Goal: Task Accomplishment & Management: Manage account settings

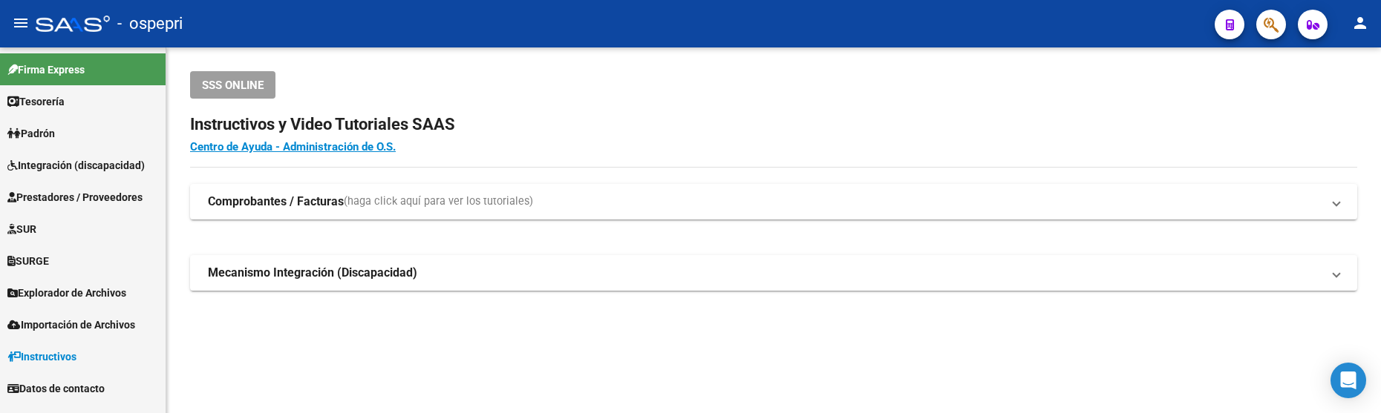
click at [100, 204] on span "Prestadores / Proveedores" at bounding box center [74, 197] width 135 height 16
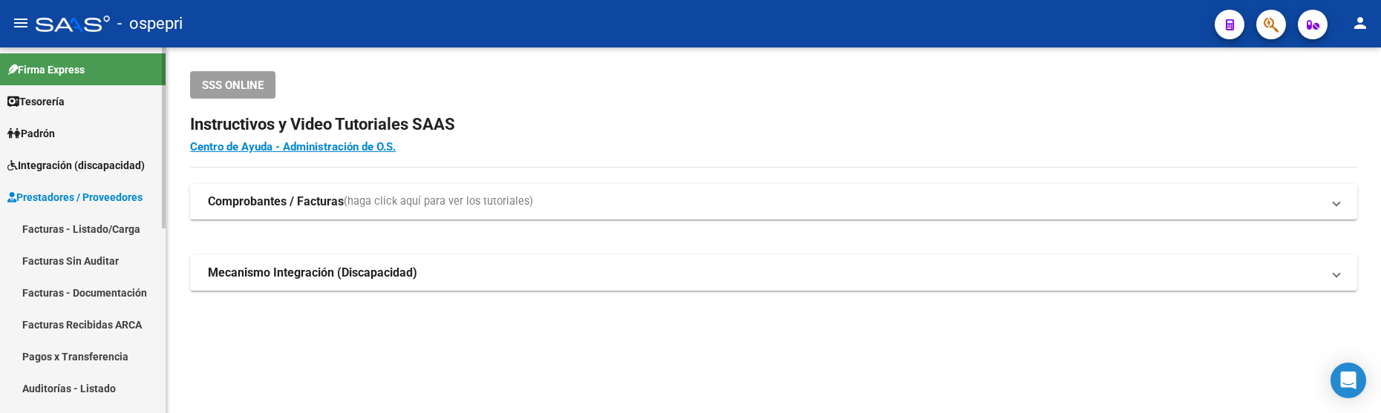
click at [111, 230] on link "Facturas - Listado/Carga" at bounding box center [83, 229] width 166 height 32
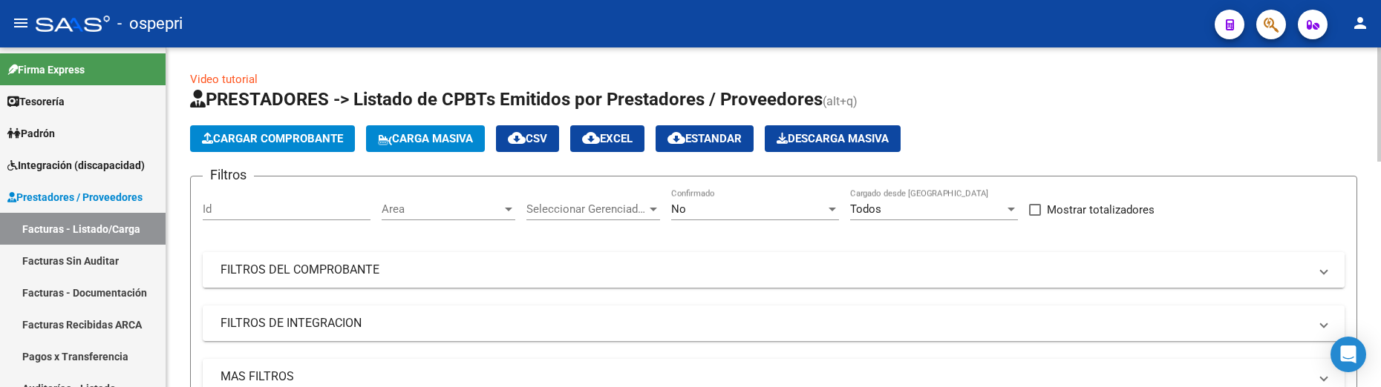
click at [1001, 266] on mat-panel-title "FILTROS DEL COMPROBANTE" at bounding box center [764, 270] width 1088 height 16
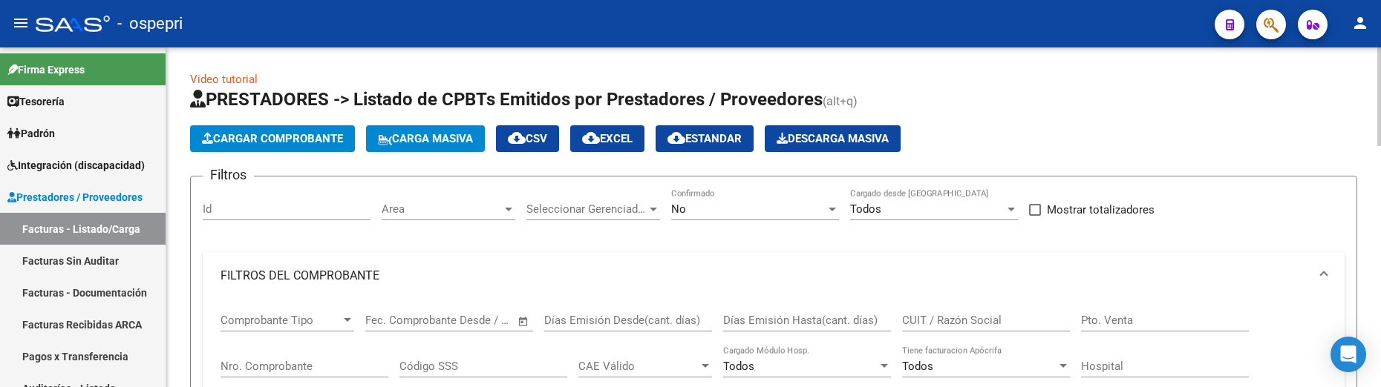
scroll to position [74, 0]
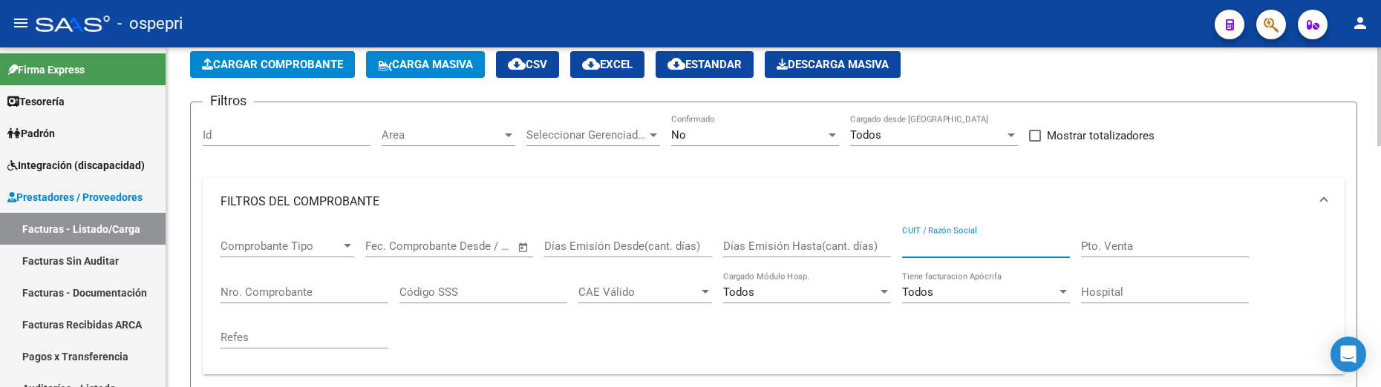
click at [1000, 249] on input "CUIT / Razón Social" at bounding box center [986, 246] width 168 height 13
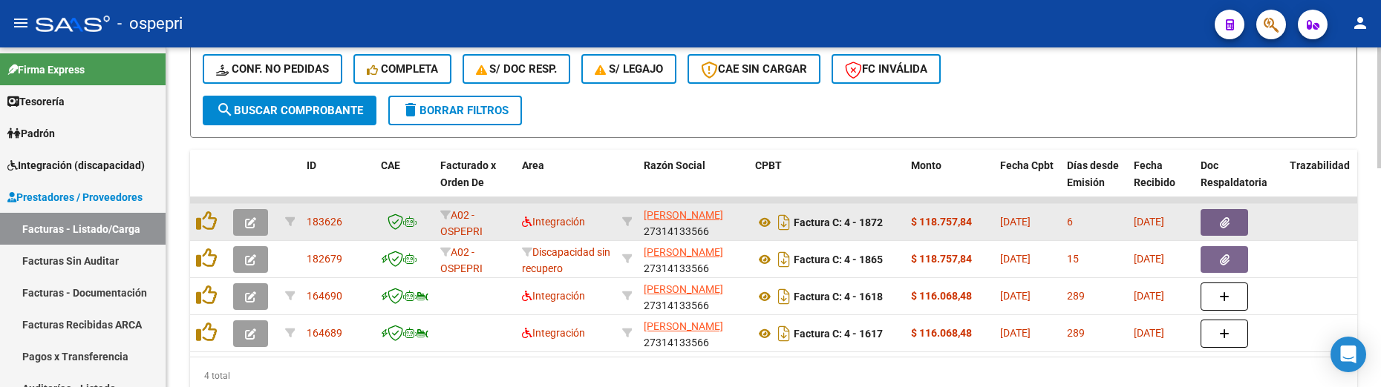
scroll to position [612, 0]
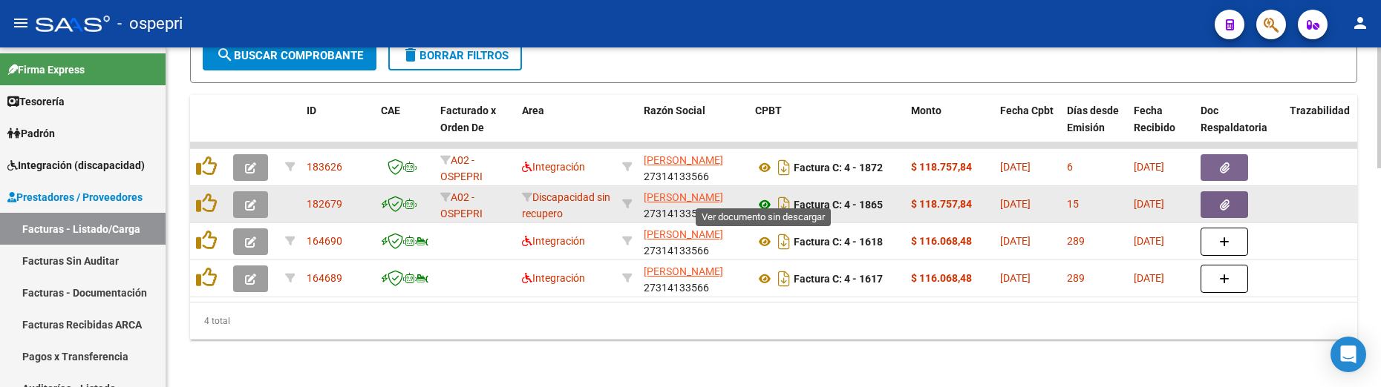
type input "[PERSON_NAME]"
click at [766, 196] on icon at bounding box center [764, 205] width 19 height 18
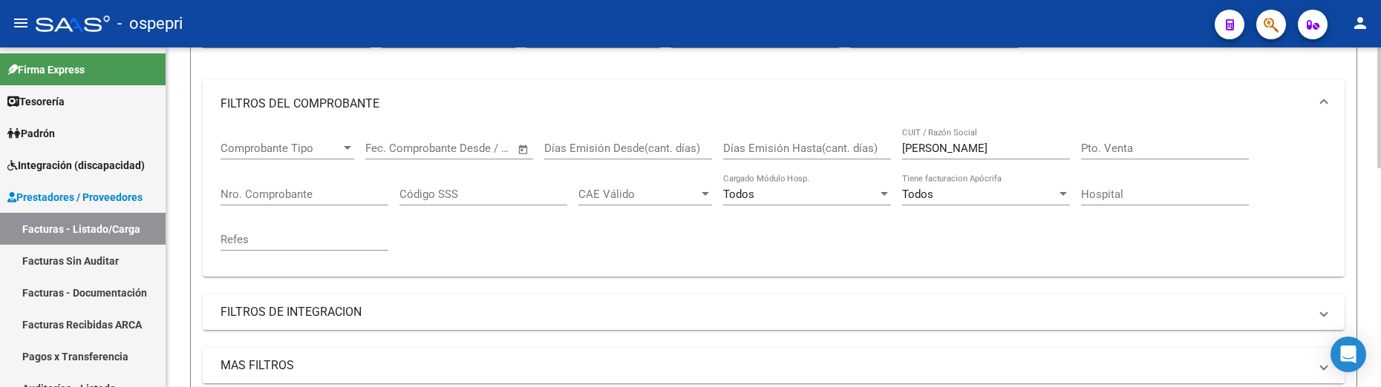
scroll to position [167, 0]
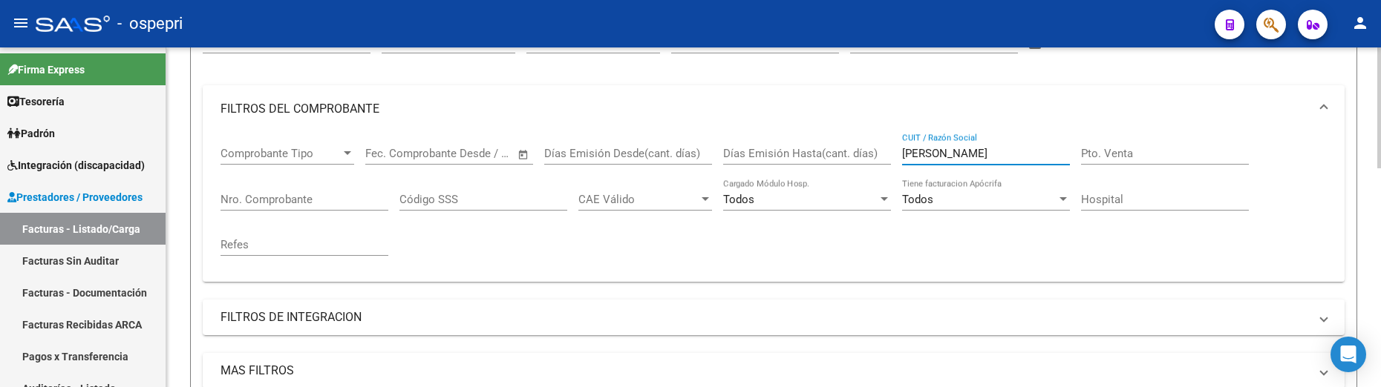
drag, startPoint x: 962, startPoint y: 155, endPoint x: 897, endPoint y: 155, distance: 65.3
click at [897, 155] on div "Comprobante Tipo Comprobante Tipo Start date – End date Fec. Comprobante Desde …" at bounding box center [773, 201] width 1106 height 137
click at [105, 225] on link "Facturas - Listado/Carga" at bounding box center [83, 229] width 166 height 32
click at [1378, 212] on div at bounding box center [1379, 168] width 4 height 121
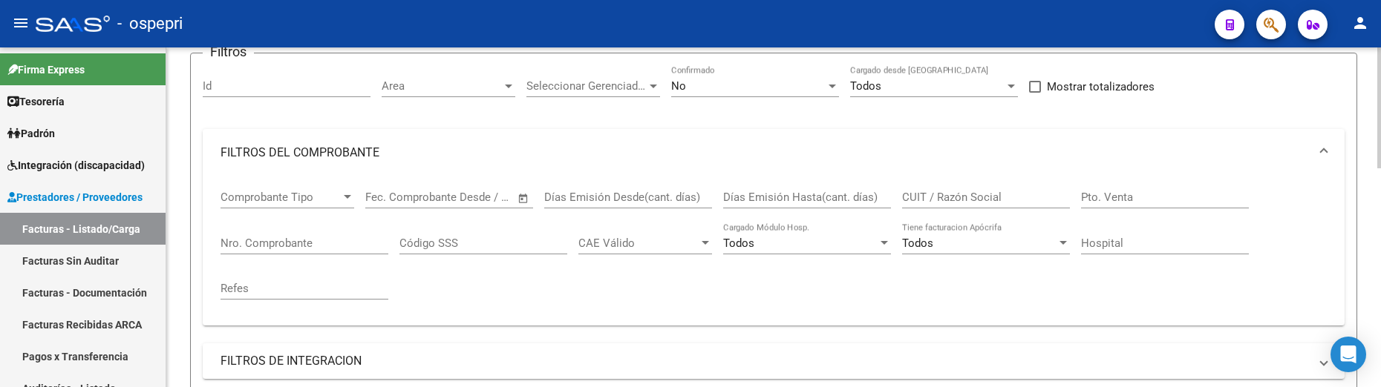
scroll to position [132, 0]
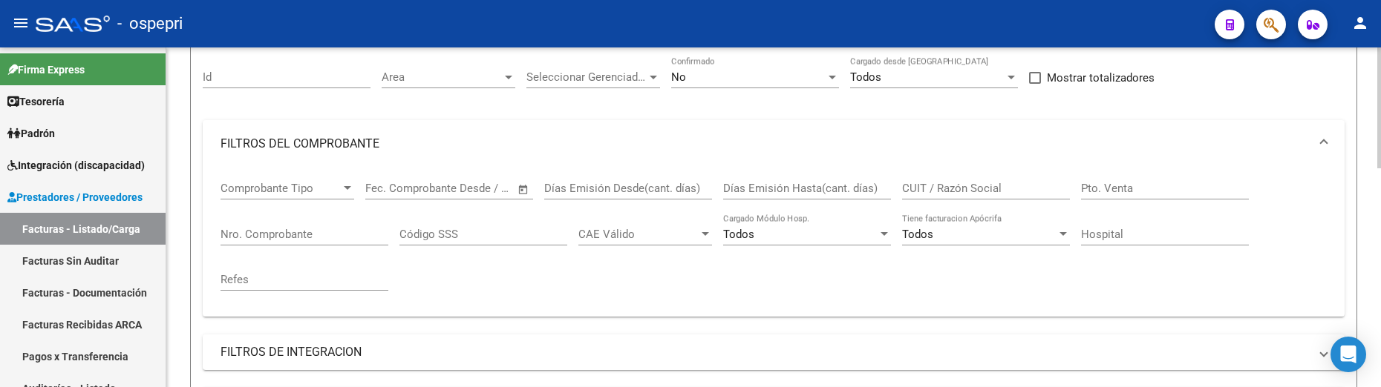
click at [1380, 169] on html "menu - ospepri person Firma Express Tesorería Extractos Procesados (csv) Extrac…" at bounding box center [690, 193] width 1381 height 387
click at [1378, 160] on div at bounding box center [1379, 156] width 4 height 121
click at [951, 189] on input "CUIT / Razón Social" at bounding box center [986, 188] width 168 height 13
click at [909, 190] on input "CUIT / Razón Social" at bounding box center [986, 188] width 168 height 13
click at [1370, 158] on div "Video tutorial PRESTADORES -> Listado de CPBTs Emitidos por Prestadores / Prove…" at bounding box center [773, 385] width 1214 height 941
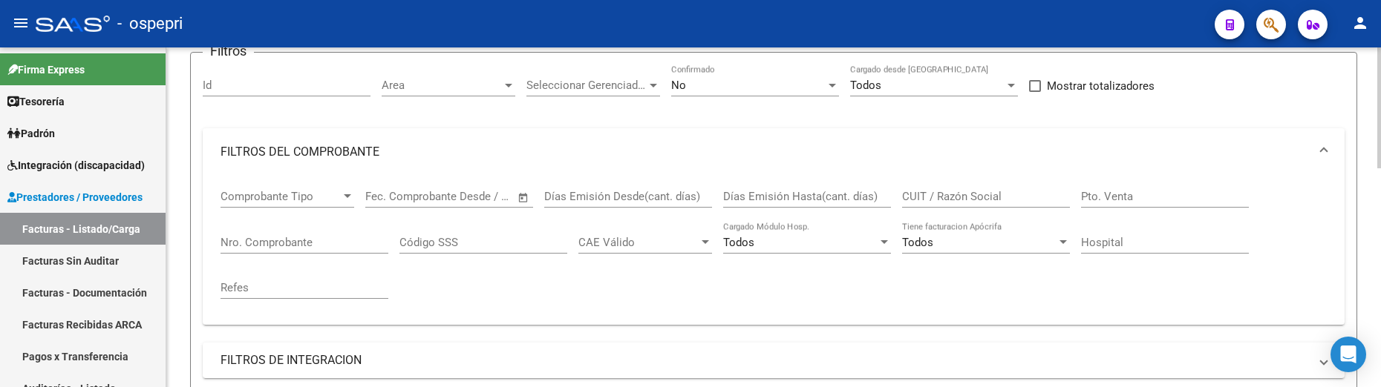
scroll to position [93, 0]
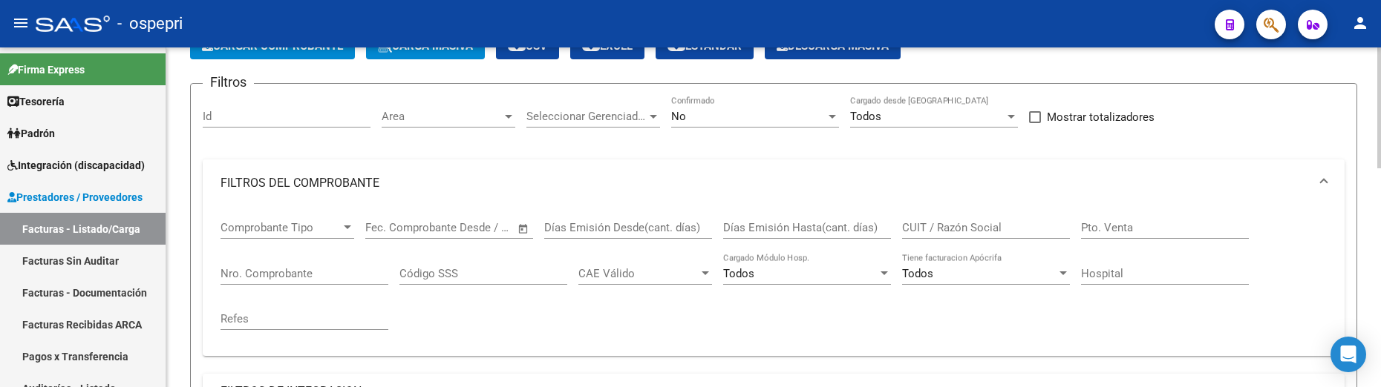
click at [980, 226] on input "CUIT / Razón Social" at bounding box center [986, 227] width 168 height 13
click at [1378, 144] on div at bounding box center [1379, 141] width 4 height 121
click at [992, 221] on input "CUIT / Razón Social" at bounding box center [986, 227] width 168 height 13
click at [1378, 145] on div at bounding box center [1379, 141] width 4 height 121
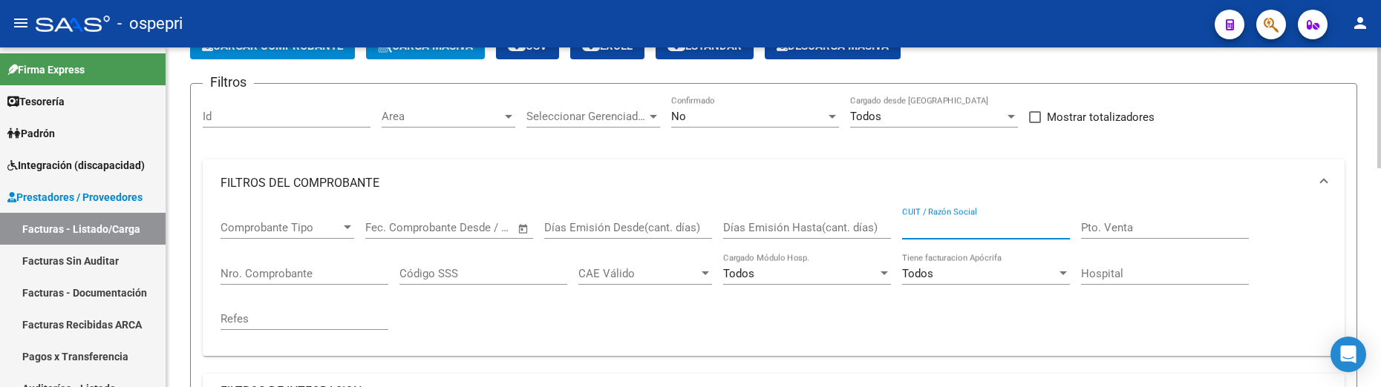
click at [1286, 133] on div "Filtros Id Area Area Seleccionar Gerenciador Seleccionar Gerenciador No Confirm…" at bounding box center [774, 323] width 1142 height 454
click at [945, 226] on input "CUIT / Razón Social" at bounding box center [986, 227] width 168 height 13
click at [934, 231] on input "CUIT / Razón Social" at bounding box center [986, 227] width 168 height 13
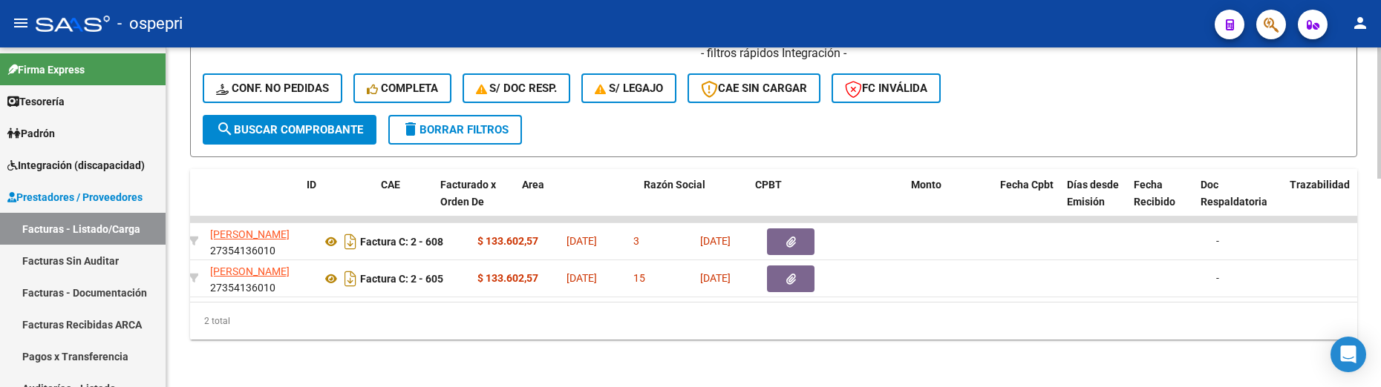
scroll to position [0, 0]
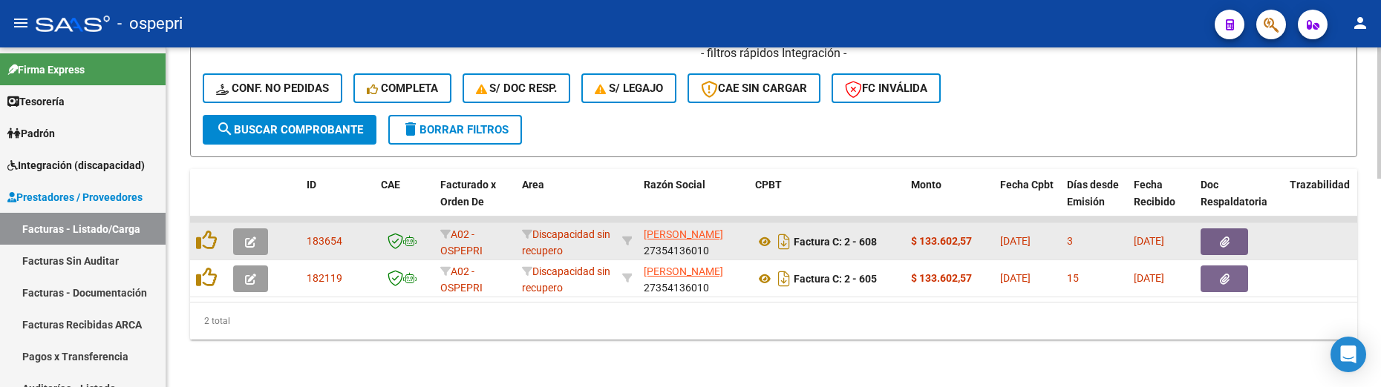
type input "bonazelli"
click at [255, 237] on icon "button" at bounding box center [250, 242] width 11 height 11
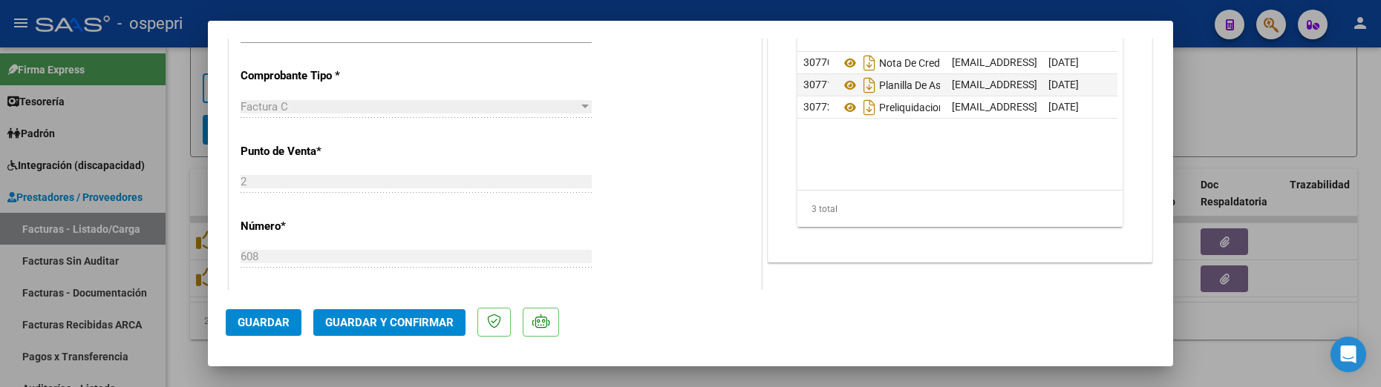
scroll to position [371, 0]
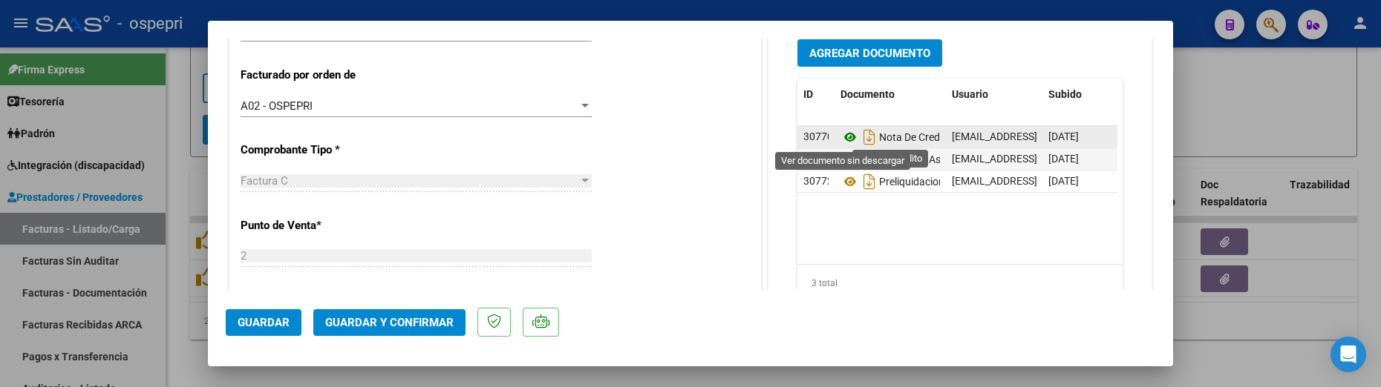
click at [843, 140] on icon at bounding box center [849, 137] width 19 height 18
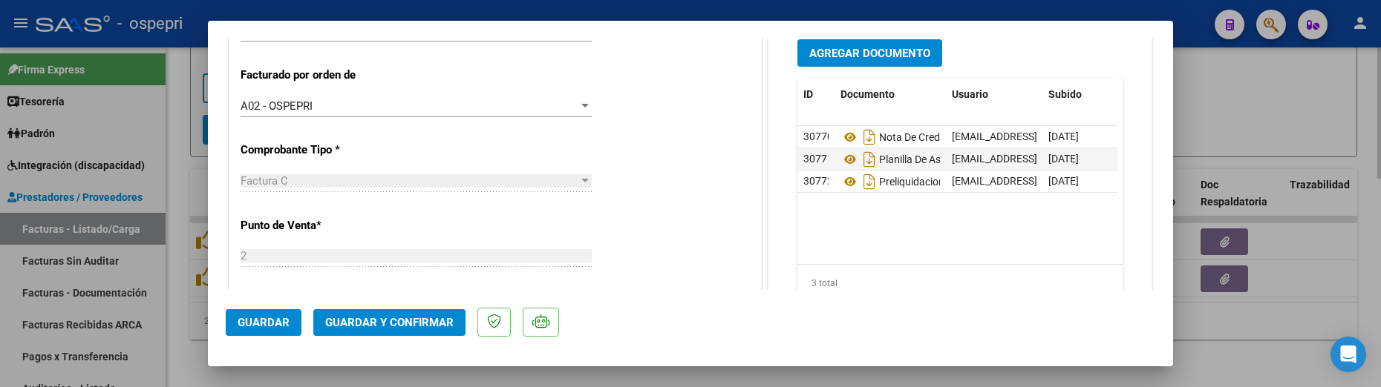
click at [1239, 104] on div at bounding box center [690, 193] width 1381 height 387
type input "$ 0,00"
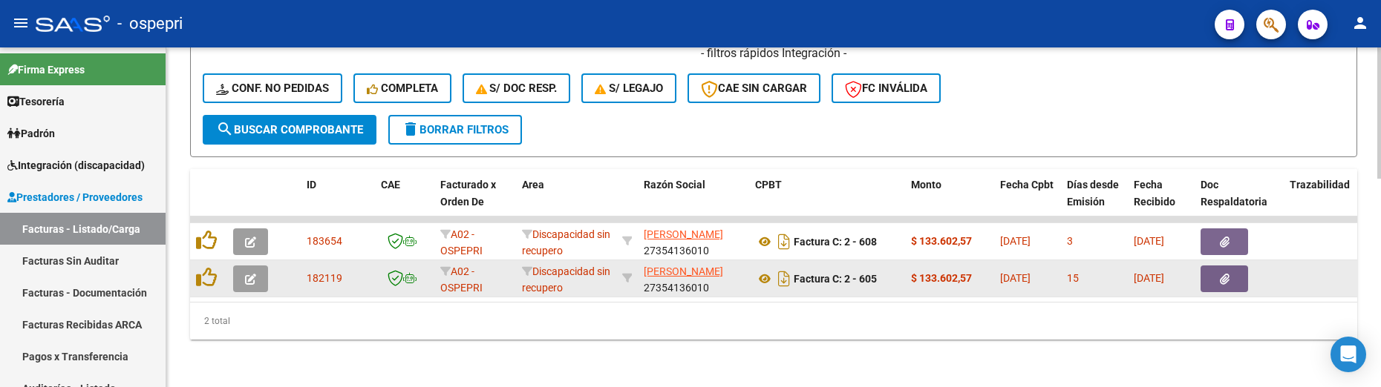
click at [242, 266] on button "button" at bounding box center [250, 279] width 35 height 27
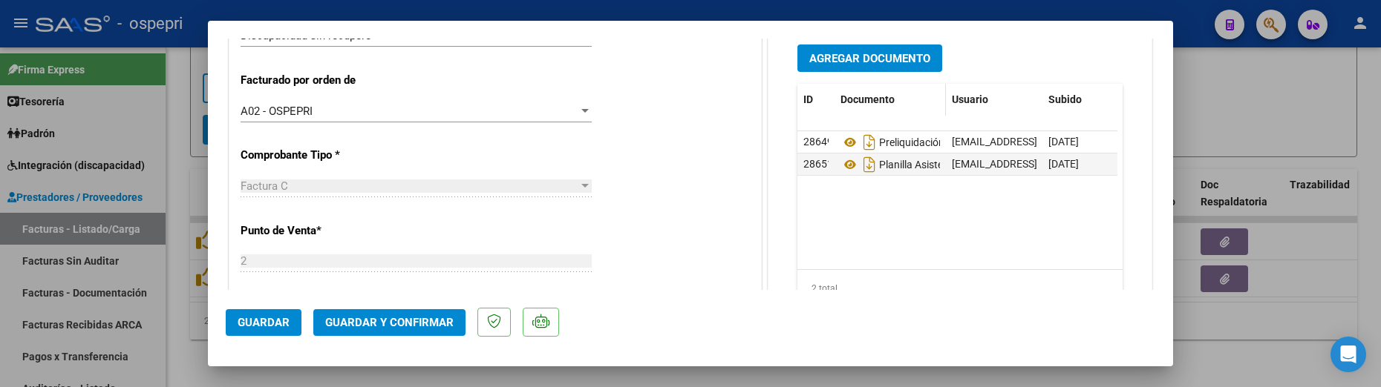
scroll to position [371, 0]
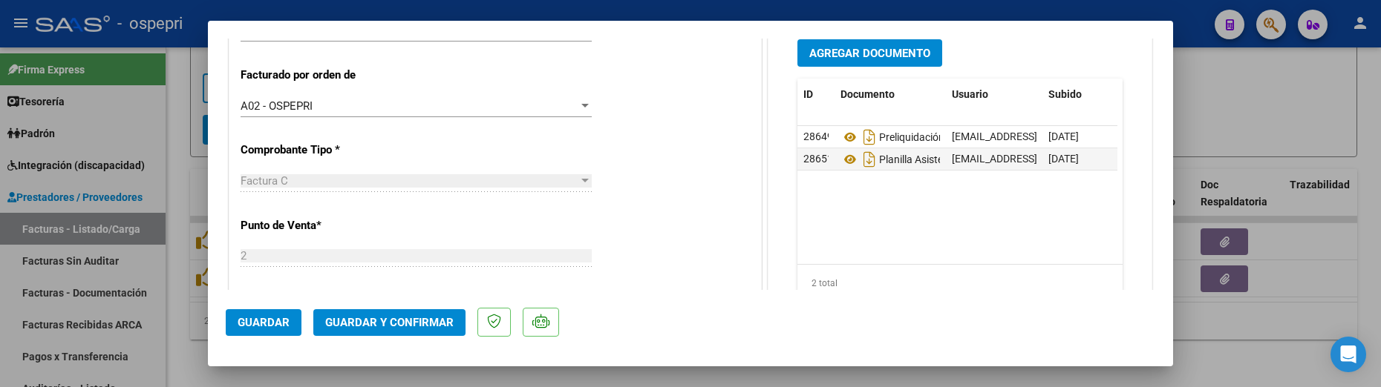
click at [1235, 101] on div at bounding box center [690, 193] width 1381 height 387
type input "$ 0,00"
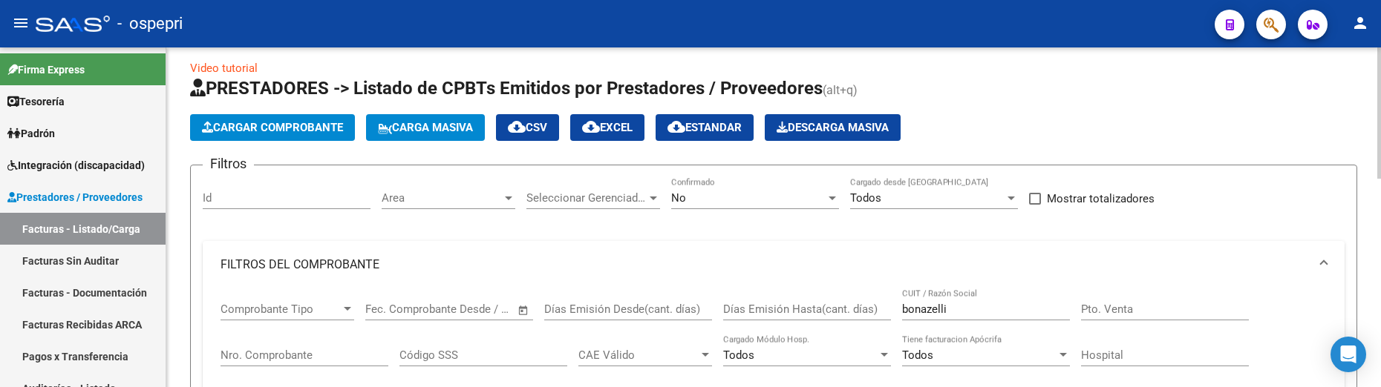
scroll to position [0, 0]
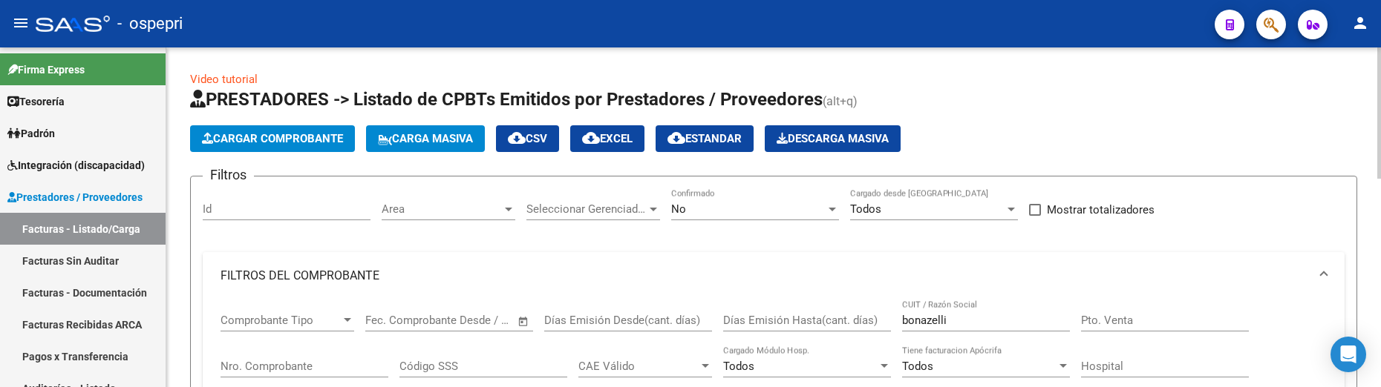
click at [506, 203] on div at bounding box center [508, 209] width 13 height 12
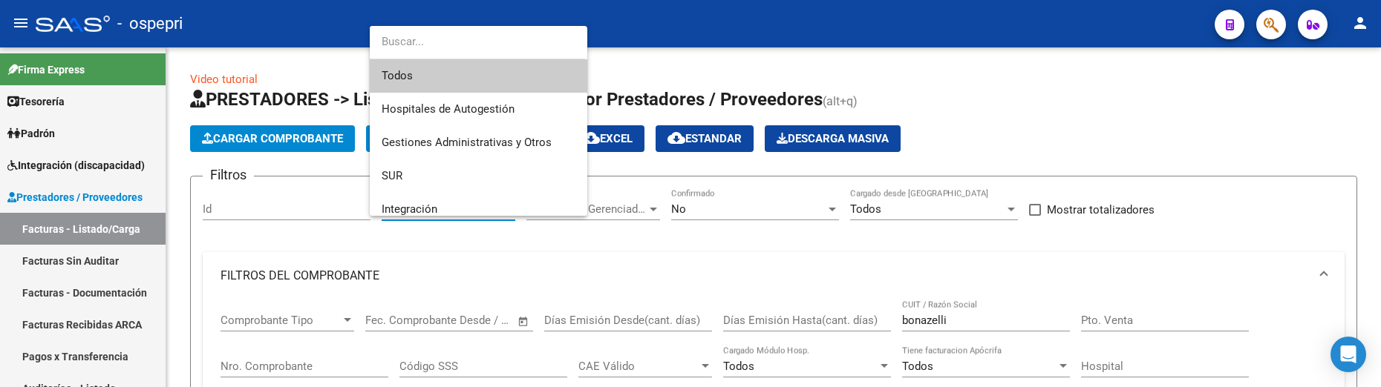
click at [417, 73] on span "Todos" at bounding box center [479, 75] width 194 height 33
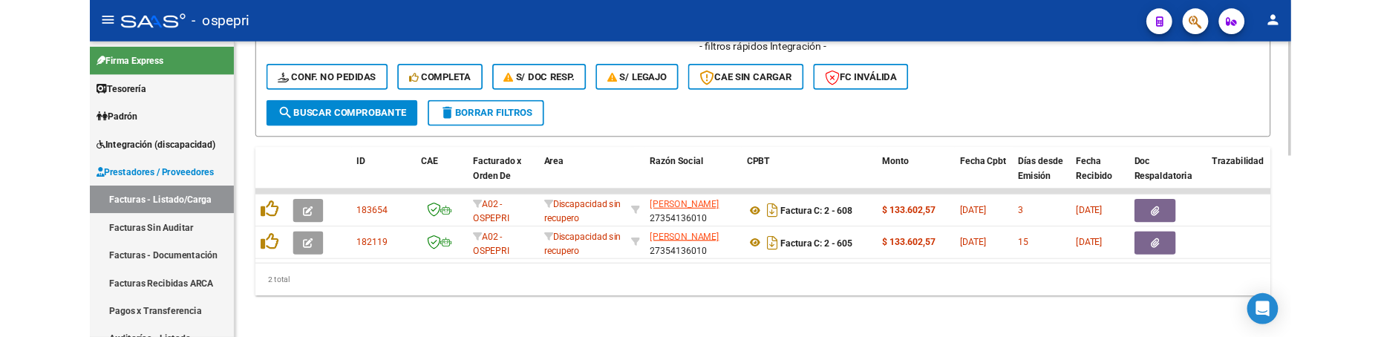
scroll to position [538, 0]
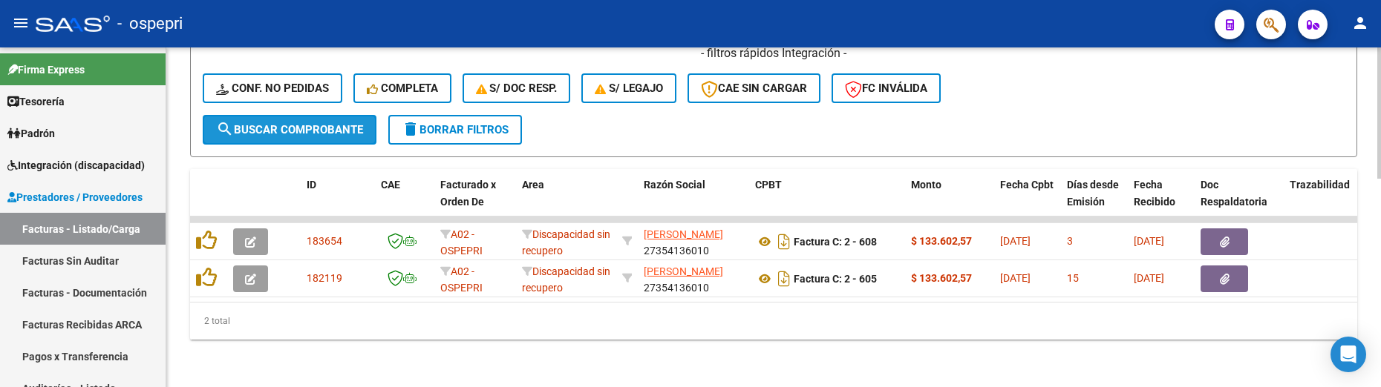
click at [301, 123] on span "search Buscar Comprobante" at bounding box center [289, 129] width 147 height 13
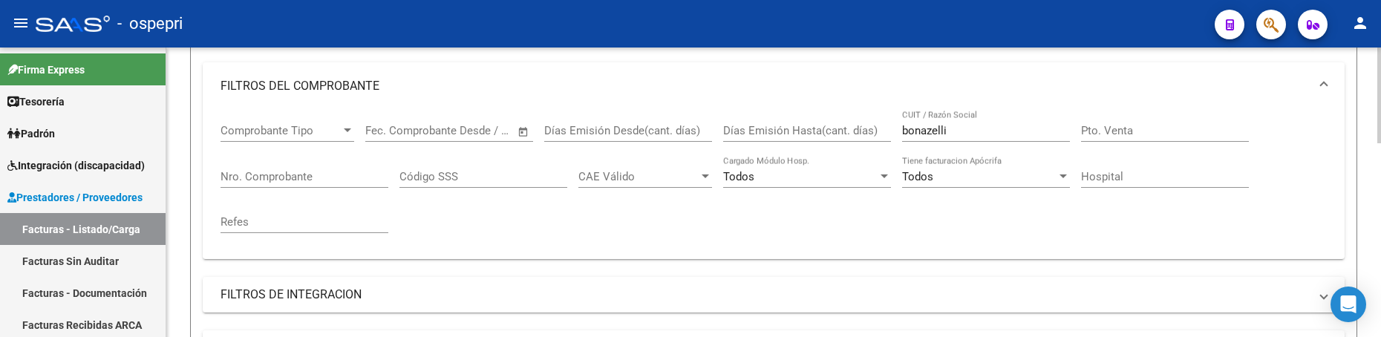
scroll to position [167, 0]
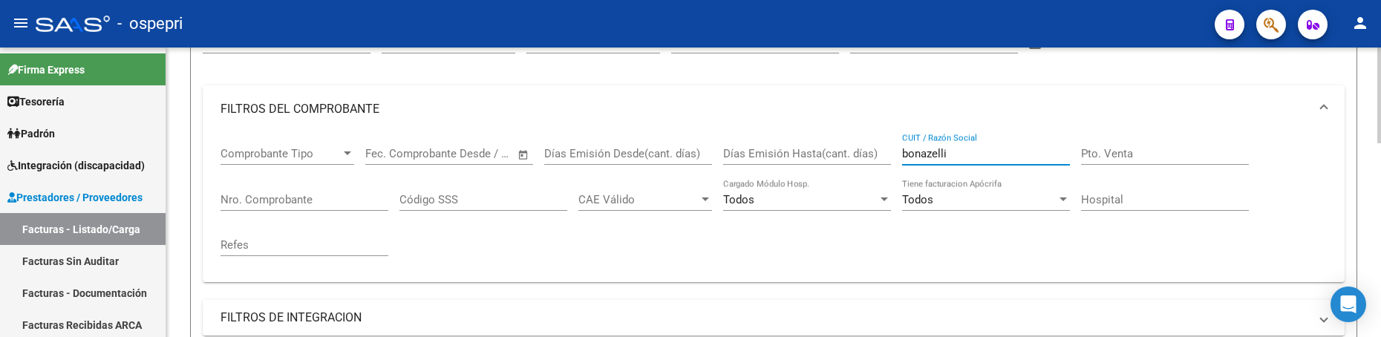
drag, startPoint x: 963, startPoint y: 154, endPoint x: 903, endPoint y: 157, distance: 60.2
click at [903, 157] on input "bonazelli" at bounding box center [986, 153] width 168 height 13
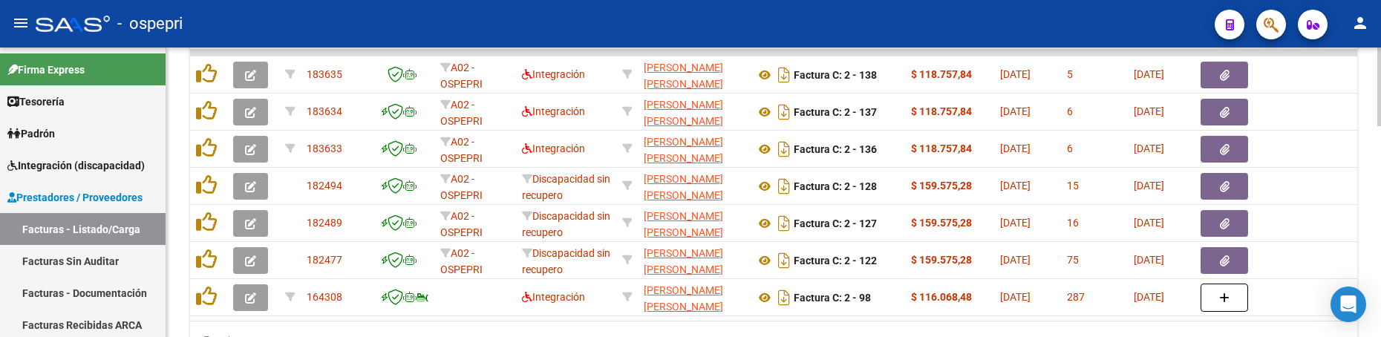
scroll to position [689, 0]
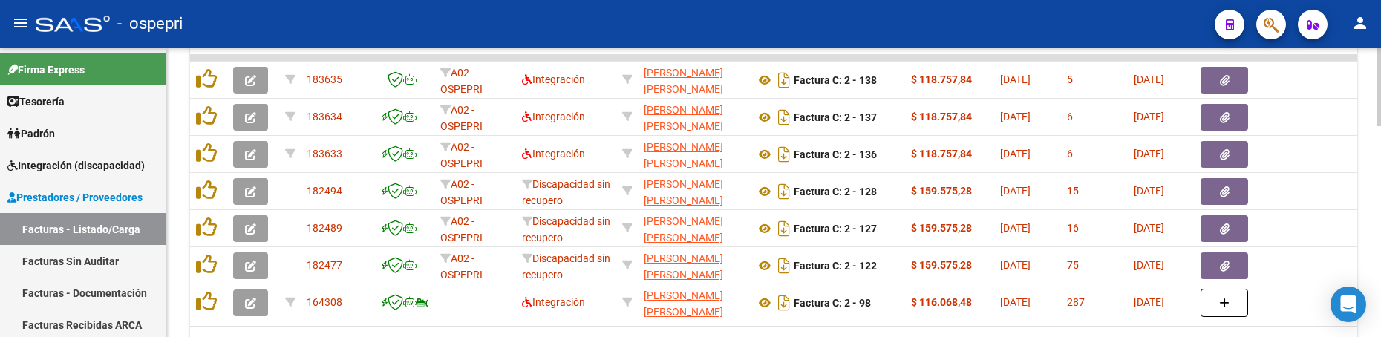
click at [1378, 269] on div at bounding box center [1379, 277] width 4 height 79
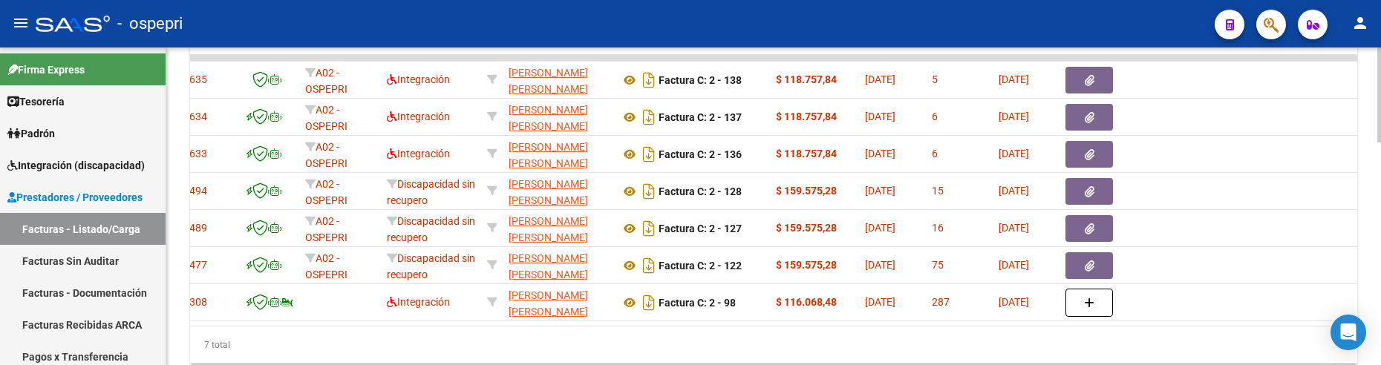
scroll to position [0, 0]
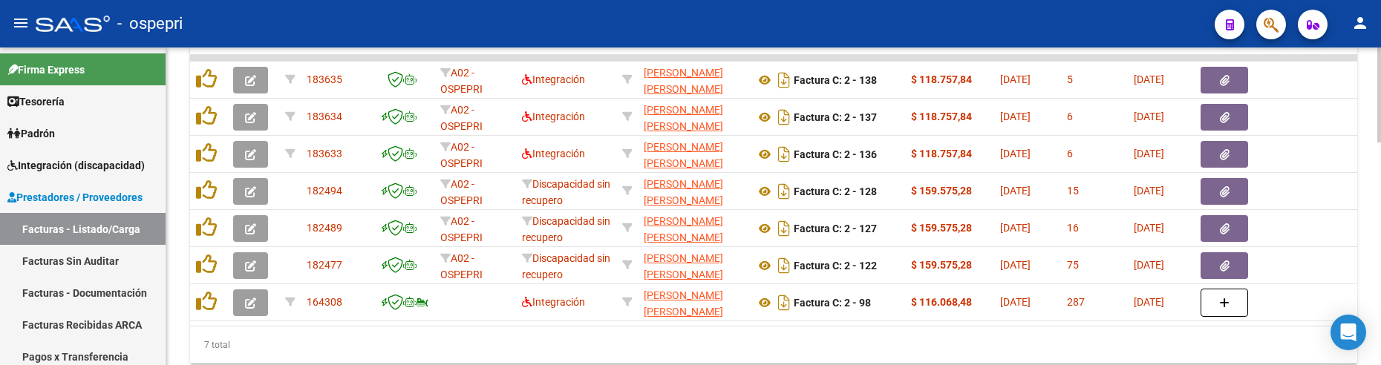
type input "gonzalez nelly"
click at [733, 343] on div "7 total" at bounding box center [773, 345] width 1167 height 37
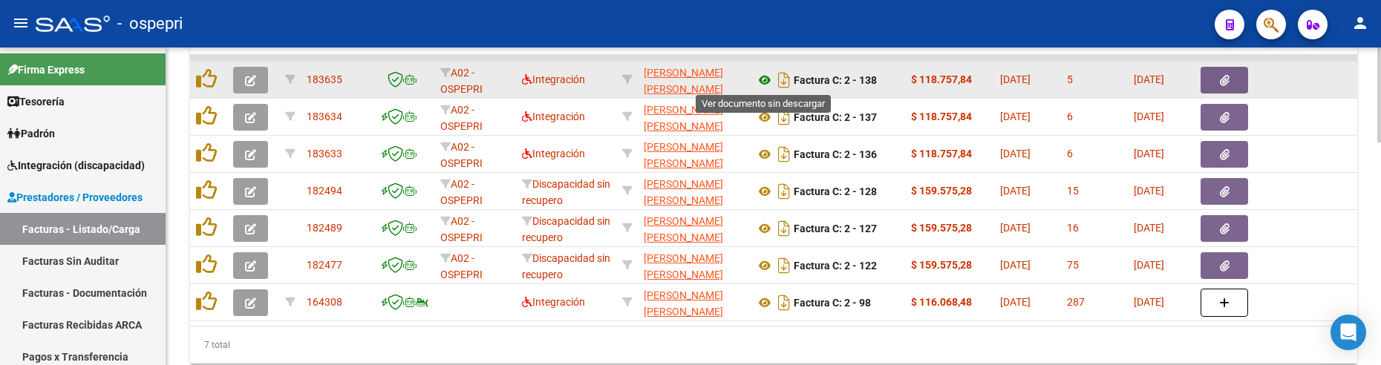
click at [767, 82] on icon at bounding box center [764, 80] width 19 height 18
click at [243, 83] on button "button" at bounding box center [250, 80] width 35 height 27
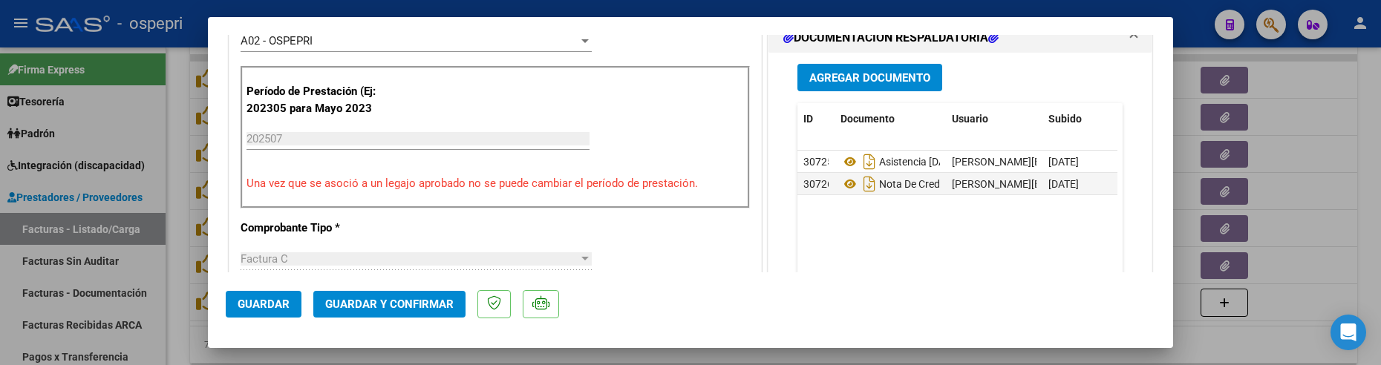
scroll to position [445, 0]
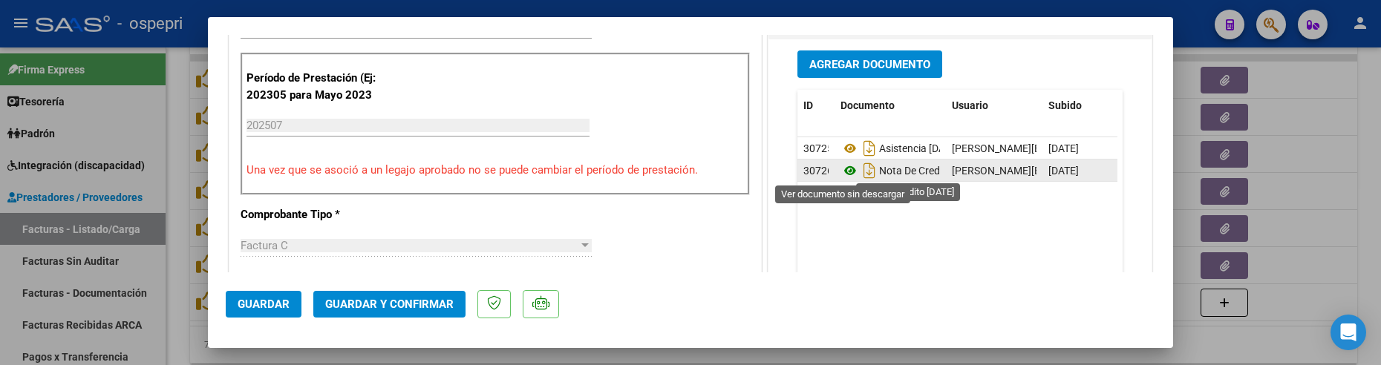
click at [844, 171] on icon at bounding box center [849, 171] width 19 height 18
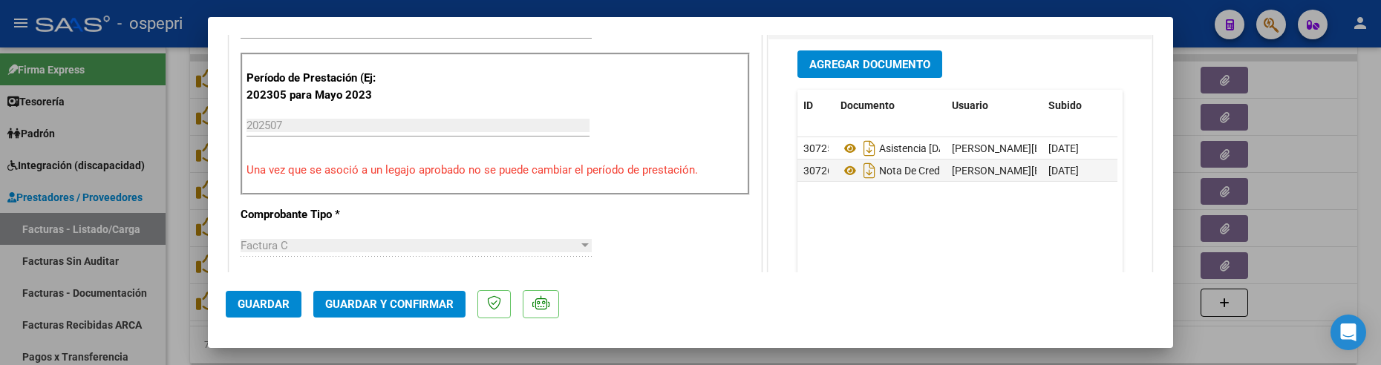
click at [1309, 285] on div at bounding box center [690, 182] width 1381 height 365
type input "$ 0,00"
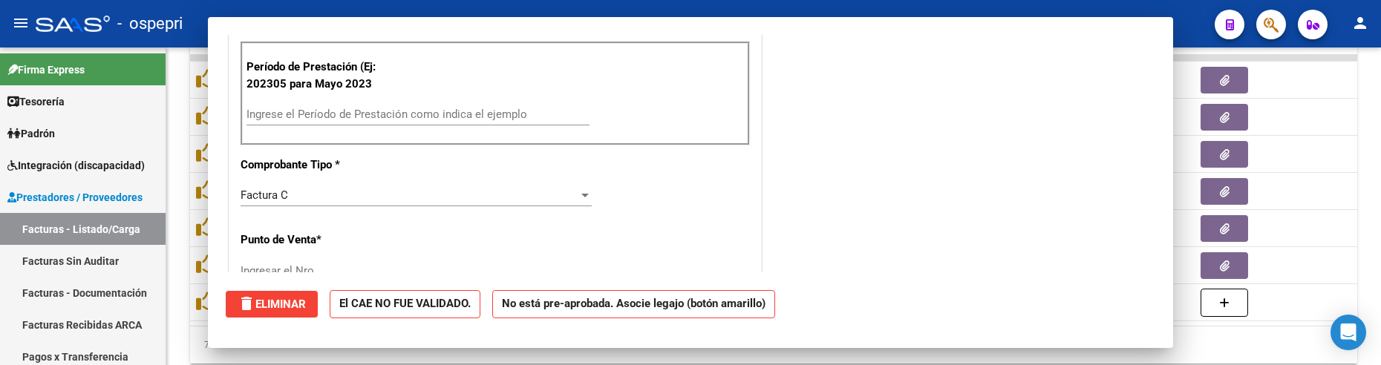
scroll to position [434, 0]
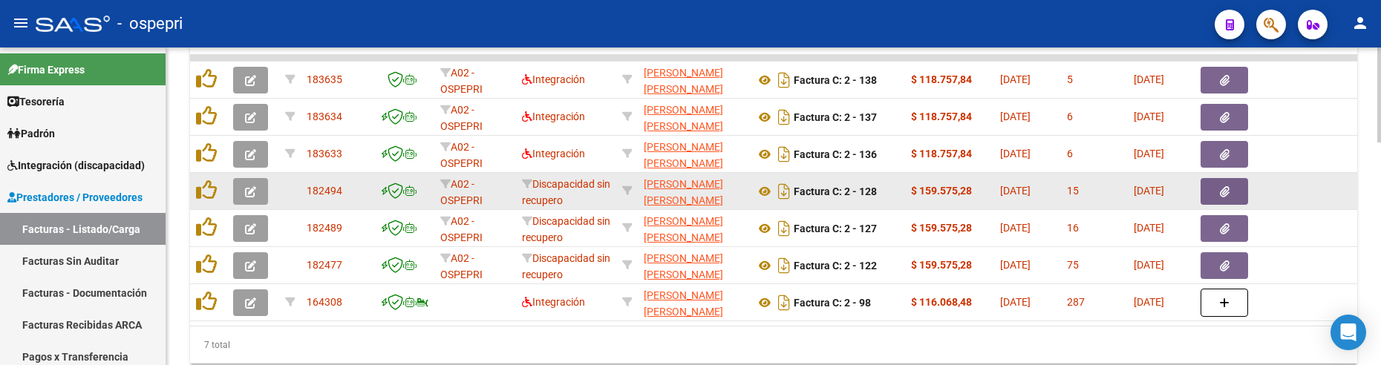
click at [244, 189] on button "button" at bounding box center [250, 191] width 35 height 27
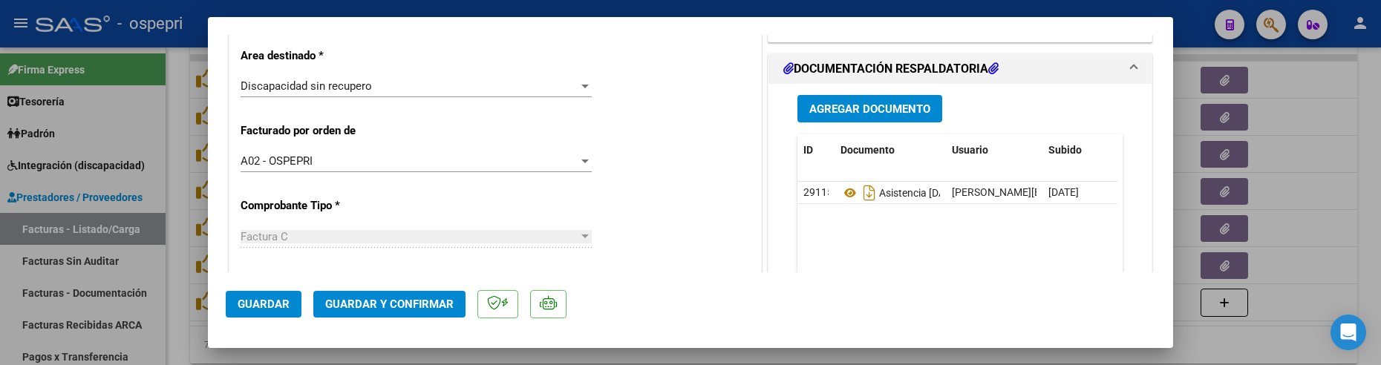
scroll to position [0, 0]
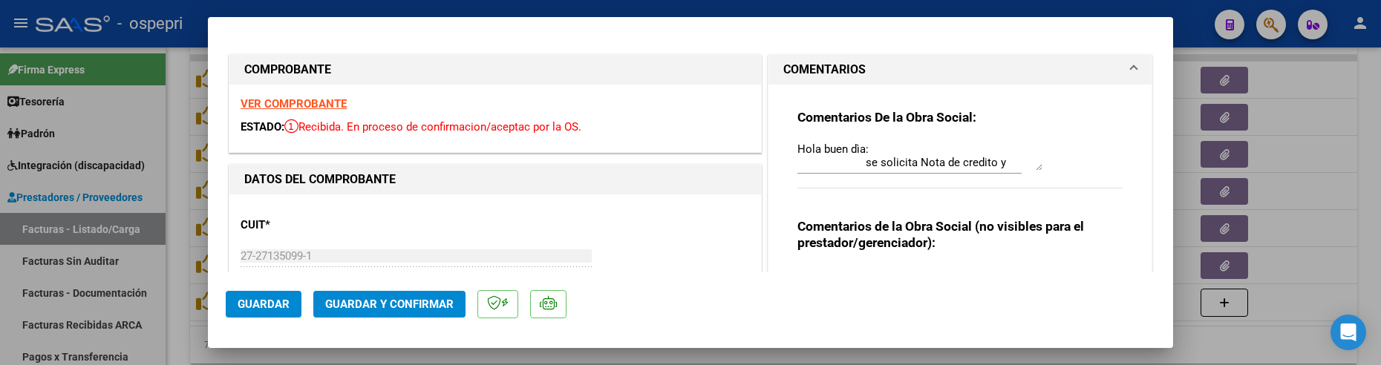
click at [1295, 223] on div at bounding box center [690, 182] width 1381 height 365
type input "$ 0,00"
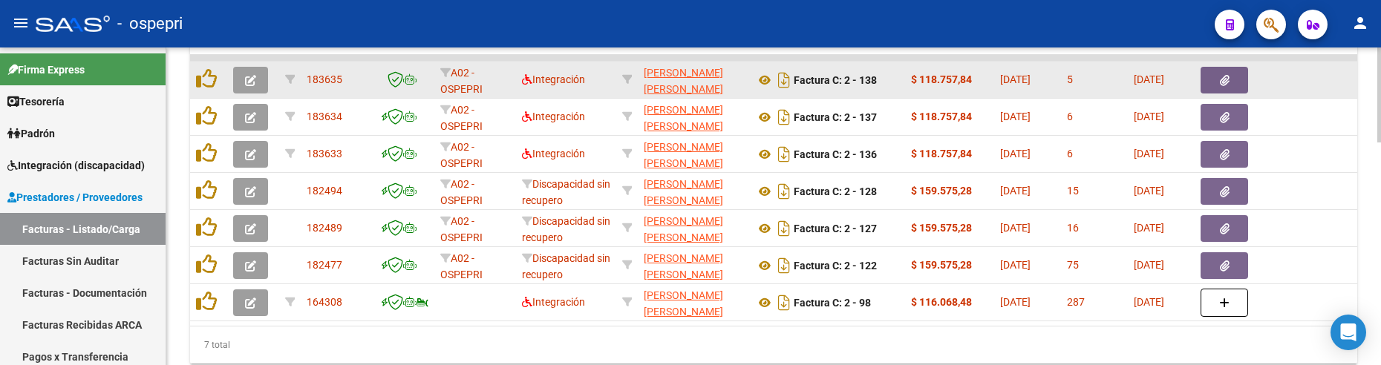
click at [244, 82] on button "button" at bounding box center [250, 80] width 35 height 27
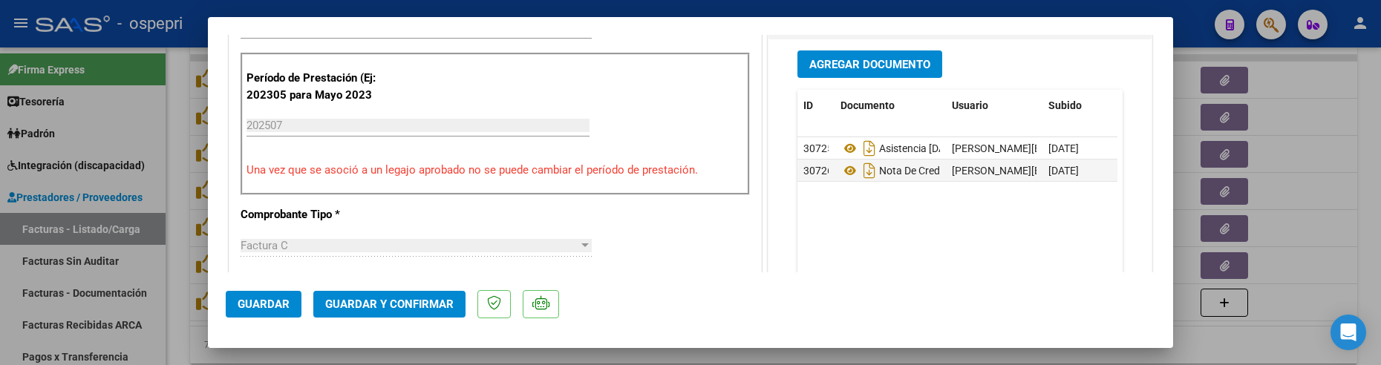
click at [1299, 290] on div at bounding box center [690, 182] width 1381 height 365
type input "$ 0,00"
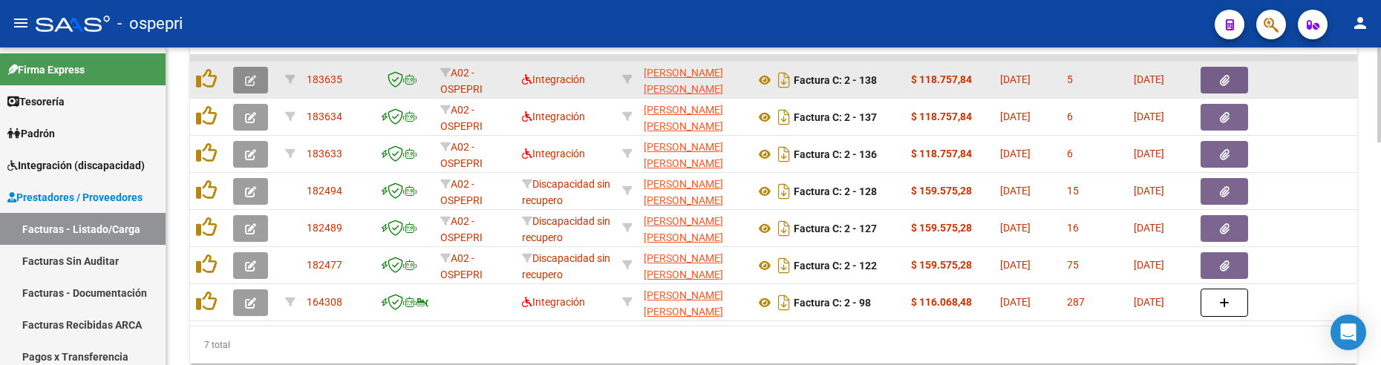
click at [252, 82] on icon "button" at bounding box center [250, 80] width 11 height 11
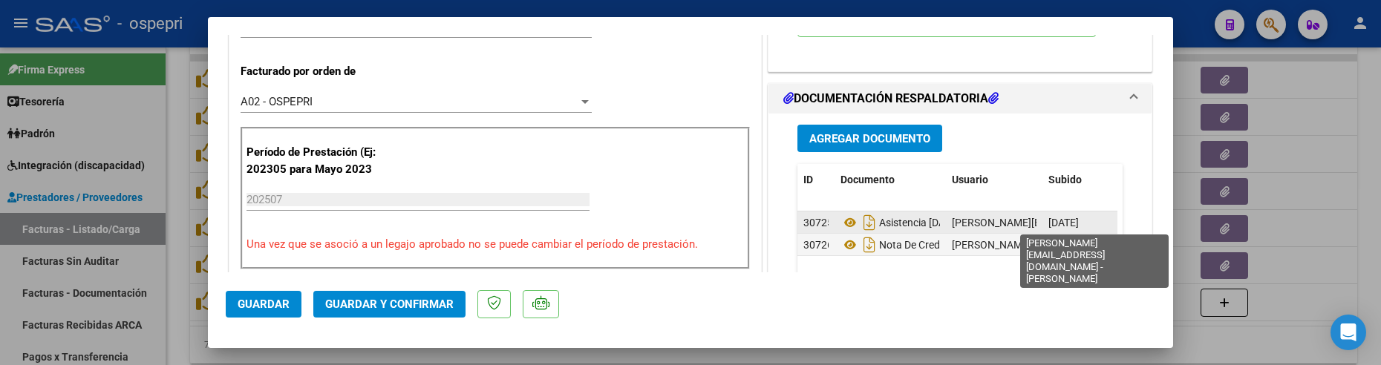
scroll to position [445, 0]
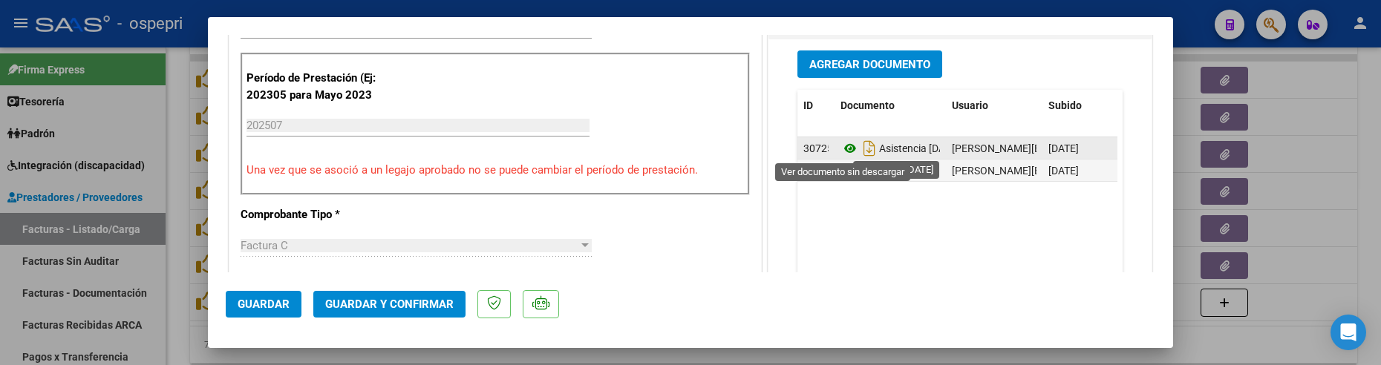
click at [844, 150] on icon at bounding box center [849, 149] width 19 height 18
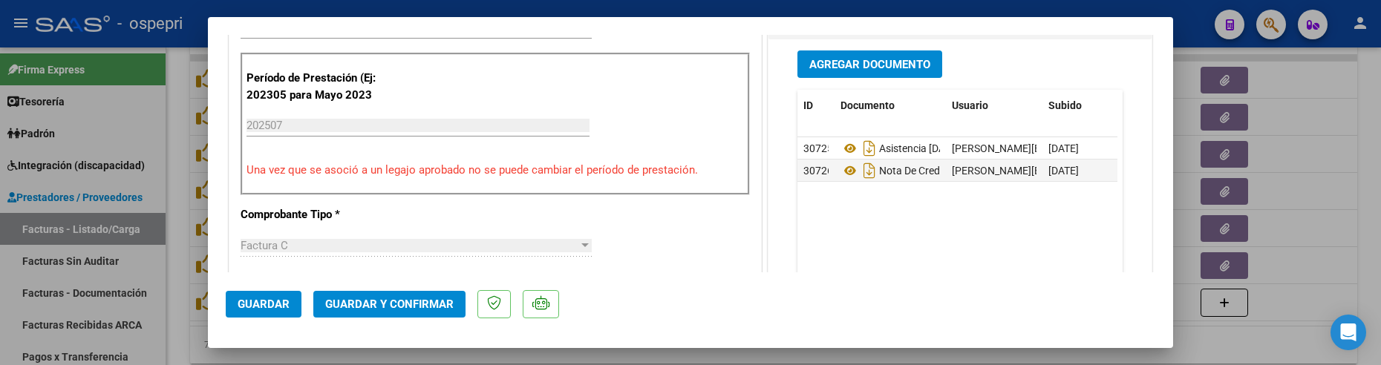
click at [1266, 163] on div at bounding box center [690, 182] width 1381 height 365
type input "$ 0,00"
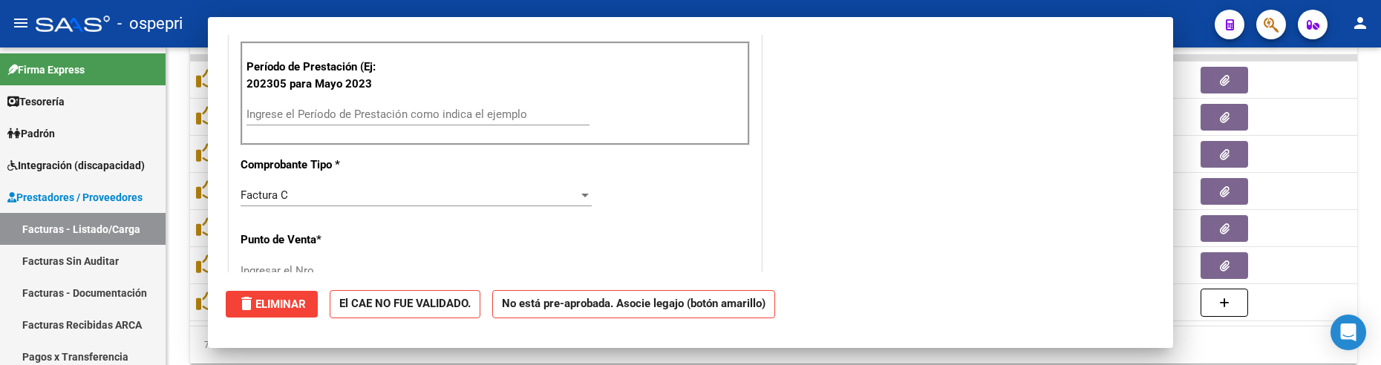
scroll to position [434, 0]
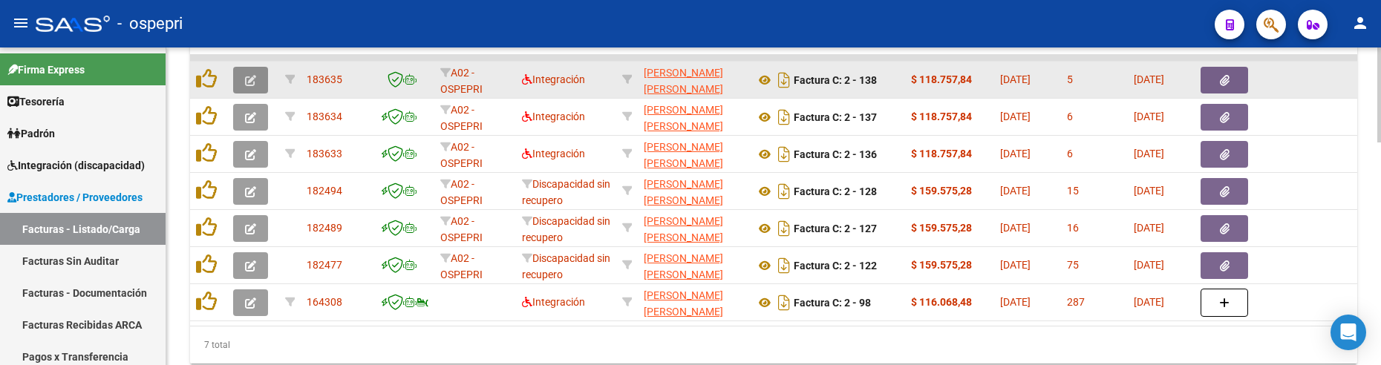
click at [252, 85] on icon "button" at bounding box center [250, 80] width 11 height 11
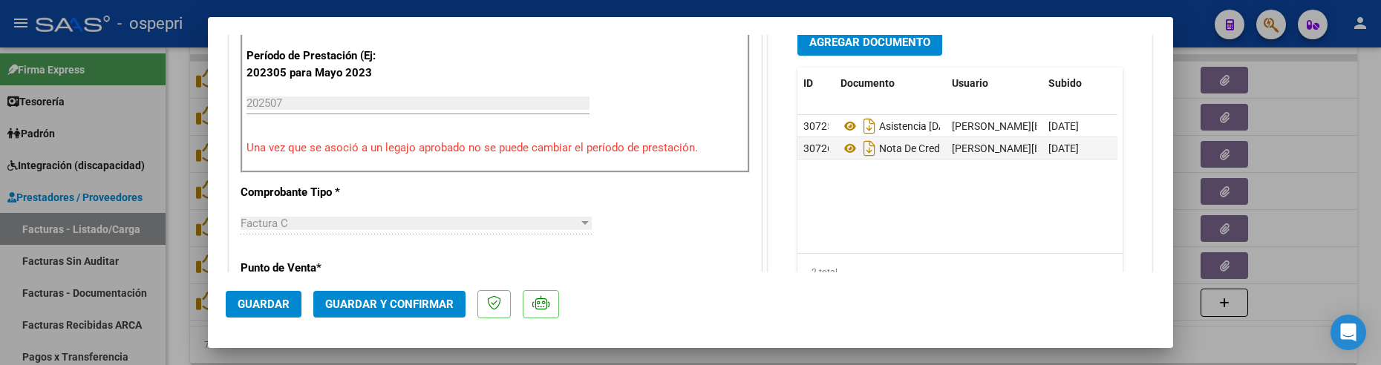
scroll to position [445, 0]
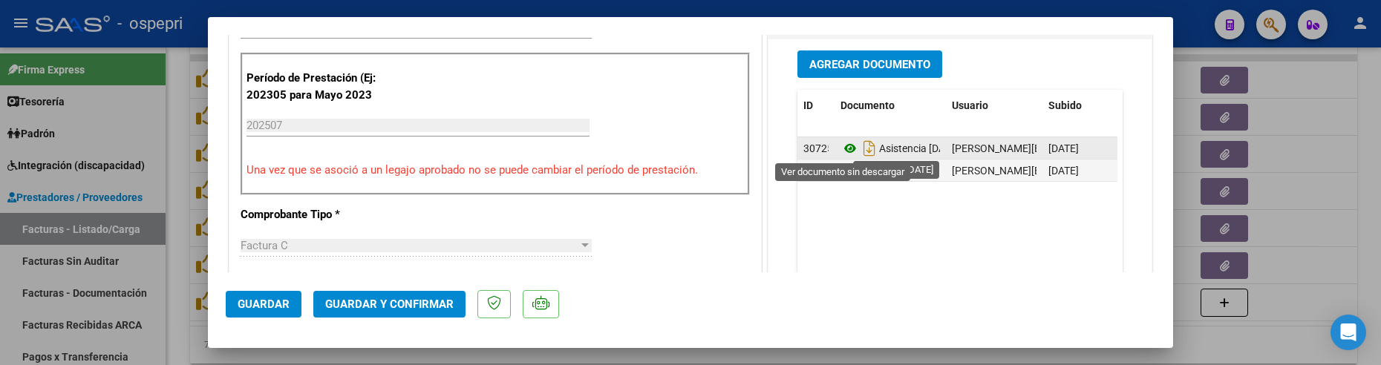
click at [847, 150] on icon at bounding box center [849, 149] width 19 height 18
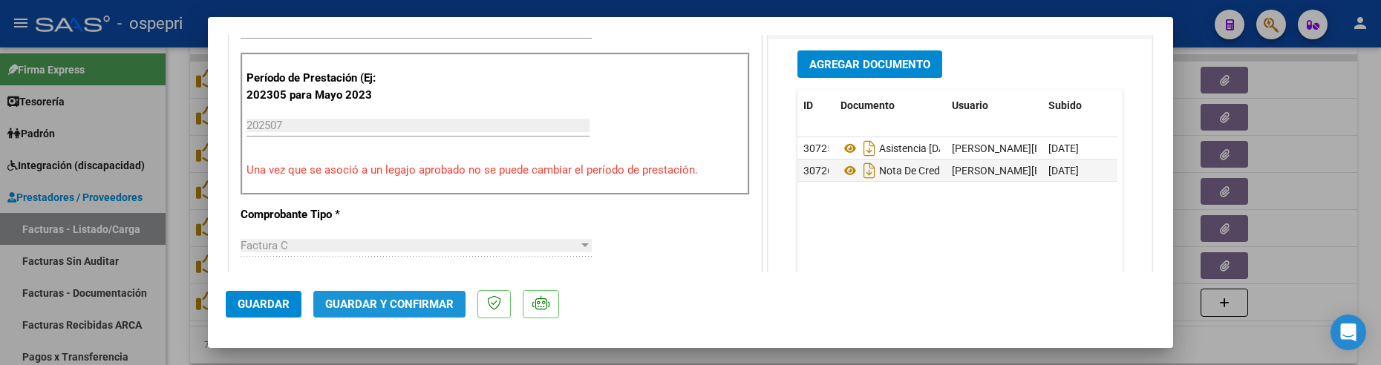
click at [376, 304] on span "Guardar y Confirmar" at bounding box center [389, 304] width 128 height 13
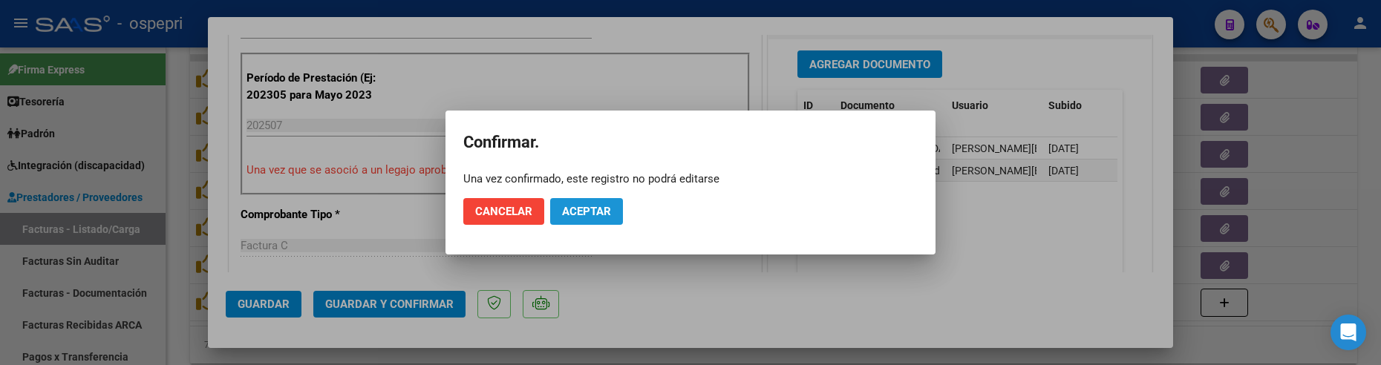
click at [591, 212] on span "Aceptar" at bounding box center [586, 211] width 49 height 13
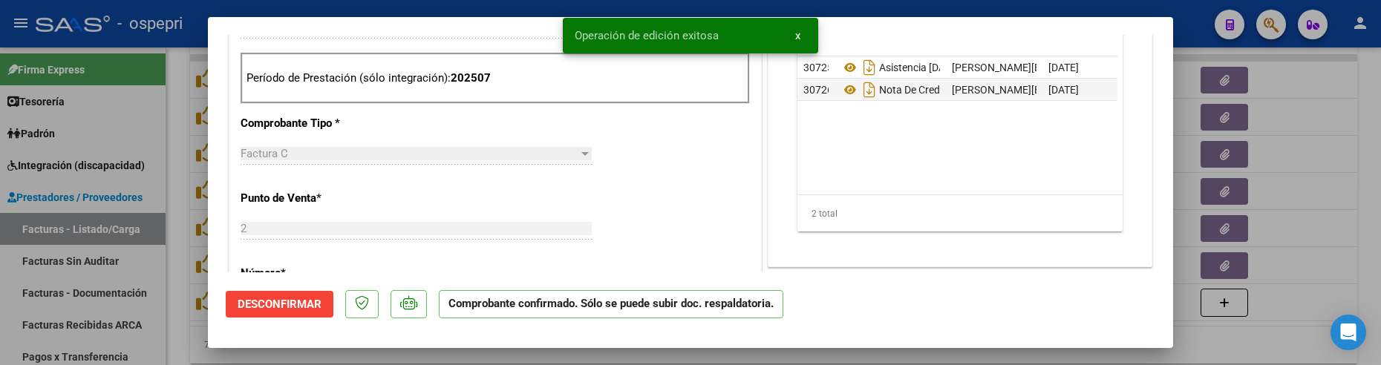
click at [1301, 278] on div at bounding box center [690, 182] width 1381 height 365
type input "$ 0,00"
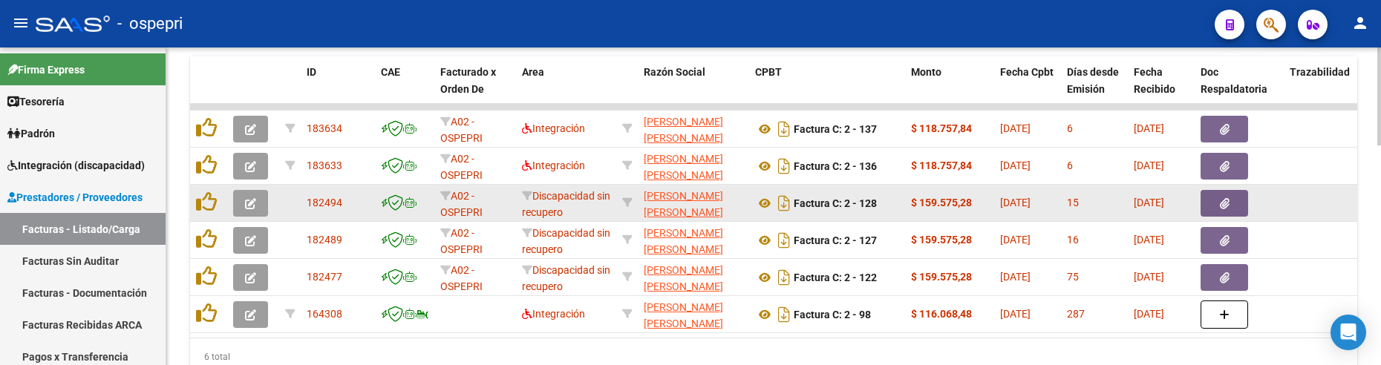
scroll to position [615, 0]
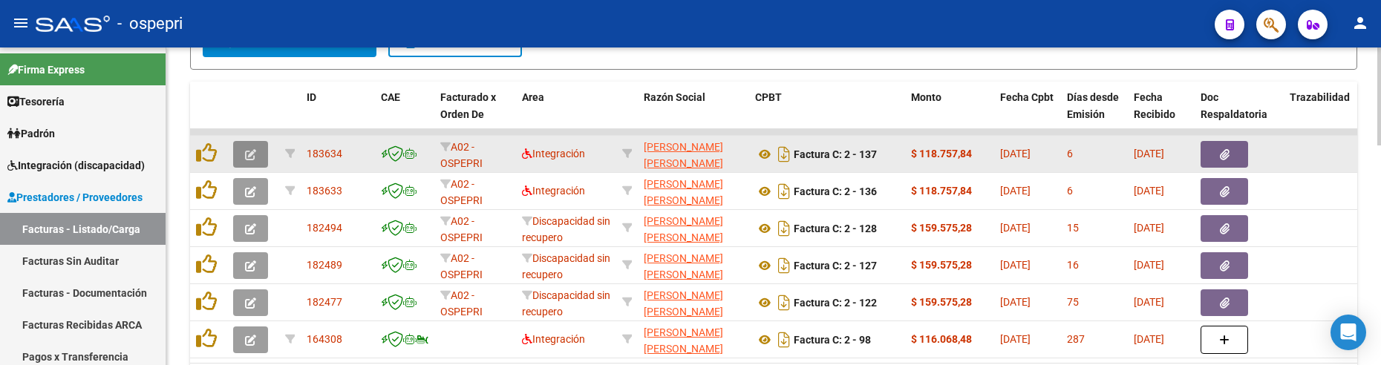
click at [258, 151] on button "button" at bounding box center [250, 154] width 35 height 27
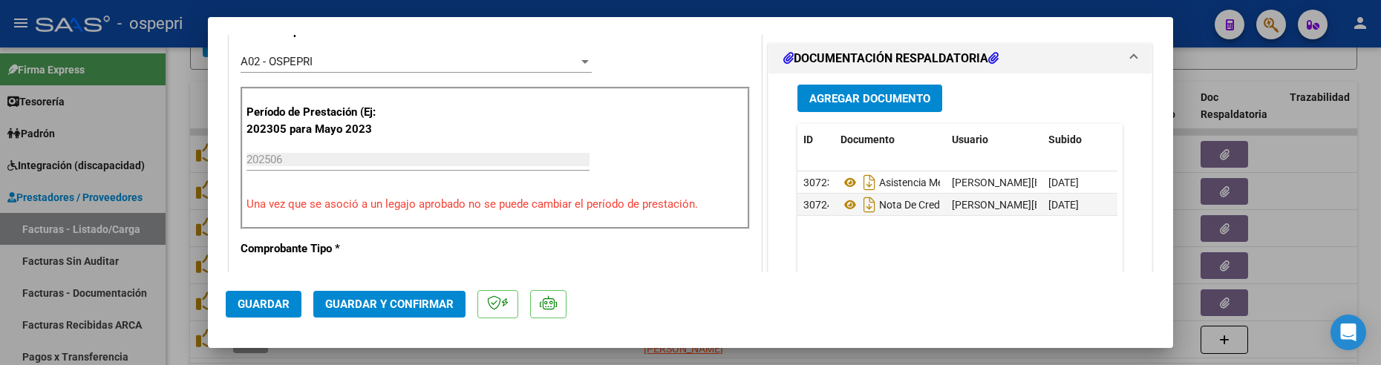
scroll to position [445, 0]
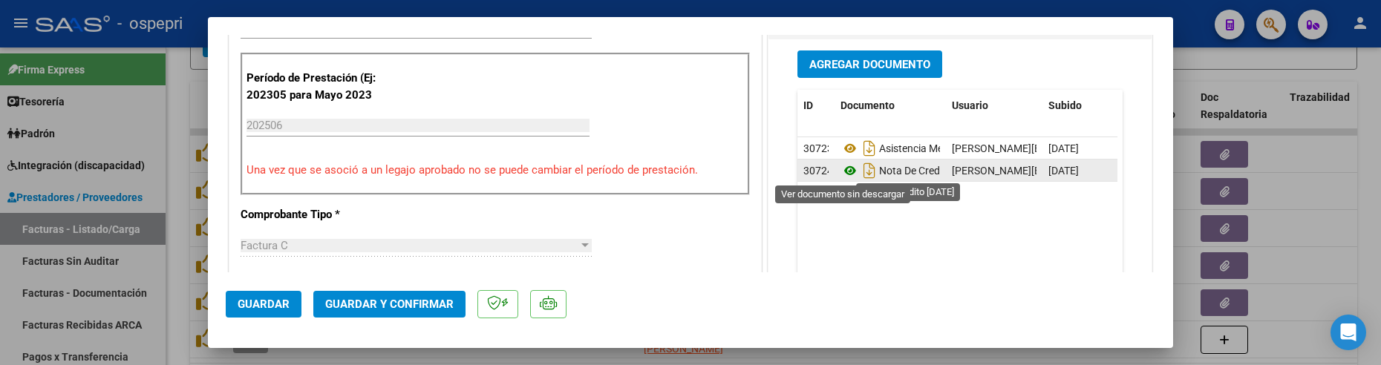
click at [840, 169] on icon at bounding box center [849, 171] width 19 height 18
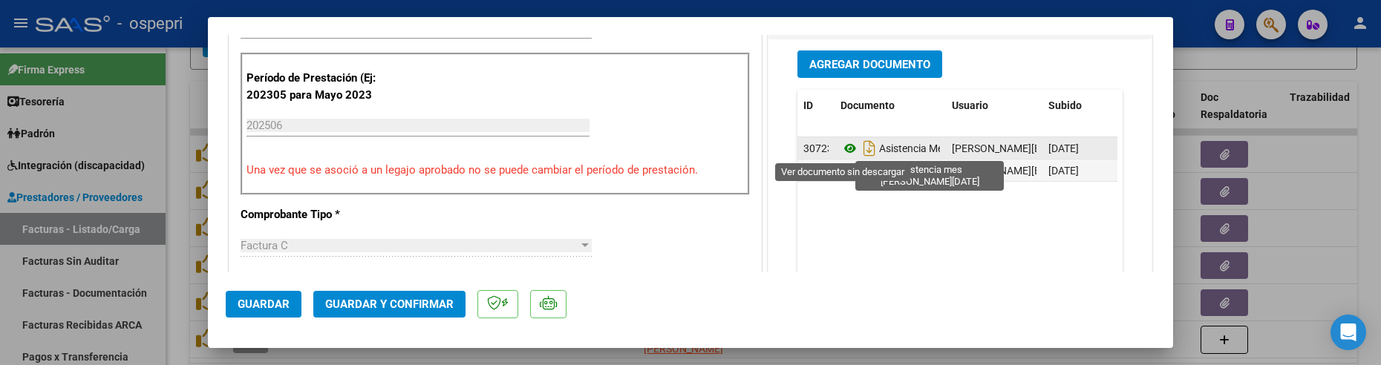
click at [840, 145] on icon at bounding box center [849, 149] width 19 height 18
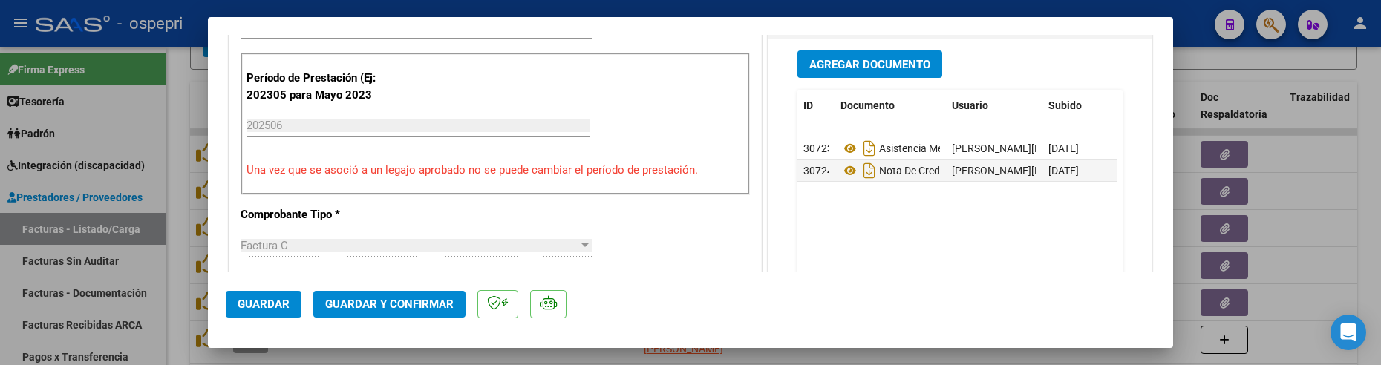
click at [1321, 197] on div at bounding box center [690, 182] width 1381 height 365
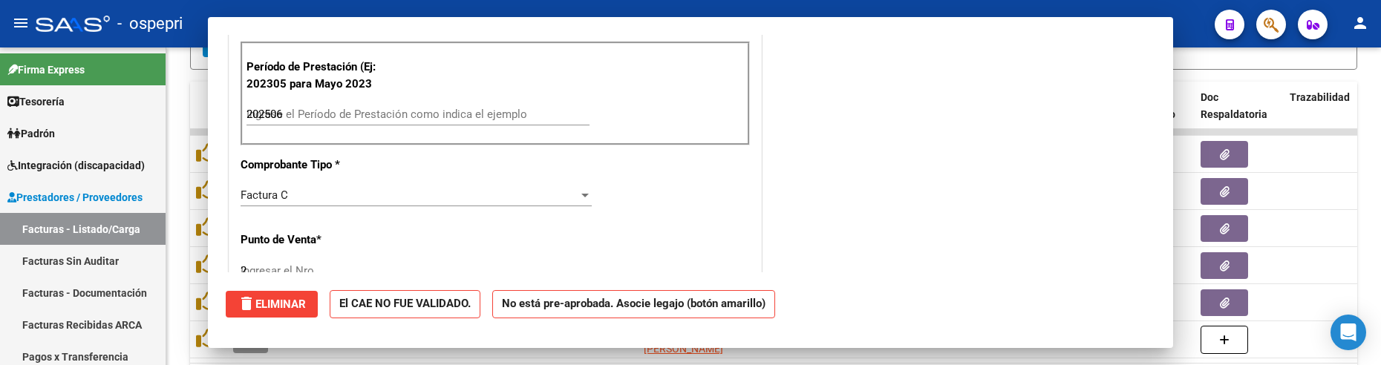
type input "$ 0,00"
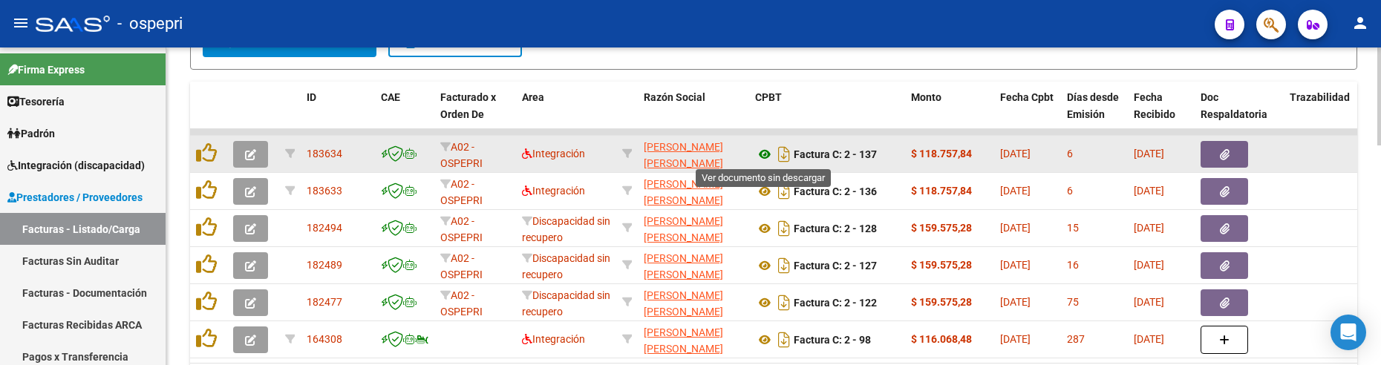
click at [763, 151] on icon at bounding box center [764, 154] width 19 height 18
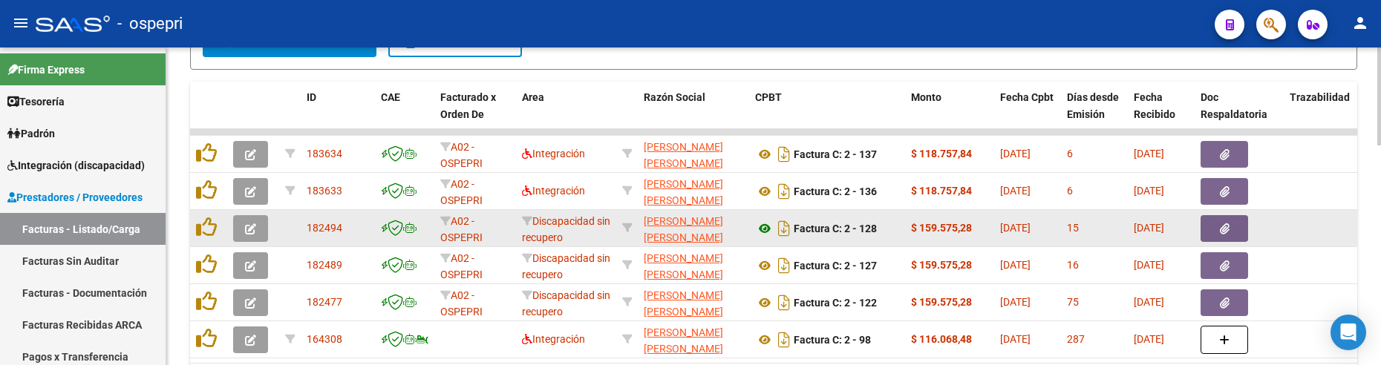
click at [763, 230] on icon at bounding box center [764, 229] width 19 height 18
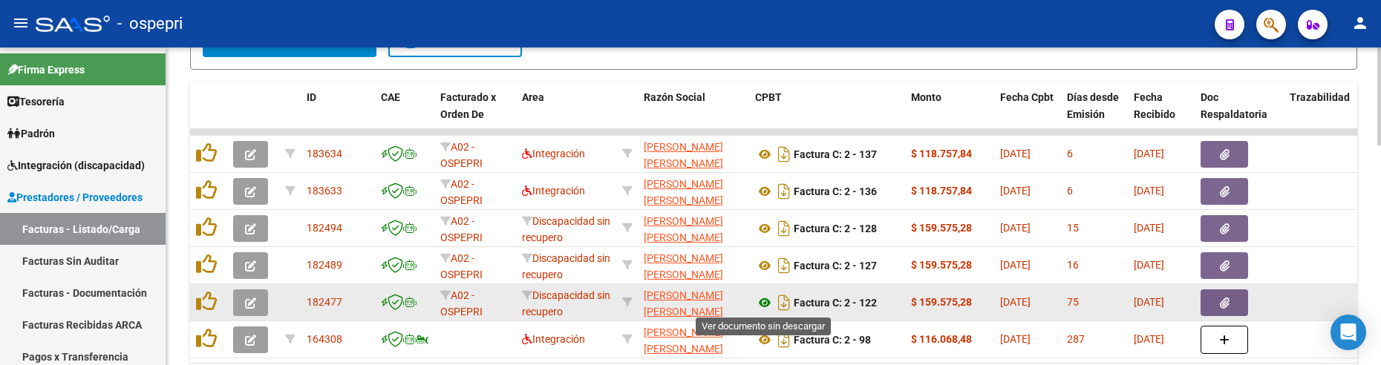
click at [765, 306] on icon at bounding box center [764, 303] width 19 height 18
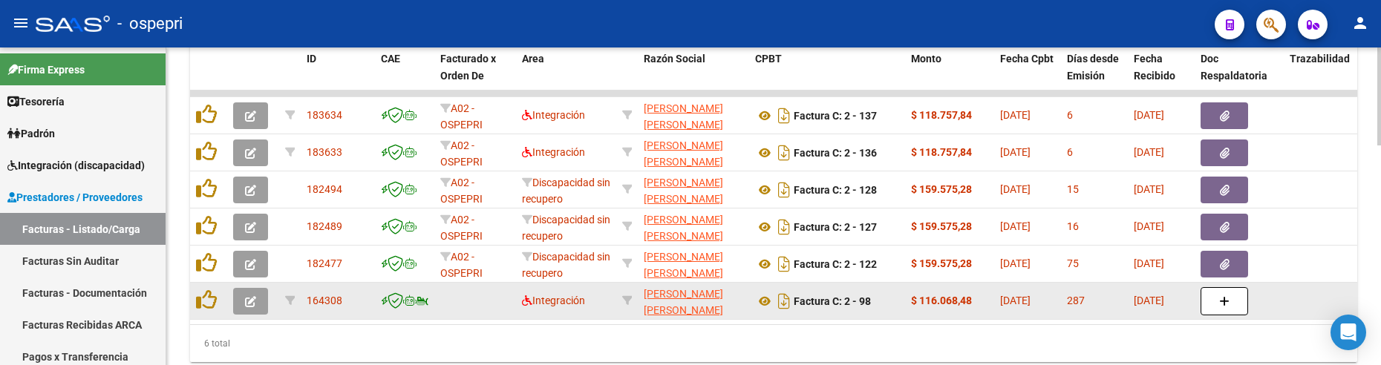
scroll to position [689, 0]
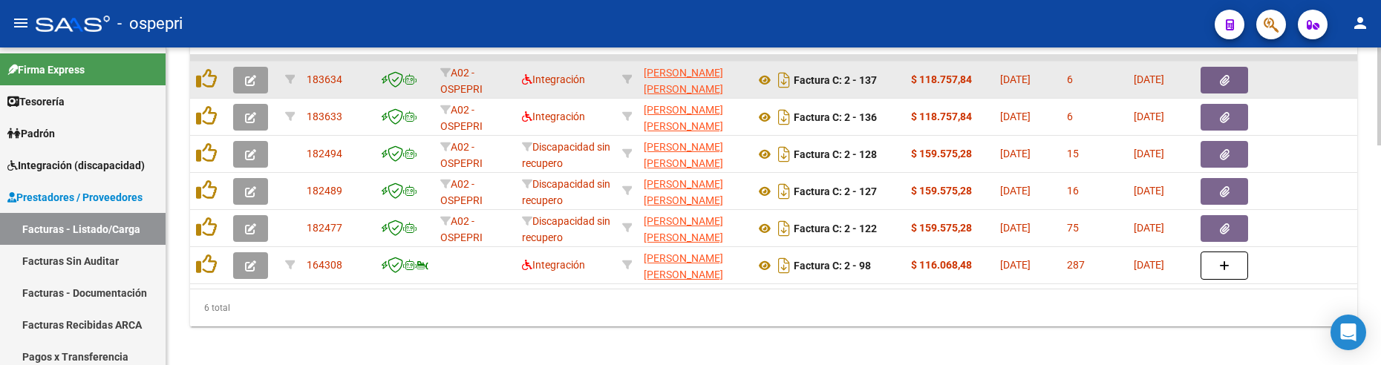
click at [253, 79] on icon "button" at bounding box center [250, 80] width 11 height 11
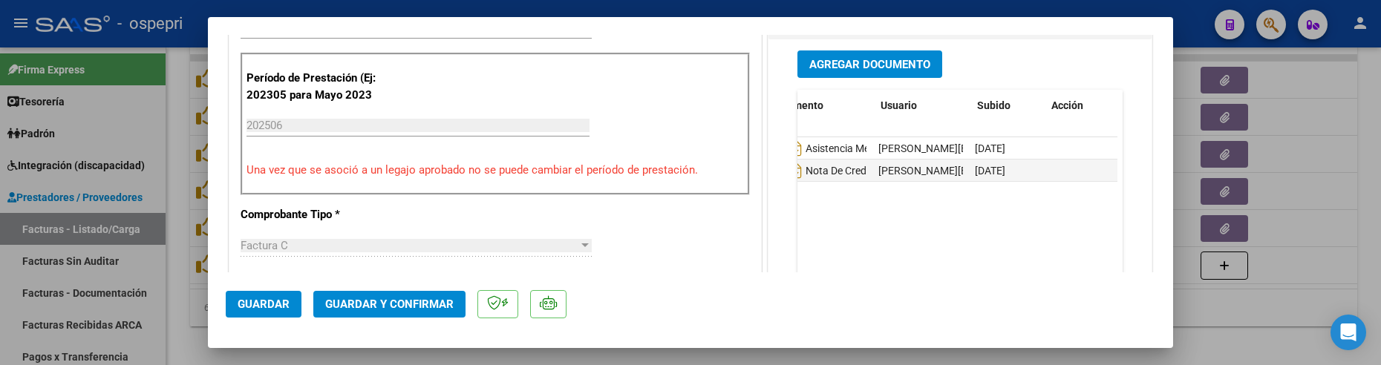
scroll to position [0, 0]
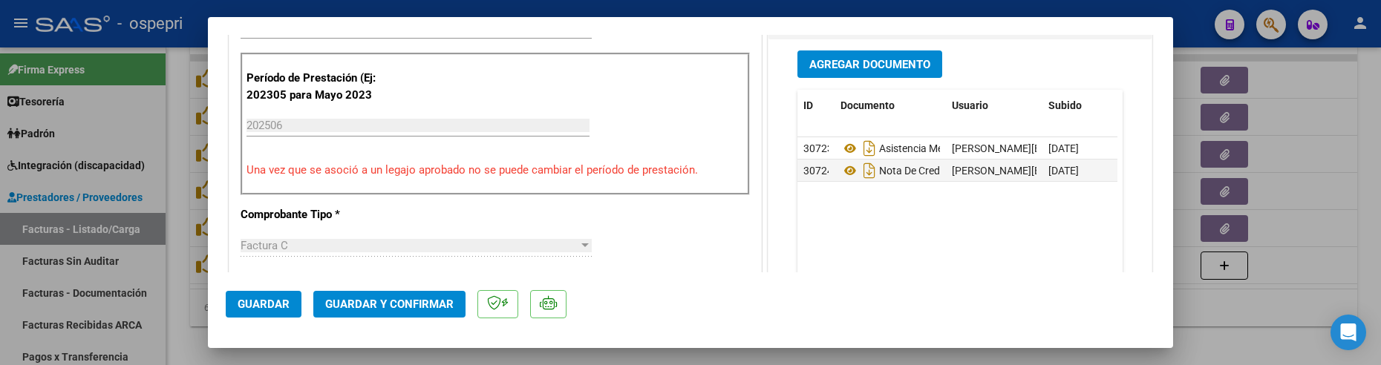
click at [1327, 236] on div at bounding box center [690, 182] width 1381 height 365
type input "$ 0,00"
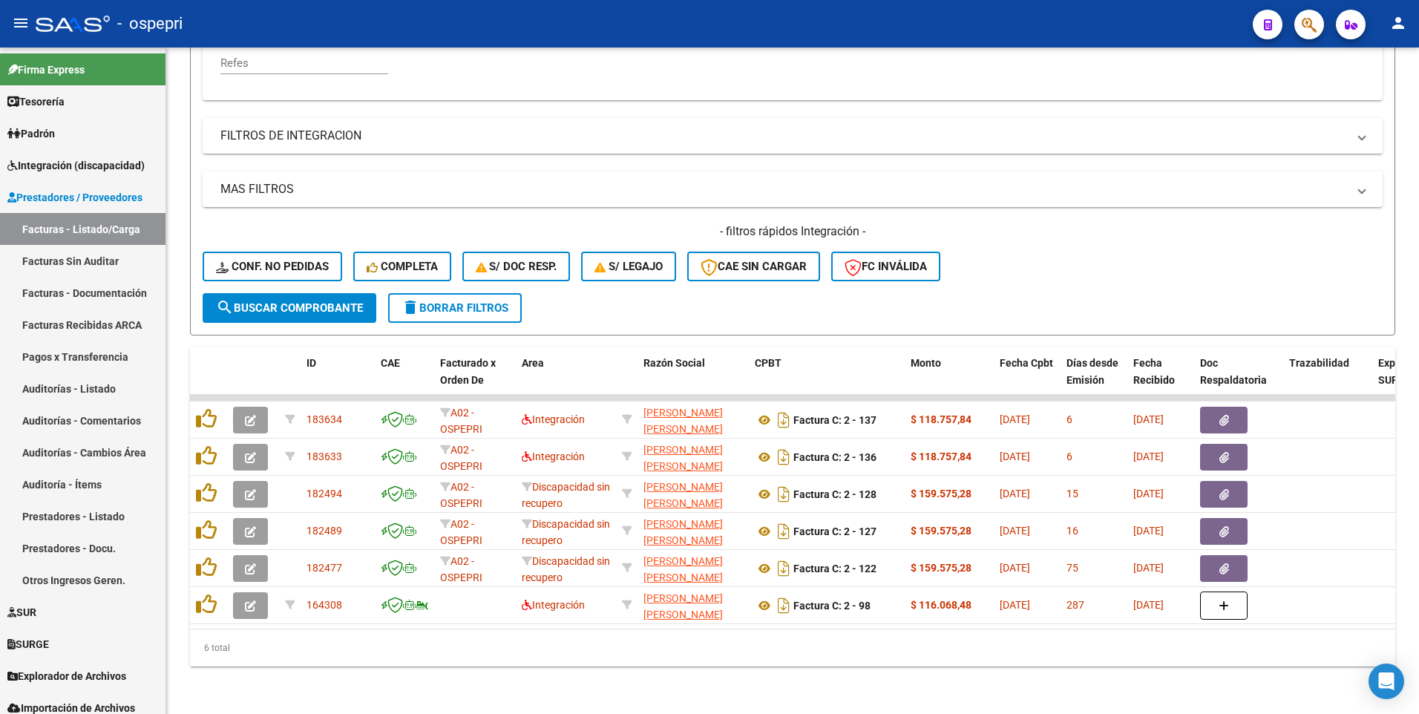
scroll to position [360, 0]
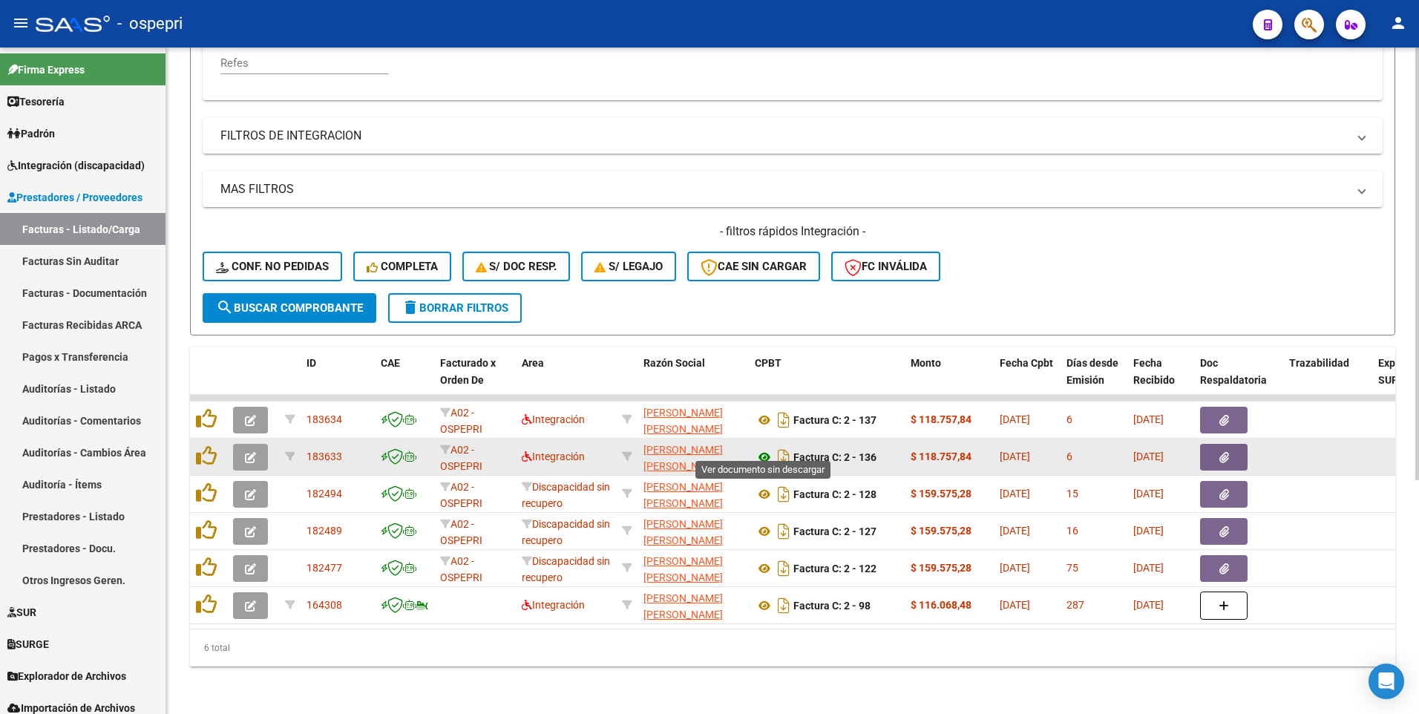
click at [760, 413] on icon at bounding box center [764, 457] width 19 height 18
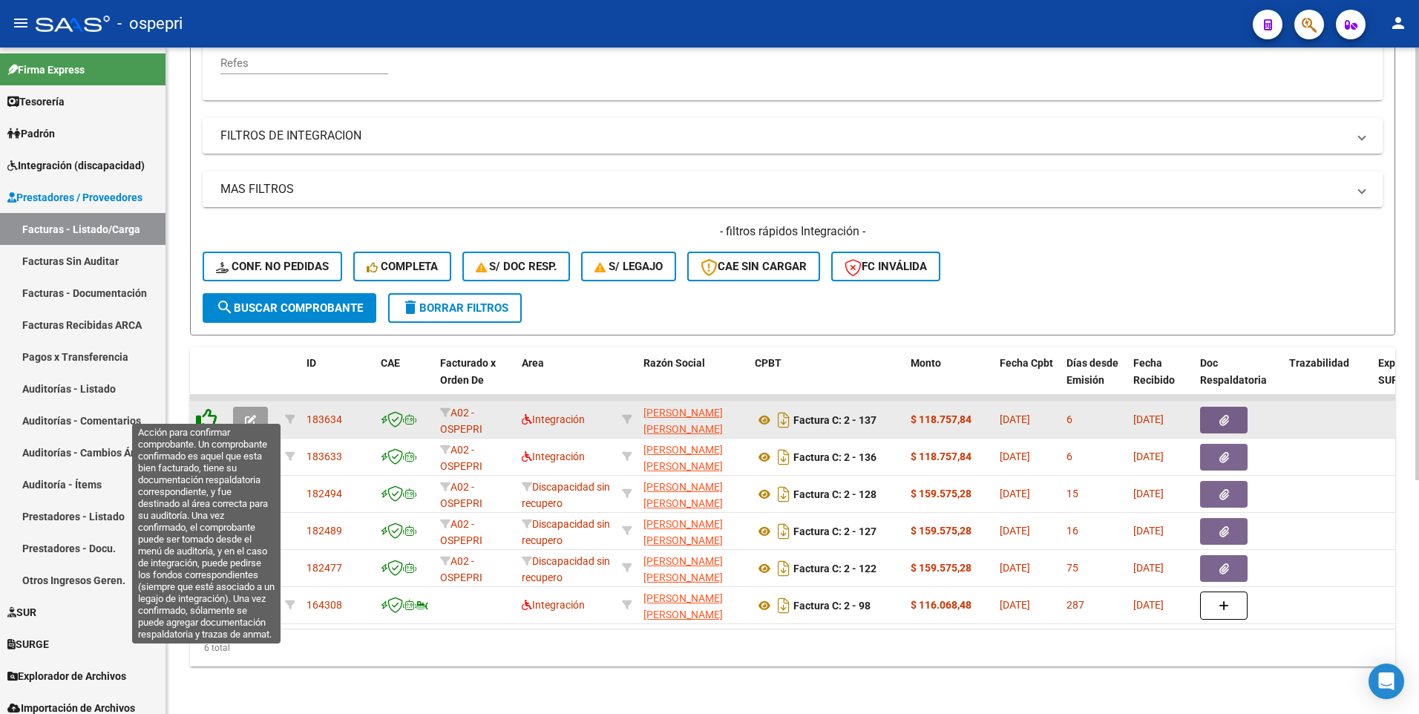
click at [208, 409] on icon at bounding box center [206, 418] width 21 height 21
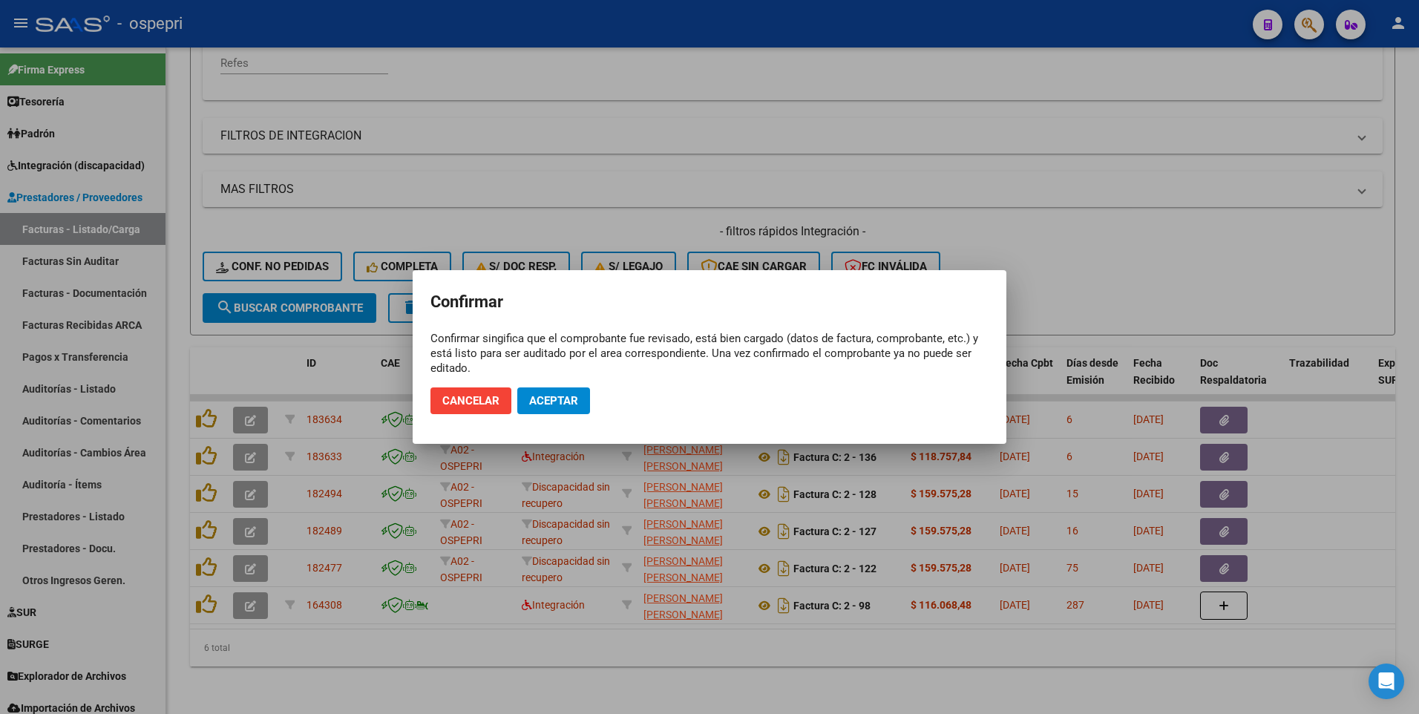
click at [243, 407] on div at bounding box center [709, 357] width 1419 height 714
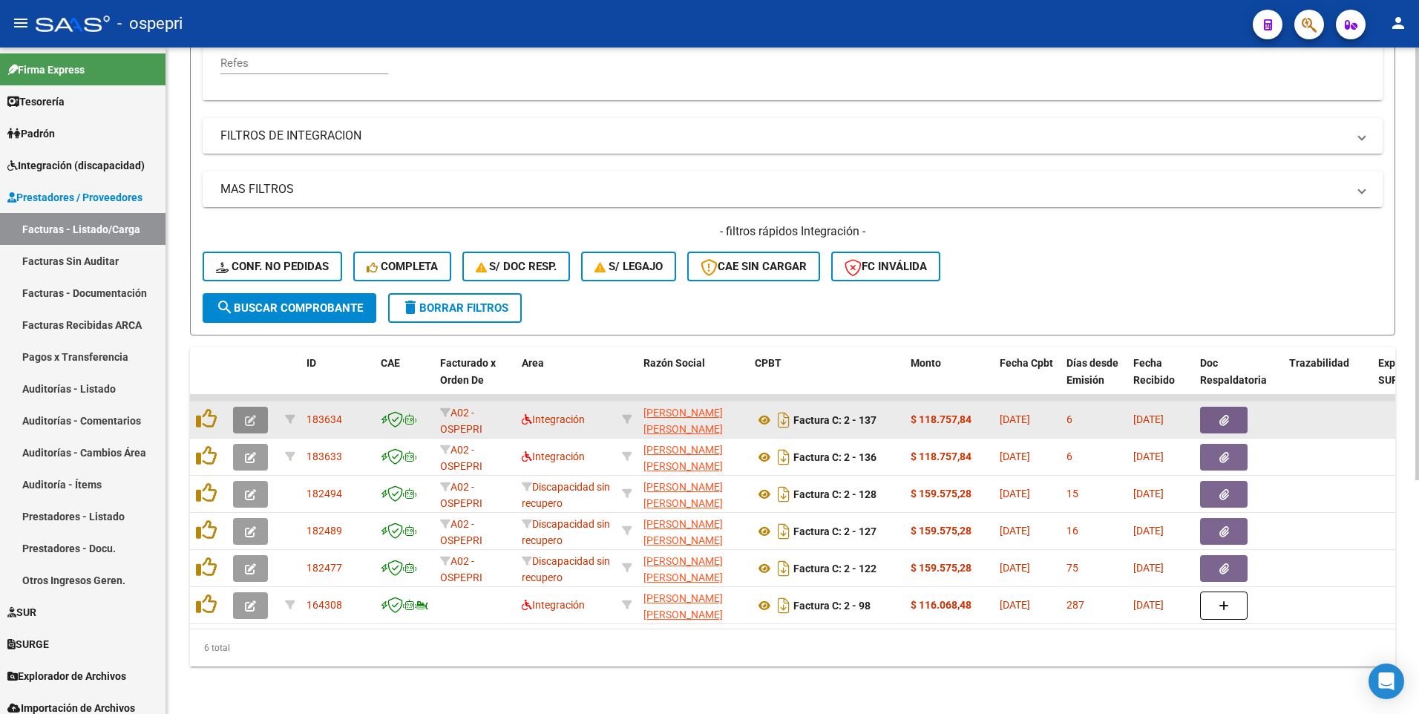
click at [252, 413] on icon "button" at bounding box center [250, 420] width 11 height 11
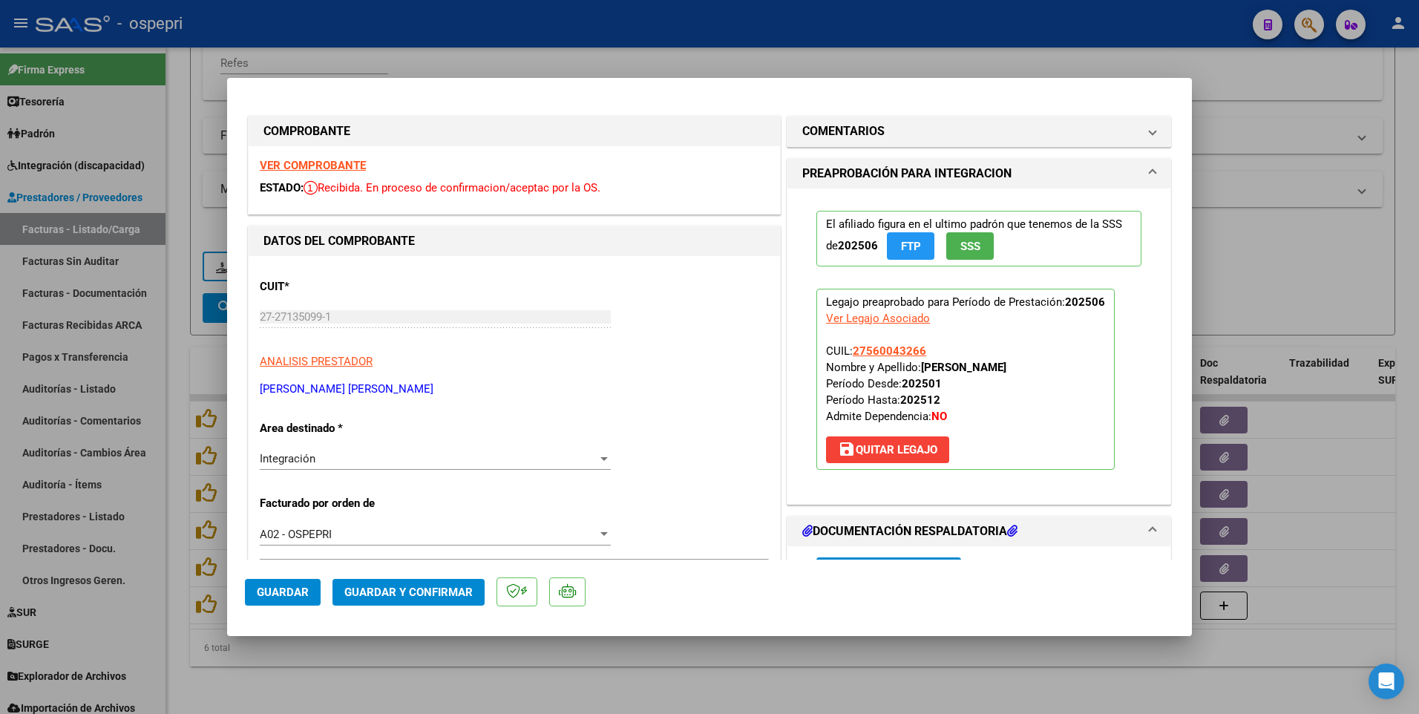
click at [453, 413] on span "Guardar y Confirmar" at bounding box center [408, 592] width 128 height 13
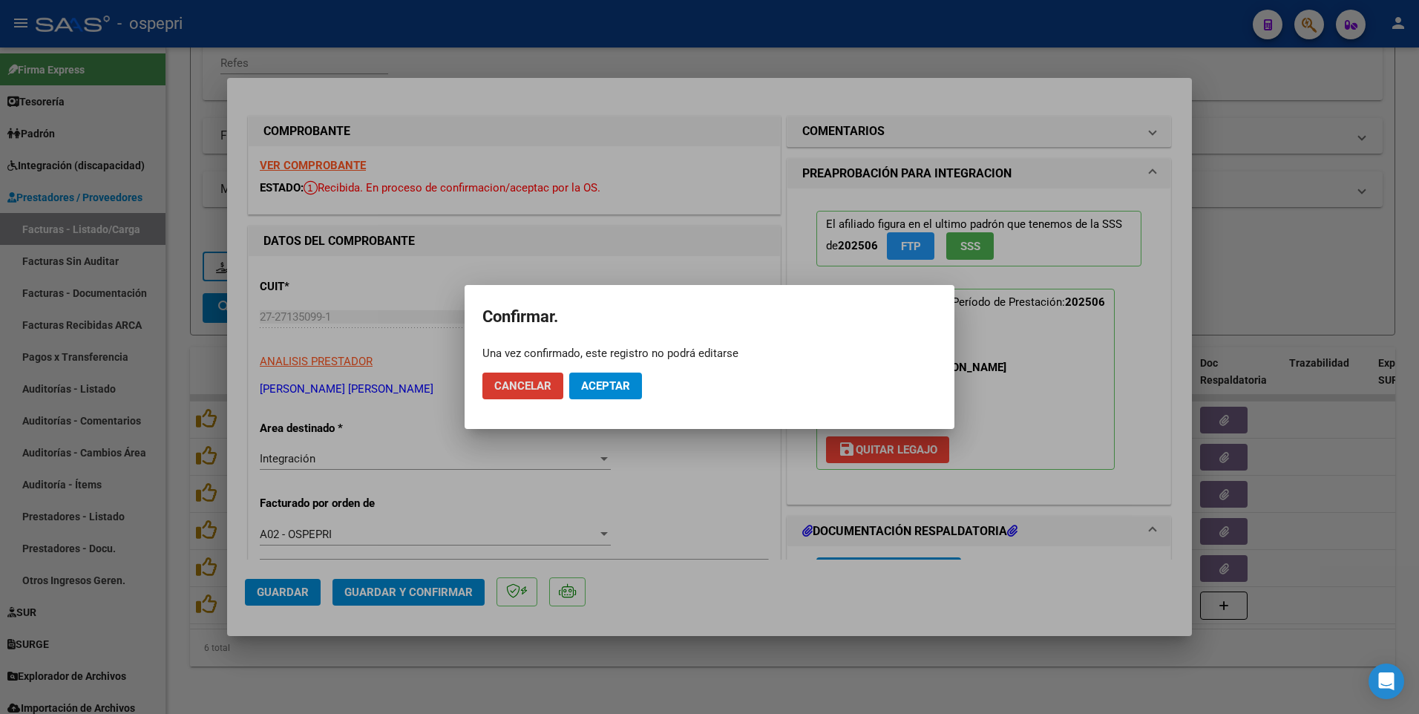
click at [600, 388] on span "Aceptar" at bounding box center [605, 385] width 49 height 13
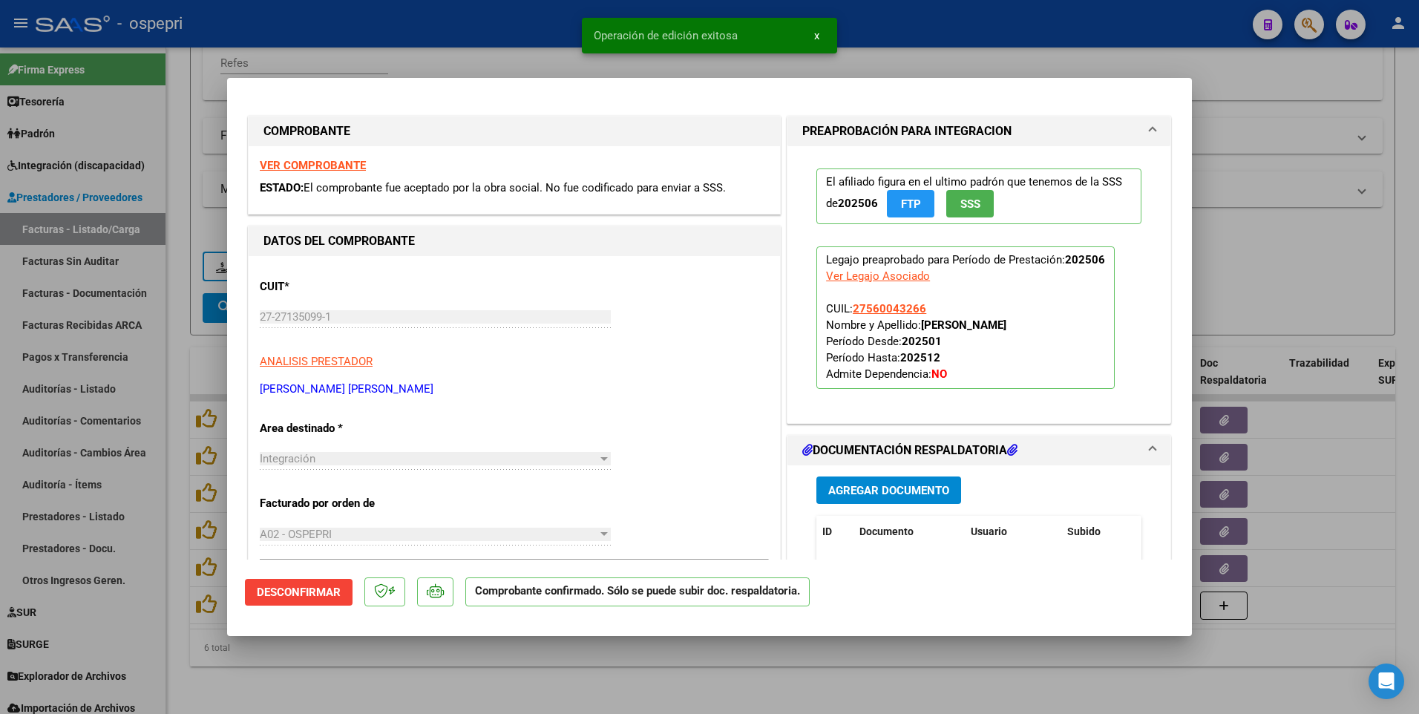
click at [681, 413] on div at bounding box center [709, 357] width 1419 height 714
type input "$ 0,00"
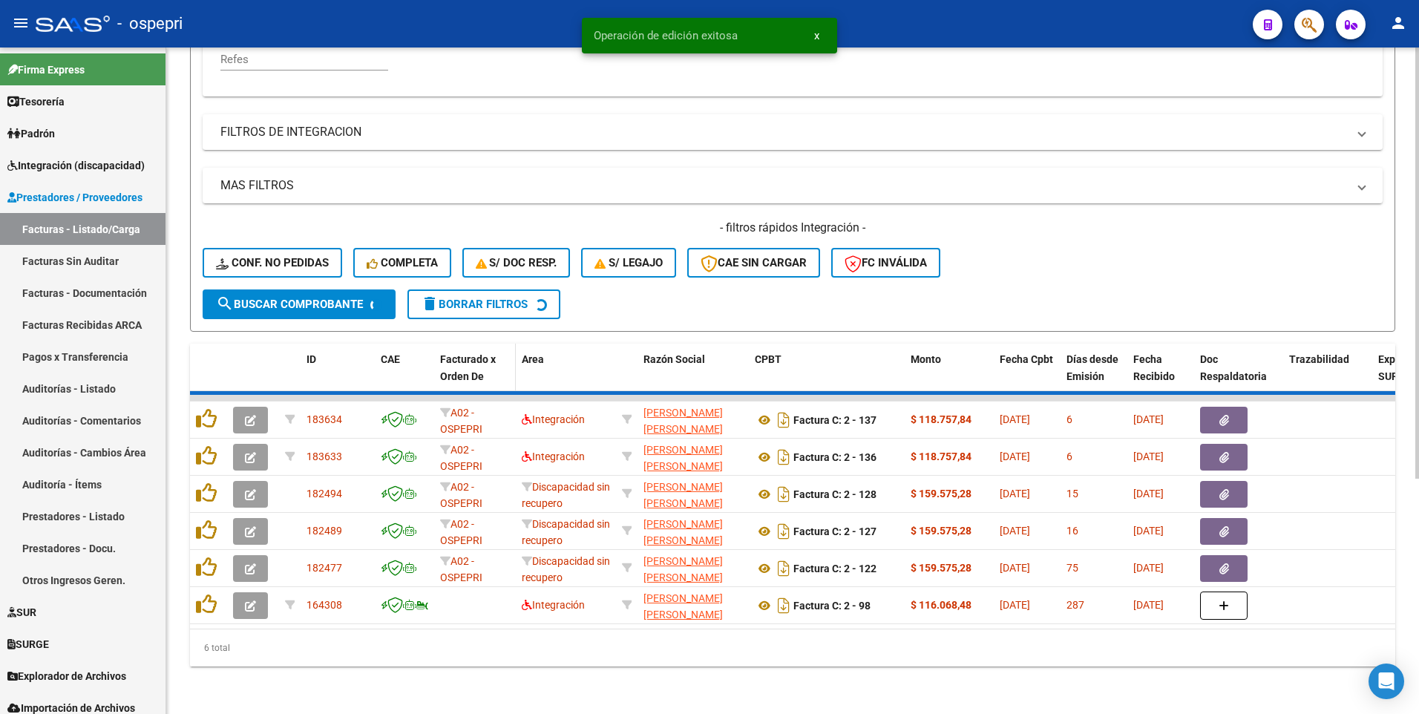
scroll to position [323, 0]
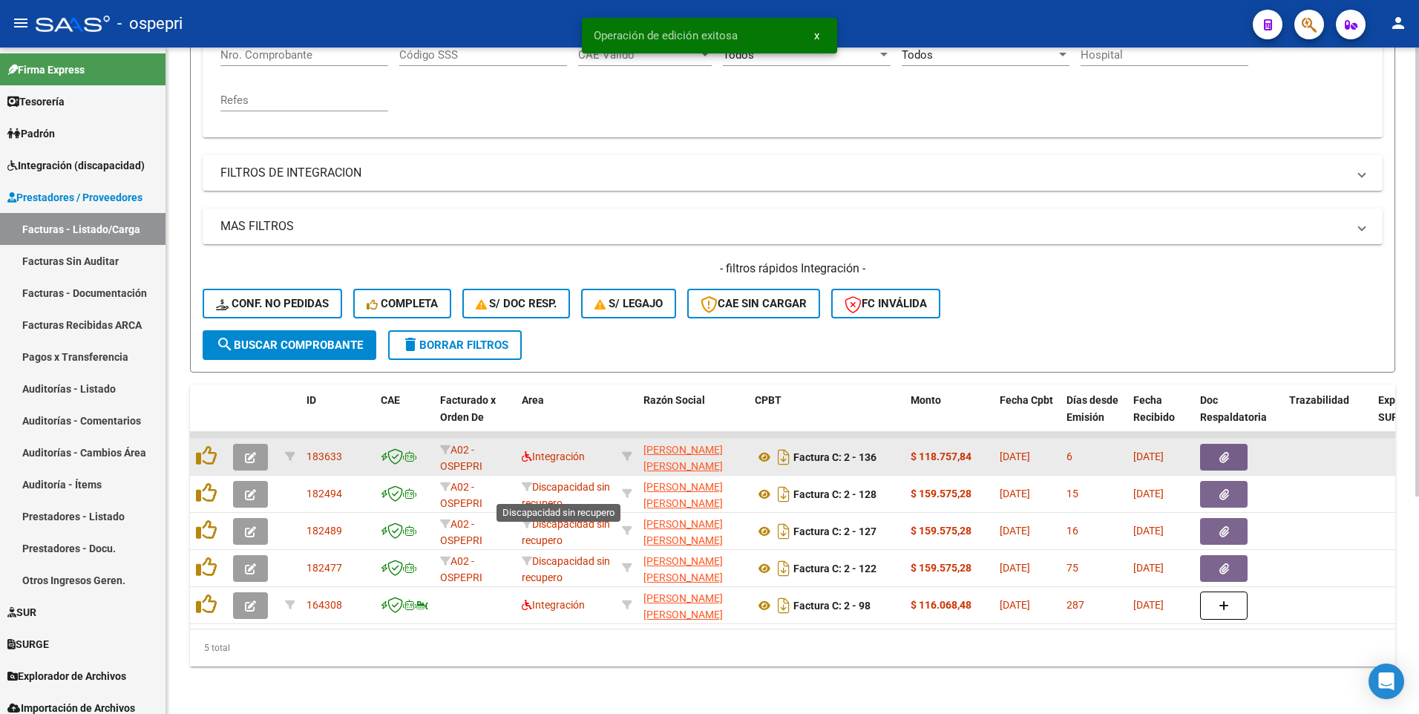
click at [258, 413] on button "button" at bounding box center [250, 457] width 35 height 27
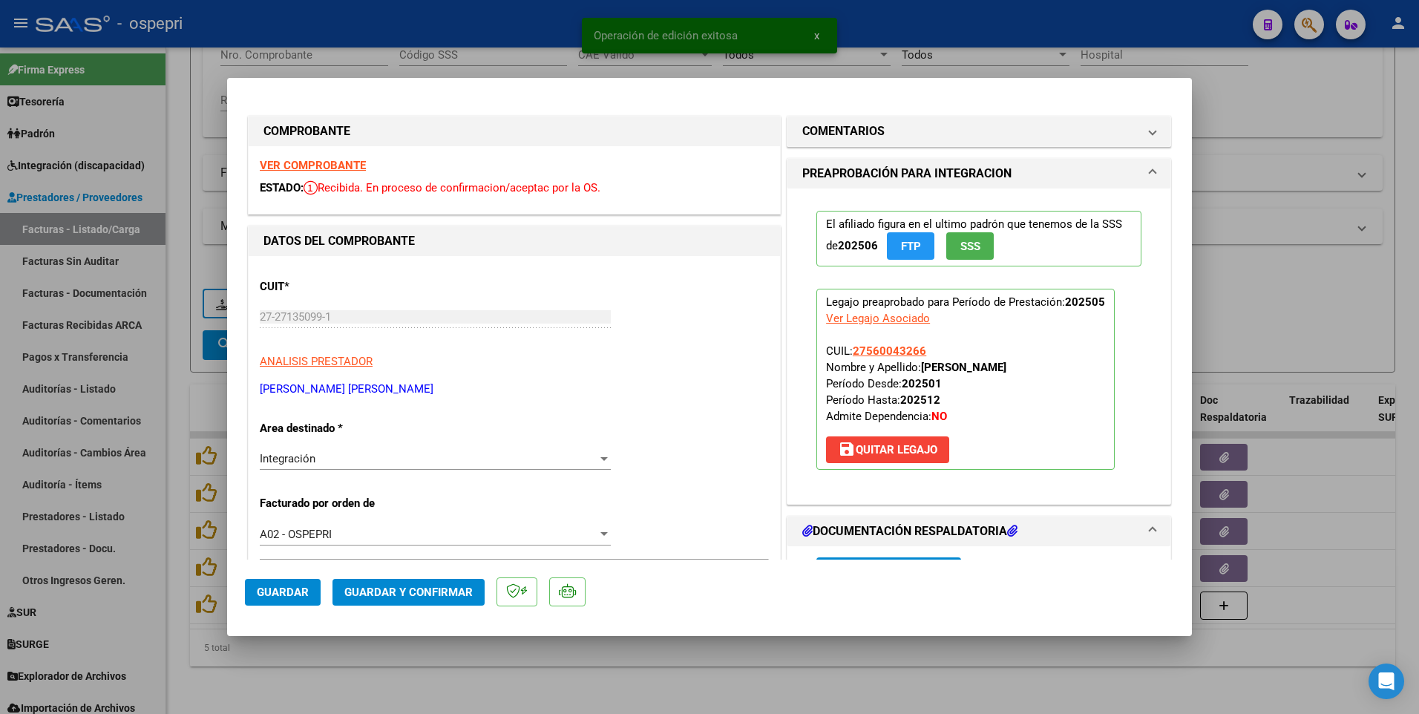
click at [419, 413] on span "Guardar y Confirmar" at bounding box center [408, 592] width 128 height 13
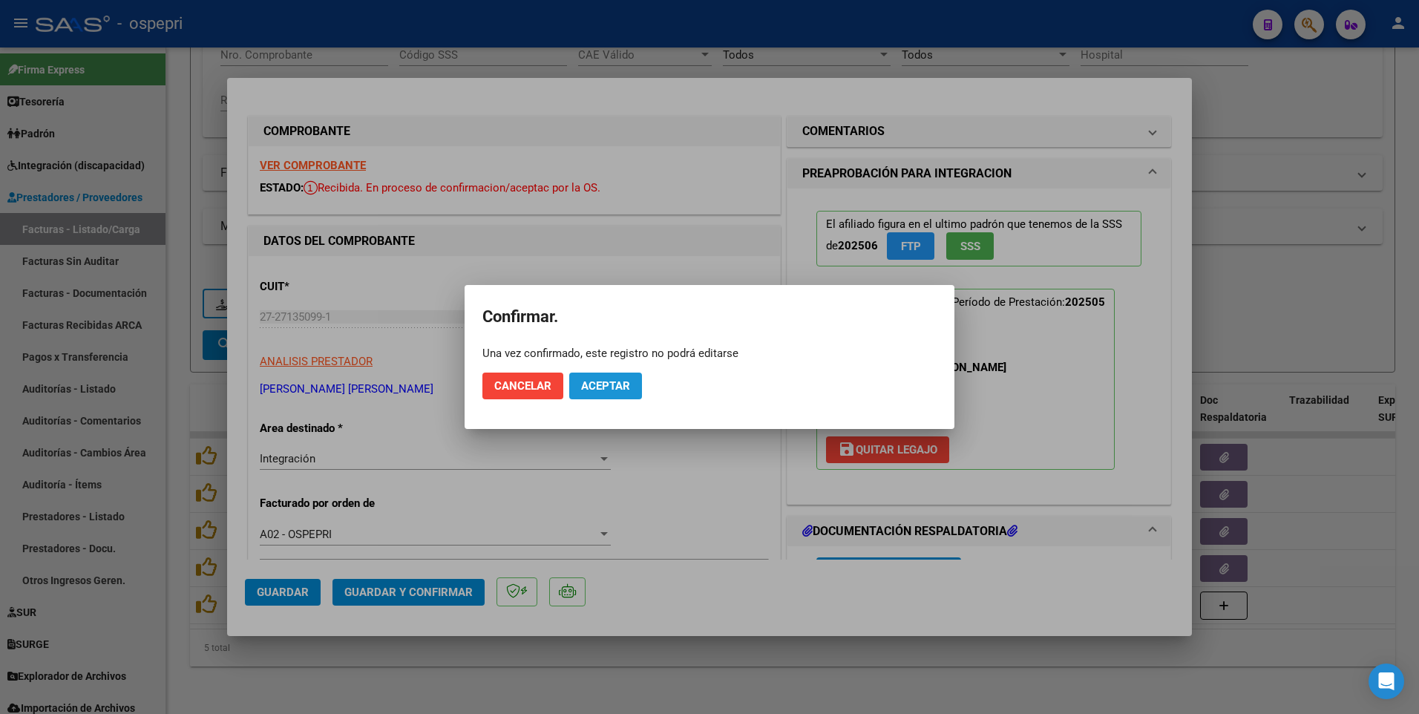
click at [622, 392] on span "Aceptar" at bounding box center [605, 385] width 49 height 13
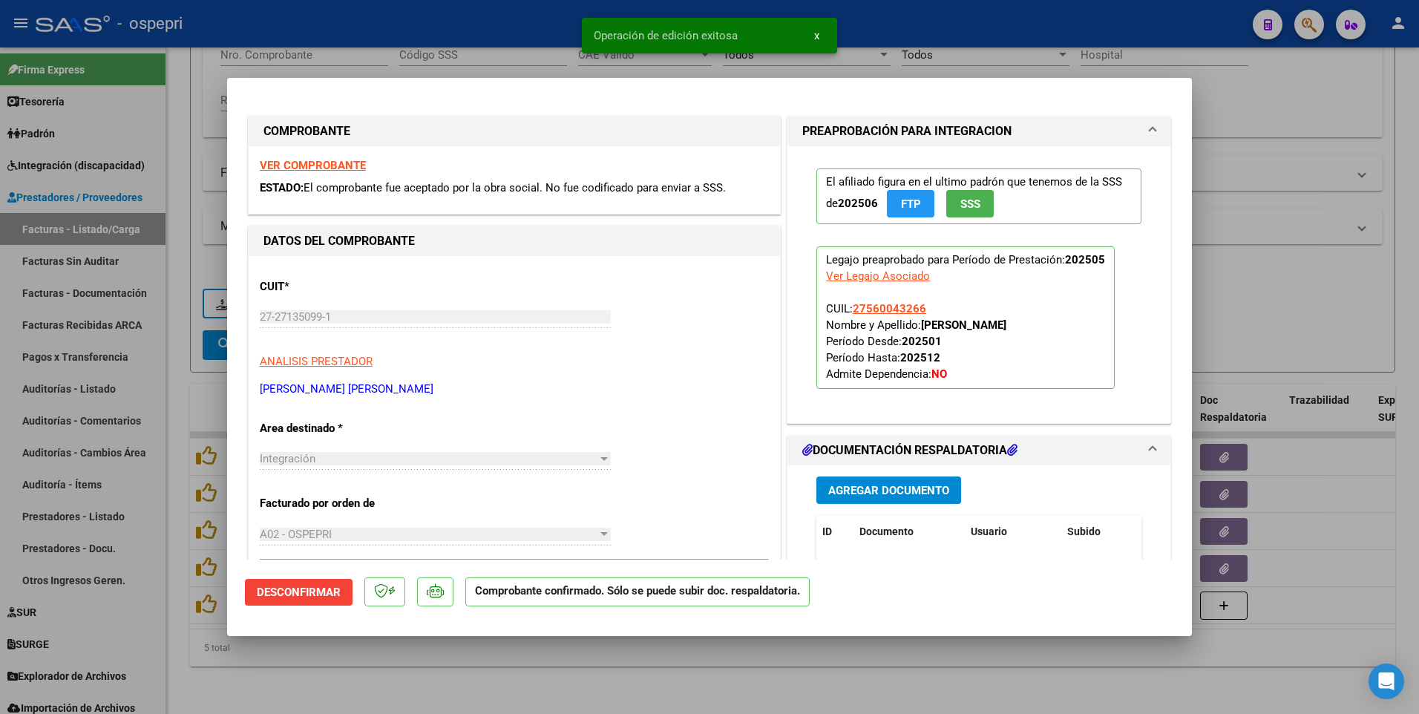
click at [650, 413] on div at bounding box center [709, 357] width 1419 height 714
type input "$ 0,00"
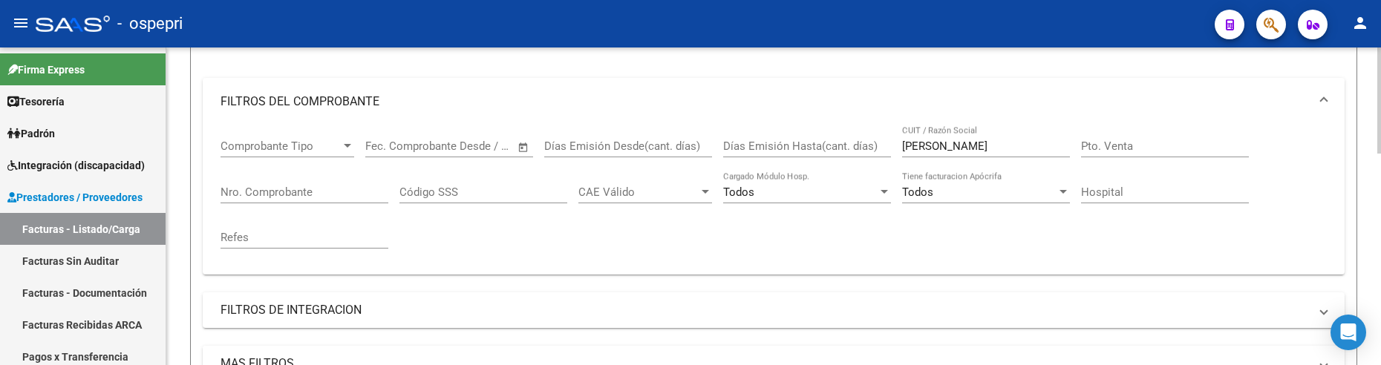
scroll to position [100, 0]
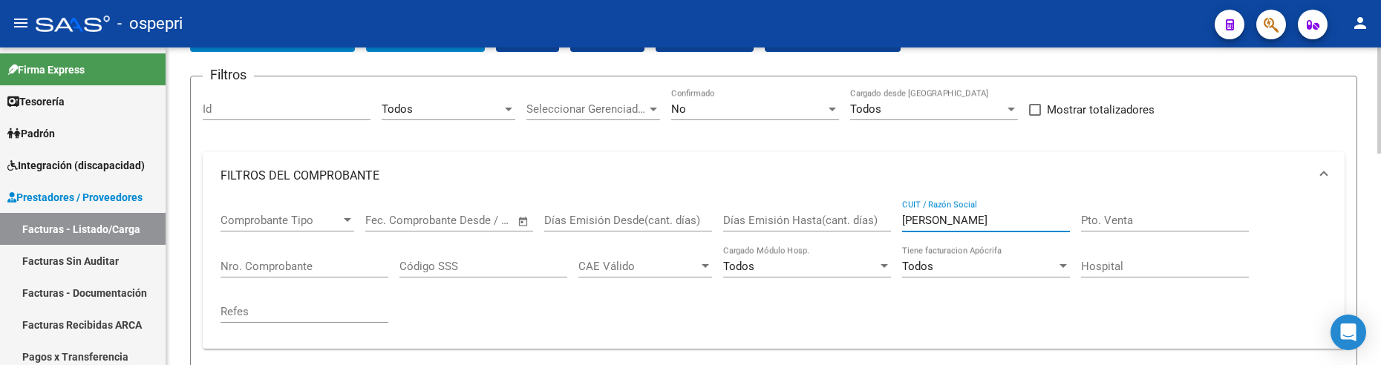
drag, startPoint x: 995, startPoint y: 223, endPoint x: 889, endPoint y: 221, distance: 106.2
click at [889, 221] on div "Comprobante Tipo Comprobante Tipo Start date – End date Fec. Comprobante Desde …" at bounding box center [773, 268] width 1106 height 137
click at [844, 310] on div "Comprobante Tipo Comprobante Tipo Start date – End date Fec. Comprobante Desde …" at bounding box center [773, 268] width 1106 height 137
drag, startPoint x: 987, startPoint y: 213, endPoint x: 895, endPoint y: 219, distance: 92.2
click at [895, 219] on div "Comprobante Tipo Comprobante Tipo Start date – End date Fec. Comprobante Desde …" at bounding box center [773, 268] width 1106 height 137
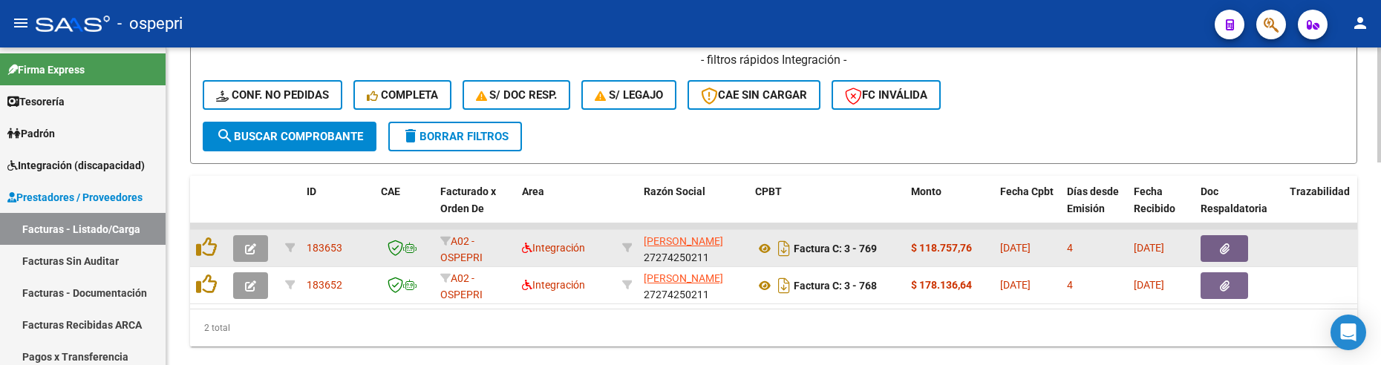
scroll to position [546, 0]
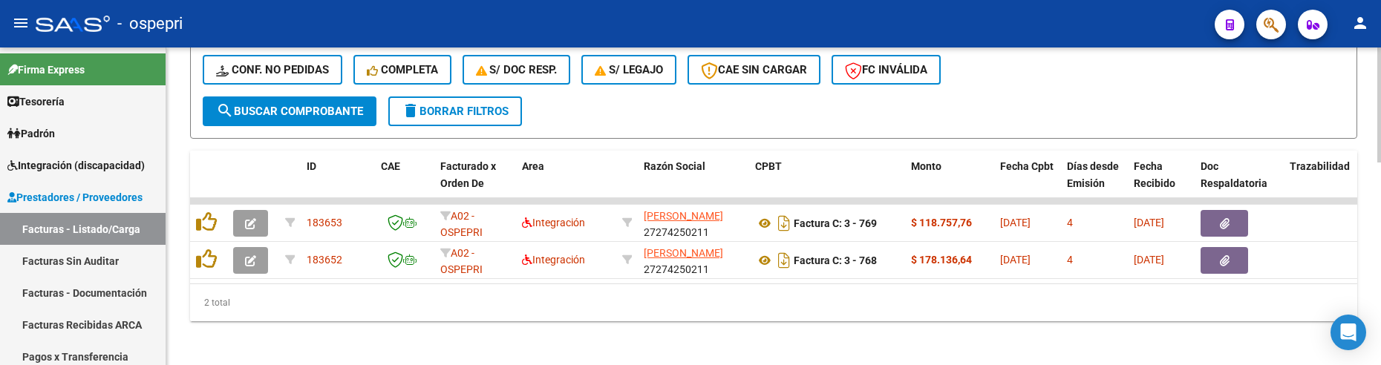
type input "gradizuela"
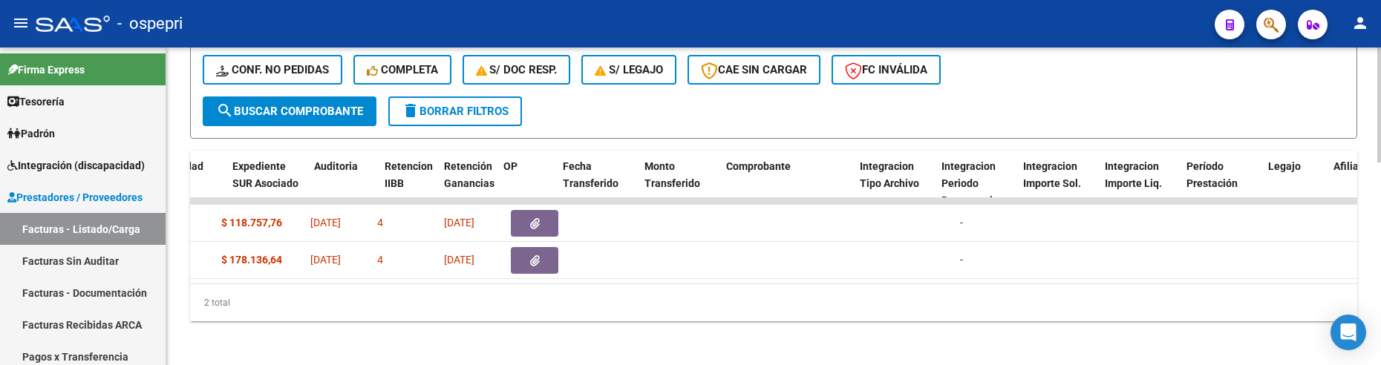
scroll to position [0, 0]
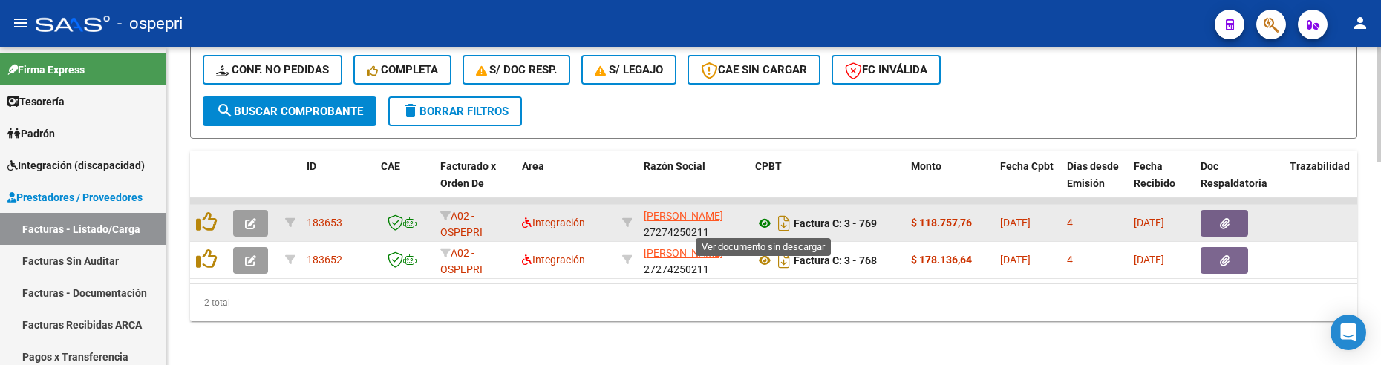
click at [767, 227] on icon at bounding box center [764, 224] width 19 height 18
click at [260, 232] on button "button" at bounding box center [250, 223] width 35 height 27
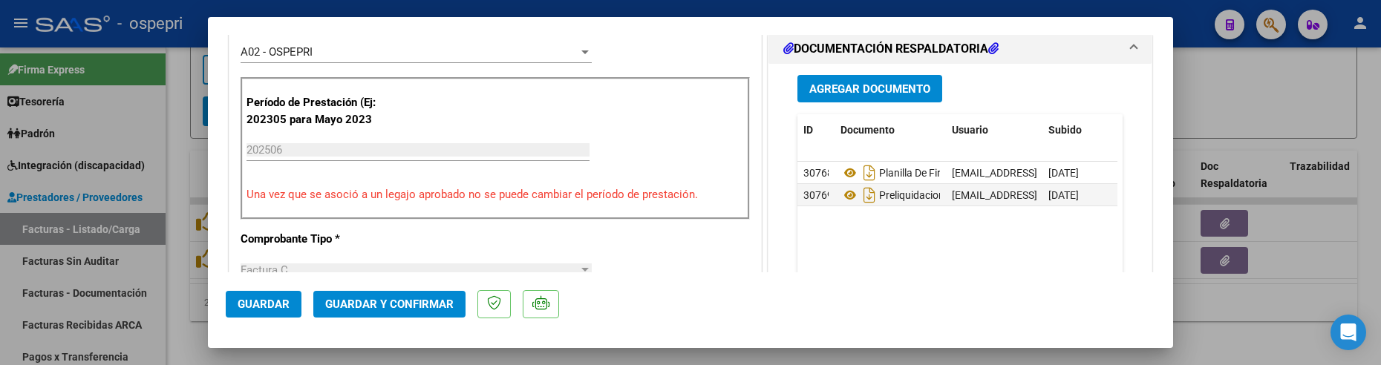
scroll to position [445, 0]
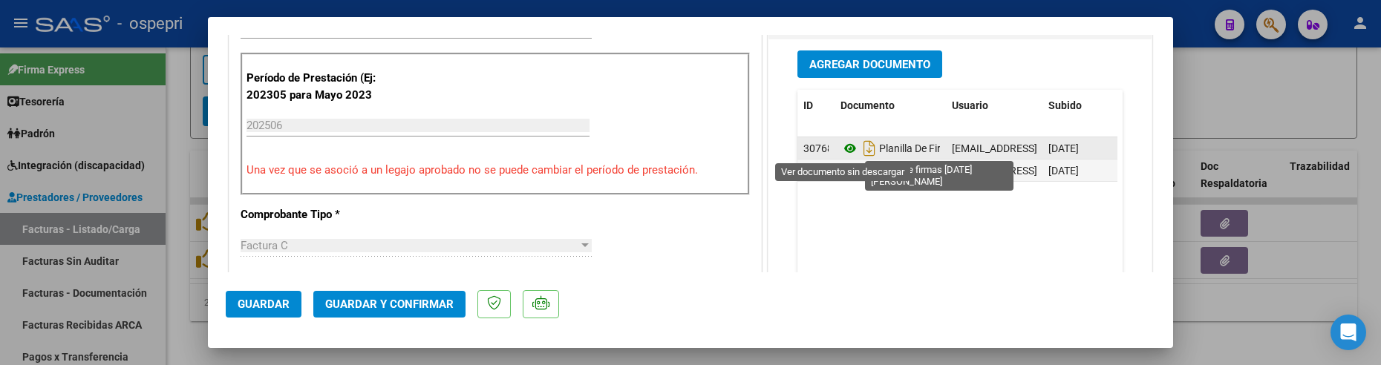
click at [840, 148] on icon at bounding box center [849, 149] width 19 height 18
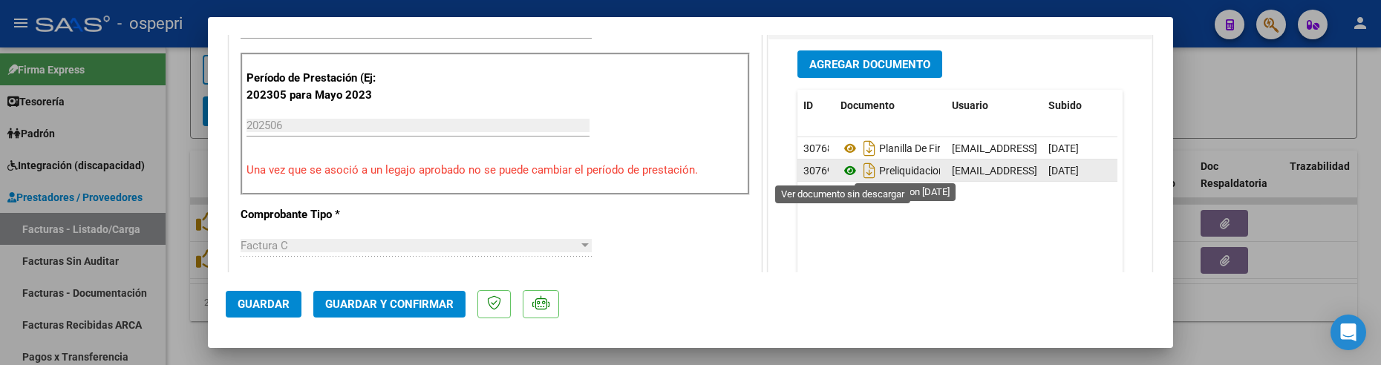
click at [843, 166] on icon at bounding box center [849, 171] width 19 height 18
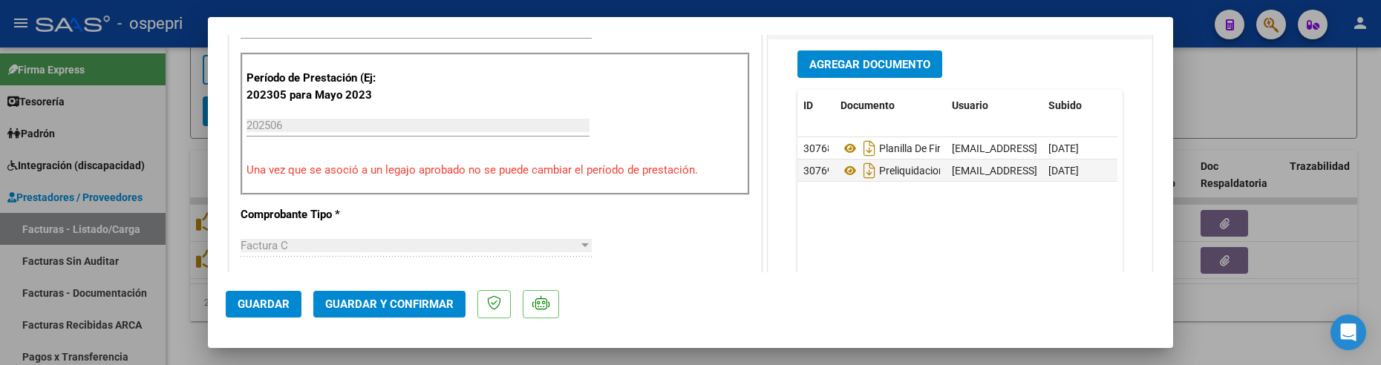
click at [1216, 106] on div at bounding box center [690, 182] width 1381 height 365
type input "$ 0,00"
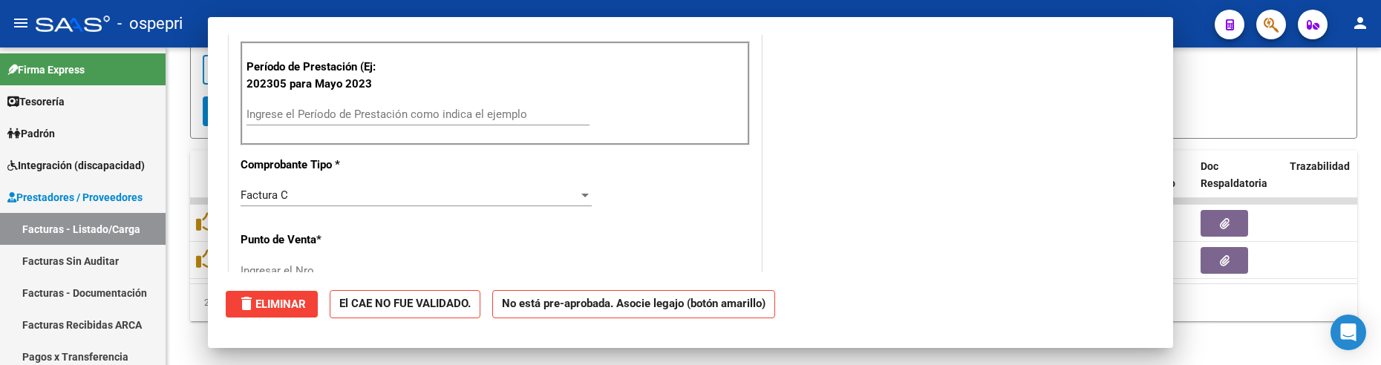
scroll to position [0, 0]
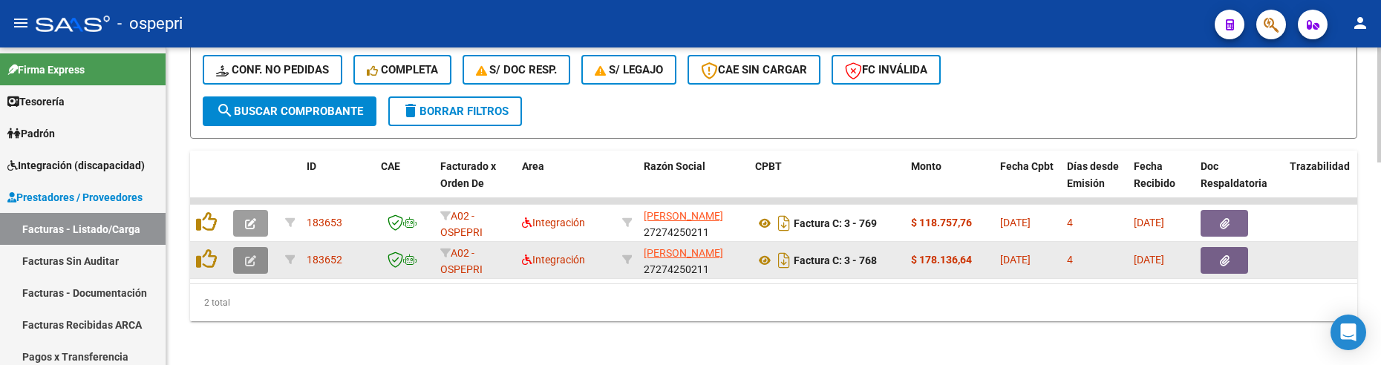
click at [247, 262] on icon "button" at bounding box center [250, 260] width 11 height 11
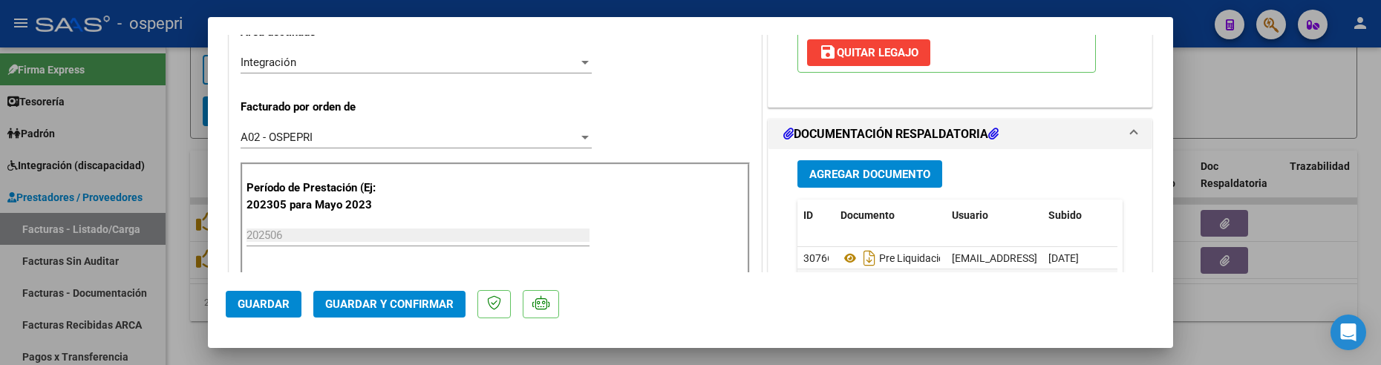
scroll to position [371, 0]
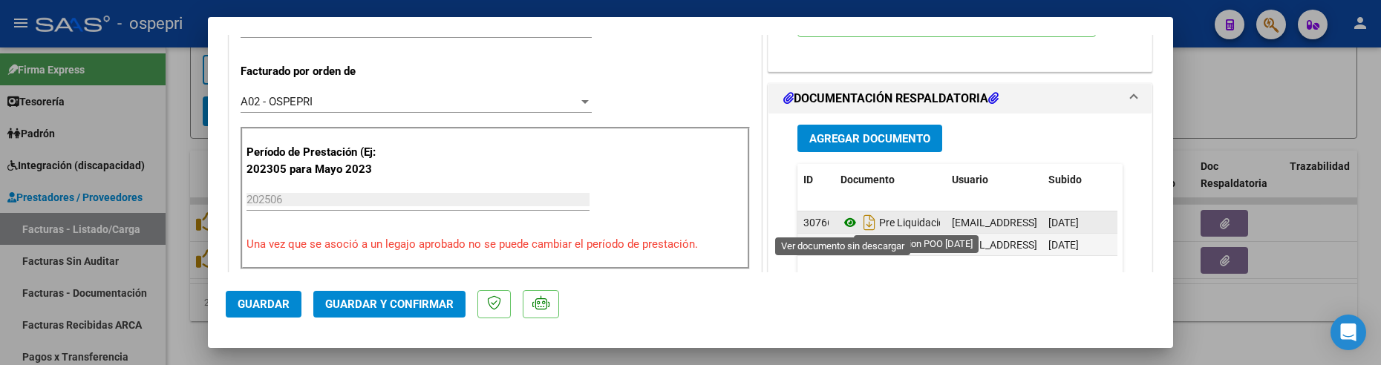
click at [845, 224] on icon at bounding box center [849, 223] width 19 height 18
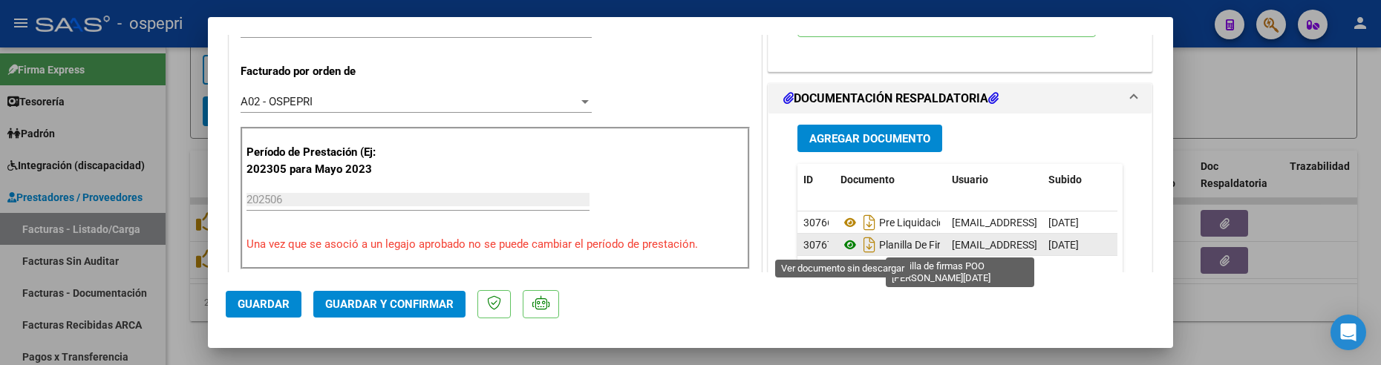
click at [840, 251] on icon at bounding box center [849, 245] width 19 height 18
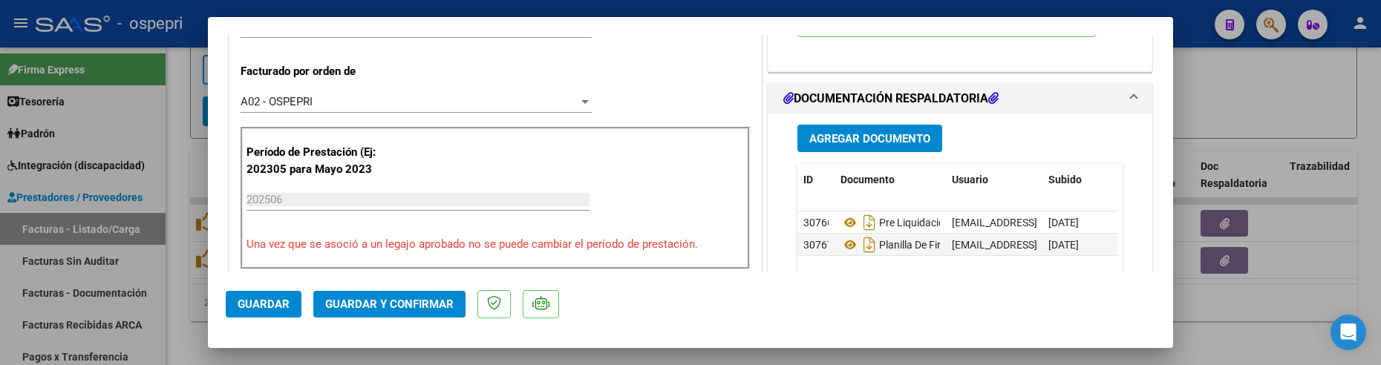
click at [1259, 94] on div at bounding box center [690, 182] width 1381 height 365
type input "$ 0,00"
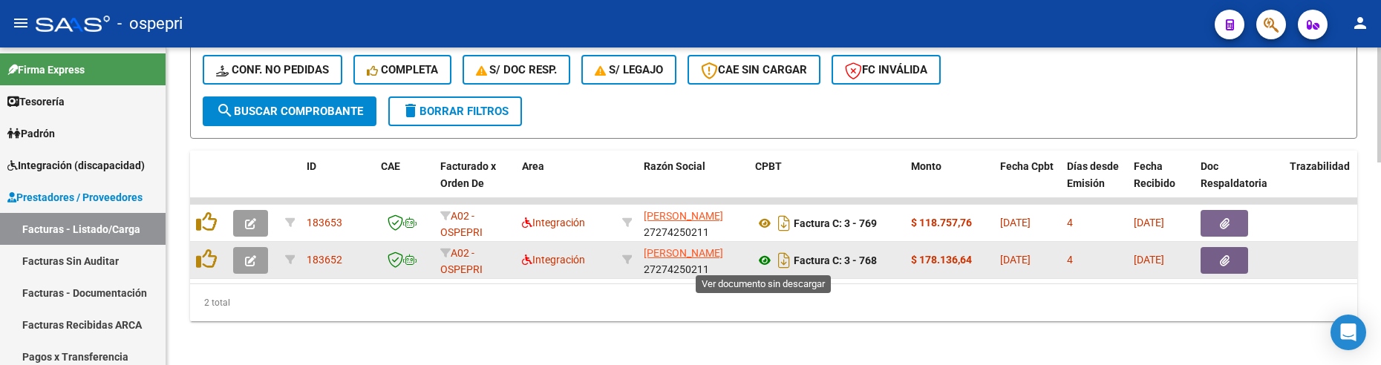
click at [768, 266] on icon at bounding box center [764, 261] width 19 height 18
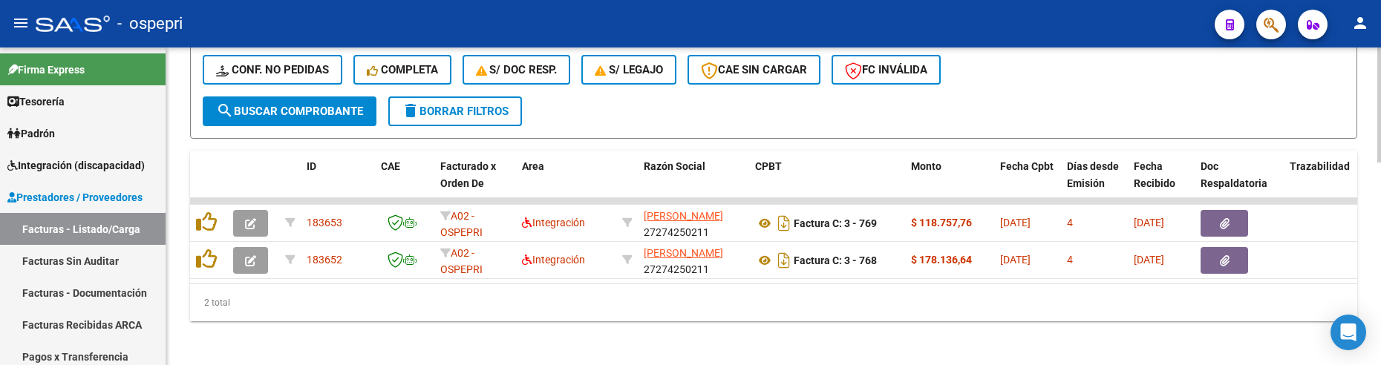
click at [778, 316] on div "2 total" at bounding box center [773, 302] width 1167 height 37
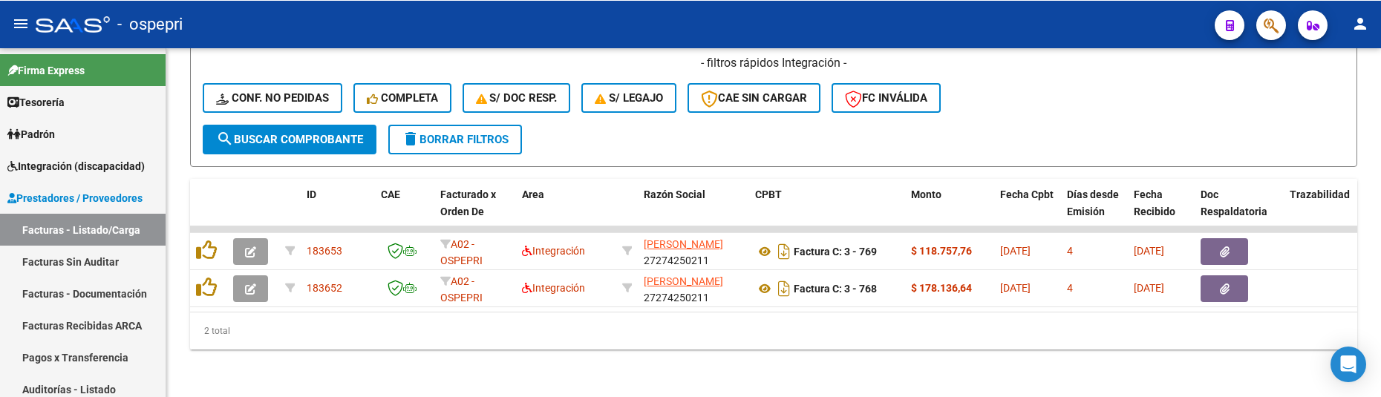
scroll to position [529, 0]
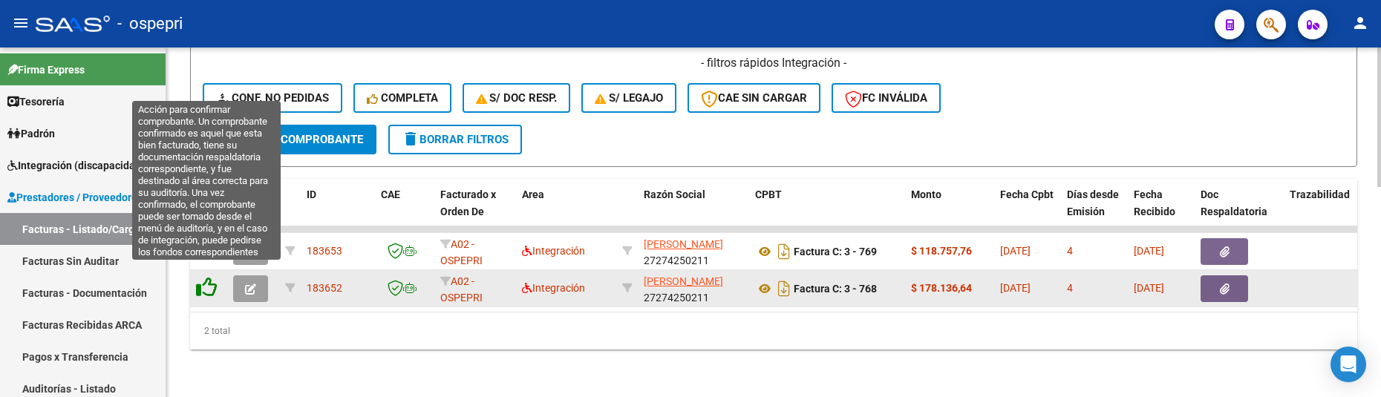
click at [213, 279] on icon at bounding box center [206, 287] width 21 height 21
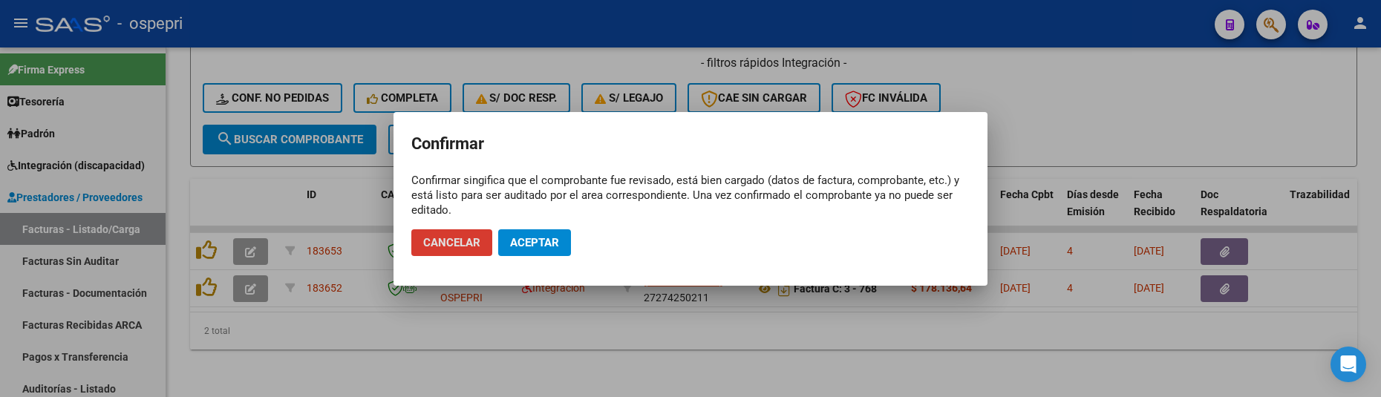
click at [529, 246] on span "Aceptar" at bounding box center [534, 242] width 49 height 13
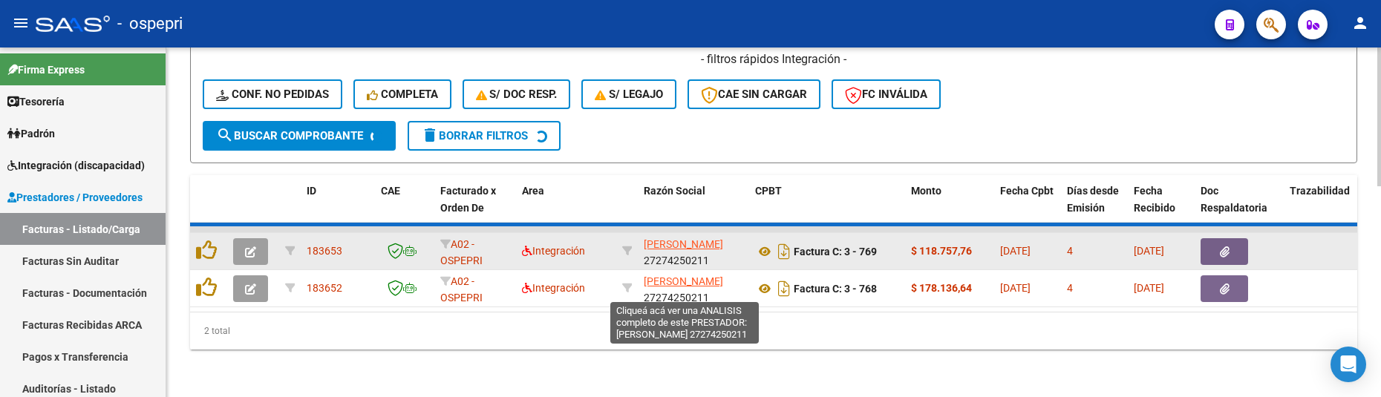
scroll to position [491, 0]
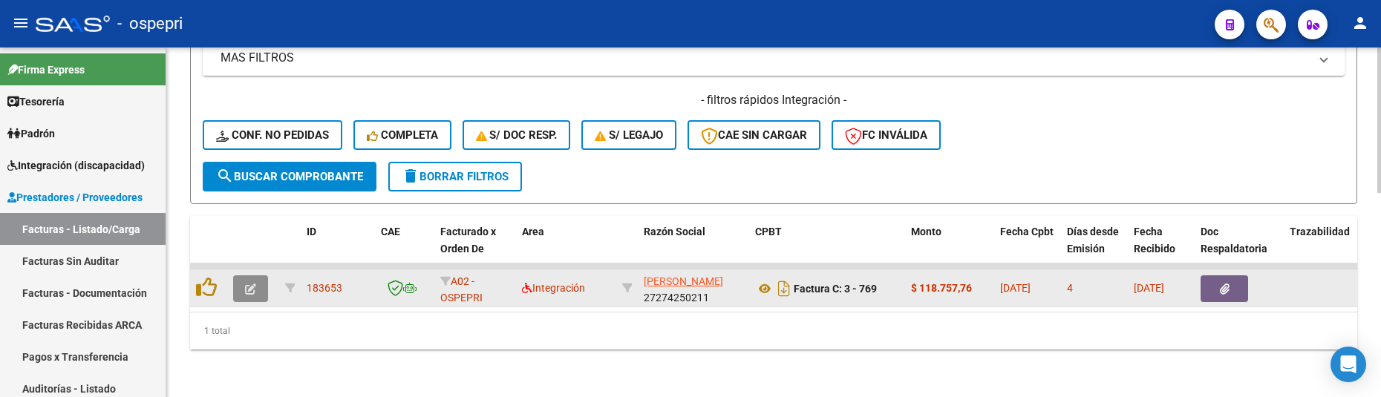
click at [252, 284] on icon "button" at bounding box center [250, 289] width 11 height 11
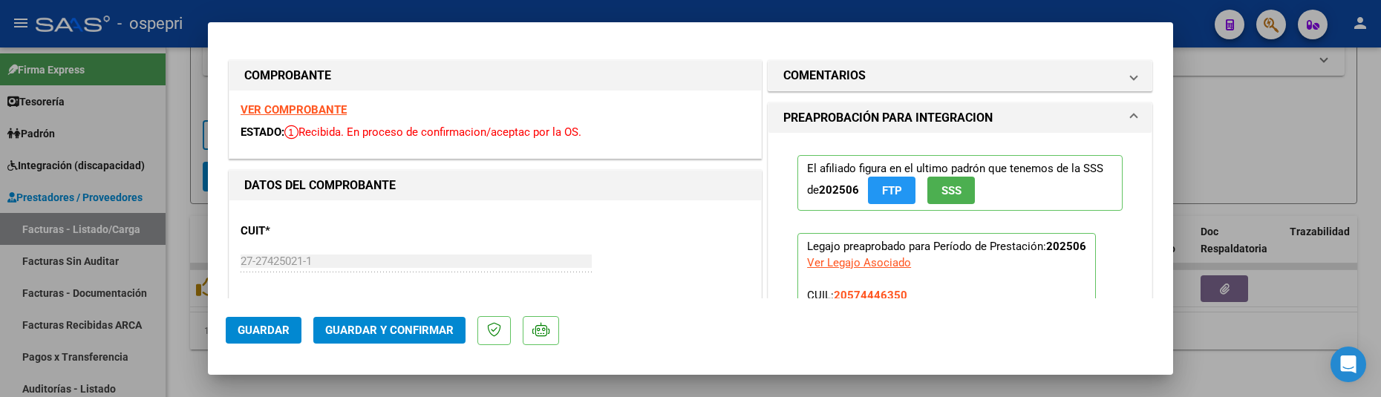
click at [1245, 340] on div at bounding box center [690, 198] width 1381 height 397
type input "$ 0,00"
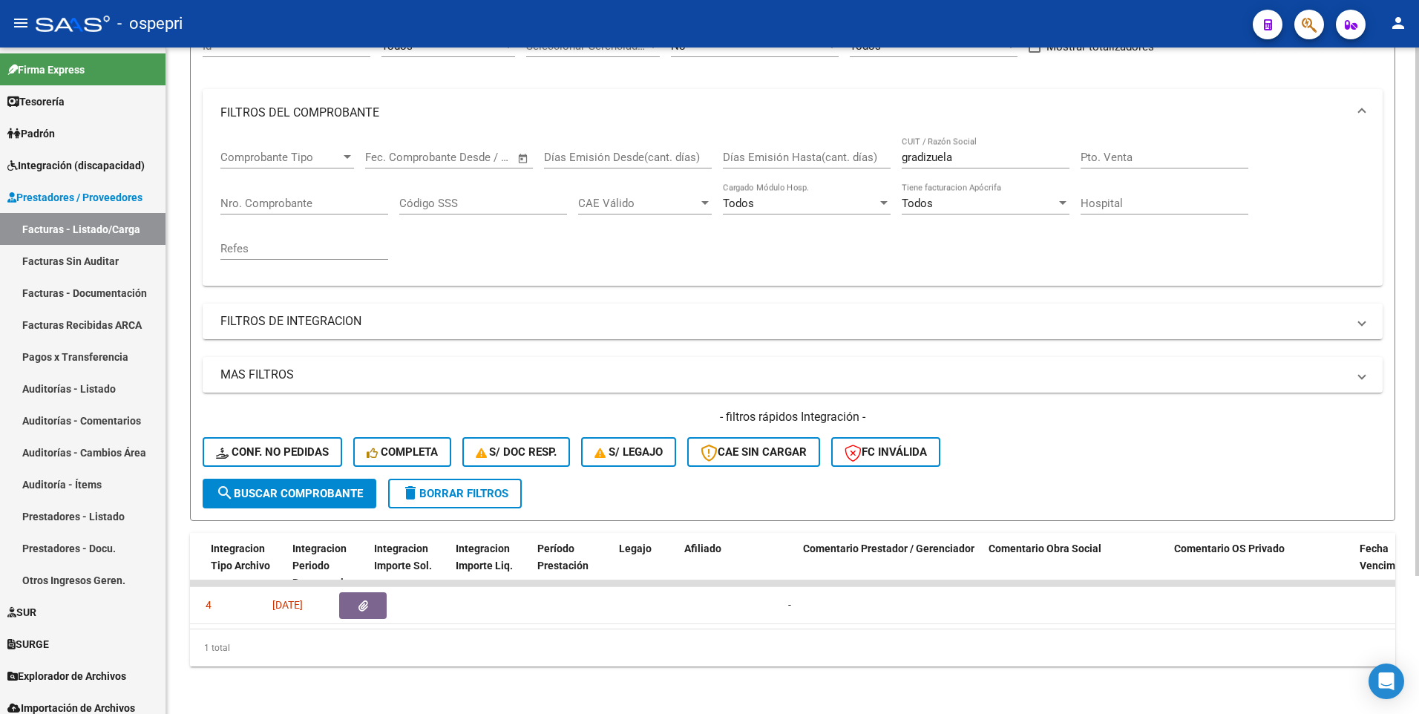
scroll to position [0, 0]
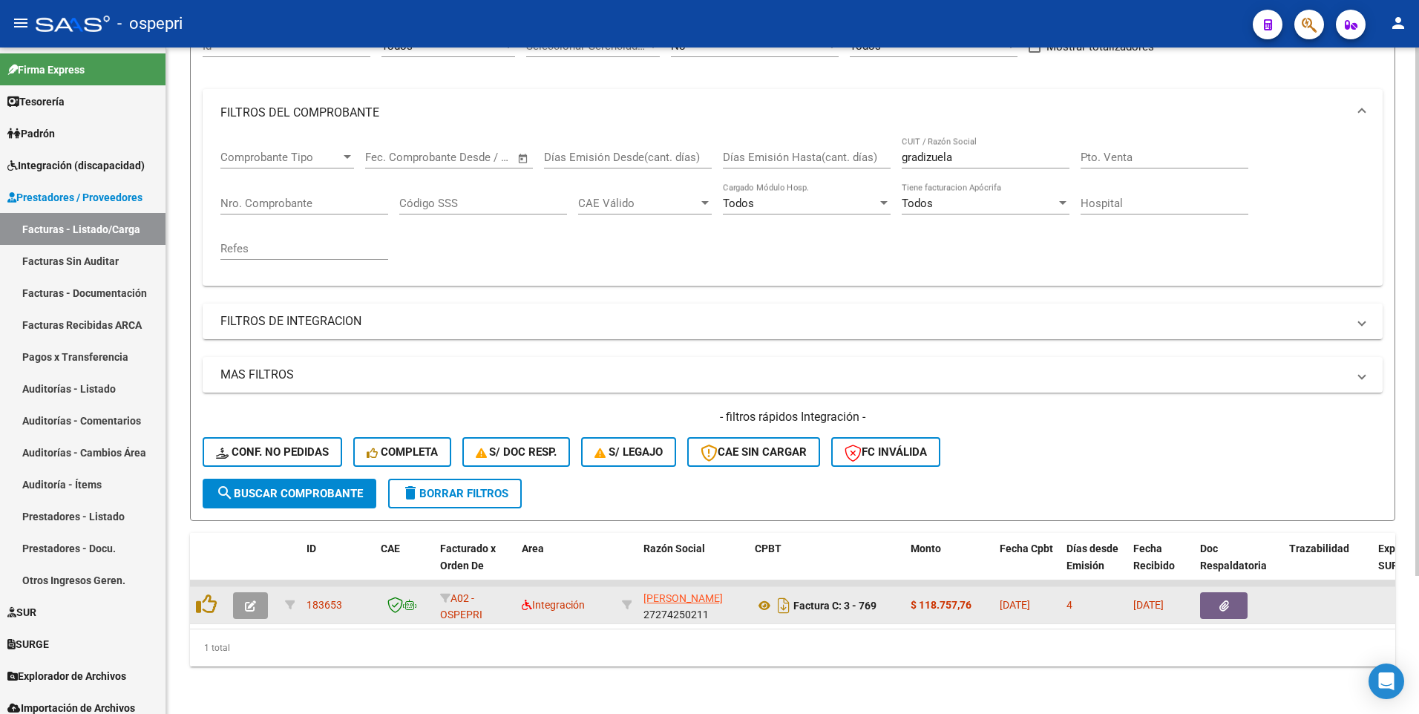
click at [258, 413] on button "button" at bounding box center [250, 605] width 35 height 27
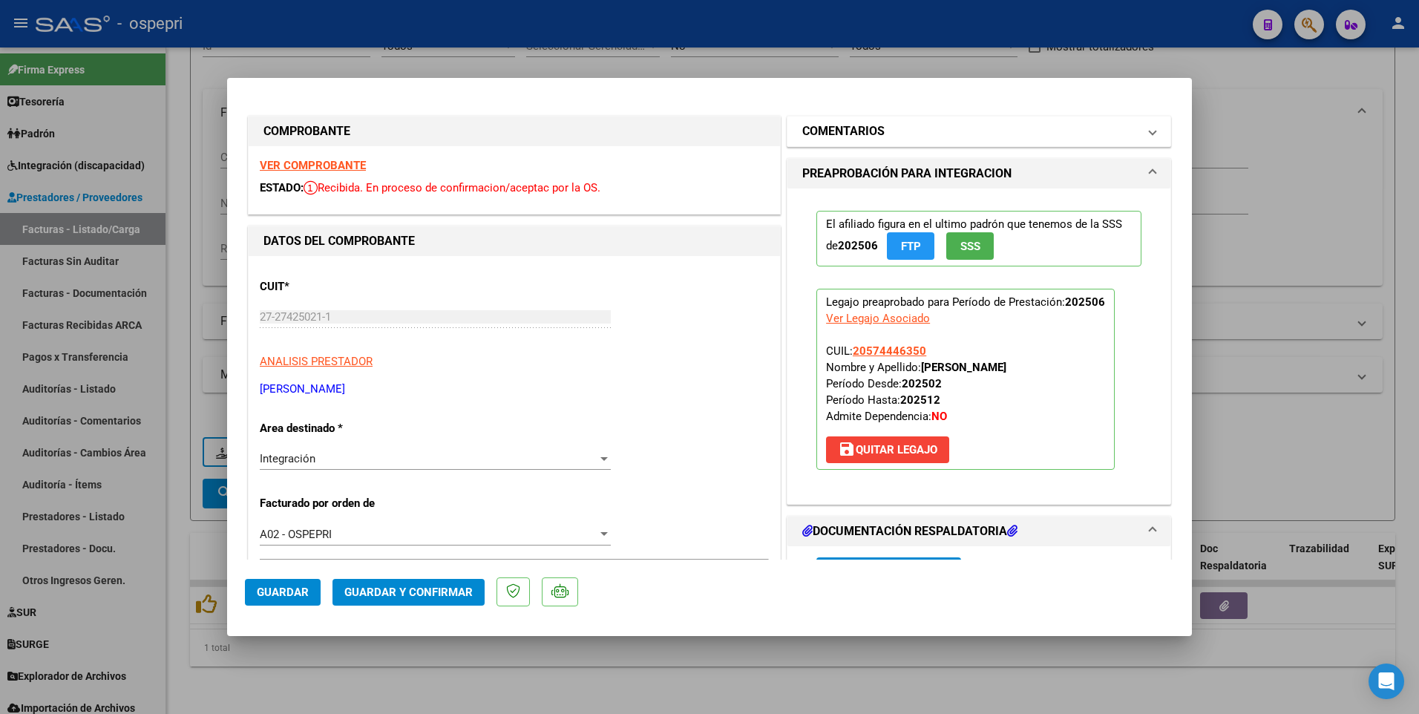
click at [1150, 127] on span at bounding box center [1153, 131] width 6 height 18
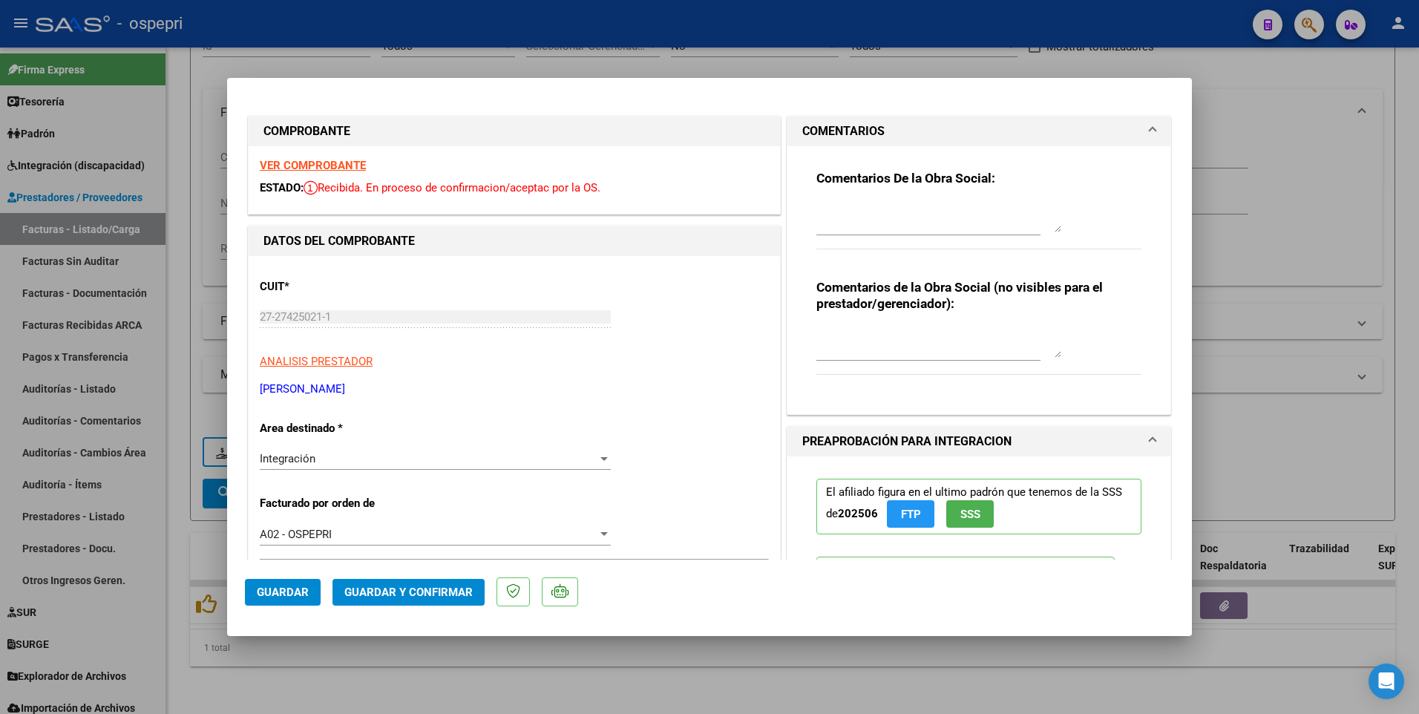
click at [817, 209] on textarea at bounding box center [939, 218] width 245 height 30
click at [866, 212] on textarea "Buenos dias" at bounding box center [939, 218] width 245 height 30
click at [892, 215] on textarea "Buenos días" at bounding box center [939, 218] width 245 height 30
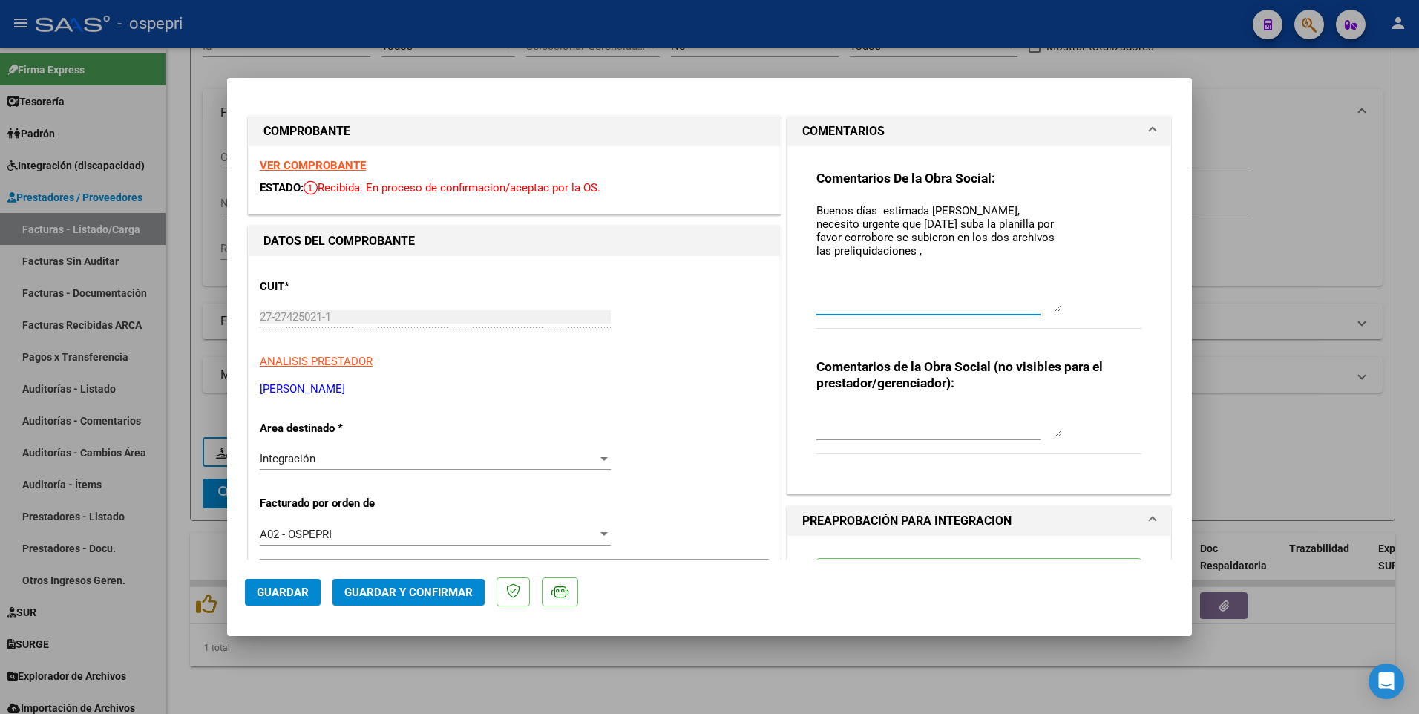
drag, startPoint x: 1051, startPoint y: 230, endPoint x: 1055, endPoint y: 310, distance: 79.5
click at [1055, 310] on textarea "Buenos días estimada Melisa, necesito urgente que hoy suba la planilla por favo…" at bounding box center [939, 257] width 245 height 109
click at [1018, 238] on textarea "Buenos días estimada Melisa, necesito urgente que hoy suba la planilla por favo…" at bounding box center [939, 257] width 245 height 109
drag, startPoint x: 1018, startPoint y: 238, endPoint x: 975, endPoint y: 256, distance: 47.6
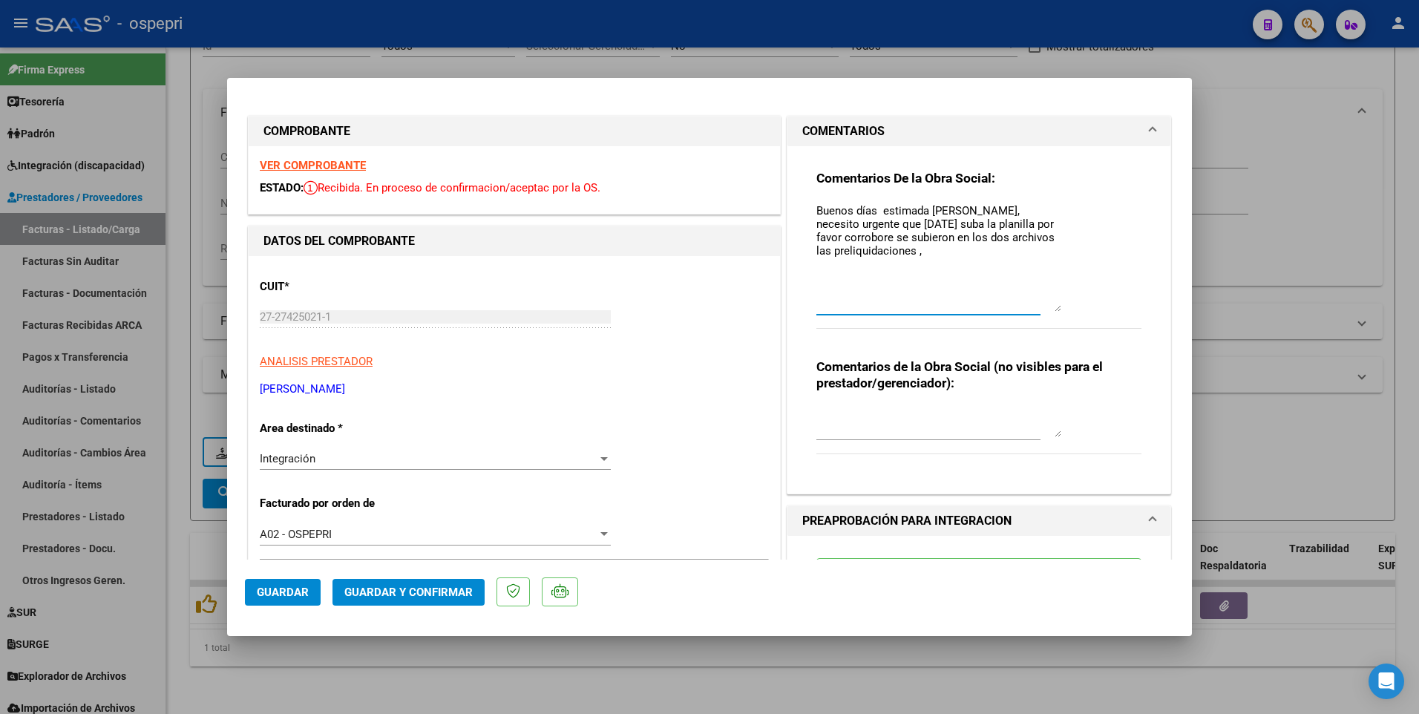
click at [975, 256] on textarea "Buenos días estimada Melisa, necesito urgente que hoy suba la planilla por favo…" at bounding box center [939, 257] width 245 height 109
click at [926, 226] on textarea "Buenos días estimada Melisa, necesito urgente que hoy suba la planilla por favo…" at bounding box center [939, 257] width 245 height 109
drag, startPoint x: 1008, startPoint y: 209, endPoint x: 1053, endPoint y: 207, distance: 45.3
click at [1053, 207] on textarea "Buenos días estimada Melisa, necesito urgente que hoy suba la planilla, por fav…" at bounding box center [939, 257] width 245 height 109
click at [859, 241] on textarea "Buenos días estimada Melisa, necesito URGENTE que hoy suba la planilla, por fav…" at bounding box center [939, 257] width 245 height 109
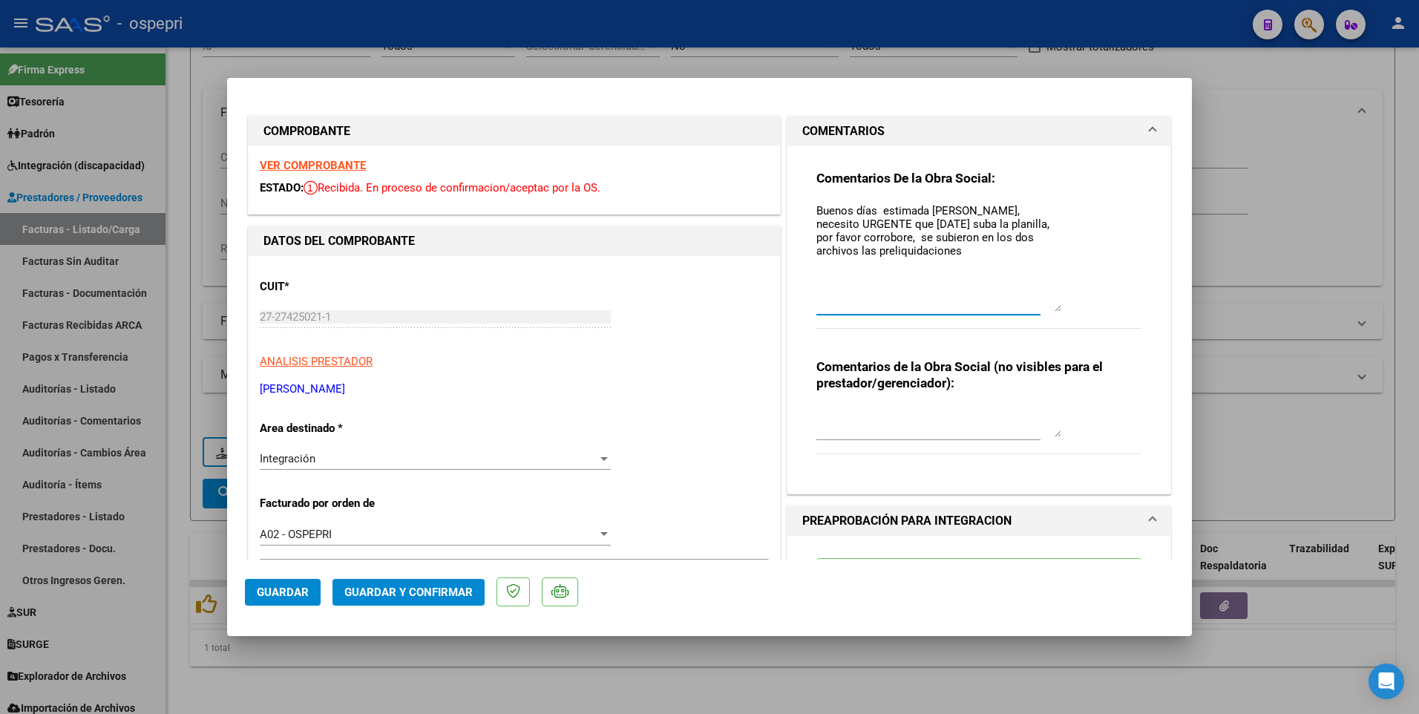
click at [898, 252] on textarea "Buenos días estimada Melisa, necesito URGENTE que hoy suba la planilla, por fav…" at bounding box center [939, 257] width 245 height 109
drag, startPoint x: 882, startPoint y: 223, endPoint x: 898, endPoint y: 223, distance: 16.3
click at [898, 223] on textarea "Buenos días estimada Melisa, necesito URGENTE que hoy suba la planilla, por fav…" at bounding box center [939, 257] width 245 height 109
click at [902, 253] on textarea "Buenos días estimada Melisa, necesito URGENTE que HOY suba la planilla, por fav…" at bounding box center [939, 257] width 245 height 109
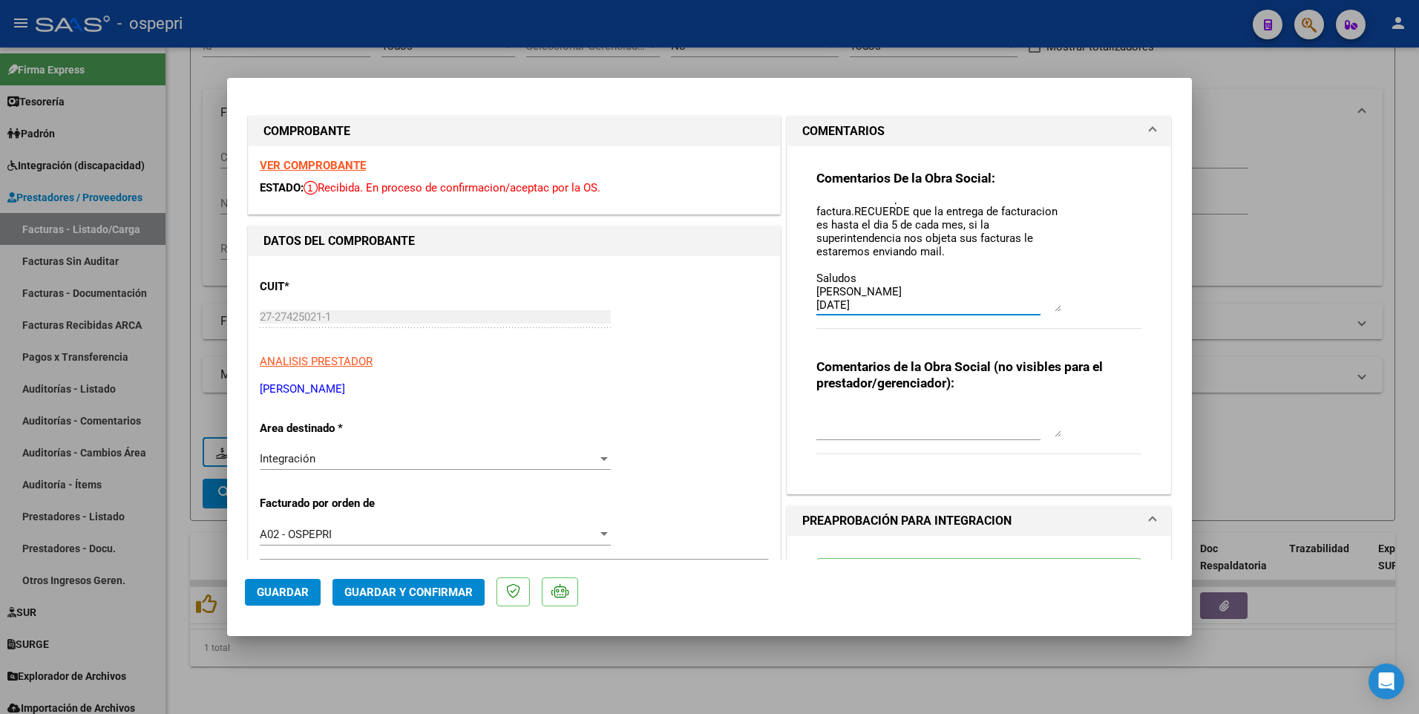
click at [882, 212] on textarea "Buenos días estimada Melisa, necesito URGENTE que HOY suba la planilla, por fav…" at bounding box center [939, 257] width 245 height 109
click at [989, 219] on textarea "Buenos días estimada Melisa, necesito URGENTE que HOY suba la planilla, por fav…" at bounding box center [939, 257] width 245 height 109
click at [992, 212] on textarea "Buenos días estimada Melisa, necesito URGENTE que HOY suba la planilla, por fav…" at bounding box center [939, 257] width 245 height 109
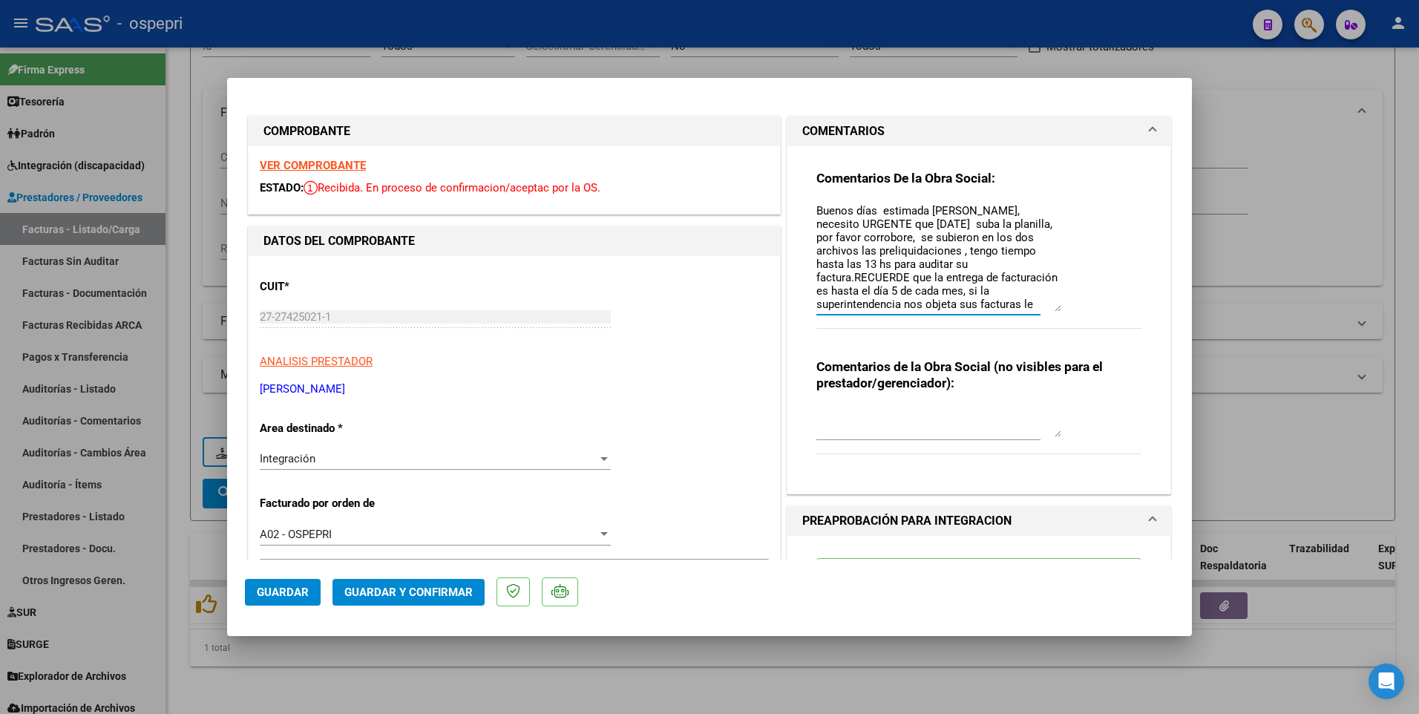
scroll to position [68, 0]
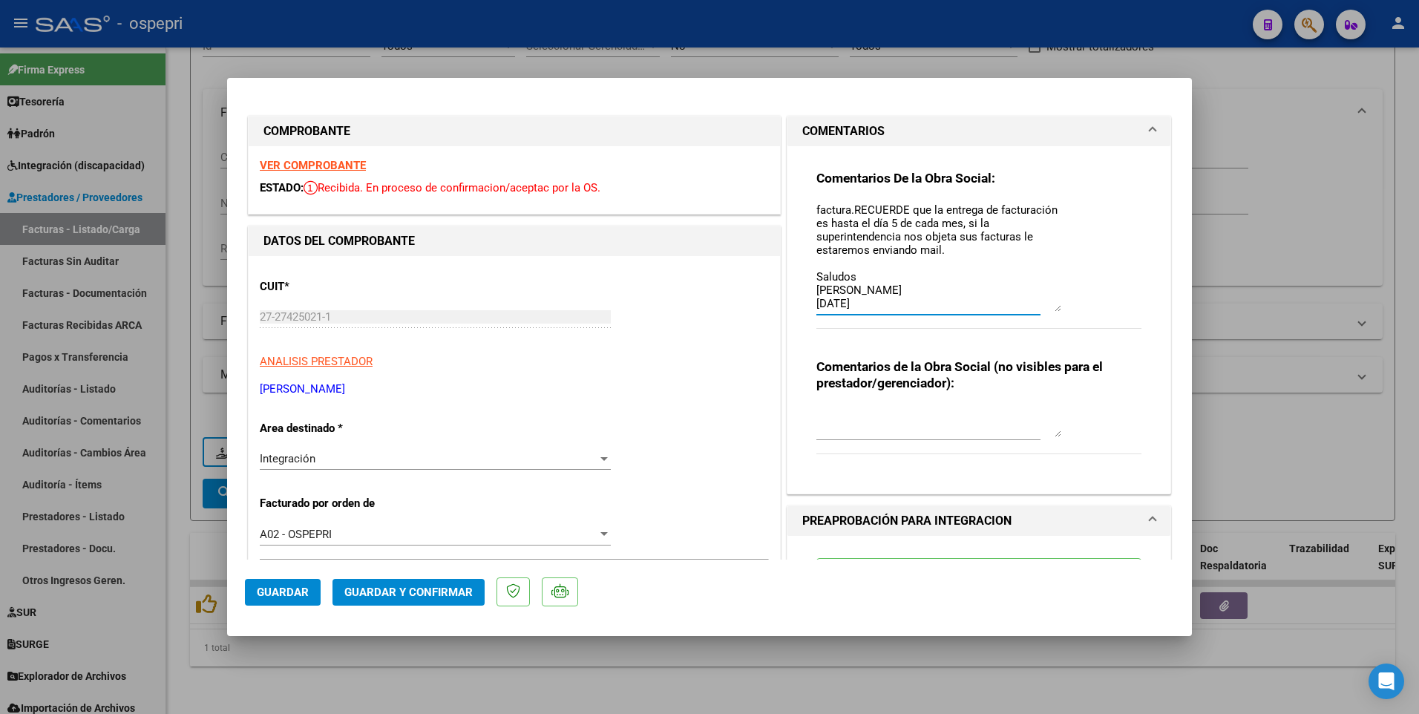
click at [1020, 237] on textarea "Buenos días estimada Melisa, necesito URGENTE que HOY suba la planilla, por fav…" at bounding box center [939, 257] width 245 height 109
type textarea "Buenos días estimada Melisa, necesito URGENTE que HOY suba la planilla, por fav…"
click at [287, 413] on span "Guardar" at bounding box center [283, 592] width 52 height 13
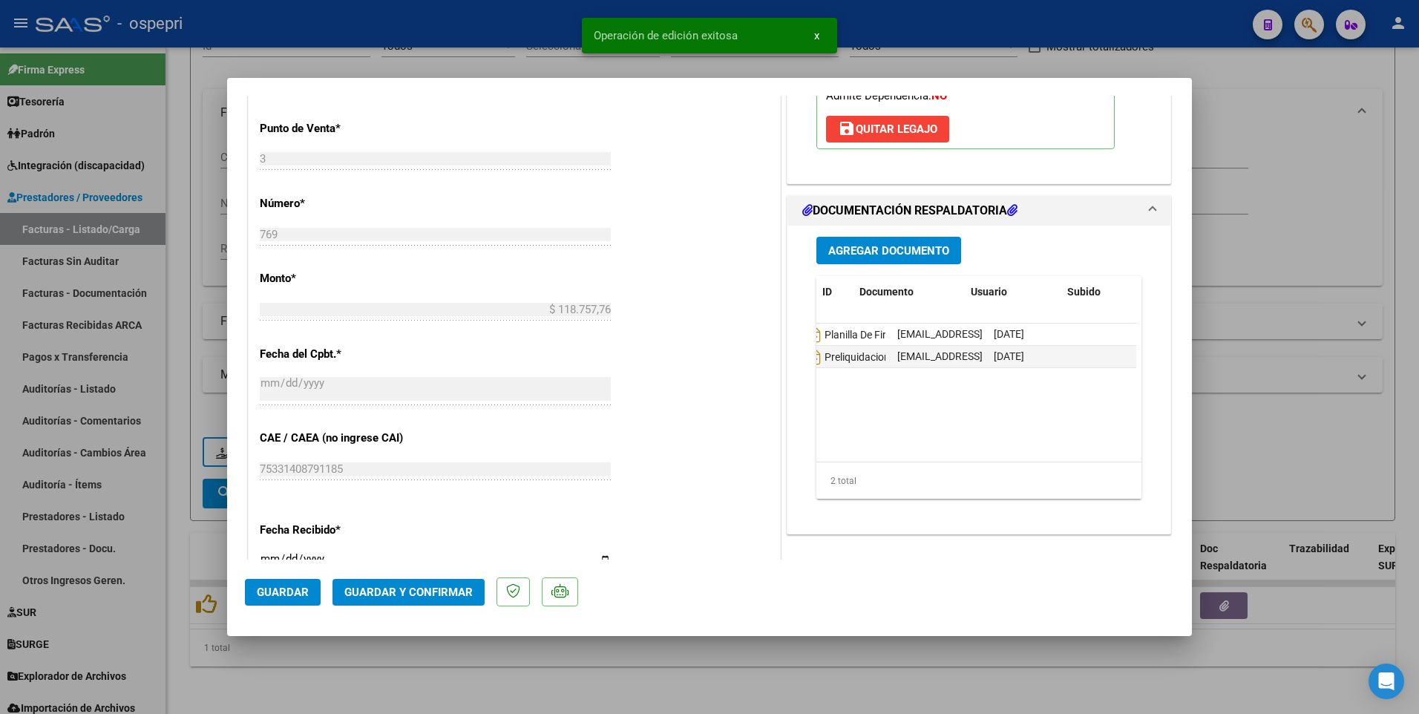
scroll to position [0, 0]
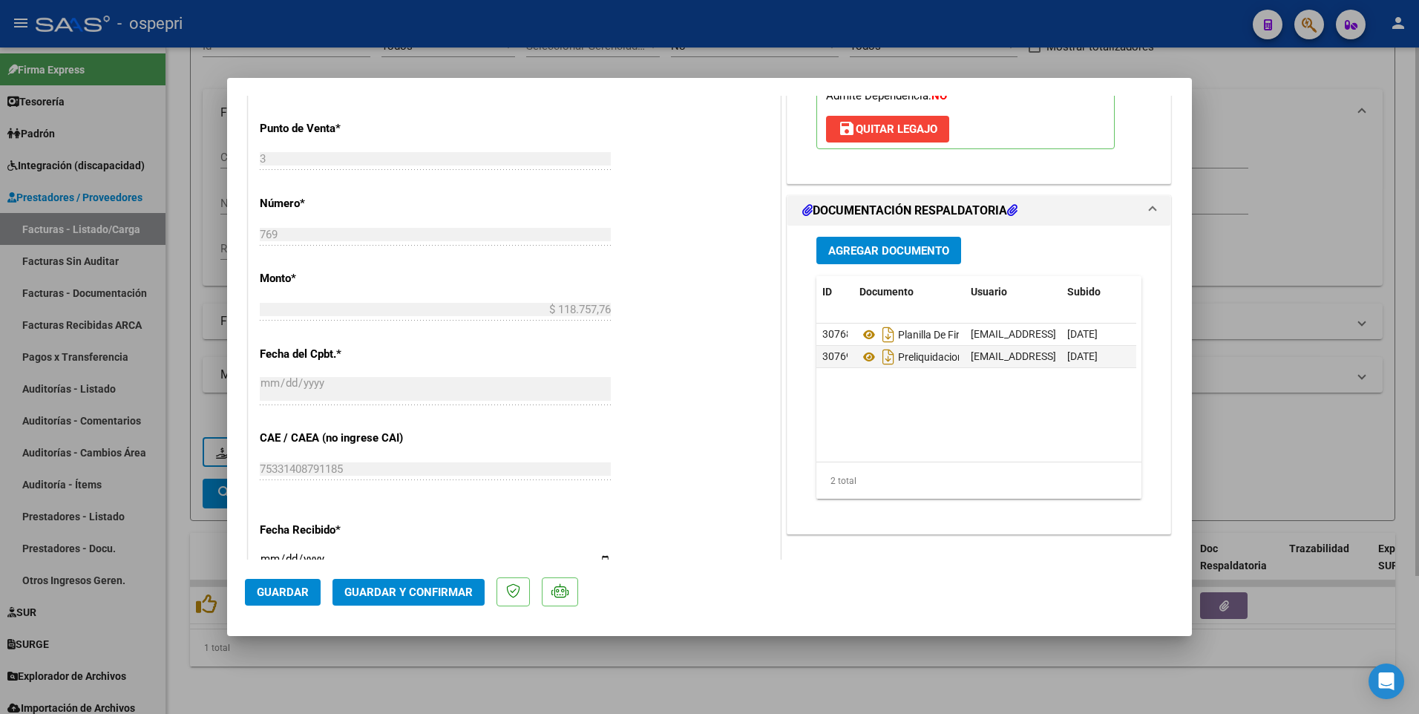
click at [788, 413] on div at bounding box center [709, 357] width 1419 height 714
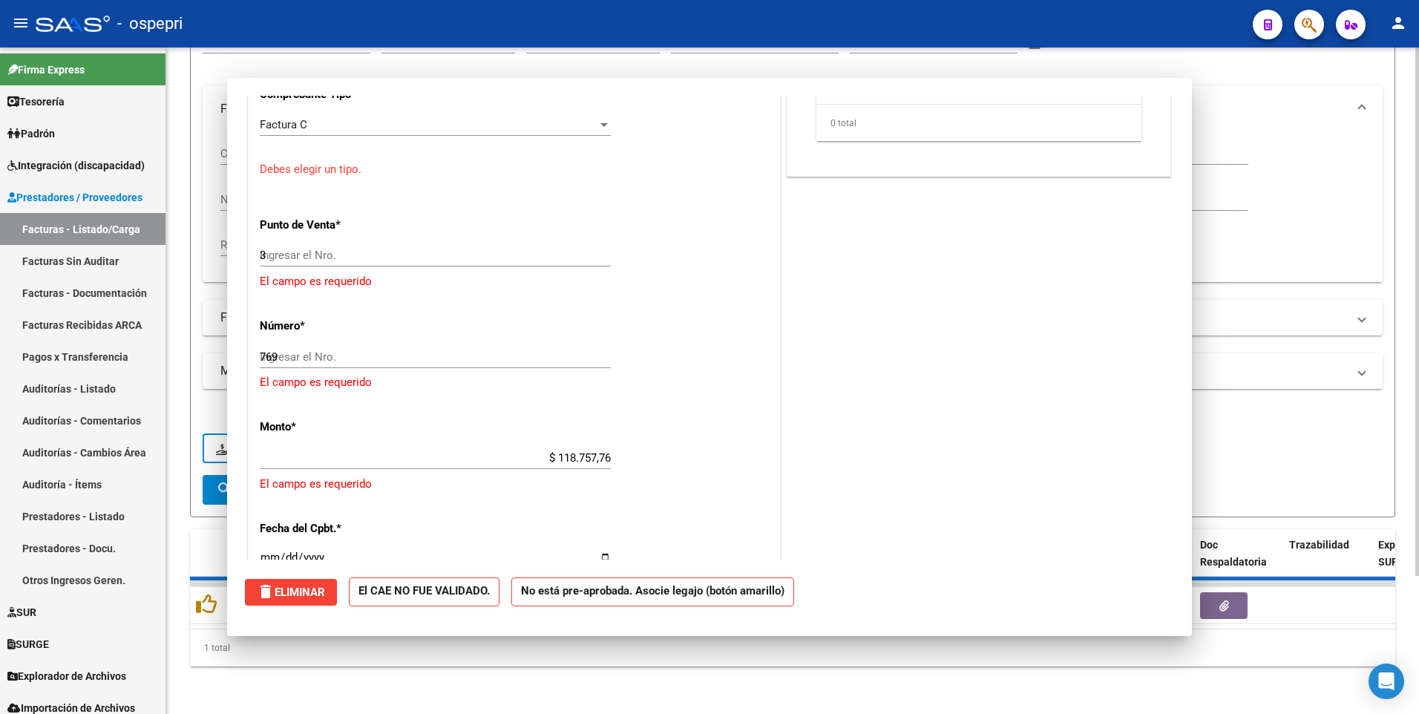
type input "$ 0,00"
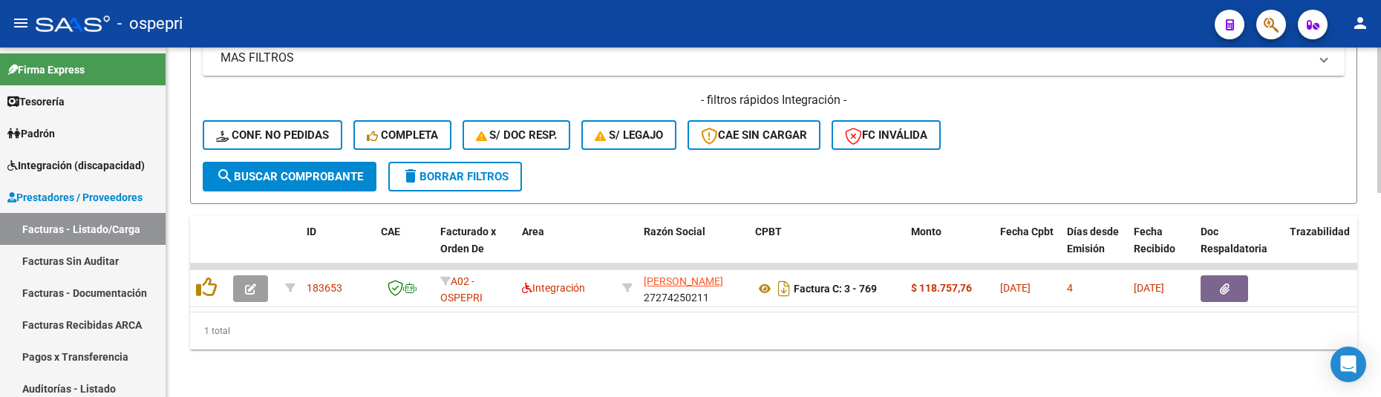
scroll to position [491, 0]
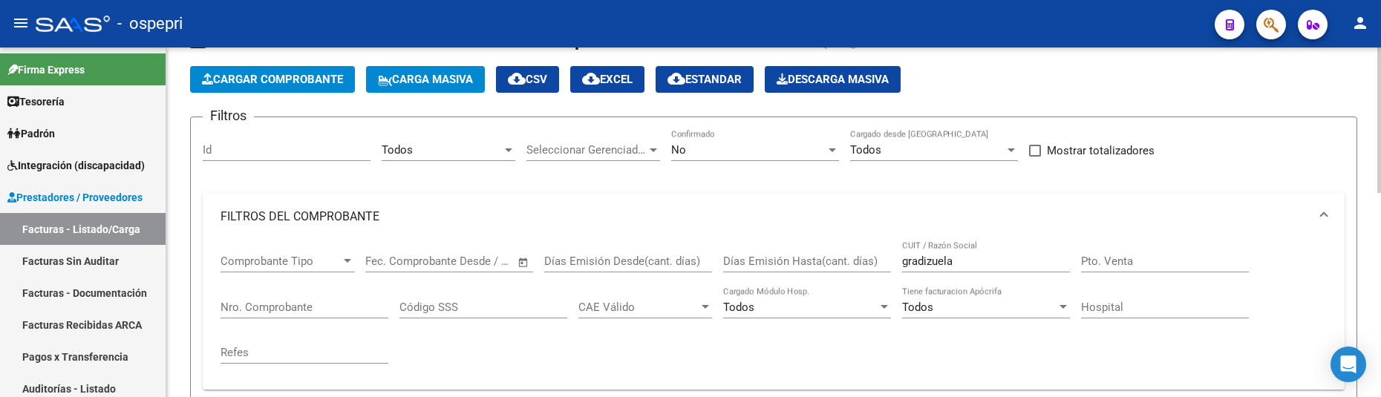
scroll to position [46, 0]
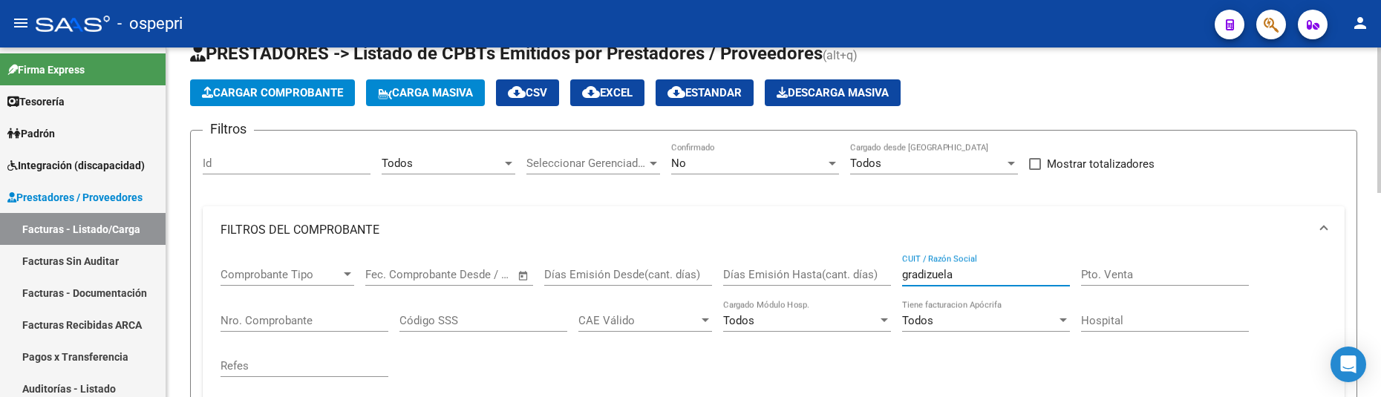
drag, startPoint x: 966, startPoint y: 274, endPoint x: 903, endPoint y: 275, distance: 63.1
click at [903, 275] on input "gradizuela" at bounding box center [986, 274] width 168 height 13
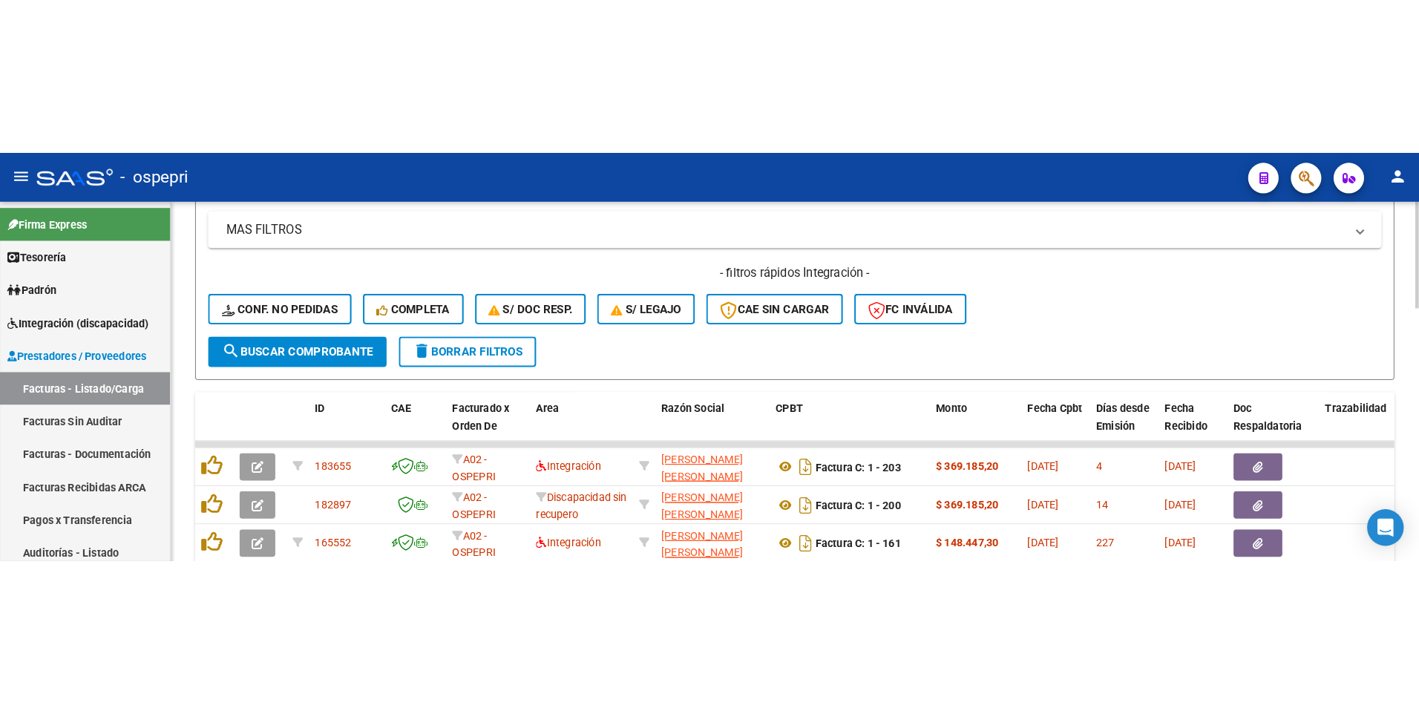
scroll to position [466, 0]
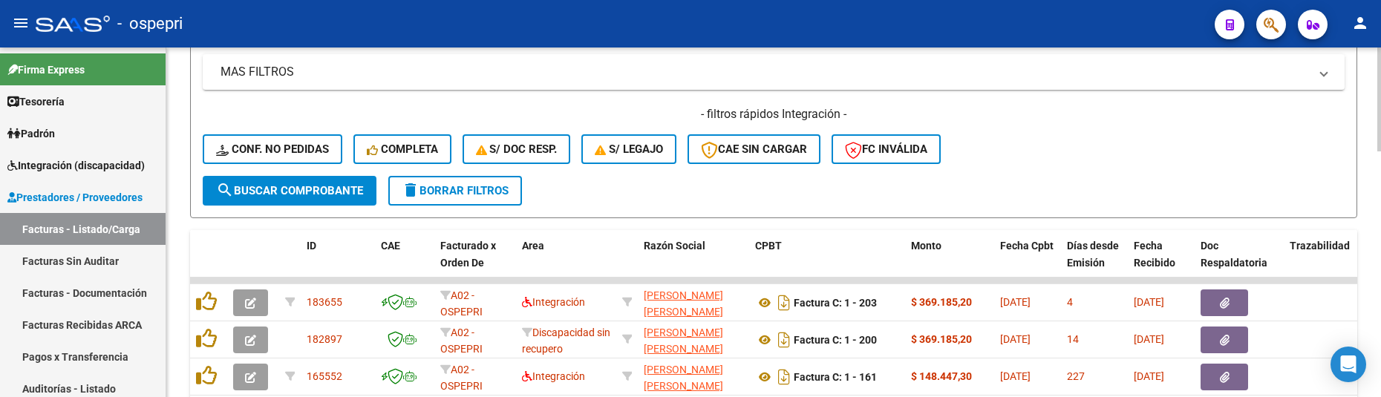
click at [1372, 251] on div "Video tutorial PRESTADORES -> Listado de CPBTs Emitidos por Prestadores / Prove…" at bounding box center [775, 163] width 1218 height 1164
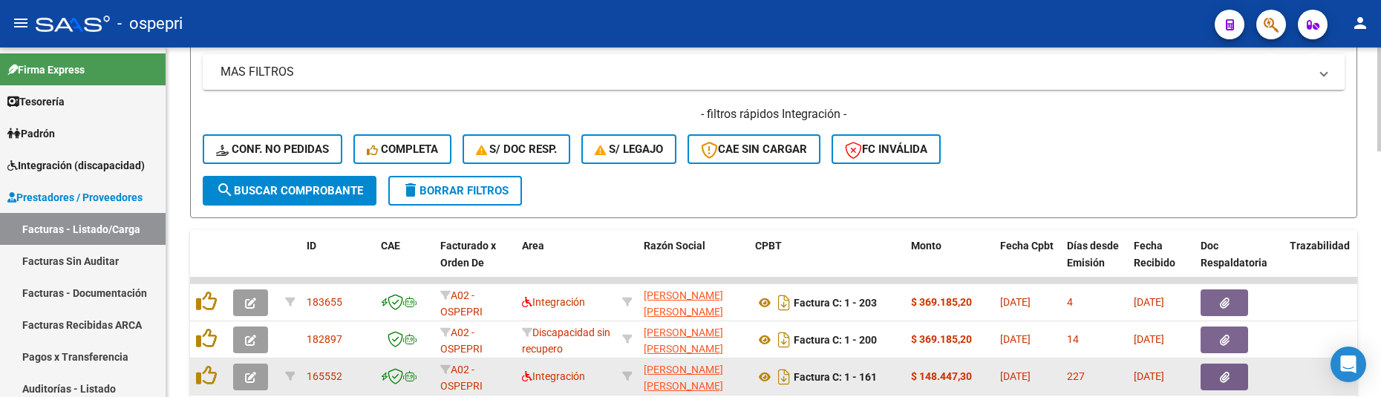
type input "herrera"
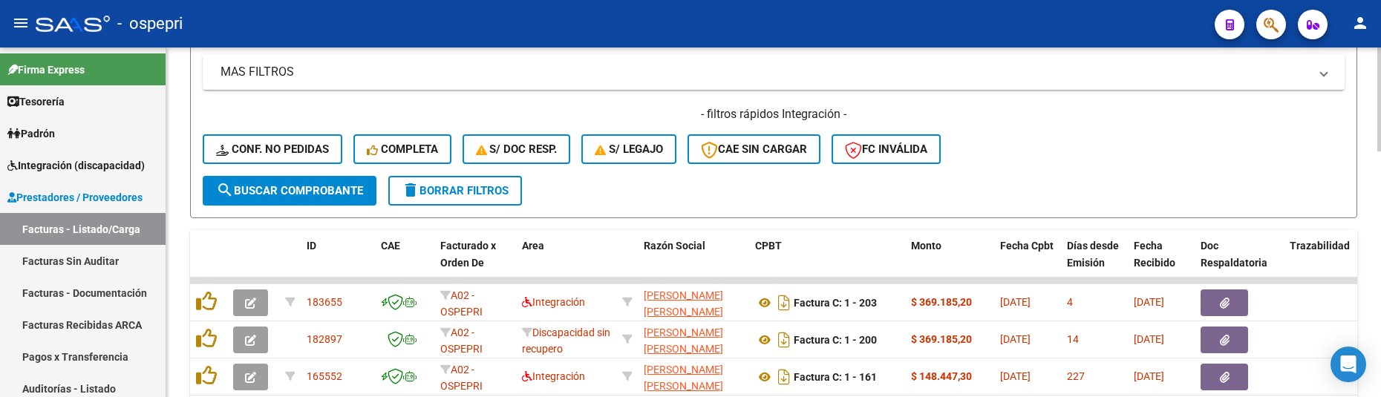
click at [1103, 143] on div "- filtros rápidos Integración - Conf. no pedidas Completa S/ Doc Resp. S/ legaj…" at bounding box center [774, 141] width 1142 height 70
click at [1094, 151] on div "- filtros rápidos Integración - Conf. no pedidas Completa S/ Doc Resp. S/ legaj…" at bounding box center [774, 141] width 1142 height 70
click at [1092, 150] on div "- filtros rápidos Integración - Conf. no pedidas Completa S/ Doc Resp. S/ legaj…" at bounding box center [774, 141] width 1142 height 70
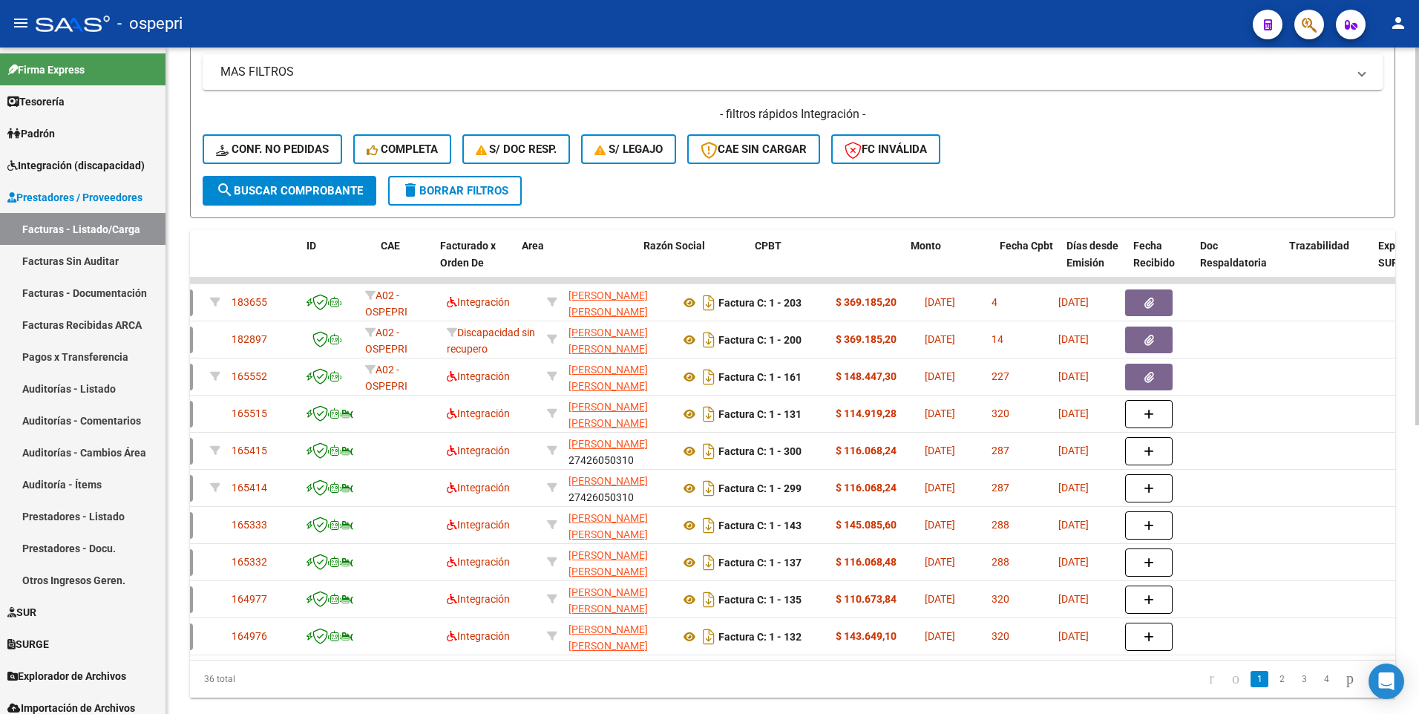
scroll to position [0, 0]
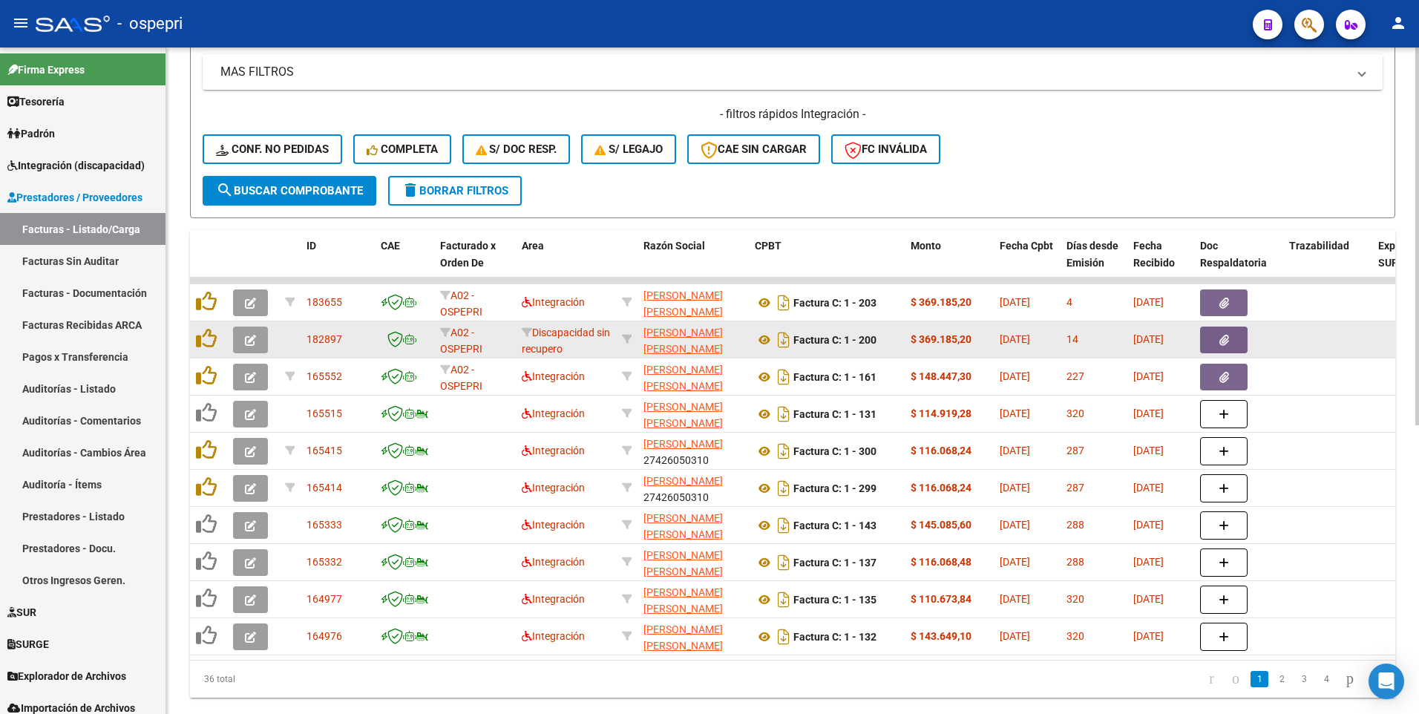
click at [252, 345] on icon "button" at bounding box center [250, 340] width 11 height 11
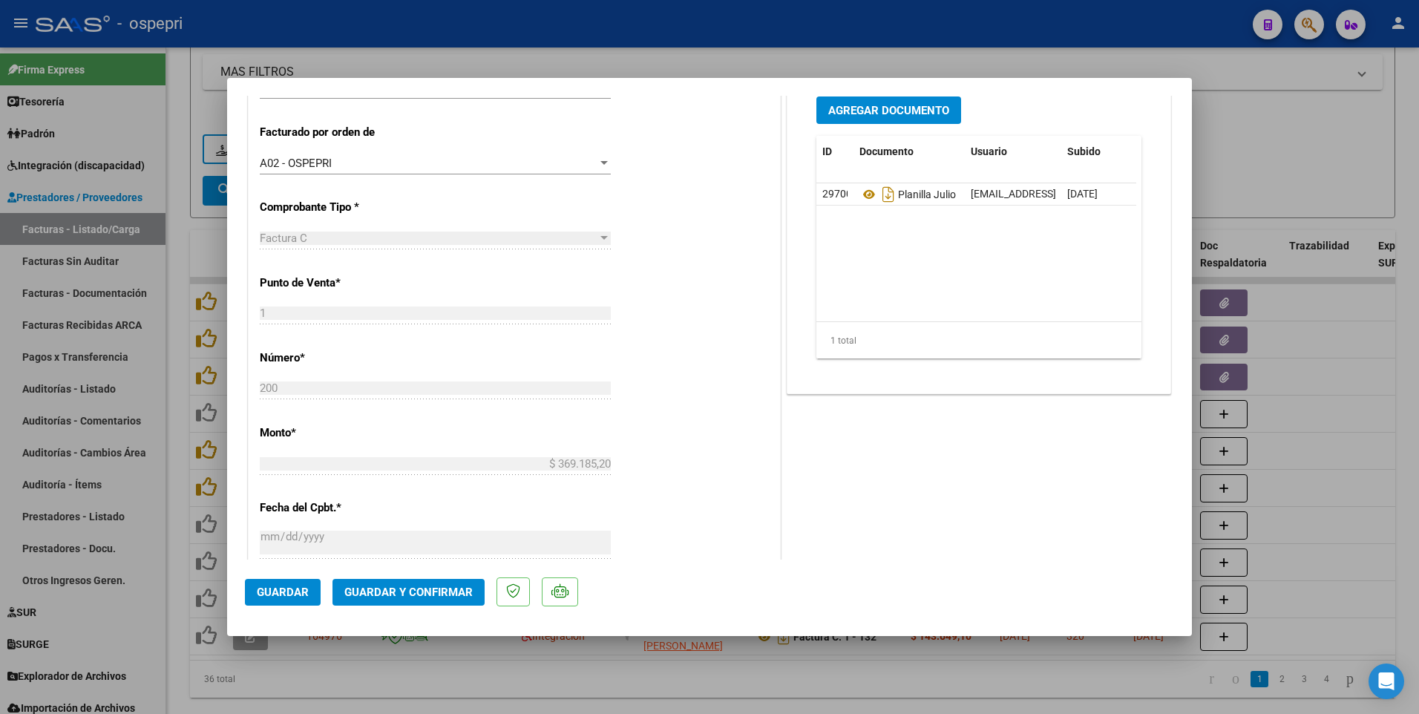
scroll to position [297, 0]
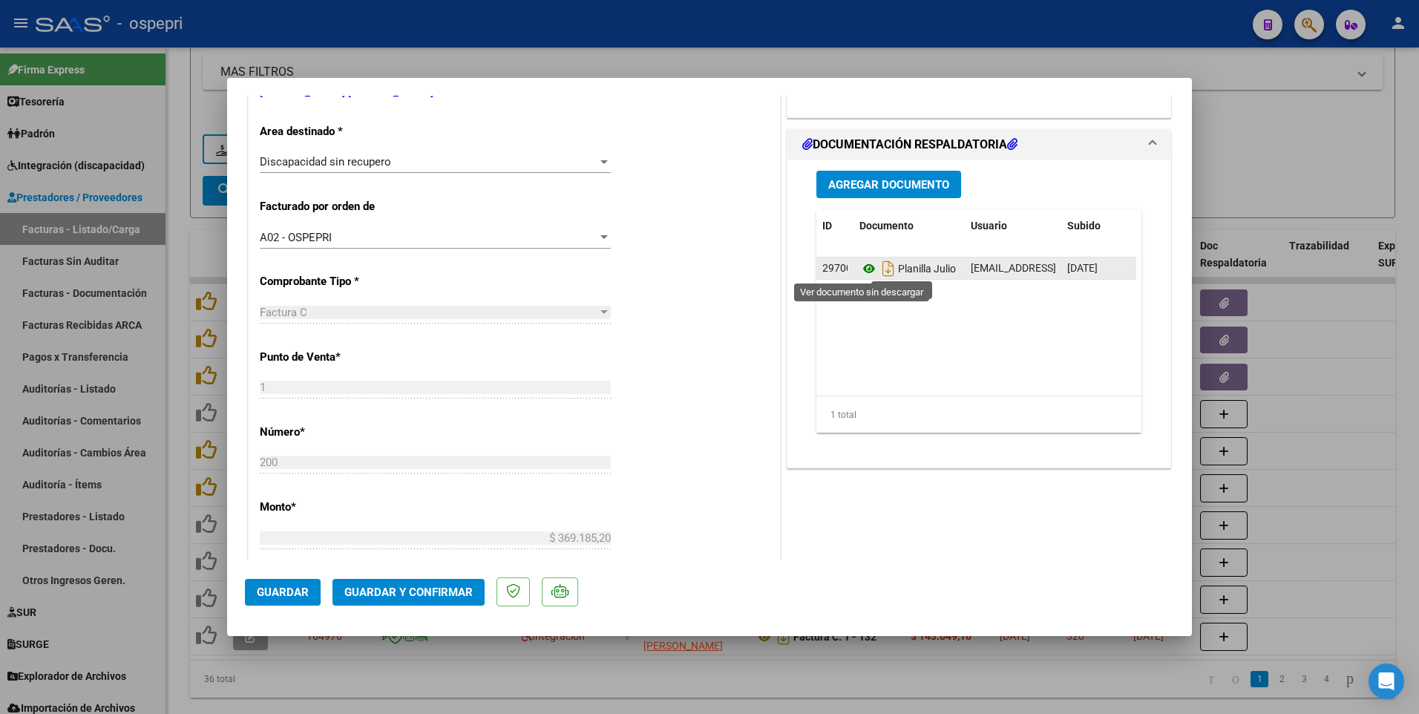
click at [863, 268] on icon at bounding box center [869, 269] width 19 height 18
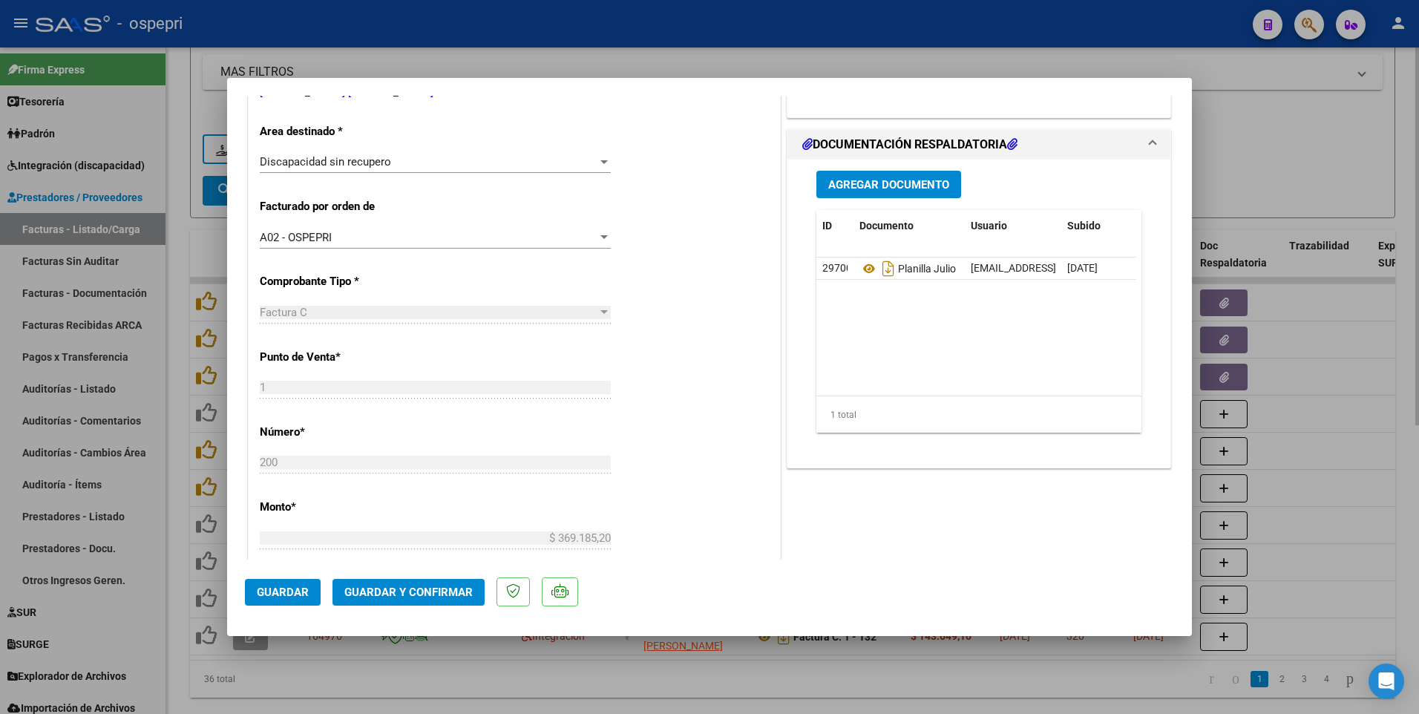
click at [1232, 148] on div at bounding box center [709, 357] width 1419 height 714
type input "$ 0,00"
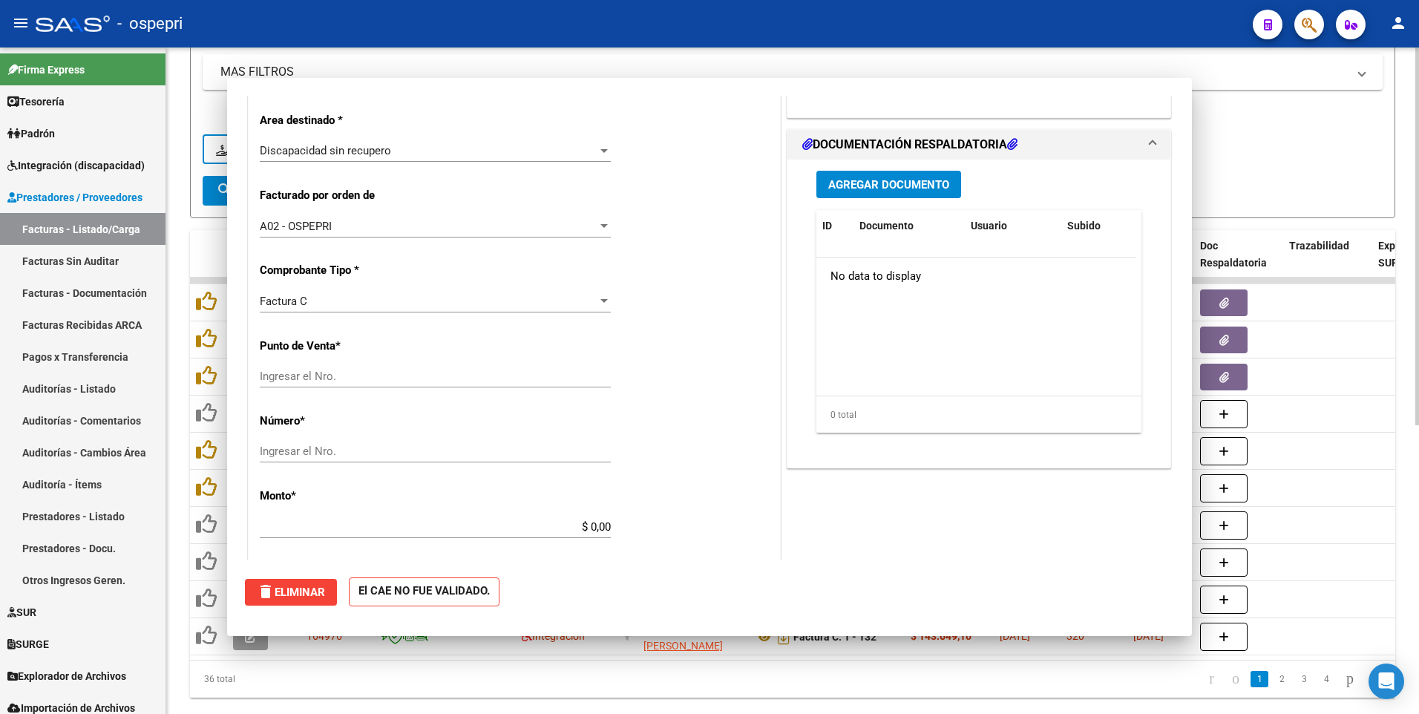
scroll to position [0, 0]
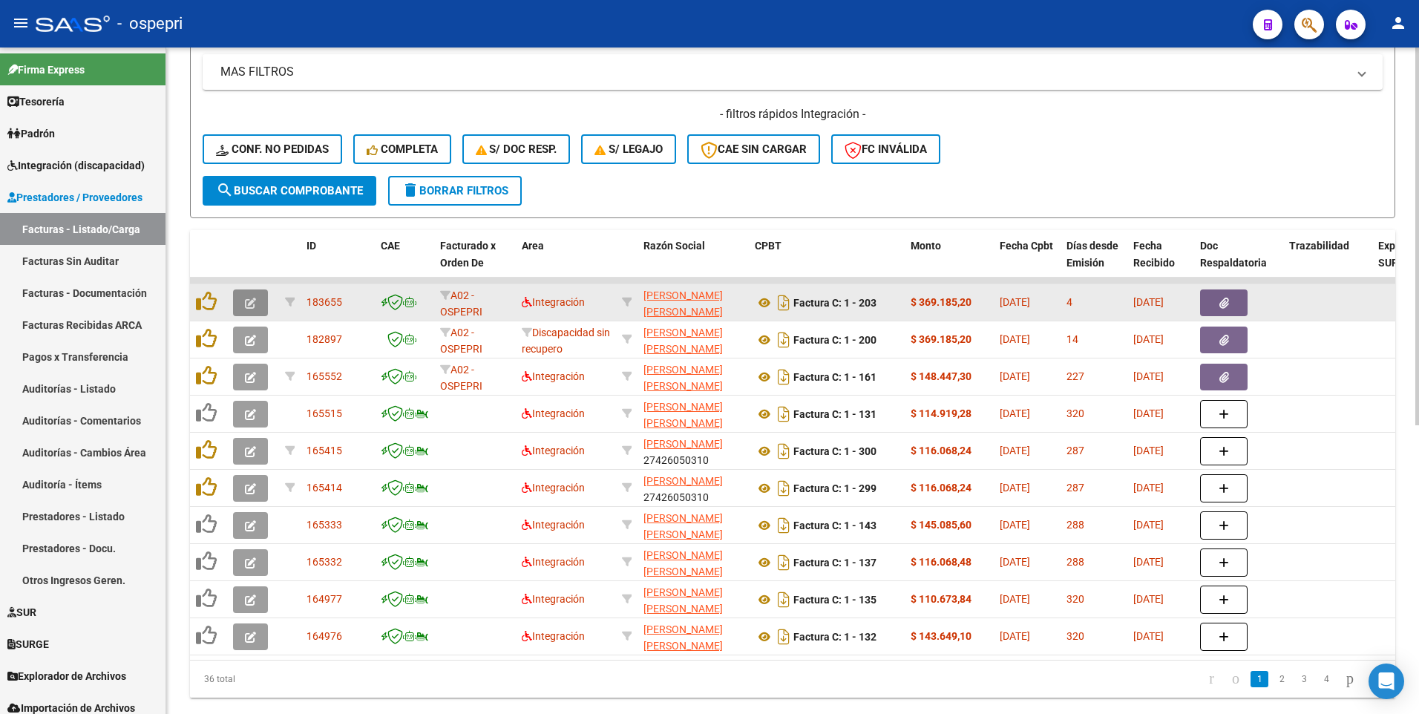
click at [258, 307] on button "button" at bounding box center [250, 303] width 35 height 27
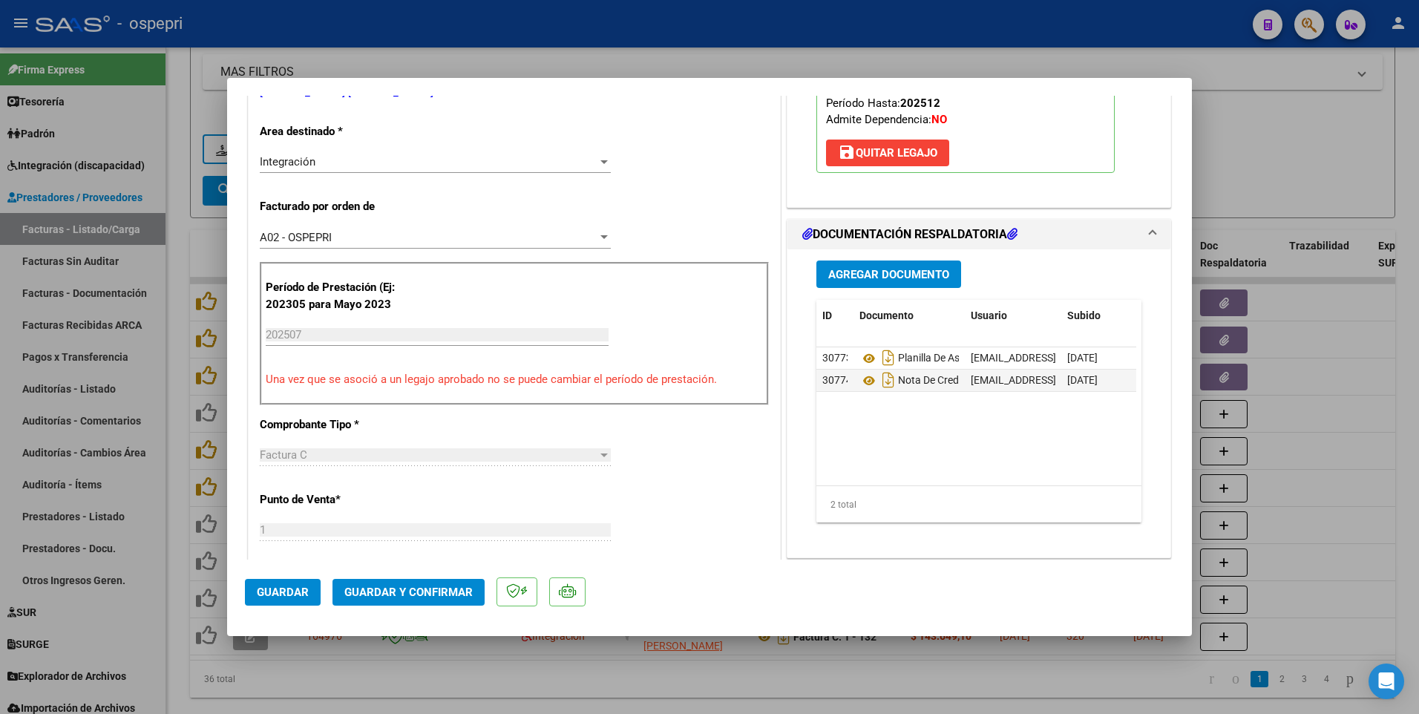
scroll to position [223, 0]
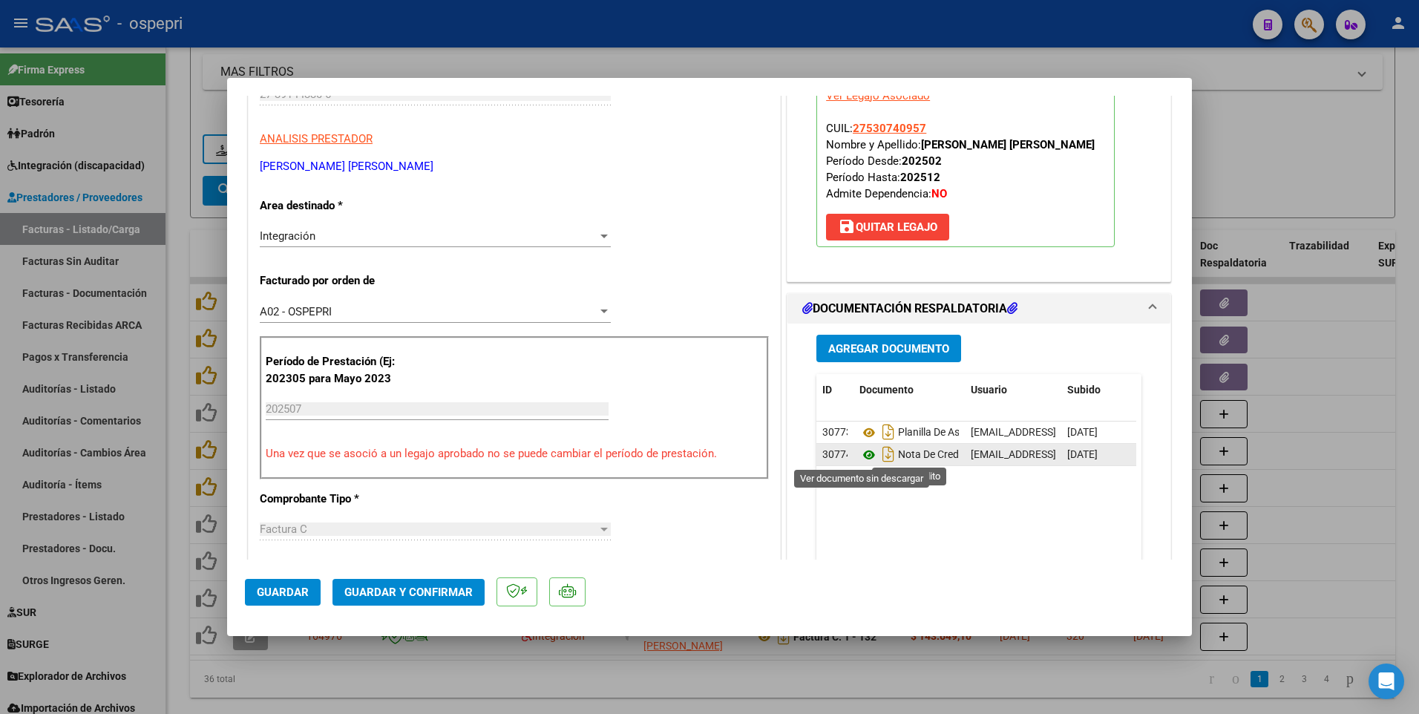
click at [867, 413] on icon at bounding box center [869, 455] width 19 height 18
click at [1380, 413] on div at bounding box center [709, 357] width 1419 height 714
type input "$ 0,00"
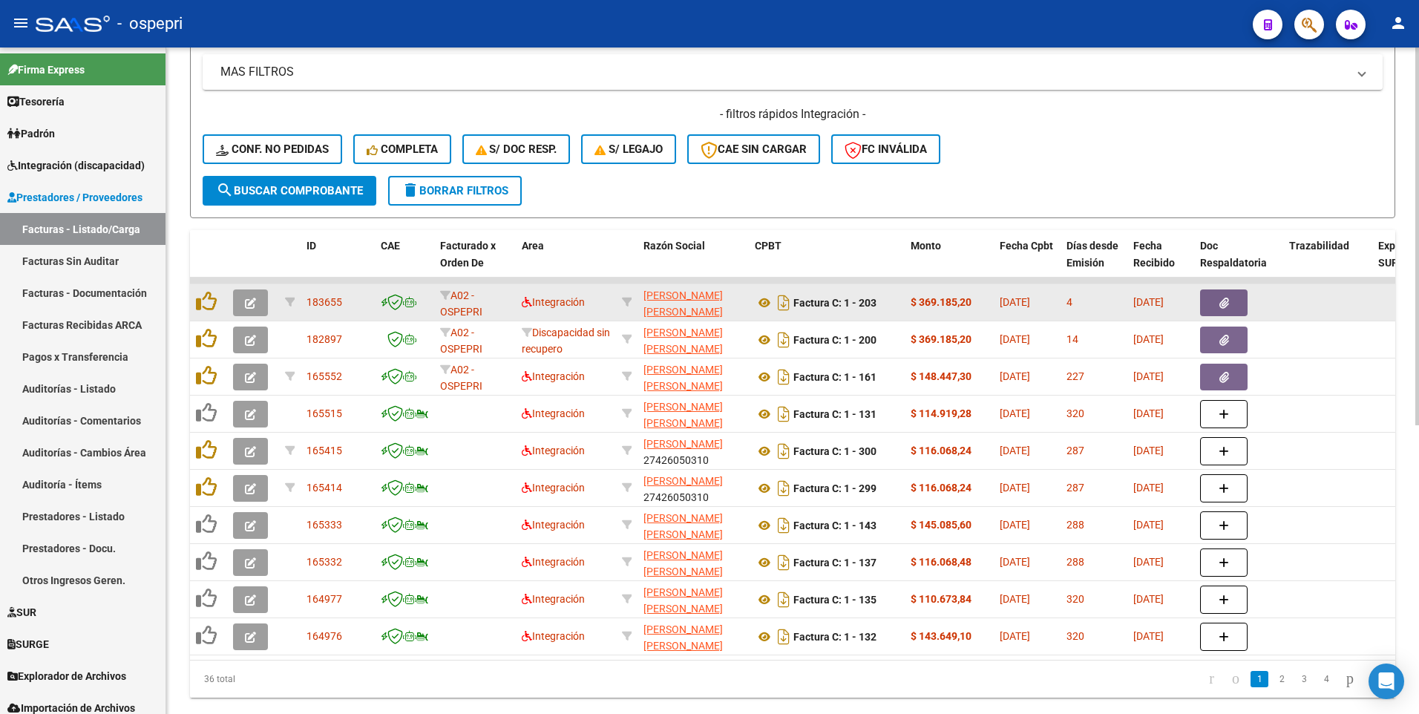
click at [251, 302] on icon "button" at bounding box center [250, 303] width 11 height 11
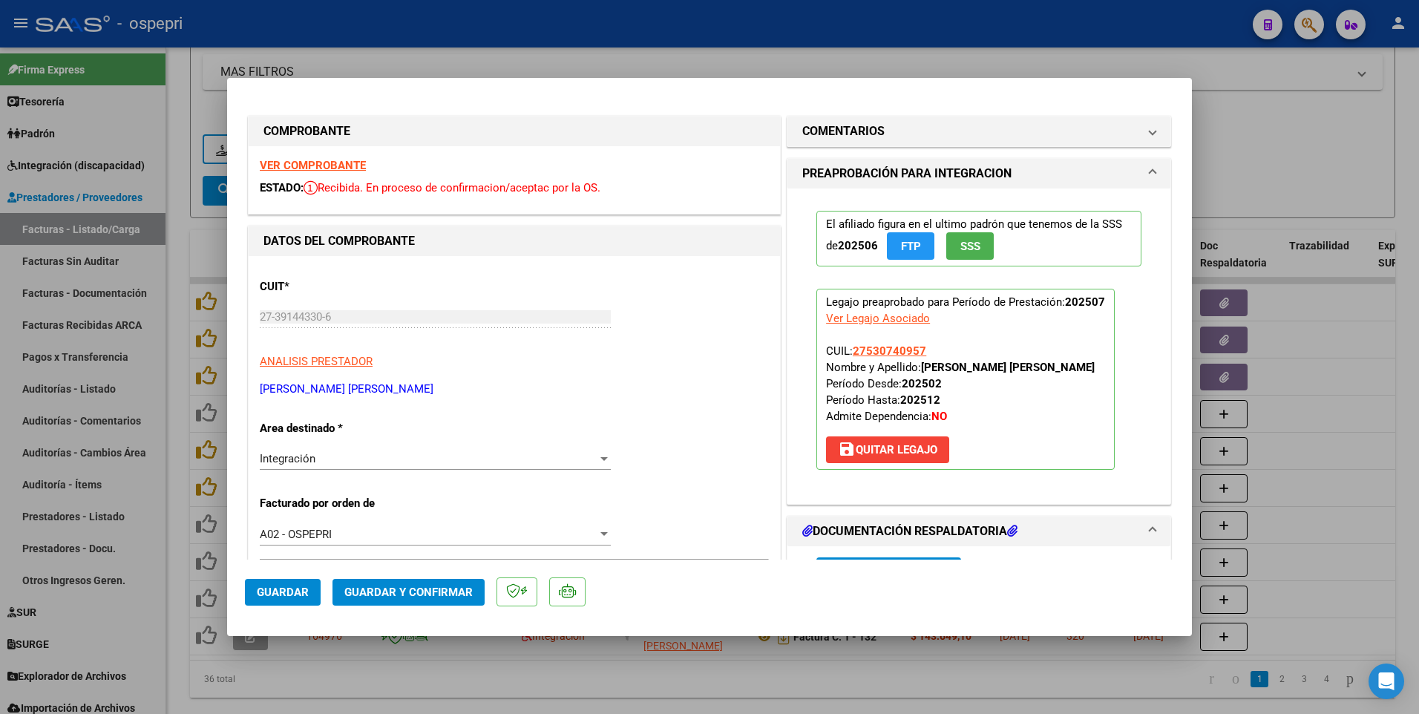
click at [1327, 413] on div at bounding box center [709, 357] width 1419 height 714
type input "$ 0,00"
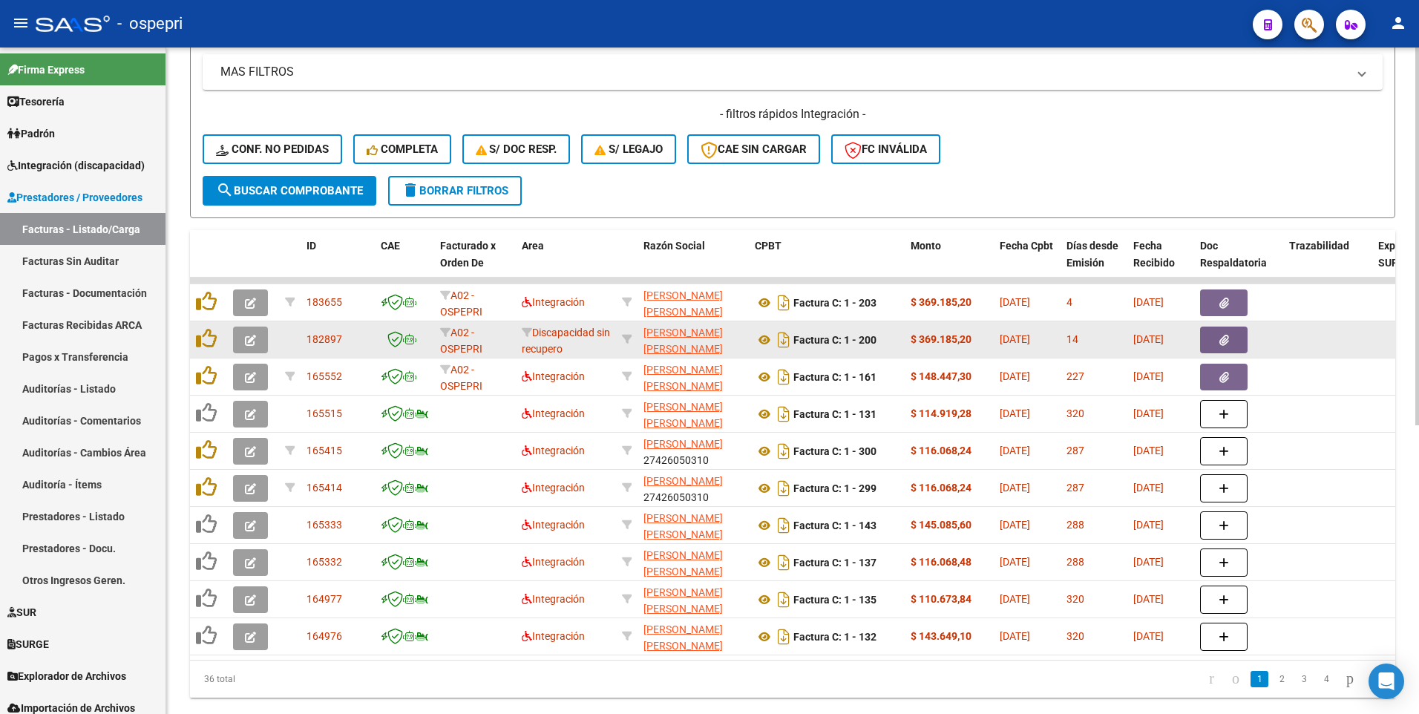
click at [245, 341] on icon "button" at bounding box center [250, 340] width 11 height 11
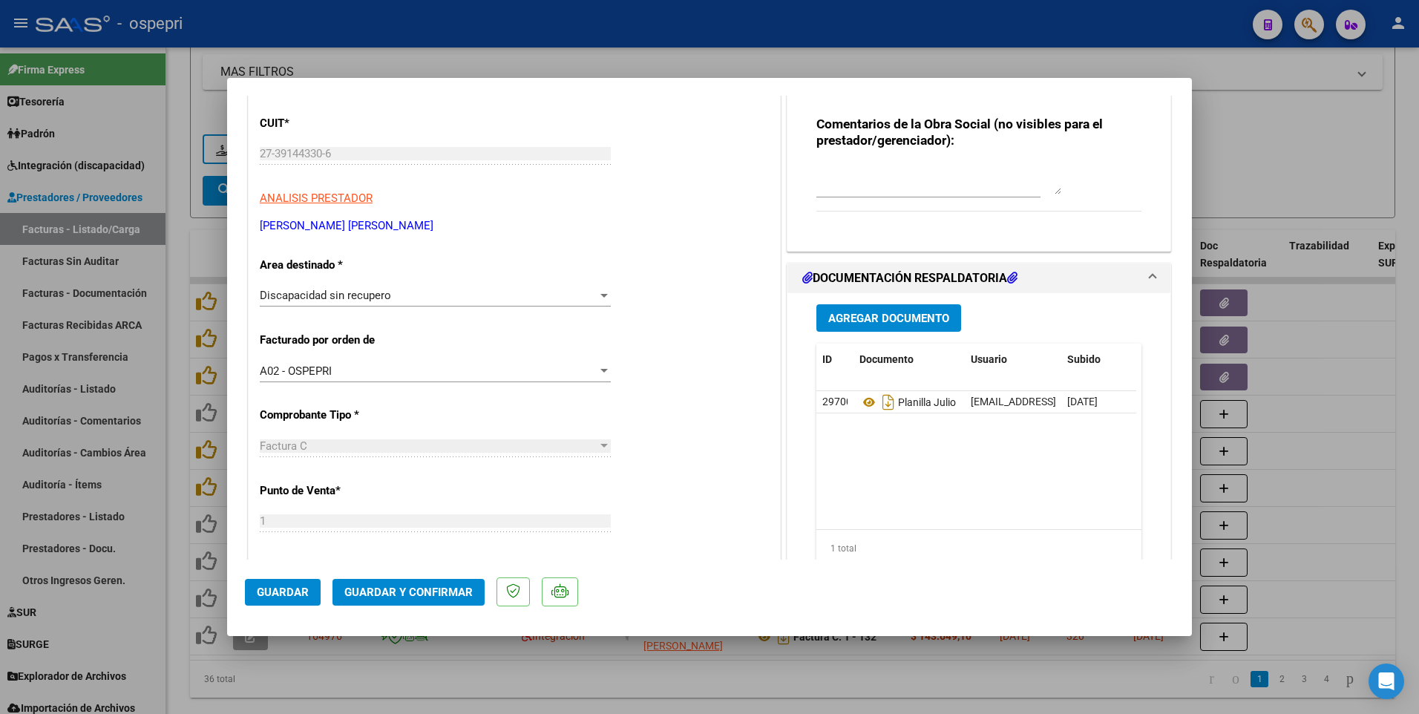
scroll to position [223, 0]
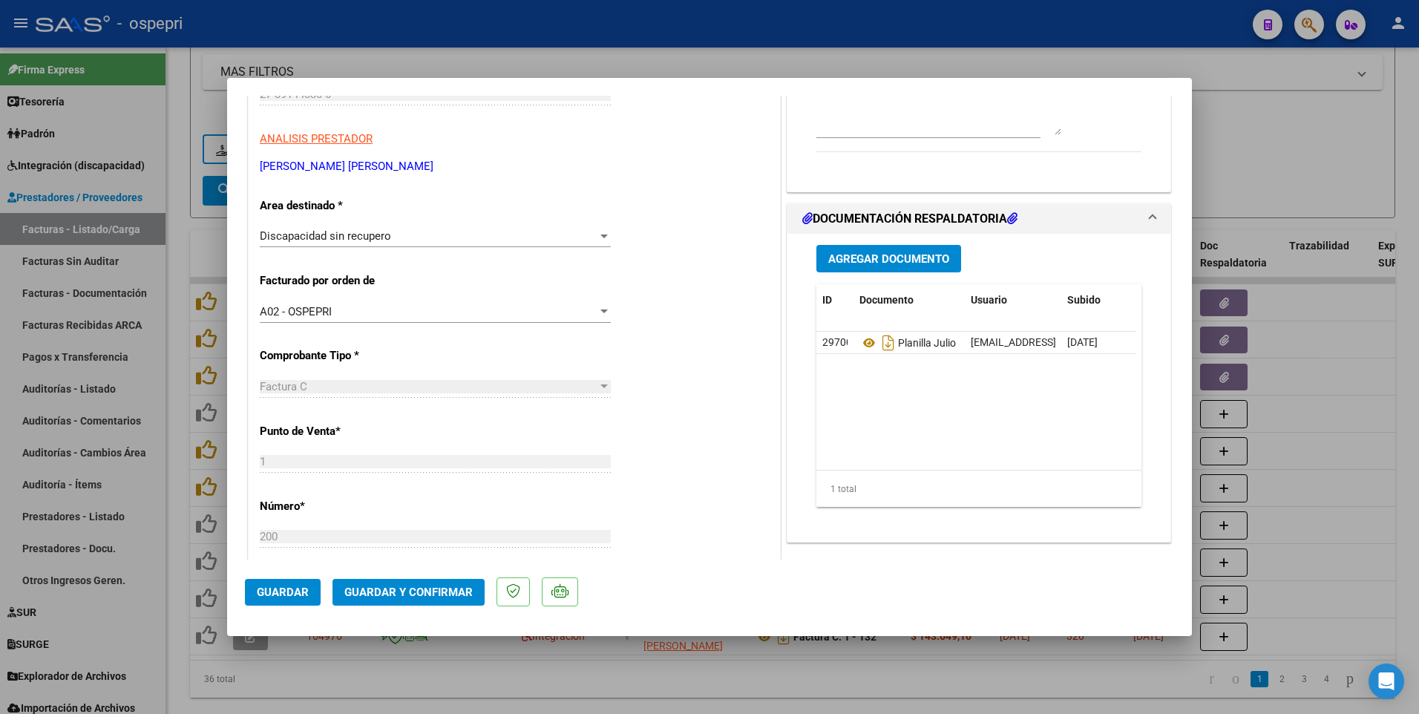
click at [898, 256] on span "Agregar Documento" at bounding box center [888, 258] width 121 height 13
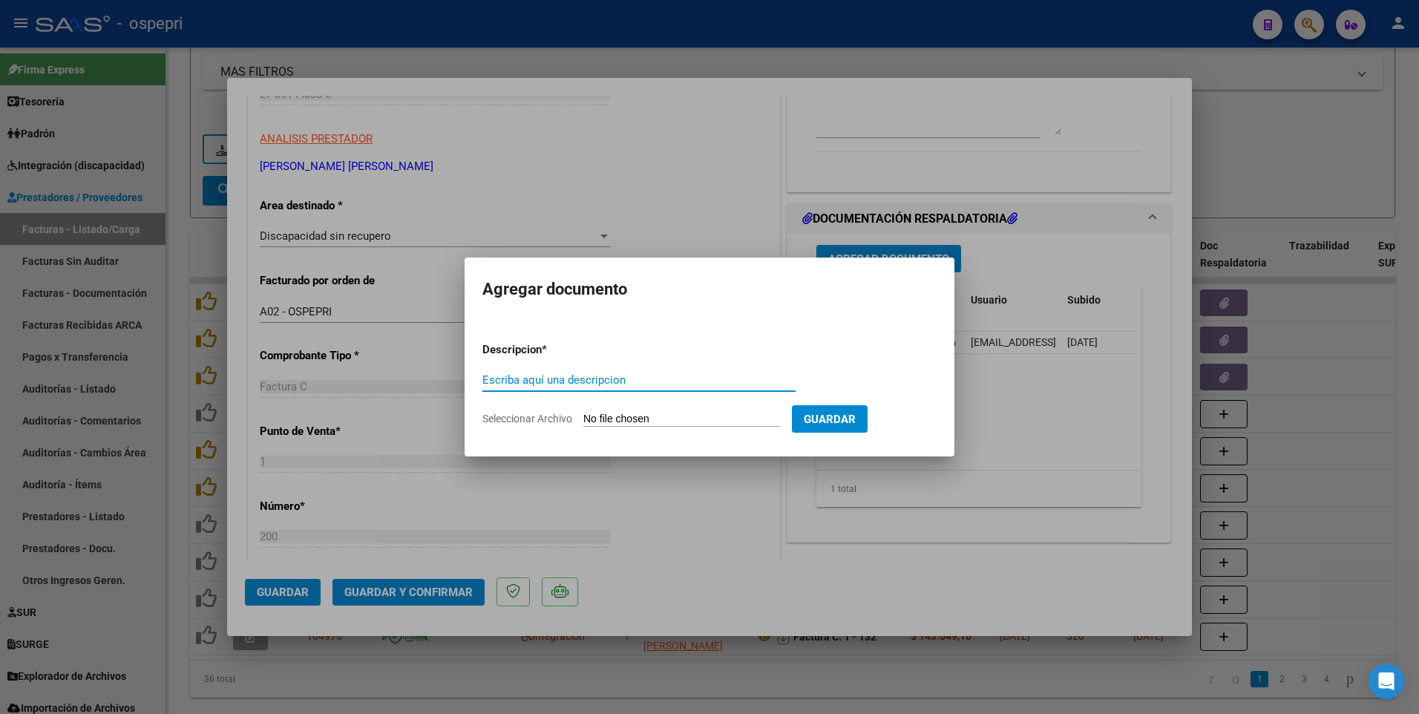
click at [606, 376] on input "Escriba aquí una descripcion" at bounding box center [639, 379] width 313 height 13
type input "202507"
click at [615, 413] on input "Seleccionar Archivo" at bounding box center [681, 420] width 197 height 14
type input "C:\fakepath\NOTA DE CREDITO 200.pdf"
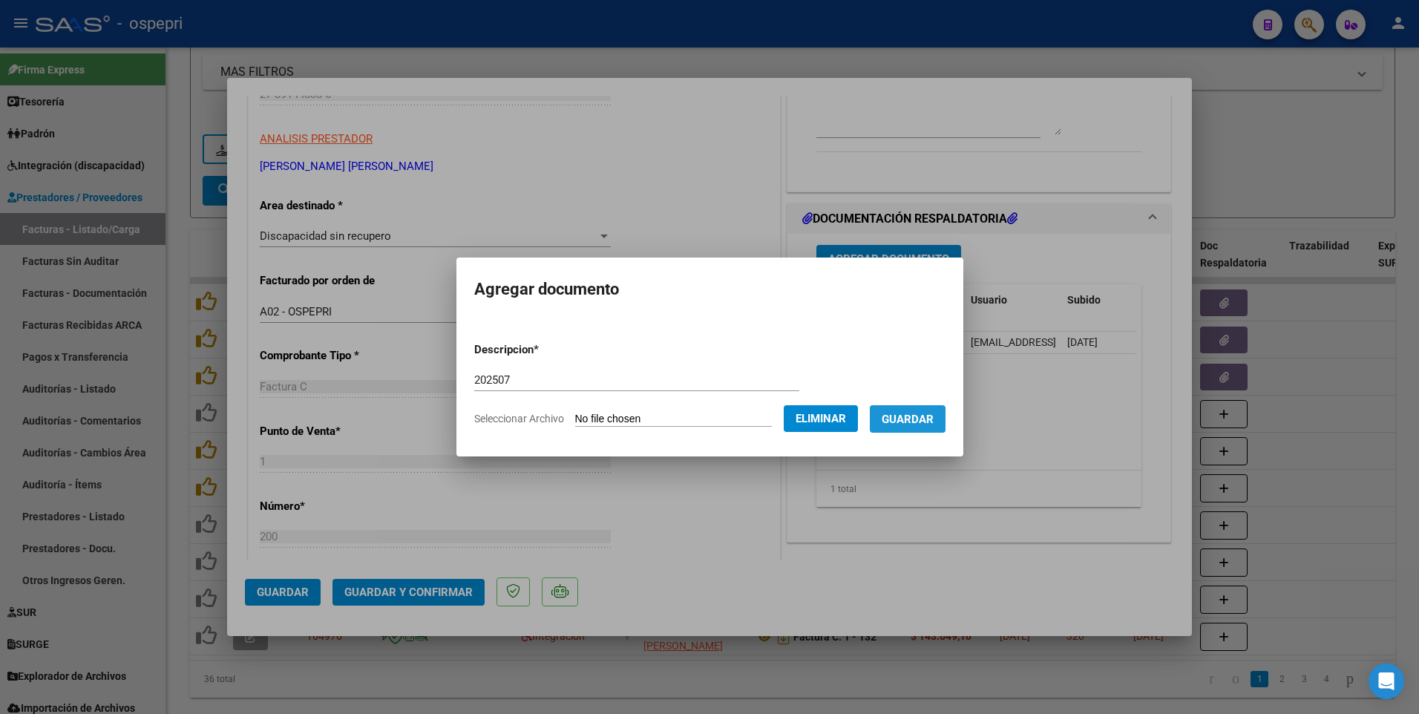
click at [925, 413] on span "Guardar" at bounding box center [908, 419] width 52 height 13
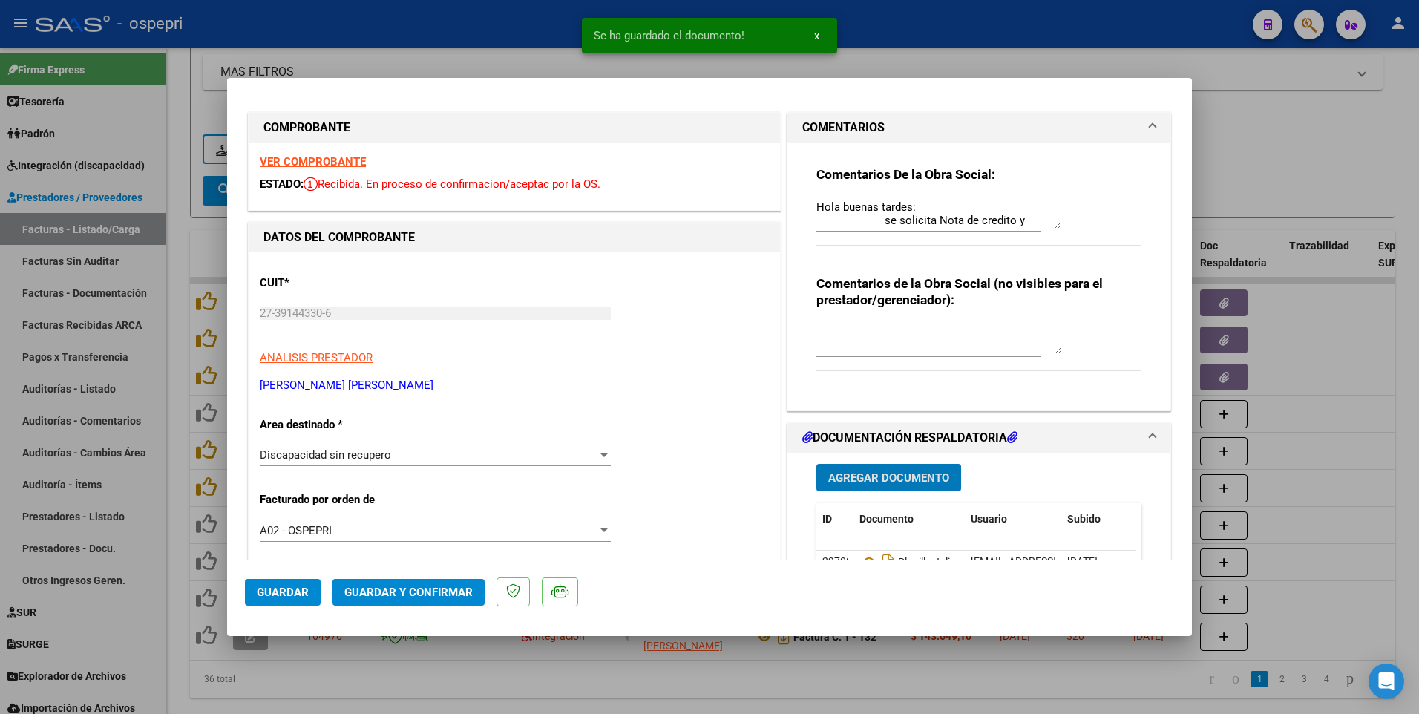
scroll to position [0, 0]
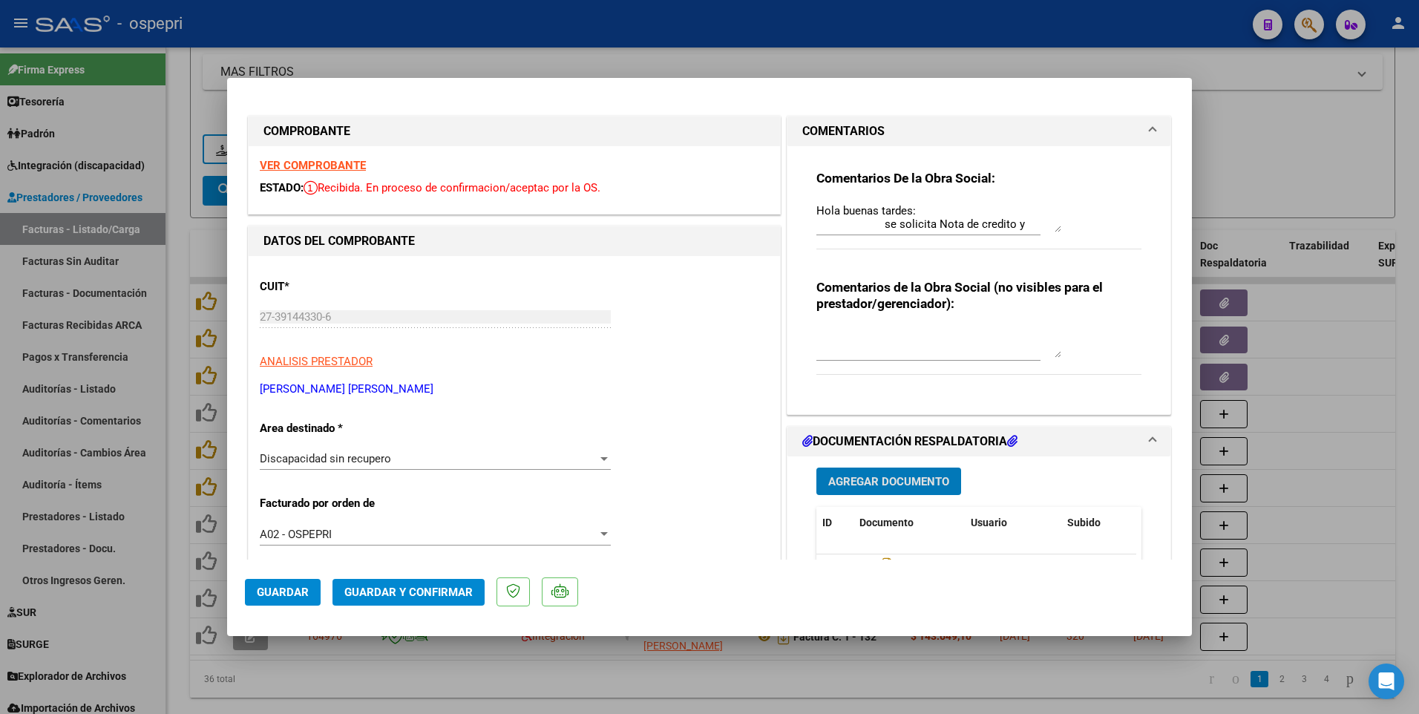
click at [1343, 413] on div at bounding box center [709, 357] width 1419 height 714
type input "$ 0,00"
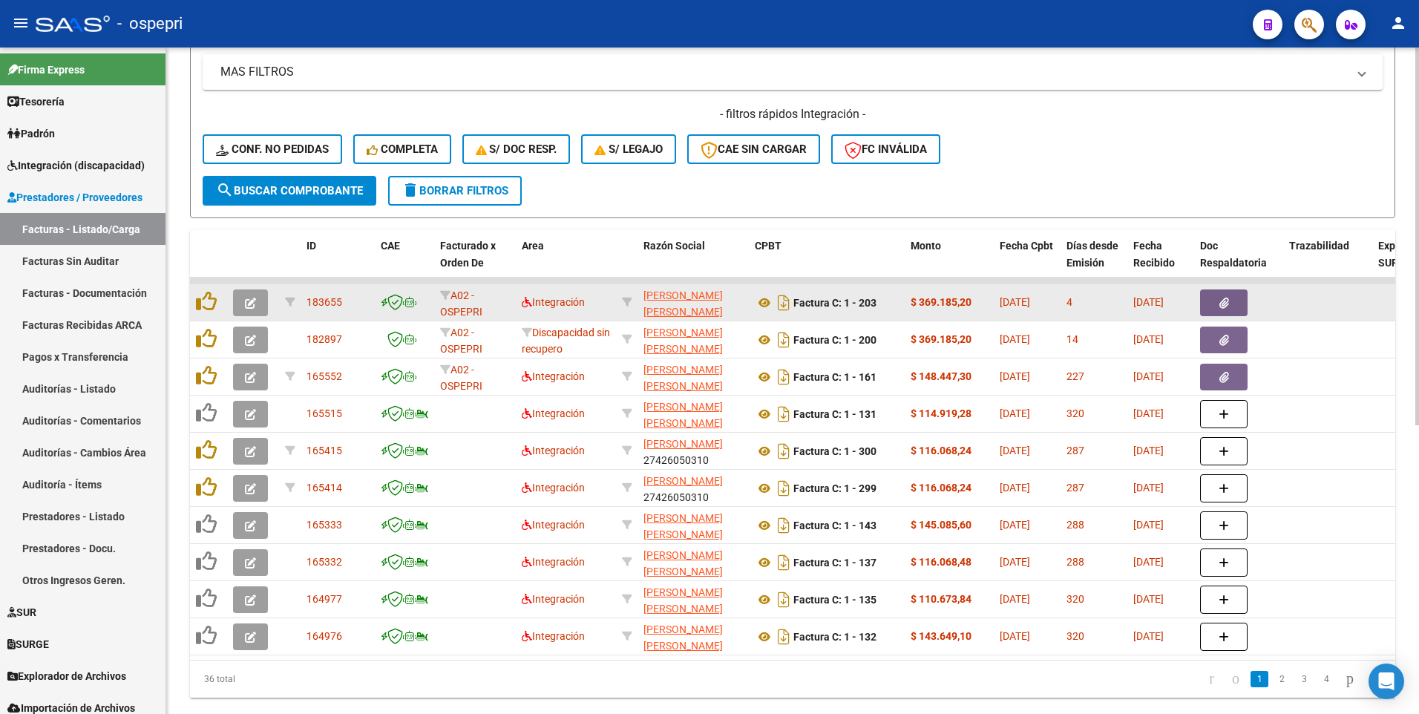
click at [252, 310] on button "button" at bounding box center [250, 303] width 35 height 27
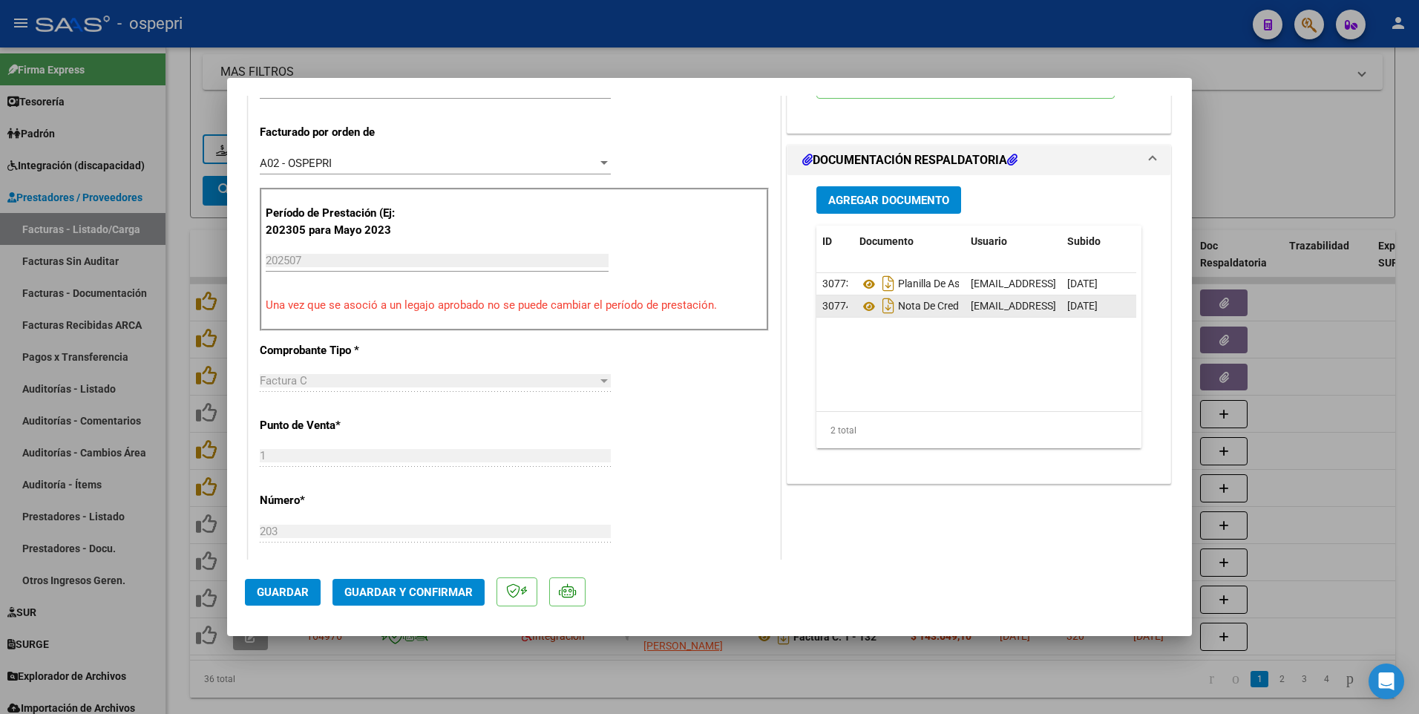
click at [935, 301] on span "Nota De Credito" at bounding box center [915, 307] width 111 height 12
click at [833, 307] on span "30774" at bounding box center [837, 306] width 30 height 12
drag, startPoint x: 1056, startPoint y: 305, endPoint x: 888, endPoint y: 307, distance: 167.8
click at [888, 307] on div "30774 Nota De Credito herrerajessy544@gmail.com - JESSICA HERRERA 16/08/2025" at bounding box center [939, 306] width 393 height 22
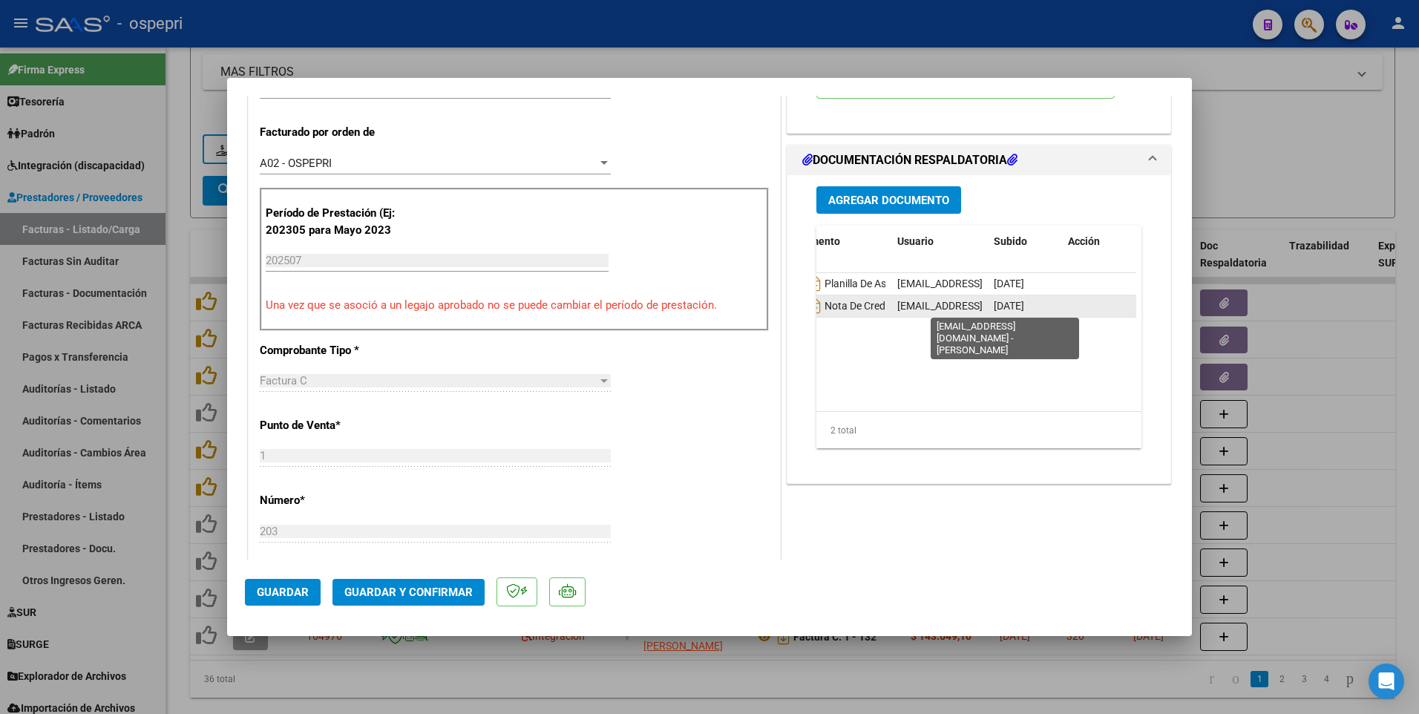
scroll to position [0, 143]
drag, startPoint x: 888, startPoint y: 305, endPoint x: 1073, endPoint y: 315, distance: 185.1
click at [1073, 315] on div "30774 Nota De Credito herrerajessy544@gmail.com - JESSICA HERRERA 16/08/2025" at bounding box center [939, 306] width 393 height 22
click at [1021, 357] on datatable-body "30773 Planilla De Asistencia herrerajessy544@gmail.com - JESSICA HERRERA 16/08/…" at bounding box center [977, 342] width 320 height 138
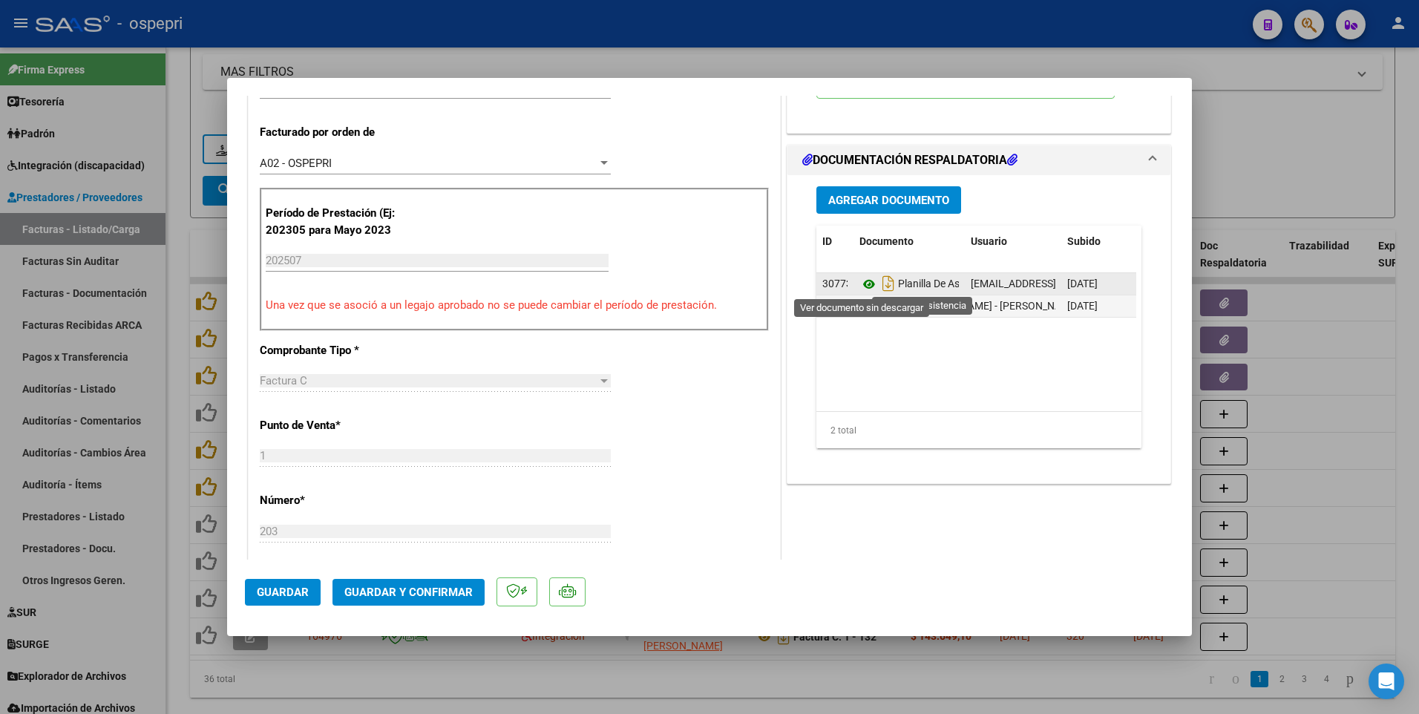
click at [866, 284] on icon at bounding box center [869, 284] width 19 height 18
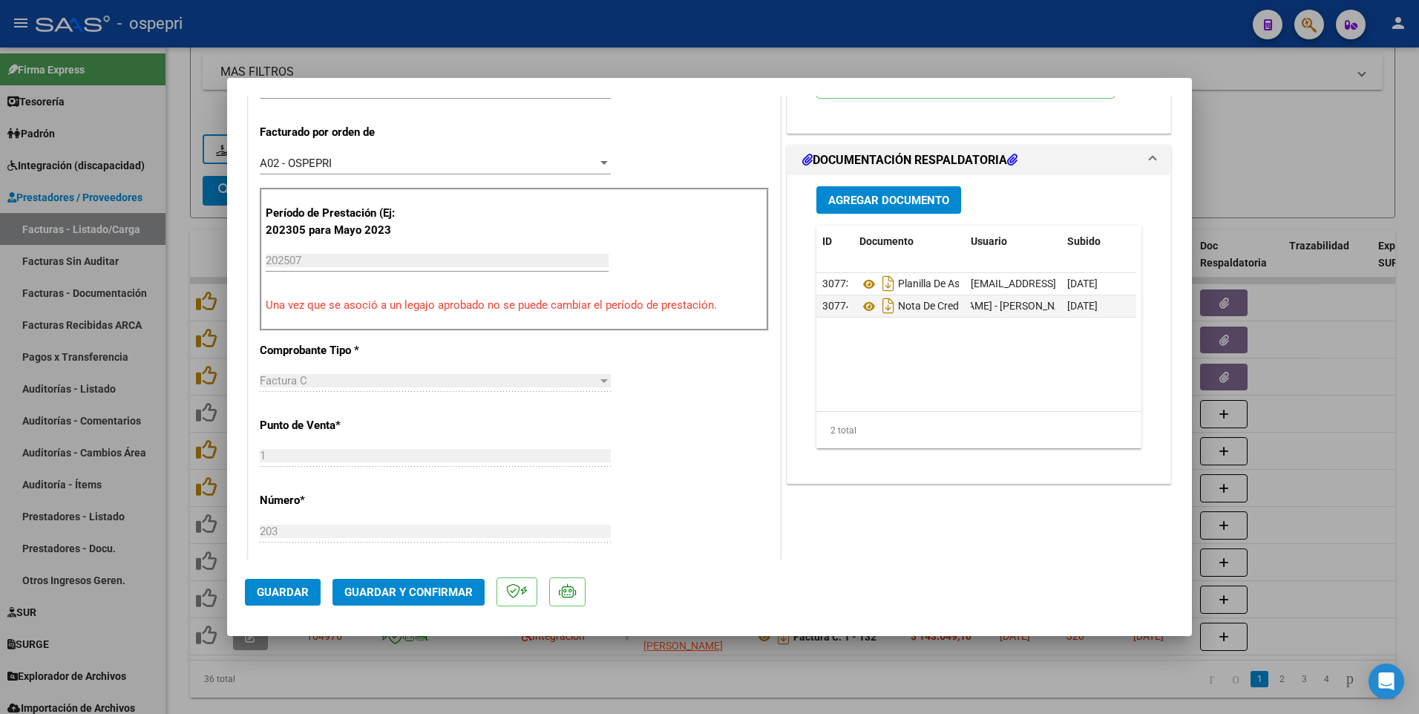
click at [1380, 413] on div at bounding box center [709, 357] width 1419 height 714
type input "$ 0,00"
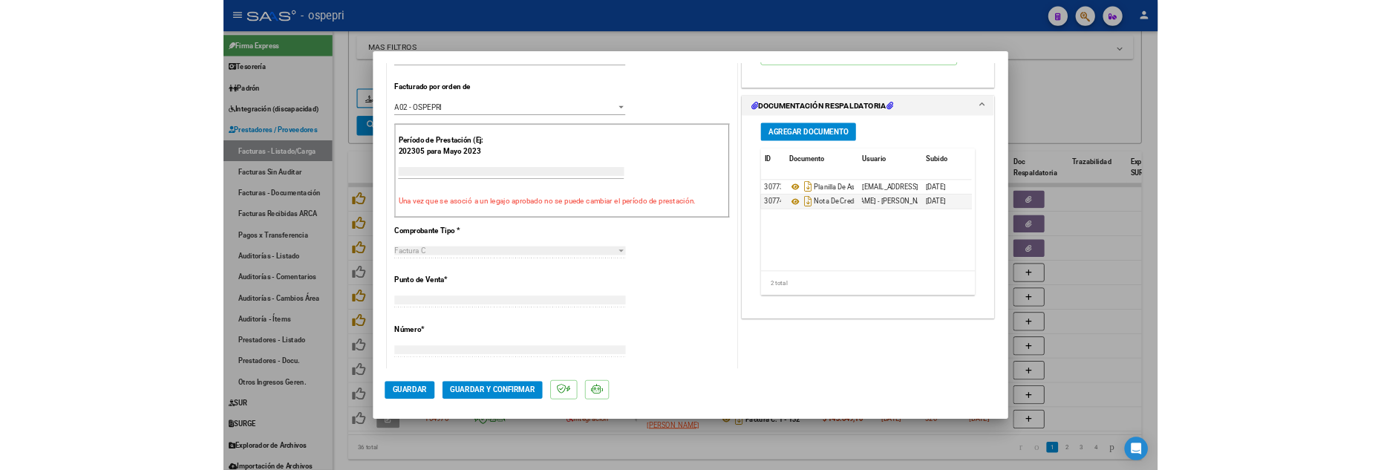
scroll to position [360, 0]
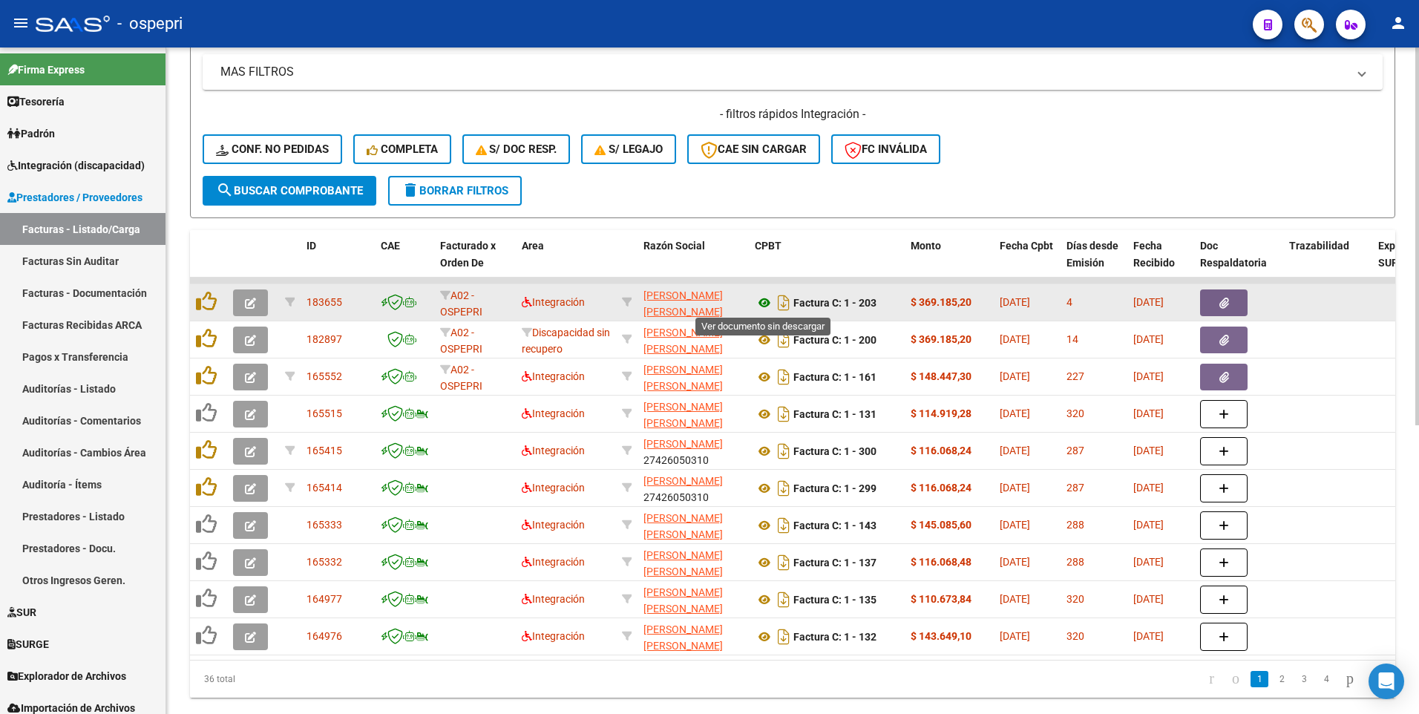
click at [764, 301] on icon at bounding box center [764, 303] width 19 height 18
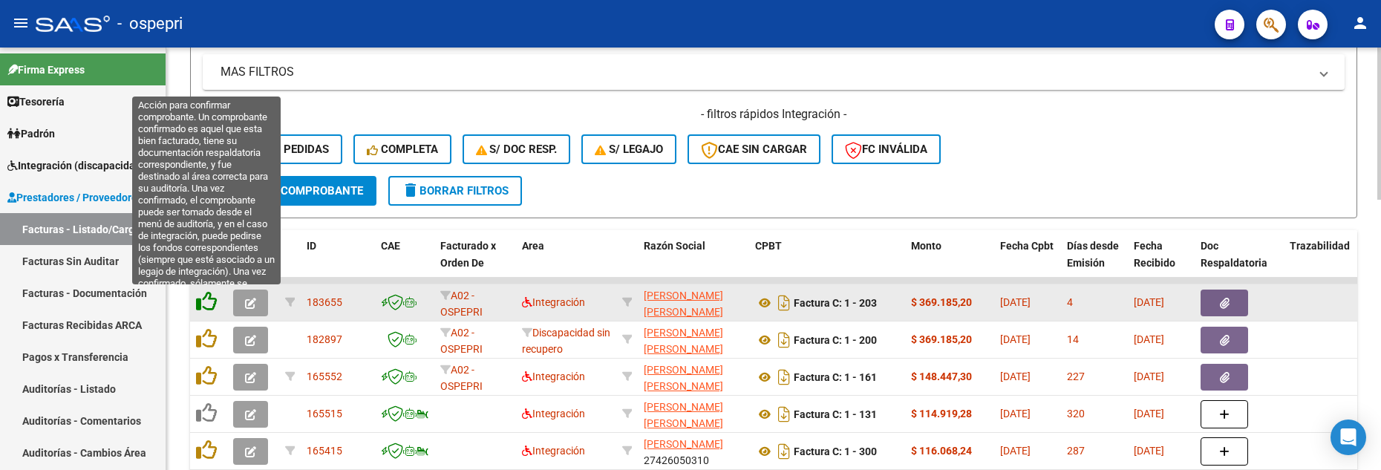
click at [206, 301] on icon at bounding box center [206, 301] width 21 height 21
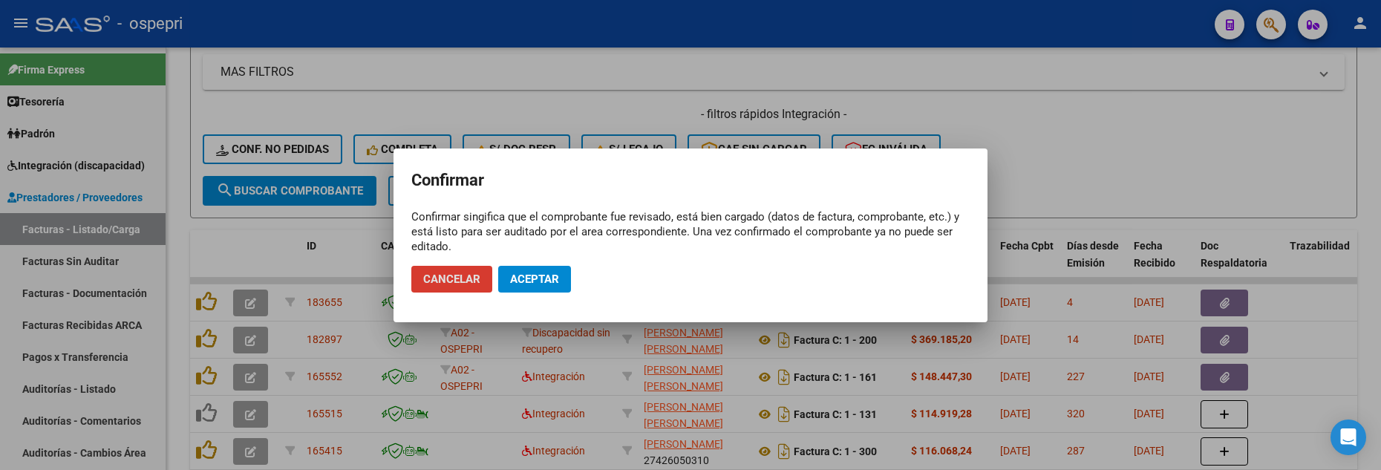
click at [526, 275] on span "Aceptar" at bounding box center [534, 278] width 49 height 13
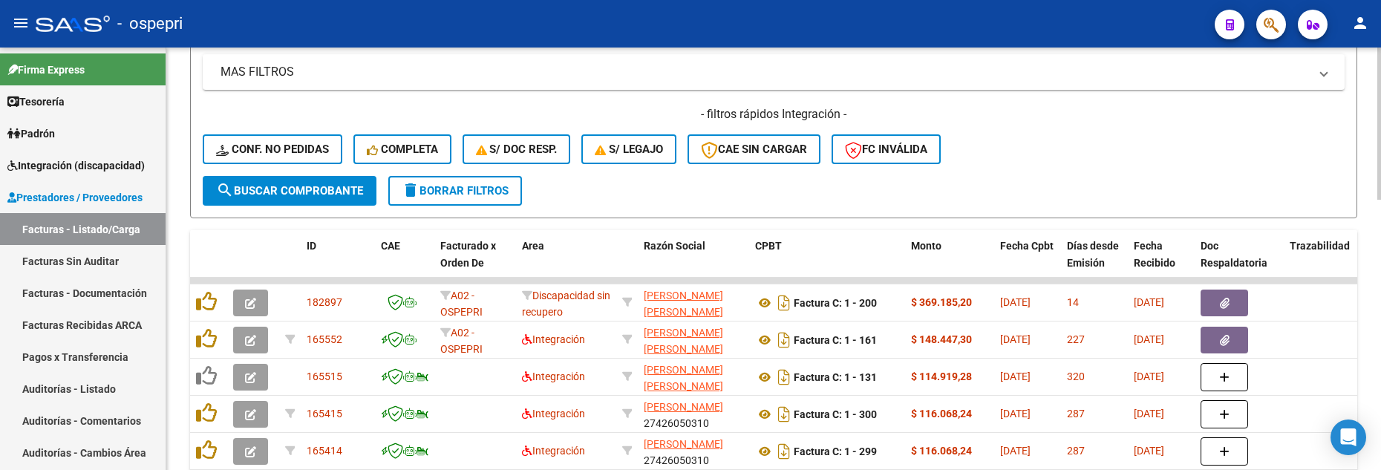
click at [1057, 157] on div "- filtros rápidos Integración - Conf. no pedidas Completa S/ Doc Resp. S/ legaj…" at bounding box center [774, 141] width 1142 height 70
click at [1112, 172] on div "- filtros rápidos Integración - Conf. no pedidas Completa S/ Doc Resp. S/ legaj…" at bounding box center [774, 141] width 1142 height 70
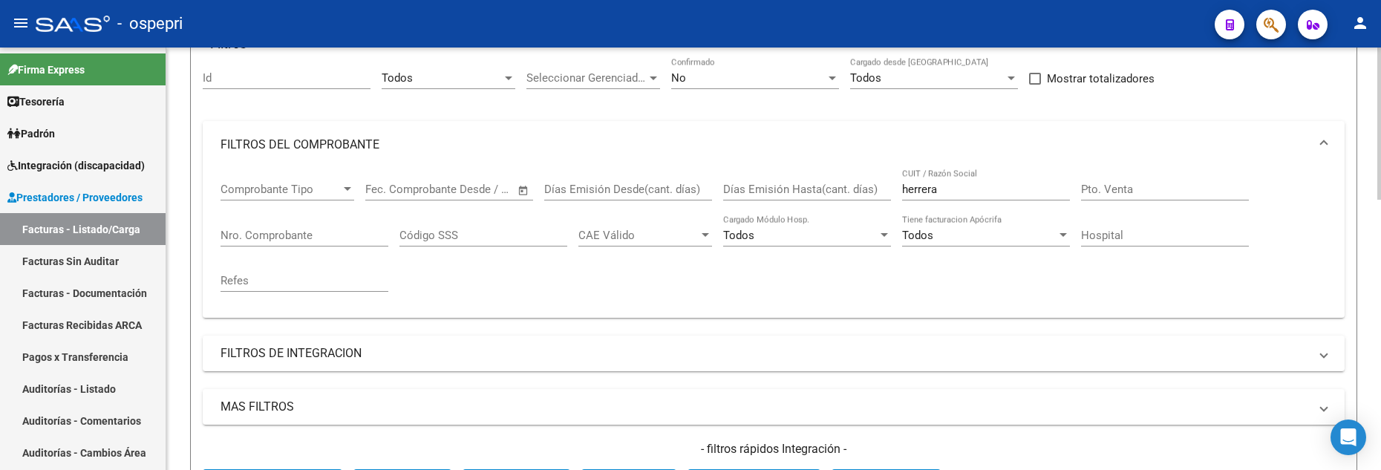
scroll to position [95, 0]
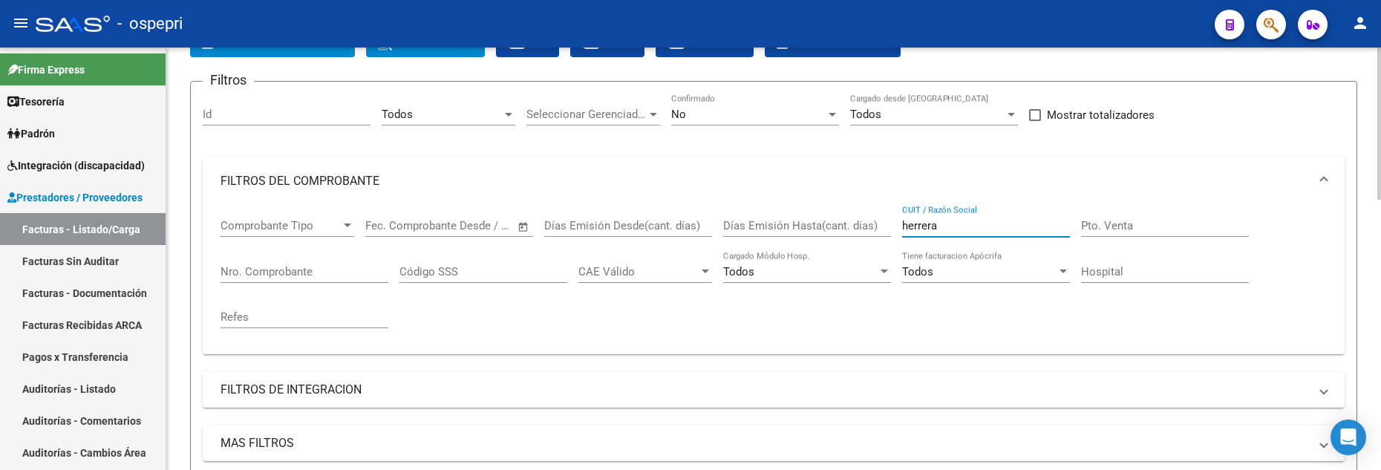
drag, startPoint x: 950, startPoint y: 224, endPoint x: 884, endPoint y: 226, distance: 66.1
click at [884, 226] on div "Comprobante Tipo Comprobante Tipo Start date – End date Fec. Comprobante Desde …" at bounding box center [773, 273] width 1106 height 137
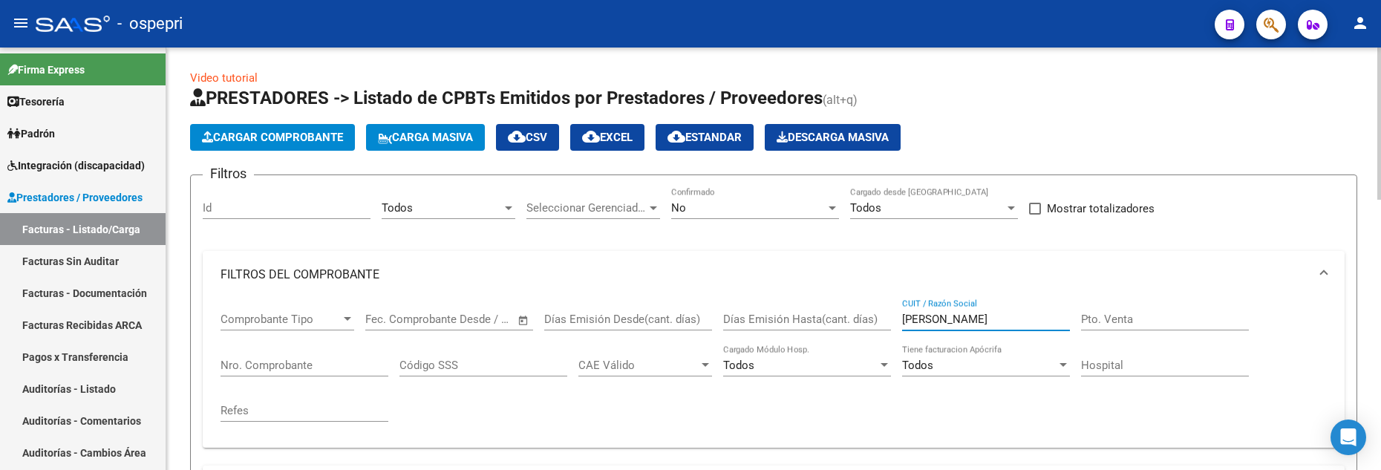
scroll to position [0, 0]
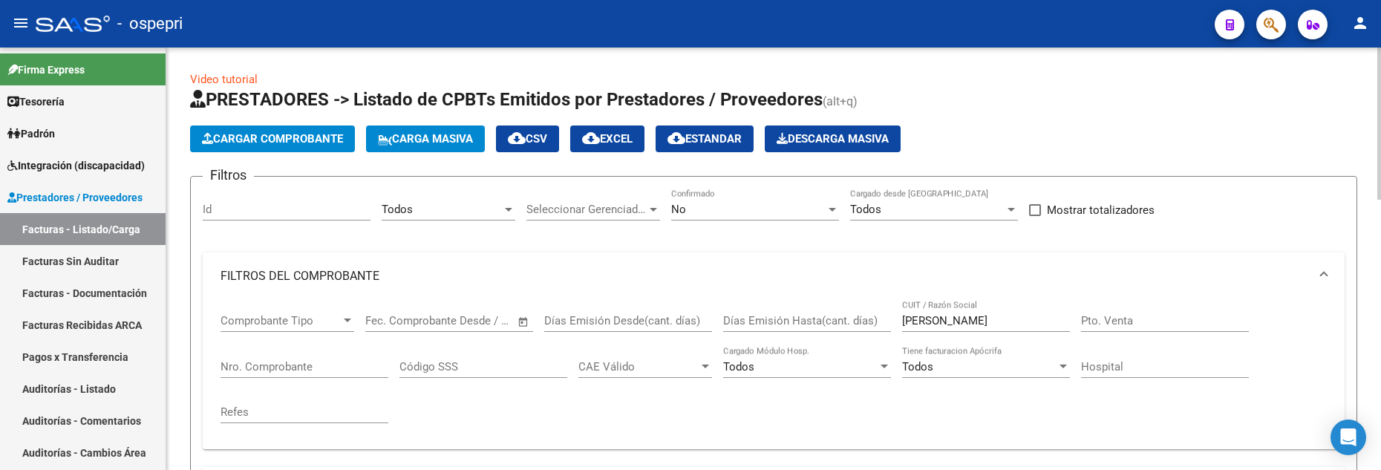
click at [1136, 128] on div "Cargar Comprobante Carga Masiva cloud_download CSV cloud_download EXCEL cloud_d…" at bounding box center [773, 138] width 1167 height 27
drag, startPoint x: 998, startPoint y: 325, endPoint x: 898, endPoint y: 319, distance: 99.6
click at [898, 319] on div "Comprobante Tipo Comprobante Tipo Start date – End date Fec. Comprobante Desde …" at bounding box center [773, 368] width 1106 height 137
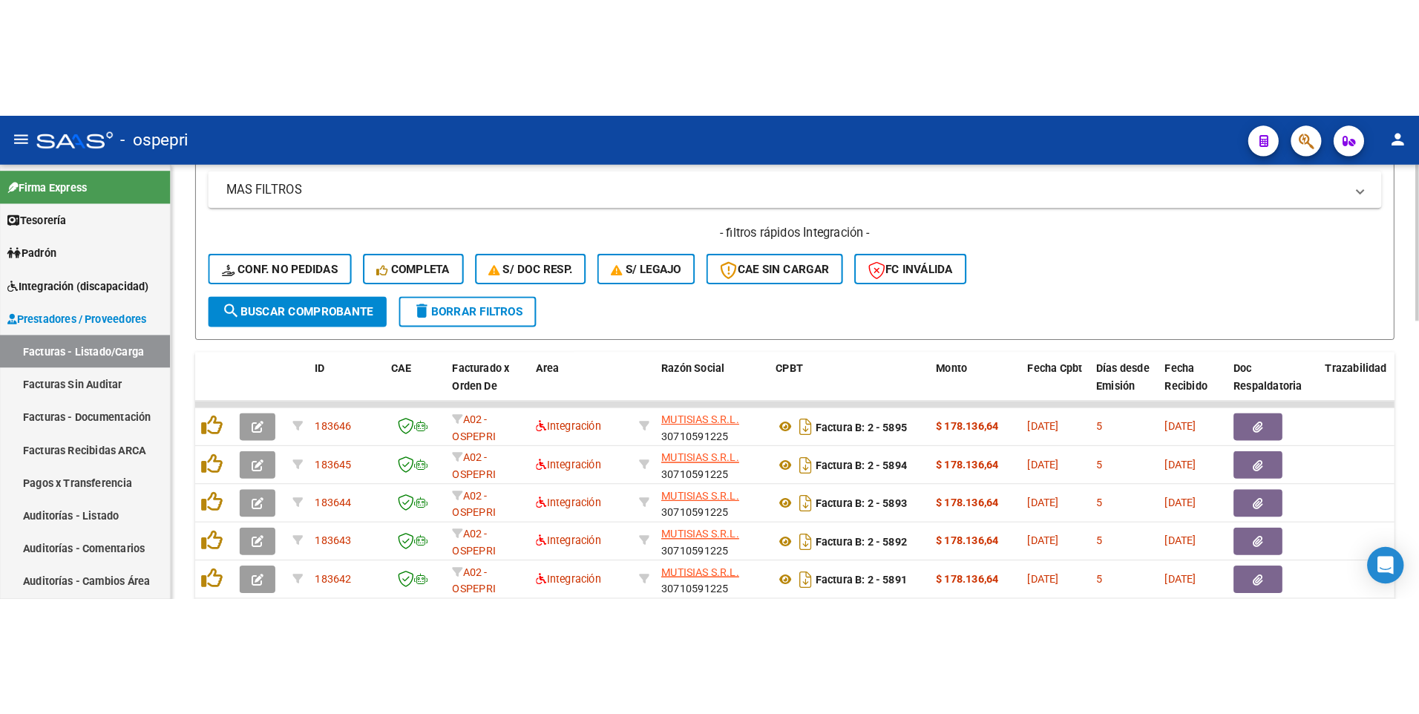
scroll to position [468, 0]
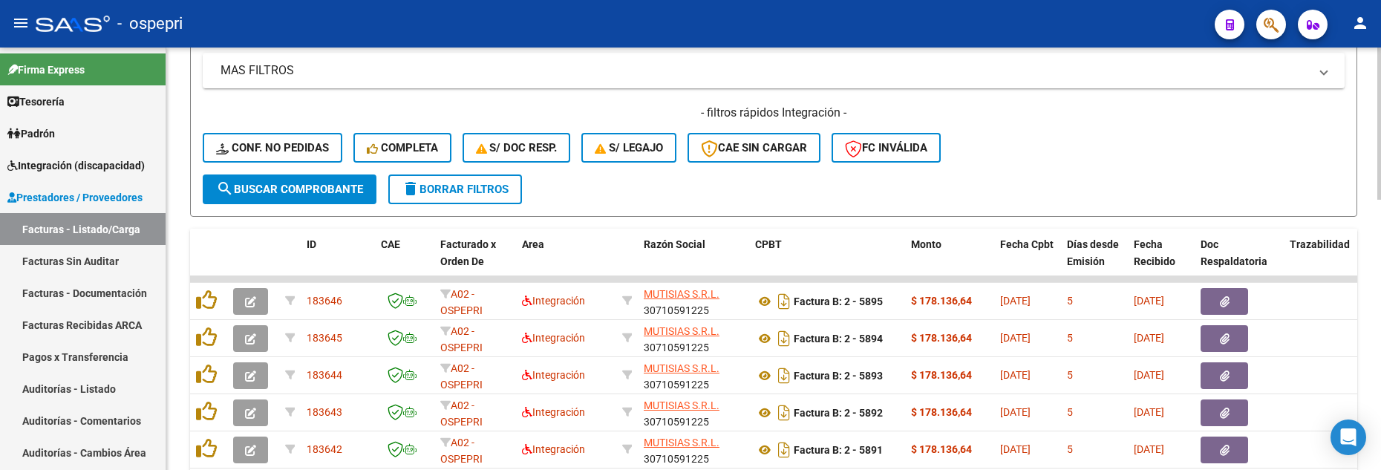
click at [1374, 275] on div "Video tutorial PRESTADORES -> Listado de CPBTs Emitidos por Prestadores / Prove…" at bounding box center [775, 162] width 1218 height 1164
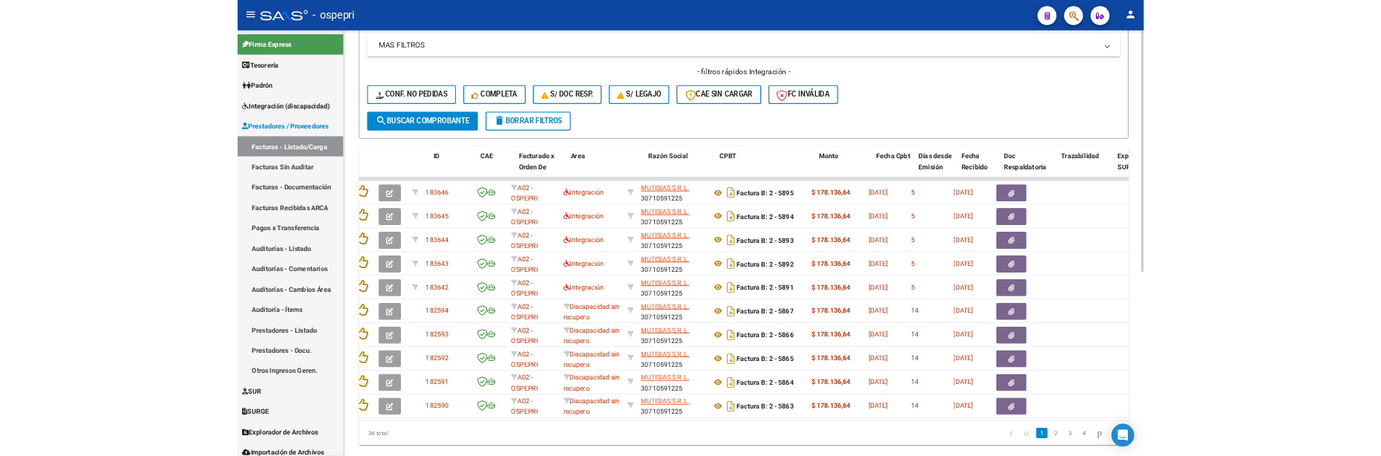
scroll to position [0, 0]
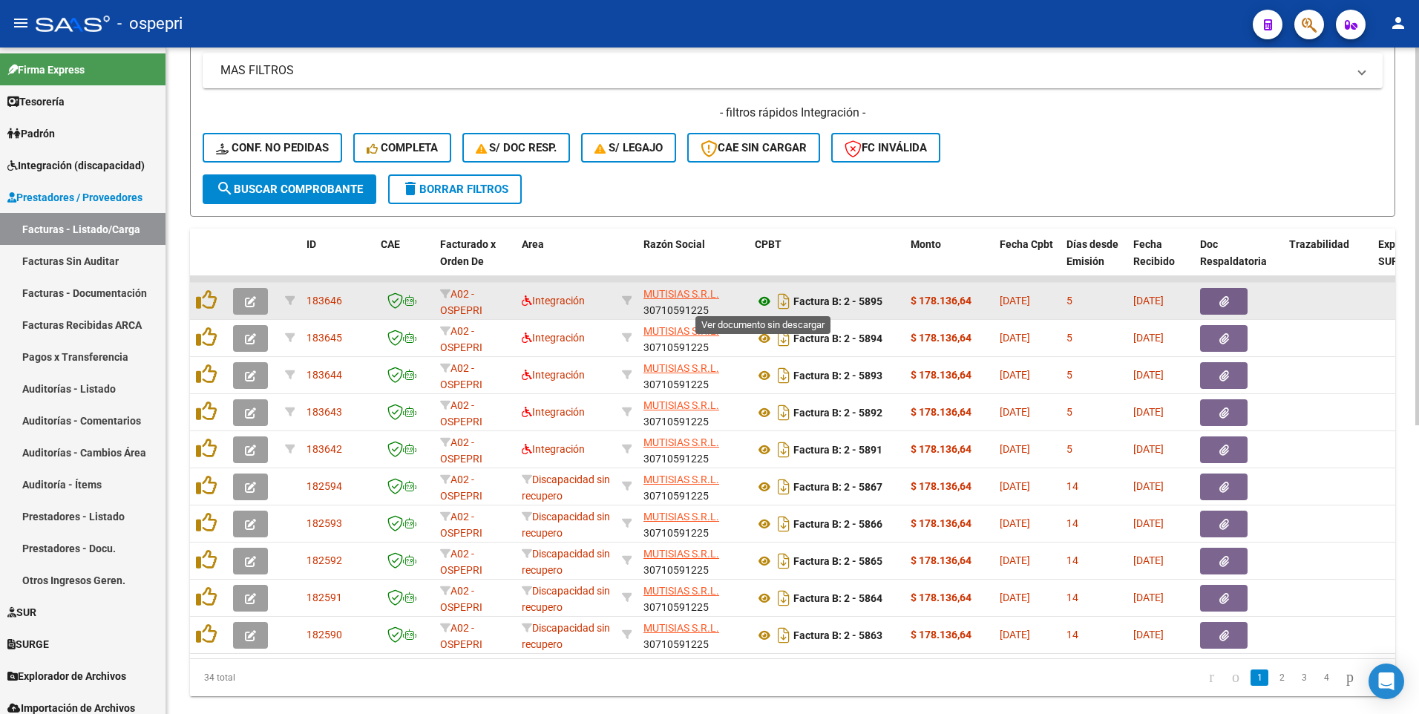
type input "MUTISIAS"
click at [762, 302] on icon at bounding box center [764, 301] width 19 height 18
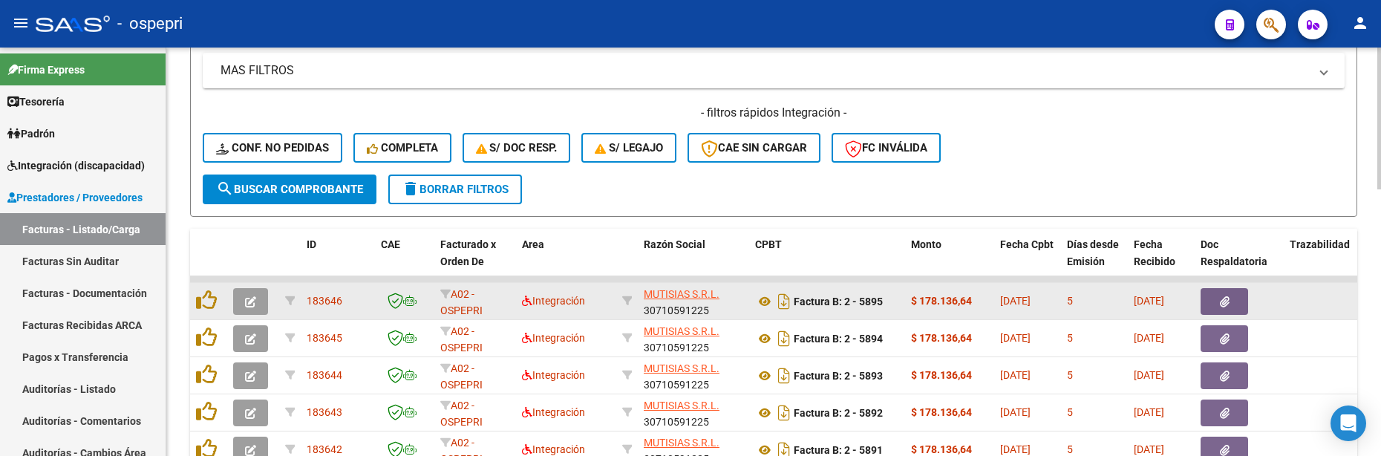
click at [246, 303] on icon "button" at bounding box center [250, 301] width 11 height 11
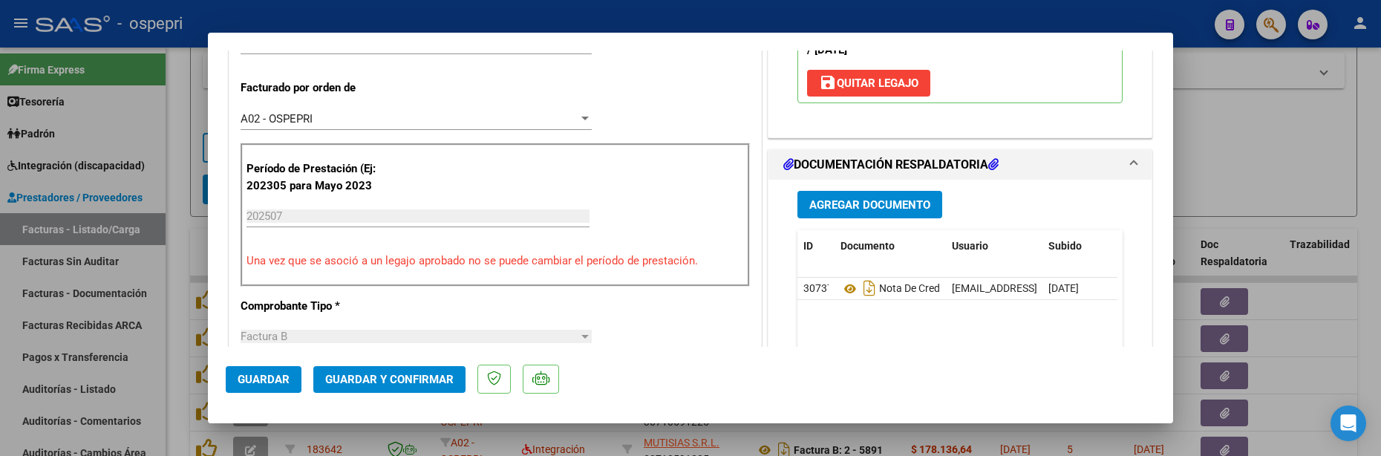
scroll to position [371, 0]
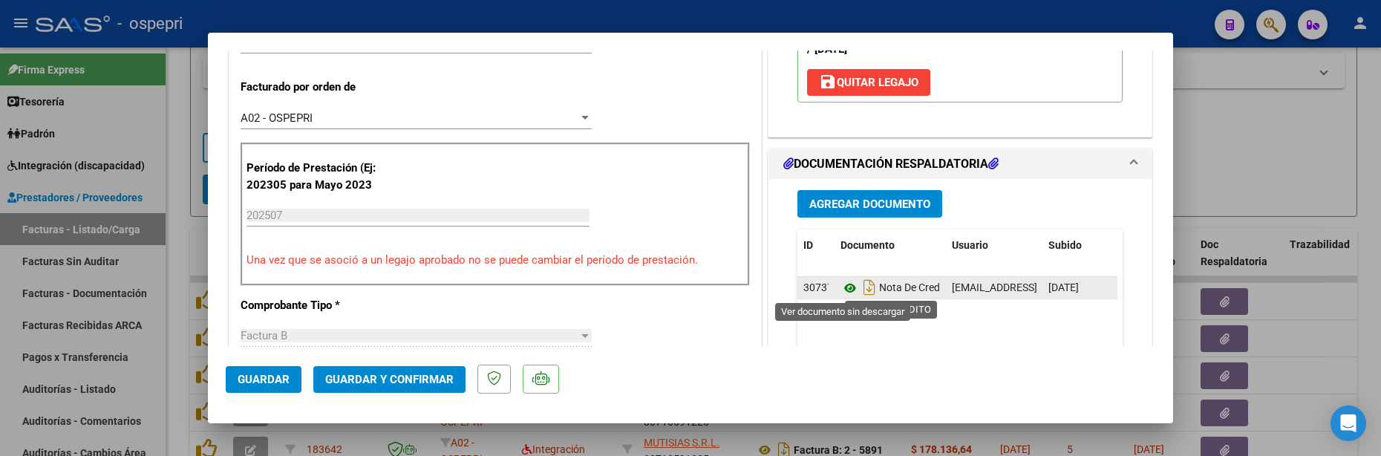
click at [840, 293] on icon at bounding box center [849, 288] width 19 height 18
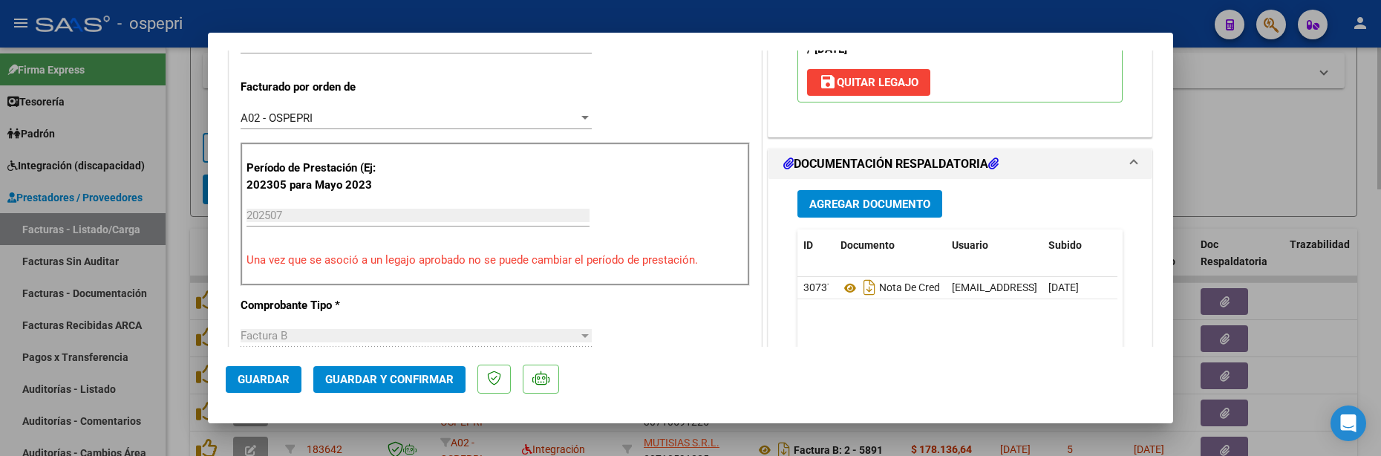
click at [1215, 170] on div at bounding box center [690, 228] width 1381 height 456
type input "$ 0,00"
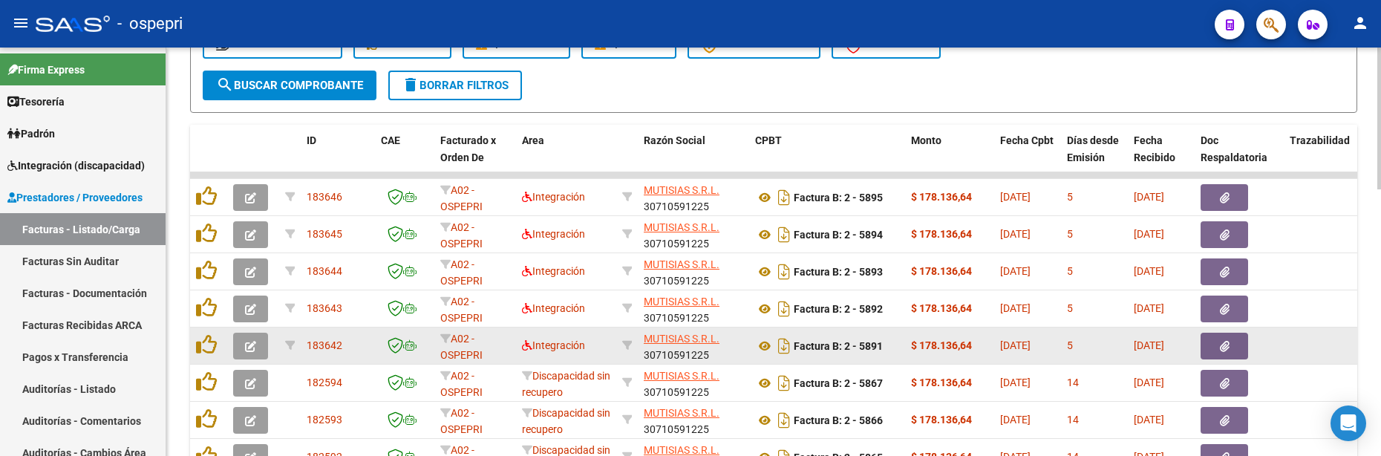
scroll to position [616, 0]
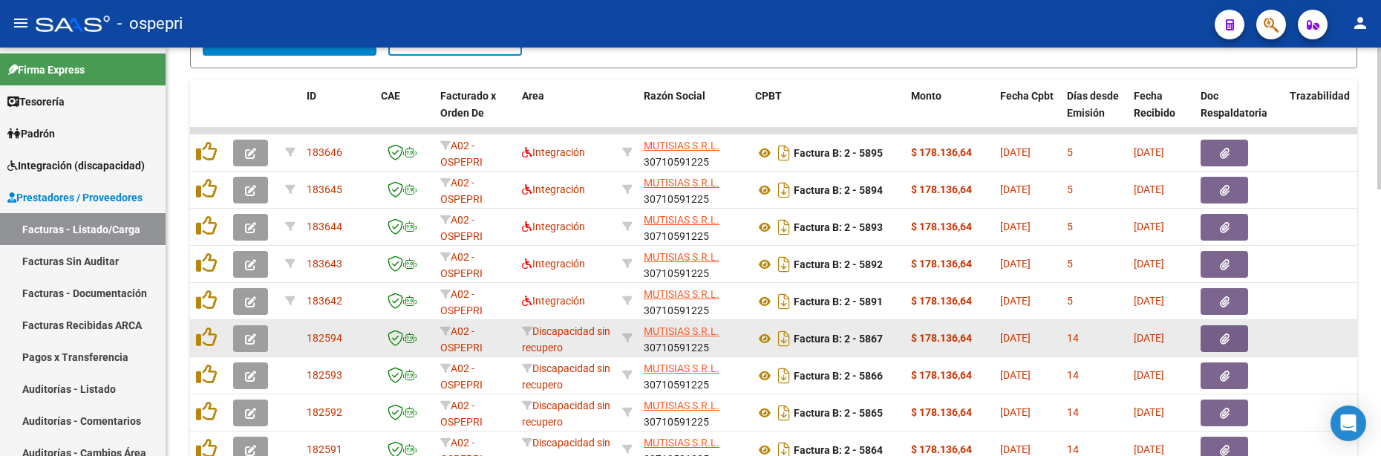
click at [243, 338] on button "button" at bounding box center [250, 338] width 35 height 27
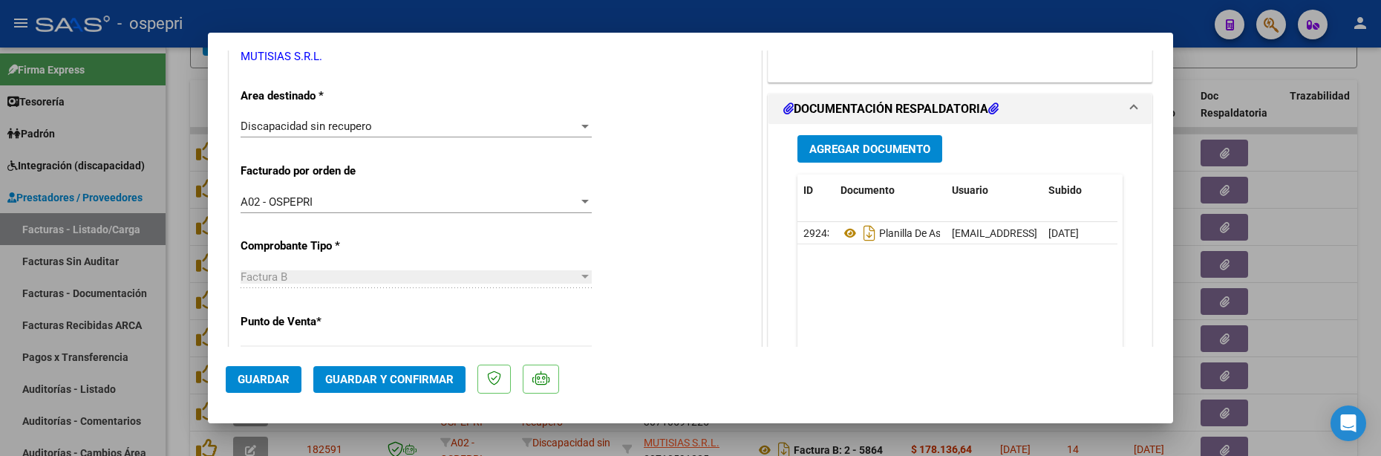
scroll to position [297, 0]
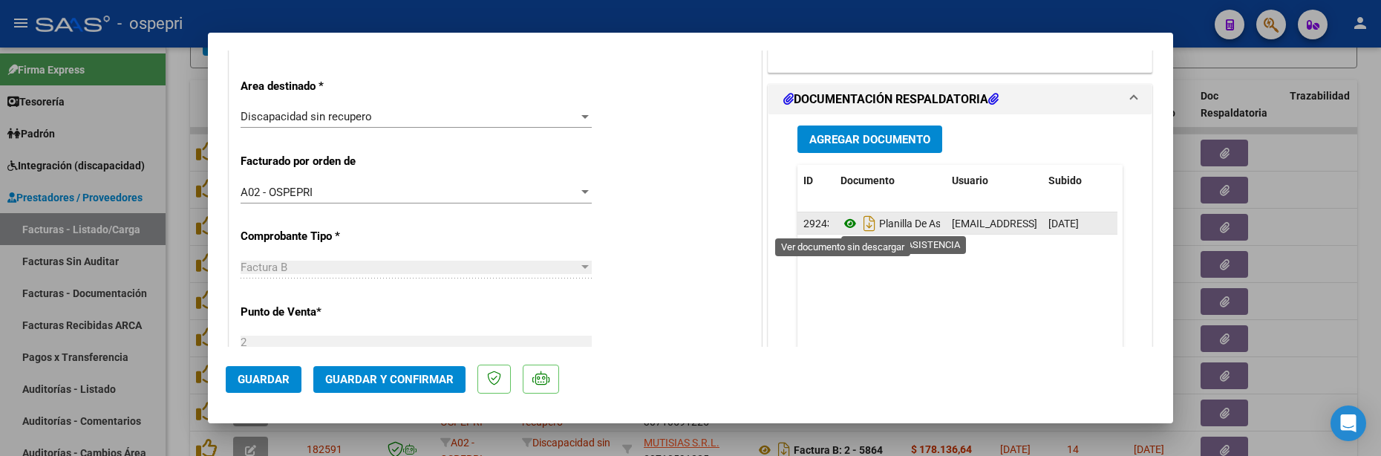
click at [845, 229] on icon at bounding box center [849, 224] width 19 height 18
click at [864, 229] on icon "Descargar documento" at bounding box center [869, 224] width 19 height 24
click at [1327, 252] on div at bounding box center [690, 228] width 1381 height 456
type input "$ 0,00"
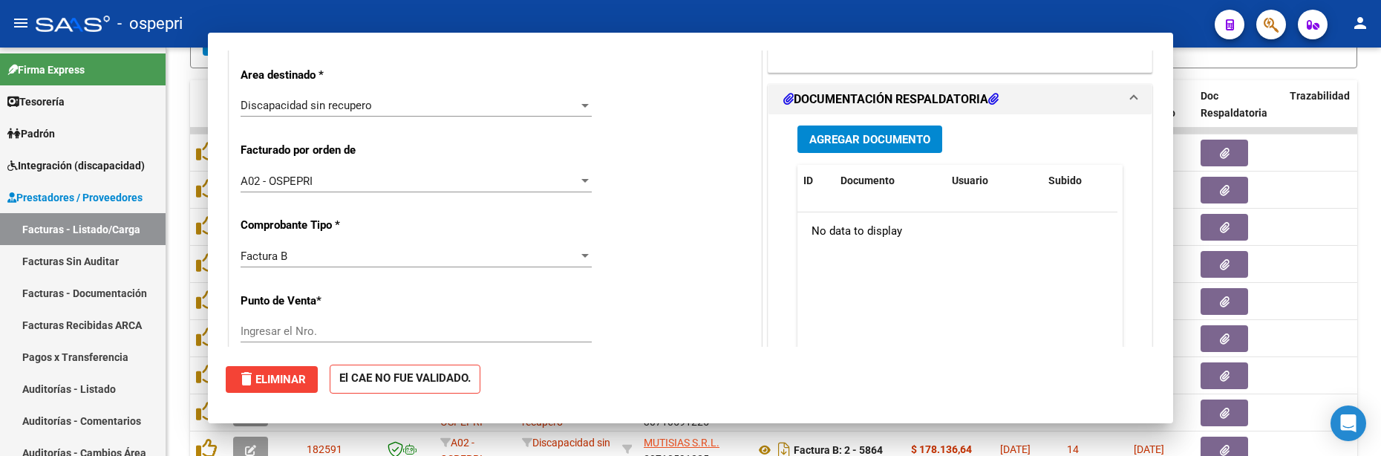
scroll to position [286, 0]
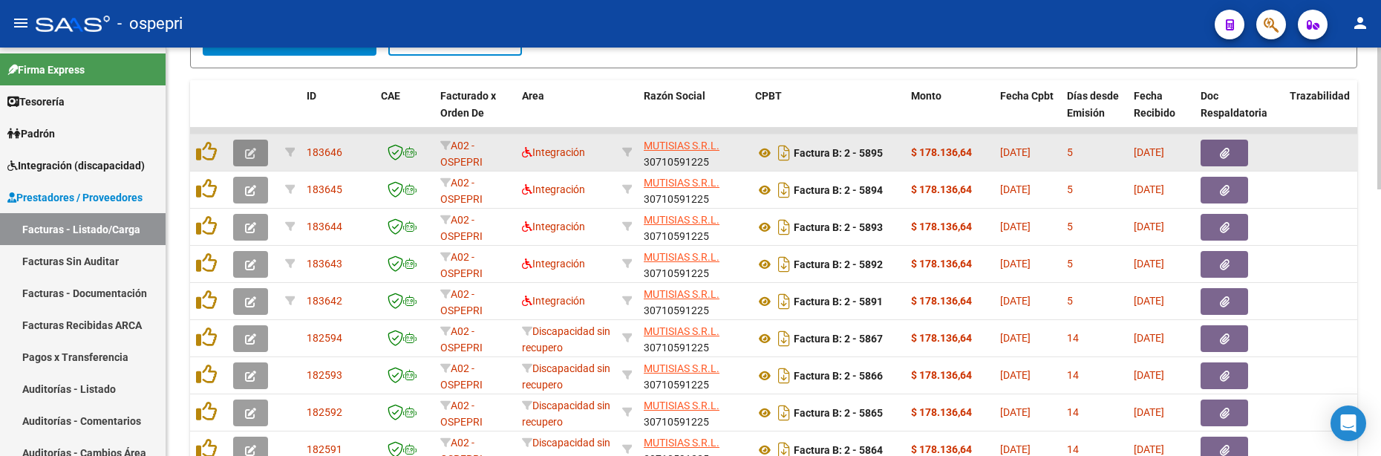
click at [246, 151] on icon "button" at bounding box center [250, 153] width 11 height 11
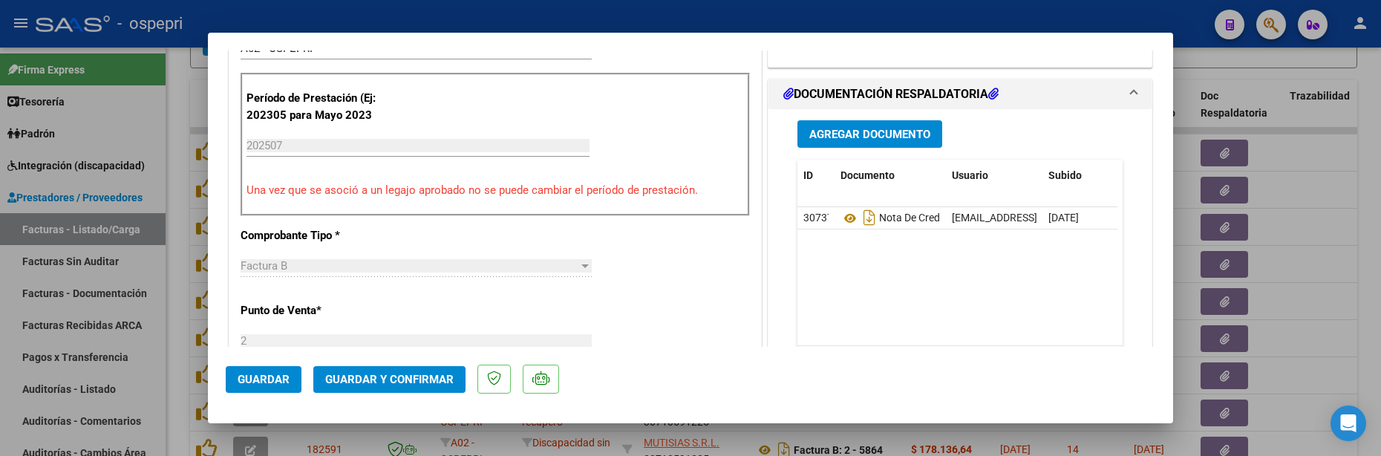
scroll to position [445, 0]
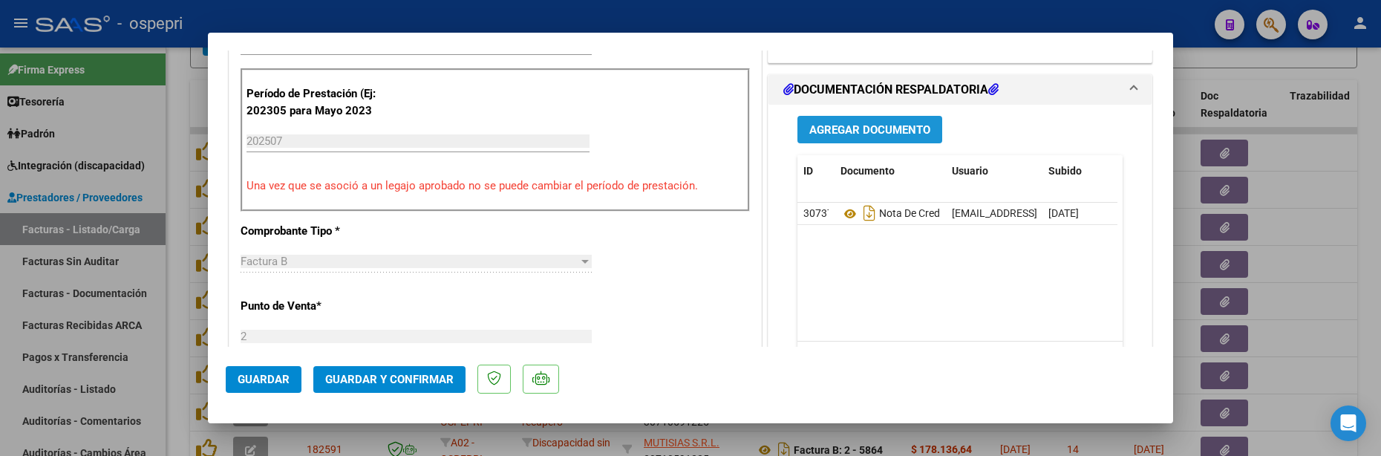
click at [864, 127] on span "Agregar Documento" at bounding box center [869, 129] width 121 height 13
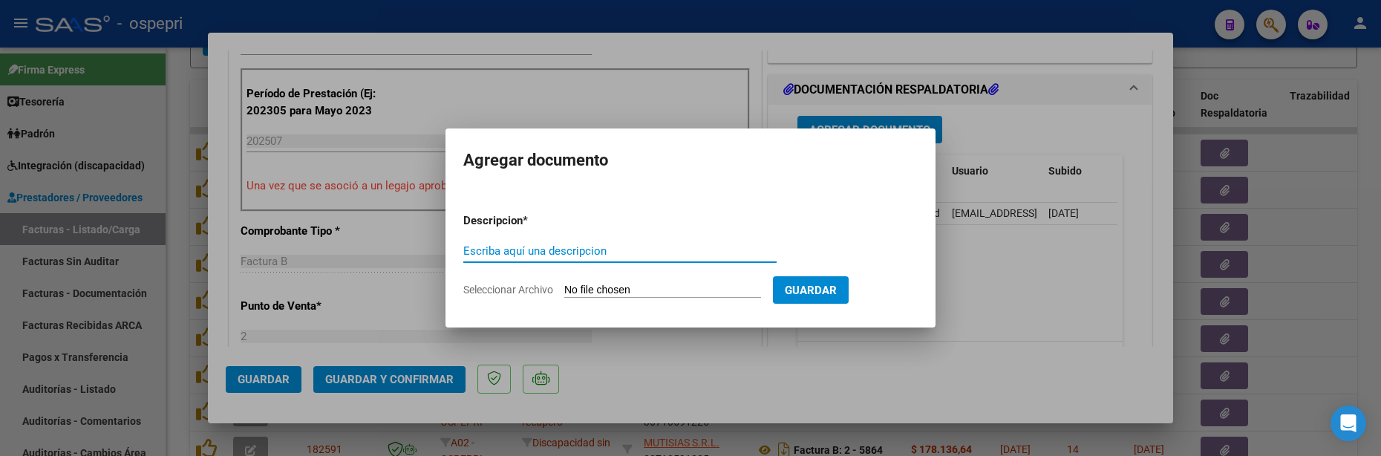
click at [493, 252] on input "Escriba aquí una descripcion" at bounding box center [619, 250] width 313 height 13
type input "202507"
click at [739, 289] on input "Seleccionar Archivo" at bounding box center [662, 291] width 197 height 14
type input "C:\fakepath\30710591225-FACTURA_B-2-5867-ANEXO-PLANILLA DE ASISTENCIA.pdf"
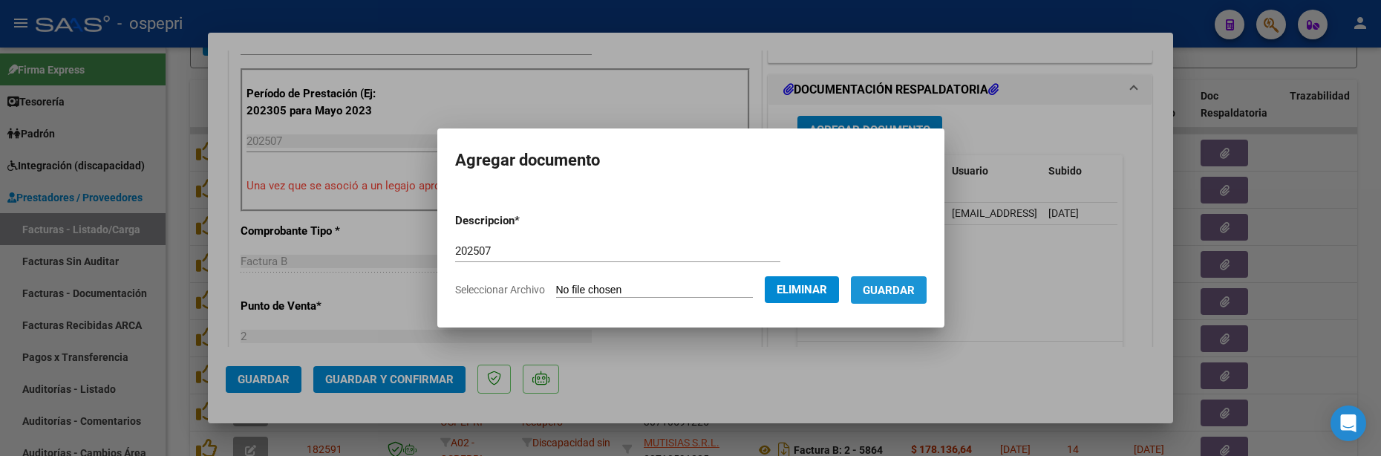
click at [907, 292] on span "Guardar" at bounding box center [889, 290] width 52 height 13
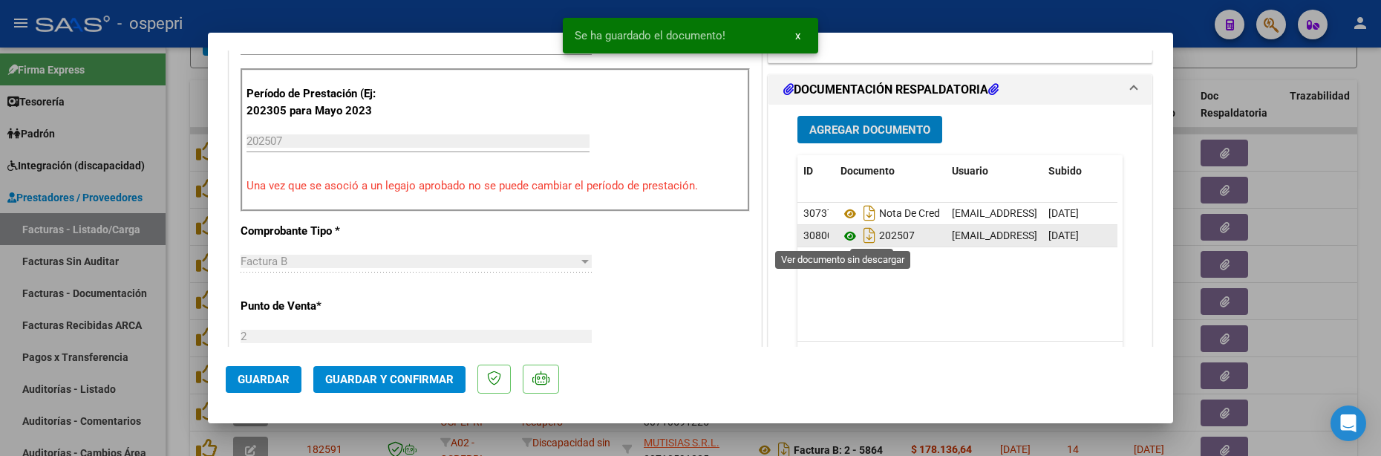
click at [843, 235] on icon at bounding box center [849, 236] width 19 height 18
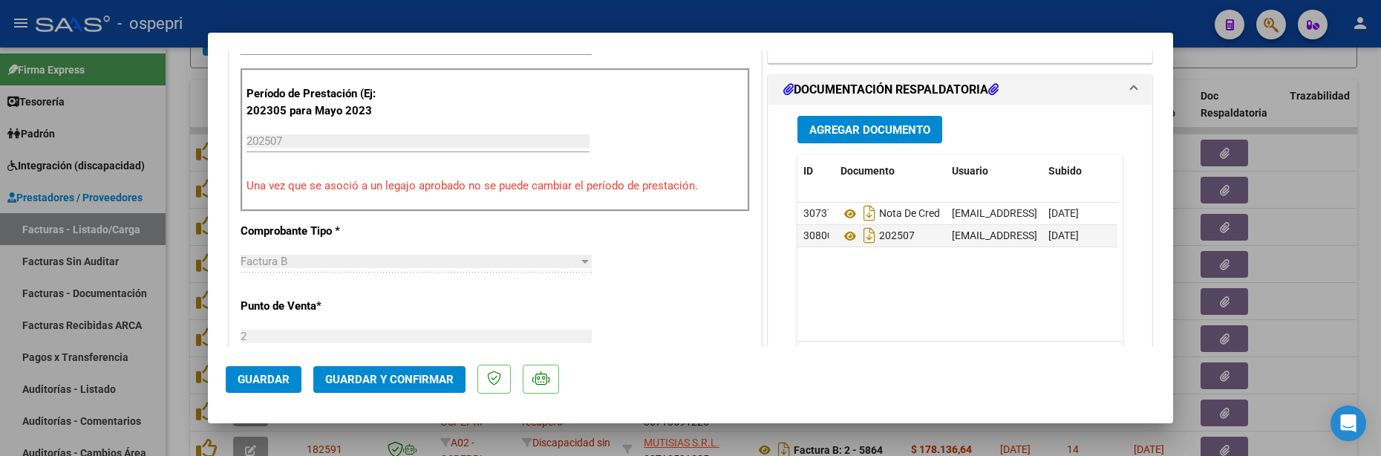
click at [1326, 294] on div at bounding box center [690, 228] width 1381 height 456
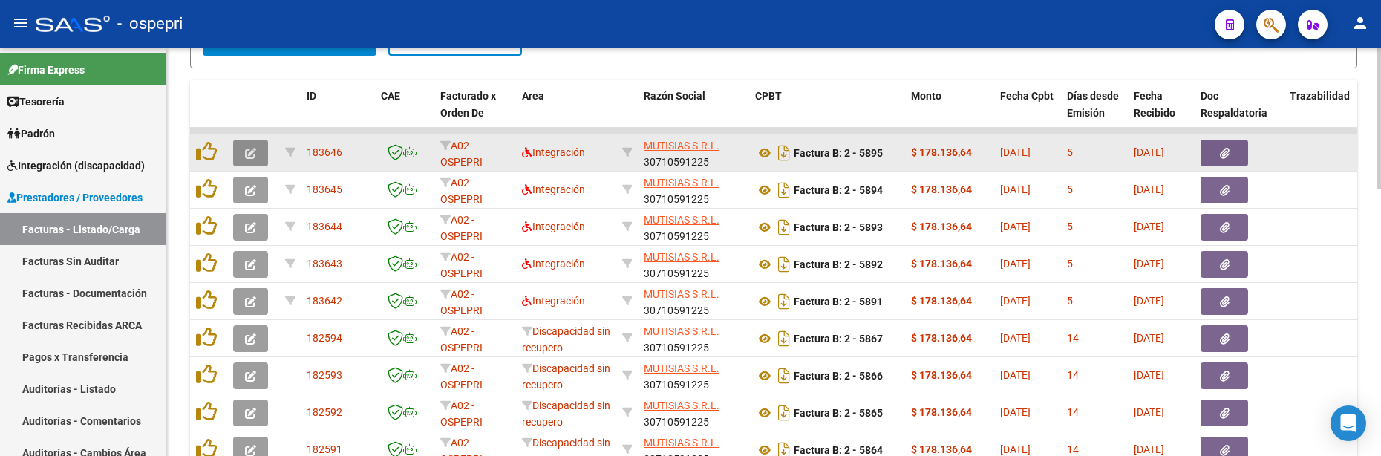
click at [246, 147] on span "button" at bounding box center [250, 152] width 11 height 13
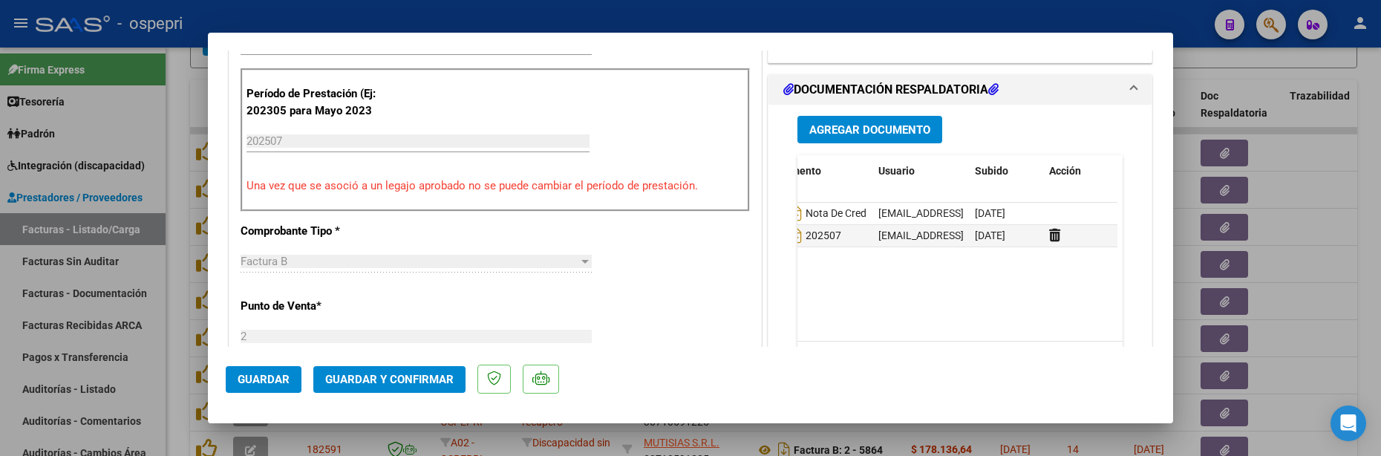
scroll to position [0, 0]
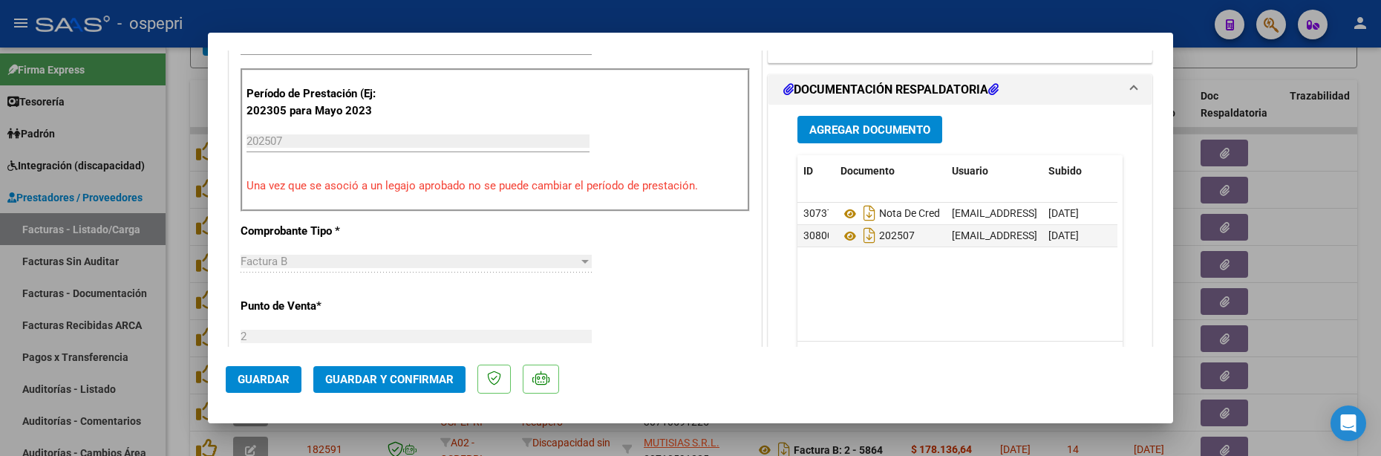
click at [370, 376] on span "Guardar y Confirmar" at bounding box center [389, 379] width 128 height 13
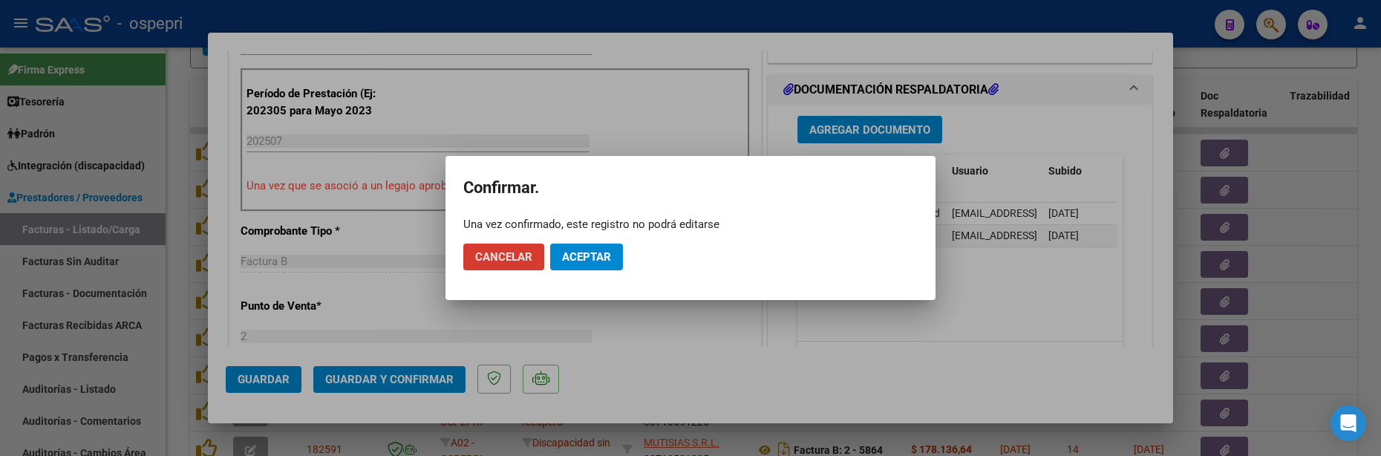
click at [596, 255] on span "Aceptar" at bounding box center [586, 256] width 49 height 13
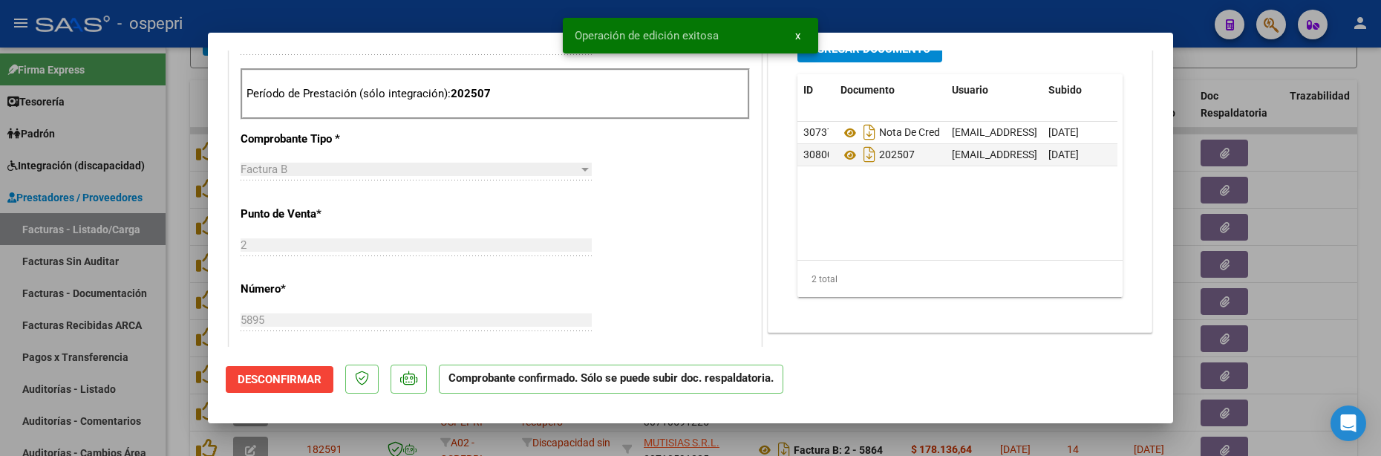
click at [1301, 285] on div at bounding box center [690, 228] width 1381 height 456
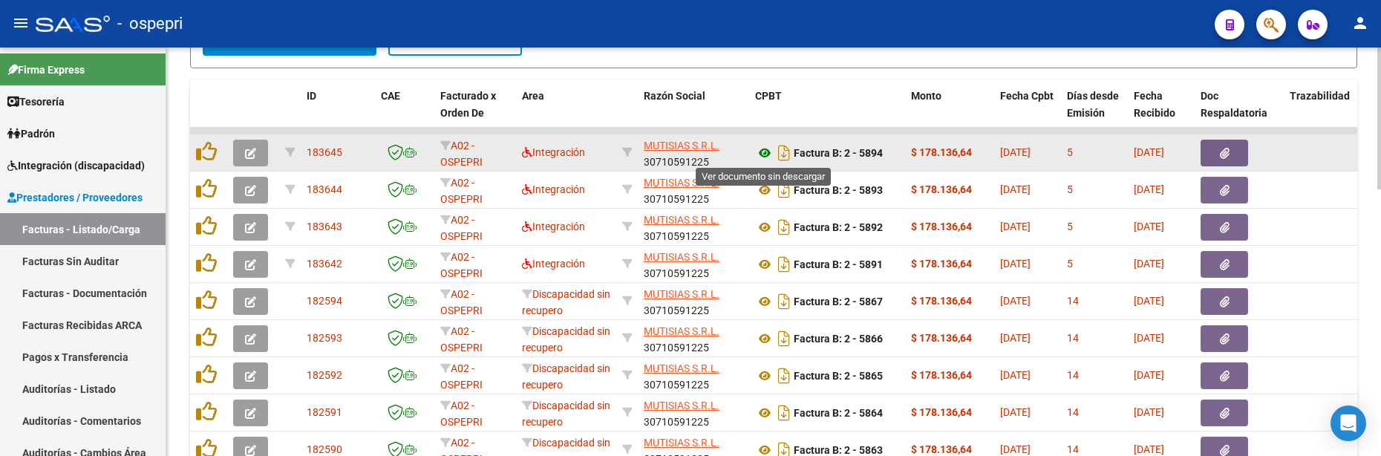
click at [764, 150] on icon at bounding box center [764, 153] width 19 height 18
click at [261, 154] on button "button" at bounding box center [250, 153] width 35 height 27
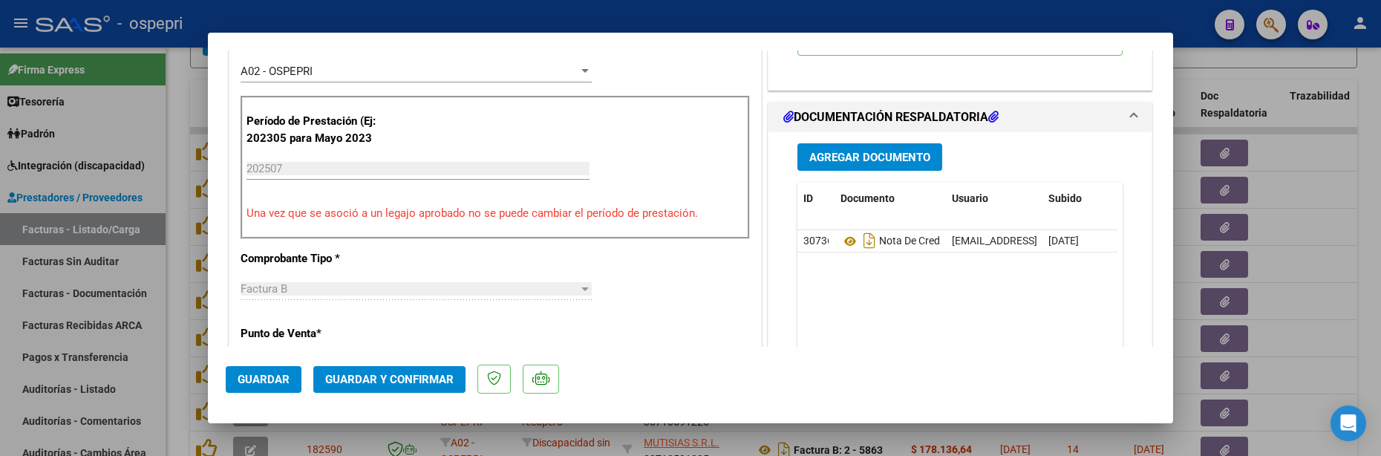
scroll to position [445, 0]
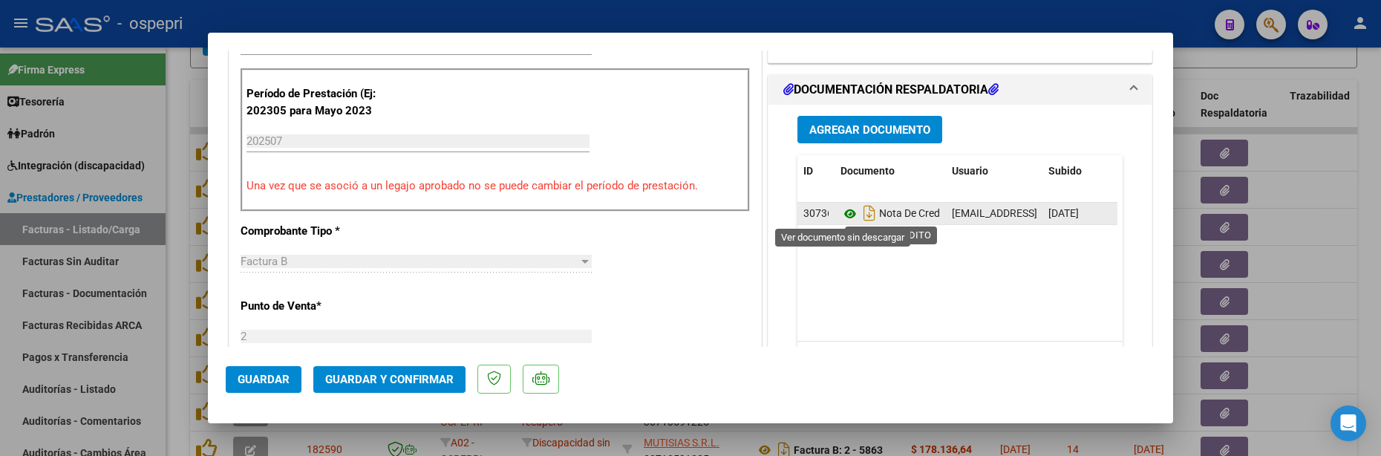
click at [842, 215] on icon at bounding box center [849, 214] width 19 height 18
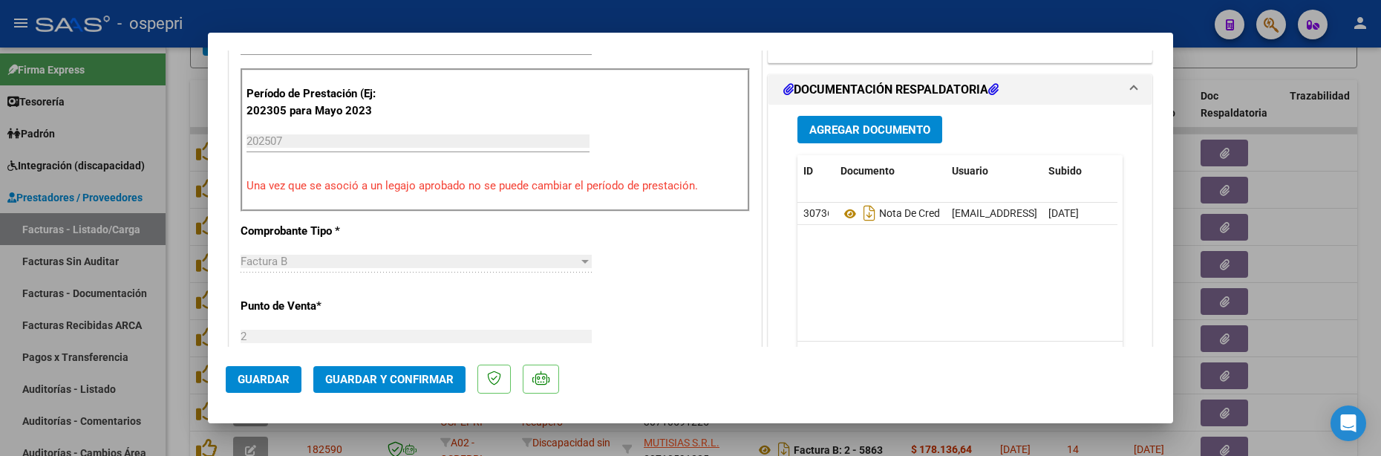
click at [1312, 226] on div at bounding box center [690, 228] width 1381 height 456
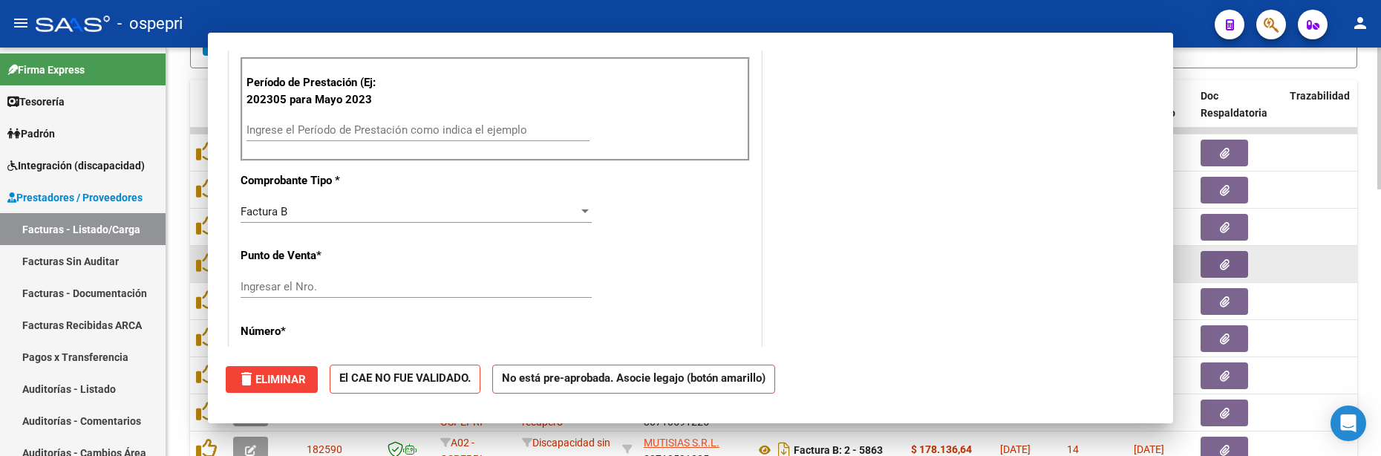
scroll to position [0, 0]
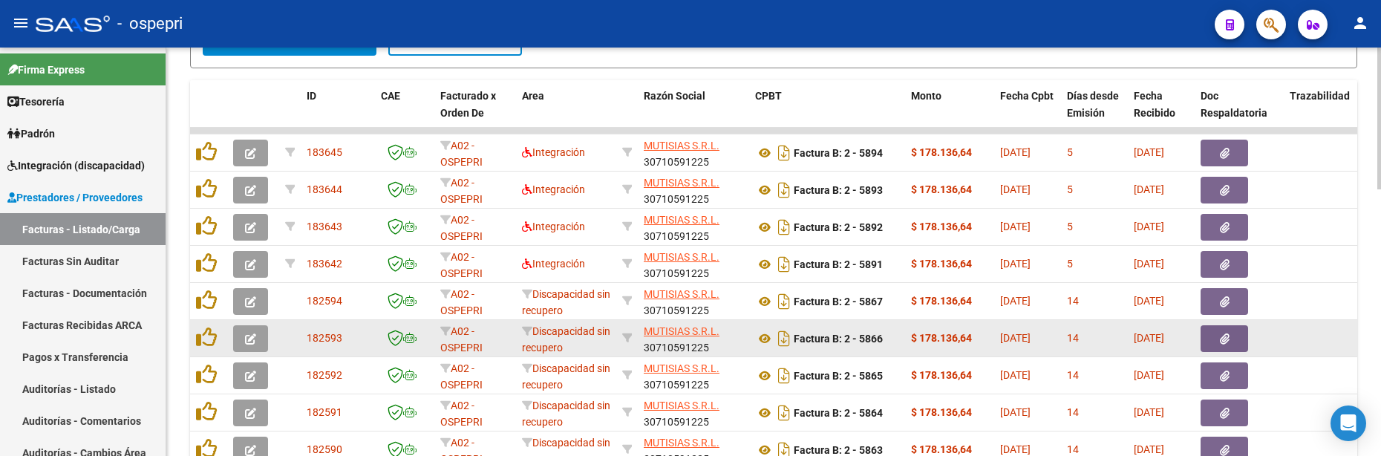
click at [253, 341] on icon "button" at bounding box center [250, 338] width 11 height 11
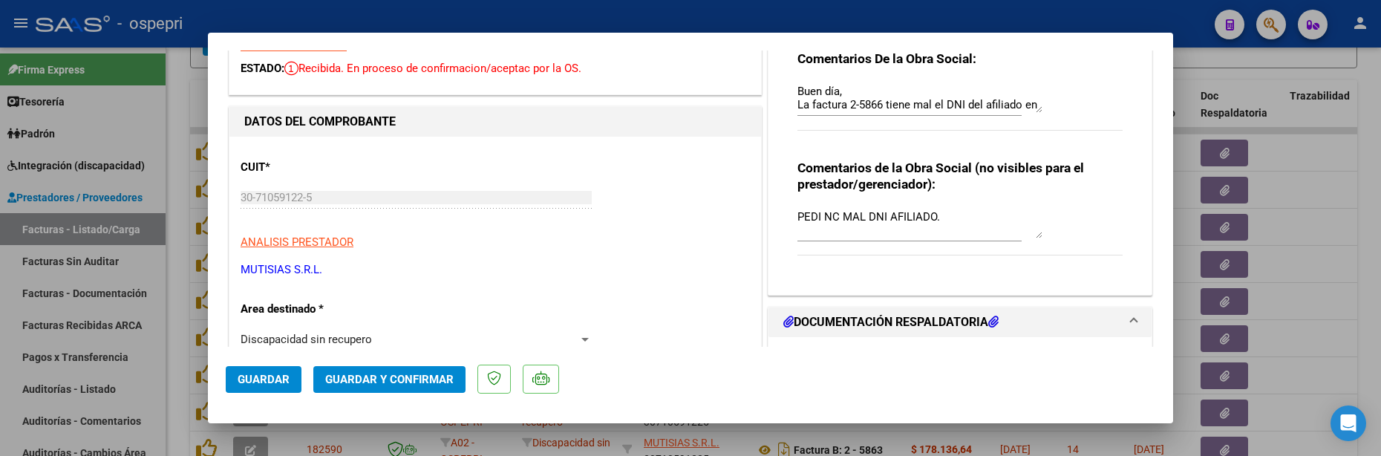
scroll to position [371, 0]
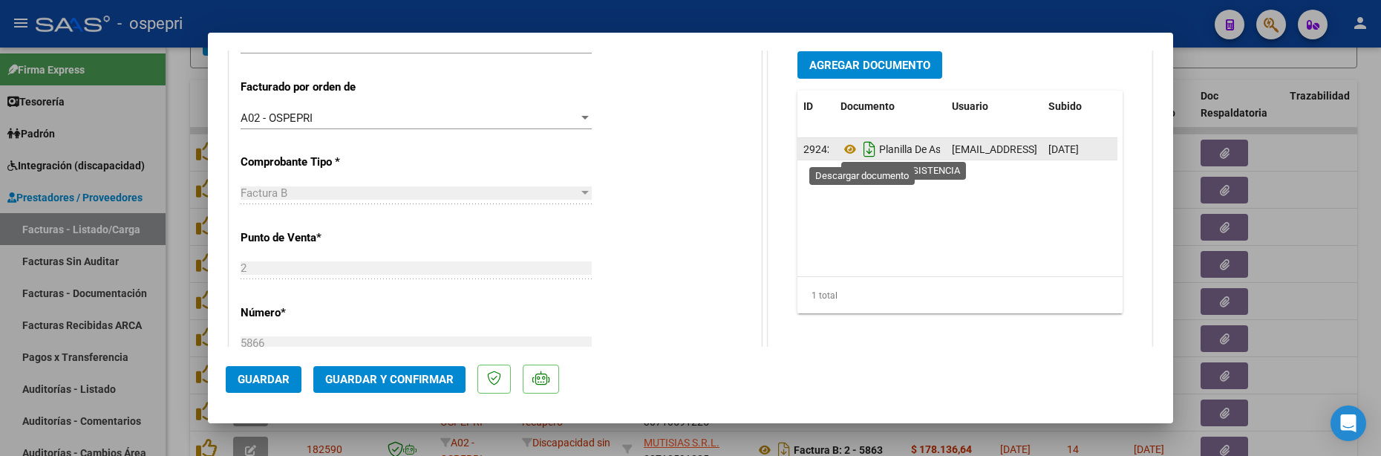
click at [865, 155] on icon "Descargar documento" at bounding box center [869, 149] width 19 height 24
click at [1308, 338] on div at bounding box center [690, 228] width 1381 height 456
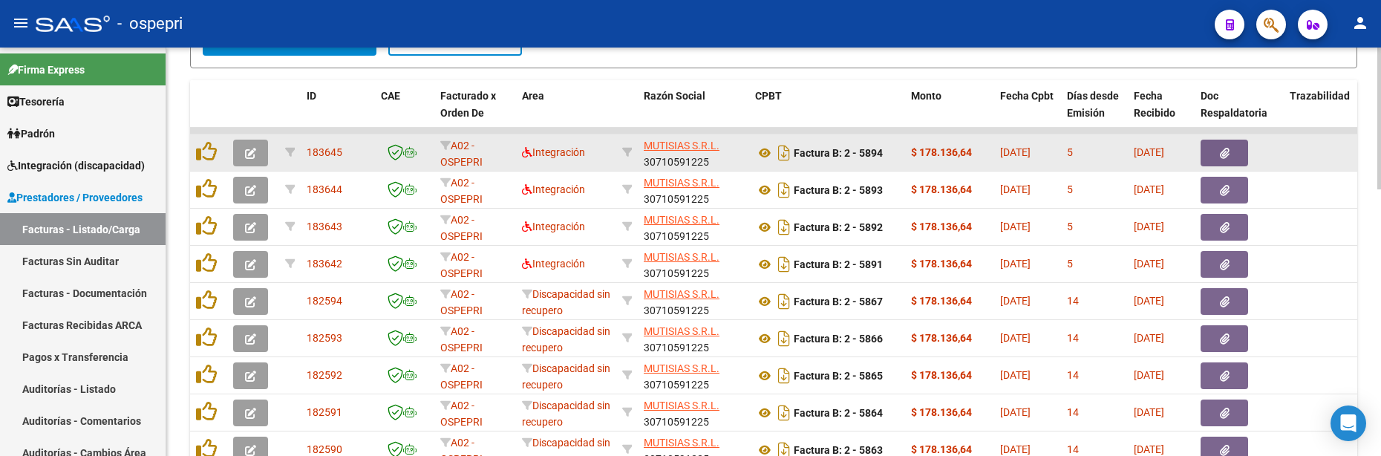
click at [253, 154] on icon "button" at bounding box center [250, 153] width 11 height 11
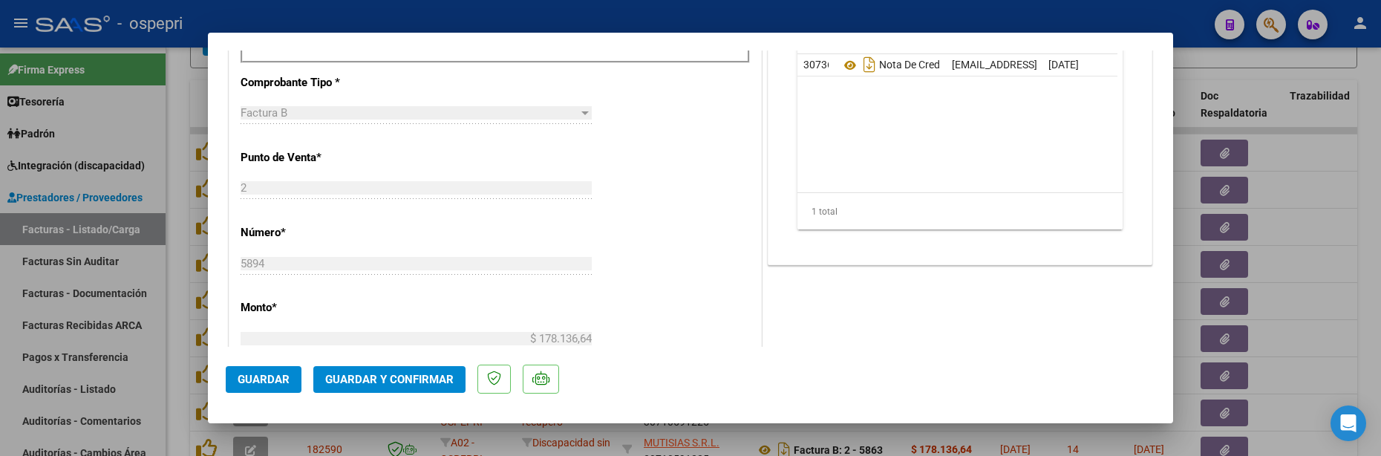
scroll to position [445, 0]
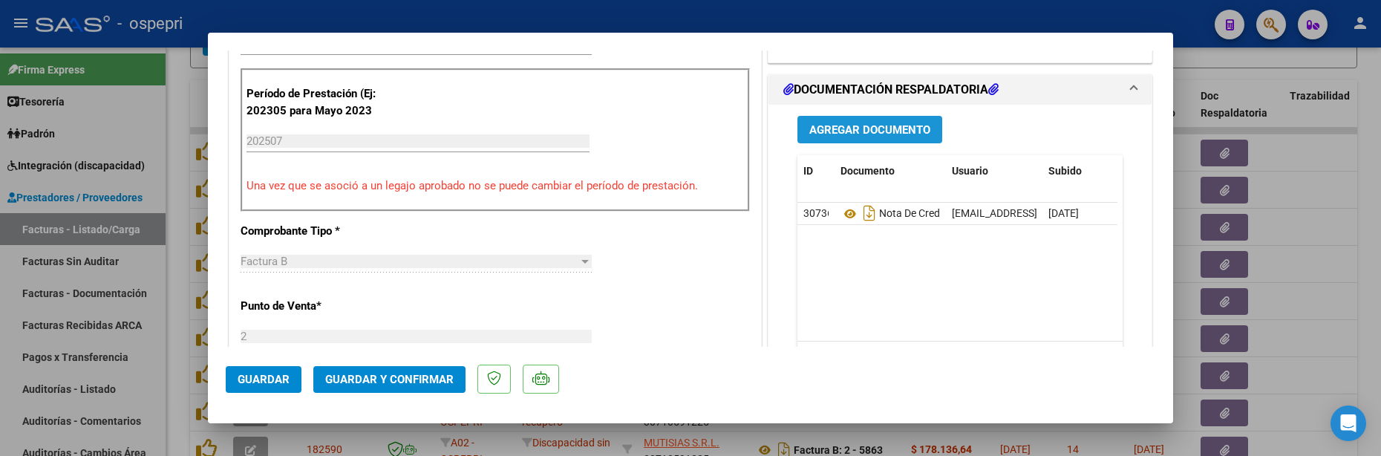
click at [879, 133] on span "Agregar Documento" at bounding box center [869, 129] width 121 height 13
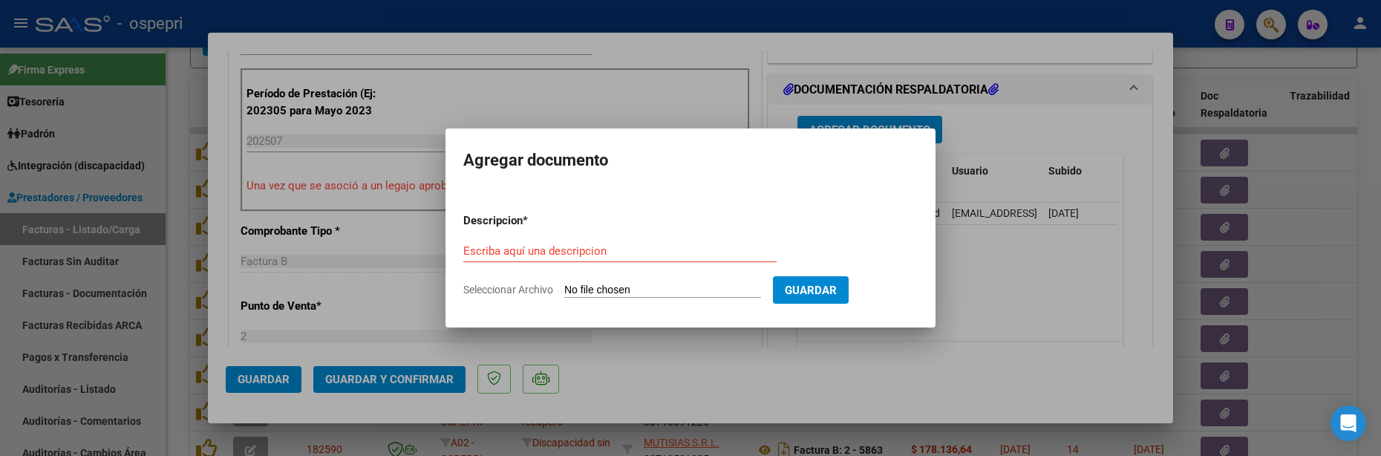
click at [482, 243] on div "Escriba aquí una descripcion" at bounding box center [619, 251] width 313 height 22
click at [477, 251] on input "Escriba aquí una descripcion" at bounding box center [619, 250] width 313 height 13
click at [484, 249] on input "Escriba aquí una descripcion" at bounding box center [619, 250] width 313 height 13
click at [609, 292] on input "Seleccionar Archivo" at bounding box center [662, 291] width 197 height 14
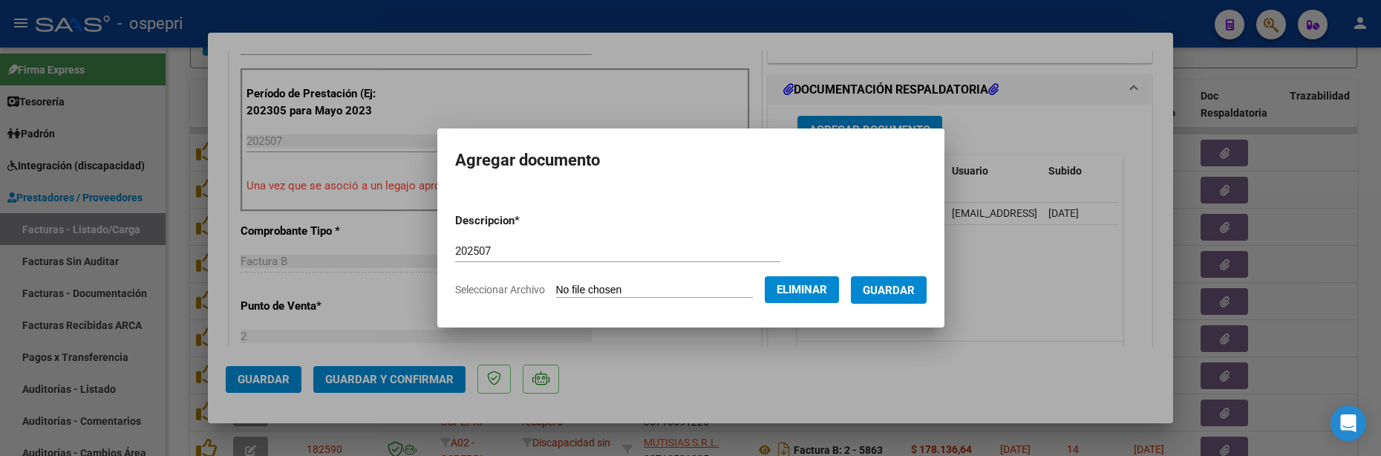
click at [915, 288] on span "Guardar" at bounding box center [889, 290] width 52 height 13
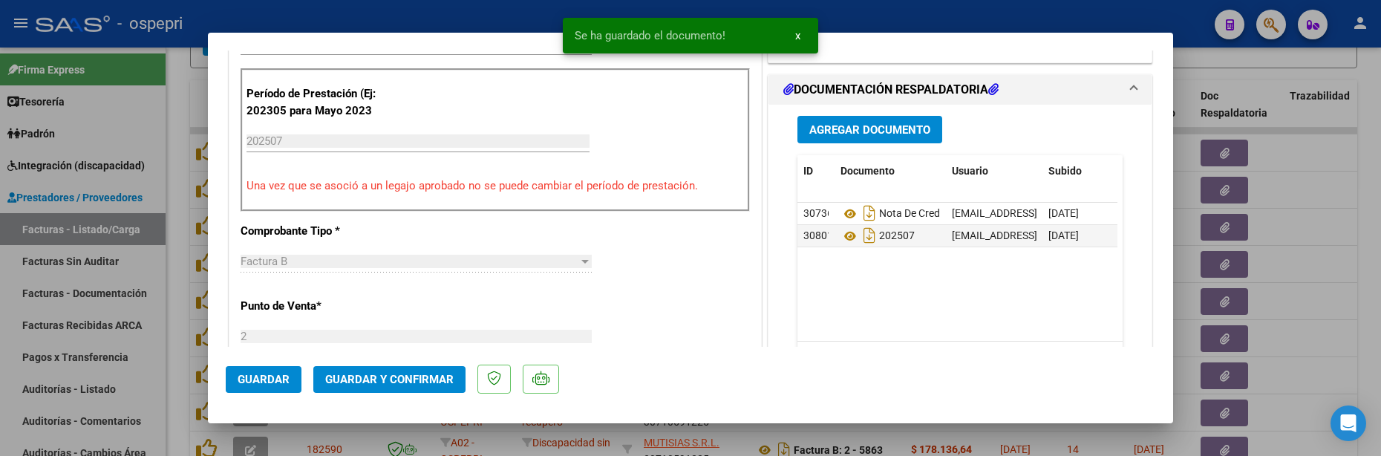
click at [919, 292] on datatable-body "30736 Nota De Credito mutisiasadm@hotmail.com - MUTISIAS S.R.L. 14/08/2025 3080…" at bounding box center [957, 272] width 320 height 138
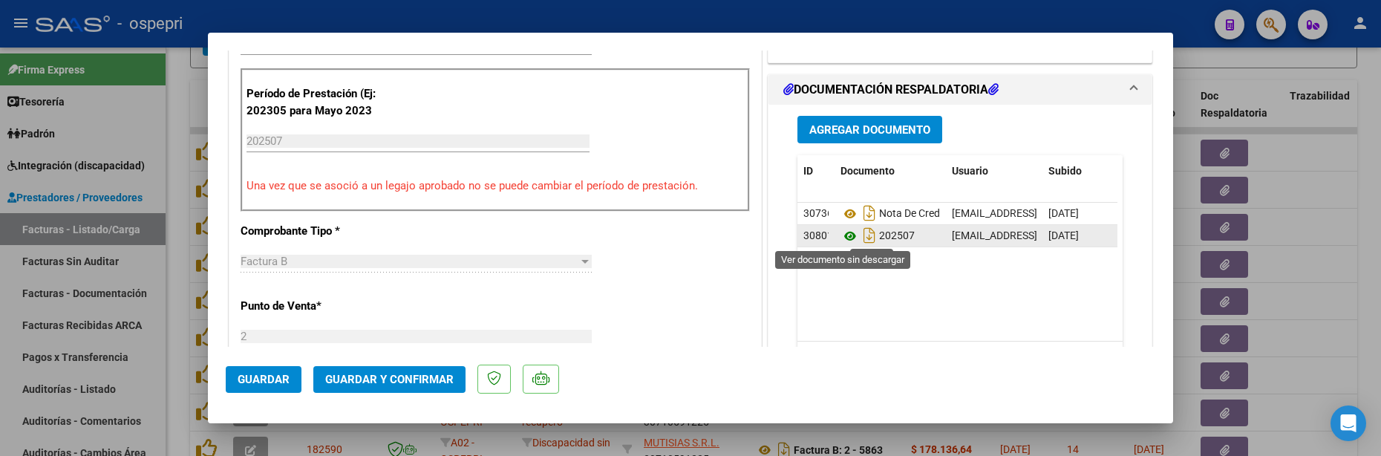
click at [843, 235] on icon at bounding box center [849, 236] width 19 height 18
click at [422, 376] on span "Guardar y Confirmar" at bounding box center [389, 379] width 128 height 13
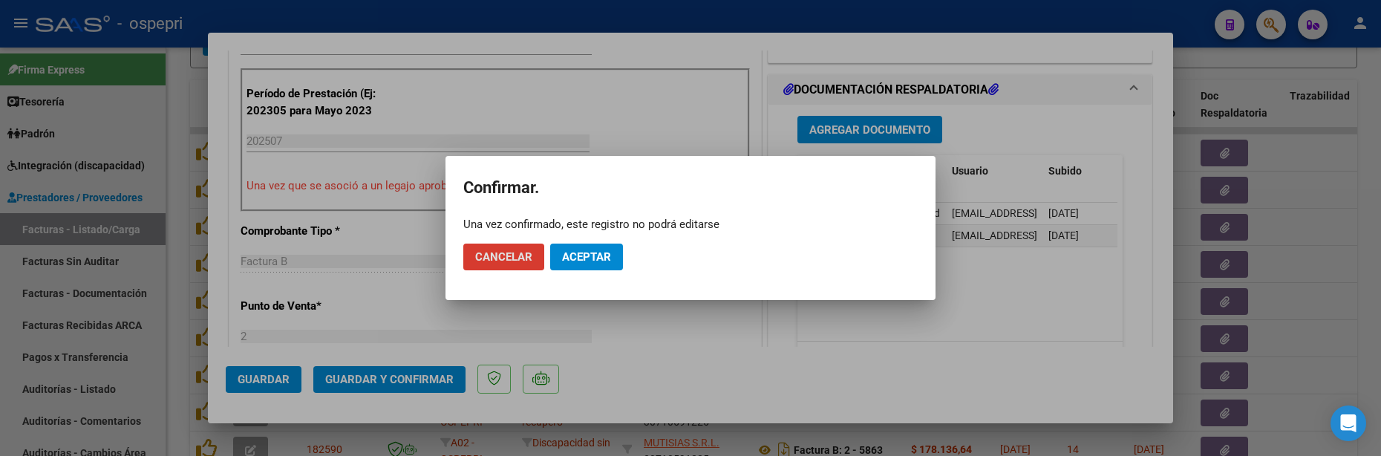
click at [1293, 307] on div at bounding box center [690, 228] width 1381 height 456
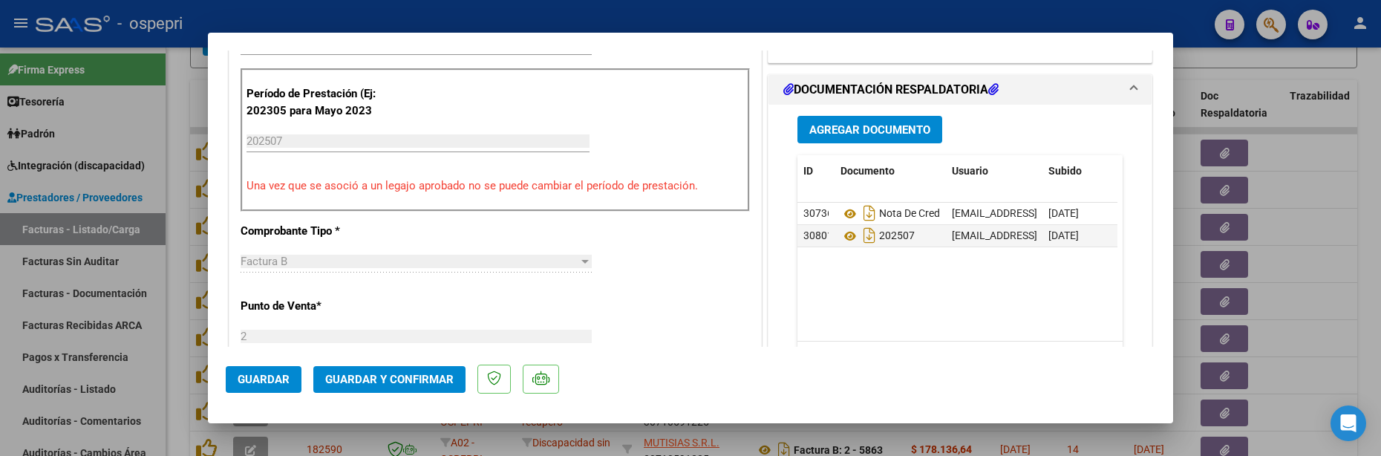
click at [390, 380] on span "Guardar y Confirmar" at bounding box center [389, 379] width 128 height 13
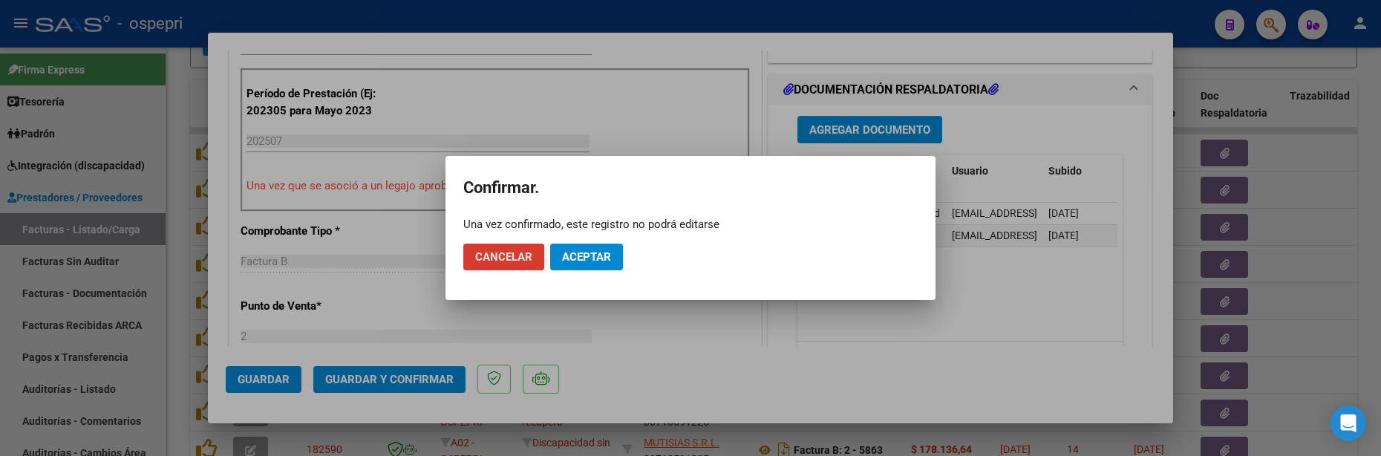
click at [587, 258] on span "Aceptar" at bounding box center [586, 256] width 49 height 13
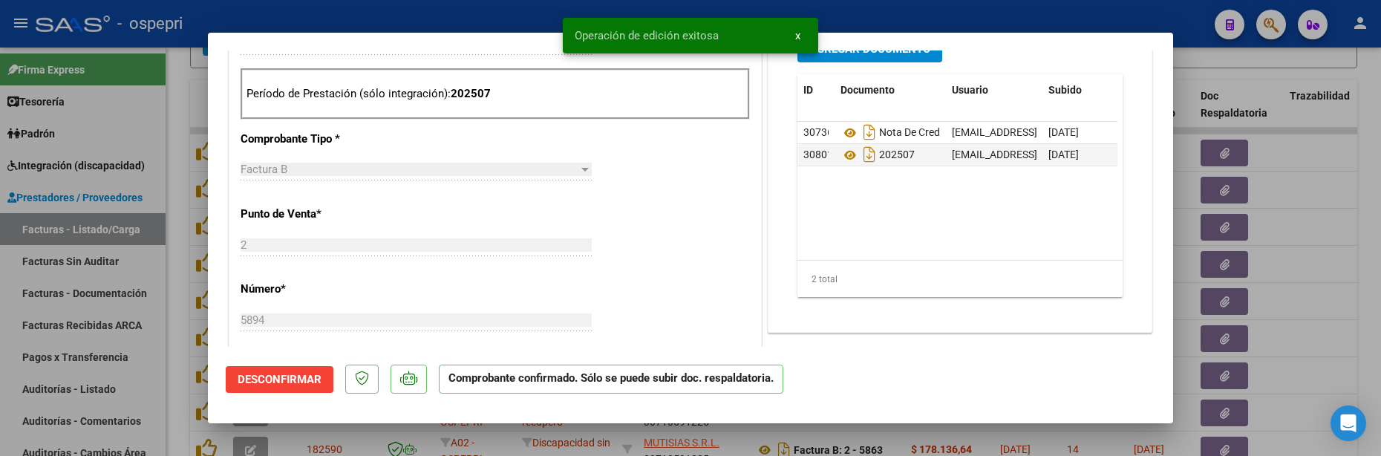
click at [1316, 316] on div at bounding box center [690, 228] width 1381 height 456
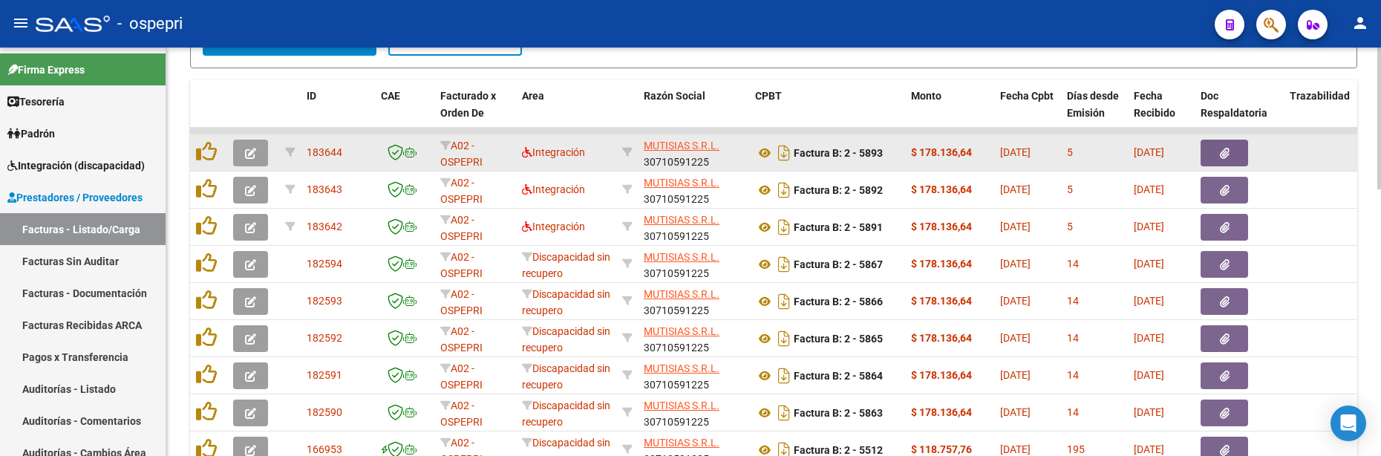
click at [255, 151] on icon "button" at bounding box center [250, 153] width 11 height 11
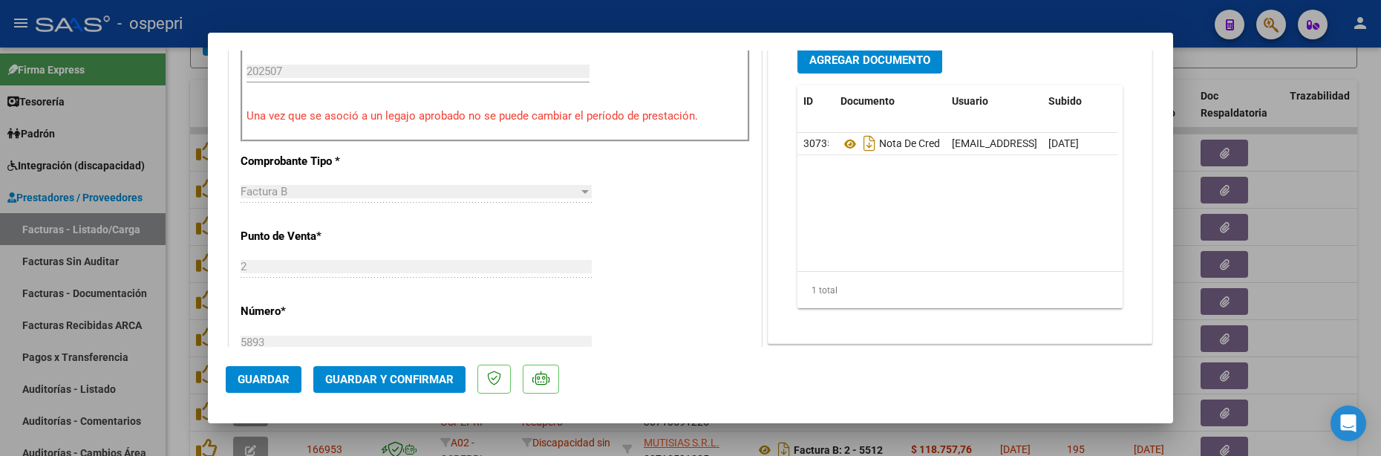
scroll to position [520, 0]
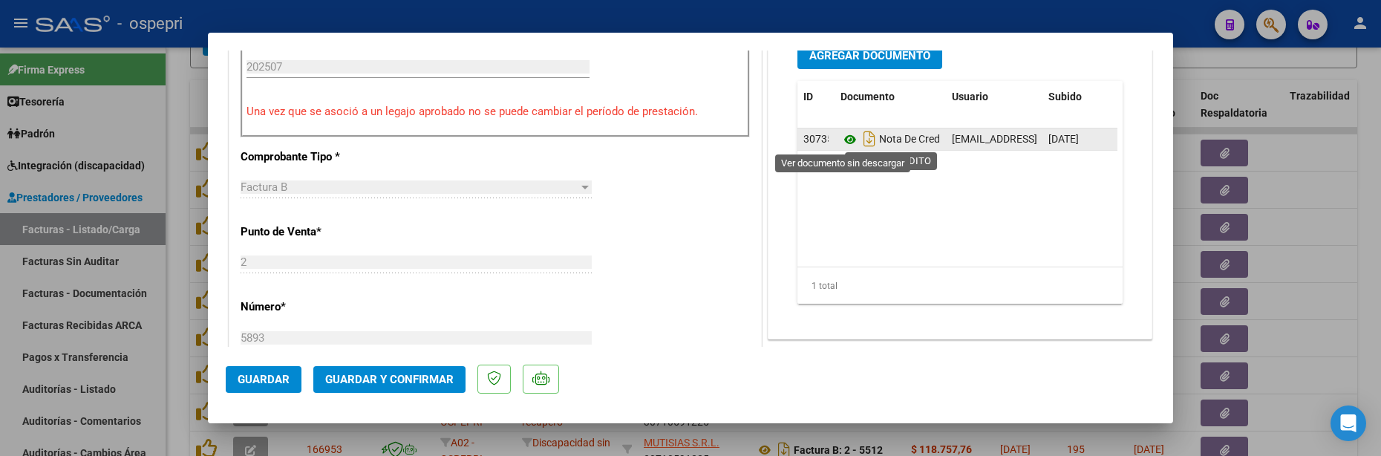
click at [846, 140] on icon at bounding box center [849, 140] width 19 height 18
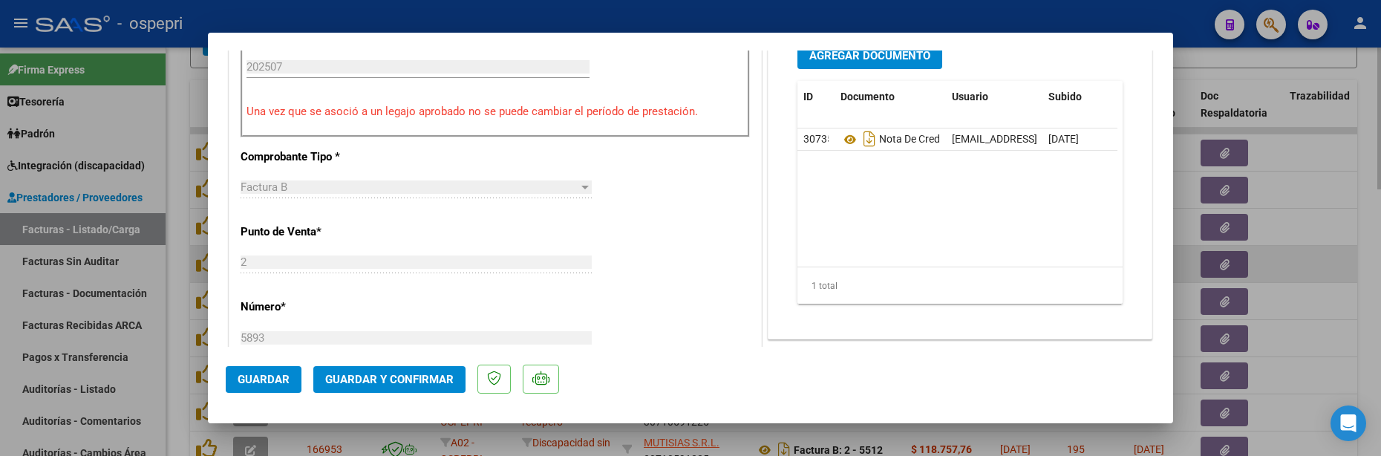
click at [1312, 267] on div at bounding box center [690, 228] width 1381 height 456
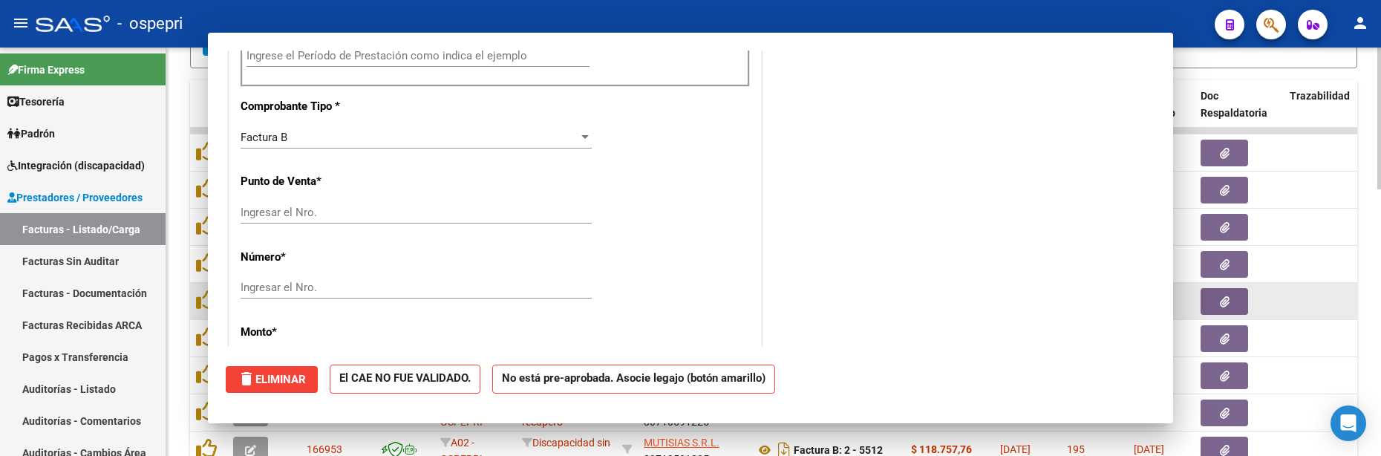
scroll to position [508, 0]
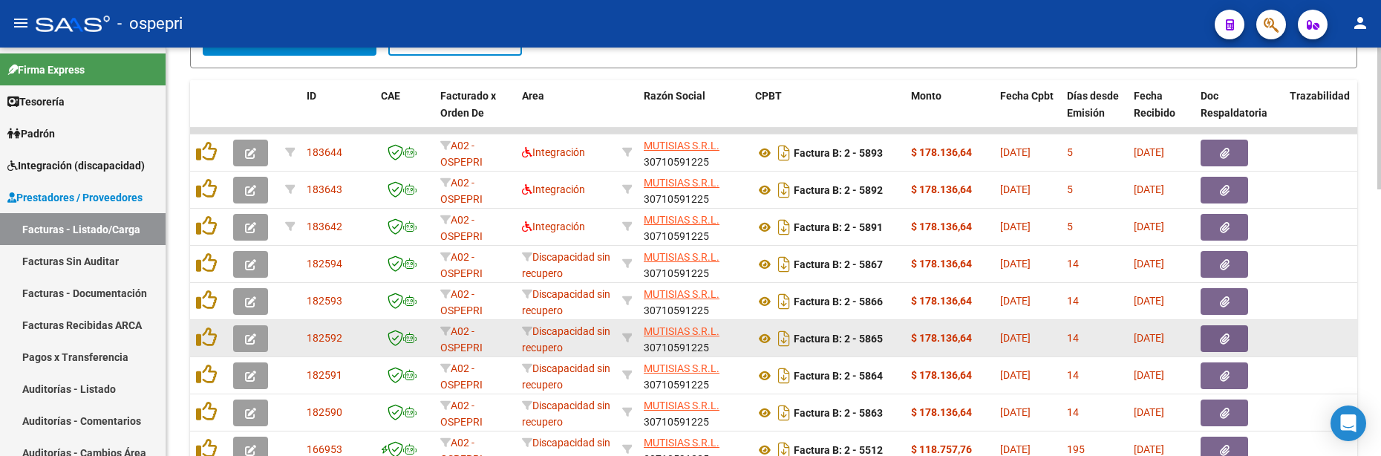
click at [252, 341] on icon "button" at bounding box center [250, 338] width 11 height 11
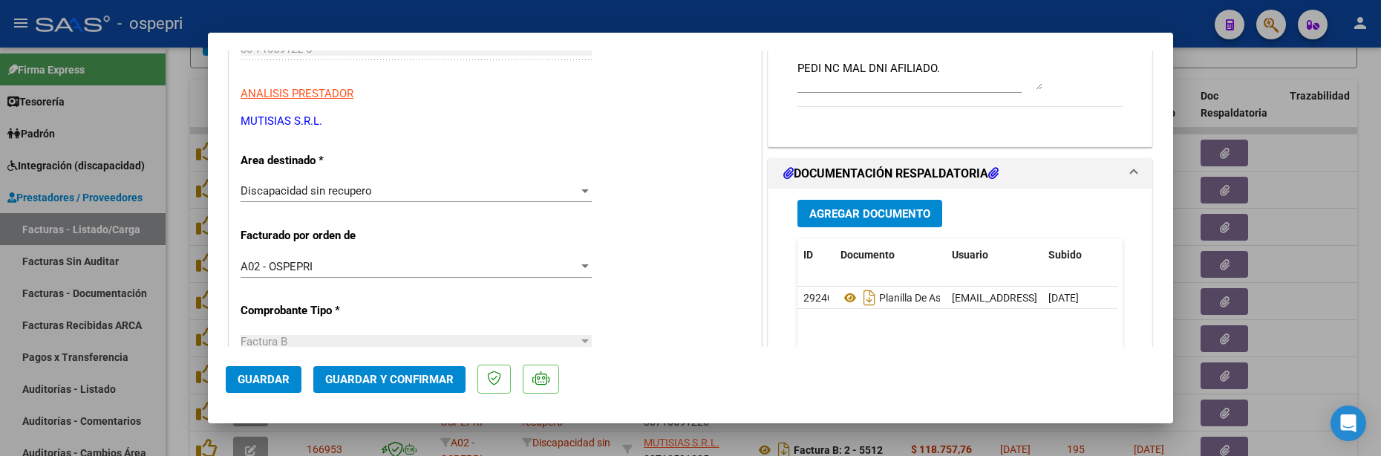
scroll to position [297, 0]
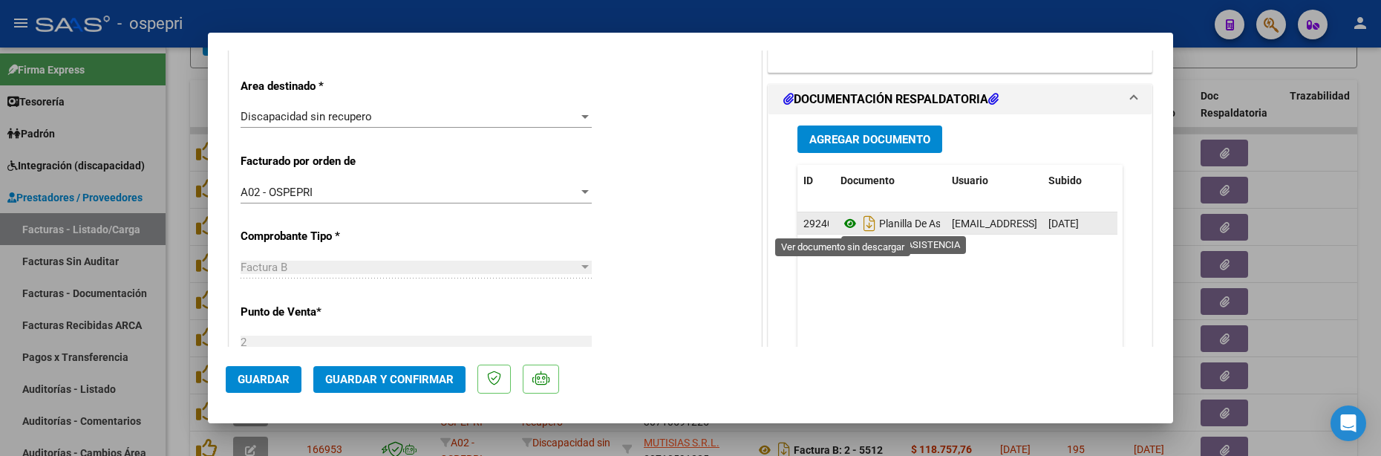
click at [846, 226] on icon at bounding box center [849, 224] width 19 height 18
click at [861, 228] on icon "Descargar documento" at bounding box center [869, 224] width 19 height 24
click at [1314, 342] on div at bounding box center [690, 228] width 1381 height 456
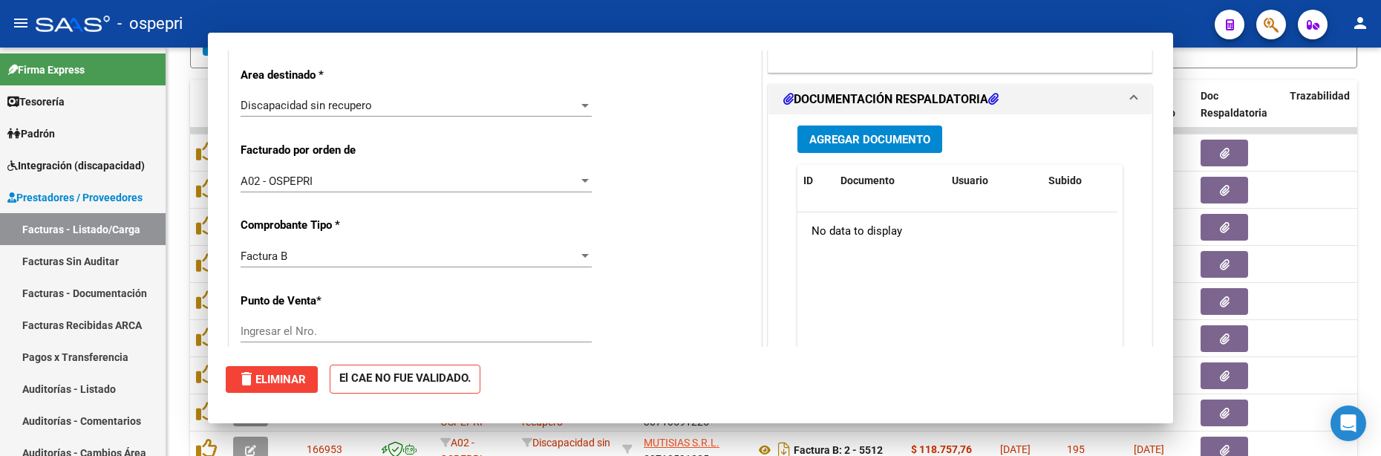
scroll to position [286, 0]
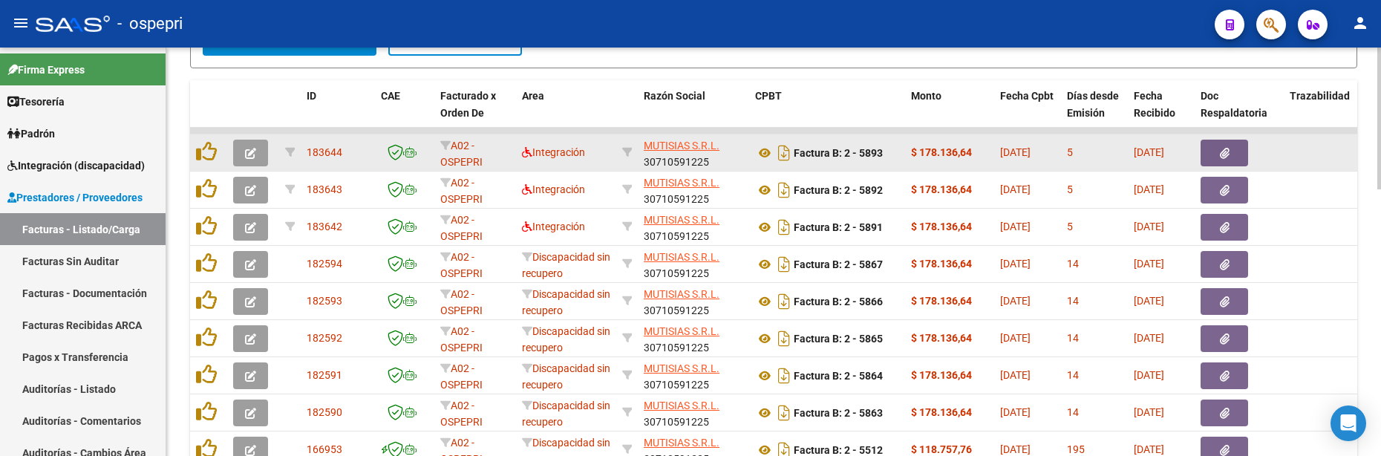
click at [252, 154] on icon "button" at bounding box center [250, 153] width 11 height 11
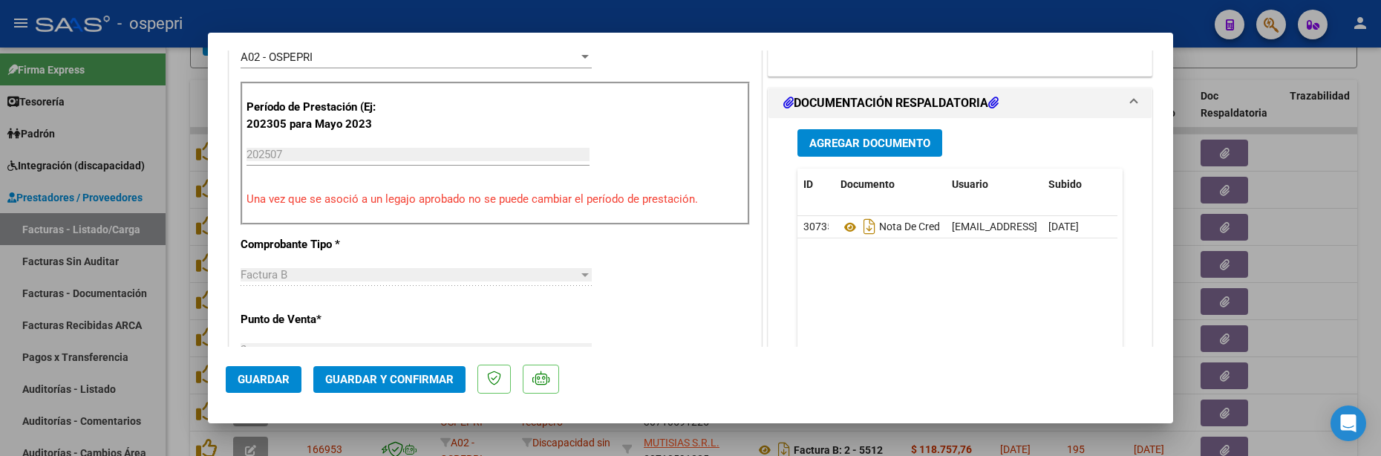
scroll to position [445, 0]
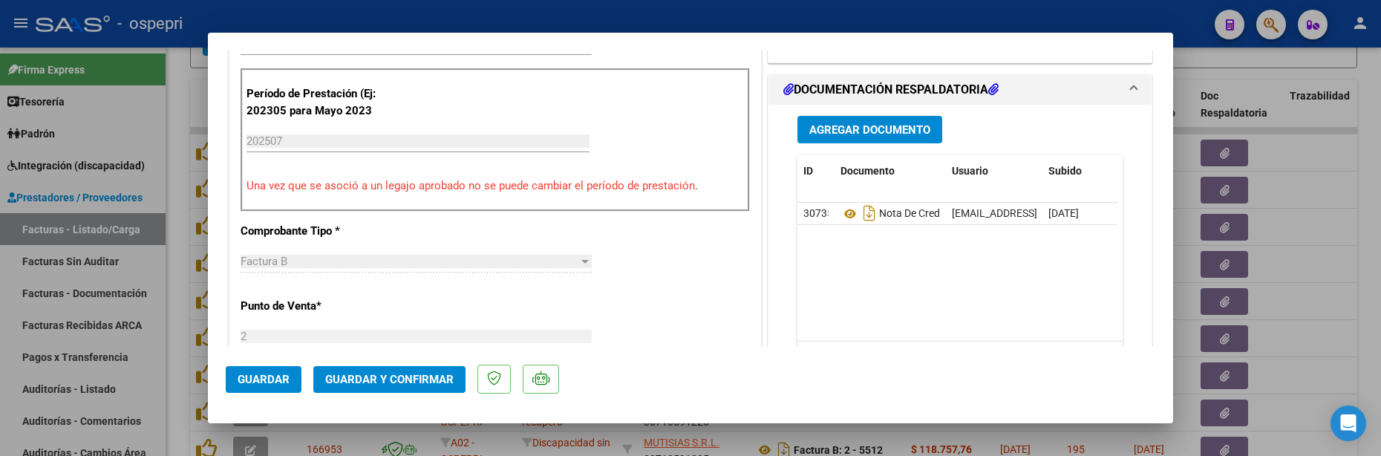
click at [841, 121] on button "Agregar Documento" at bounding box center [869, 129] width 145 height 27
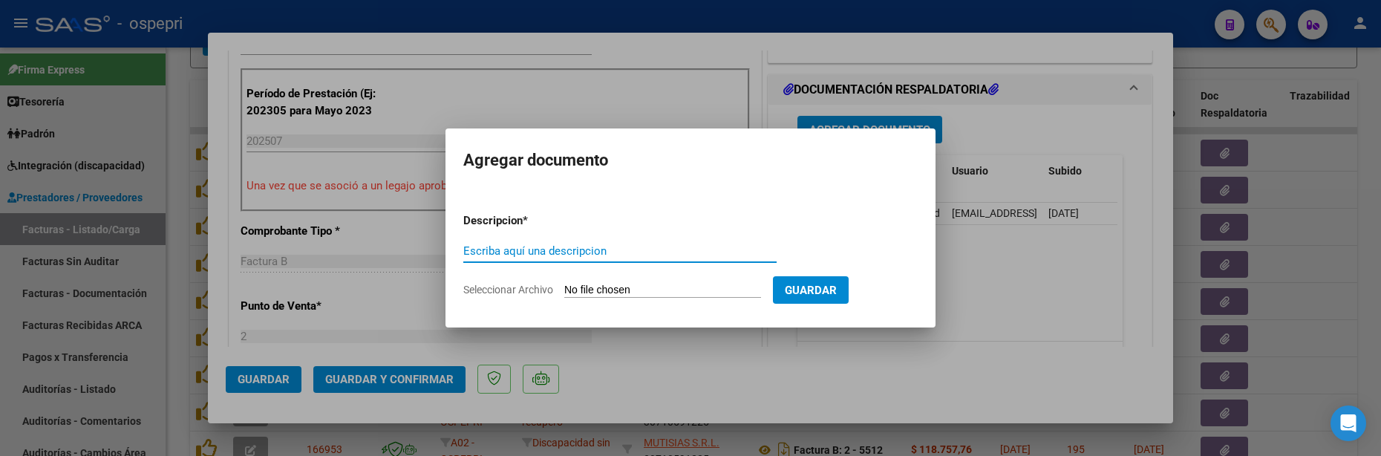
click at [534, 252] on input "Escriba aquí una descripcion" at bounding box center [619, 250] width 313 height 13
click at [471, 252] on input "Escriba aquí una descripcion" at bounding box center [619, 250] width 313 height 13
drag, startPoint x: 534, startPoint y: 250, endPoint x: 455, endPoint y: 252, distance: 78.7
click at [455, 252] on mat-dialog-content "Descripcion * 202507 Escriba aquí una descripcion Seleccionar Archivo Guardar" at bounding box center [690, 249] width 490 height 120
click at [609, 278] on form "Descripcion * 202507 Escriba aquí una descripcion Seleccionar Archivo Guardar" at bounding box center [690, 255] width 454 height 108
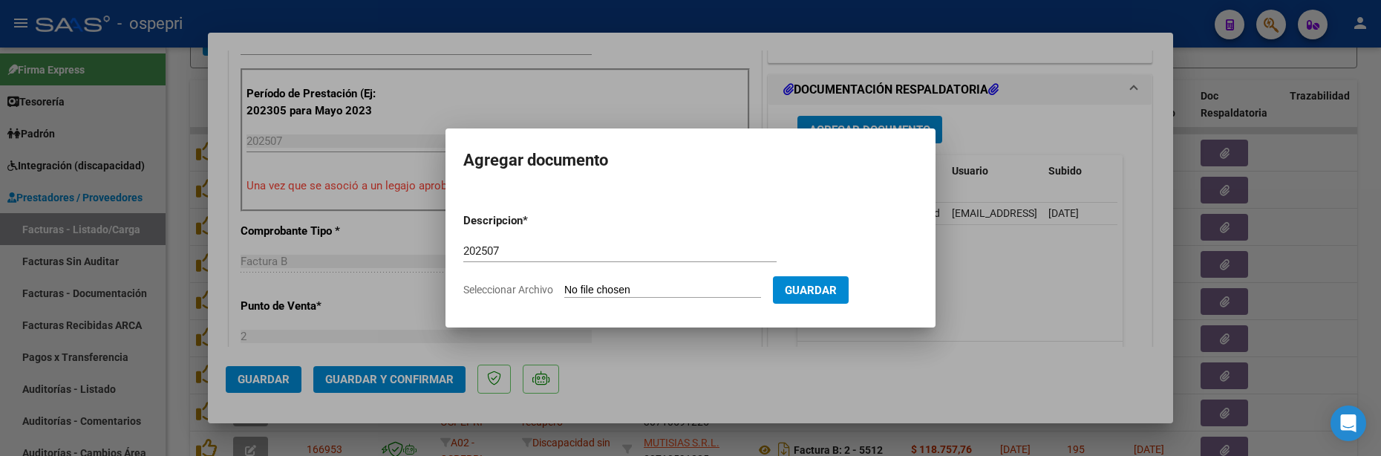
click at [605, 292] on input "Seleccionar Archivo" at bounding box center [662, 291] width 197 height 14
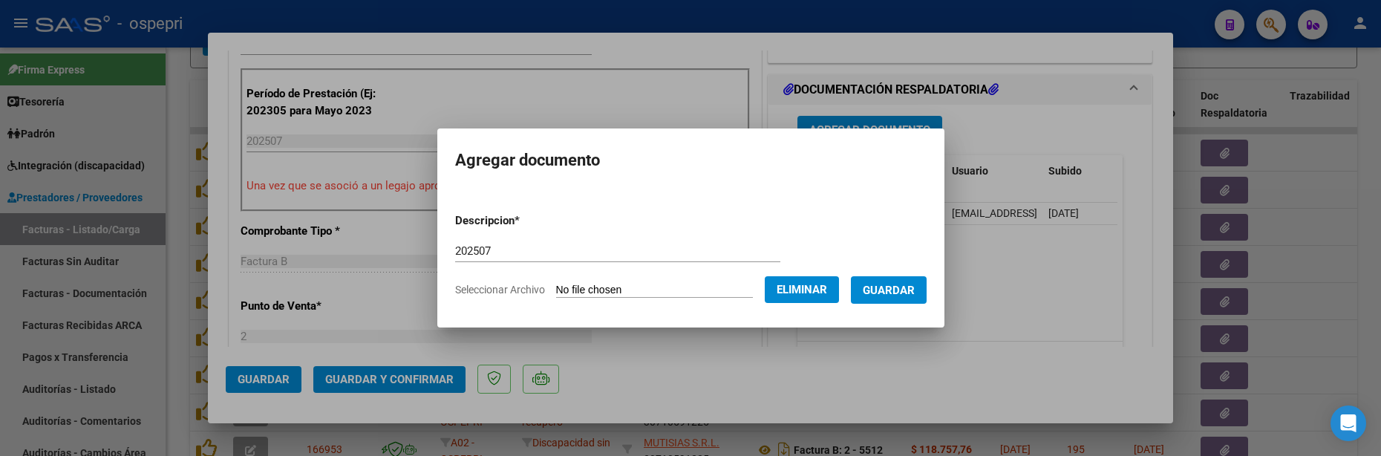
click at [920, 282] on button "Guardar" at bounding box center [889, 289] width 76 height 27
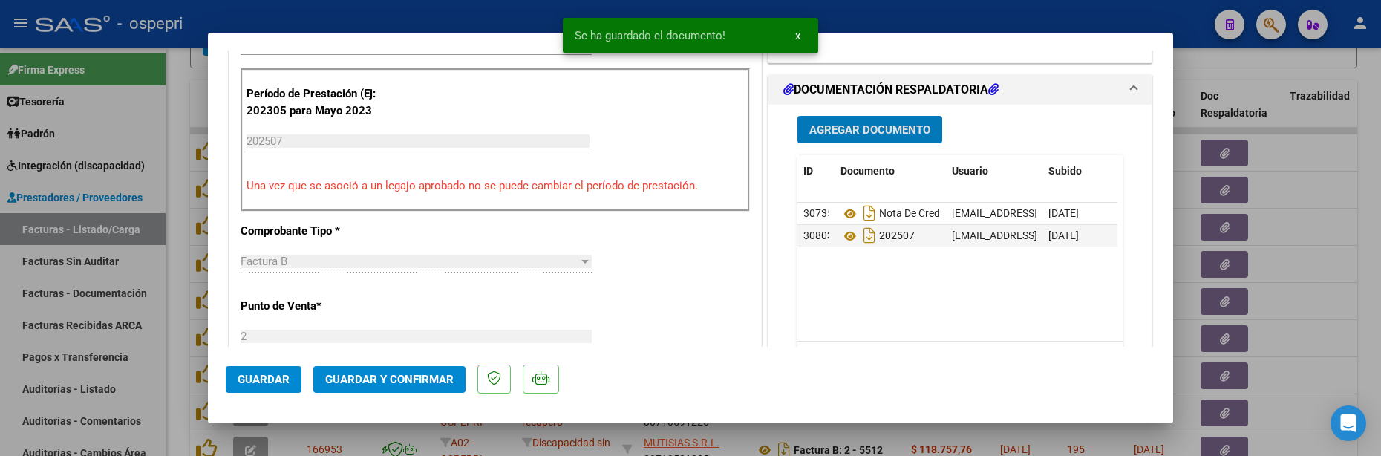
click at [394, 380] on span "Guardar y Confirmar" at bounding box center [389, 379] width 128 height 13
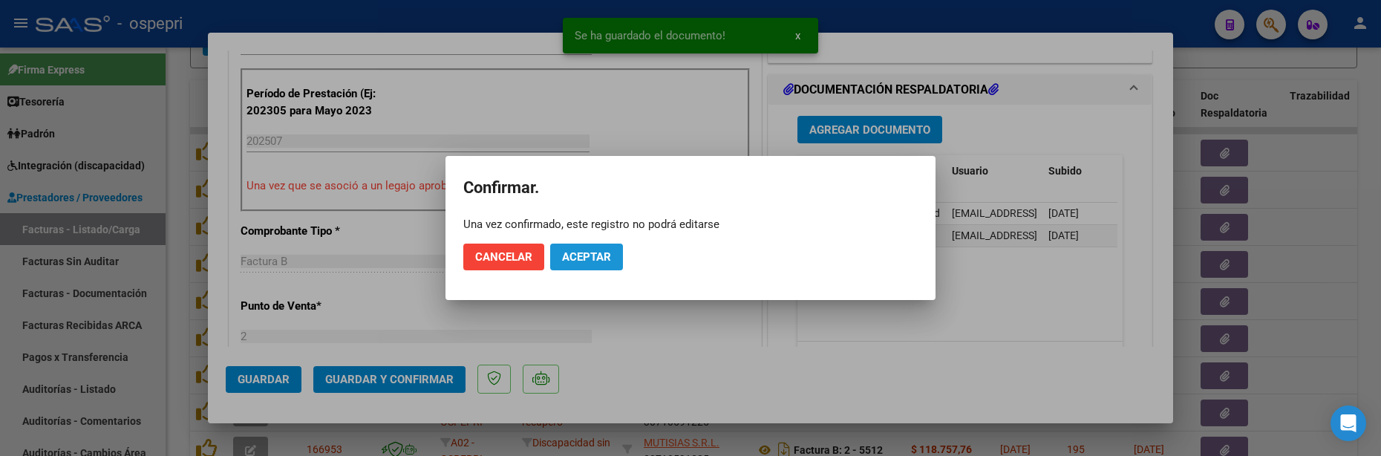
click at [576, 258] on span "Aceptar" at bounding box center [586, 256] width 49 height 13
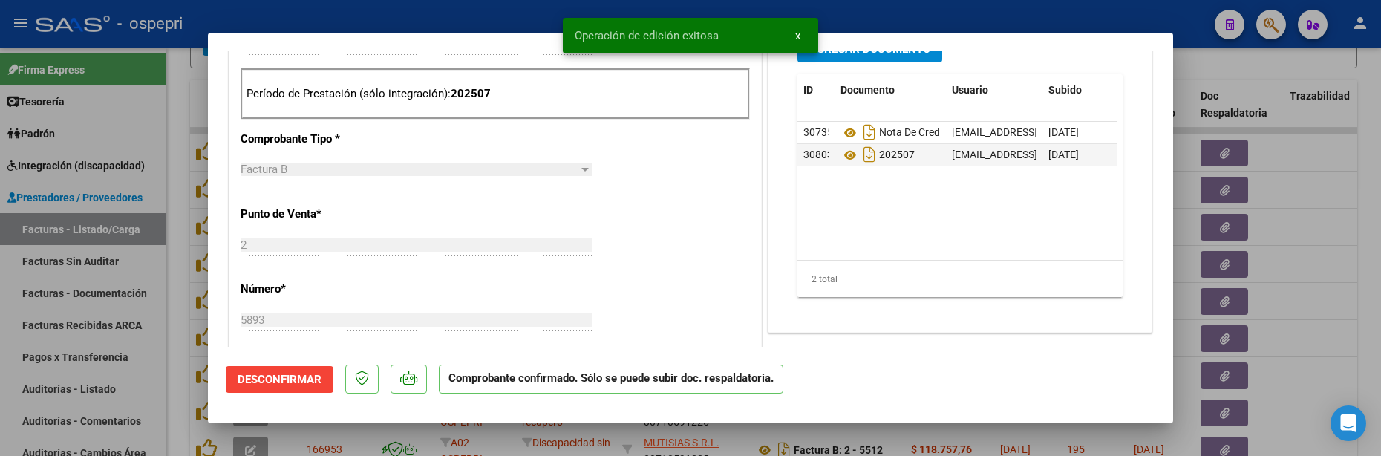
click at [1286, 324] on div at bounding box center [690, 228] width 1381 height 456
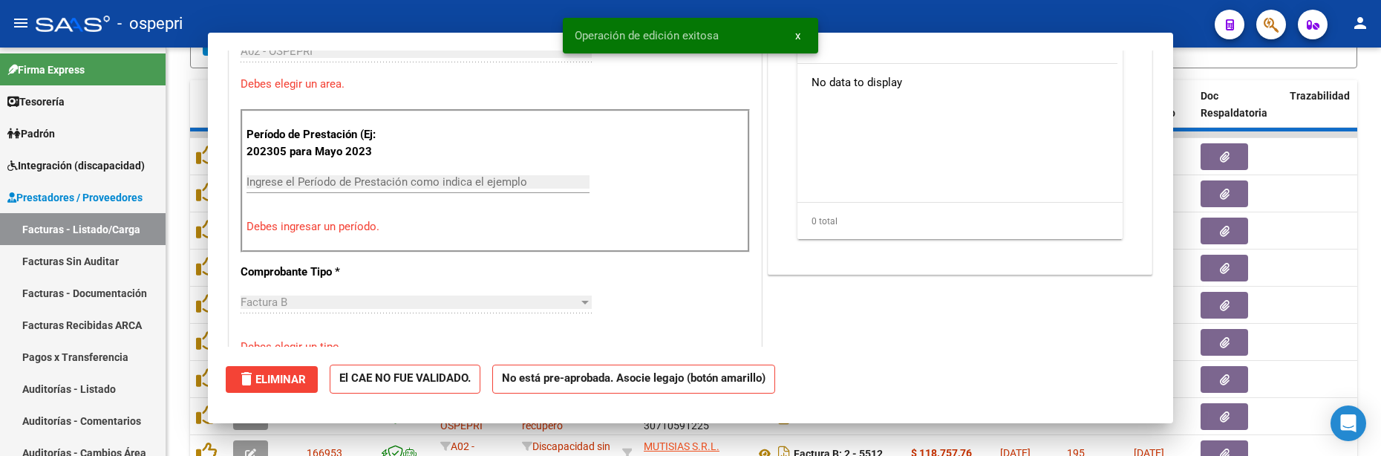
scroll to position [0, 0]
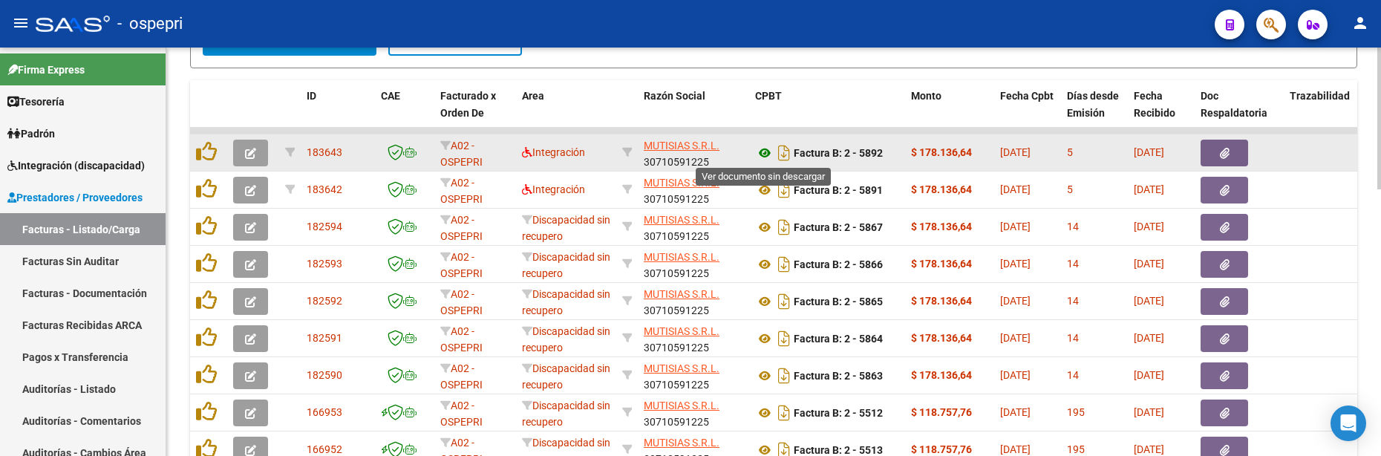
click at [759, 151] on icon at bounding box center [764, 153] width 19 height 18
click at [253, 151] on icon "button" at bounding box center [250, 153] width 11 height 11
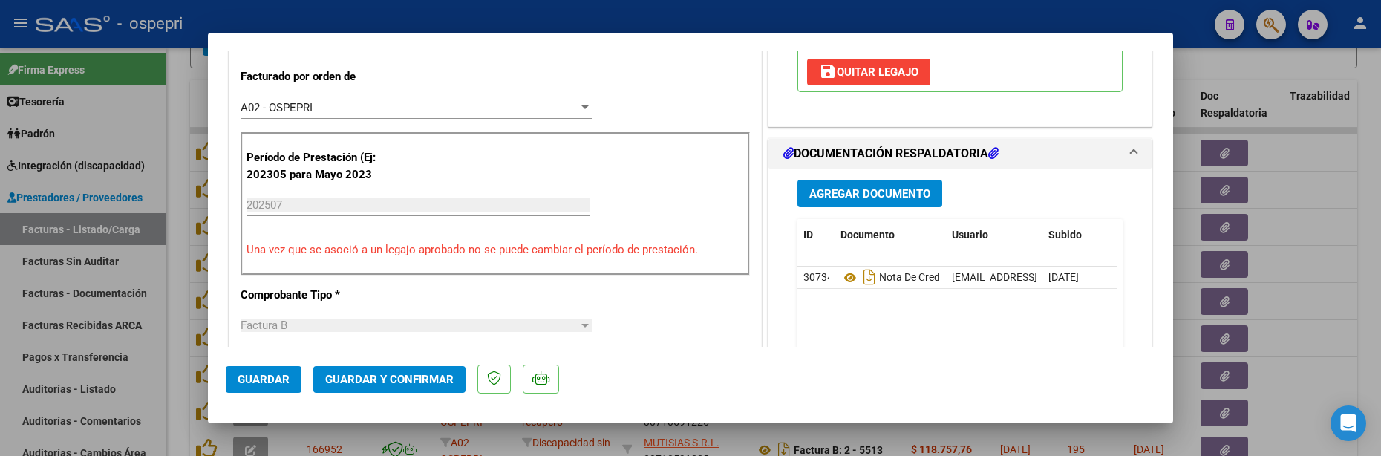
scroll to position [445, 0]
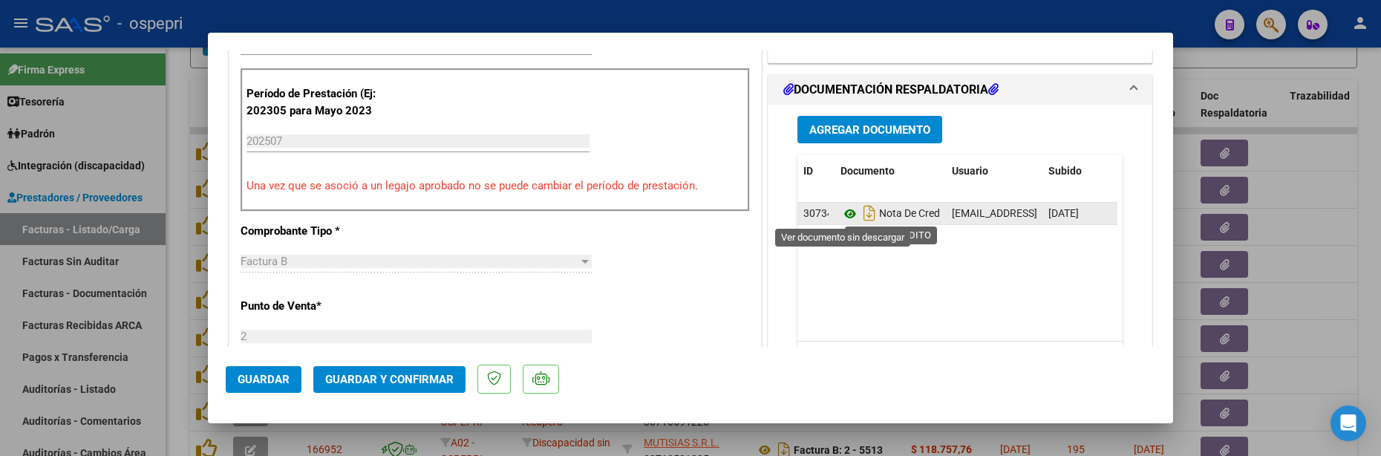
click at [846, 215] on icon at bounding box center [849, 214] width 19 height 18
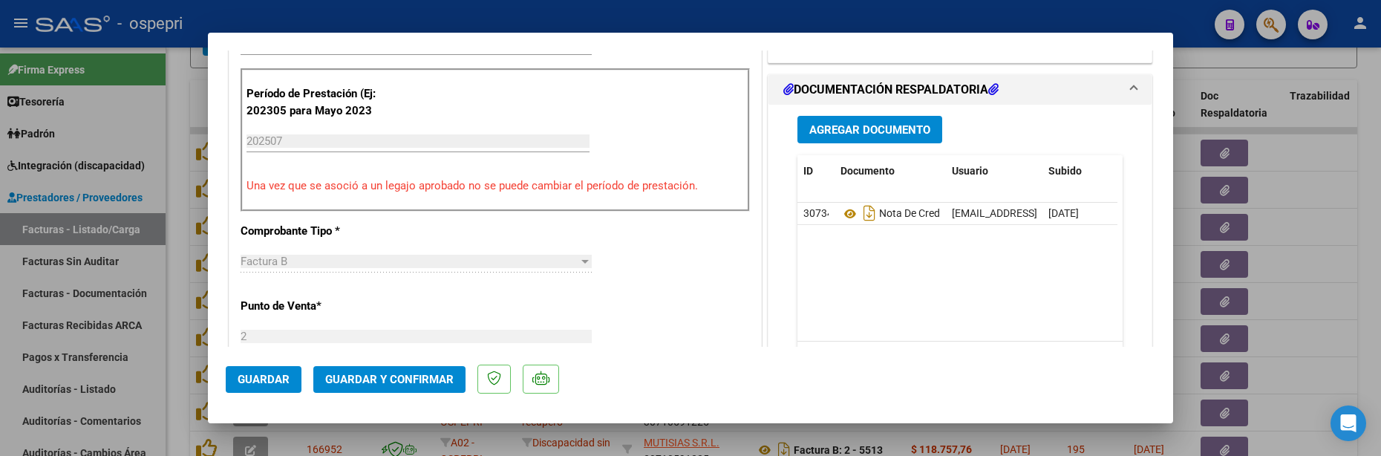
click at [1319, 242] on div at bounding box center [690, 228] width 1381 height 456
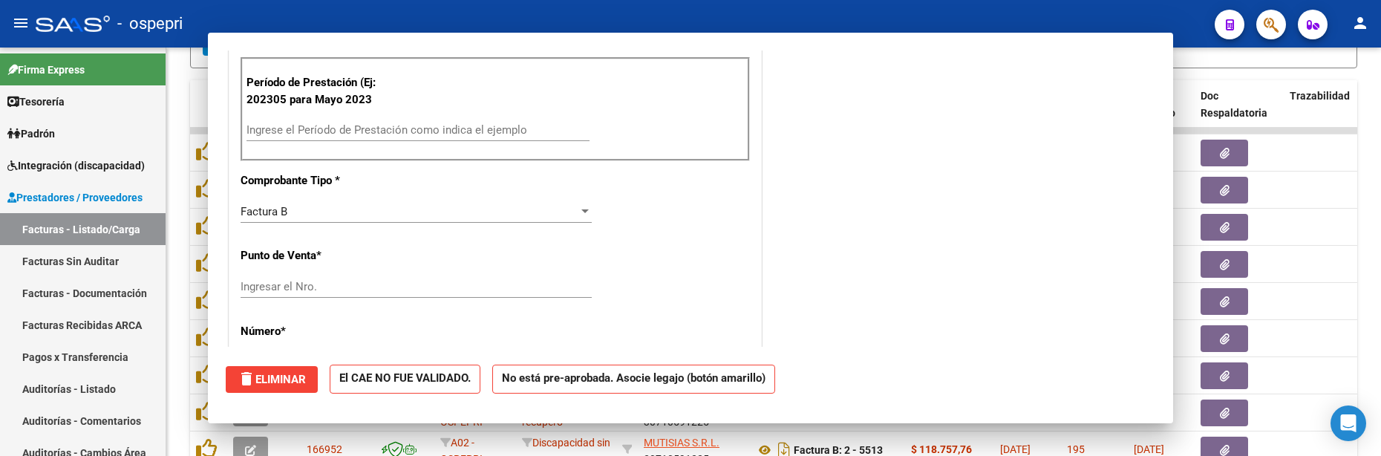
scroll to position [434, 0]
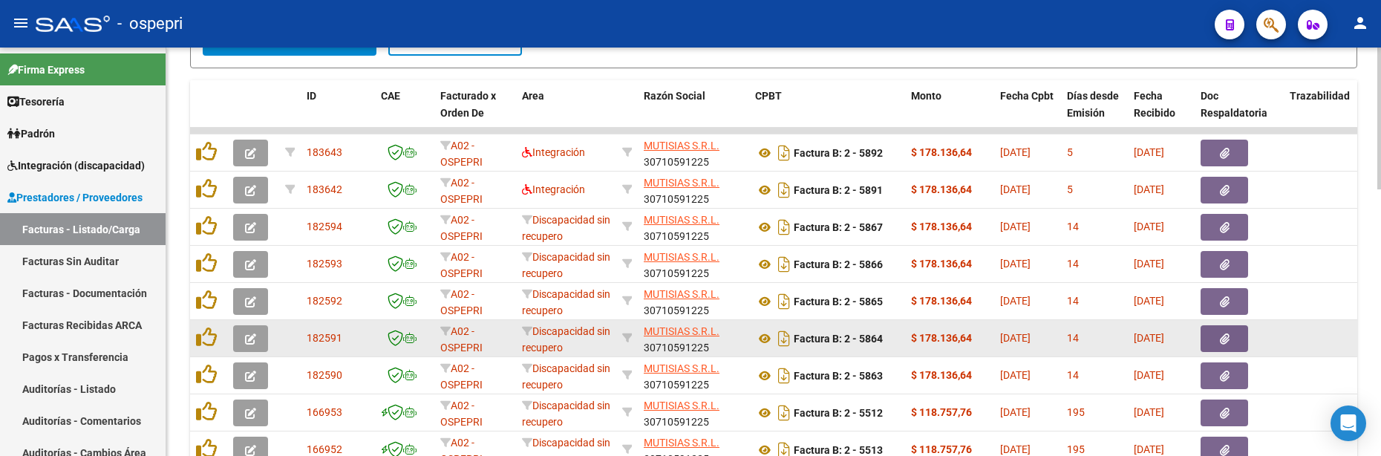
click at [258, 337] on button "button" at bounding box center [250, 338] width 35 height 27
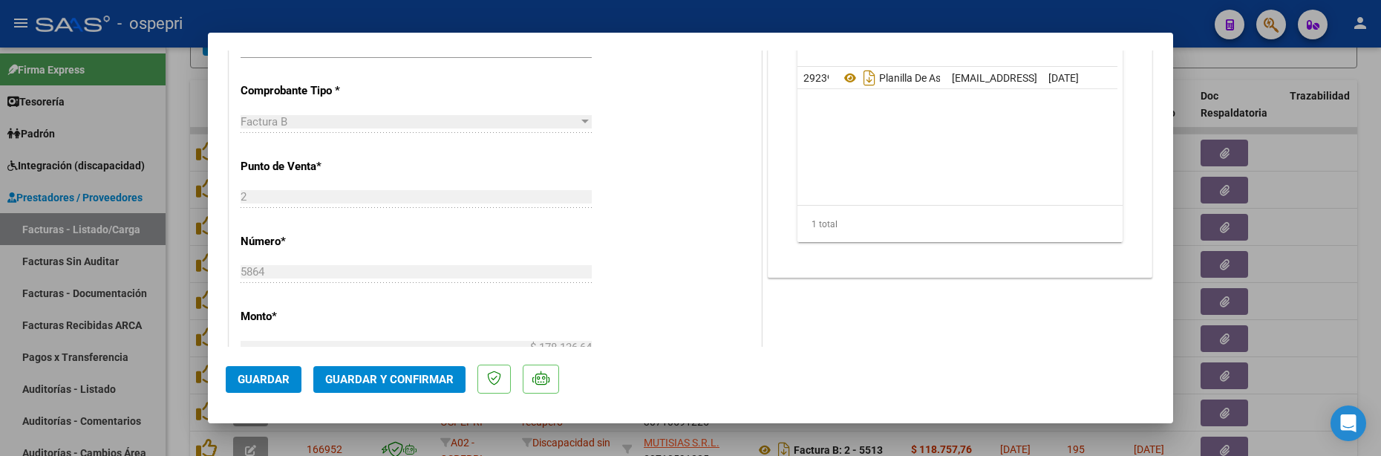
scroll to position [445, 0]
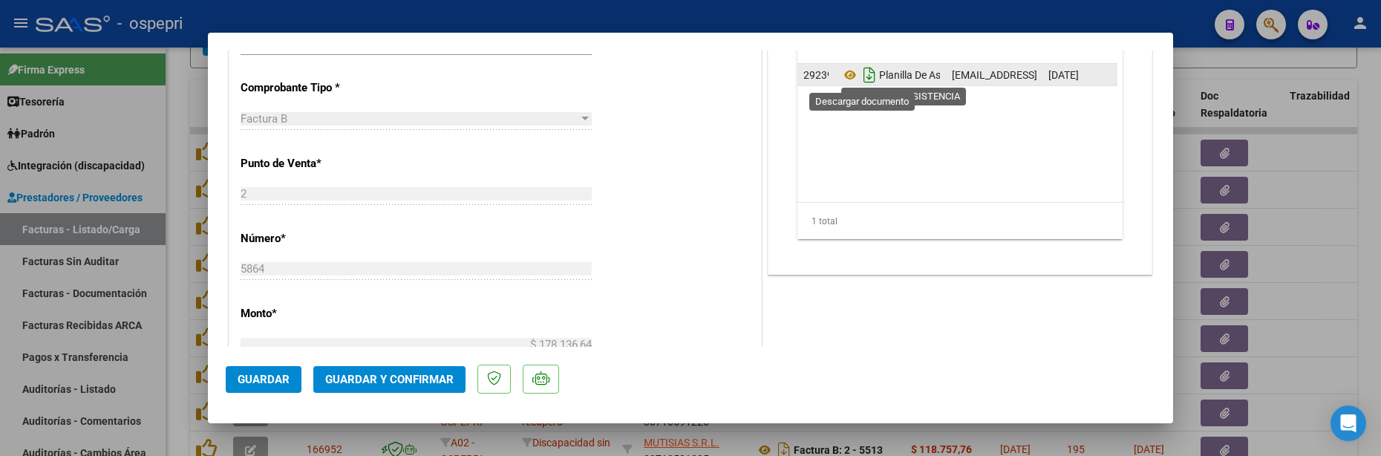
click at [860, 76] on icon "Descargar documento" at bounding box center [869, 75] width 19 height 24
click at [1341, 314] on div at bounding box center [690, 228] width 1381 height 456
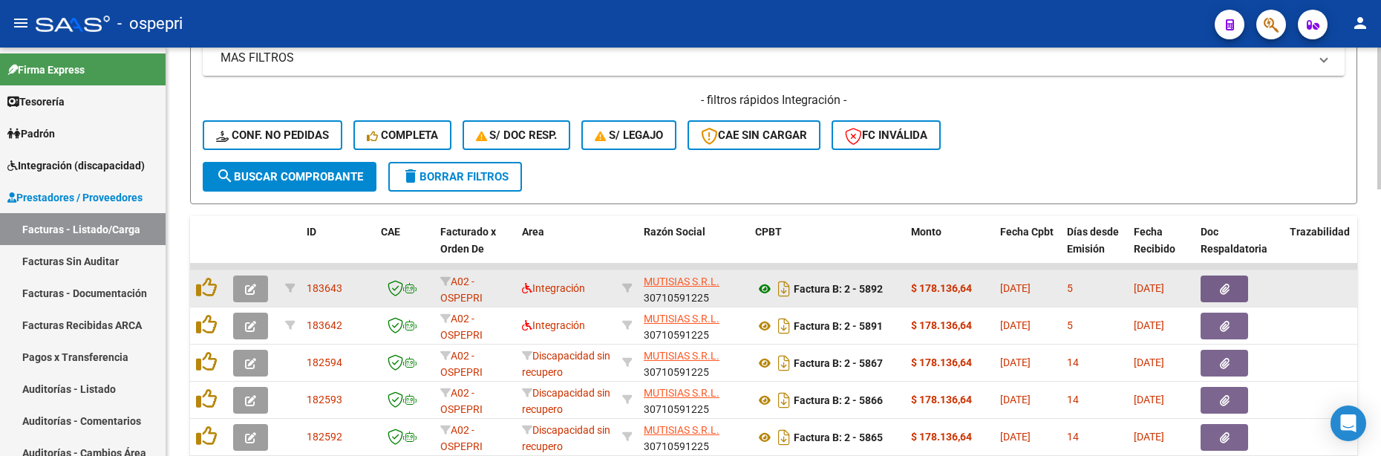
scroll to position [468, 0]
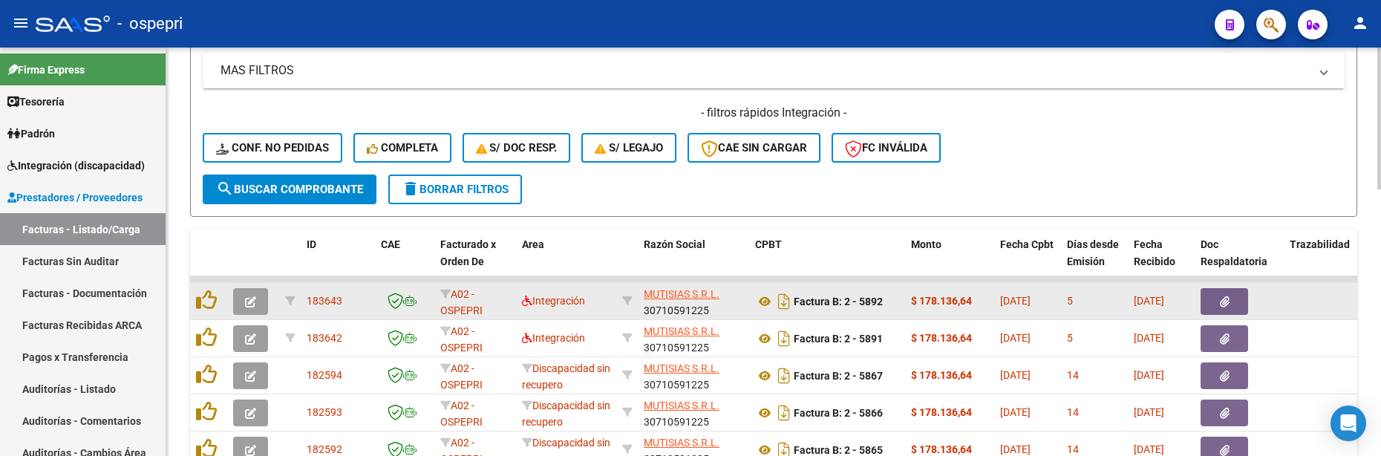
click at [256, 305] on button "button" at bounding box center [250, 301] width 35 height 27
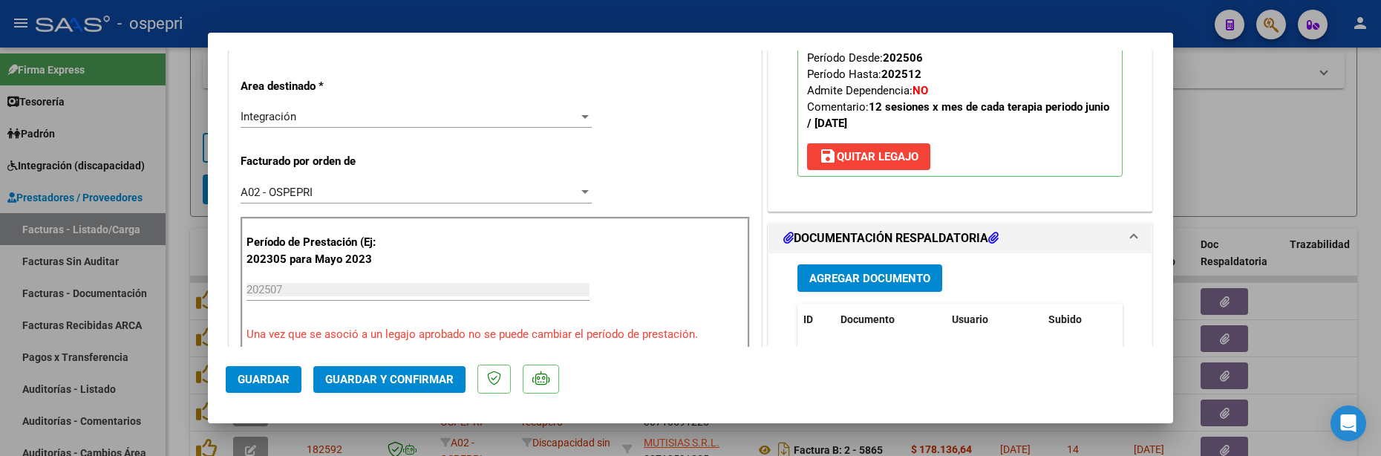
scroll to position [371, 0]
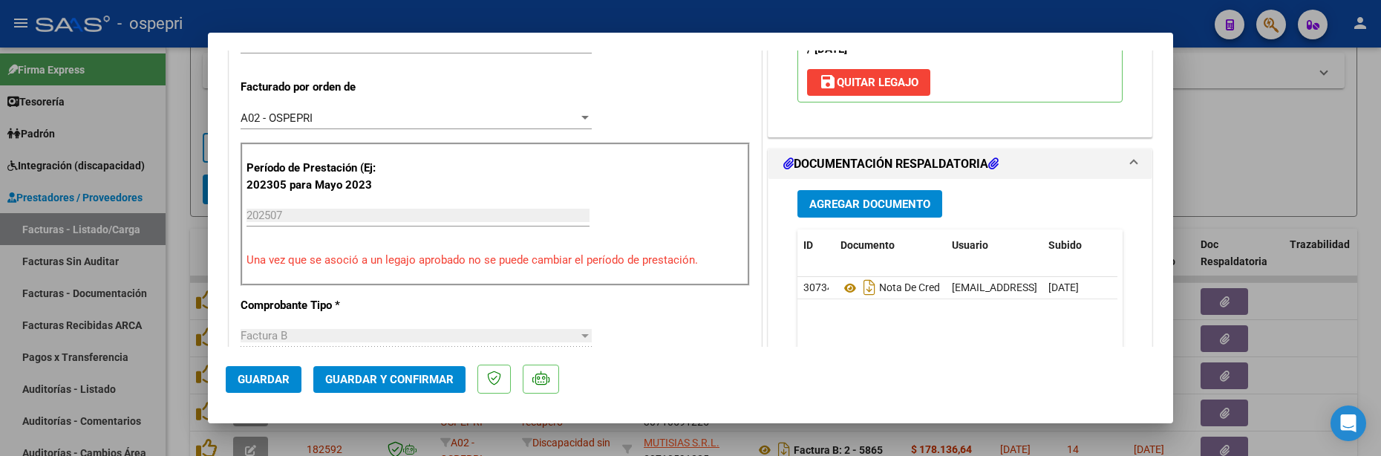
click at [848, 206] on span "Agregar Documento" at bounding box center [869, 203] width 121 height 13
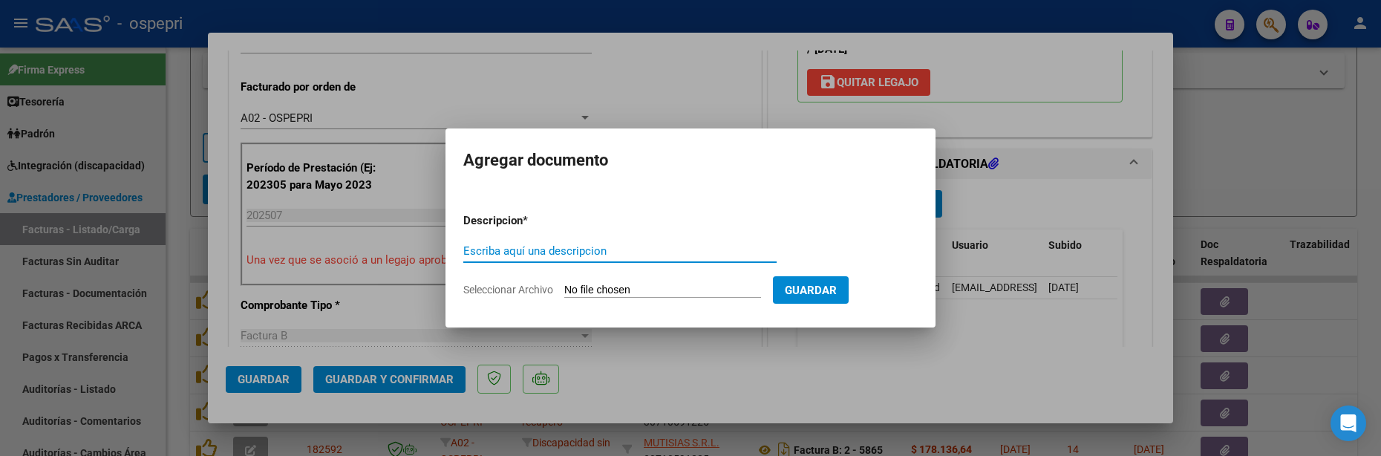
click at [534, 244] on input "Escriba aquí una descripcion" at bounding box center [619, 250] width 313 height 13
paste input "202507"
click at [635, 288] on input "Seleccionar Archivo" at bounding box center [662, 291] width 197 height 14
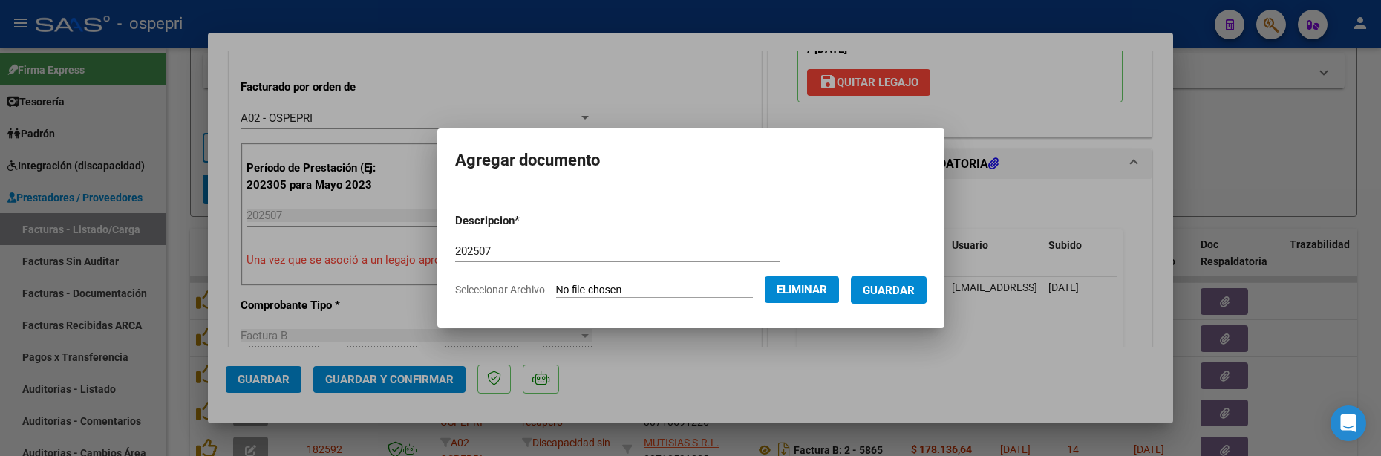
click at [908, 285] on span "Guardar" at bounding box center [889, 290] width 52 height 13
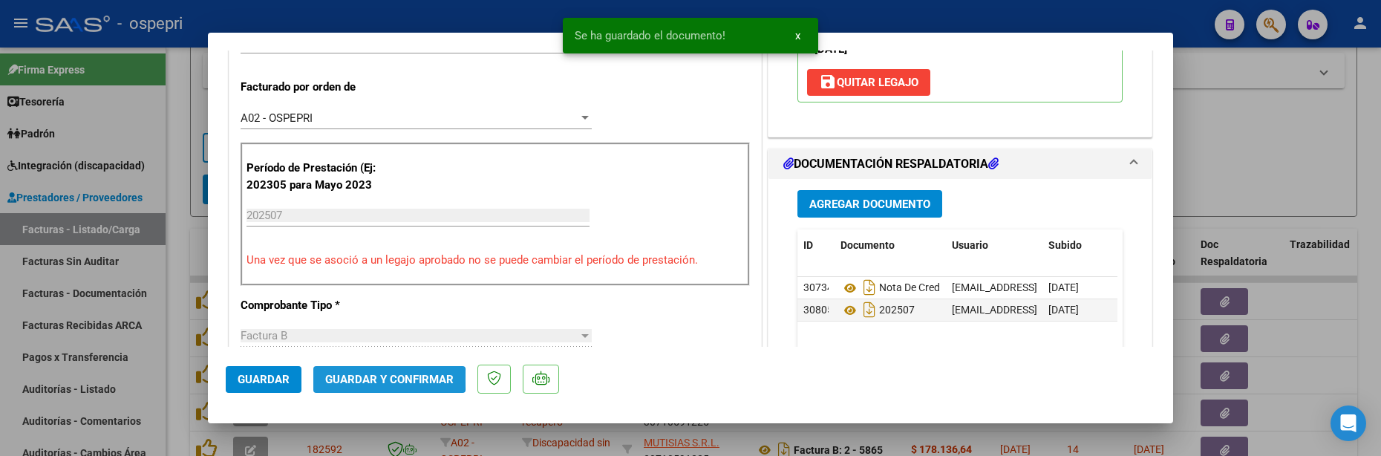
click at [383, 379] on span "Guardar y Confirmar" at bounding box center [389, 379] width 128 height 13
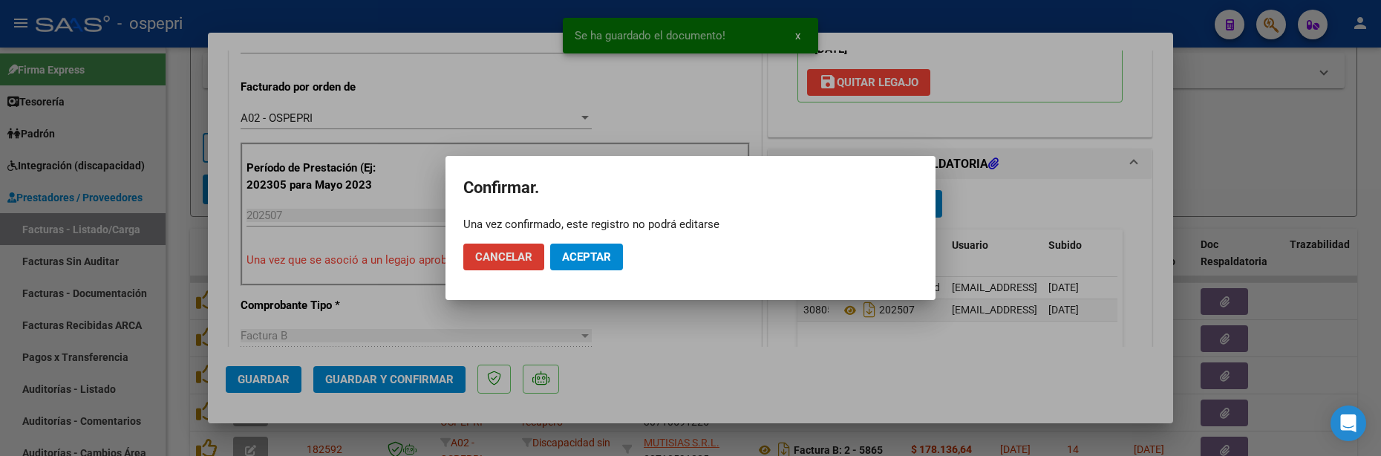
click at [592, 258] on span "Aceptar" at bounding box center [586, 256] width 49 height 13
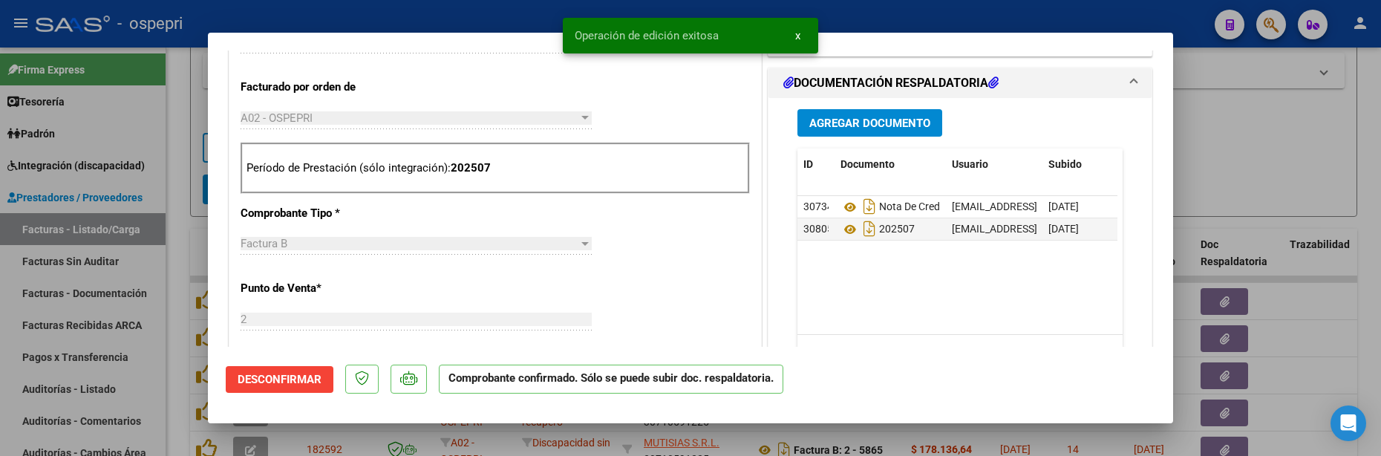
click at [1244, 163] on div at bounding box center [690, 228] width 1381 height 456
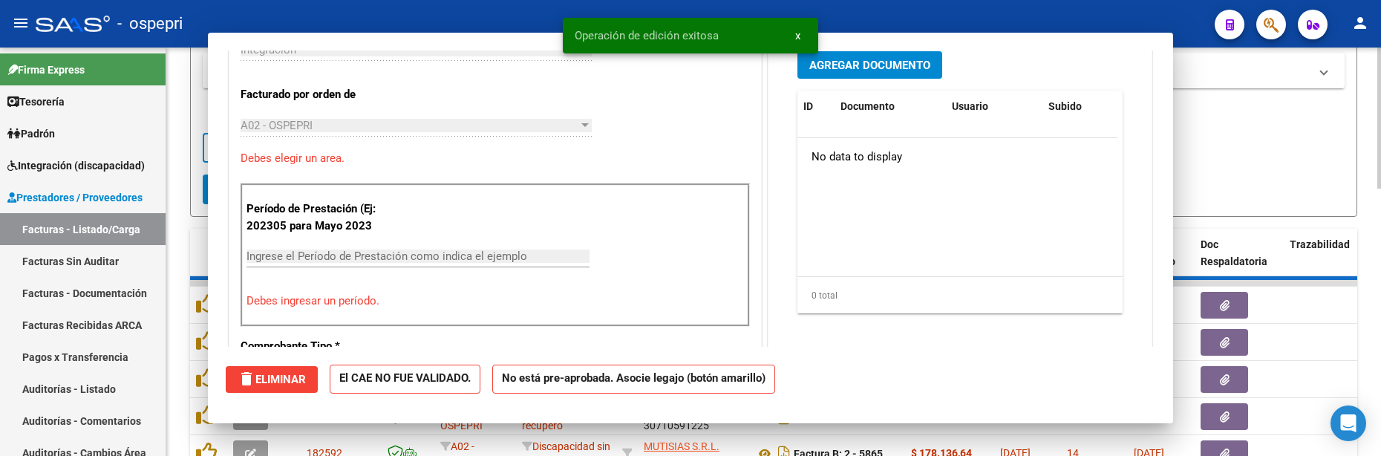
scroll to position [397, 0]
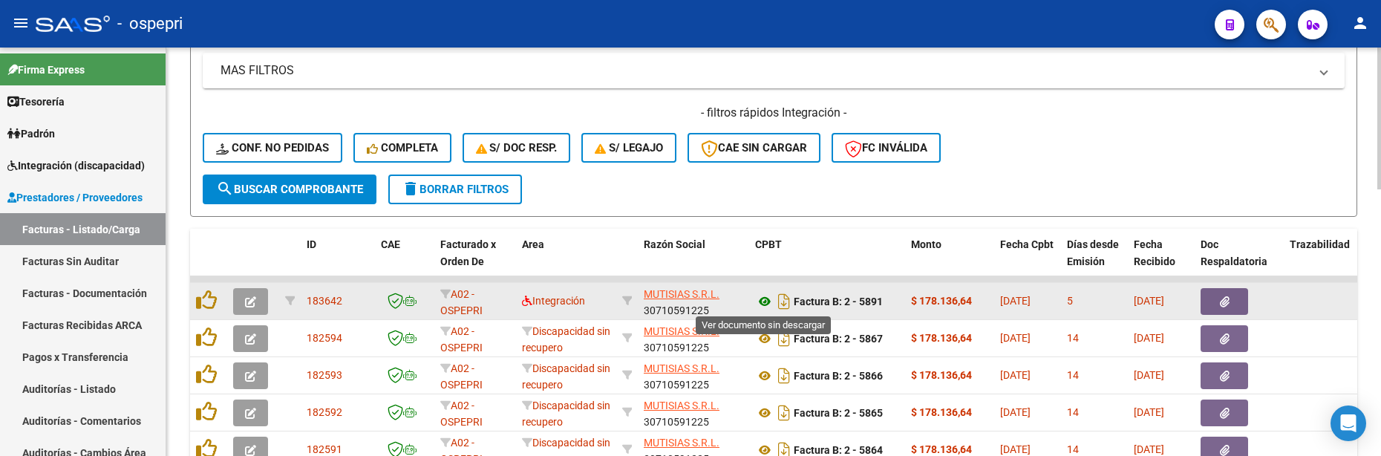
click at [761, 299] on icon at bounding box center [764, 301] width 19 height 18
click at [252, 301] on icon "button" at bounding box center [250, 301] width 11 height 11
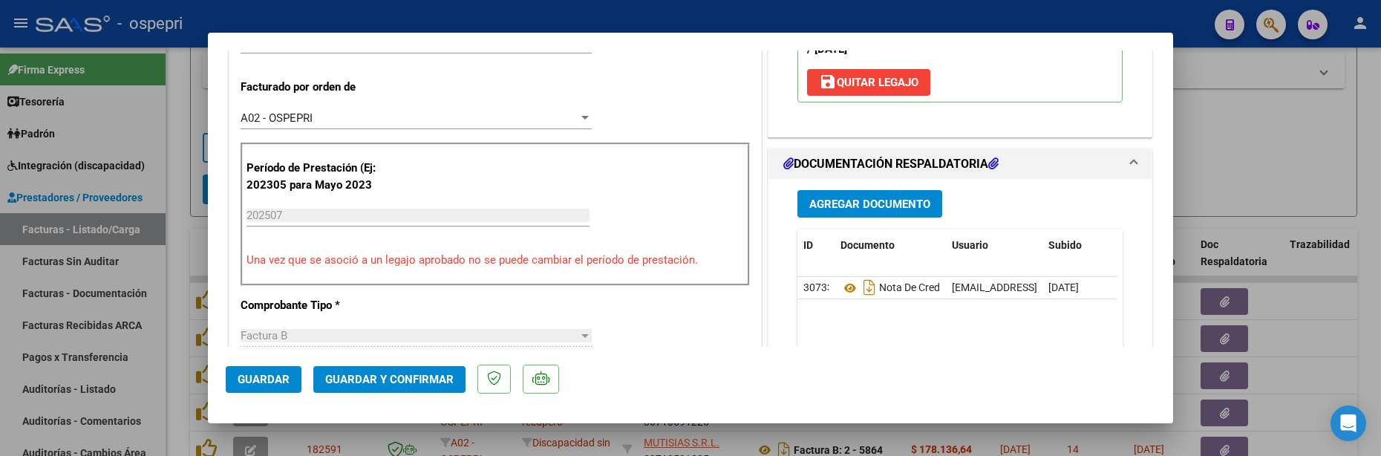
scroll to position [445, 0]
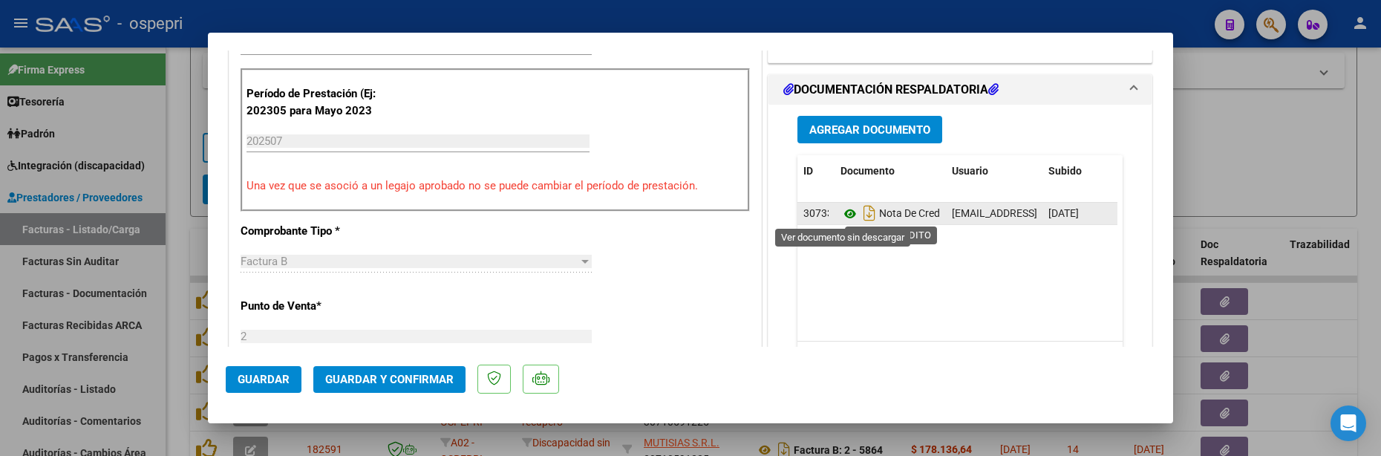
click at [840, 211] on icon at bounding box center [849, 214] width 19 height 18
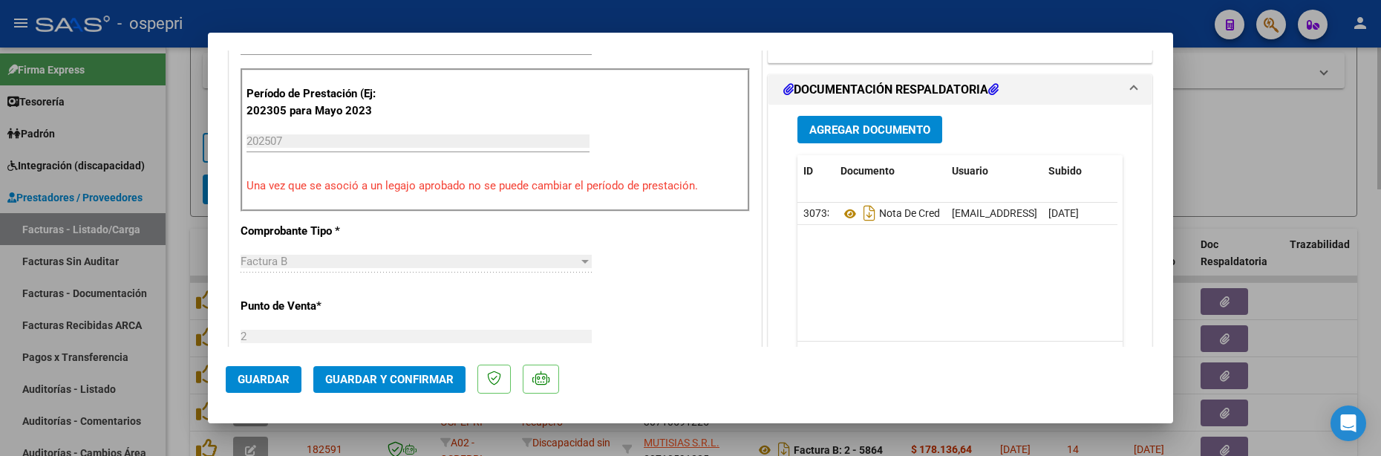
click at [1251, 174] on div at bounding box center [690, 228] width 1381 height 456
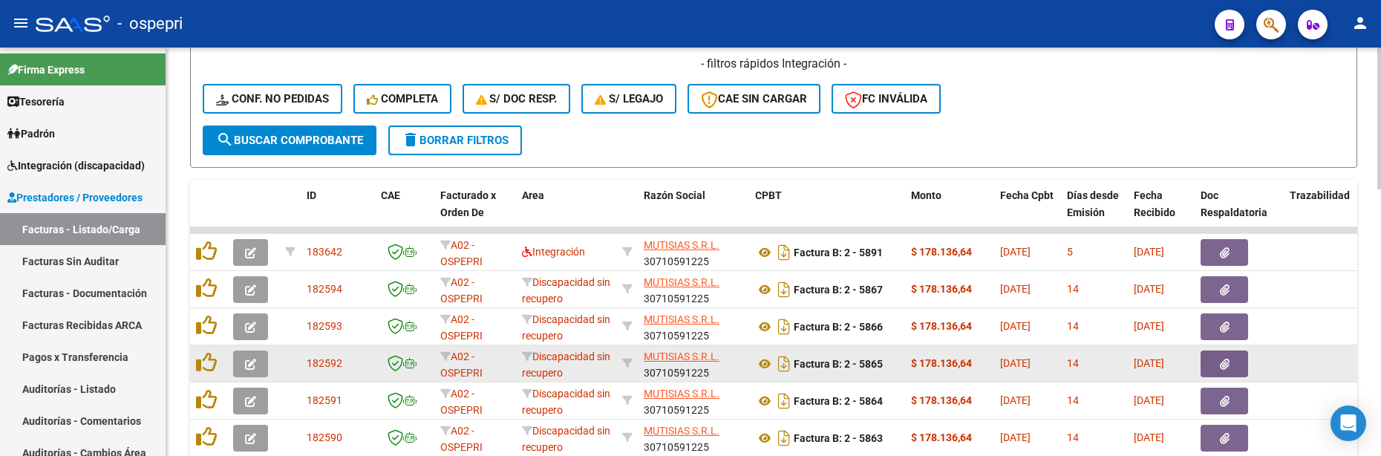
scroll to position [542, 0]
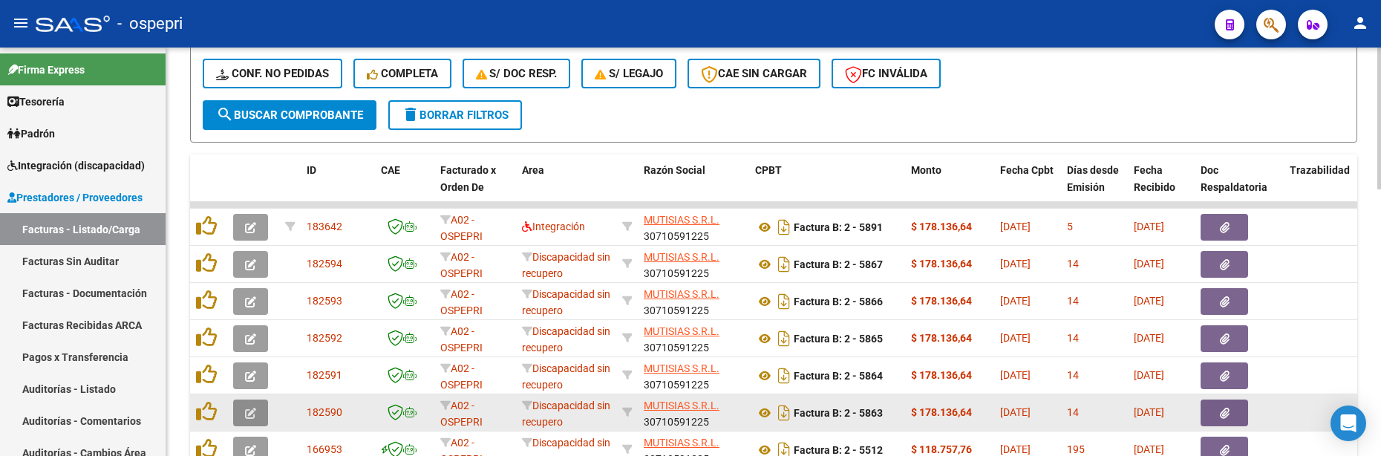
click at [254, 410] on icon "button" at bounding box center [250, 413] width 11 height 11
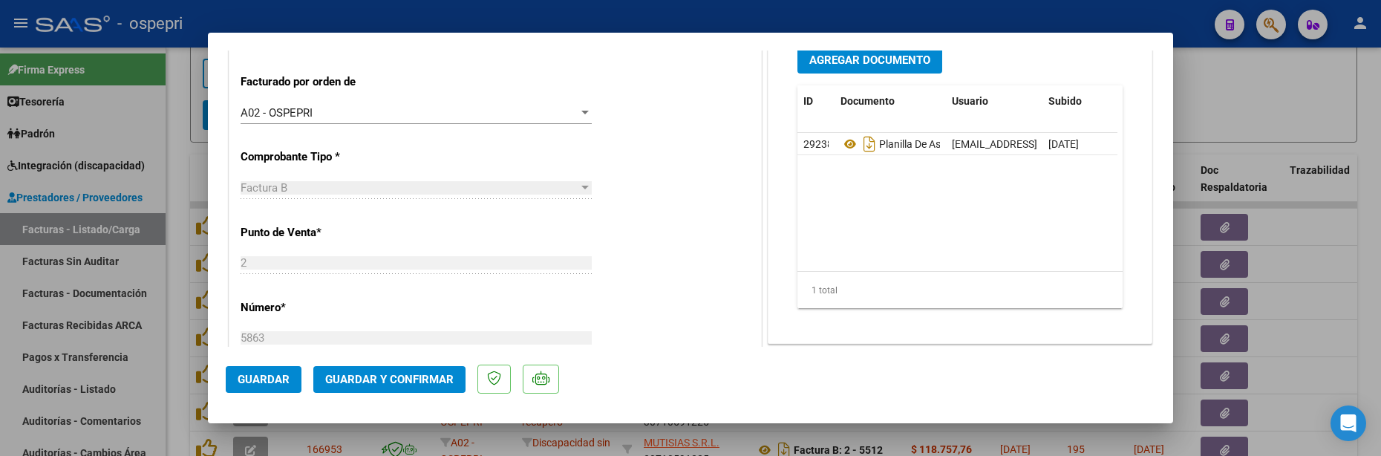
scroll to position [406, 0]
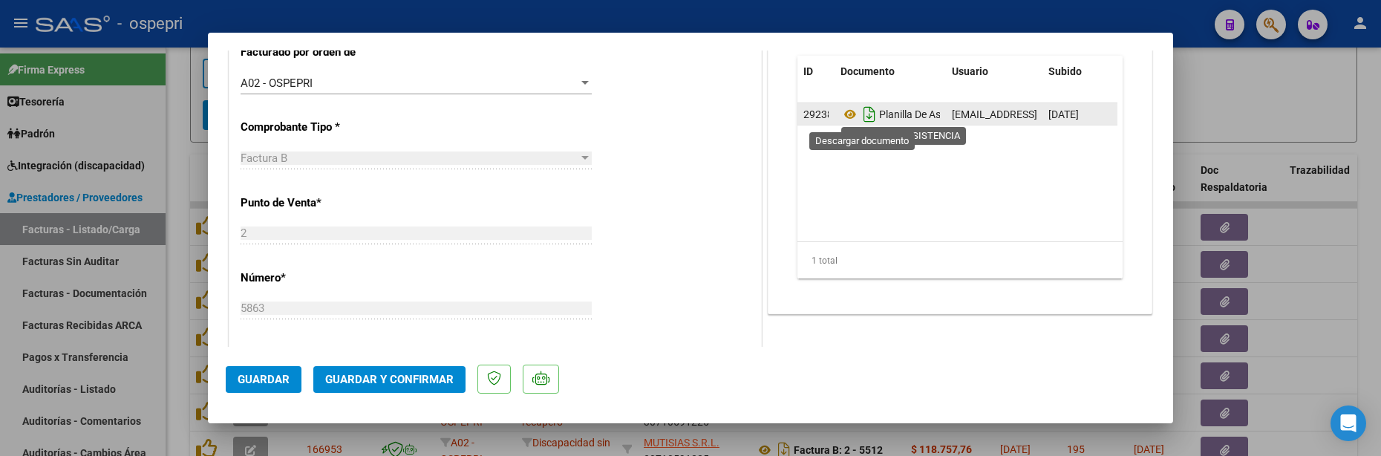
click at [865, 120] on icon "Descargar documento" at bounding box center [869, 114] width 19 height 24
click at [1344, 343] on div at bounding box center [690, 228] width 1381 height 456
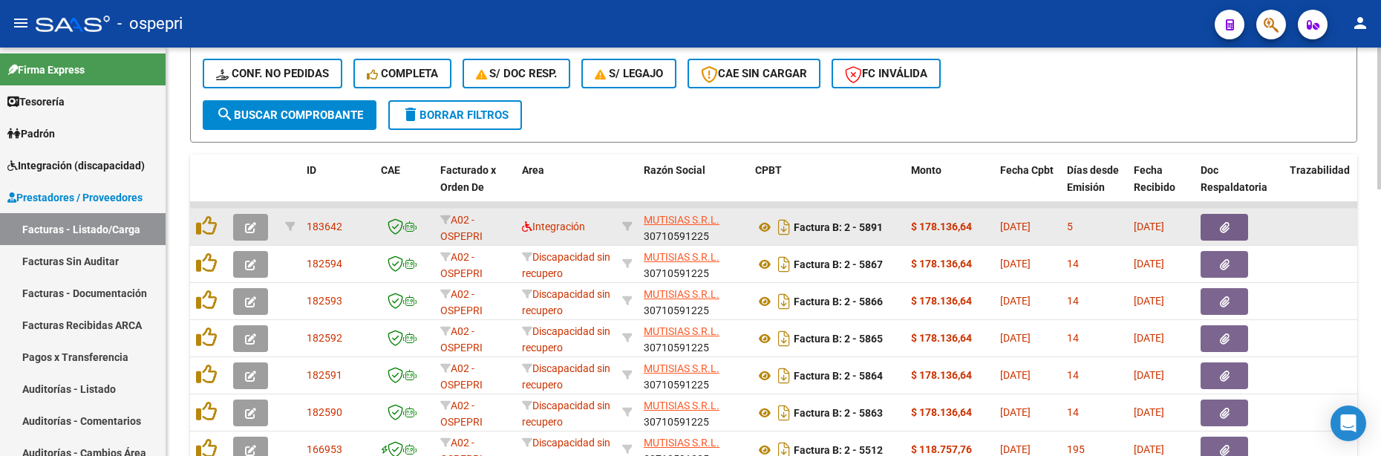
click at [249, 228] on icon "button" at bounding box center [250, 227] width 11 height 11
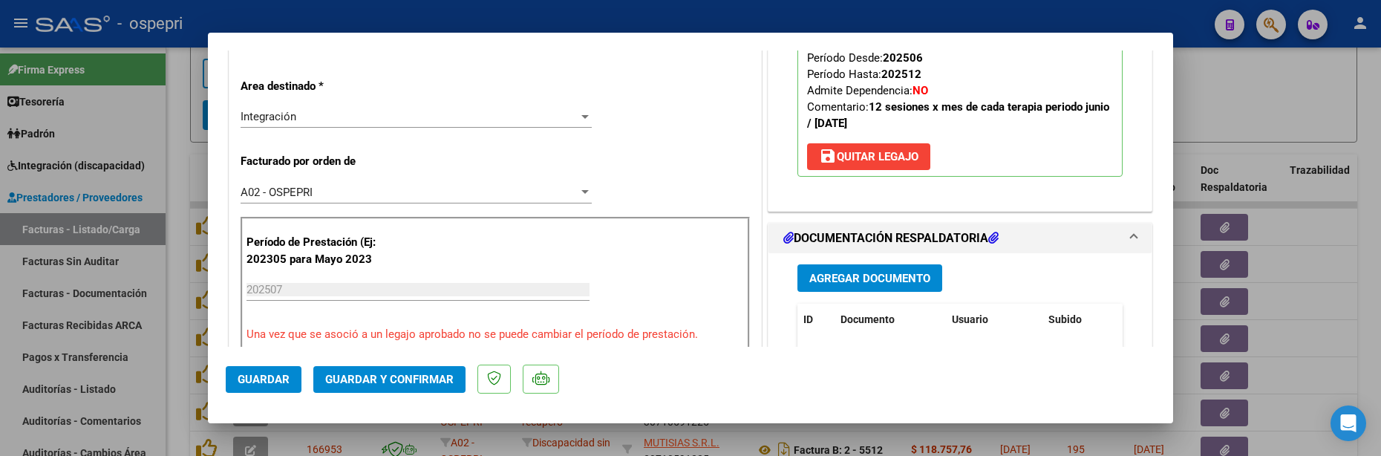
scroll to position [371, 0]
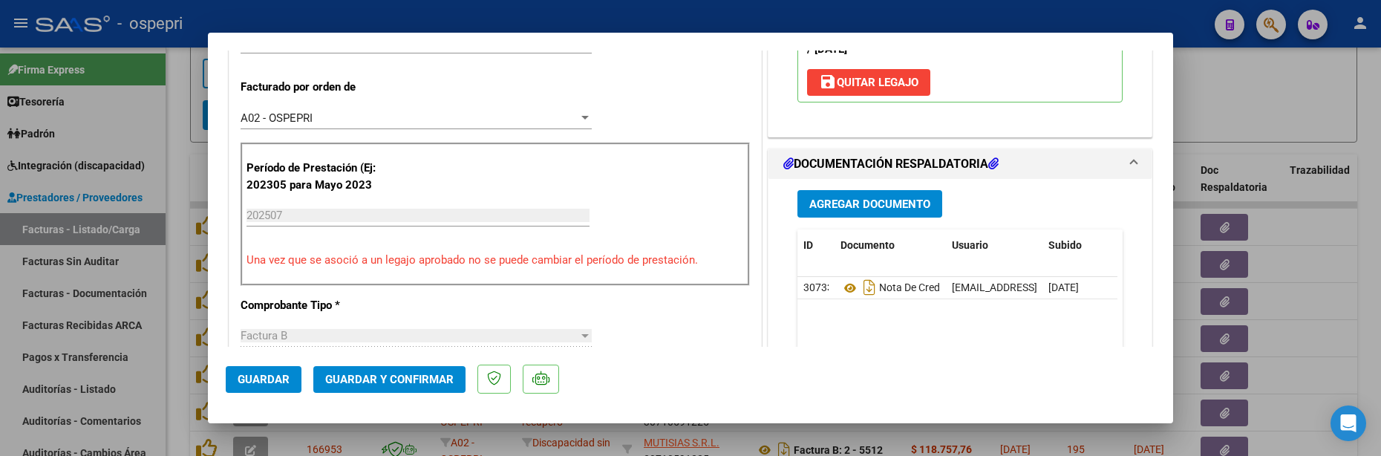
click at [863, 199] on span "Agregar Documento" at bounding box center [869, 203] width 121 height 13
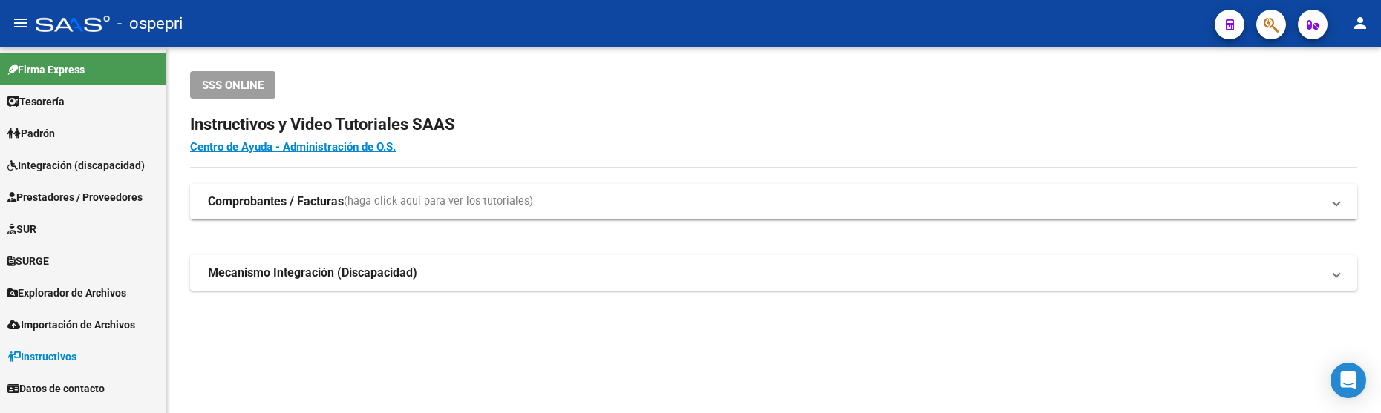
click at [128, 197] on span "Prestadores / Proveedores" at bounding box center [74, 197] width 135 height 16
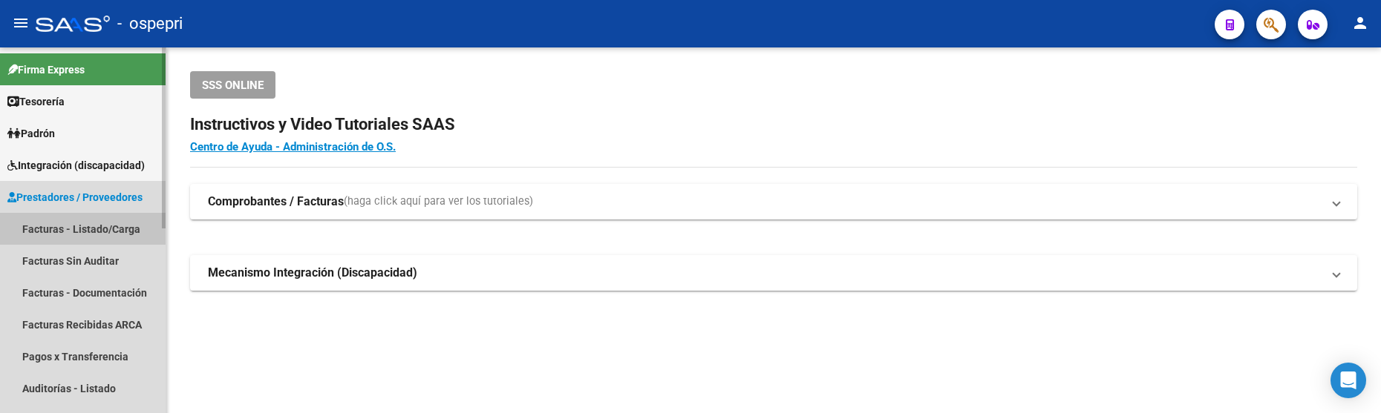
click at [127, 227] on link "Facturas - Listado/Carga" at bounding box center [83, 229] width 166 height 32
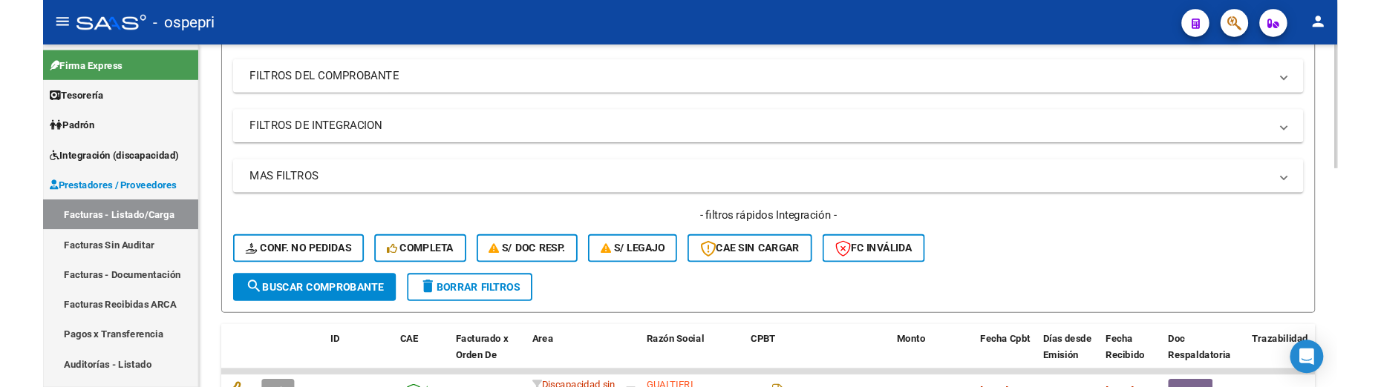
scroll to position [223, 0]
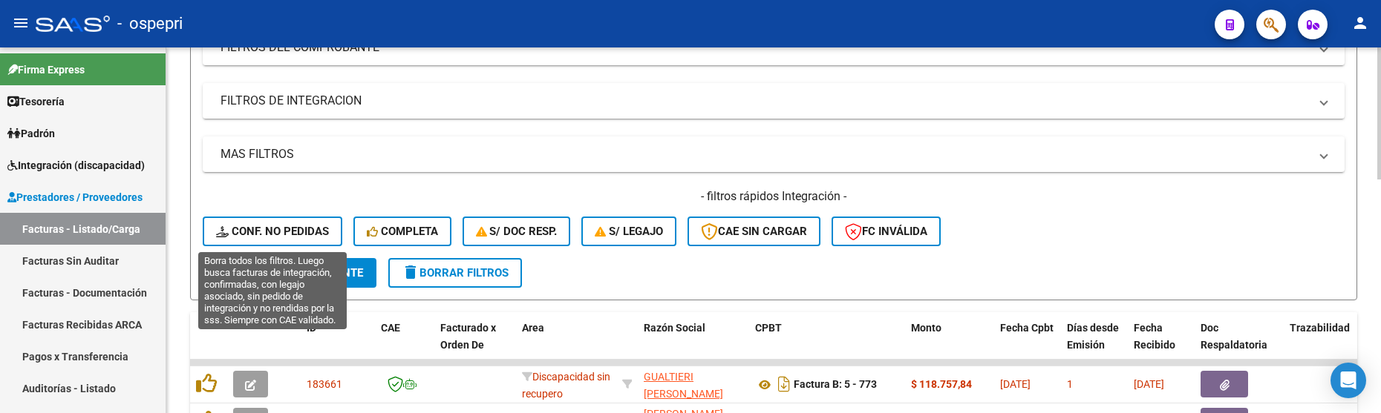
click at [294, 236] on span "Conf. no pedidas" at bounding box center [272, 231] width 113 height 13
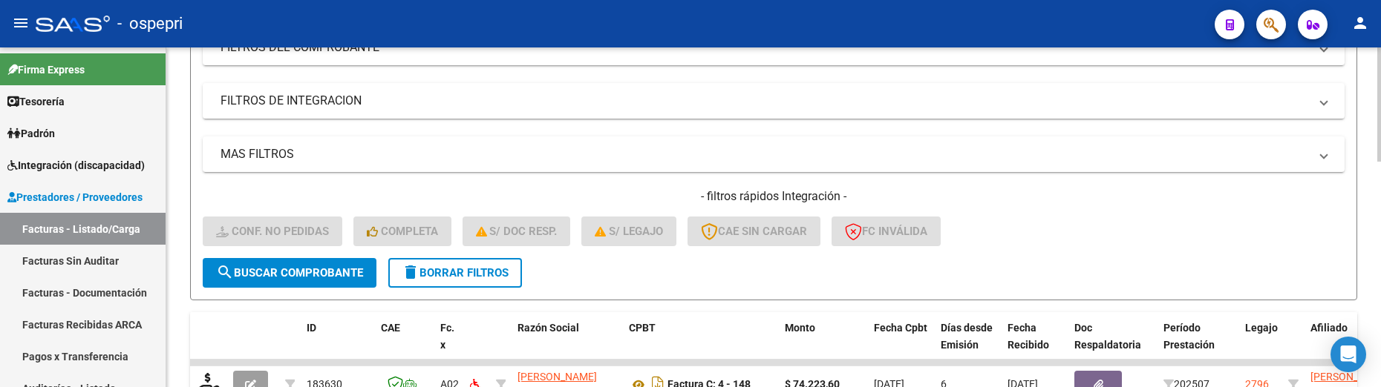
click at [1076, 238] on div "- filtros rápidos Integración - Conf. no pedidas Completa S/ Doc Resp. S/ legaj…" at bounding box center [774, 224] width 1142 height 70
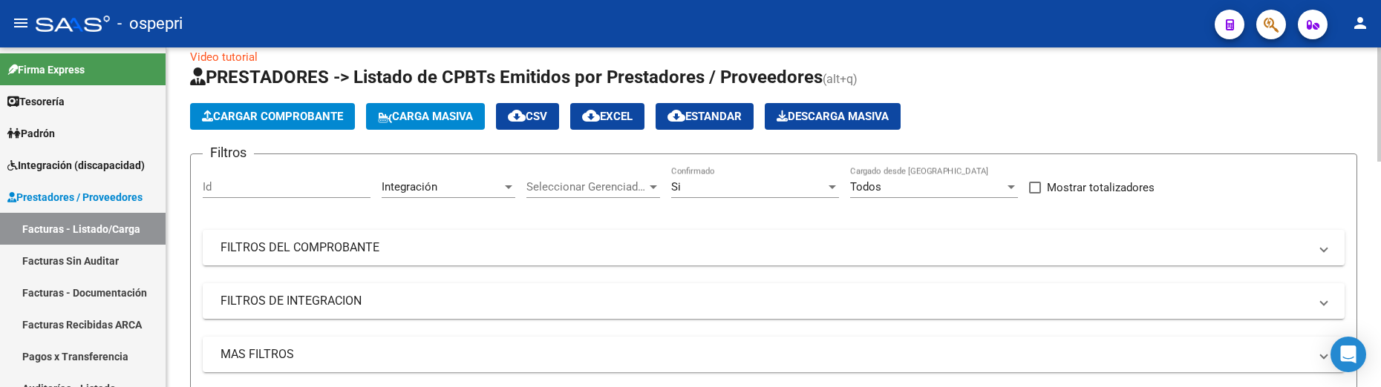
scroll to position [0, 0]
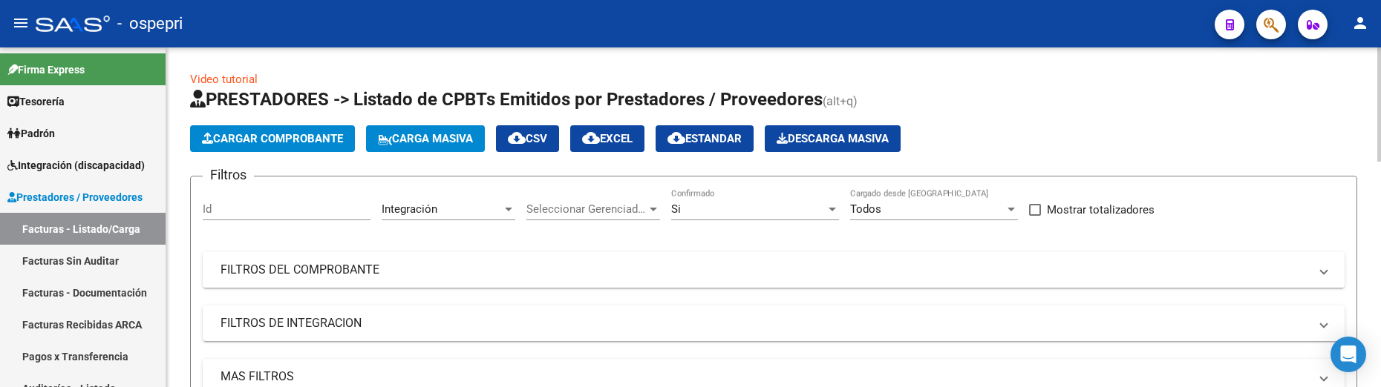
click at [747, 264] on mat-panel-title "FILTROS DEL COMPROBANTE" at bounding box center [764, 270] width 1088 height 16
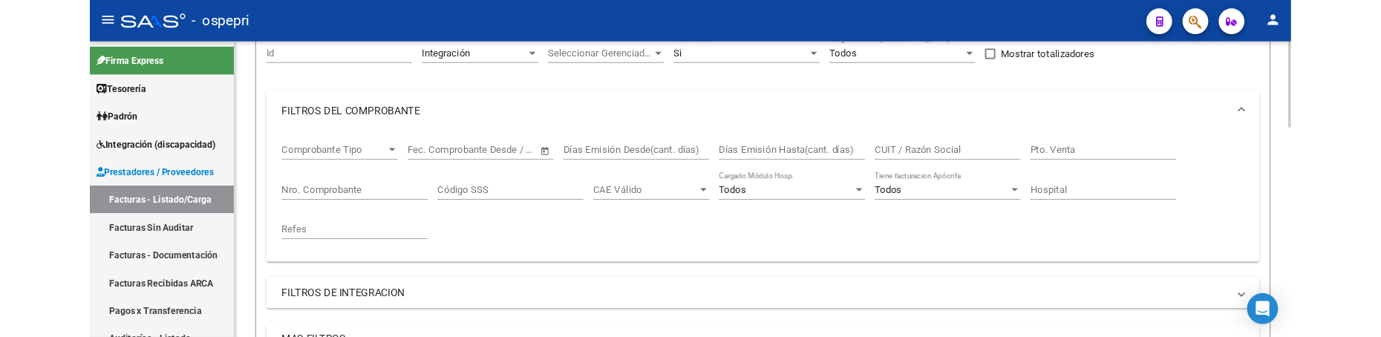
scroll to position [223, 0]
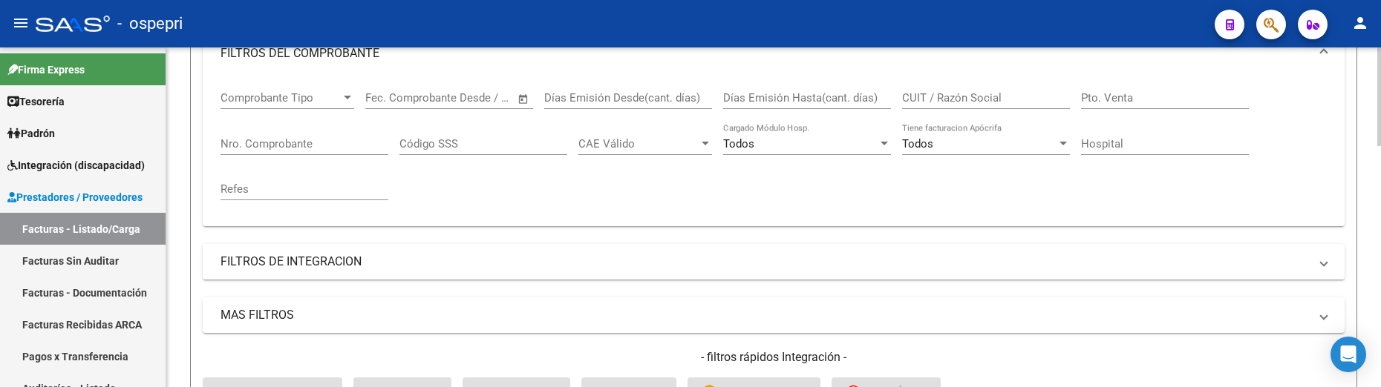
click at [915, 99] on input "CUIT / Razón Social" at bounding box center [986, 97] width 168 height 13
click at [916, 96] on input "CUIT / Razón Social" at bounding box center [986, 97] width 168 height 13
click at [912, 91] on input "CUIT / Razón Social" at bounding box center [986, 97] width 168 height 13
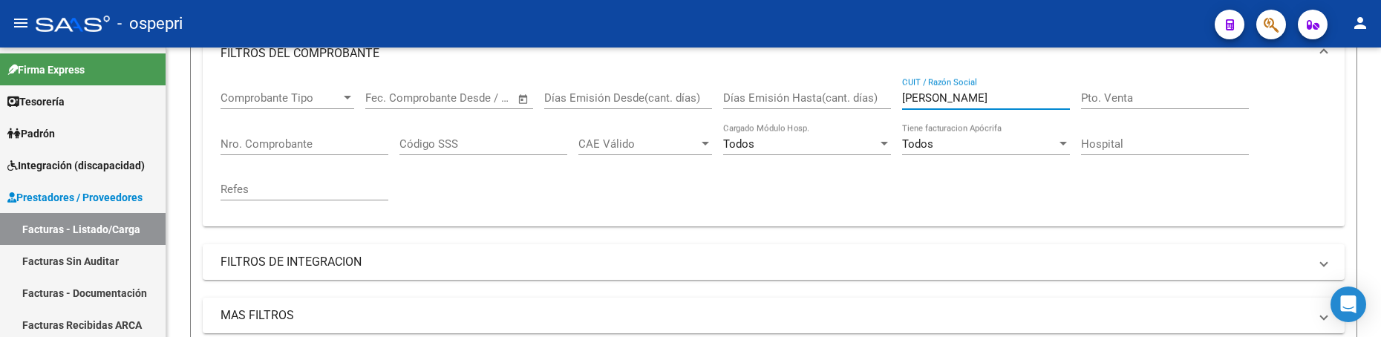
type input "gonzalez nelly"
click at [1377, 167] on div at bounding box center [1379, 177] width 4 height 102
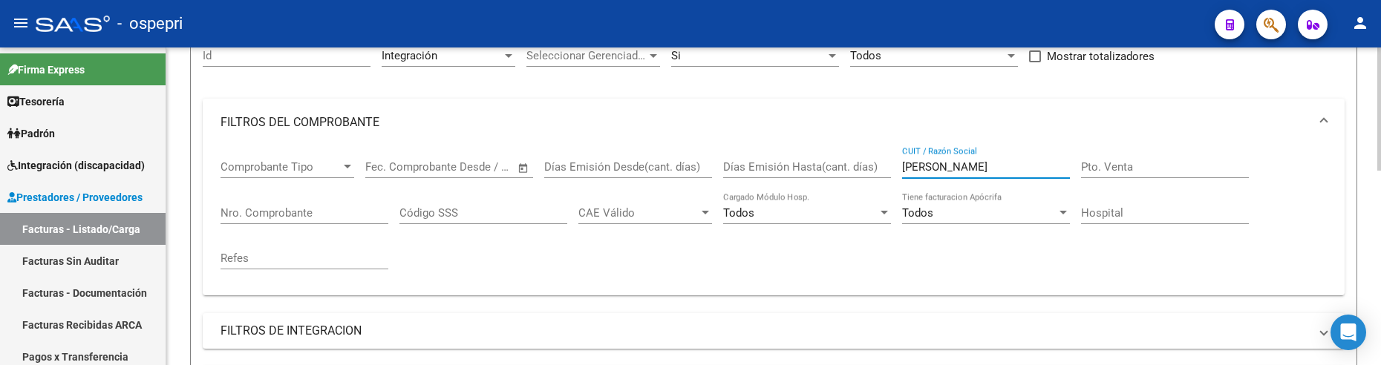
scroll to position [130, 0]
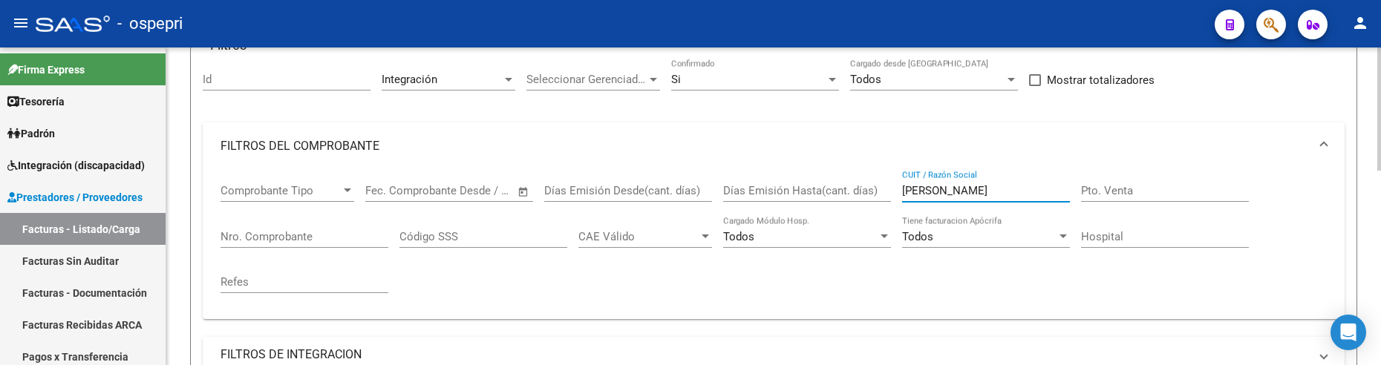
drag, startPoint x: 972, startPoint y: 190, endPoint x: 998, endPoint y: 187, distance: 26.2
click at [998, 187] on input "gonzalez nelly" at bounding box center [986, 190] width 168 height 13
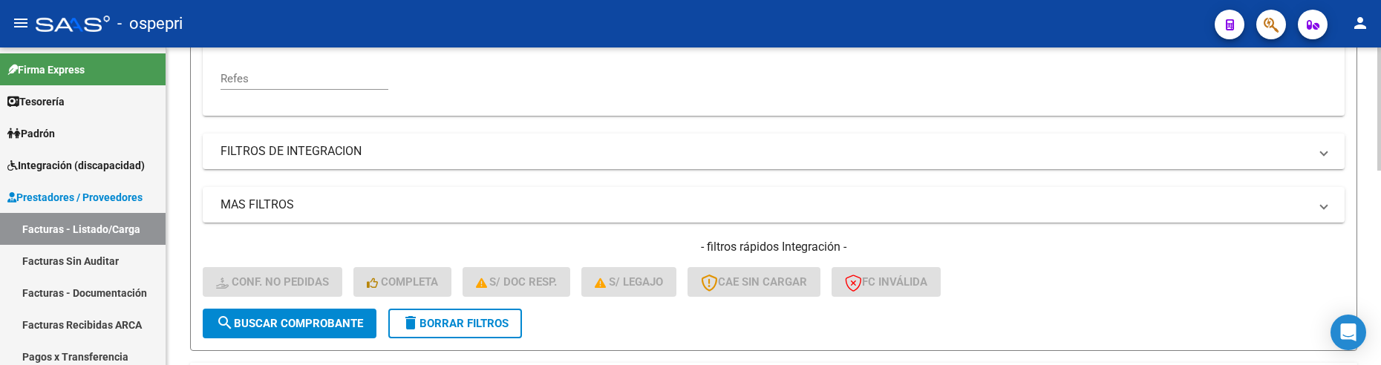
scroll to position [353, 0]
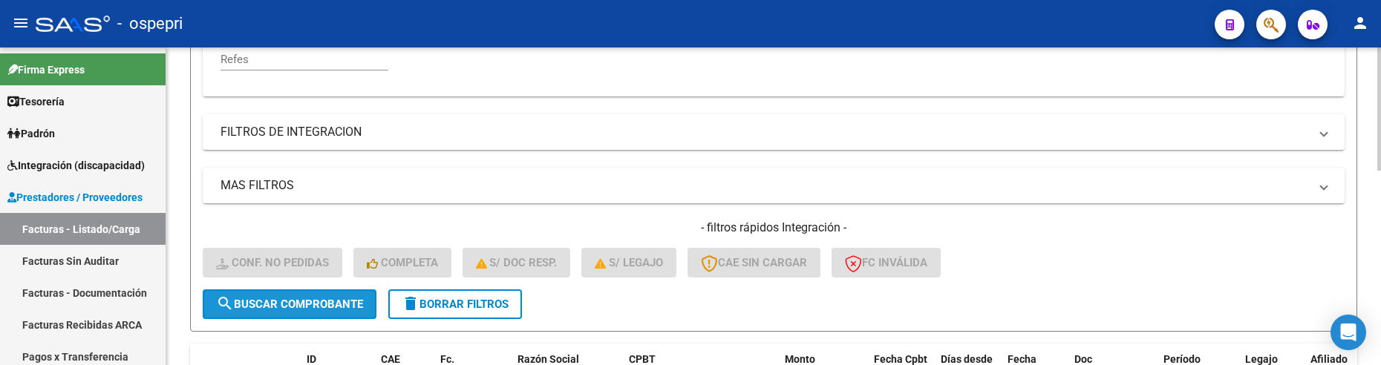
click at [292, 304] on span "search Buscar Comprobante" at bounding box center [289, 304] width 147 height 13
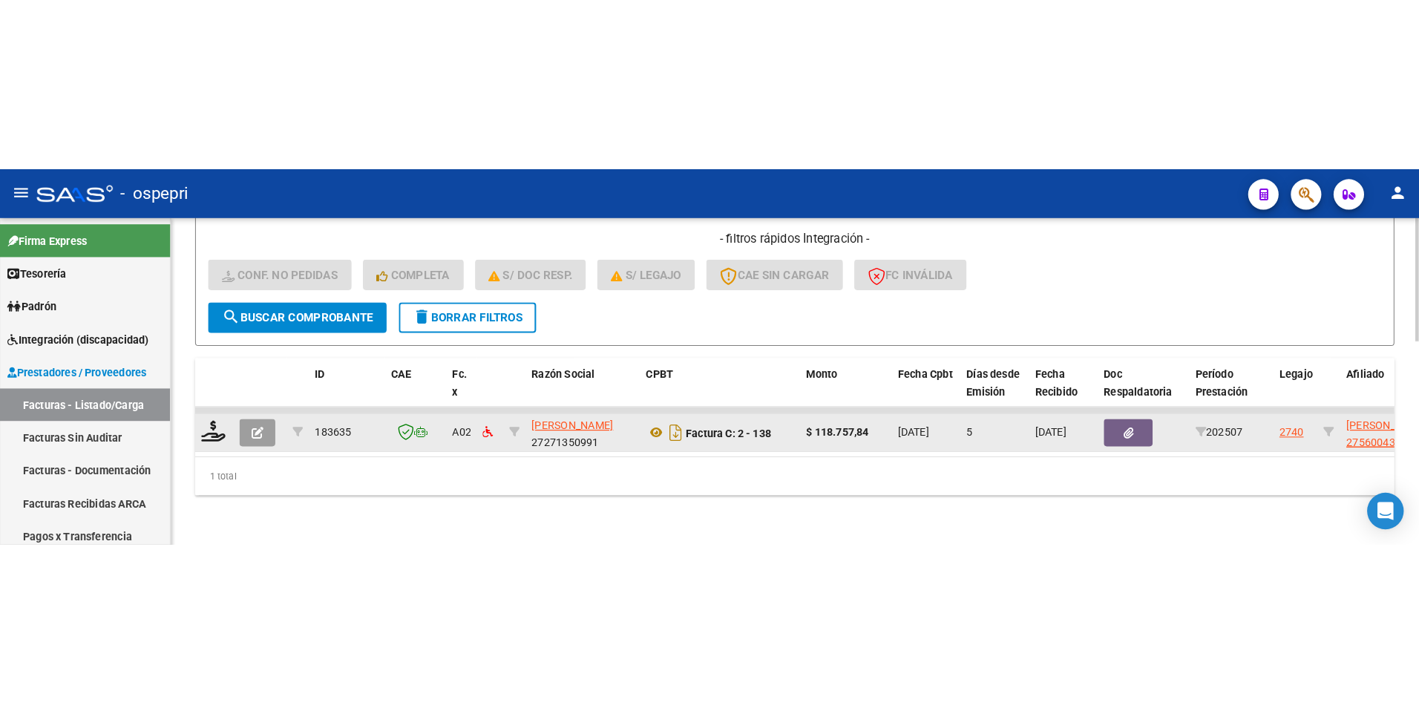
scroll to position [523, 0]
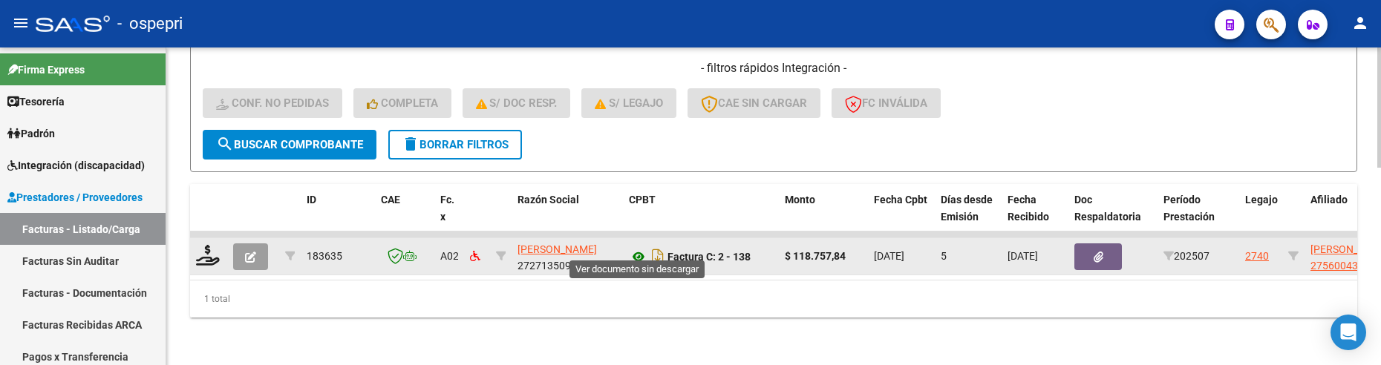
click at [634, 250] on icon at bounding box center [638, 257] width 19 height 18
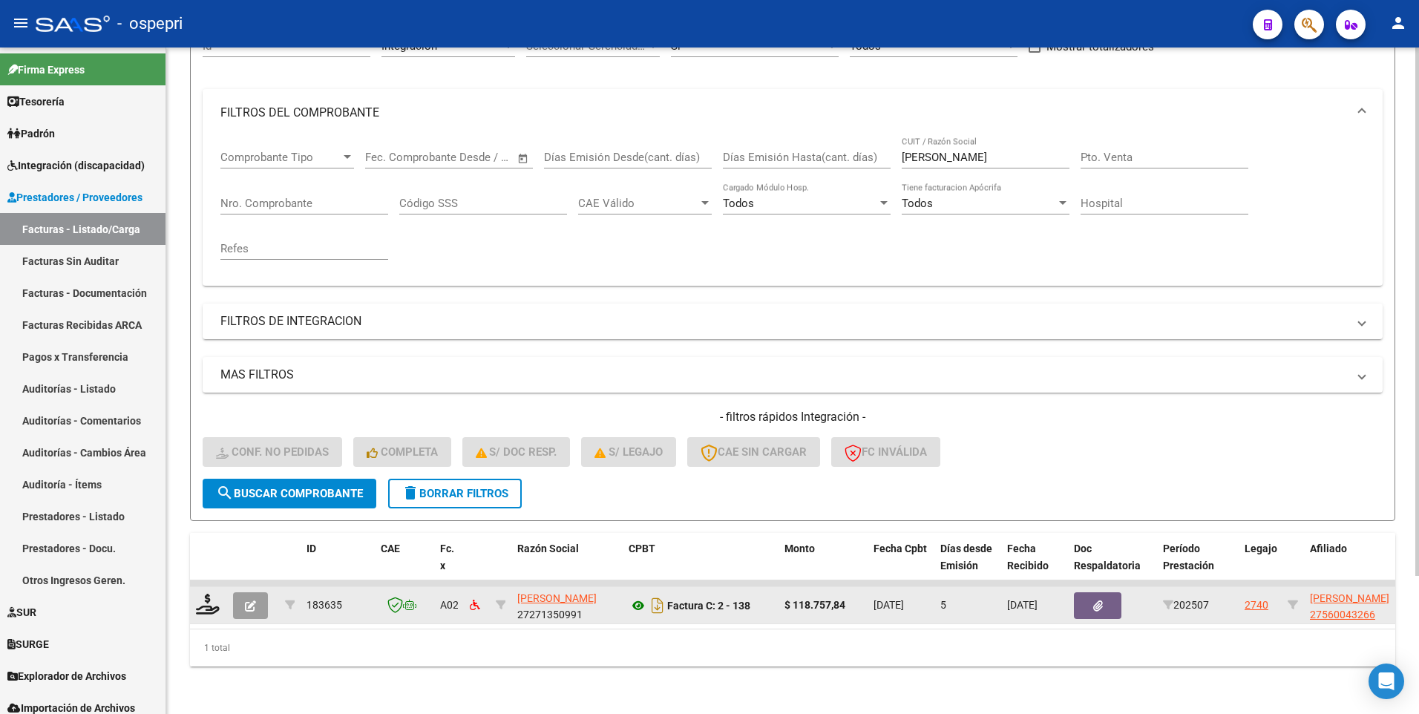
scroll to position [174, 0]
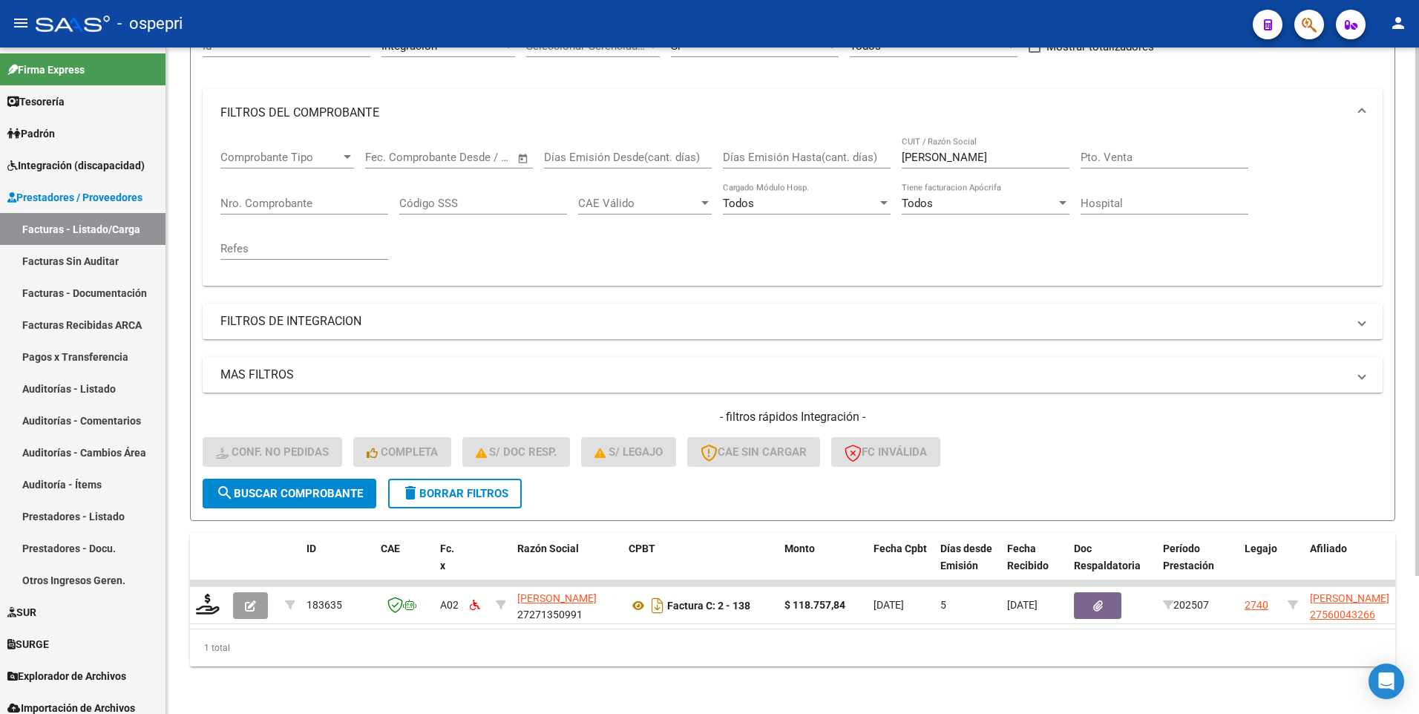
click at [311, 413] on span "search Buscar Comprobante" at bounding box center [289, 493] width 147 height 13
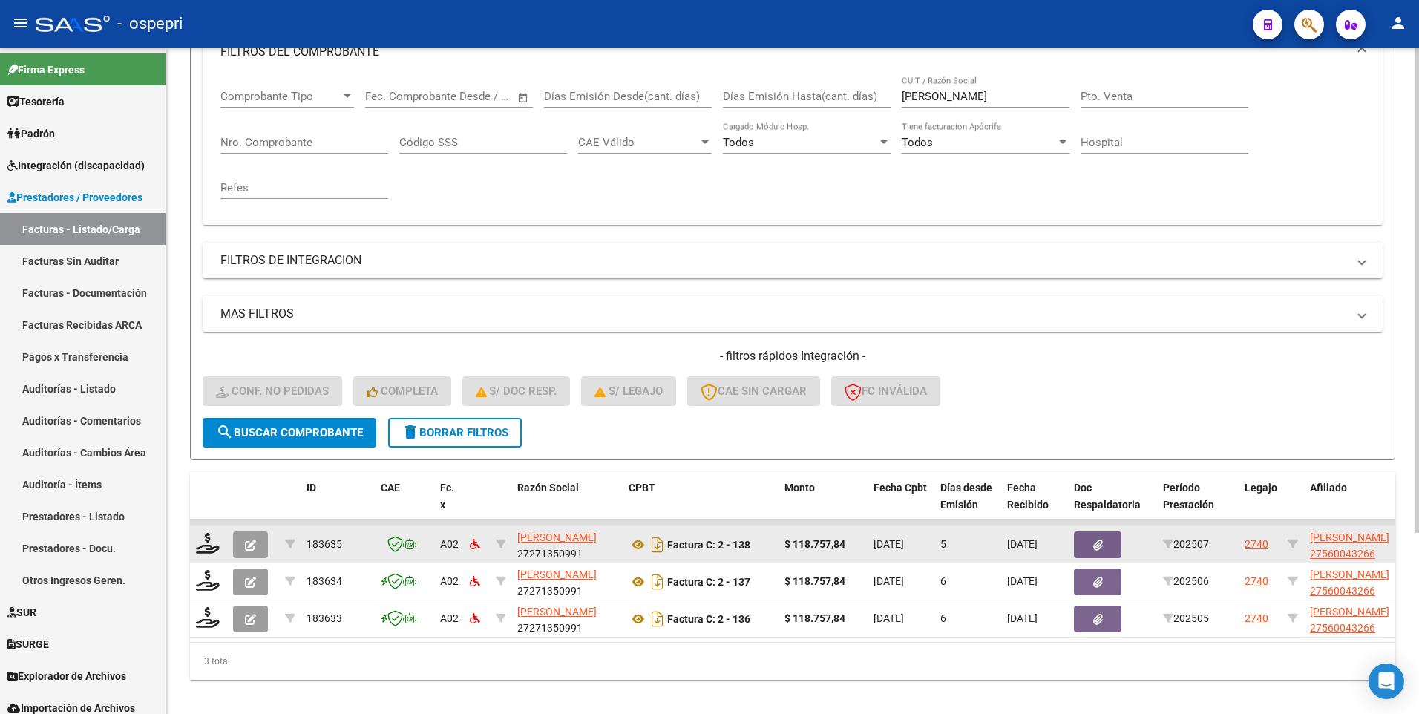
scroll to position [249, 0]
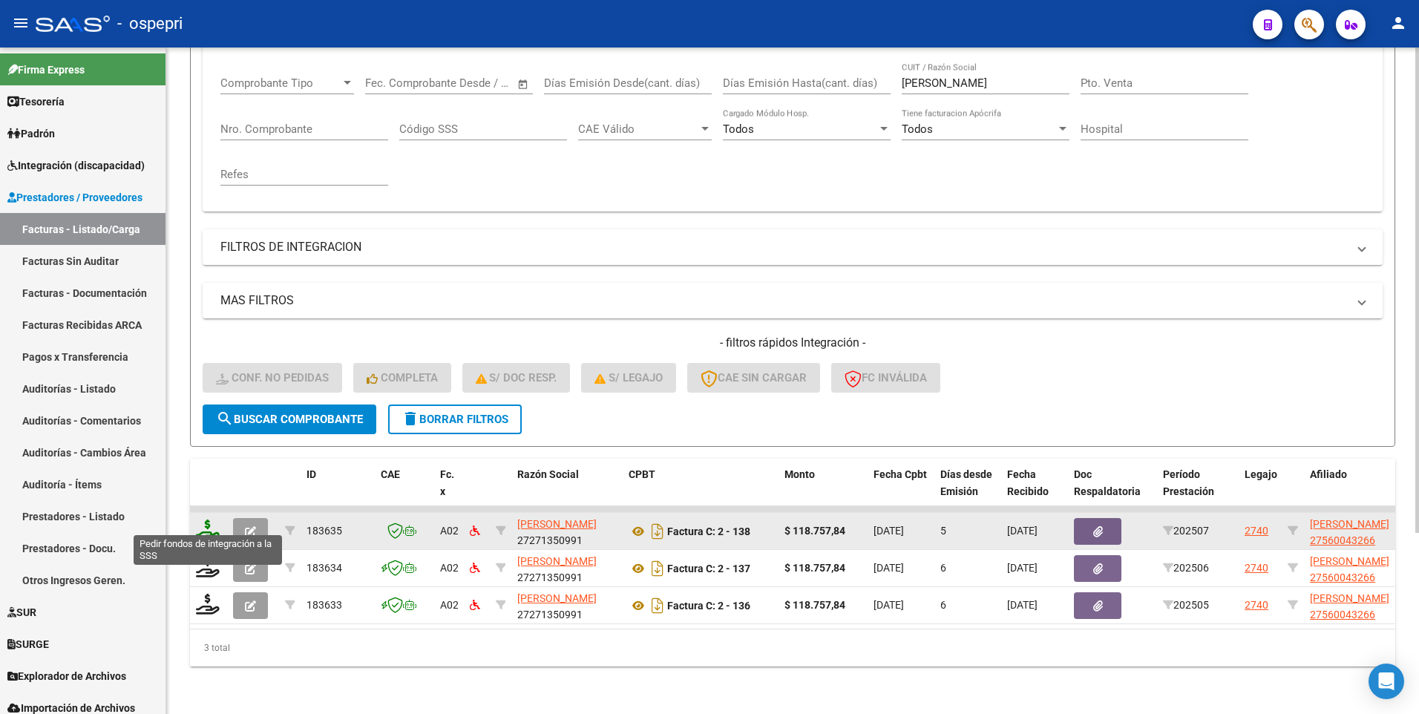
click at [209, 413] on icon at bounding box center [208, 530] width 24 height 21
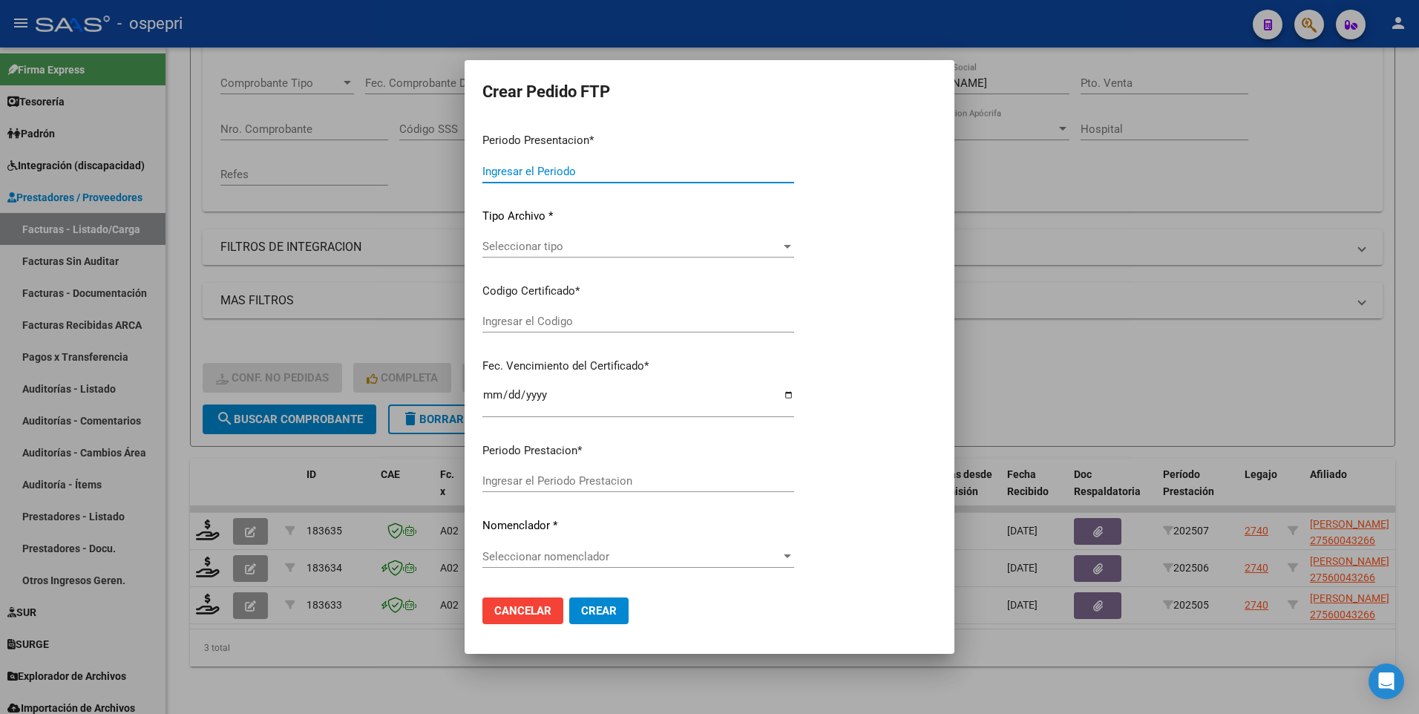
type input "202507"
type input "$ 118.757,84"
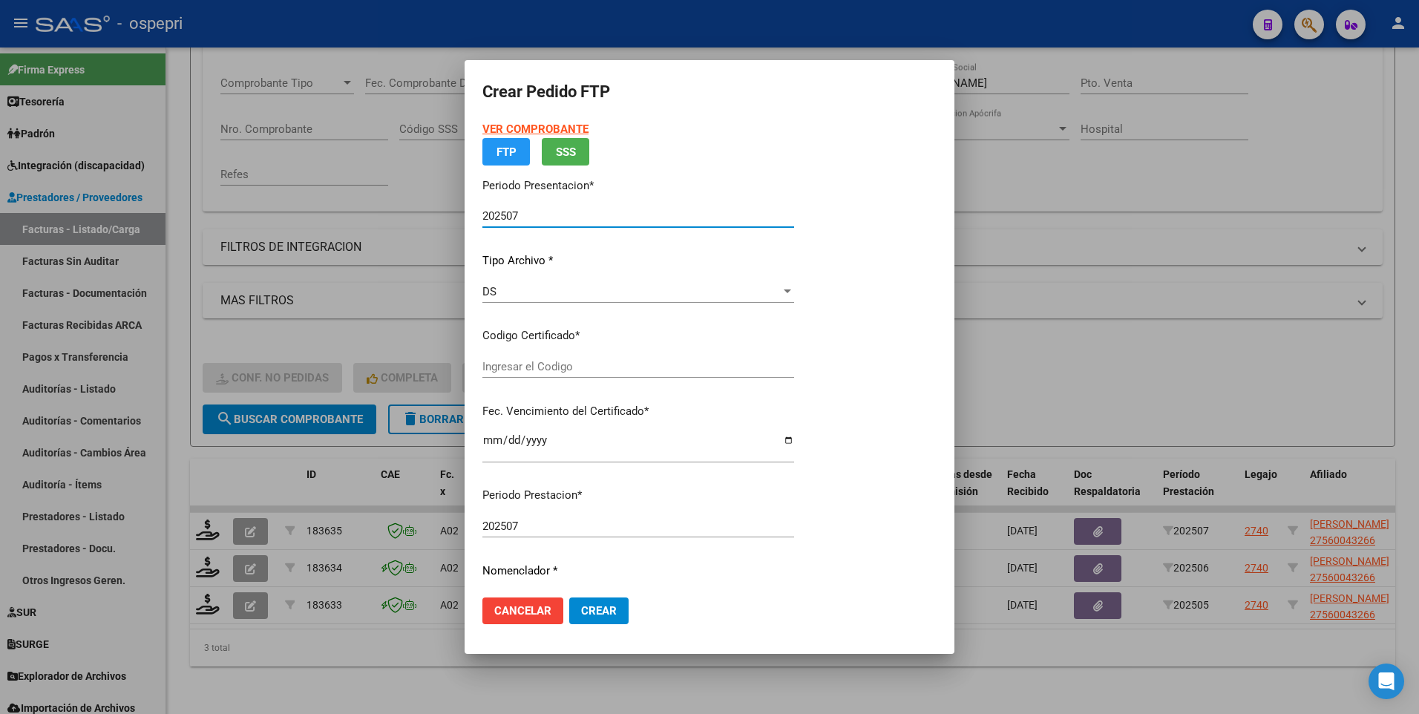
type input "2756004326-6"
type input "2026-08-23"
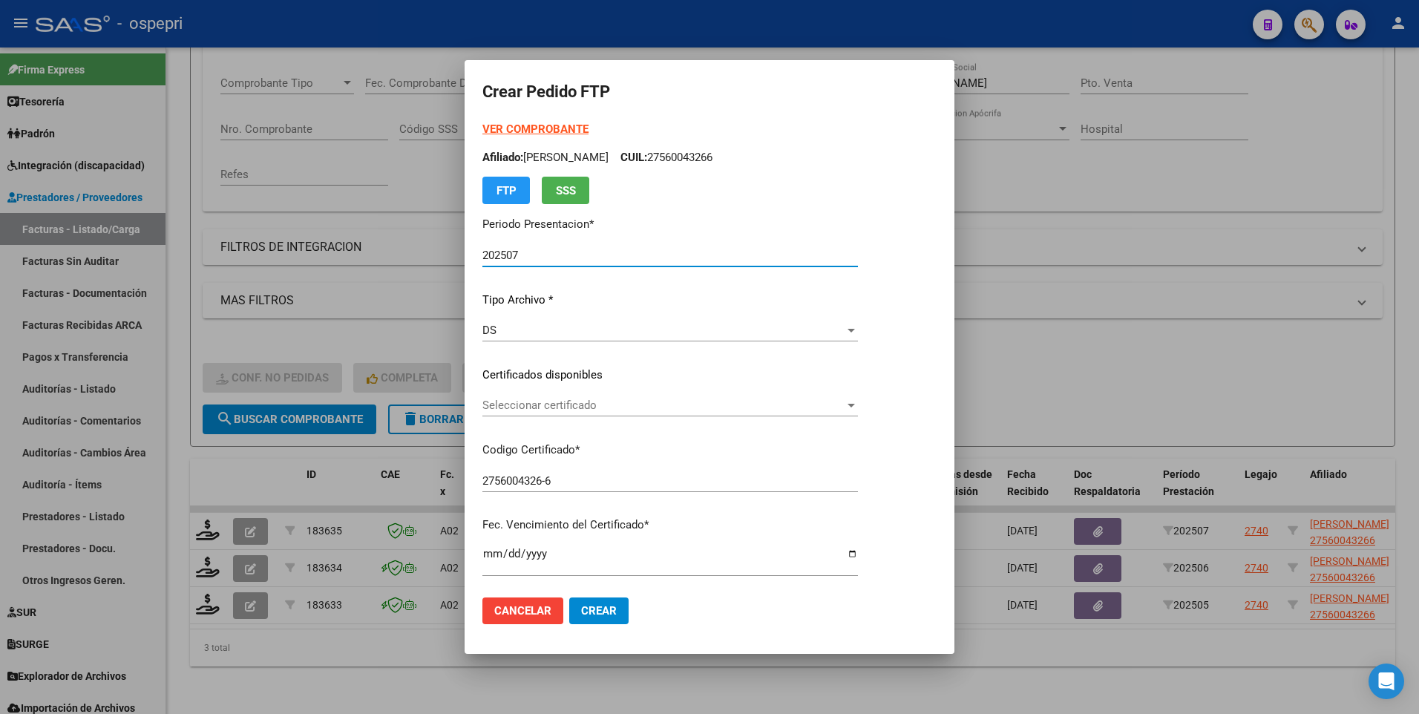
click at [858, 405] on div at bounding box center [851, 405] width 13 height 12
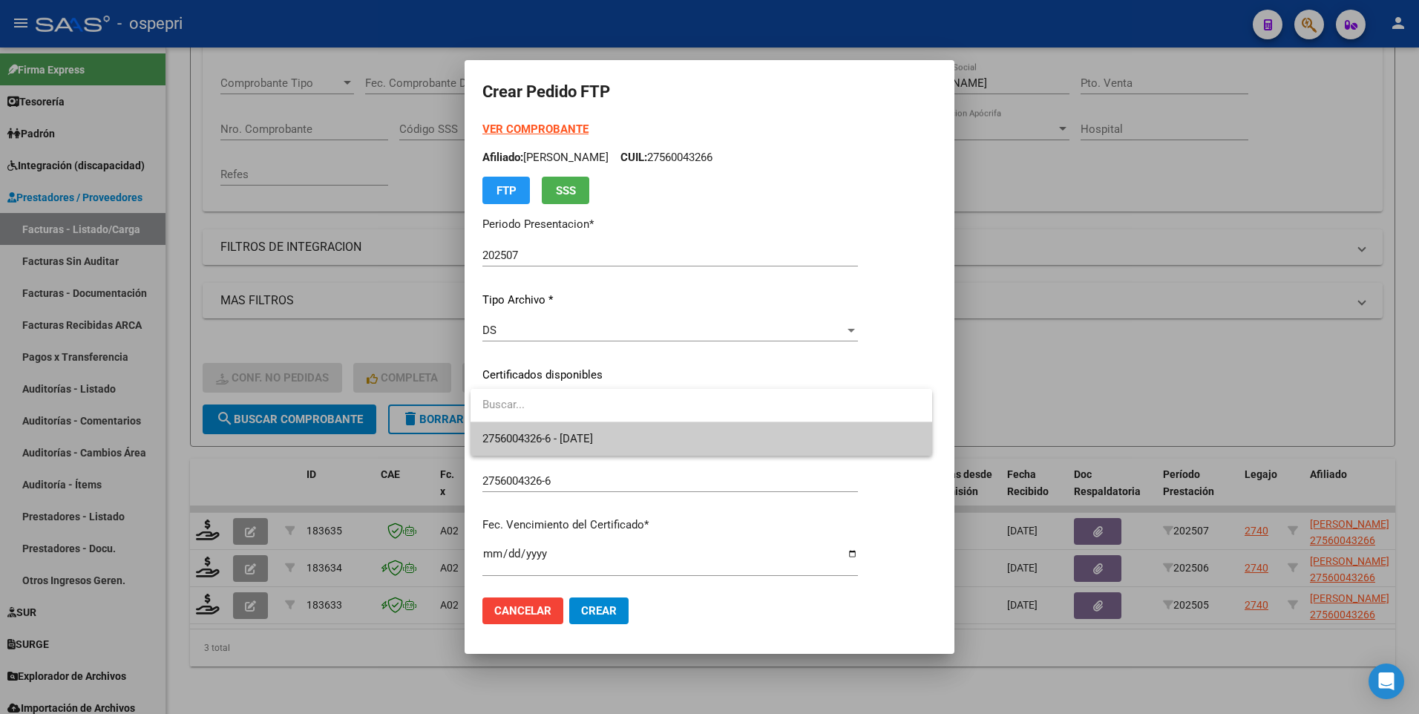
click at [840, 413] on span "2756004326-6 - 2026-08-23" at bounding box center [702, 438] width 438 height 33
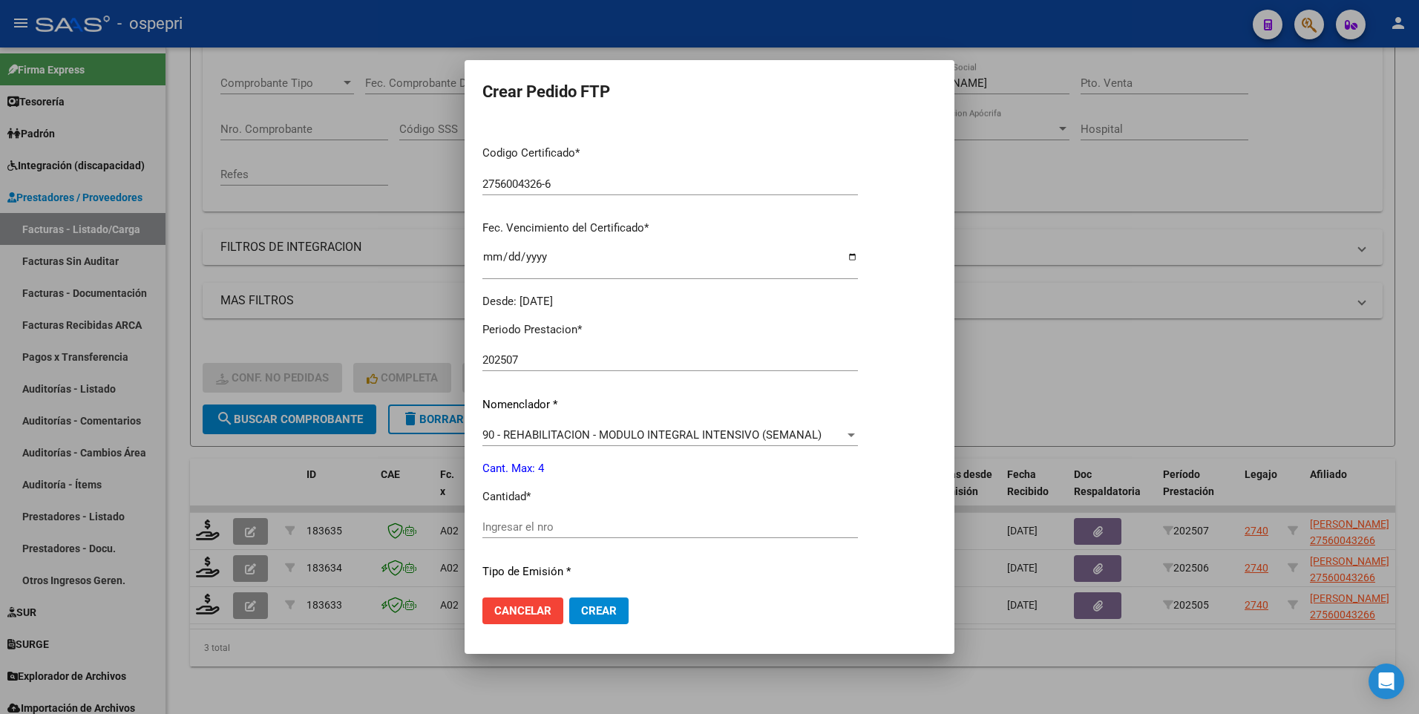
scroll to position [371, 0]
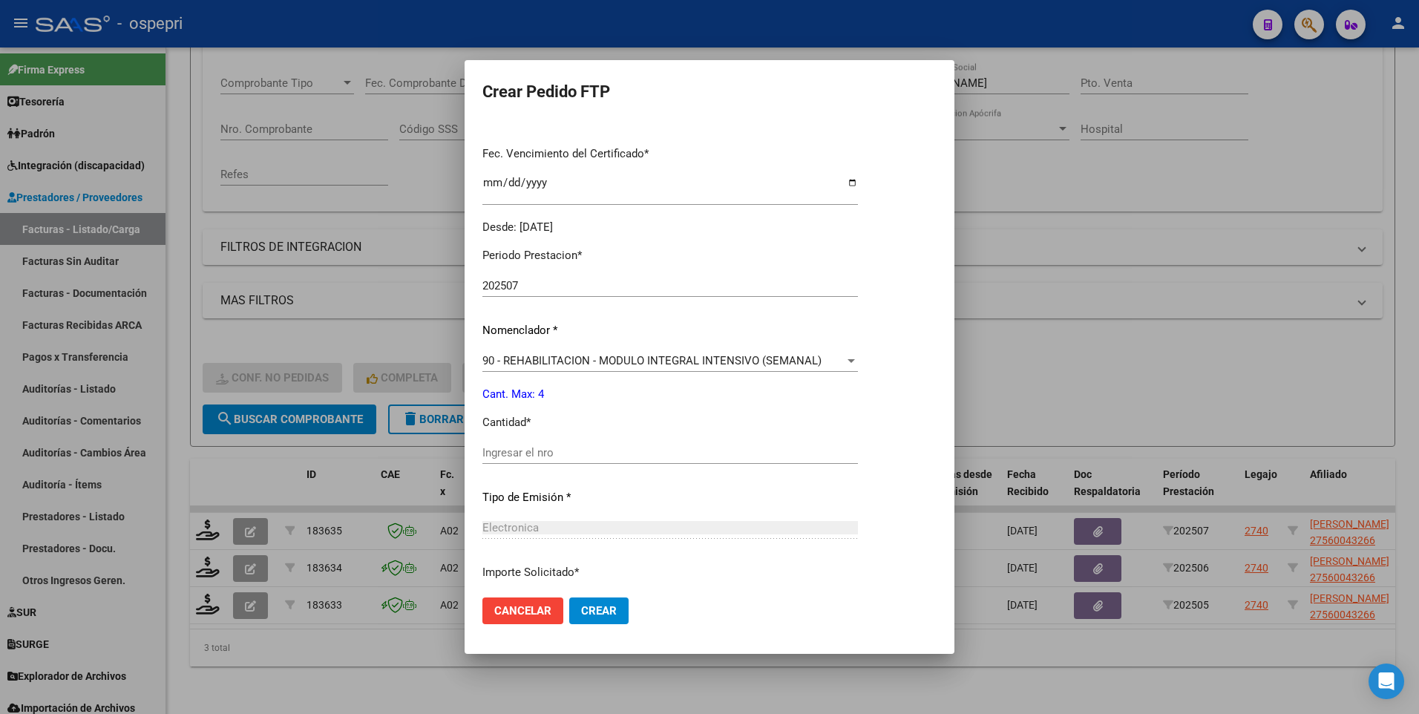
click at [675, 413] on div "Ingresar el nro" at bounding box center [671, 453] width 376 height 22
click at [674, 413] on input "Ingresar el nro" at bounding box center [671, 452] width 376 height 13
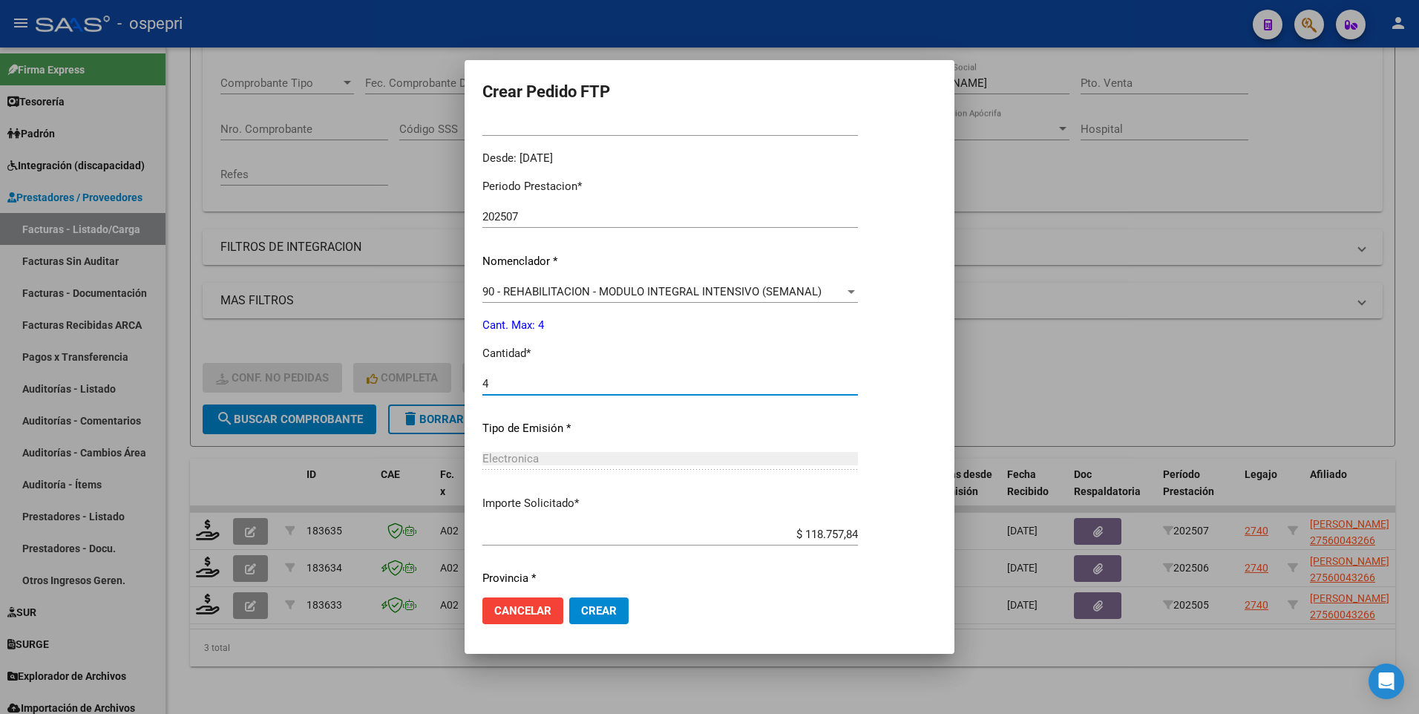
scroll to position [489, 0]
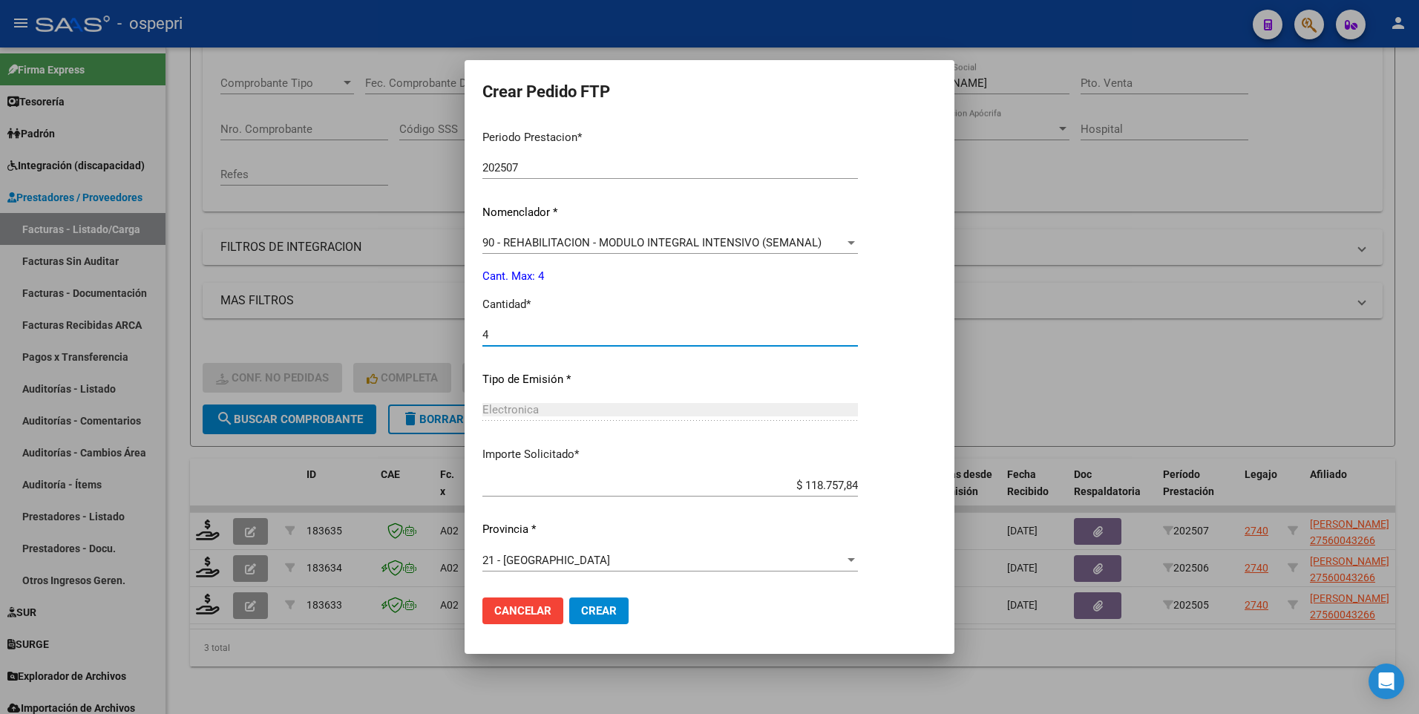
type input "4"
click at [604, 413] on span "Crear" at bounding box center [599, 610] width 36 height 13
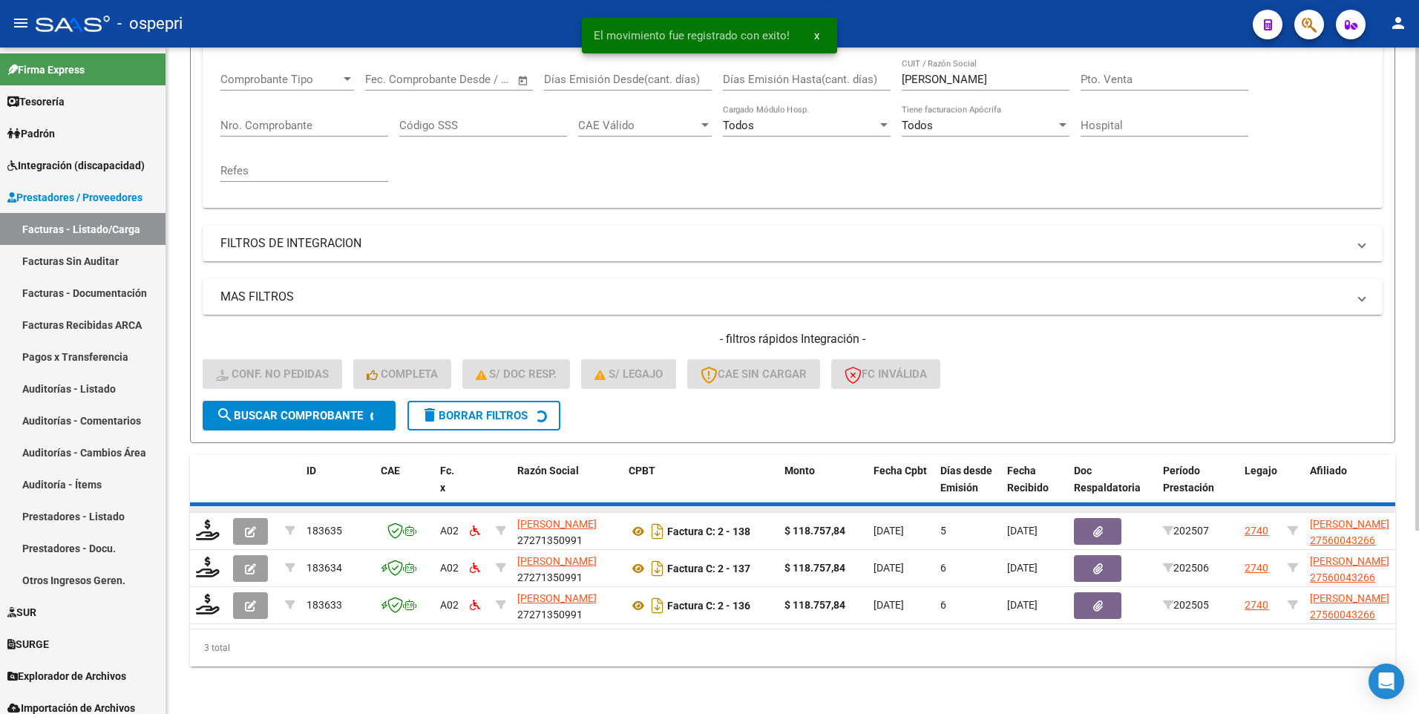
scroll to position [212, 0]
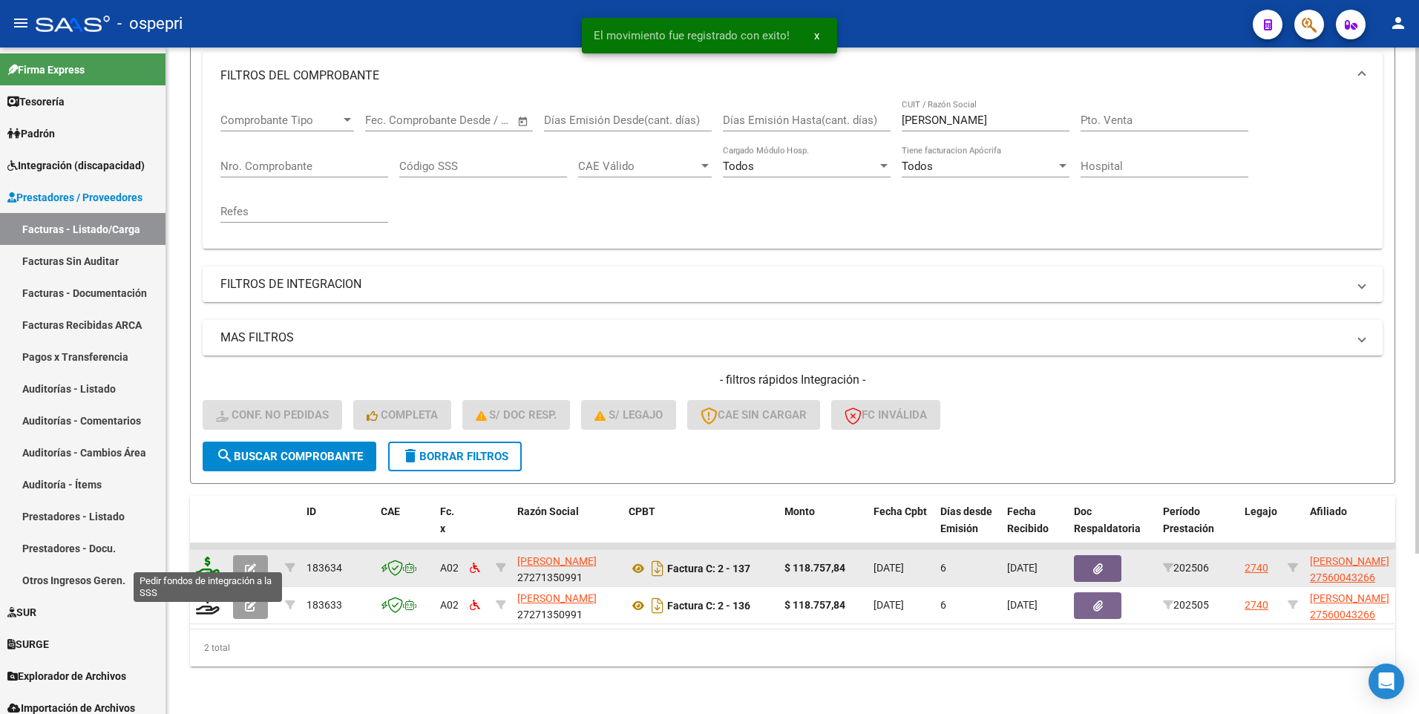
click at [208, 413] on icon at bounding box center [208, 567] width 24 height 21
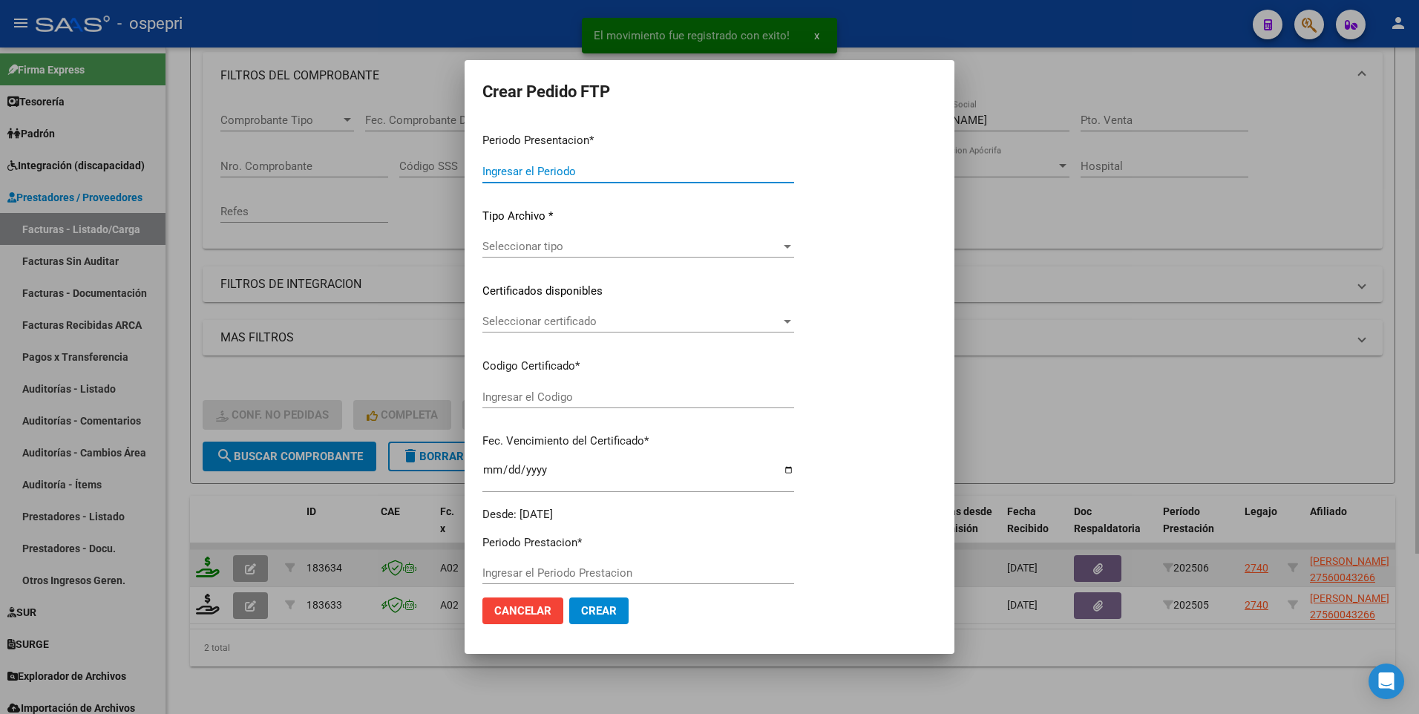
type input "202507"
type input "202506"
type input "$ 118.757,84"
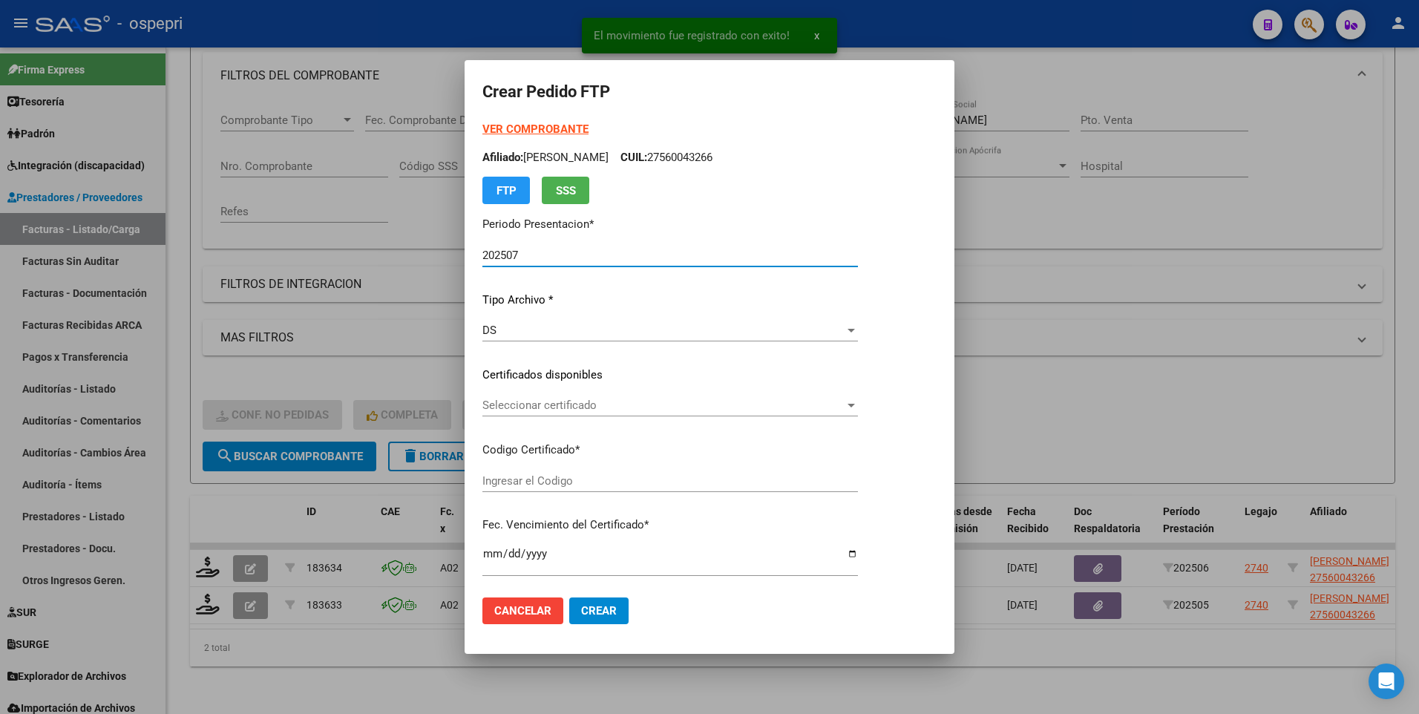
type input "2756004326-6"
type input "2026-08-23"
click at [855, 406] on div at bounding box center [851, 406] width 7 height 4
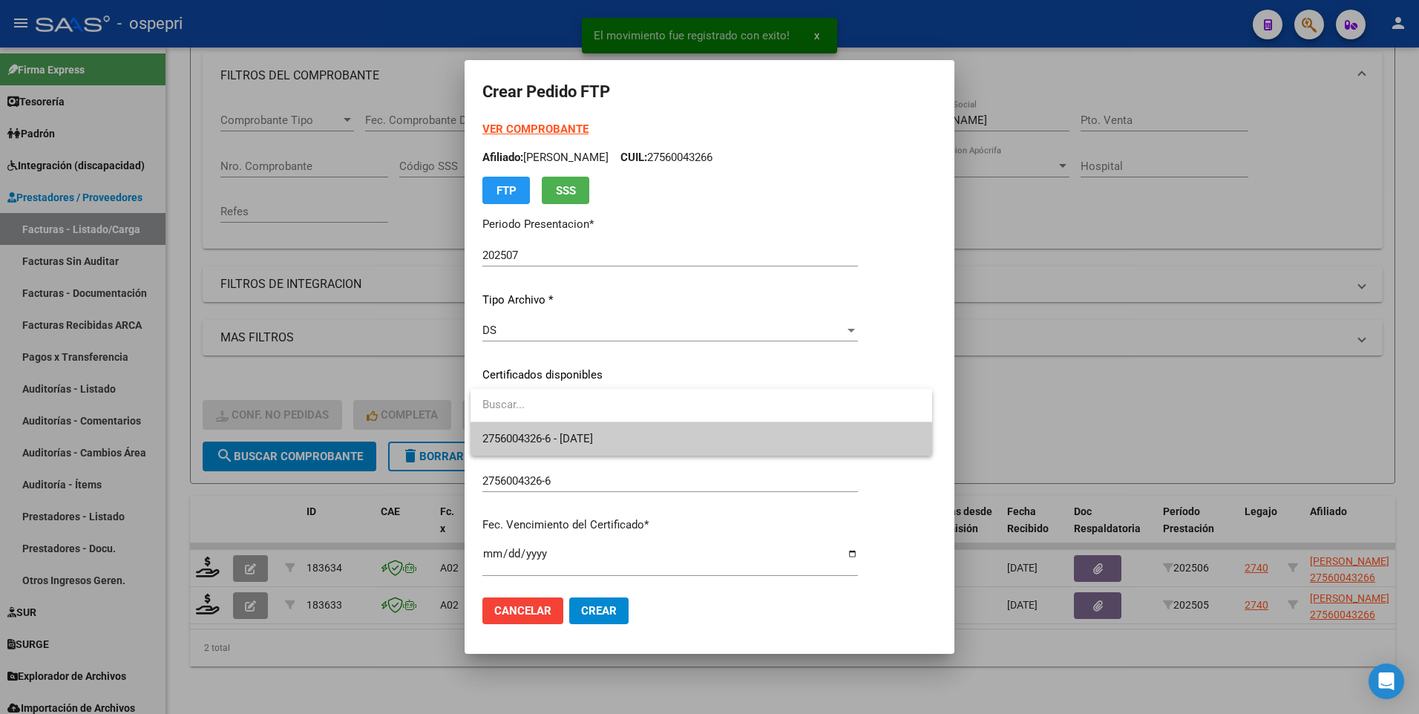
click at [781, 413] on span "2756004326-6 - 2026-08-23" at bounding box center [702, 438] width 438 height 33
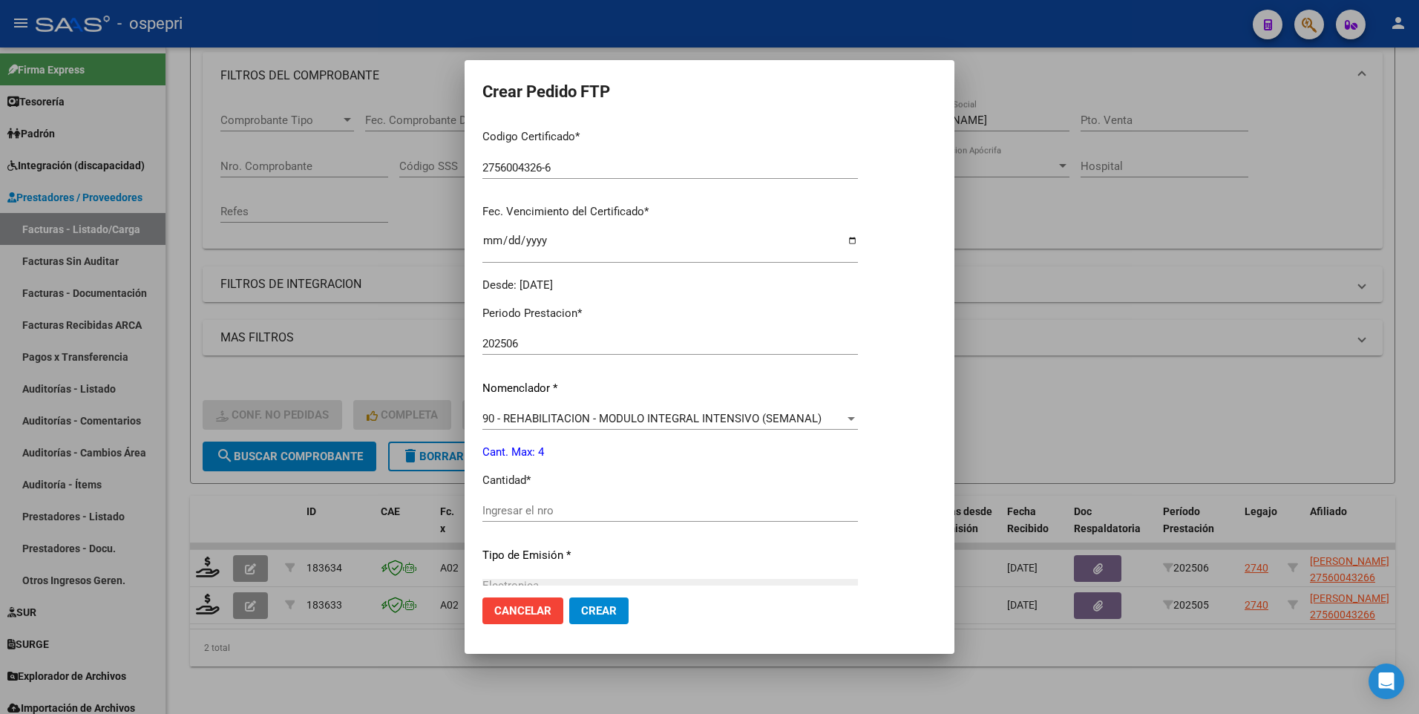
scroll to position [371, 0]
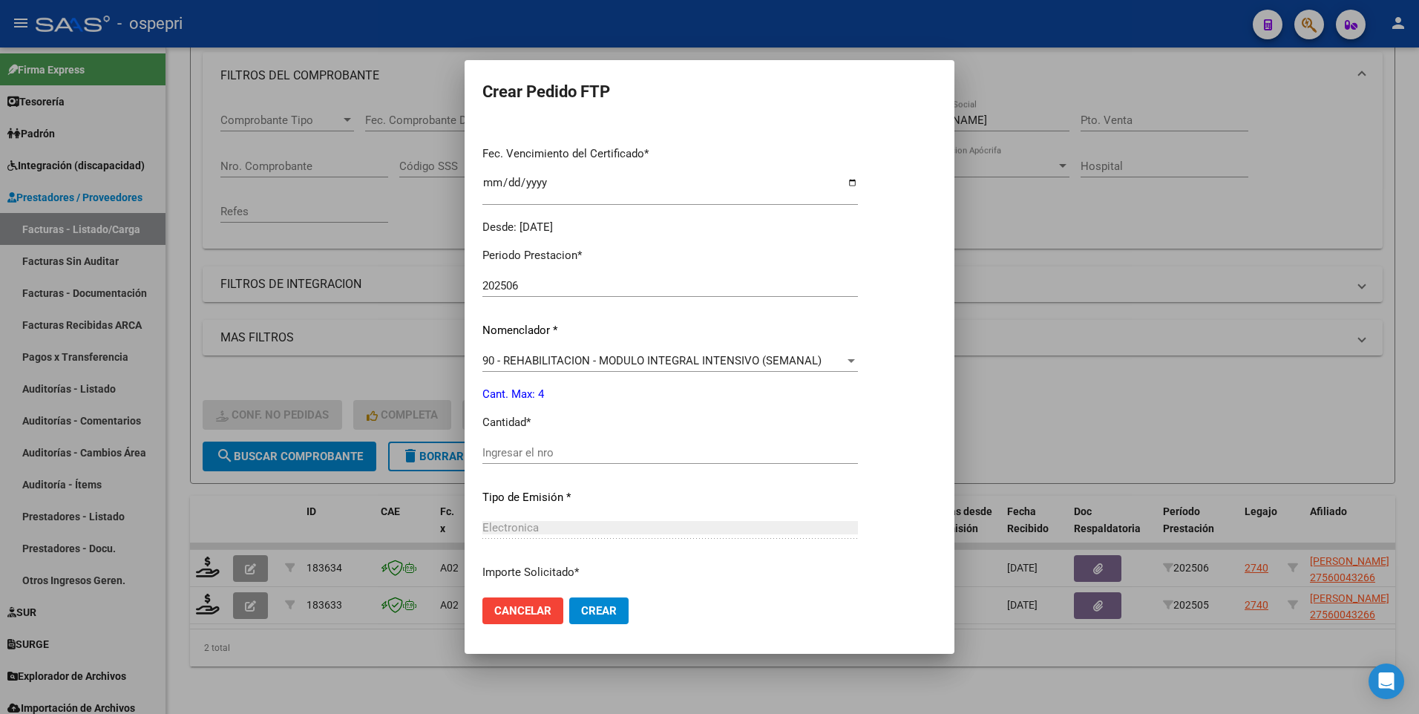
click at [594, 413] on input "Ingresar el nro" at bounding box center [671, 452] width 376 height 13
type input "4"
click at [578, 413] on button "Crear" at bounding box center [598, 611] width 59 height 27
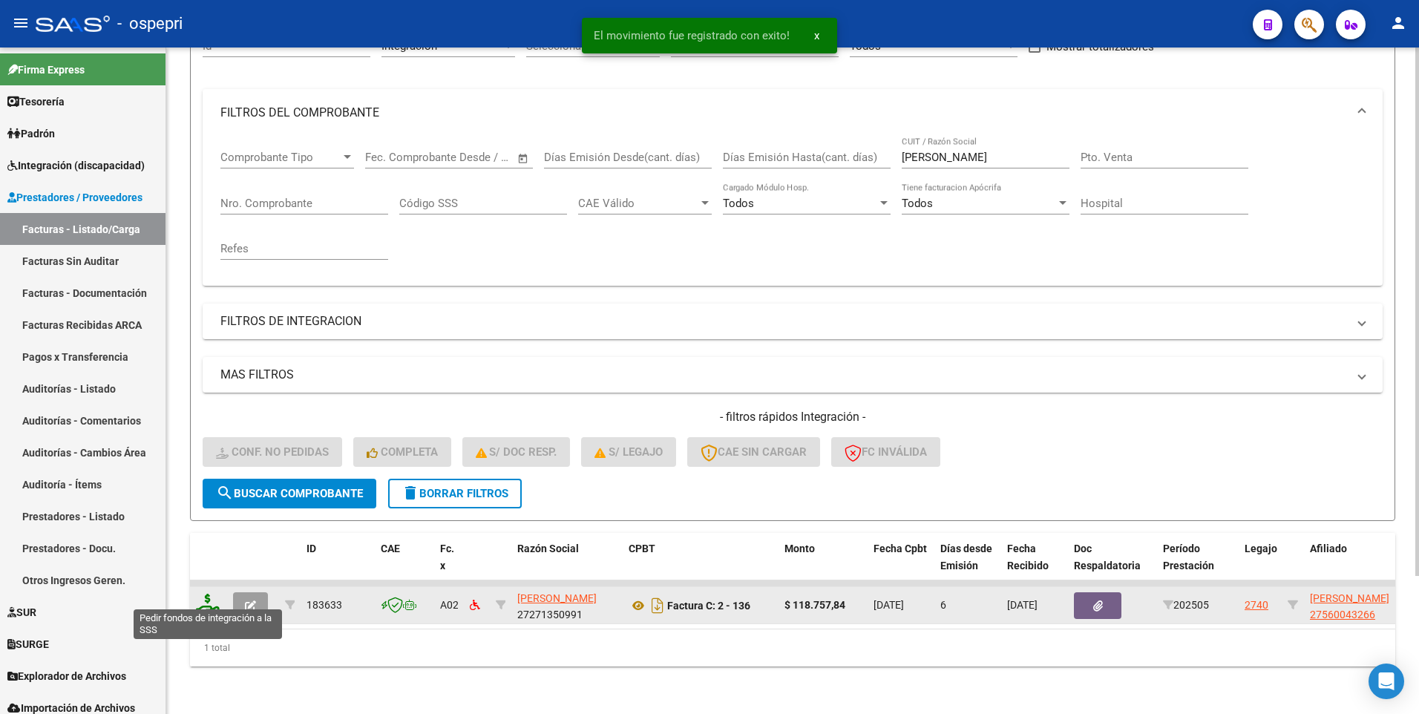
scroll to position [174, 0]
click at [211, 413] on icon at bounding box center [208, 604] width 24 height 21
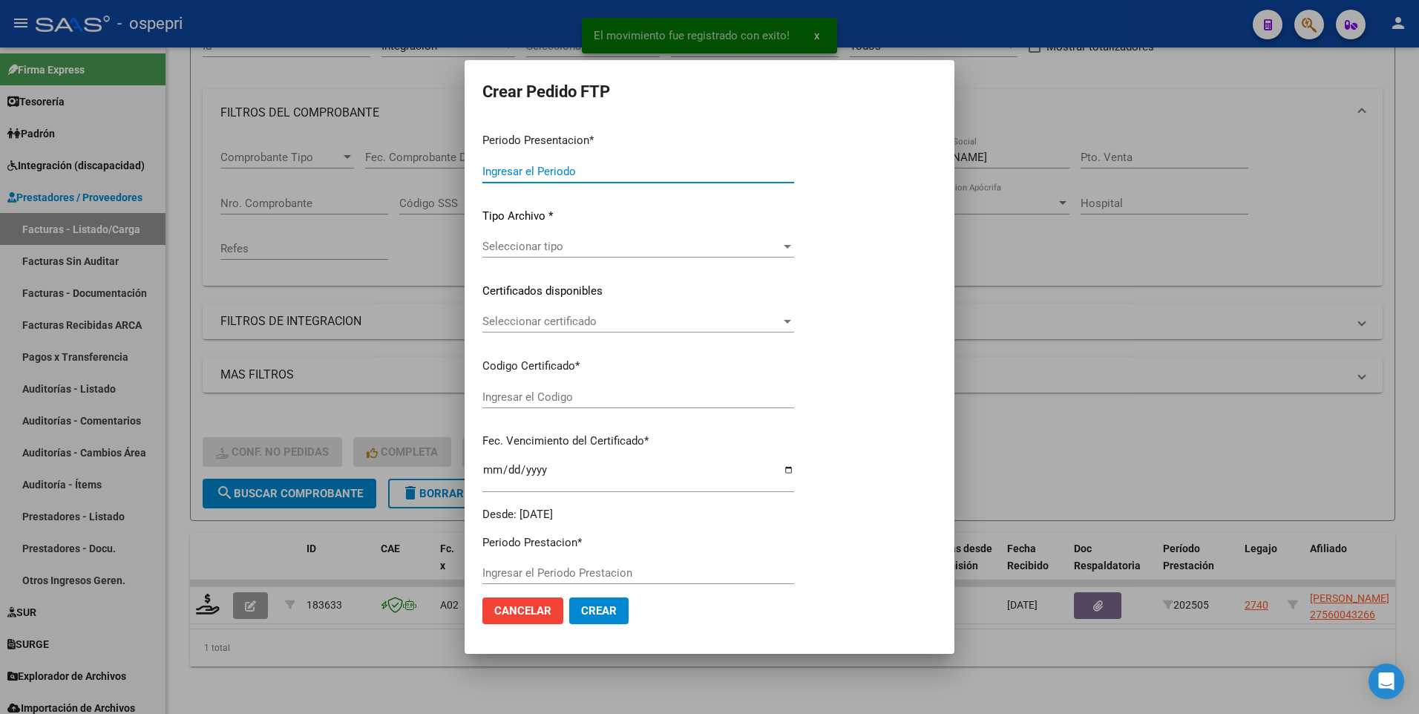
type input "202507"
type input "202505"
type input "$ 118.757,84"
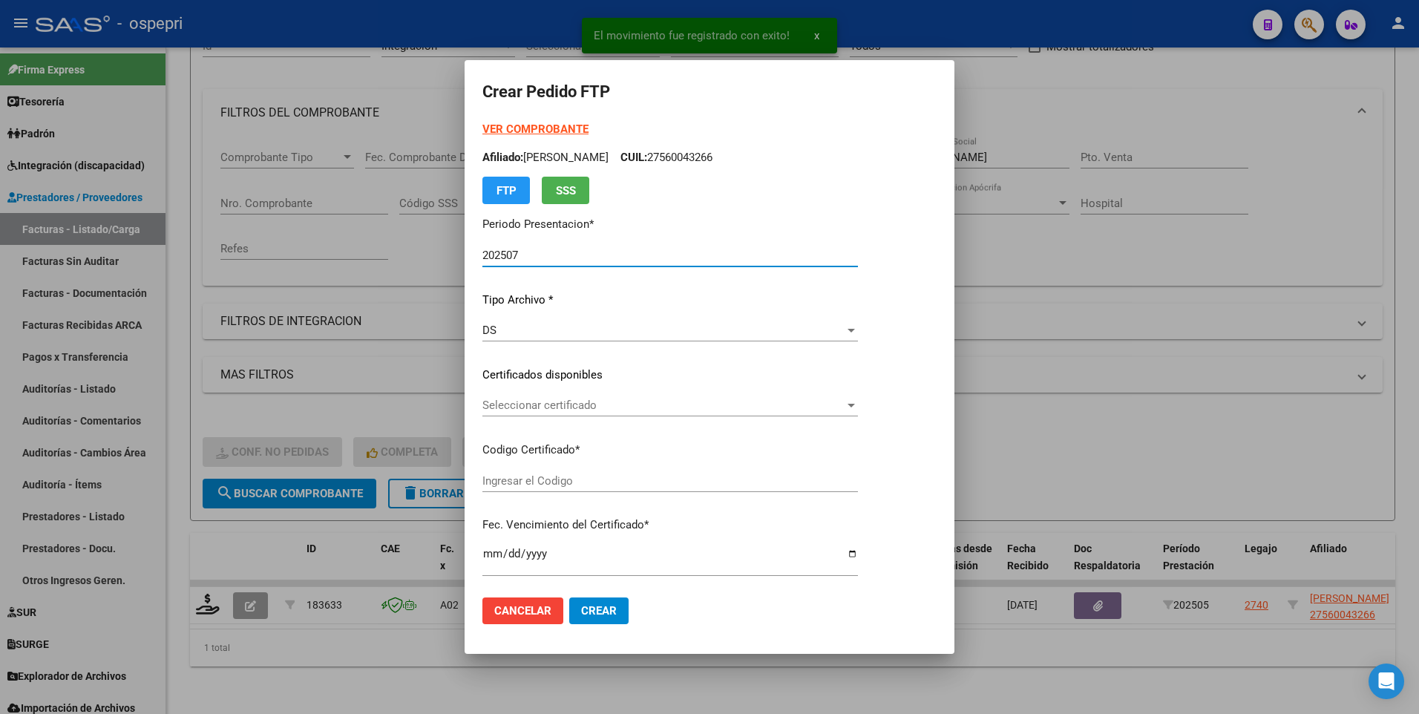
type input "2756004326-6"
type input "2026-08-23"
click at [858, 400] on div at bounding box center [851, 405] width 13 height 12
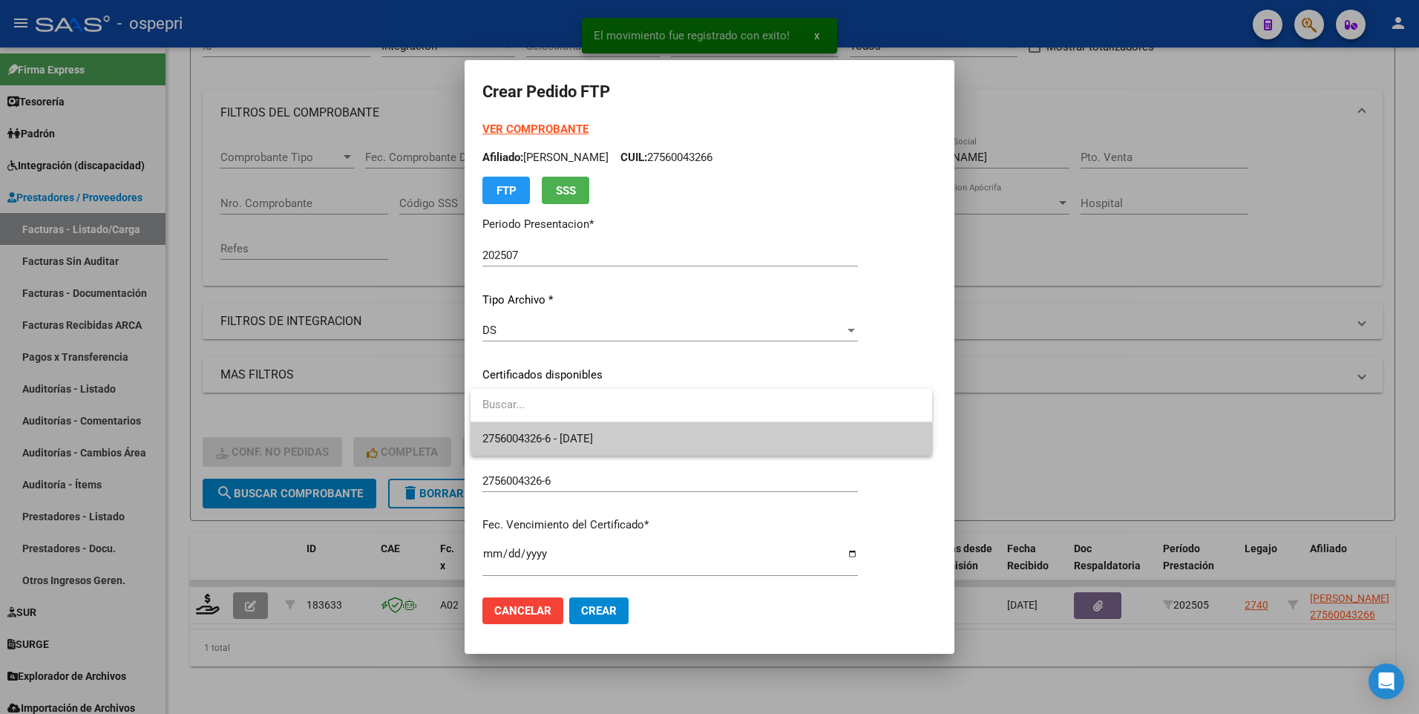
click at [825, 413] on span "2756004326-6 - 2026-08-23" at bounding box center [702, 438] width 438 height 33
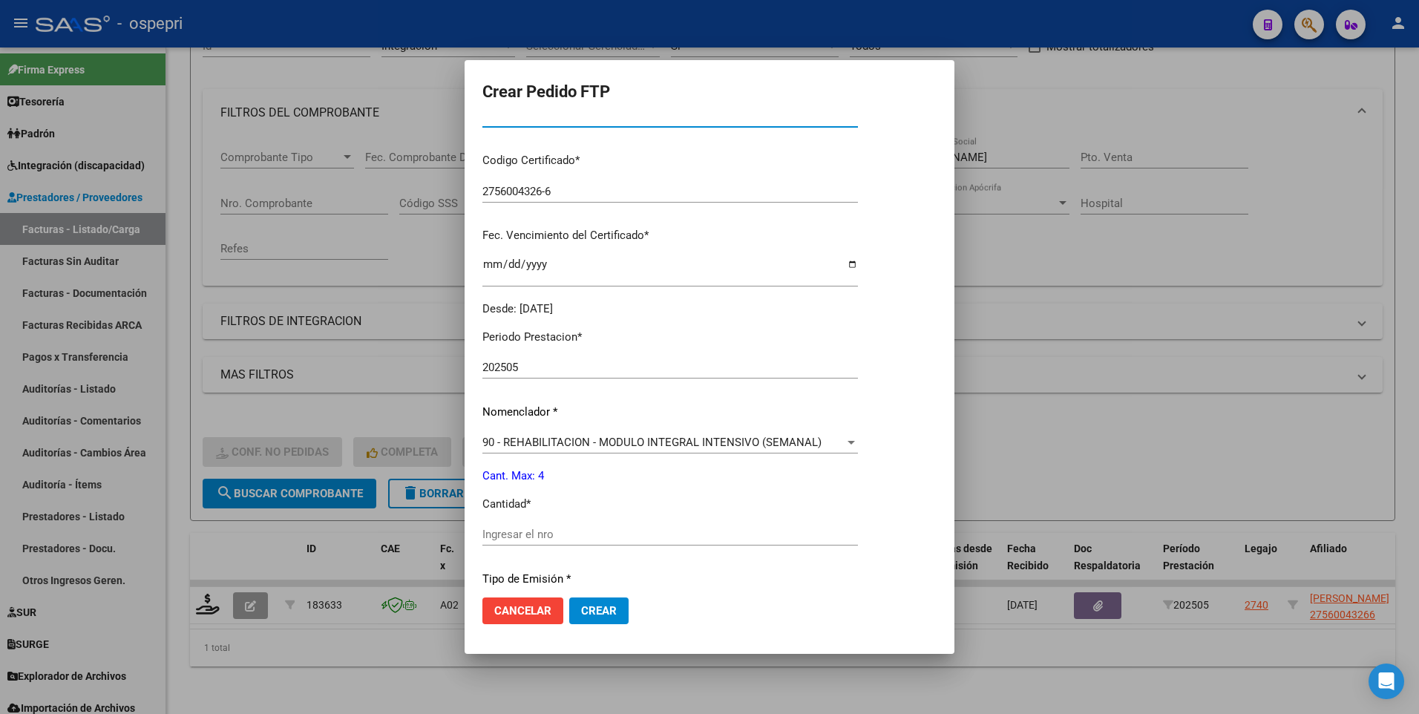
scroll to position [297, 0]
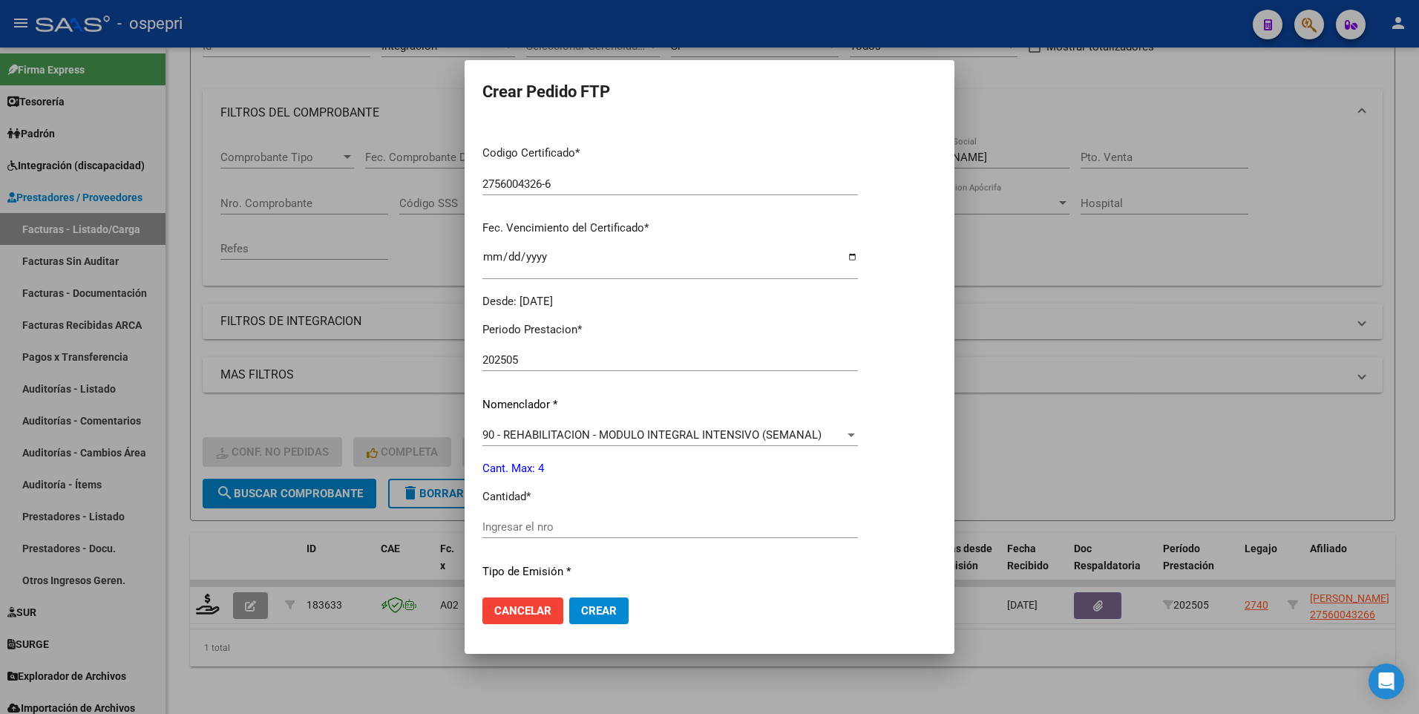
click at [534, 413] on input "Ingresar el nro" at bounding box center [671, 526] width 376 height 13
type input "4"
click at [601, 413] on span "Crear" at bounding box center [599, 610] width 36 height 13
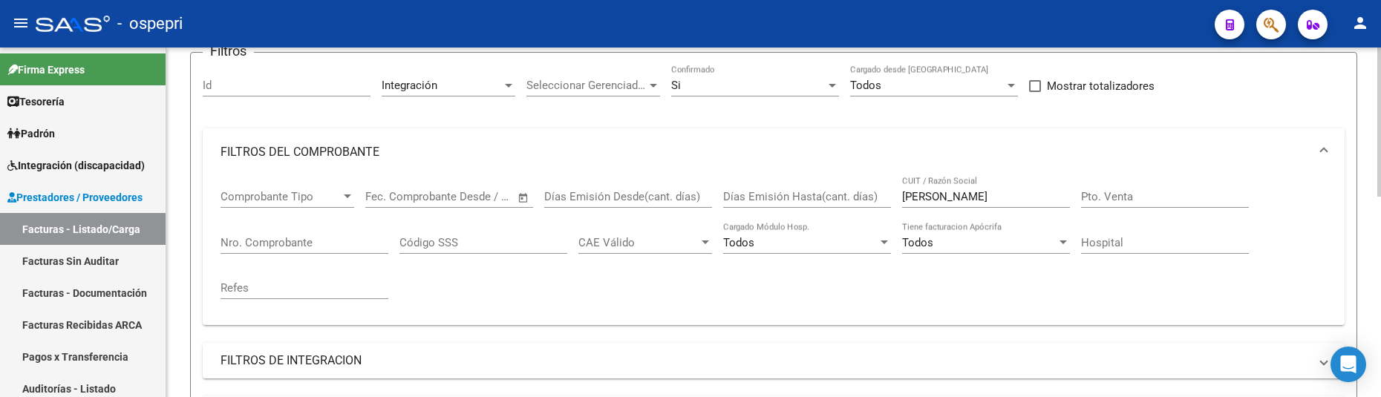
scroll to position [26, 0]
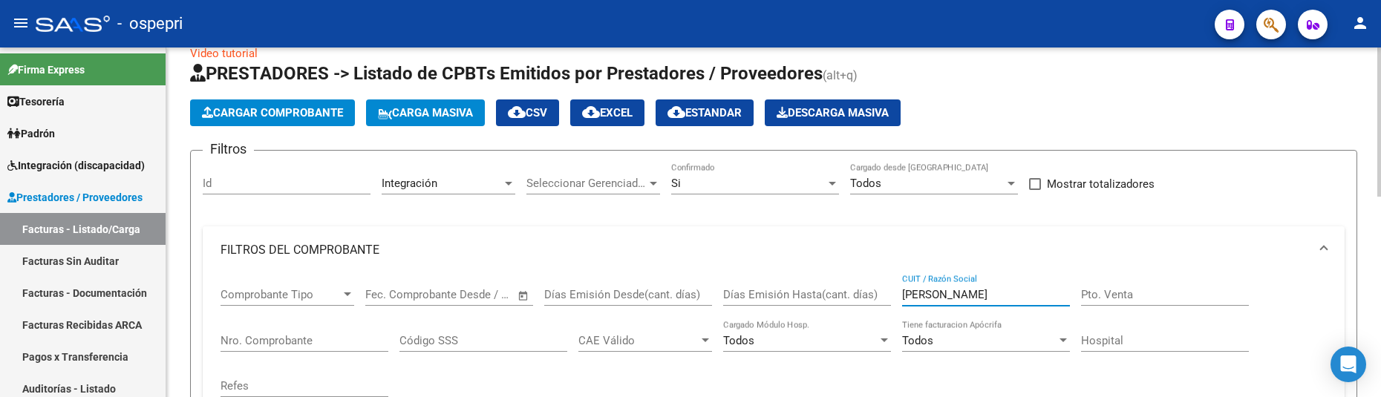
drag, startPoint x: 978, startPoint y: 294, endPoint x: 895, endPoint y: 287, distance: 82.7
click at [895, 287] on div "Comprobante Tipo Comprobante Tipo Start date – End date Fec. Comprobante Desde …" at bounding box center [773, 342] width 1106 height 137
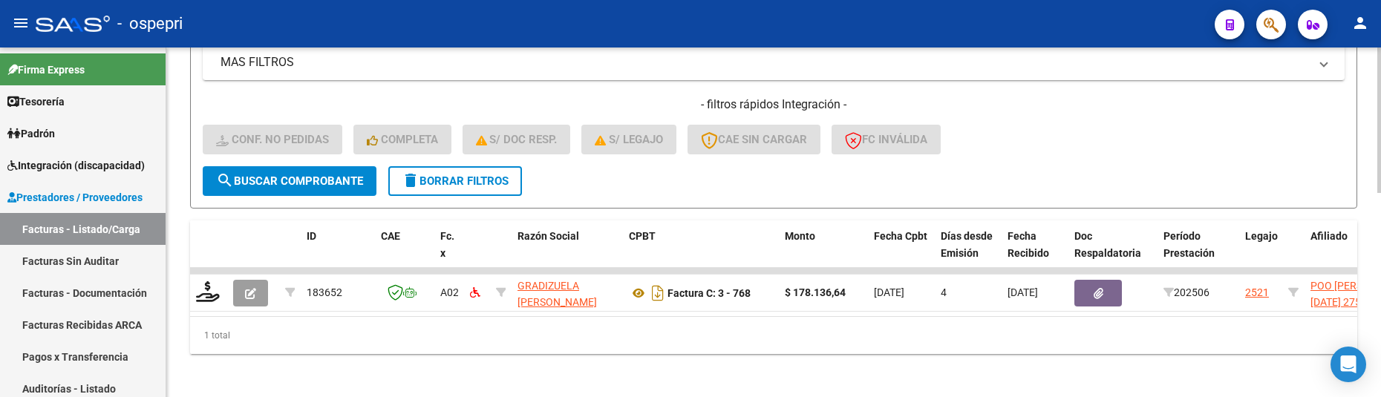
scroll to position [491, 0]
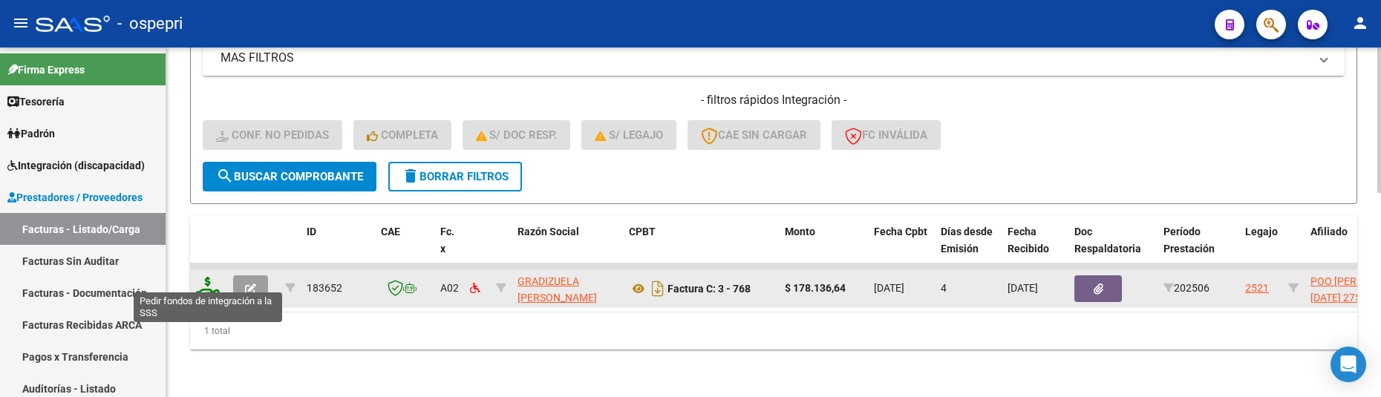
type input "gradizuela"
click at [203, 278] on icon at bounding box center [208, 287] width 24 height 21
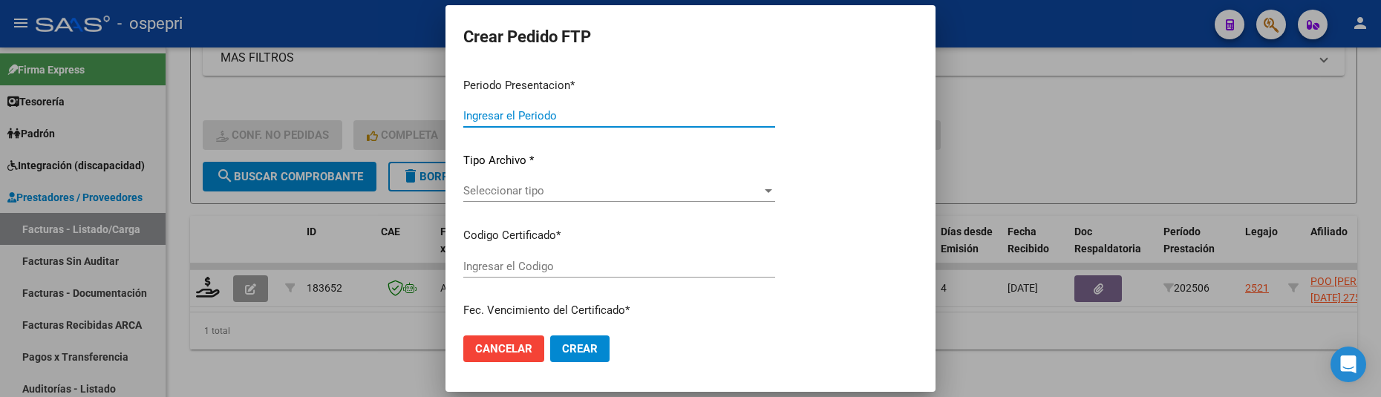
type input "202507"
type input "202506"
type input "$ 178.136,64"
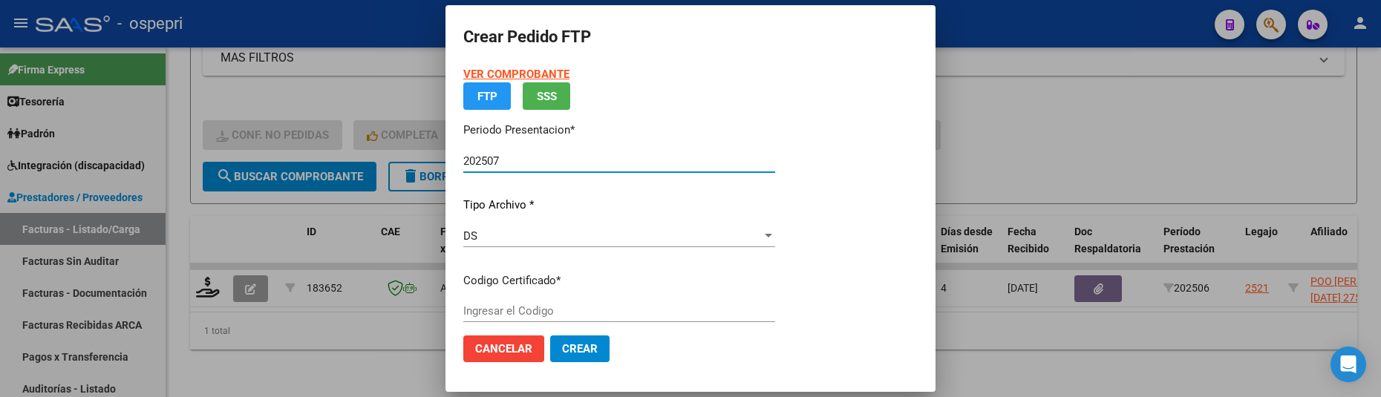
type input "2756983835-0"
type input "2027-12-01"
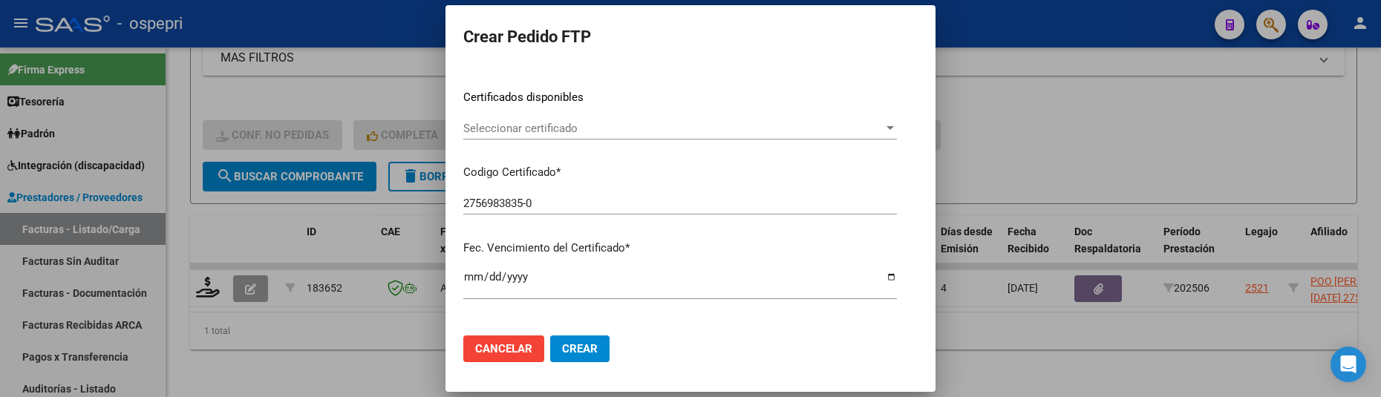
scroll to position [223, 0]
click at [884, 129] on div at bounding box center [889, 128] width 13 height 12
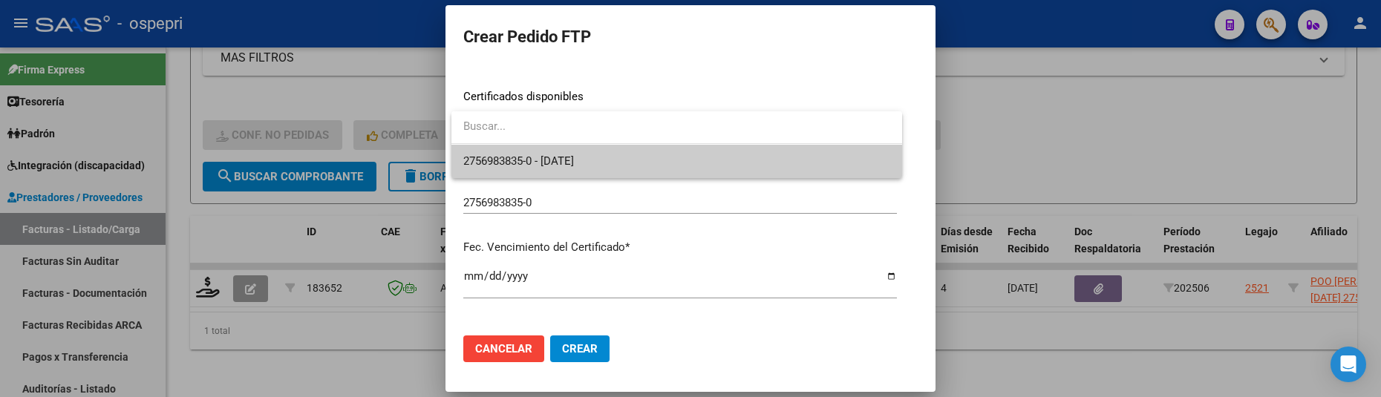
click at [813, 153] on span "2756983835-0 - 2027-12-01" at bounding box center [676, 161] width 427 height 33
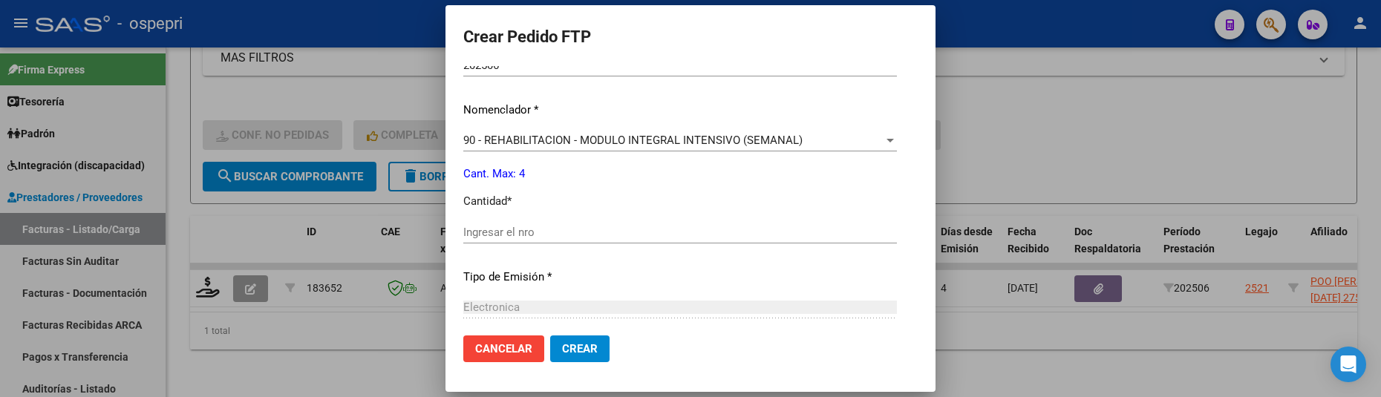
scroll to position [594, 0]
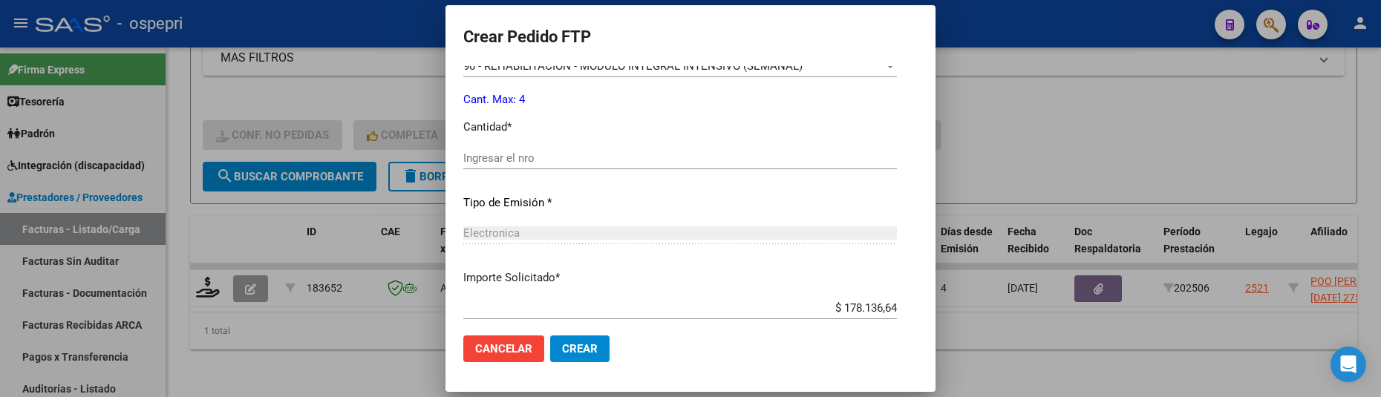
click at [601, 161] on input "Ingresar el nro" at bounding box center [680, 157] width 434 height 13
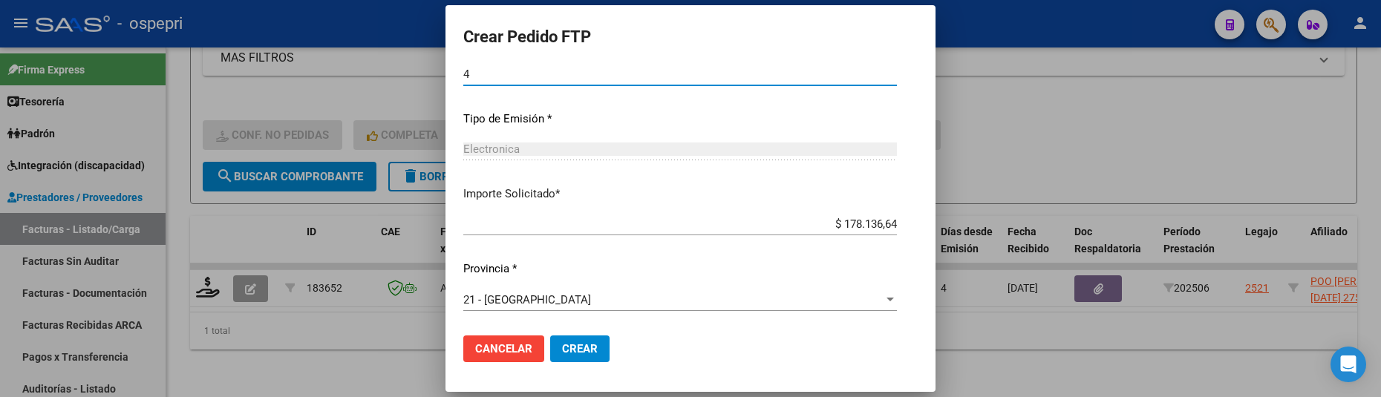
scroll to position [678, 0]
type input "4"
click at [573, 338] on button "Crear" at bounding box center [579, 349] width 59 height 27
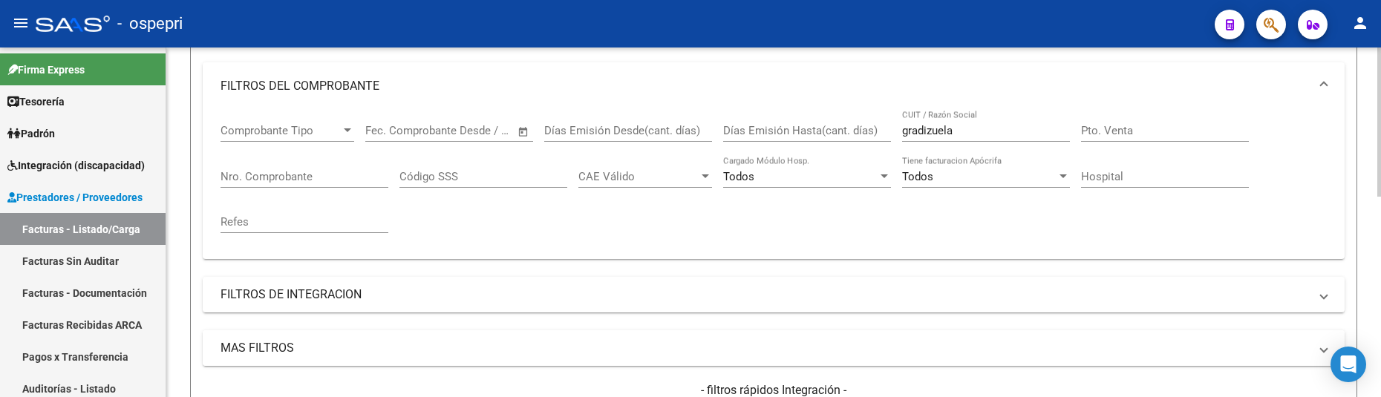
scroll to position [172, 0]
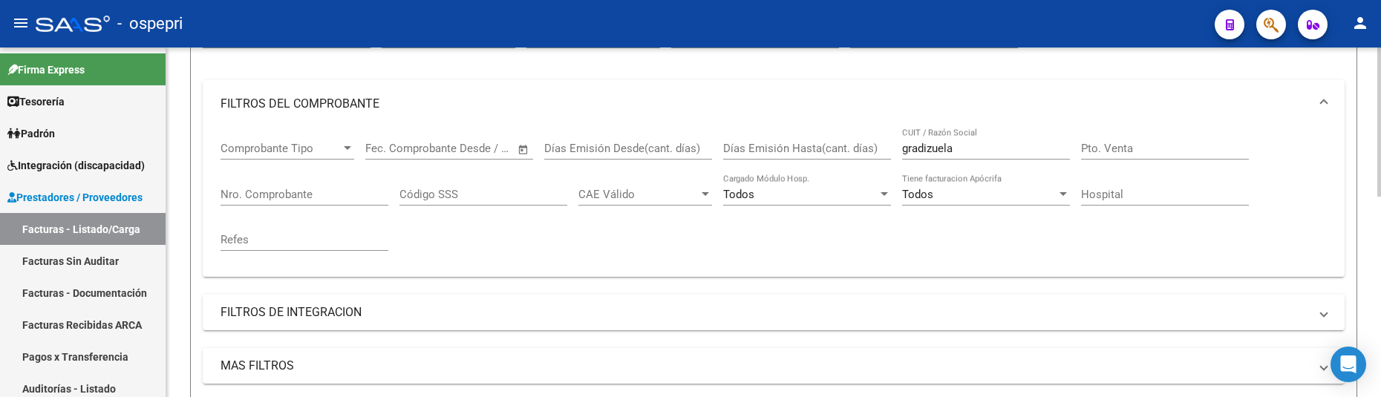
drag, startPoint x: 1376, startPoint y: 204, endPoint x: 1376, endPoint y: 147, distance: 57.2
click at [1376, 147] on div "Video tutorial PRESTADORES -> Listado de CPBTs Emitidos por Prestadores / Prove…" at bounding box center [773, 284] width 1214 height 819
click at [1314, 221] on div "Comprobante Tipo Comprobante Tipo Start date – End date Fec. Comprobante Desde …" at bounding box center [773, 196] width 1106 height 137
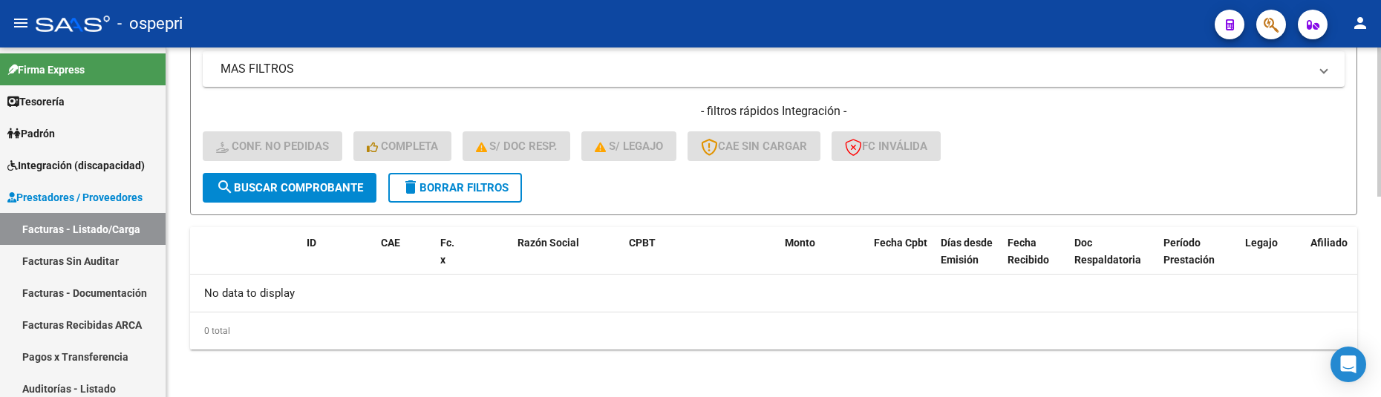
click at [311, 189] on span "search Buscar Comprobante" at bounding box center [289, 187] width 147 height 13
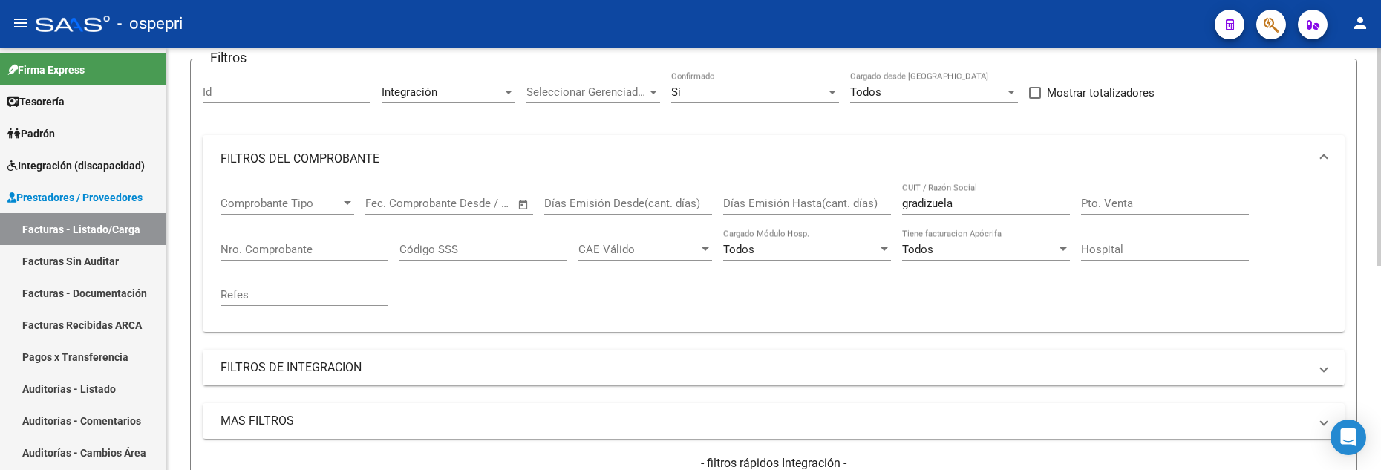
scroll to position [99, 0]
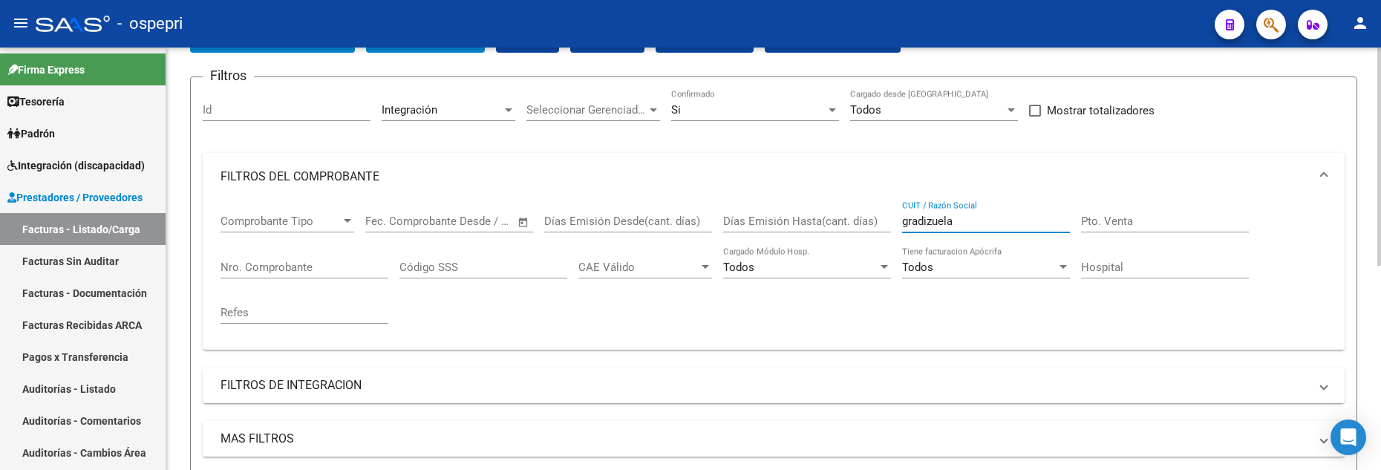
drag, startPoint x: 961, startPoint y: 220, endPoint x: 886, endPoint y: 222, distance: 74.2
click at [886, 222] on div "Comprobante Tipo Comprobante Tipo Start date – End date Fec. Comprobante Desde …" at bounding box center [773, 268] width 1106 height 137
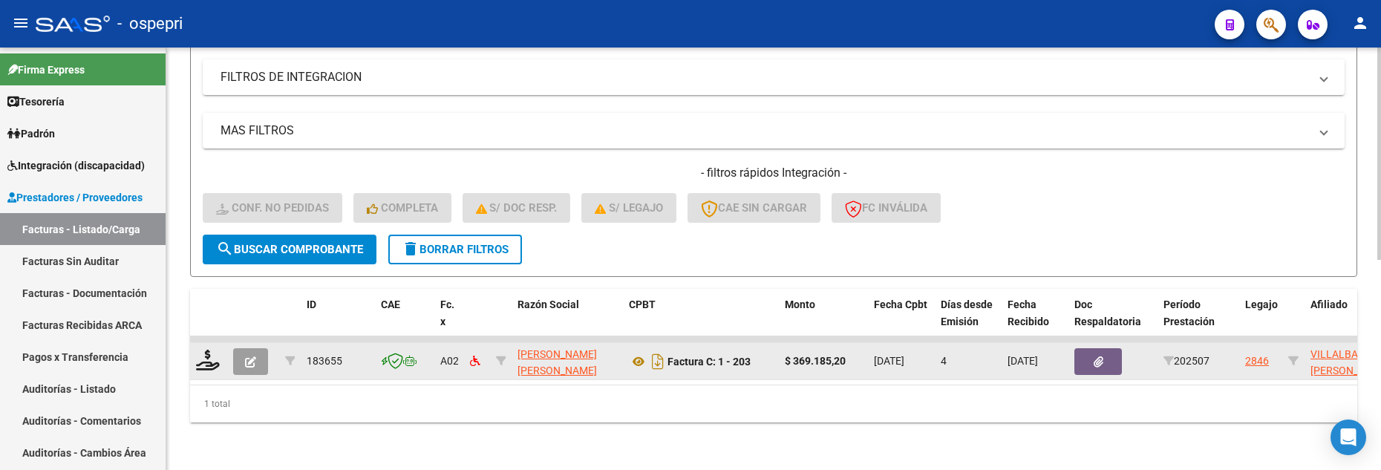
scroll to position [419, 0]
type input "HERRERA JES"
click at [205, 356] on icon at bounding box center [208, 360] width 24 height 21
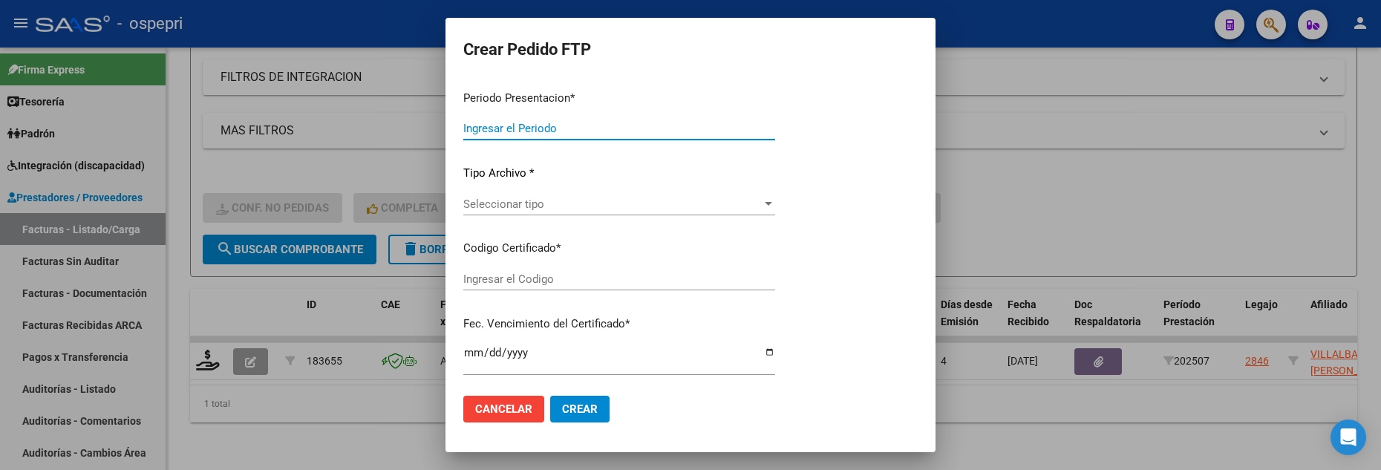
type input "202507"
type input "$ 369.185,20"
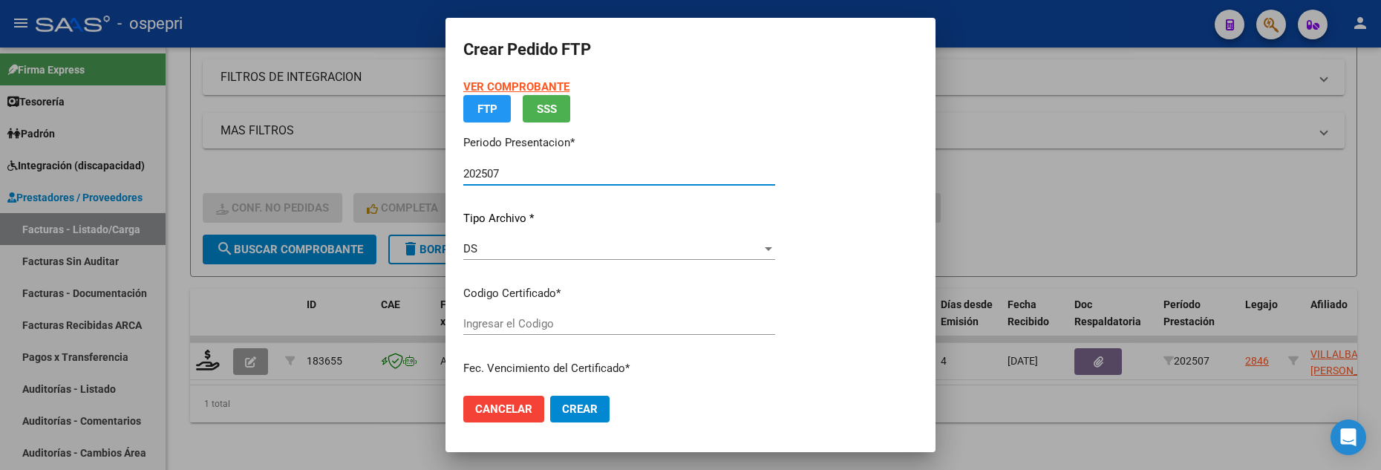
type input "2753074095-7"
type input "2026-11-01"
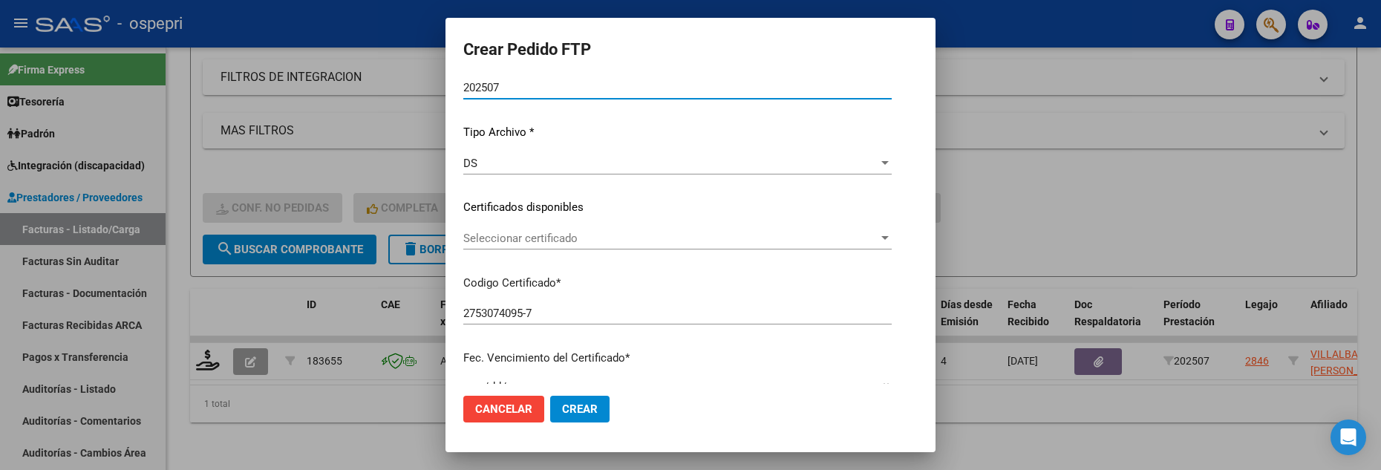
scroll to position [148, 0]
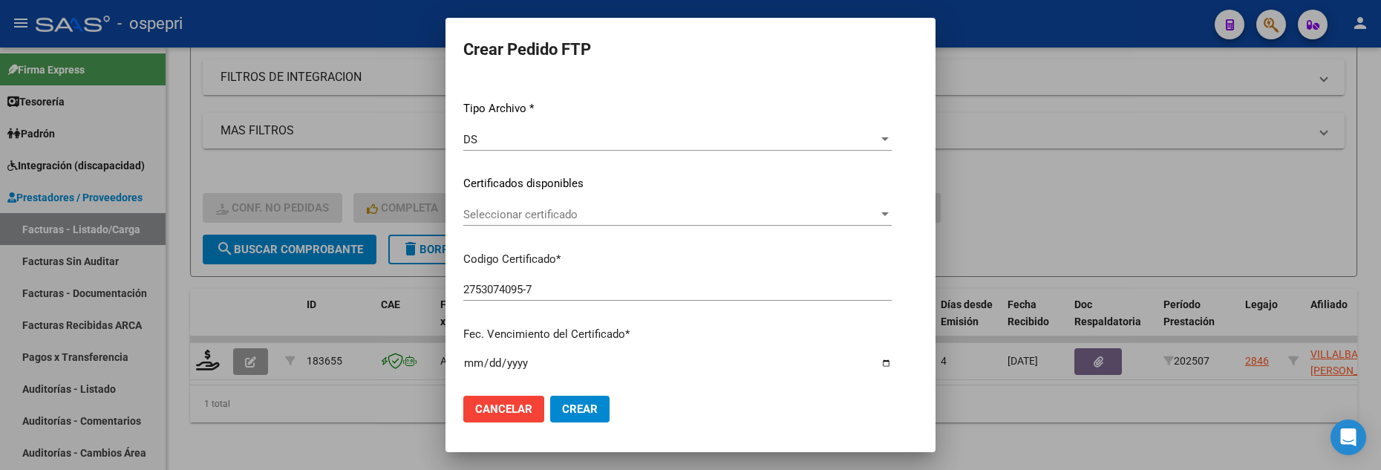
click at [892, 212] on div at bounding box center [884, 215] width 13 height 12
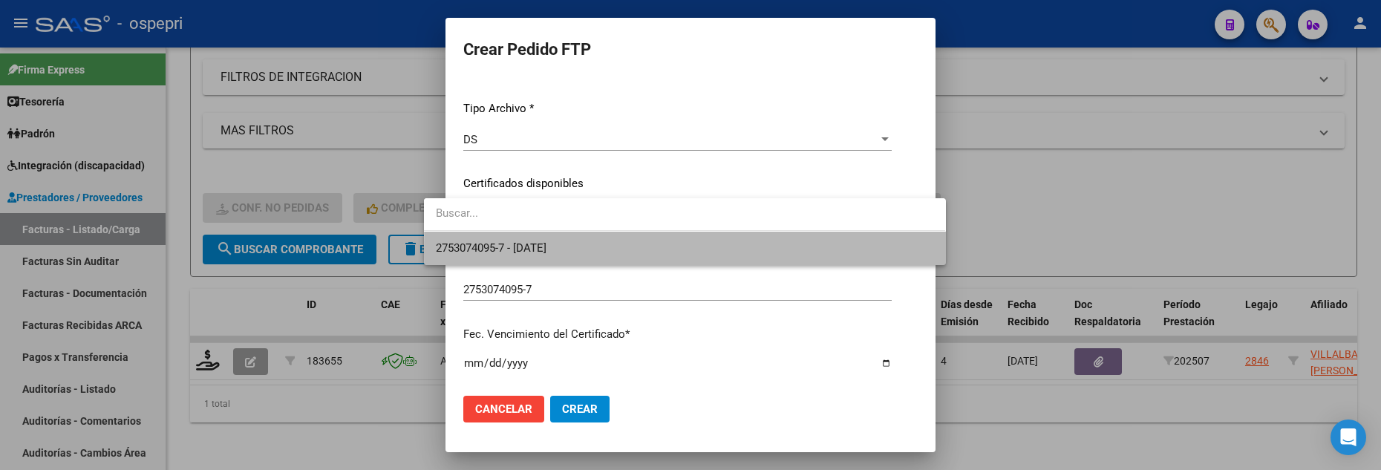
click at [848, 253] on span "2753074095-7 - 2026-11-01" at bounding box center [684, 248] width 497 height 33
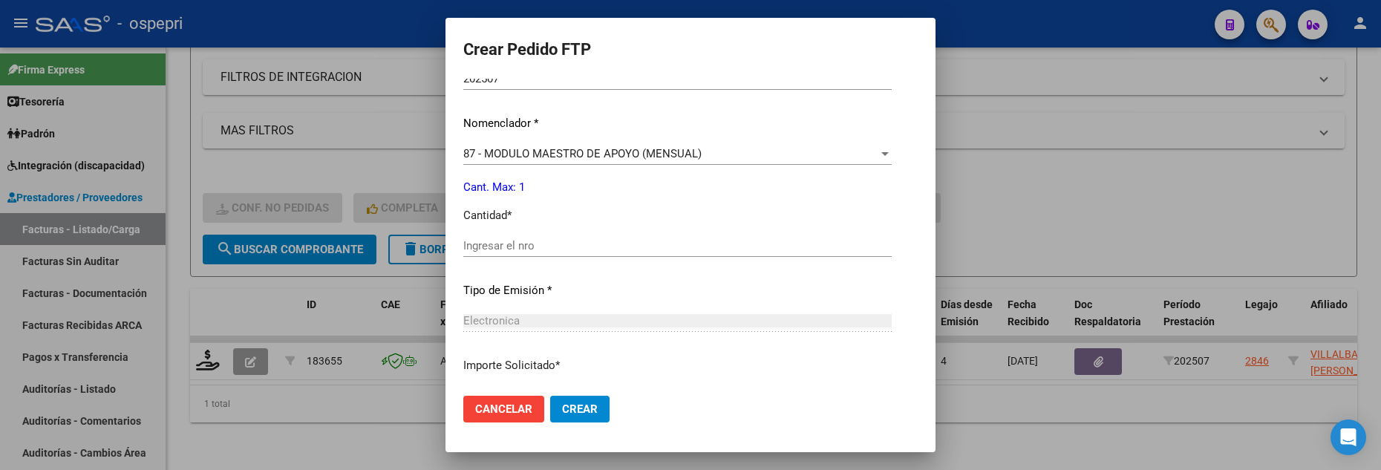
scroll to position [520, 0]
click at [522, 241] on input "Ingresar el nro" at bounding box center [677, 244] width 428 height 13
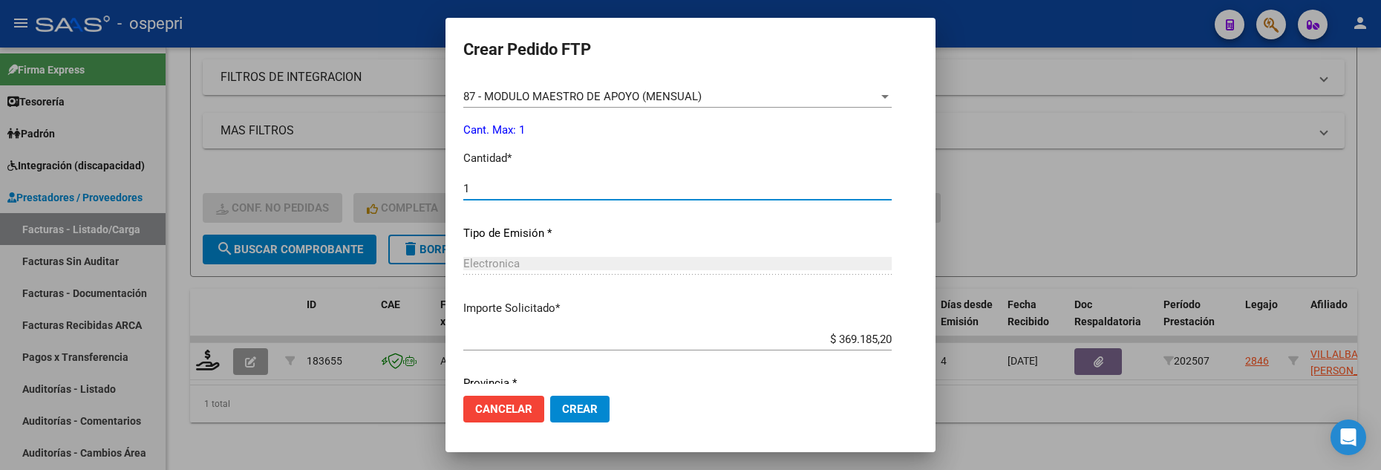
scroll to position [632, 0]
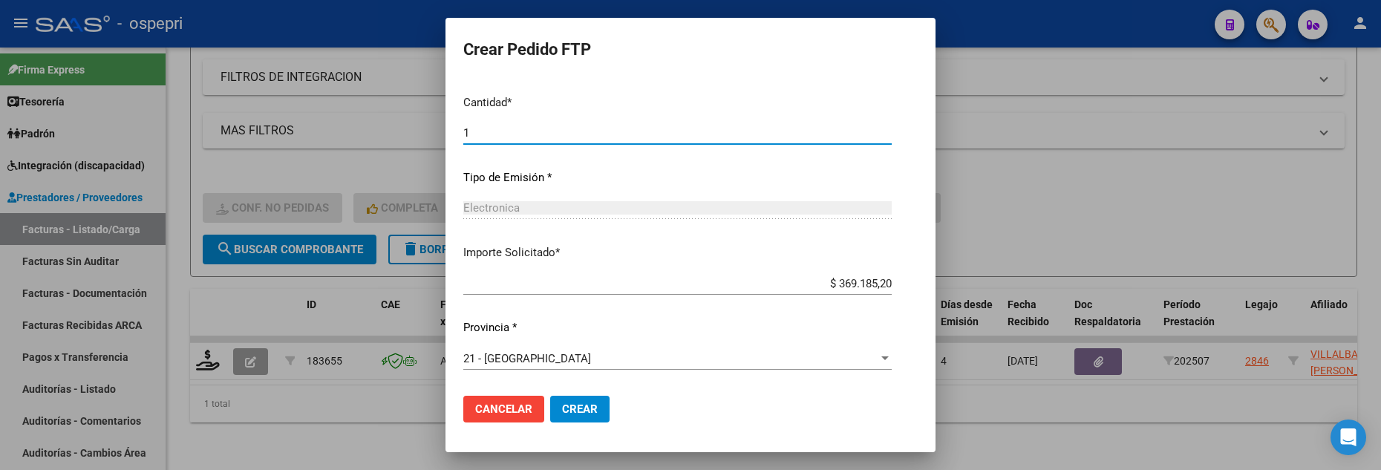
type input "1"
click at [562, 404] on span "Crear" at bounding box center [580, 408] width 36 height 13
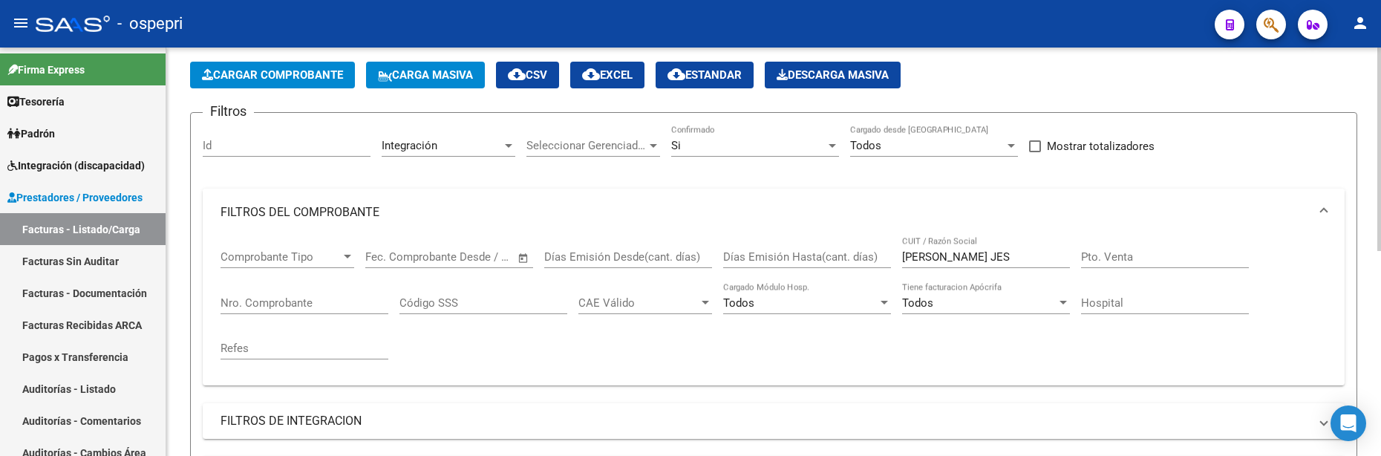
scroll to position [39, 0]
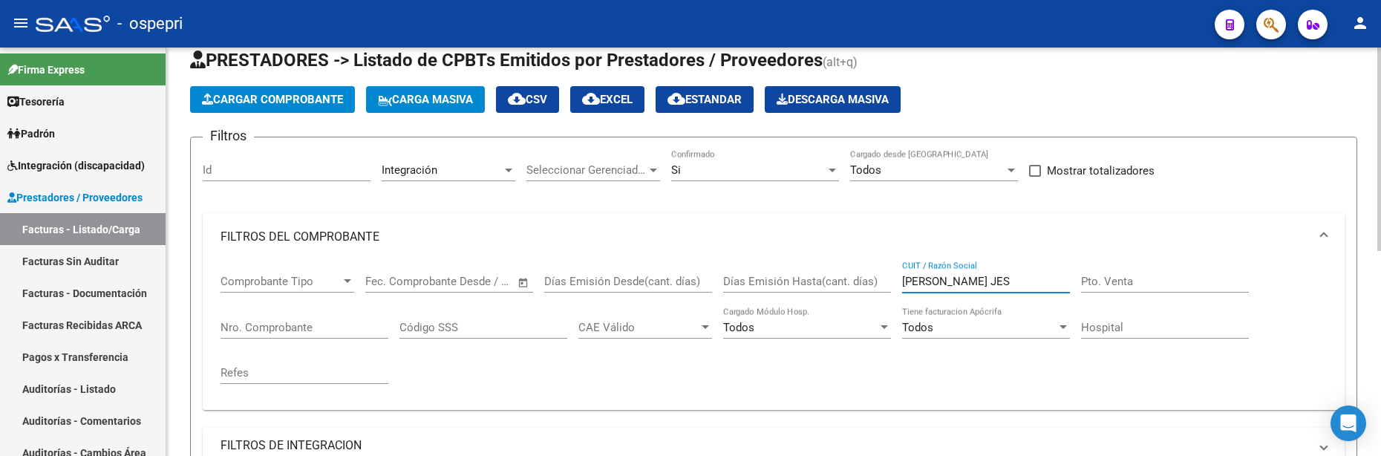
drag, startPoint x: 985, startPoint y: 279, endPoint x: 865, endPoint y: 292, distance: 120.9
click at [865, 292] on div "Comprobante Tipo Comprobante Tipo Start date – End date Fec. Comprobante Desde …" at bounding box center [773, 329] width 1106 height 137
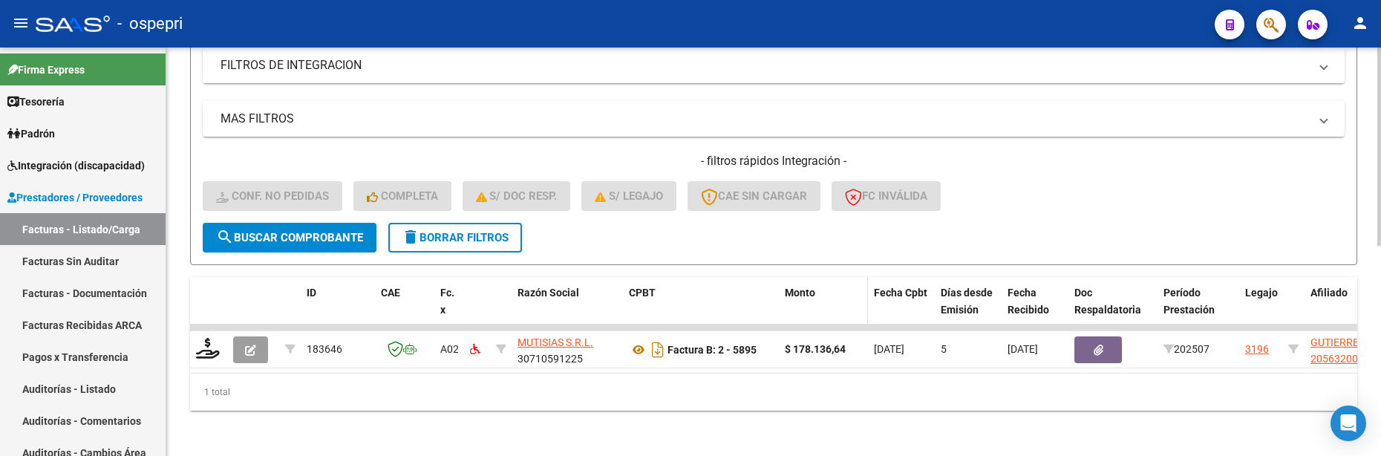
scroll to position [433, 0]
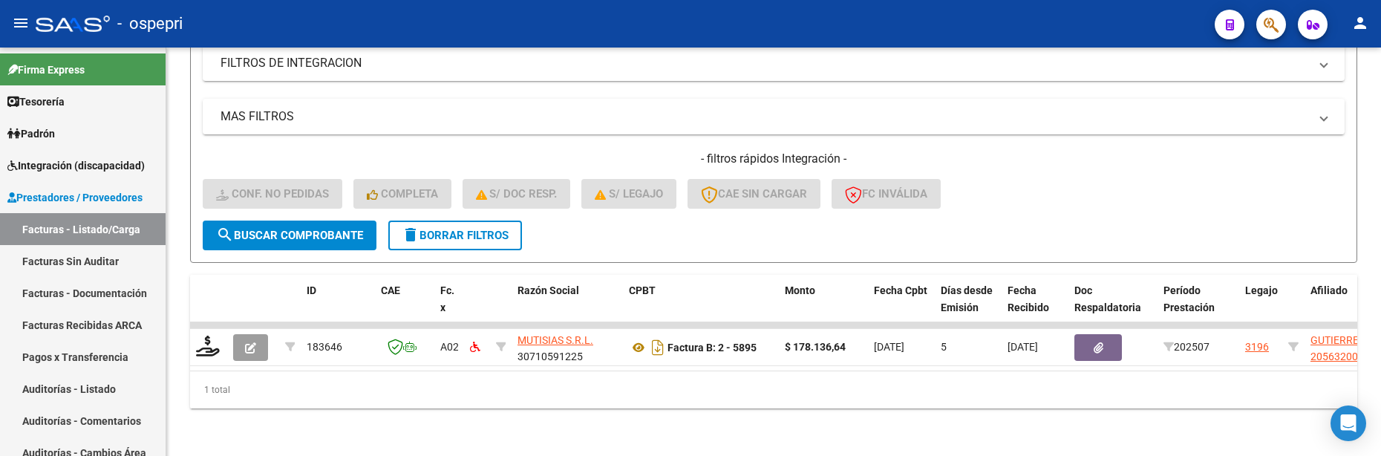
type input "MUTISIAS"
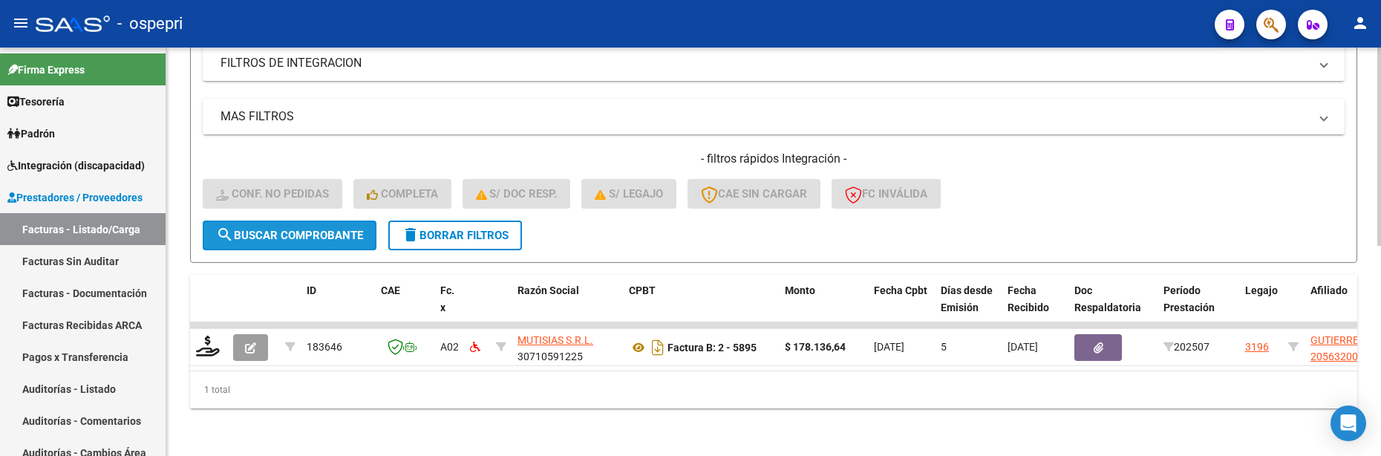
click at [309, 229] on span "search Buscar Comprobante" at bounding box center [289, 235] width 147 height 13
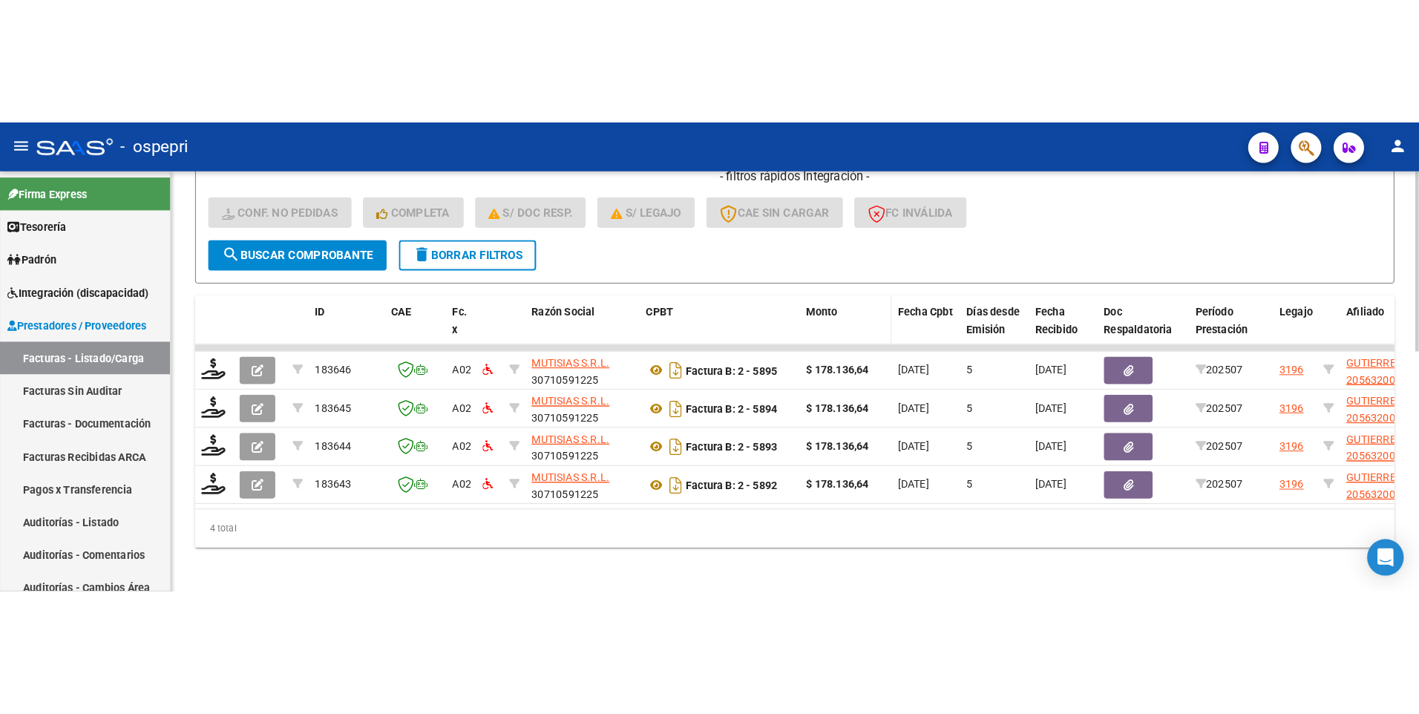
scroll to position [544, 0]
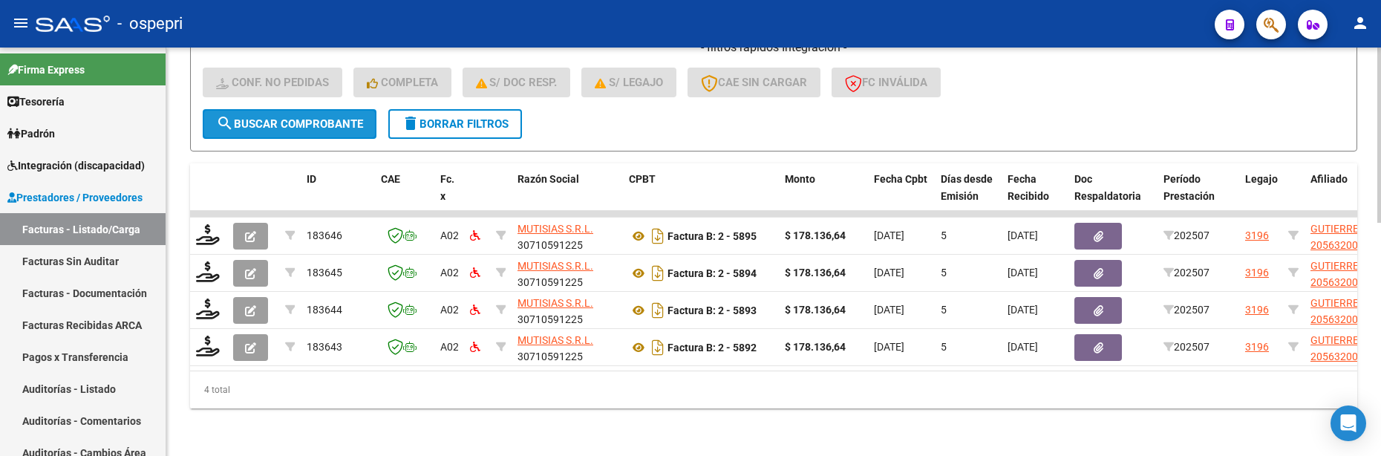
click at [329, 117] on span "search Buscar Comprobante" at bounding box center [289, 123] width 147 height 13
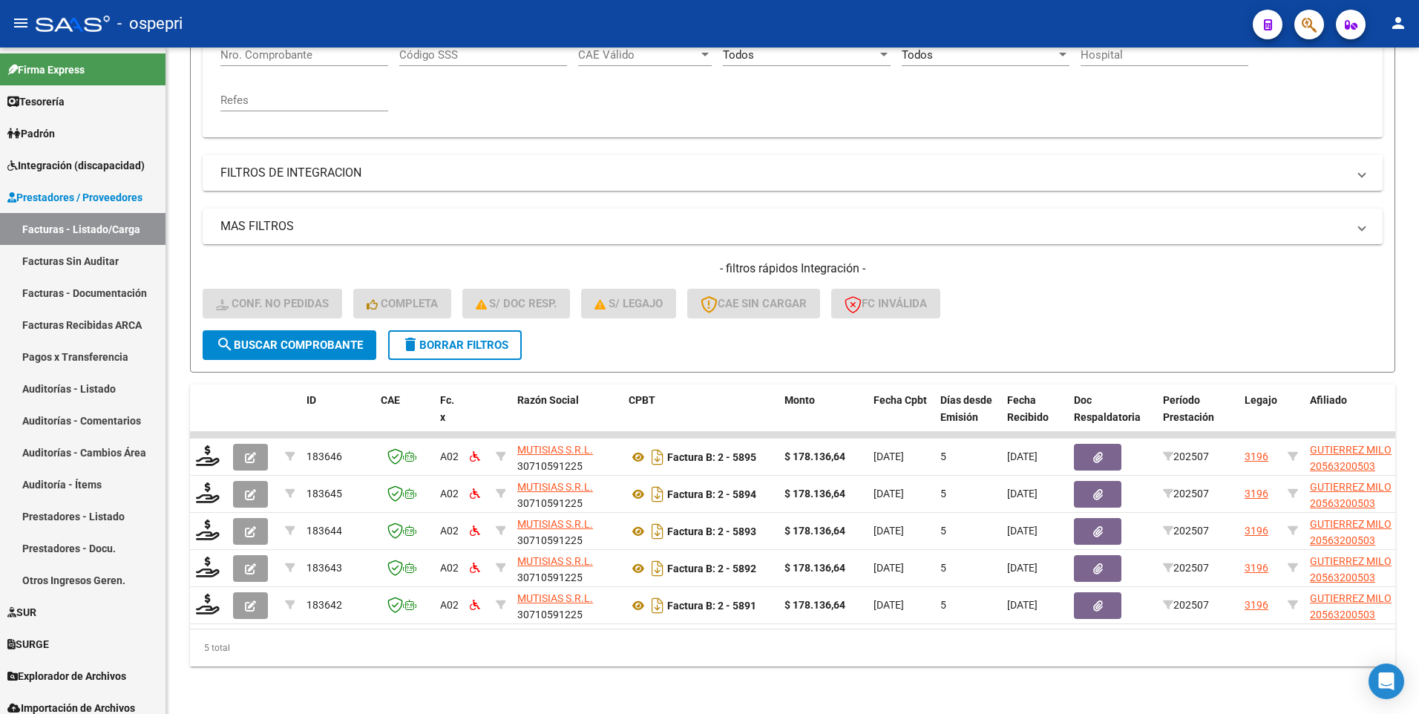
scroll to position [323, 0]
click at [1128, 313] on div "- filtros rápidos Integración - Conf. no pedidas Completa S/ Doc Resp. S/ legaj…" at bounding box center [793, 296] width 1180 height 70
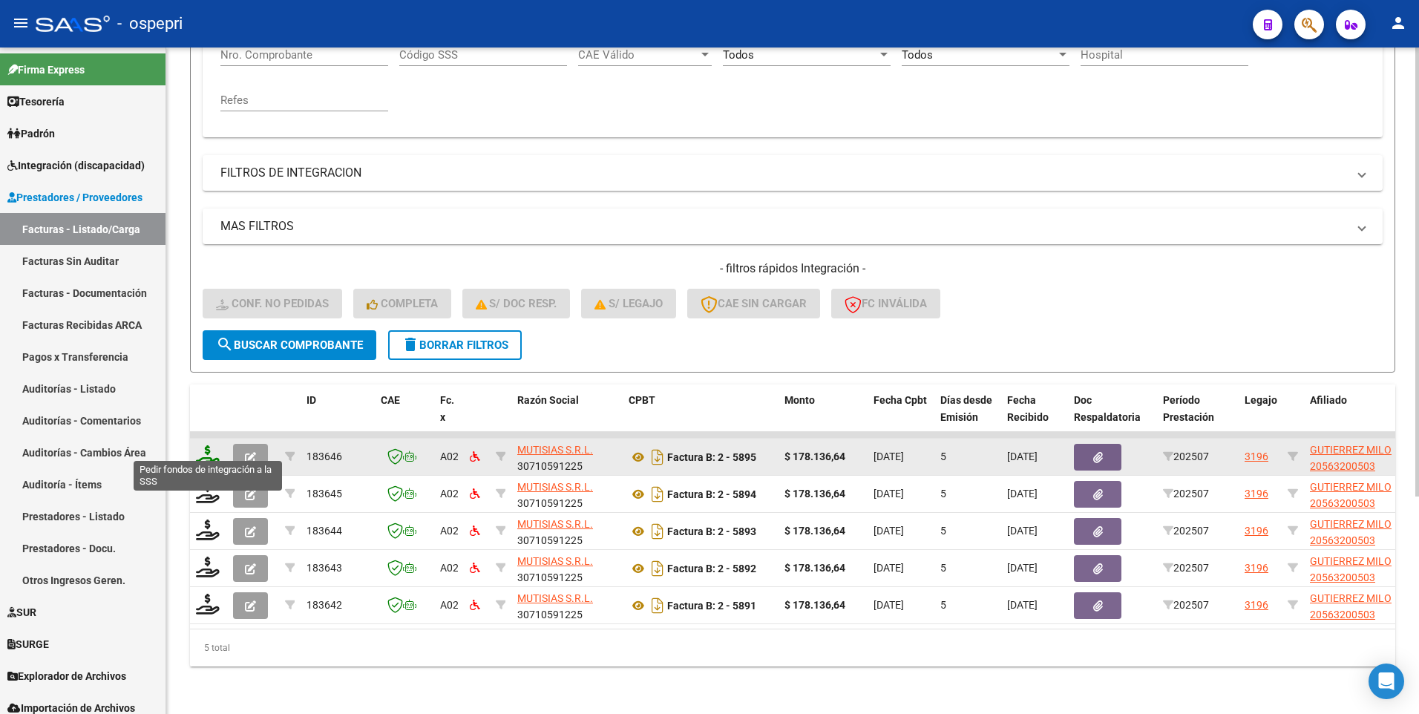
click at [209, 413] on icon at bounding box center [208, 455] width 24 height 21
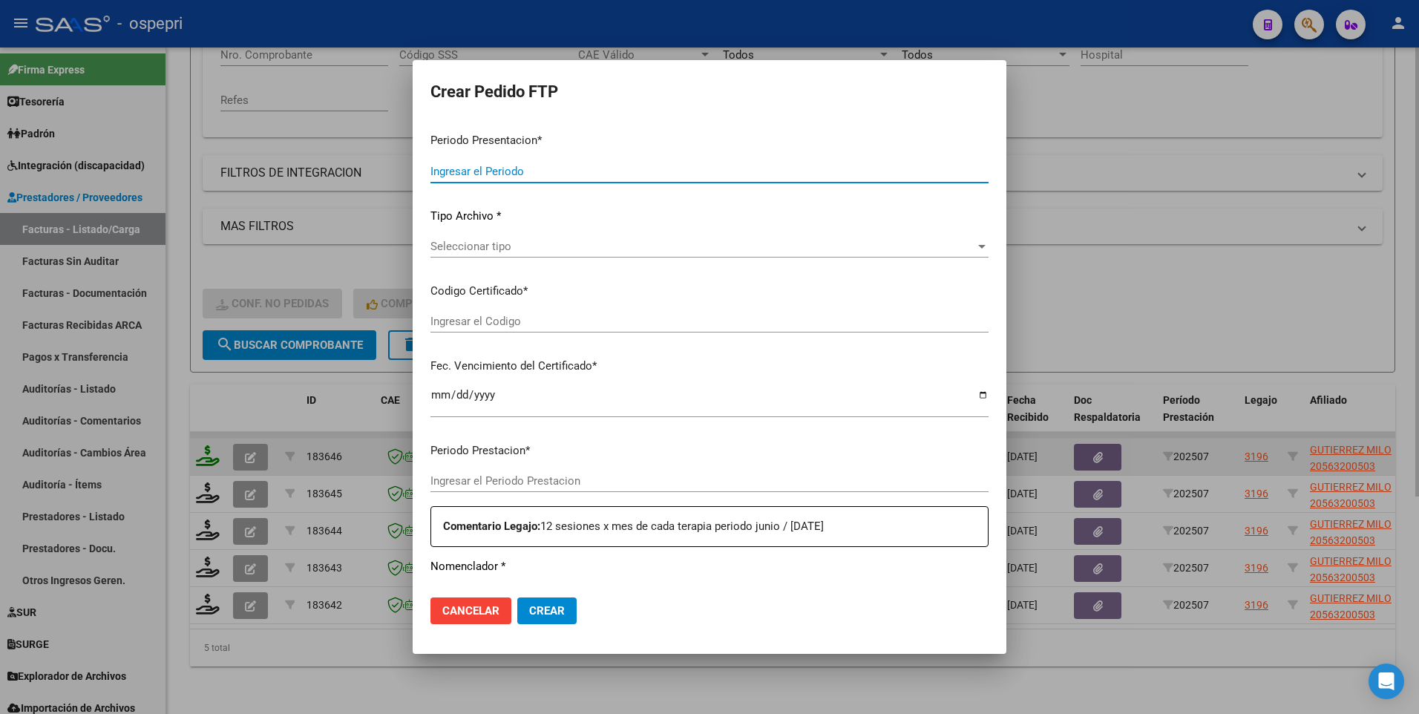
type input "202507"
type input "$ 178.136,64"
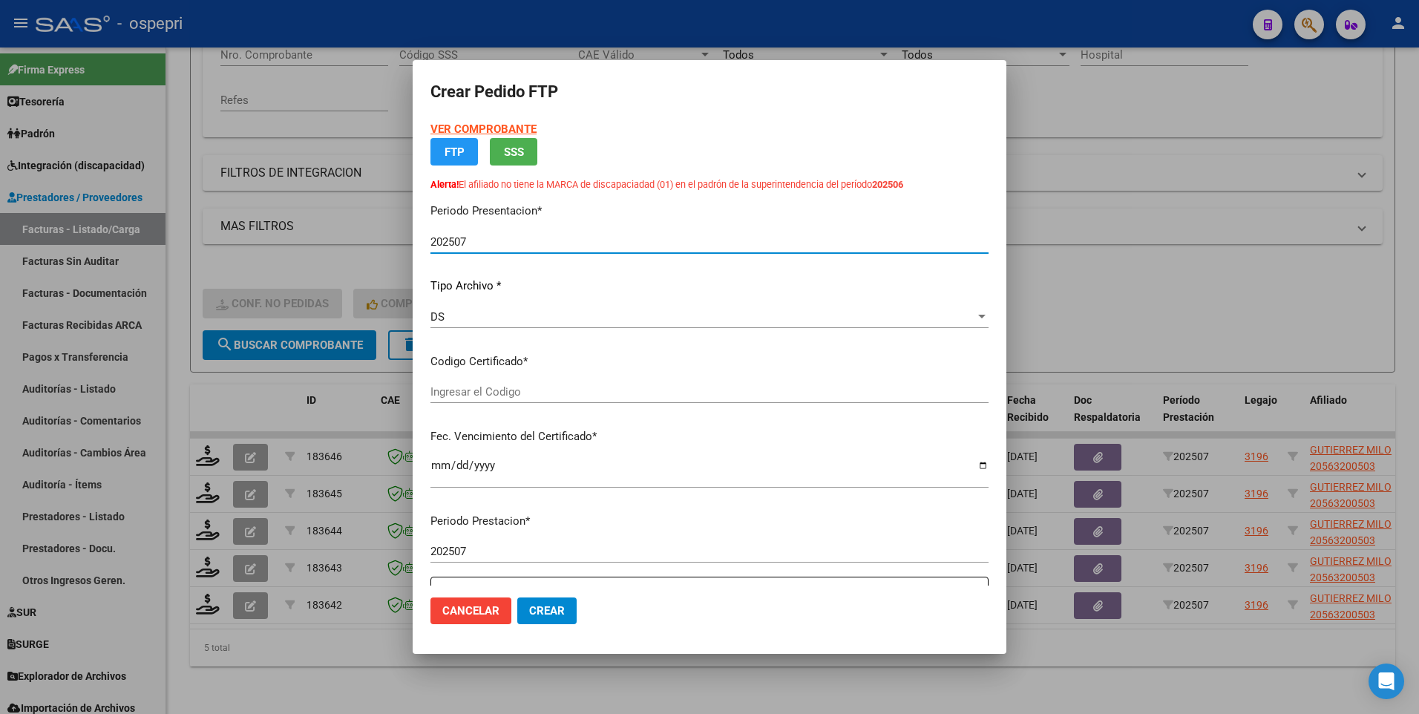
type input "2056320050-3"
type input "2030-06-02"
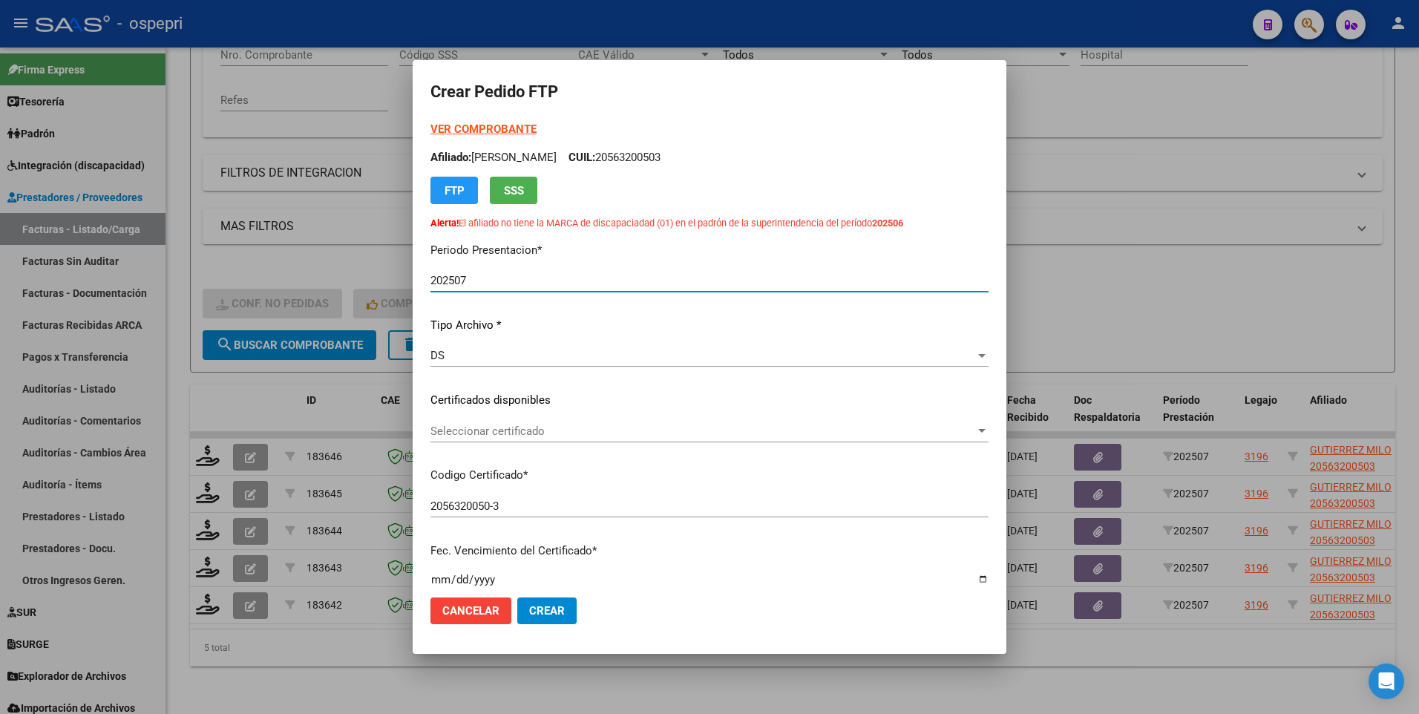
click at [975, 413] on div at bounding box center [981, 431] width 13 height 12
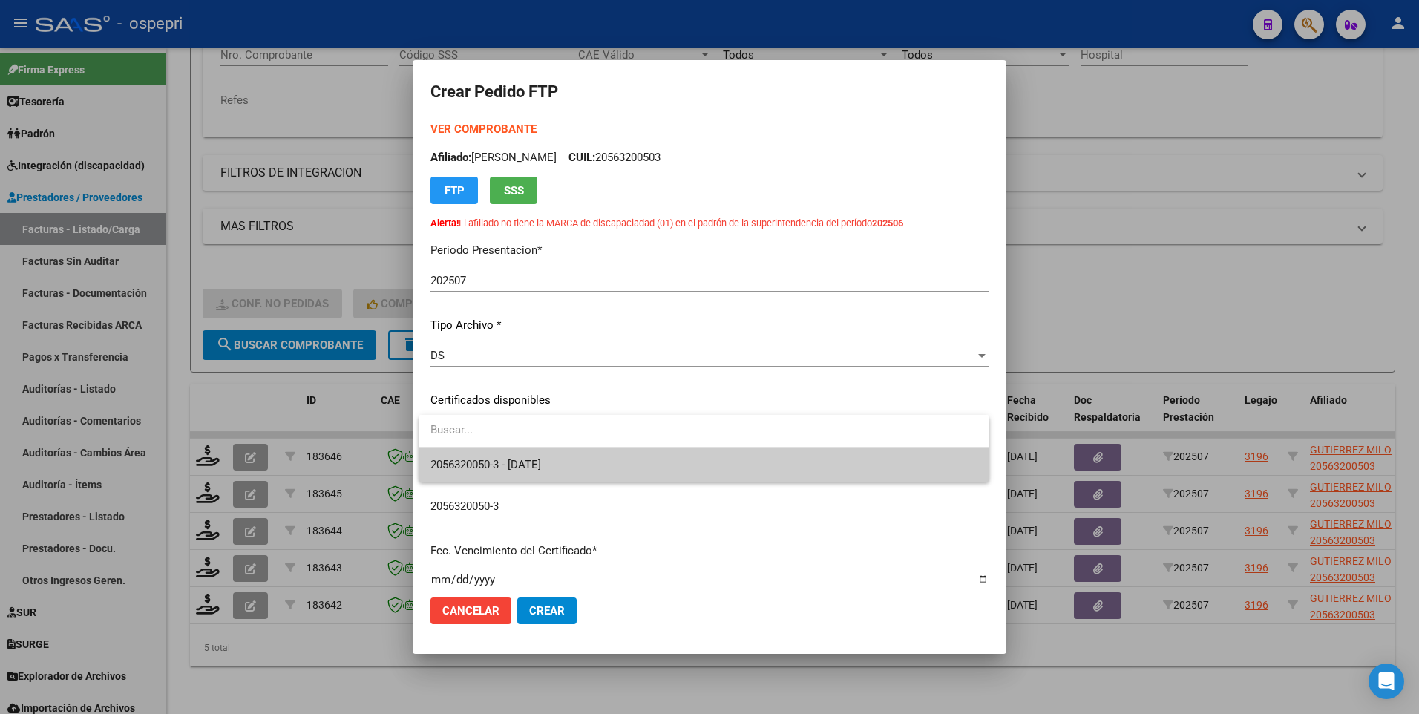
click at [746, 413] on span "2056320050-3 - 2030-06-02" at bounding box center [704, 464] width 547 height 33
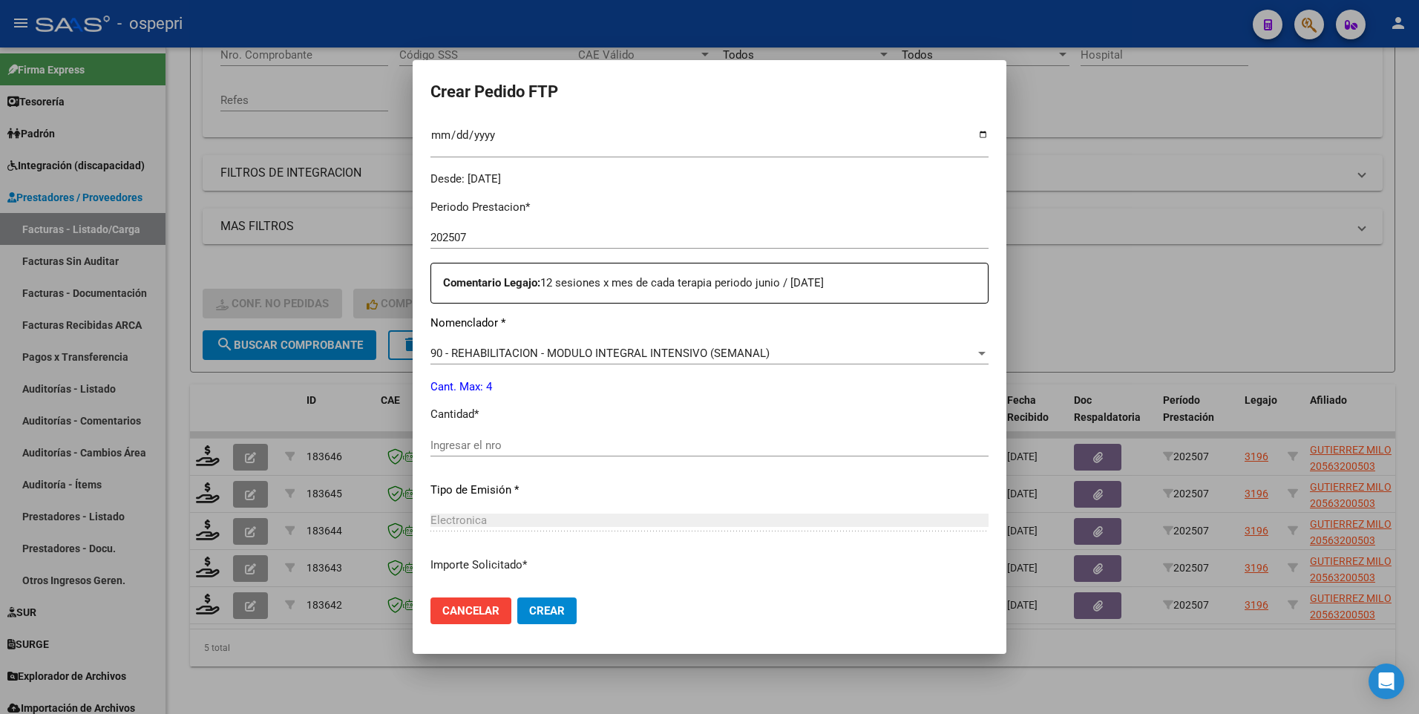
scroll to position [445, 0]
click at [490, 413] on input "Ingresar el nro" at bounding box center [710, 444] width 558 height 13
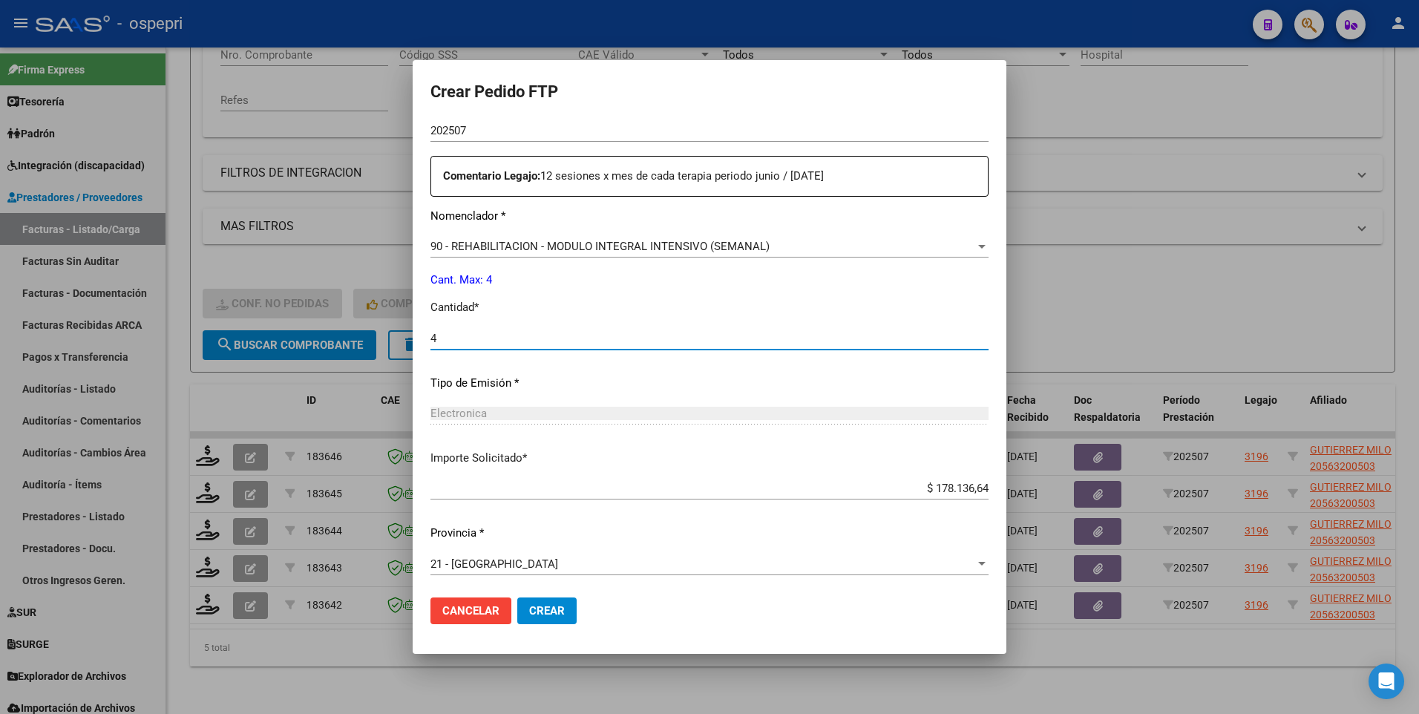
scroll to position [555, 0]
type input "4"
click at [543, 413] on span "Crear" at bounding box center [547, 610] width 36 height 13
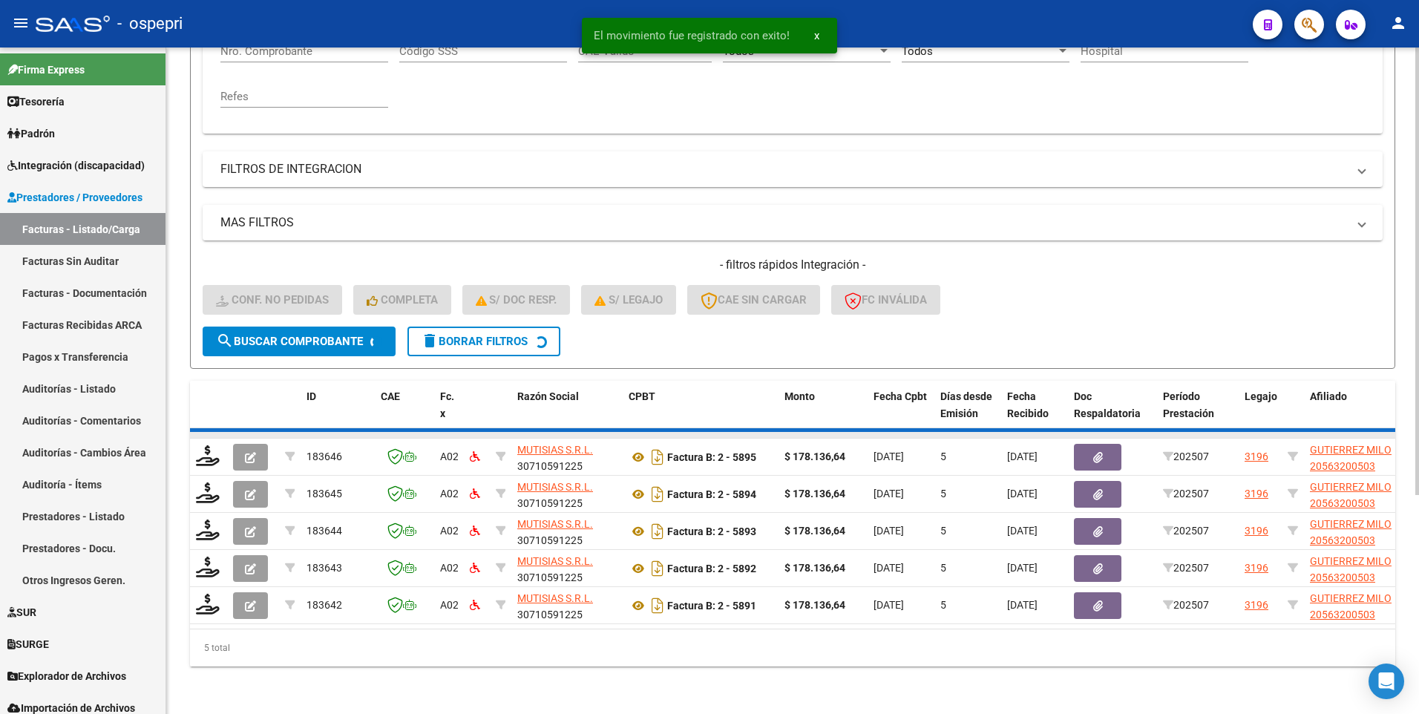
scroll to position [286, 0]
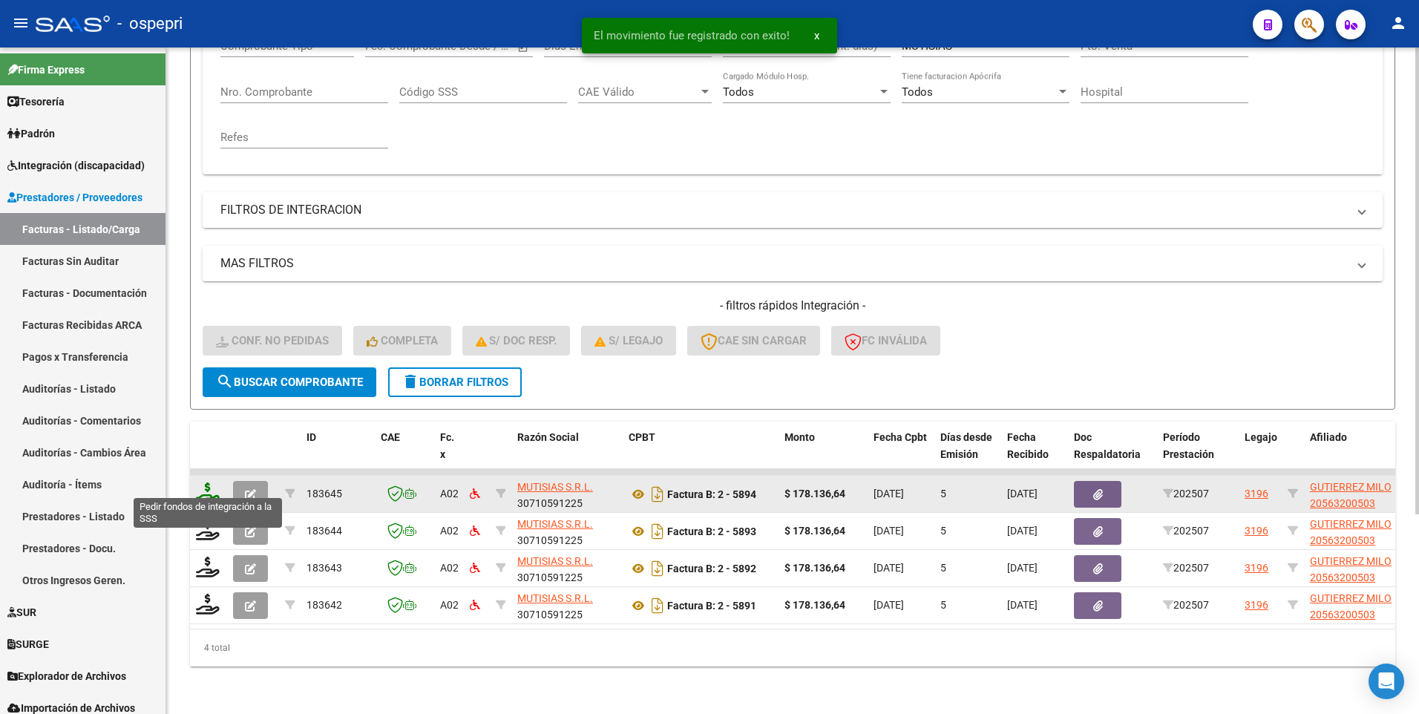
click at [203, 413] on icon at bounding box center [208, 493] width 24 height 21
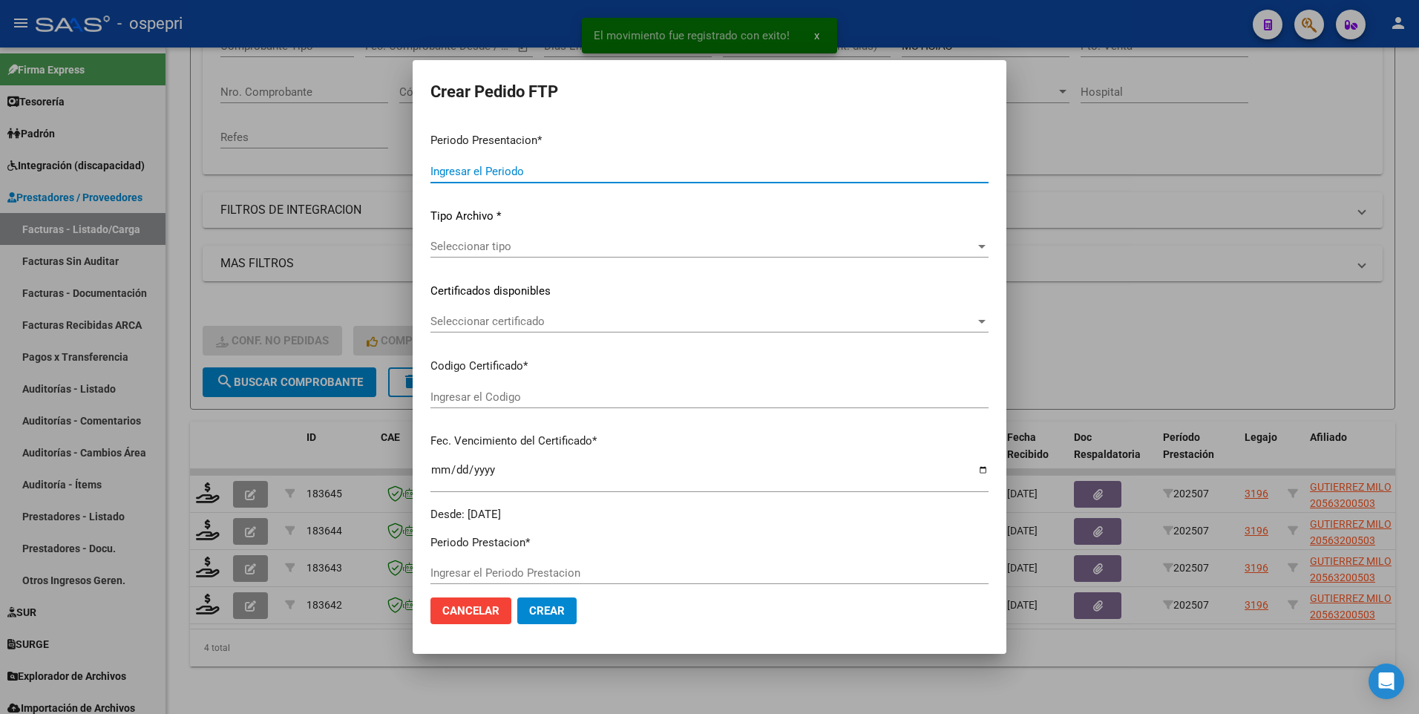
type input "202507"
type input "$ 178.136,64"
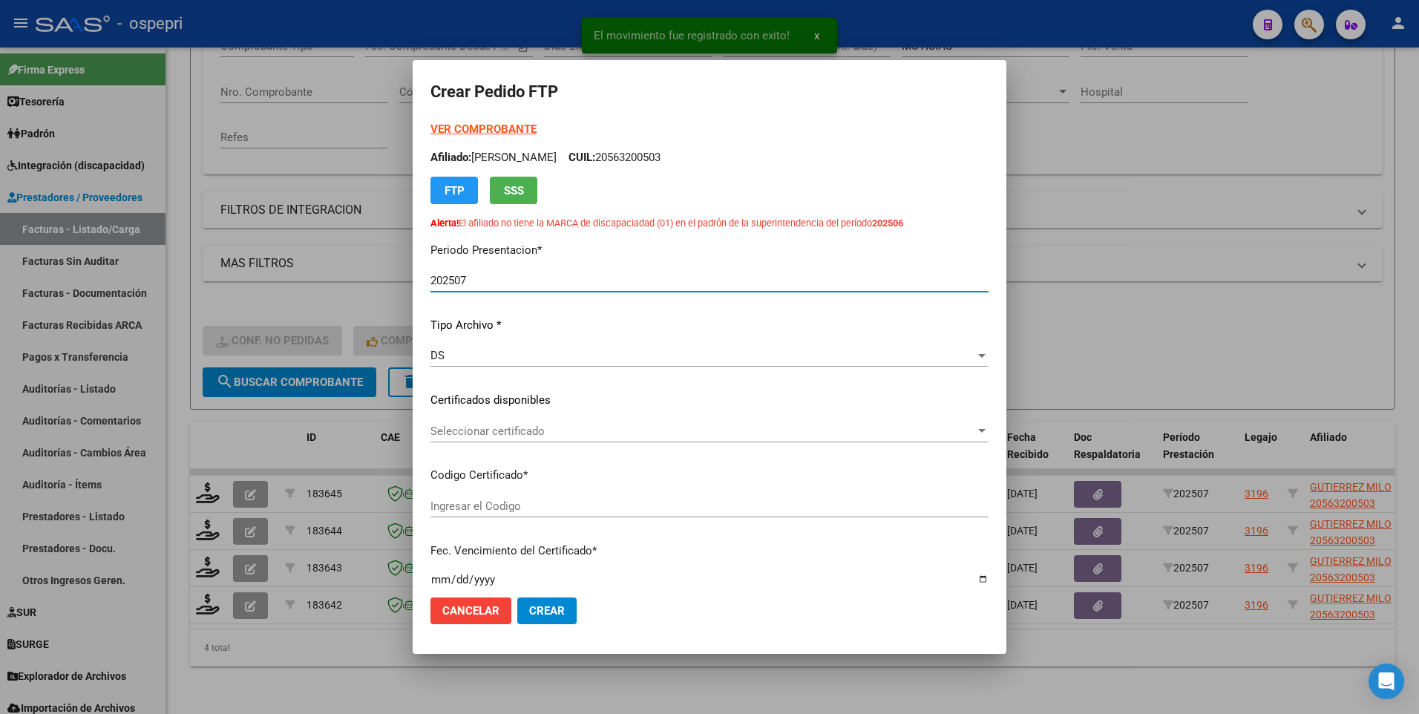
type input "2056320050-3"
type input "2030-06-02"
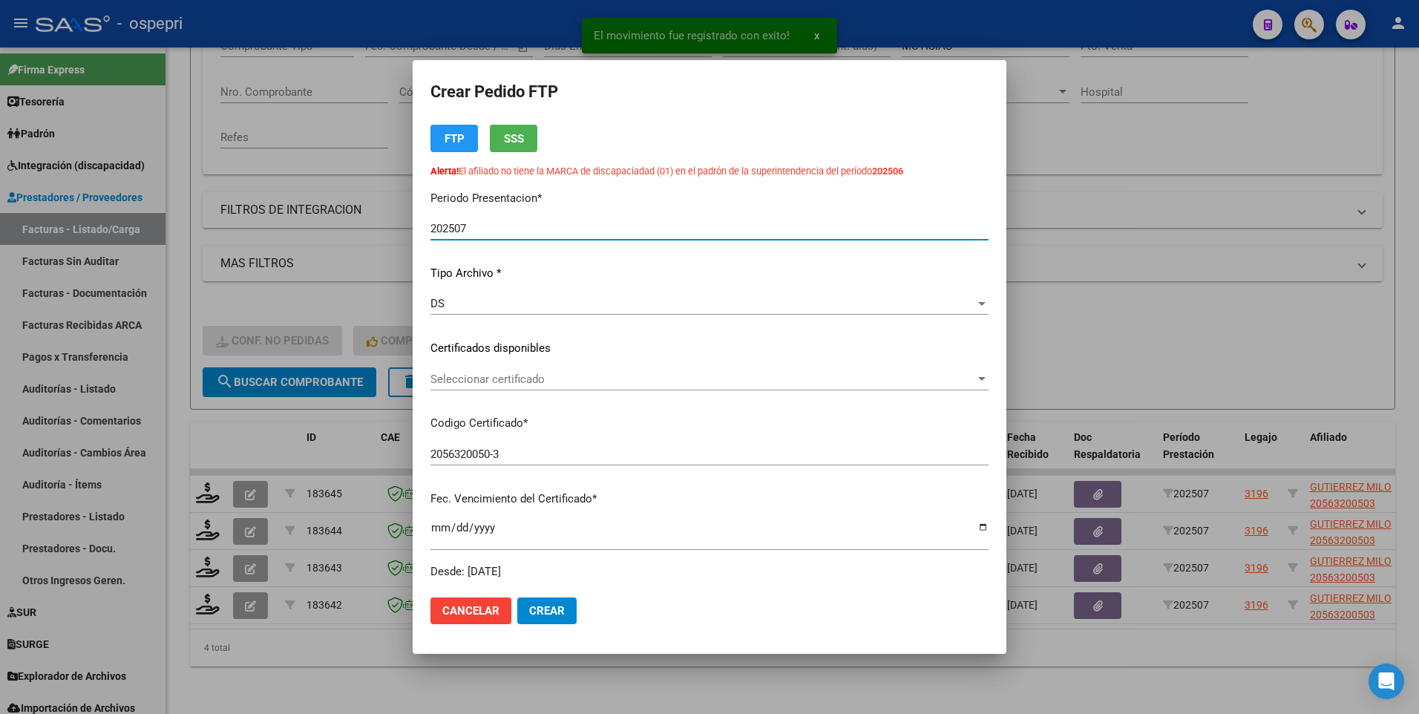
scroll to position [74, 0]
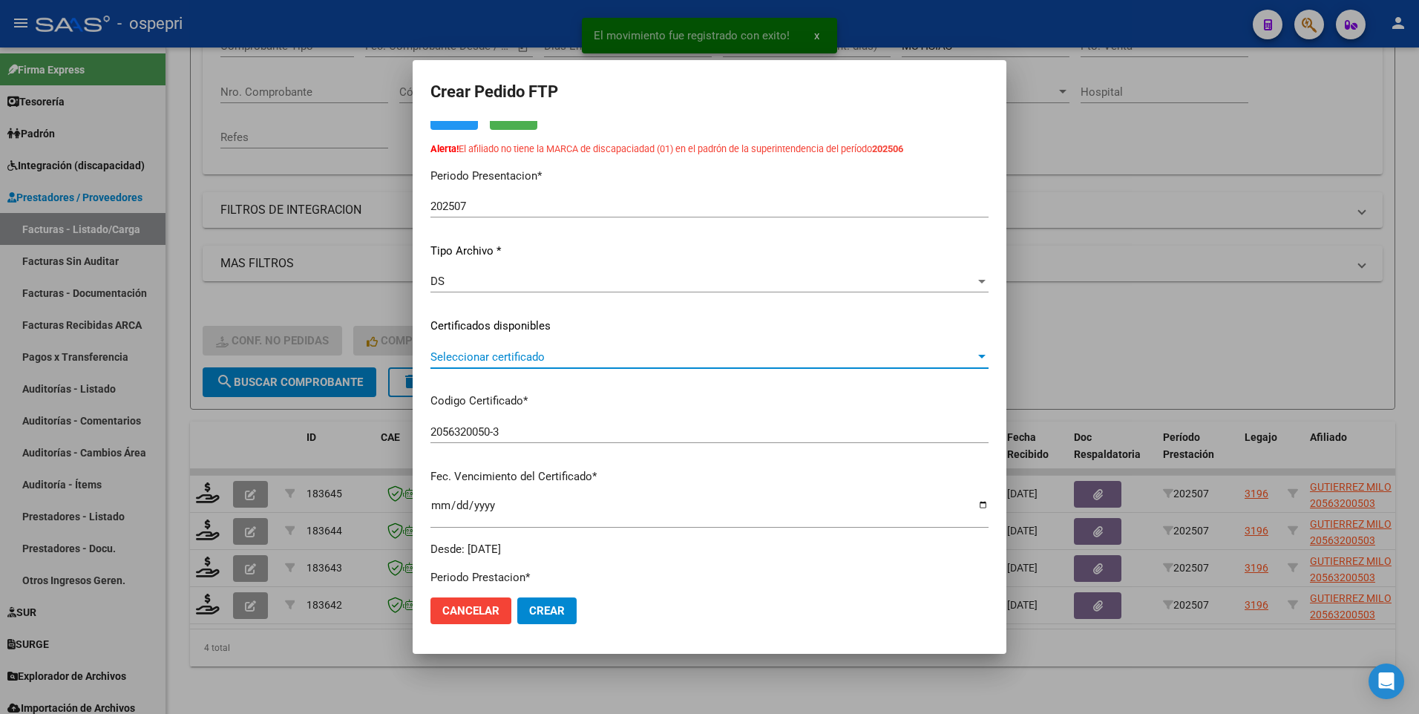
click at [978, 357] on div at bounding box center [981, 357] width 7 height 4
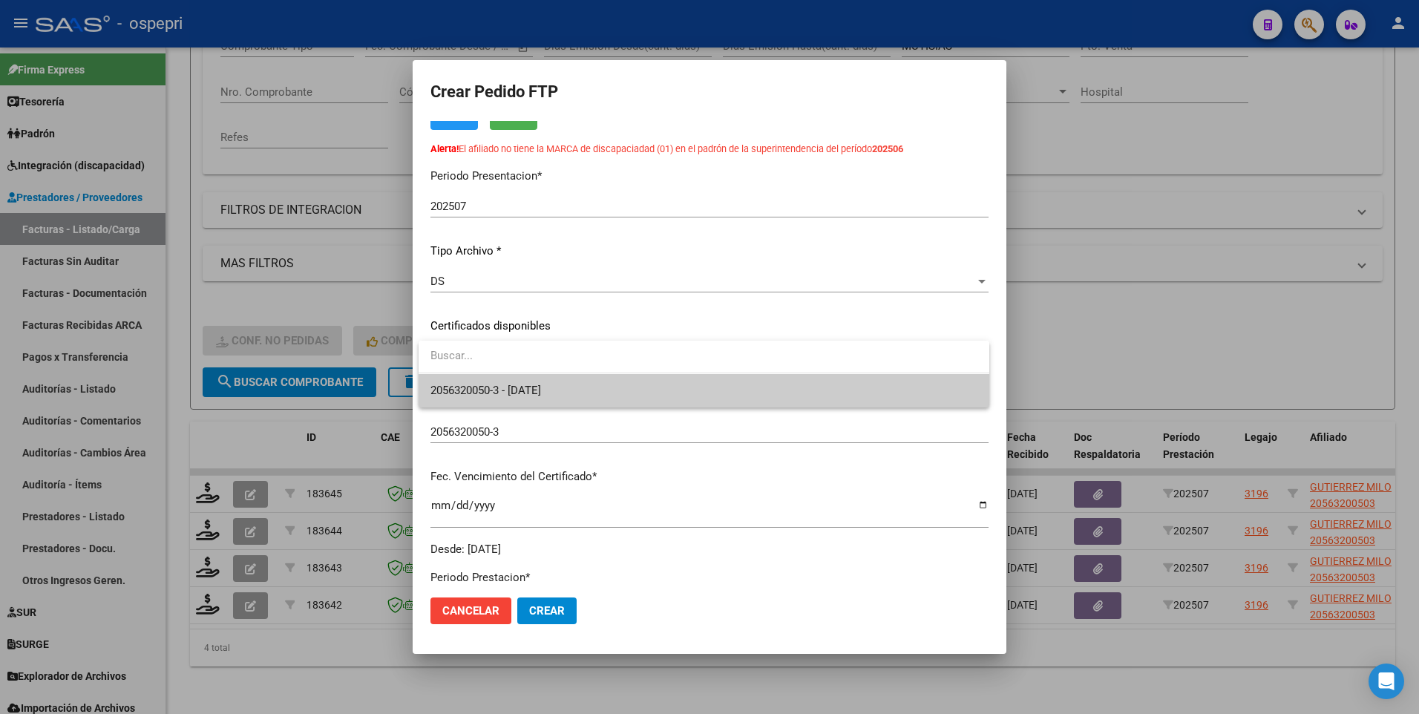
click at [909, 385] on span "2056320050-3 - 2030-06-02" at bounding box center [704, 390] width 547 height 33
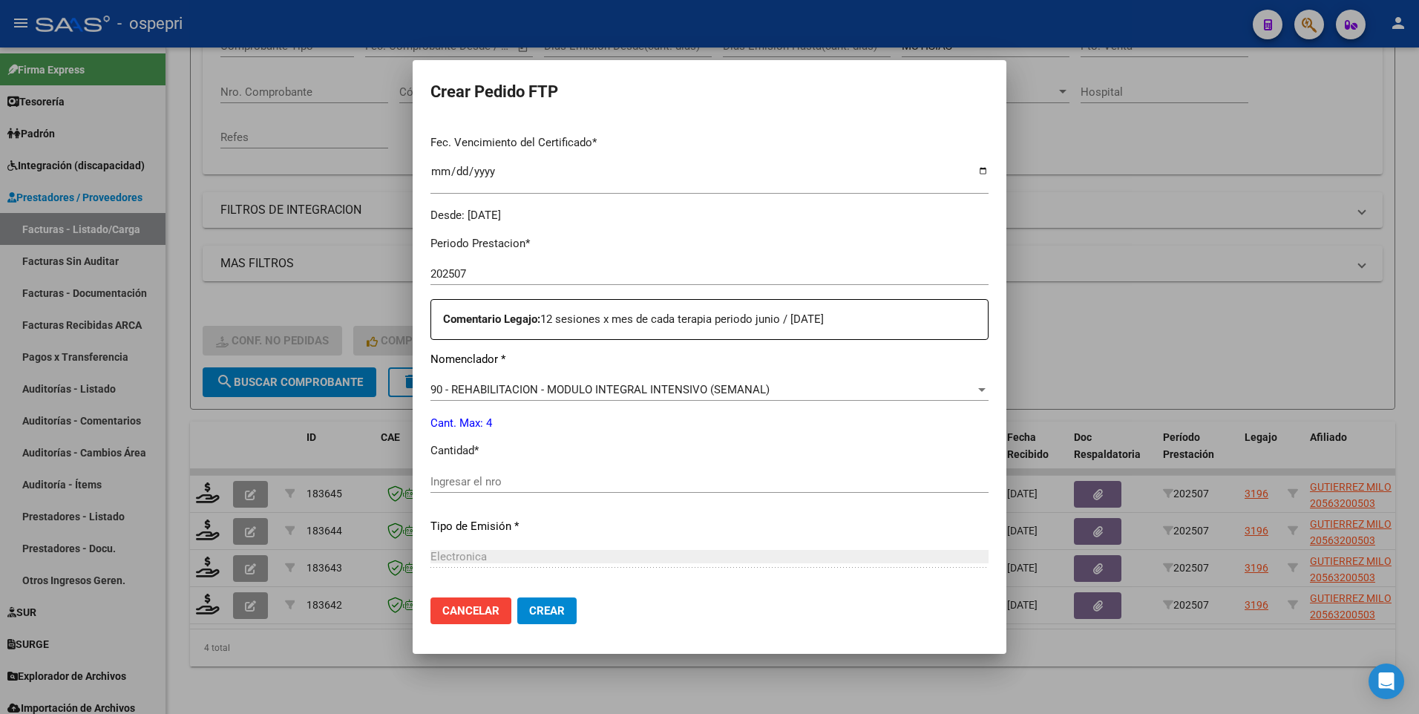
scroll to position [445, 0]
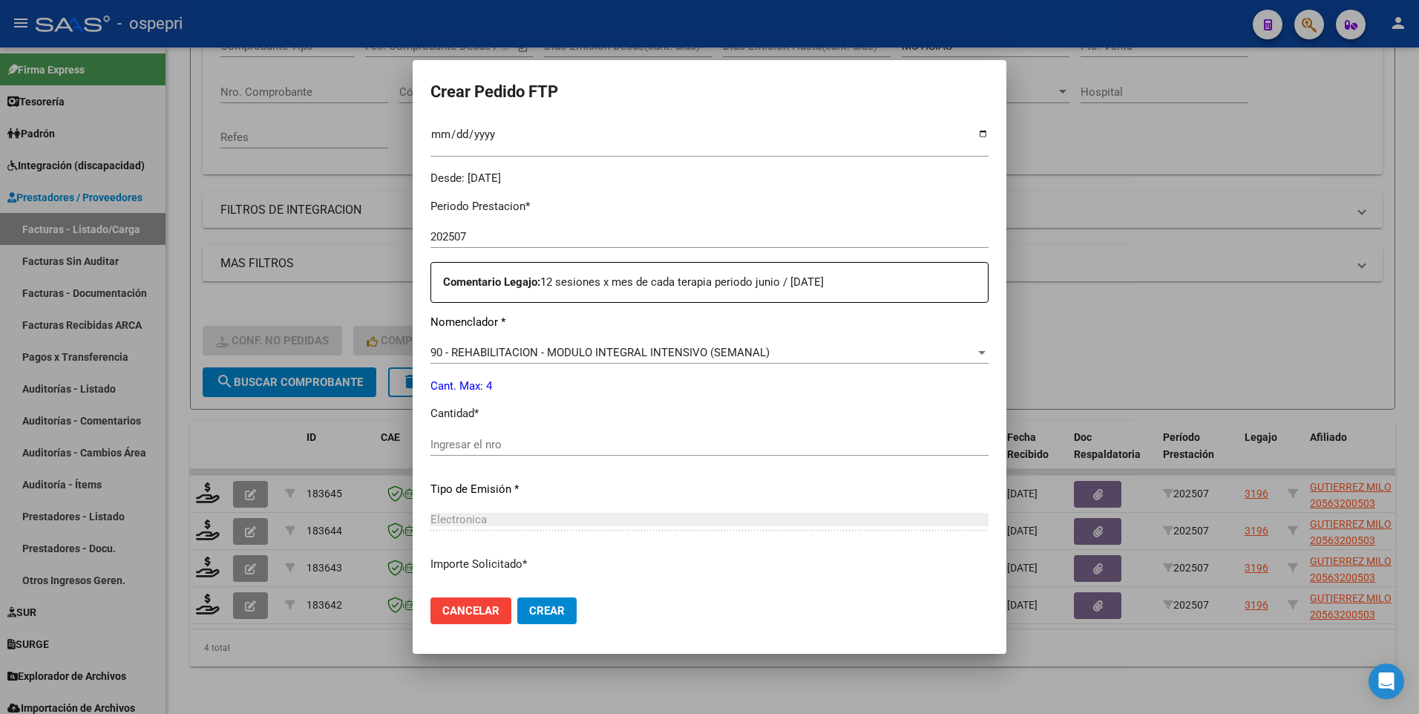
click at [461, 413] on input "Ingresar el nro" at bounding box center [710, 444] width 558 height 13
type input "4"
click at [542, 413] on span "Crear" at bounding box center [547, 610] width 36 height 13
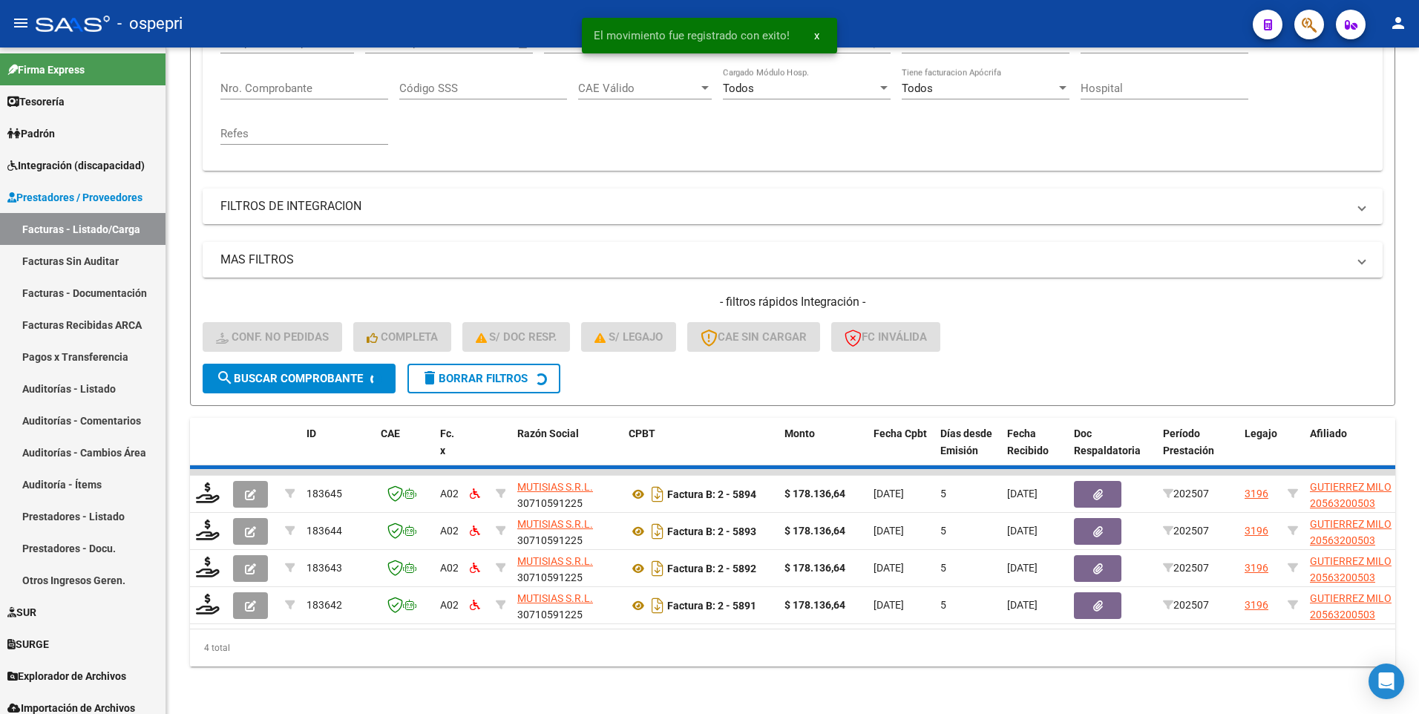
scroll to position [249, 0]
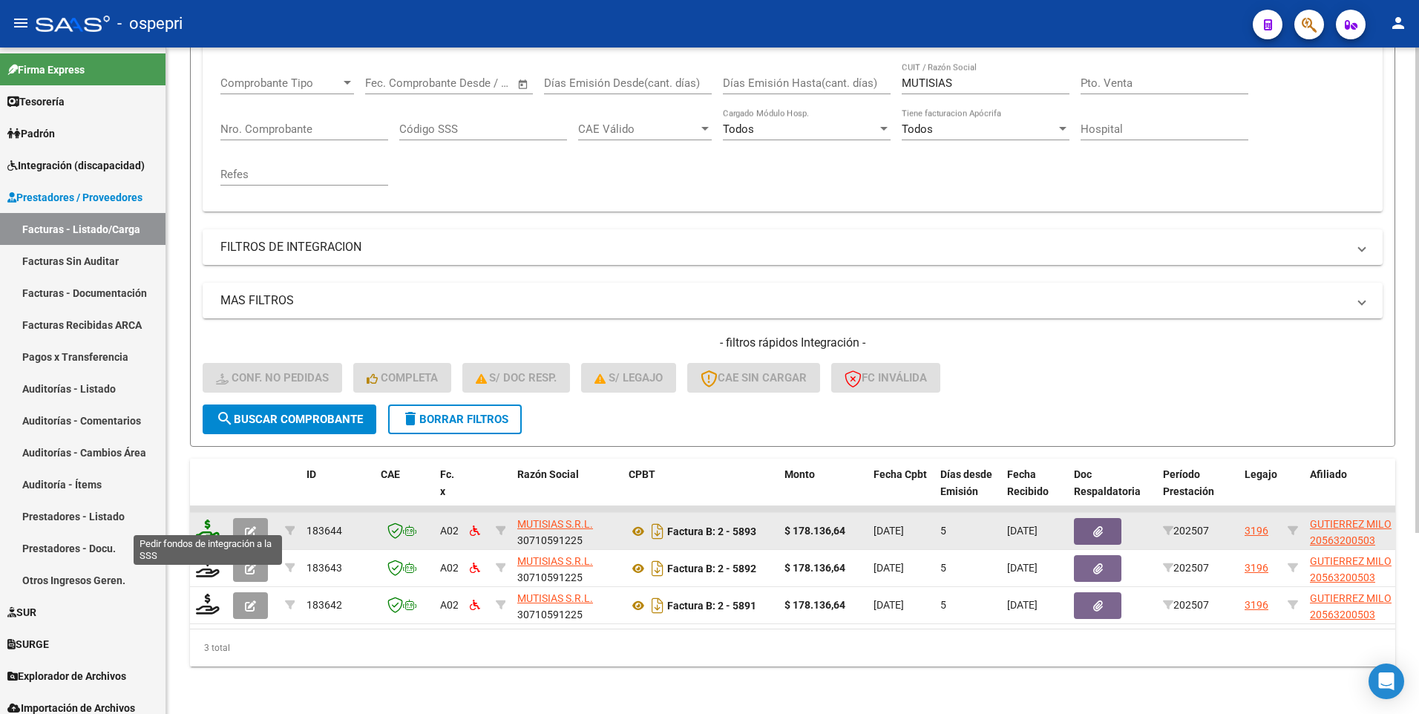
click at [206, 413] on icon at bounding box center [208, 530] width 24 height 21
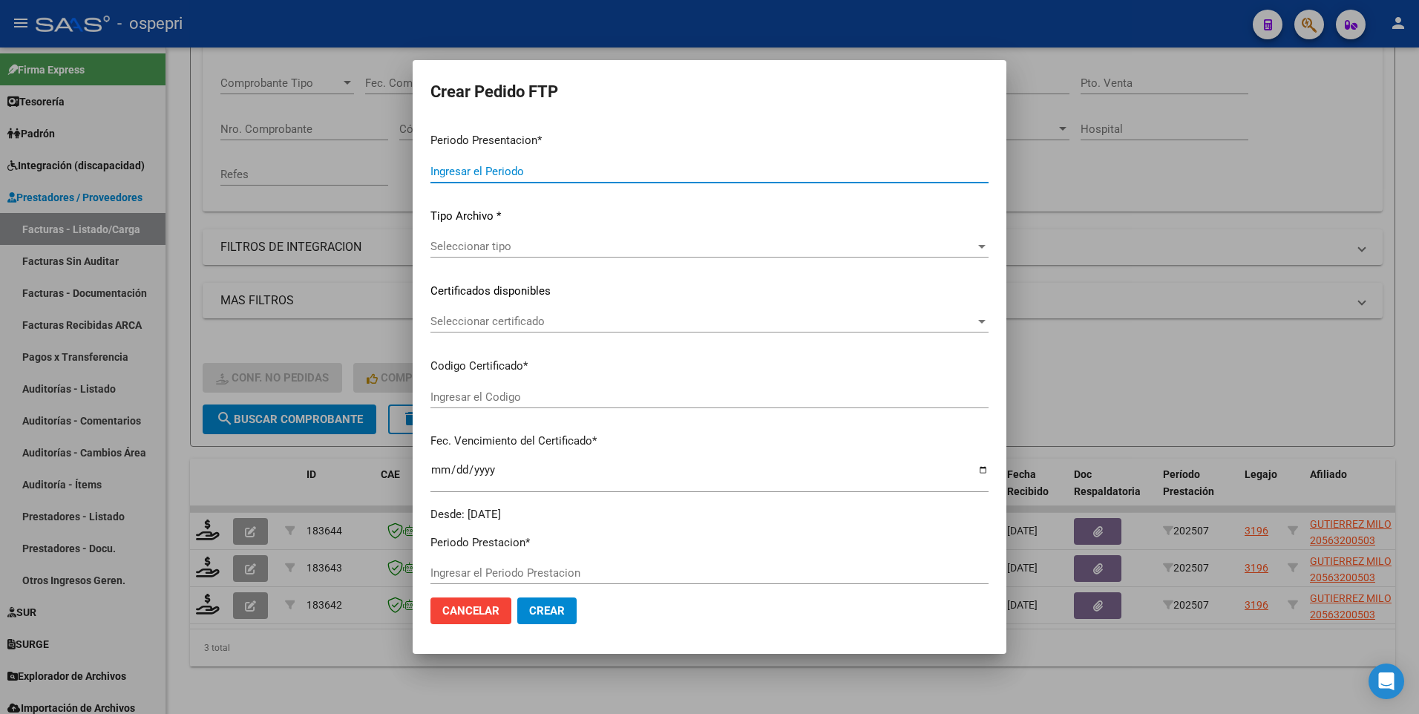
type input "202507"
type input "$ 178.136,64"
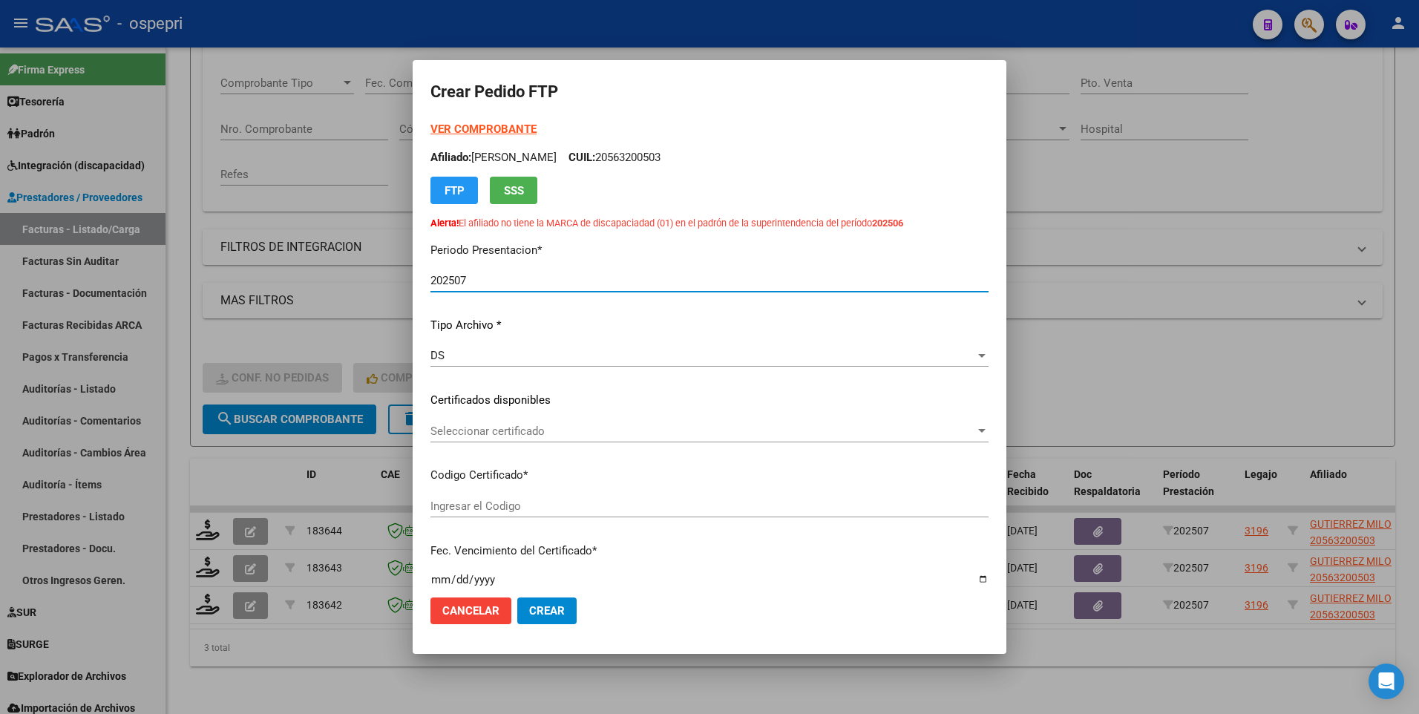
type input "2056320050-3"
type input "2030-06-02"
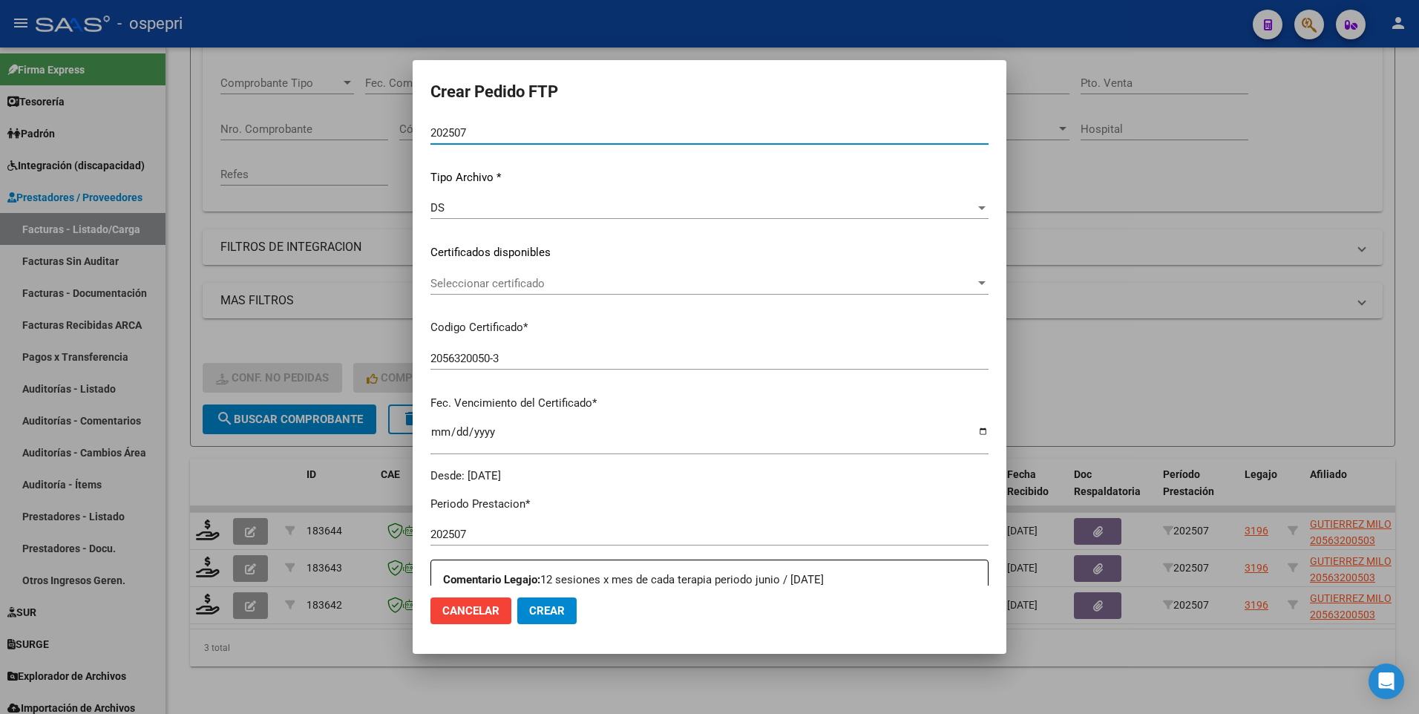
scroll to position [148, 0]
click at [978, 283] on div at bounding box center [981, 283] width 7 height 4
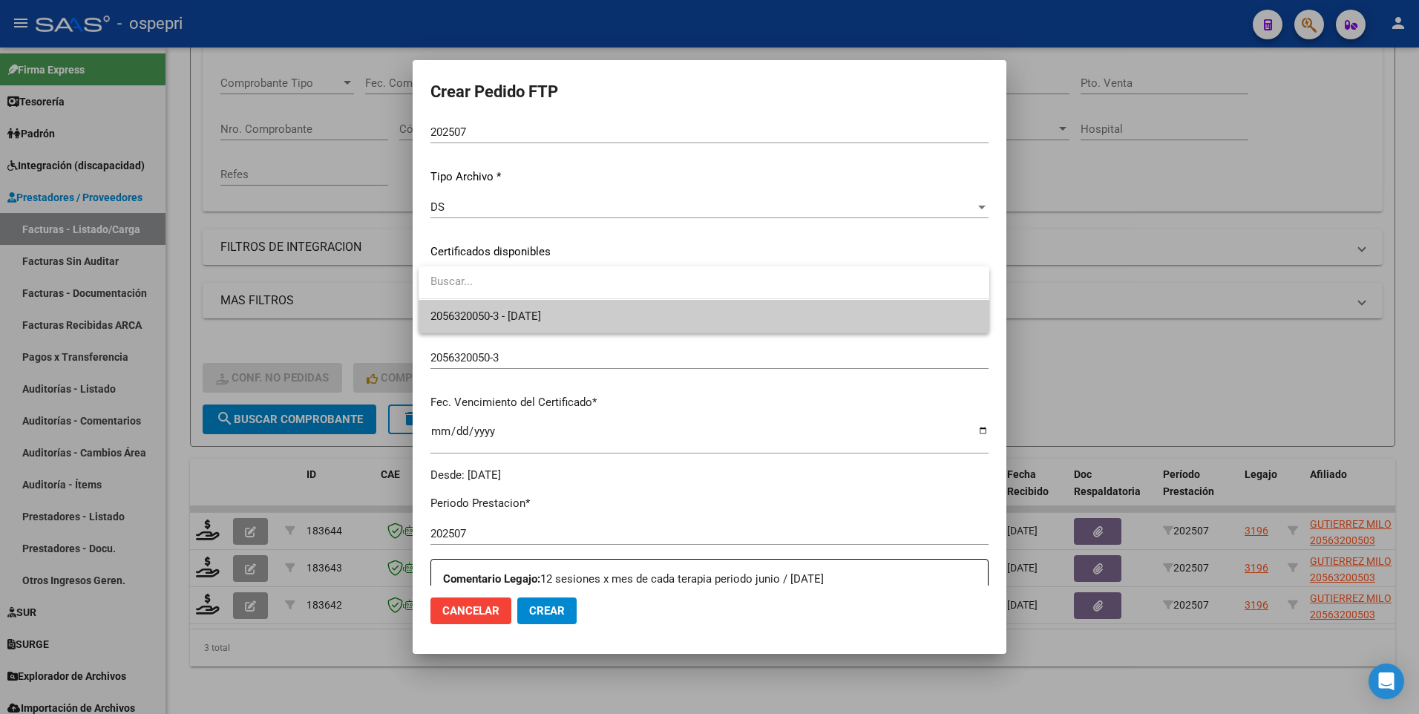
click at [684, 321] on span "2056320050-3 - 2030-06-02" at bounding box center [704, 316] width 547 height 33
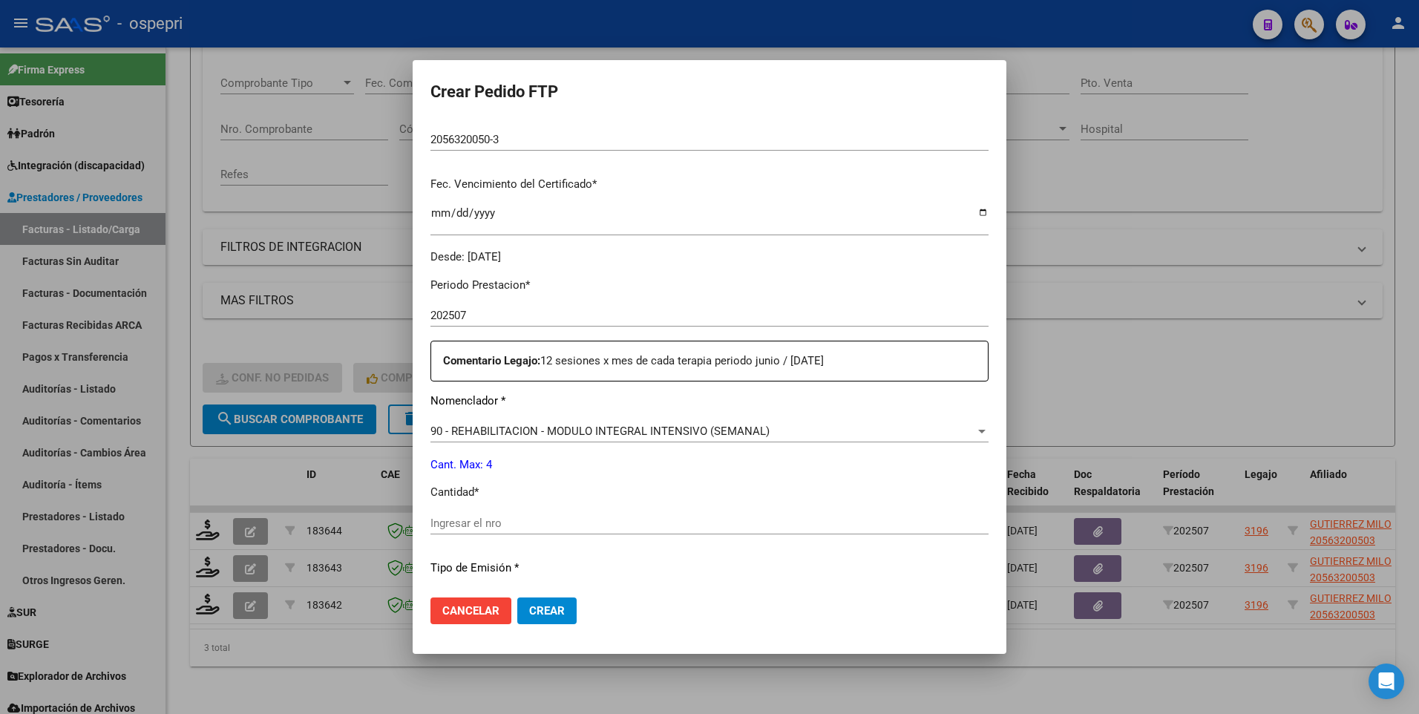
scroll to position [371, 0]
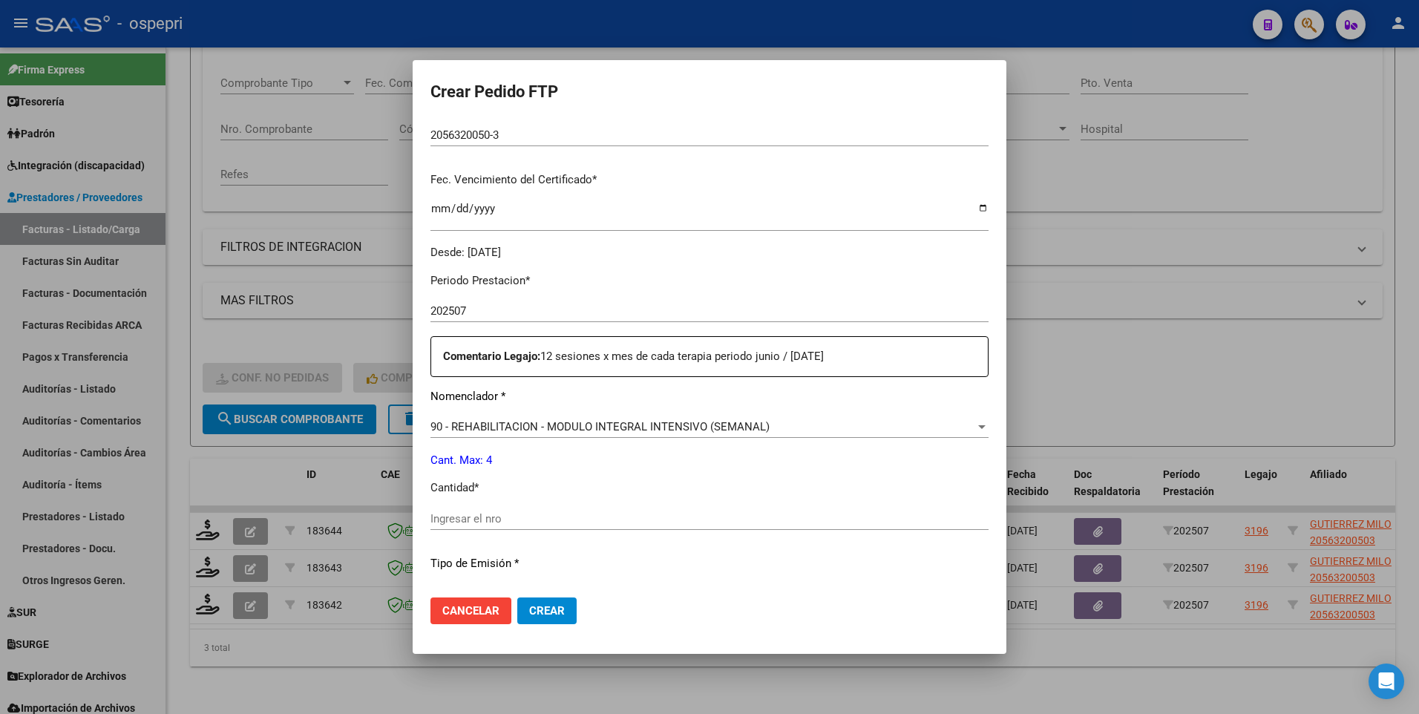
click at [515, 413] on input "Ingresar el nro" at bounding box center [710, 518] width 558 height 13
type input "4"
click at [543, 413] on span "Crear" at bounding box center [547, 610] width 36 height 13
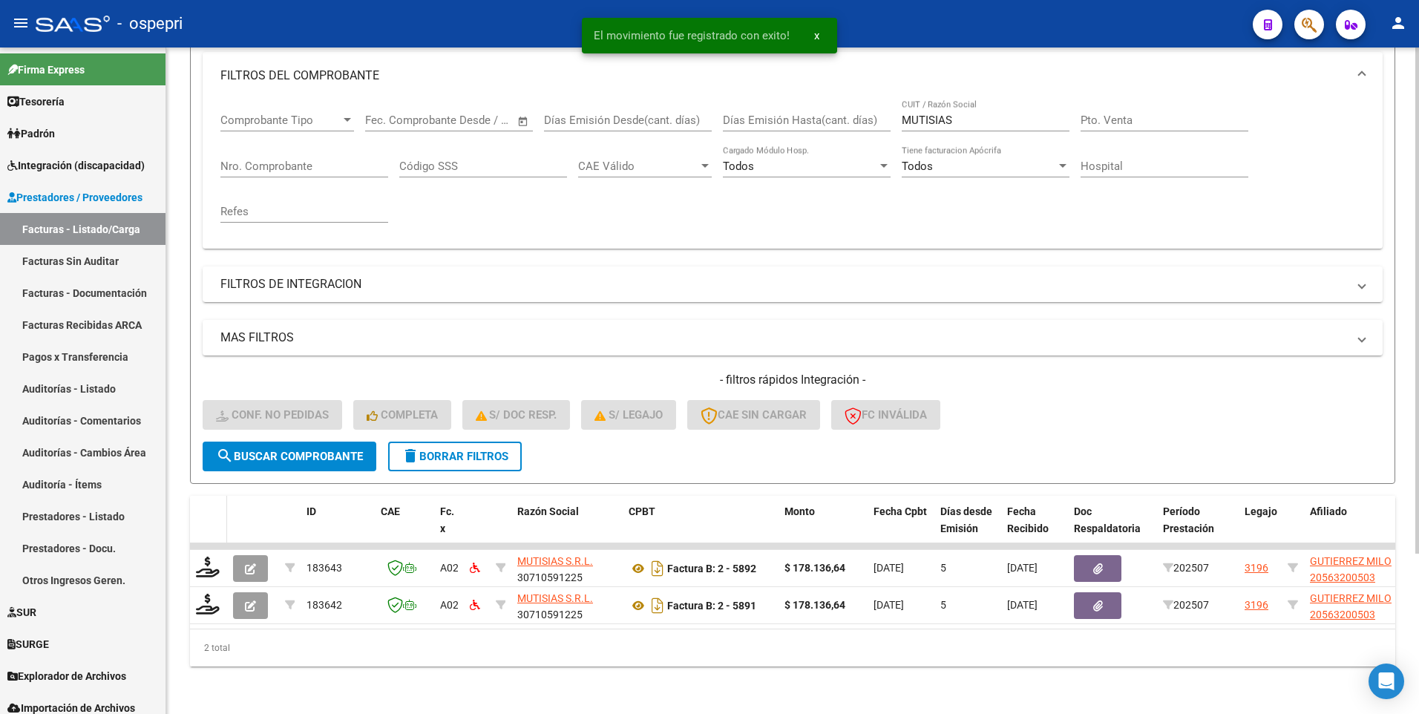
scroll to position [212, 0]
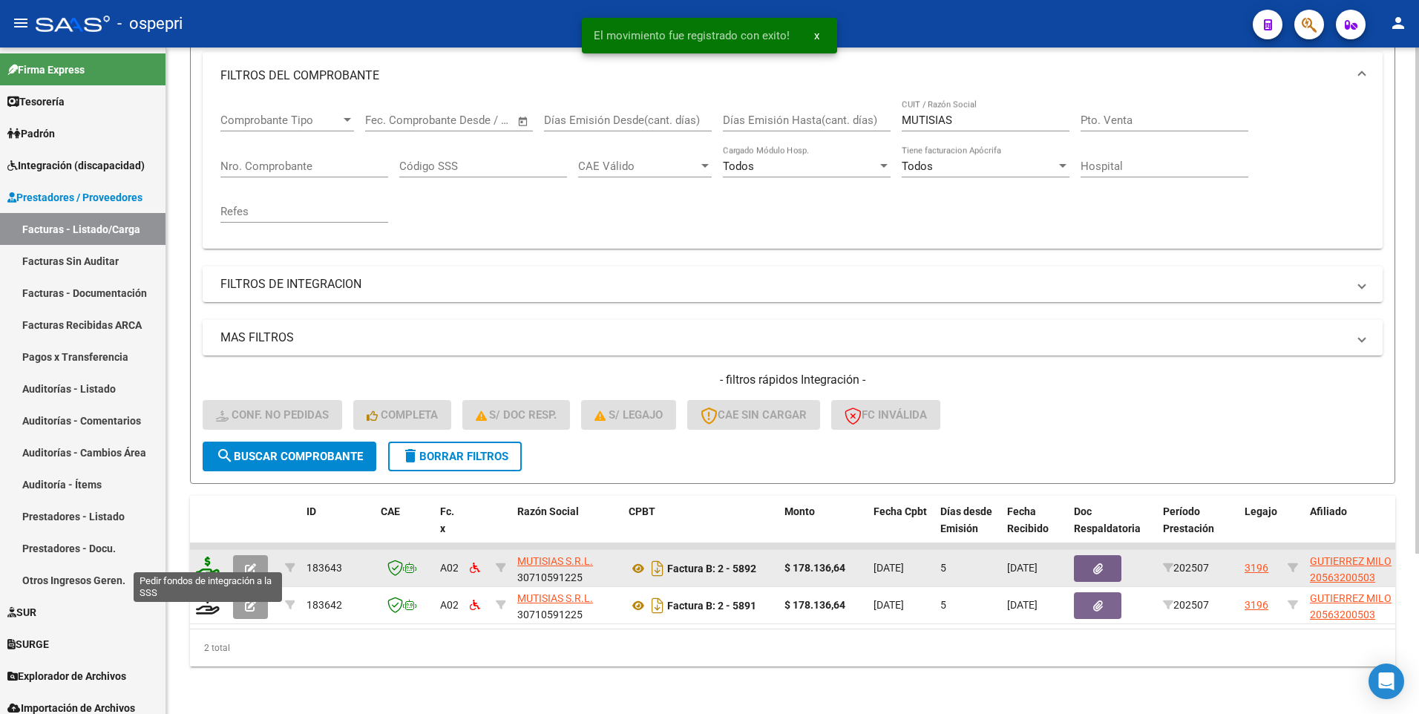
click at [209, 413] on icon at bounding box center [208, 567] width 24 height 21
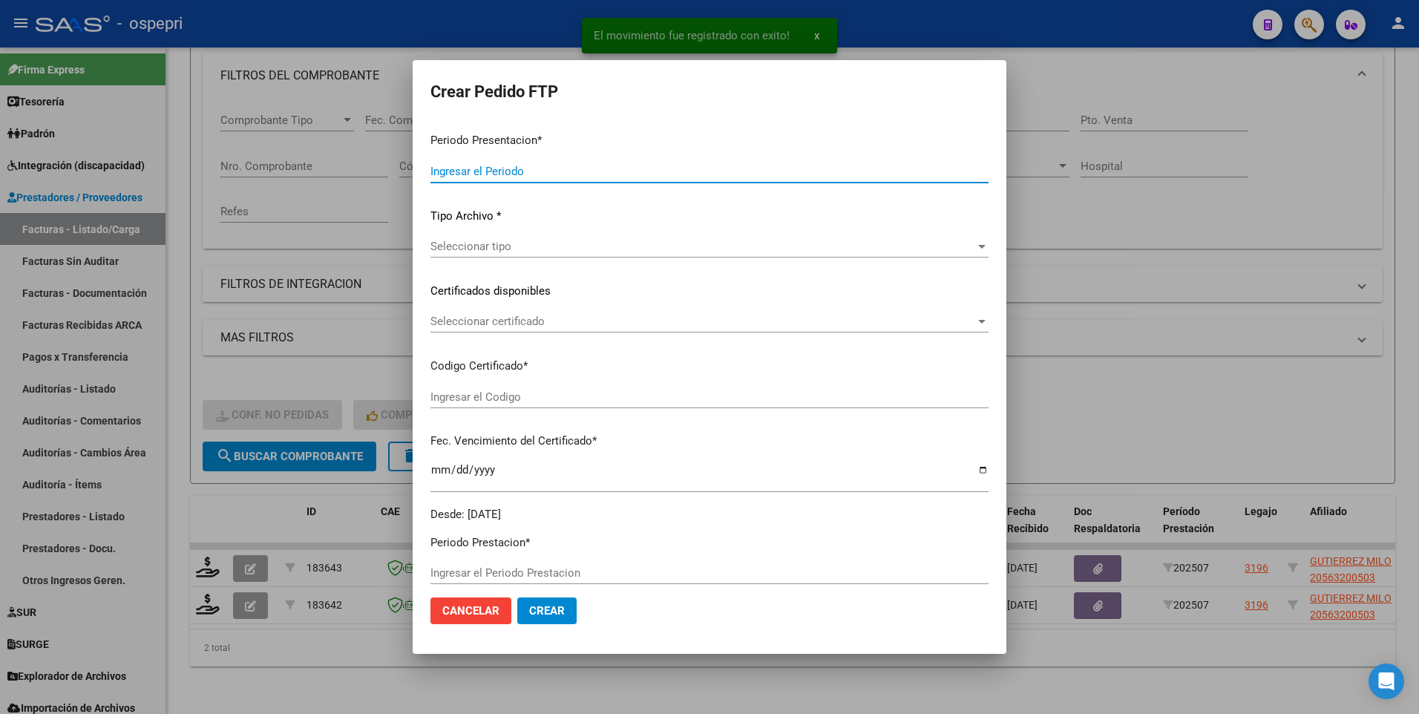
type input "202507"
type input "$ 178.136,64"
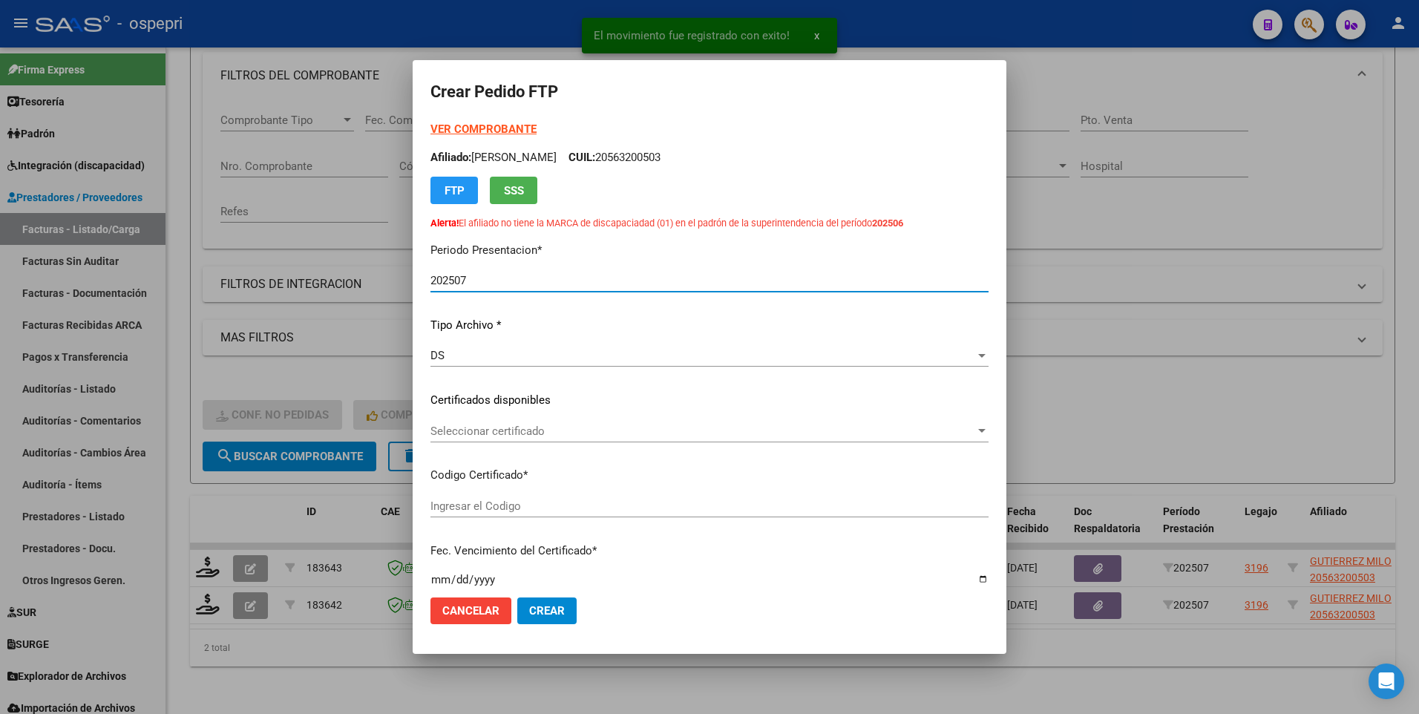
type input "2056320050-3"
type input "2030-06-02"
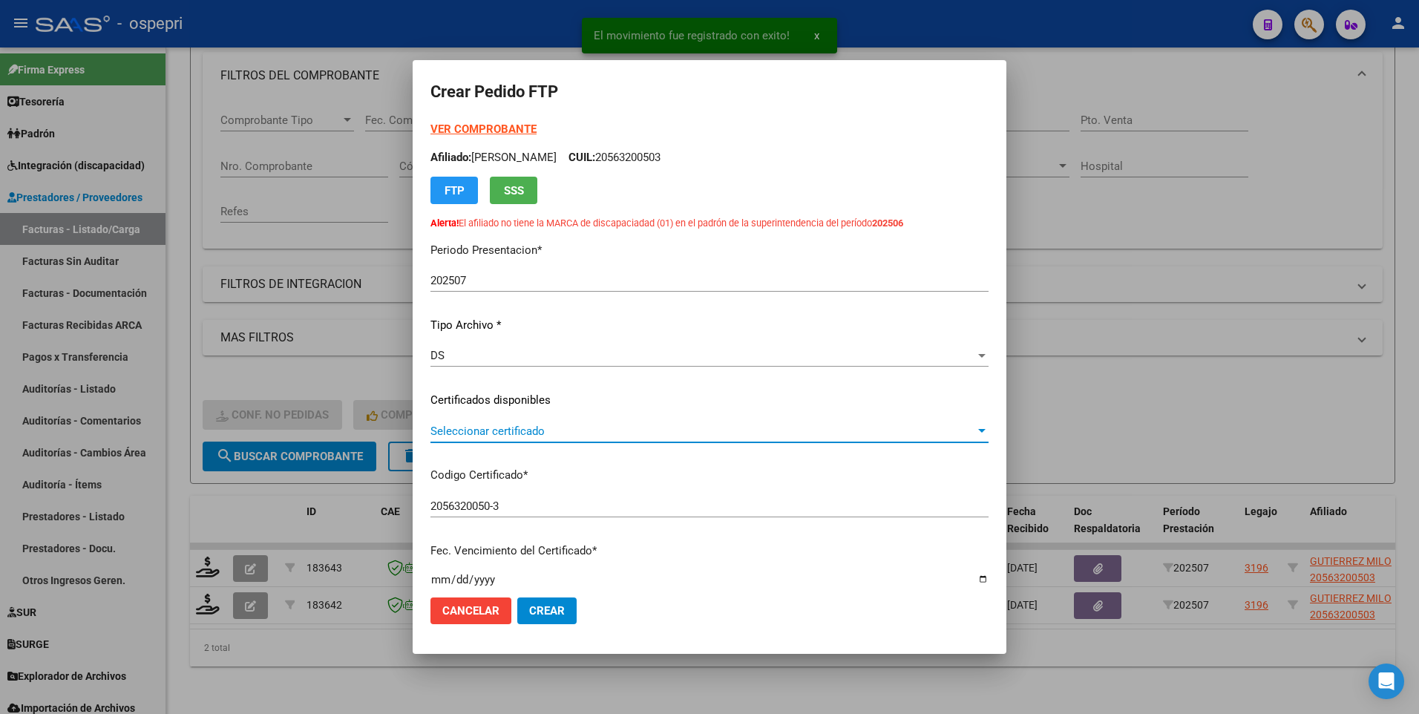
click at [966, 413] on div "Seleccionar certificado" at bounding box center [710, 431] width 558 height 13
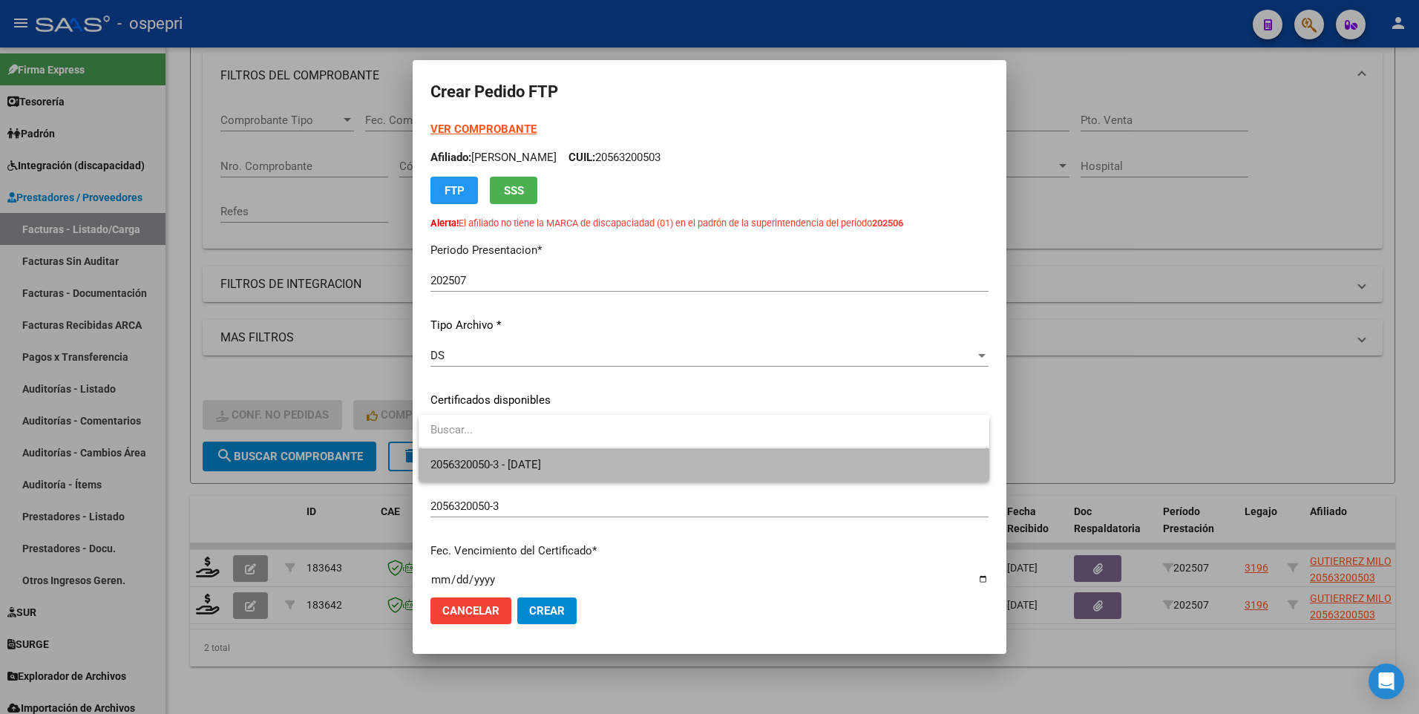
click at [752, 413] on span "2056320050-3 - 2030-06-02" at bounding box center [704, 464] width 547 height 33
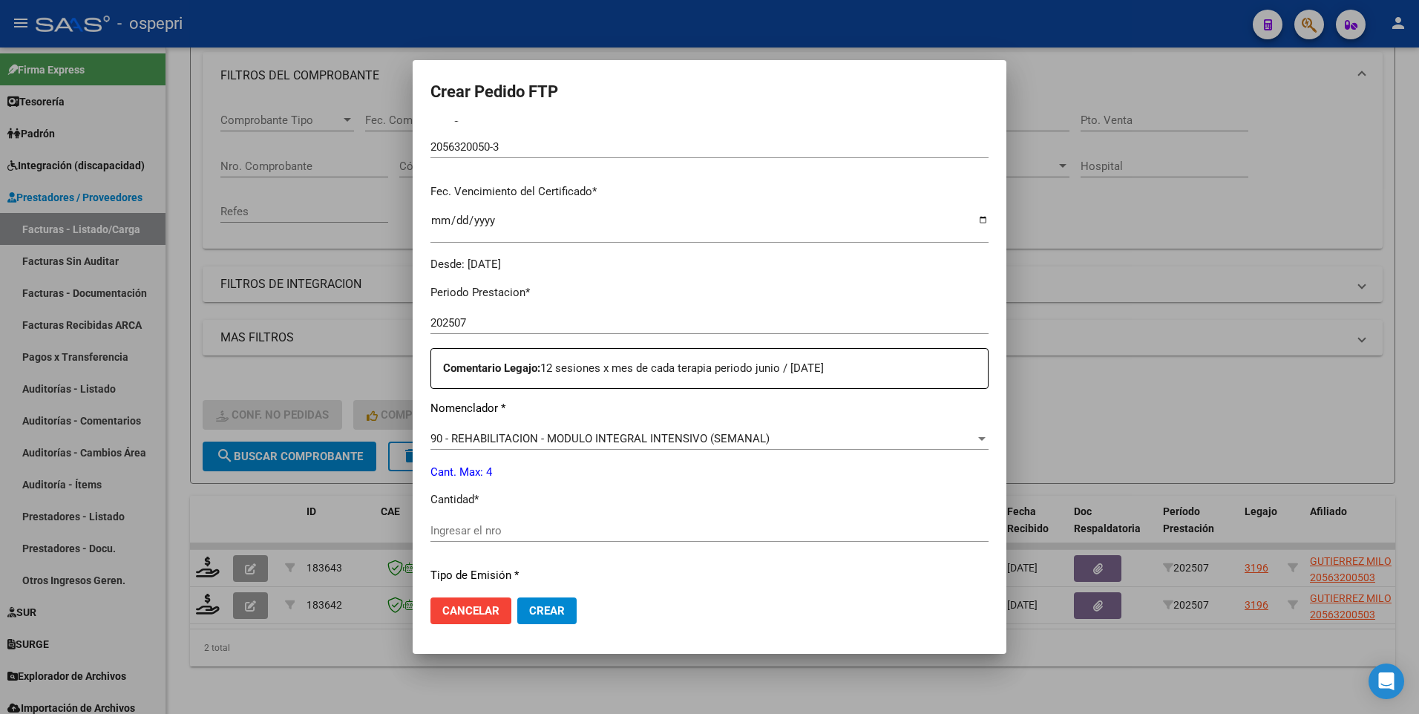
scroll to position [371, 0]
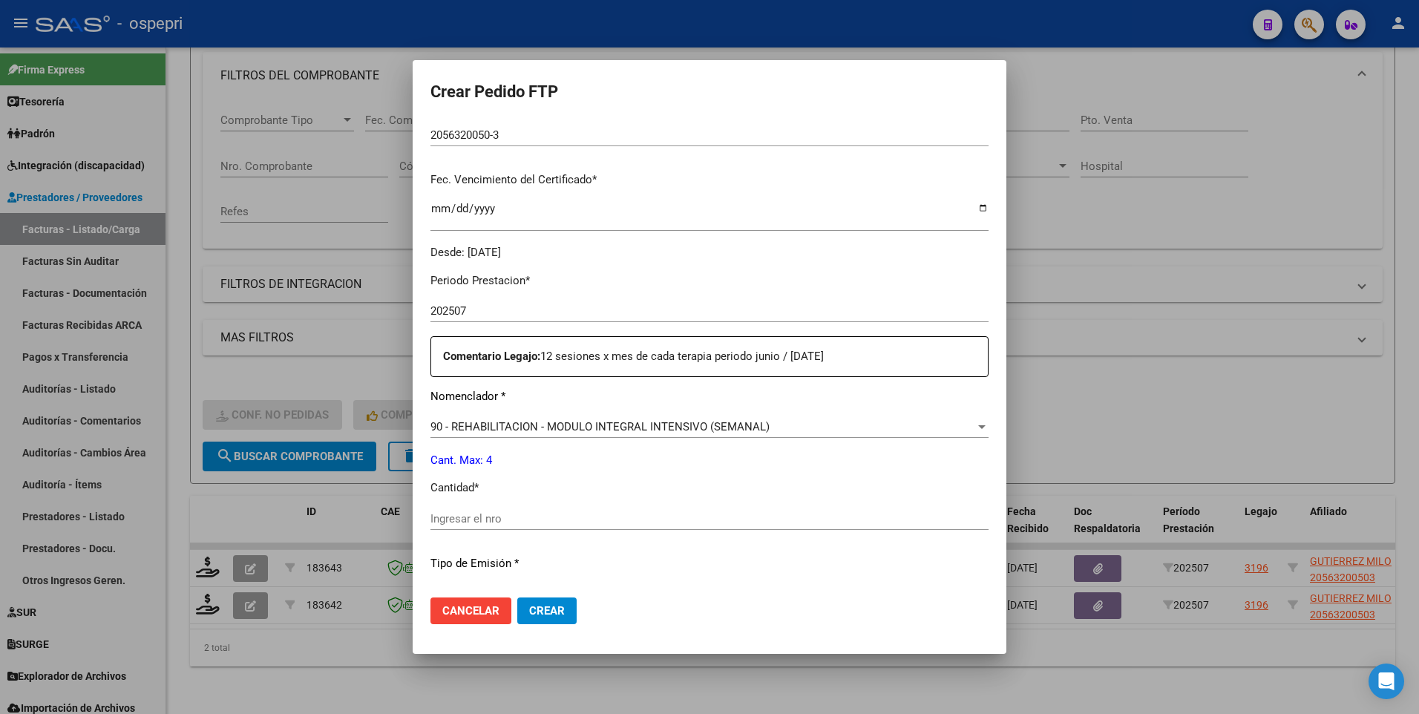
click at [589, 413] on input "Ingresar el nro" at bounding box center [710, 518] width 558 height 13
type input "4"
click at [557, 413] on span "Crear" at bounding box center [547, 610] width 36 height 13
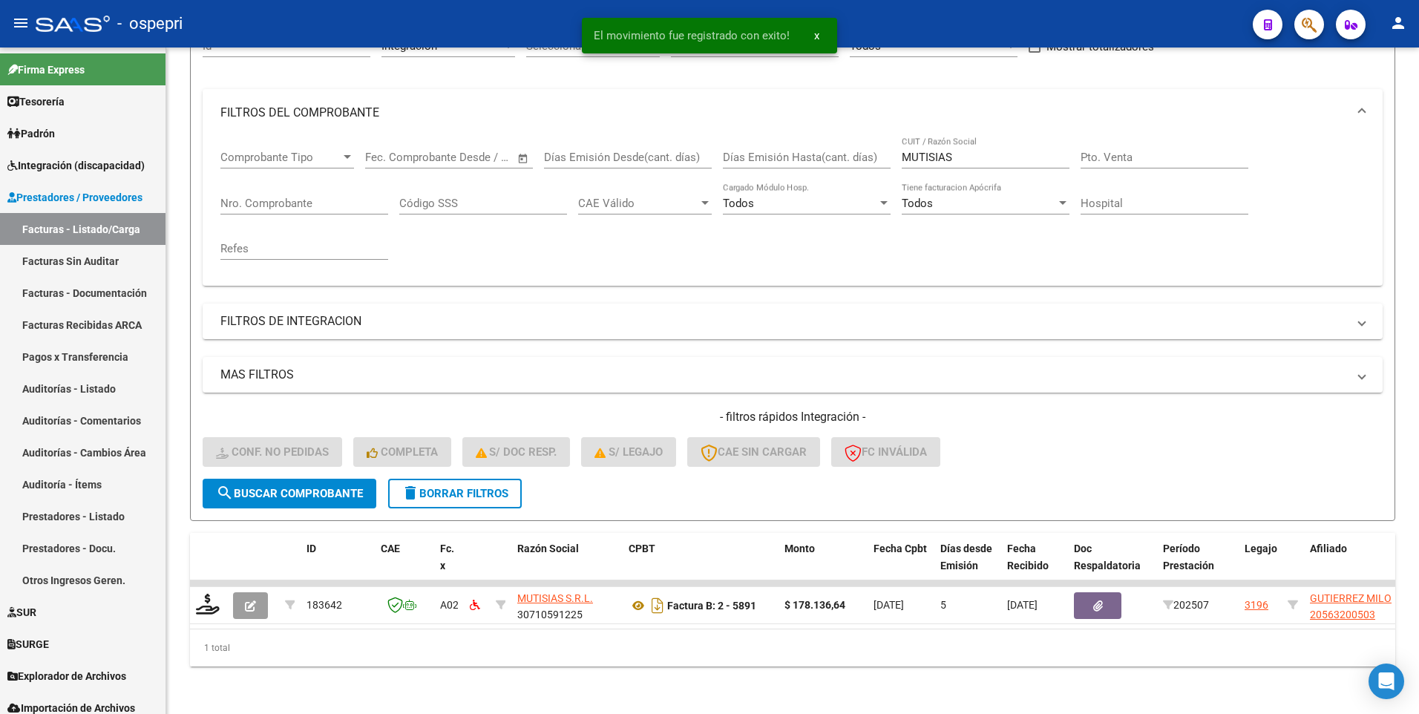
scroll to position [174, 0]
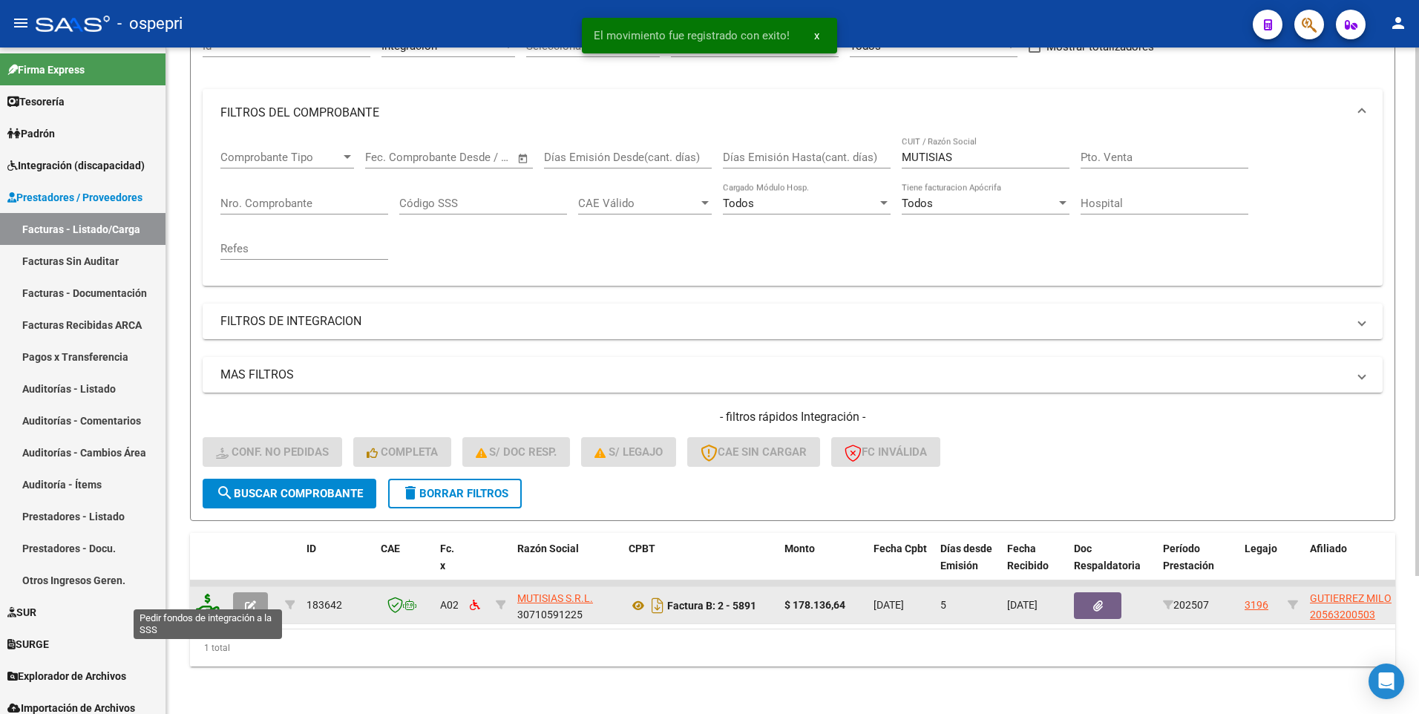
click at [204, 413] on icon at bounding box center [208, 604] width 24 height 21
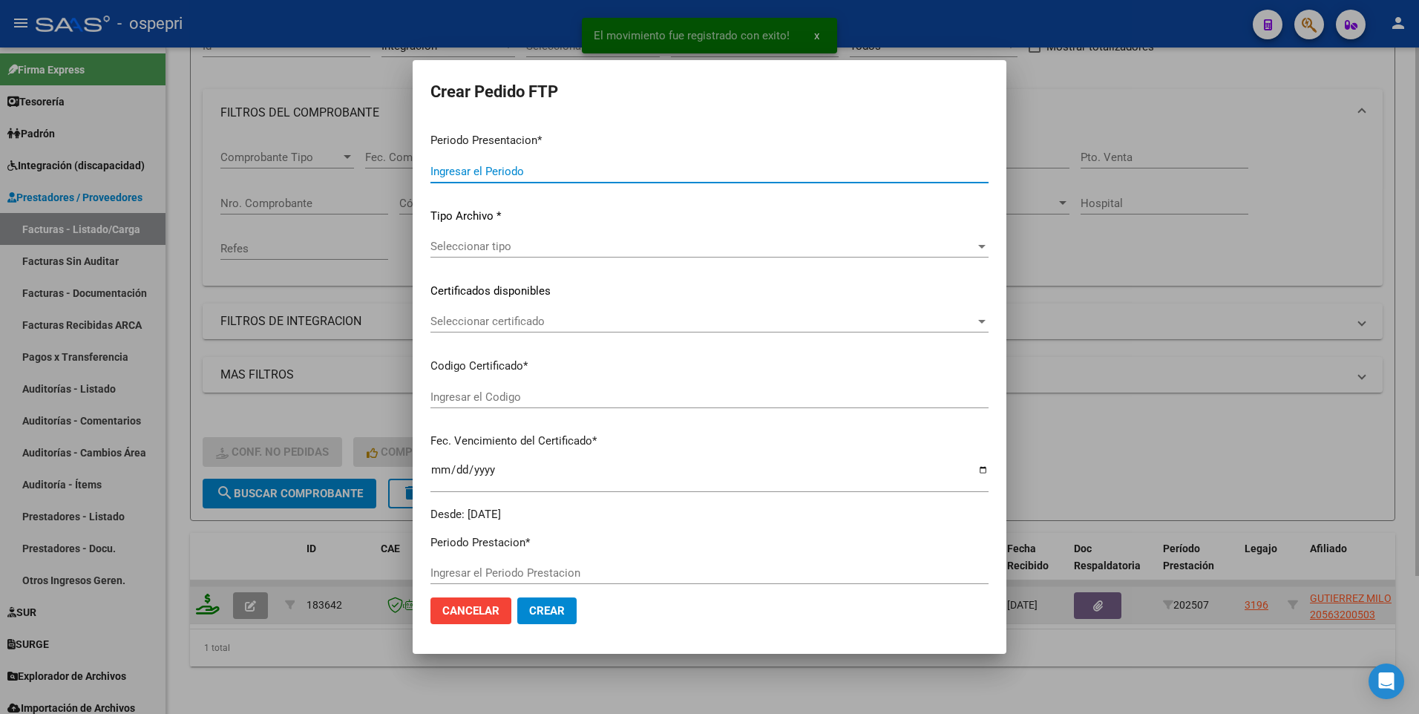
type input "202507"
type input "$ 178.136,64"
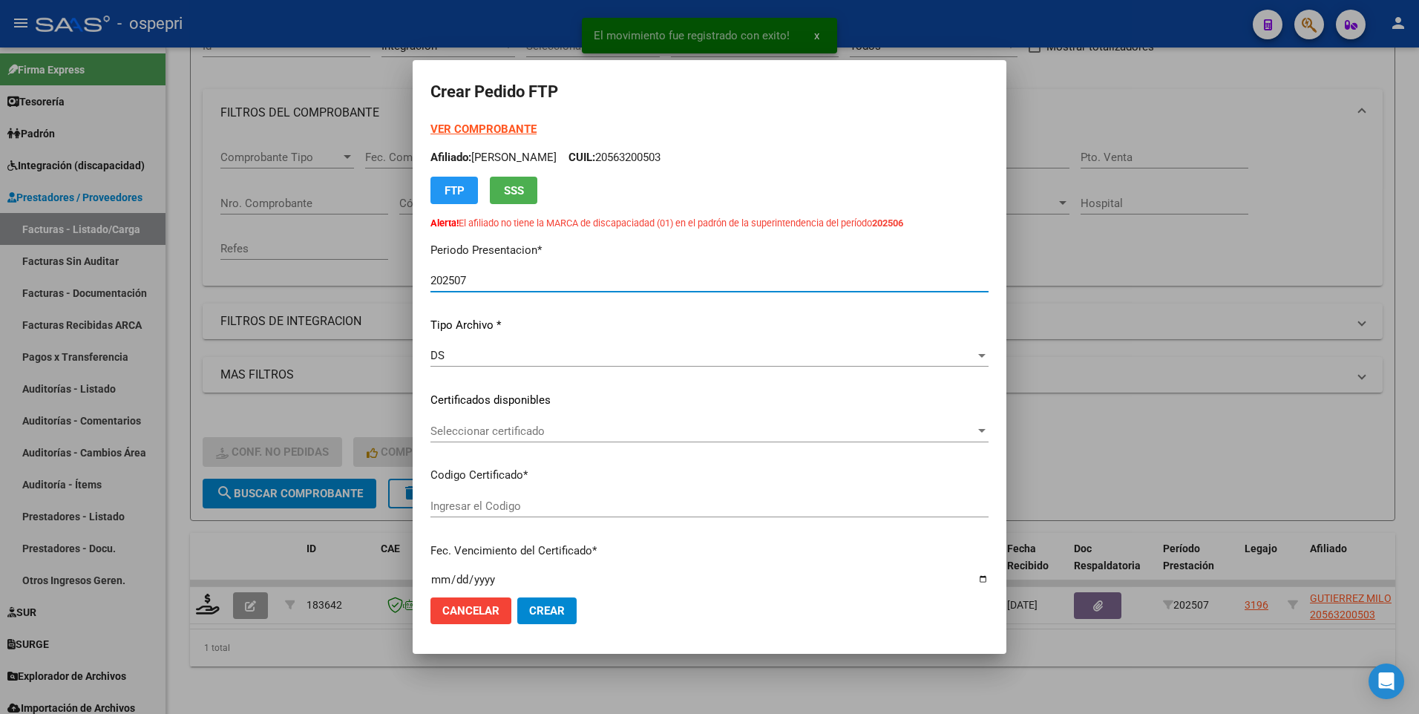
type input "2056320050-3"
type input "2030-06-02"
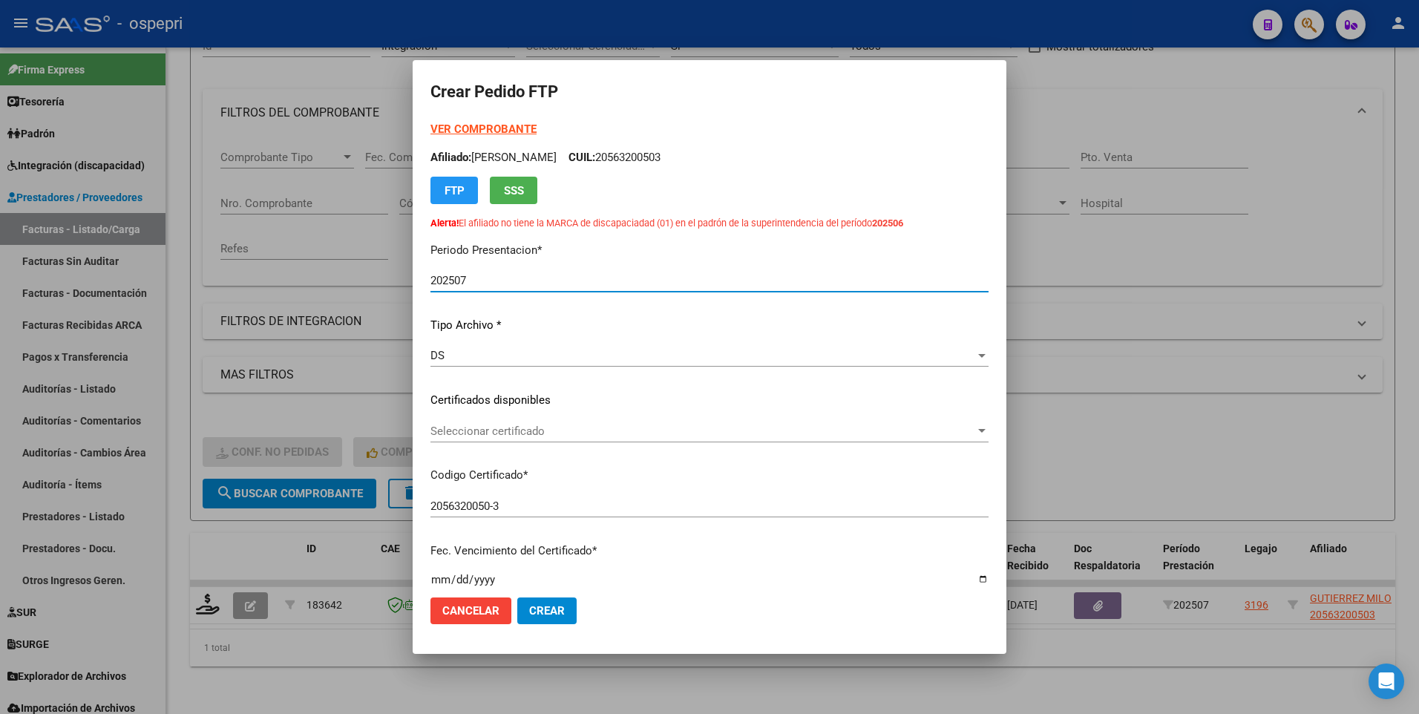
click at [975, 413] on div at bounding box center [981, 431] width 13 height 12
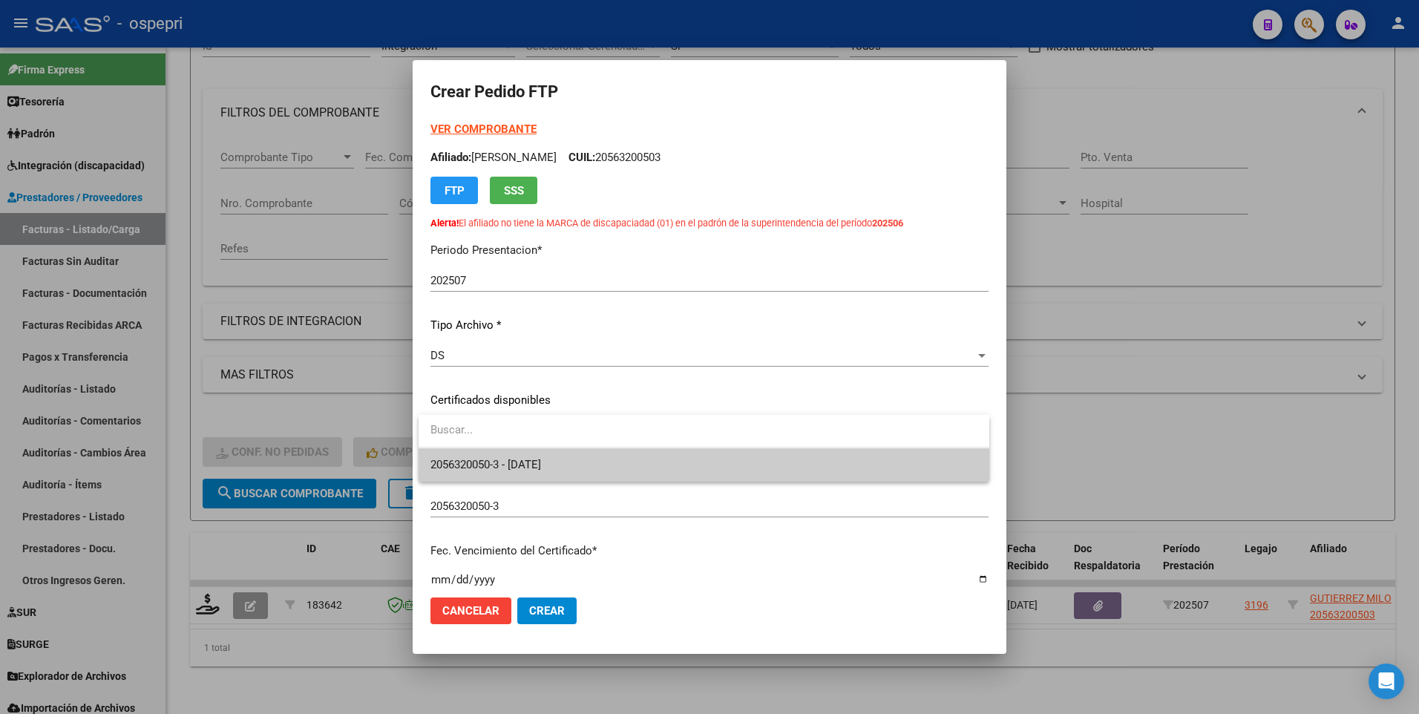
click at [904, 413] on span "2056320050-3 - 2030-06-02" at bounding box center [704, 464] width 547 height 33
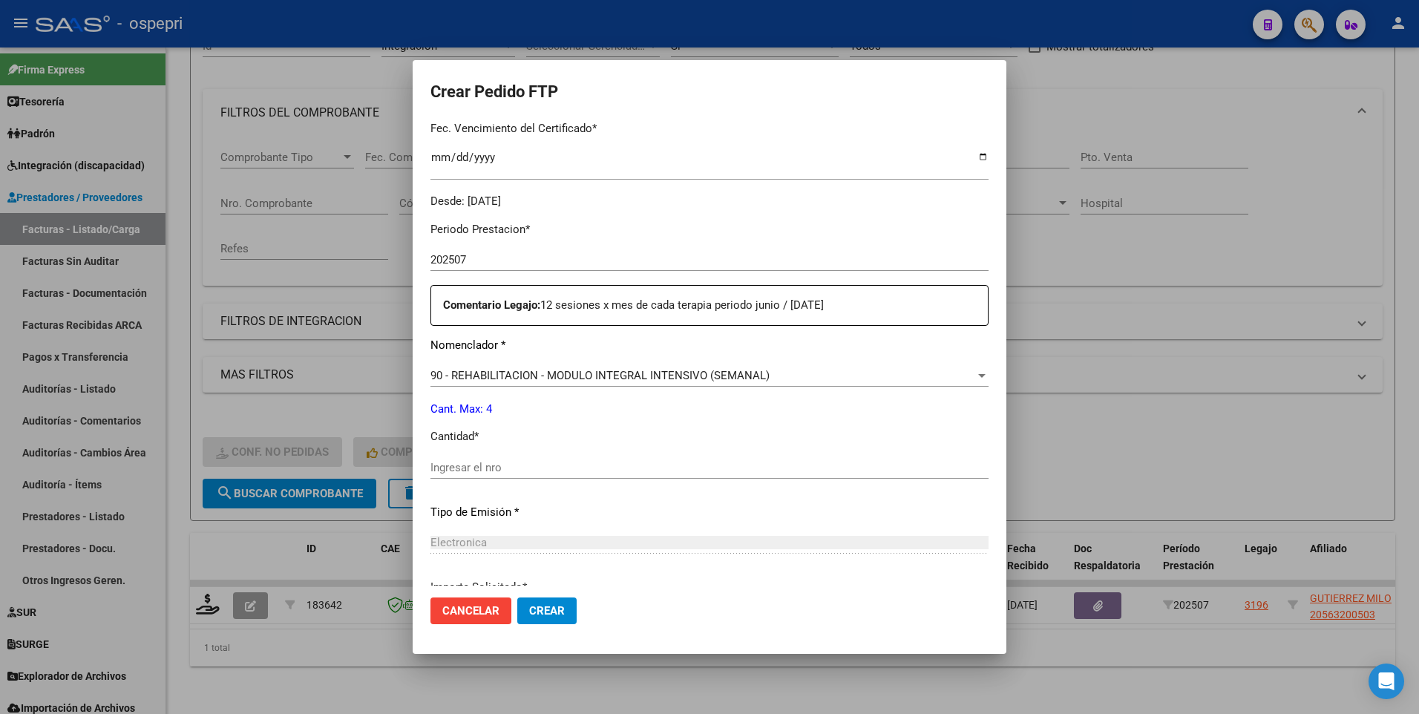
scroll to position [445, 0]
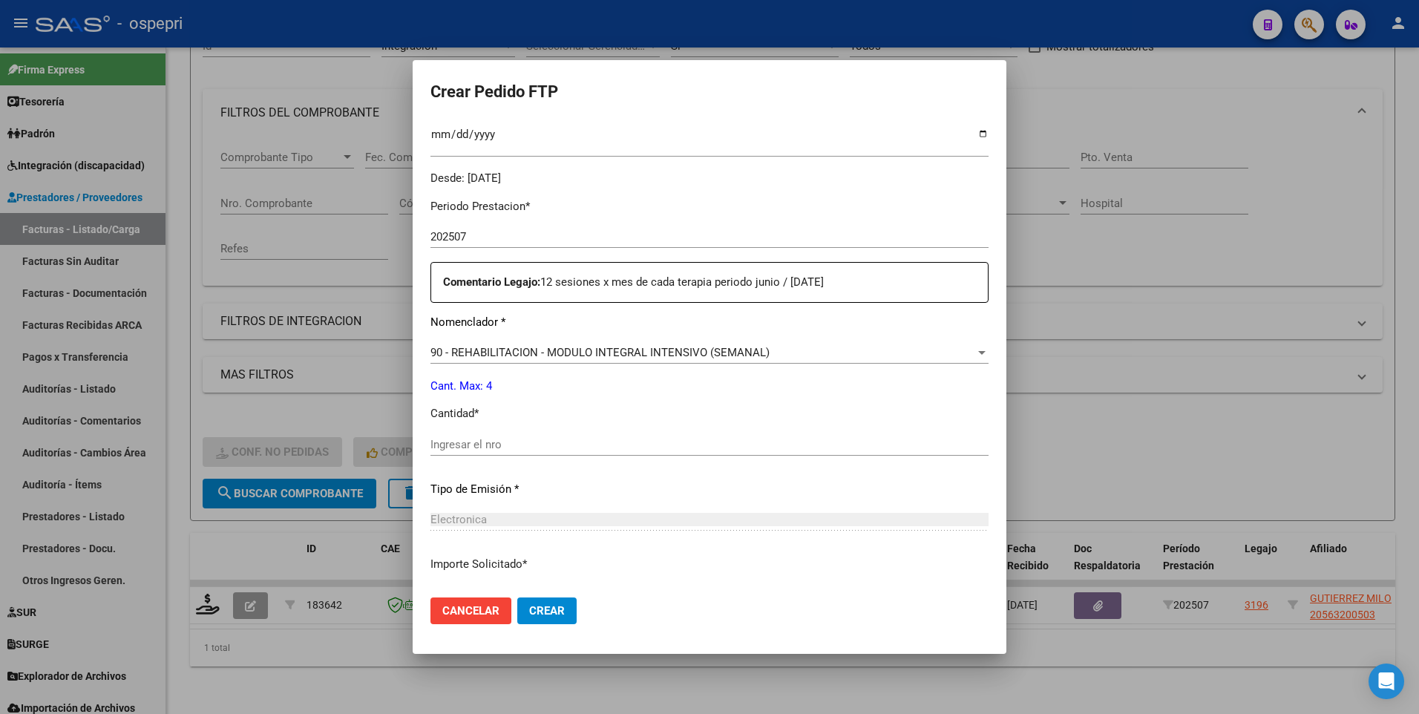
click at [544, 413] on input "Ingresar el nro" at bounding box center [710, 444] width 558 height 13
type input "4"
click at [549, 413] on button "Crear" at bounding box center [546, 611] width 59 height 27
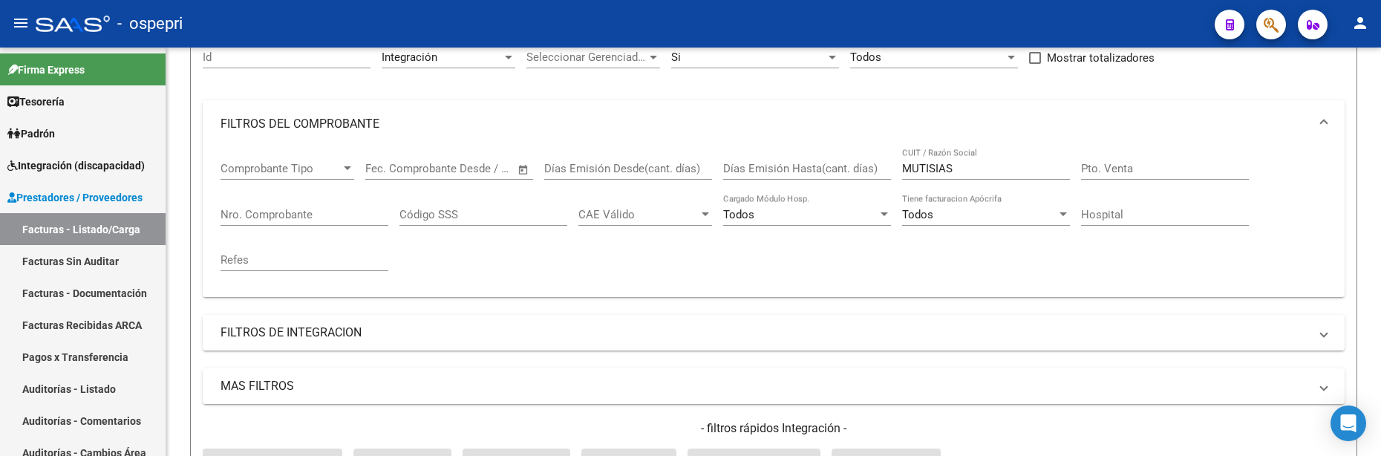
scroll to position [174, 0]
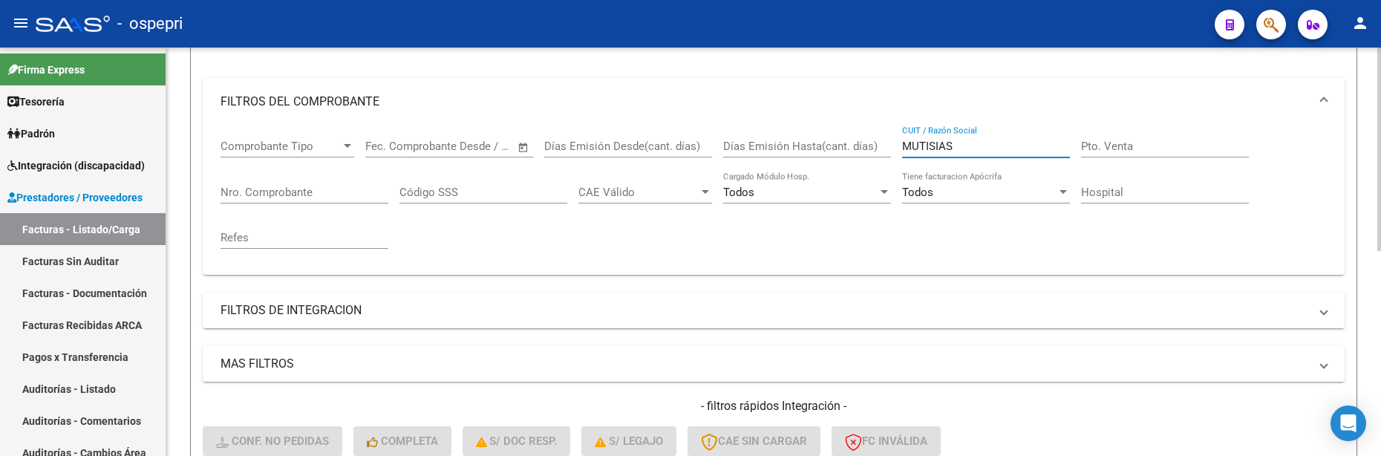
drag, startPoint x: 972, startPoint y: 147, endPoint x: 883, endPoint y: 140, distance: 89.3
click at [883, 140] on div "Comprobante Tipo Comprobante Tipo Start date – End date Fec. Comprobante Desde …" at bounding box center [773, 193] width 1106 height 137
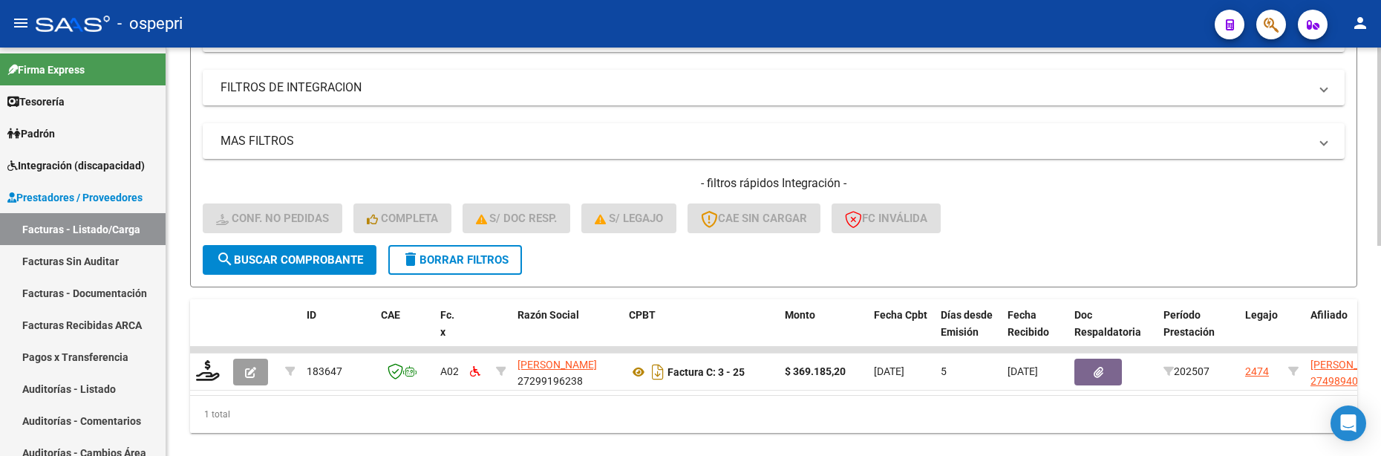
scroll to position [433, 0]
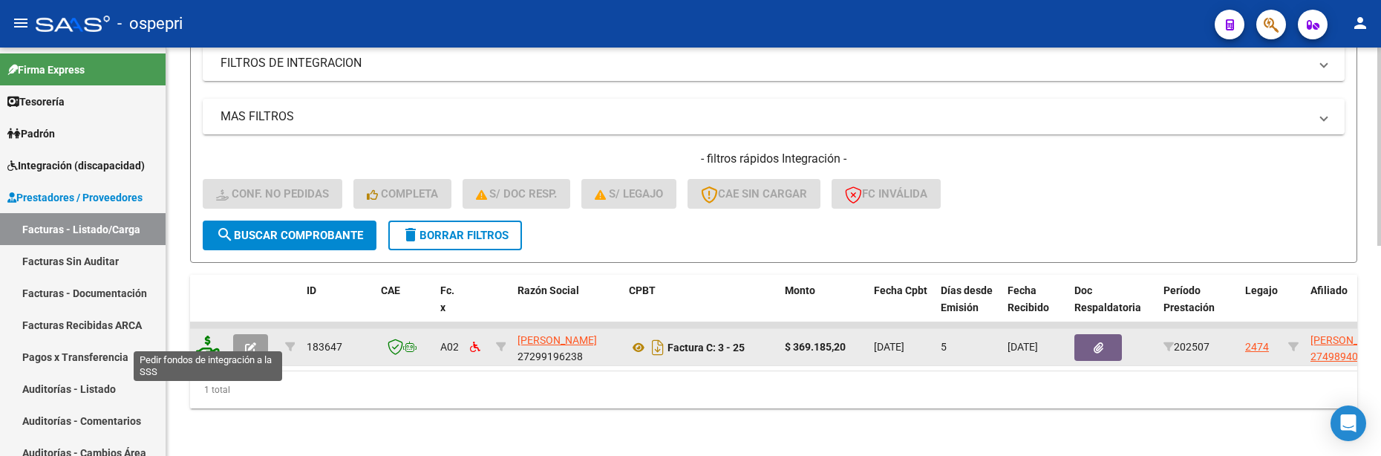
type input "OVANDO"
click at [208, 341] on icon at bounding box center [208, 346] width 24 height 21
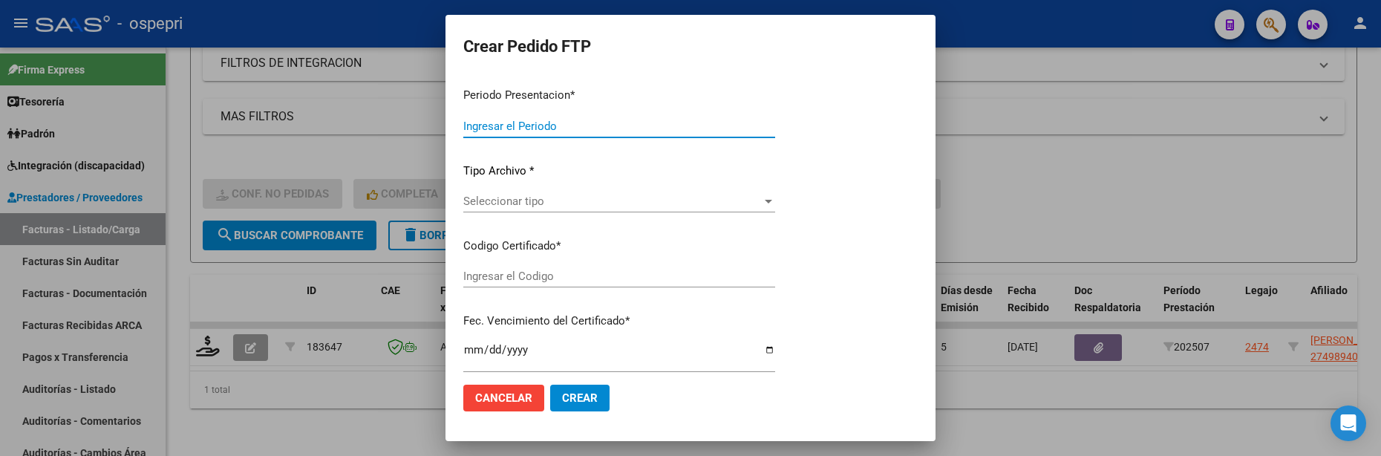
type input "202507"
type input "$ 369.185,20"
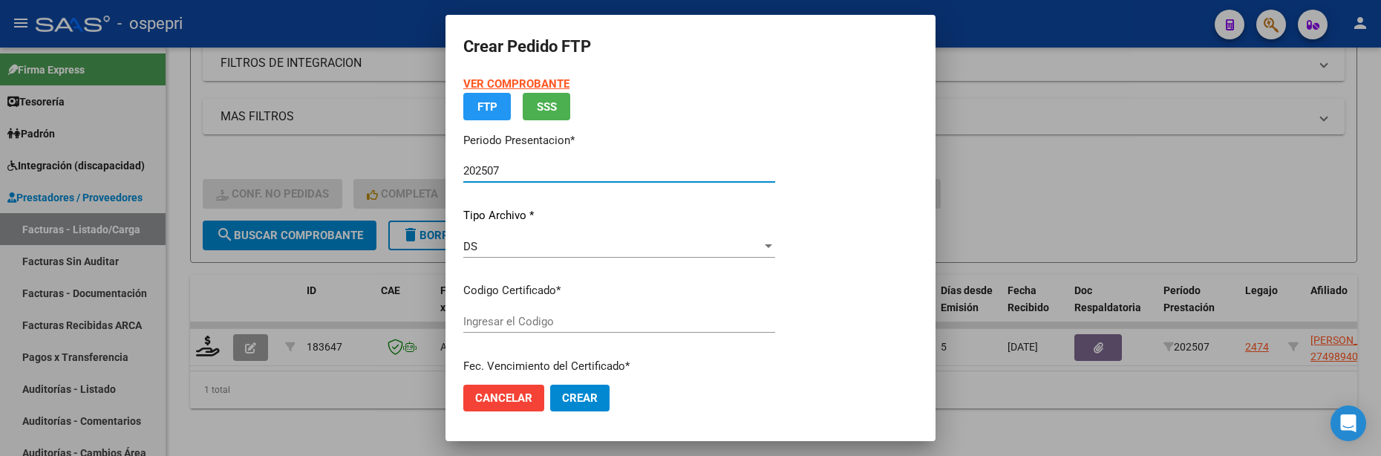
type input "2749894077-9"
type input "2033-06-01"
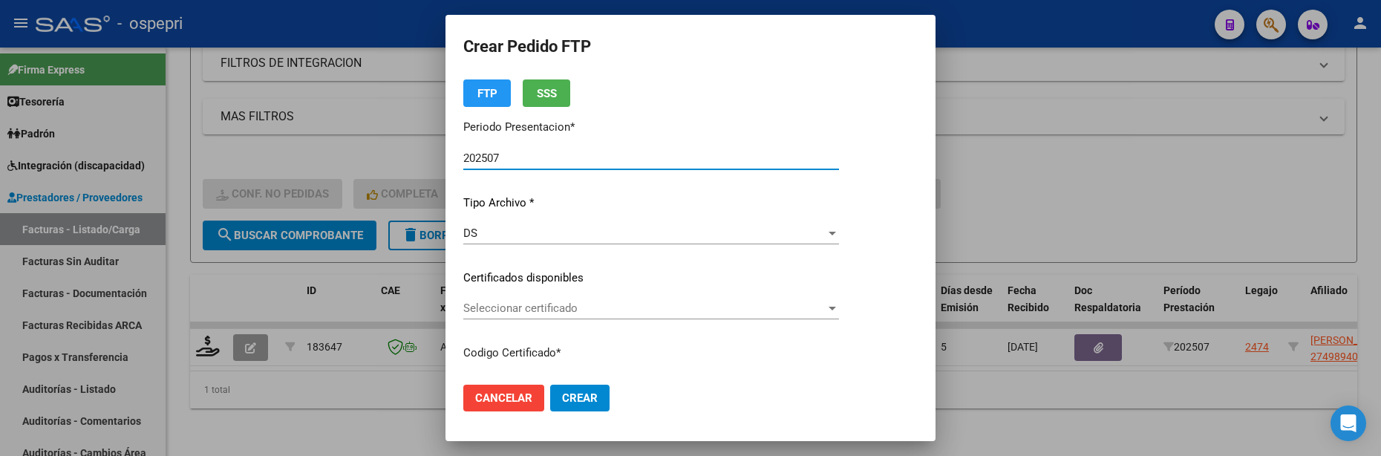
scroll to position [148, 0]
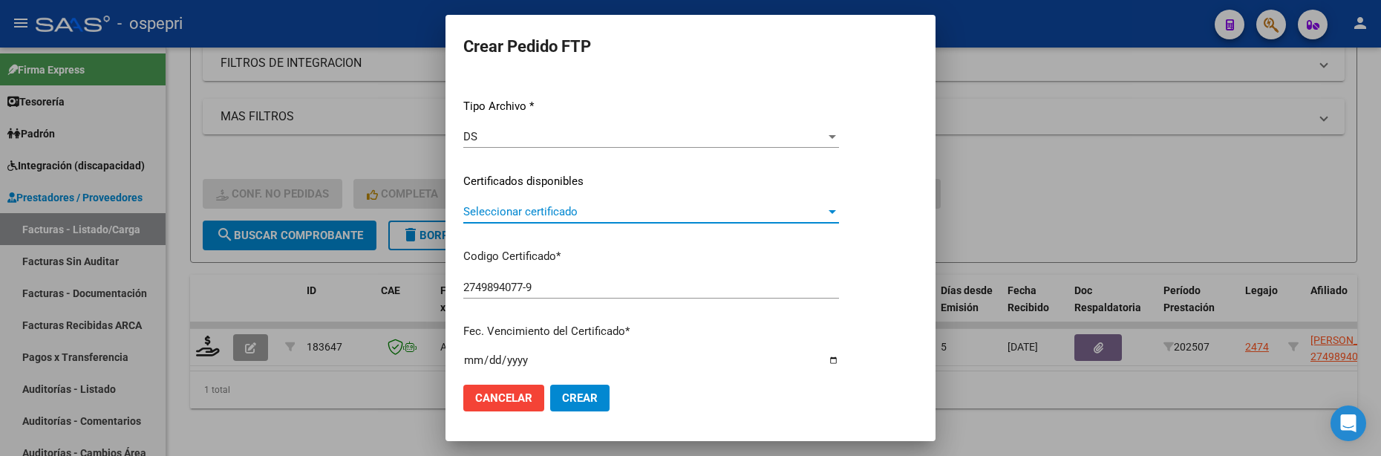
click at [836, 210] on div at bounding box center [831, 212] width 7 height 4
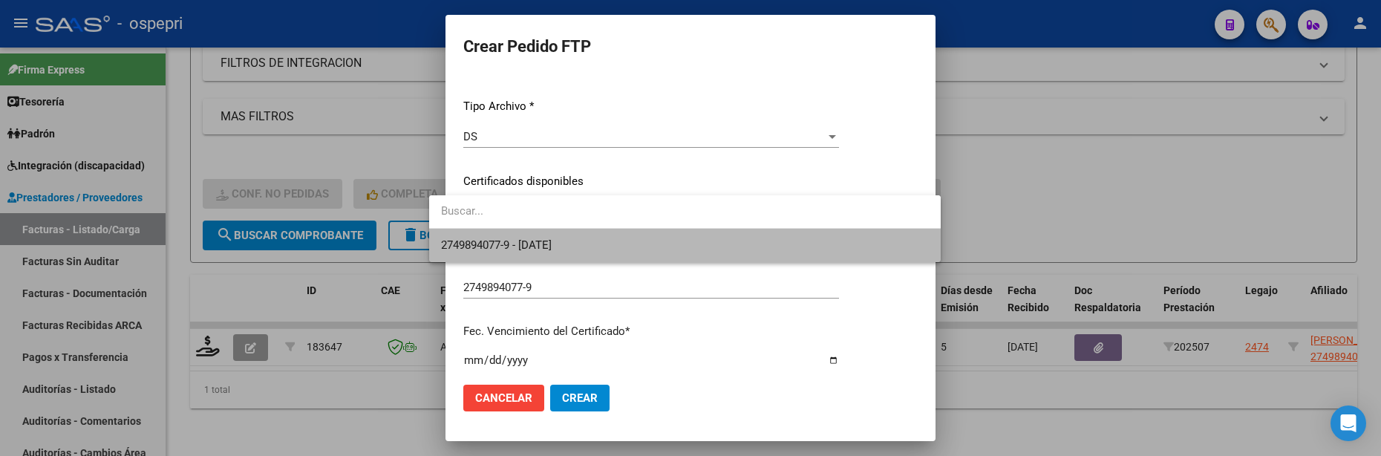
click at [821, 238] on span "2749894077-9 - 2033-06-01" at bounding box center [685, 245] width 488 height 33
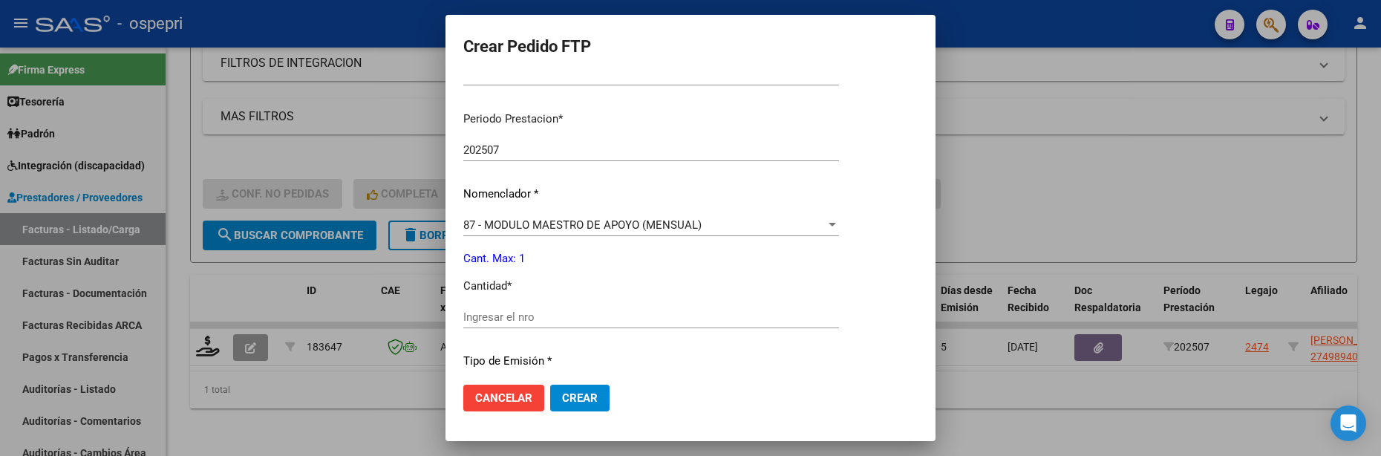
scroll to position [520, 0]
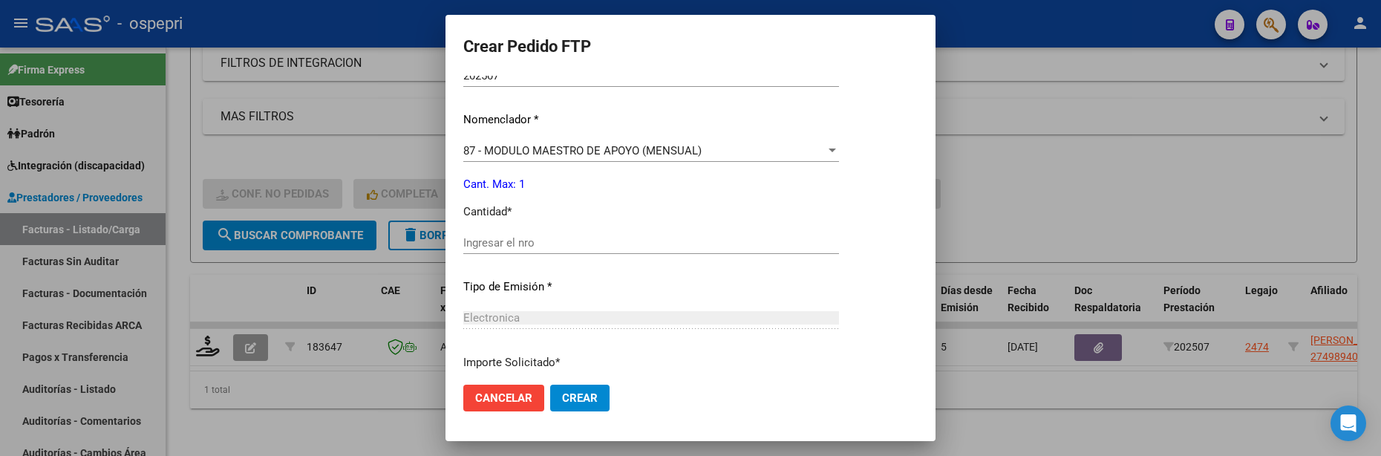
click at [670, 246] on input "Ingresar el nro" at bounding box center [651, 242] width 376 height 13
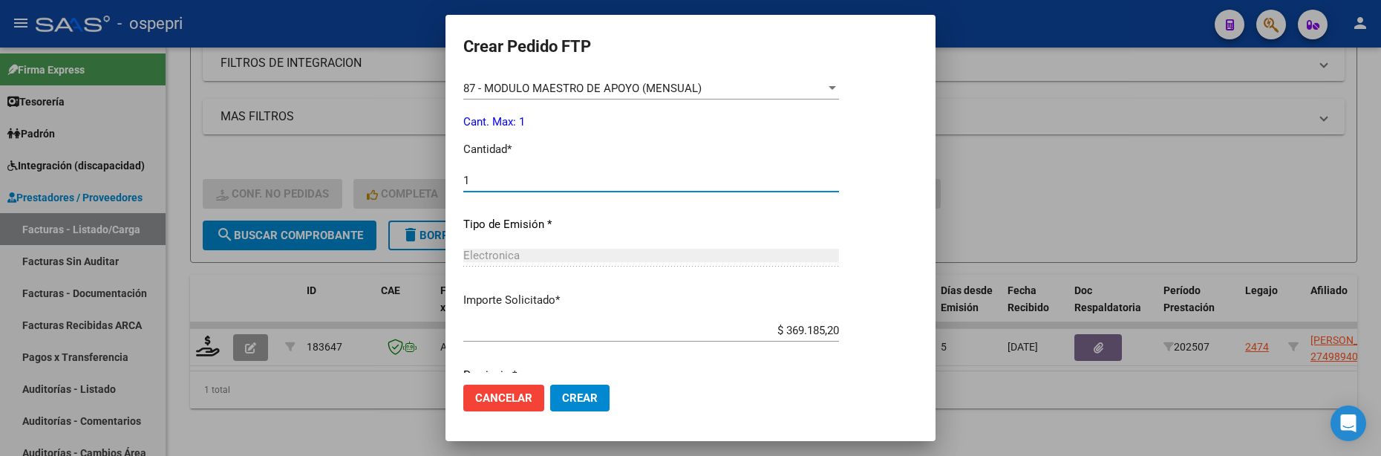
scroll to position [640, 0]
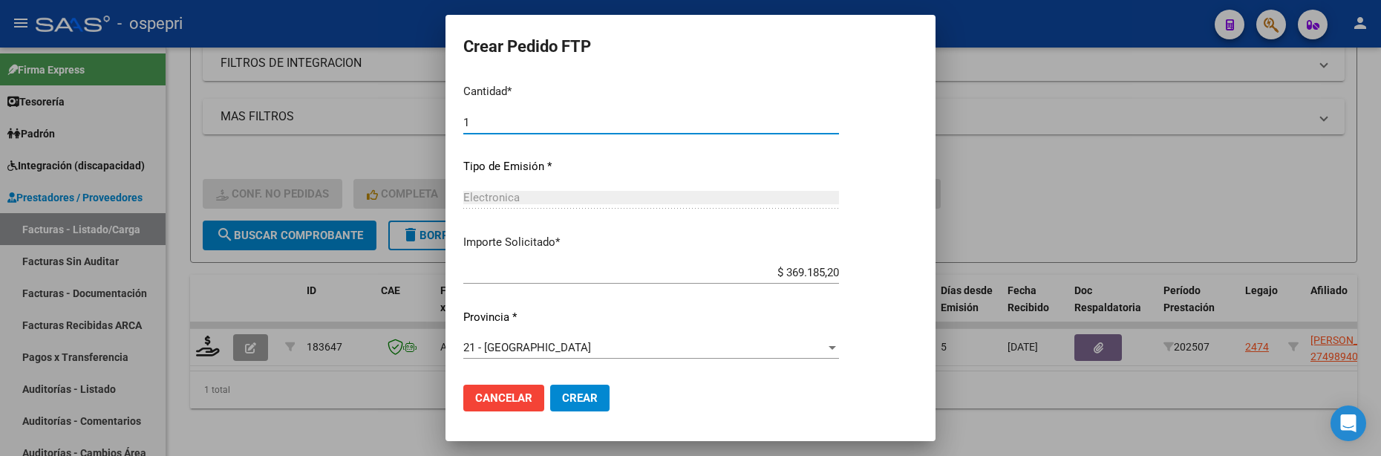
type input "1"
click at [572, 399] on span "Crear" at bounding box center [580, 397] width 36 height 13
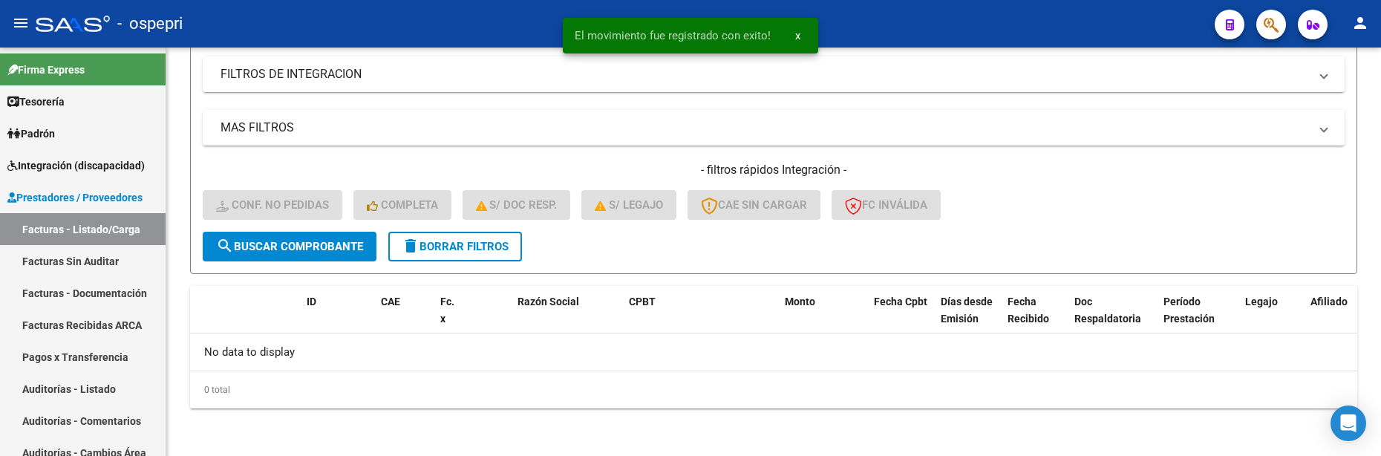
scroll to position [410, 0]
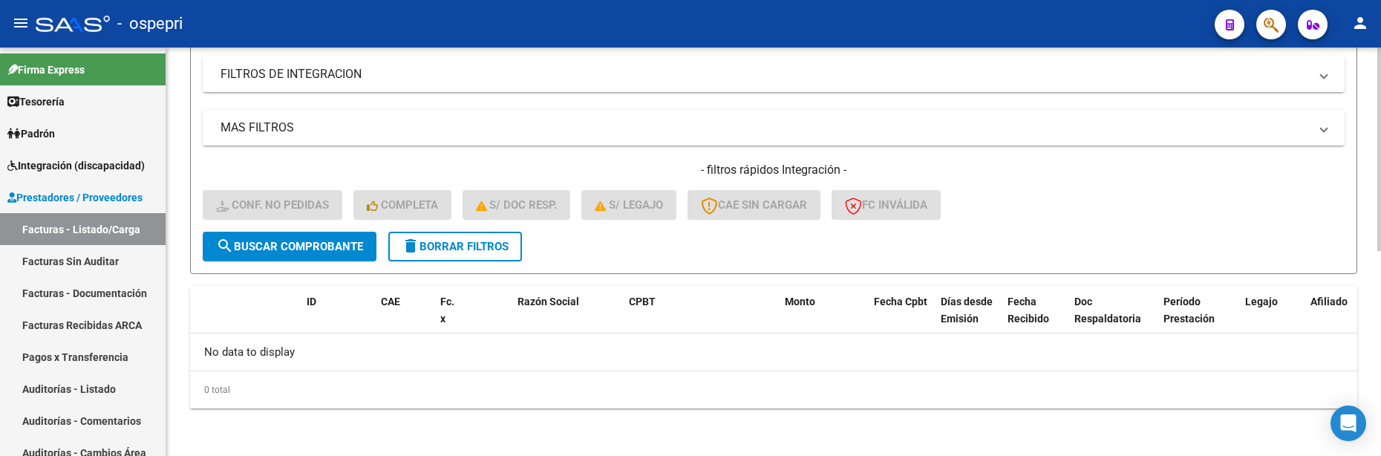
click at [993, 193] on div "- filtros rápidos Integración - Conf. no pedidas Completa S/ Doc Resp. S/ legaj…" at bounding box center [774, 197] width 1142 height 70
click at [1220, 232] on form "Filtros Id Integración Area Seleccionar Gerenciador Seleccionar Gerenciador Si …" at bounding box center [773, 19] width 1167 height 508
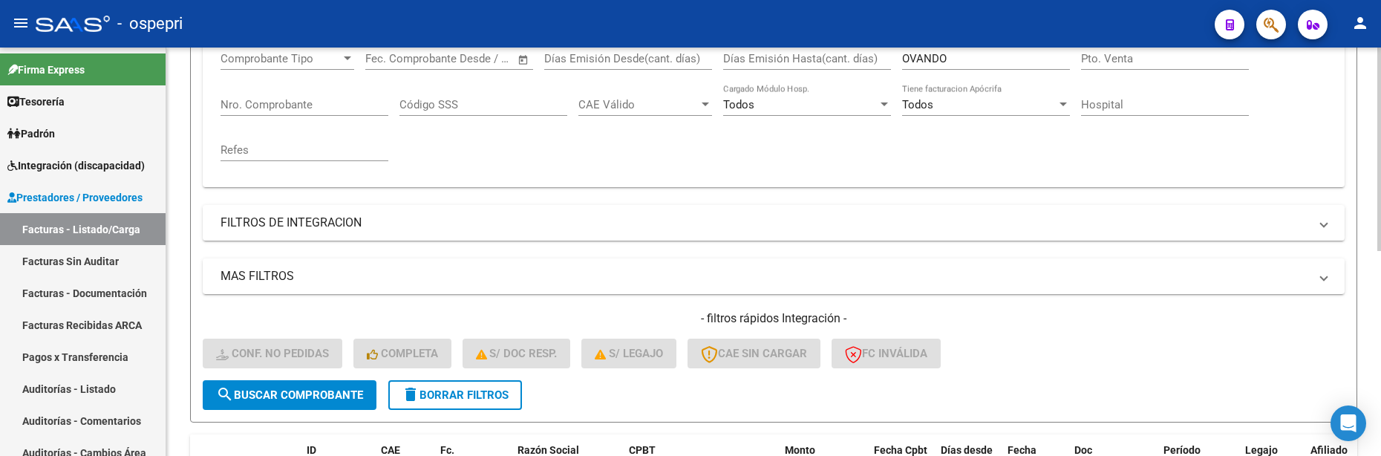
scroll to position [188, 0]
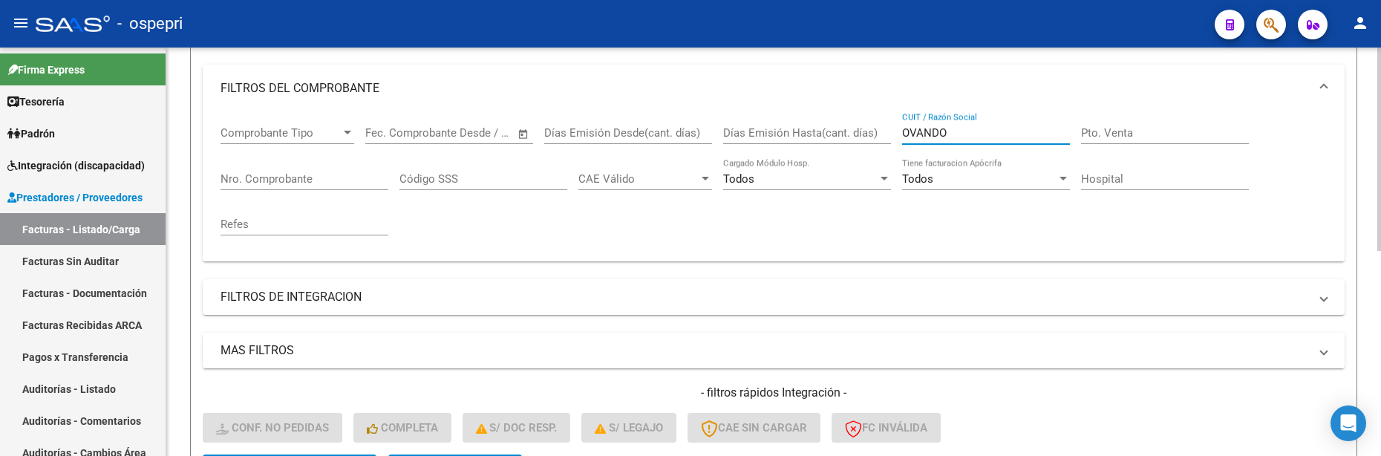
drag, startPoint x: 966, startPoint y: 127, endPoint x: 877, endPoint y: 129, distance: 89.1
click at [877, 129] on div "Comprobante Tipo Comprobante Tipo Start date – End date Fec. Comprobante Desde …" at bounding box center [773, 180] width 1106 height 137
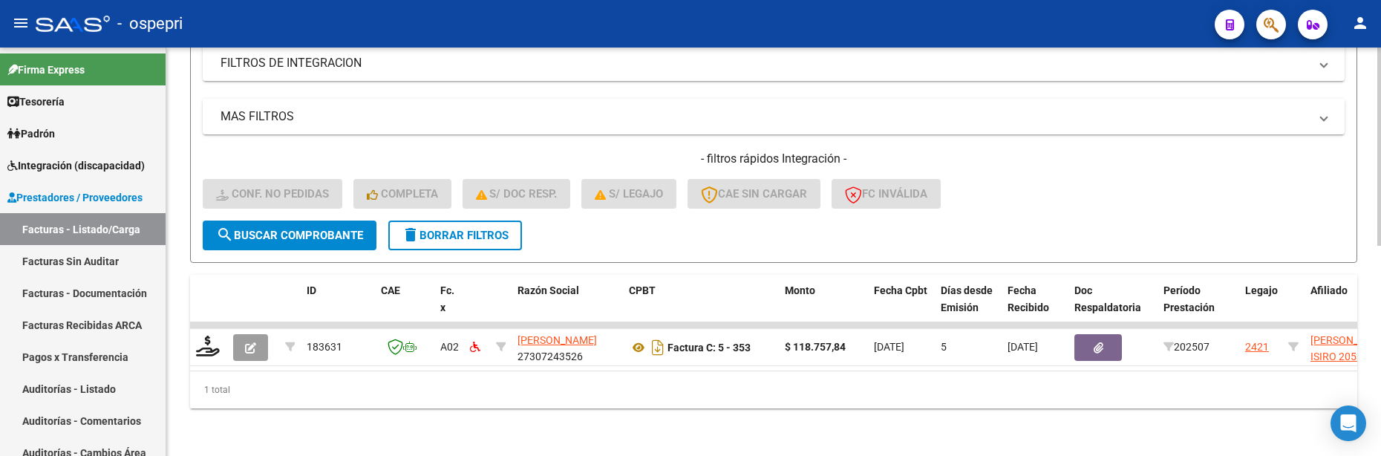
scroll to position [433, 0]
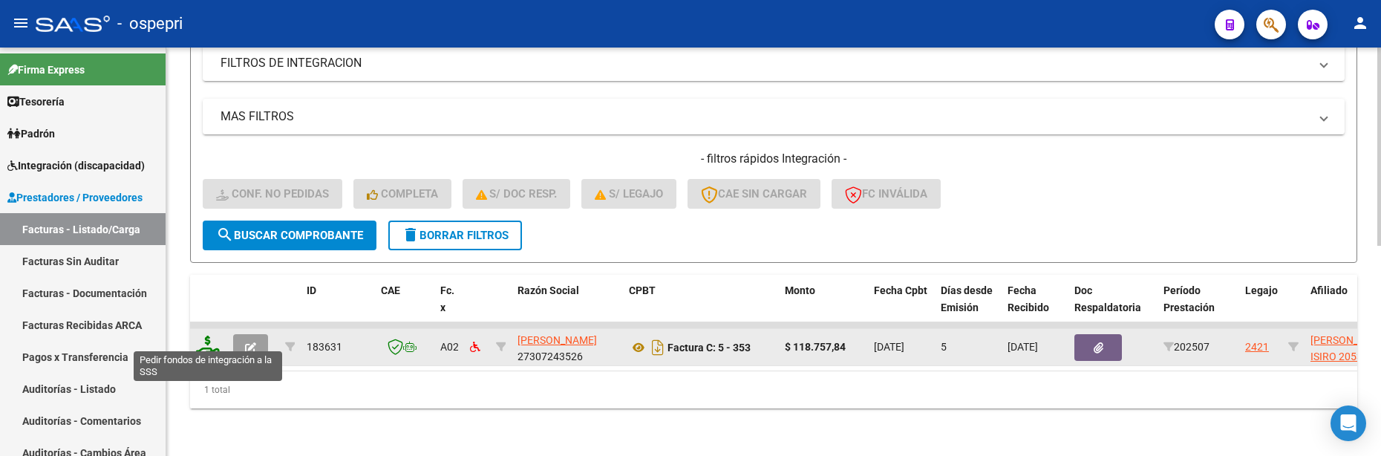
type input "PONCE VANESA"
click at [204, 344] on icon at bounding box center [208, 346] width 24 height 21
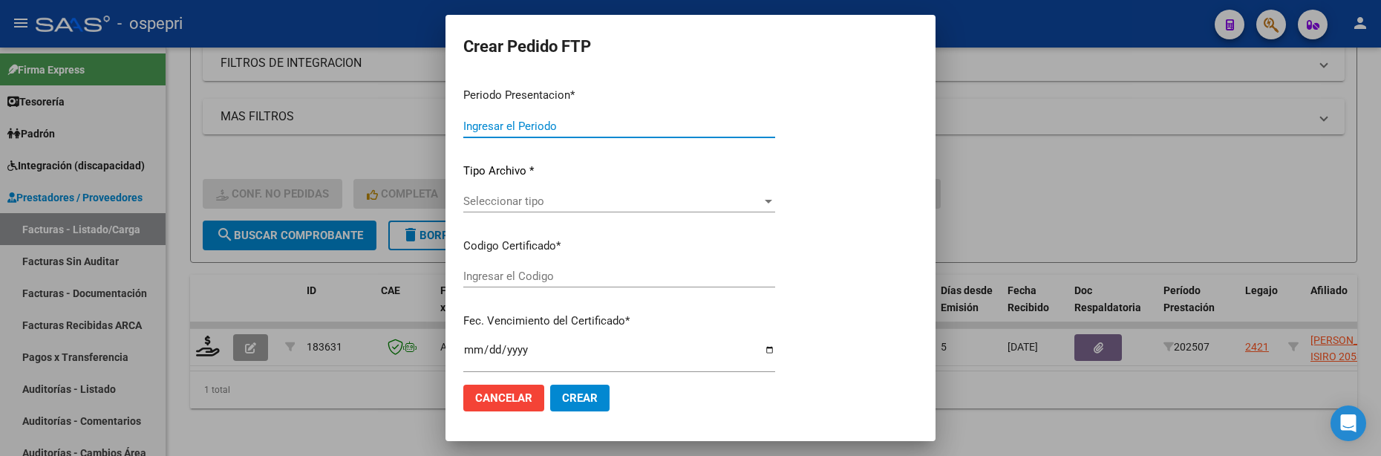
type input "202507"
type input "$ 118.757,84"
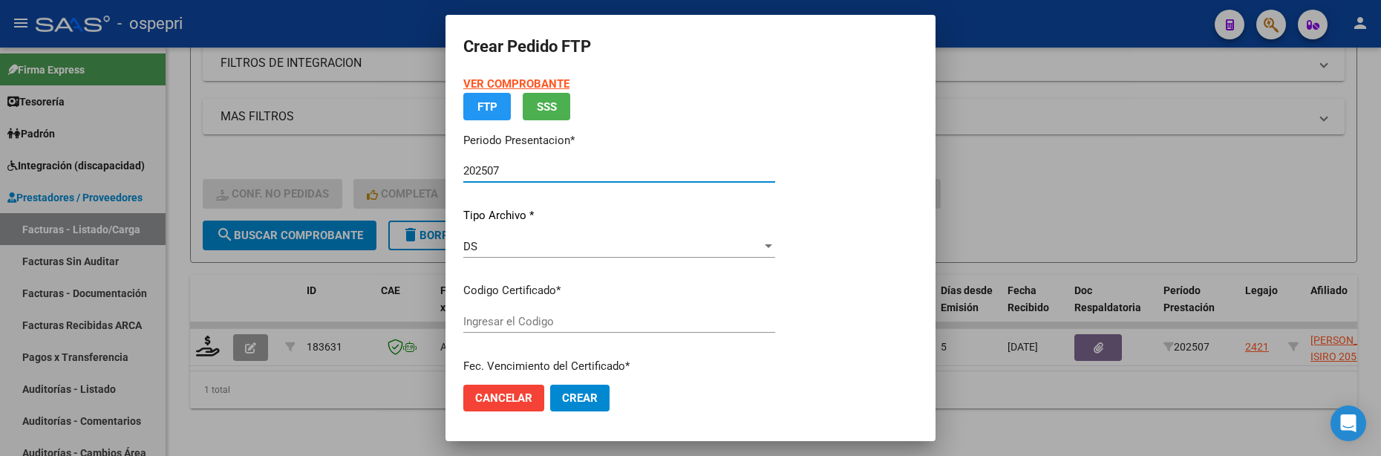
type input "2053072061-7"
type input "2039-09-15"
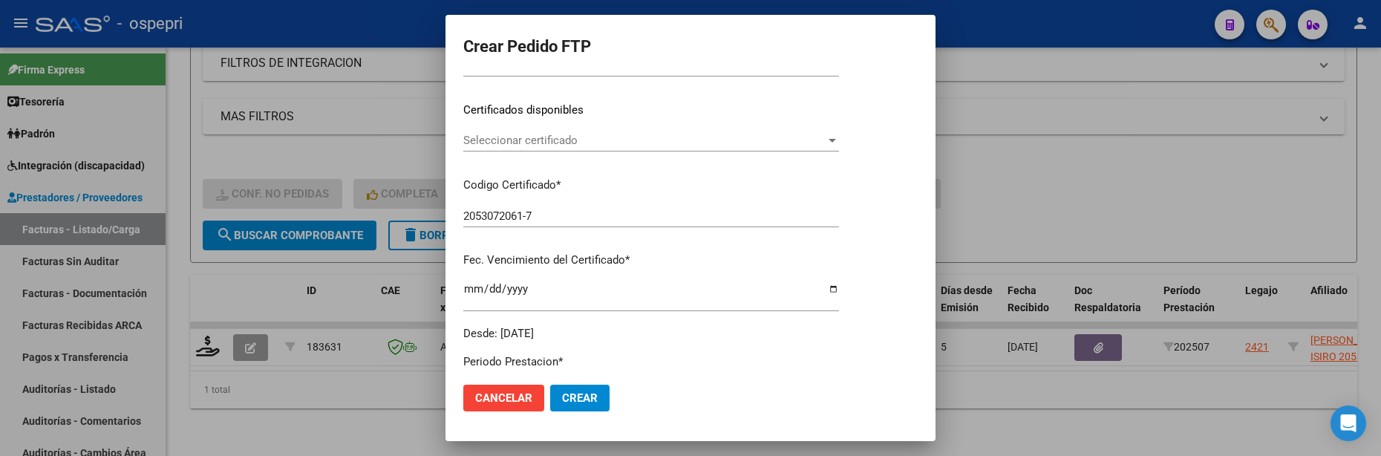
scroll to position [223, 0]
click at [836, 138] on div at bounding box center [831, 138] width 7 height 4
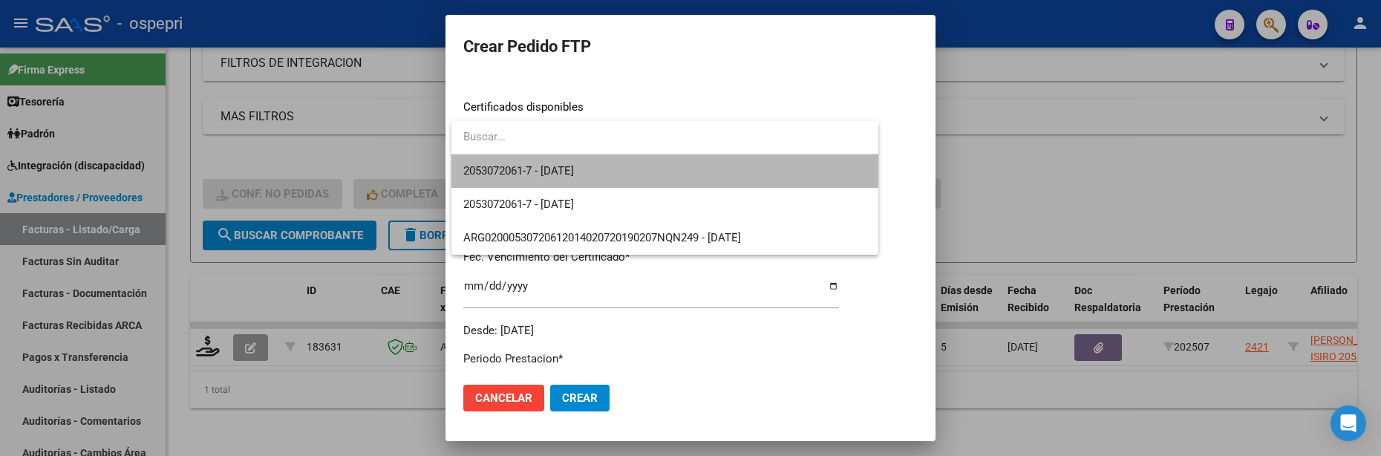
click at [794, 175] on span "2053072061-7 - 2039-09-15" at bounding box center [664, 170] width 403 height 33
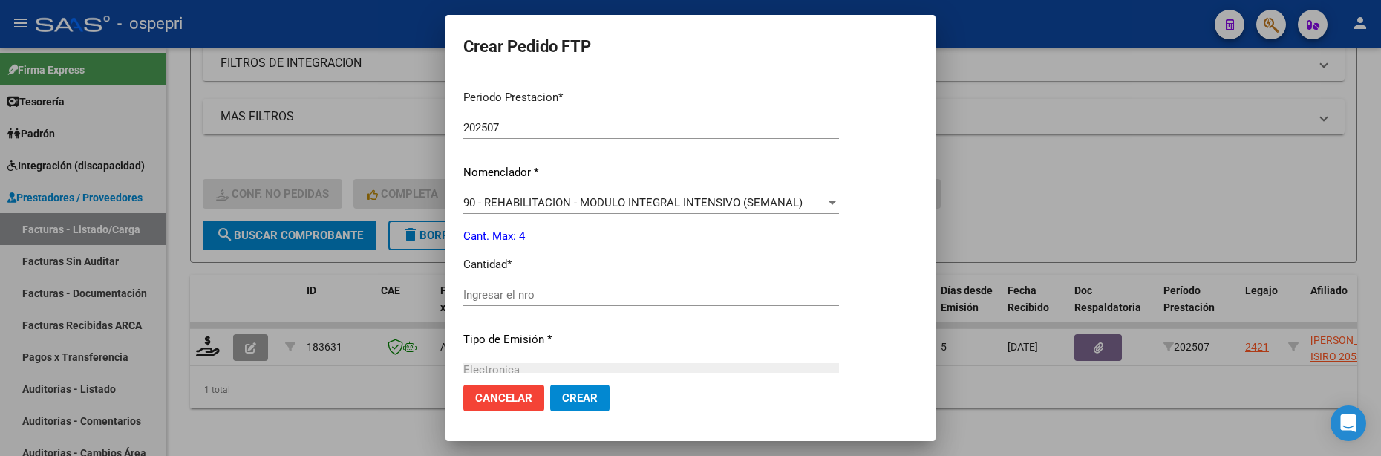
scroll to position [594, 0]
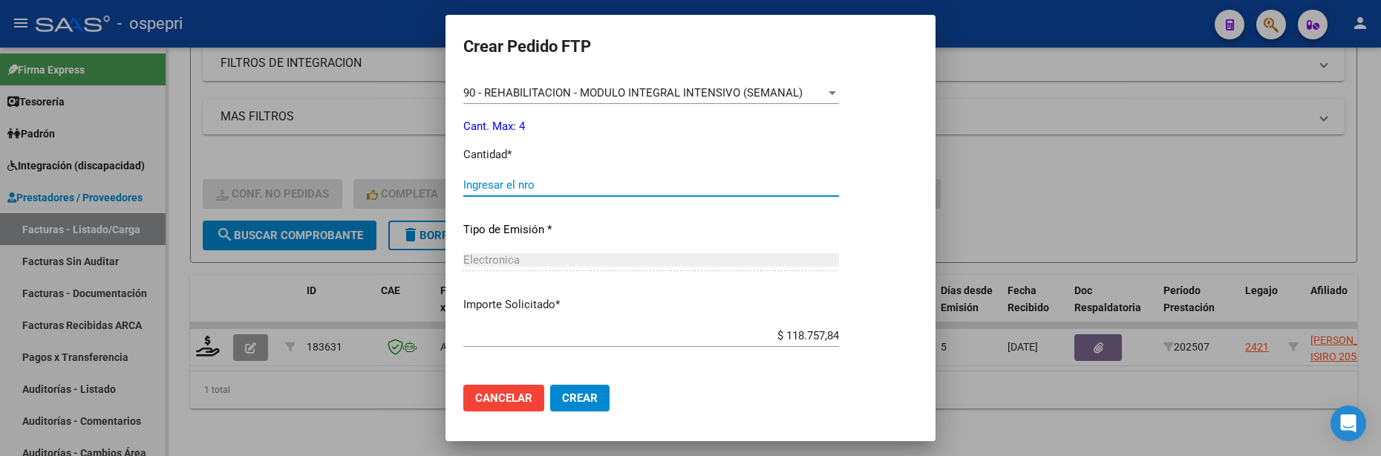
click at [626, 188] on input "Ingresar el nro" at bounding box center [651, 184] width 376 height 13
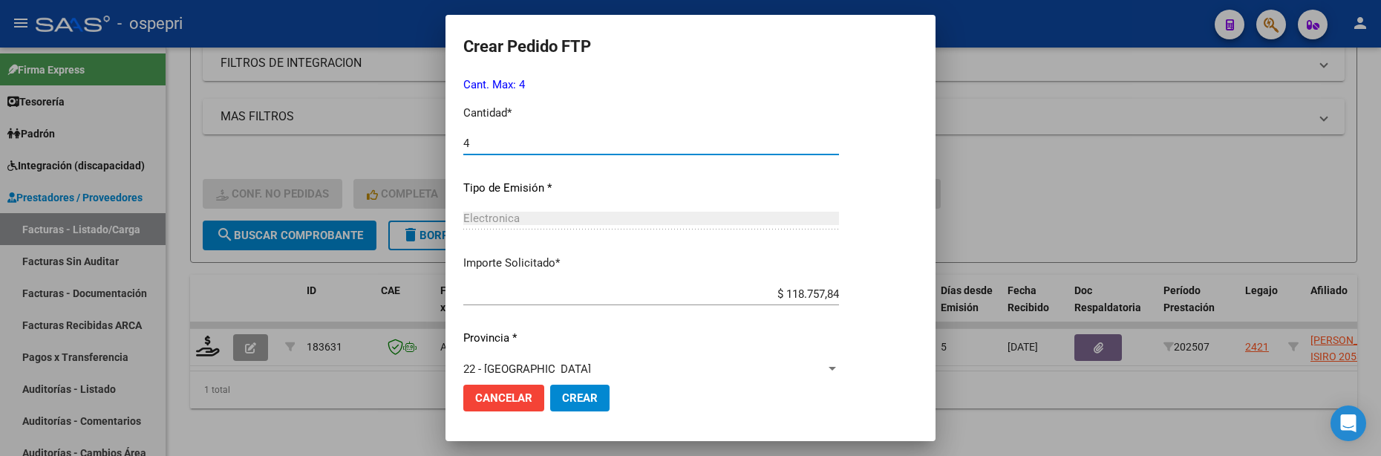
scroll to position [657, 0]
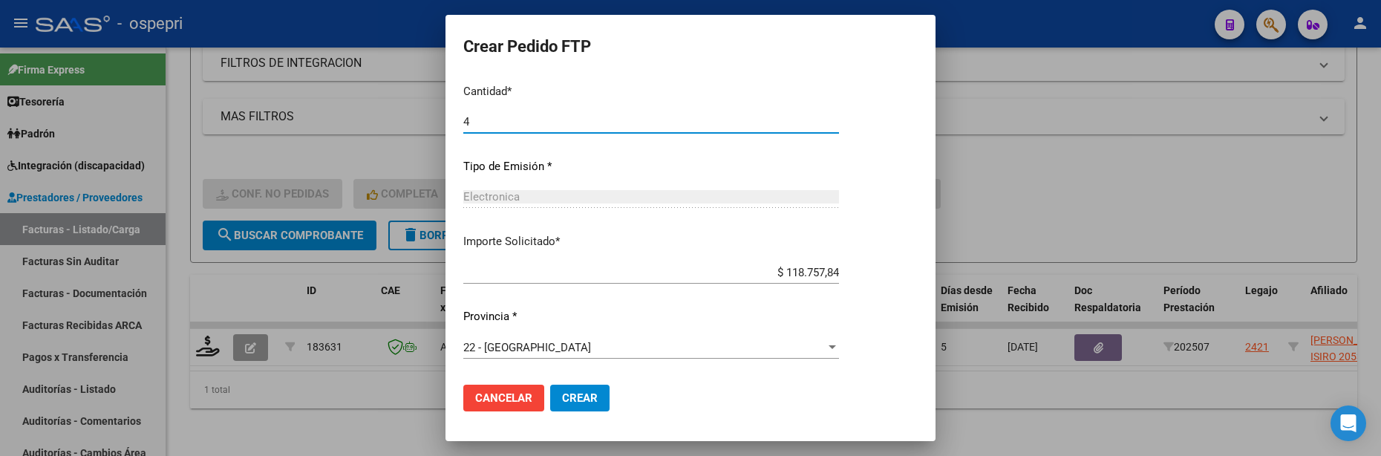
type input "4"
click at [577, 397] on span "Crear" at bounding box center [580, 397] width 36 height 13
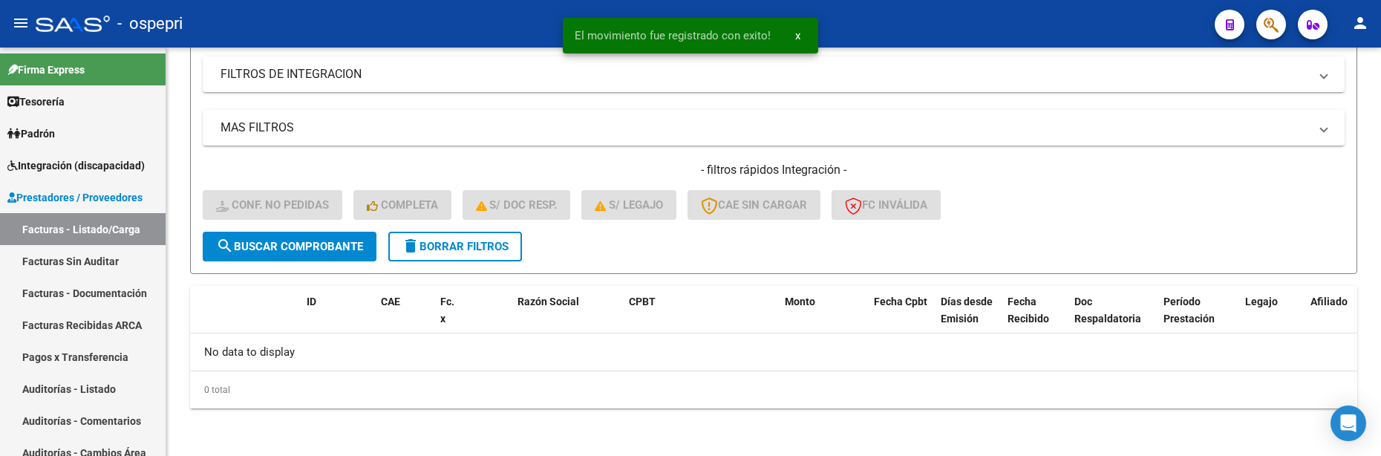
scroll to position [410, 0]
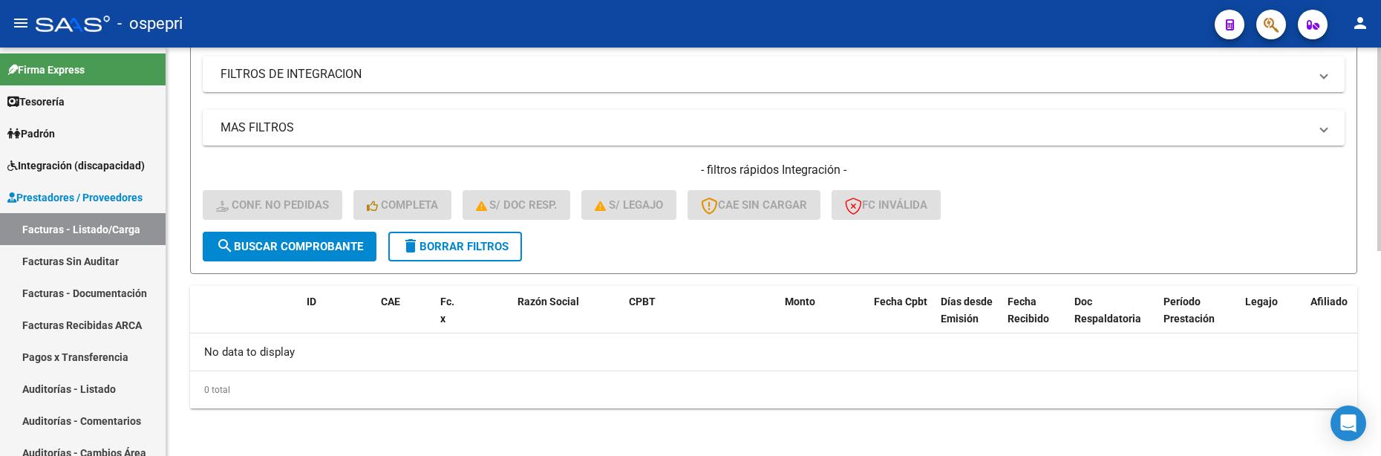
click at [277, 239] on button "search Buscar Comprobante" at bounding box center [290, 247] width 174 height 30
click at [1071, 198] on div "- filtros rápidos Integración - Conf. no pedidas Completa S/ Doc Resp. S/ legaj…" at bounding box center [774, 197] width 1142 height 70
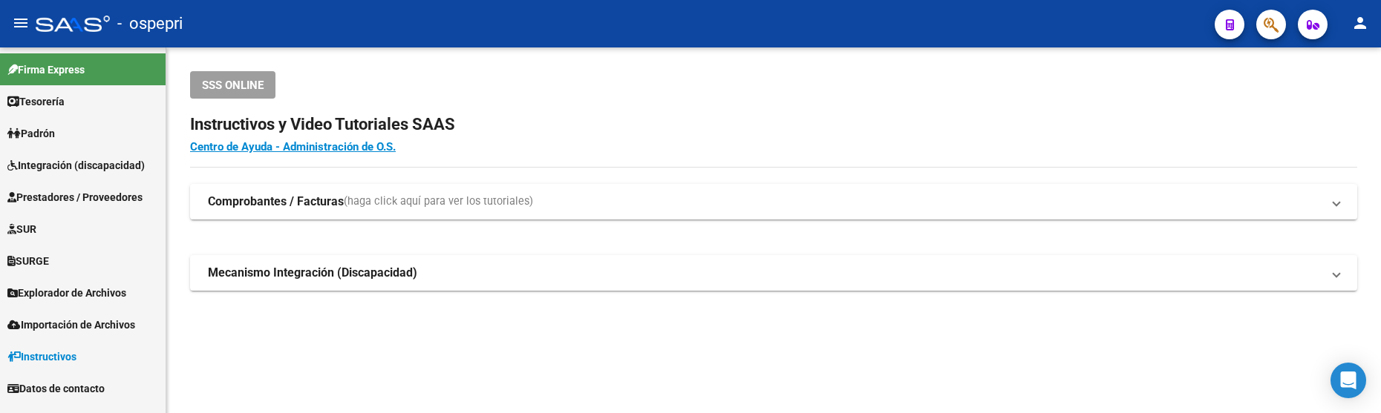
click at [115, 169] on span "Integración (discapacidad)" at bounding box center [75, 165] width 137 height 16
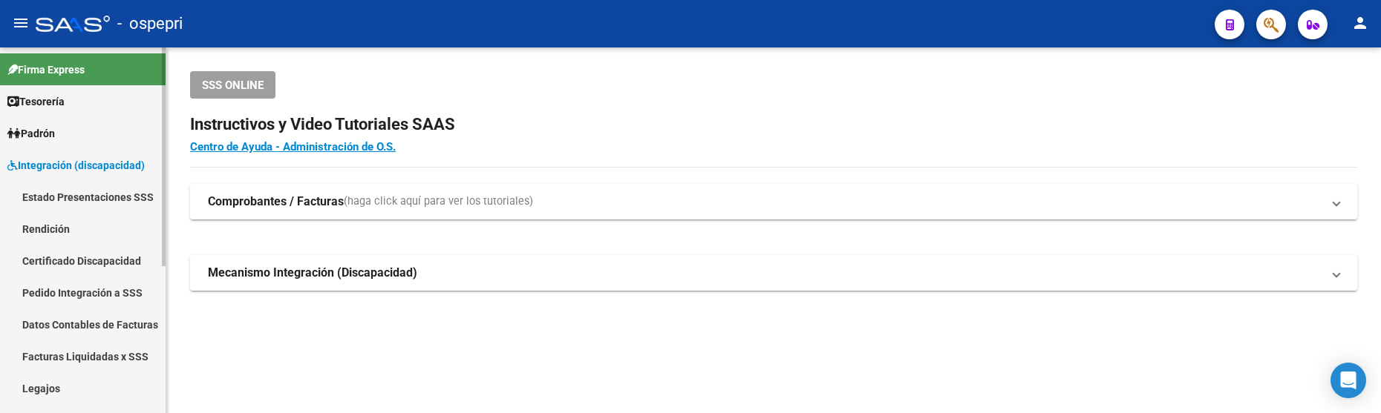
click at [97, 294] on link "Pedido Integración a SSS" at bounding box center [83, 293] width 166 height 32
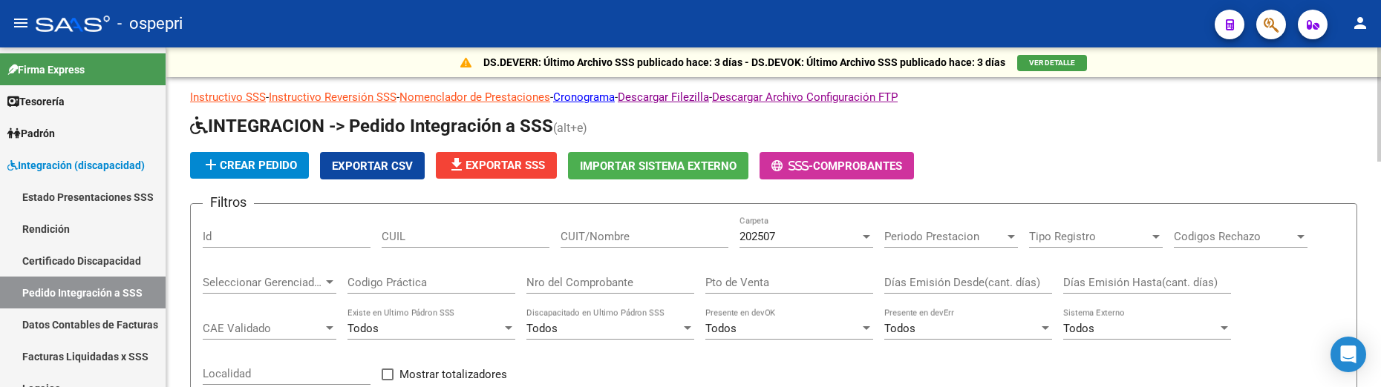
click at [1217, 163] on div "add Crear Pedido Exportar CSV file_download Exportar SSS Importar Sistema Exter…" at bounding box center [773, 165] width 1167 height 27
click at [647, 237] on input "CUIT/Nombre" at bounding box center [644, 236] width 168 height 13
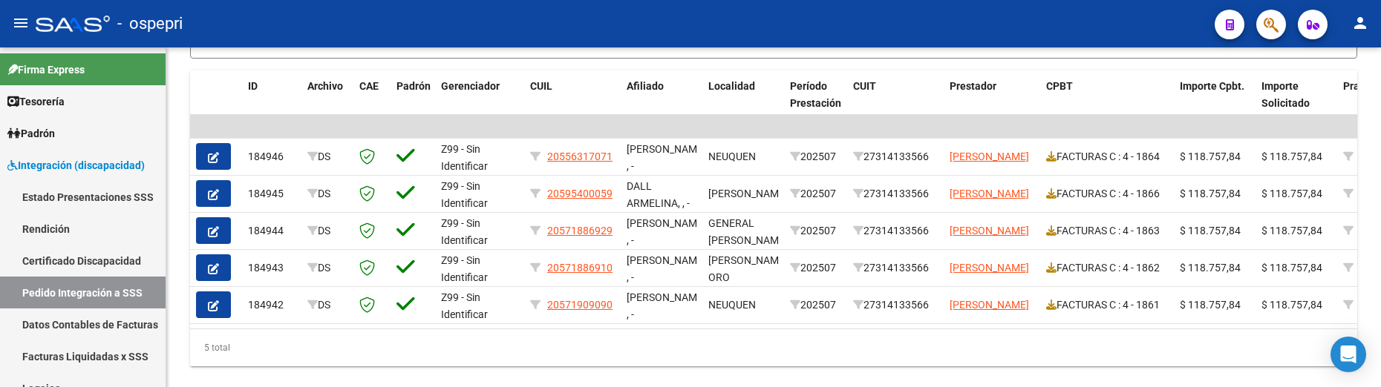
type input "[PERSON_NAME]"
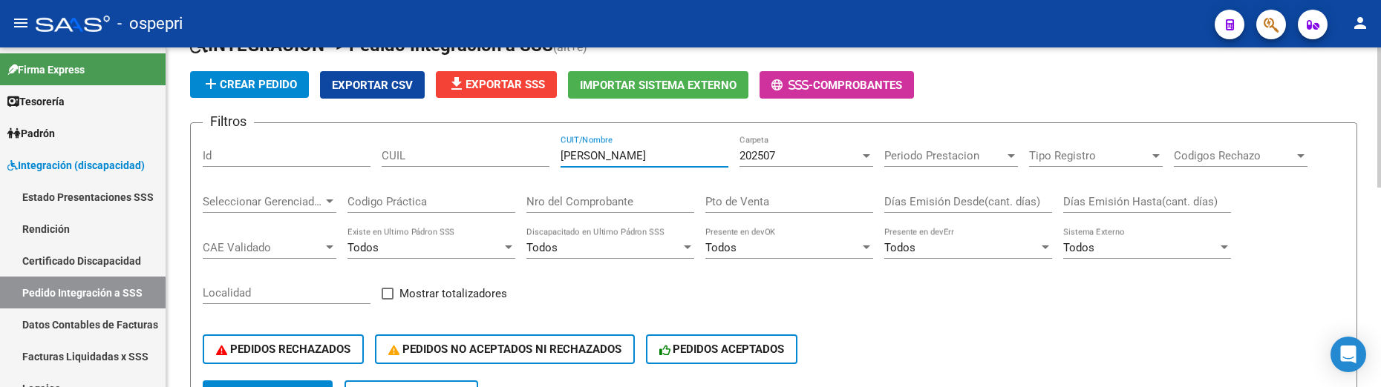
scroll to position [74, 0]
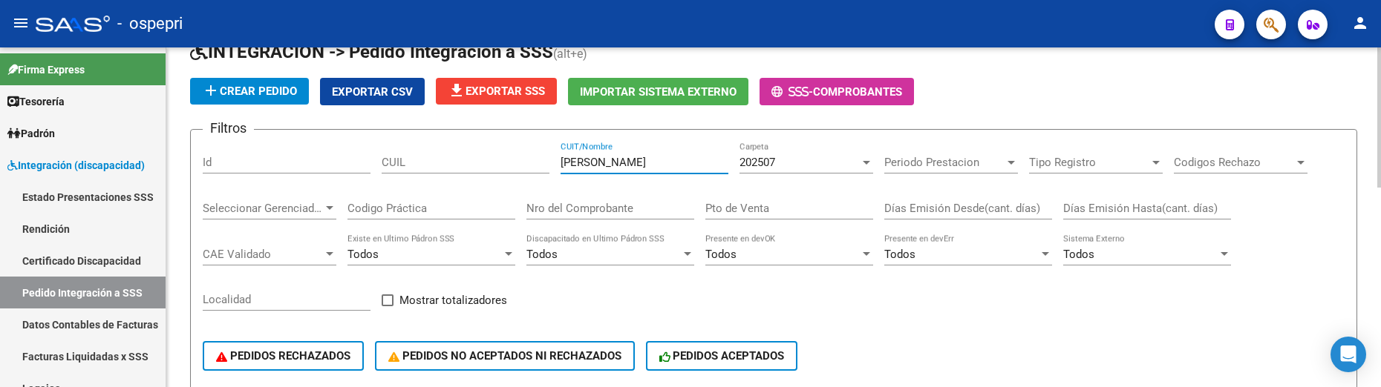
drag, startPoint x: 607, startPoint y: 160, endPoint x: 548, endPoint y: 162, distance: 59.4
click at [548, 162] on div "Filtros Id CUIL [PERSON_NAME] CUIT/Nombre 202507 Carpeta Periodo Prestacion Per…" at bounding box center [774, 265] width 1142 height 246
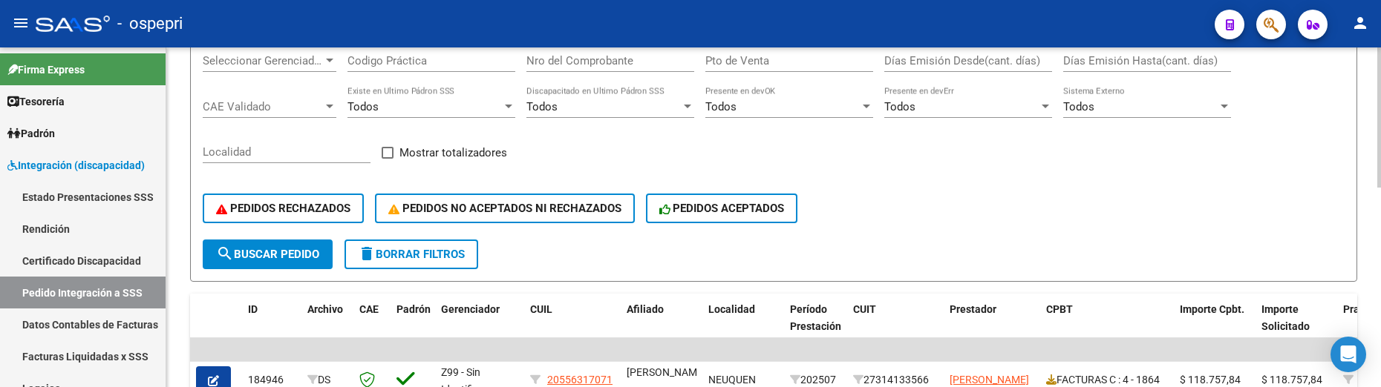
scroll to position [223, 0]
click at [271, 256] on span "search Buscar Pedido" at bounding box center [267, 253] width 103 height 13
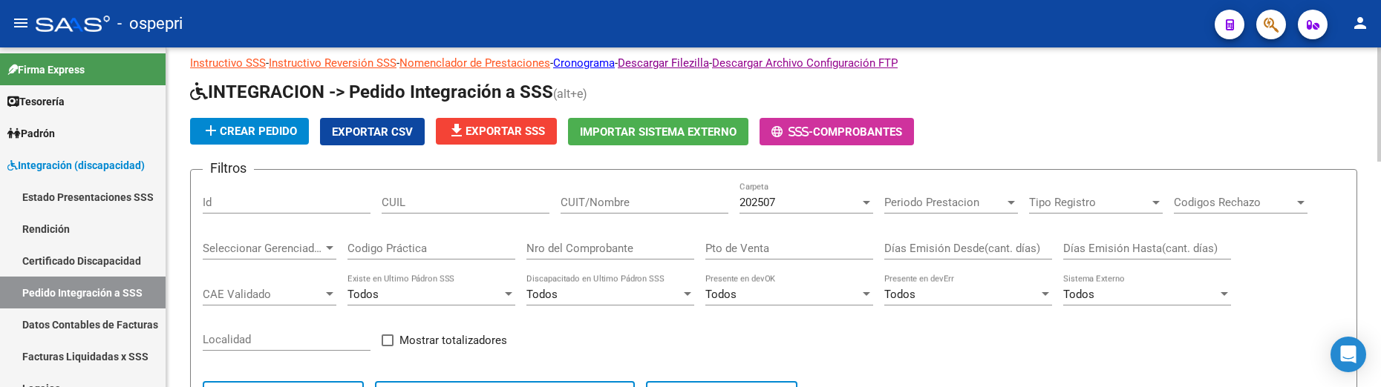
scroll to position [0, 0]
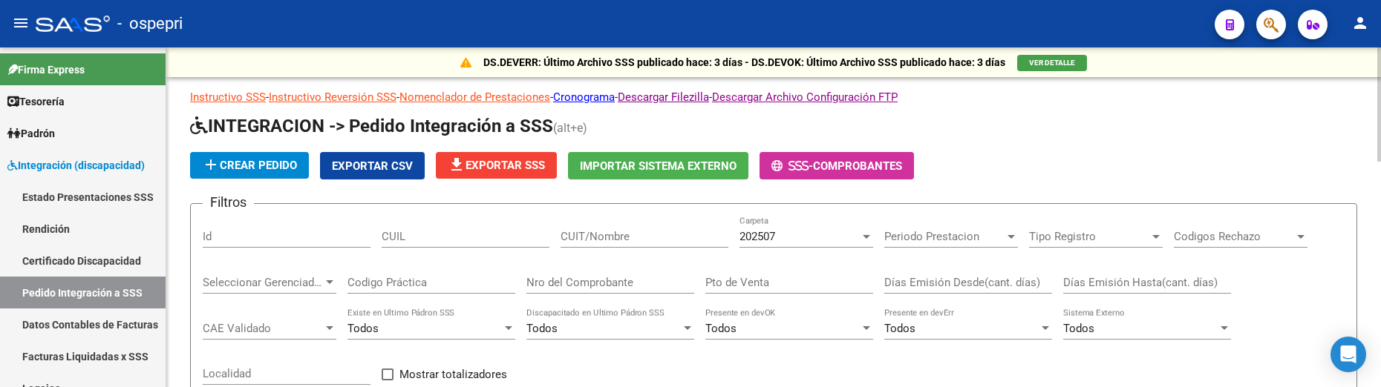
click at [1151, 168] on div "add Crear Pedido Exportar CSV file_download Exportar SSS Importar Sistema Exter…" at bounding box center [773, 165] width 1167 height 27
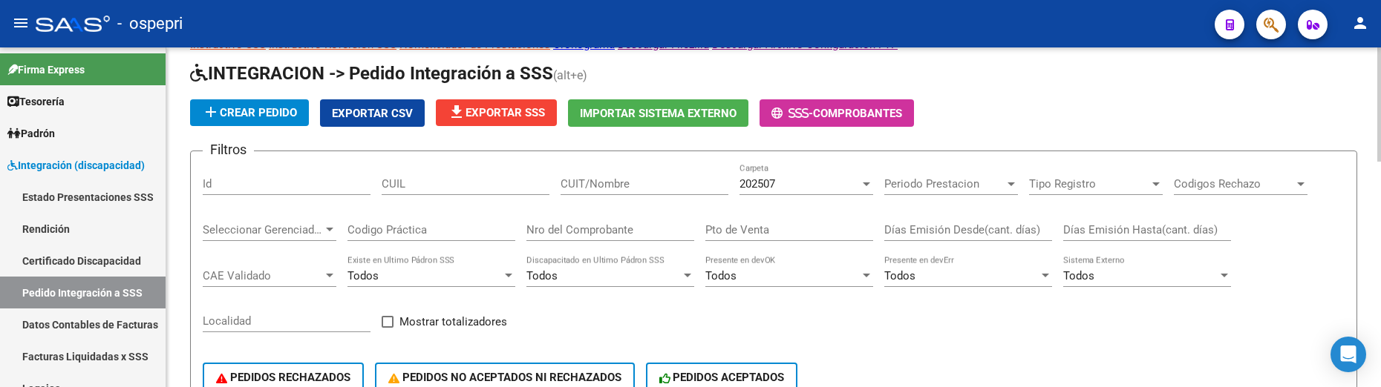
scroll to position [74, 0]
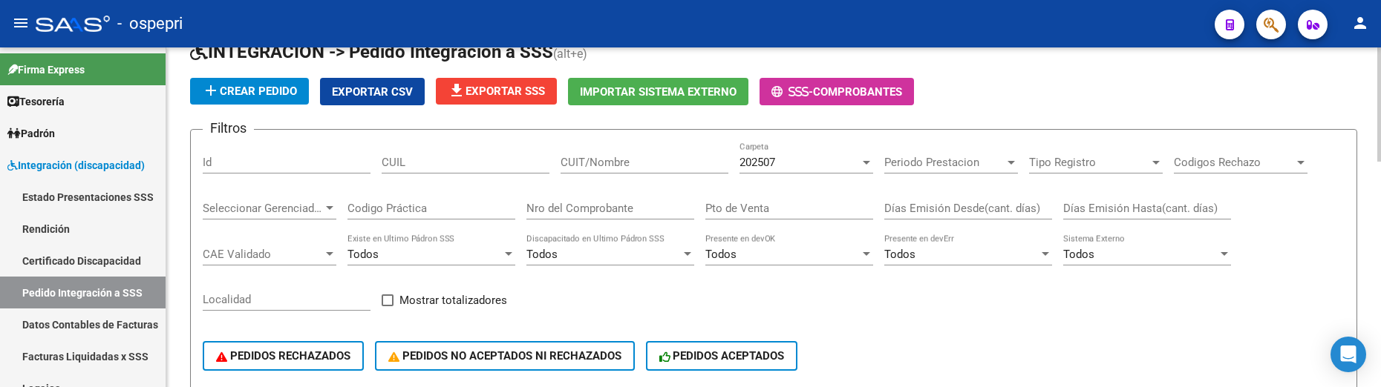
click at [1250, 99] on div "add Crear Pedido Exportar CSV file_download Exportar SSS Importar Sistema Exter…" at bounding box center [773, 91] width 1167 height 27
click at [969, 336] on div "PEDIDOS RECHAZADOS PEDIDOS NO ACEPTADOS NI RECHAZADOS PEDIDOS ACEPTADOS" at bounding box center [774, 356] width 1142 height 62
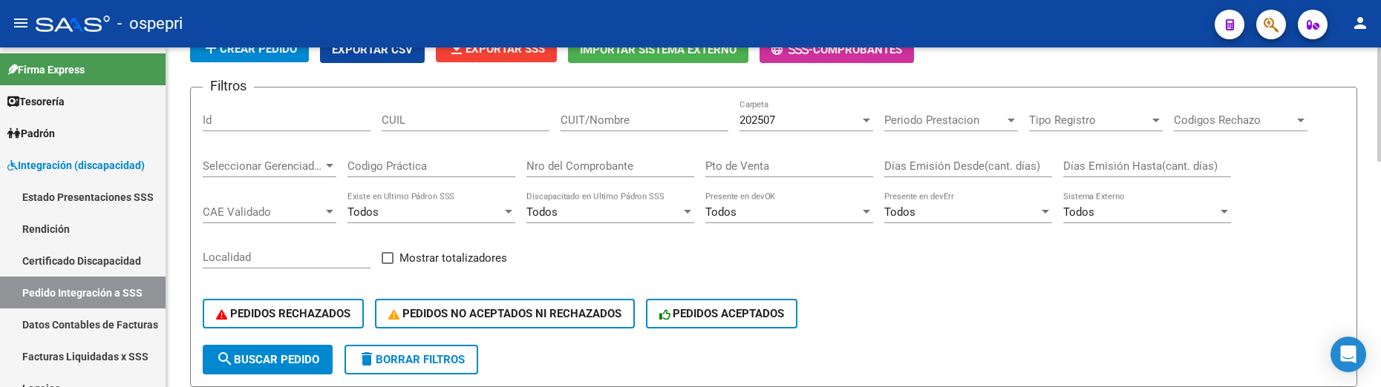
scroll to position [148, 0]
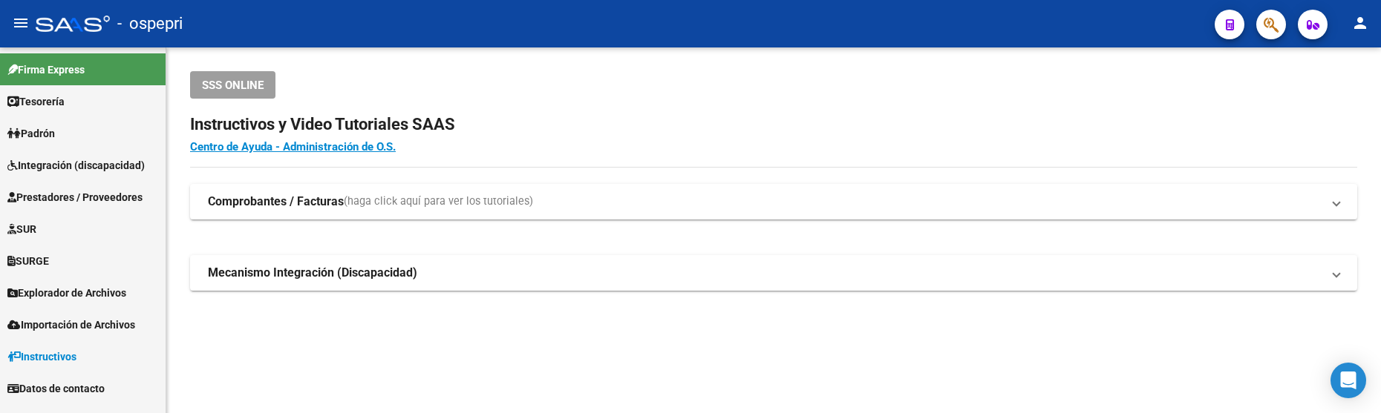
click at [106, 199] on span "Prestadores / Proveedores" at bounding box center [74, 197] width 135 height 16
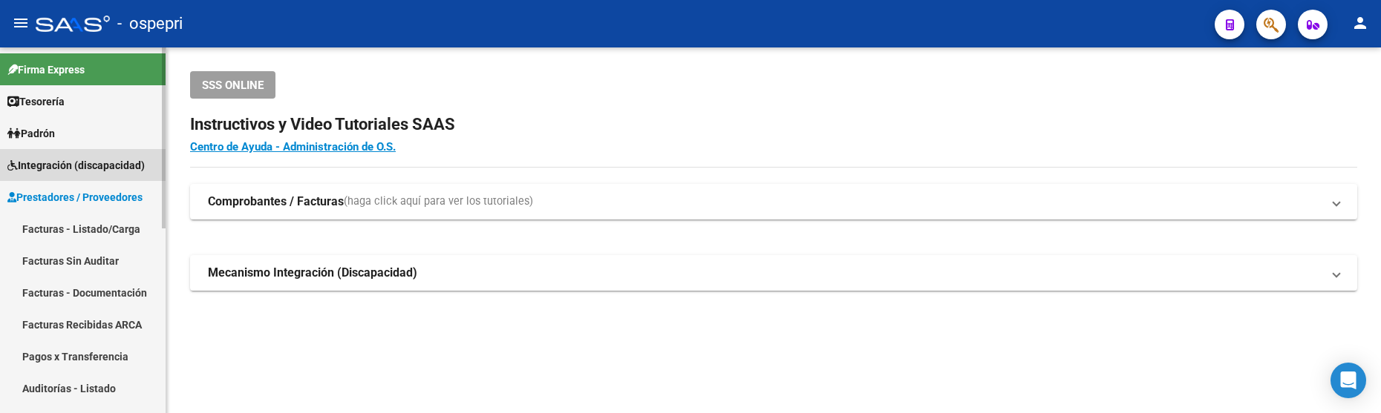
click at [76, 166] on span "Integración (discapacidad)" at bounding box center [75, 165] width 137 height 16
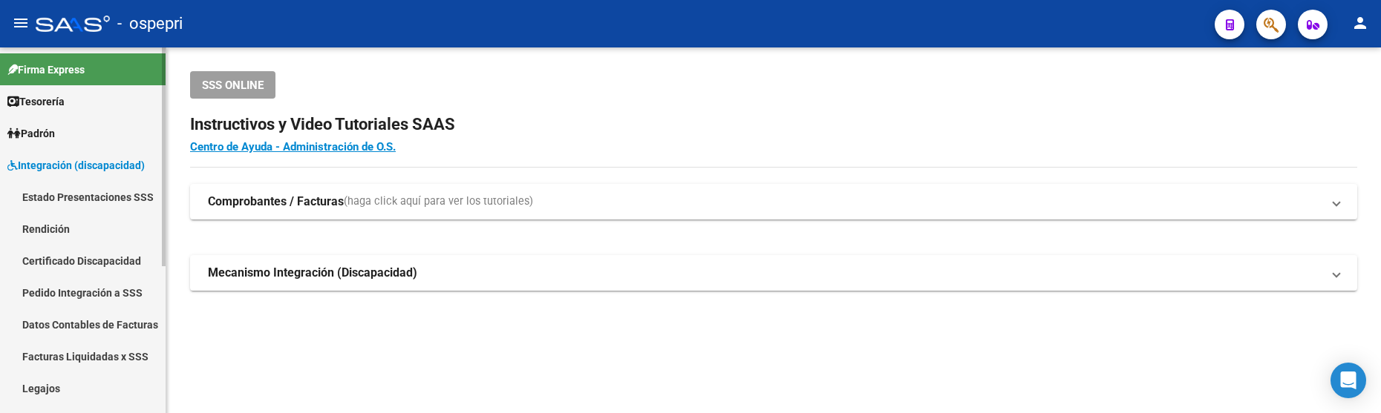
click at [41, 385] on link "Legajos" at bounding box center [83, 389] width 166 height 32
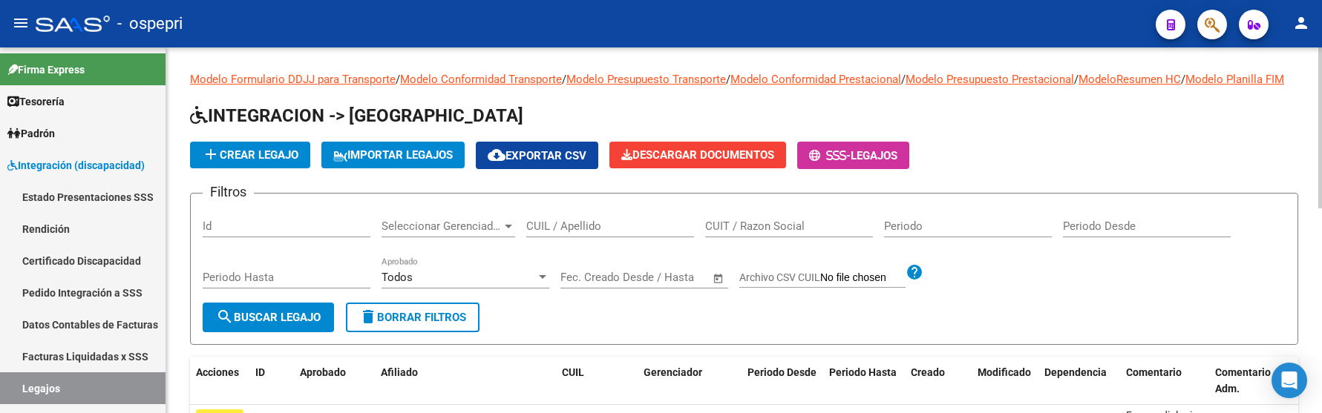
click at [553, 233] on input "CUIL / Apellido" at bounding box center [610, 226] width 168 height 13
click at [1057, 130] on h1 "INTEGRACION -> Legajos" at bounding box center [744, 117] width 1108 height 26
click at [1318, 76] on div at bounding box center [1320, 128] width 4 height 161
click at [544, 233] on input "CUIL / Apellido" at bounding box center [610, 226] width 168 height 13
click at [590, 233] on input "CUIL / Apellido" at bounding box center [610, 226] width 168 height 13
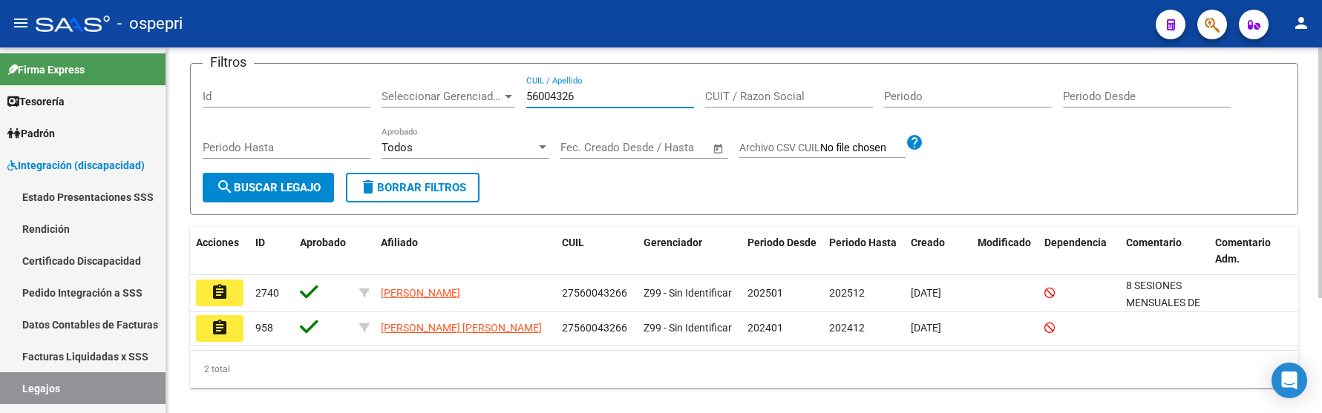
scroll to position [169, 0]
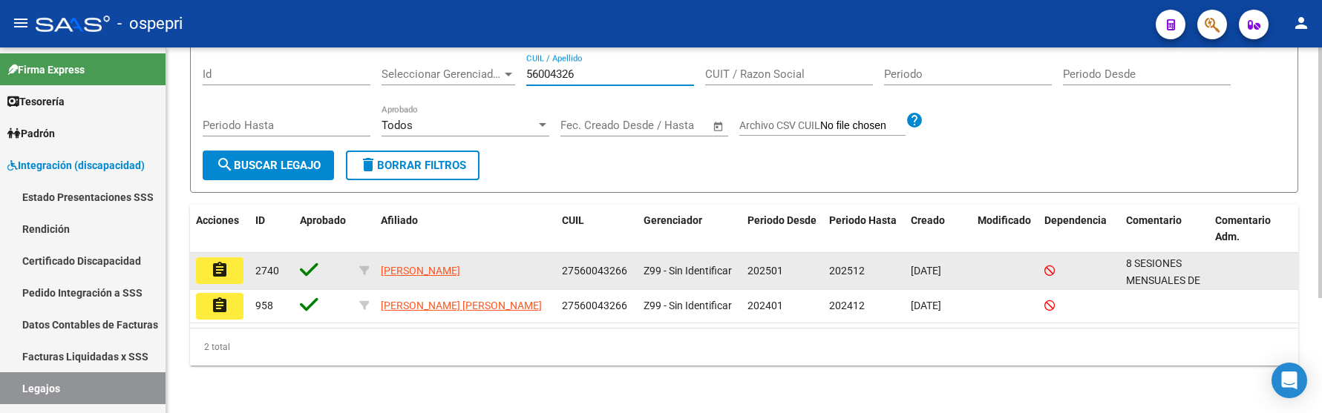
type input "56004326"
click at [229, 269] on button "assignment" at bounding box center [220, 271] width 48 height 27
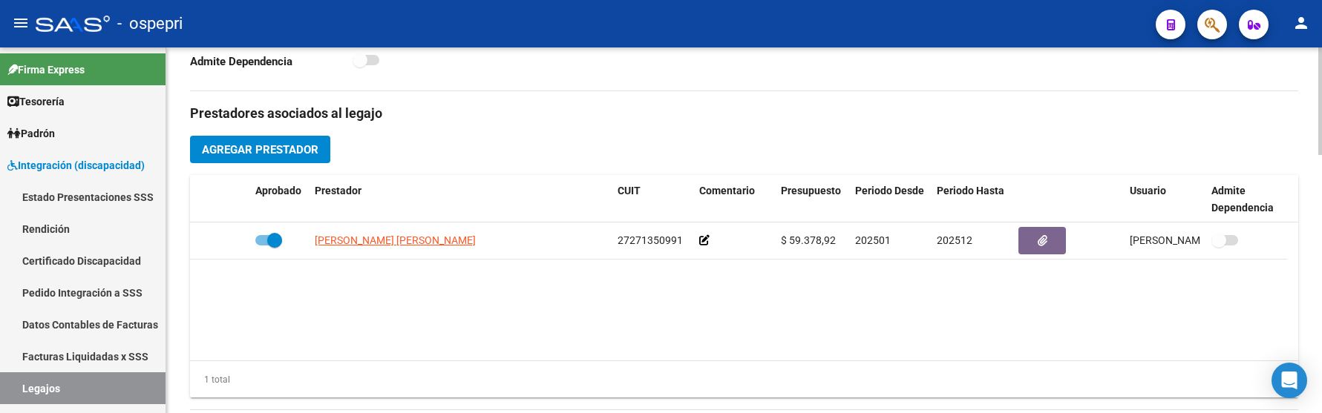
scroll to position [520, 0]
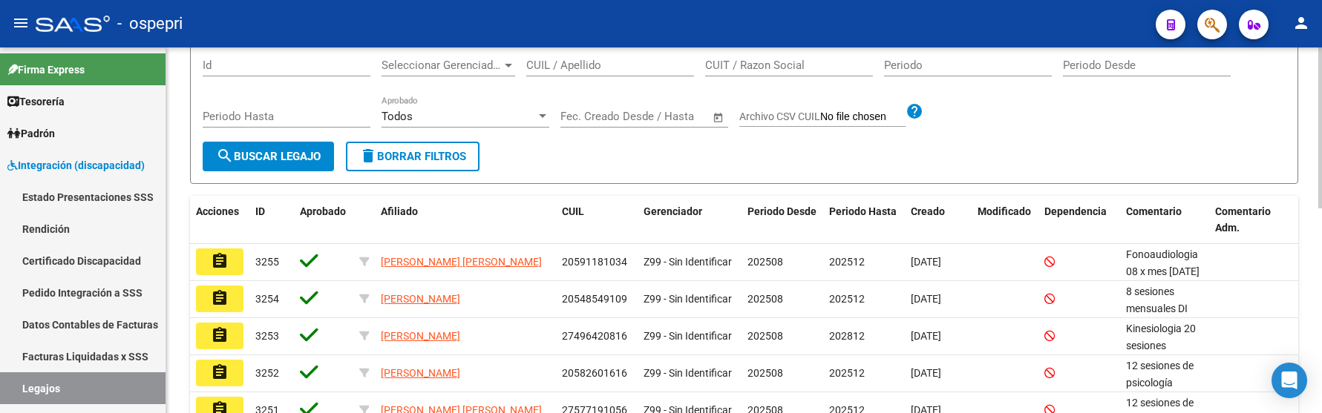
scroll to position [94, 0]
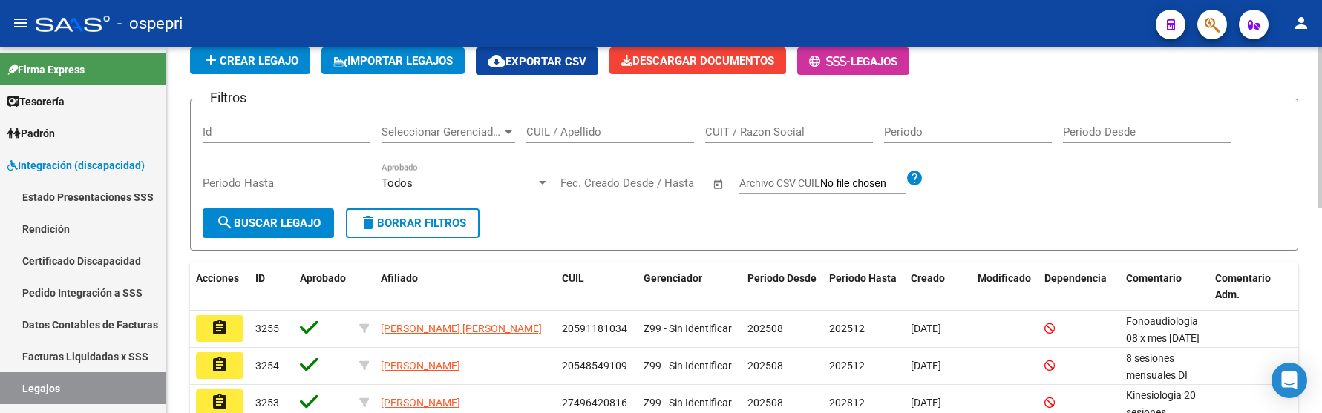
click at [587, 139] on input "CUIL / Apellido" at bounding box center [610, 131] width 168 height 13
click at [540, 139] on input "CUIL / Apellido" at bounding box center [610, 131] width 168 height 13
click at [1048, 99] on app-list-header "INTEGRACION -> Legajos add Crear Legajo IMPORTAR LEGAJOS cloud_download Exporta…" at bounding box center [744, 130] width 1108 height 241
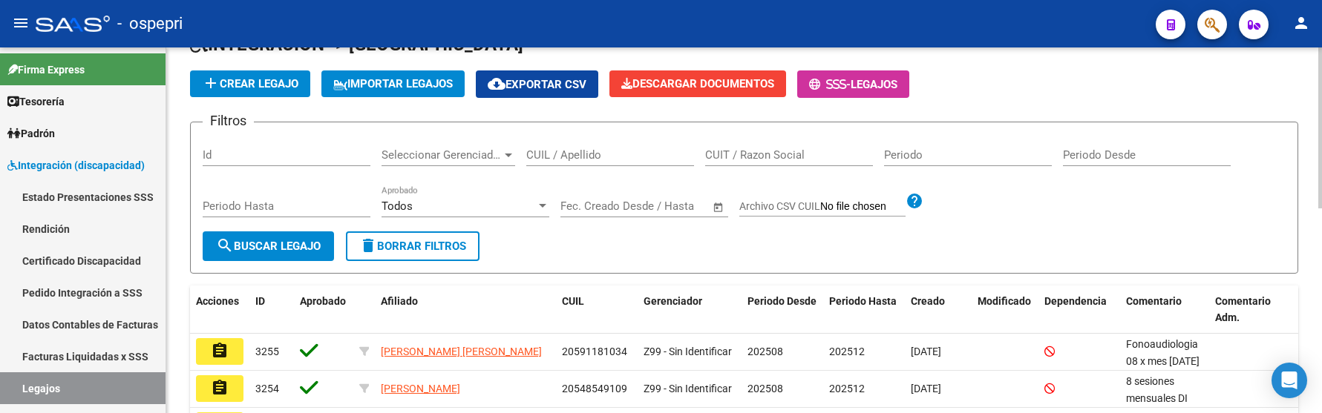
scroll to position [20, 0]
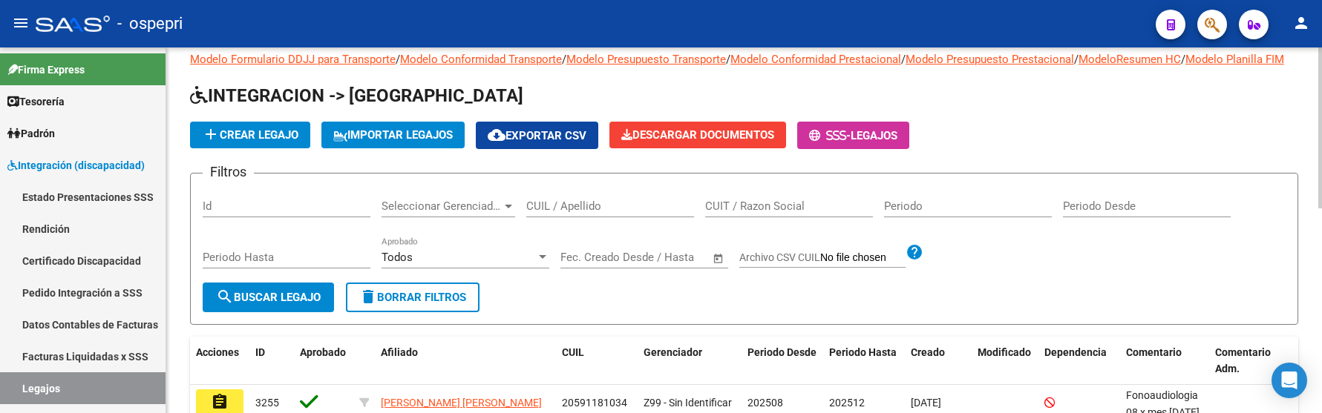
click at [554, 213] on input "CUIL / Apellido" at bounding box center [610, 206] width 168 height 13
click at [1096, 110] on h1 "INTEGRACION -> Legajos" at bounding box center [744, 97] width 1108 height 26
click at [554, 213] on input "CUIL / Apellido" at bounding box center [610, 206] width 168 height 13
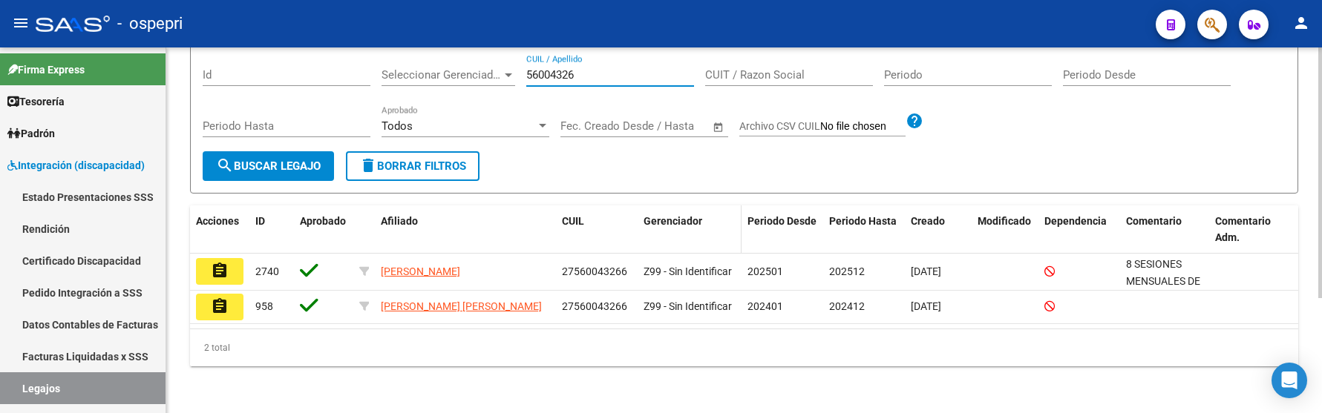
scroll to position [169, 0]
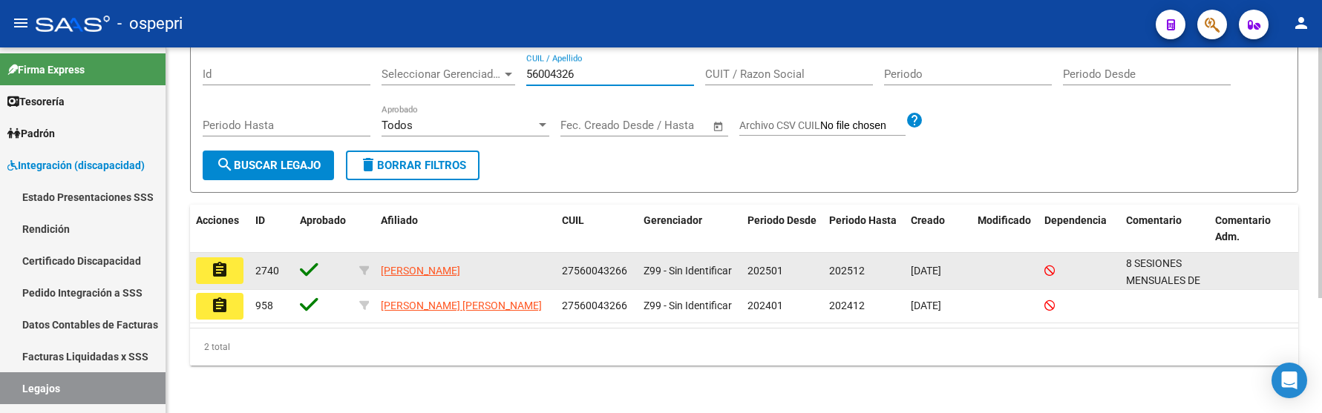
type input "56004326"
click at [231, 271] on button "assignment" at bounding box center [220, 271] width 48 height 27
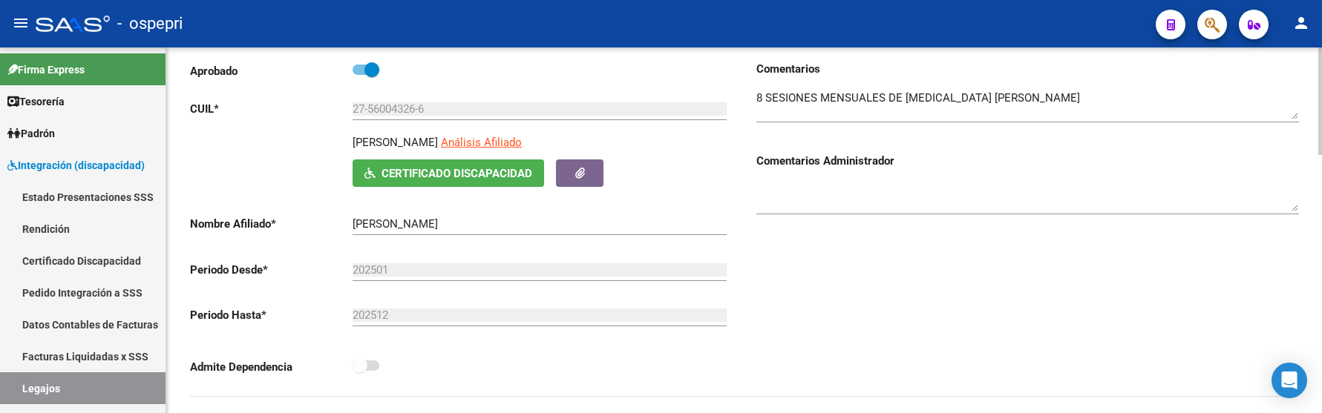
scroll to position [148, 0]
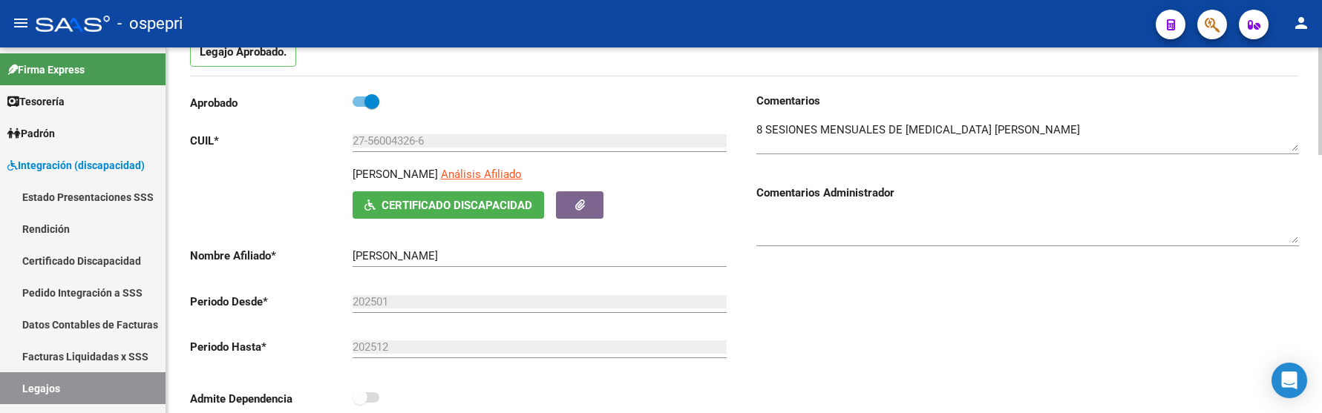
click at [1269, 243] on textarea at bounding box center [1027, 229] width 543 height 30
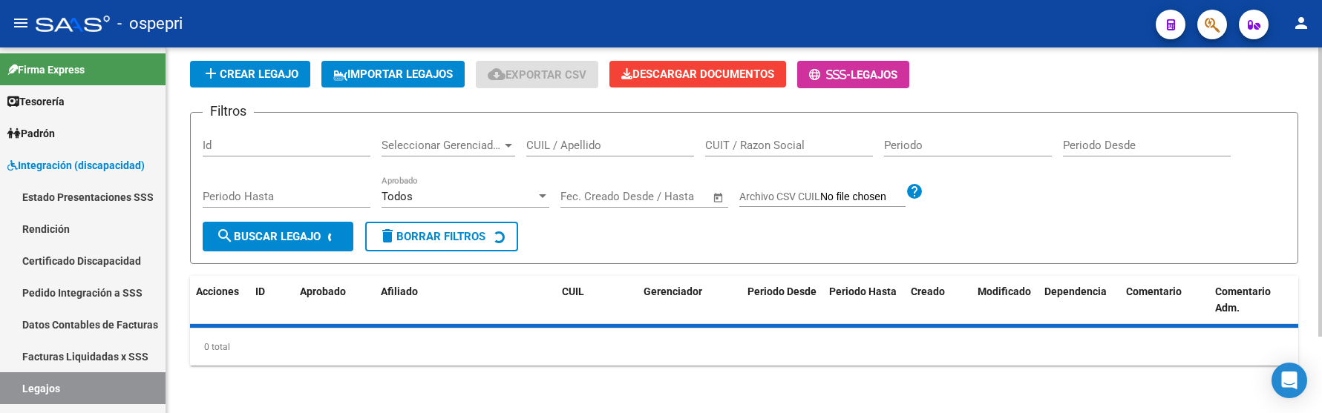
scroll to position [148, 0]
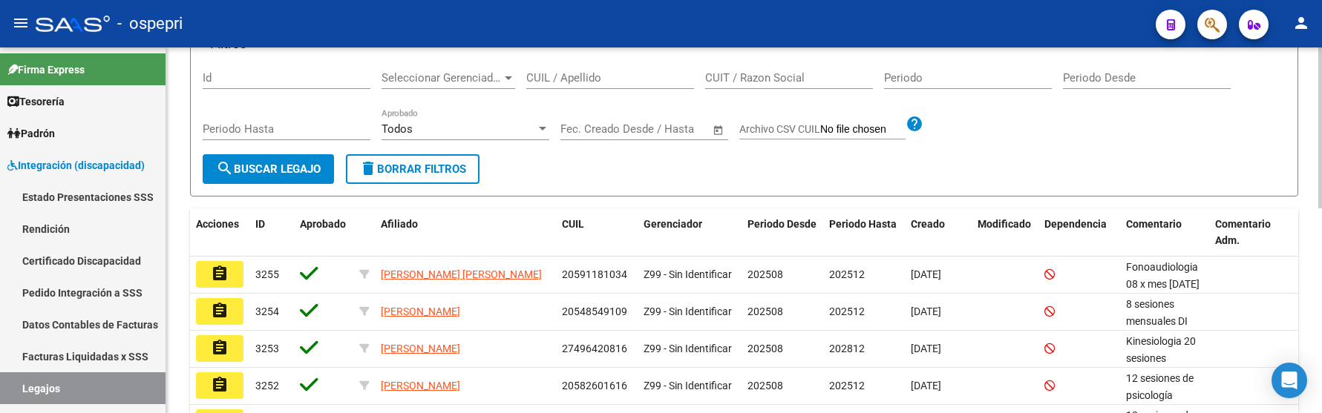
drag, startPoint x: 1077, startPoint y: 150, endPoint x: 1092, endPoint y: 134, distance: 22.1
click at [1077, 150] on div "Filtros Id Seleccionar Gerenciador Seleccionar Gerenciador CUIL / Apellido CUIT…" at bounding box center [744, 105] width 1083 height 97
click at [617, 85] on input "CUIL / Apellido" at bounding box center [610, 77] width 168 height 13
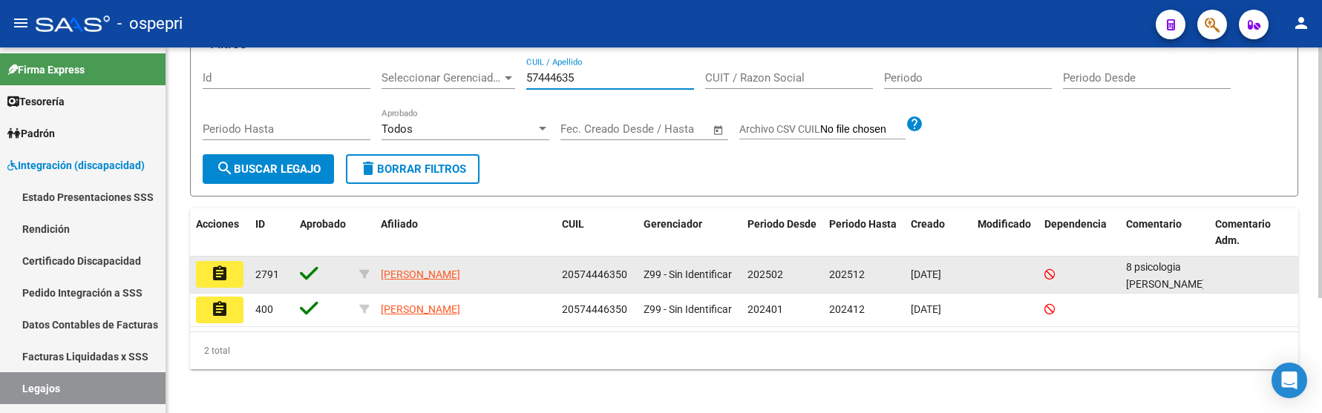
type input "57444635"
click at [221, 283] on mat-icon "assignment" at bounding box center [220, 274] width 18 height 18
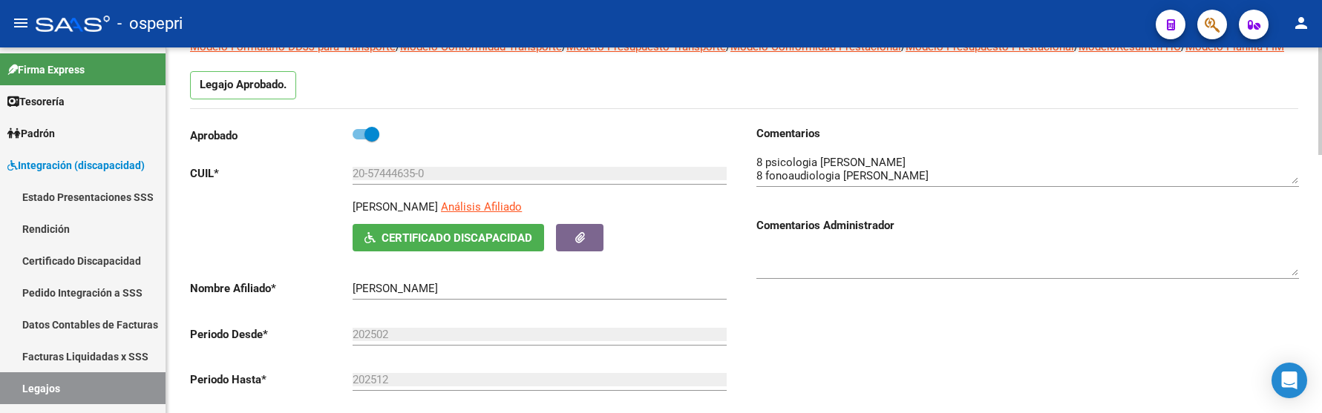
scroll to position [148, 0]
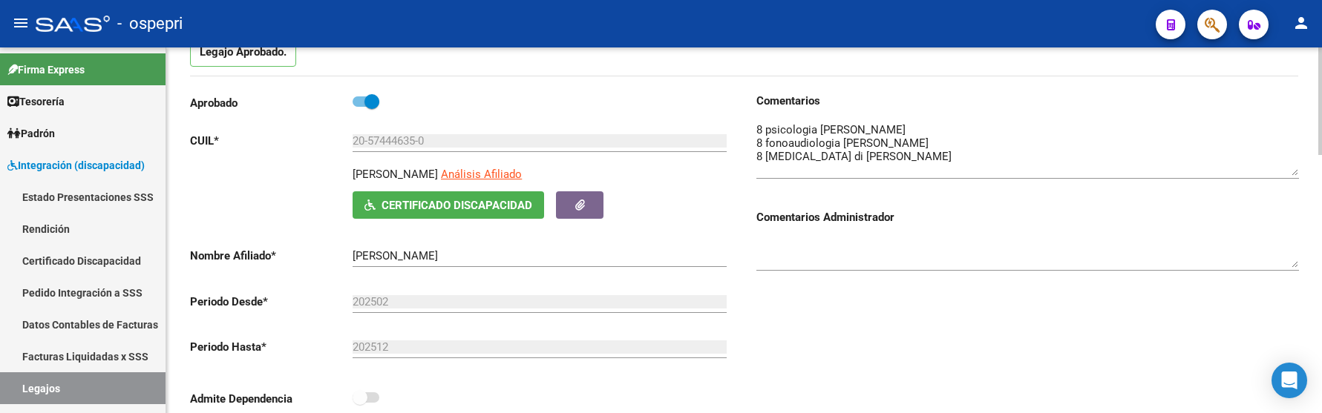
drag, startPoint x: 1296, startPoint y: 167, endPoint x: 1296, endPoint y: 192, distance: 24.5
click at [1296, 176] on textarea at bounding box center [1027, 149] width 543 height 54
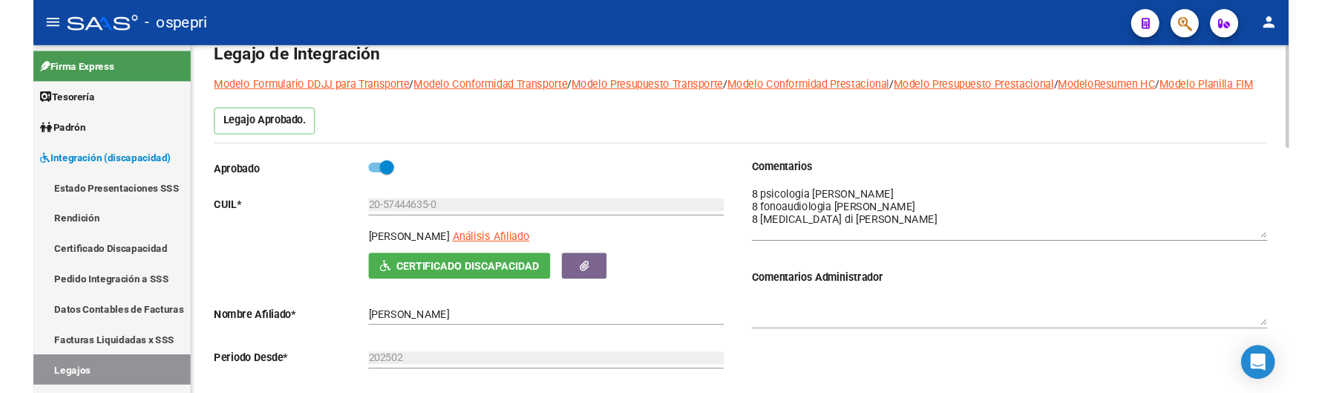
scroll to position [0, 0]
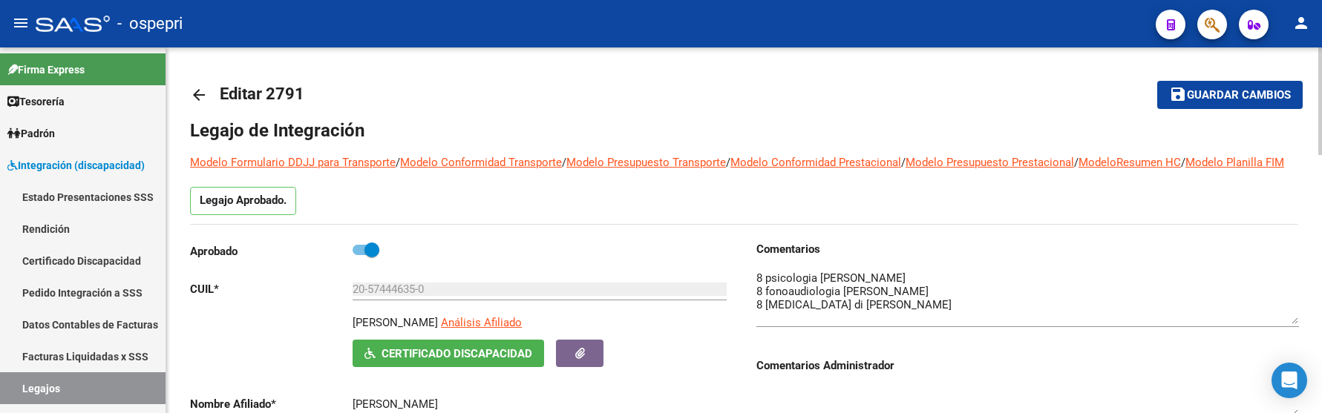
click at [1318, 147] on div at bounding box center [1320, 102] width 4 height 108
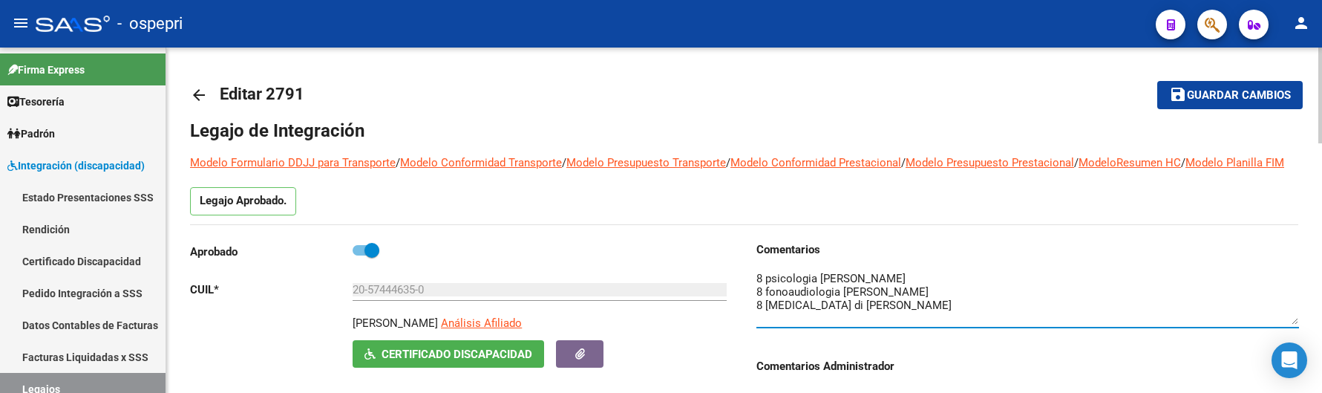
click at [1321, 122] on div at bounding box center [1320, 96] width 4 height 96
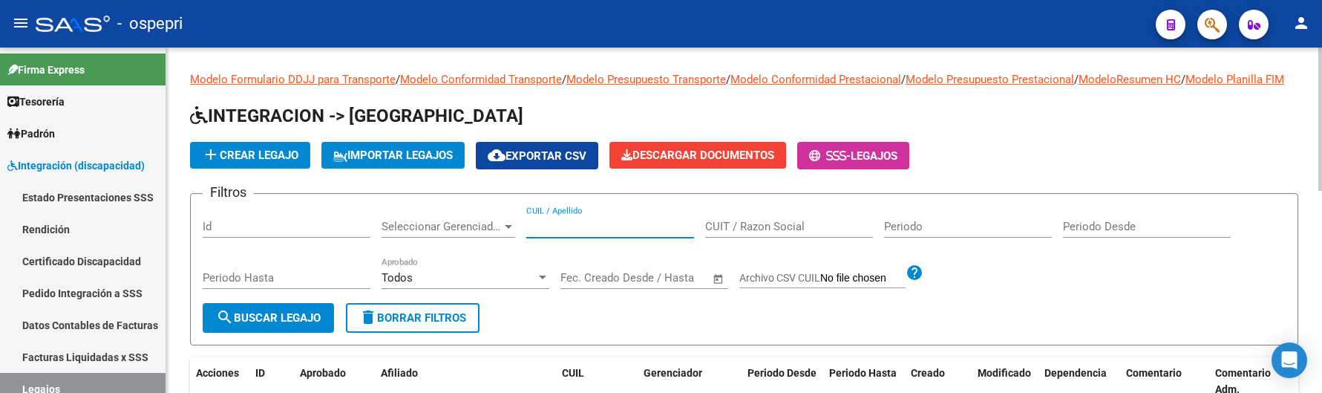
click at [566, 233] on input "CUIL / Apellido" at bounding box center [610, 226] width 168 height 13
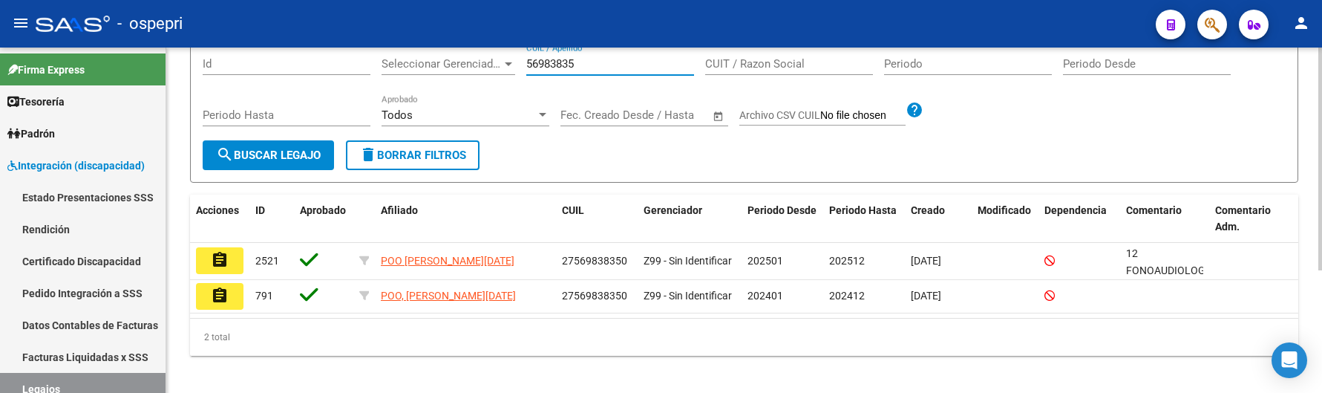
scroll to position [189, 0]
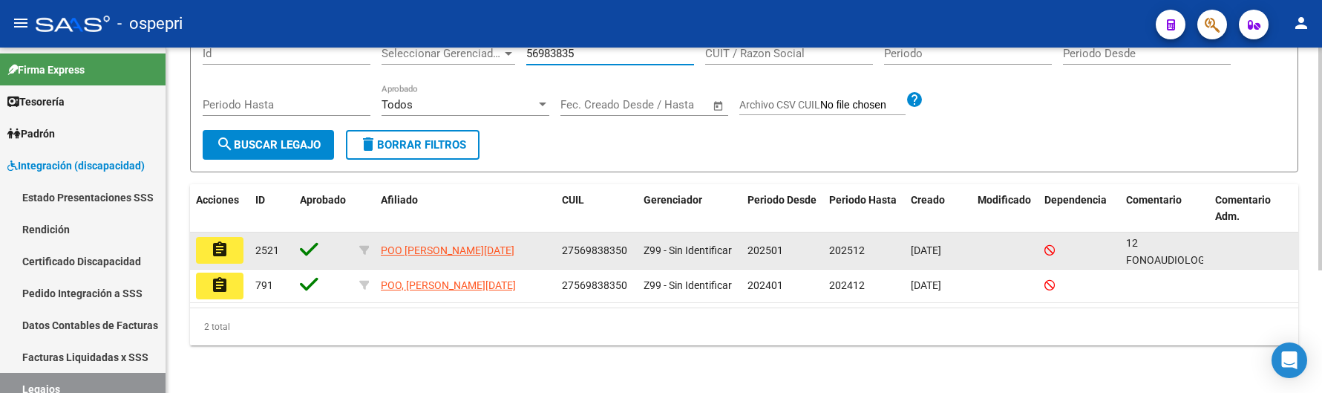
type input "56983835"
click at [223, 251] on mat-icon "assignment" at bounding box center [220, 250] width 18 height 18
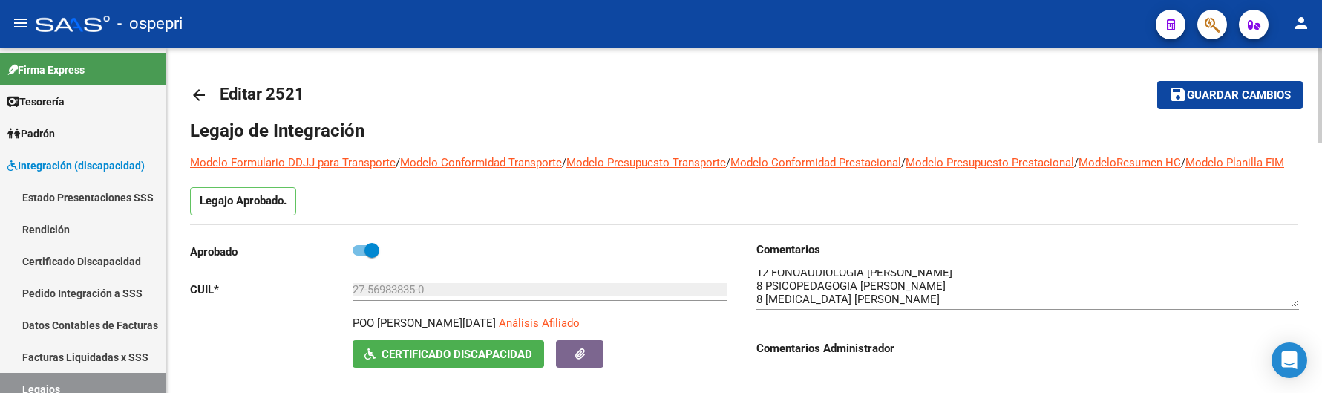
scroll to position [3, 0]
drag, startPoint x: 1296, startPoint y: 315, endPoint x: 1296, endPoint y: 325, distance: 10.4
click at [1296, 307] on textarea at bounding box center [1027, 288] width 543 height 36
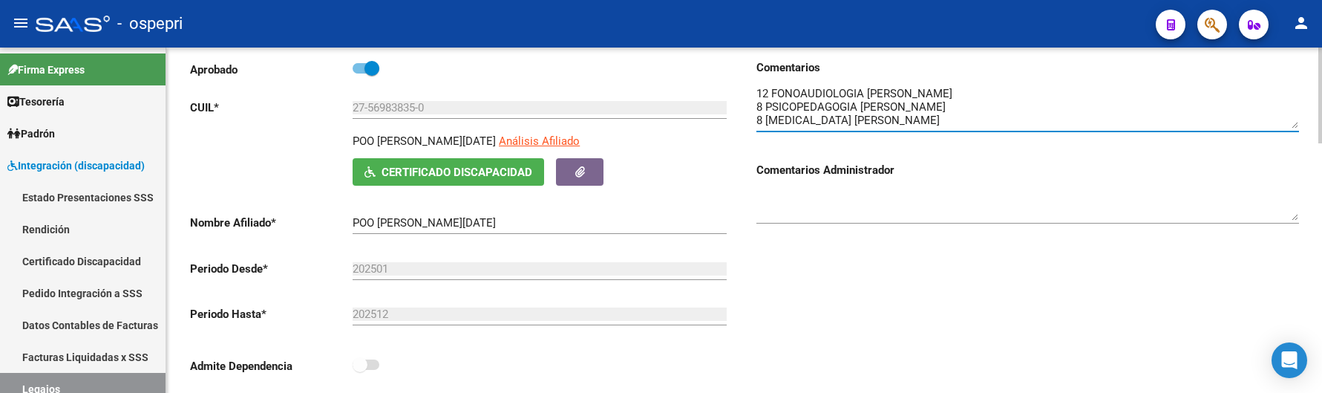
scroll to position [193, 0]
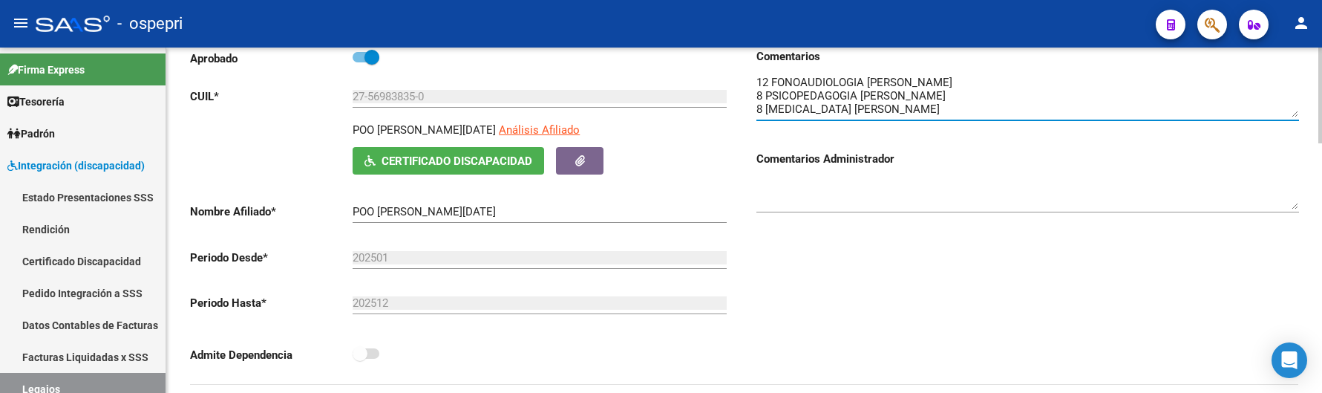
click at [1321, 176] on div at bounding box center [1320, 150] width 4 height 96
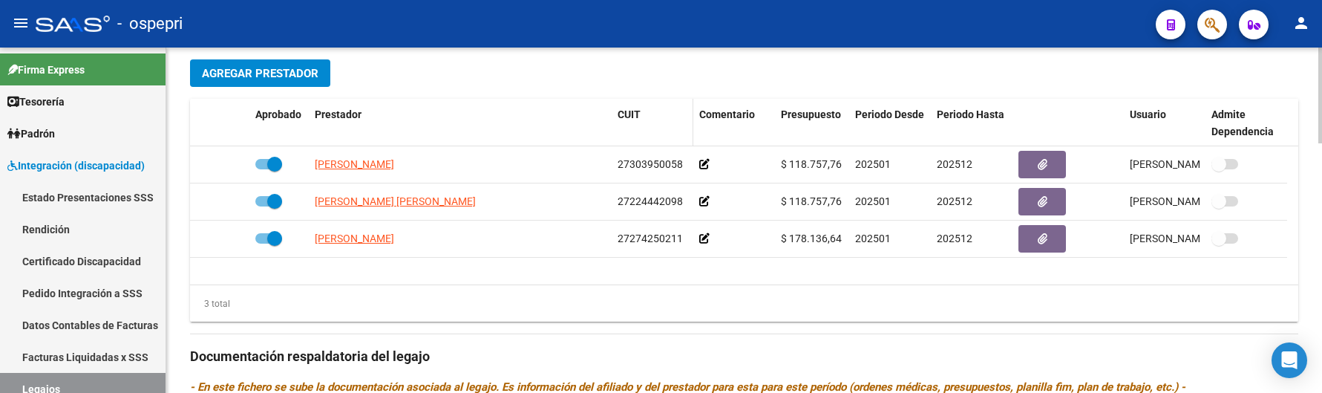
scroll to position [564, 0]
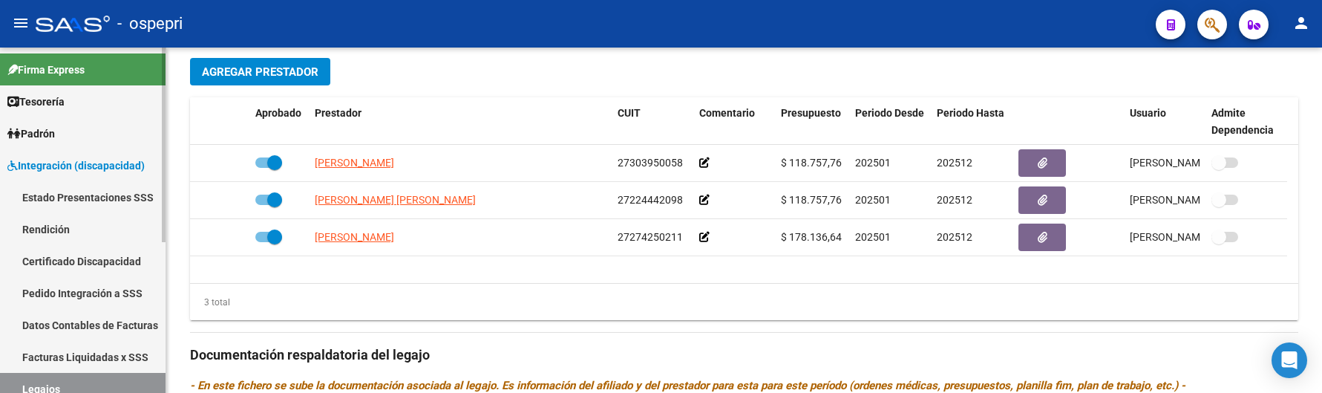
click at [163, 204] on div at bounding box center [164, 145] width 4 height 194
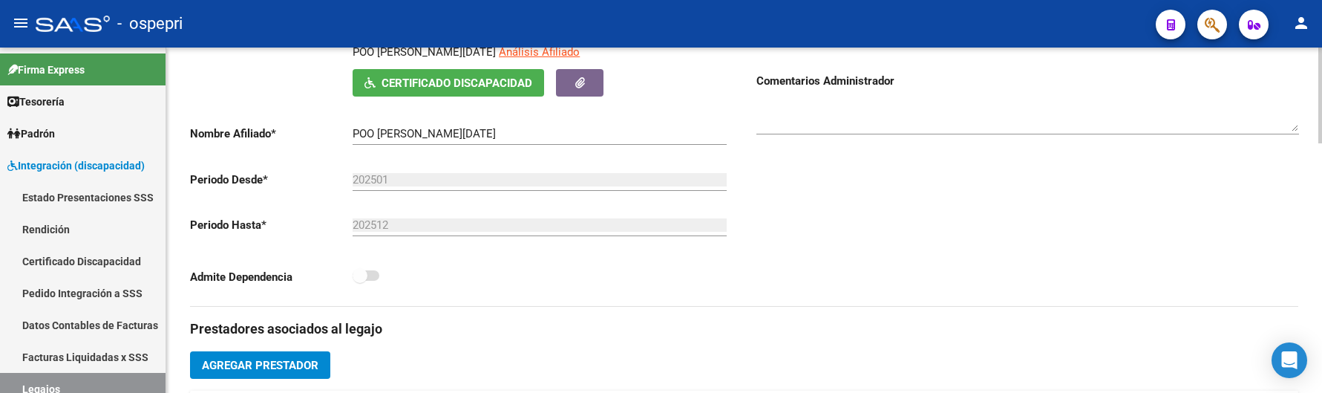
scroll to position [0, 0]
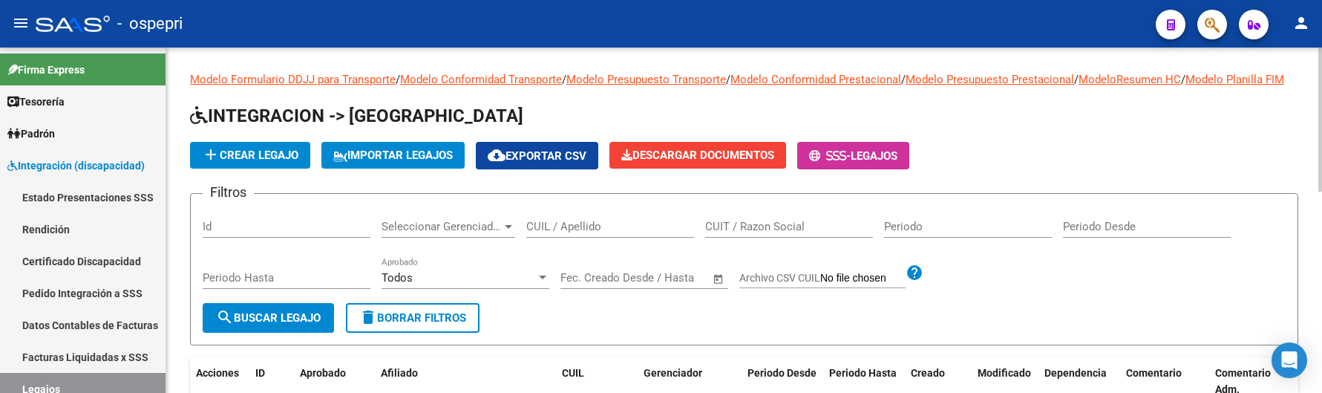
click at [537, 233] on input "CUIL / Apellido" at bounding box center [610, 226] width 168 height 13
click at [566, 233] on input "CUIL / Apellido" at bounding box center [610, 226] width 168 height 13
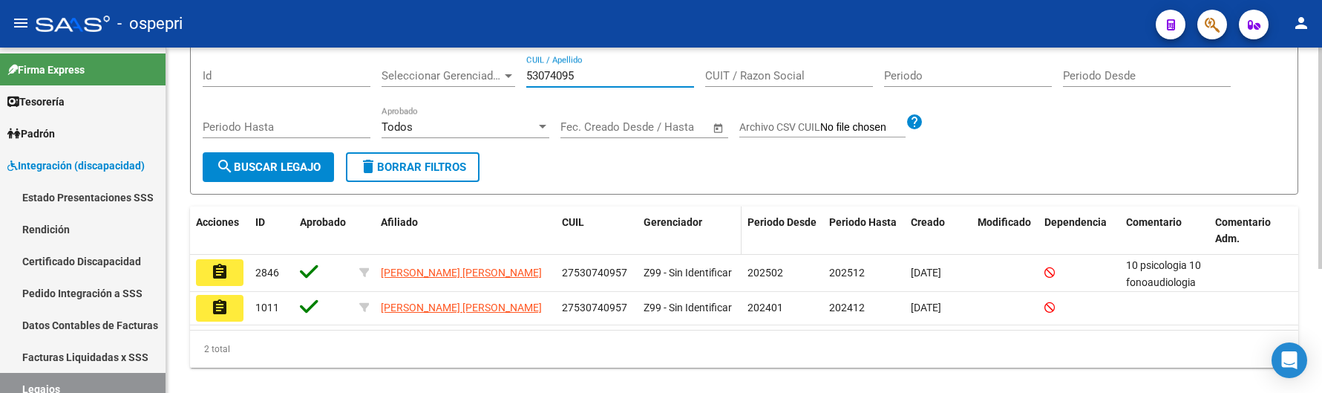
scroll to position [193, 0]
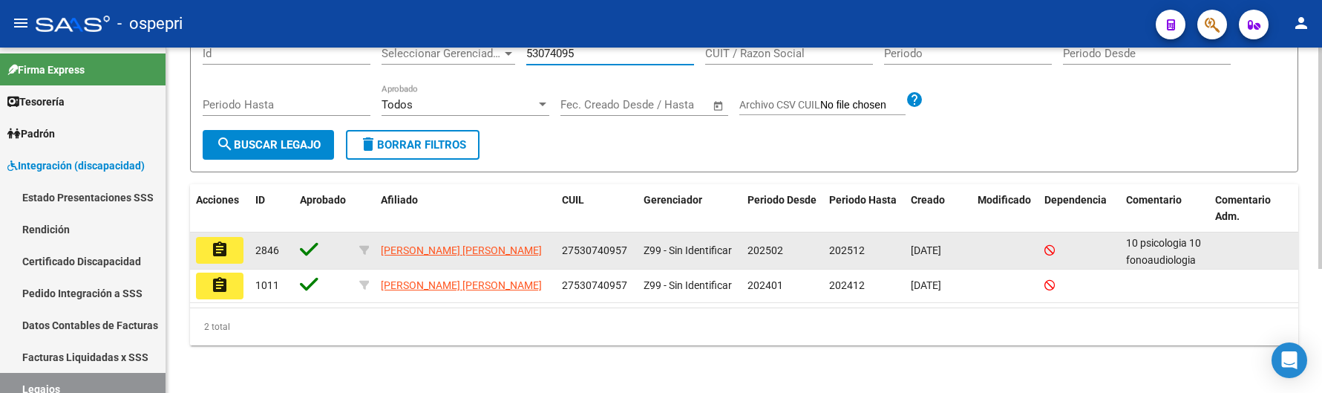
type input "53074095"
click at [222, 241] on mat-icon "assignment" at bounding box center [220, 250] width 18 height 18
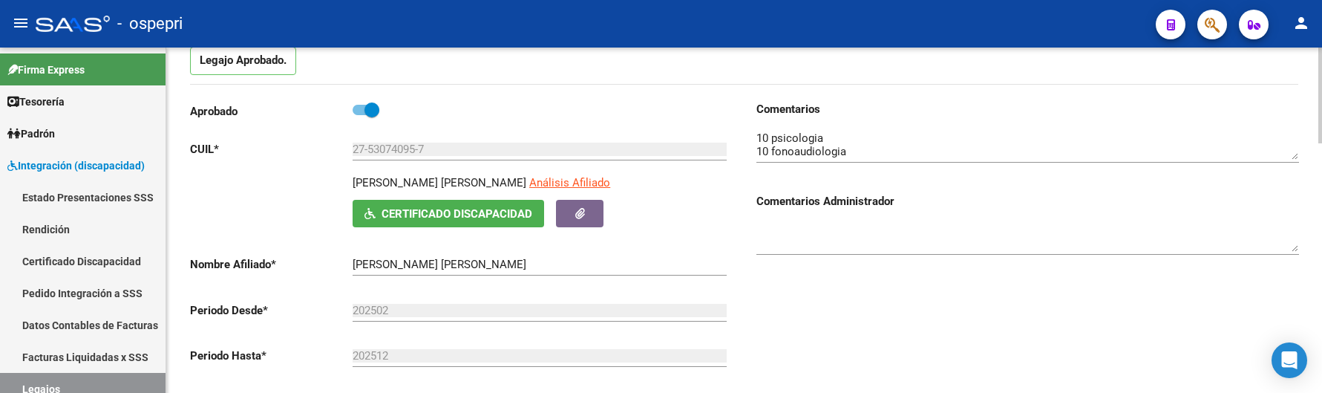
scroll to position [148, 0]
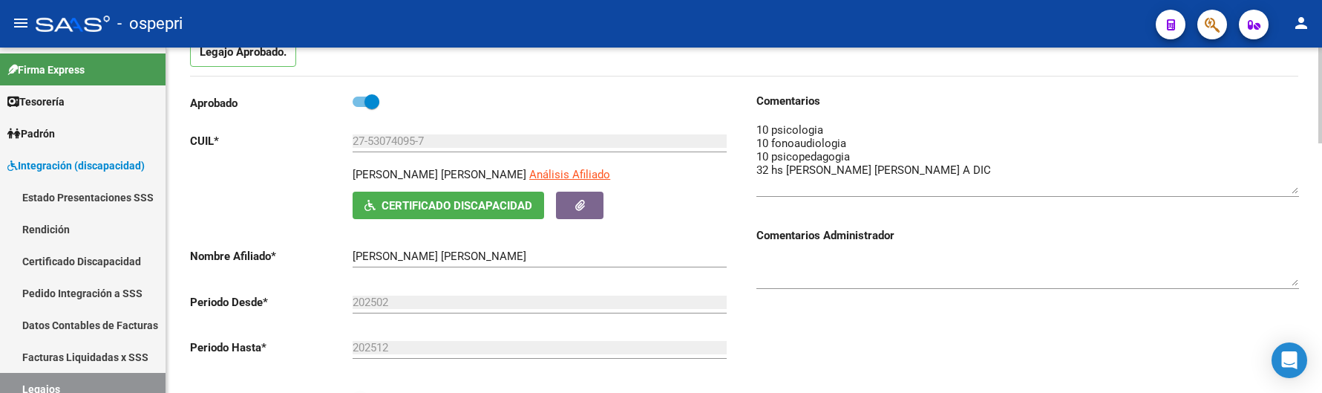
drag, startPoint x: 1295, startPoint y: 166, endPoint x: 1295, endPoint y: 208, distance: 42.3
click at [1295, 194] on textarea at bounding box center [1027, 158] width 543 height 72
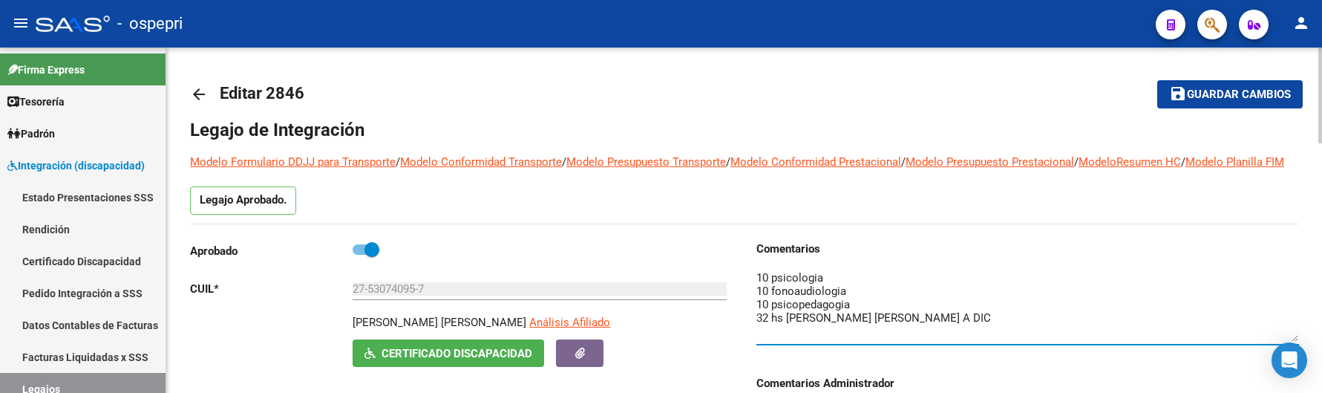
scroll to position [0, 0]
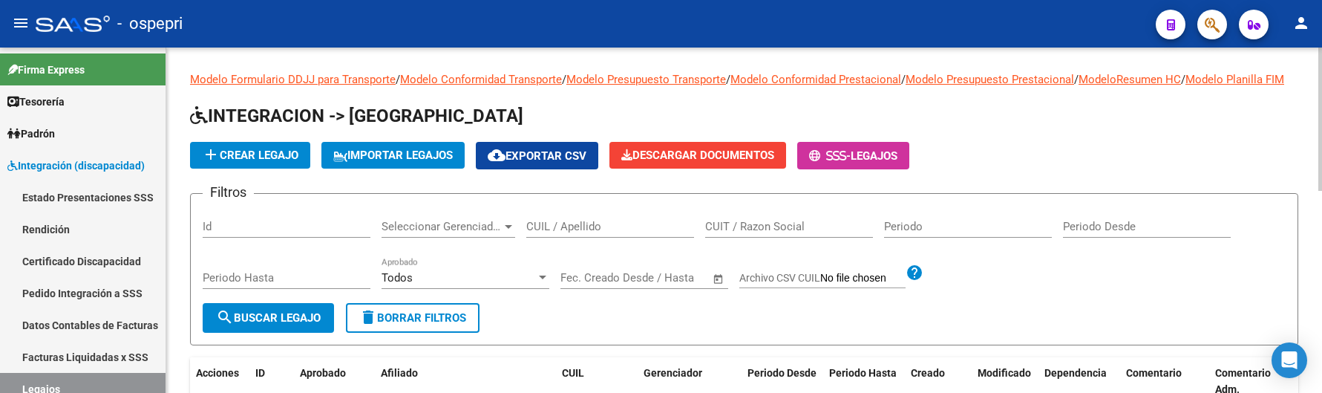
click at [543, 233] on input "CUIL / Apellido" at bounding box center [610, 226] width 168 height 13
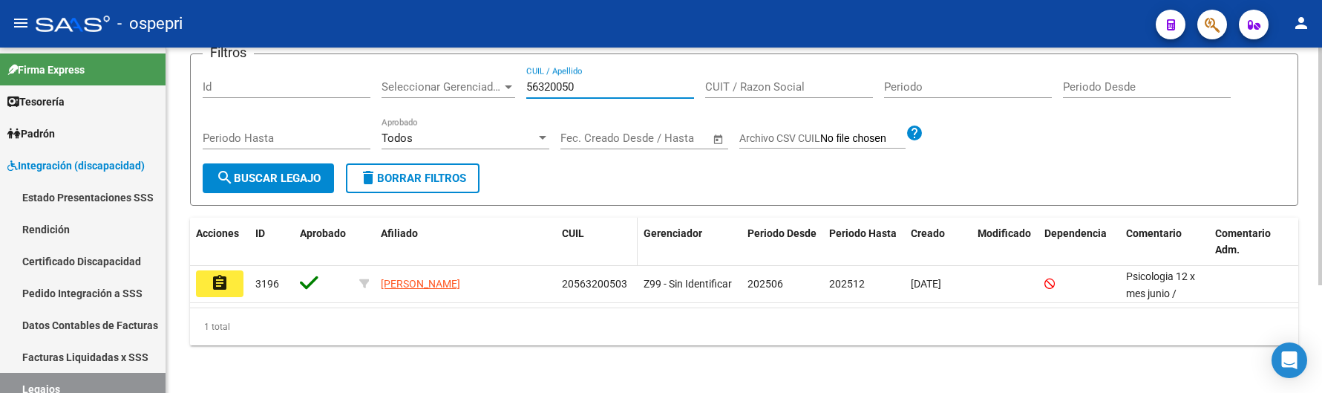
scroll to position [156, 0]
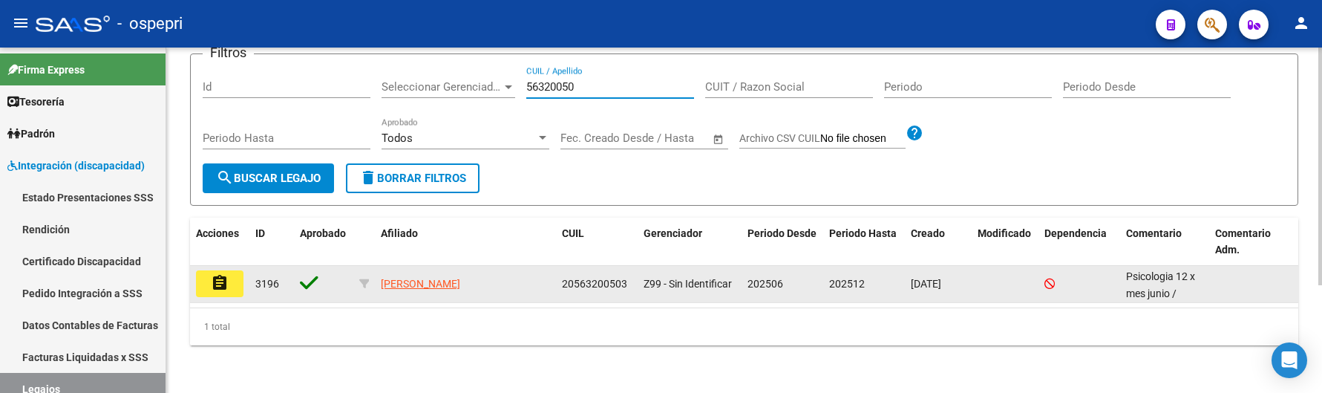
type input "56320050"
click at [221, 283] on mat-icon "assignment" at bounding box center [220, 283] width 18 height 18
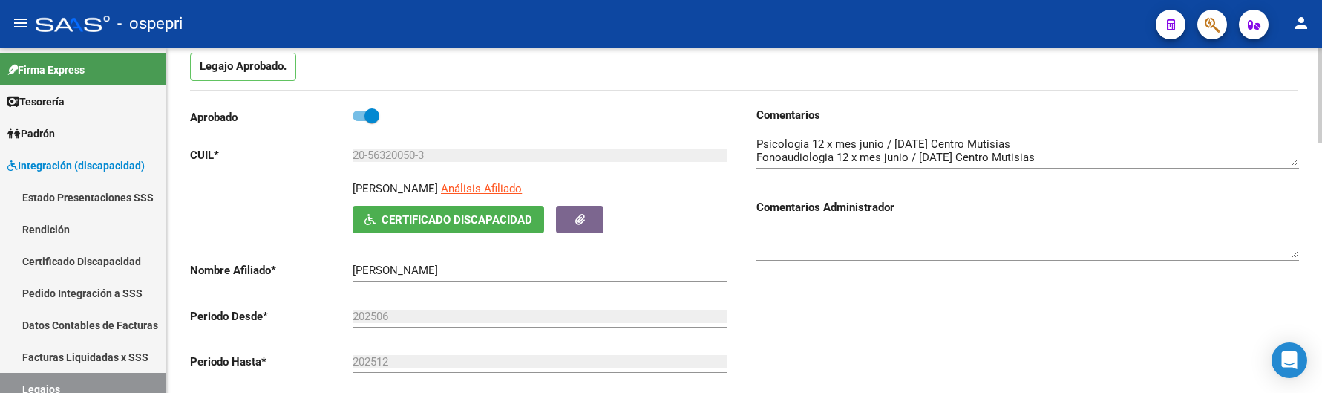
scroll to position [148, 0]
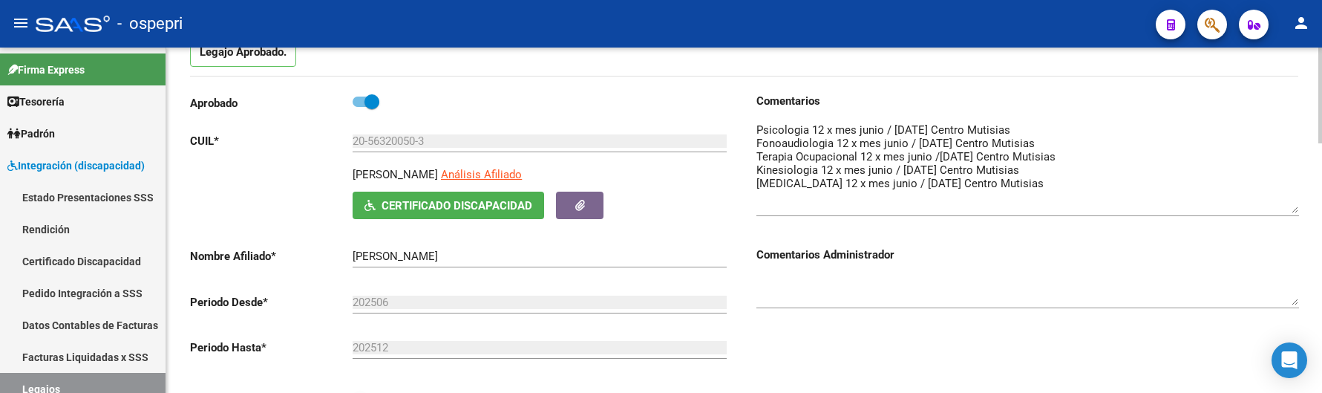
drag, startPoint x: 1291, startPoint y: 164, endPoint x: 1290, endPoint y: 229, distance: 64.6
click at [1290, 213] on textarea at bounding box center [1027, 167] width 543 height 91
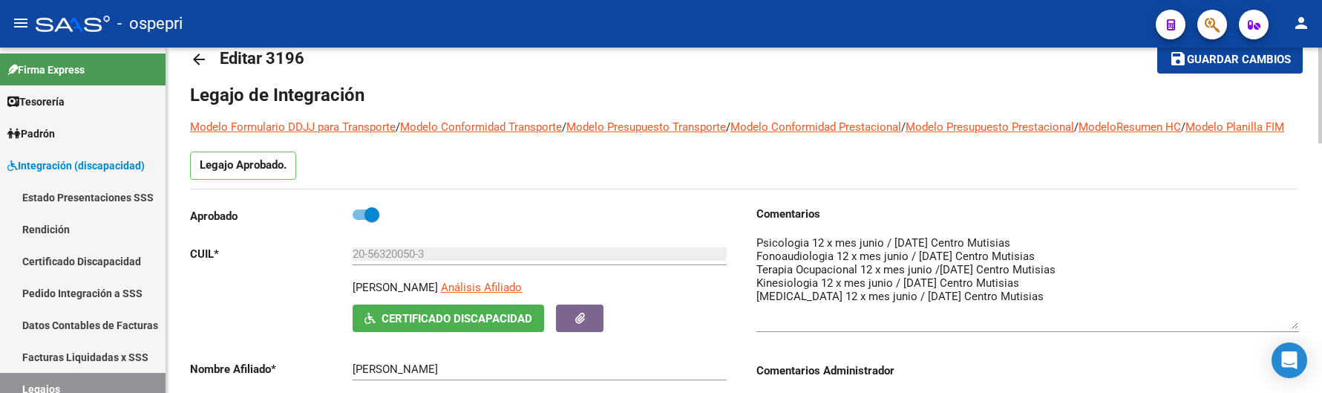
scroll to position [0, 0]
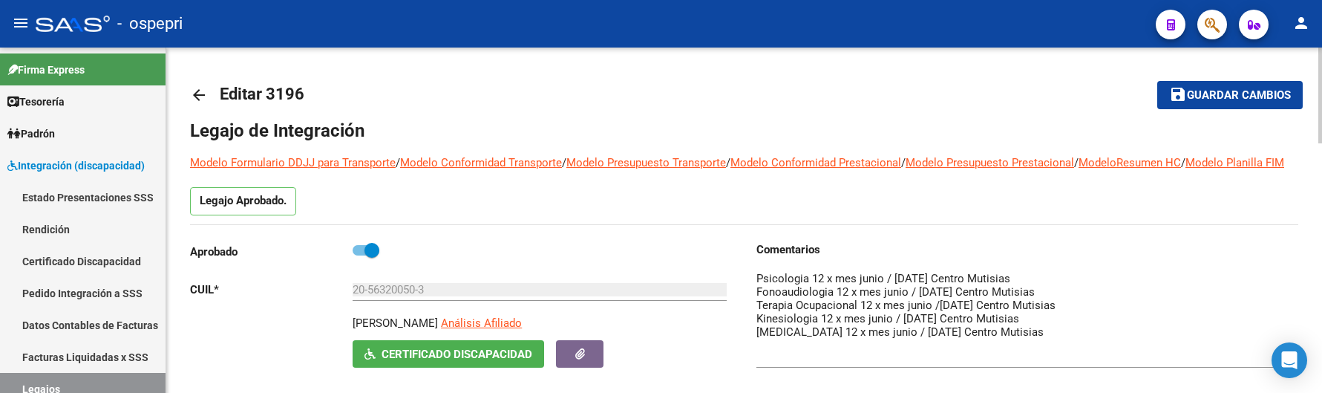
click at [713, 120] on h1 "Legajo de Integración" at bounding box center [744, 131] width 1108 height 24
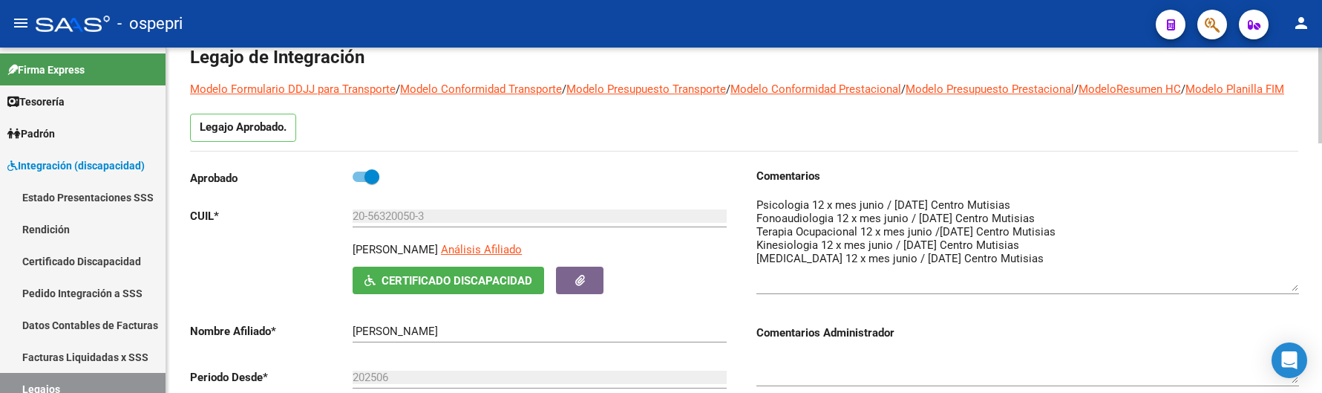
scroll to position [74, 0]
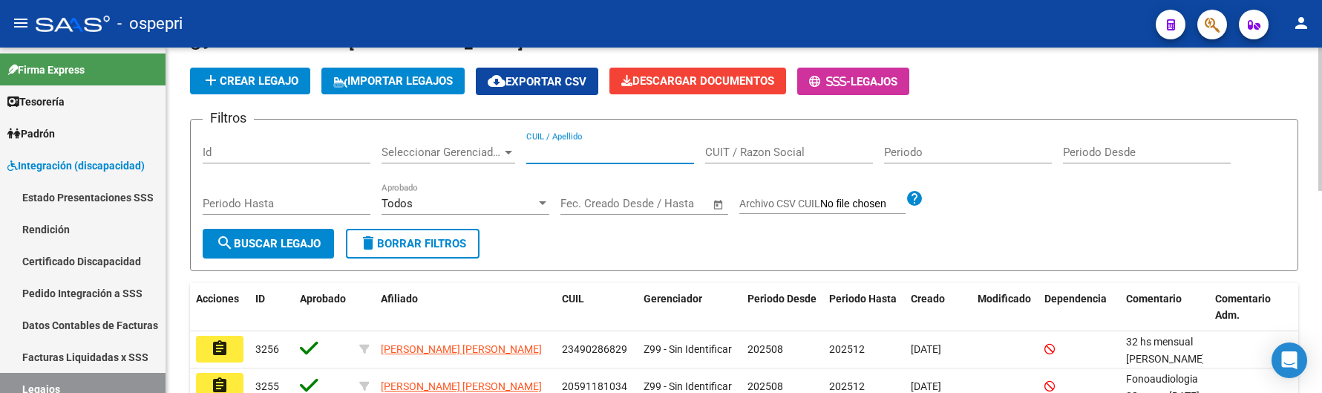
click at [593, 159] on input "CUIL / Apellido" at bounding box center [610, 151] width 168 height 13
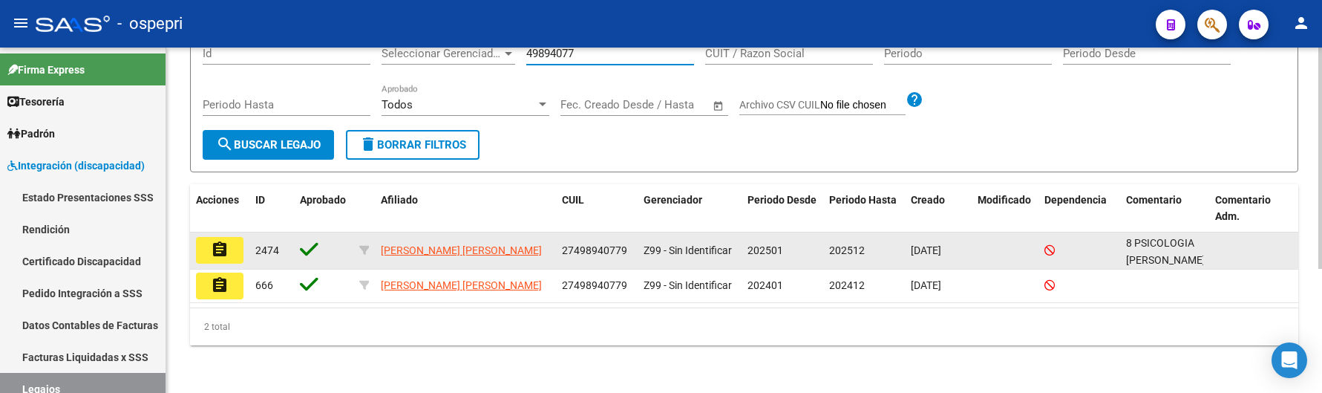
scroll to position [193, 0]
type input "49894077"
click at [218, 244] on mat-icon "assignment" at bounding box center [220, 250] width 18 height 18
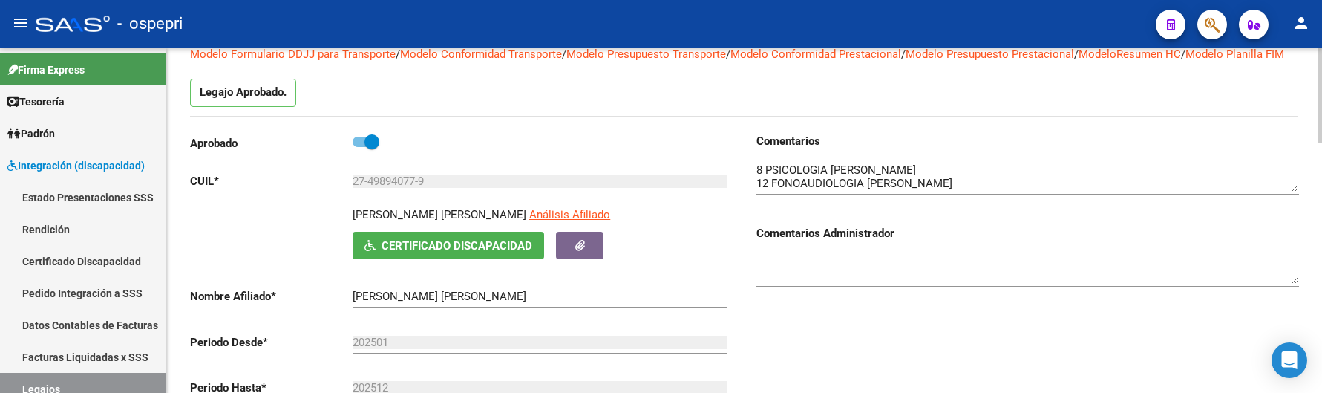
scroll to position [148, 0]
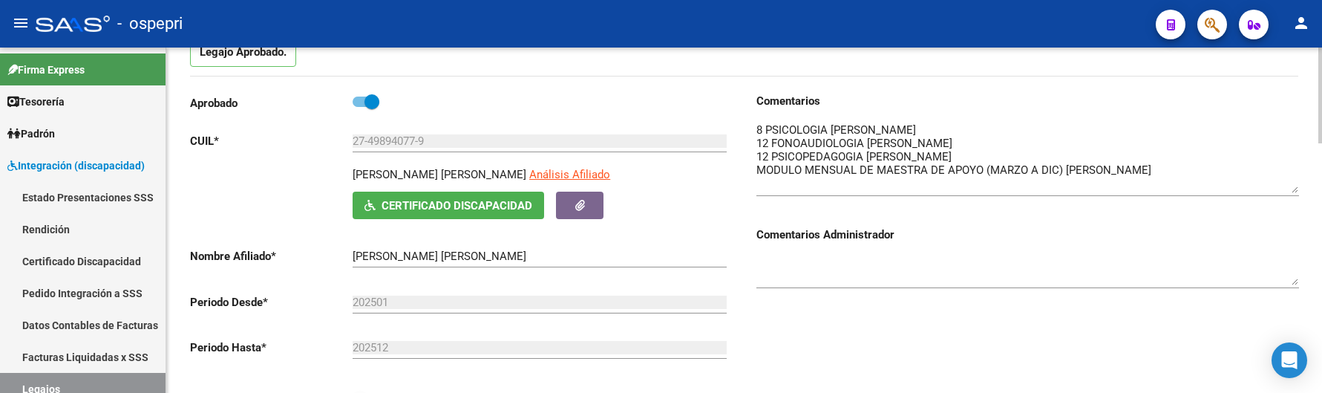
drag, startPoint x: 1294, startPoint y: 163, endPoint x: 1296, endPoint y: 205, distance: 41.6
click at [1296, 193] on textarea at bounding box center [1027, 157] width 543 height 71
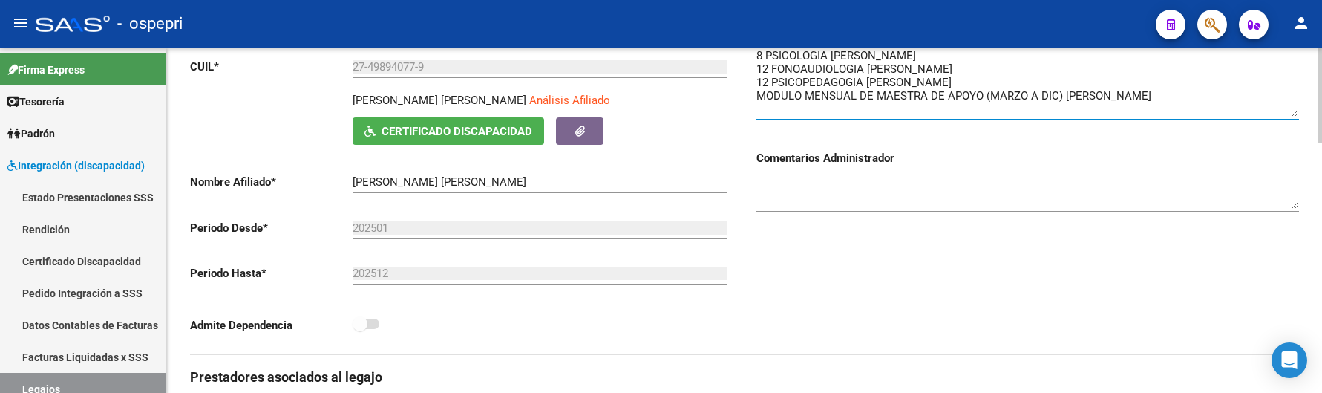
click at [1292, 117] on textarea at bounding box center [1027, 82] width 543 height 69
click at [974, 246] on div "Comentarios Comentarios Administrador" at bounding box center [1022, 187] width 555 height 336
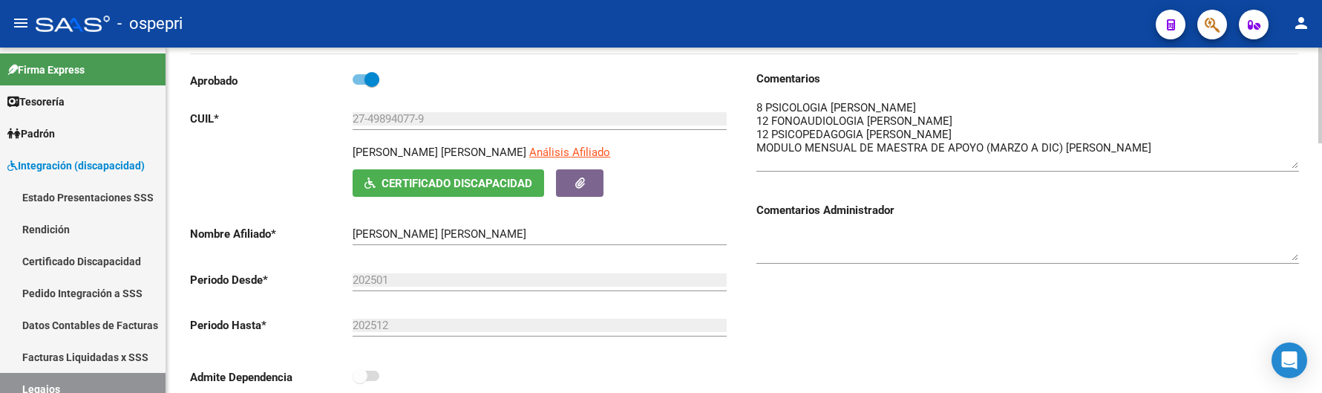
scroll to position [219, 0]
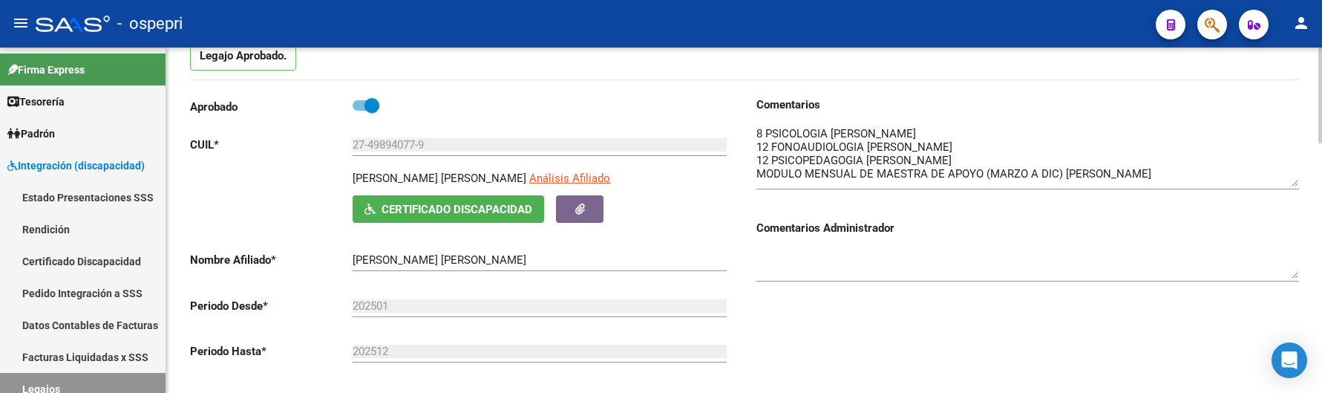
drag, startPoint x: 1297, startPoint y: 209, endPoint x: 1296, endPoint y: 201, distance: 8.2
click at [1296, 186] on textarea at bounding box center [1027, 155] width 543 height 61
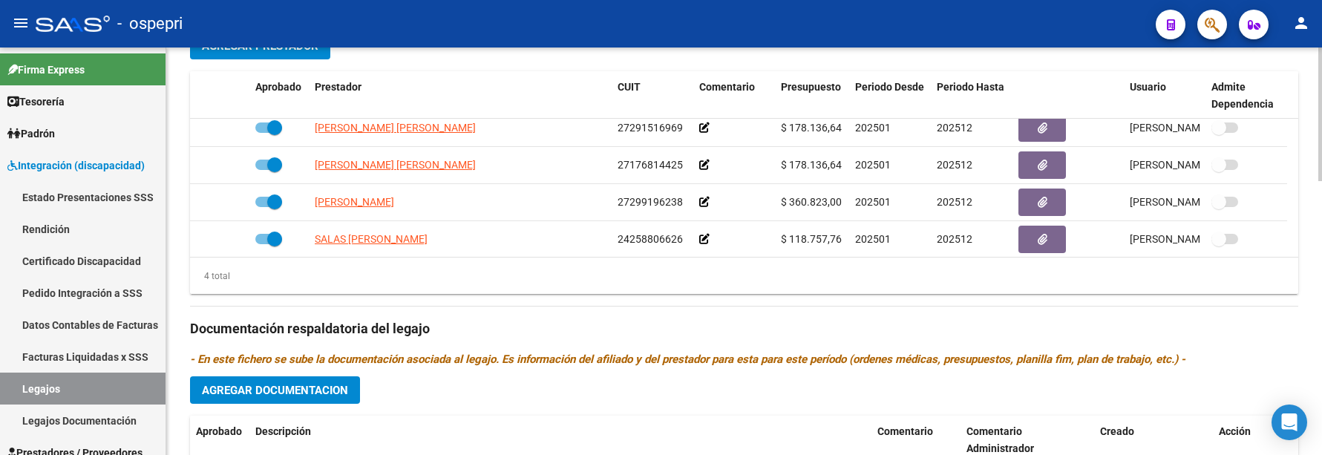
scroll to position [0, 0]
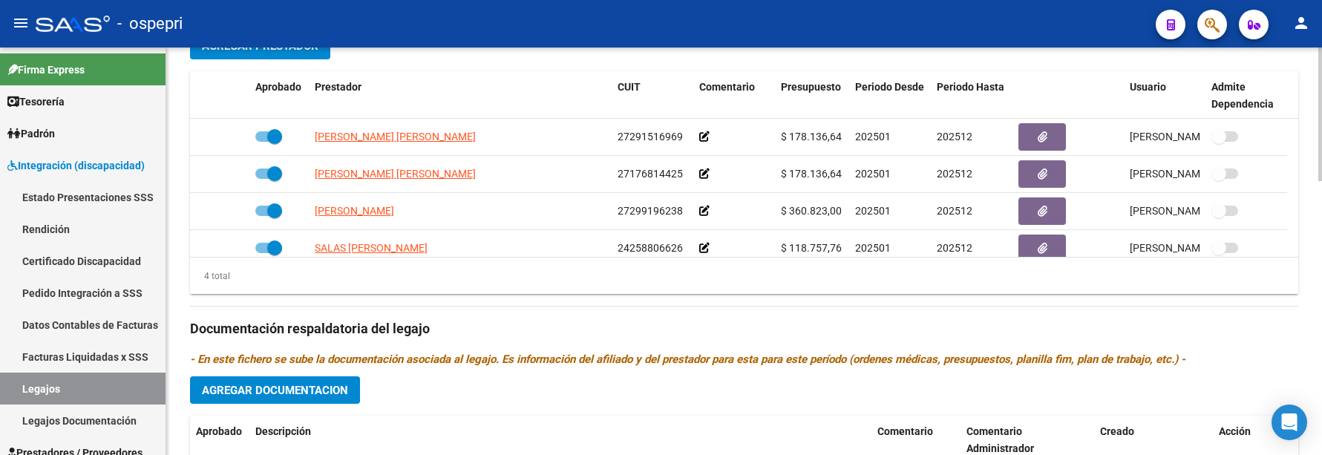
click at [665, 328] on div "Prestadores asociados al legajo Agregar Prestador Aprobado Prestador CUIT Comen…" at bounding box center [744, 318] width 1108 height 663
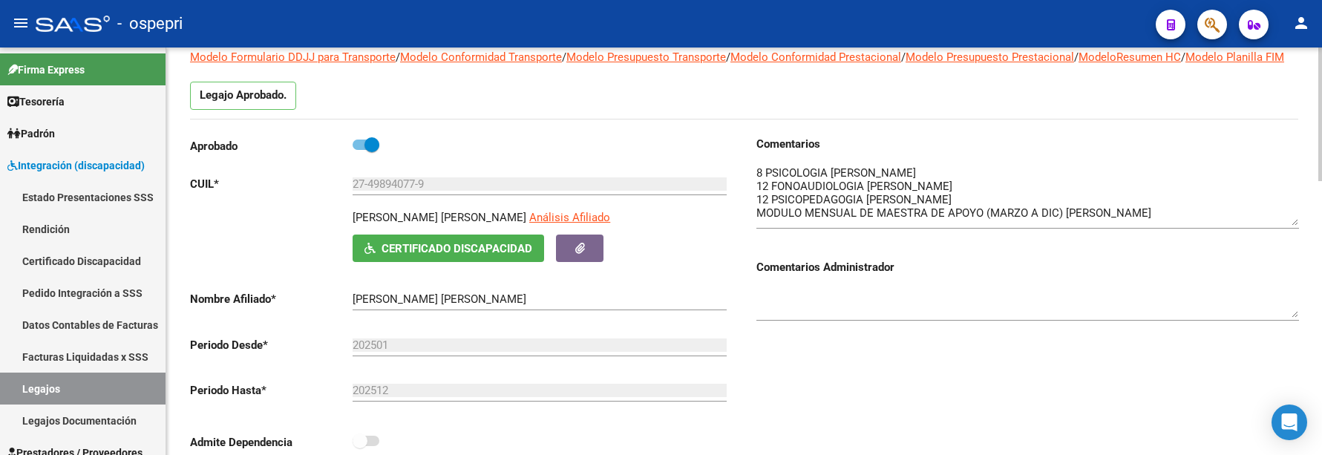
scroll to position [71, 0]
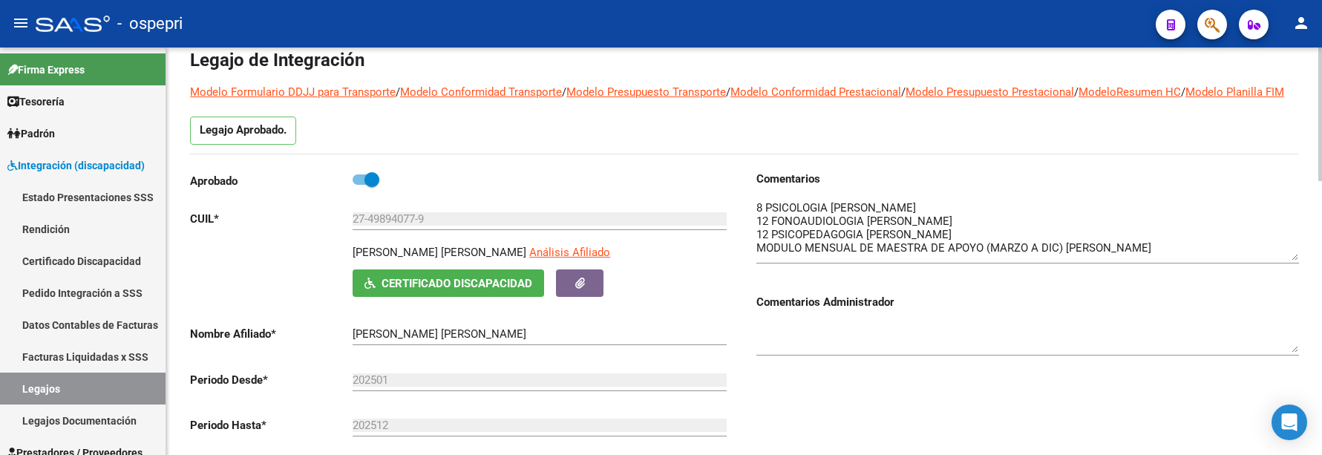
drag, startPoint x: 1318, startPoint y: 137, endPoint x: 1318, endPoint y: 161, distance: 24.5
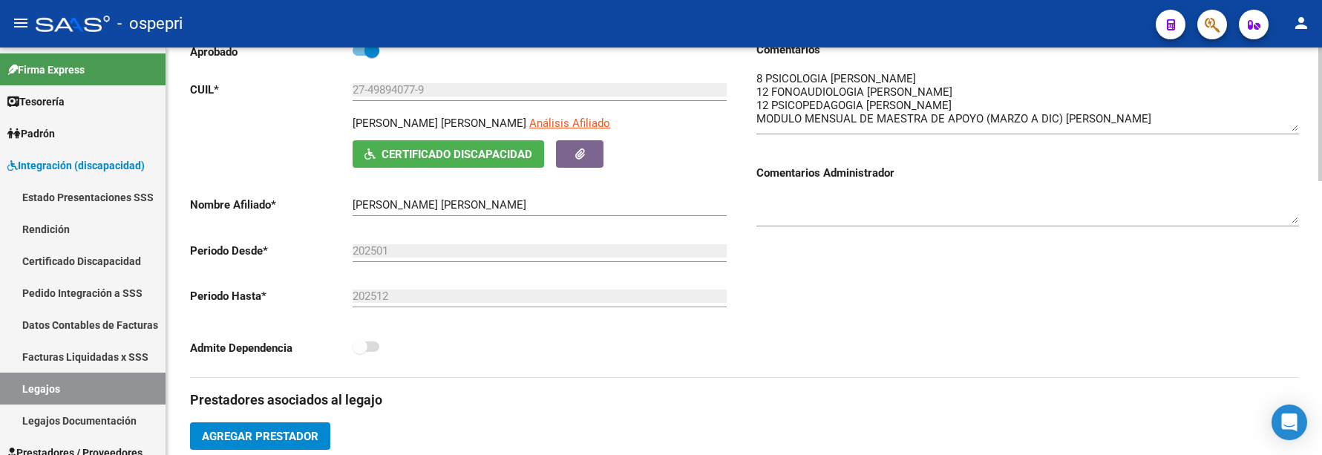
scroll to position [195, 0]
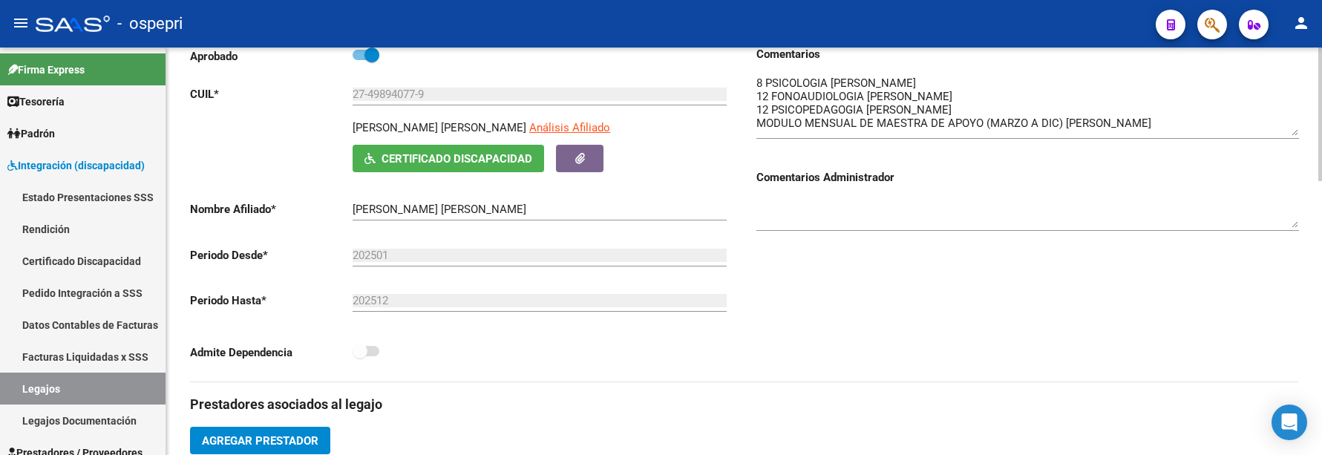
click at [1321, 176] on div at bounding box center [1320, 180] width 4 height 134
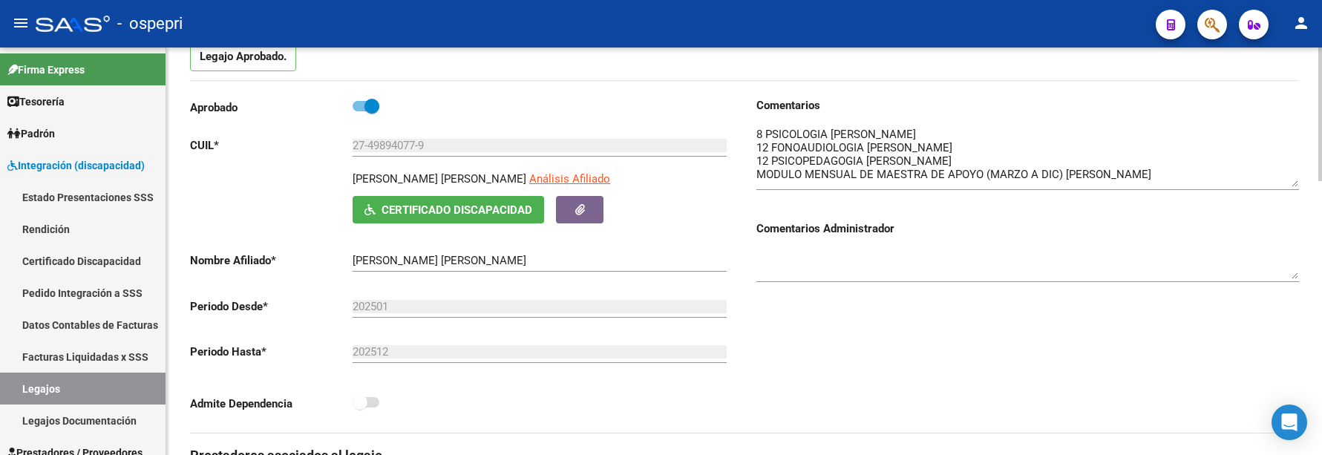
scroll to position [121, 0]
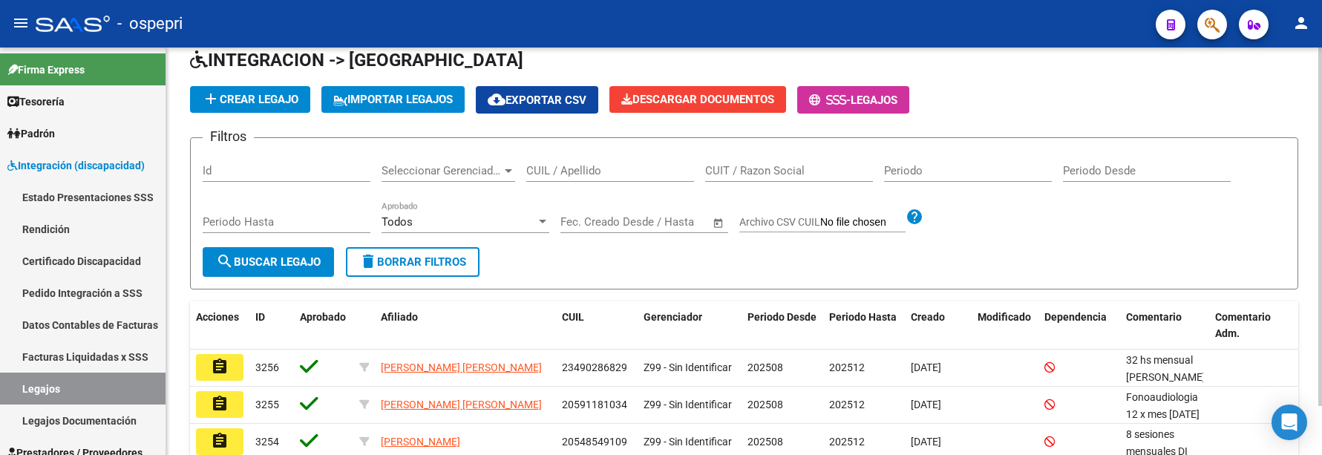
scroll to position [121, 0]
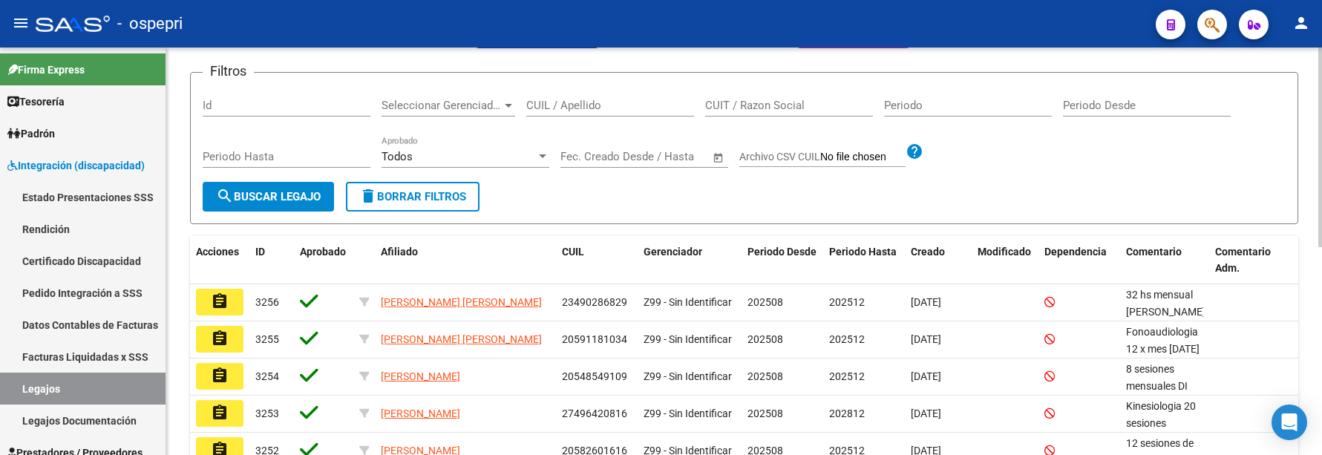
click at [559, 112] on input "CUIL / Apellido" at bounding box center [610, 105] width 168 height 13
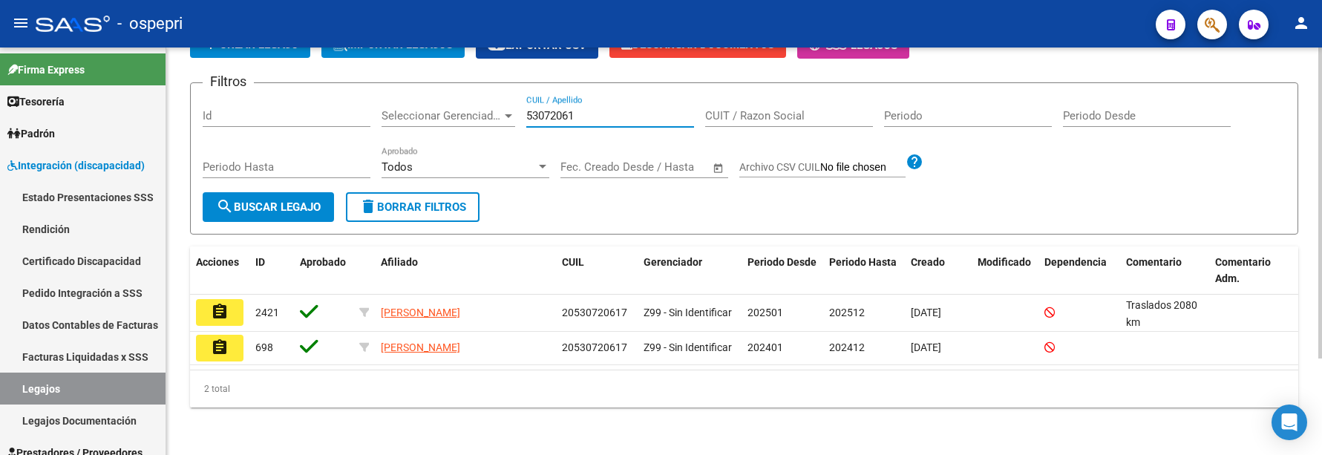
scroll to position [127, 0]
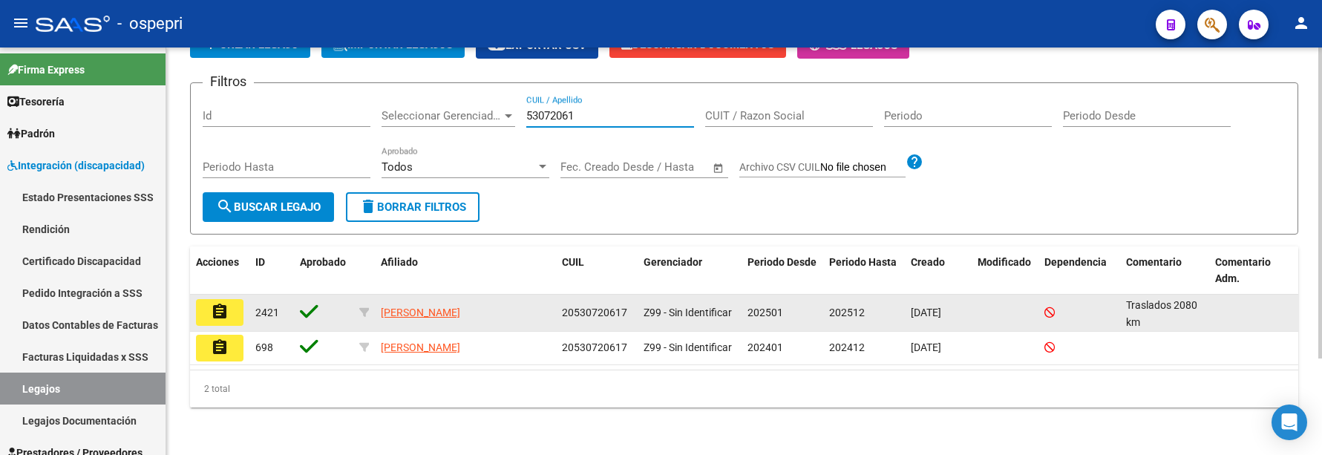
type input "53072061"
click at [223, 309] on mat-icon "assignment" at bounding box center [220, 312] width 18 height 18
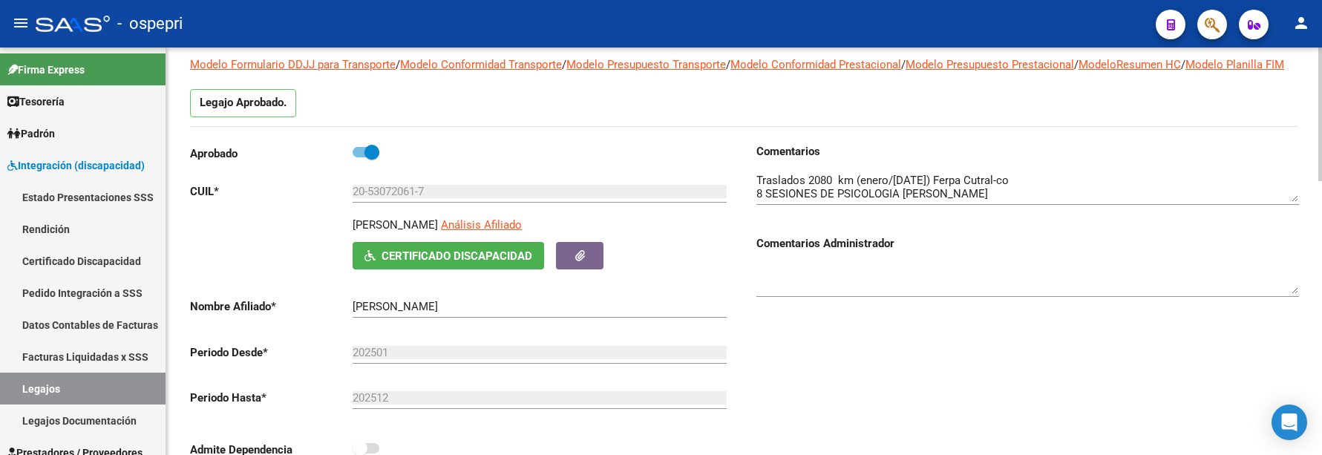
scroll to position [148, 0]
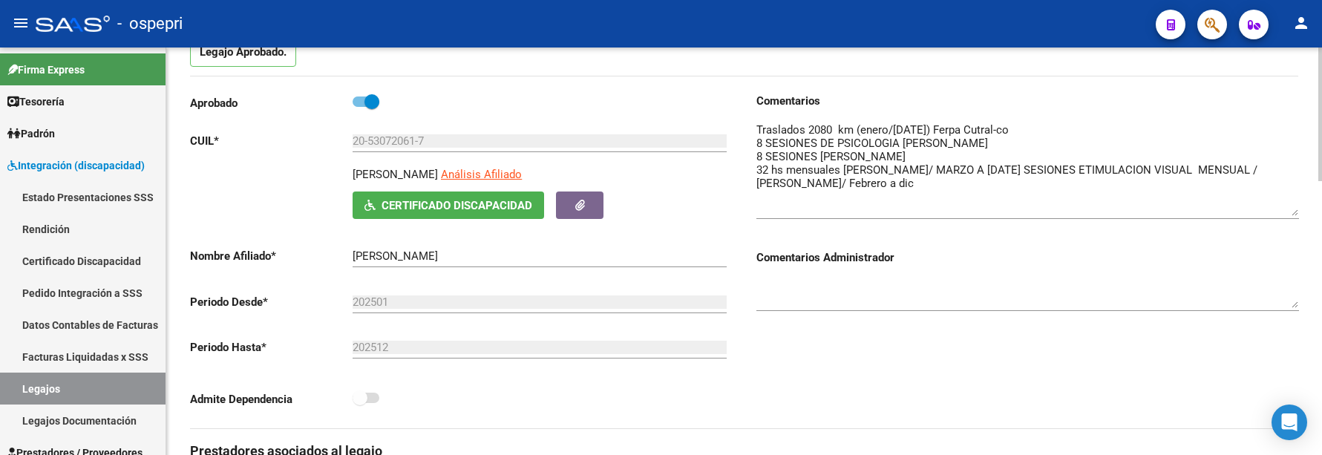
drag, startPoint x: 1296, startPoint y: 165, endPoint x: 1297, endPoint y: 229, distance: 64.6
click at [1297, 216] on textarea at bounding box center [1027, 169] width 543 height 94
click at [1158, 290] on div at bounding box center [1027, 288] width 543 height 45
click at [994, 304] on textarea at bounding box center [1027, 293] width 543 height 30
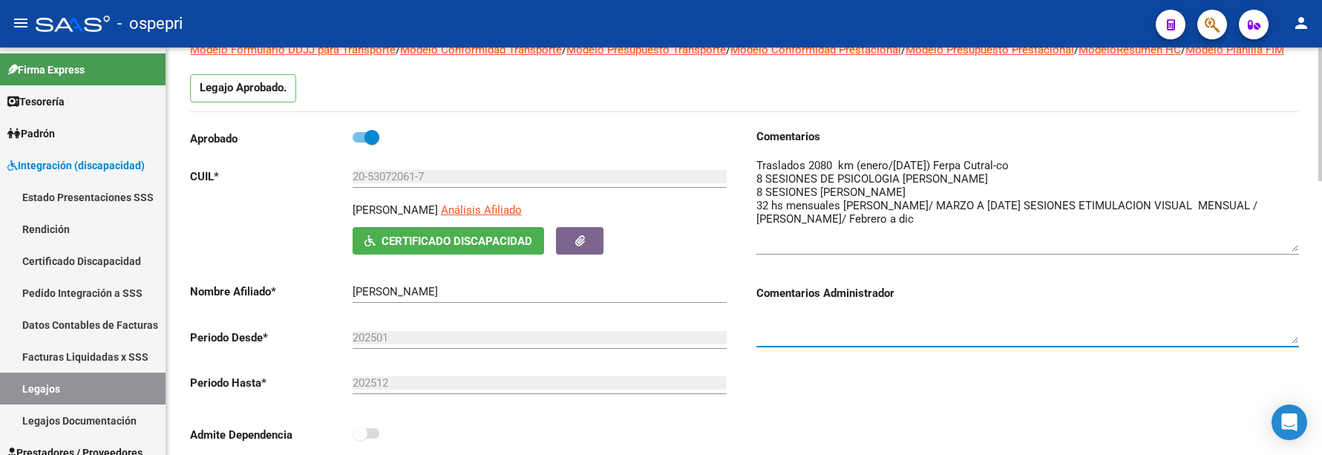
scroll to position [74, 0]
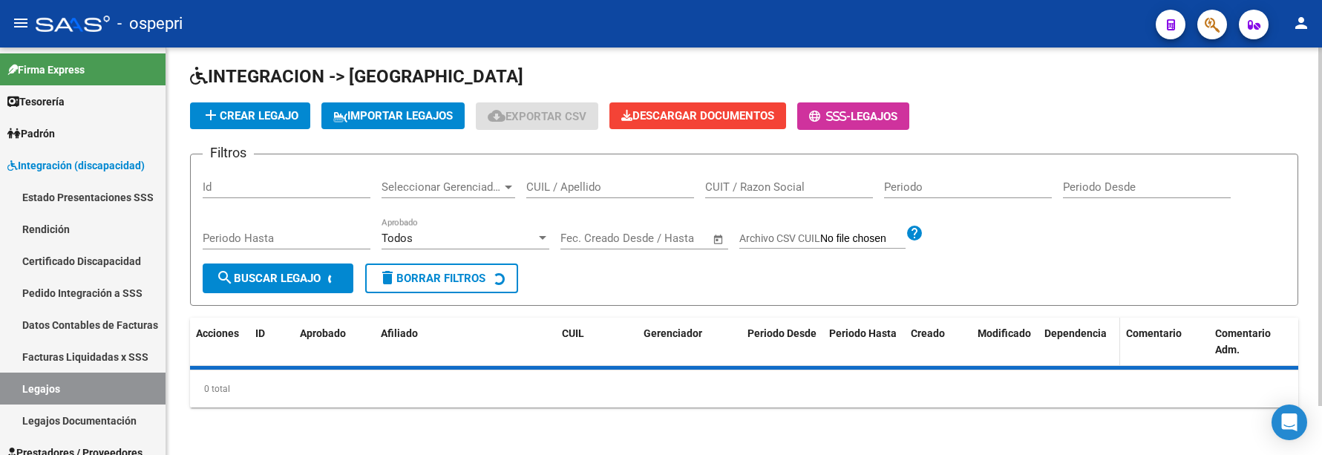
scroll to position [74, 0]
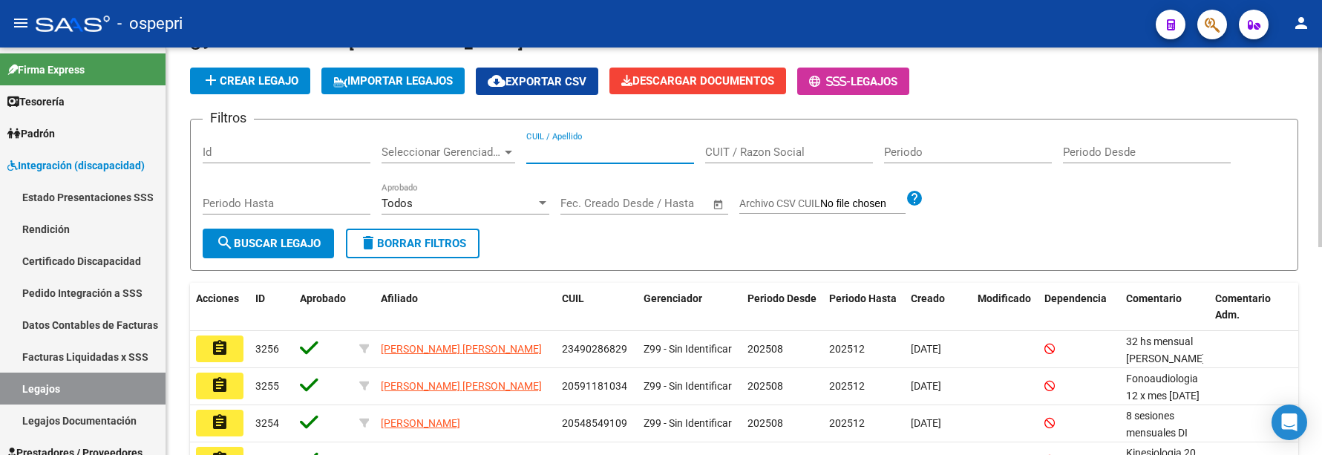
click at [580, 159] on input "CUIL / Apellido" at bounding box center [610, 151] width 168 height 13
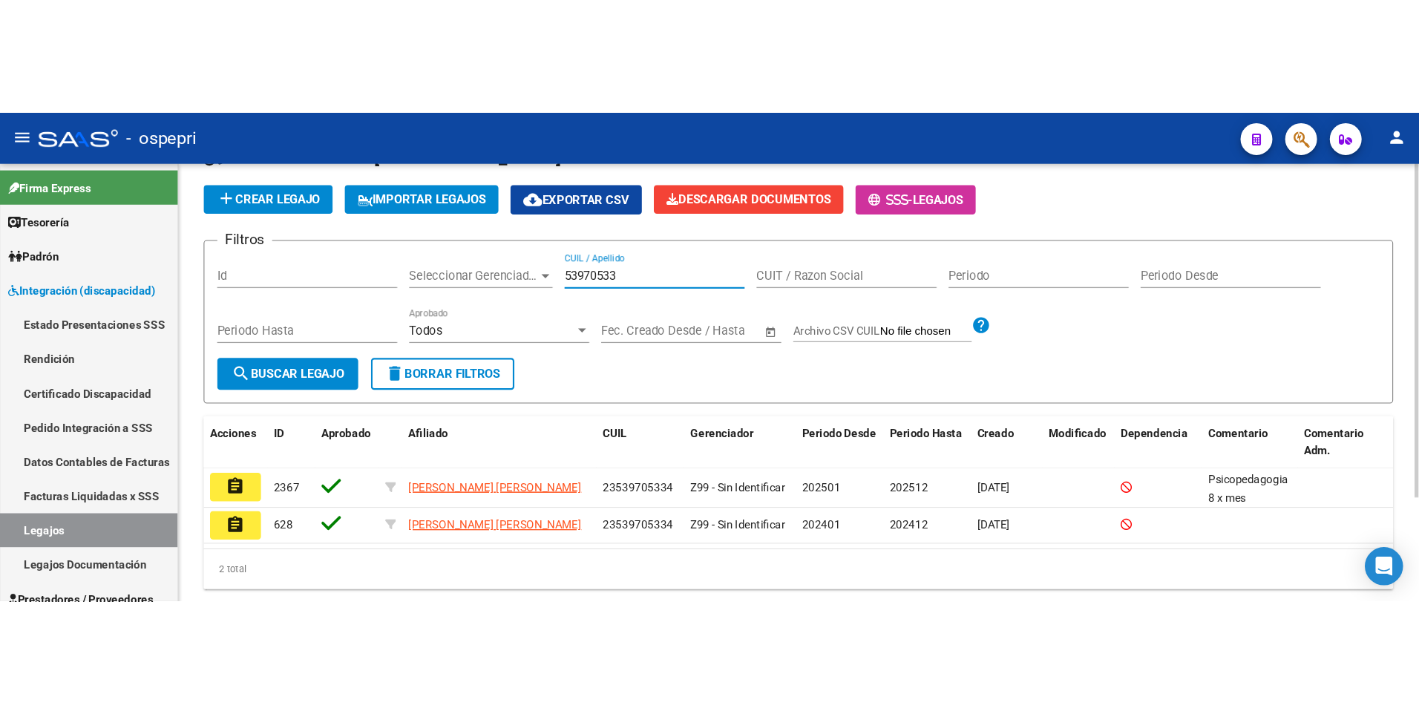
scroll to position [127, 0]
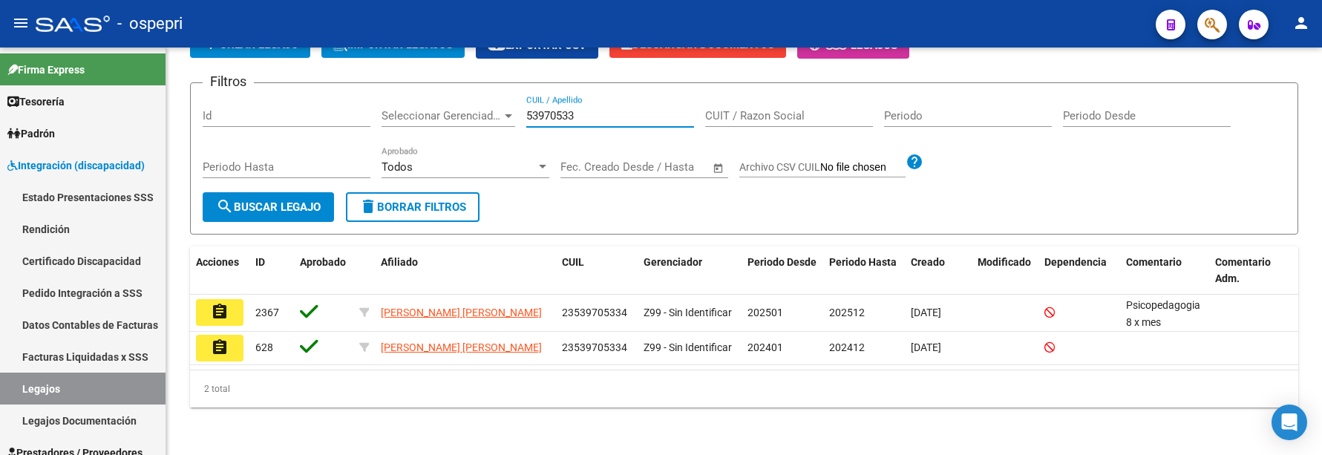
type input "53970533"
click at [1316, 338] on div "Modelo Formulario DDJJ para Transporte / Modelo Conformidad Transporte / Modelo…" at bounding box center [744, 196] width 1156 height 518
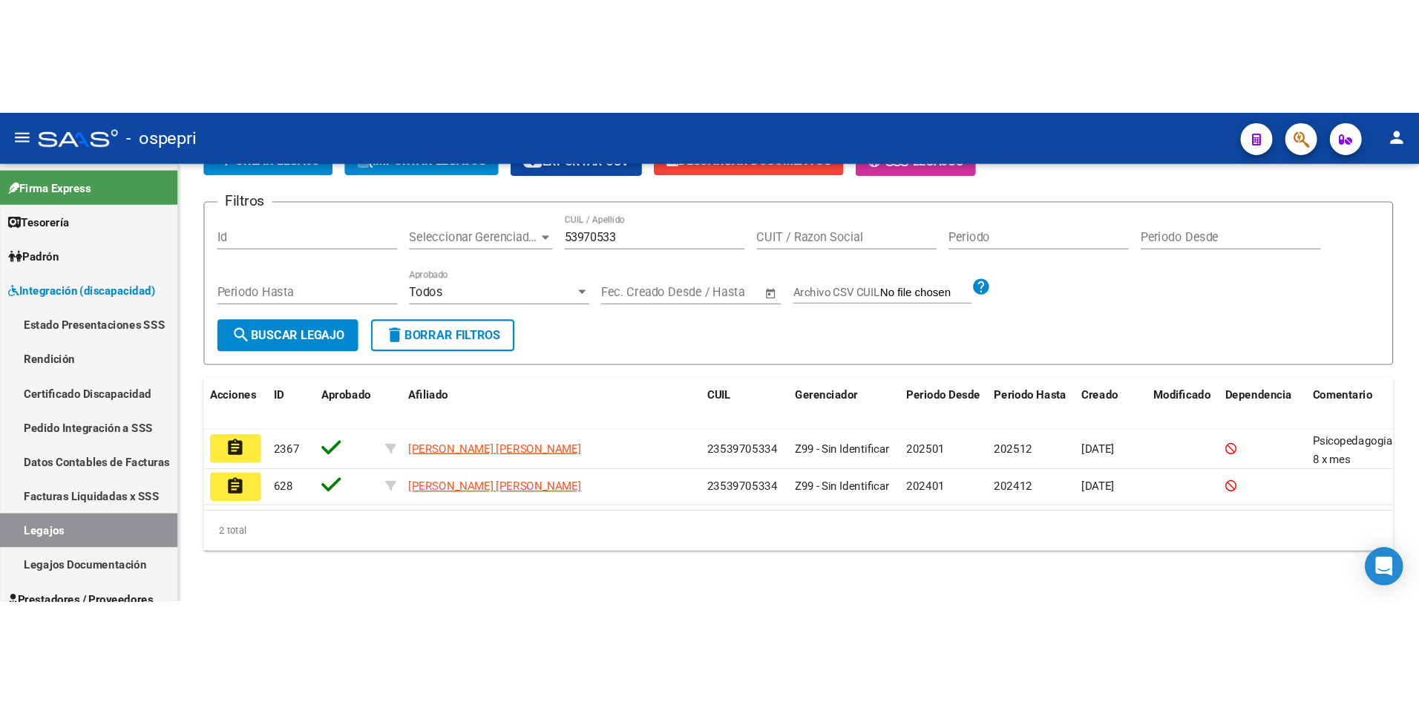
scroll to position [0, 0]
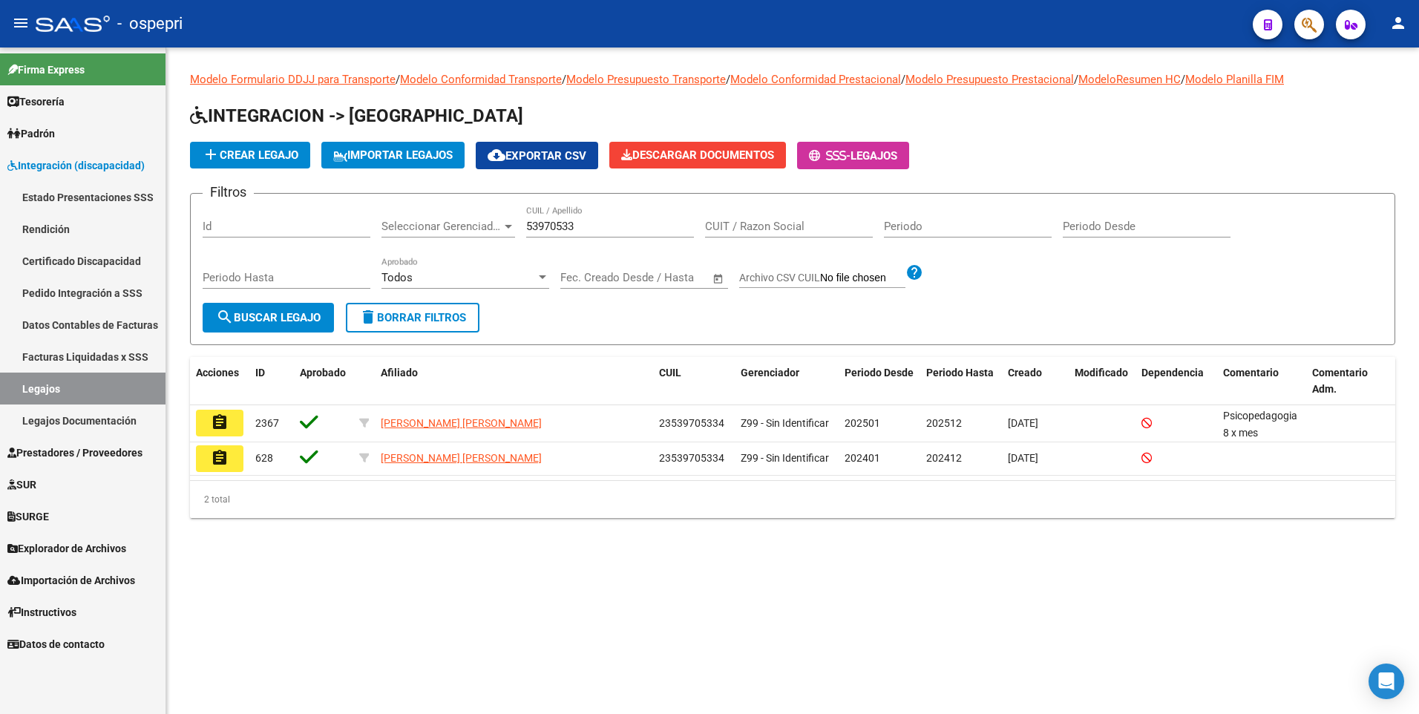
click at [59, 163] on span "Integración (discapacidad)" at bounding box center [75, 165] width 137 height 16
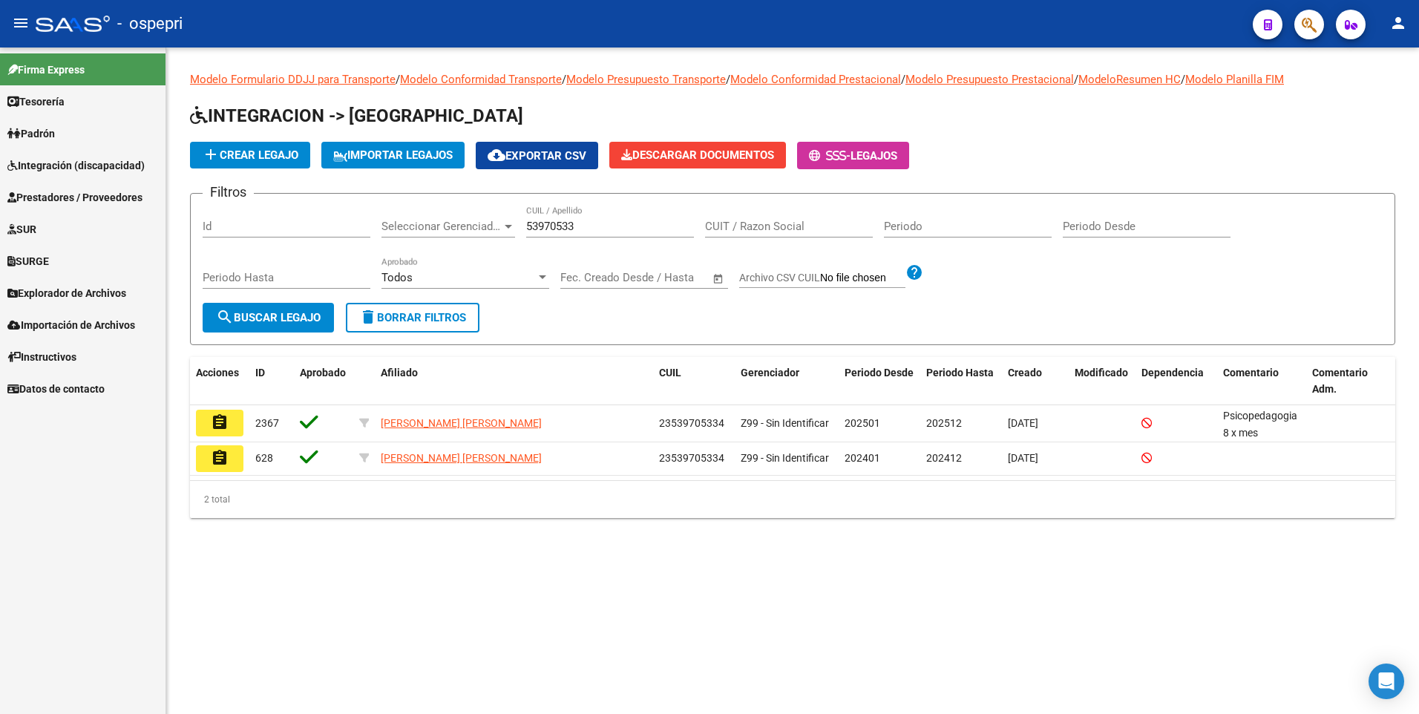
click at [69, 198] on span "Prestadores / Proveedores" at bounding box center [74, 197] width 135 height 16
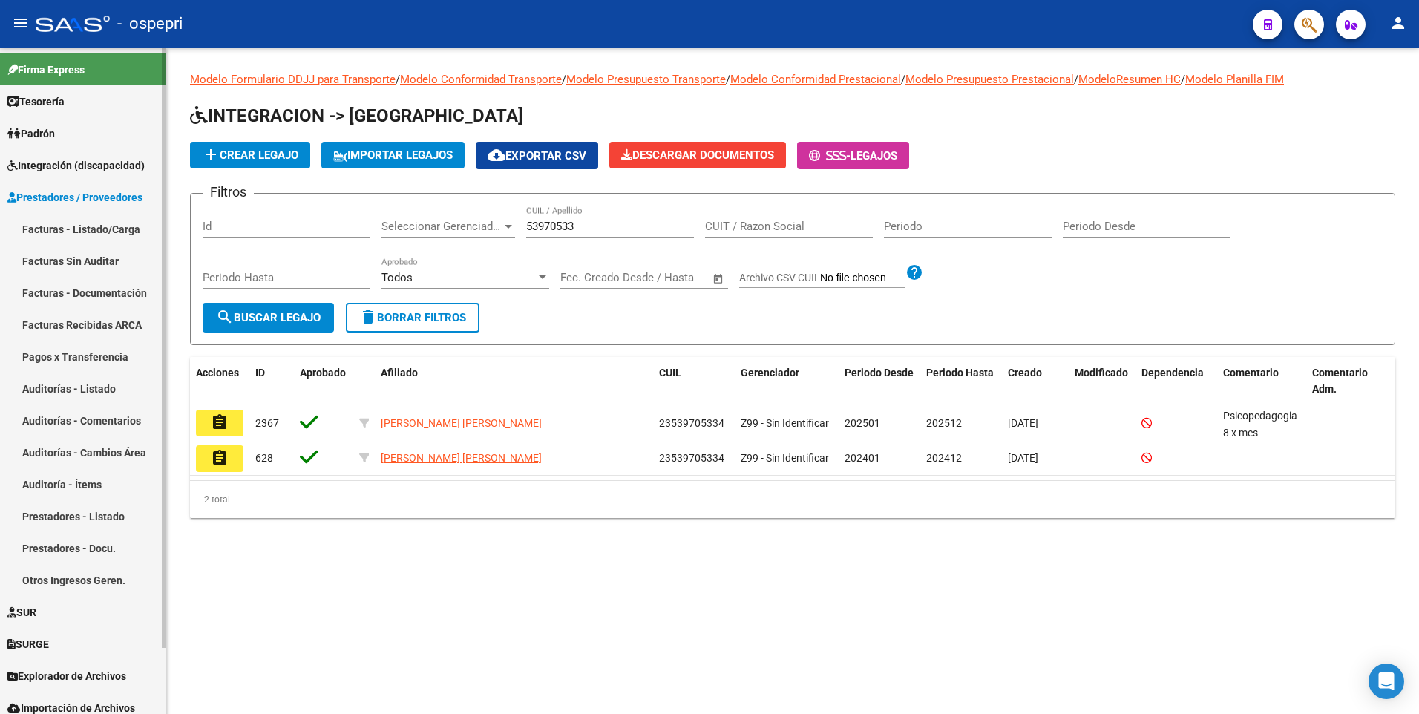
click at [87, 228] on link "Facturas - Listado/Carga" at bounding box center [83, 229] width 166 height 32
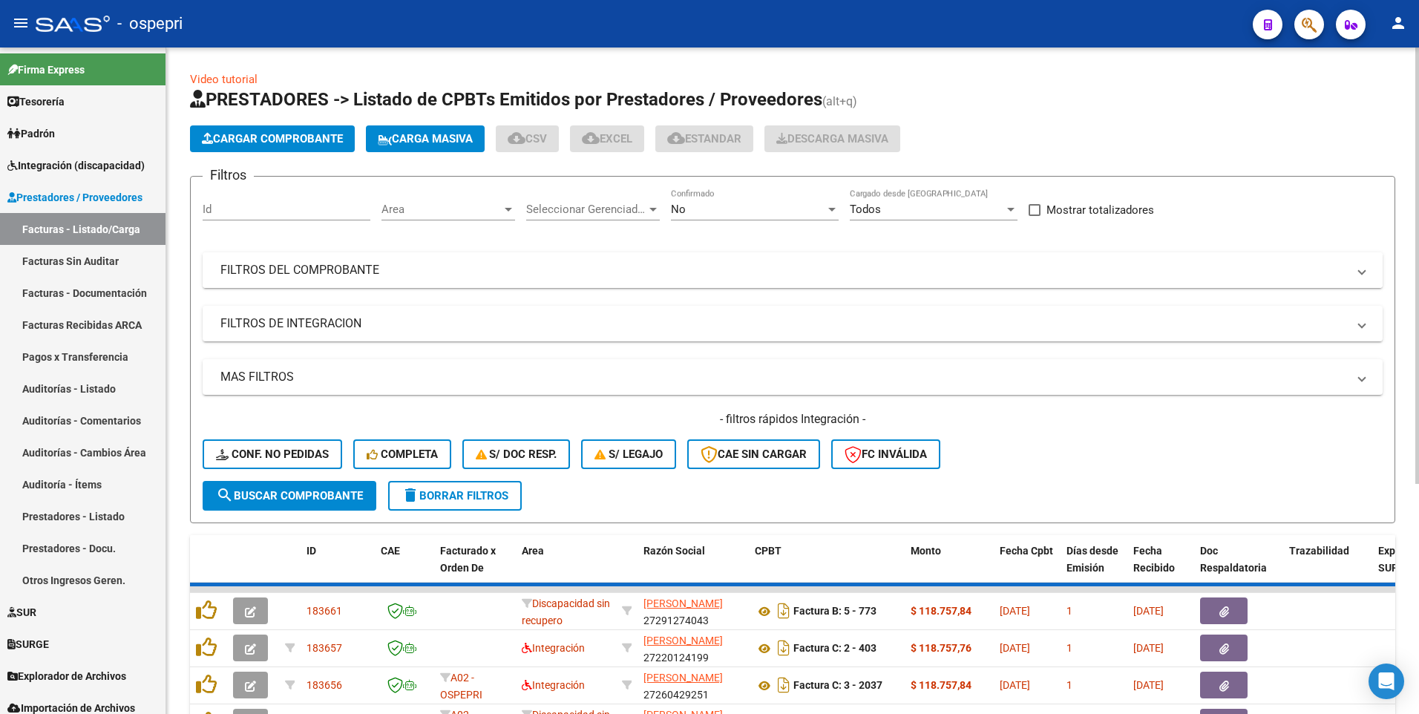
click at [1062, 273] on mat-panel-title "FILTROS DEL COMPROBANTE" at bounding box center [783, 270] width 1127 height 16
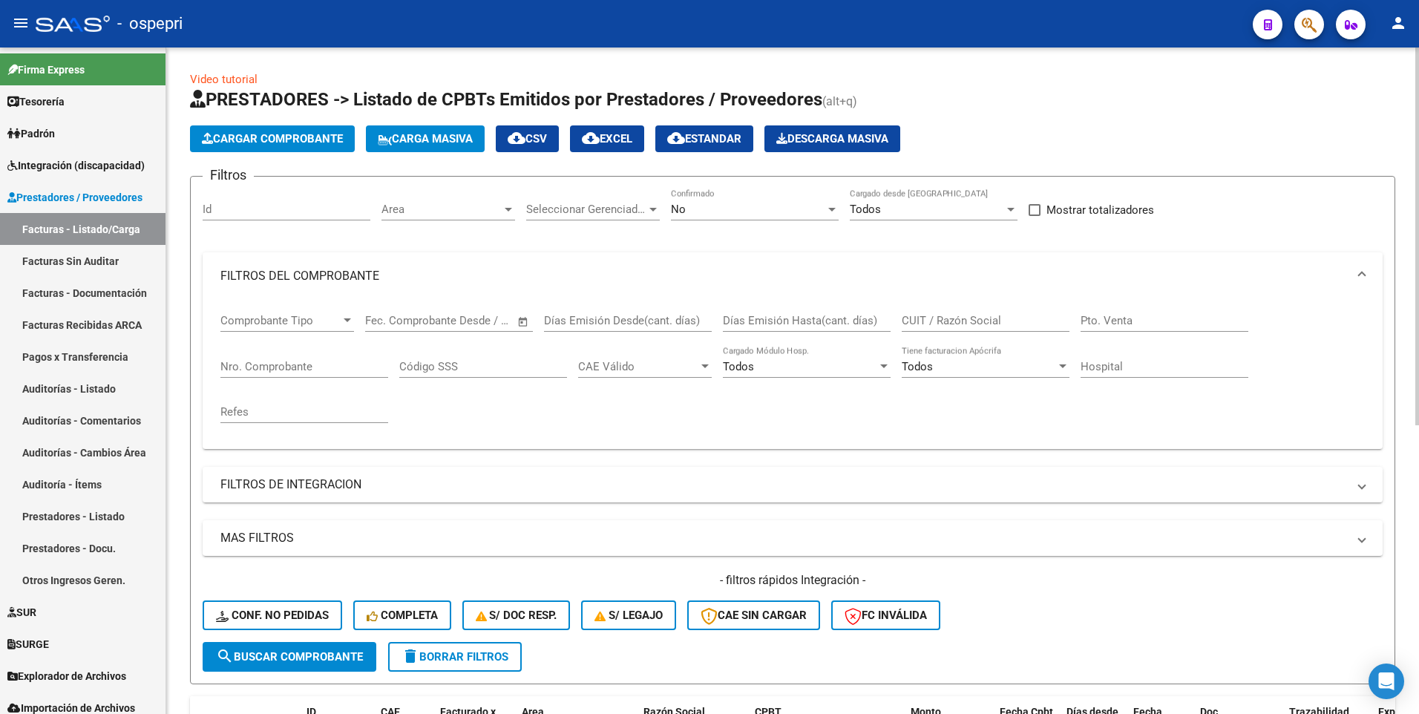
click at [943, 324] on input "CUIT / Razón Social" at bounding box center [986, 320] width 168 height 13
click at [963, 319] on input "abregon" at bounding box center [986, 320] width 168 height 13
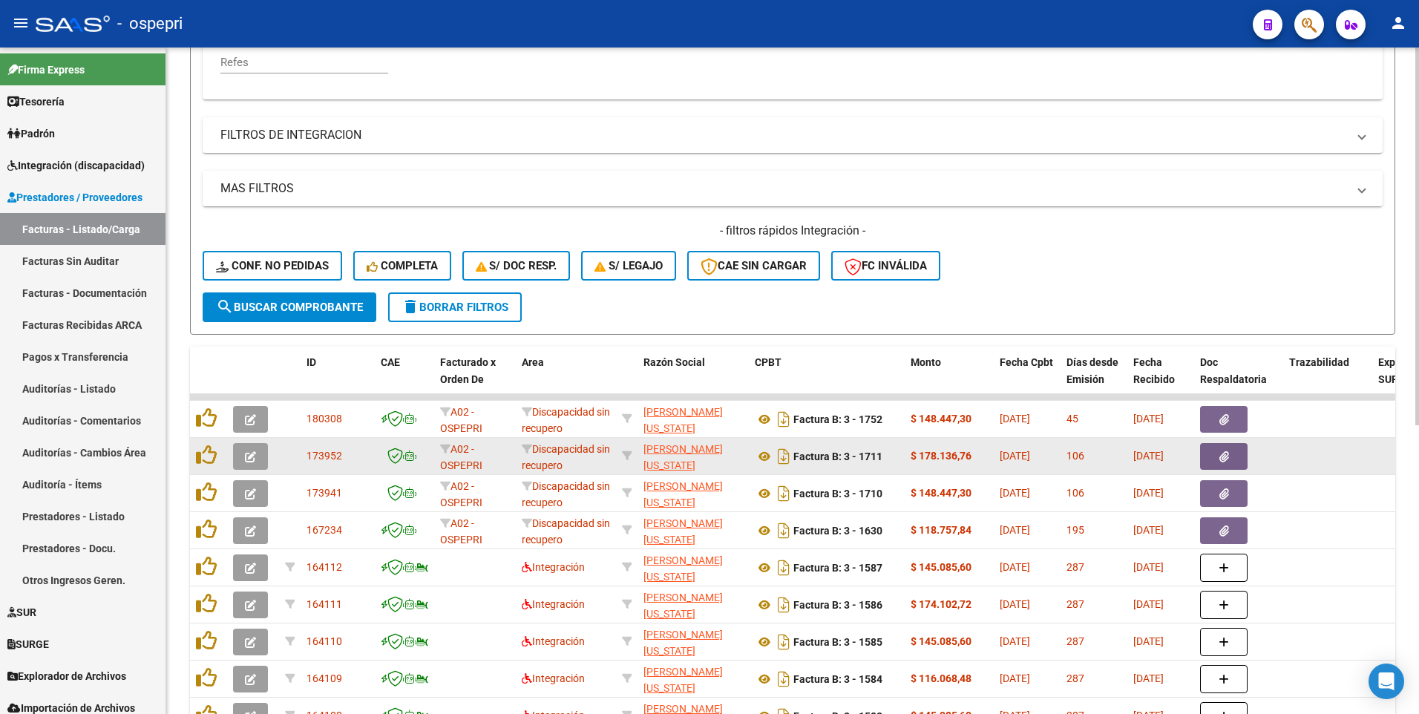
scroll to position [371, 0]
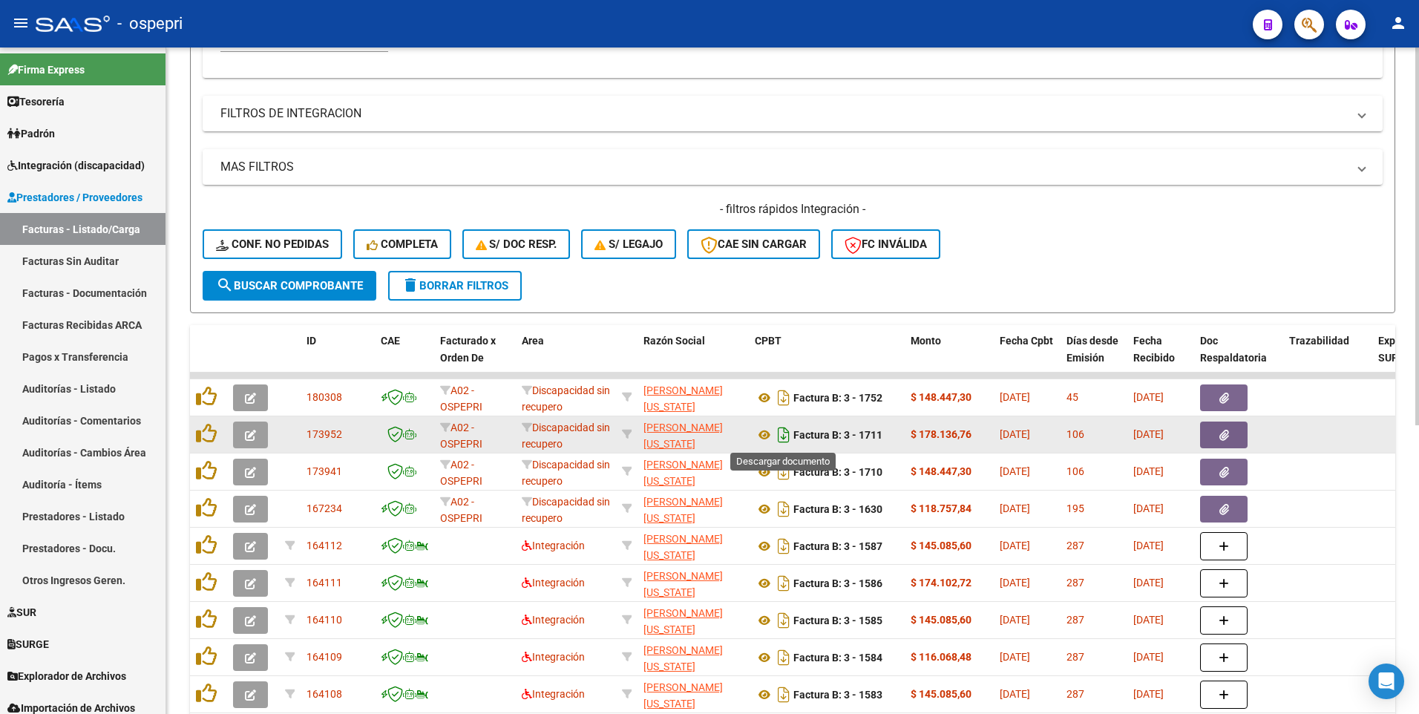
type input "abrego"
click at [784, 413] on icon "Descargar documento" at bounding box center [783, 435] width 19 height 24
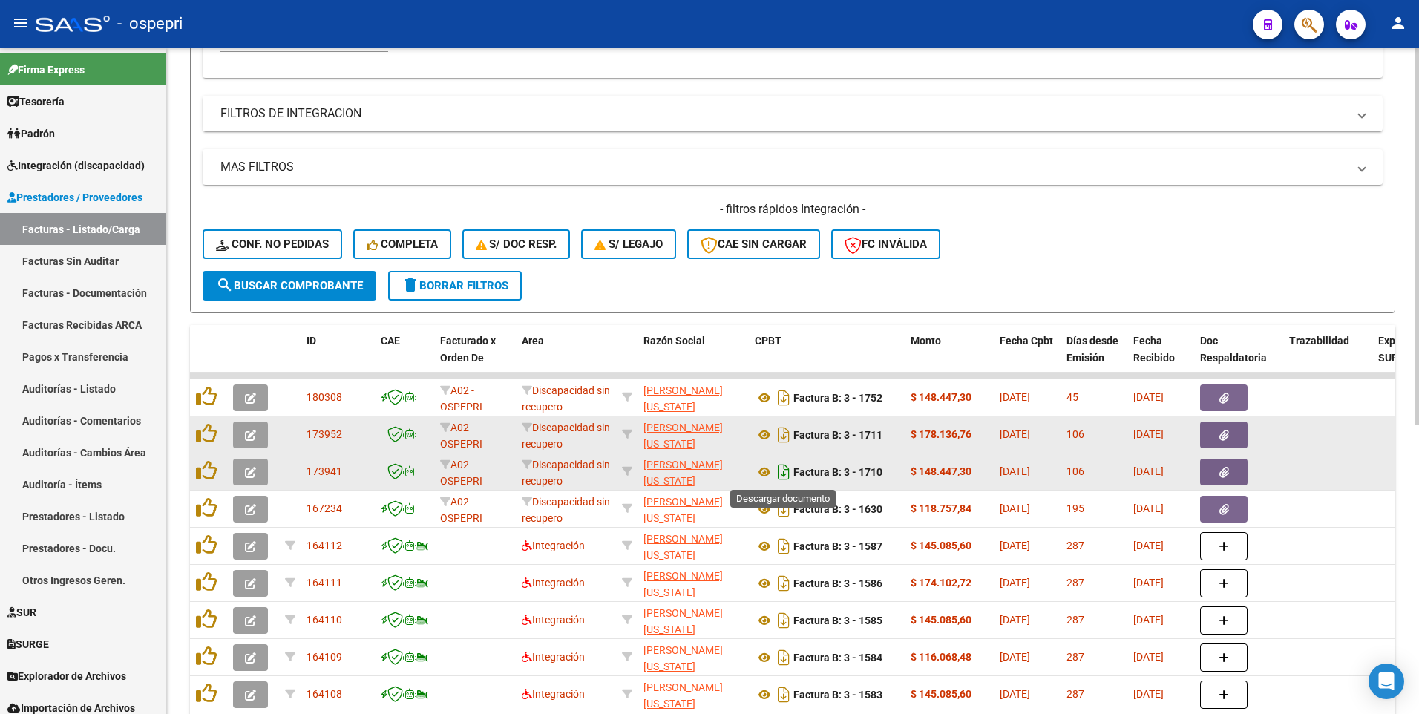
click at [782, 413] on icon "Descargar documento" at bounding box center [783, 472] width 19 height 24
click at [255, 413] on icon "button" at bounding box center [250, 435] width 11 height 11
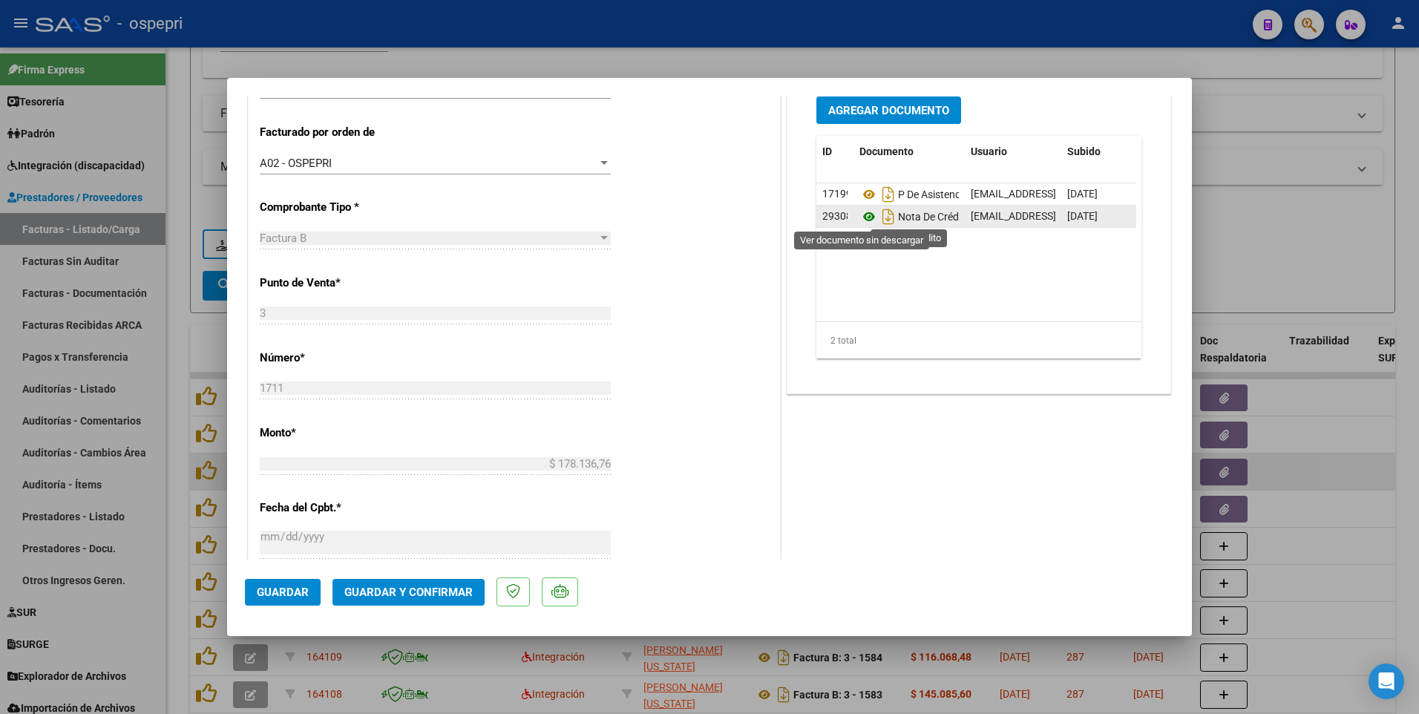
click at [862, 216] on icon at bounding box center [869, 217] width 19 height 18
click at [883, 219] on icon "Descargar documento" at bounding box center [888, 217] width 19 height 24
click at [806, 55] on div at bounding box center [709, 357] width 1419 height 714
type input "$ 0,00"
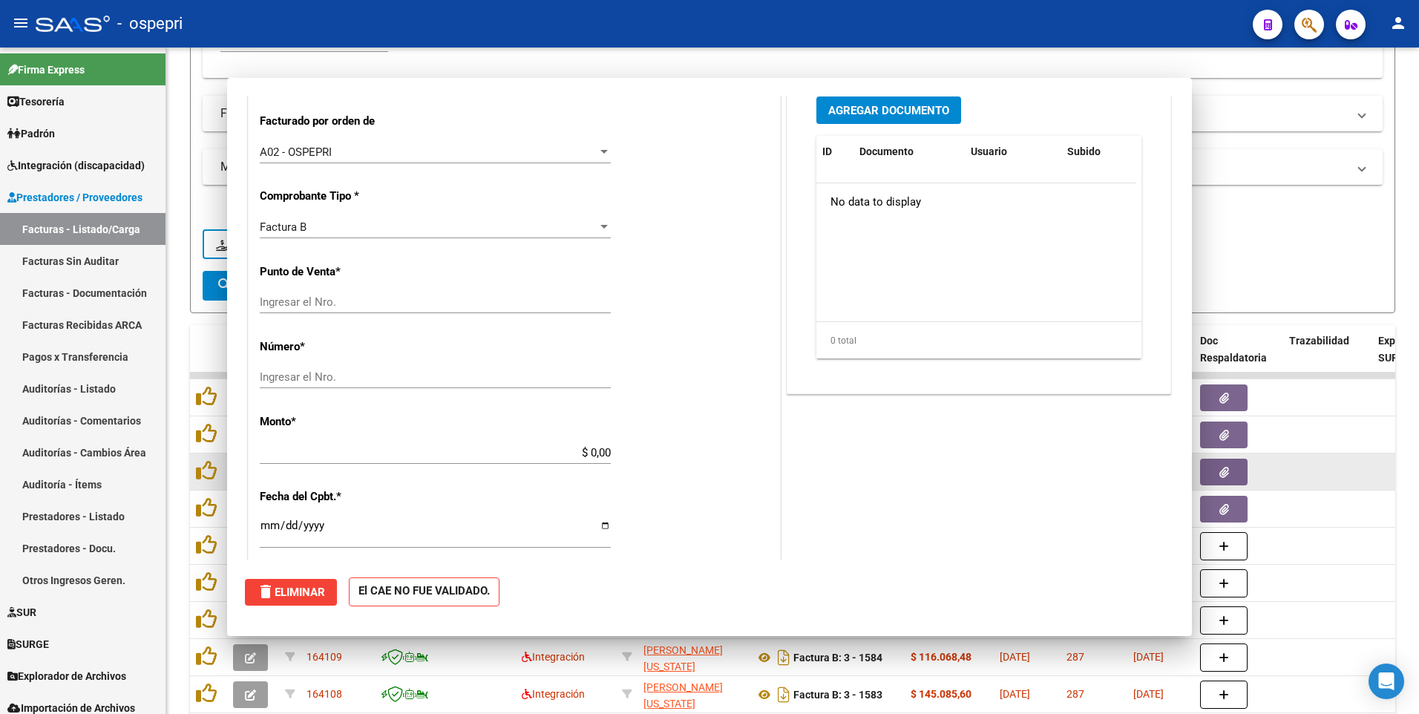
scroll to position [360, 0]
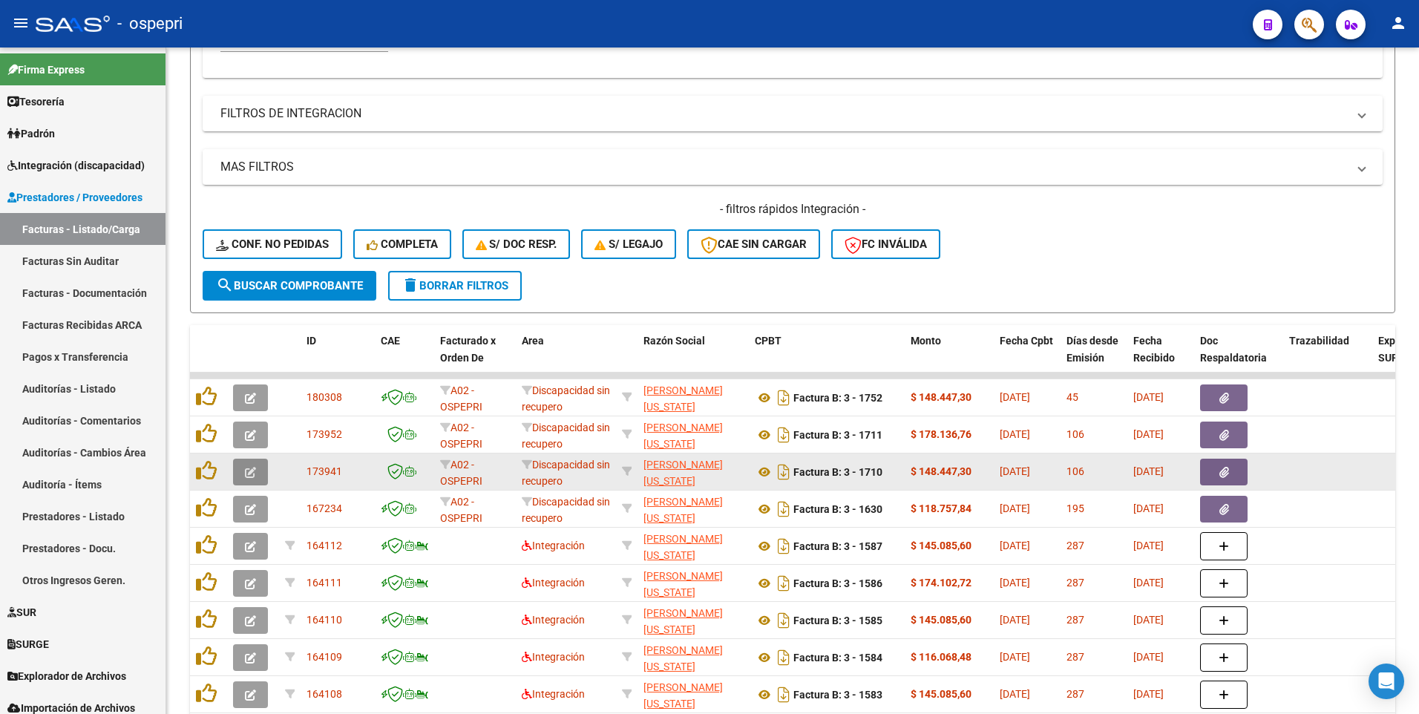
click at [252, 413] on icon "button" at bounding box center [250, 472] width 11 height 11
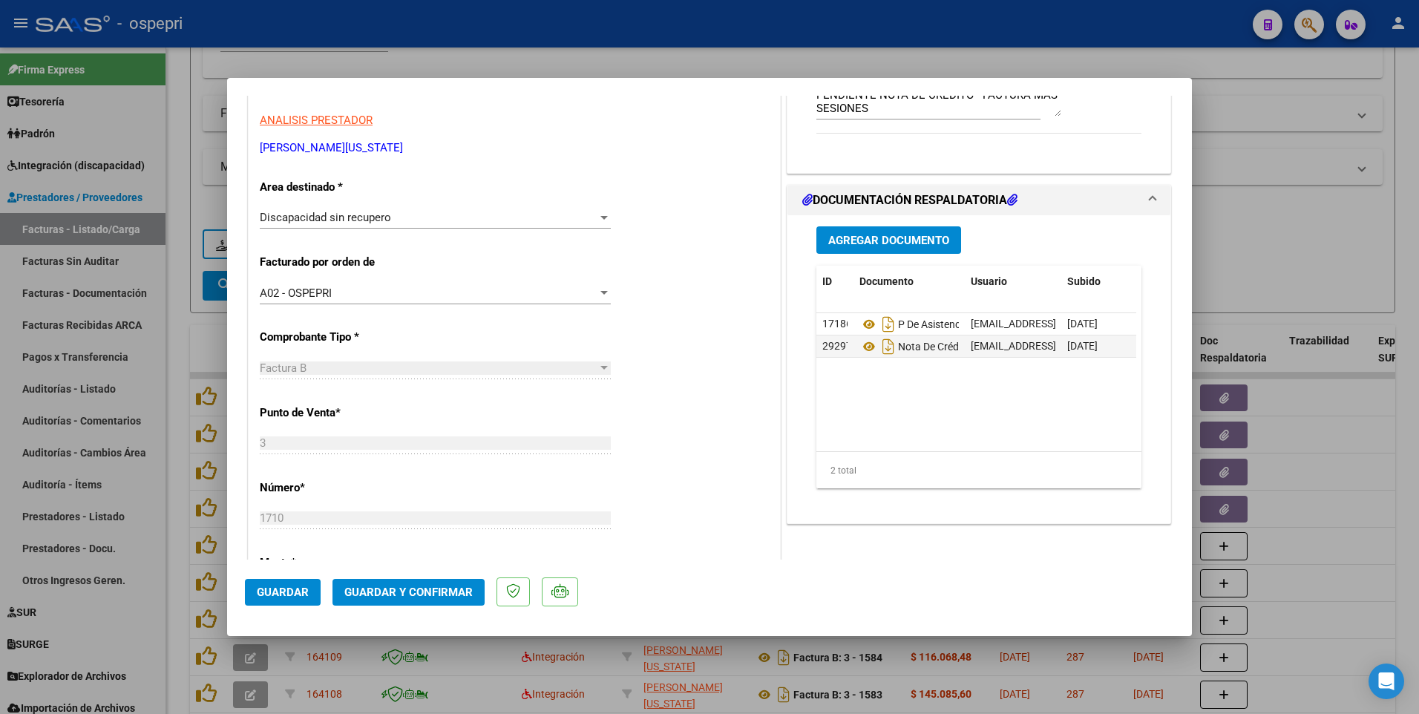
scroll to position [297, 0]
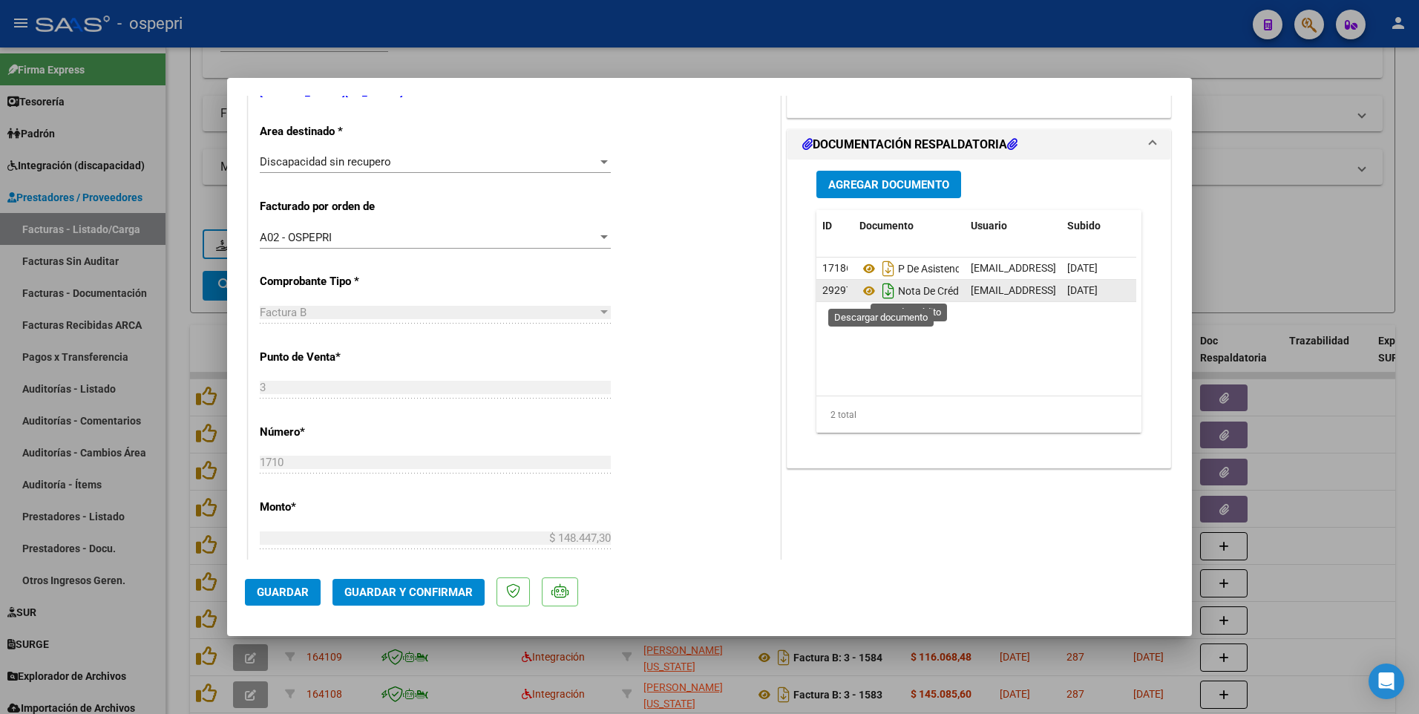
click at [883, 297] on icon "Descargar documento" at bounding box center [888, 291] width 19 height 24
click at [970, 413] on div "COMENTARIOS Comentarios De la Obra Social: Estimada, lo mismo que la anterior p…" at bounding box center [979, 453] width 390 height 1275
click at [1062, 413] on div "COMENTARIOS Comentarios De la Obra Social: Estimada, lo mismo que la anterior p…" at bounding box center [979, 453] width 390 height 1275
click at [1260, 235] on div at bounding box center [709, 357] width 1419 height 714
type input "$ 0,00"
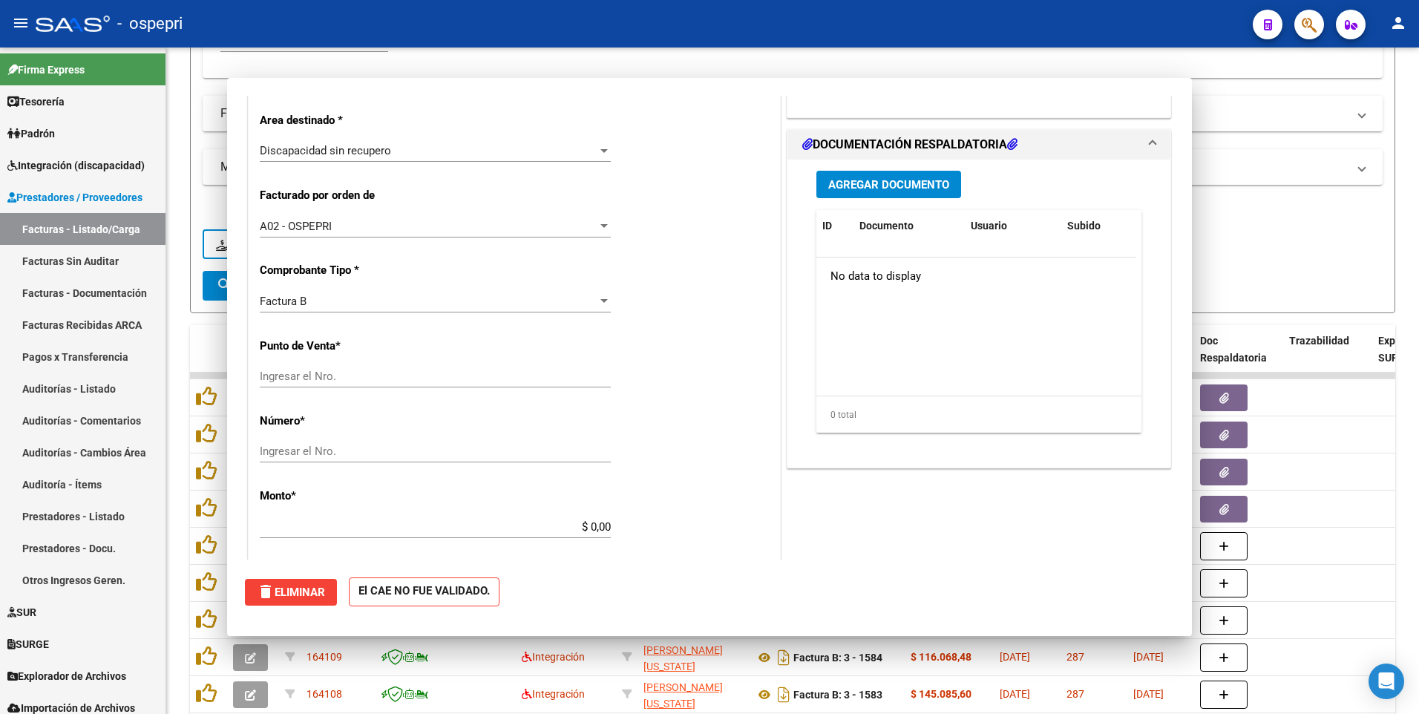
scroll to position [286, 0]
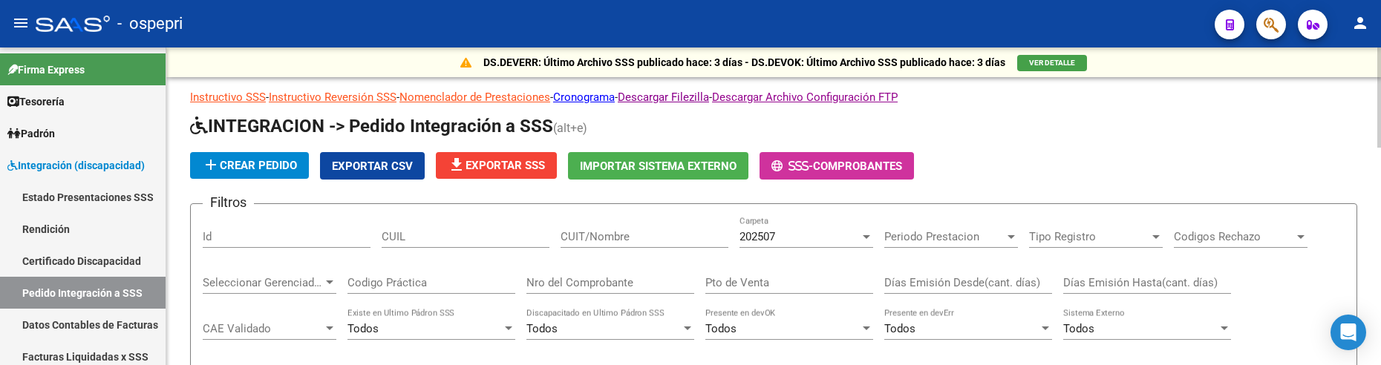
scroll to position [148, 0]
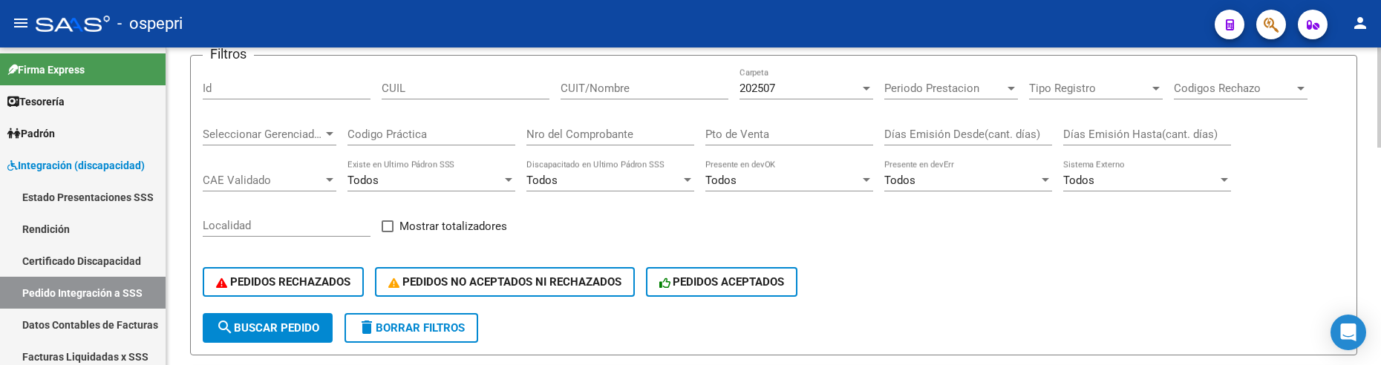
click at [596, 88] on input "CUIT/Nombre" at bounding box center [644, 88] width 168 height 13
click at [290, 336] on button "search Buscar Pedido" at bounding box center [268, 328] width 130 height 30
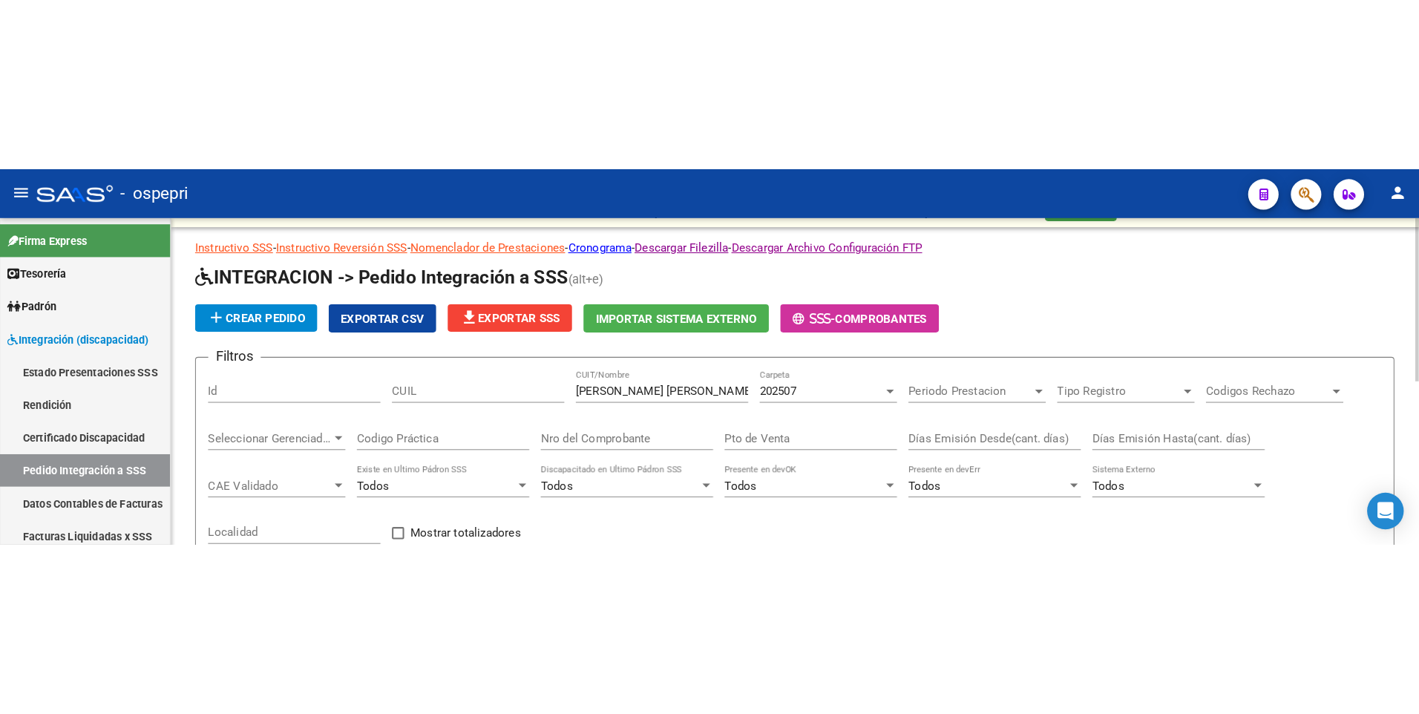
scroll to position [0, 0]
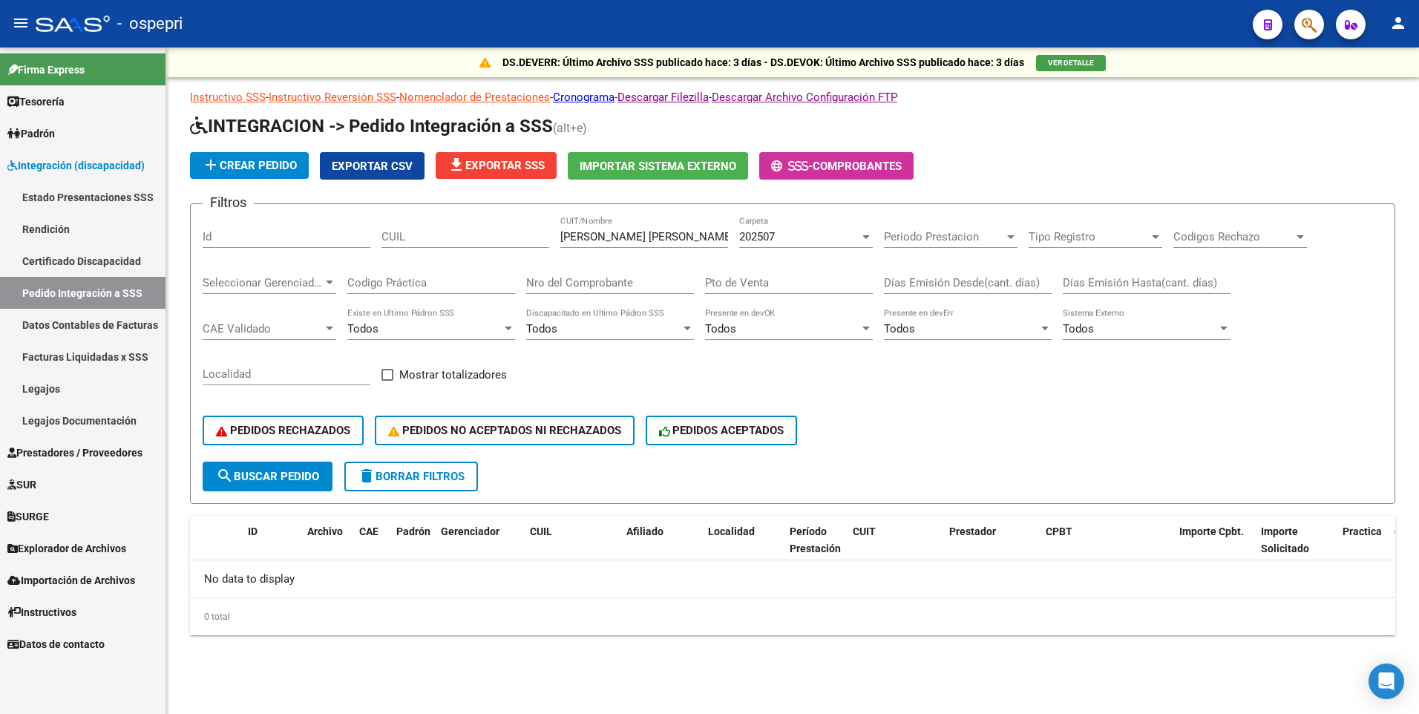
click at [248, 364] on span "search Buscar Pedido" at bounding box center [267, 476] width 103 height 13
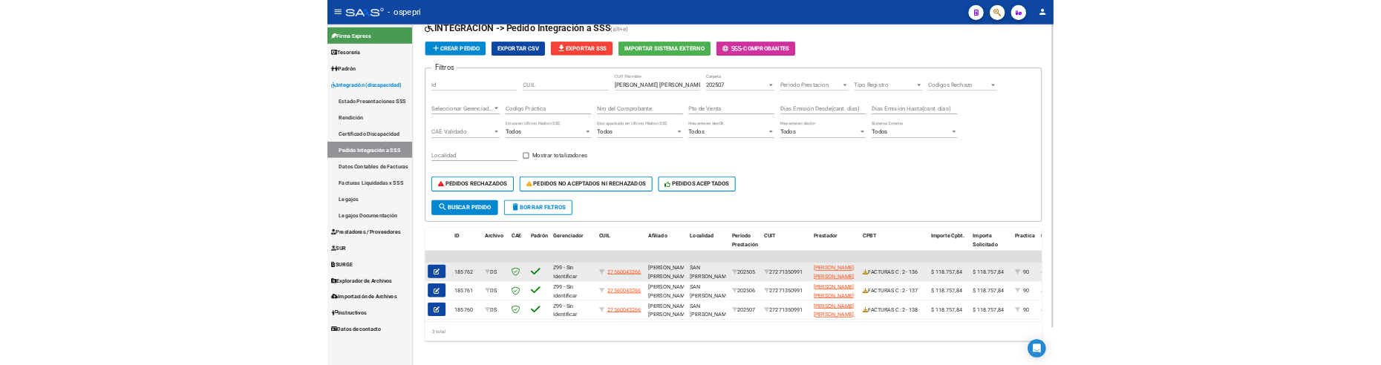
scroll to position [82, 0]
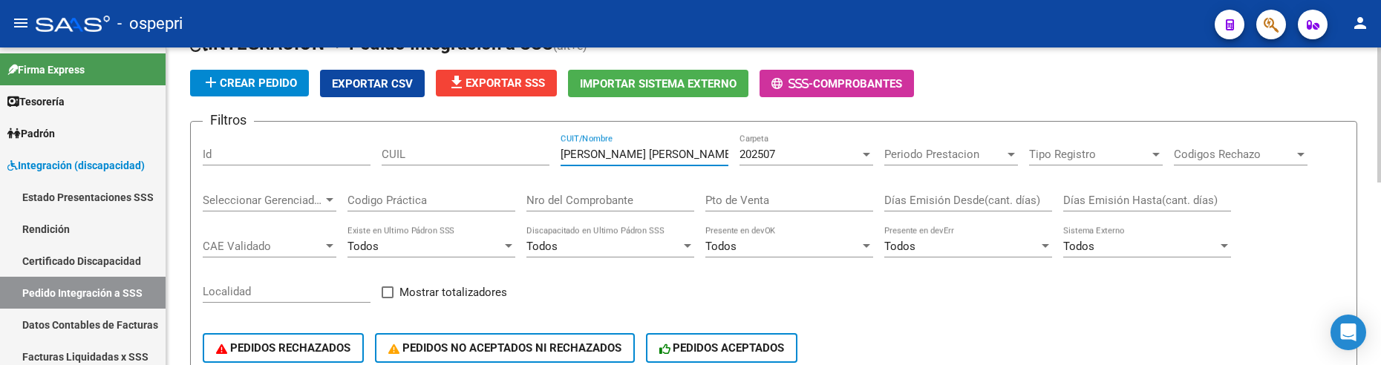
drag, startPoint x: 683, startPoint y: 157, endPoint x: 537, endPoint y: 157, distance: 146.2
click at [537, 157] on div "Filtros Id [PERSON_NAME] [PERSON_NAME] CUIT/Nombre 202507 Carpeta Periodo Prest…" at bounding box center [774, 257] width 1142 height 246
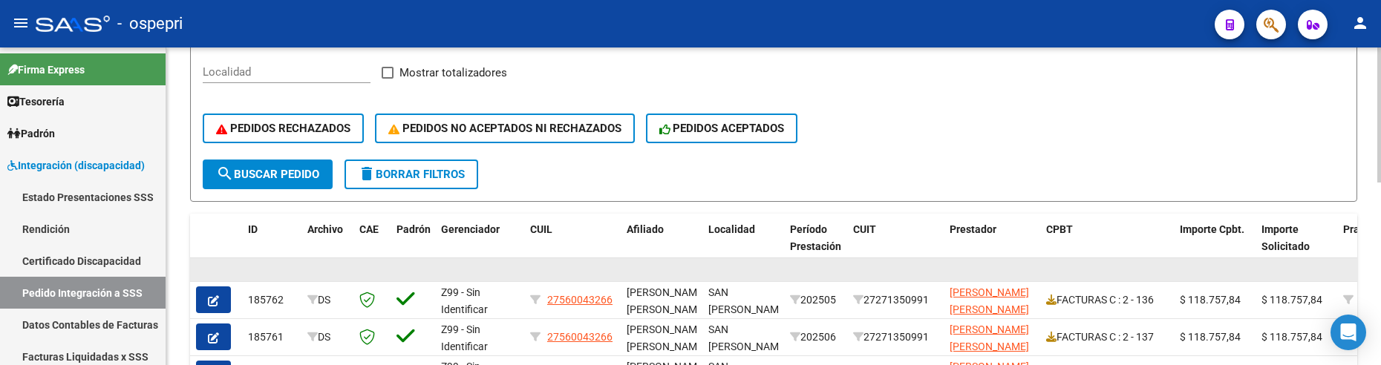
scroll to position [305, 0]
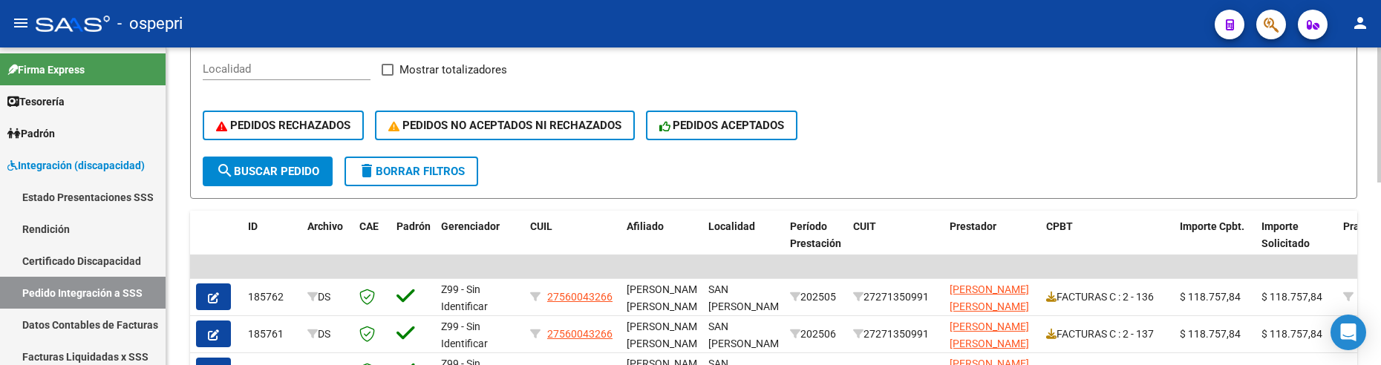
click at [281, 164] on button "search Buscar Pedido" at bounding box center [268, 172] width 130 height 30
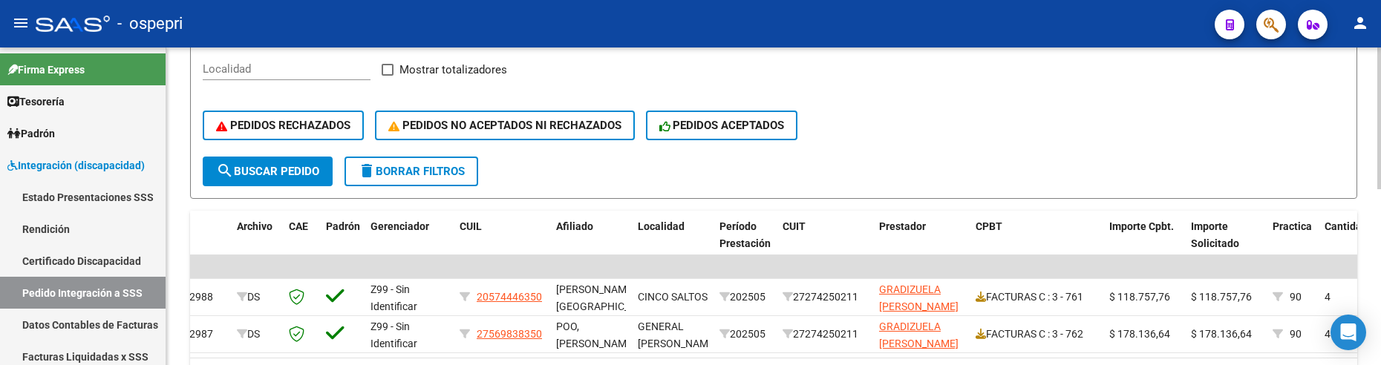
scroll to position [0, 65]
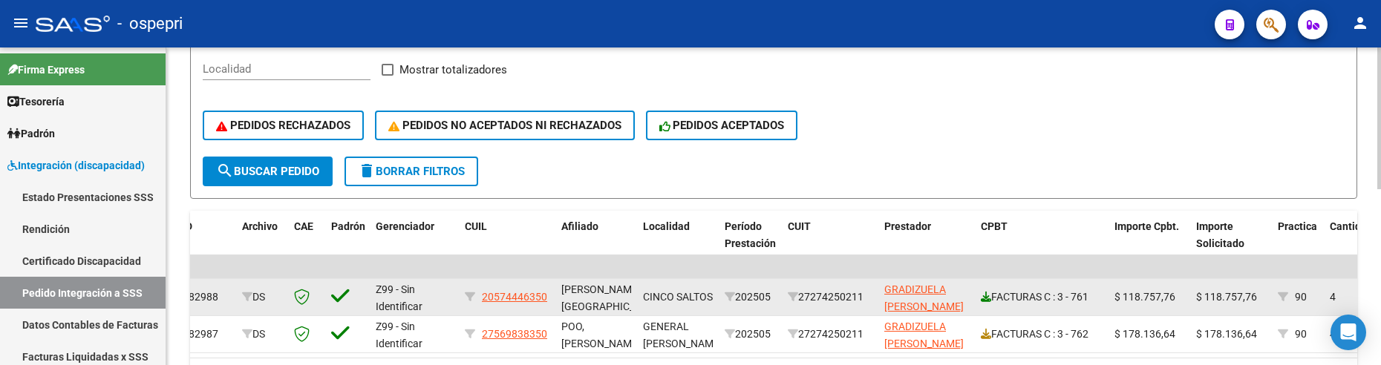
click at [984, 296] on icon at bounding box center [986, 297] width 10 height 10
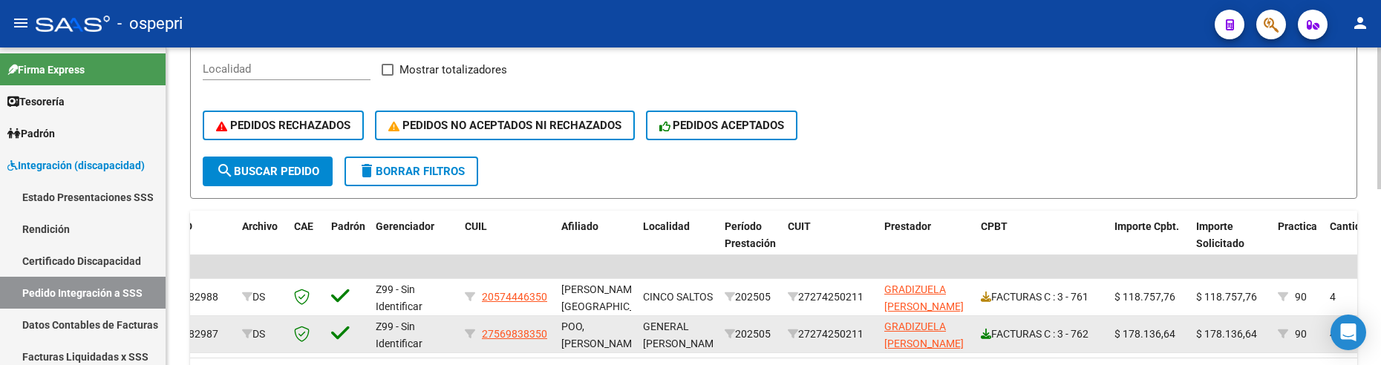
click at [986, 335] on icon at bounding box center [986, 334] width 10 height 10
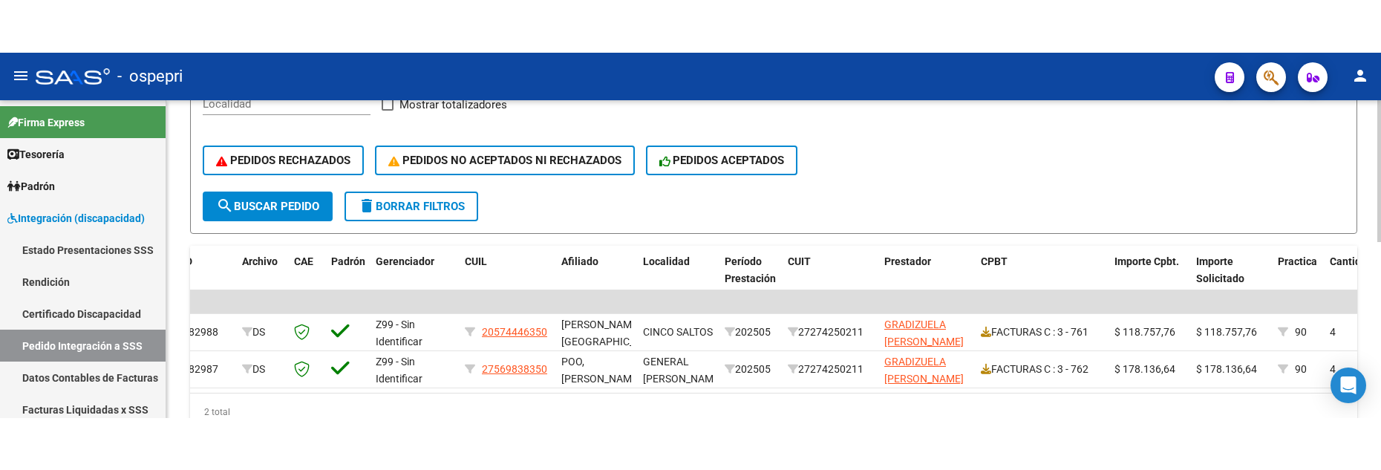
scroll to position [305, 0]
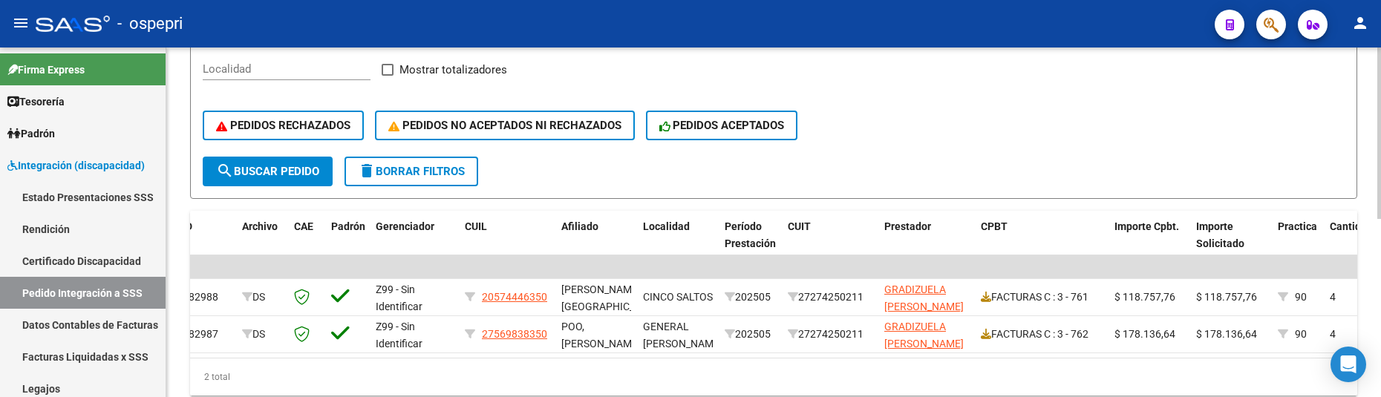
click at [310, 176] on span "search Buscar Pedido" at bounding box center [267, 171] width 103 height 13
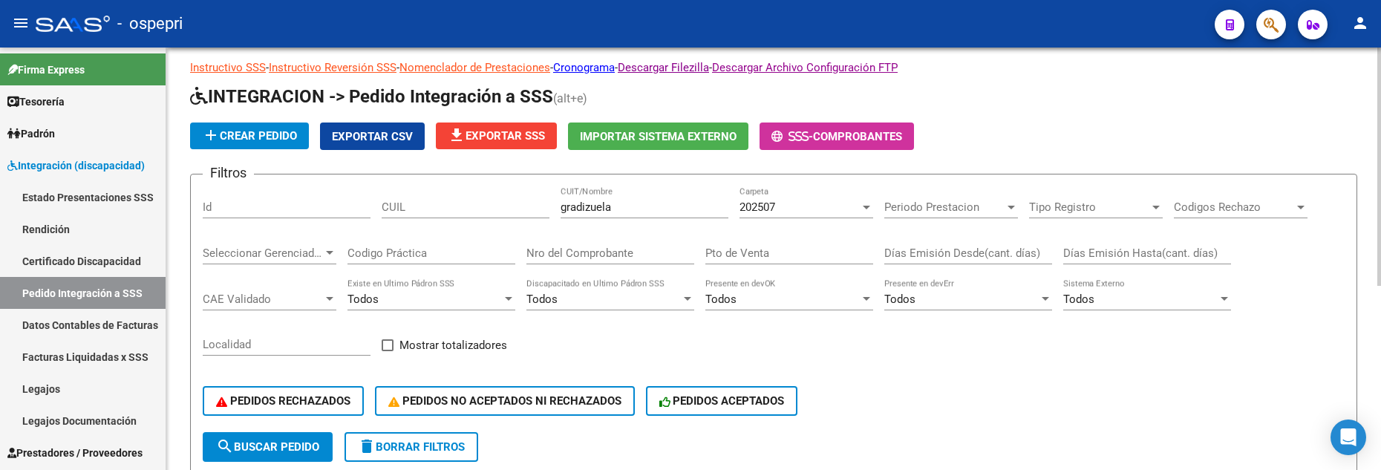
scroll to position [8, 0]
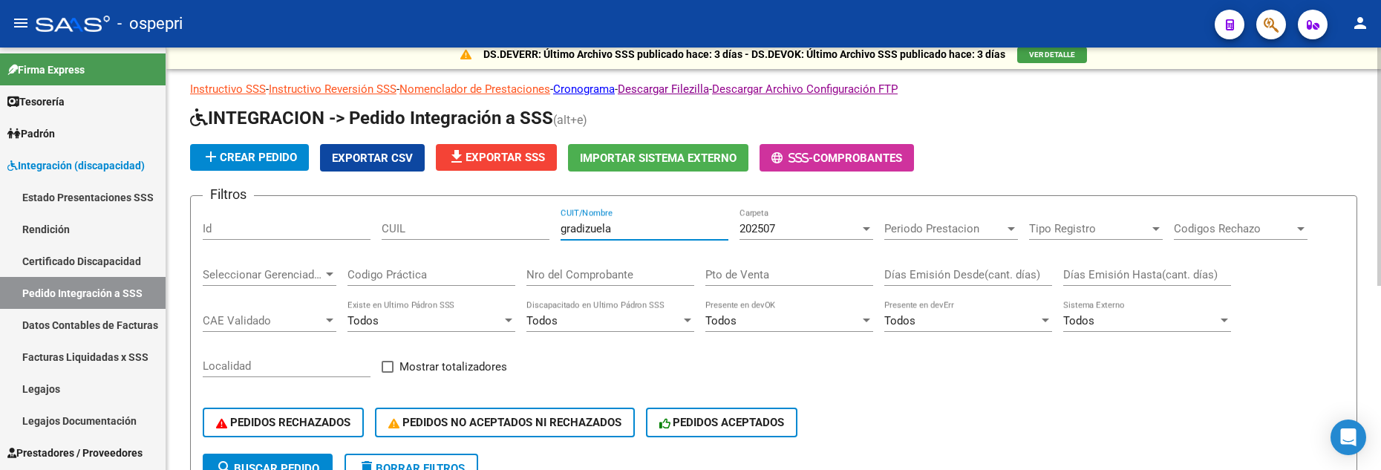
drag, startPoint x: 631, startPoint y: 229, endPoint x: 544, endPoint y: 227, distance: 86.9
click at [544, 227] on div "Filtros Id CUIL gradizuela CUIT/Nombre 202507 Carpeta Periodo Prestacion Period…" at bounding box center [774, 331] width 1142 height 246
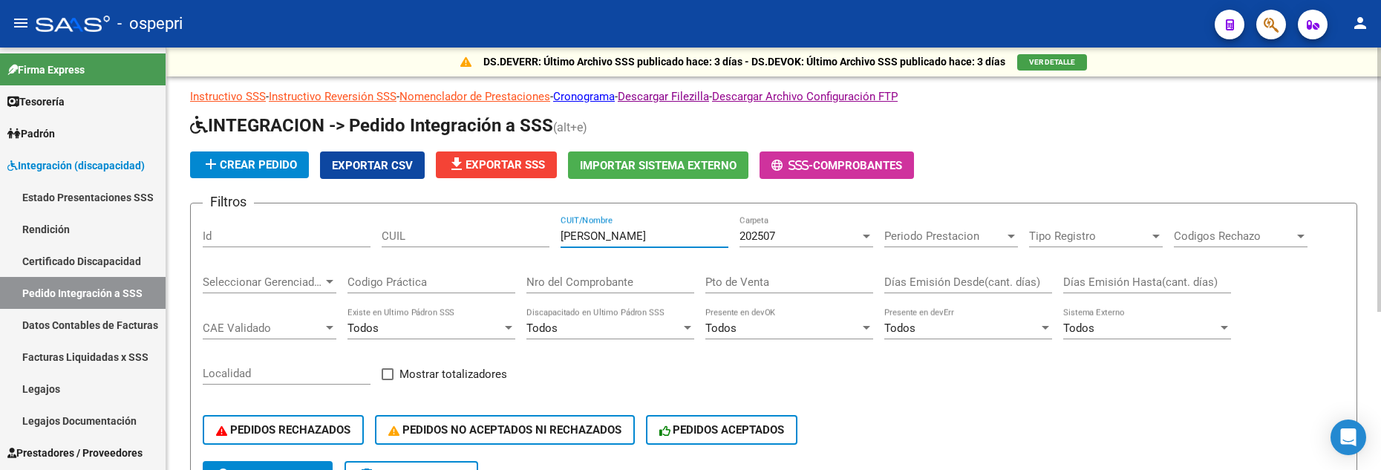
scroll to position [0, 0]
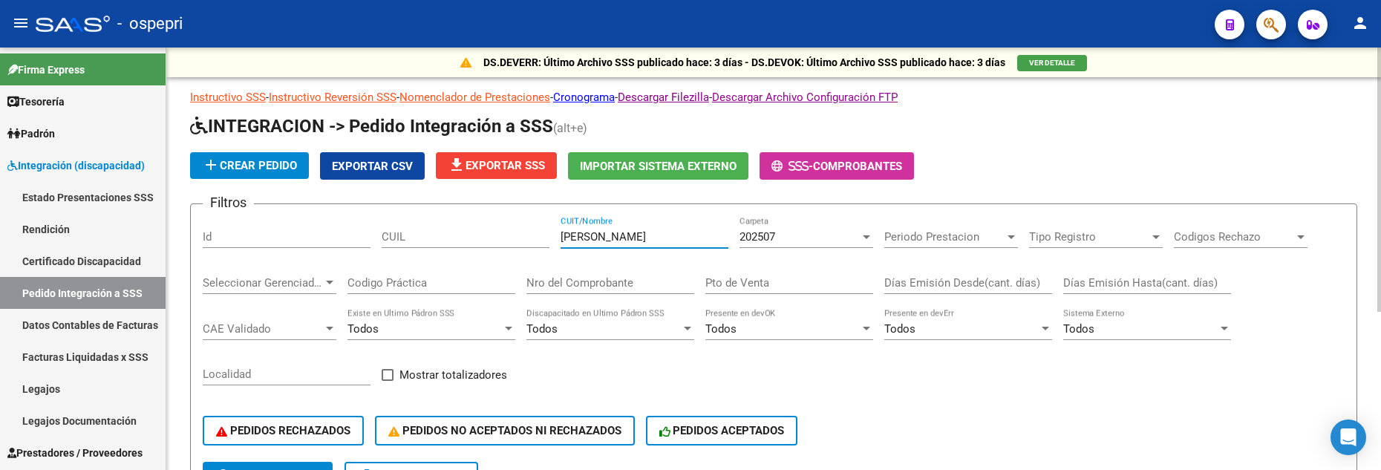
drag, startPoint x: 659, startPoint y: 233, endPoint x: 523, endPoint y: 245, distance: 136.4
click at [523, 245] on div "Filtros Id CUIL HERRERA JES CUIT/Nombre 202507 Carpeta Periodo Prestacion Perio…" at bounding box center [774, 339] width 1142 height 246
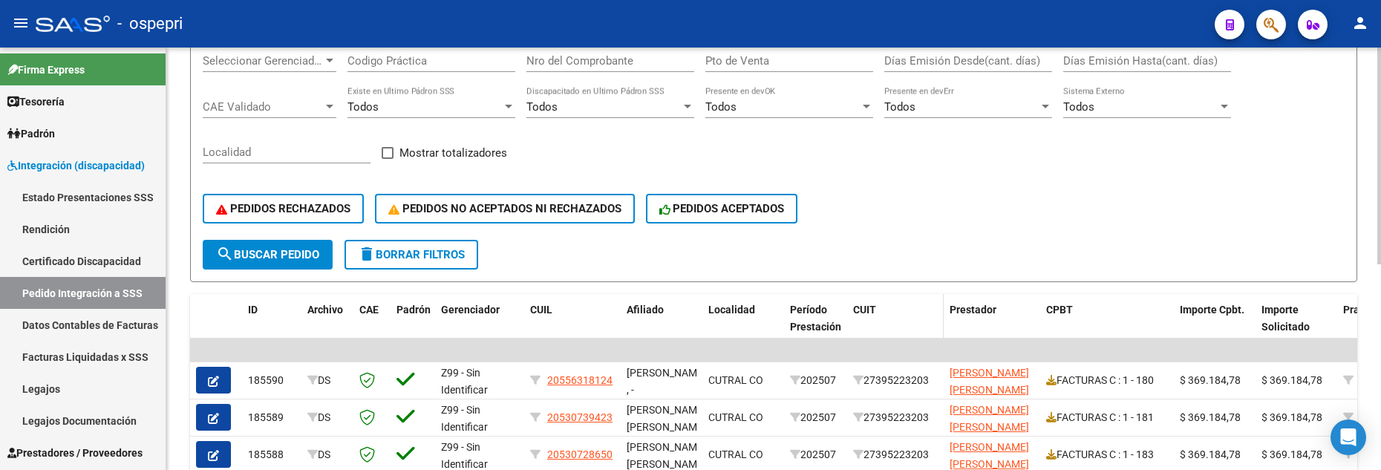
scroll to position [297, 0]
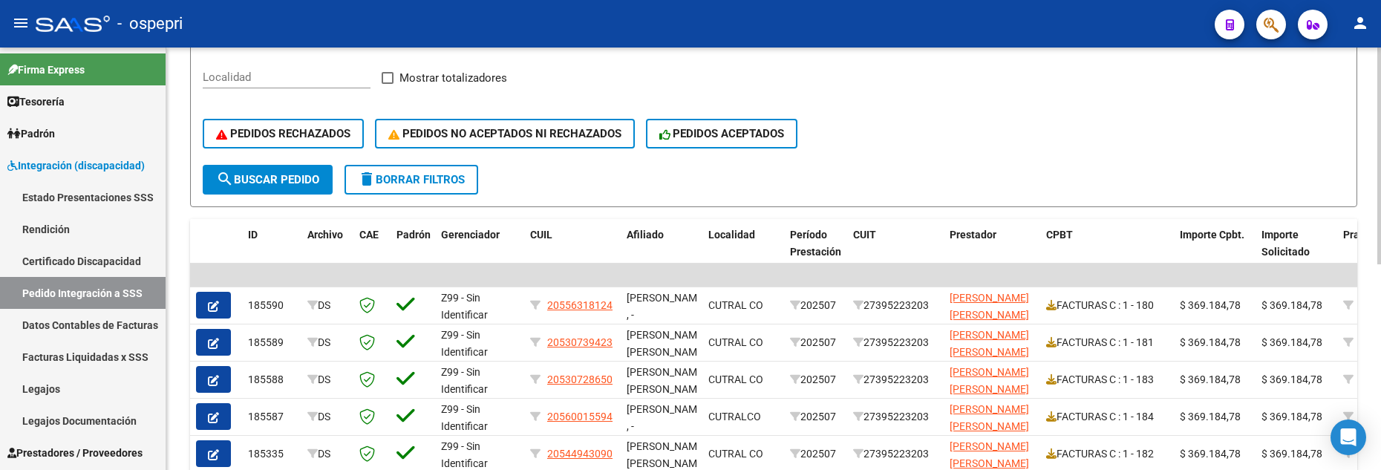
click at [938, 138] on div "PEDIDOS RECHAZADOS PEDIDOS NO ACEPTADOS NI RECHAZADOS PEDIDOS ACEPTADOS" at bounding box center [774, 133] width 1142 height 62
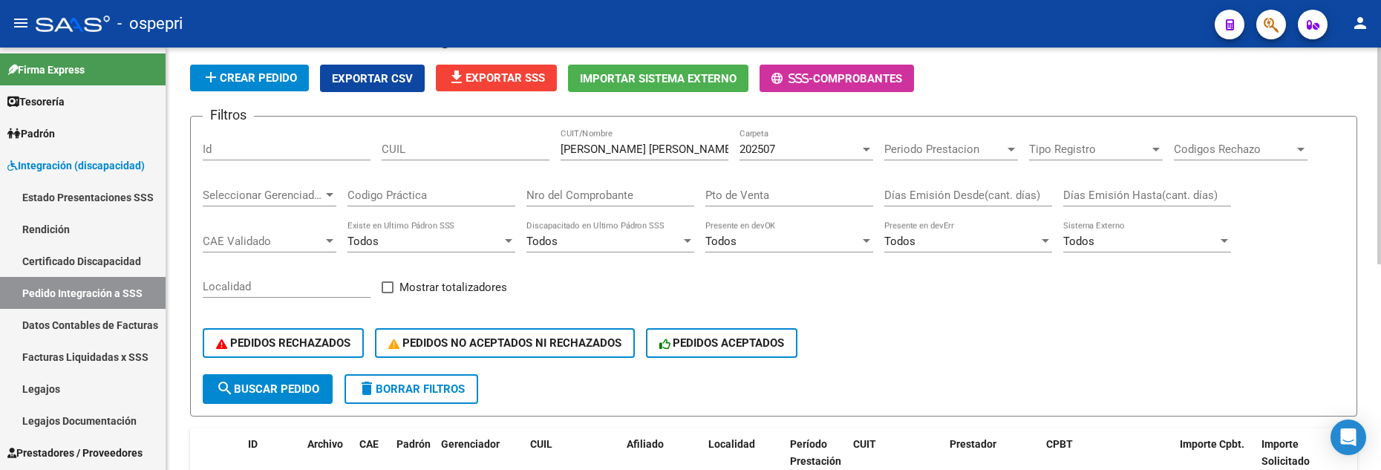
scroll to position [74, 0]
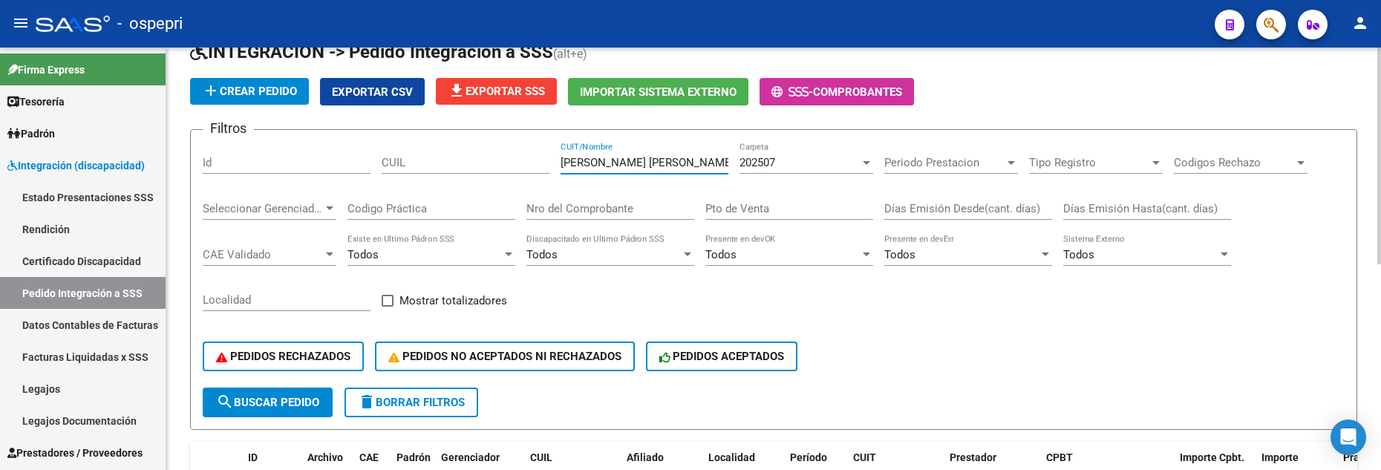
drag, startPoint x: 681, startPoint y: 163, endPoint x: 560, endPoint y: 159, distance: 121.8
click at [560, 159] on div "Filtros Id CUIL LILLO MARIA LUCIANA CUIT/Nombre 202507 Carpeta Periodo Prestaci…" at bounding box center [774, 265] width 1142 height 246
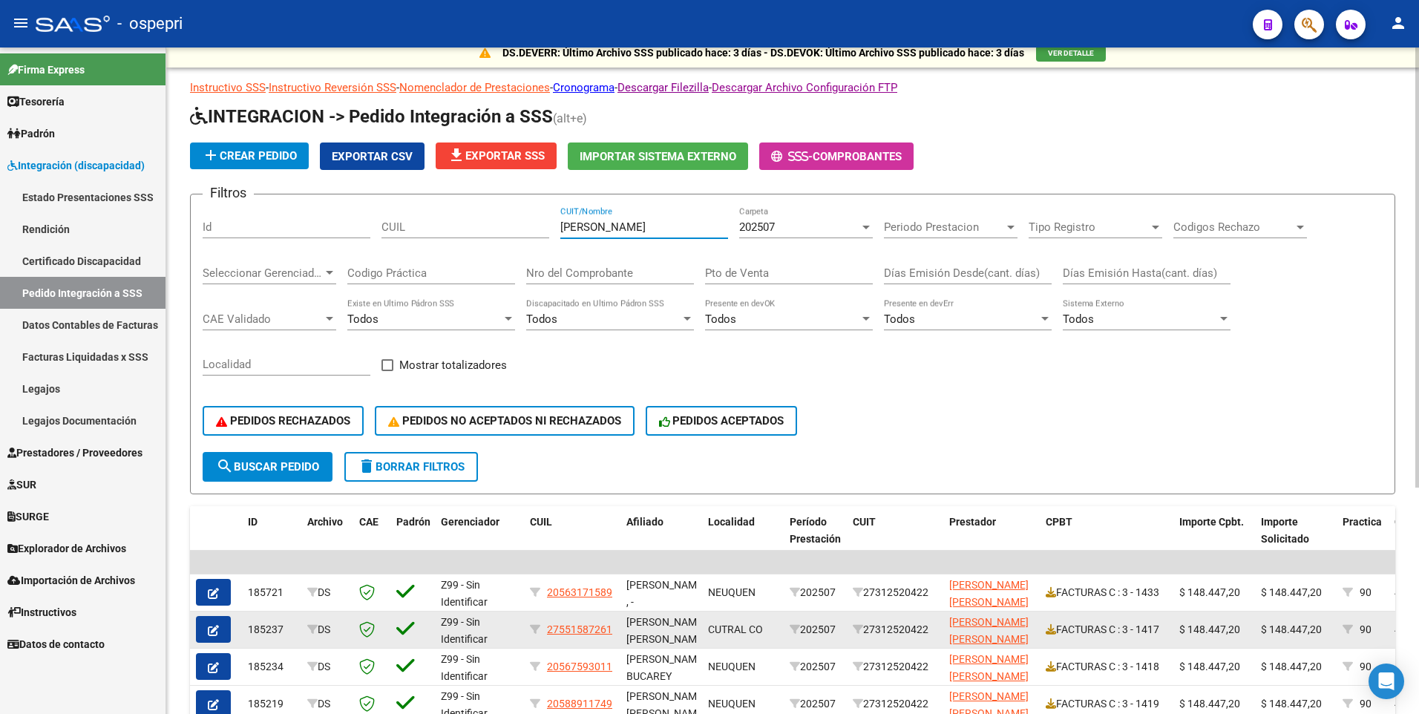
scroll to position [0, 0]
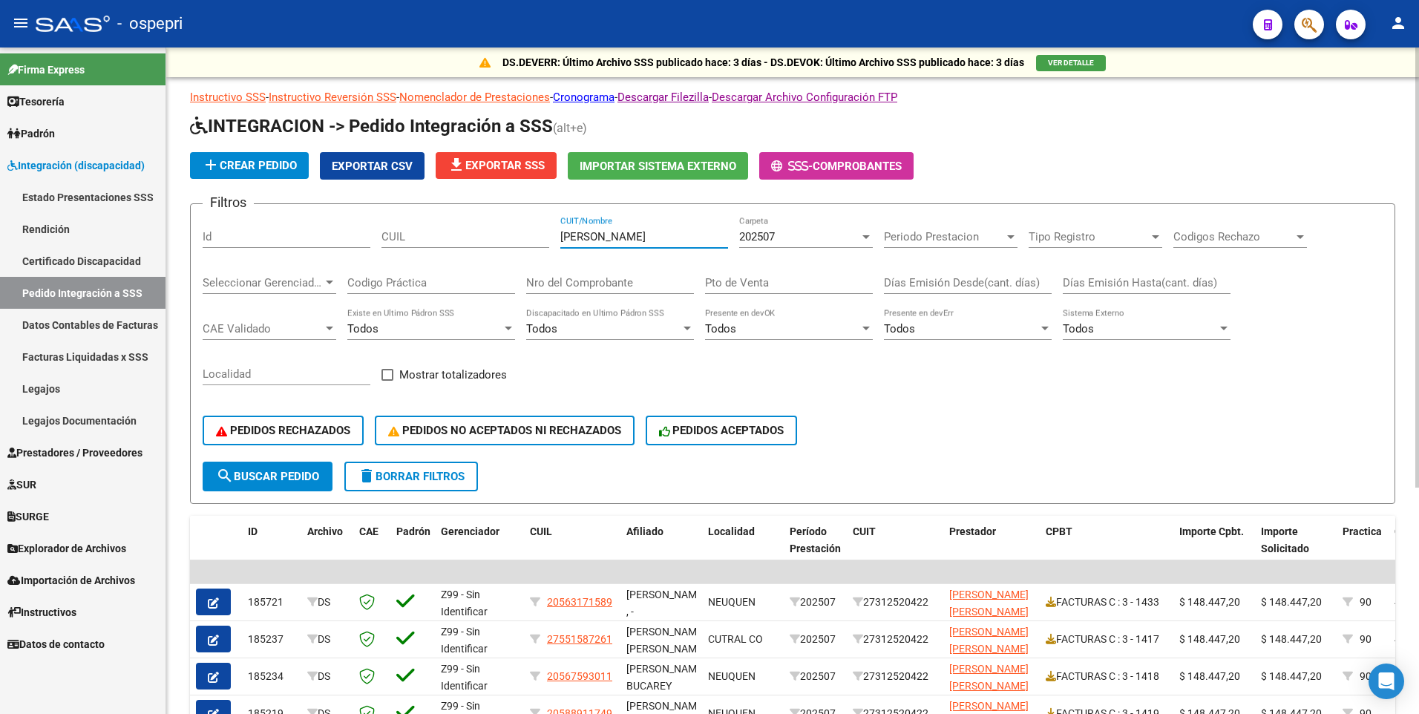
drag, startPoint x: 628, startPoint y: 235, endPoint x: 543, endPoint y: 235, distance: 84.6
click at [543, 235] on div "Filtros Id CUIL MUÑIZ ANA CUIT/Nombre 202507 Carpeta Periodo Prestacion Periodo…" at bounding box center [793, 339] width 1180 height 246
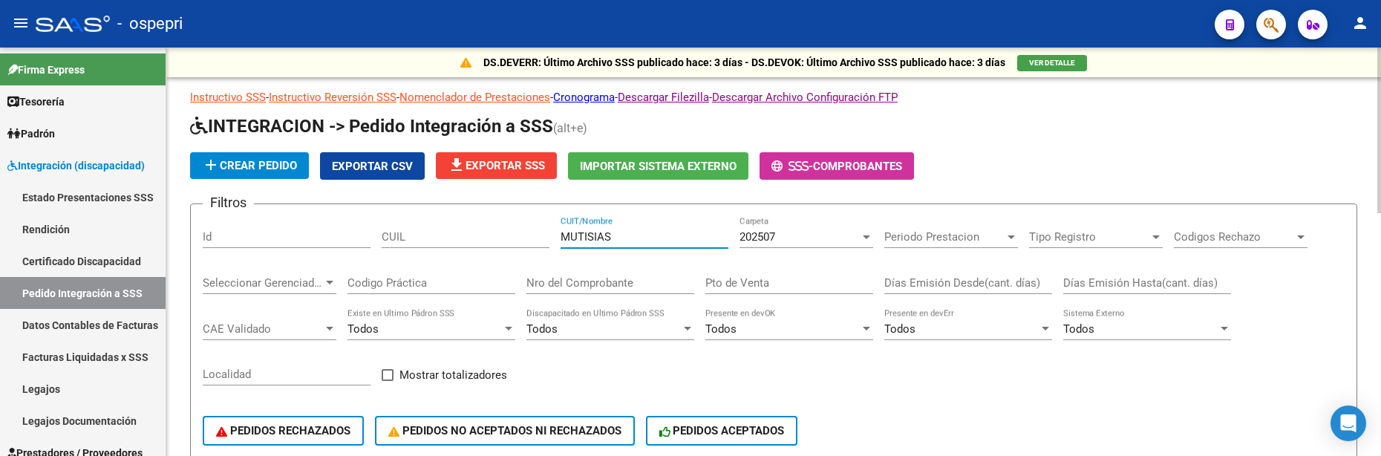
drag, startPoint x: 650, startPoint y: 238, endPoint x: 563, endPoint y: 234, distance: 86.2
click at [563, 234] on input "MUTISIAS" at bounding box center [644, 236] width 168 height 13
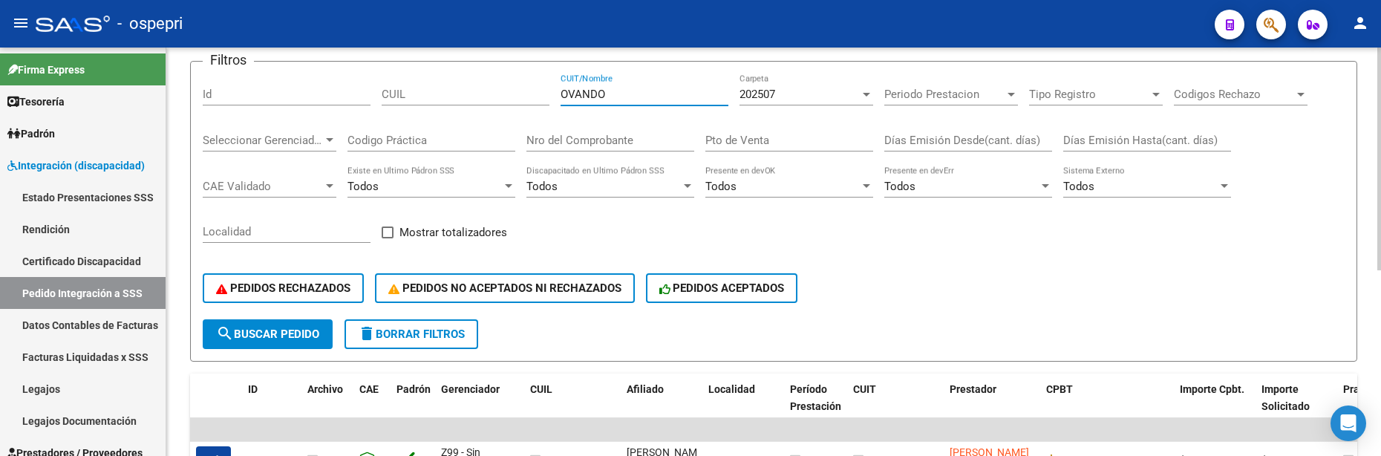
scroll to position [118, 0]
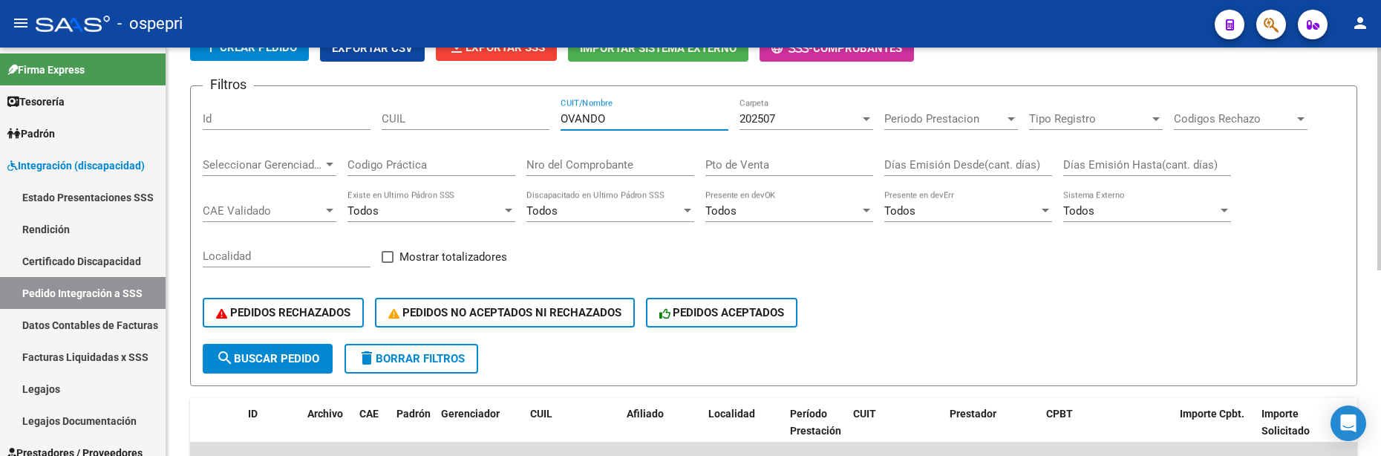
drag, startPoint x: 632, startPoint y: 121, endPoint x: 560, endPoint y: 121, distance: 71.3
click at [560, 121] on input "OVANDO" at bounding box center [644, 118] width 168 height 13
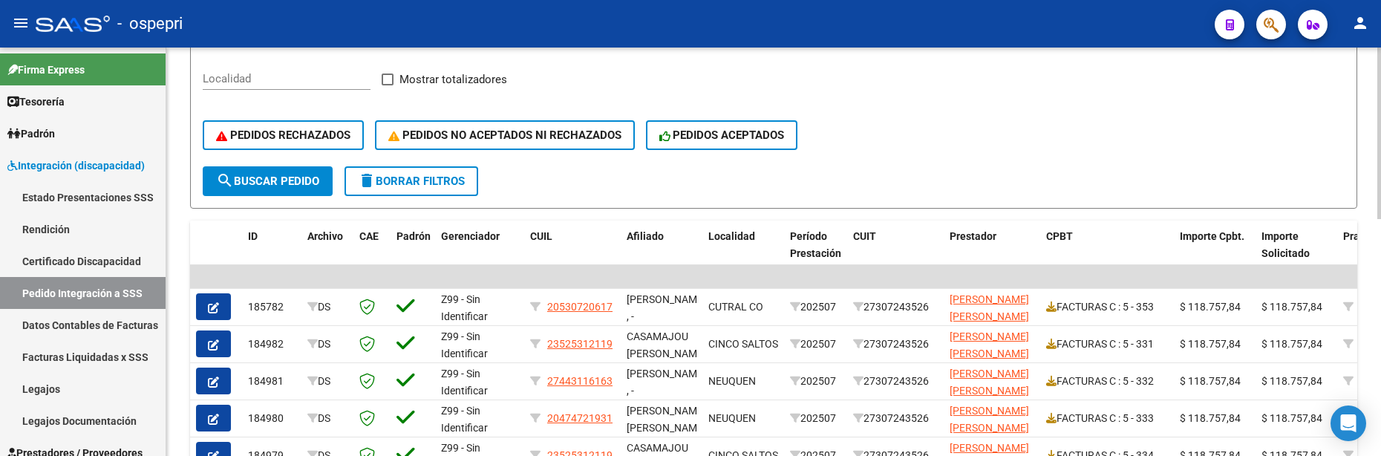
scroll to position [266, 0]
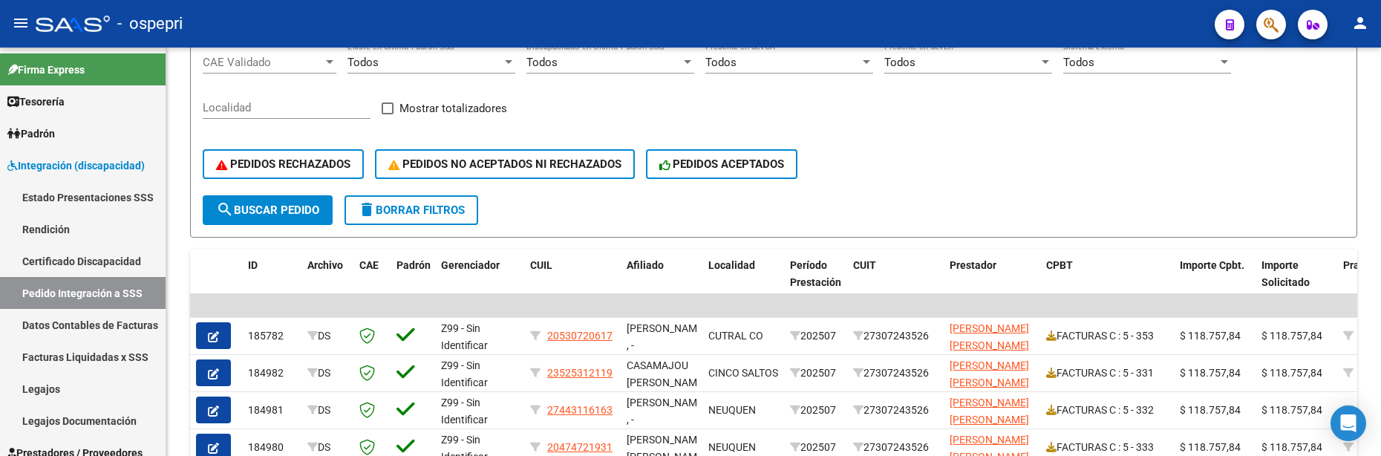
type input "[PERSON_NAME]"
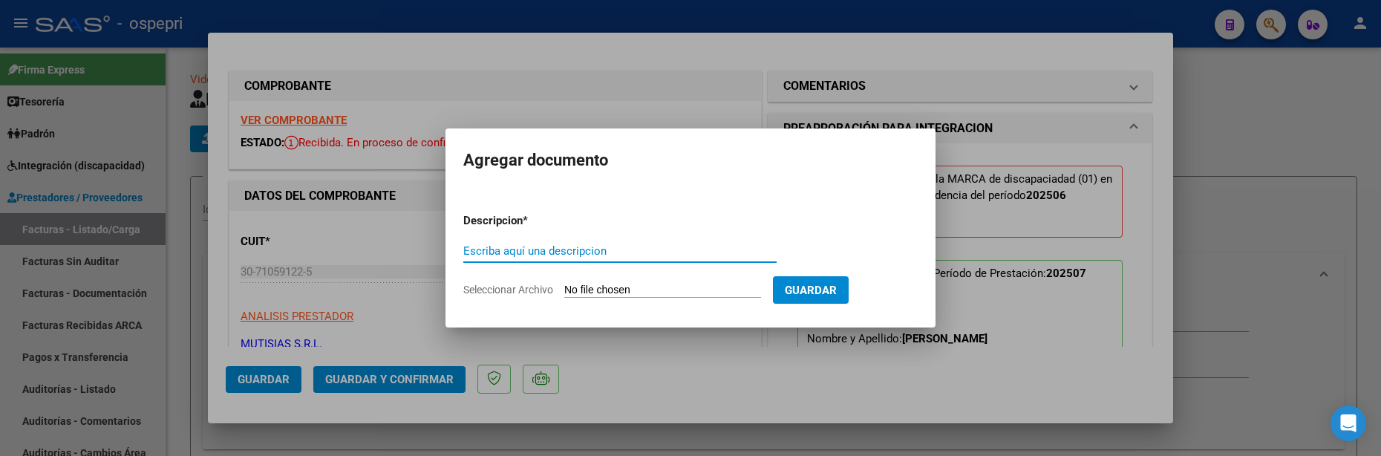
click at [476, 252] on input "Escriba aquí una descripcion" at bounding box center [619, 250] width 313 height 13
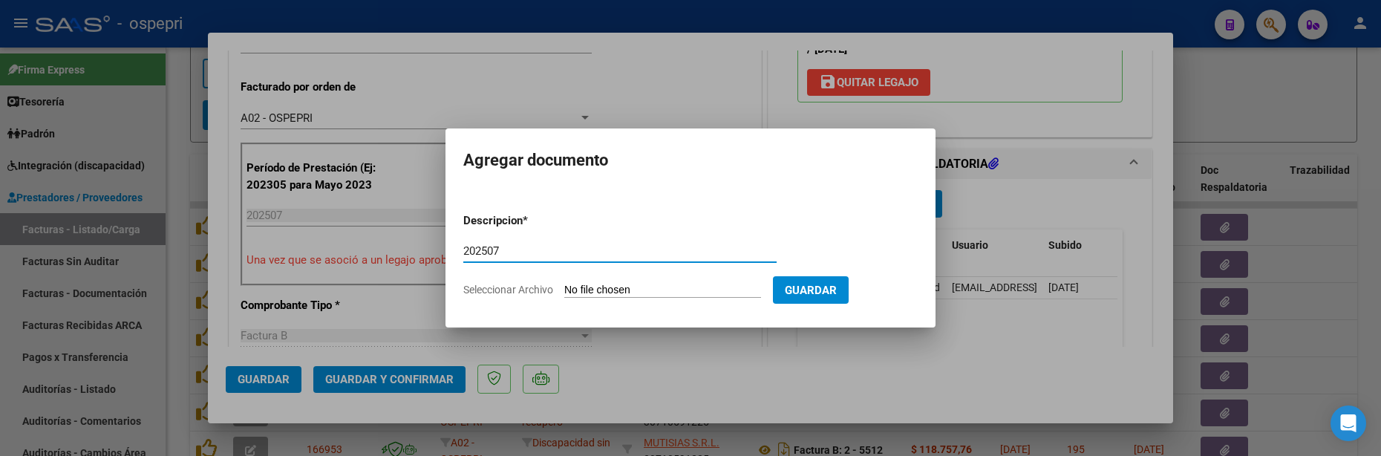
type input "202507"
click at [592, 286] on input "Seleccionar Archivo" at bounding box center [662, 291] width 197 height 14
type input "C:\fakepath\30710591225-FACTURA_B-2-5863-ANEXO-PLANILLA DE ASISTENCIA.pdf"
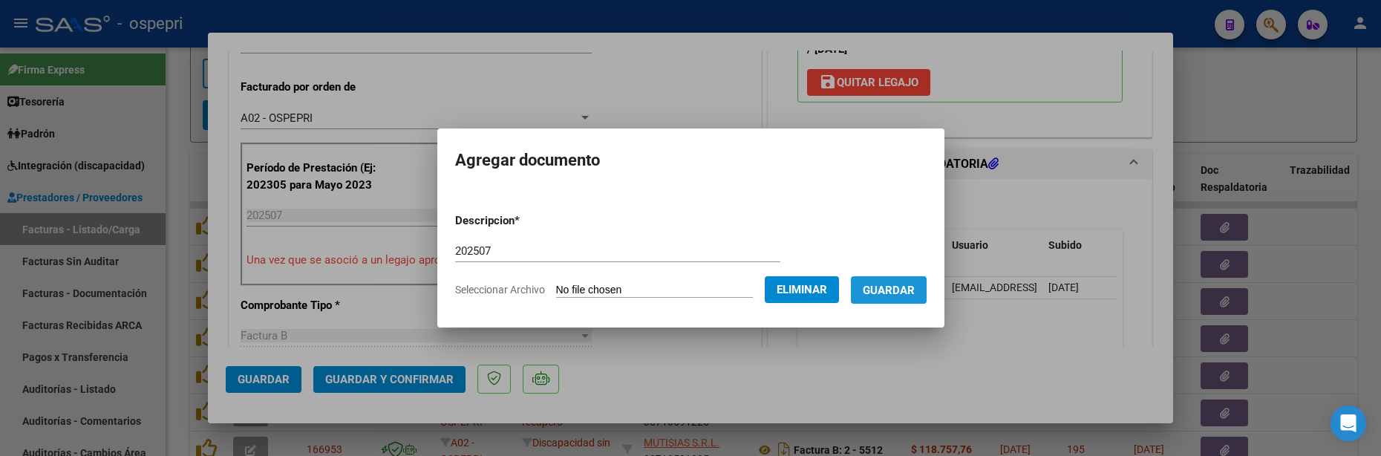
click at [926, 301] on button "Guardar" at bounding box center [889, 289] width 76 height 27
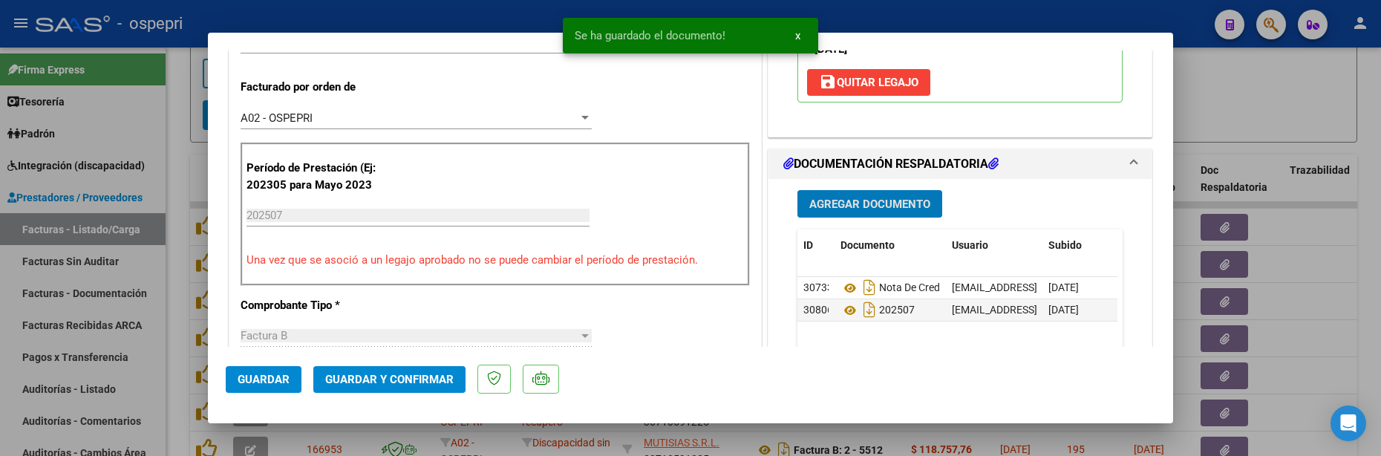
click at [379, 381] on span "Guardar y Confirmar" at bounding box center [389, 379] width 128 height 13
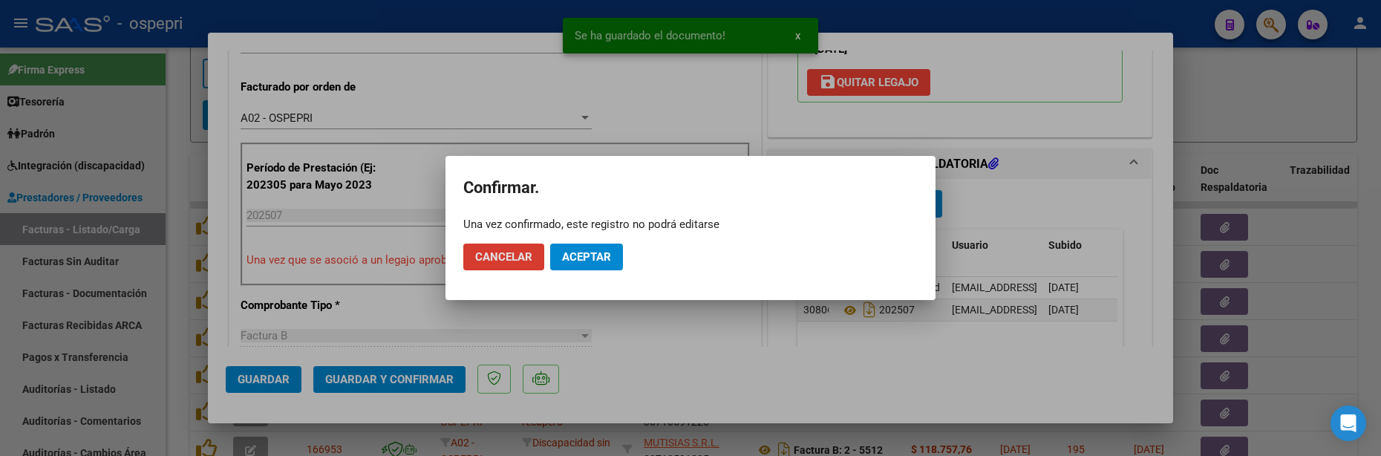
click at [586, 262] on span "Aceptar" at bounding box center [586, 256] width 49 height 13
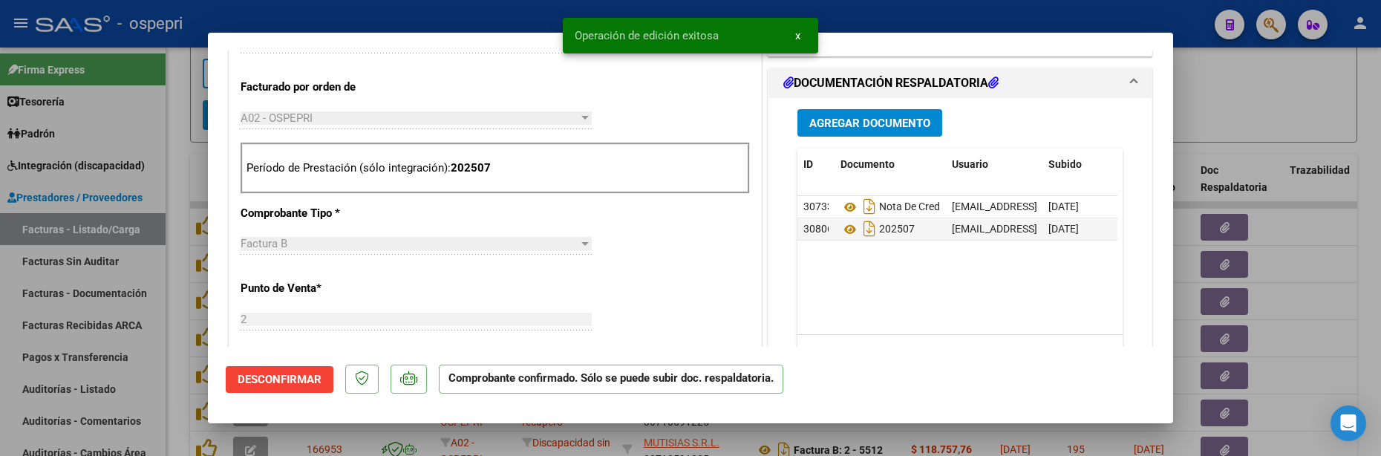
click at [1304, 284] on div at bounding box center [690, 228] width 1381 height 456
type input "$ 0,00"
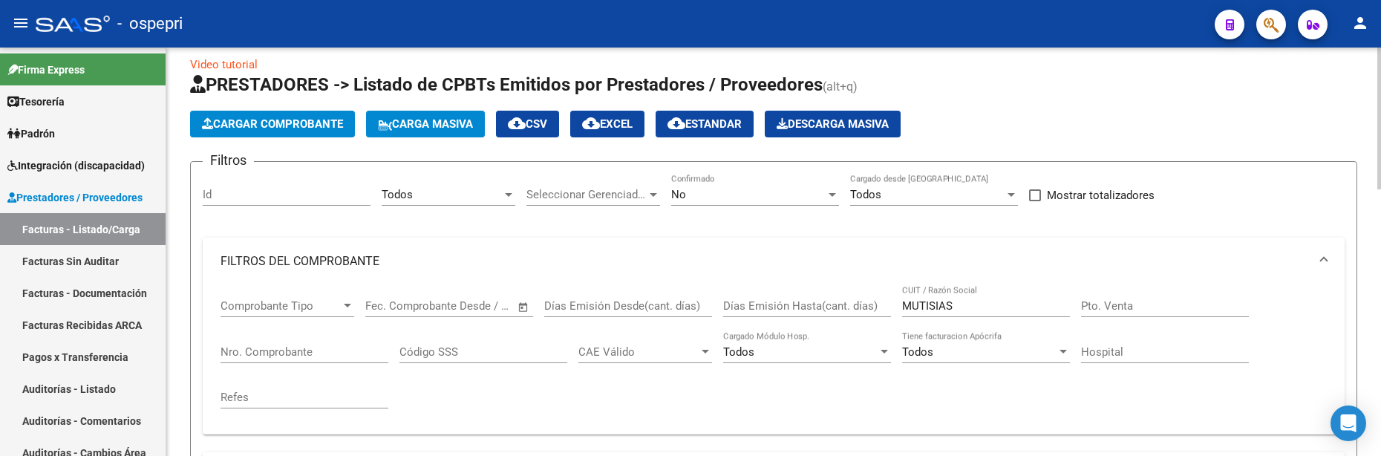
scroll to position [0, 0]
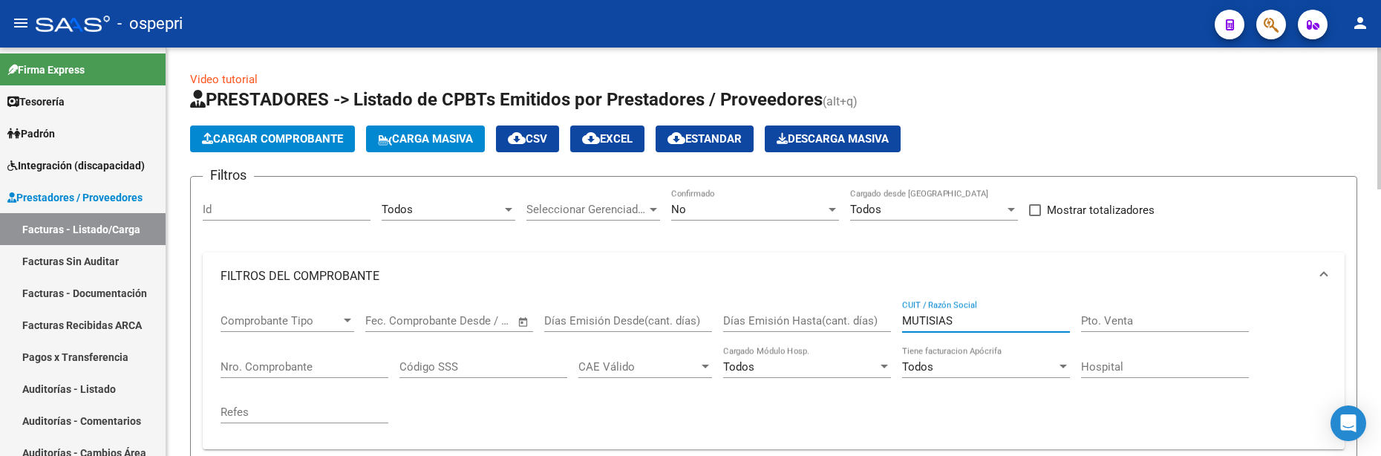
drag, startPoint x: 969, startPoint y: 322, endPoint x: 880, endPoint y: 321, distance: 89.1
click at [880, 321] on div "Comprobante Tipo Comprobante Tipo Start date – End date Fec. Comprobante Desde …" at bounding box center [773, 368] width 1106 height 137
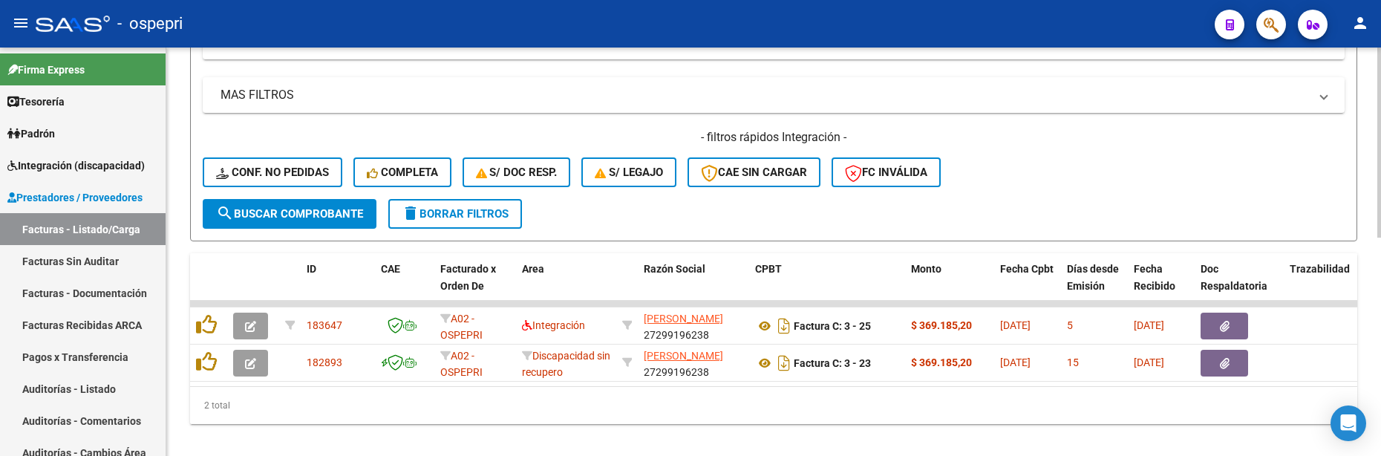
scroll to position [470, 0]
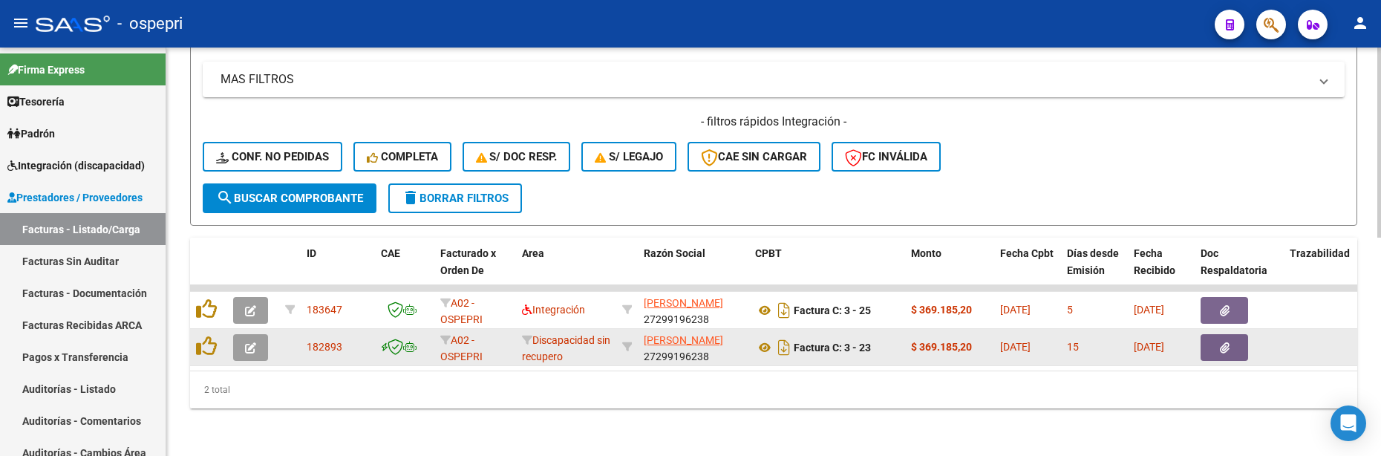
type input "OVANDO"
click at [255, 342] on icon "button" at bounding box center [250, 347] width 11 height 11
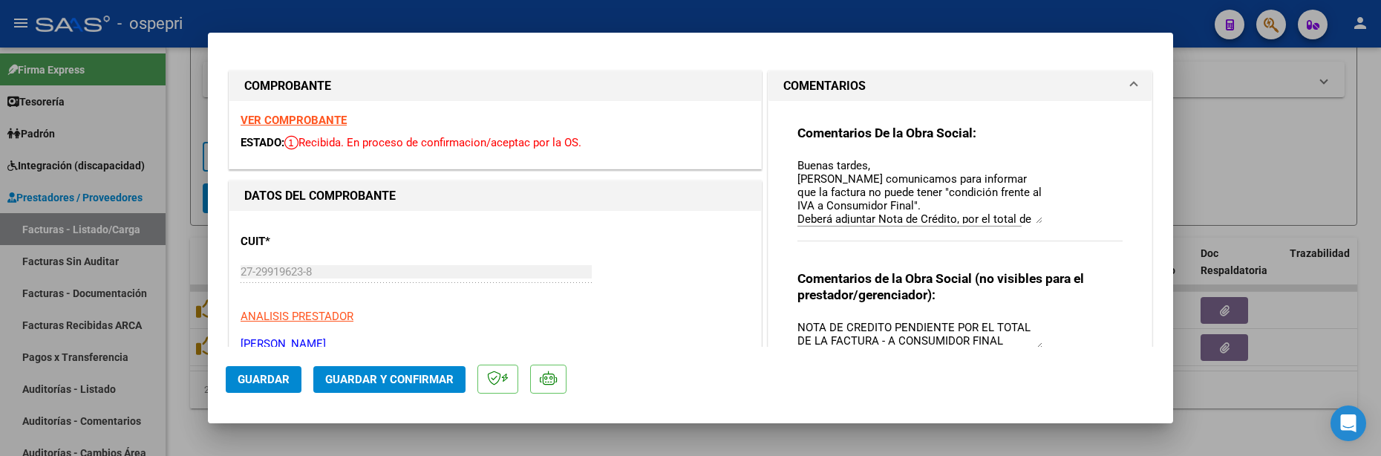
drag, startPoint x: 1030, startPoint y: 186, endPoint x: 1040, endPoint y: 222, distance: 37.6
click at [1040, 222] on div "Comentarios De la Obra Social: Buenas tardes, Nos comunicamos para informar que…" at bounding box center [959, 191] width 325 height 132
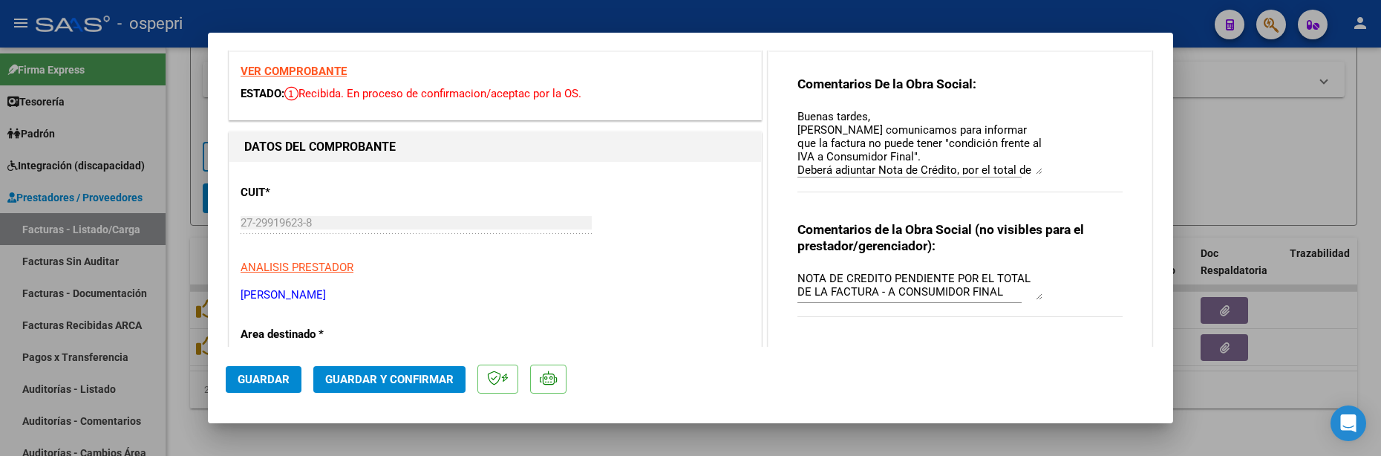
scroll to position [148, 0]
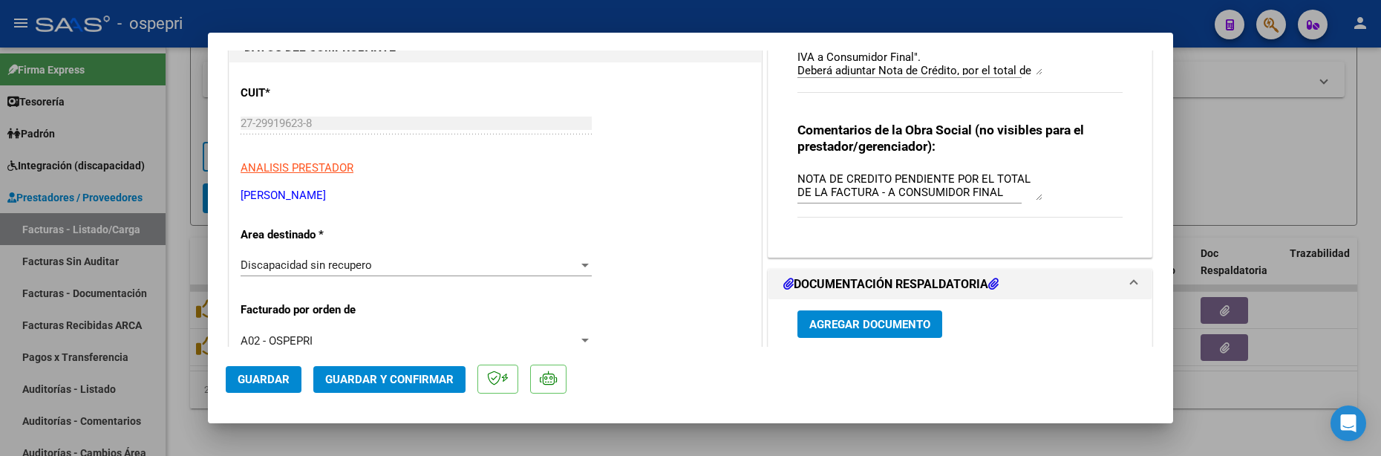
click at [1235, 417] on div at bounding box center [690, 228] width 1381 height 456
type input "$ 0,00"
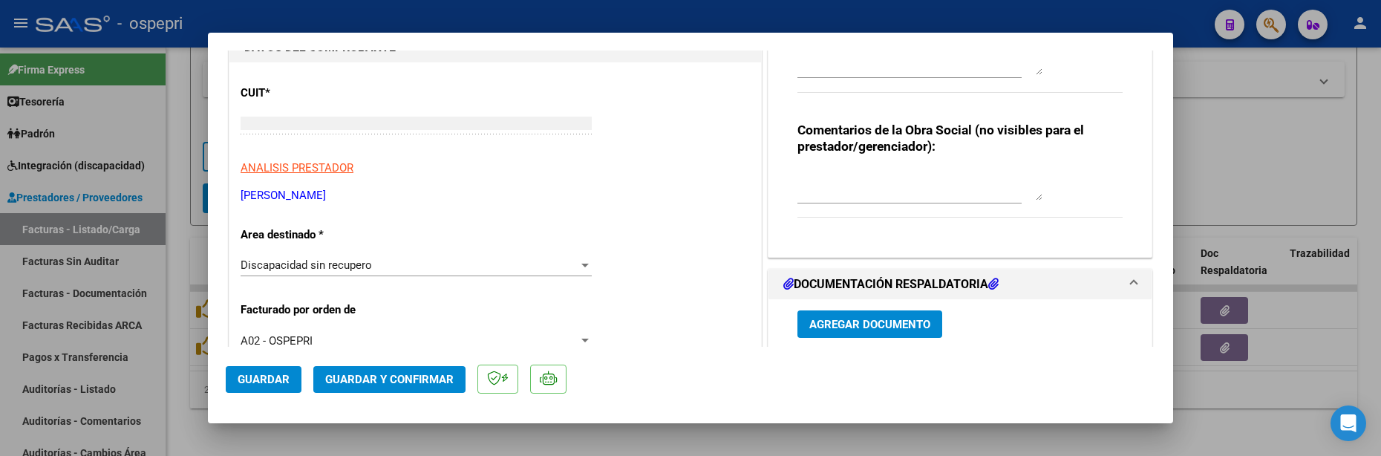
scroll to position [0, 0]
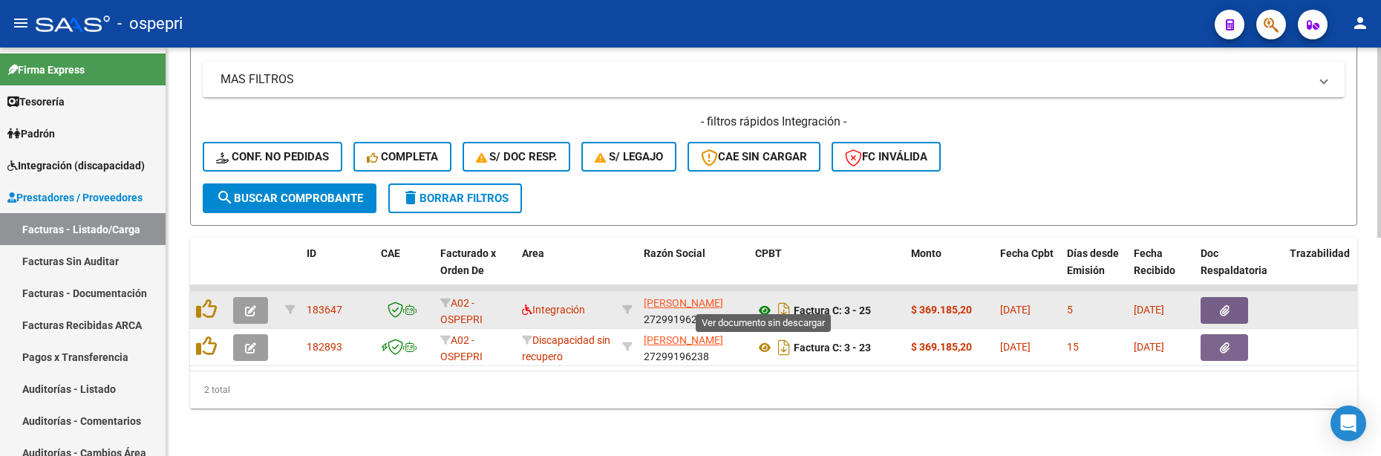
click at [766, 304] on icon at bounding box center [764, 310] width 19 height 18
click at [258, 298] on button "button" at bounding box center [250, 310] width 35 height 27
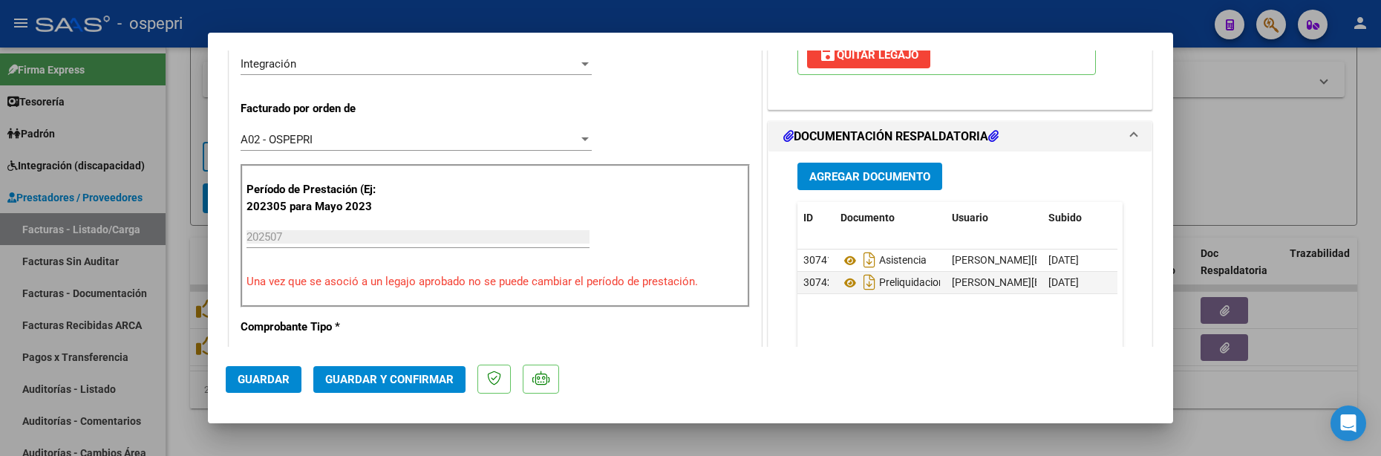
scroll to position [371, 0]
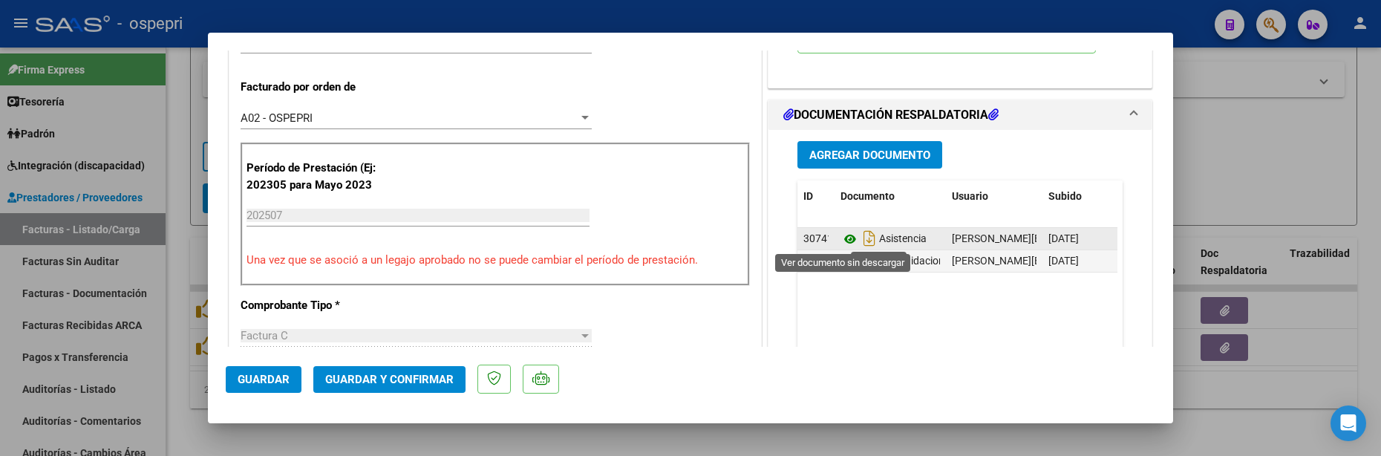
click at [842, 239] on icon at bounding box center [849, 239] width 19 height 18
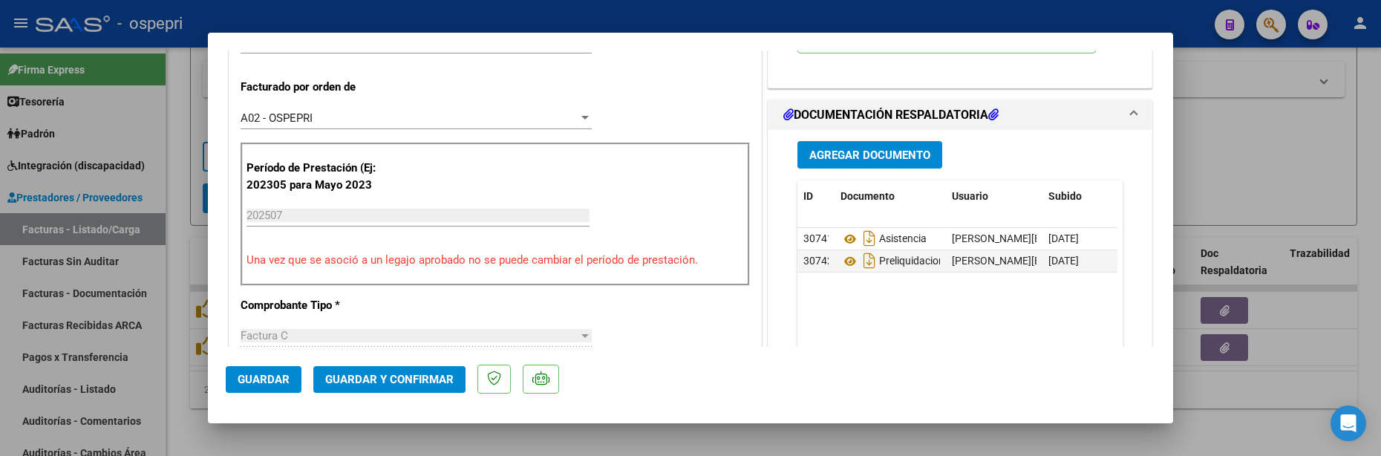
click at [413, 373] on span "Guardar y Confirmar" at bounding box center [389, 379] width 128 height 13
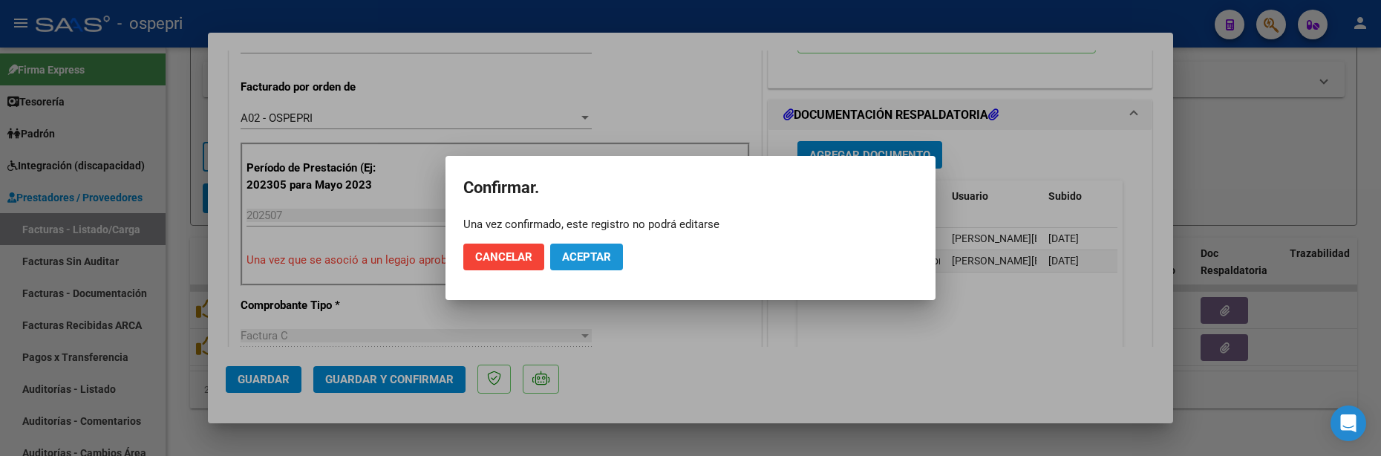
click at [573, 258] on span "Aceptar" at bounding box center [586, 256] width 49 height 13
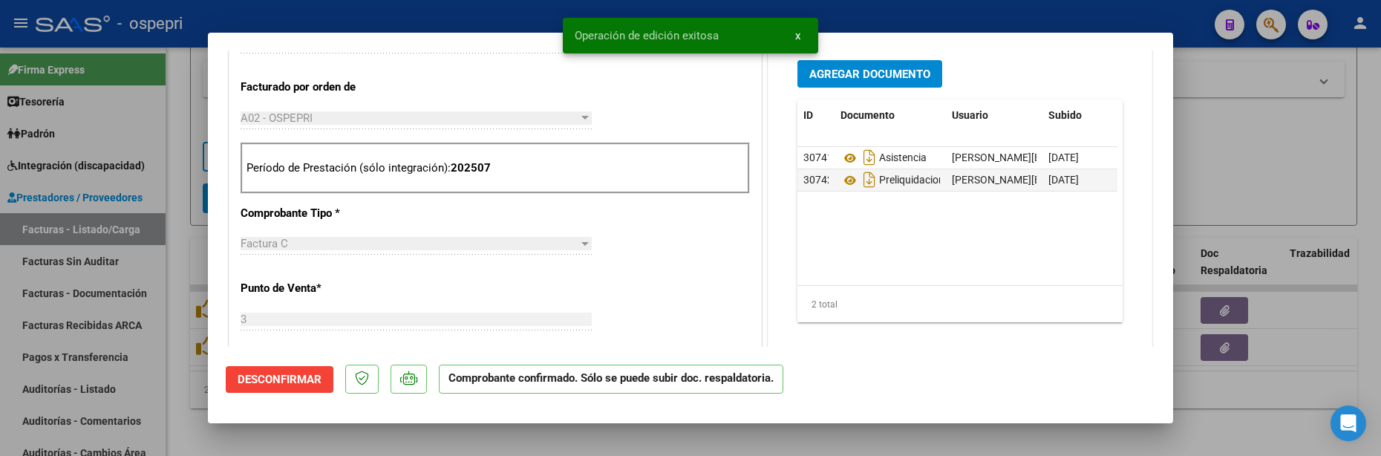
click at [1208, 164] on div at bounding box center [690, 228] width 1381 height 456
type input "$ 0,00"
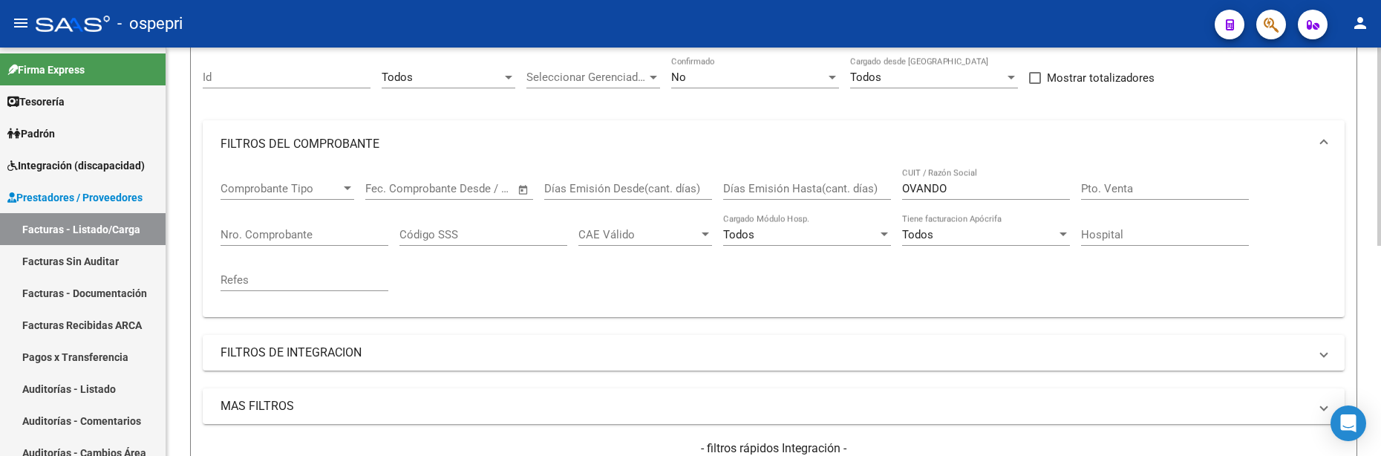
scroll to position [62, 0]
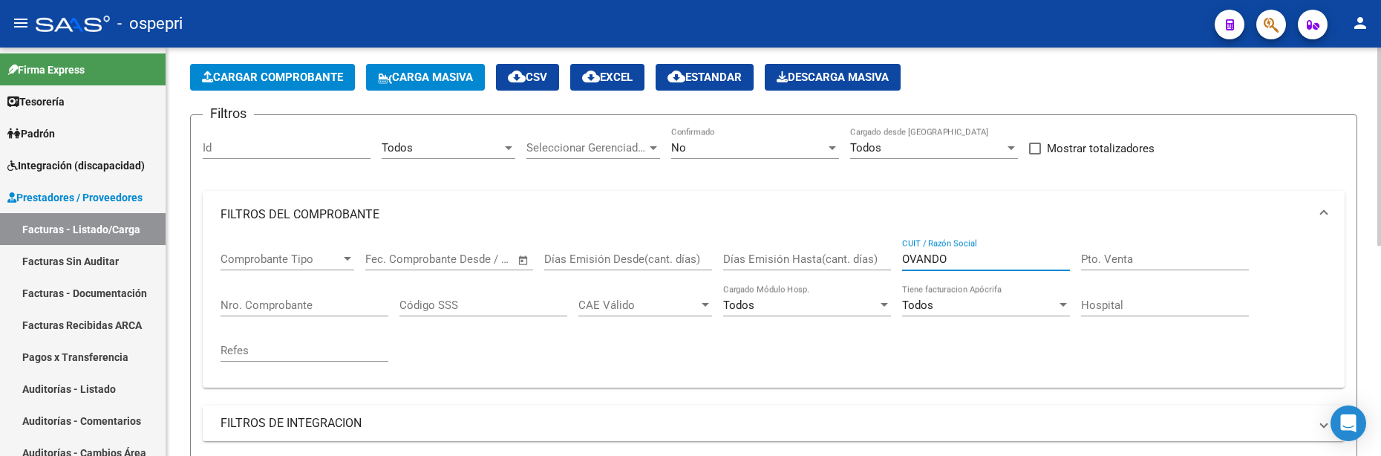
drag, startPoint x: 973, startPoint y: 261, endPoint x: 860, endPoint y: 255, distance: 113.8
click at [860, 255] on div "Comprobante Tipo Comprobante Tipo Start date – End date Fec. Comprobante Desde …" at bounding box center [773, 306] width 1106 height 137
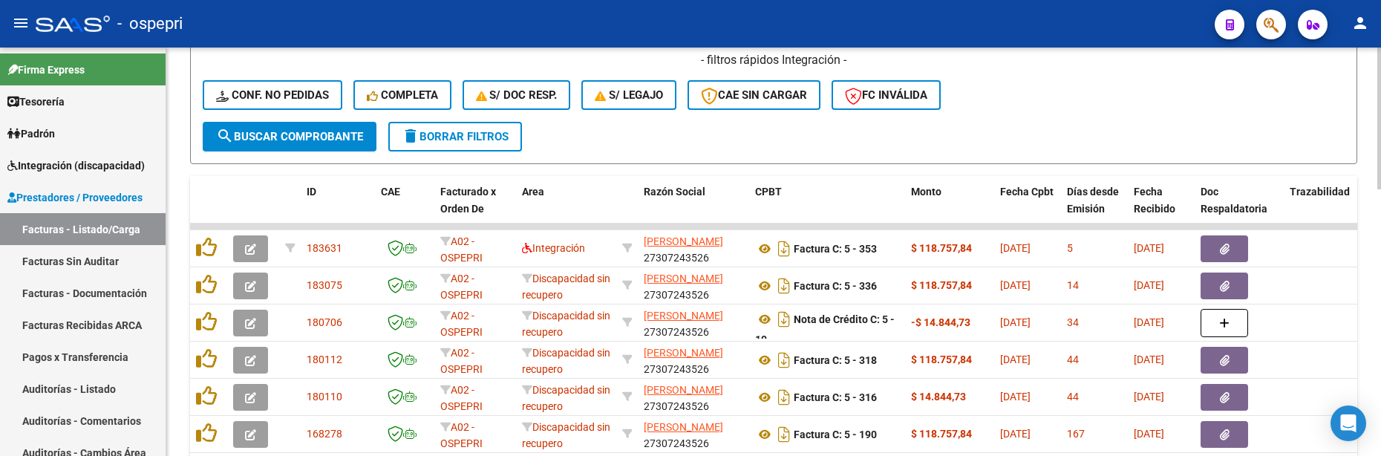
scroll to position [594, 0]
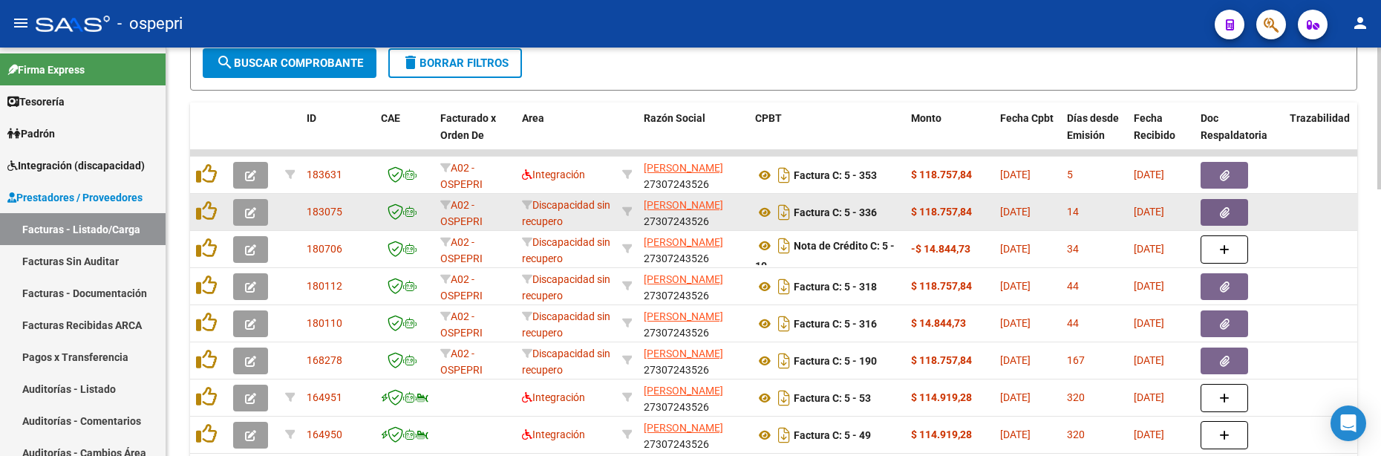
type input "PONCE VANESA"
click at [249, 215] on icon "button" at bounding box center [250, 212] width 11 height 11
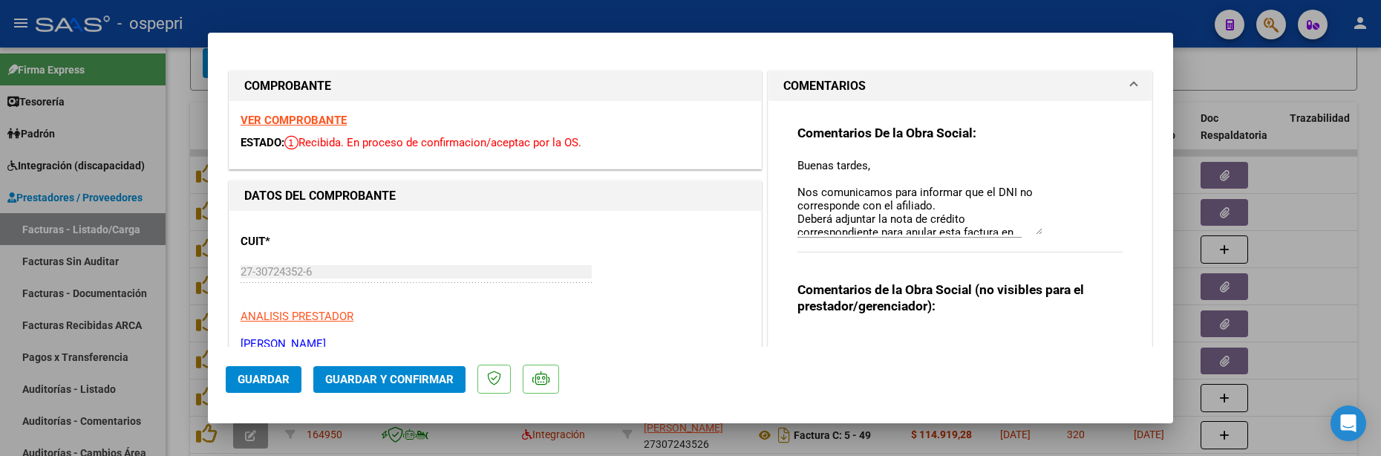
drag, startPoint x: 1031, startPoint y: 186, endPoint x: 1035, endPoint y: 233, distance: 47.7
click at [1035, 233] on textarea "Buenas tardes, Nos comunicamos para informar que el DNI no corresponde con el a…" at bounding box center [919, 195] width 245 height 77
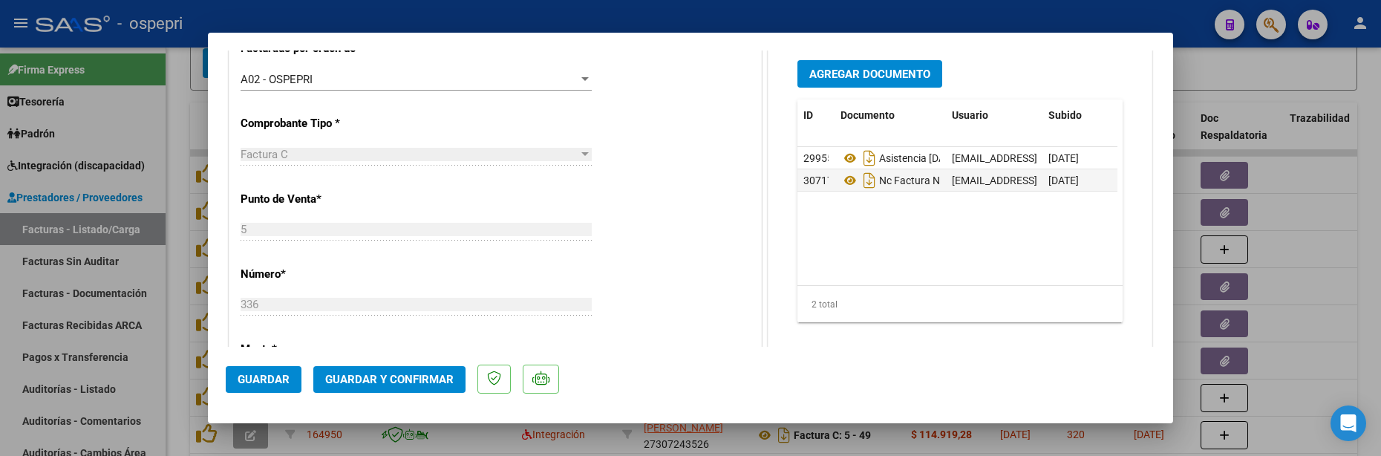
scroll to position [442, 0]
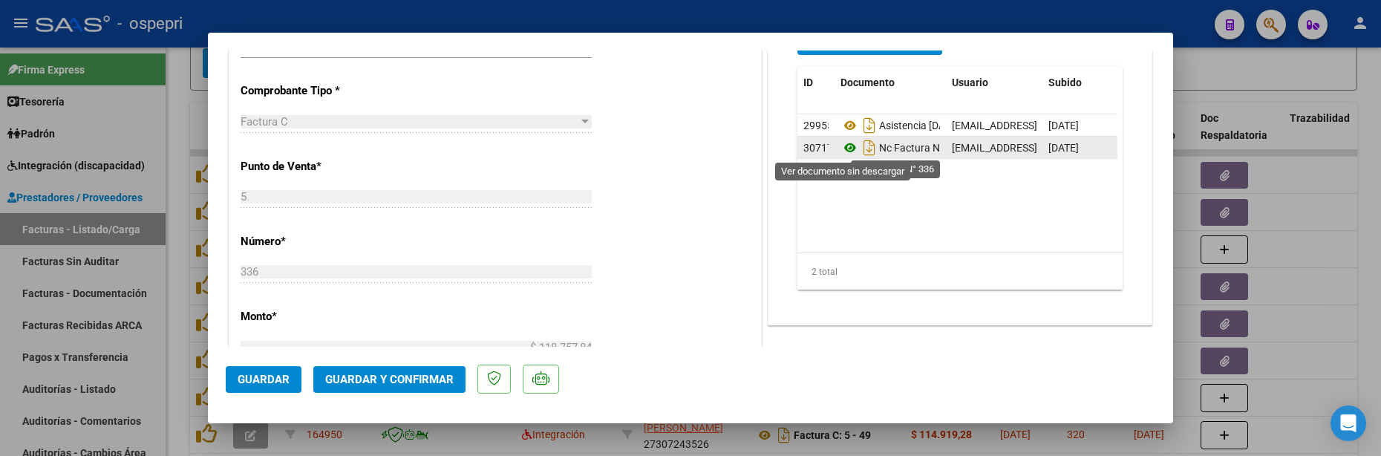
click at [844, 151] on icon at bounding box center [849, 148] width 19 height 18
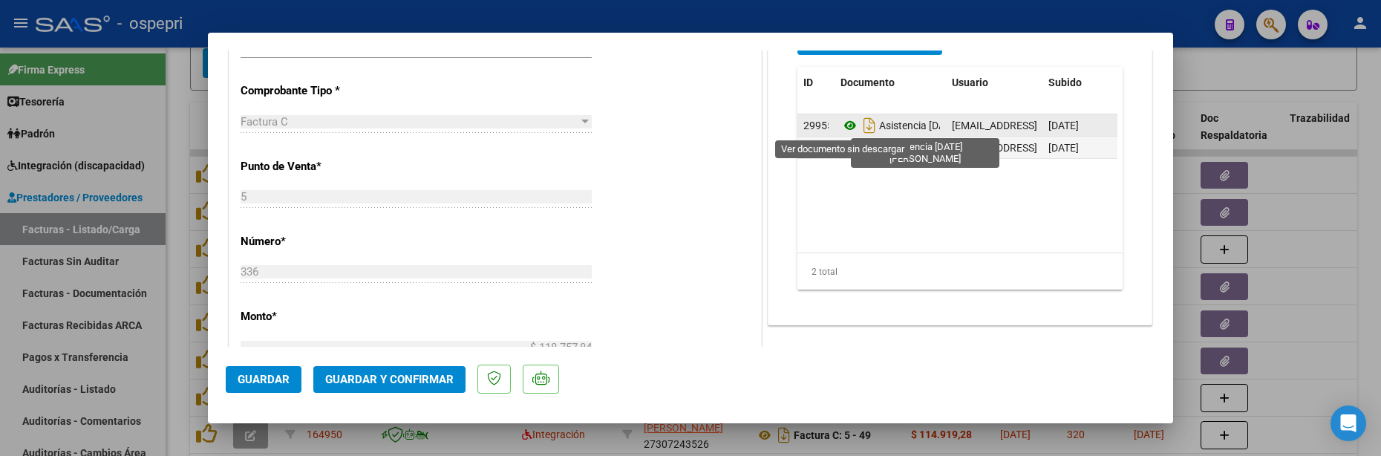
click at [850, 127] on icon at bounding box center [849, 126] width 19 height 18
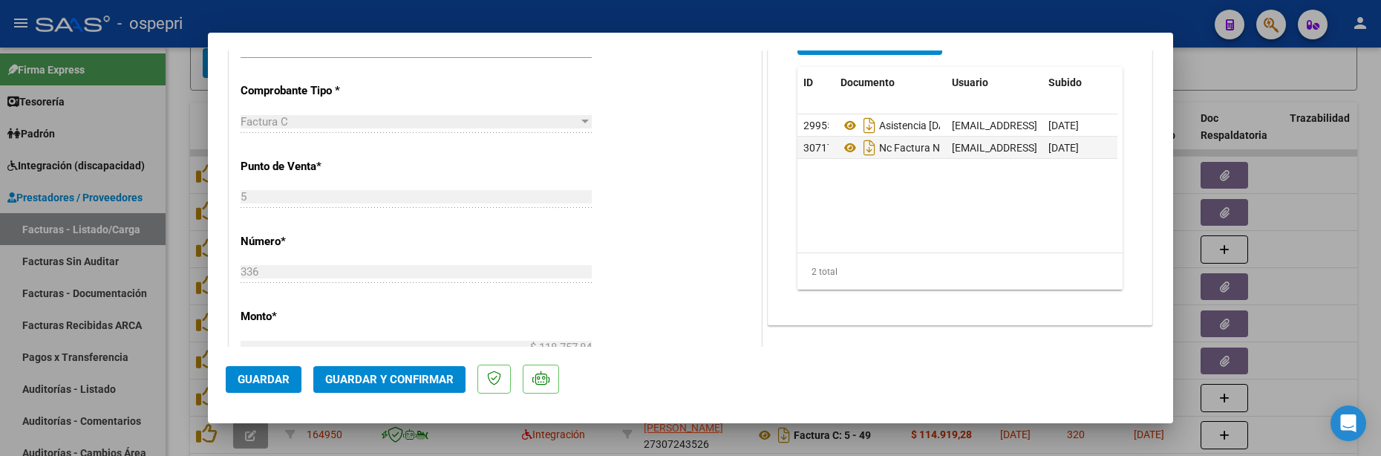
click at [1372, 281] on div at bounding box center [690, 228] width 1381 height 456
type input "$ 0,00"
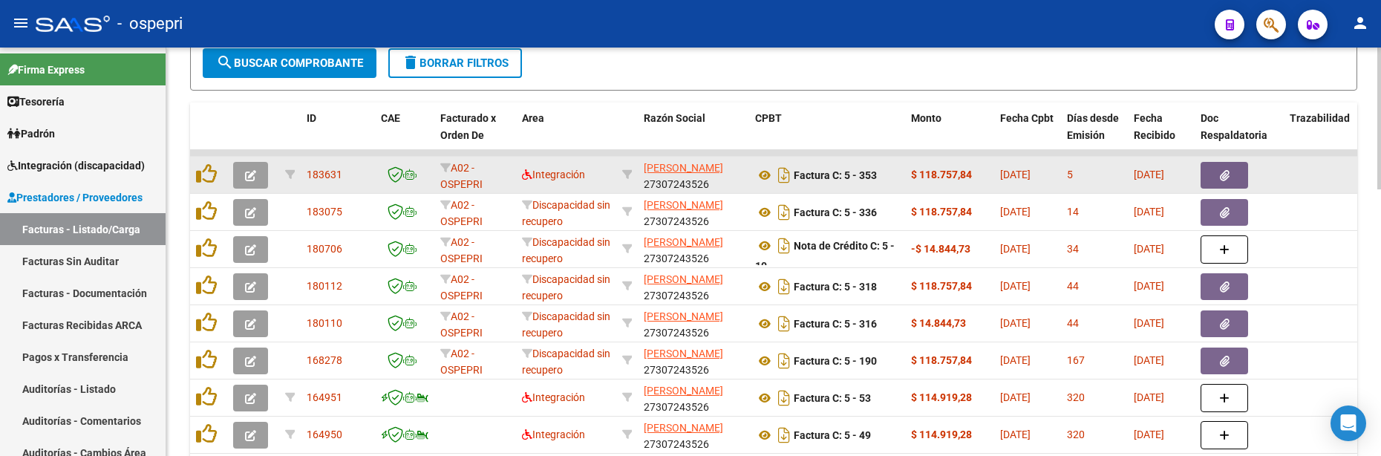
click at [252, 178] on icon "button" at bounding box center [250, 175] width 11 height 11
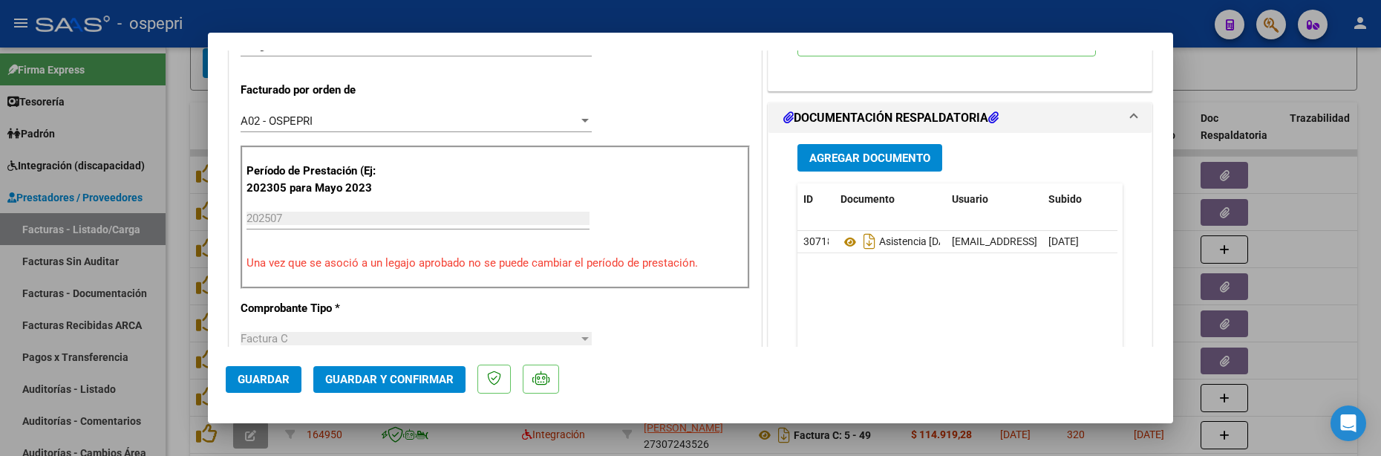
scroll to position [371, 0]
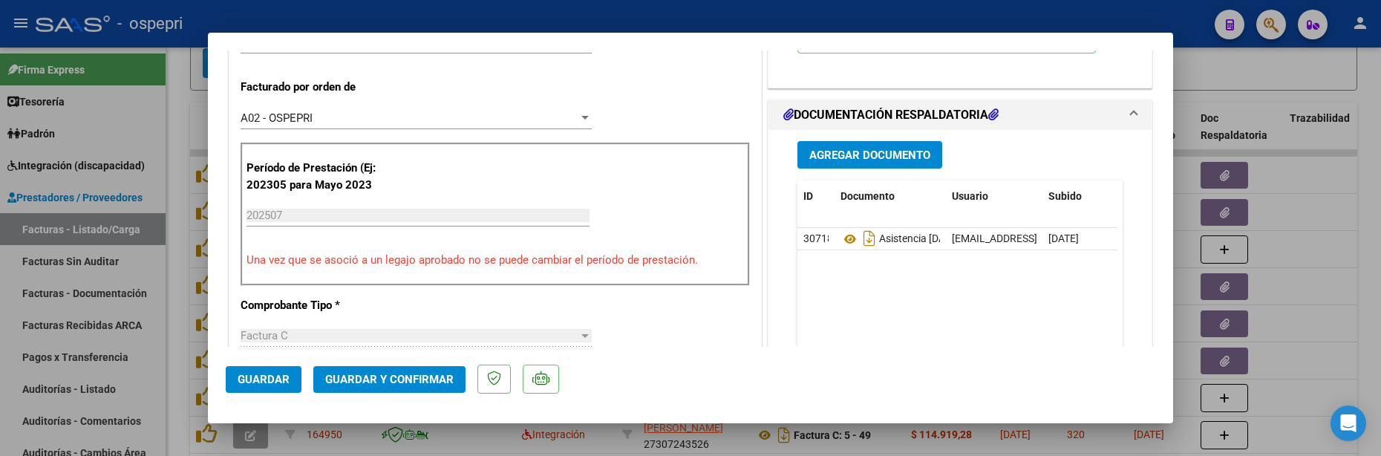
click at [1311, 257] on div at bounding box center [690, 228] width 1381 height 456
type input "$ 0,00"
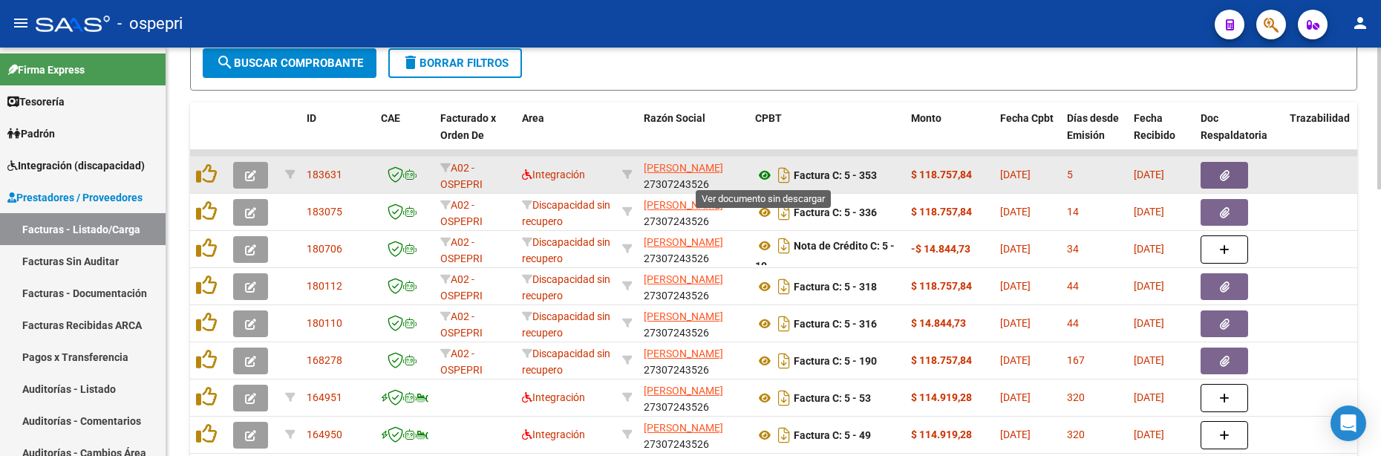
click at [764, 177] on icon at bounding box center [764, 175] width 19 height 18
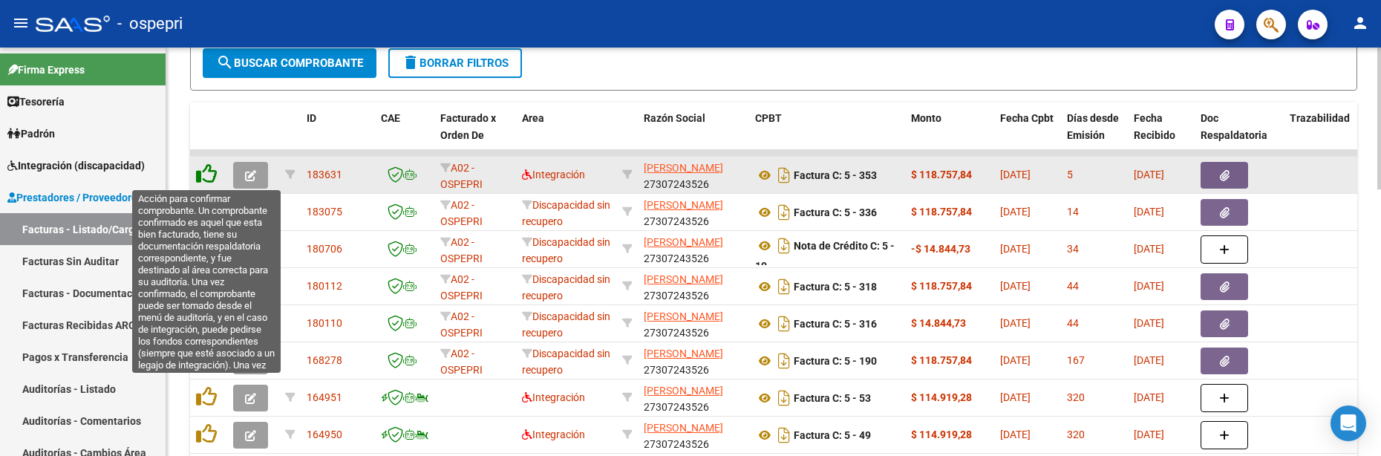
click at [212, 176] on icon at bounding box center [206, 173] width 21 height 21
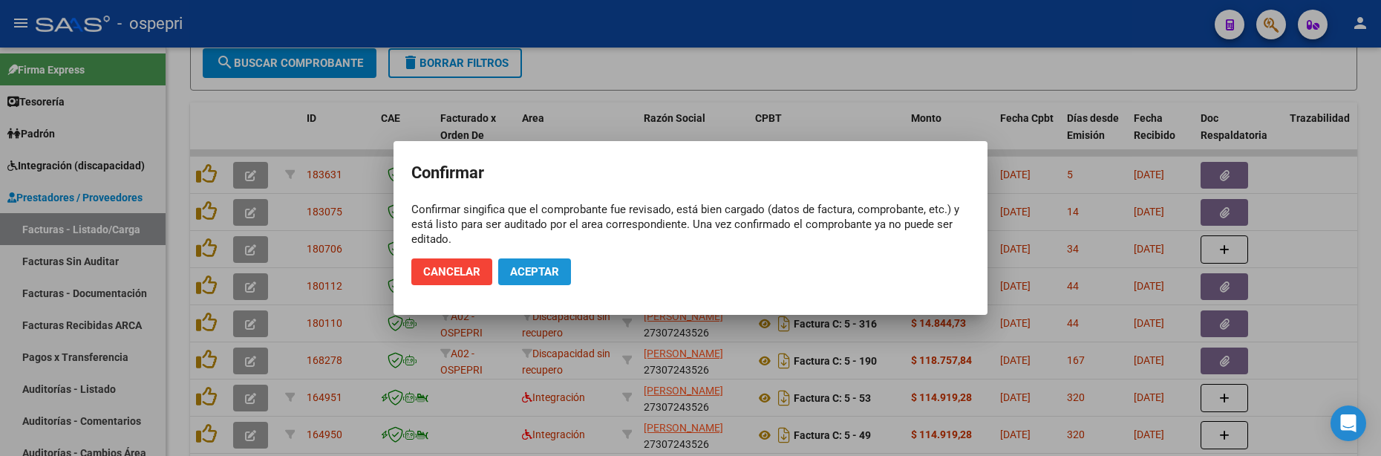
click at [523, 272] on span "Aceptar" at bounding box center [534, 271] width 49 height 13
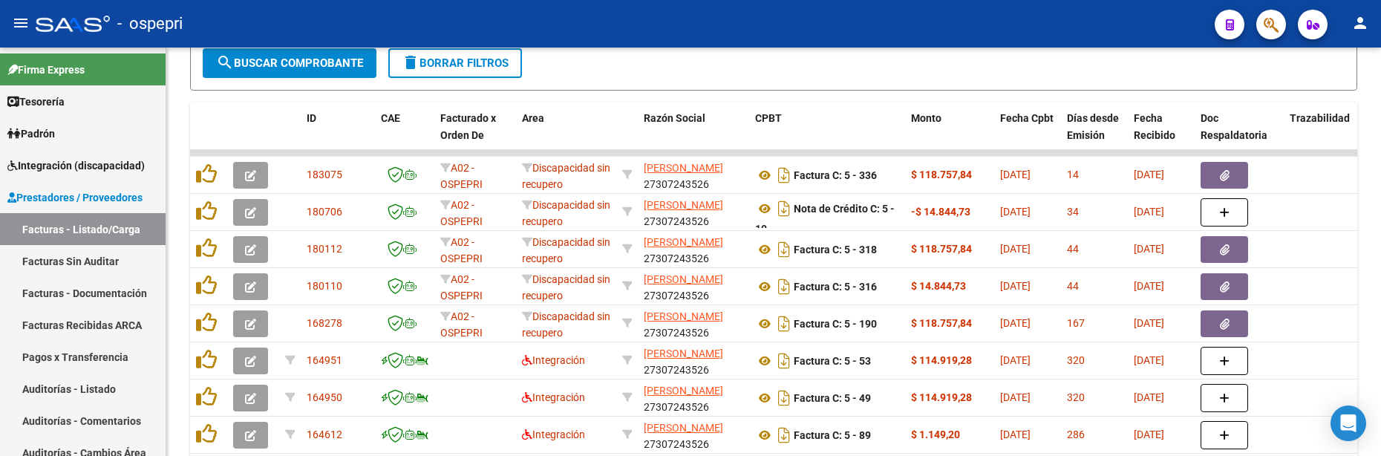
click at [898, 30] on div "- ospepri" at bounding box center [619, 23] width 1167 height 33
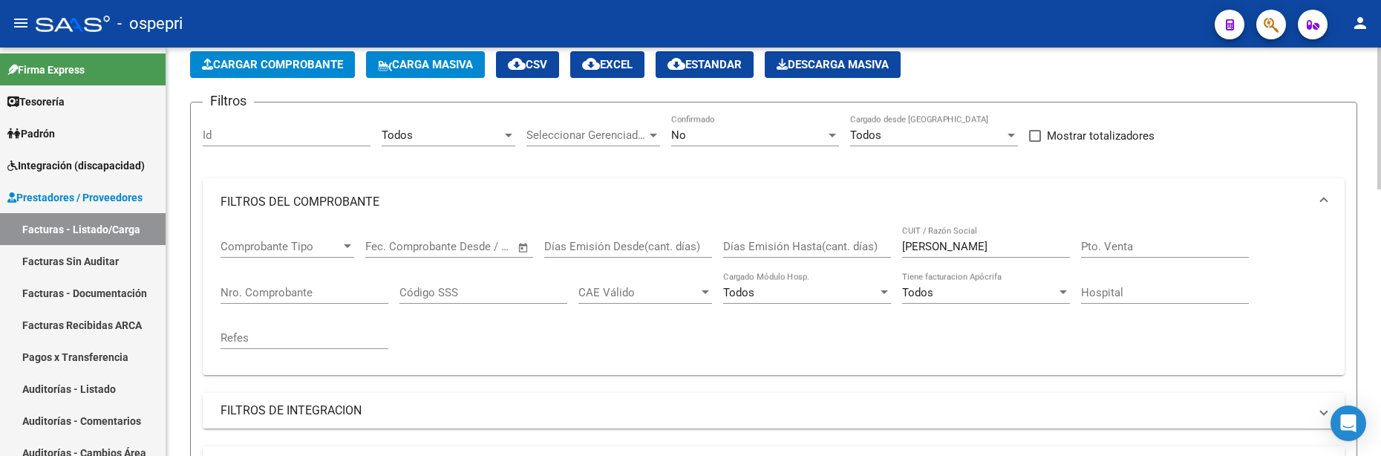
scroll to position [0, 0]
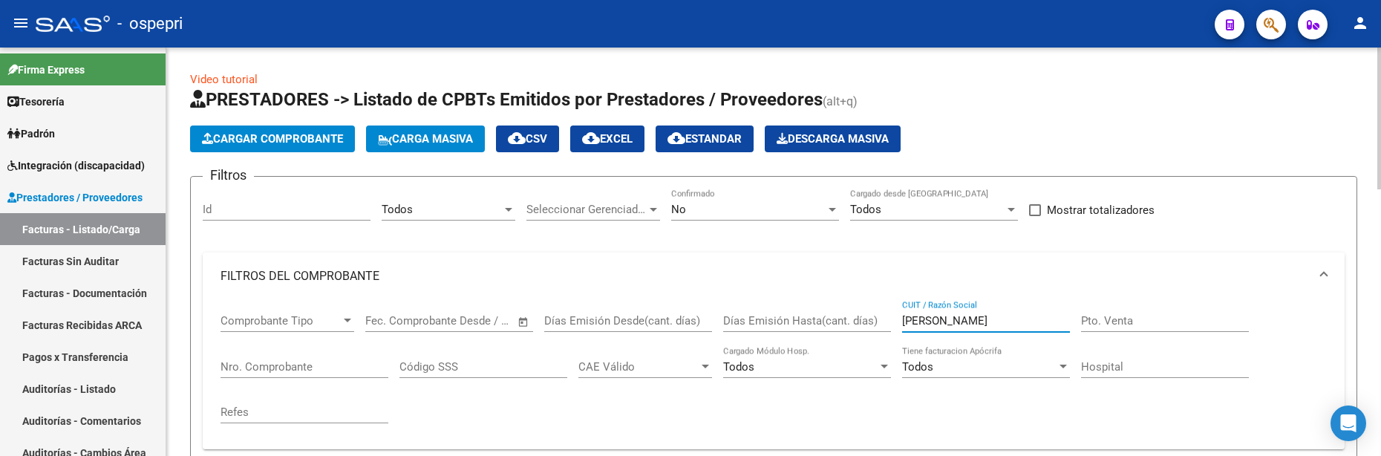
drag, startPoint x: 1004, startPoint y: 320, endPoint x: 883, endPoint y: 317, distance: 121.0
click at [883, 317] on div "Comprobante Tipo Comprobante Tipo Start date – End date Fec. Comprobante Desde …" at bounding box center [773, 368] width 1106 height 137
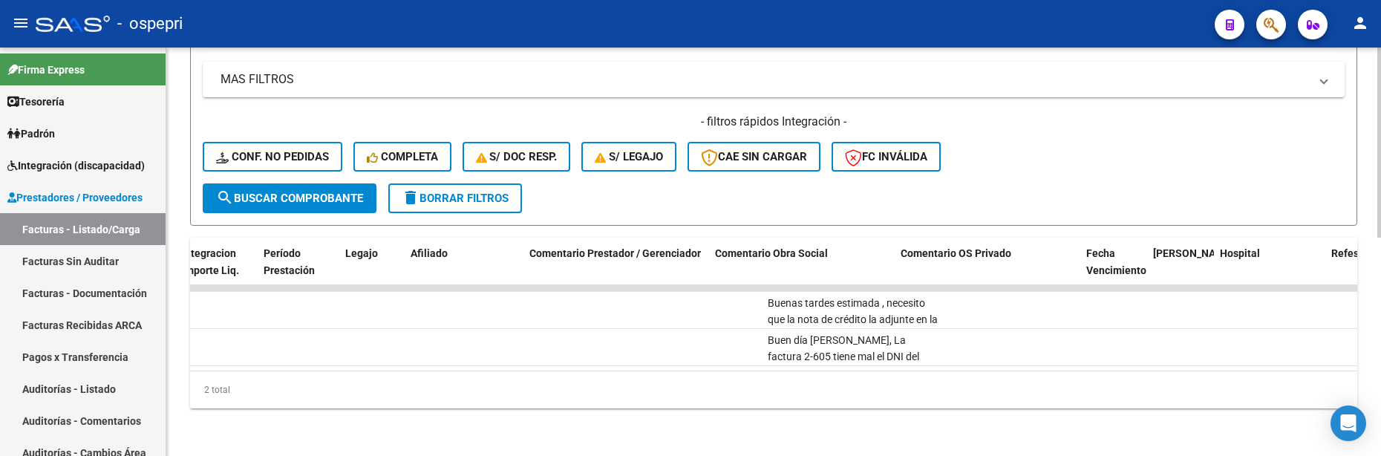
scroll to position [0, 2069]
click at [1051, 163] on div "- filtros rápidos Integración - Conf. no pedidas Completa S/ Doc Resp. S/ legaj…" at bounding box center [774, 149] width 1142 height 70
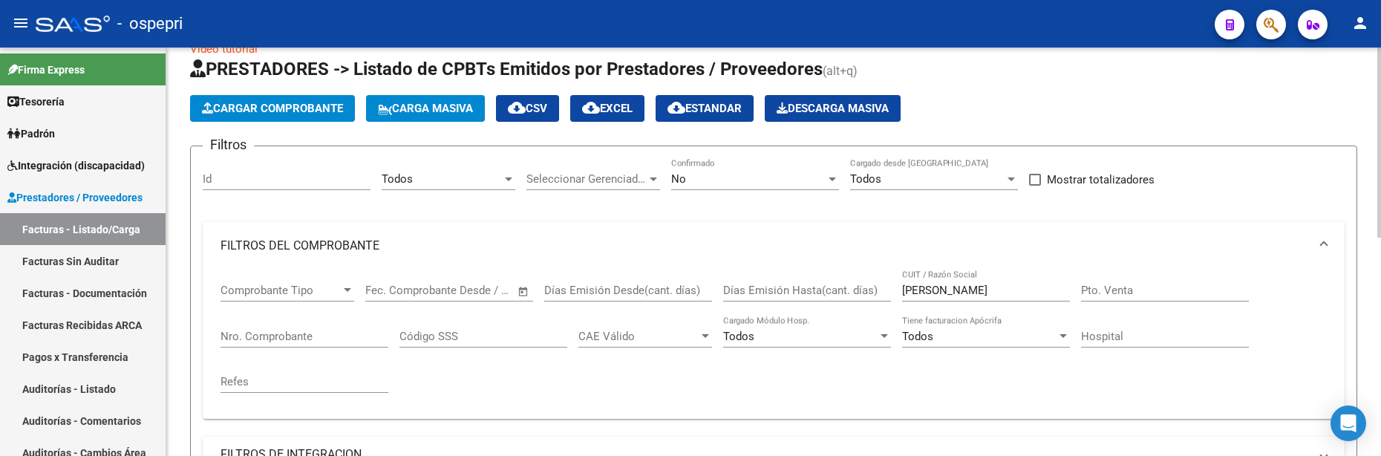
scroll to position [24, 0]
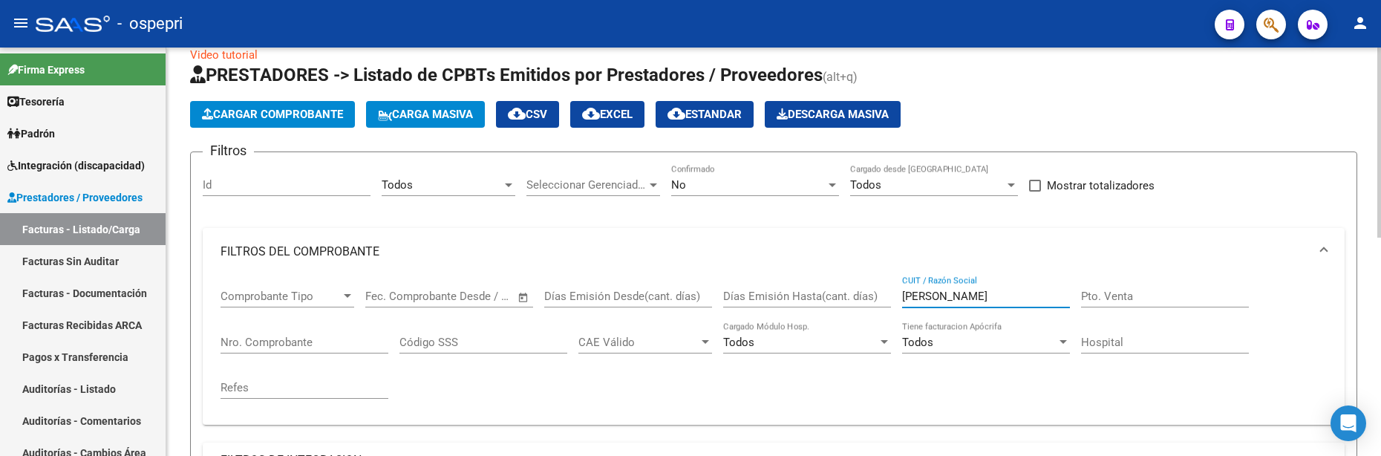
drag, startPoint x: 972, startPoint y: 295, endPoint x: 900, endPoint y: 295, distance: 72.0
click at [900, 295] on div "Comprobante Tipo Comprobante Tipo Start date – End date Fec. Comprobante Desde …" at bounding box center [773, 343] width 1106 height 137
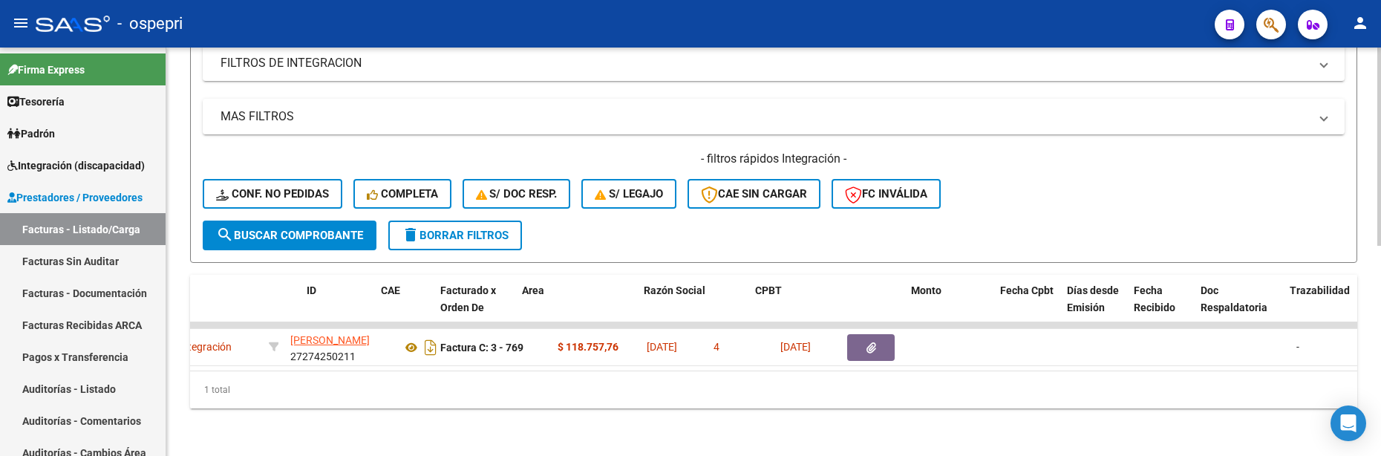
scroll to position [0, 0]
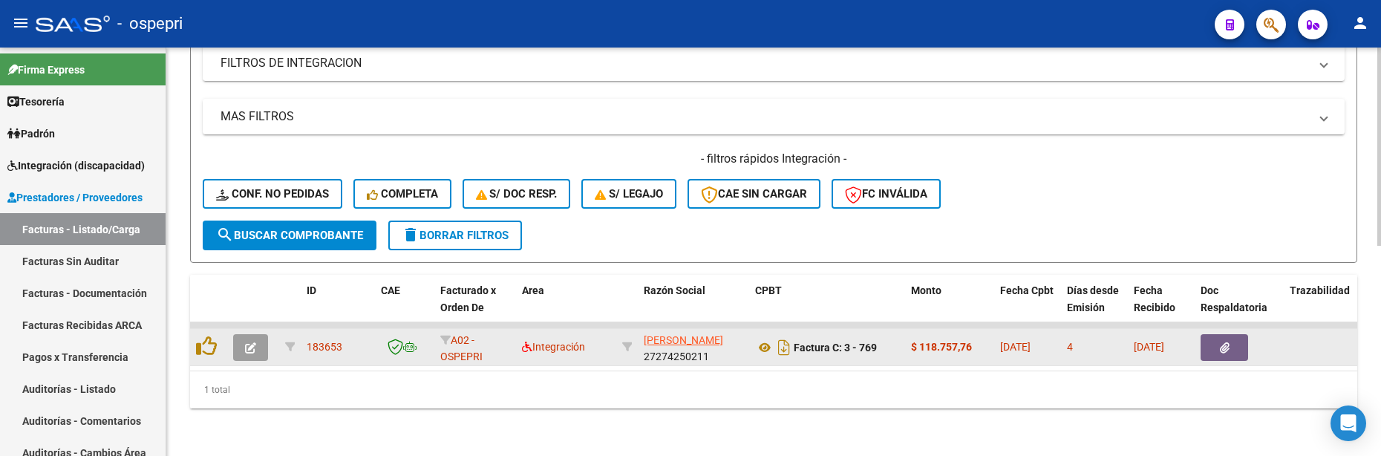
type input "GRADIZUELA"
click at [255, 342] on icon "button" at bounding box center [250, 347] width 11 height 11
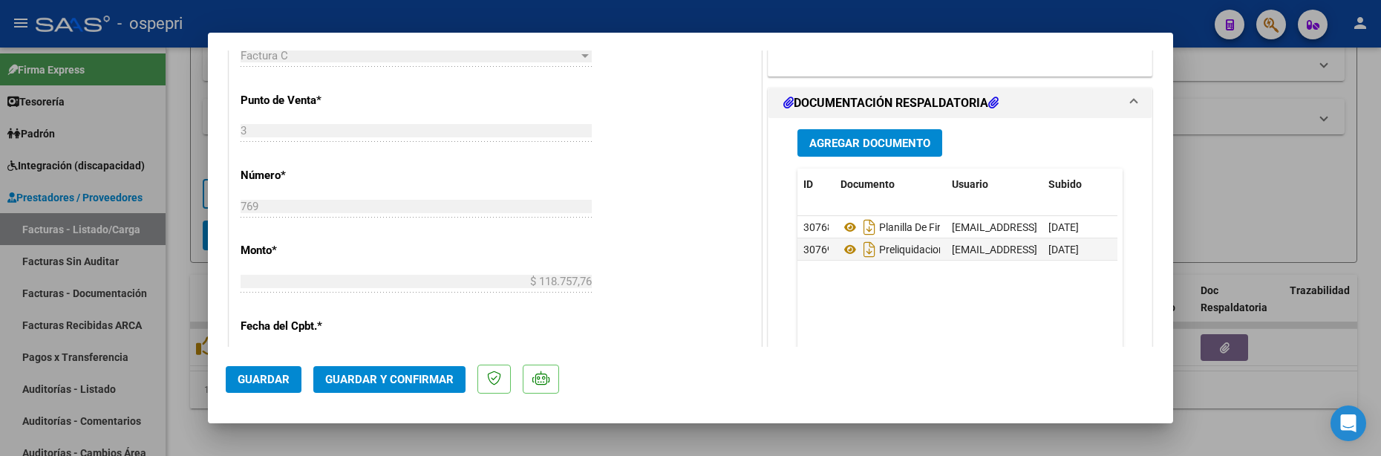
scroll to position [668, 0]
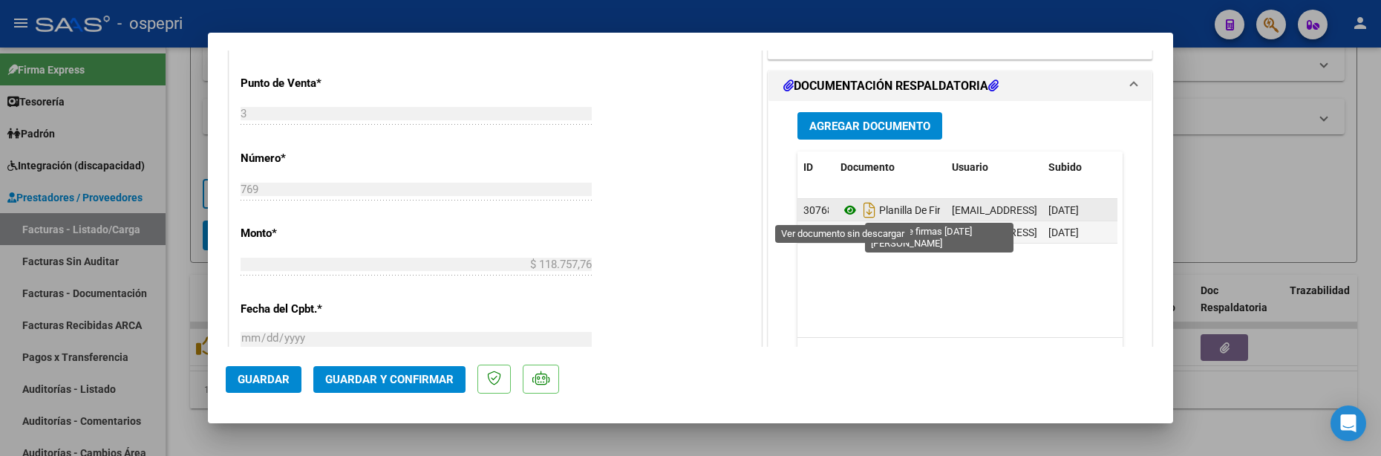
click at [840, 209] on icon at bounding box center [849, 210] width 19 height 18
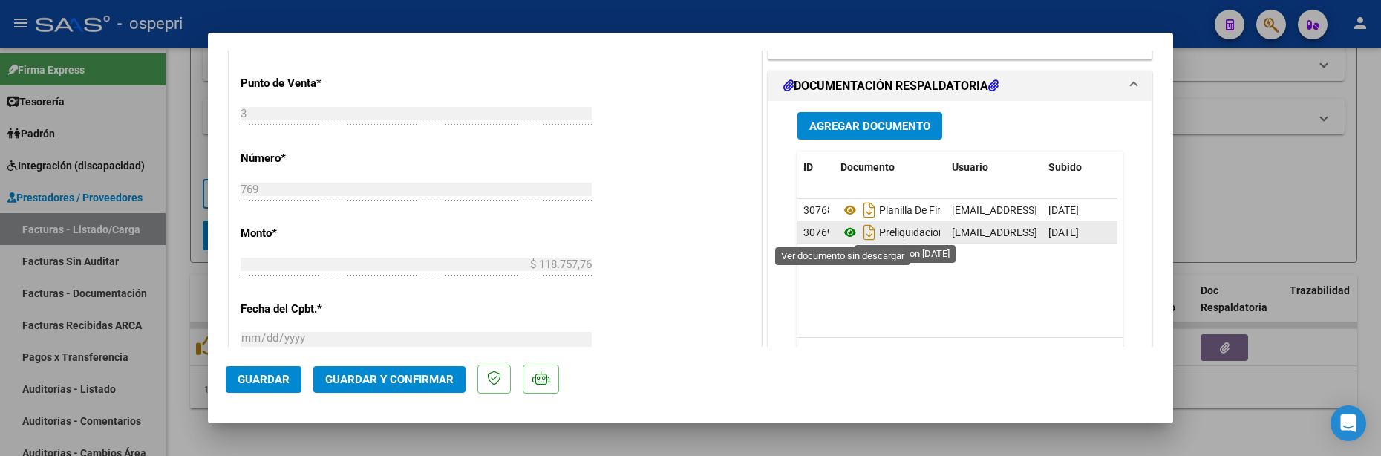
click at [844, 237] on icon at bounding box center [849, 232] width 19 height 18
click at [1245, 413] on div at bounding box center [690, 228] width 1381 height 456
type input "$ 0,00"
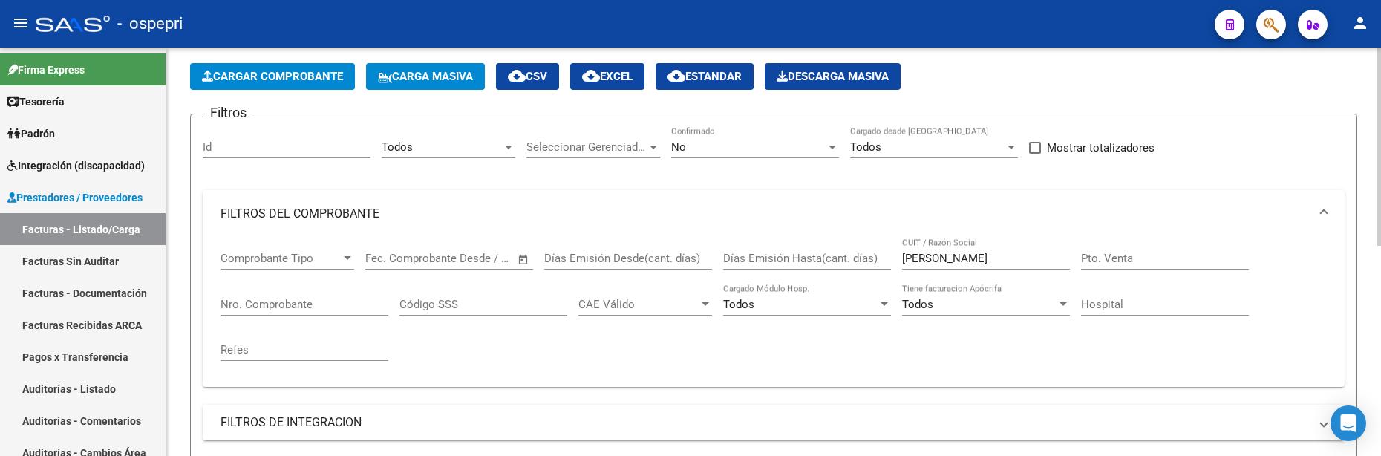
scroll to position [62, 0]
click at [986, 252] on div "GRADIZUELA CUIT / Razón Social" at bounding box center [986, 254] width 168 height 32
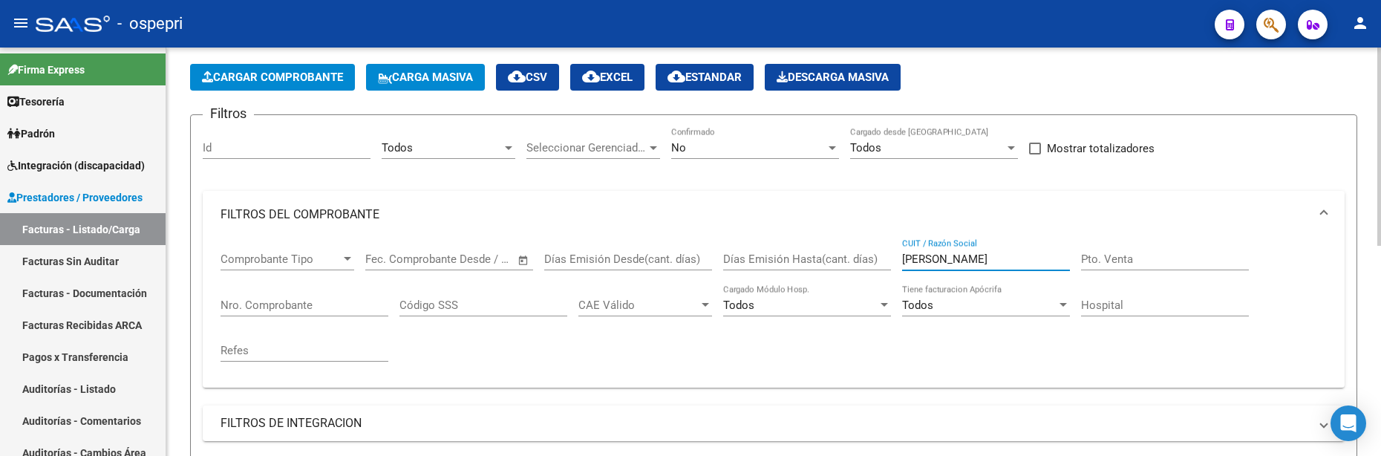
drag, startPoint x: 983, startPoint y: 255, endPoint x: 883, endPoint y: 261, distance: 99.6
click at [883, 261] on div "Comprobante Tipo Comprobante Tipo Start date – End date Fec. Comprobante Desde …" at bounding box center [773, 306] width 1106 height 137
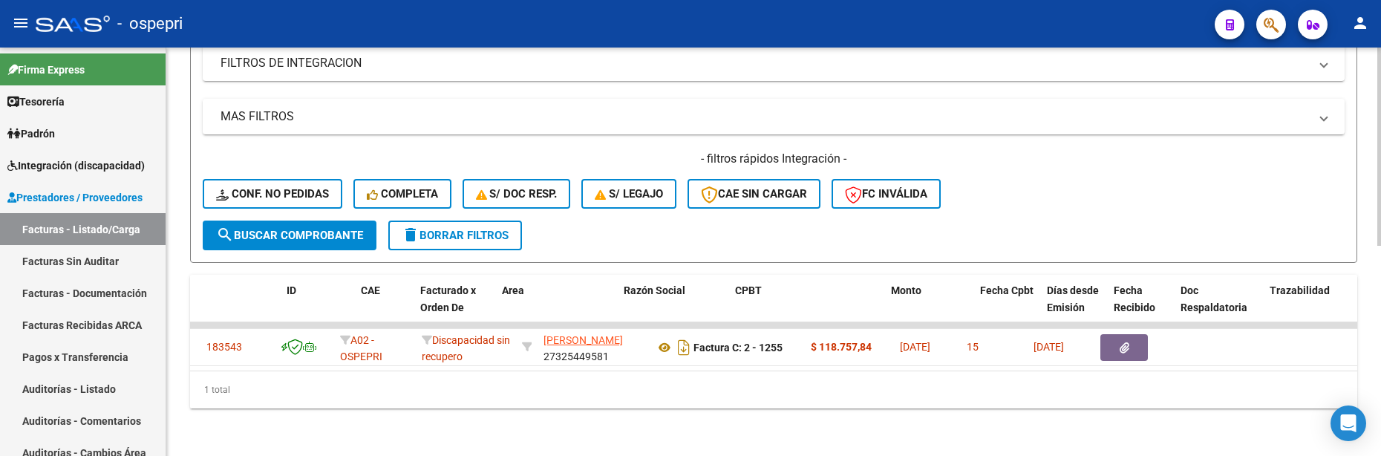
scroll to position [0, 0]
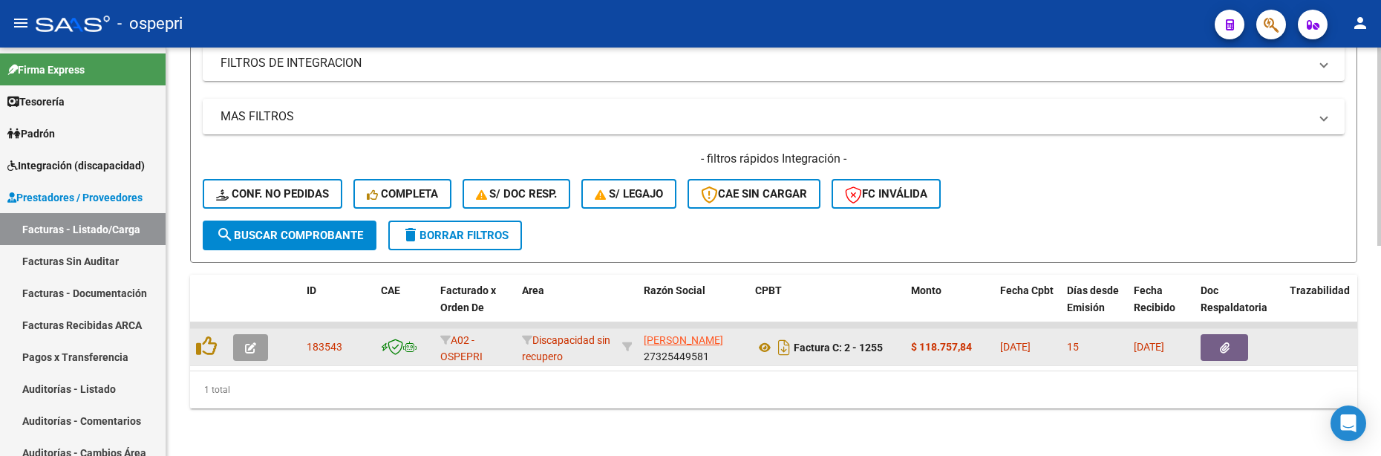
type input "BAILATI"
click at [252, 342] on icon "button" at bounding box center [250, 347] width 11 height 11
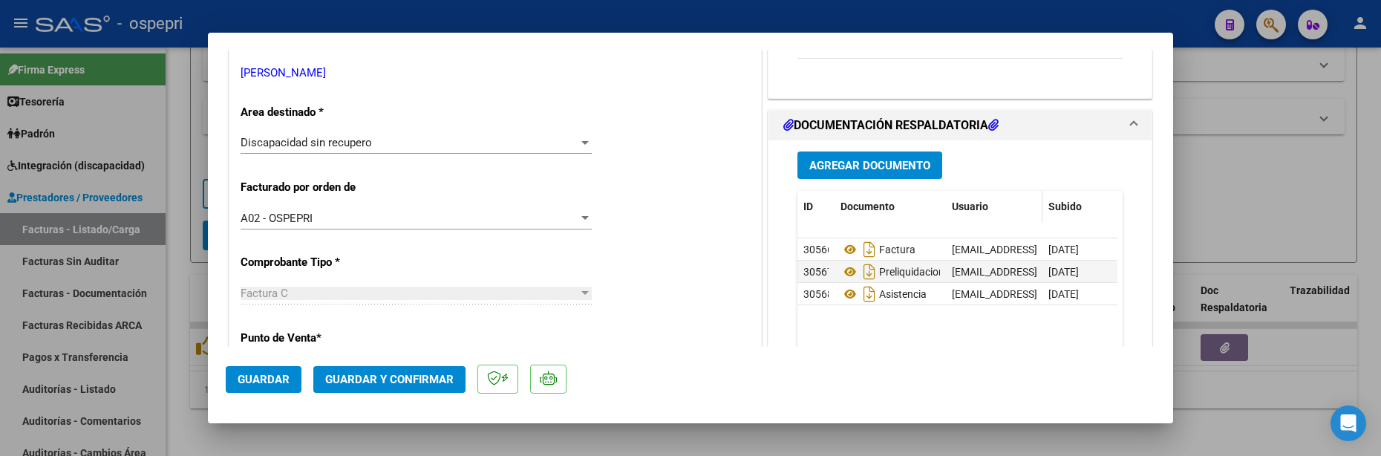
scroll to position [297, 0]
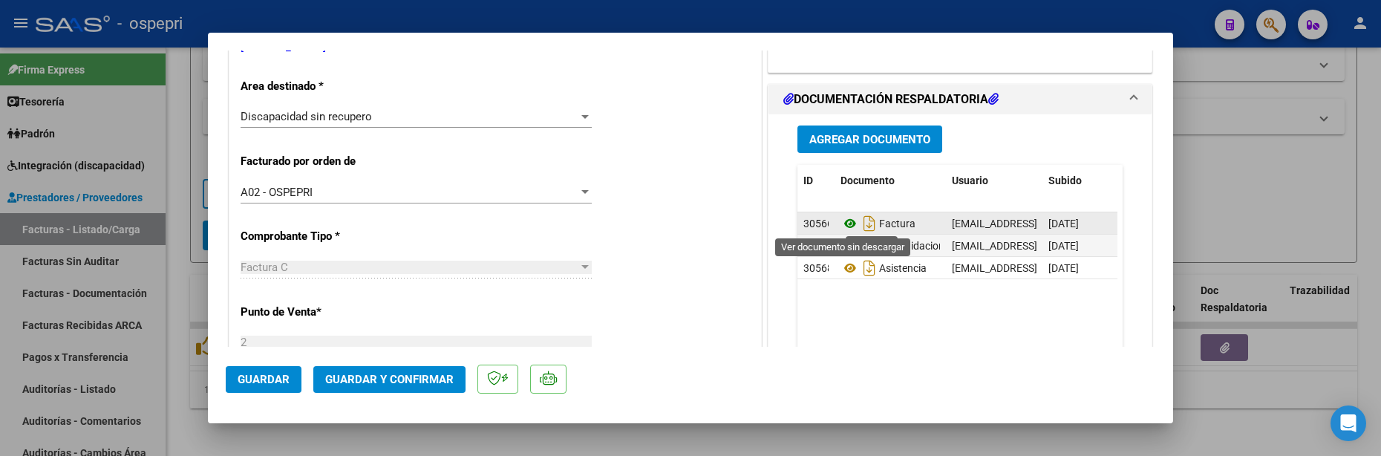
click at [843, 225] on icon at bounding box center [849, 224] width 19 height 18
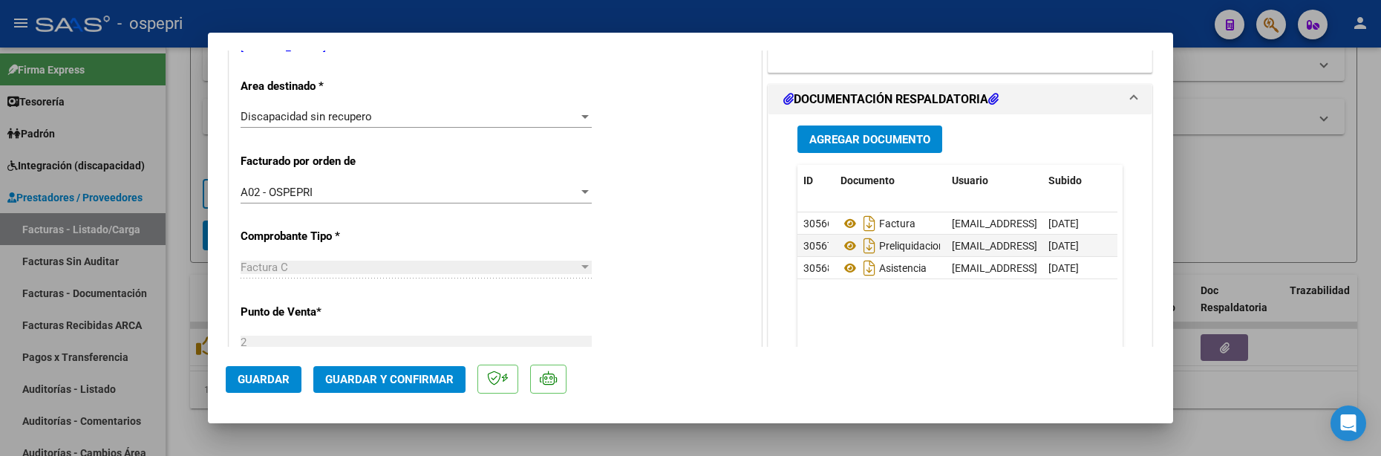
click at [1233, 217] on div at bounding box center [690, 228] width 1381 height 456
type input "$ 0,00"
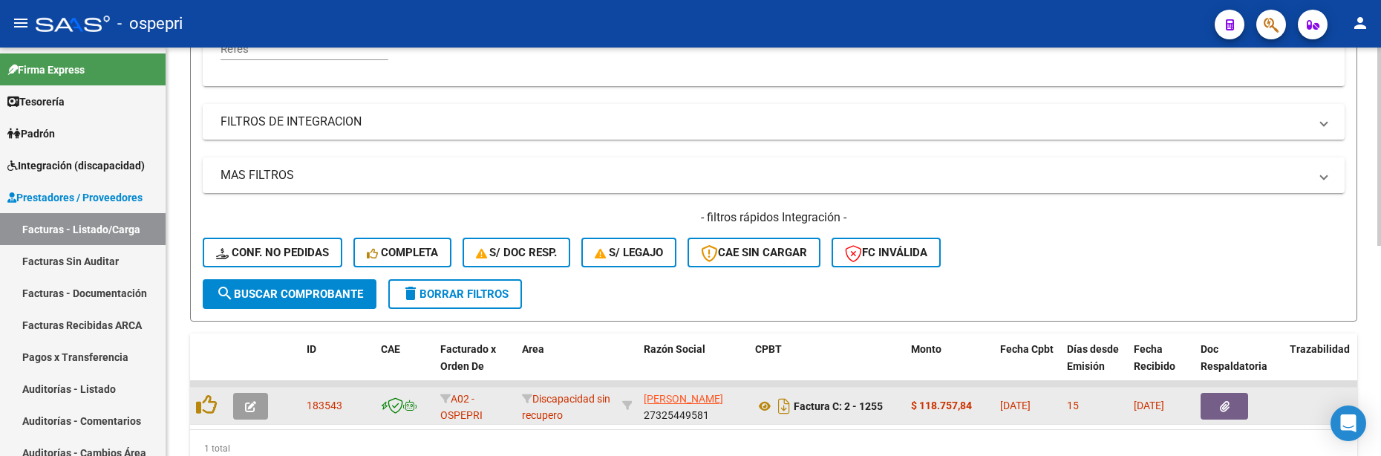
scroll to position [0, 0]
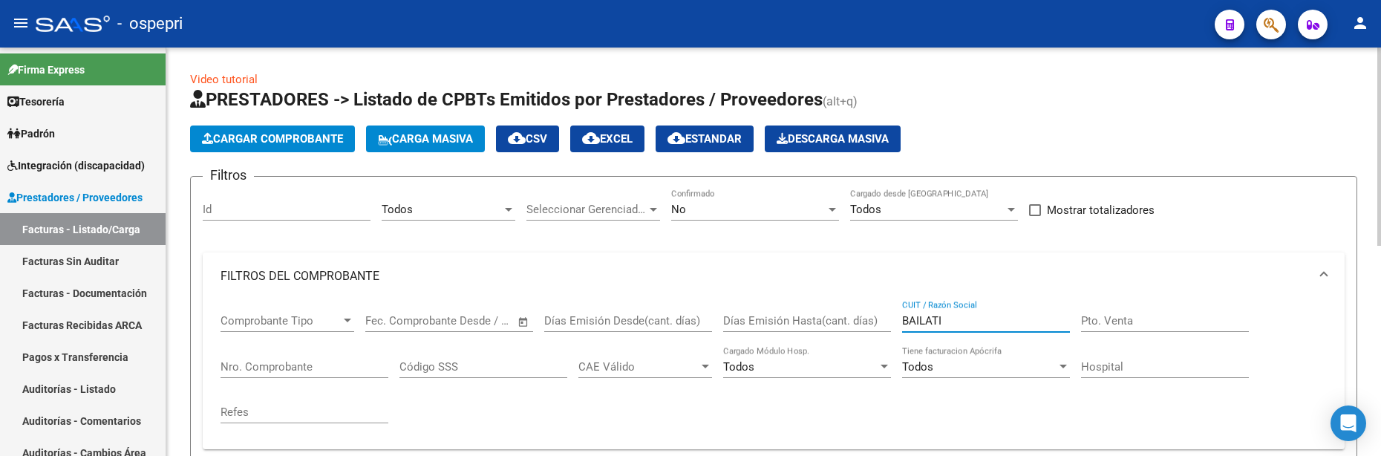
drag, startPoint x: 951, startPoint y: 324, endPoint x: 889, endPoint y: 324, distance: 62.4
click at [889, 324] on div "Comprobante Tipo Comprobante Tipo Start date – End date Fec. Comprobante Desde …" at bounding box center [773, 368] width 1106 height 137
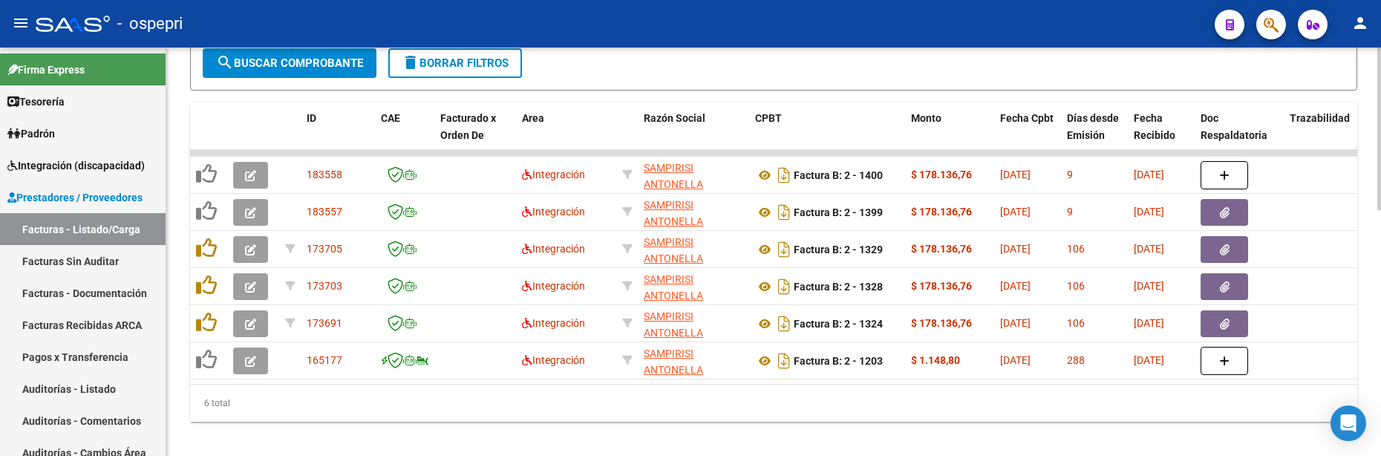
type input "SAMPIRISI"
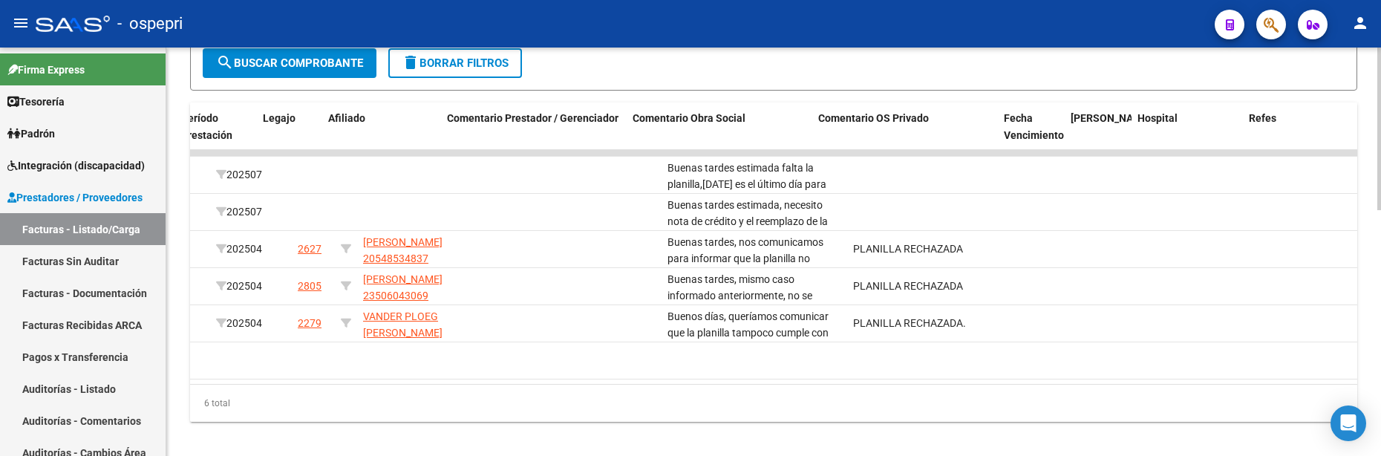
scroll to position [0, 2159]
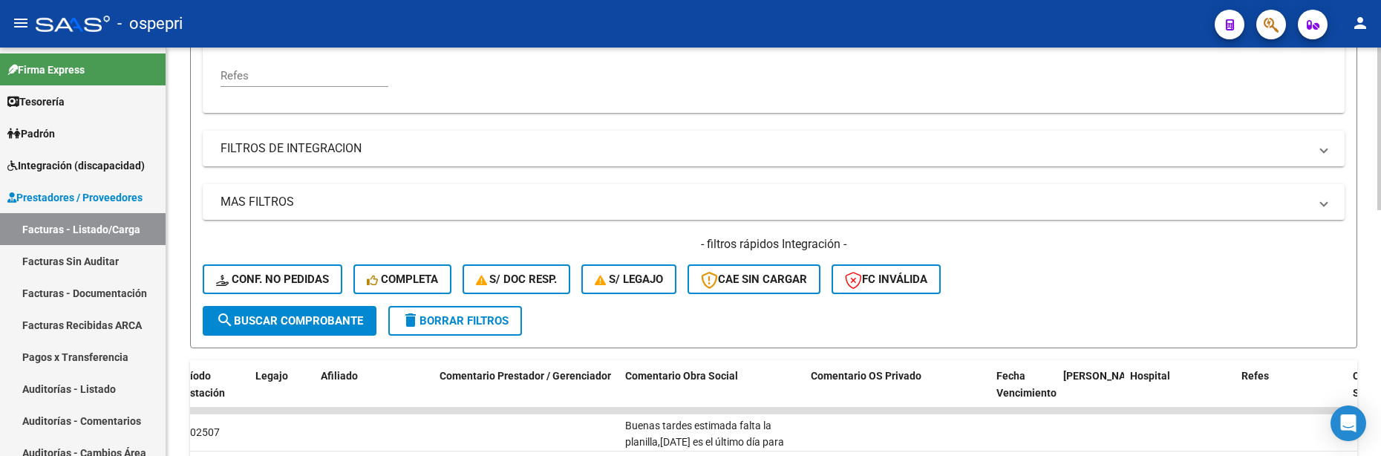
scroll to position [371, 0]
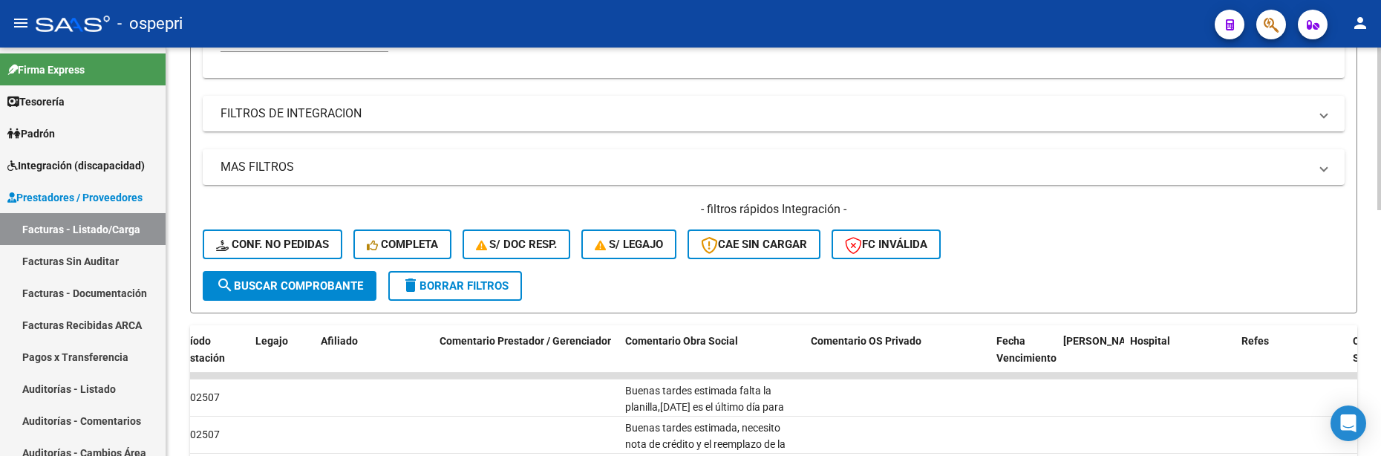
click at [326, 288] on span "search Buscar Comprobante" at bounding box center [289, 285] width 147 height 13
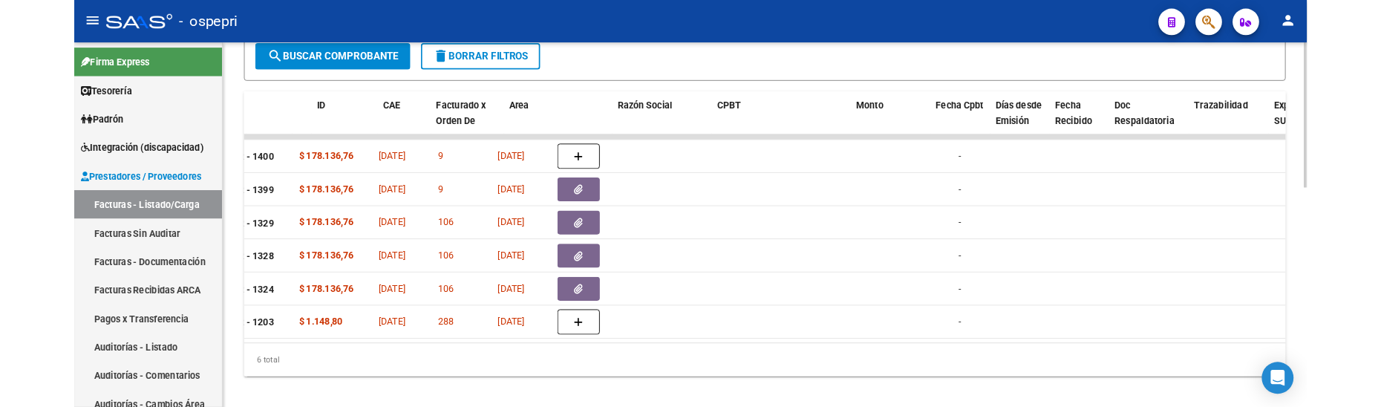
scroll to position [0, 0]
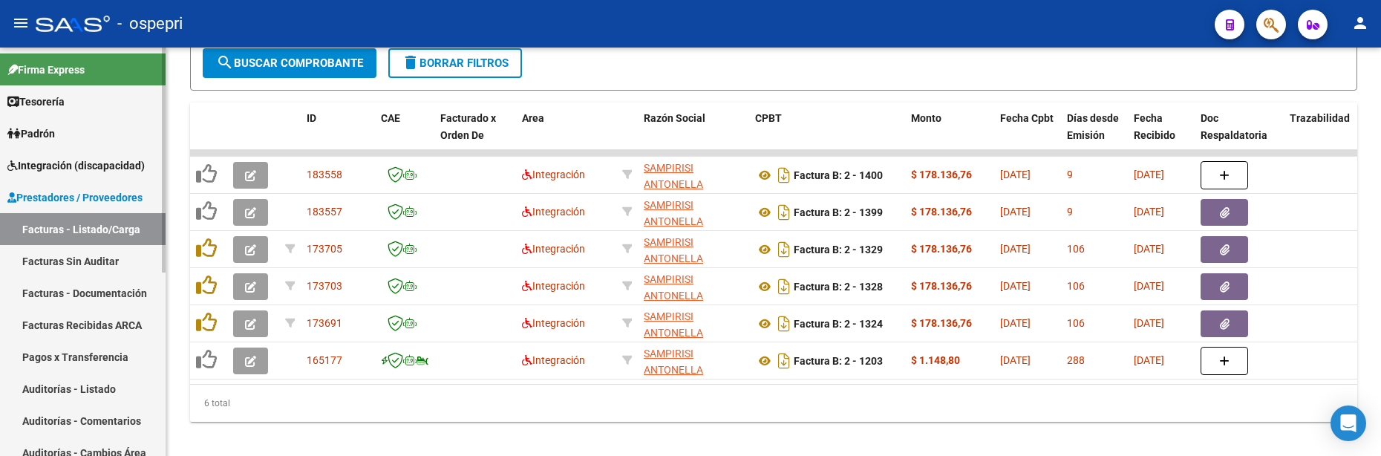
click at [99, 231] on link "Facturas - Listado/Carga" at bounding box center [83, 229] width 166 height 32
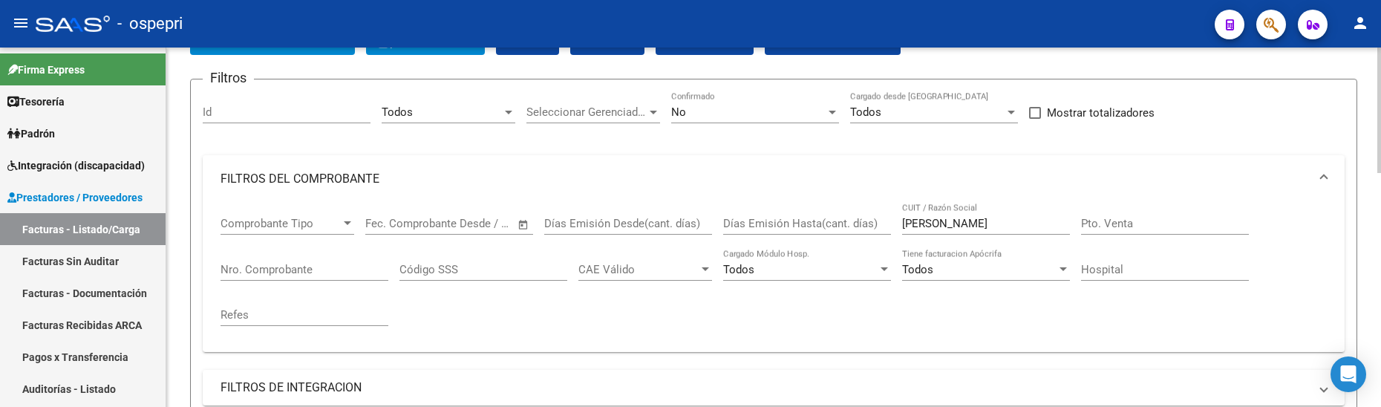
scroll to position [45, 0]
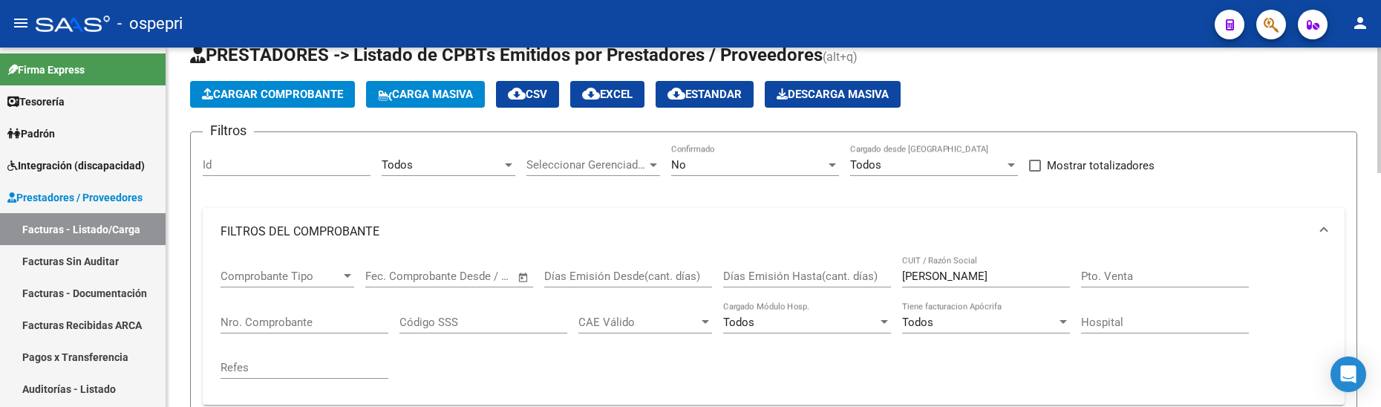
drag, startPoint x: 957, startPoint y: 275, endPoint x: 897, endPoint y: 275, distance: 60.1
click at [897, 275] on div "Comprobante Tipo Comprobante Tipo Start date – End date Fec. Comprobante Desde …" at bounding box center [773, 323] width 1106 height 137
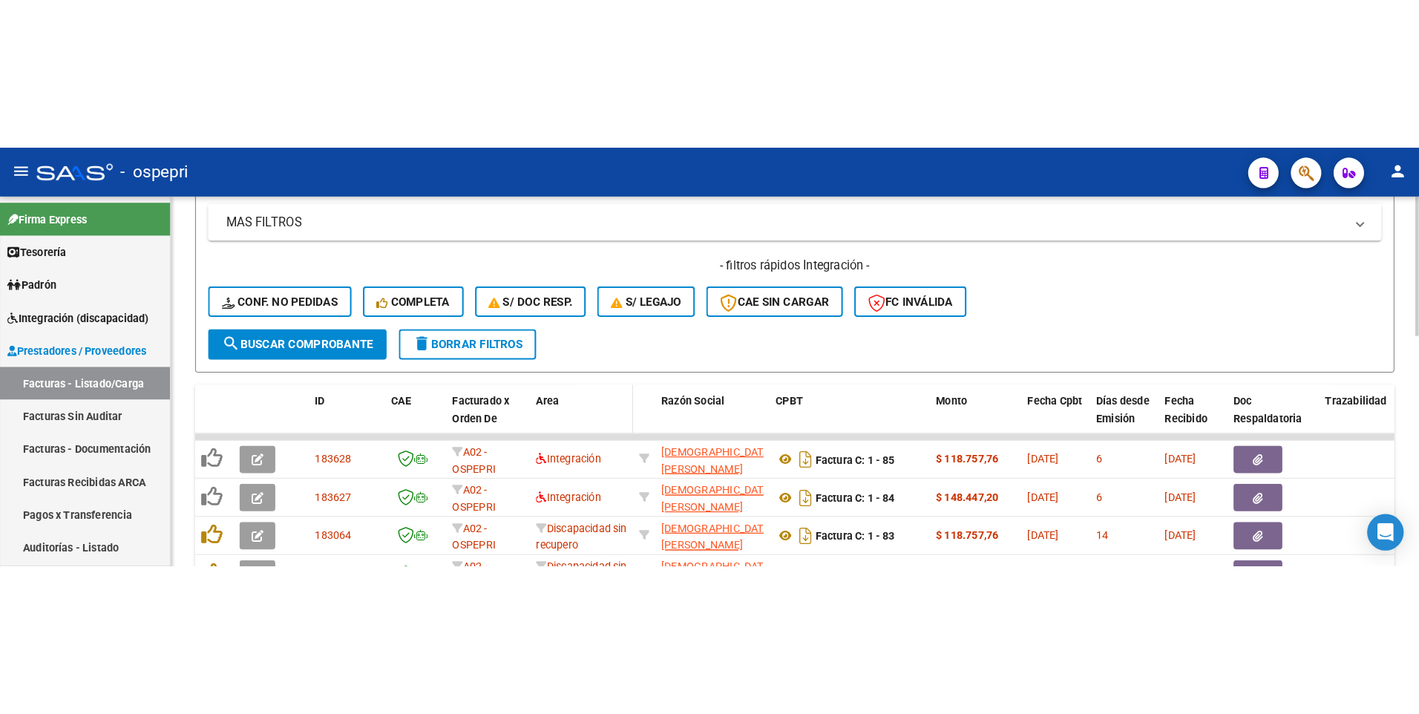
scroll to position [490, 0]
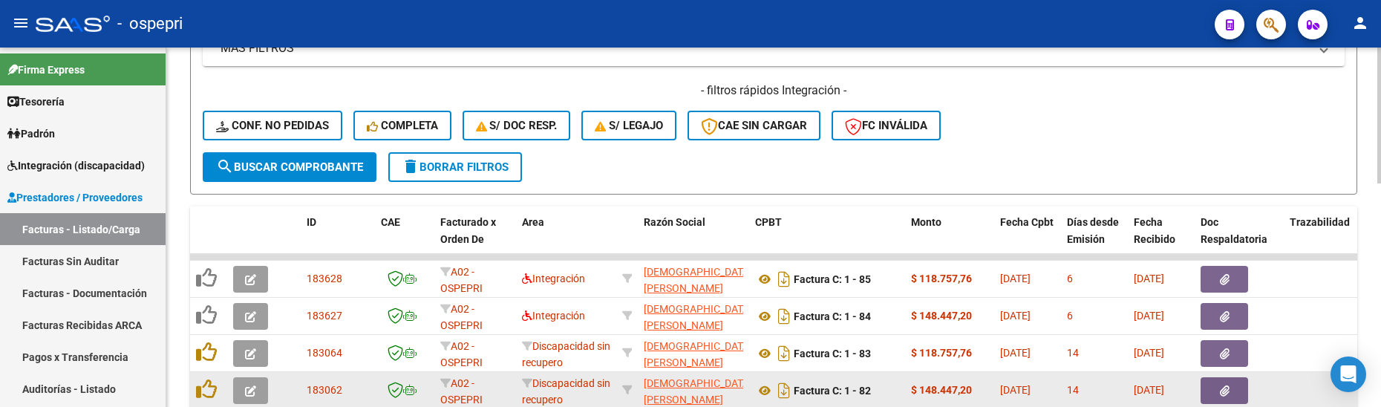
type input "grecco"
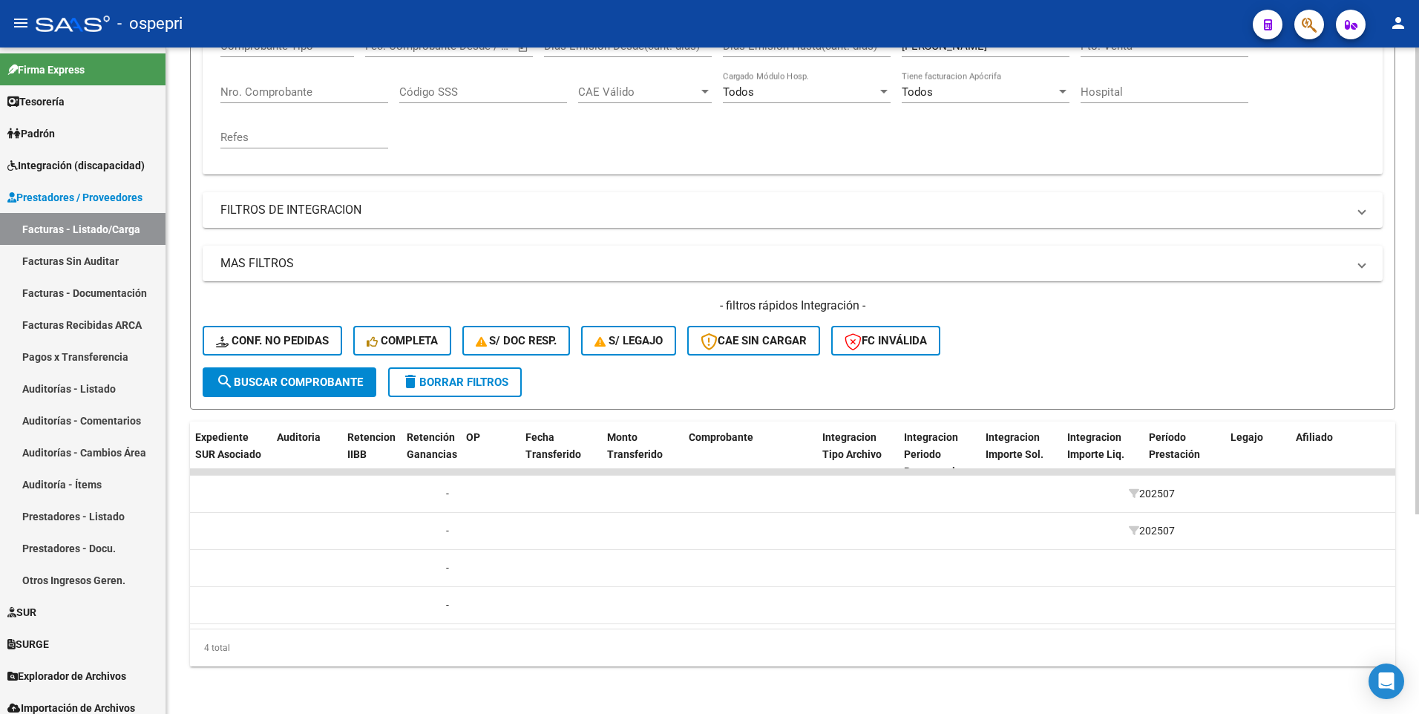
scroll to position [0, 0]
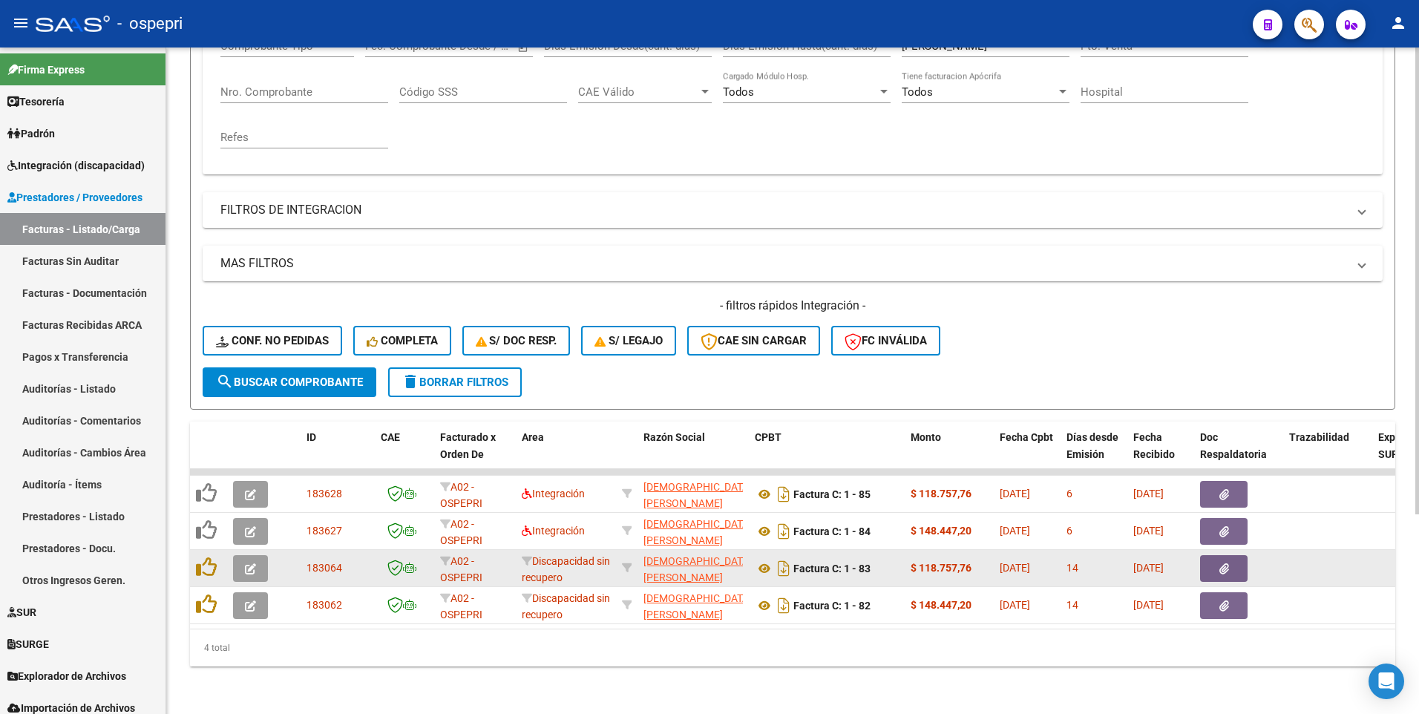
click at [253, 455] on icon "button" at bounding box center [250, 568] width 11 height 11
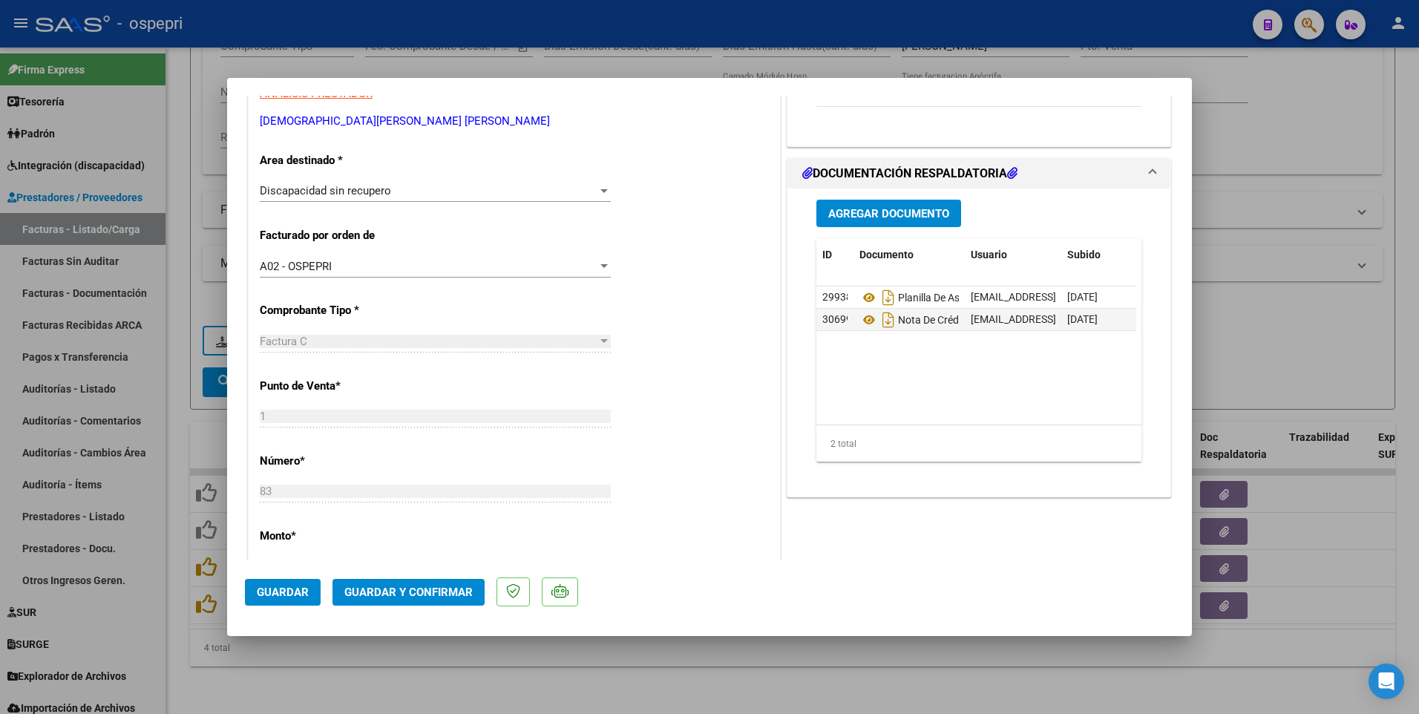
scroll to position [297, 0]
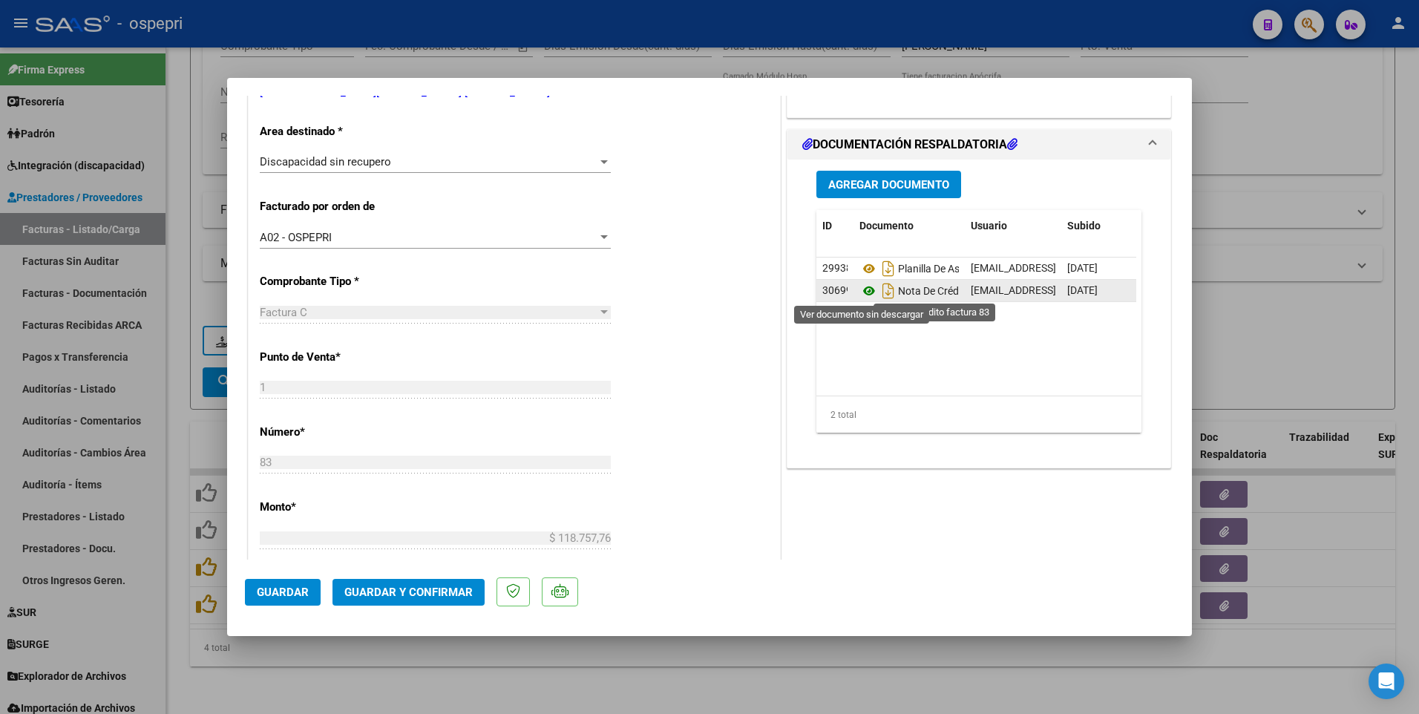
click at [860, 288] on icon at bounding box center [869, 291] width 19 height 18
click at [1203, 344] on div at bounding box center [709, 357] width 1419 height 714
type input "$ 0,00"
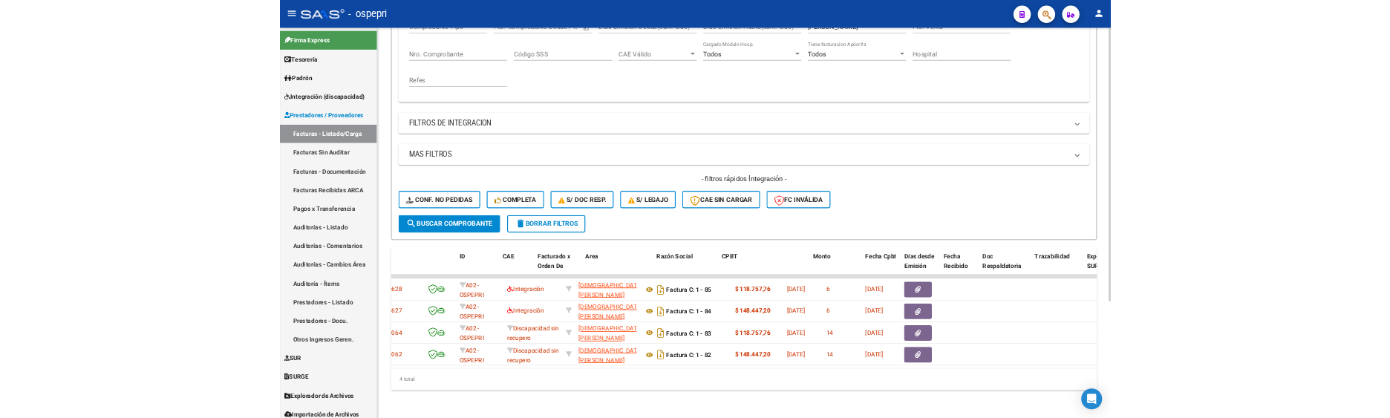
scroll to position [0, 0]
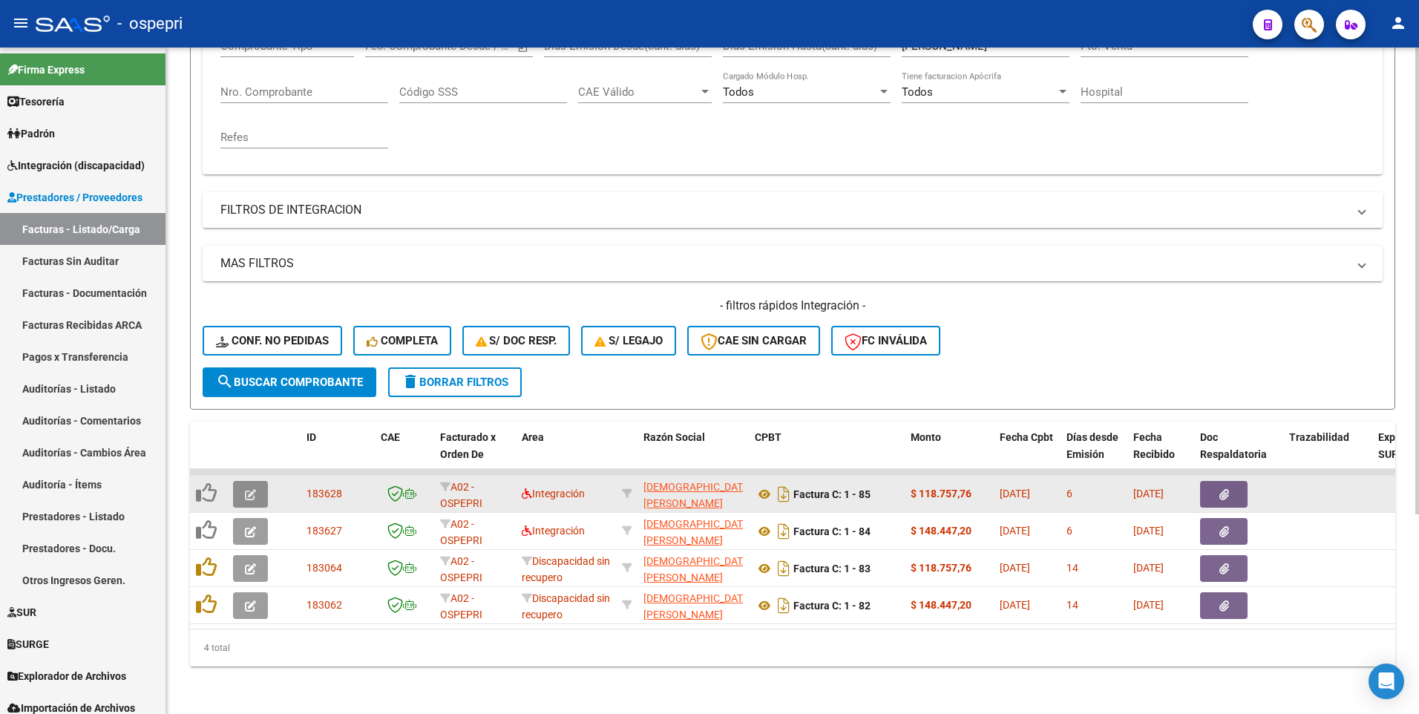
click at [251, 455] on icon "button" at bounding box center [250, 494] width 11 height 11
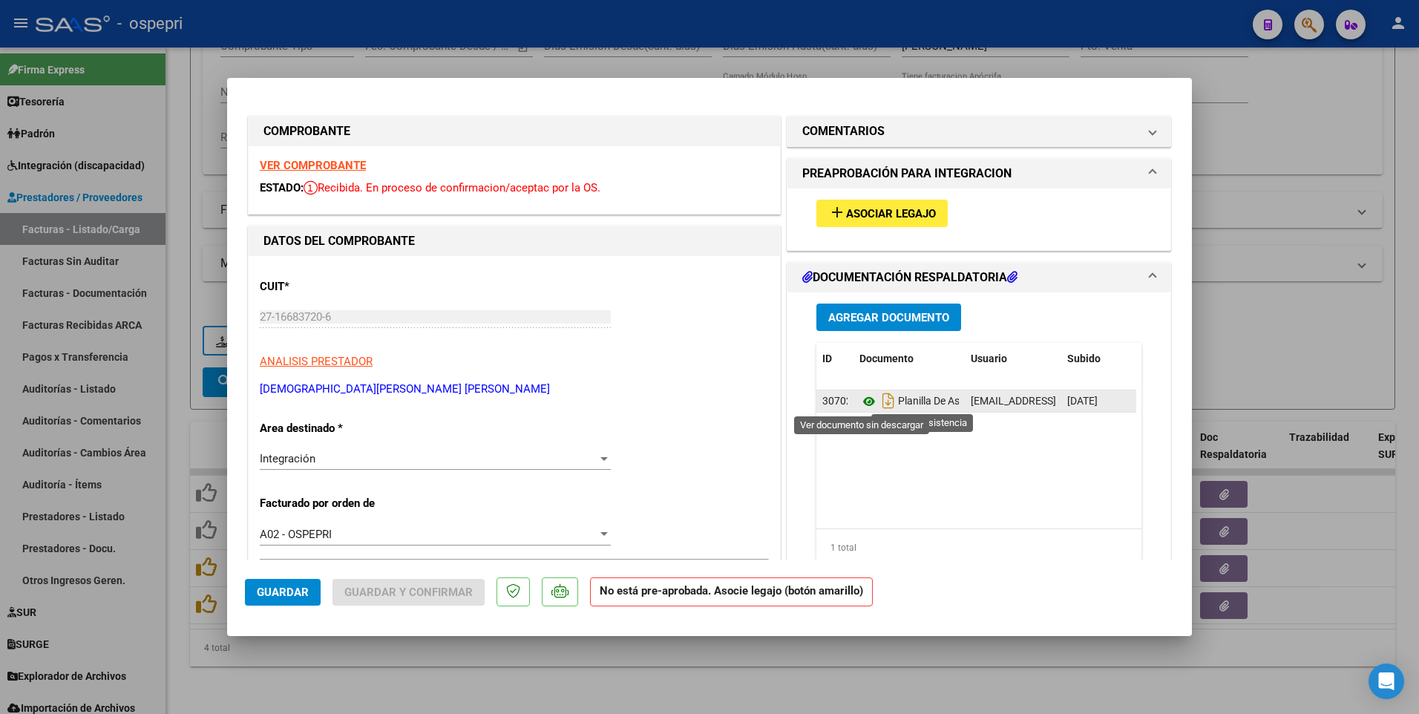
click at [864, 408] on icon at bounding box center [869, 402] width 19 height 18
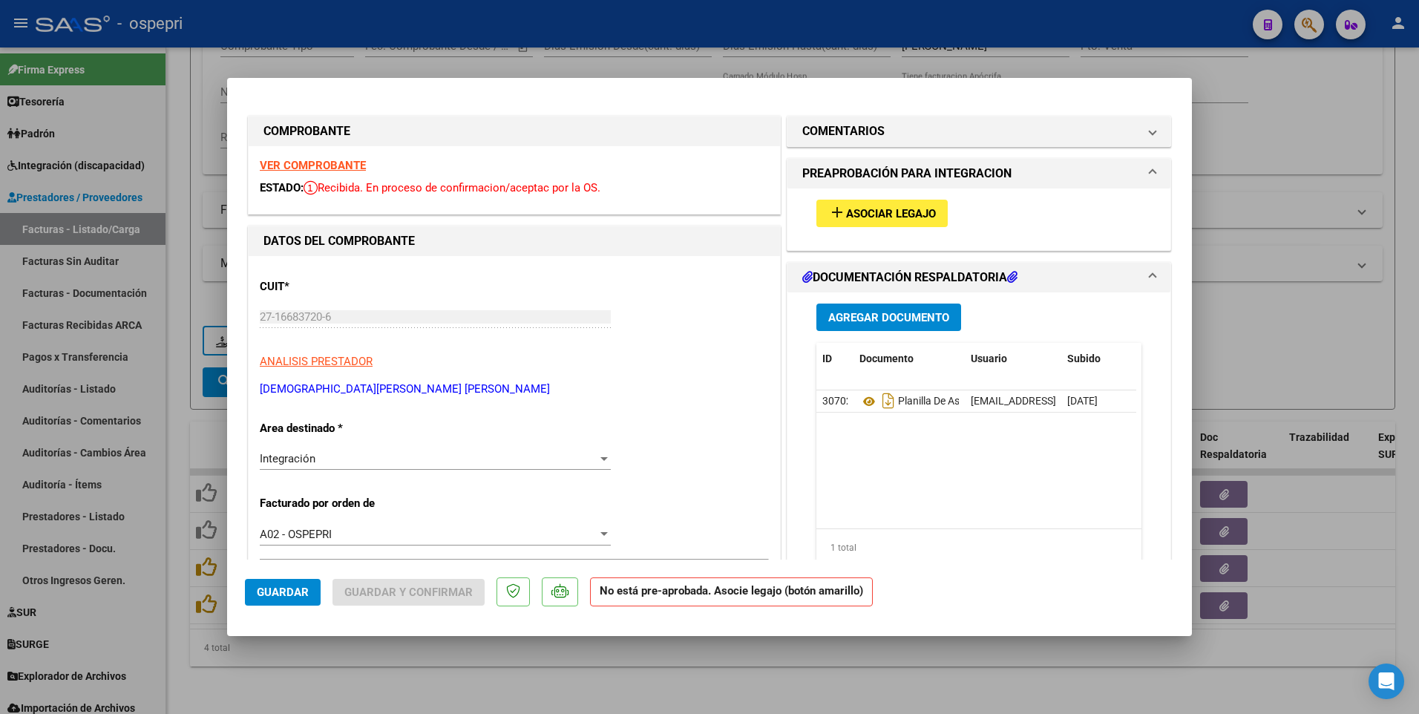
click at [1290, 301] on div at bounding box center [709, 357] width 1419 height 714
type input "$ 0,00"
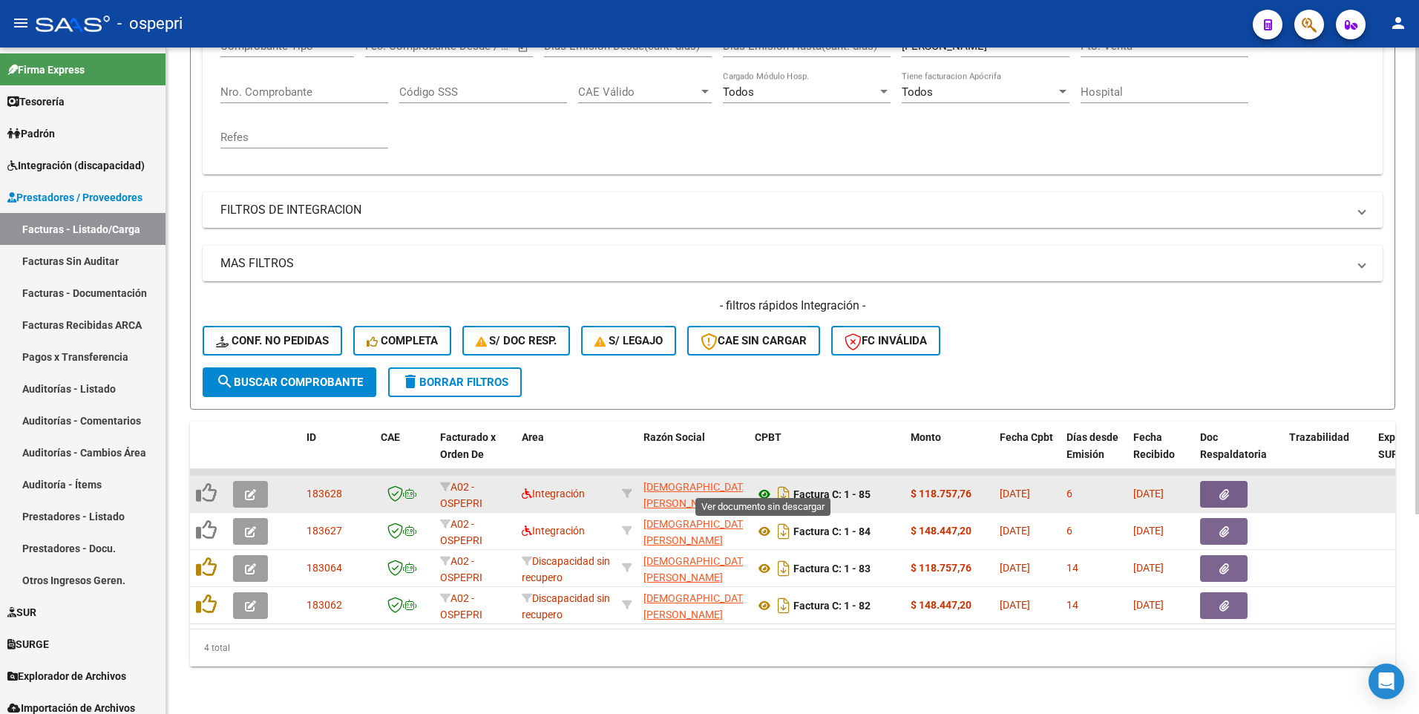
click at [763, 455] on icon at bounding box center [764, 494] width 19 height 18
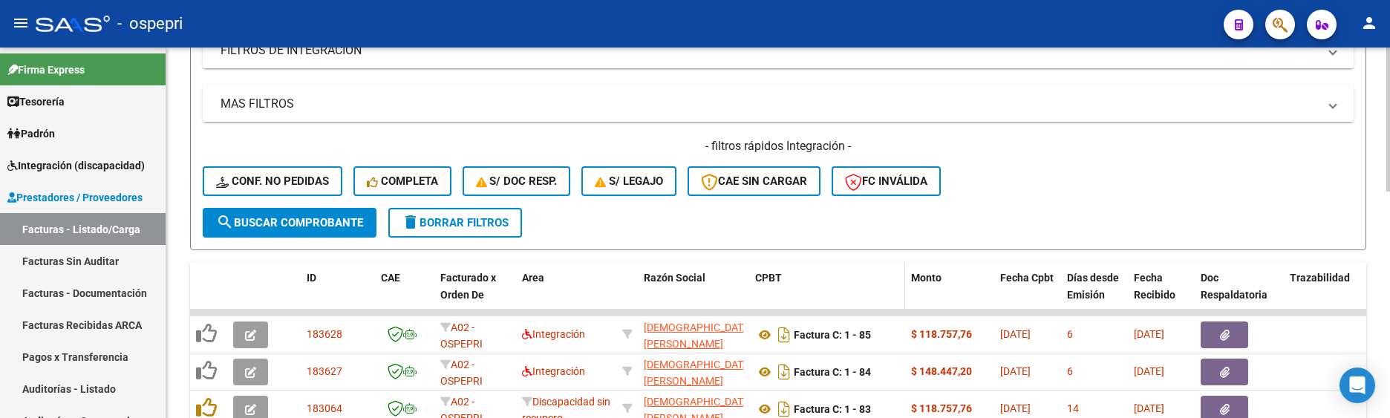
scroll to position [508, 0]
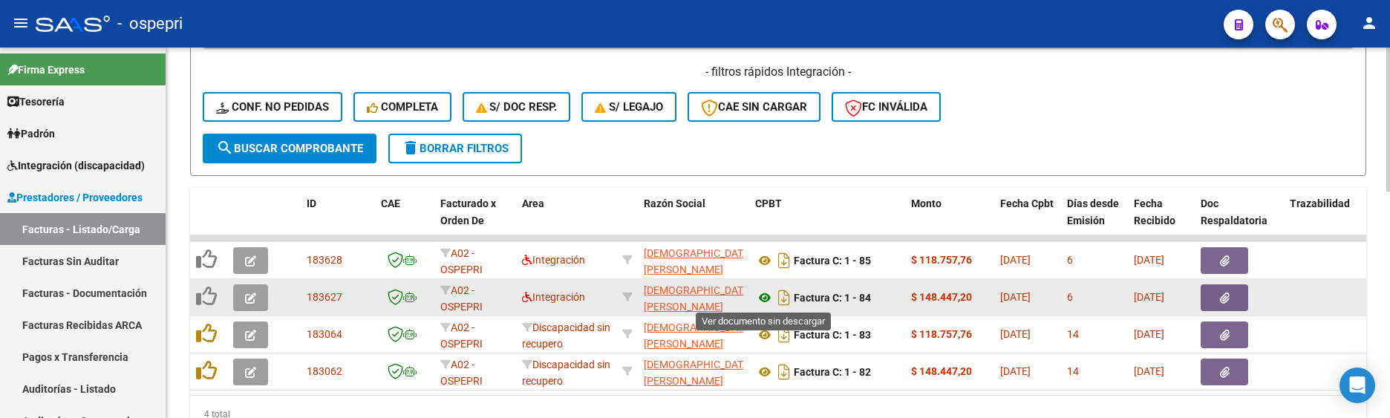
click at [764, 296] on icon at bounding box center [764, 298] width 19 height 18
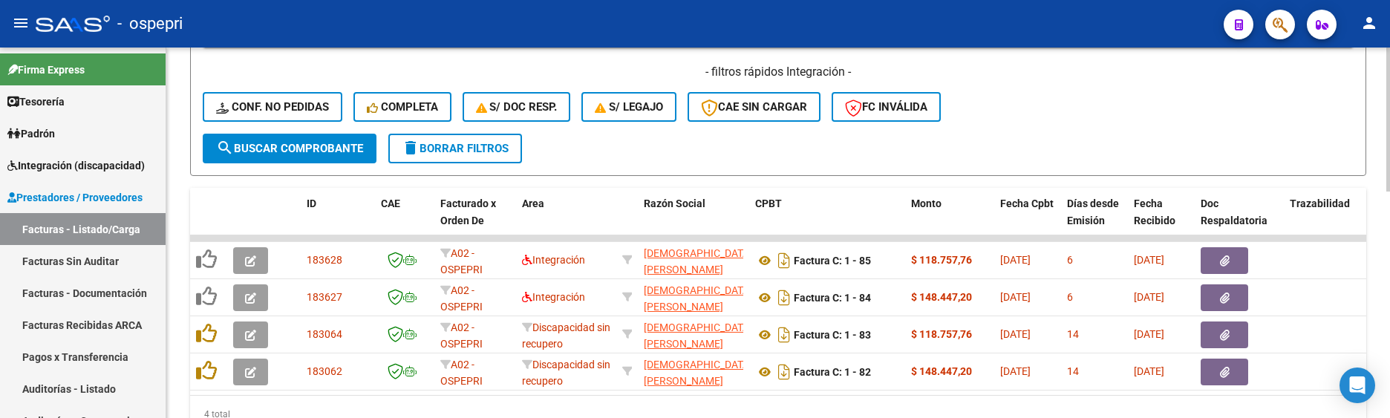
click at [1024, 122] on div "- filtros rápidos Integración - Conf. no pedidas Completa S/ Doc Resp. S/ legaj…" at bounding box center [778, 99] width 1151 height 70
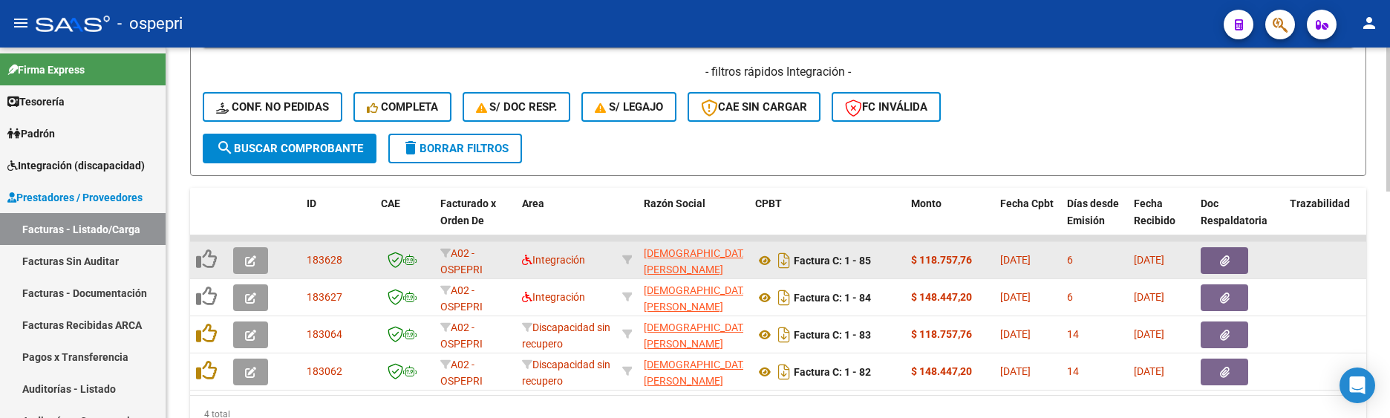
click at [253, 260] on icon "button" at bounding box center [250, 260] width 11 height 11
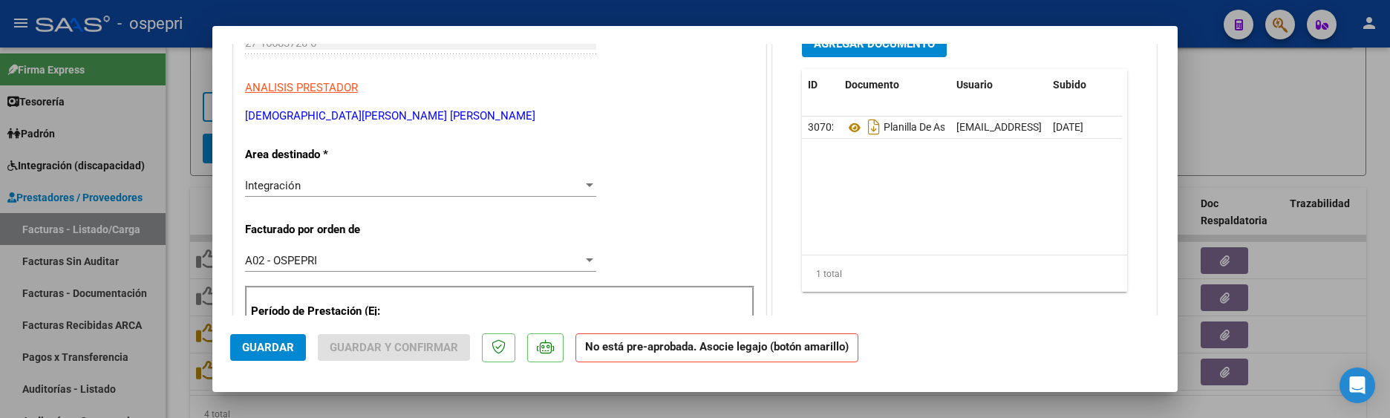
scroll to position [223, 0]
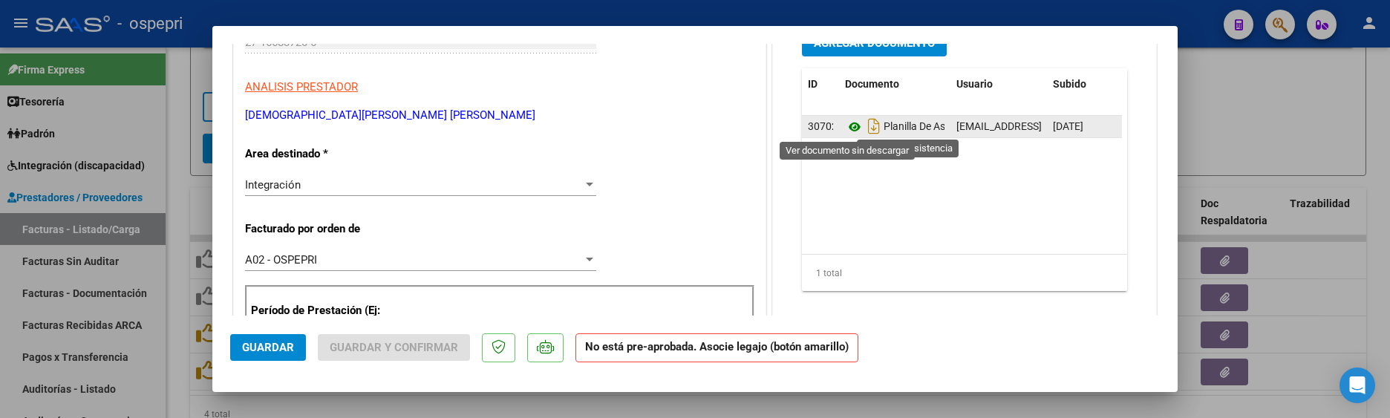
click at [845, 128] on icon at bounding box center [854, 127] width 19 height 18
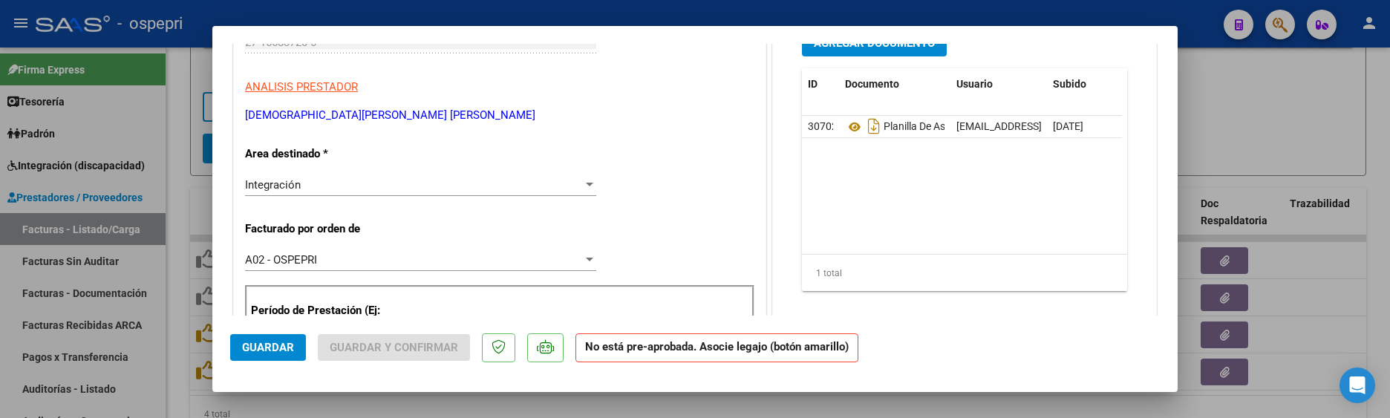
click at [1266, 100] on div at bounding box center [695, 209] width 1390 height 418
type input "$ 0,00"
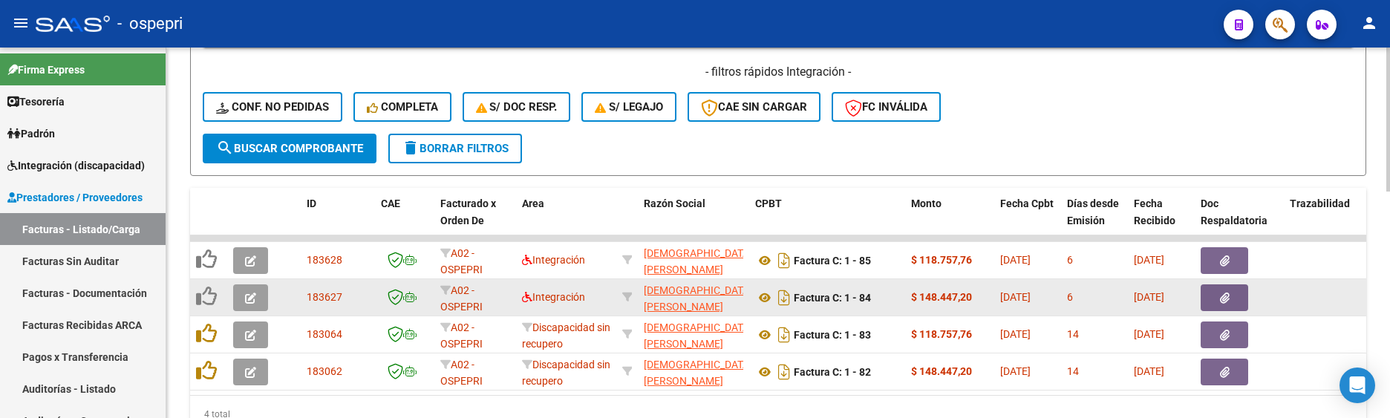
click at [255, 300] on icon "button" at bounding box center [250, 297] width 11 height 11
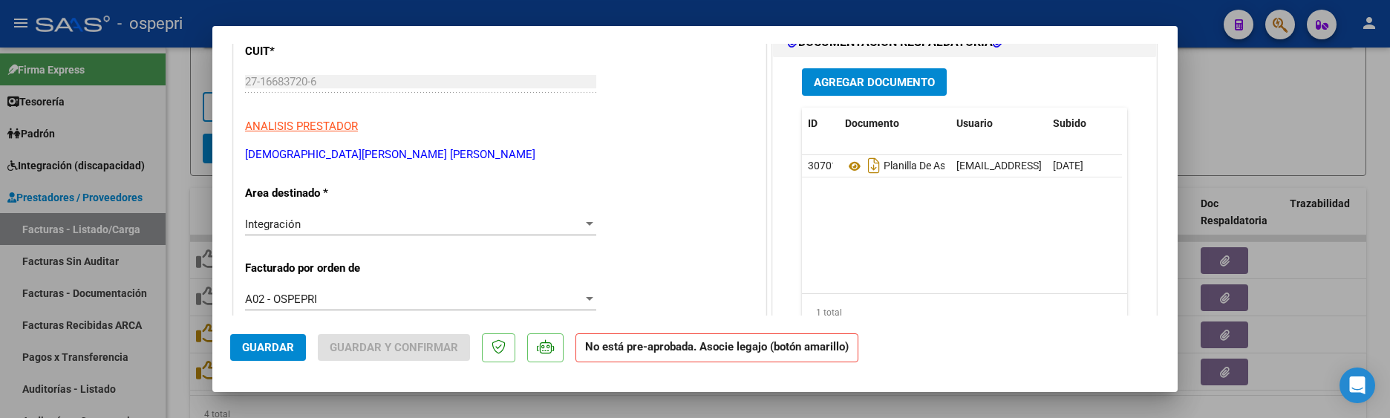
scroll to position [223, 0]
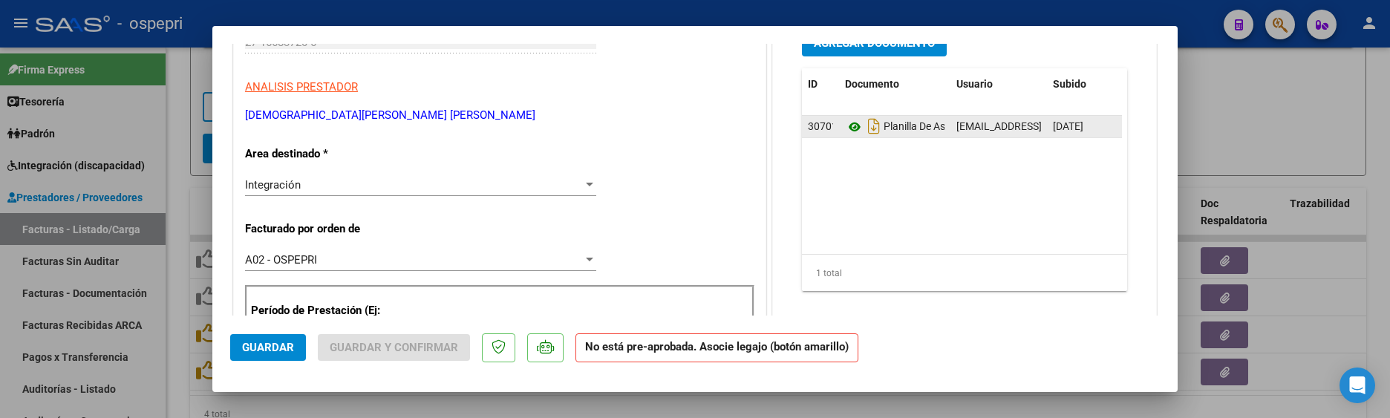
click at [849, 127] on icon at bounding box center [854, 127] width 19 height 18
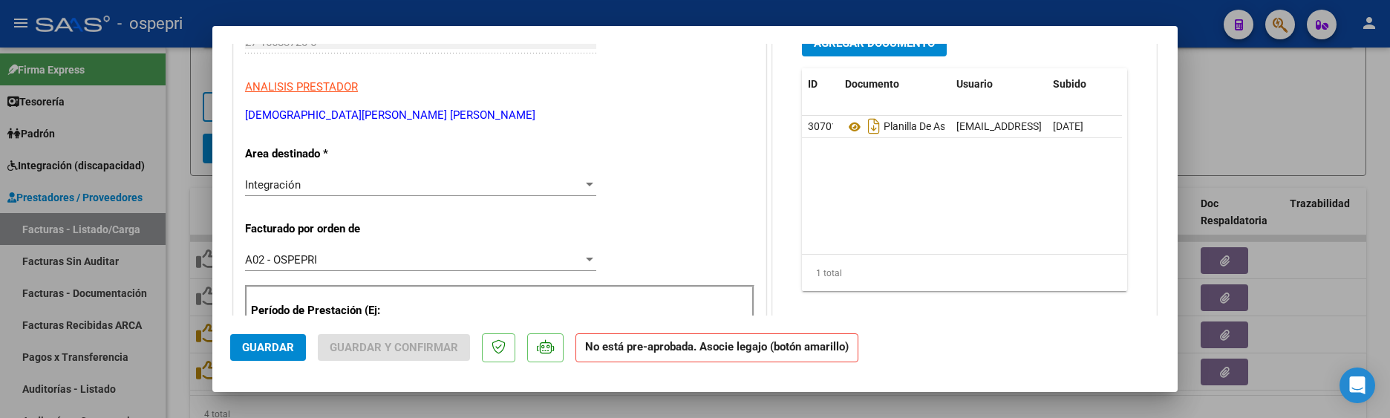
click at [1244, 133] on div at bounding box center [695, 209] width 1390 height 418
type input "$ 0,00"
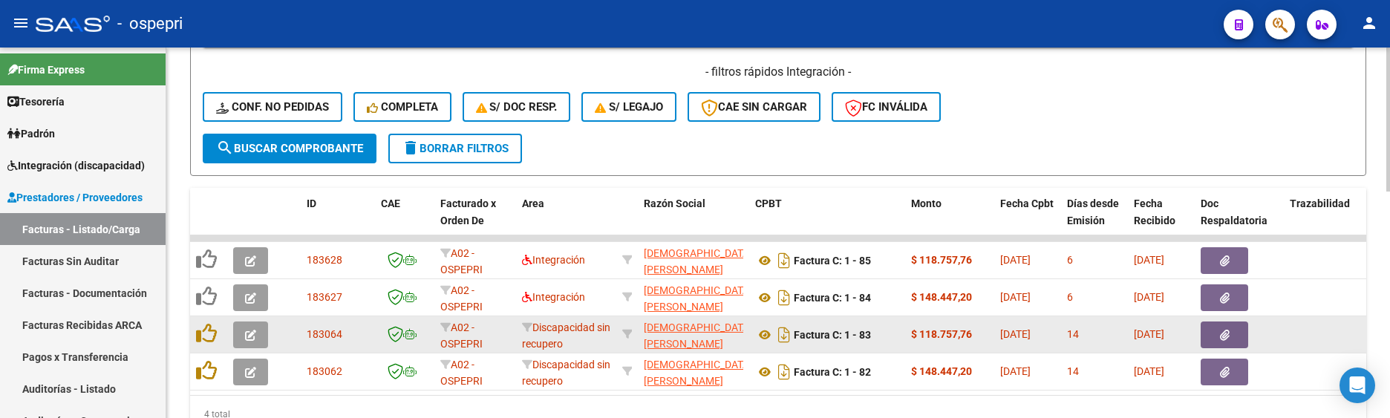
click at [246, 326] on button "button" at bounding box center [250, 334] width 35 height 27
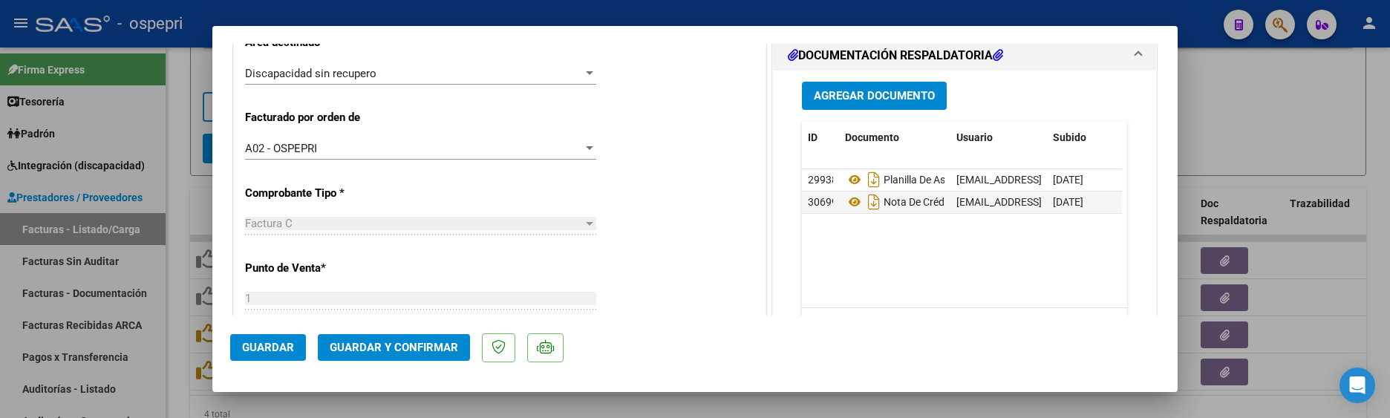
scroll to position [371, 0]
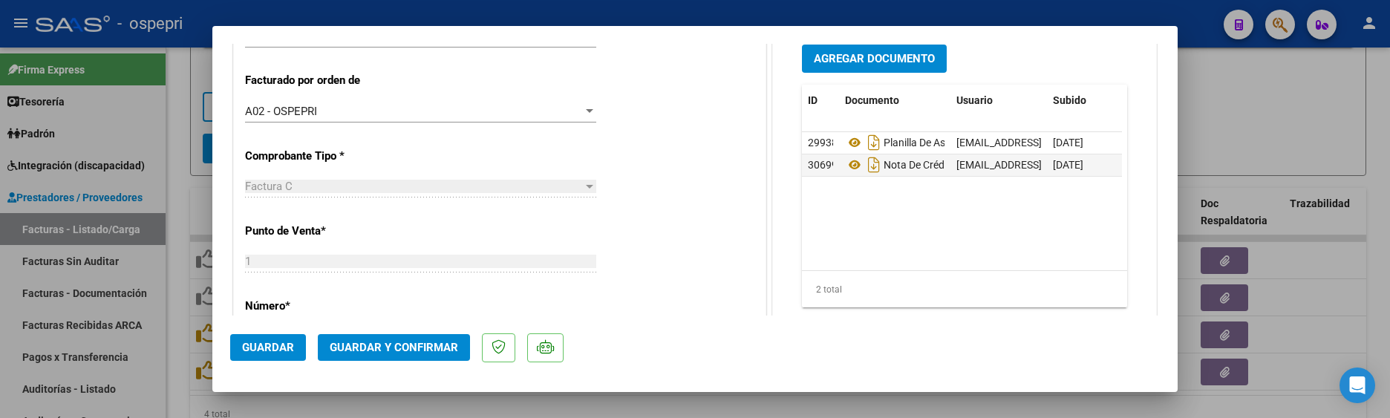
click at [1263, 99] on div at bounding box center [695, 209] width 1390 height 418
type input "$ 0,00"
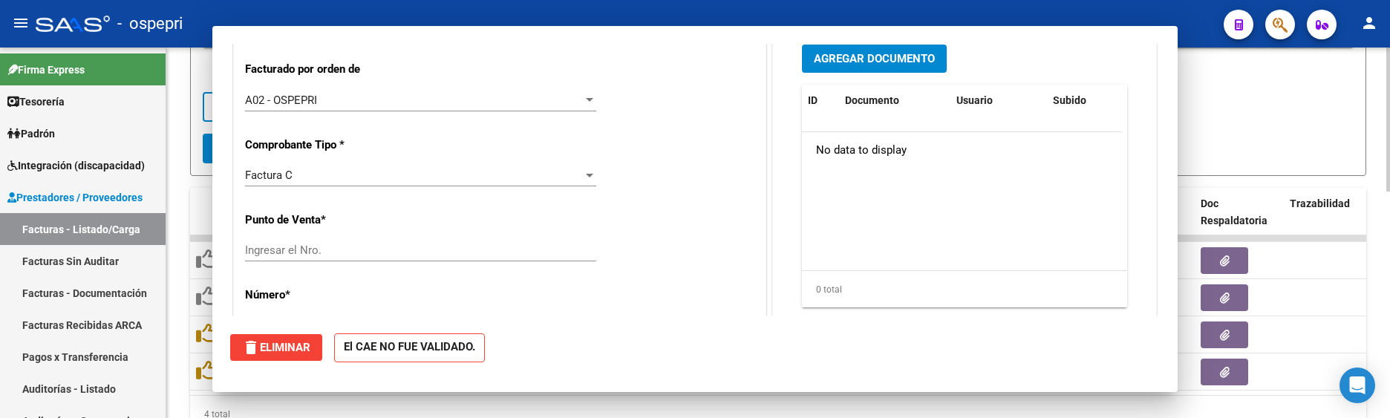
scroll to position [0, 0]
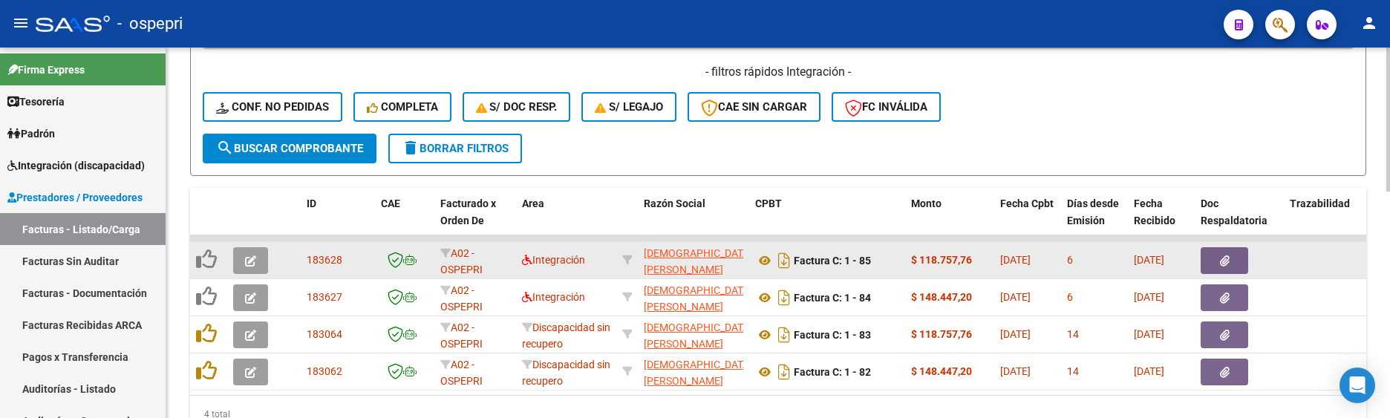
click at [246, 261] on icon "button" at bounding box center [250, 260] width 11 height 11
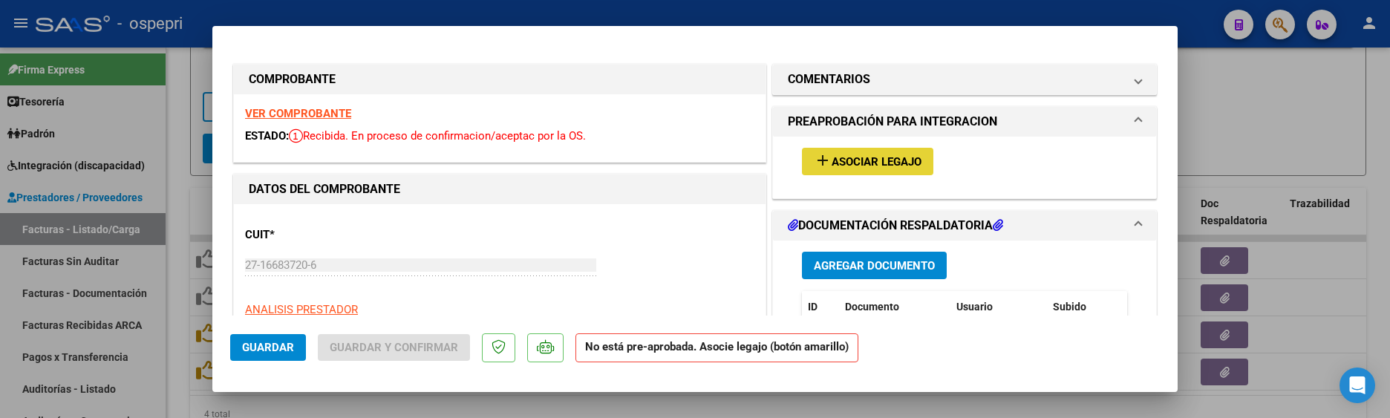
click at [888, 159] on span "Asociar Legajo" at bounding box center [876, 161] width 90 height 13
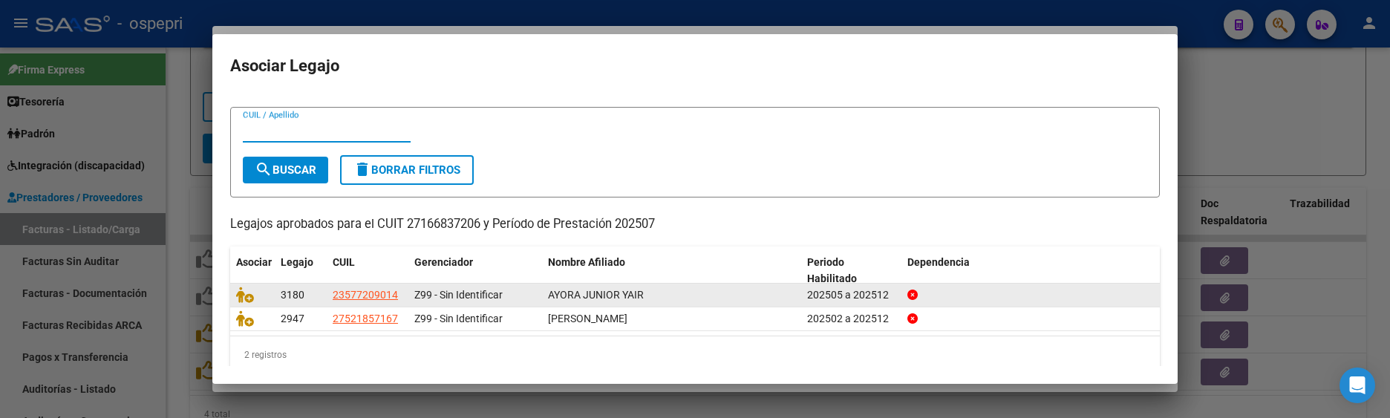
scroll to position [45, 0]
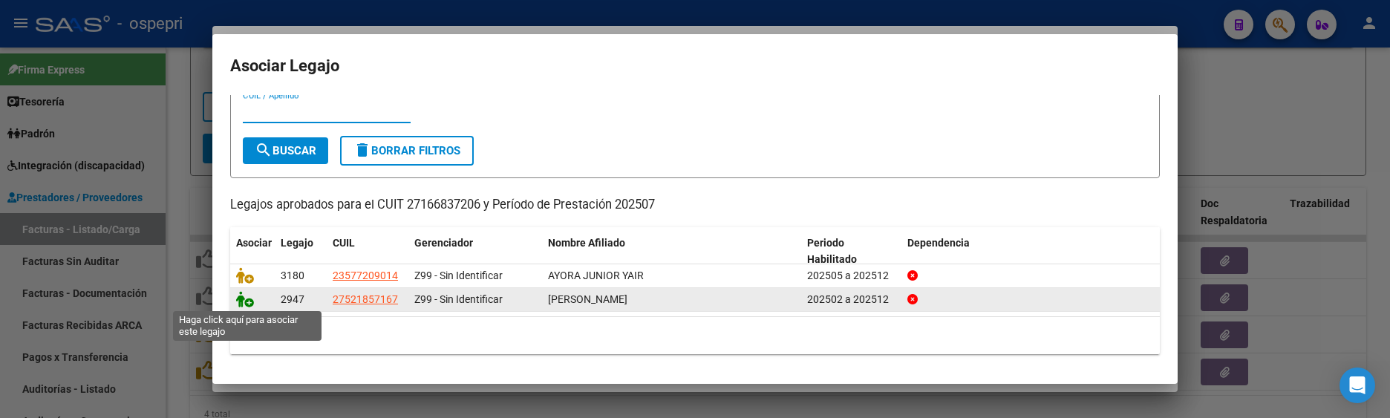
click at [245, 303] on icon at bounding box center [245, 299] width 18 height 16
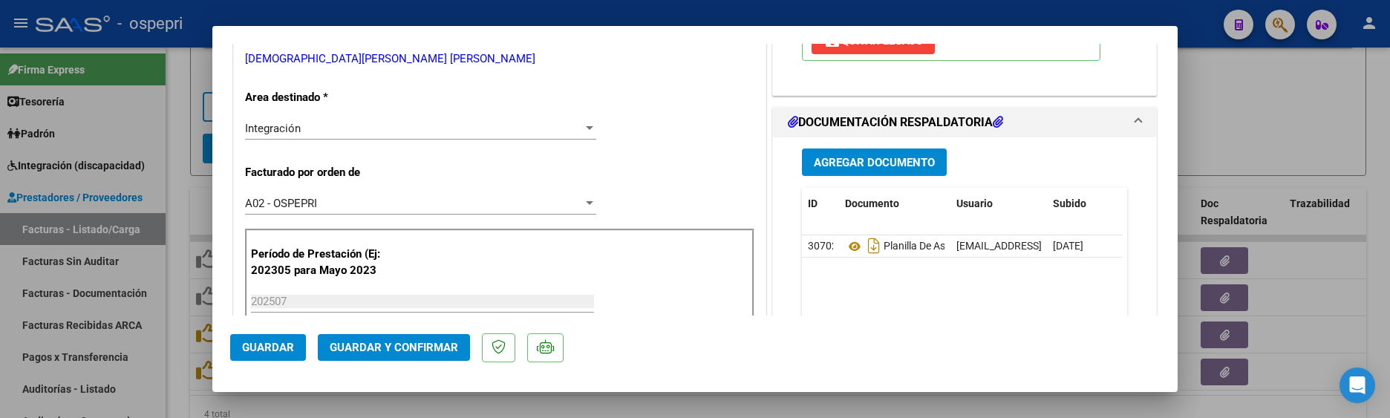
scroll to position [297, 0]
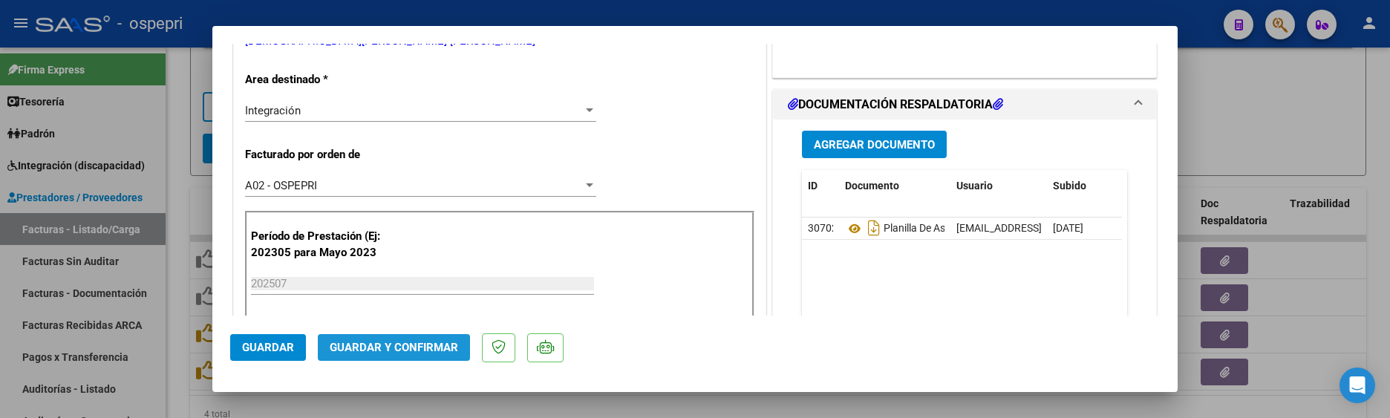
click at [408, 344] on span "Guardar y Confirmar" at bounding box center [394, 347] width 128 height 13
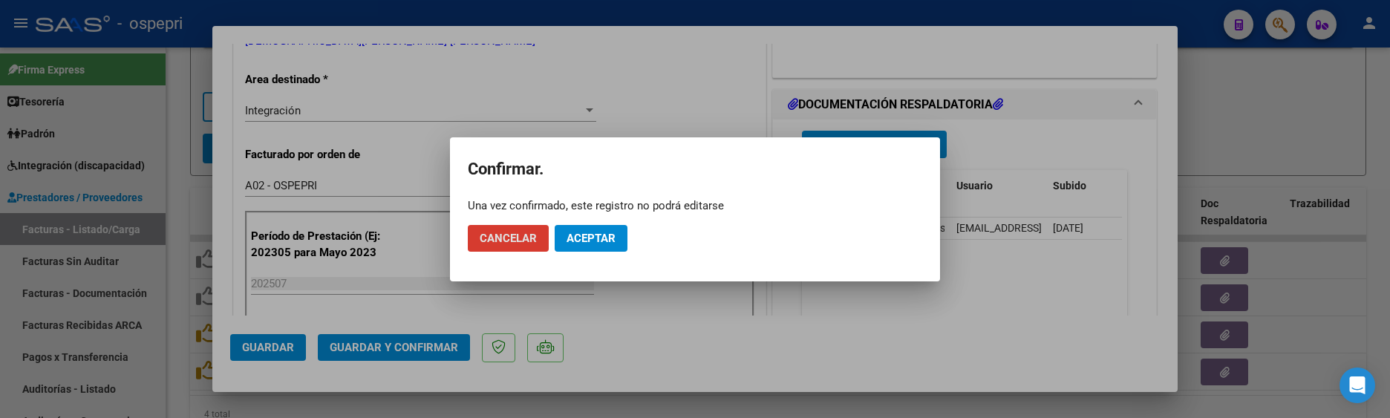
click at [610, 243] on span "Aceptar" at bounding box center [590, 238] width 49 height 13
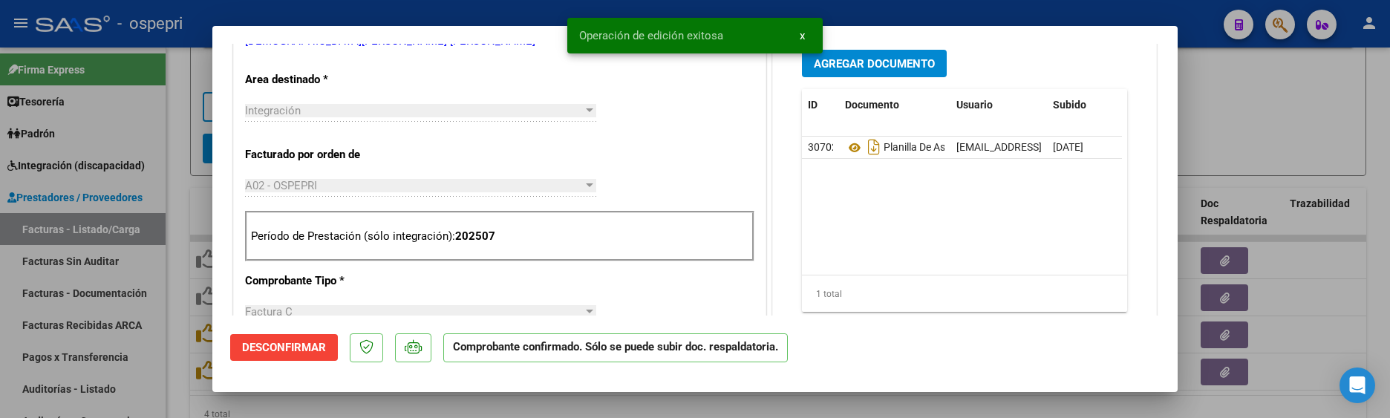
click at [1229, 130] on div at bounding box center [695, 209] width 1390 height 418
type input "$ 0,00"
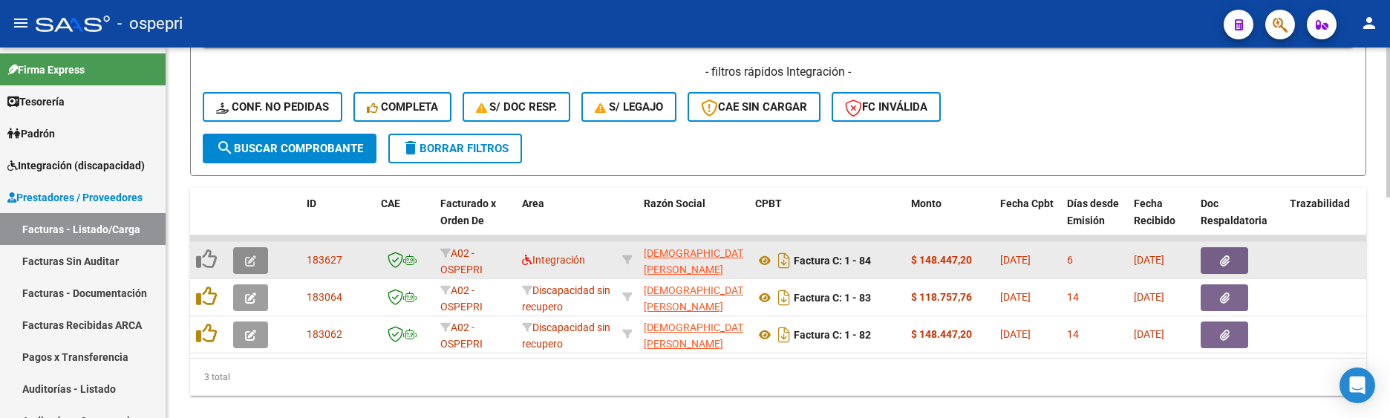
click at [252, 258] on icon "button" at bounding box center [250, 260] width 11 height 11
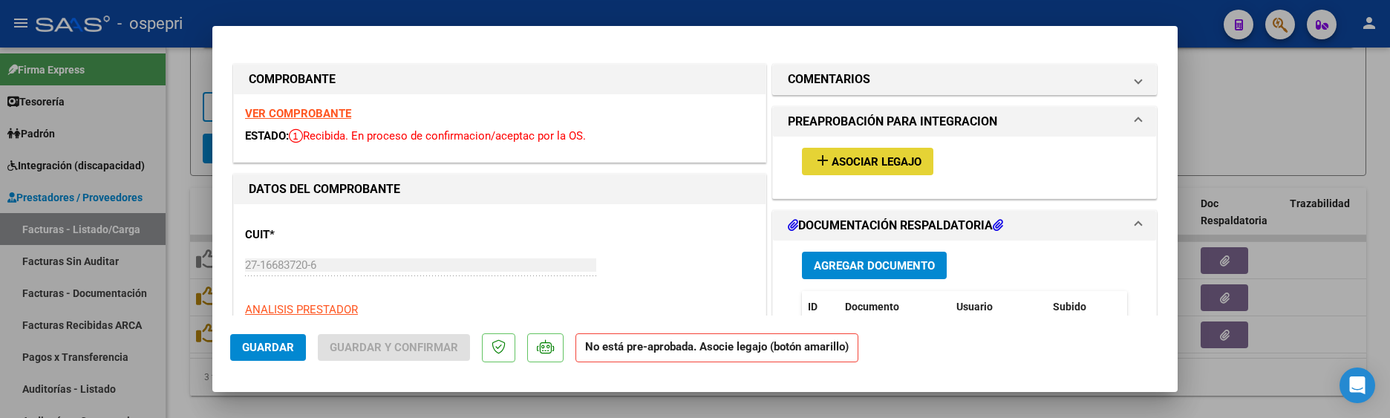
click at [892, 161] on span "Asociar Legajo" at bounding box center [876, 161] width 90 height 13
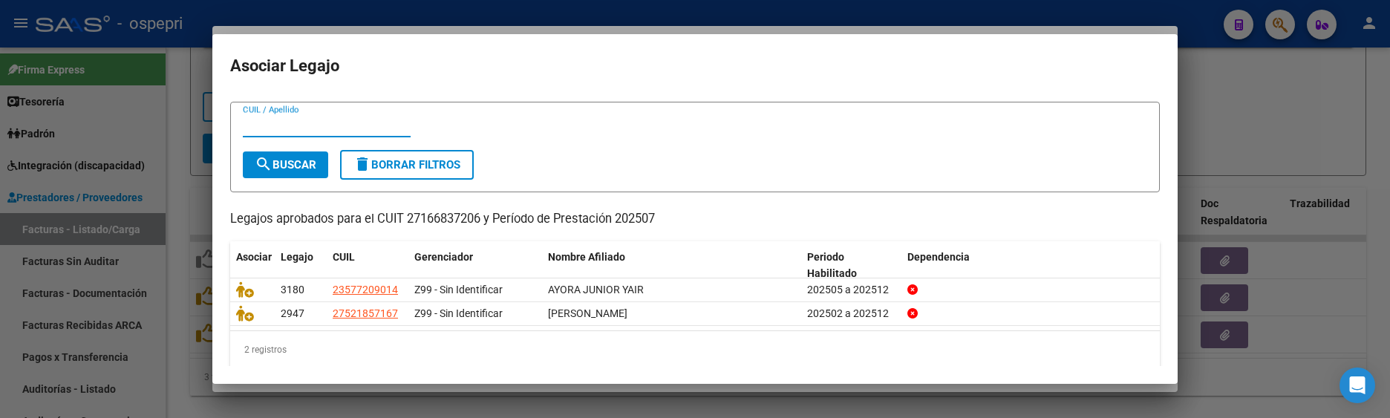
scroll to position [45, 0]
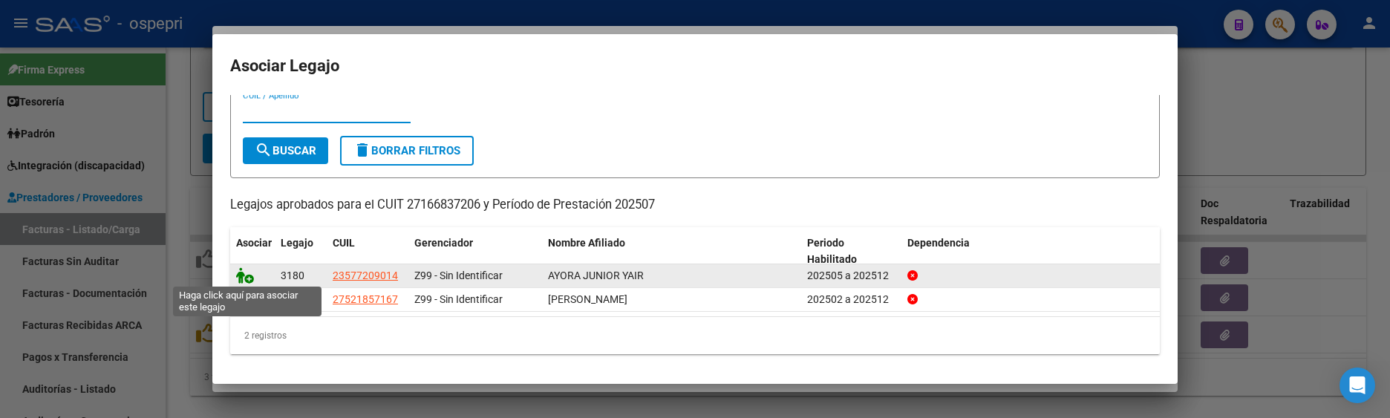
click at [243, 273] on icon at bounding box center [245, 275] width 18 height 16
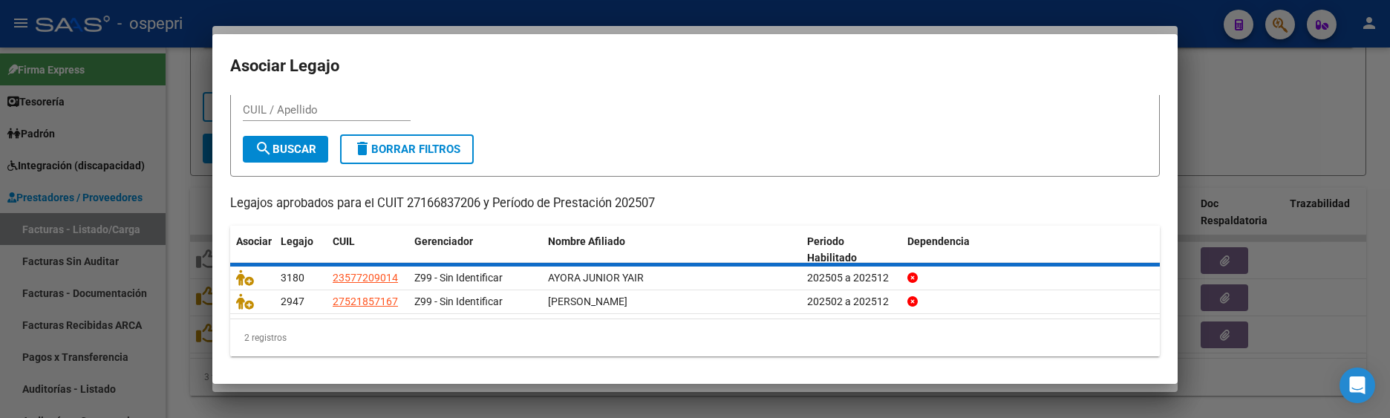
scroll to position [0, 0]
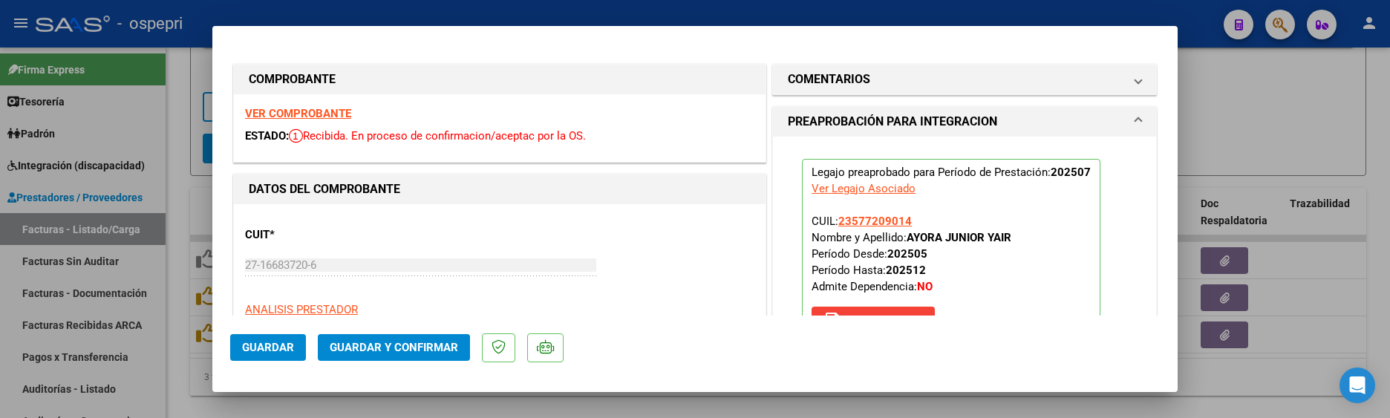
click at [427, 344] on span "Guardar y Confirmar" at bounding box center [394, 347] width 128 height 13
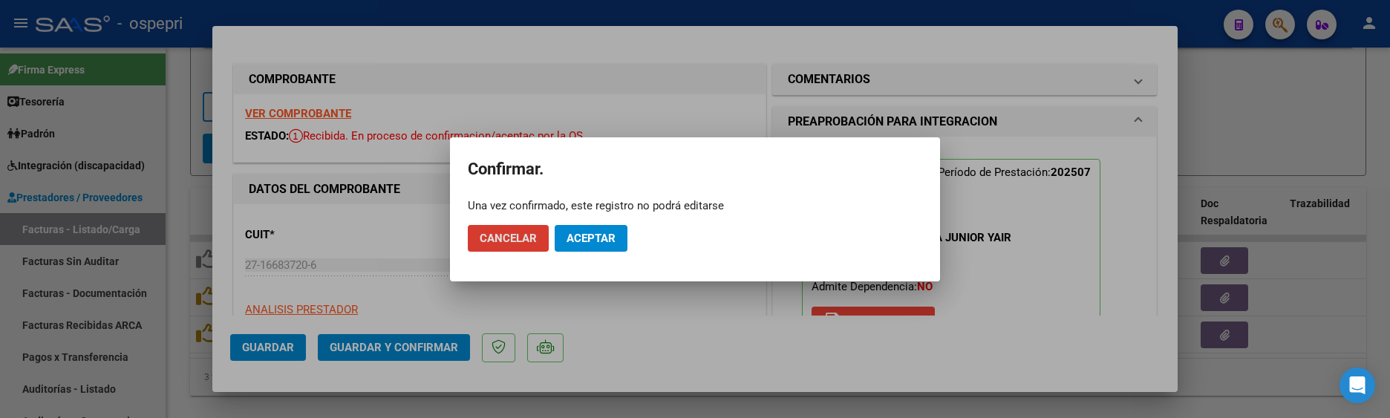
click at [602, 240] on span "Aceptar" at bounding box center [590, 238] width 49 height 13
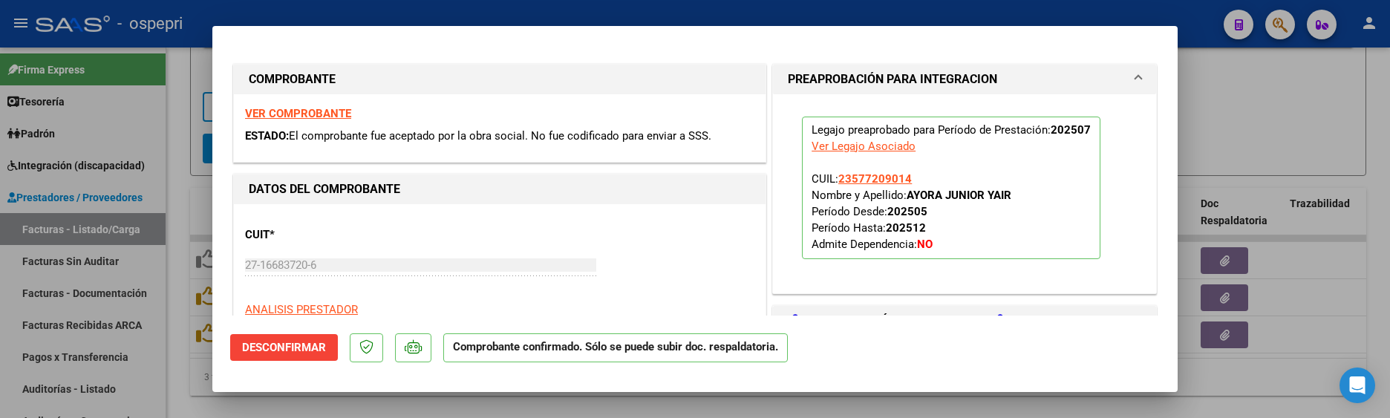
click at [1276, 88] on div at bounding box center [695, 209] width 1390 height 418
type input "$ 0,00"
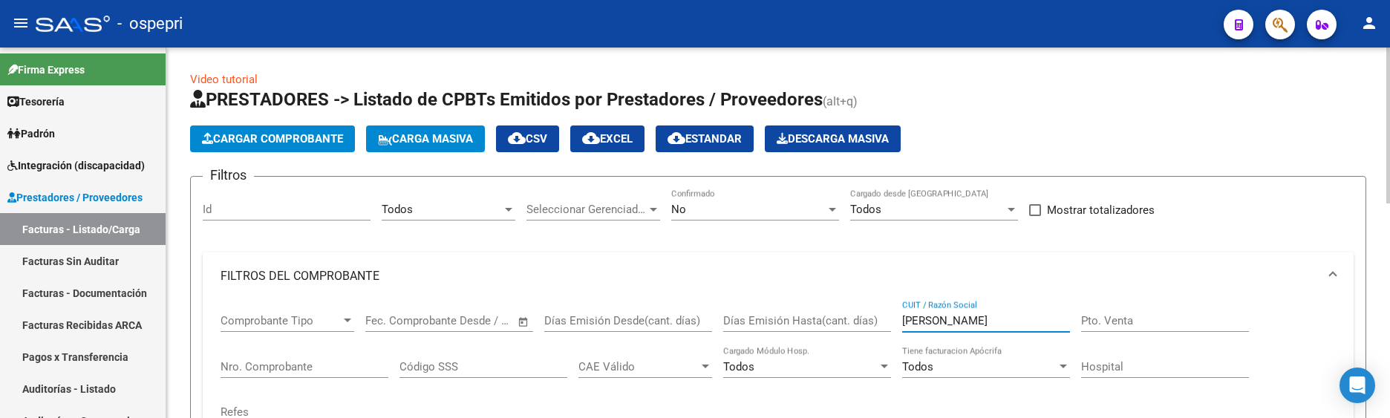
drag, startPoint x: 974, startPoint y: 323, endPoint x: 894, endPoint y: 319, distance: 79.5
click at [894, 319] on div "Comprobante Tipo Comprobante Tipo Start date – End date Fec. Comprobante Desde …" at bounding box center [777, 368] width 1115 height 137
click at [946, 317] on input "grecco" at bounding box center [986, 320] width 168 height 13
drag, startPoint x: 946, startPoint y: 317, endPoint x: 897, endPoint y: 320, distance: 49.1
click at [897, 320] on div "Comprobante Tipo Comprobante Tipo Start date – End date Fec. Comprobante Desde …" at bounding box center [777, 368] width 1115 height 137
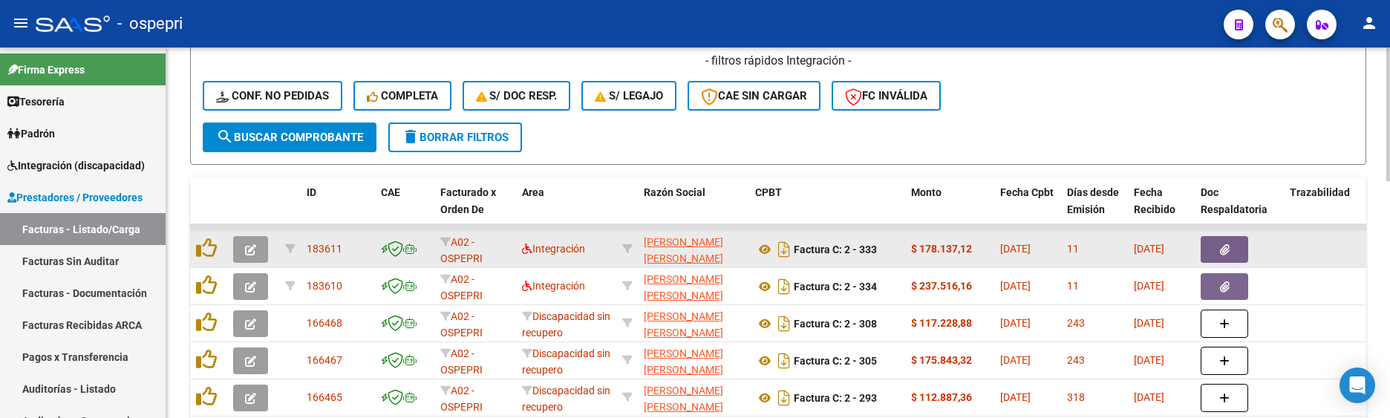
scroll to position [594, 0]
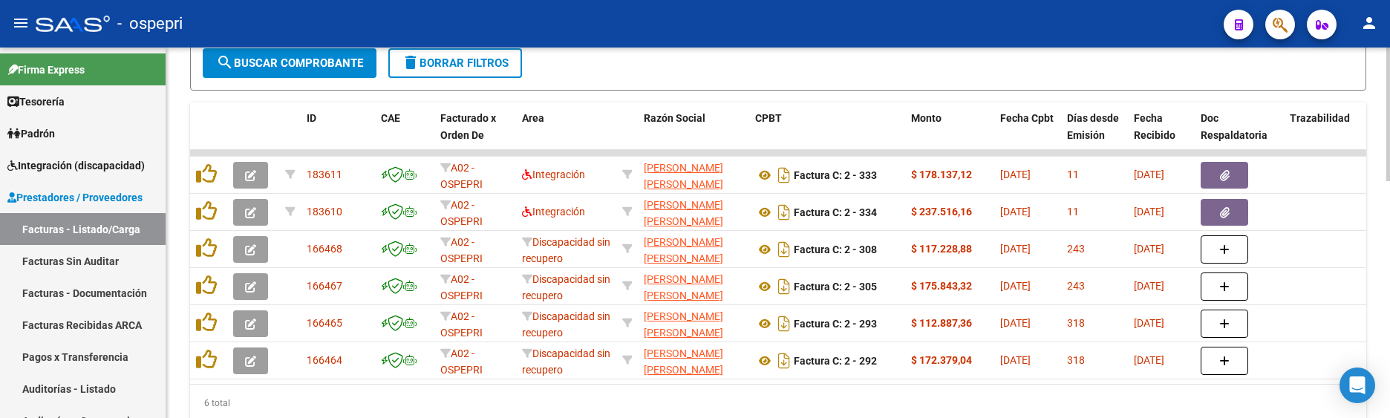
type input "[PERSON_NAME]"
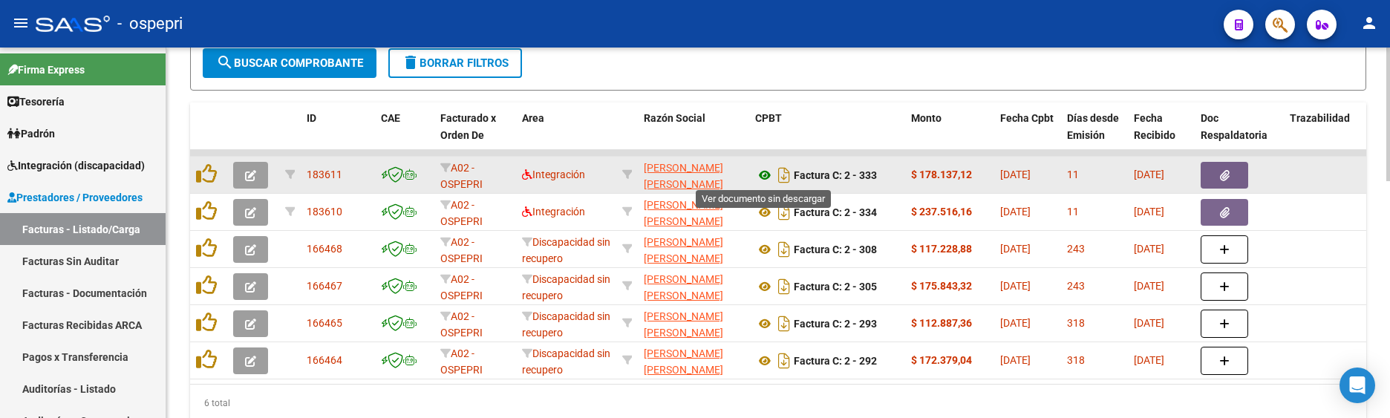
click at [764, 174] on icon at bounding box center [764, 175] width 19 height 18
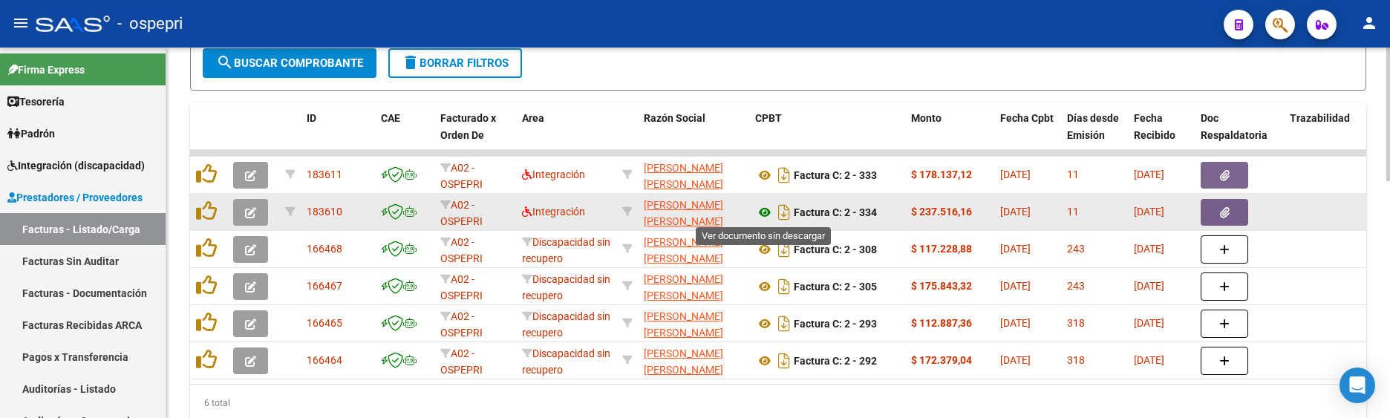
click at [764, 213] on icon at bounding box center [764, 212] width 19 height 18
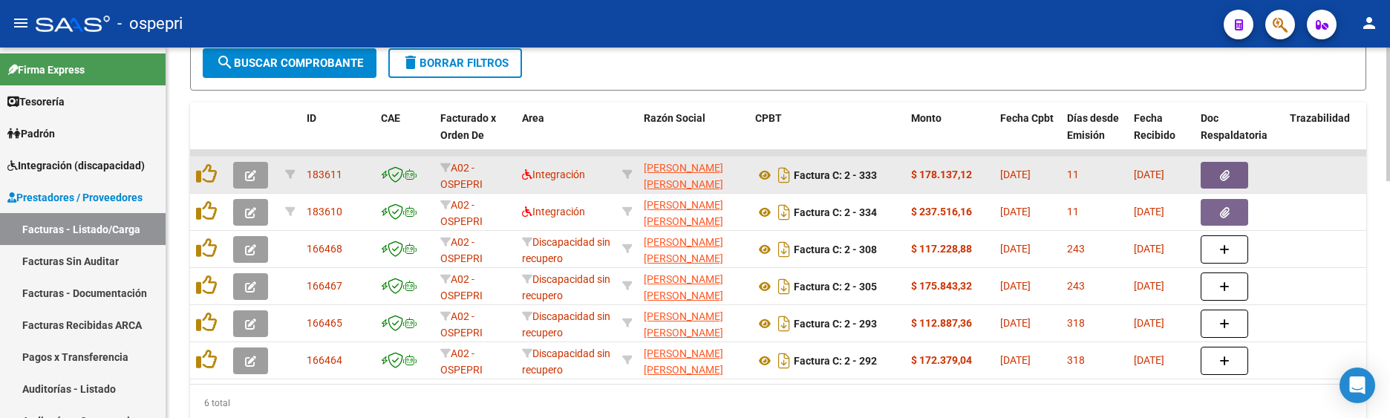
click at [255, 175] on icon "button" at bounding box center [250, 175] width 11 height 11
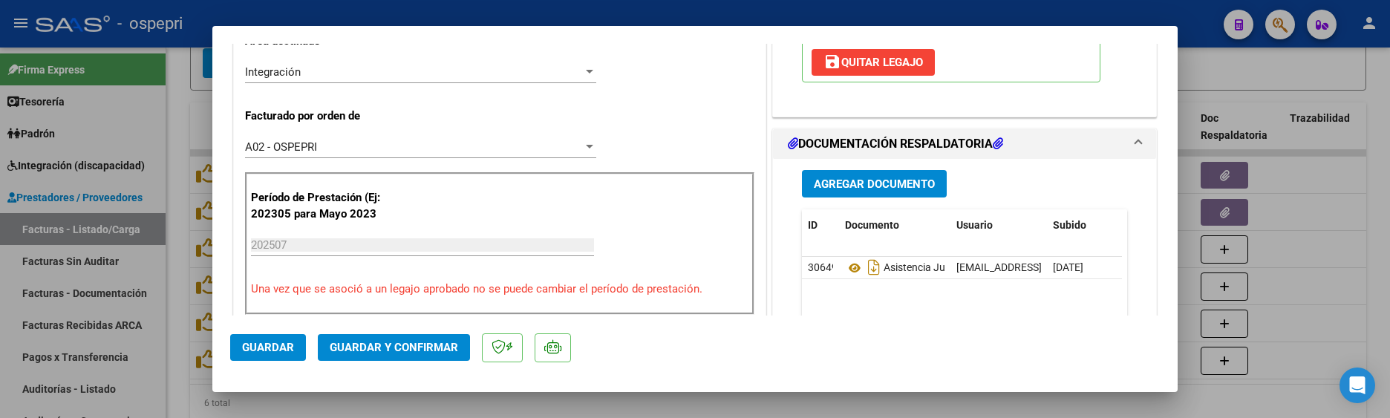
scroll to position [371, 0]
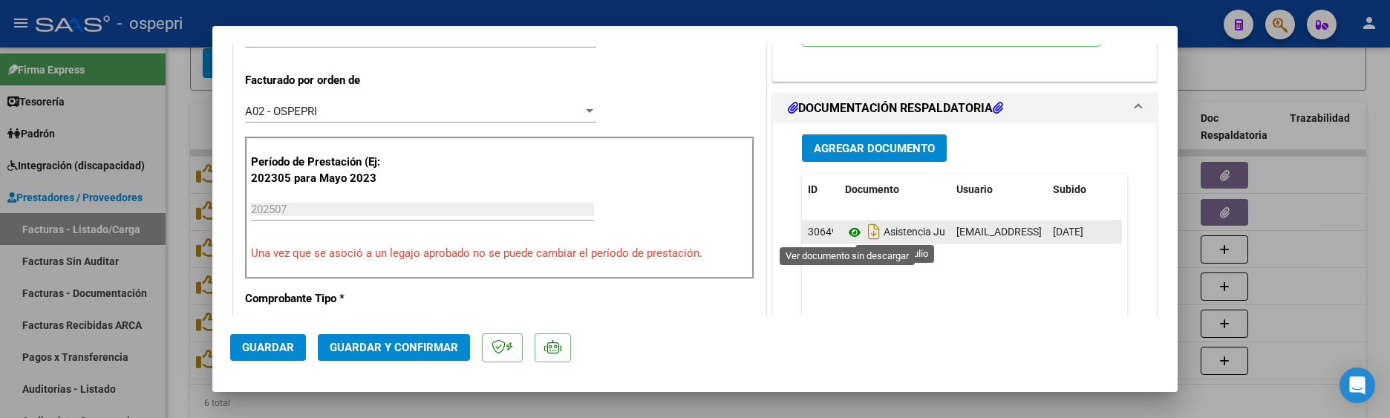
click at [845, 230] on icon at bounding box center [854, 232] width 19 height 18
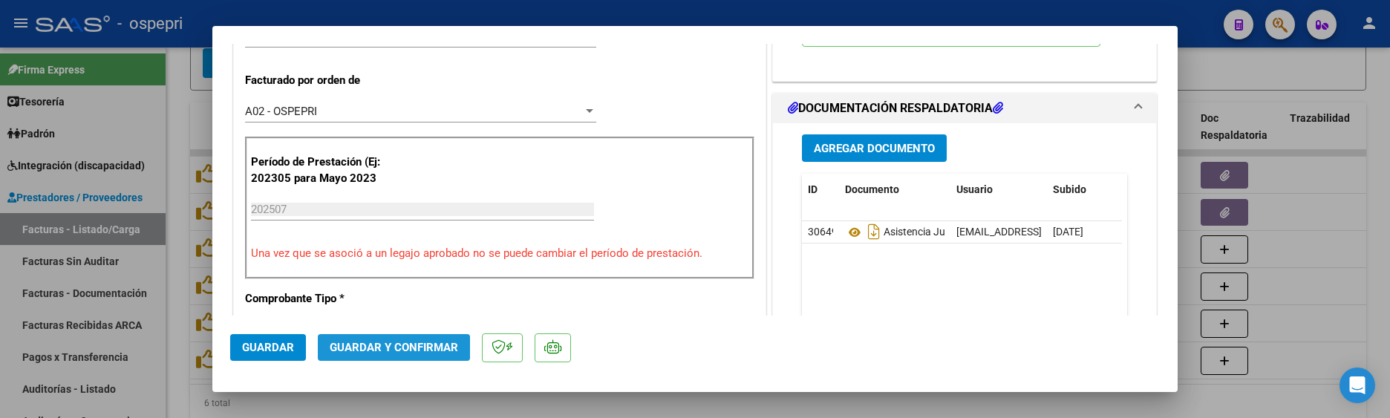
click at [404, 345] on span "Guardar y Confirmar" at bounding box center [394, 347] width 128 height 13
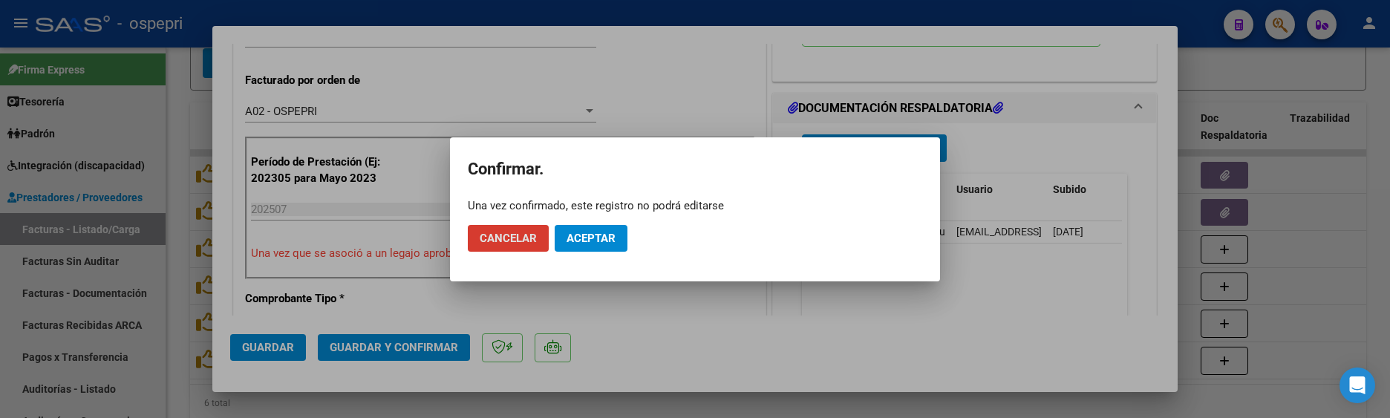
click at [585, 236] on span "Aceptar" at bounding box center [590, 238] width 49 height 13
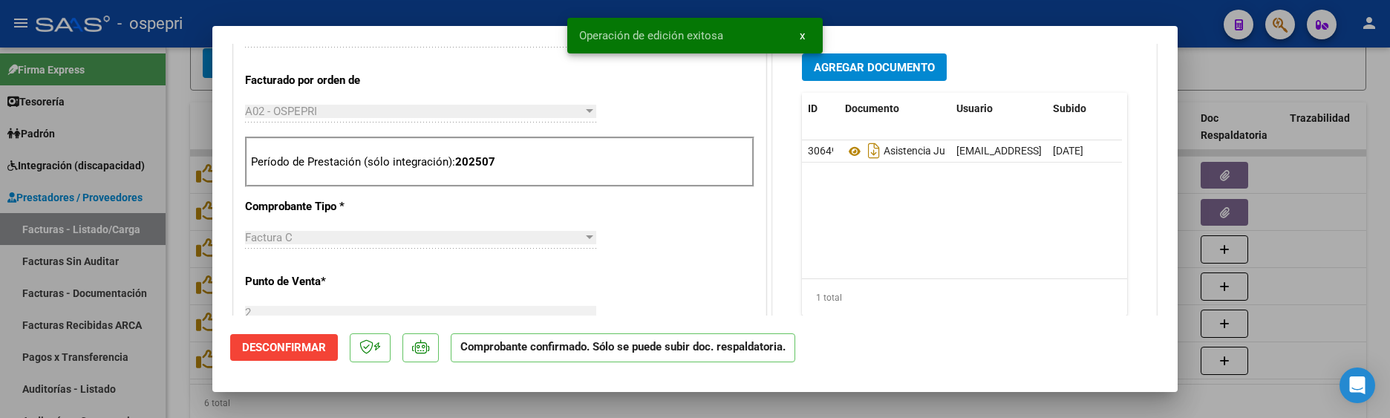
click at [1285, 299] on div at bounding box center [695, 209] width 1390 height 418
type input "$ 0,00"
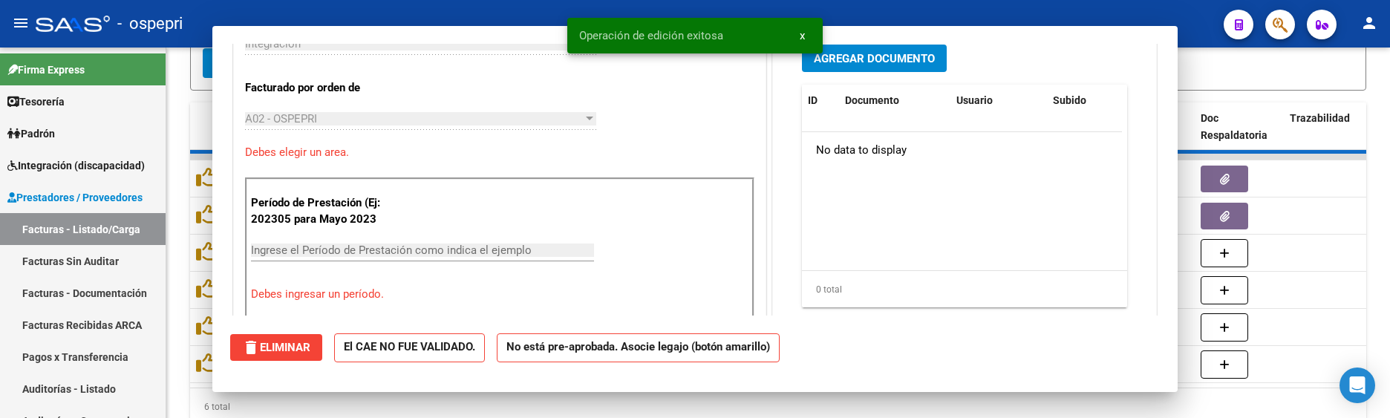
scroll to position [397, 0]
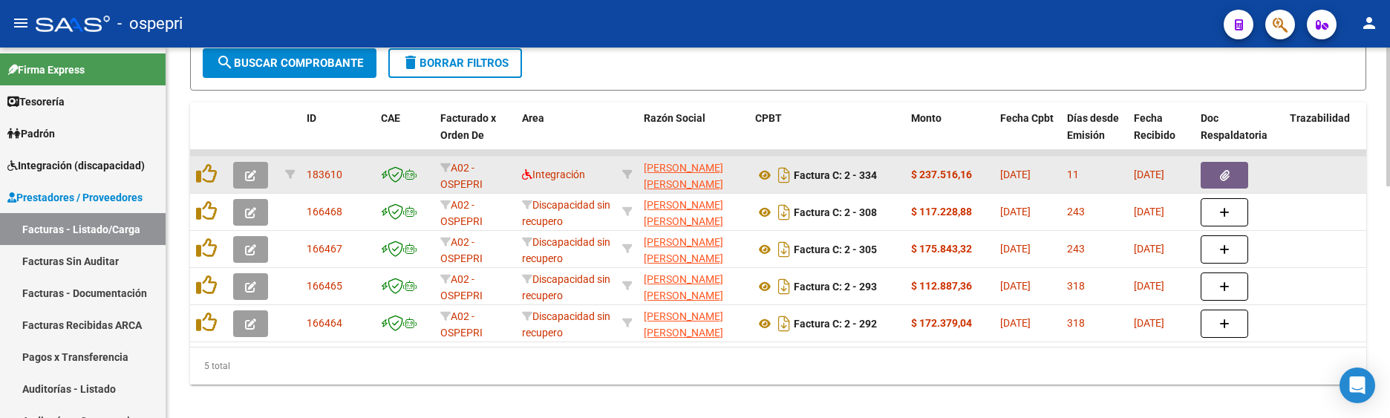
click at [252, 176] on icon "button" at bounding box center [250, 175] width 11 height 11
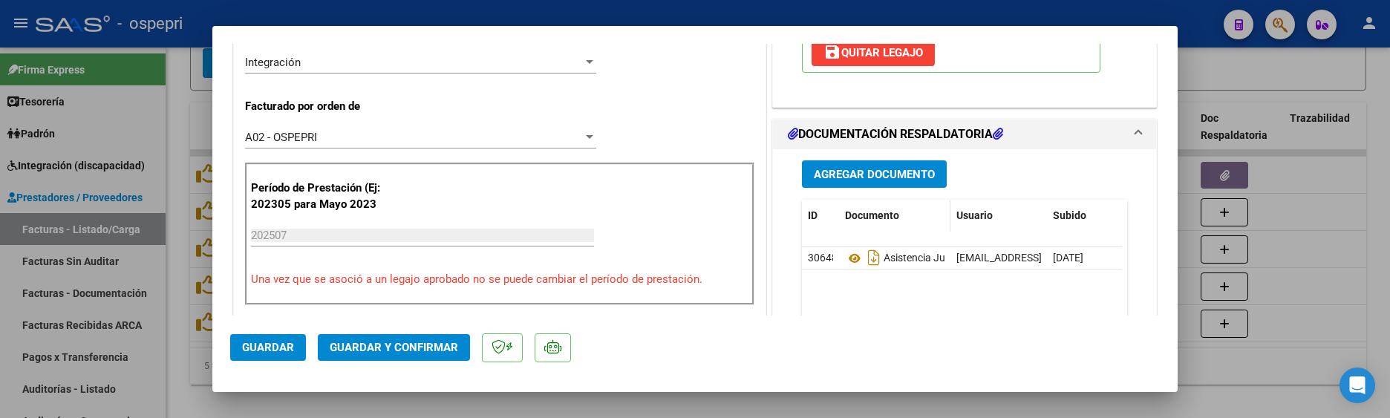
scroll to position [371, 0]
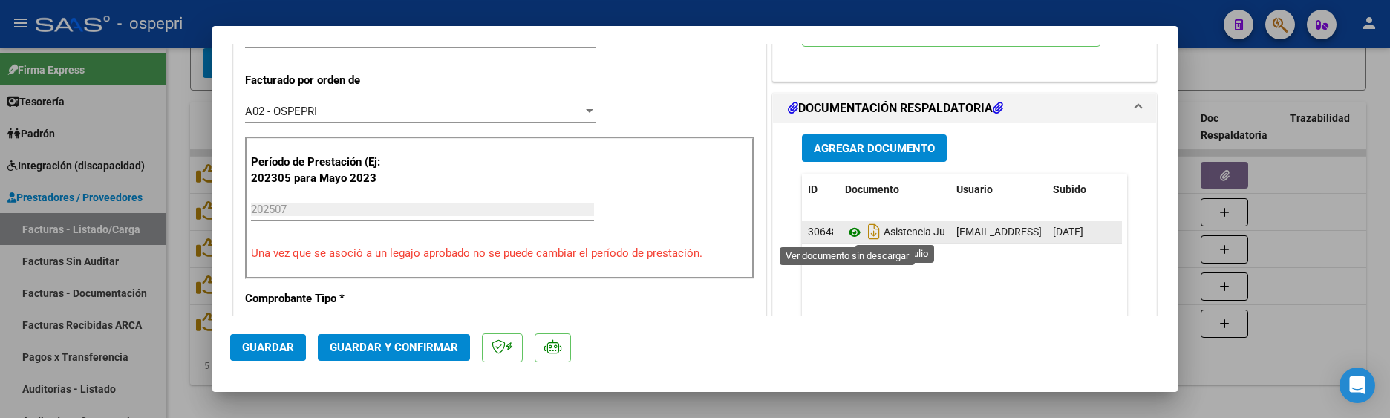
click at [845, 228] on icon at bounding box center [854, 232] width 19 height 18
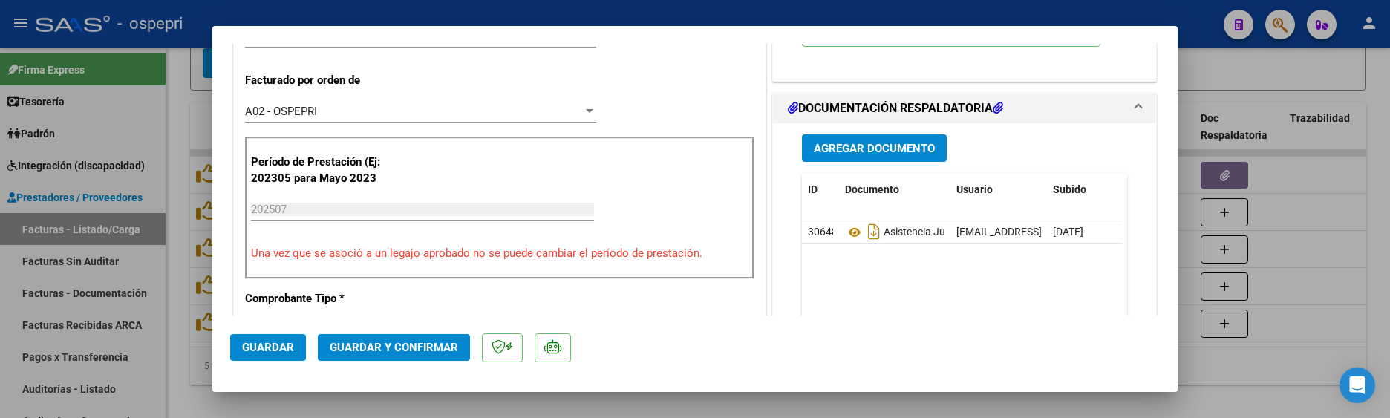
click at [385, 345] on span "Guardar y Confirmar" at bounding box center [394, 347] width 128 height 13
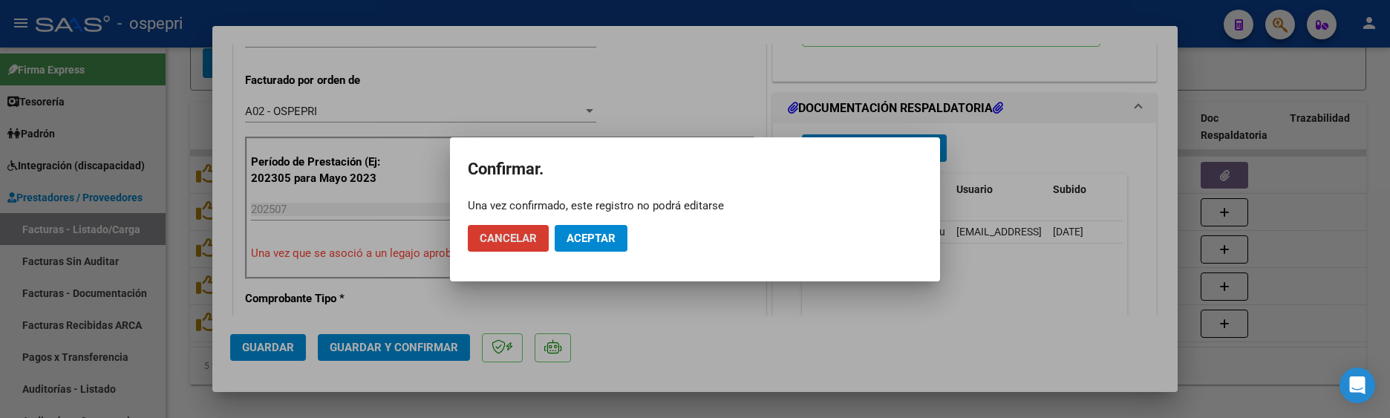
click at [588, 237] on span "Aceptar" at bounding box center [590, 238] width 49 height 13
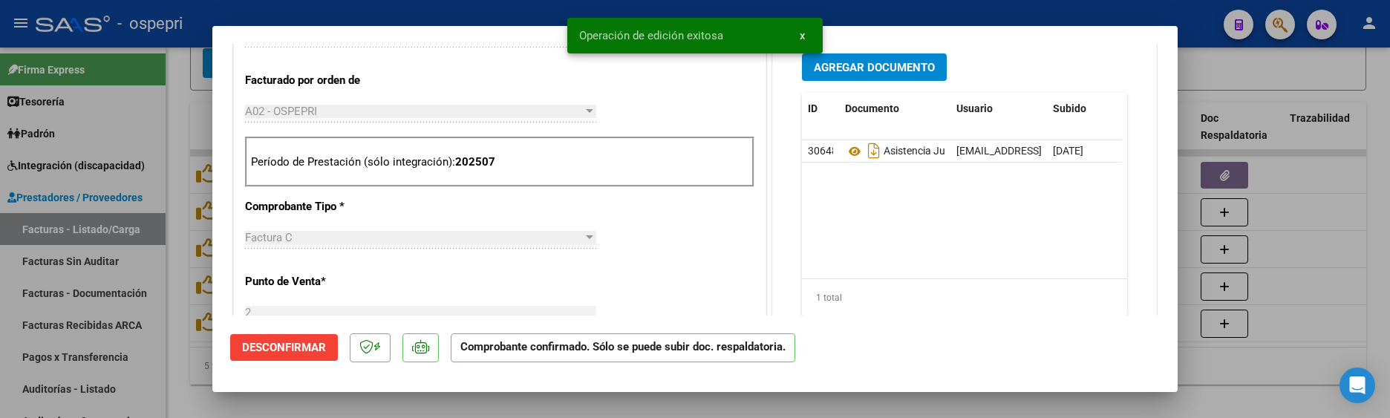
click at [1283, 278] on div at bounding box center [695, 209] width 1390 height 418
type input "$ 0,00"
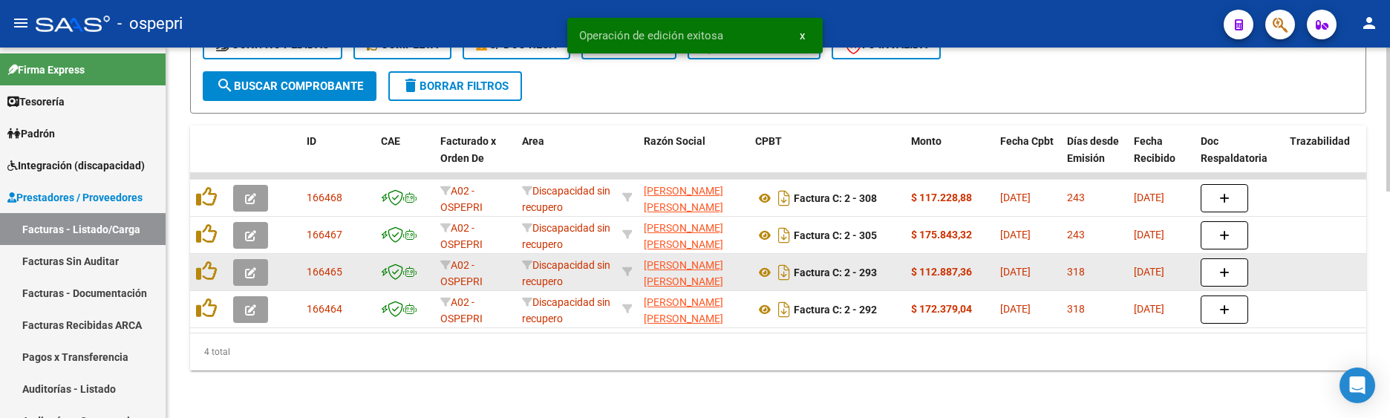
scroll to position [582, 0]
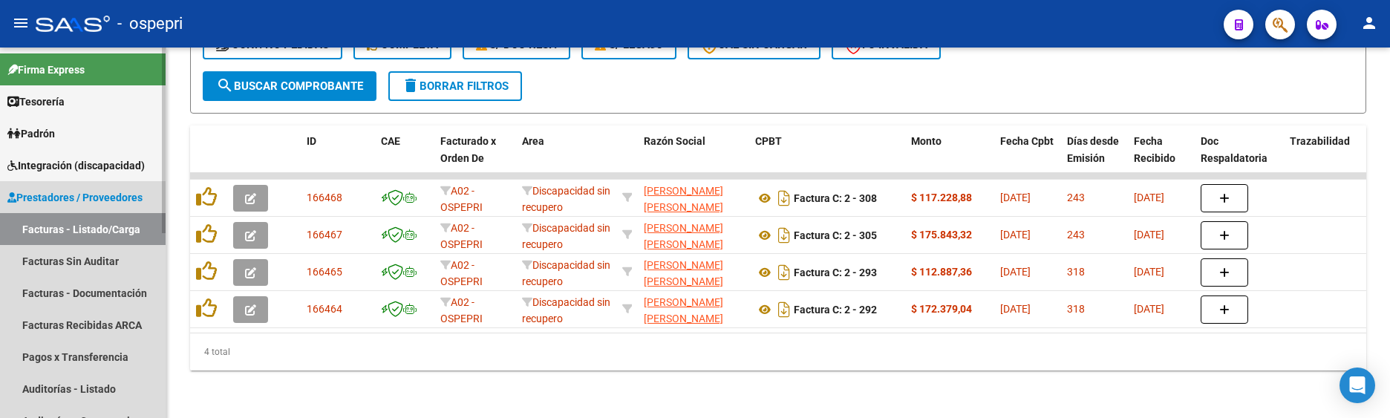
click at [100, 229] on link "Facturas - Listado/Carga" at bounding box center [83, 229] width 166 height 32
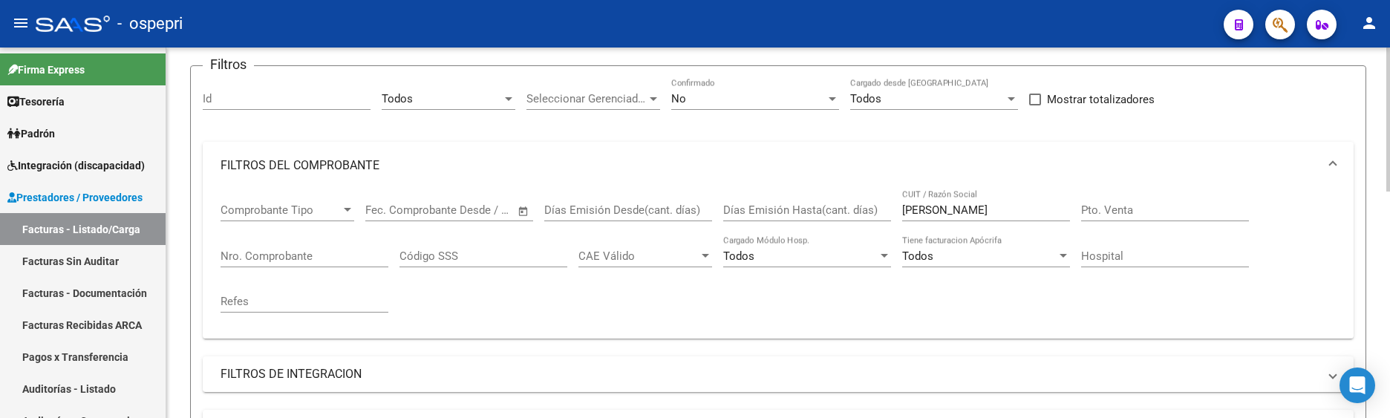
scroll to position [114, 0]
click at [1380, 175] on div "Video tutorial PRESTADORES -> Listado de CPBTs Emitidos por Prestadores / Prove…" at bounding box center [779, 403] width 1227 height 941
drag, startPoint x: 984, startPoint y: 209, endPoint x: 882, endPoint y: 202, distance: 102.7
click at [882, 202] on div "Comprobante Tipo Comprobante Tipo Start date – End date Fec. Comprobante Desde …" at bounding box center [777, 254] width 1115 height 137
click at [1263, 288] on div "Comprobante Tipo Comprobante Tipo Start date – End date Fec. Comprobante Desde …" at bounding box center [777, 254] width 1115 height 137
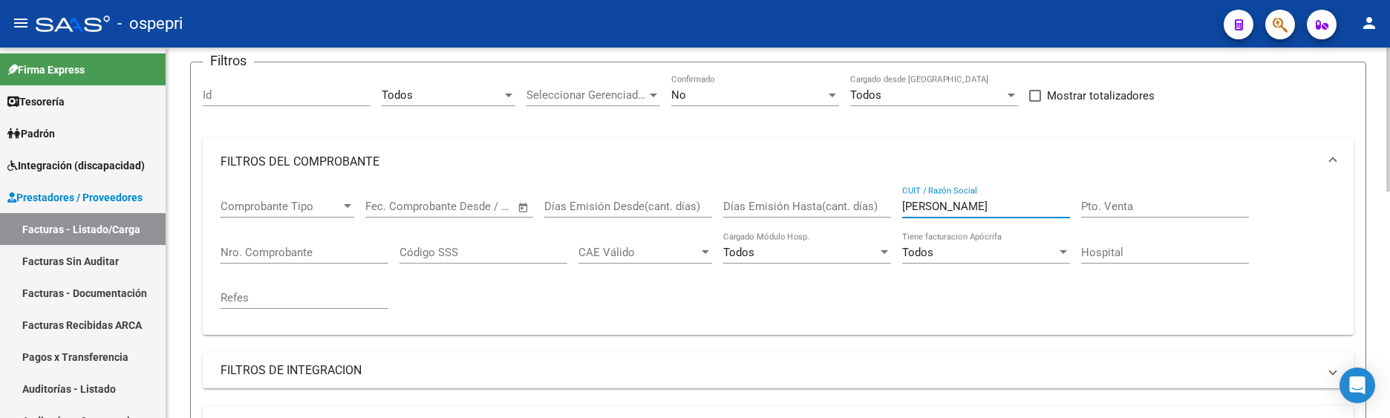
drag, startPoint x: 978, startPoint y: 206, endPoint x: 885, endPoint y: 204, distance: 93.5
click at [885, 204] on div "Comprobante Tipo Comprobante Tipo Start date – End date Fec. Comprobante Desde …" at bounding box center [777, 254] width 1115 height 137
click at [946, 205] on input "CUIT / Razón Social" at bounding box center [986, 206] width 168 height 13
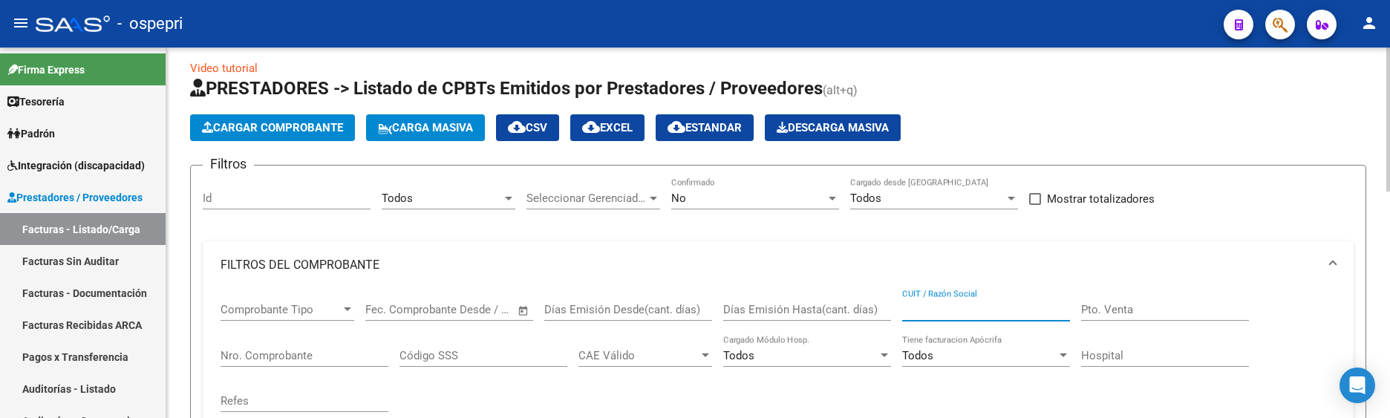
scroll to position [0, 0]
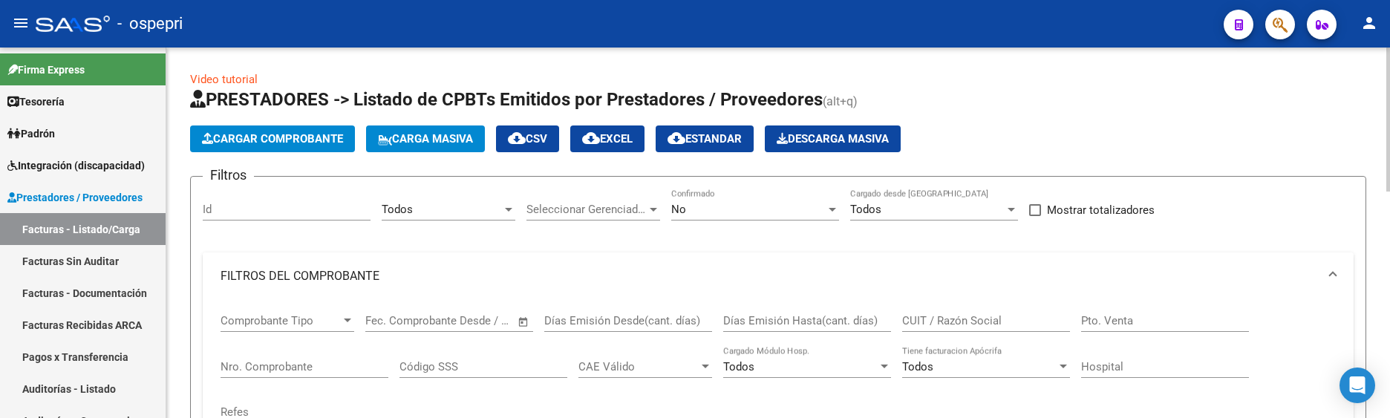
click at [1263, 273] on mat-panel-title "FILTROS DEL COMPROBANTE" at bounding box center [768, 276] width 1097 height 16
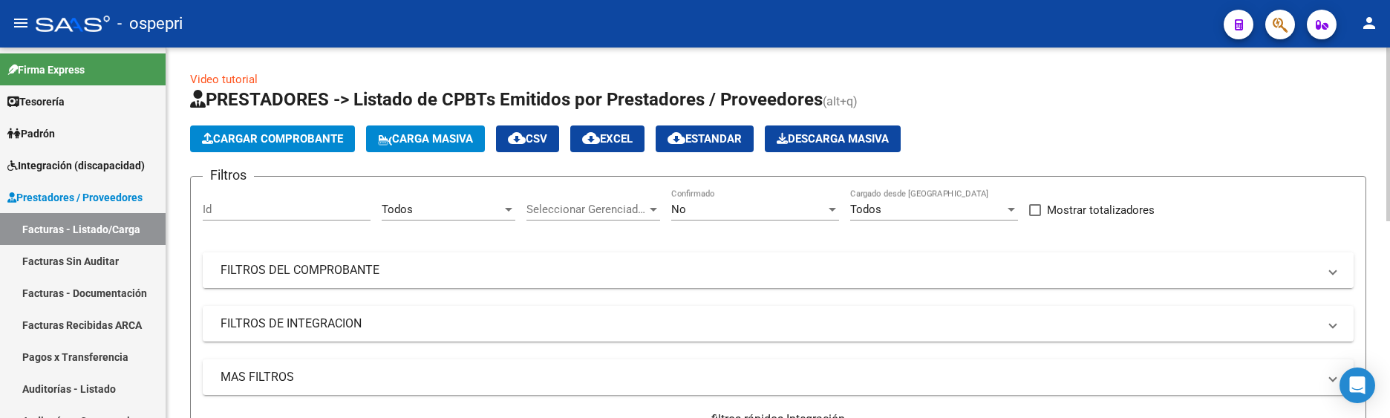
click at [940, 265] on mat-panel-title "FILTROS DEL COMPROBANTE" at bounding box center [768, 270] width 1097 height 16
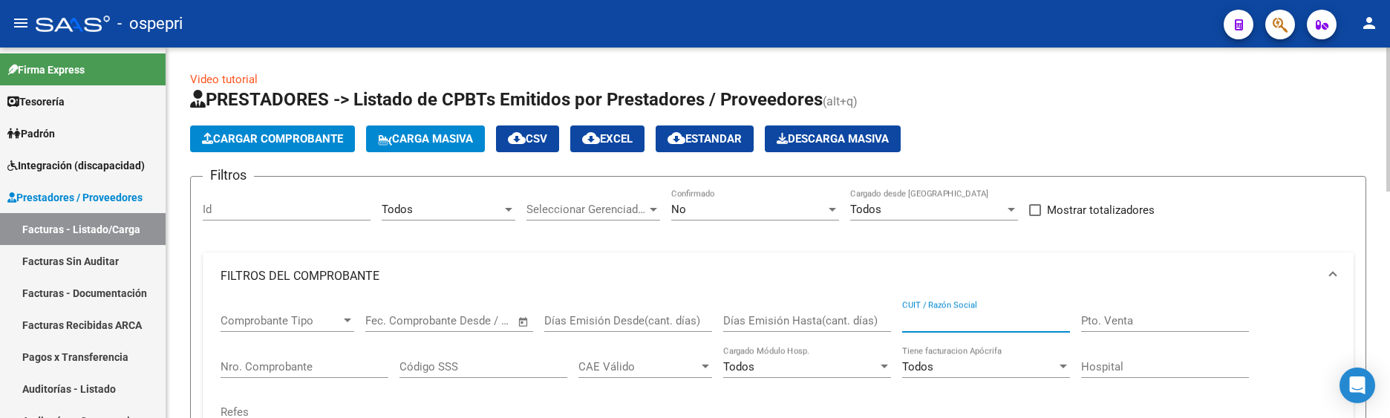
click at [948, 321] on input "CUIT / Razón Social" at bounding box center [986, 320] width 168 height 13
type input "inostroza"
click at [1220, 143] on div "Cargar Comprobante Carga Masiva cloud_download CSV cloud_download EXCEL cloud_d…" at bounding box center [778, 138] width 1176 height 27
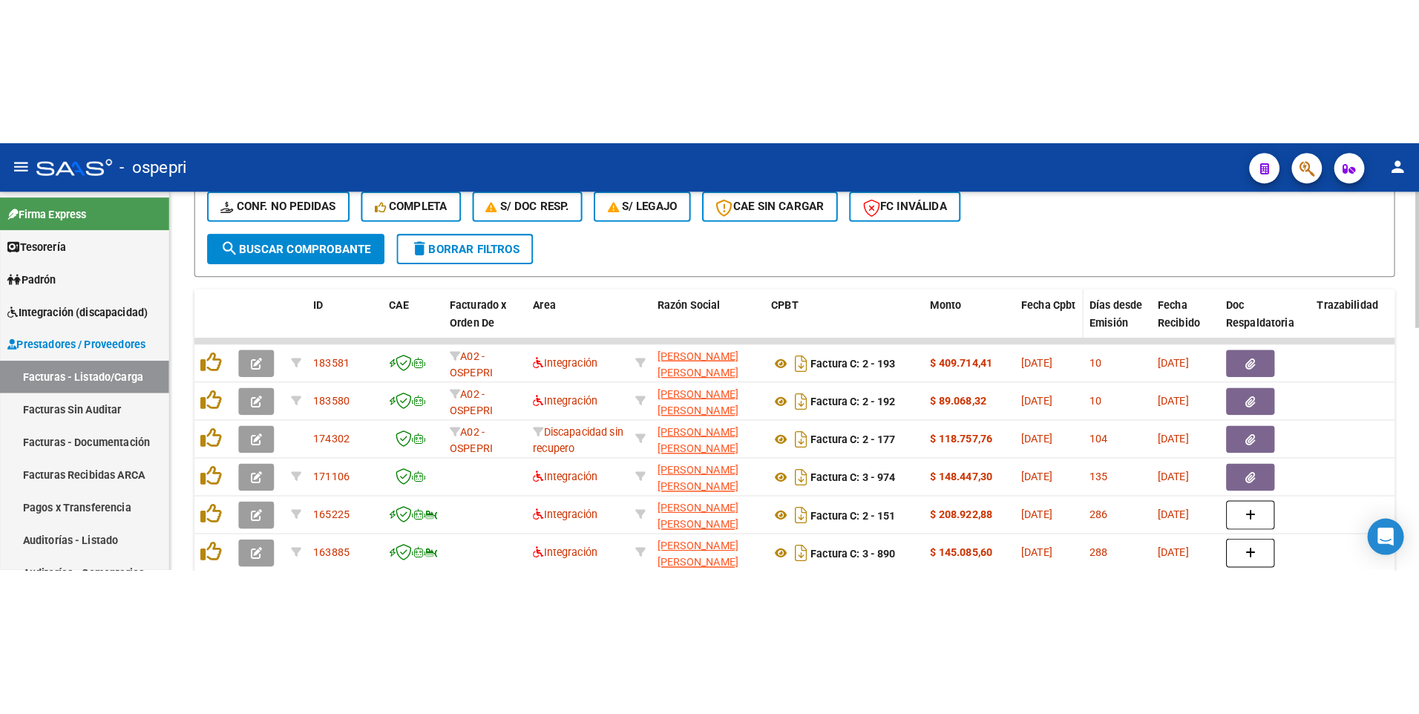
scroll to position [520, 0]
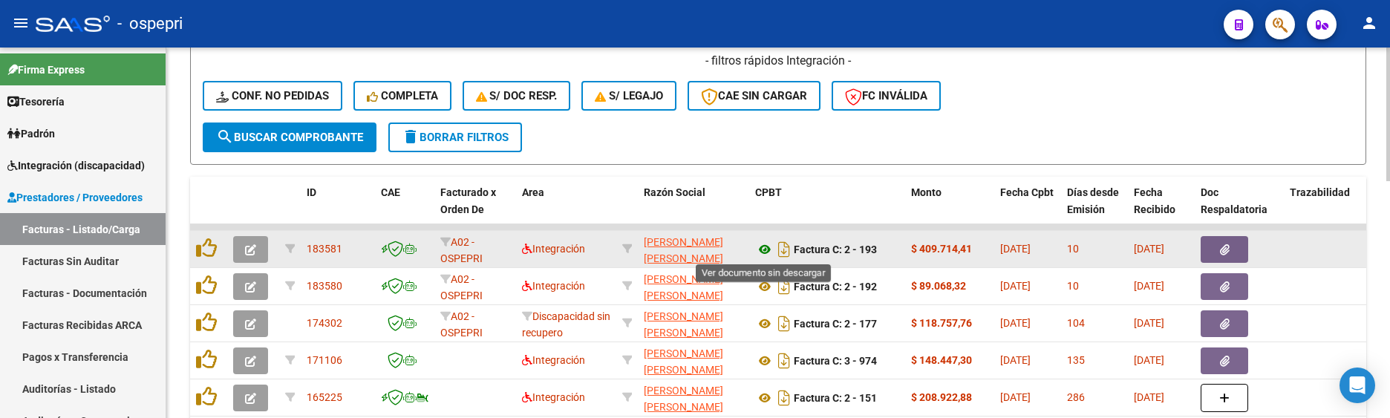
click at [768, 249] on icon at bounding box center [764, 250] width 19 height 18
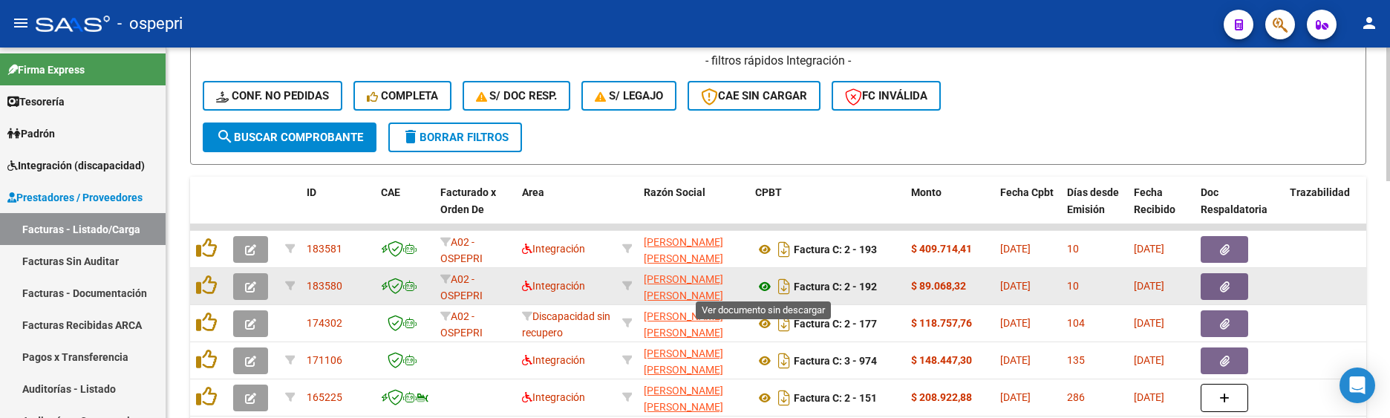
click at [769, 284] on icon at bounding box center [764, 287] width 19 height 18
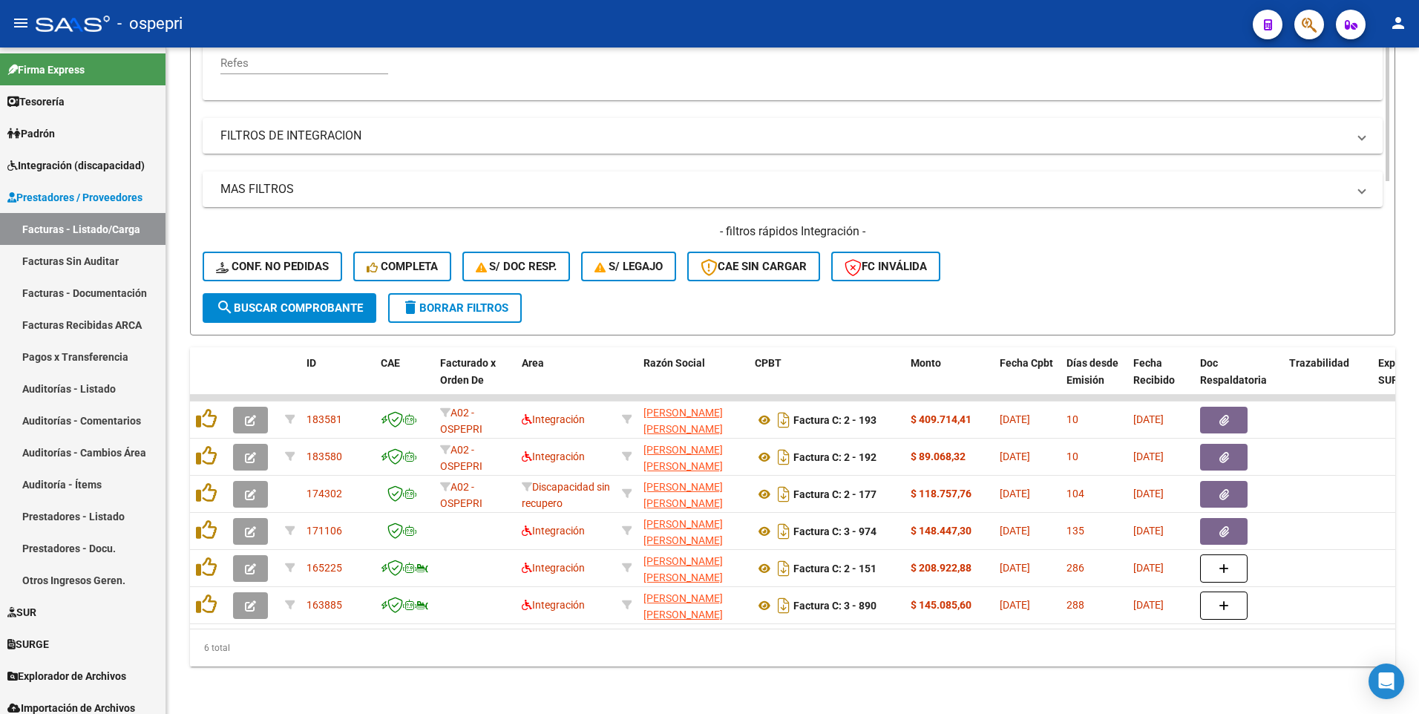
scroll to position [360, 0]
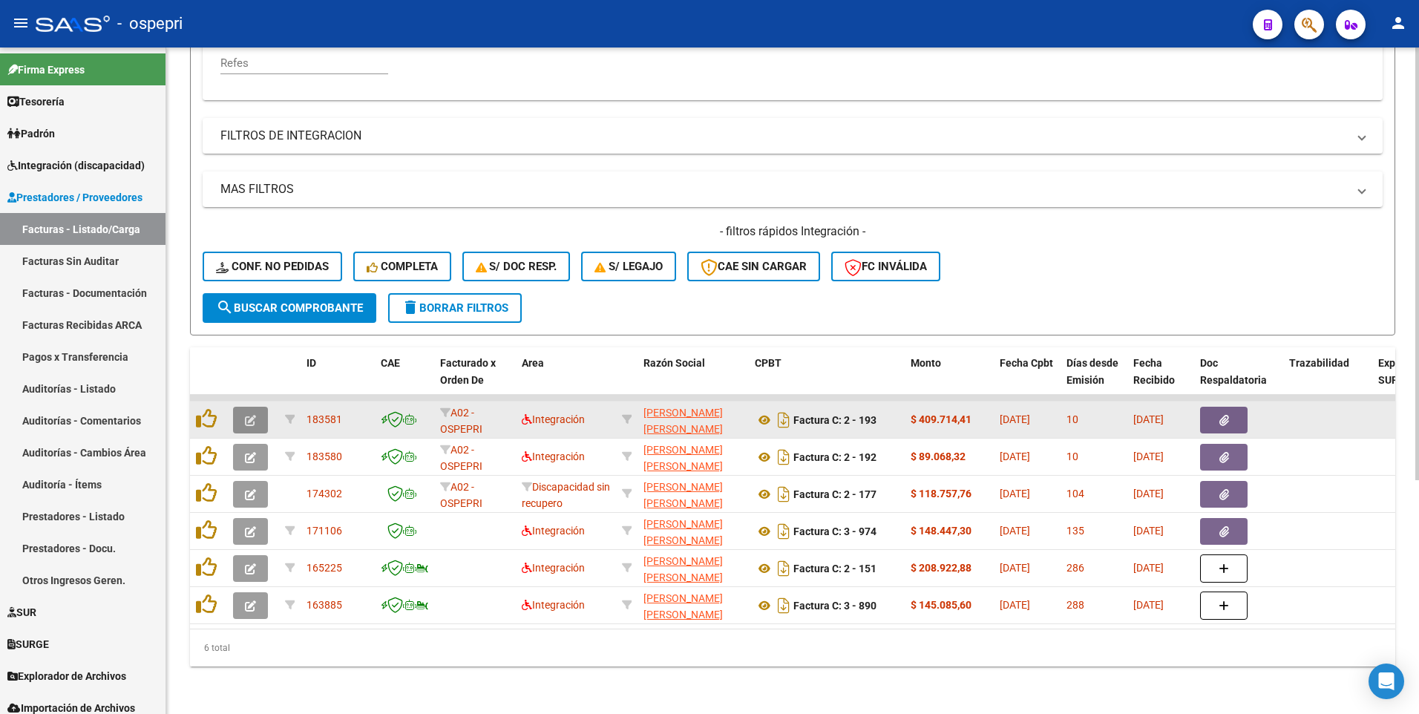
click at [246, 415] on icon "button" at bounding box center [250, 420] width 11 height 11
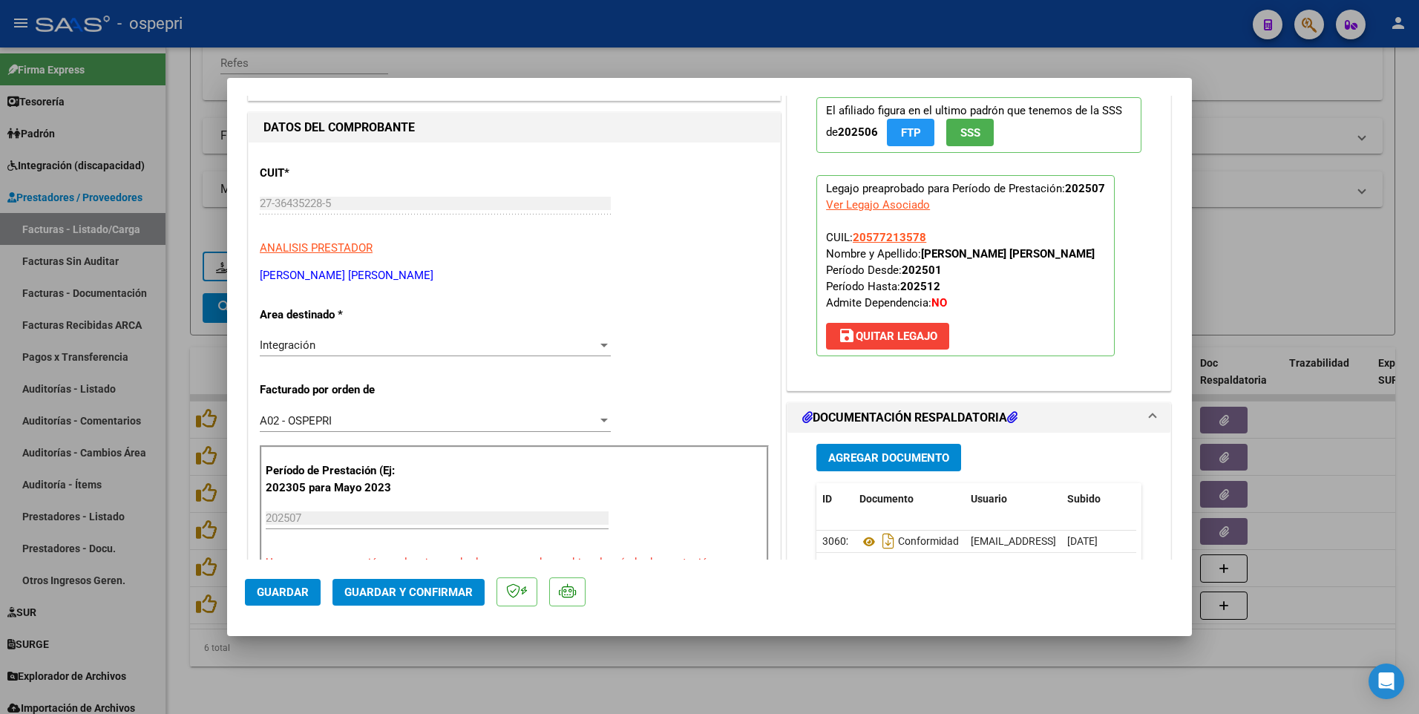
scroll to position [148, 0]
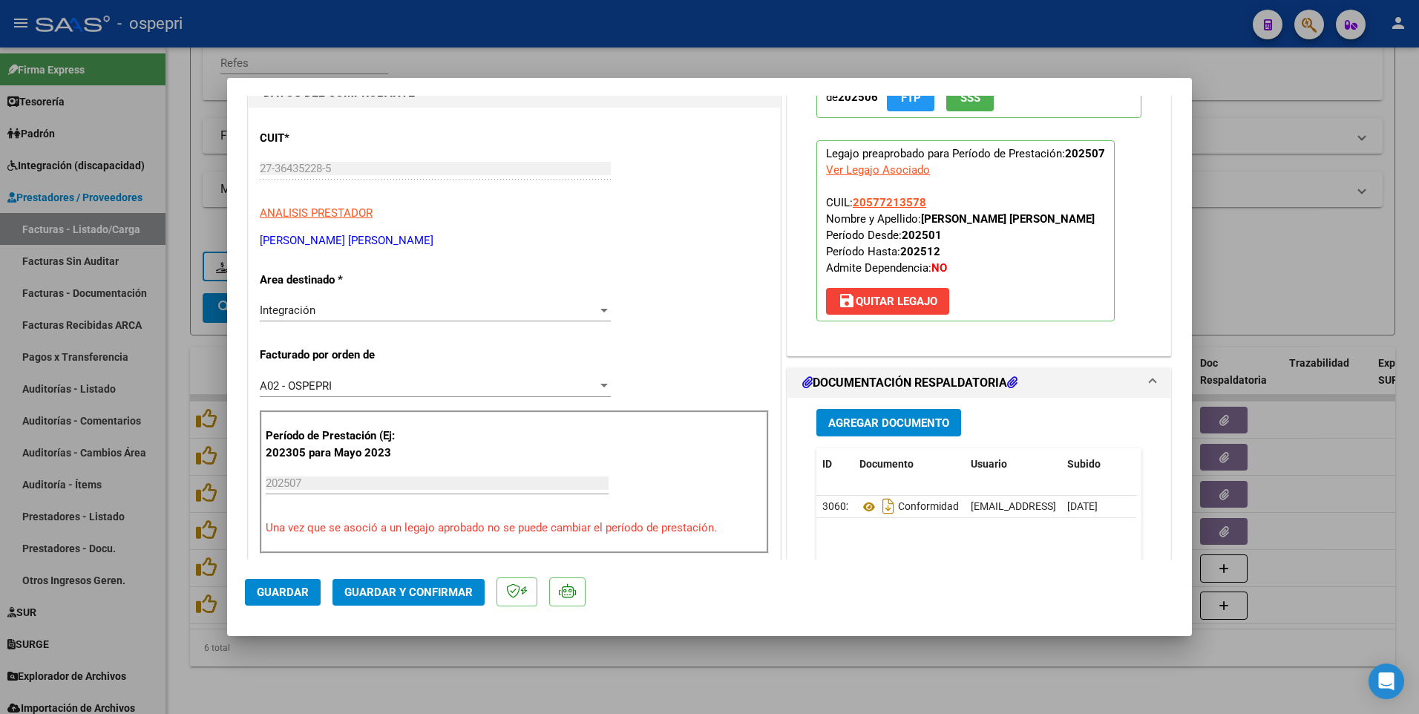
click at [1292, 239] on div at bounding box center [709, 357] width 1419 height 714
type input "$ 0,00"
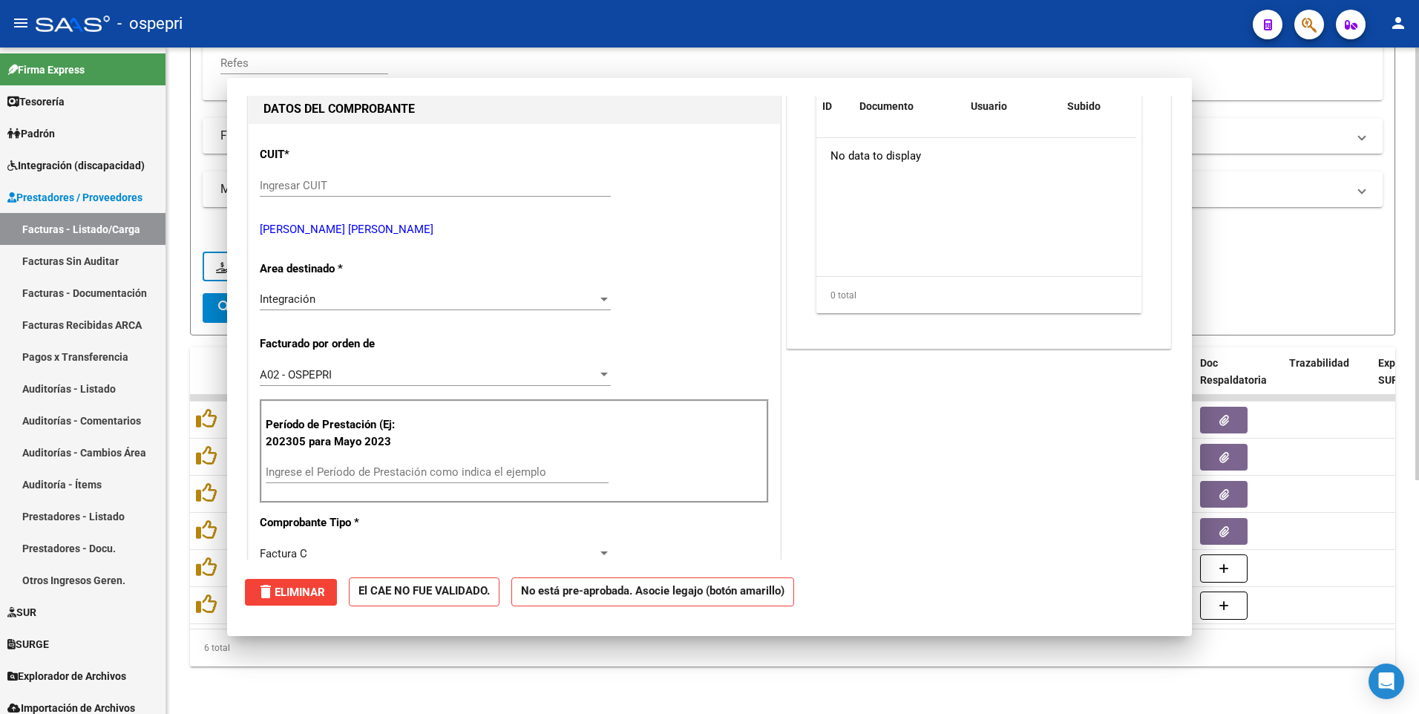
scroll to position [165, 0]
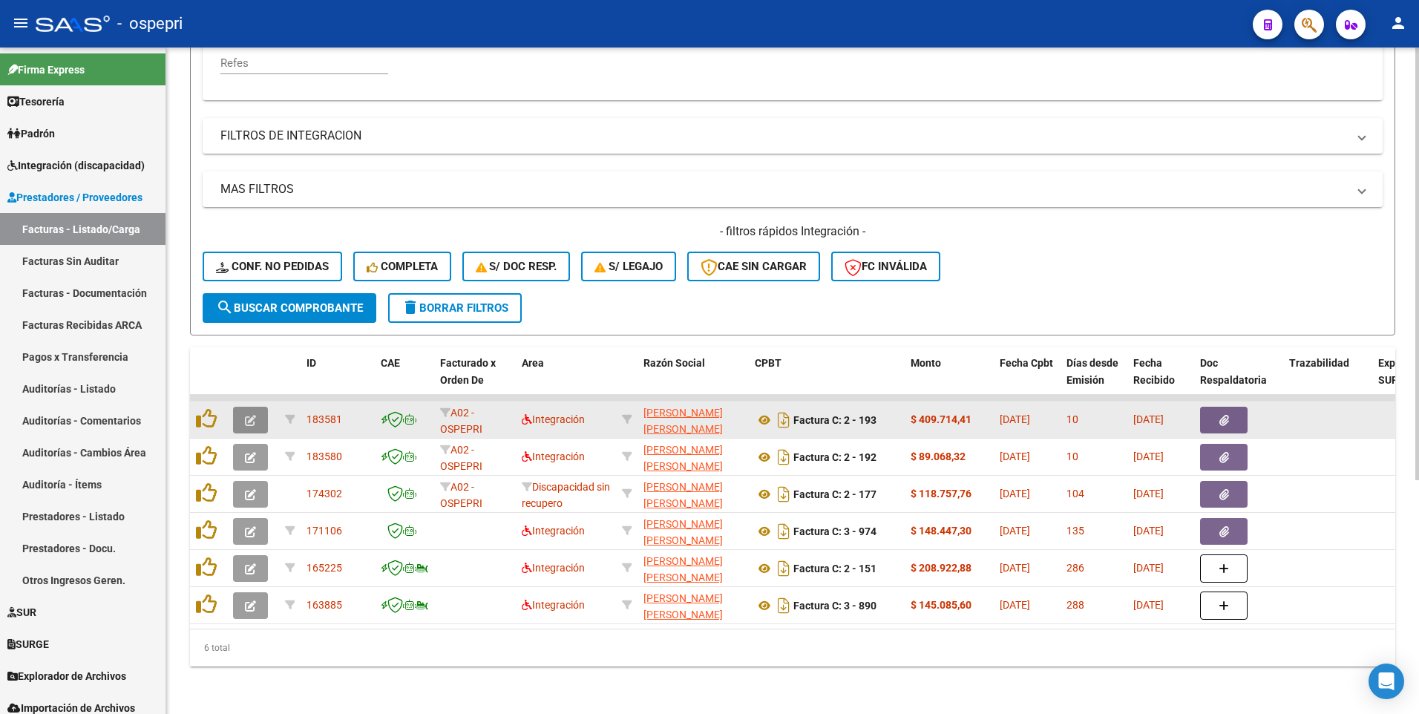
click at [243, 408] on button "button" at bounding box center [250, 420] width 35 height 27
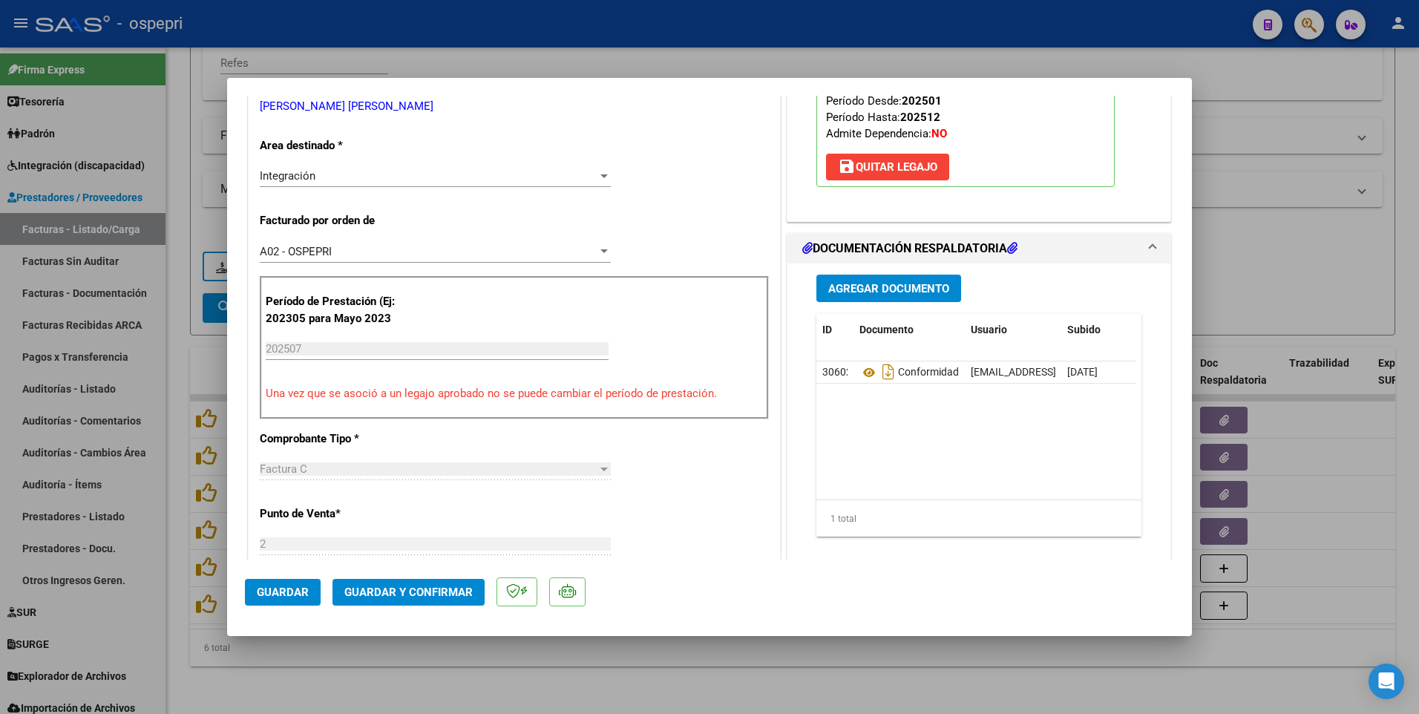
scroll to position [297, 0]
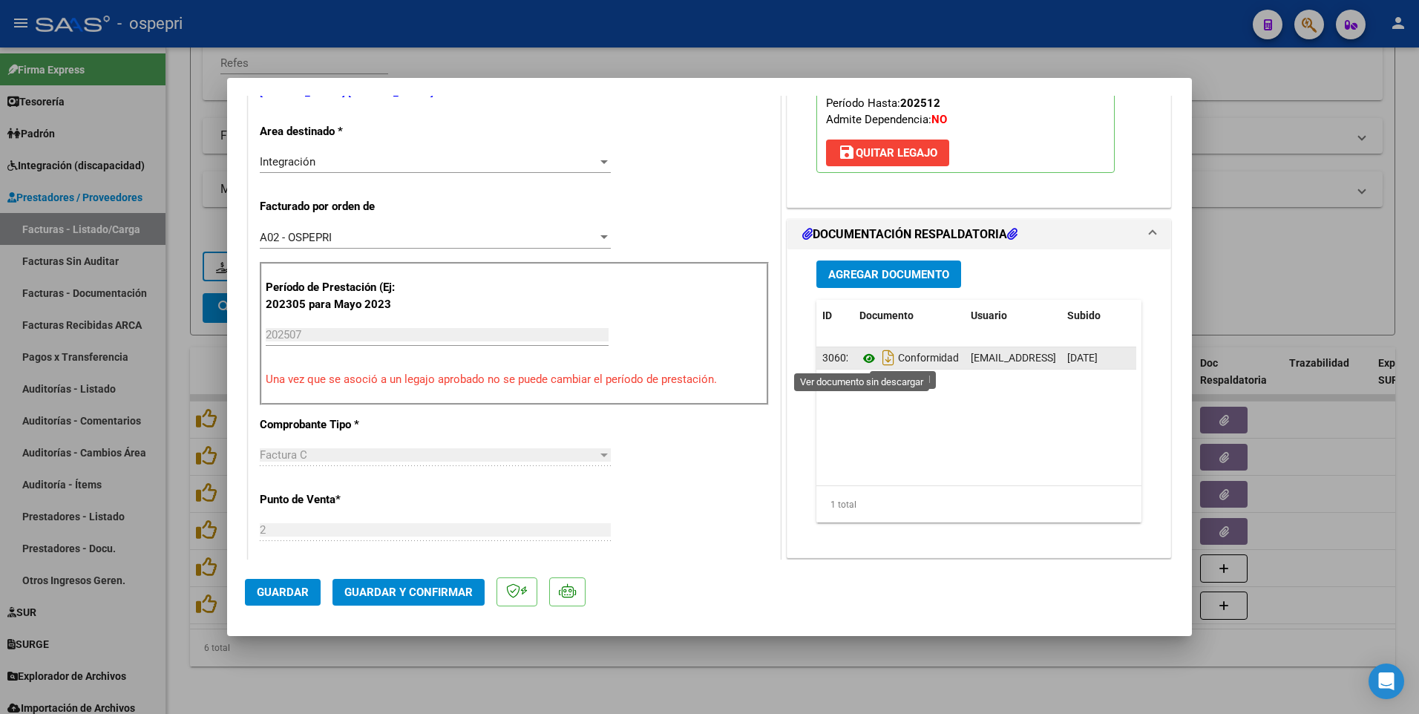
click at [866, 356] on icon at bounding box center [869, 359] width 19 height 18
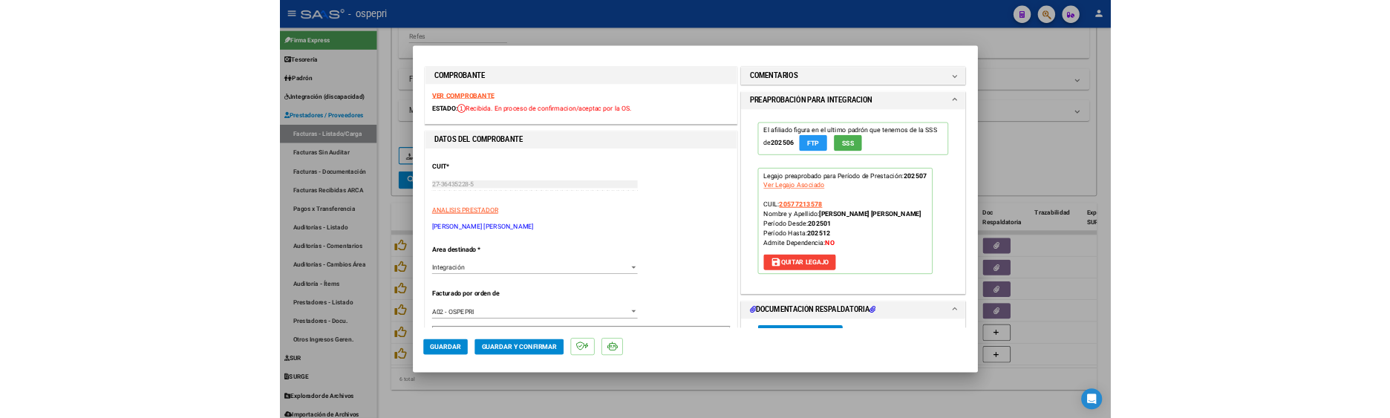
scroll to position [0, 0]
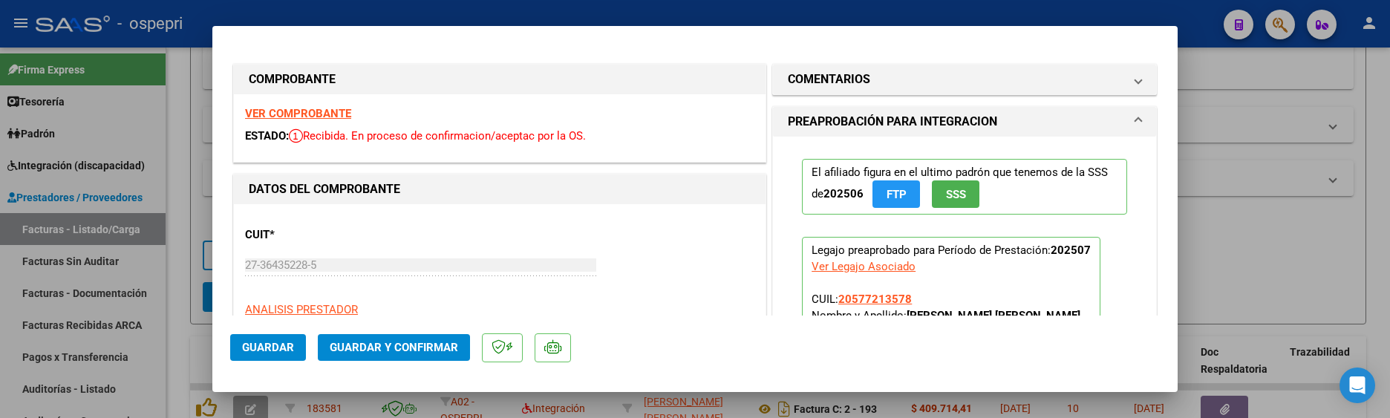
click at [1250, 249] on div at bounding box center [695, 209] width 1390 height 418
type input "$ 0,00"
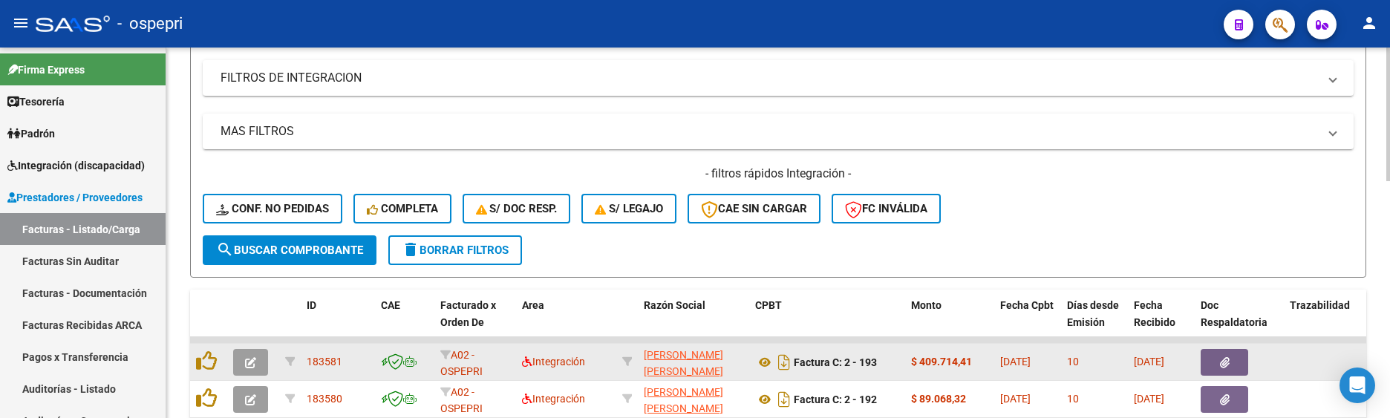
scroll to position [513, 0]
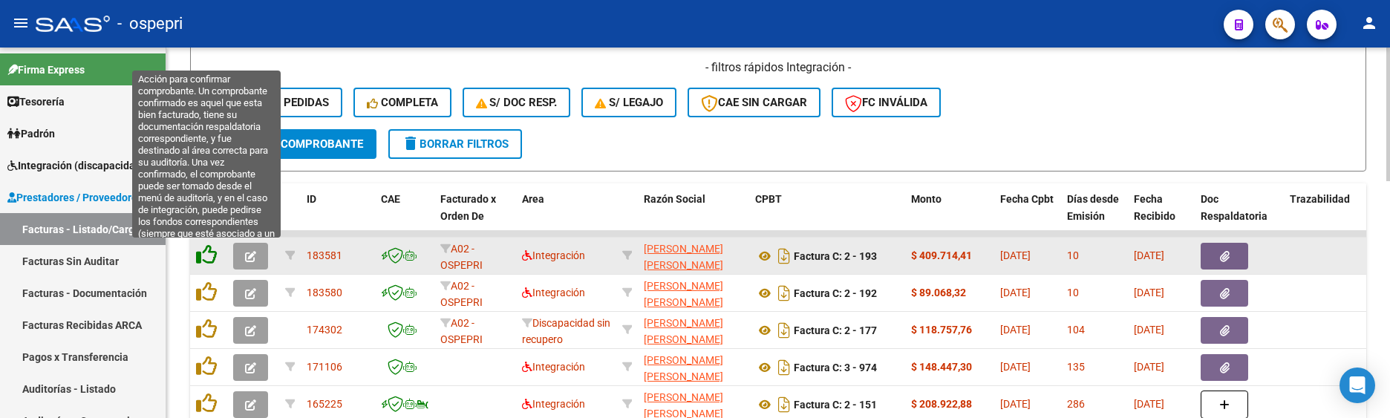
click at [207, 255] on icon at bounding box center [206, 254] width 21 height 21
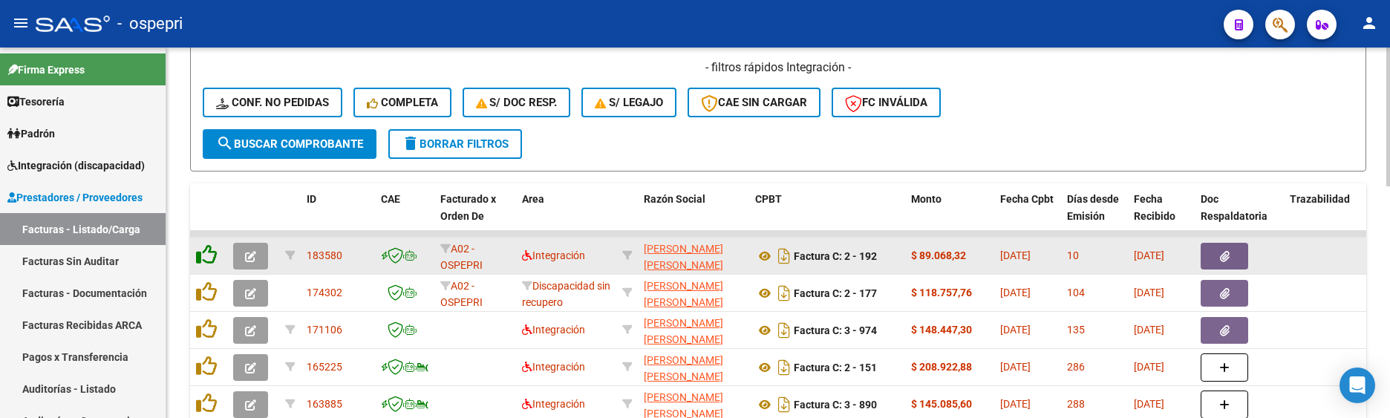
click at [207, 255] on icon at bounding box center [206, 254] width 21 height 21
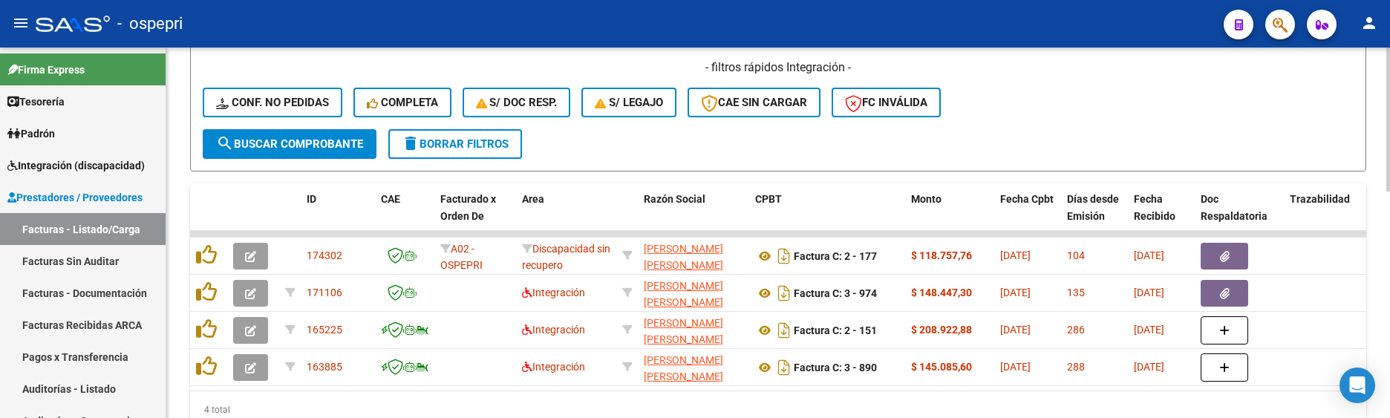
click at [1066, 97] on div "- filtros rápidos Integración - Conf. no pedidas Completa S/ Doc Resp. S/ legaj…" at bounding box center [778, 94] width 1151 height 70
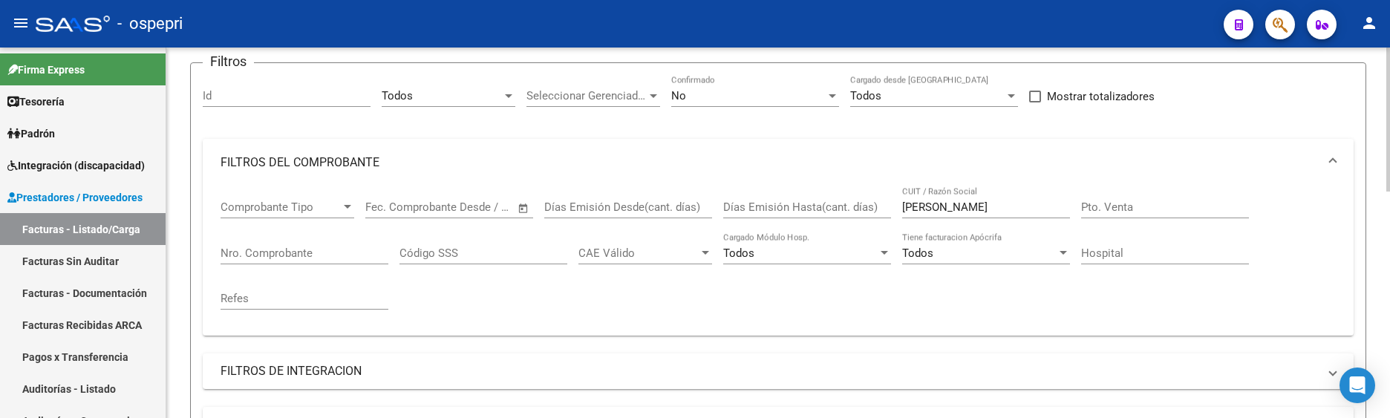
scroll to position [68, 0]
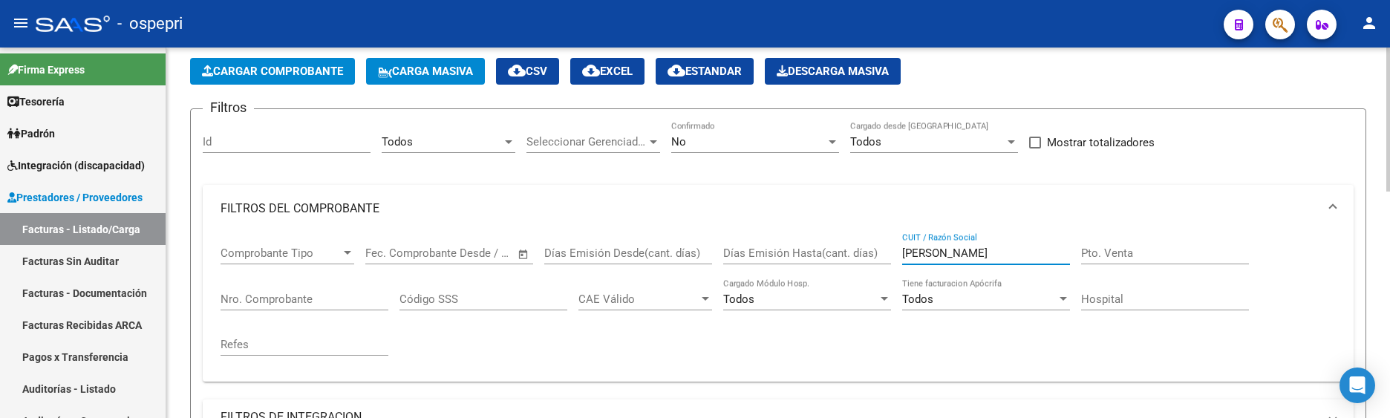
drag, startPoint x: 955, startPoint y: 250, endPoint x: 885, endPoint y: 253, distance: 69.8
click at [885, 253] on div "Comprobante Tipo Comprobante Tipo Start date – End date Fec. Comprobante Desde …" at bounding box center [777, 300] width 1115 height 137
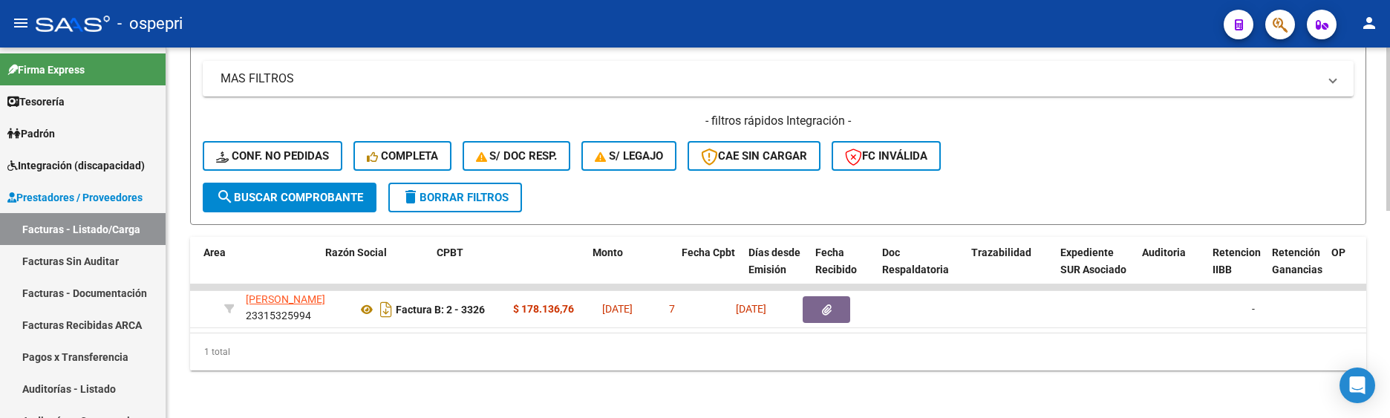
scroll to position [0, 0]
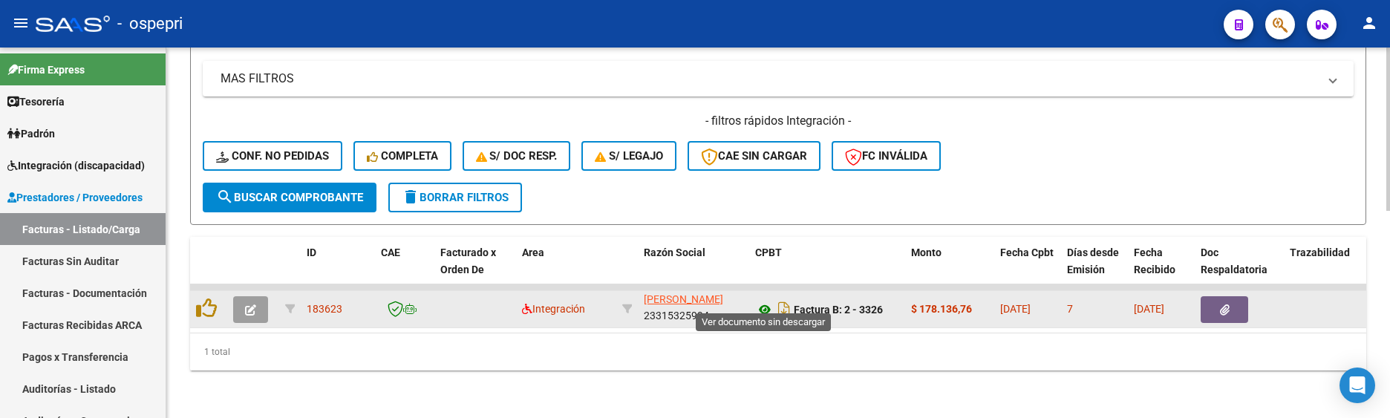
type input "iuorno"
click at [764, 301] on icon at bounding box center [764, 310] width 19 height 18
click at [264, 296] on button "button" at bounding box center [250, 309] width 35 height 27
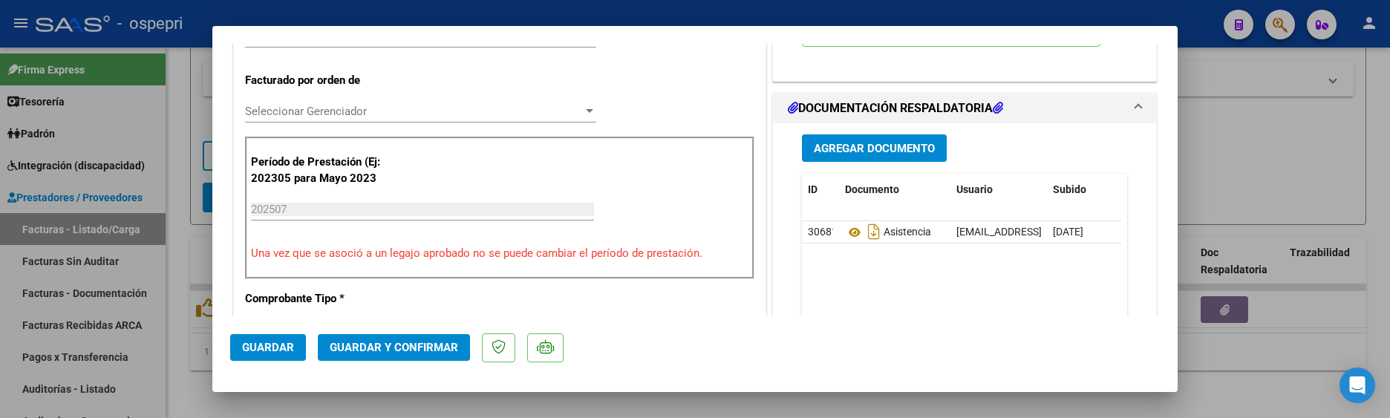
scroll to position [445, 0]
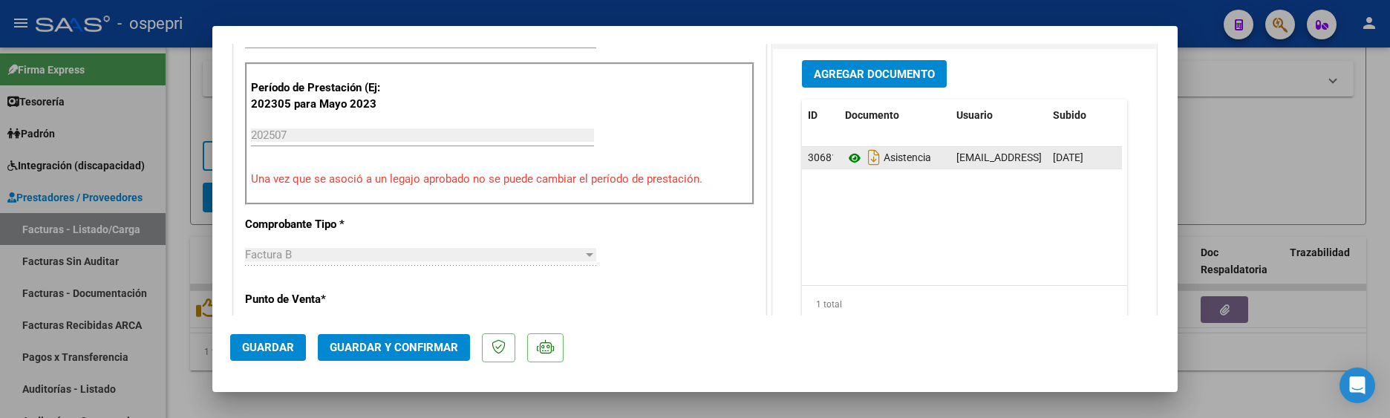
click at [847, 167] on icon at bounding box center [854, 158] width 19 height 18
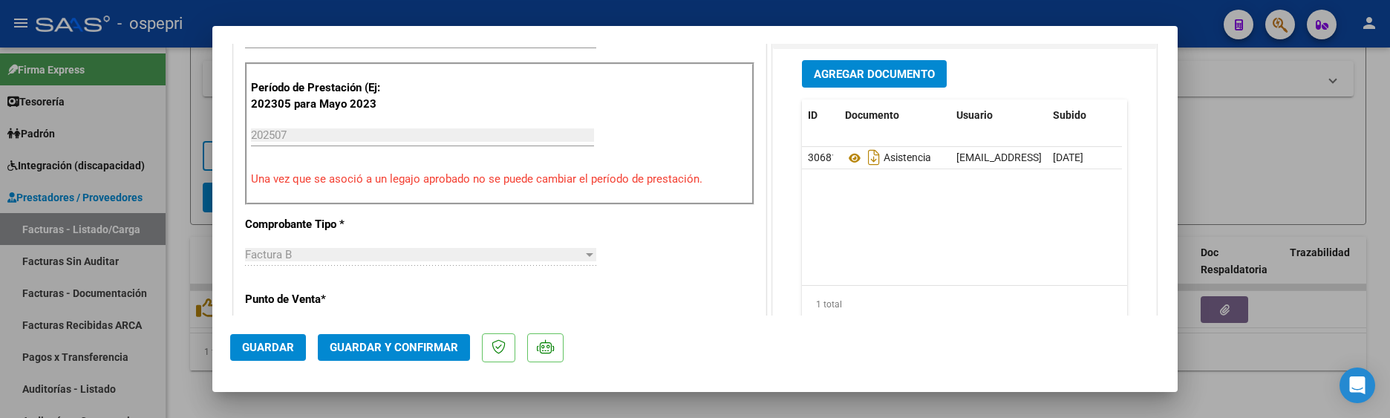
click at [1233, 150] on div at bounding box center [695, 209] width 1390 height 418
type input "$ 0,00"
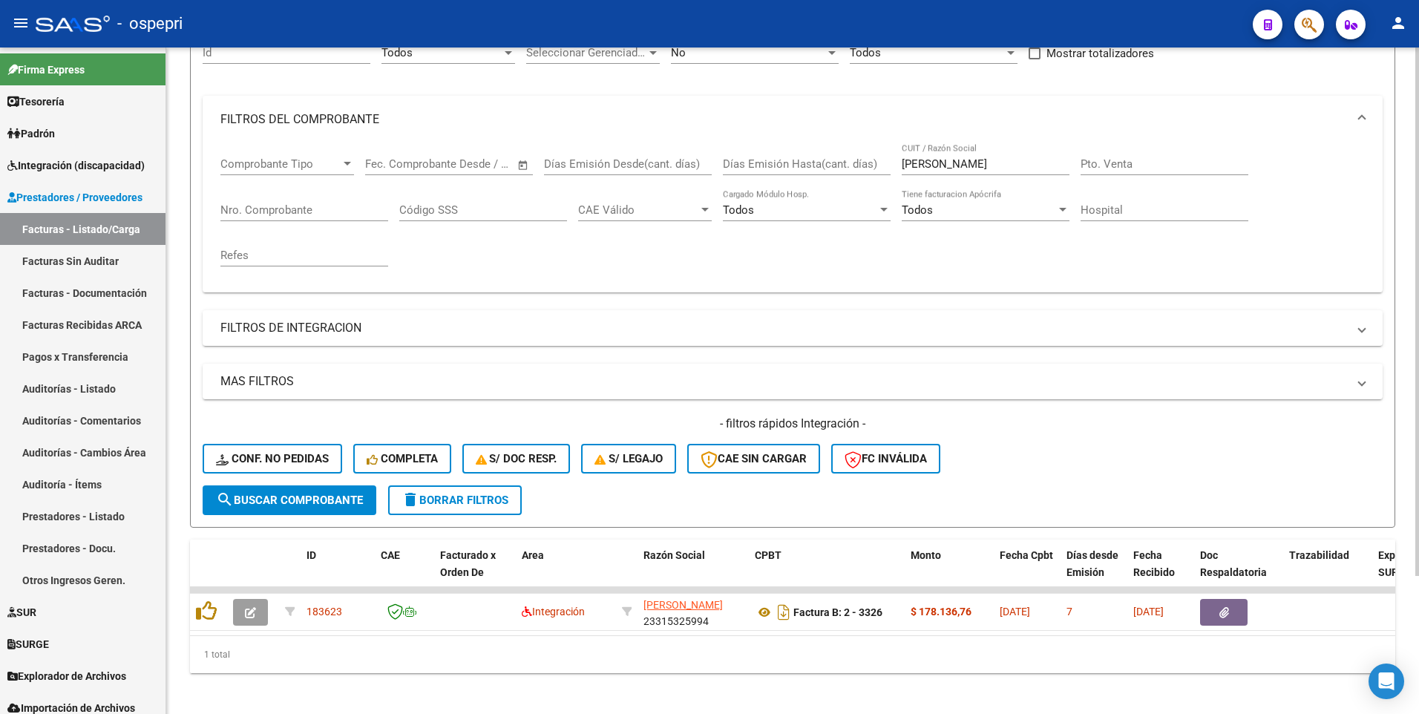
scroll to position [174, 0]
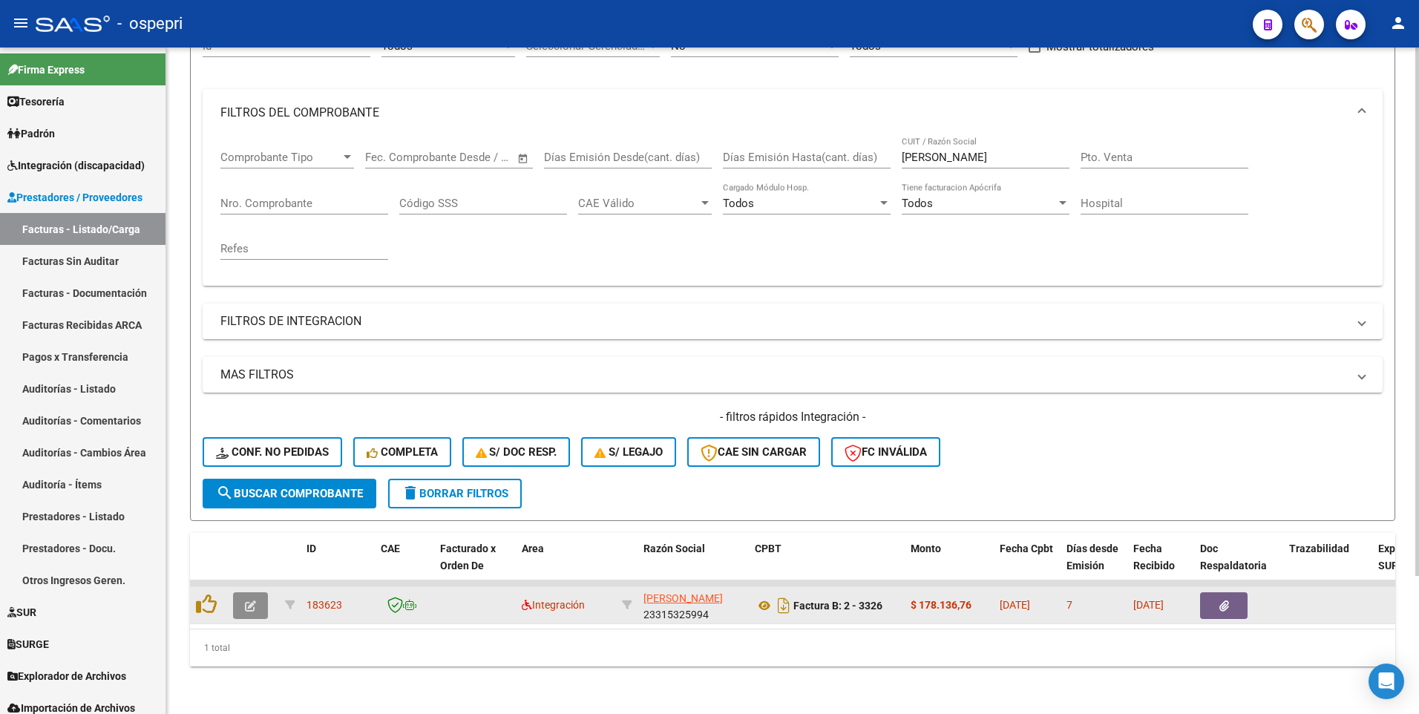
click at [246, 455] on button "button" at bounding box center [250, 605] width 35 height 27
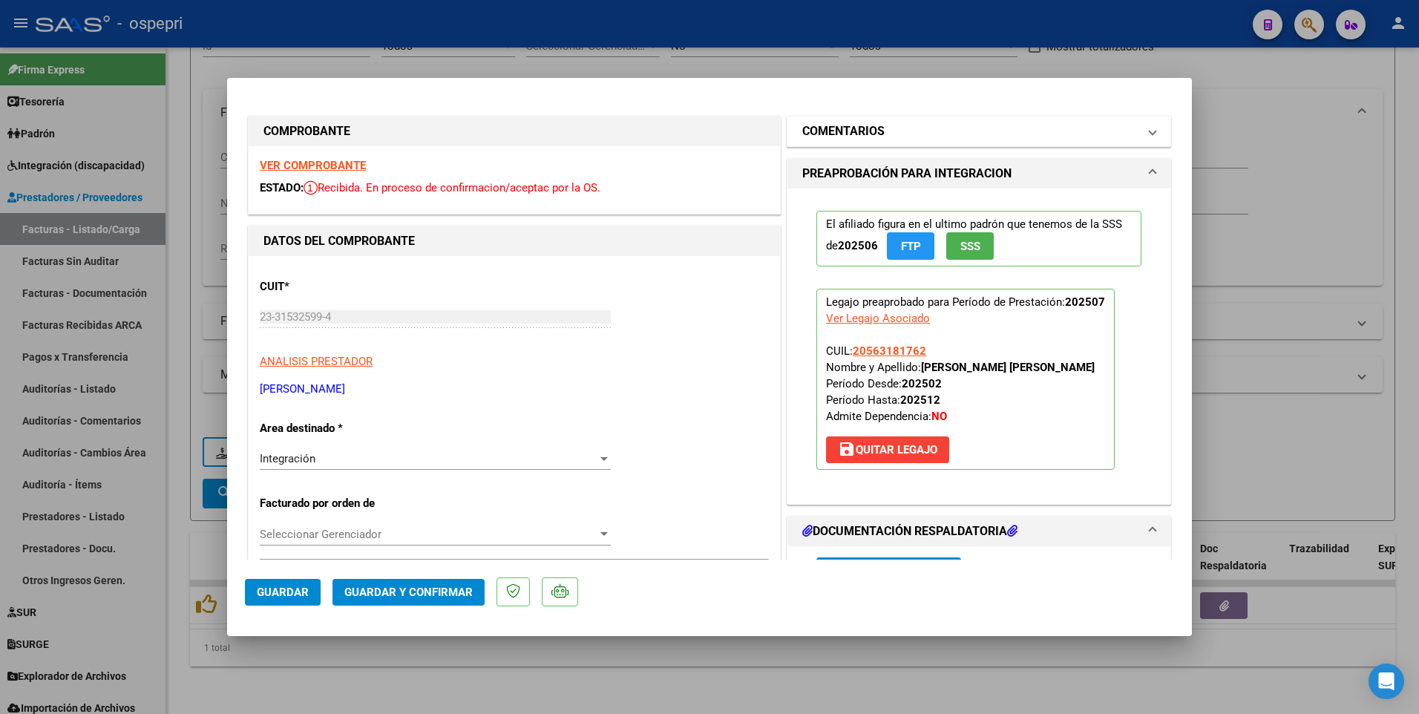
click at [1150, 136] on span at bounding box center [1153, 131] width 6 height 18
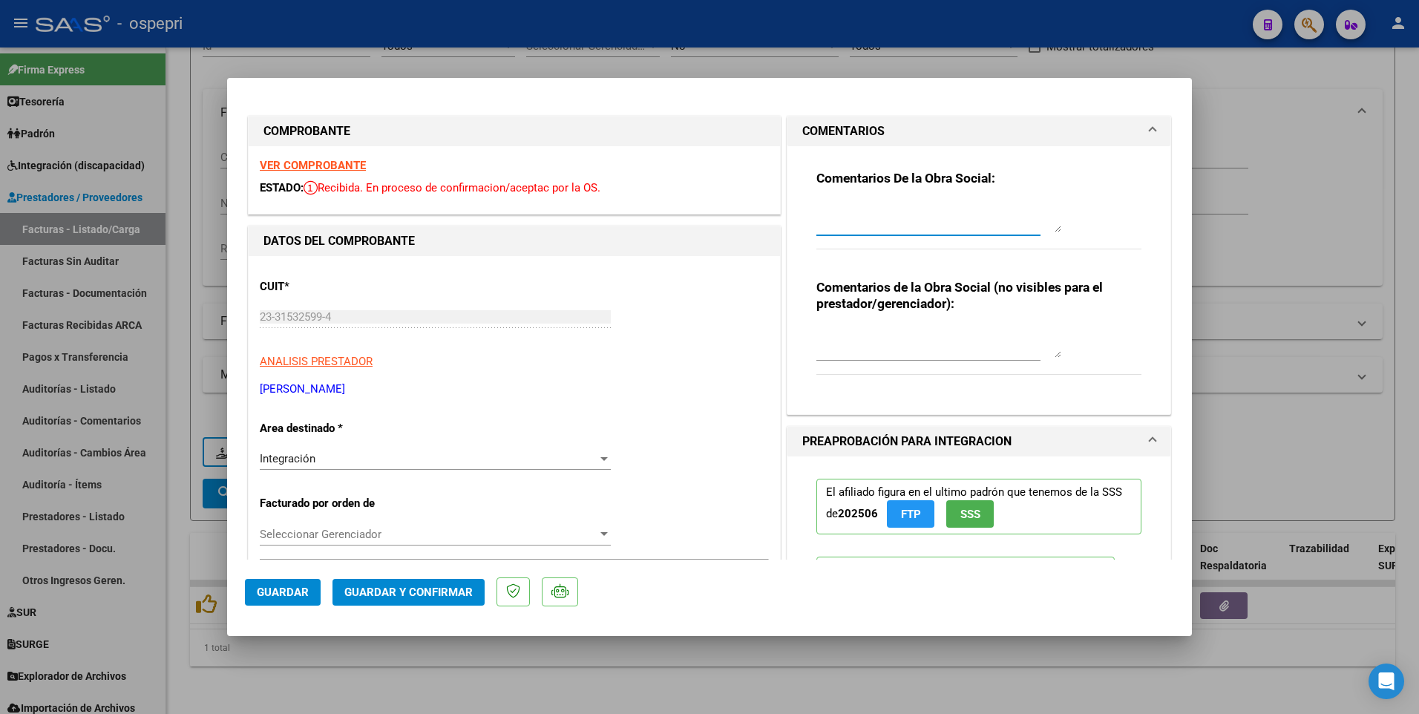
click at [818, 205] on textarea at bounding box center [939, 218] width 245 height 30
type textarea "BUENAS TARDES ESTIMADA RECUERDE QUE LA PRESENTACION DE FACTURAS ES HASTA EL DIA…"
click at [298, 455] on span "Guardar" at bounding box center [283, 592] width 52 height 13
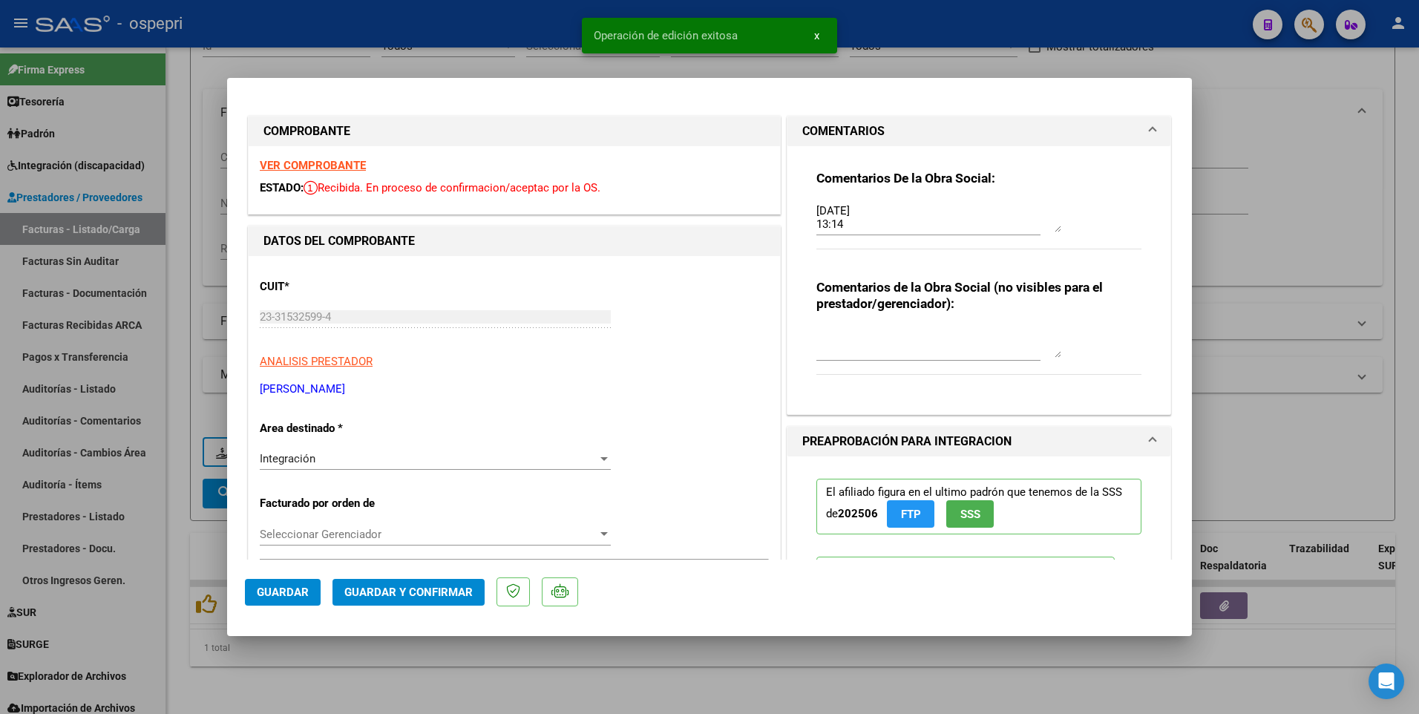
click at [1269, 439] on div at bounding box center [709, 357] width 1419 height 714
type input "$ 0,00"
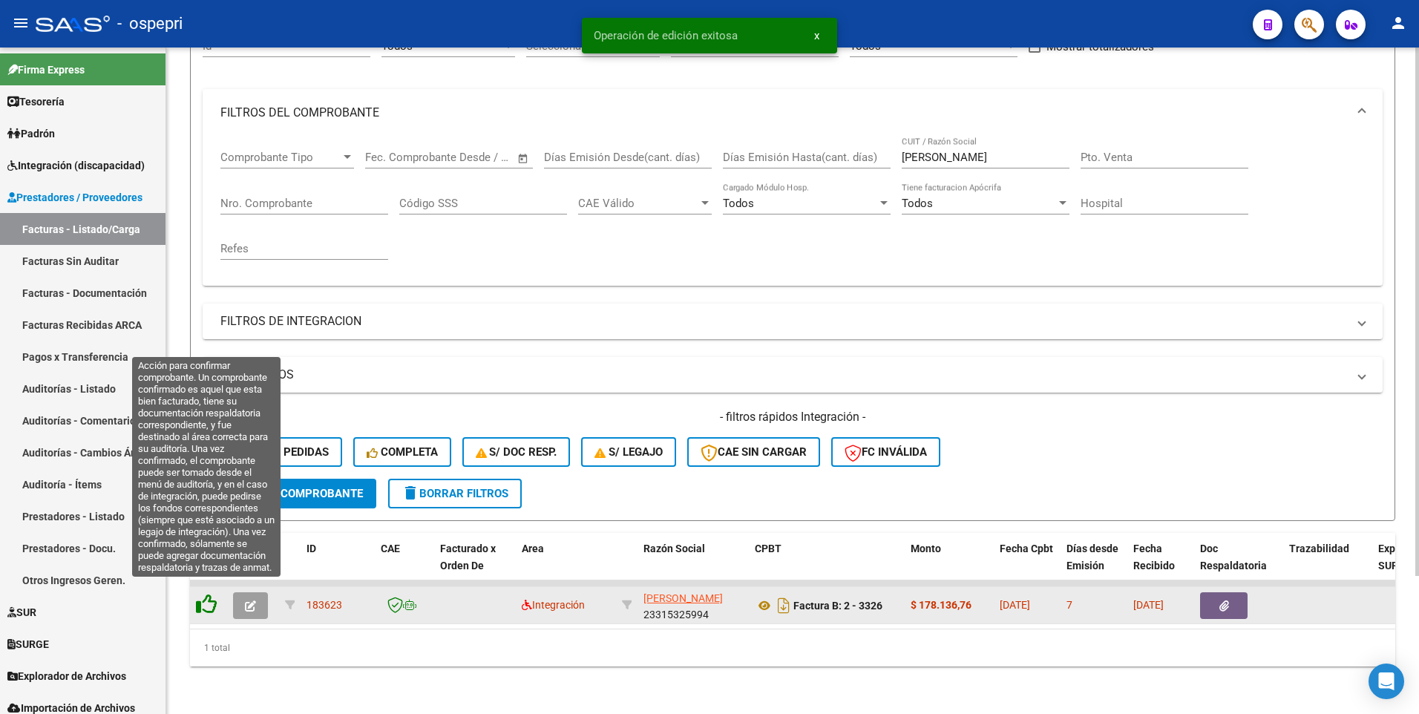
click at [208, 455] on icon at bounding box center [206, 604] width 21 height 21
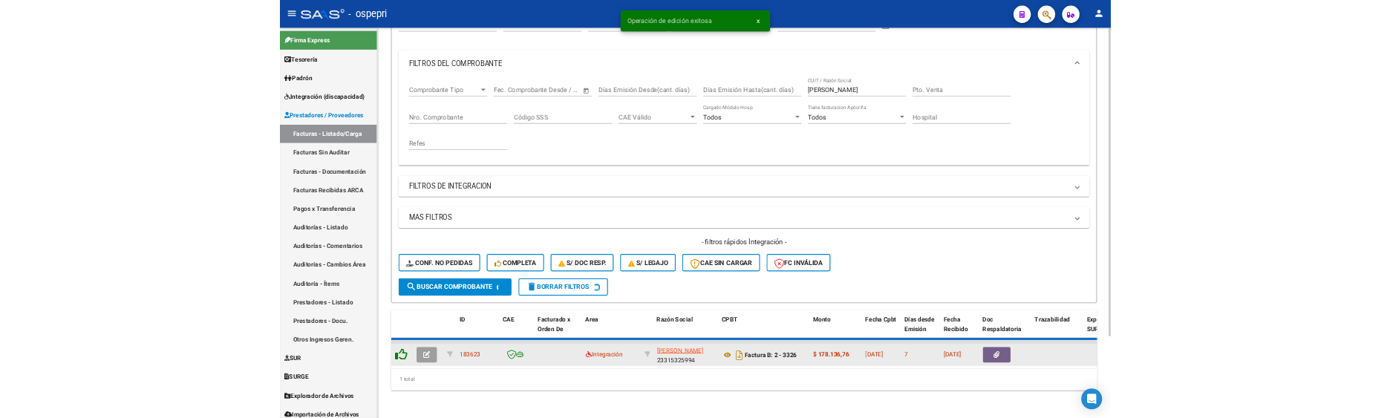
scroll to position [152, 0]
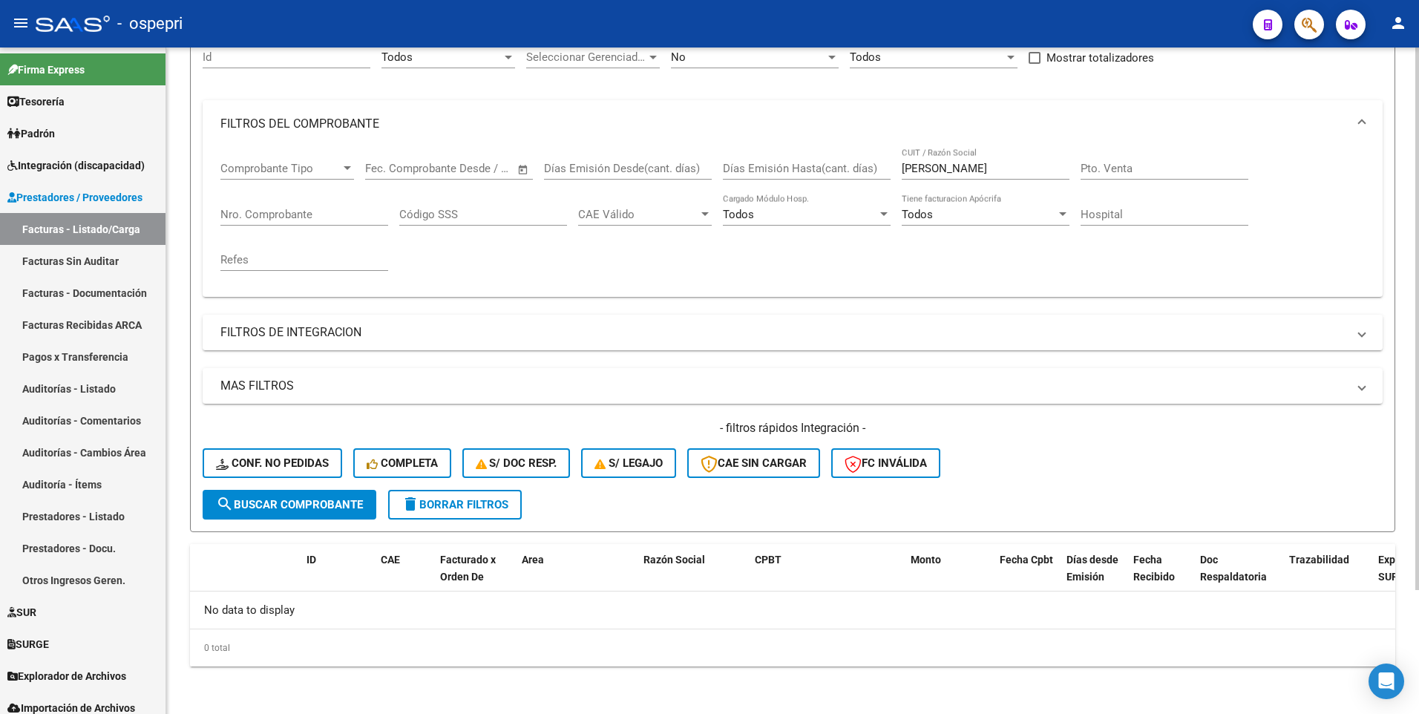
click at [1073, 455] on form "Filtros Id Todos Area Seleccionar Gerenciador Seleccionar Gerenciador No Confir…" at bounding box center [793, 278] width 1206 height 508
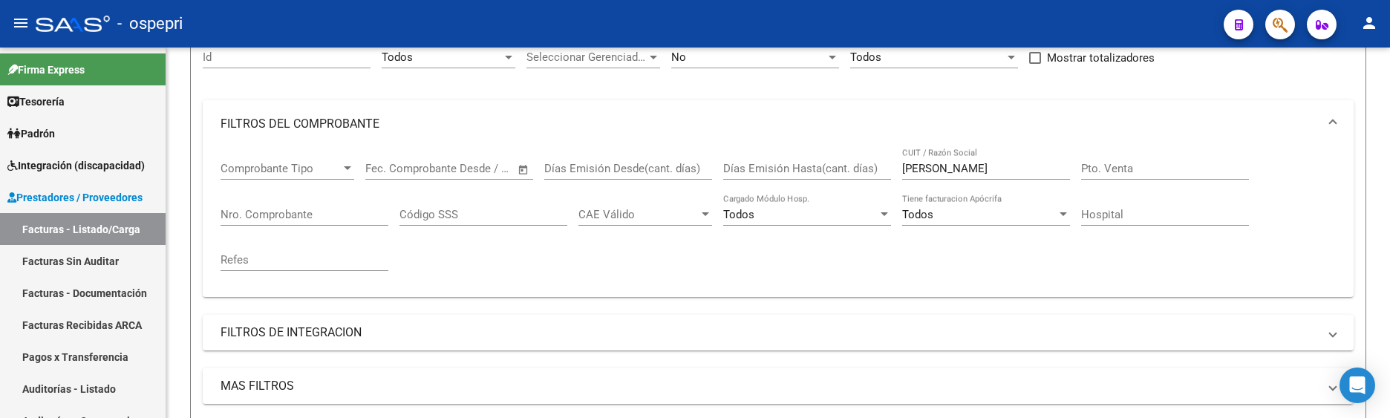
scroll to position [174, 0]
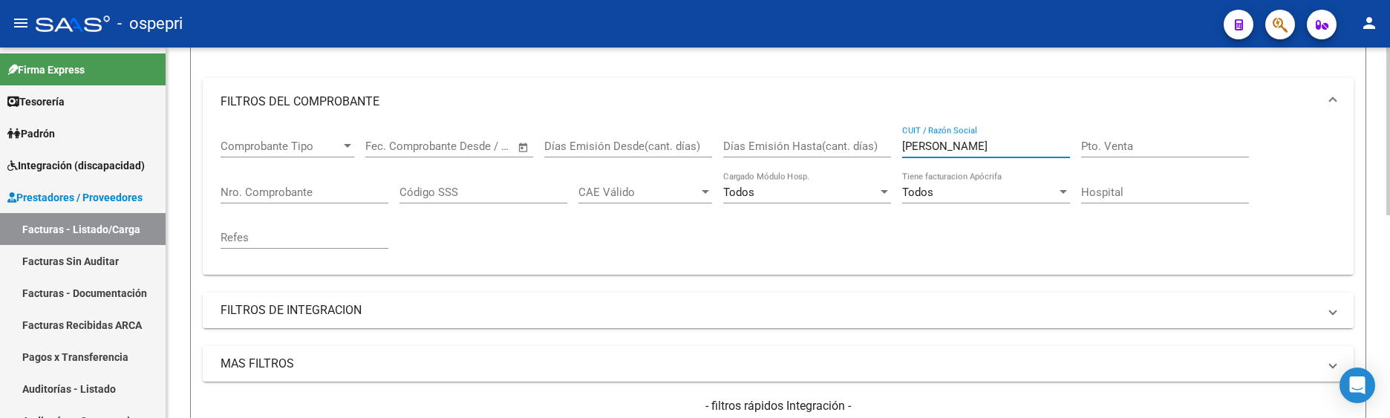
drag, startPoint x: 946, startPoint y: 147, endPoint x: 871, endPoint y: 143, distance: 74.4
click at [871, 143] on div "Comprobante Tipo Comprobante Tipo Start date – End date Fec. Comprobante Desde …" at bounding box center [777, 193] width 1115 height 137
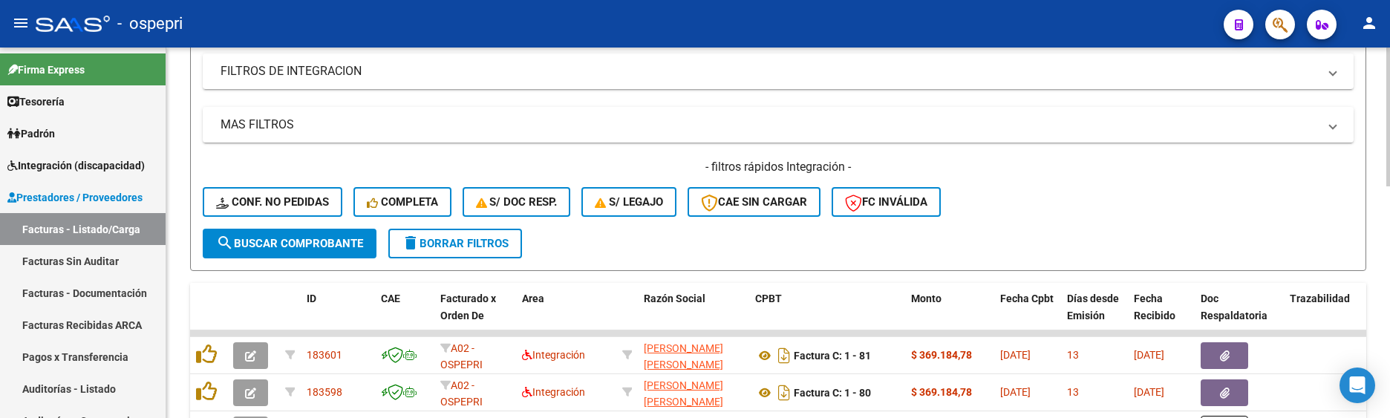
scroll to position [406, 0]
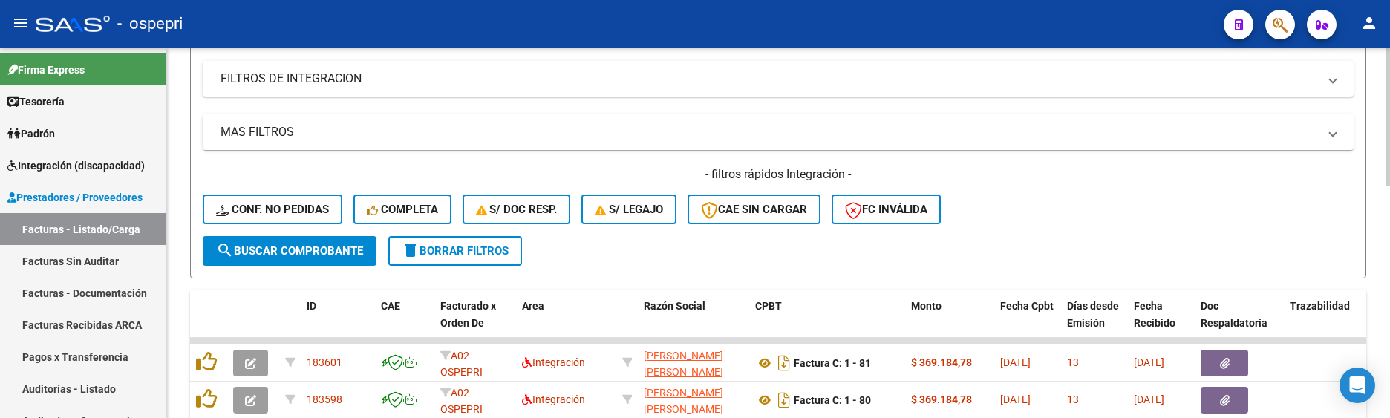
click at [1380, 226] on div "Video tutorial PRESTADORES -> Listado de CPBTs Emitidos por Prestadores / Prove…" at bounding box center [779, 130] width 1227 height 978
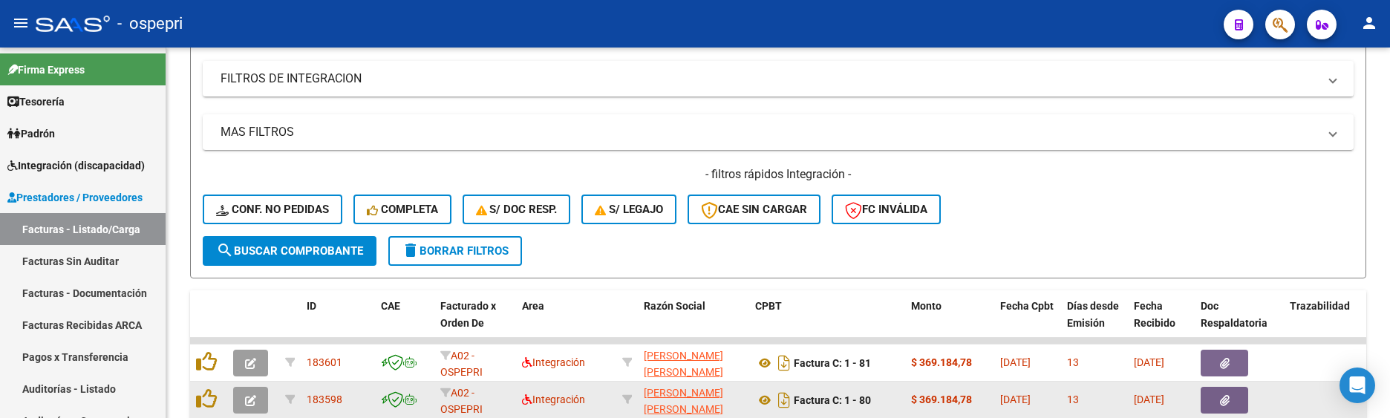
type input "[PERSON_NAME] [PERSON_NAME]"
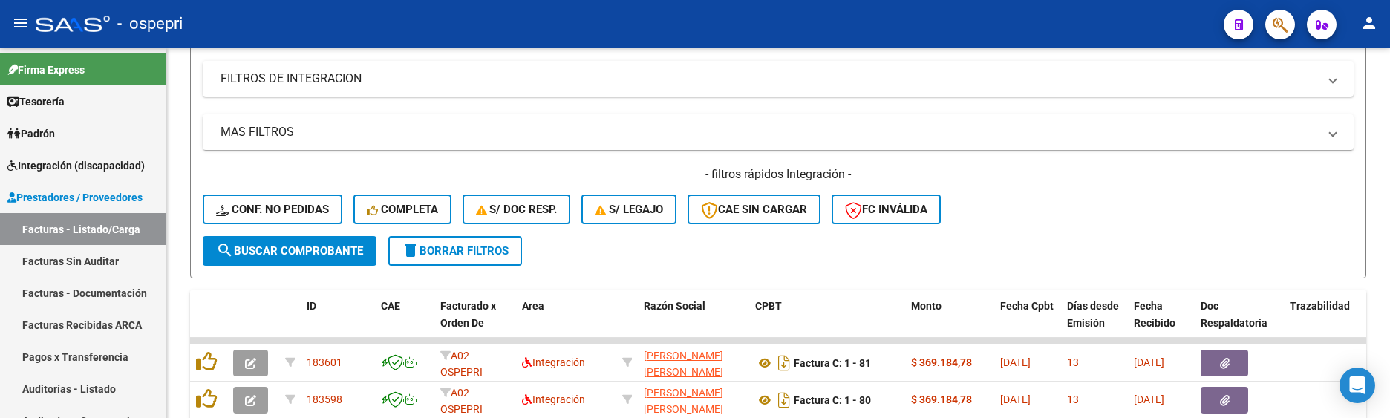
click at [1124, 218] on div "- filtros rápidos Integración - Conf. no pedidas Completa S/ Doc Resp. S/ legaj…" at bounding box center [778, 201] width 1151 height 70
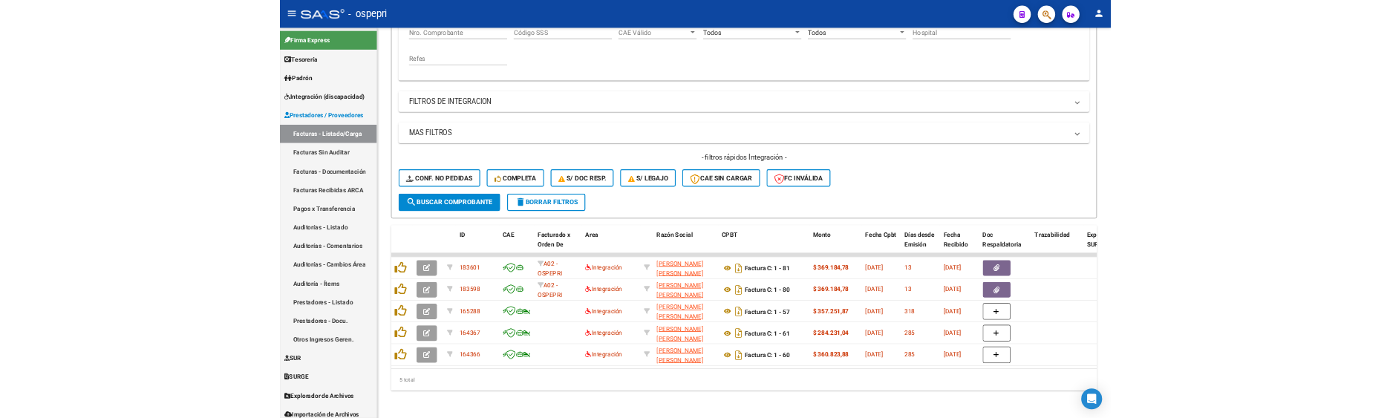
scroll to position [323, 0]
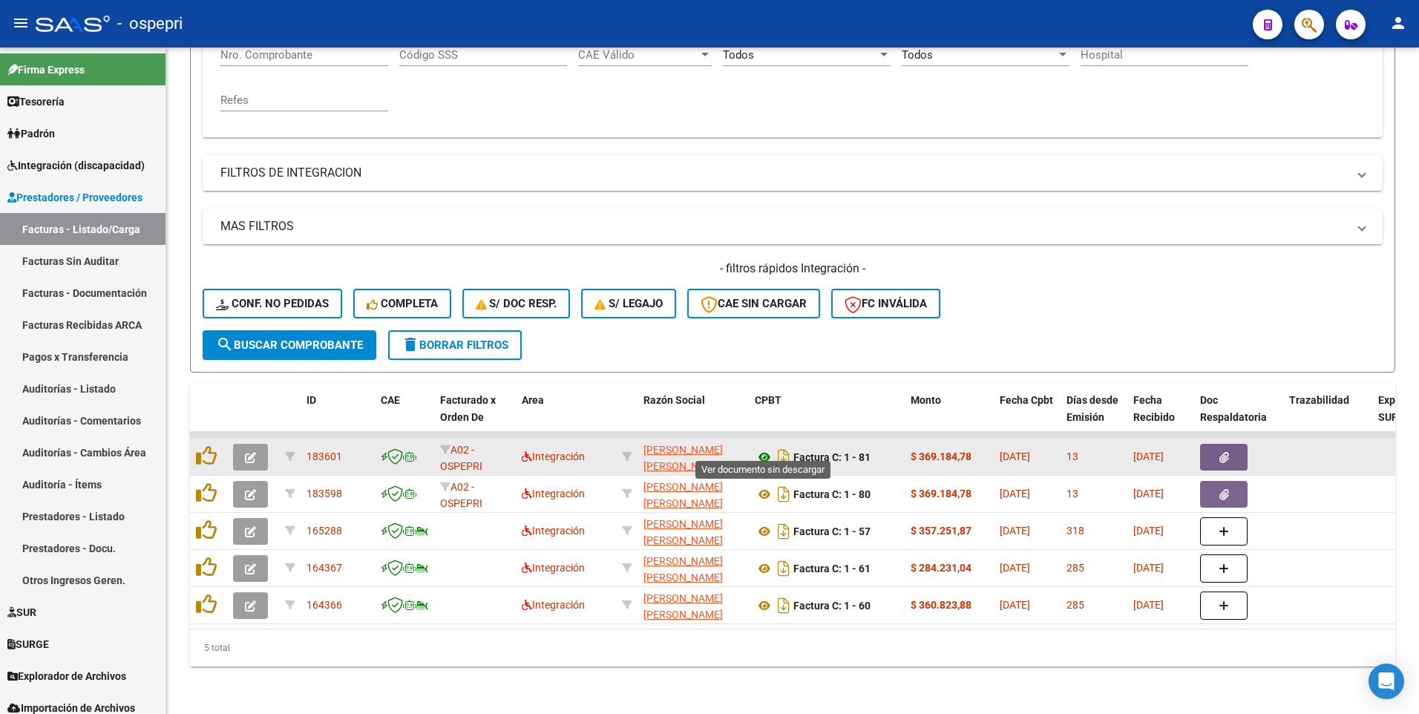
click at [761, 449] on icon at bounding box center [764, 457] width 19 height 18
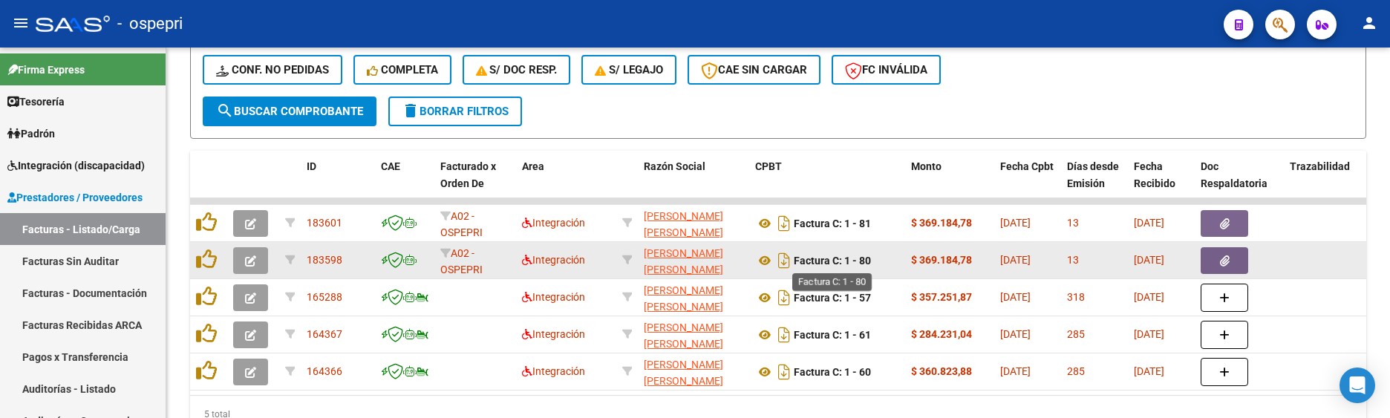
scroll to position [471, 0]
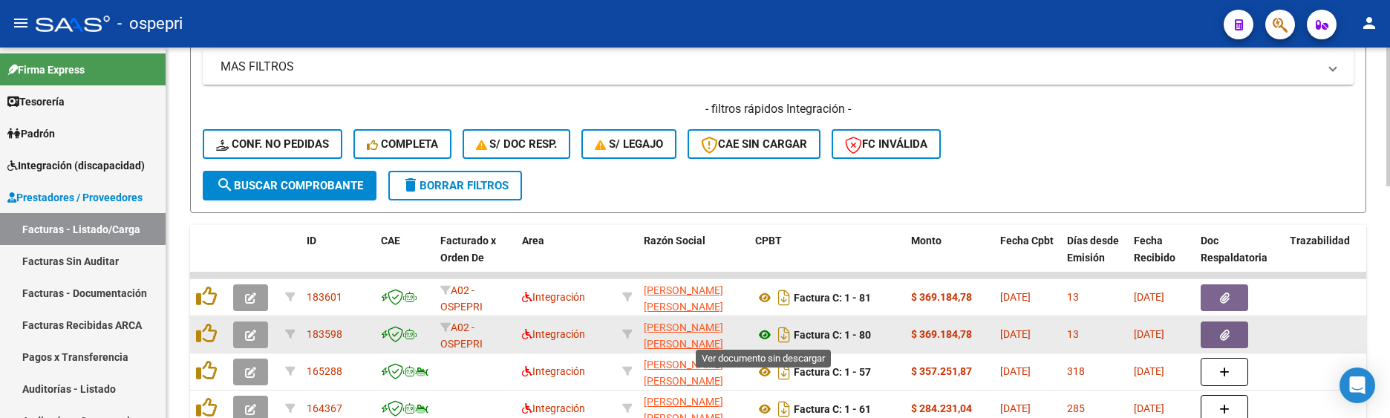
click at [761, 336] on icon at bounding box center [764, 335] width 19 height 18
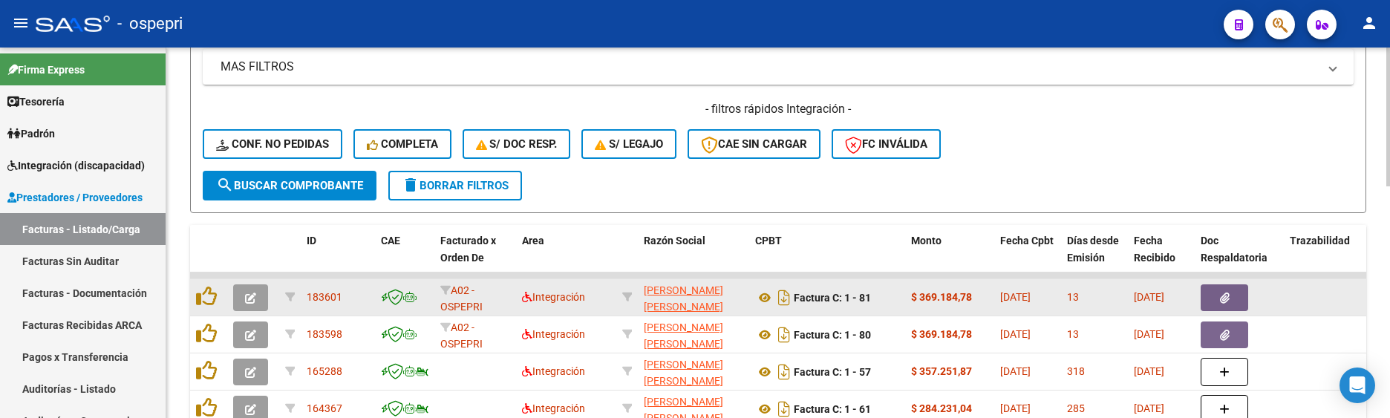
click at [241, 297] on button "button" at bounding box center [250, 297] width 35 height 27
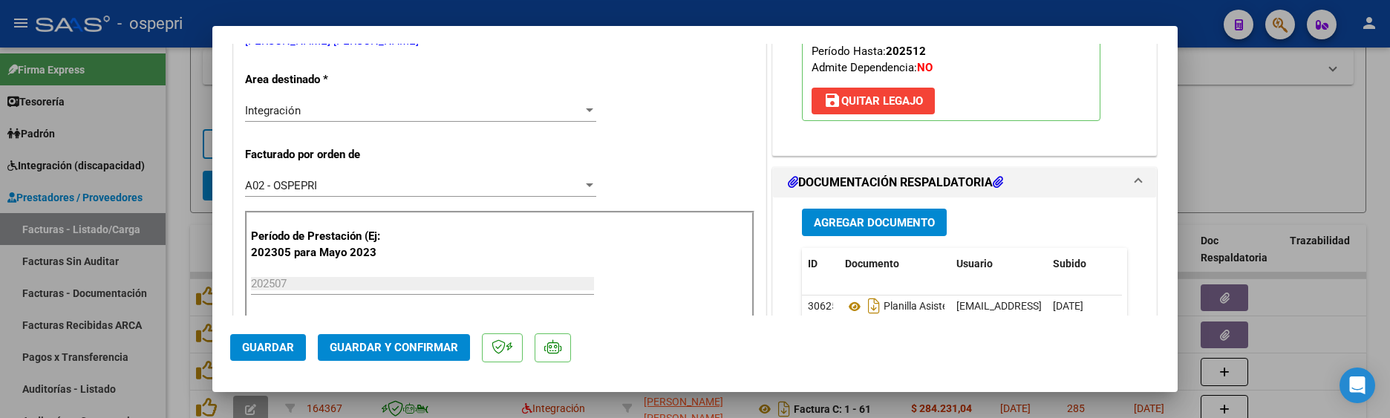
scroll to position [371, 0]
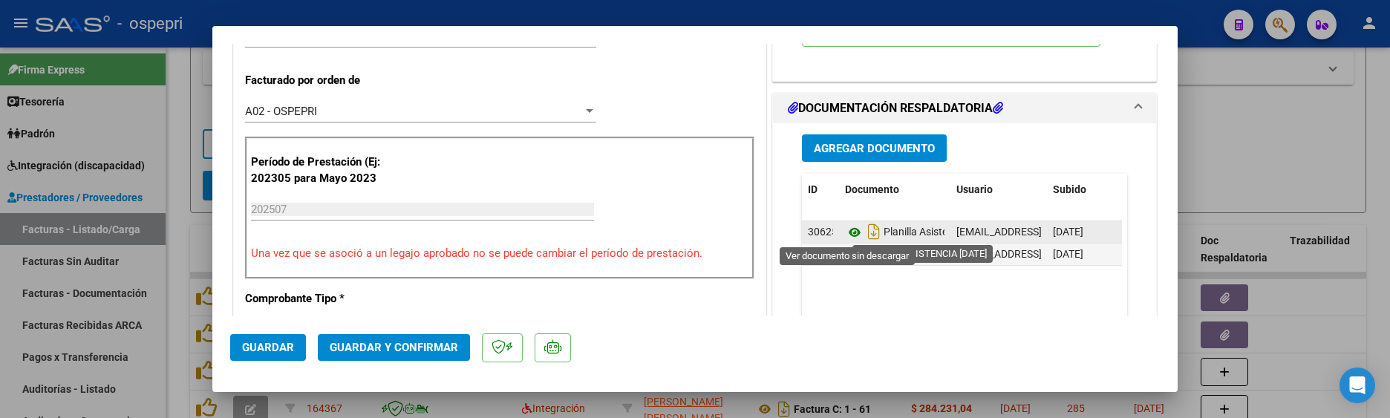
click at [846, 234] on icon at bounding box center [854, 232] width 19 height 18
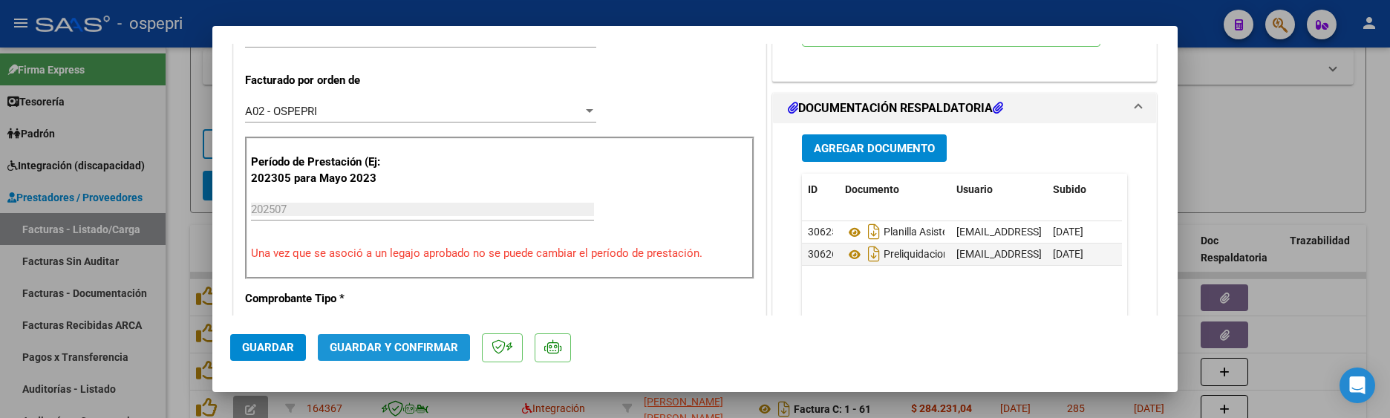
click at [385, 341] on span "Guardar y Confirmar" at bounding box center [394, 347] width 128 height 13
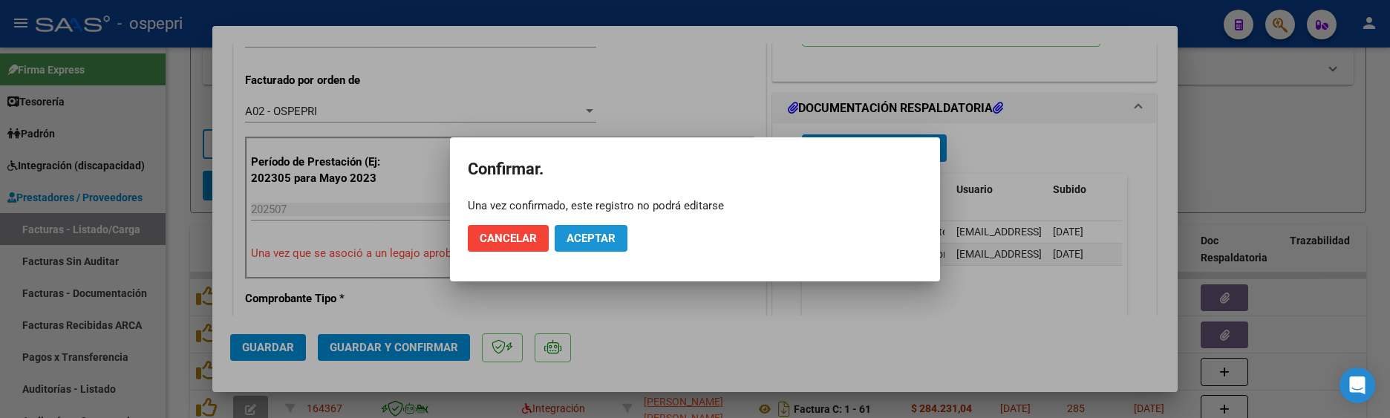
click at [595, 239] on span "Aceptar" at bounding box center [590, 238] width 49 height 13
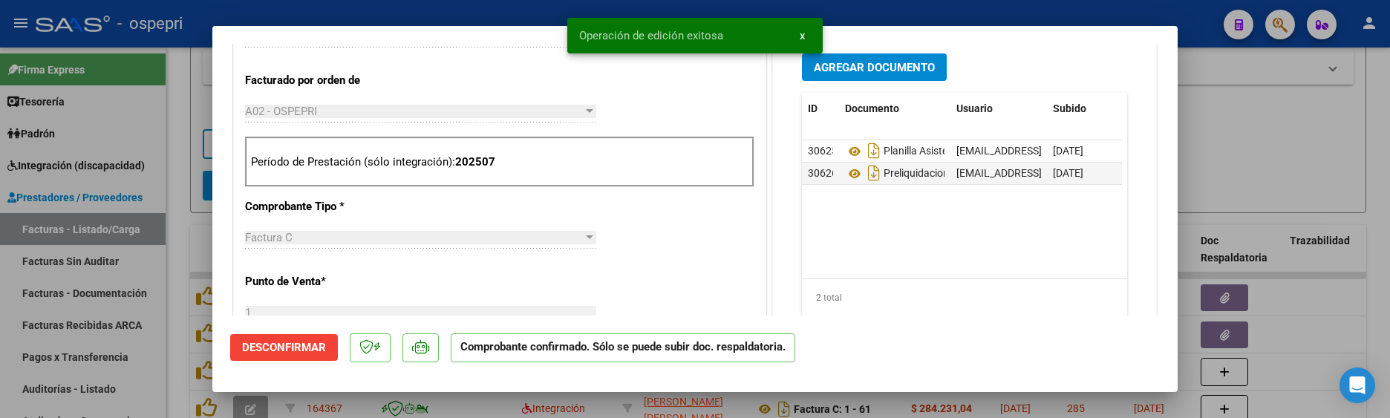
click at [1241, 141] on div at bounding box center [695, 209] width 1390 height 418
type input "$ 0,00"
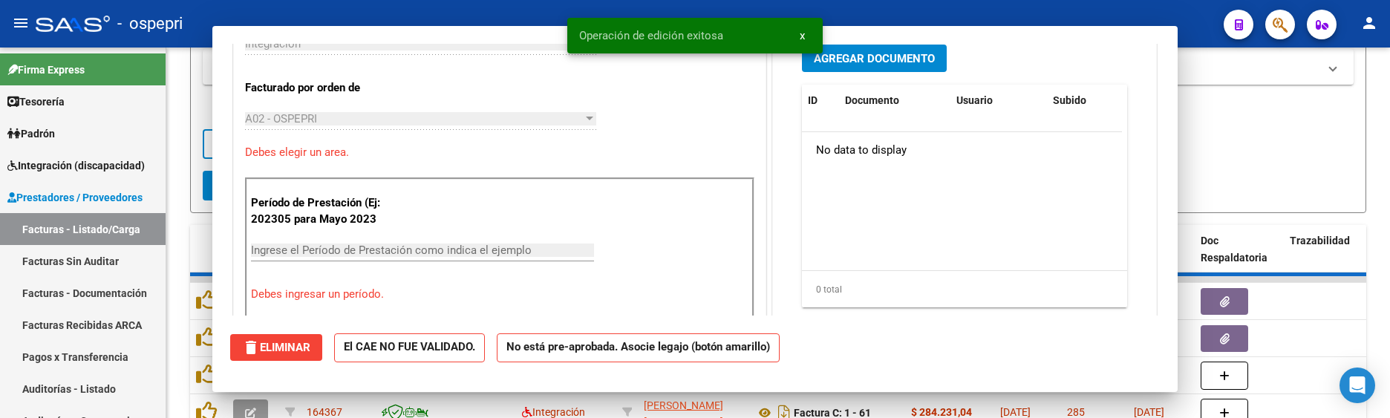
scroll to position [397, 0]
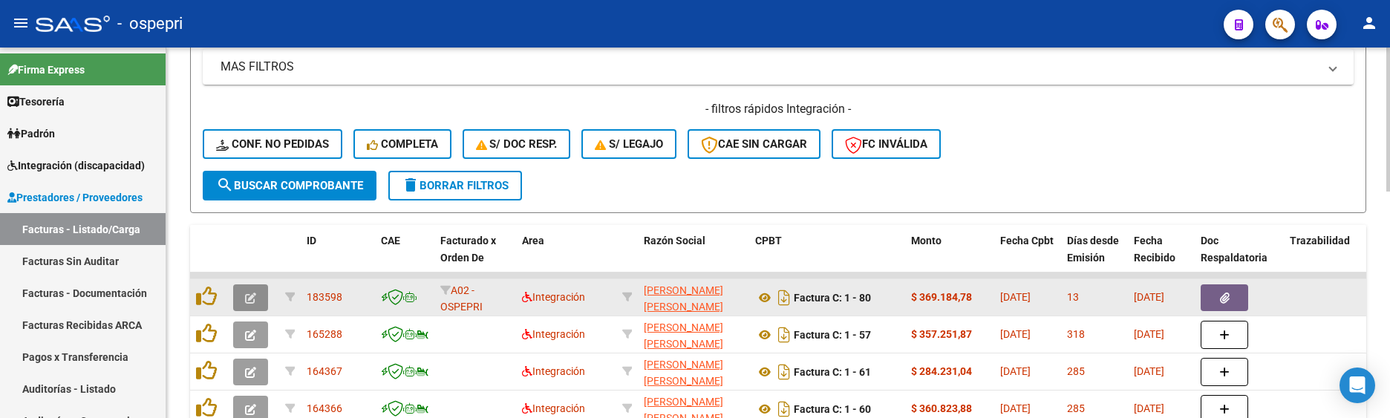
click at [255, 301] on icon "button" at bounding box center [250, 297] width 11 height 11
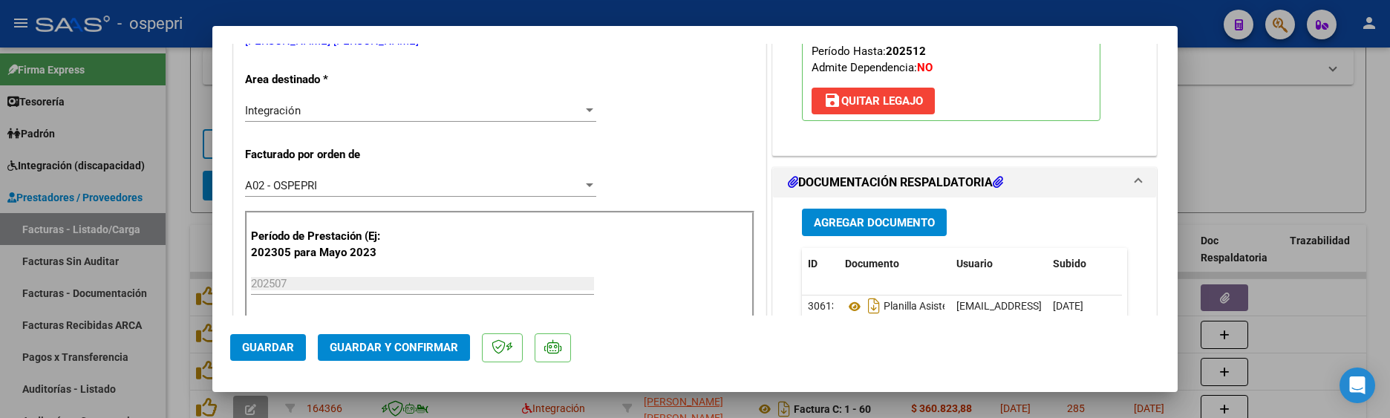
scroll to position [371, 0]
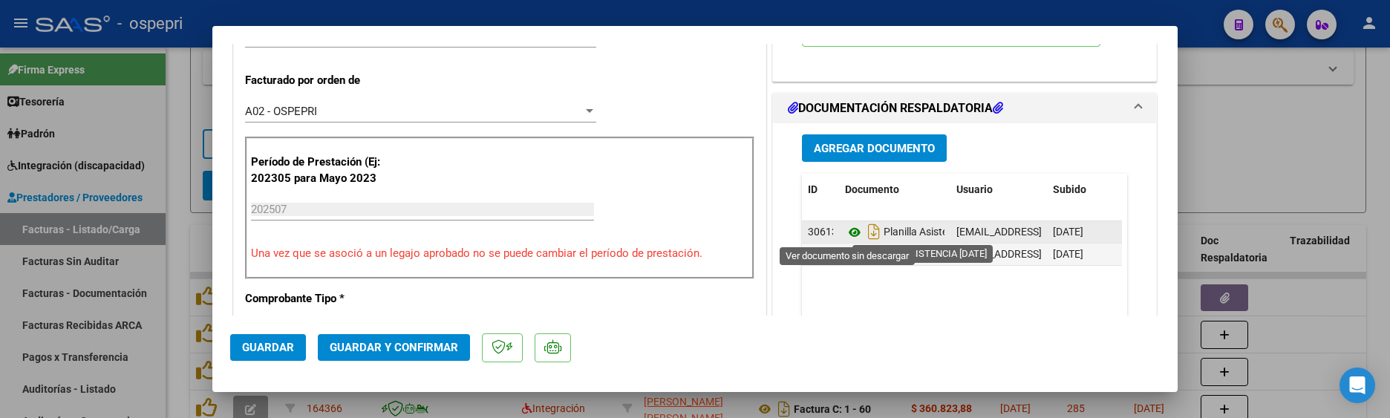
click at [845, 232] on icon at bounding box center [854, 232] width 19 height 18
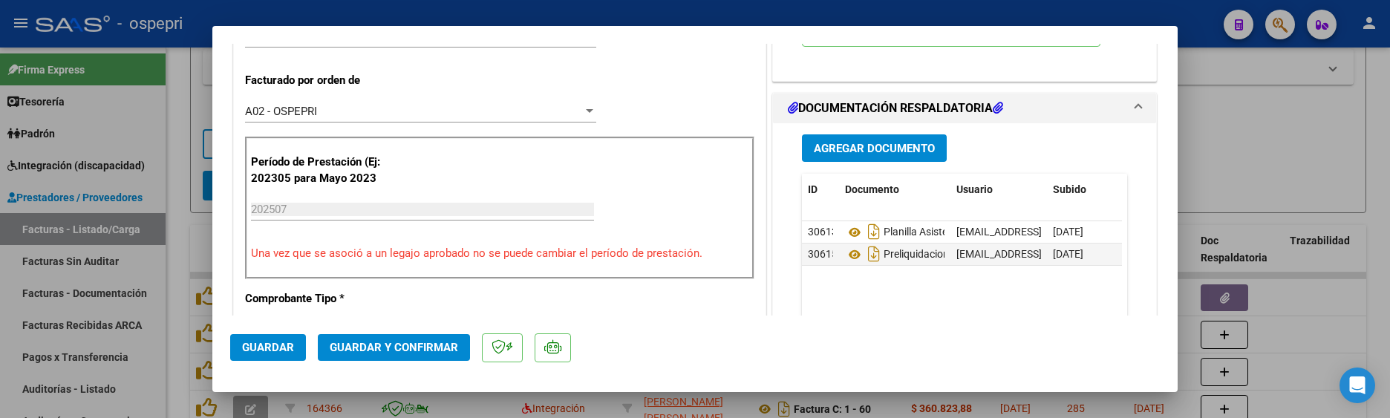
click at [409, 345] on span "Guardar y Confirmar" at bounding box center [394, 347] width 128 height 13
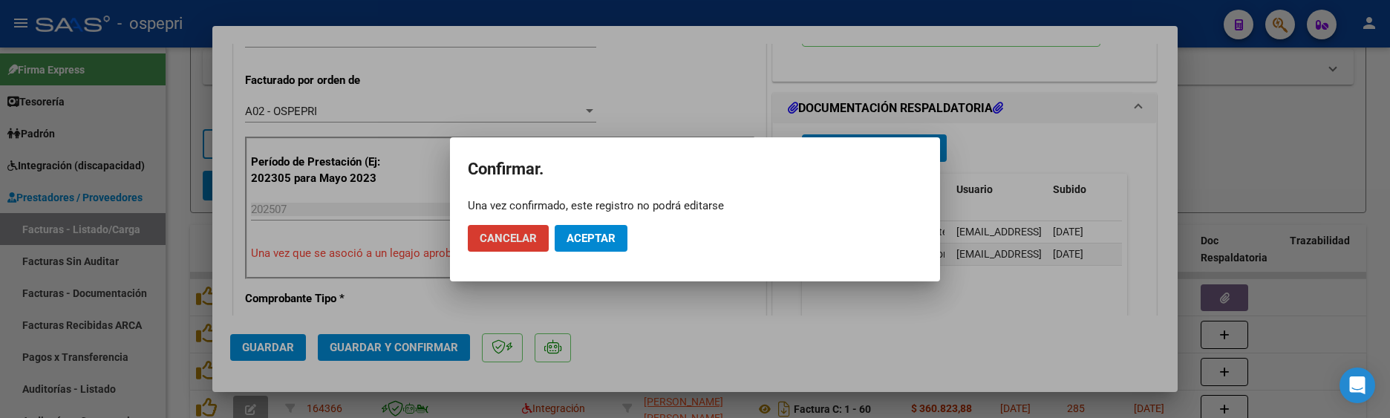
click at [594, 241] on span "Aceptar" at bounding box center [590, 238] width 49 height 13
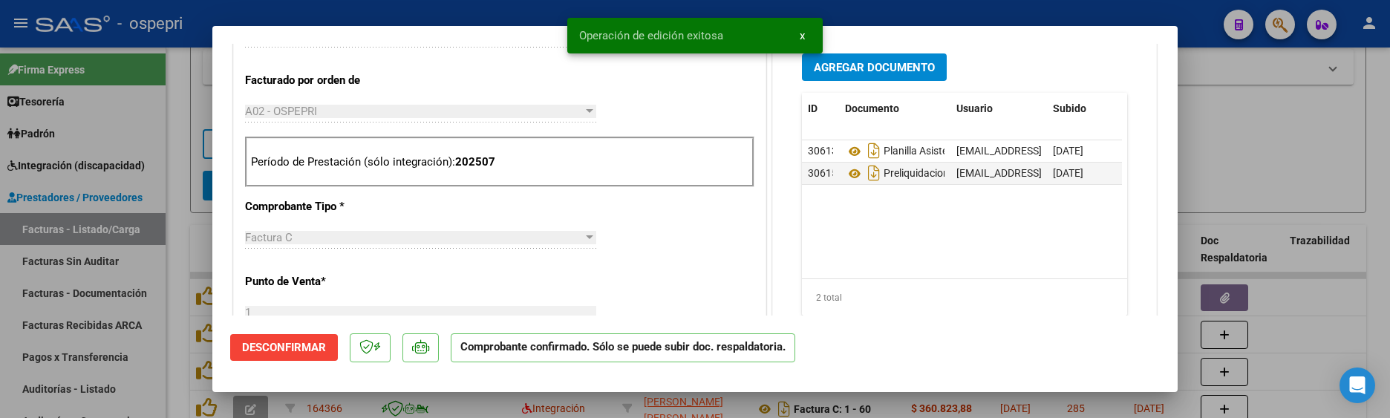
click at [1287, 177] on div at bounding box center [695, 209] width 1390 height 418
type input "$ 0,00"
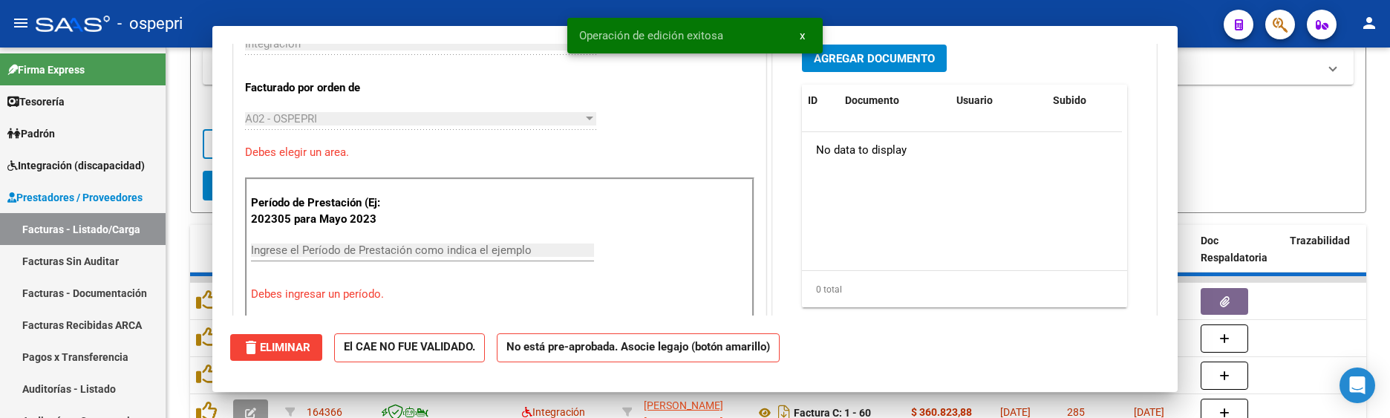
scroll to position [397, 0]
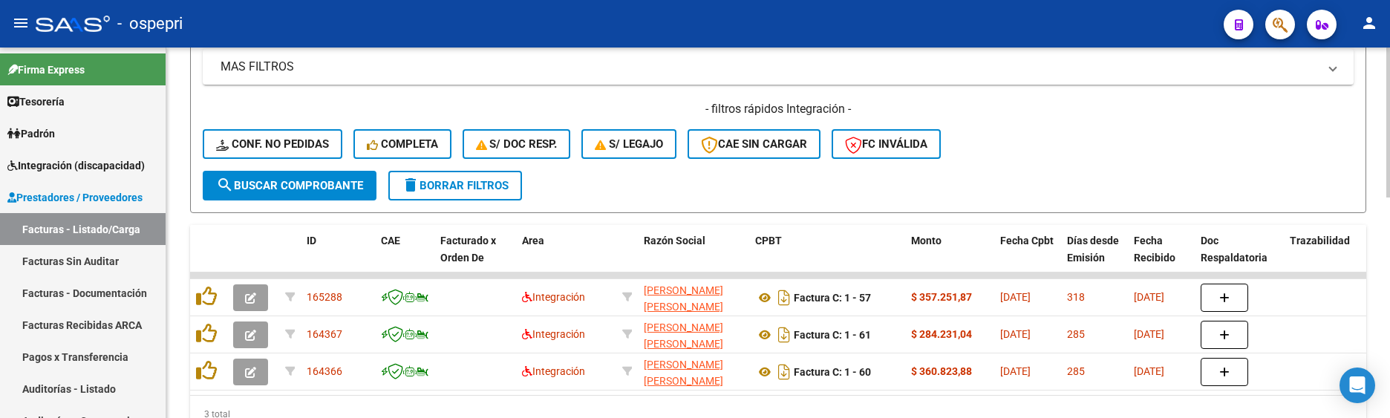
click at [1136, 158] on div "- filtros rápidos Integración - Conf. no pedidas Completa S/ Doc Resp. S/ legaj…" at bounding box center [778, 136] width 1151 height 70
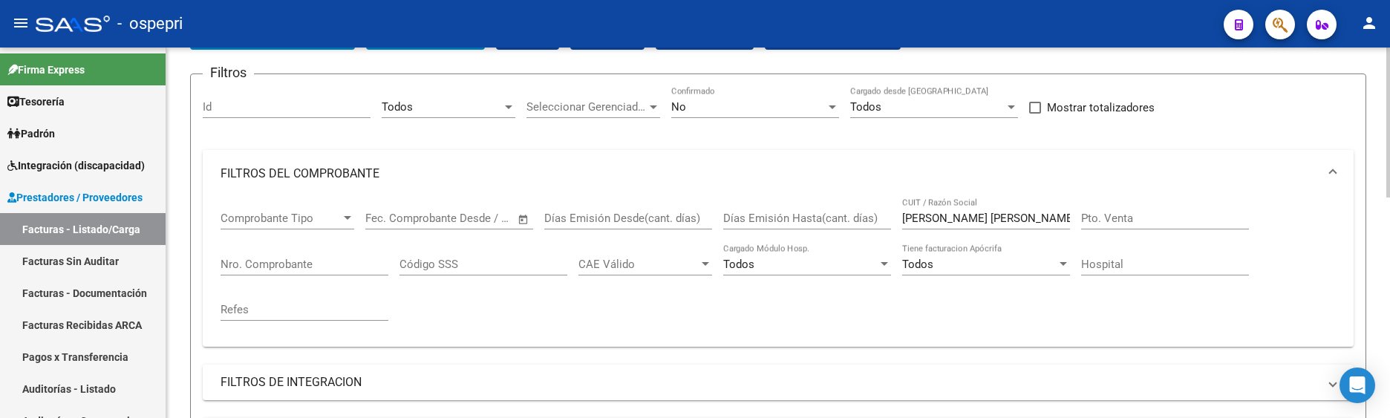
scroll to position [100, 0]
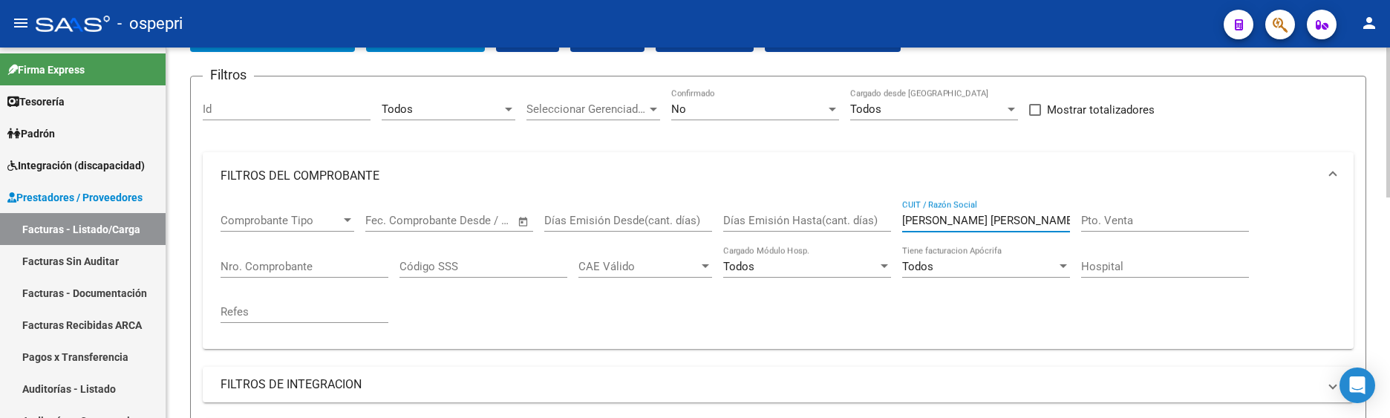
drag, startPoint x: 1020, startPoint y: 219, endPoint x: 894, endPoint y: 220, distance: 125.5
click at [894, 220] on div "Comprobante Tipo Comprobante Tipo Start date – End date Fec. Comprobante Desde …" at bounding box center [777, 268] width 1115 height 137
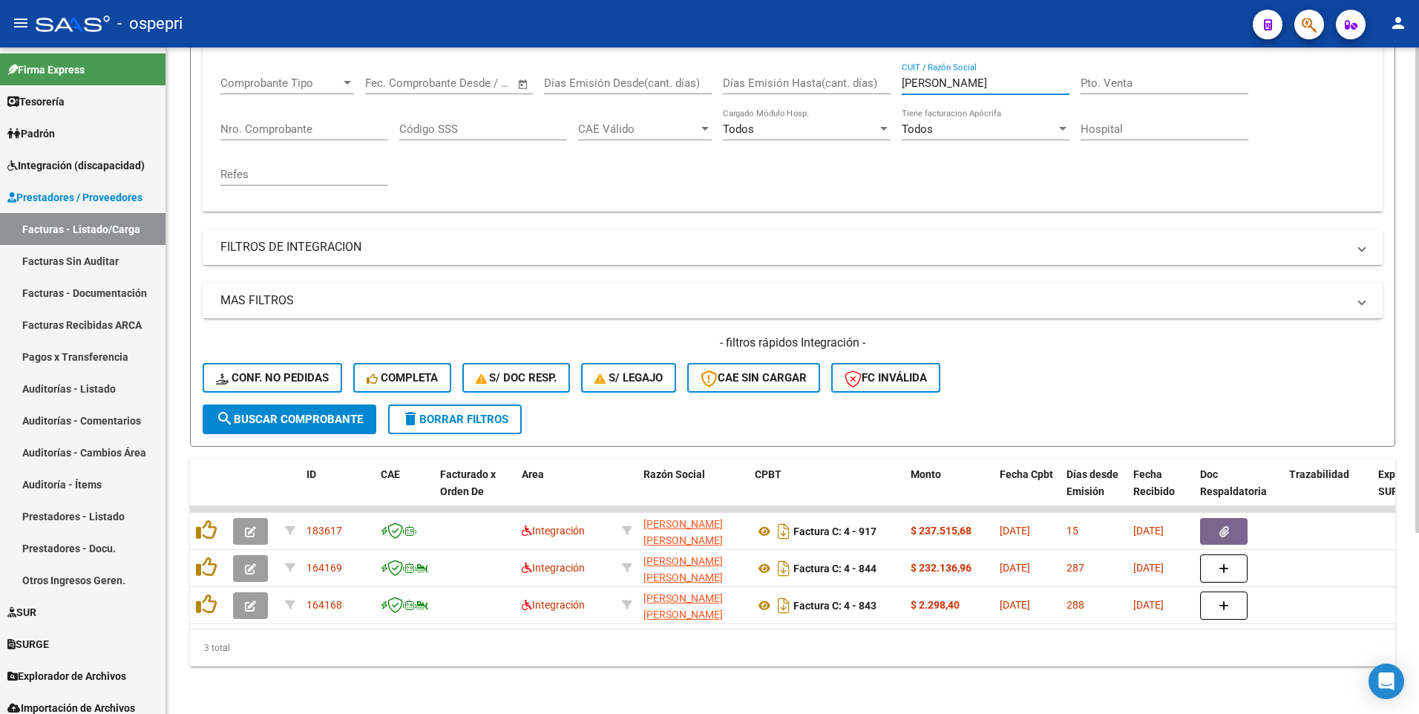
scroll to position [249, 0]
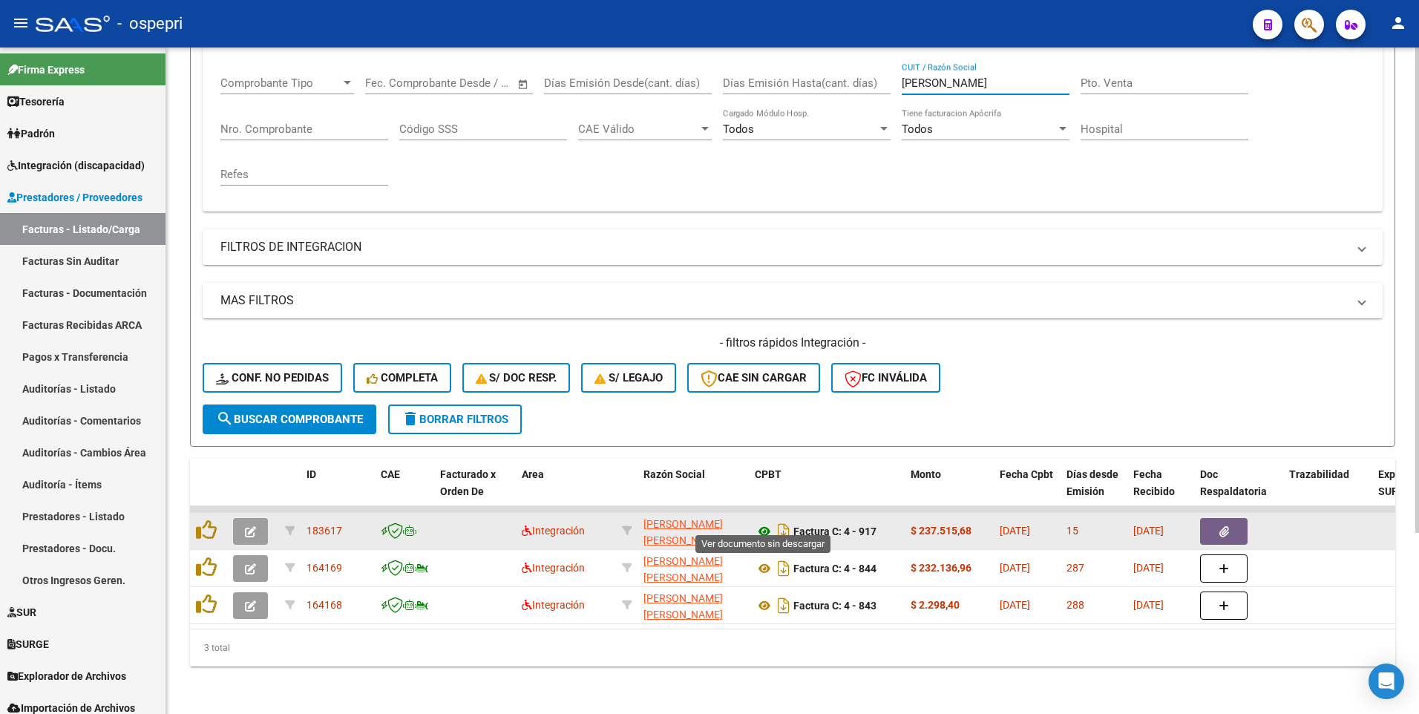
type input "MAMANI"
click at [765, 455] on icon at bounding box center [764, 532] width 19 height 18
click at [255, 455] on icon "button" at bounding box center [250, 531] width 11 height 11
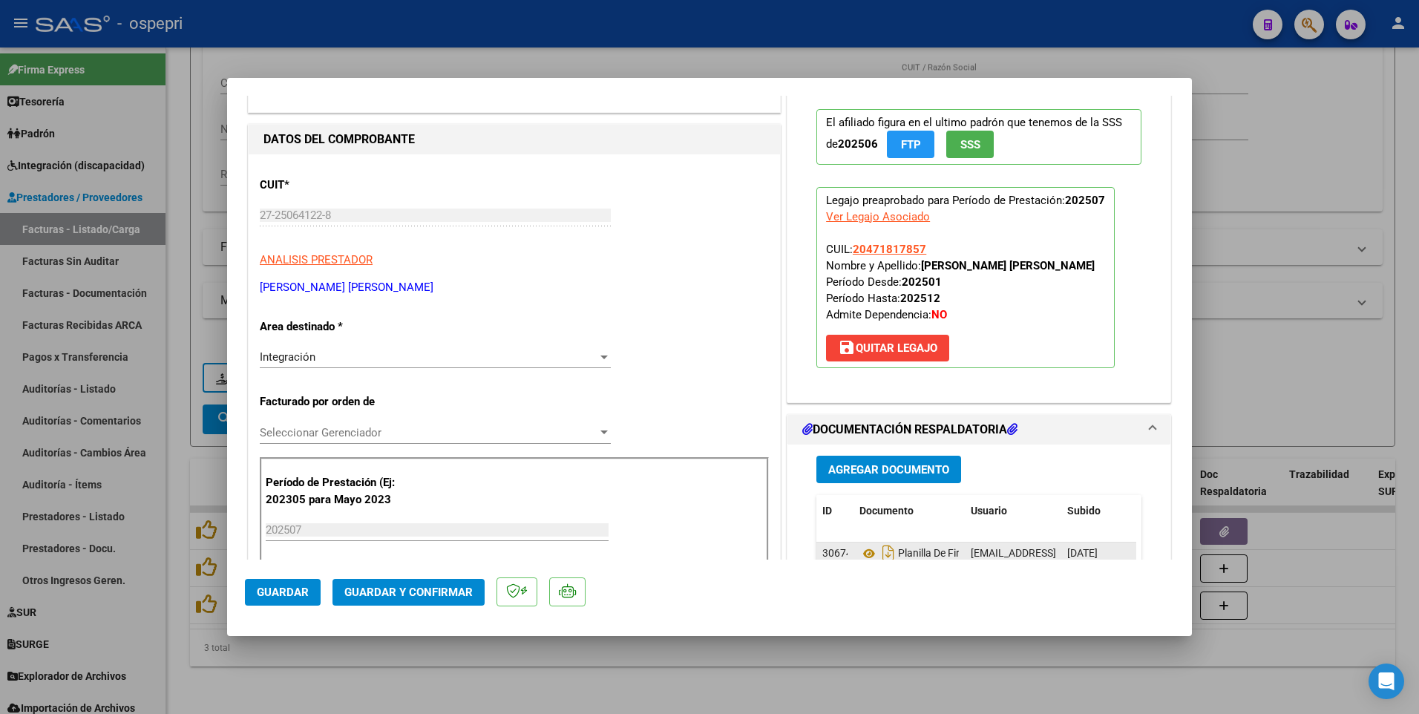
scroll to position [148, 0]
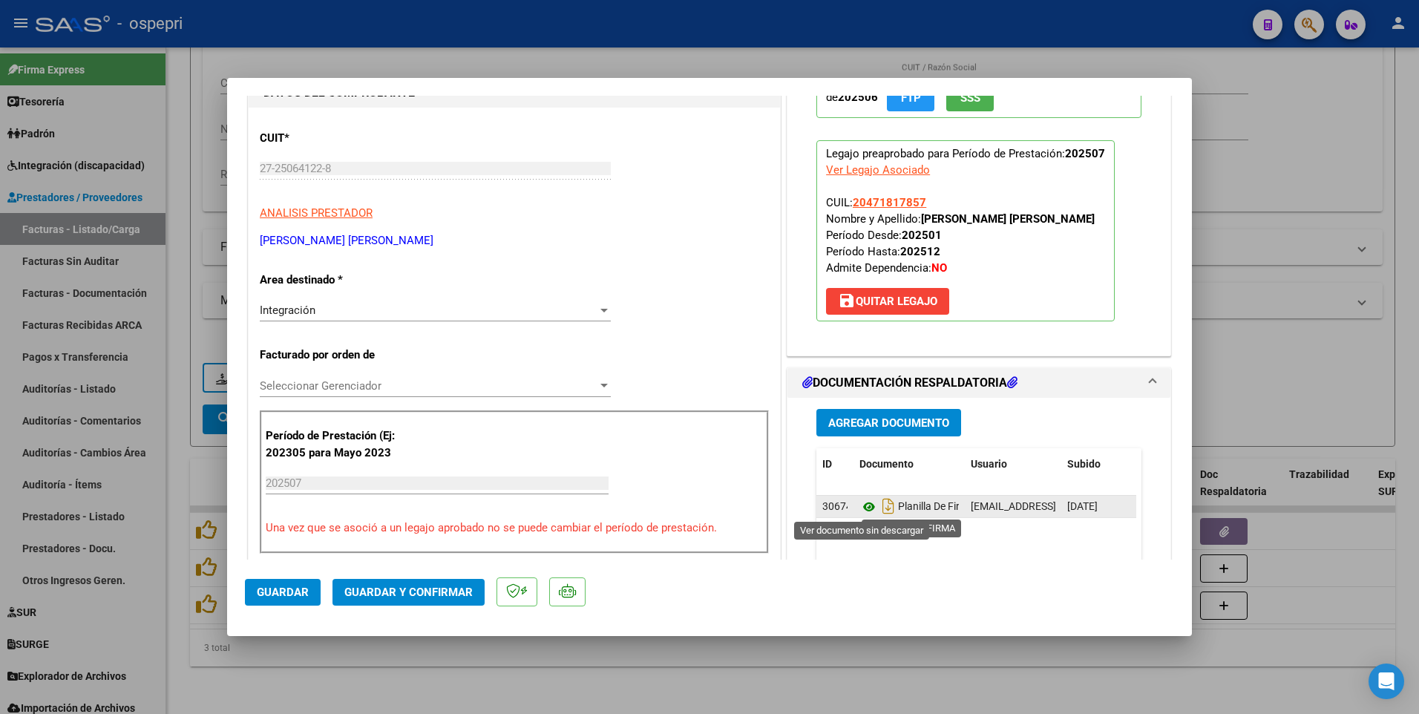
click at [860, 455] on icon at bounding box center [869, 507] width 19 height 18
click at [1249, 334] on div at bounding box center [709, 357] width 1419 height 714
type input "$ 0,00"
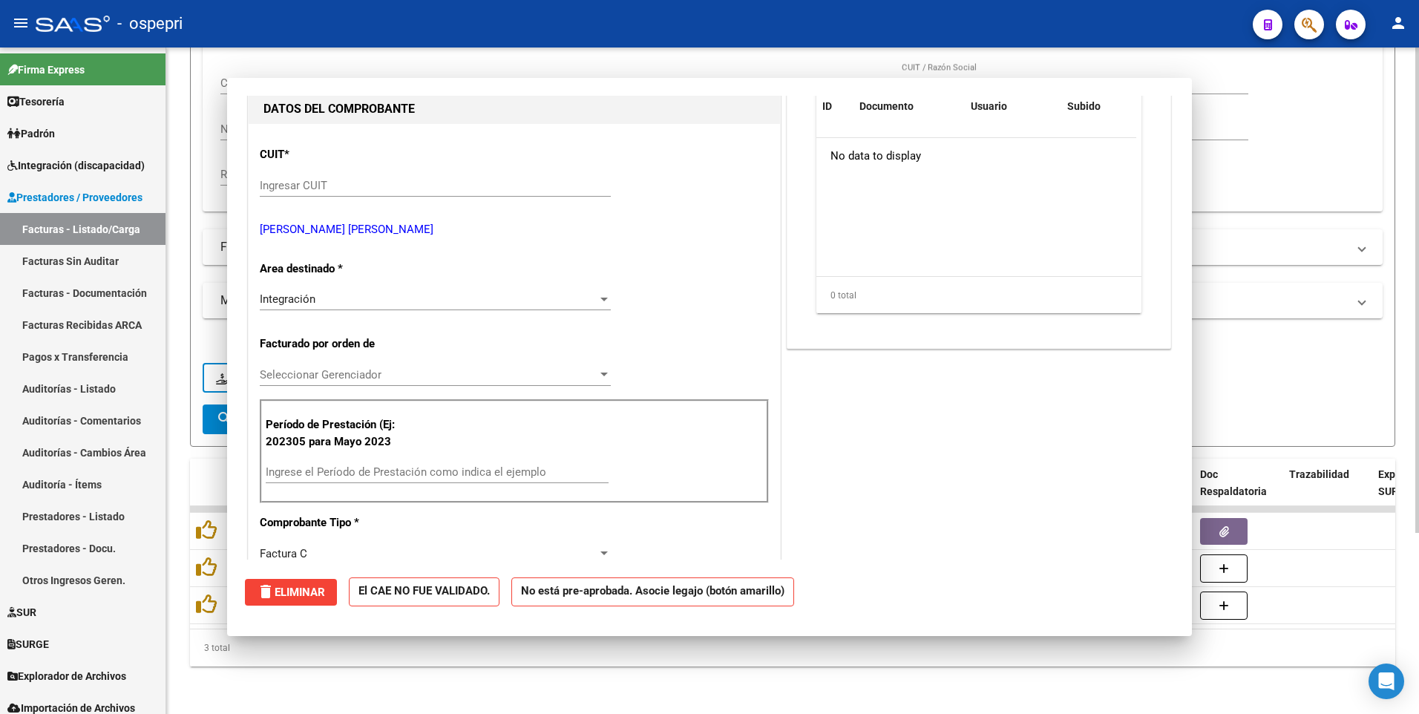
scroll to position [0, 0]
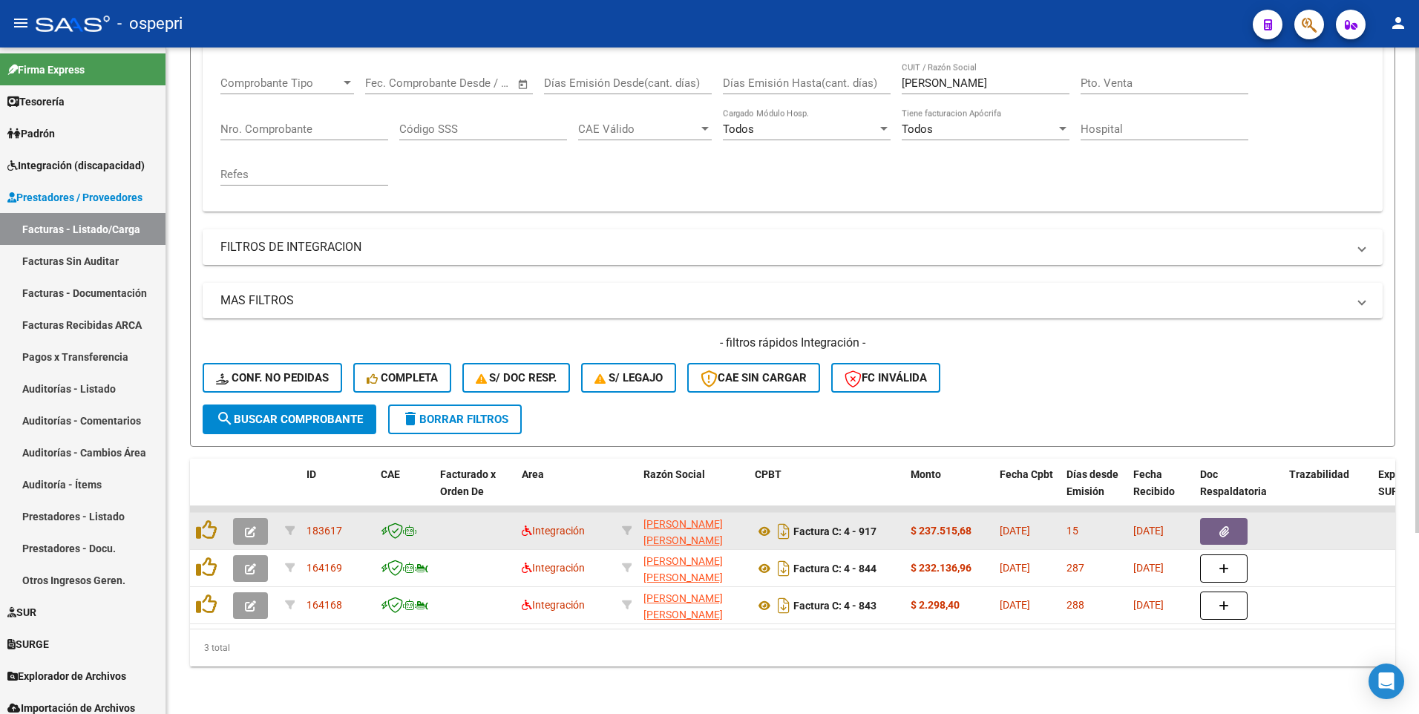
click at [258, 455] on button "button" at bounding box center [250, 531] width 35 height 27
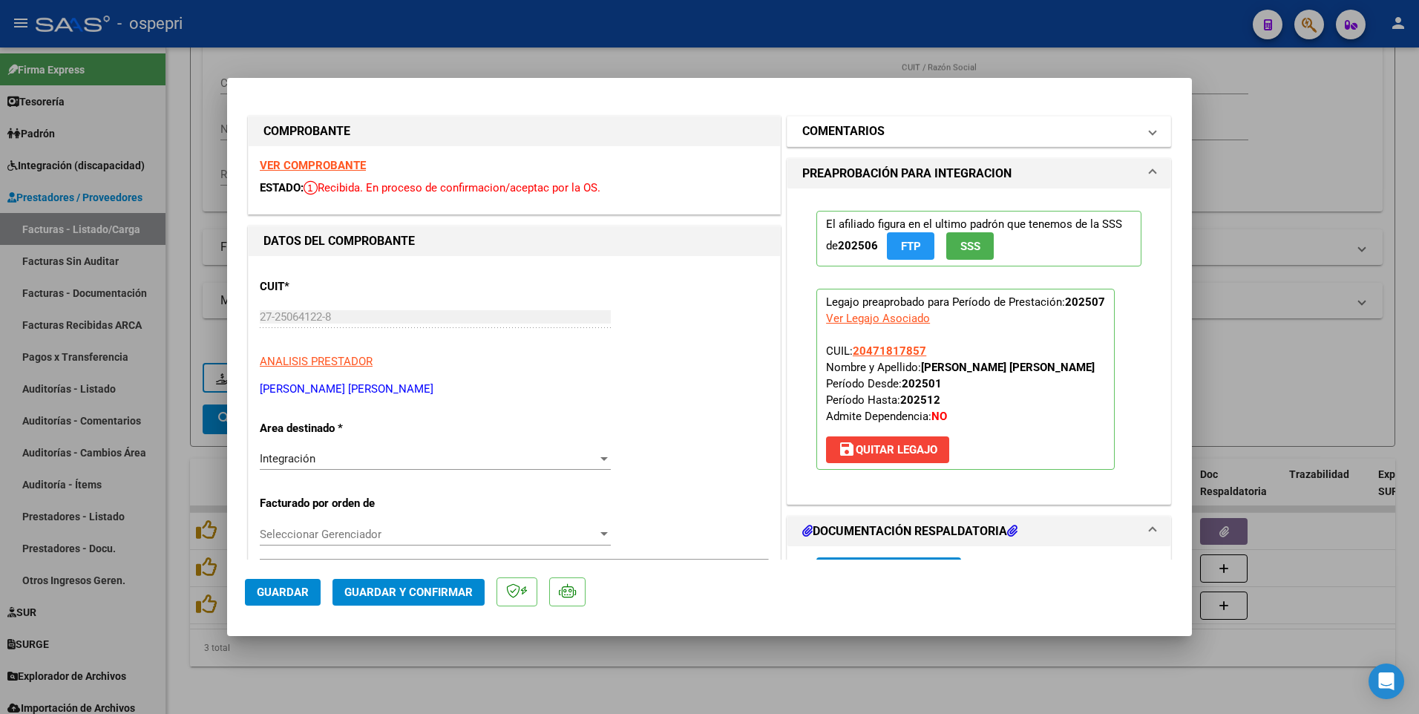
click at [1145, 128] on mat-expansion-panel-header "COMENTARIOS" at bounding box center [979, 132] width 383 height 30
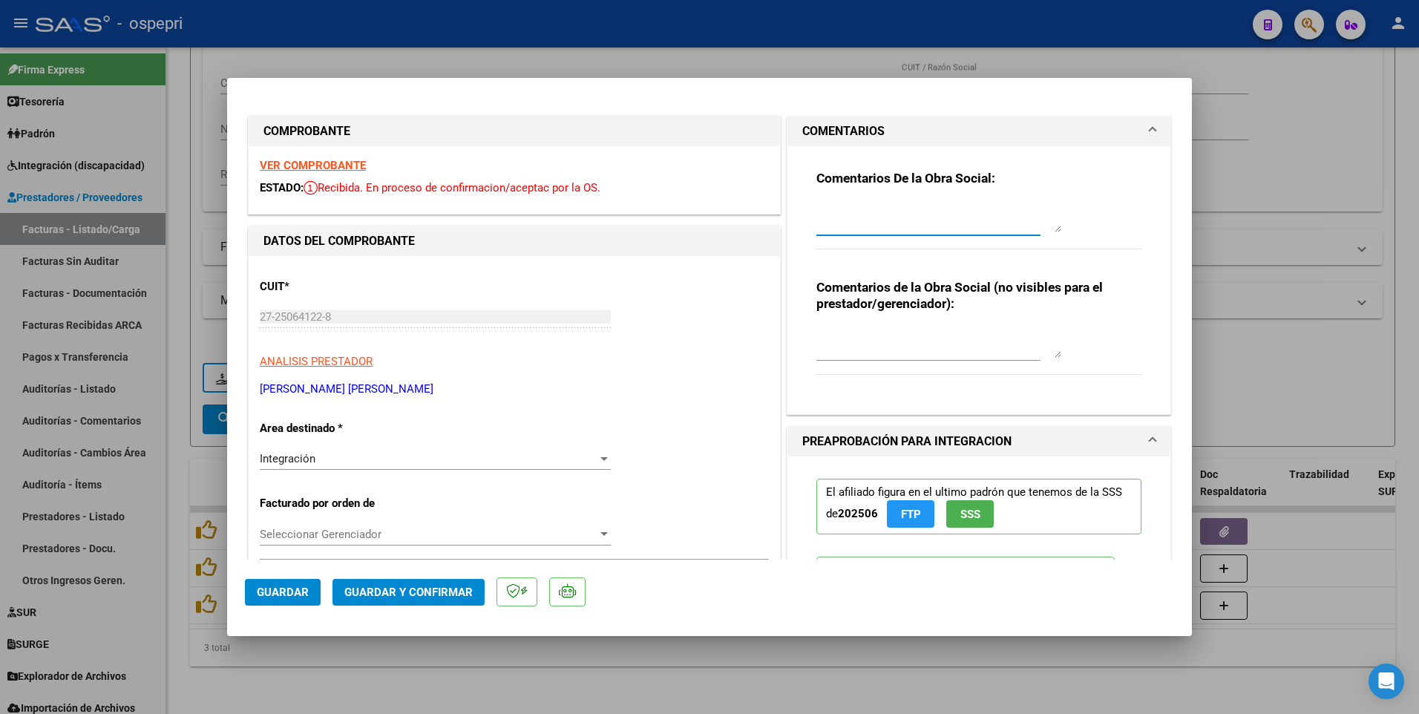
click at [827, 204] on textarea at bounding box center [939, 218] width 245 height 30
type textarea "b"
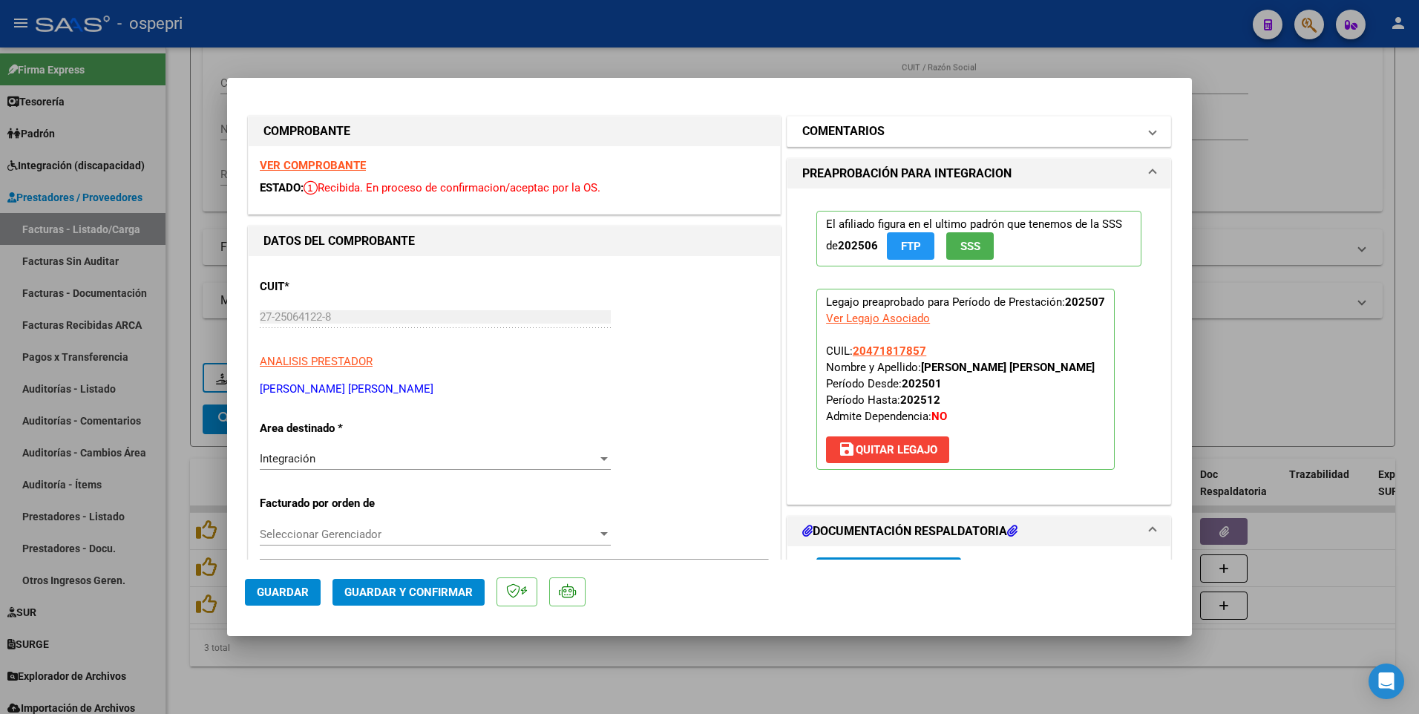
click at [1137, 135] on span "COMENTARIOS" at bounding box center [975, 131] width 347 height 18
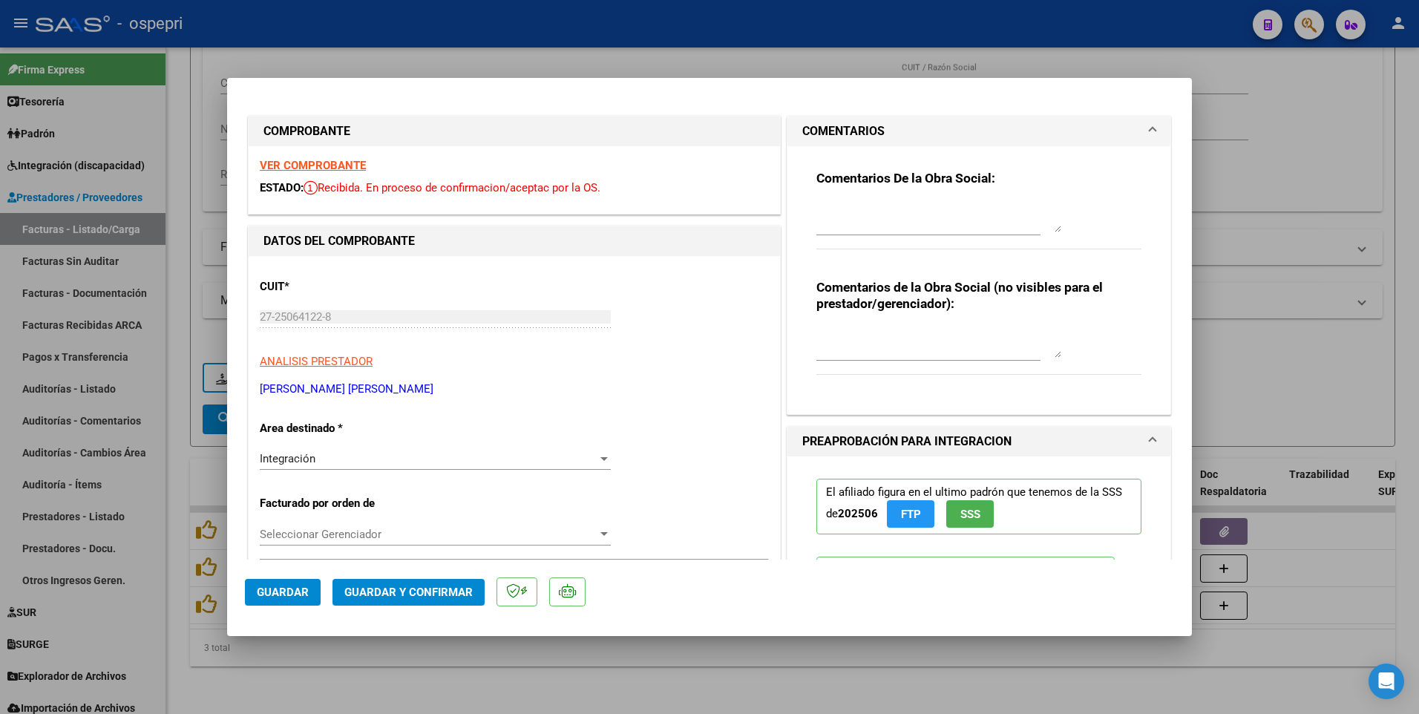
click at [835, 209] on textarea at bounding box center [939, 218] width 245 height 30
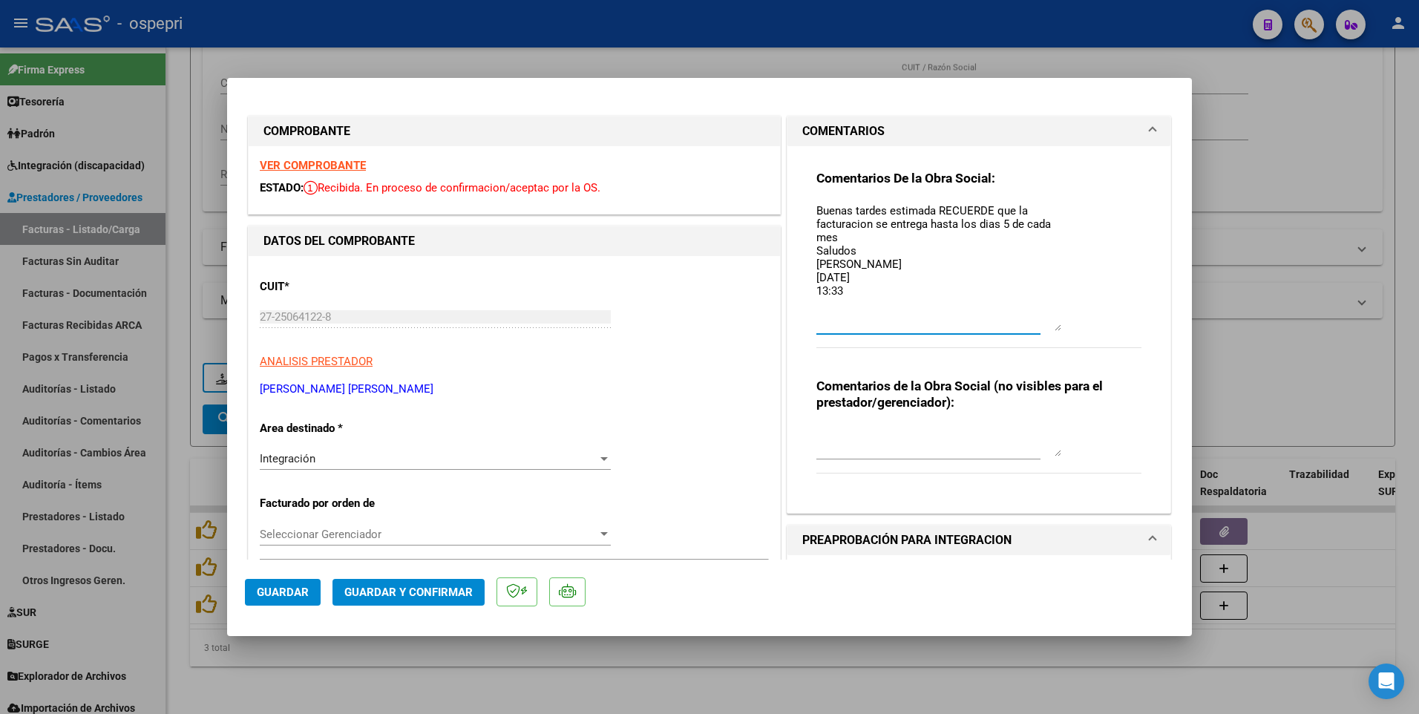
drag, startPoint x: 1051, startPoint y: 231, endPoint x: 1053, endPoint y: 330, distance: 98.7
click at [1053, 330] on textarea "Buenas tardes estimada RECUERDE que la facturacion se entrega hasta los dias 5 …" at bounding box center [939, 267] width 245 height 128
click at [845, 228] on textarea "Buenas tardes estimada RECUERDE que la facturacion se entrega hasta los dias 5 …" at bounding box center [939, 267] width 245 height 128
click at [986, 224] on textarea "Buenas tardes estimada RECUERDE que la facturación se entrega hasta los dias 5 …" at bounding box center [939, 267] width 245 height 128
type textarea "Buenas tardes estimada RECUERDE que la facturación se entrega hasta los días 5 …"
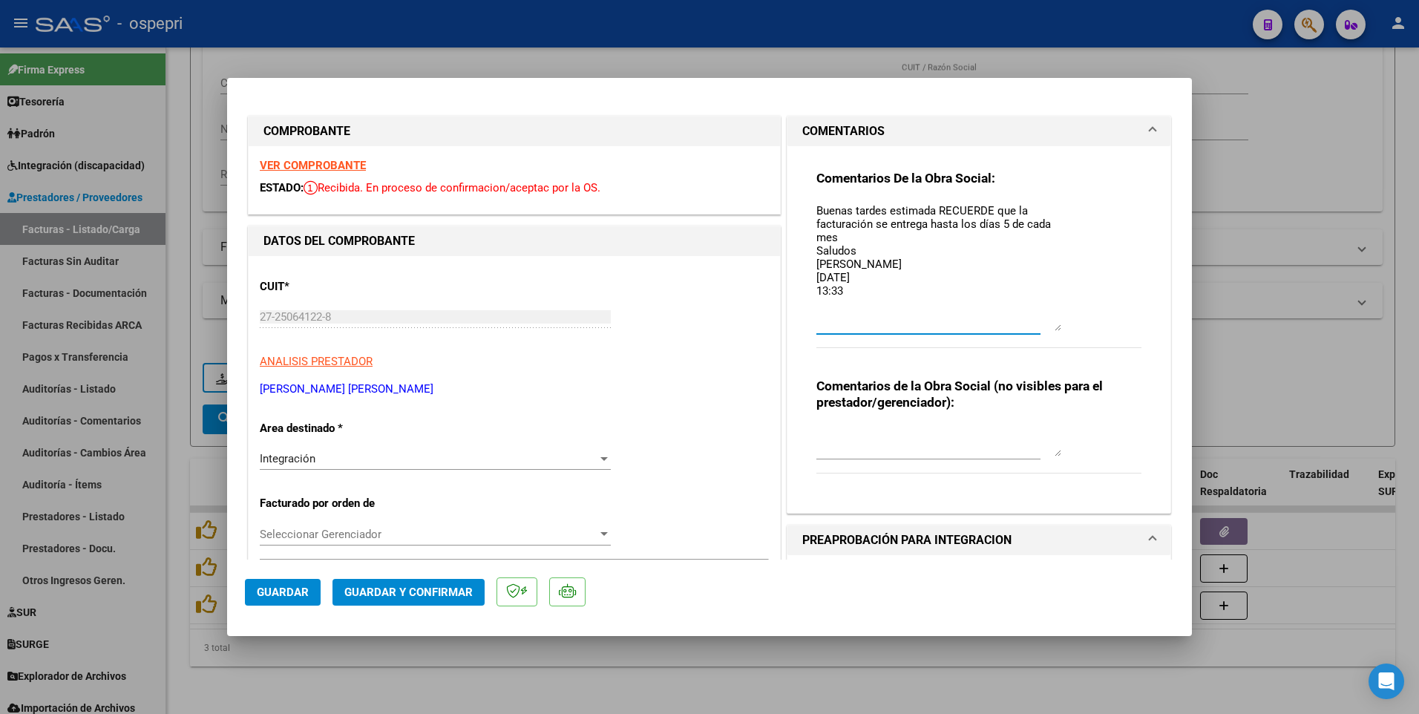
click at [436, 455] on span "Guardar y Confirmar" at bounding box center [408, 592] width 128 height 13
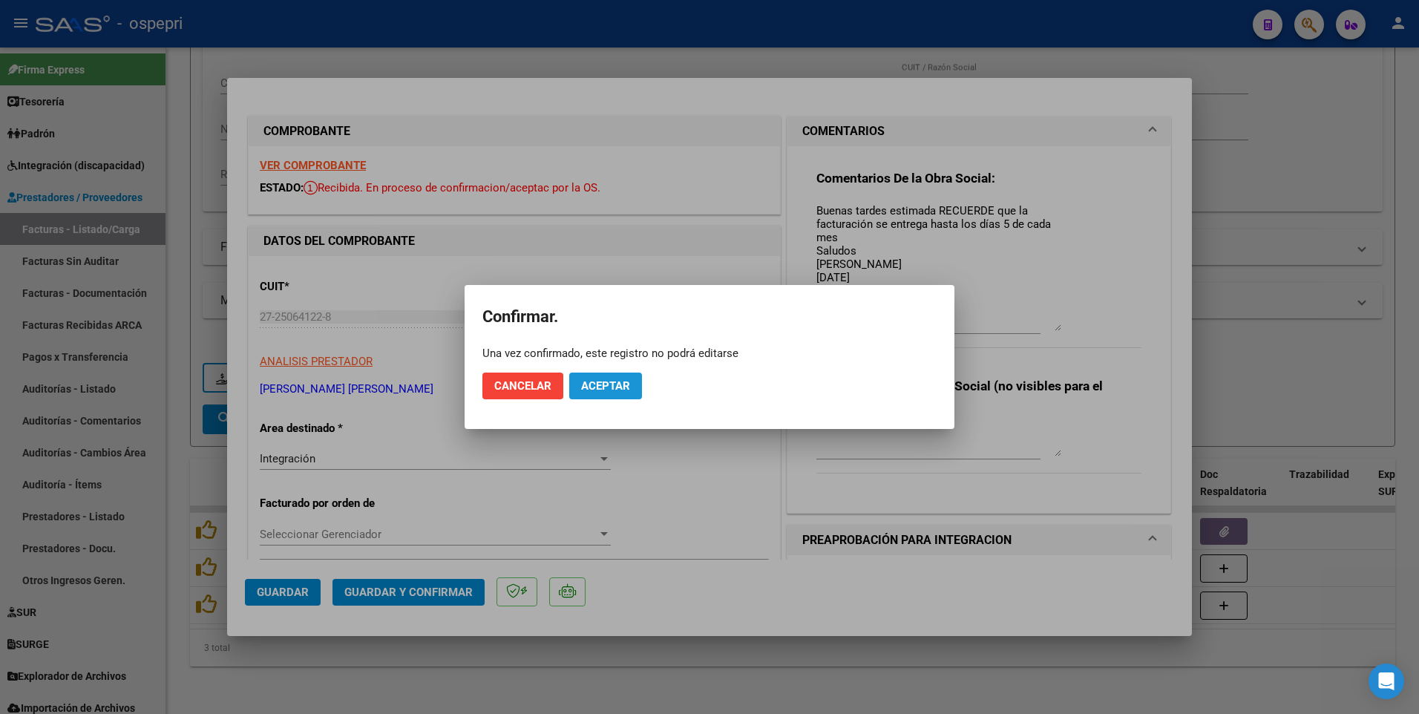
click at [606, 384] on span "Aceptar" at bounding box center [605, 385] width 49 height 13
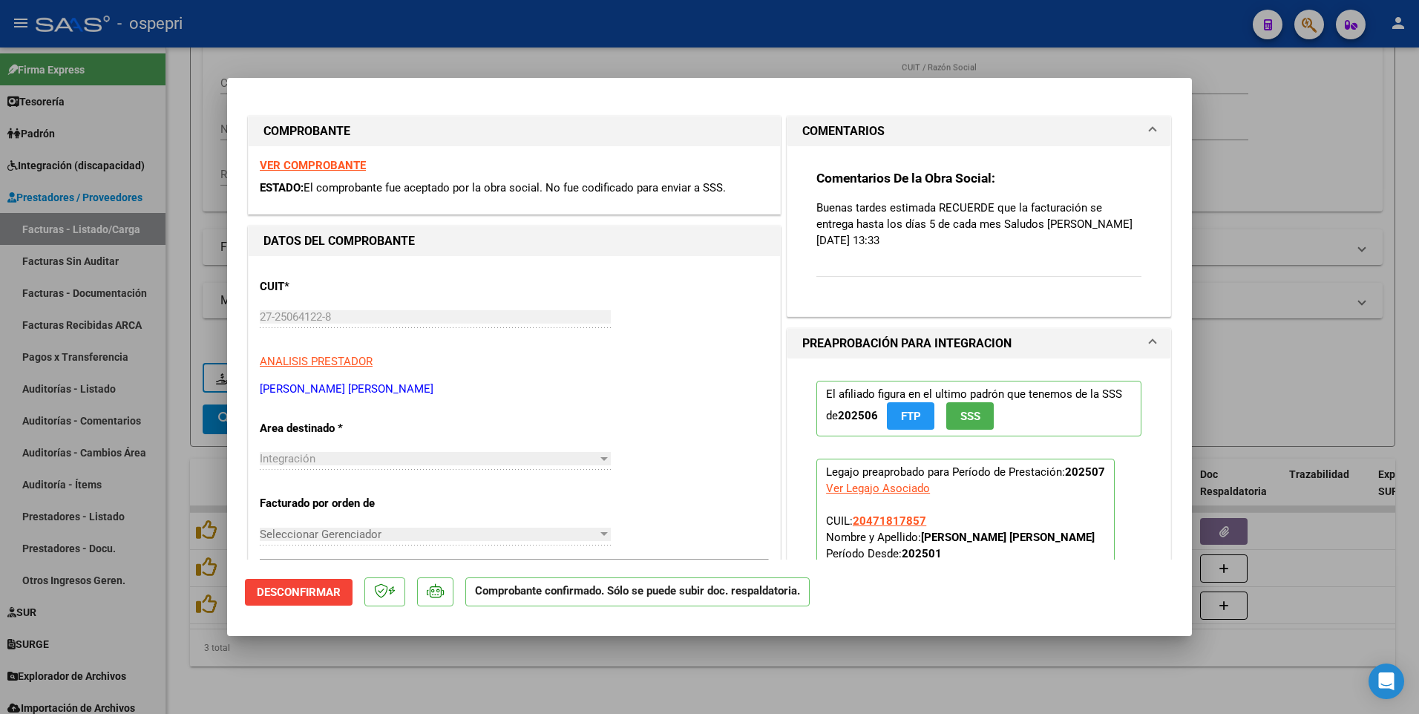
click at [1278, 186] on div at bounding box center [709, 357] width 1419 height 714
type input "$ 0,00"
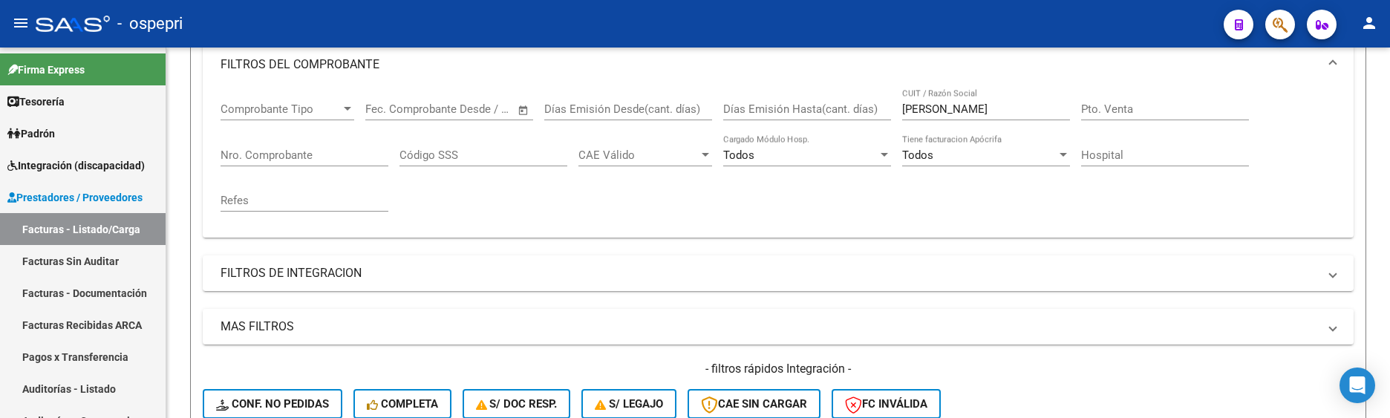
scroll to position [249, 0]
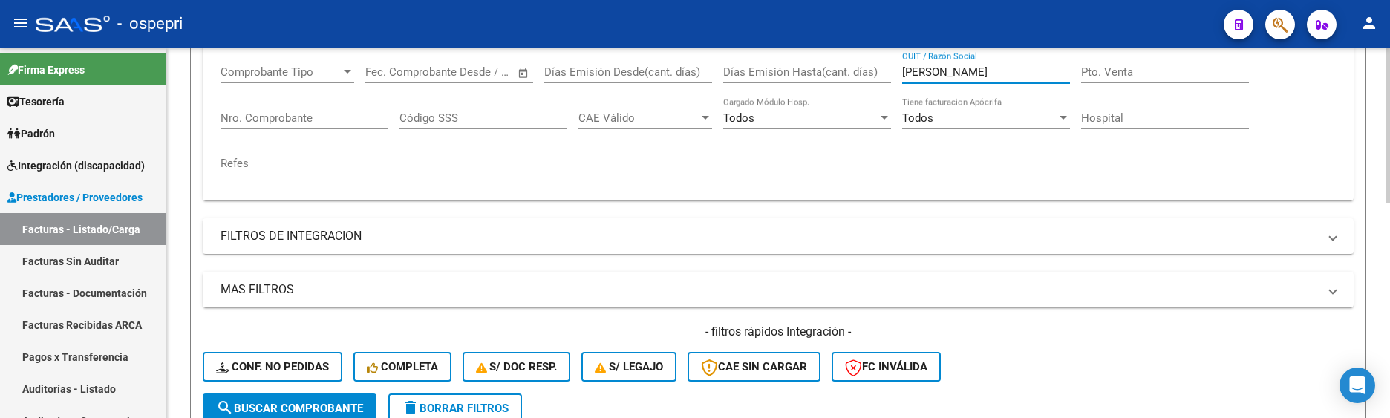
drag, startPoint x: 977, startPoint y: 72, endPoint x: 887, endPoint y: 72, distance: 89.8
click at [887, 72] on div "Comprobante Tipo Comprobante Tipo Start date – End date Fec. Comprobante Desde …" at bounding box center [777, 119] width 1115 height 137
click at [1197, 344] on div "- filtros rápidos Integración - Conf. no pedidas Completa S/ Doc Resp. S/ legaj…" at bounding box center [778, 359] width 1151 height 70
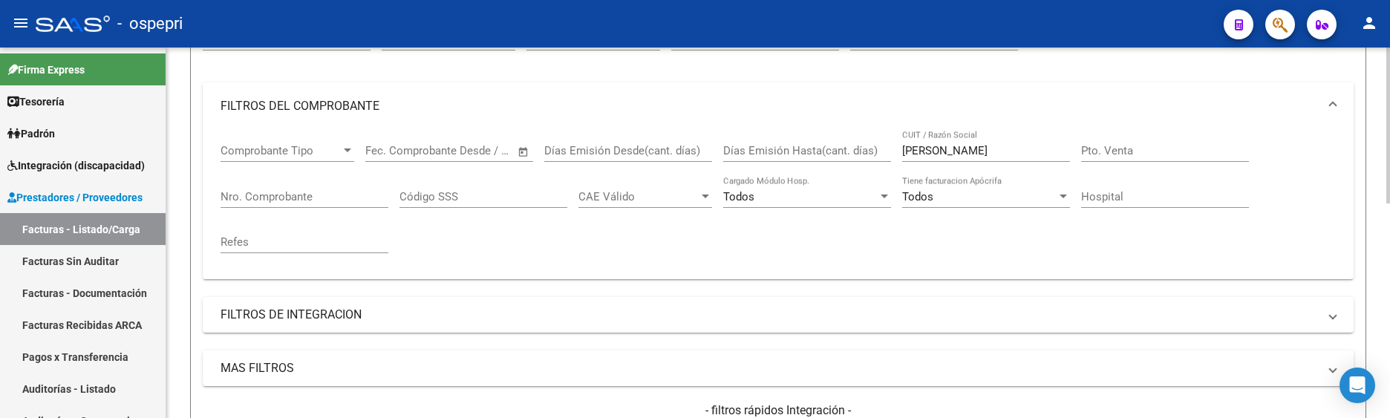
scroll to position [137, 0]
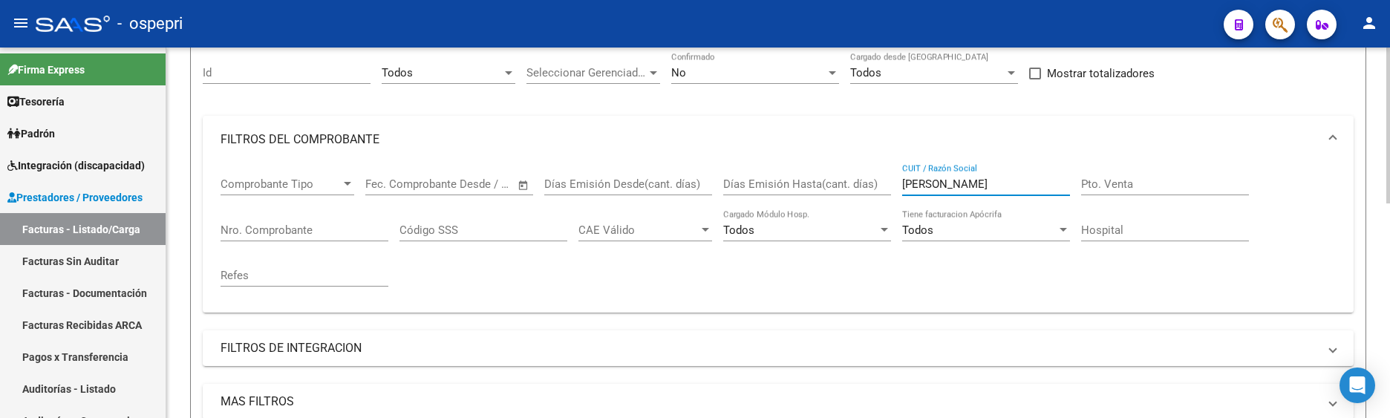
drag, startPoint x: 984, startPoint y: 183, endPoint x: 885, endPoint y: 184, distance: 98.7
click at [885, 184] on div "Comprobante Tipo Comprobante Tipo Start date – End date Fec. Comprobante Desde …" at bounding box center [777, 231] width 1115 height 137
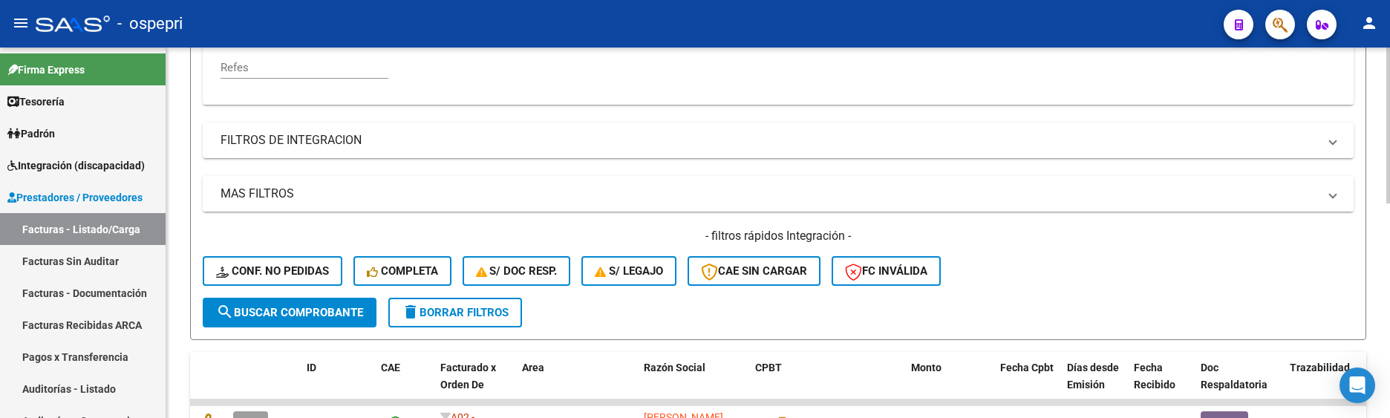
scroll to position [434, 0]
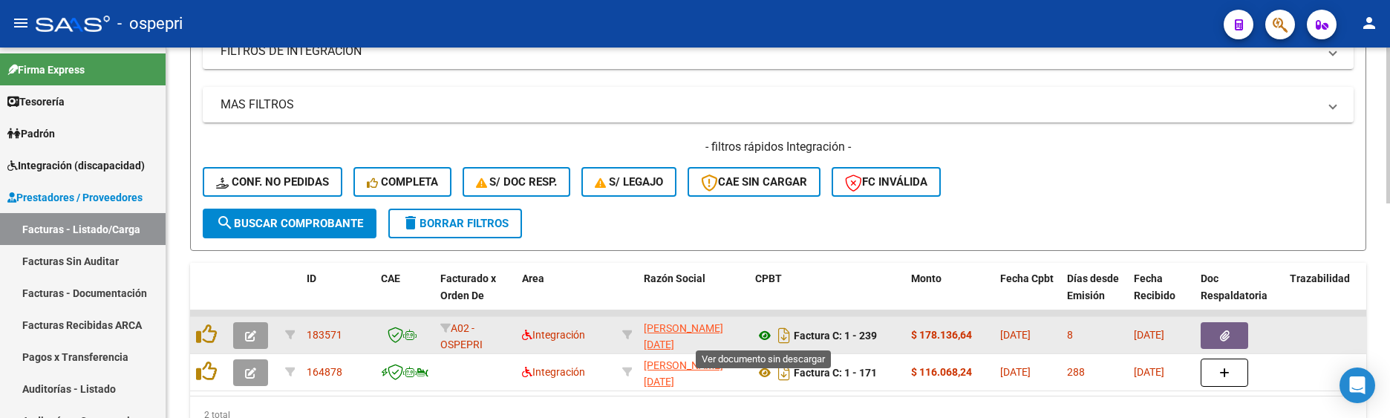
type input "[PERSON_NAME]"
click at [765, 338] on icon at bounding box center [764, 336] width 19 height 18
click at [249, 336] on icon "button" at bounding box center [250, 335] width 11 height 11
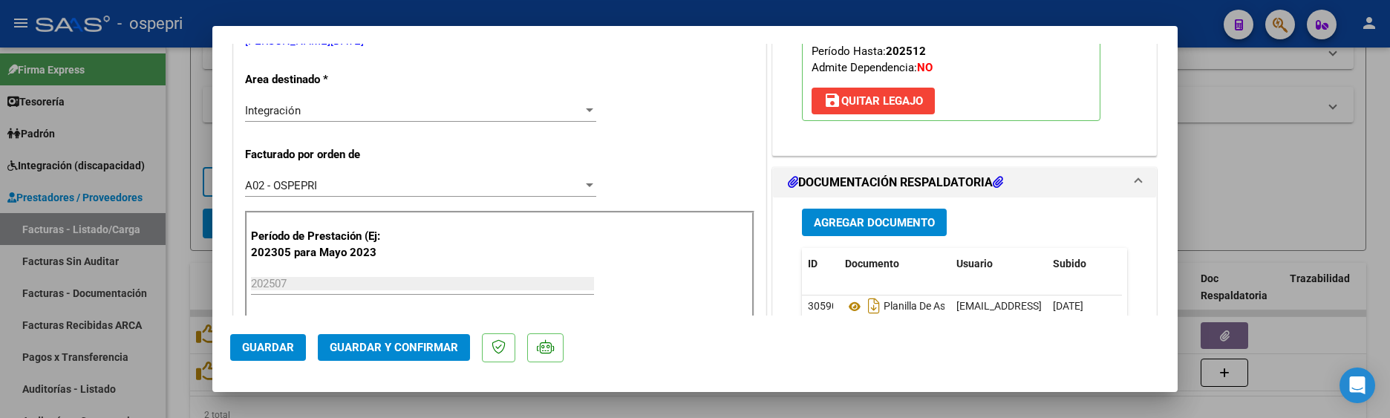
scroll to position [371, 0]
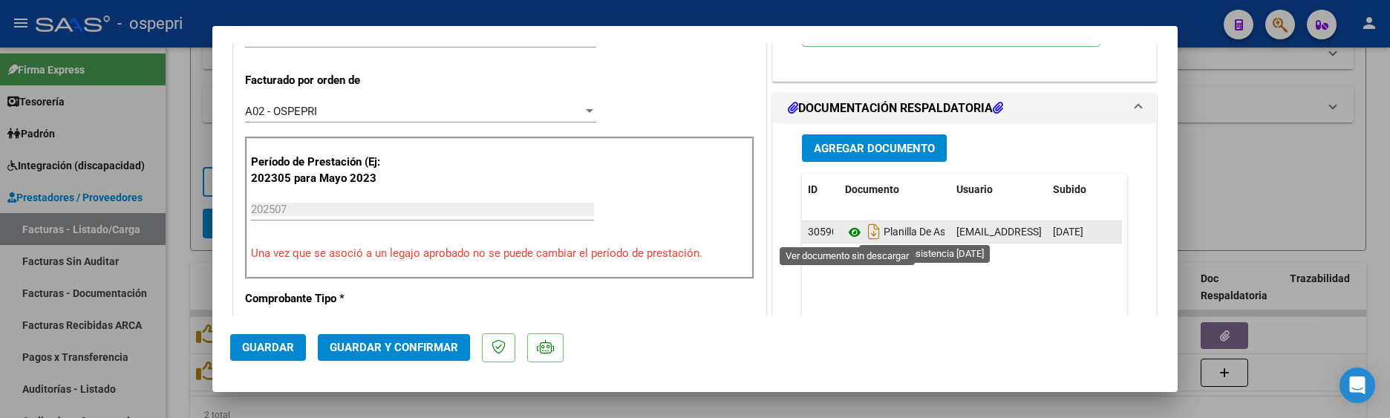
click at [849, 238] on icon at bounding box center [854, 232] width 19 height 18
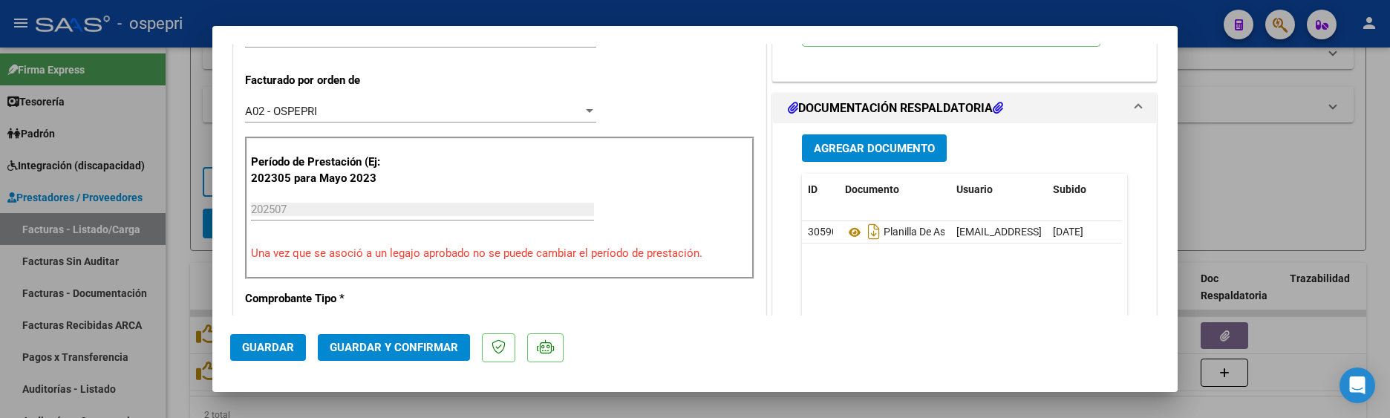
scroll to position [445, 0]
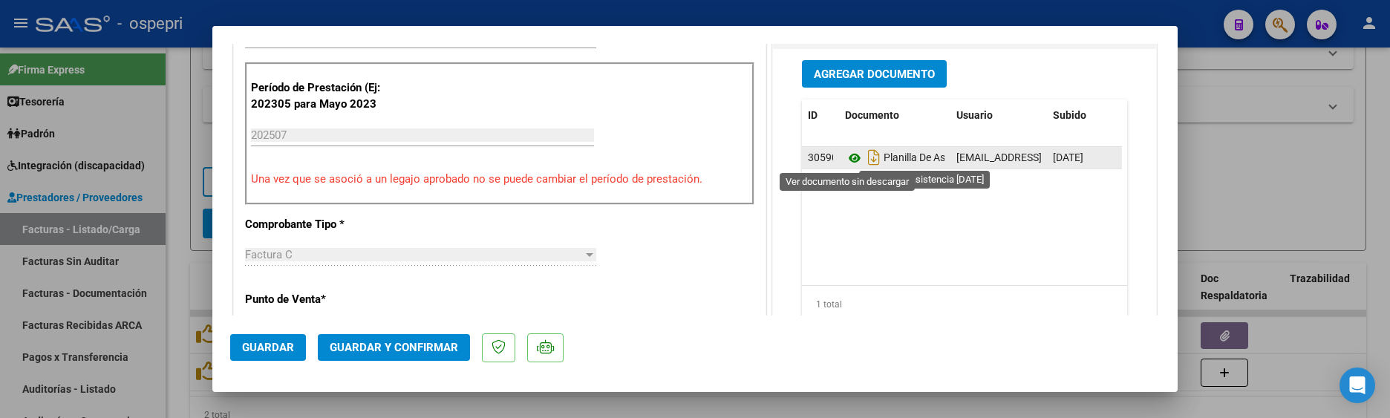
click at [847, 162] on icon at bounding box center [854, 158] width 19 height 18
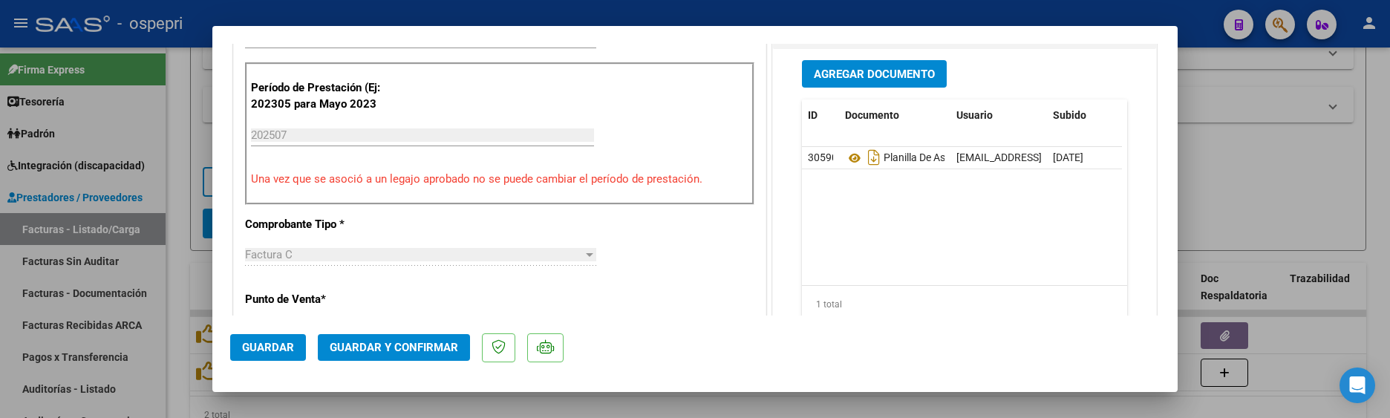
click at [386, 347] on span "Guardar y Confirmar" at bounding box center [394, 347] width 128 height 13
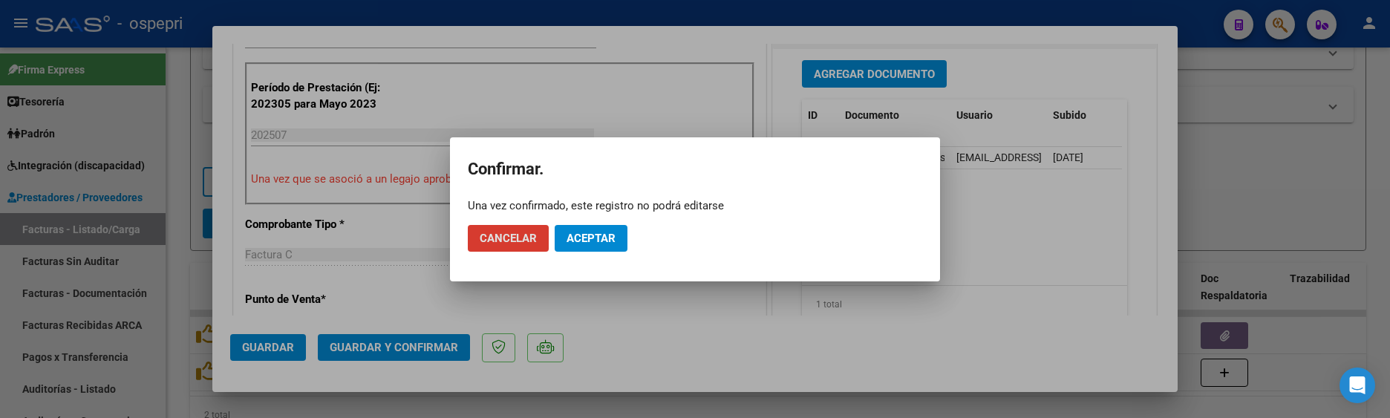
click at [596, 236] on span "Aceptar" at bounding box center [590, 238] width 49 height 13
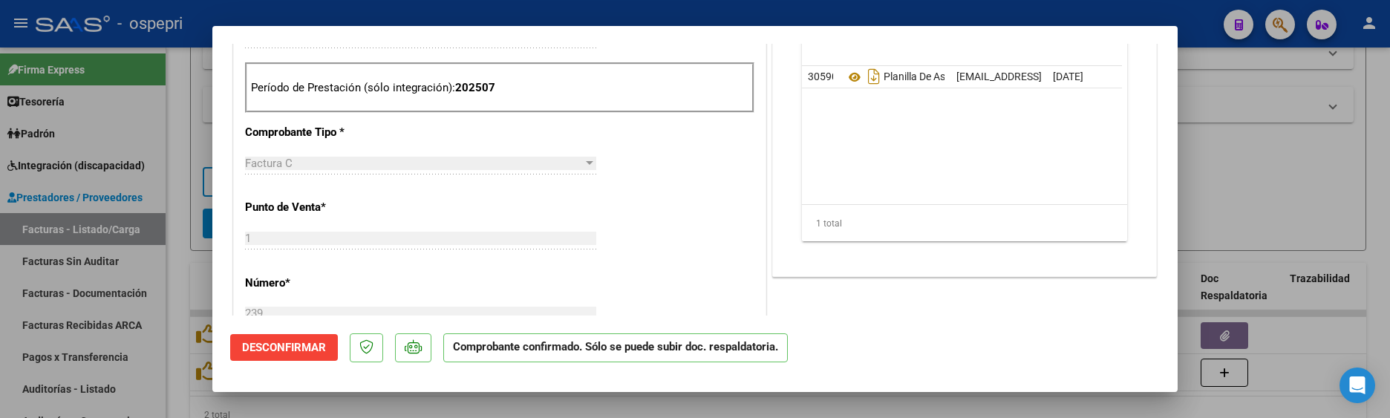
click at [1251, 167] on div at bounding box center [695, 209] width 1390 height 418
type input "$ 0,00"
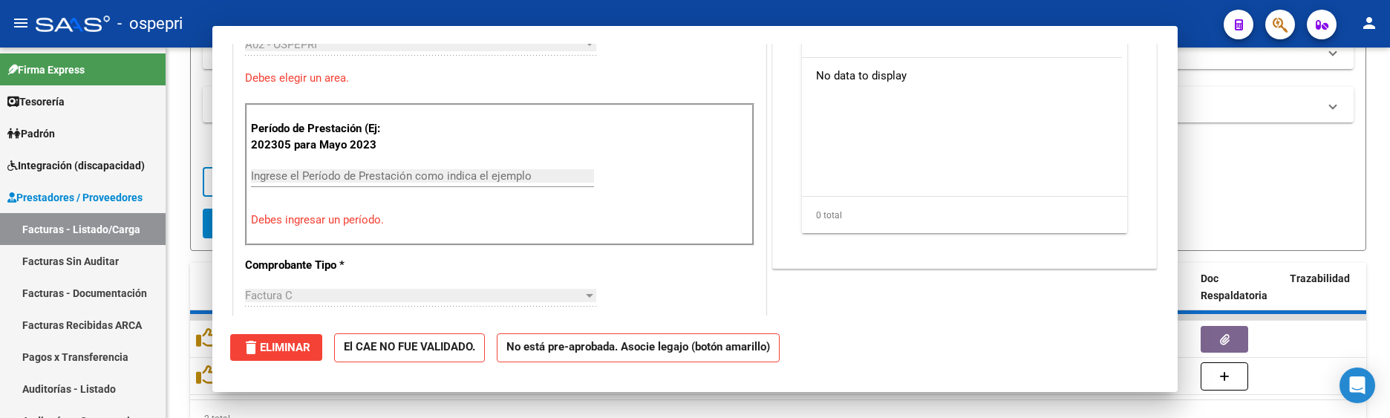
scroll to position [0, 0]
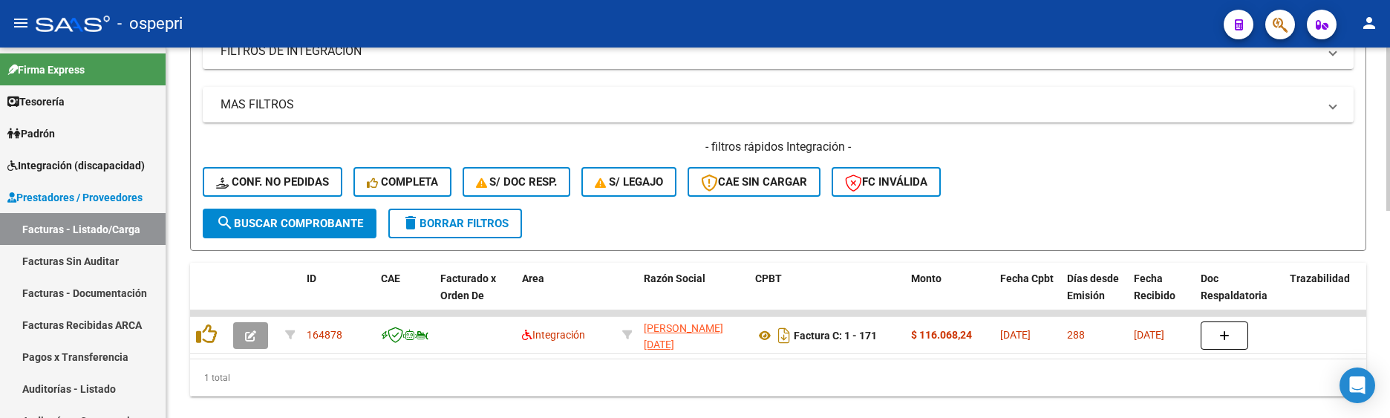
click at [1082, 187] on div "- filtros rápidos Integración - Conf. no pedidas Completa S/ Doc Resp. S/ legaj…" at bounding box center [778, 174] width 1151 height 70
click at [1066, 180] on div "- filtros rápidos Integración - Conf. no pedidas Completa S/ Doc Resp. S/ legaj…" at bounding box center [778, 174] width 1151 height 70
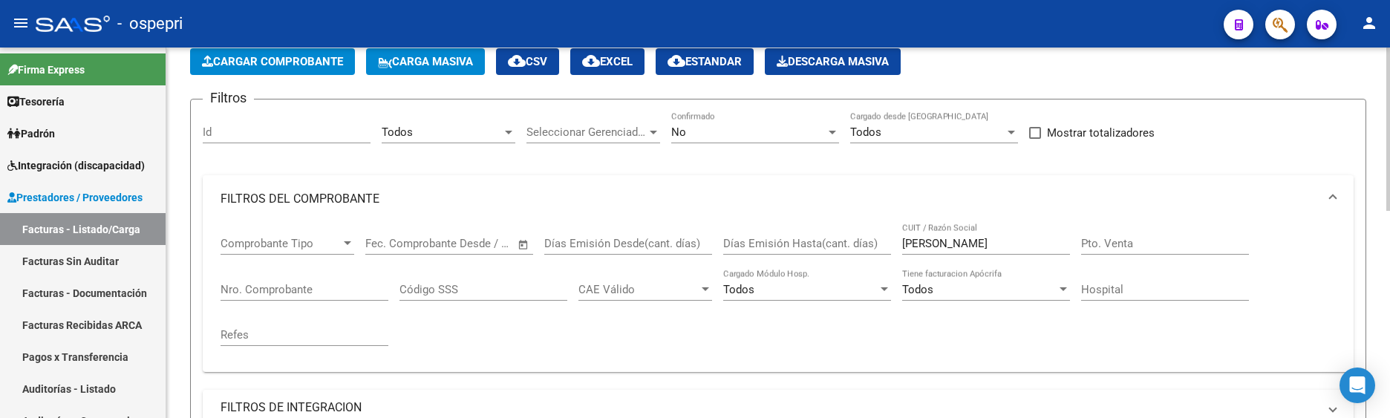
scroll to position [62, 0]
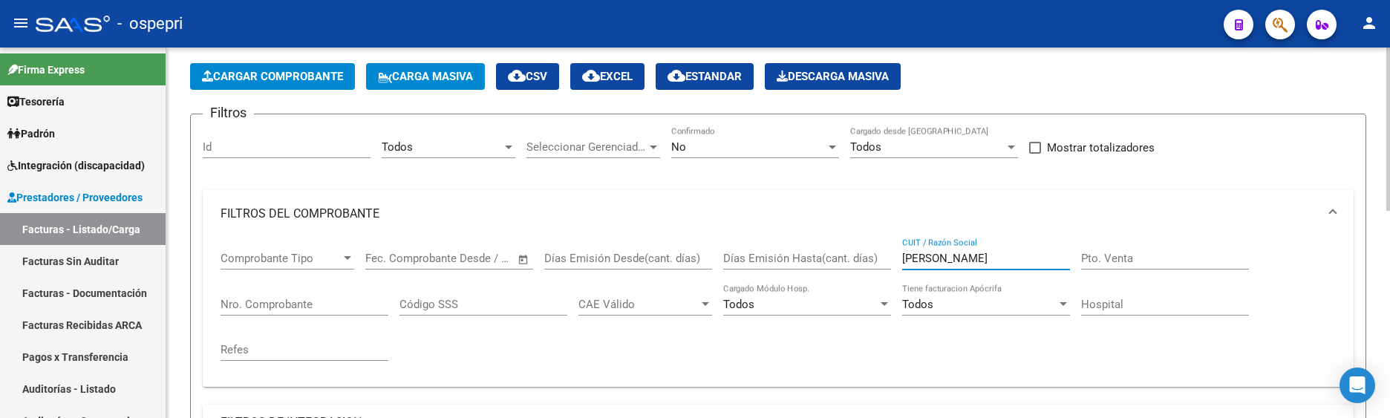
drag, startPoint x: 954, startPoint y: 256, endPoint x: 889, endPoint y: 261, distance: 65.5
click at [889, 261] on div "Comprobante Tipo Comprobante Tipo Start date – End date Fec. Comprobante Desde …" at bounding box center [777, 306] width 1115 height 137
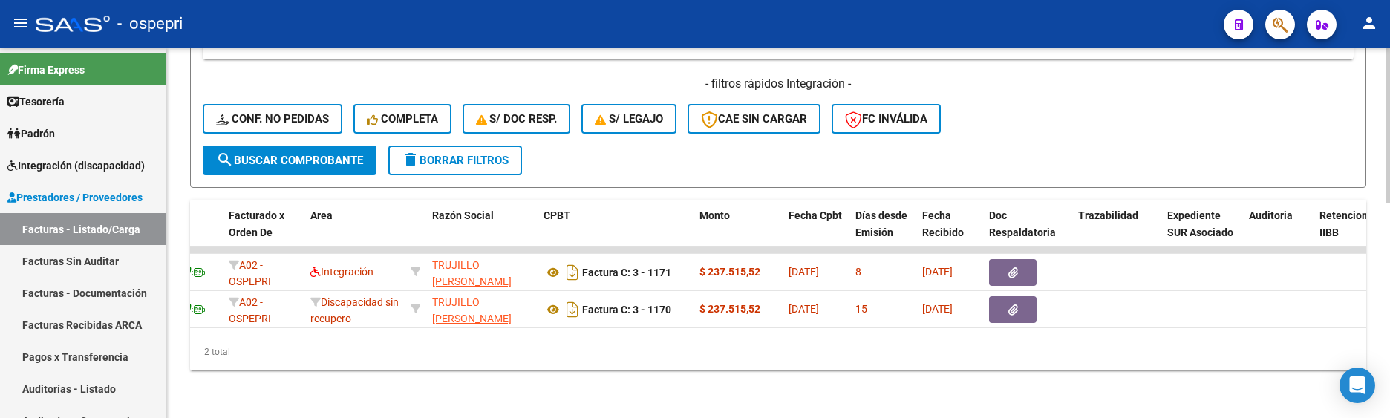
scroll to position [0, 174]
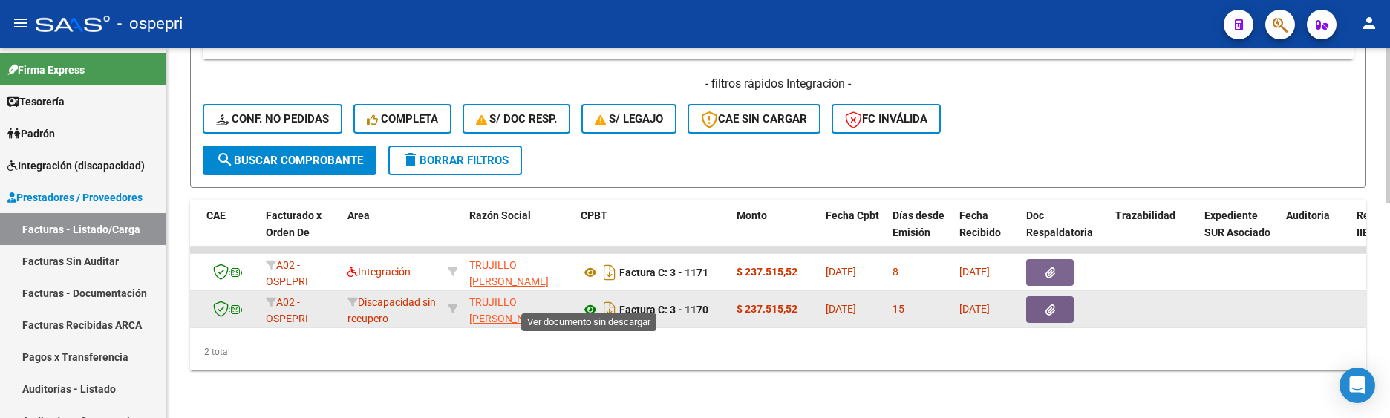
type input "trujillo maria belen"
click at [588, 301] on icon at bounding box center [589, 310] width 19 height 18
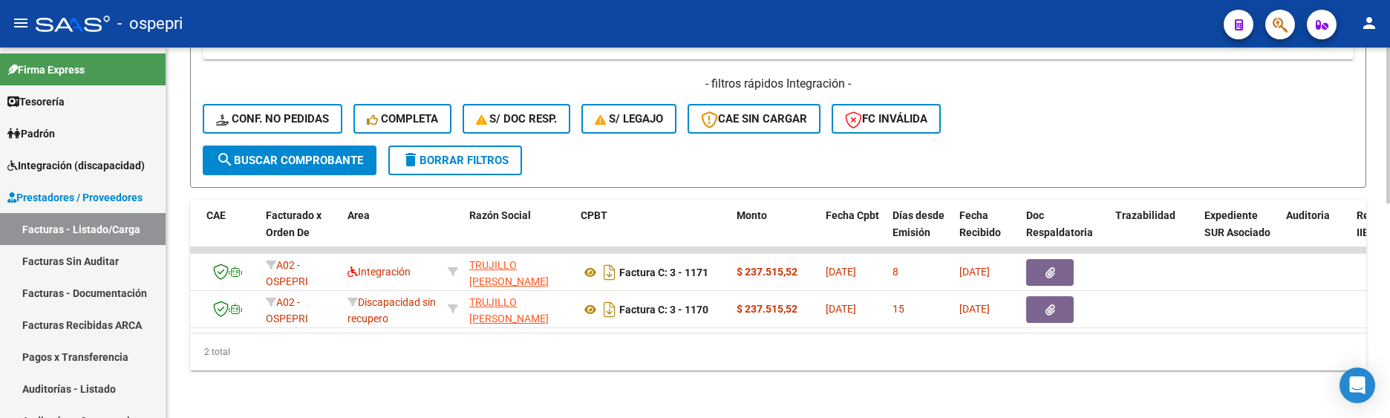
scroll to position [0, 0]
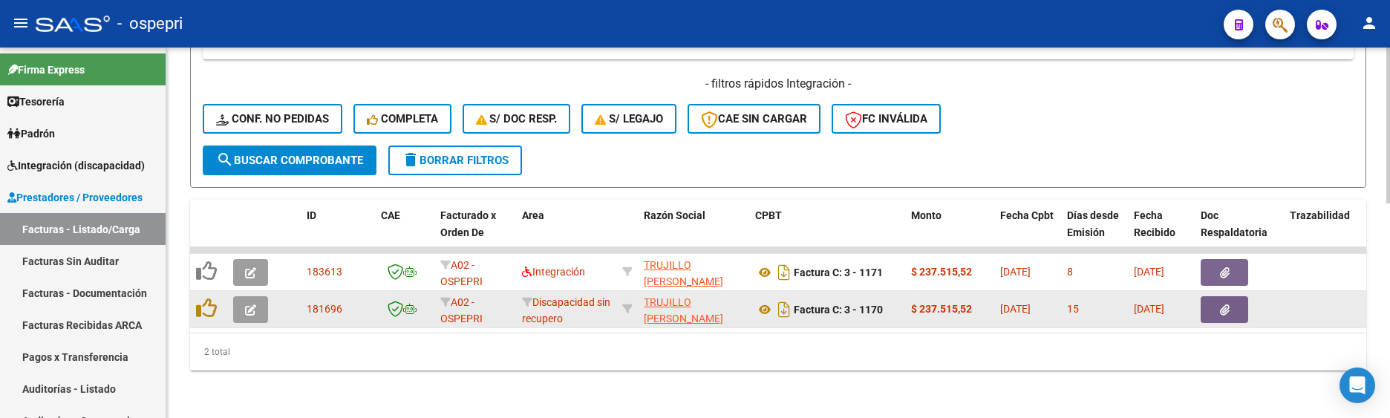
click at [249, 304] on icon "button" at bounding box center [250, 309] width 11 height 11
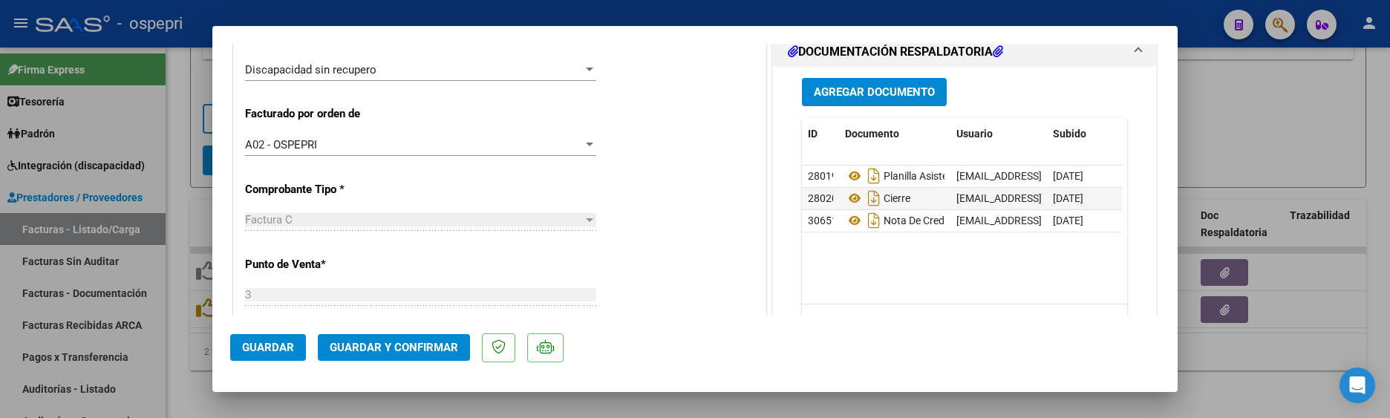
scroll to position [297, 0]
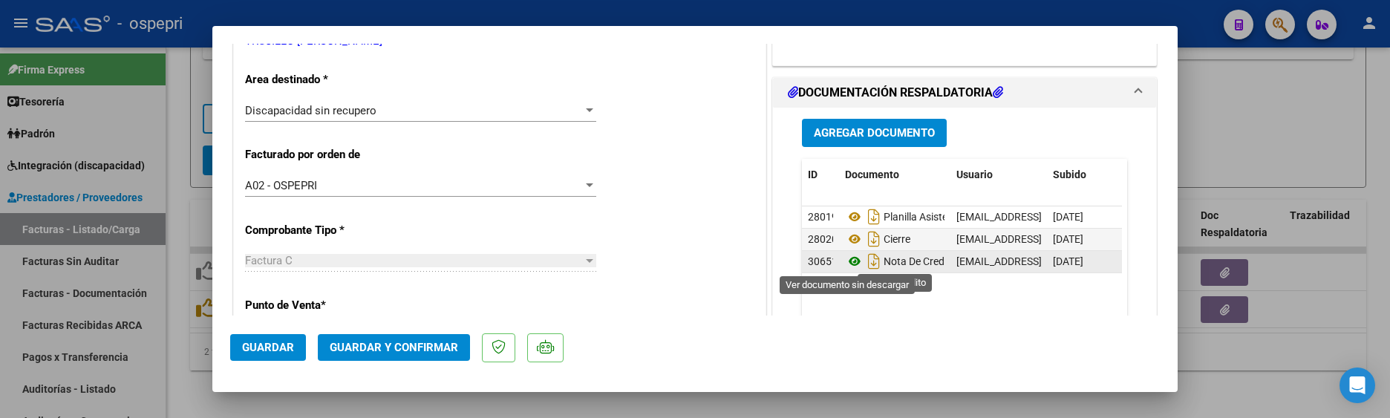
click at [845, 260] on icon at bounding box center [854, 261] width 19 height 18
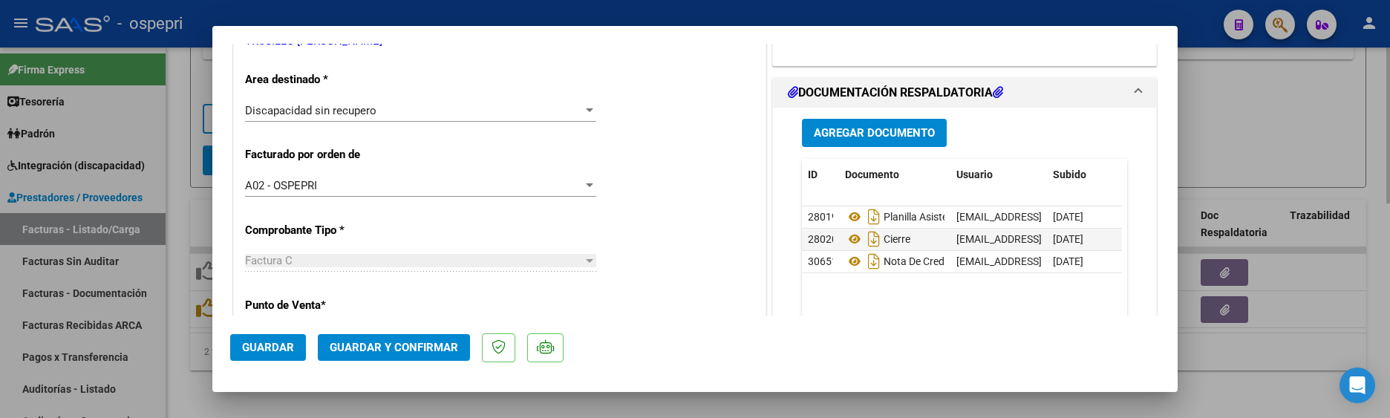
click at [1242, 107] on div at bounding box center [695, 209] width 1390 height 418
type input "$ 0,00"
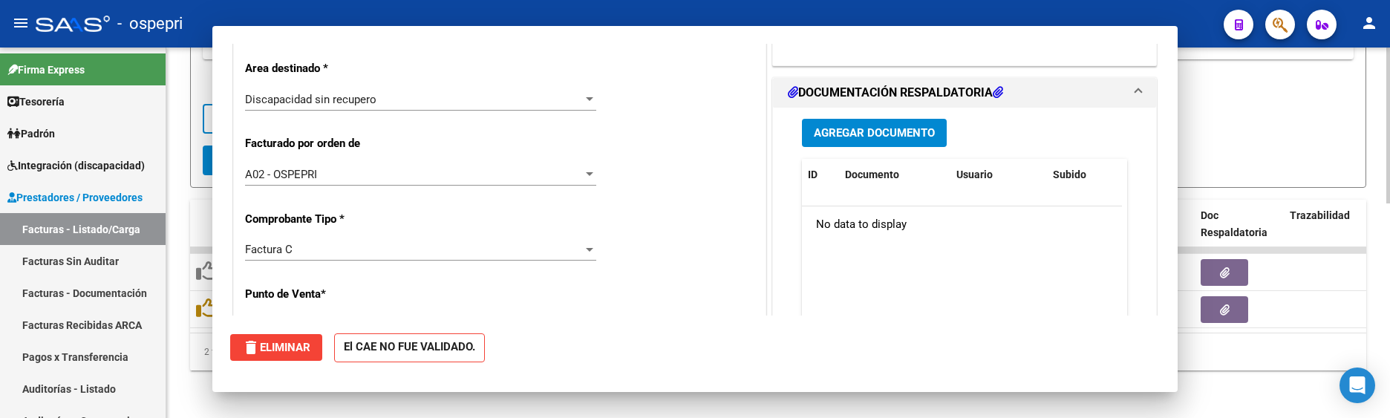
scroll to position [0, 0]
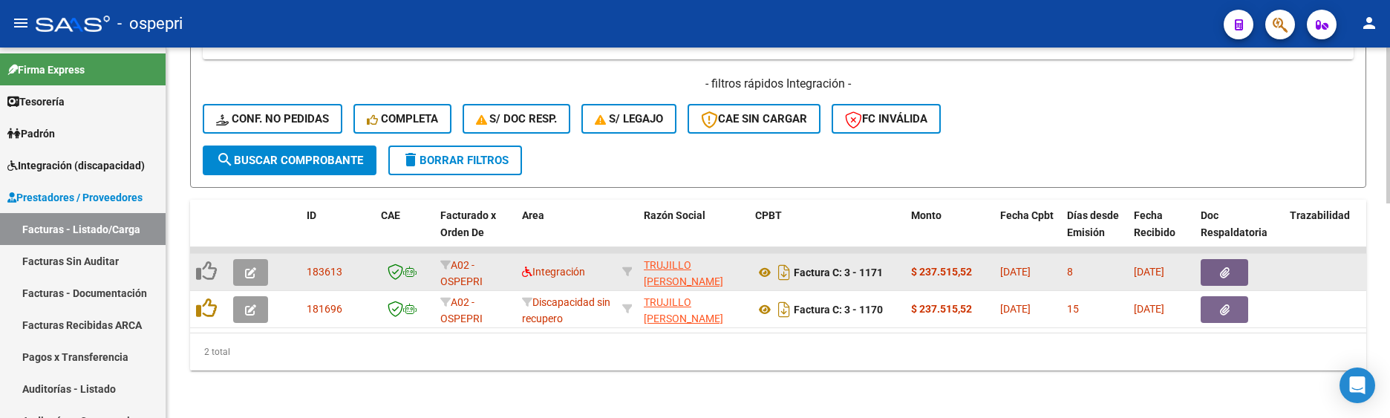
click at [258, 259] on button "button" at bounding box center [250, 272] width 35 height 27
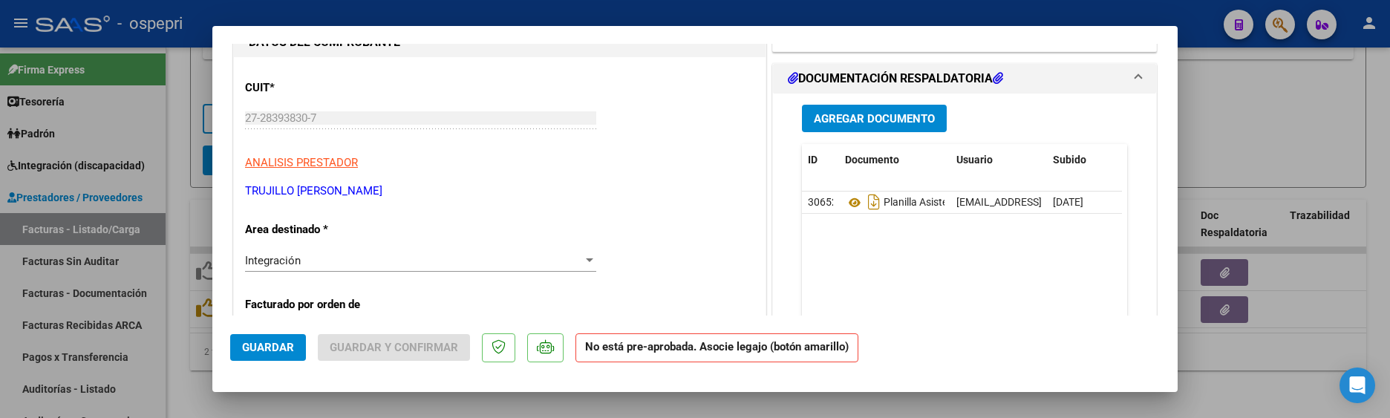
scroll to position [148, 0]
click at [1260, 97] on div at bounding box center [695, 209] width 1390 height 418
type input "$ 0,00"
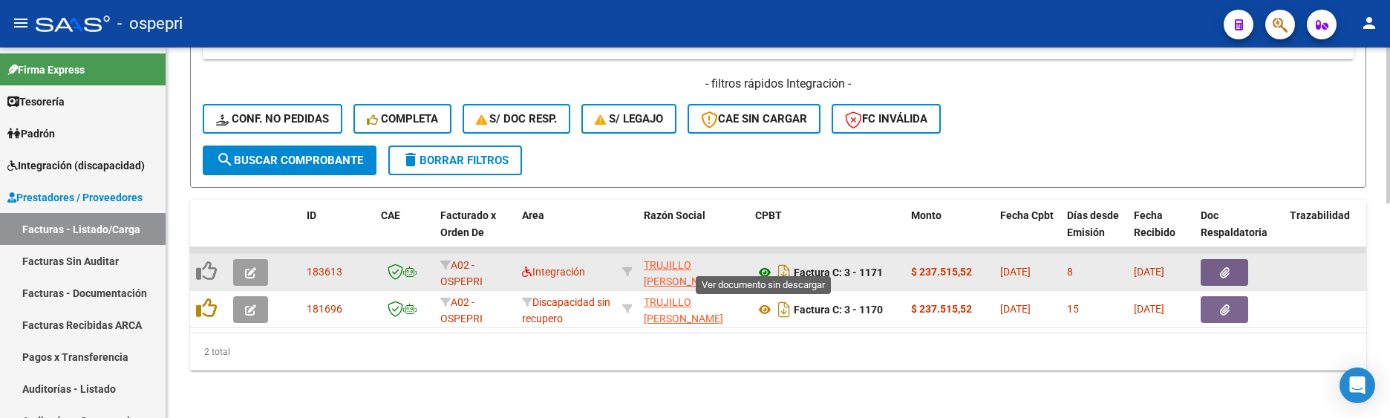
click at [761, 264] on icon at bounding box center [764, 273] width 19 height 18
click at [250, 267] on icon "button" at bounding box center [250, 272] width 11 height 11
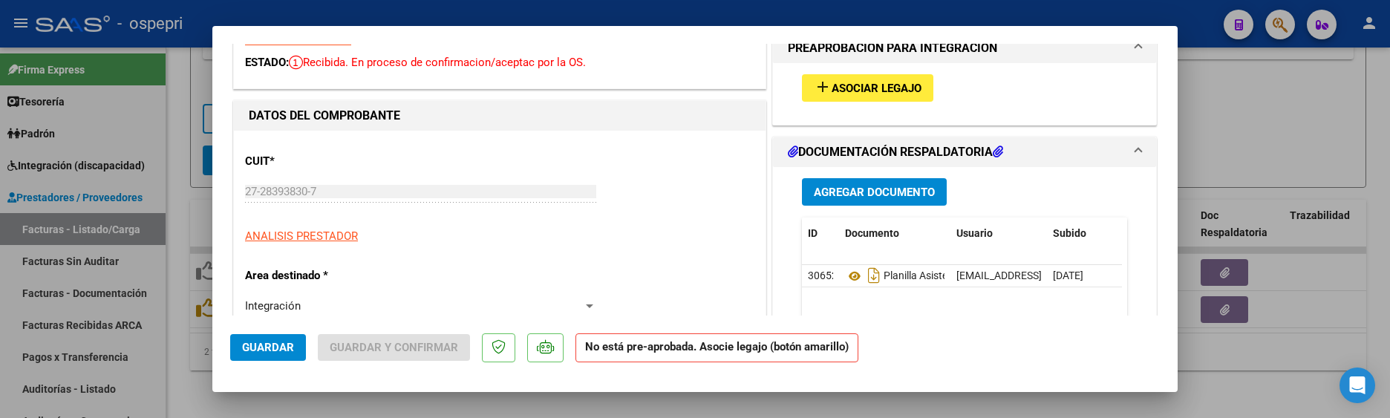
scroll to position [148, 0]
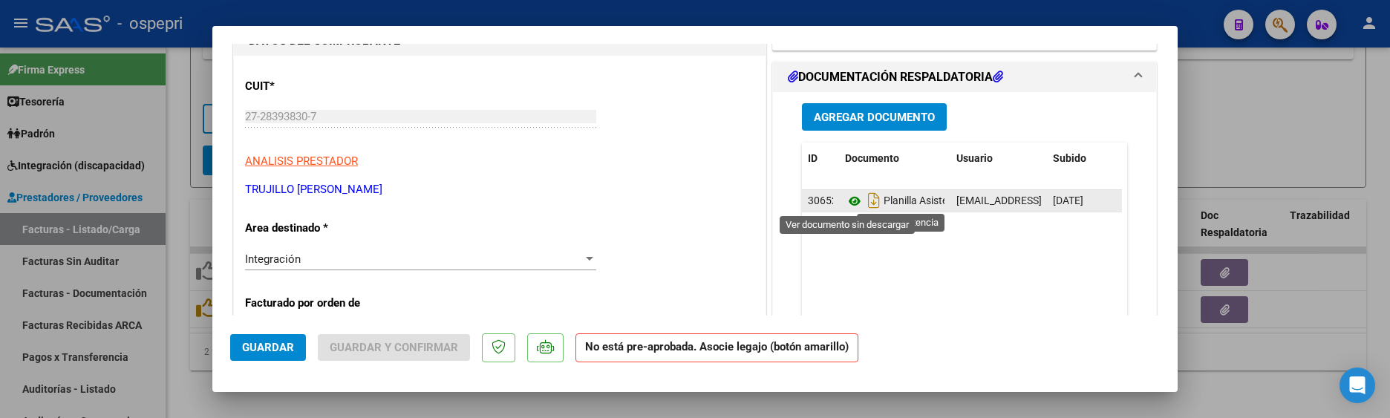
click at [850, 204] on icon at bounding box center [854, 201] width 19 height 18
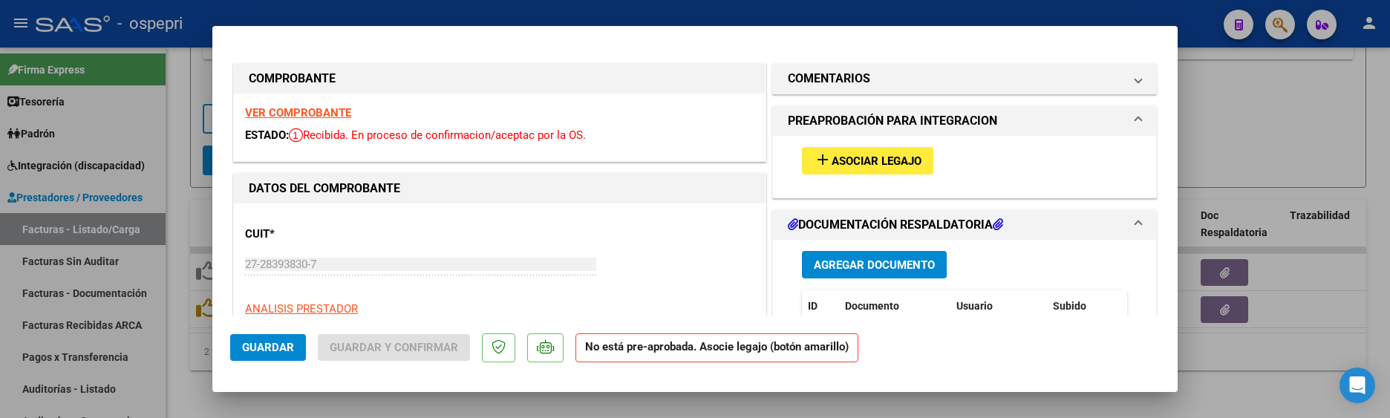
scroll to position [0, 0]
click at [870, 152] on button "add Asociar Legajo" at bounding box center [867, 161] width 131 height 27
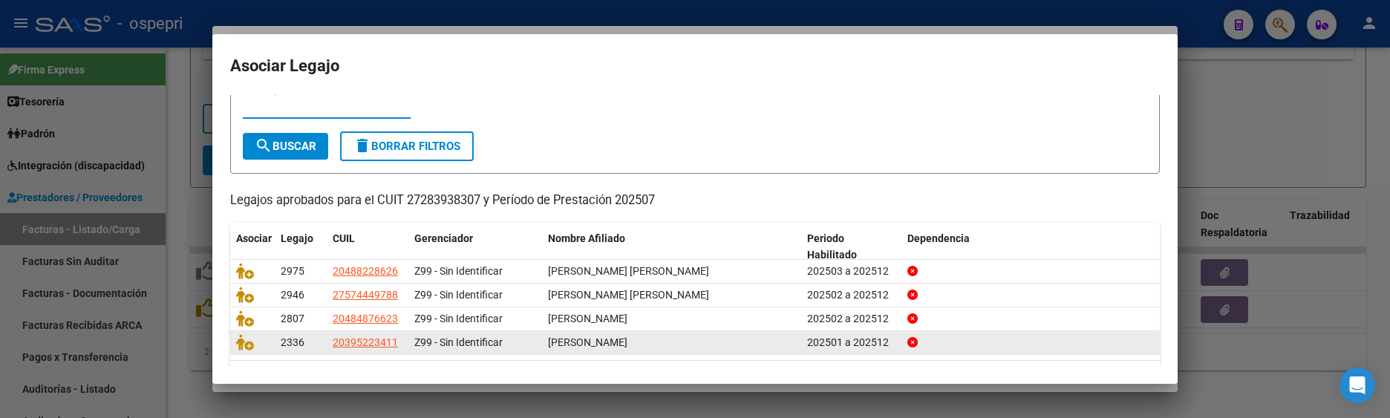
scroll to position [74, 0]
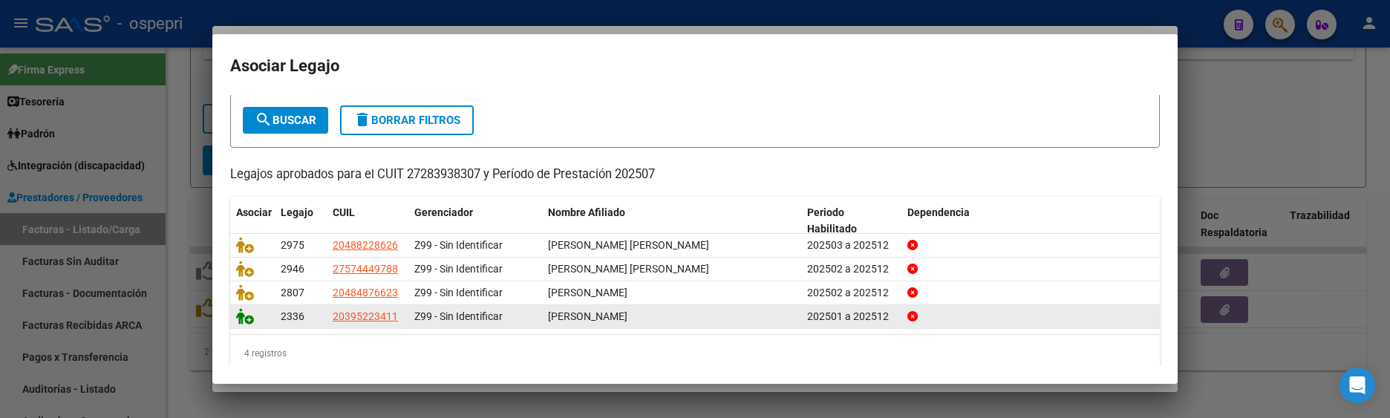
click at [246, 315] on icon at bounding box center [245, 316] width 18 height 16
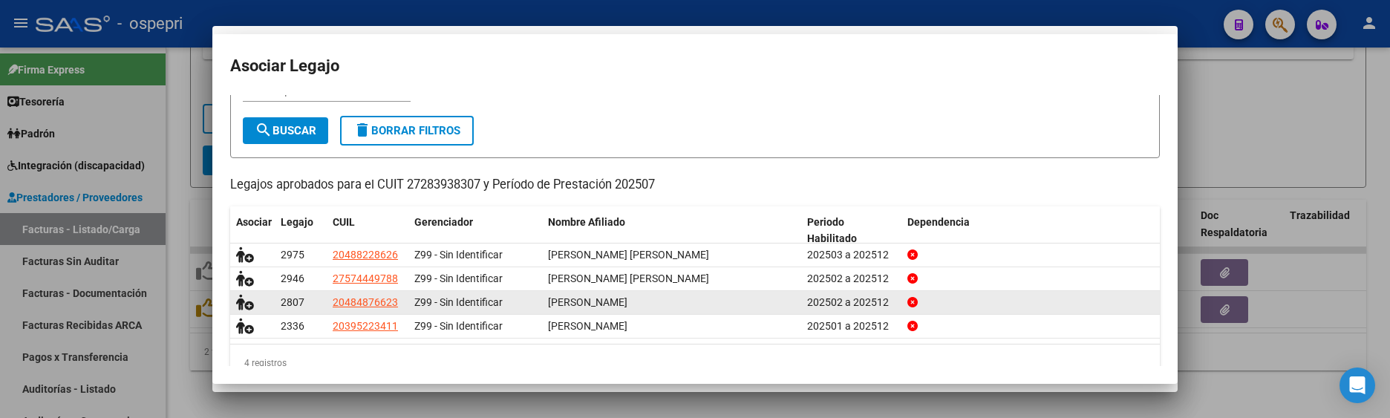
scroll to position [0, 0]
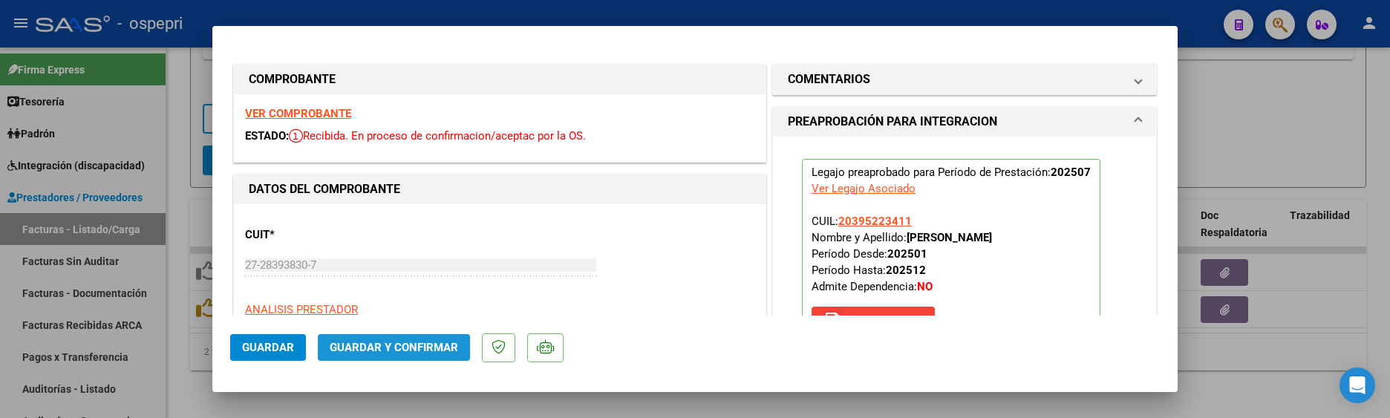
click at [414, 354] on span "Guardar y Confirmar" at bounding box center [394, 347] width 128 height 13
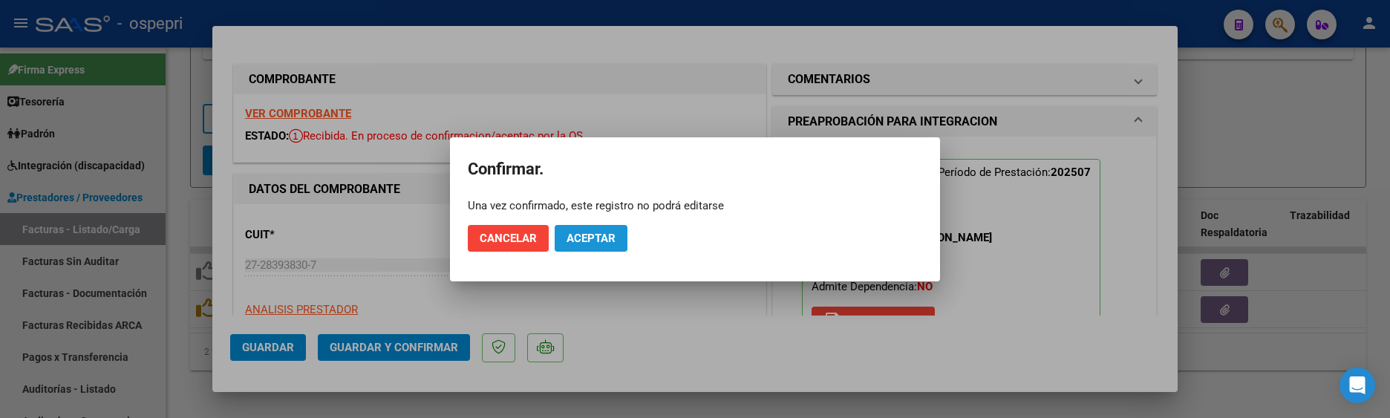
click at [596, 238] on span "Aceptar" at bounding box center [590, 238] width 49 height 13
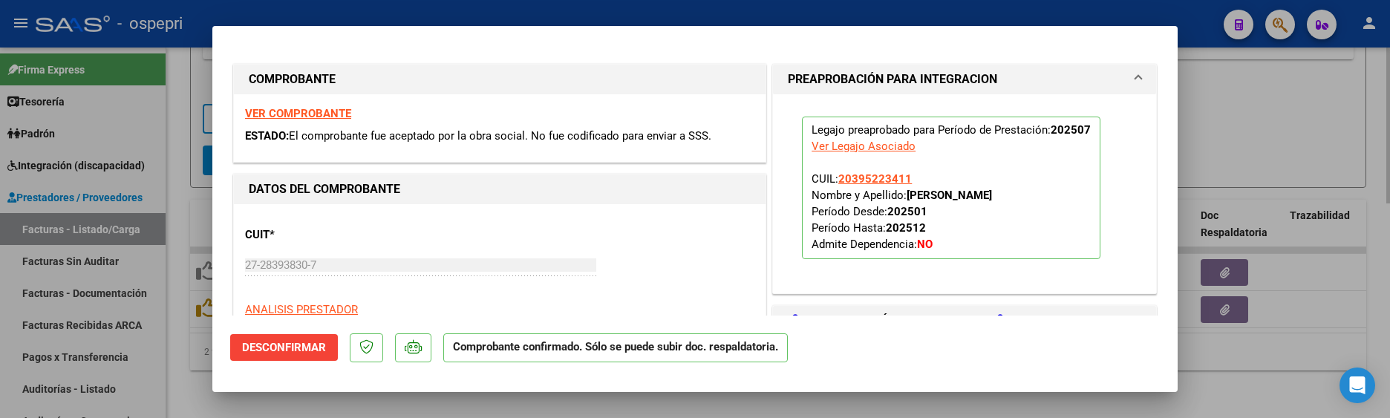
click at [1255, 133] on div at bounding box center [695, 209] width 1390 height 418
type input "$ 0,00"
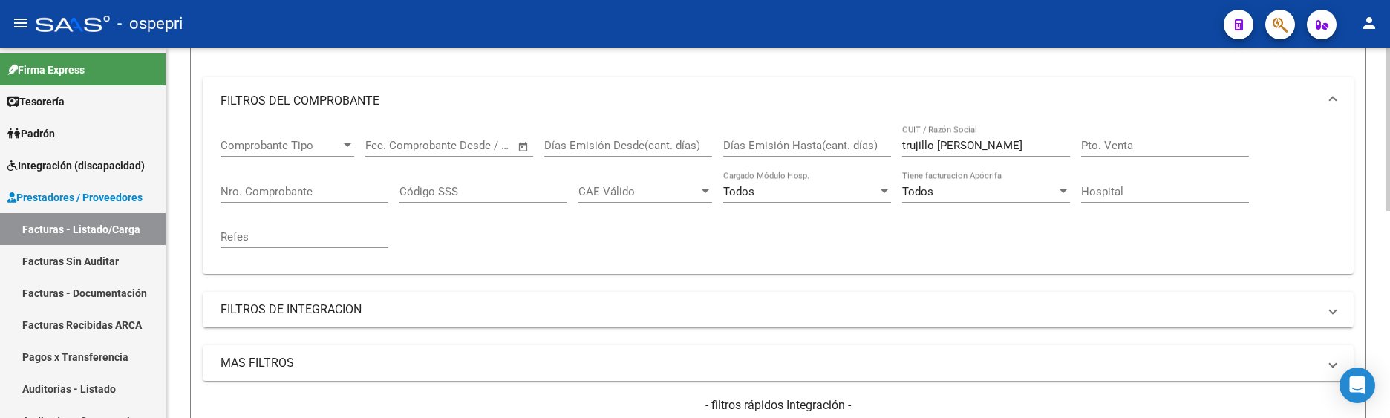
scroll to position [99, 0]
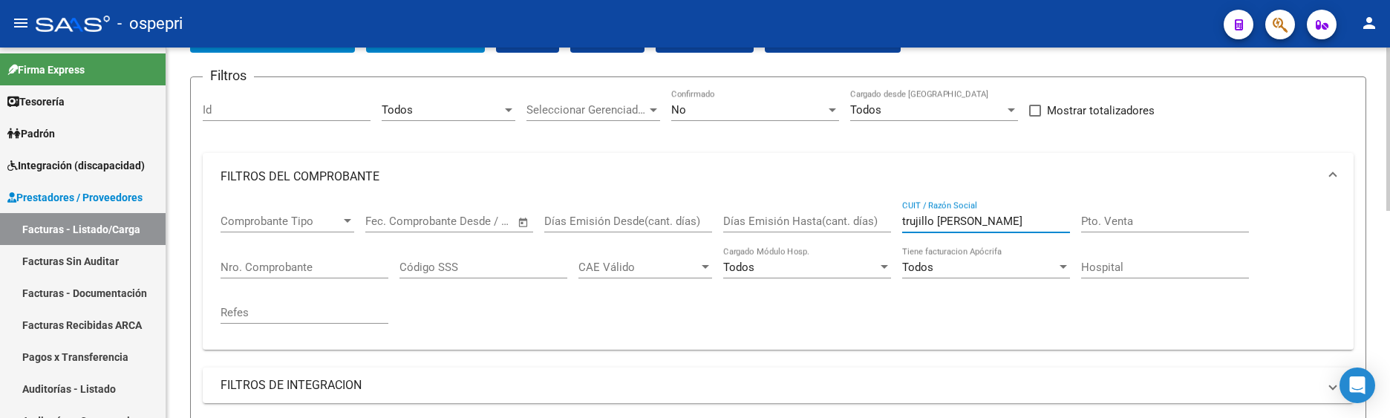
drag, startPoint x: 1010, startPoint y: 219, endPoint x: 877, endPoint y: 219, distance: 132.1
click at [877, 219] on div "Comprobante Tipo Comprobante Tipo Start date – End date Fec. Comprobante Desde …" at bounding box center [777, 268] width 1115 height 137
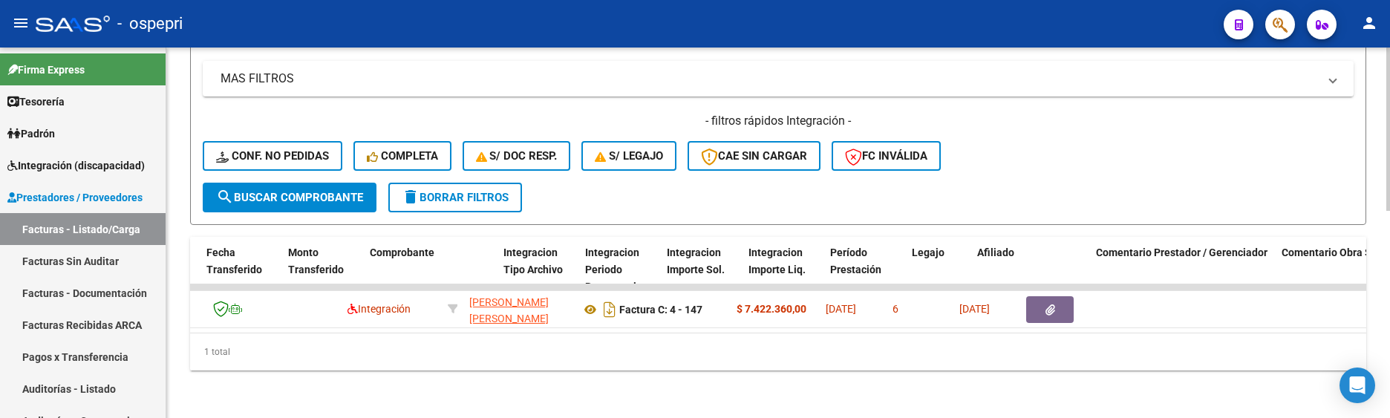
scroll to position [0, 0]
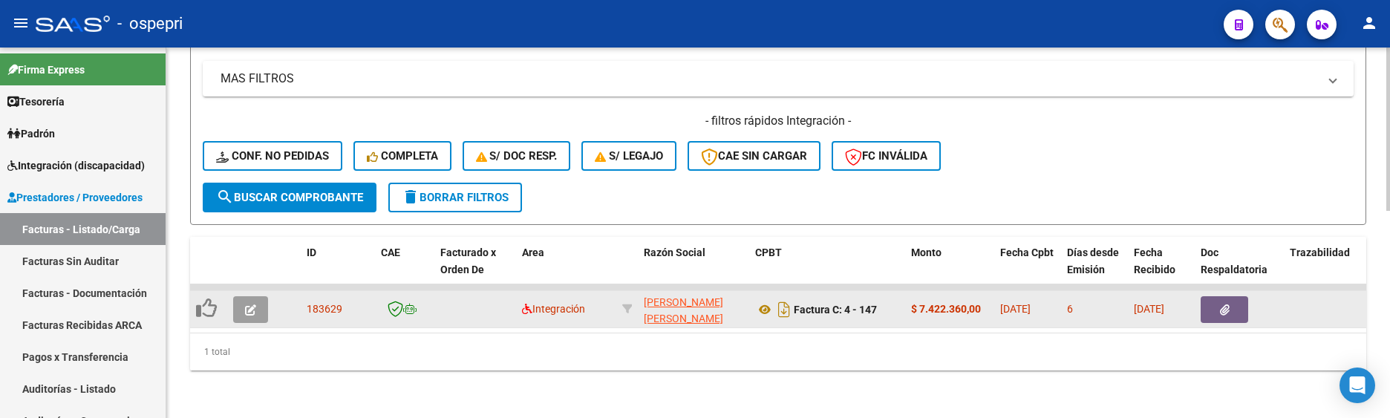
type input "cardoso"
click at [255, 309] on button "button" at bounding box center [250, 309] width 35 height 27
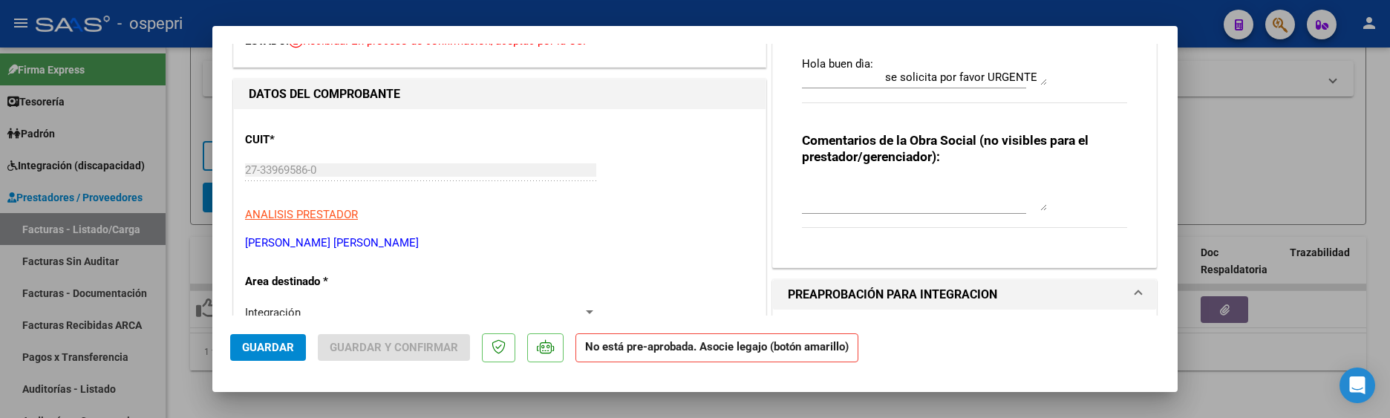
scroll to position [445, 0]
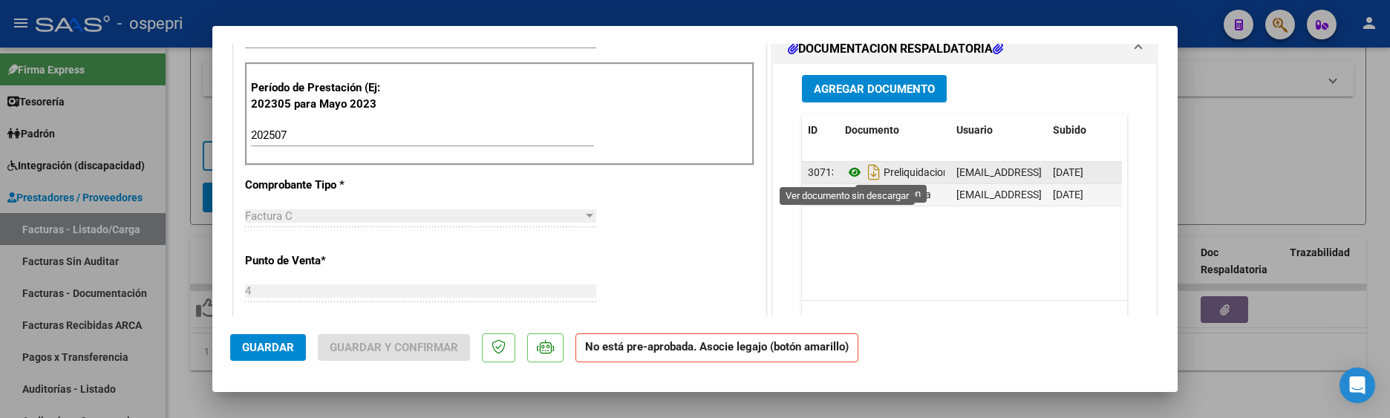
click at [846, 174] on icon at bounding box center [854, 172] width 19 height 18
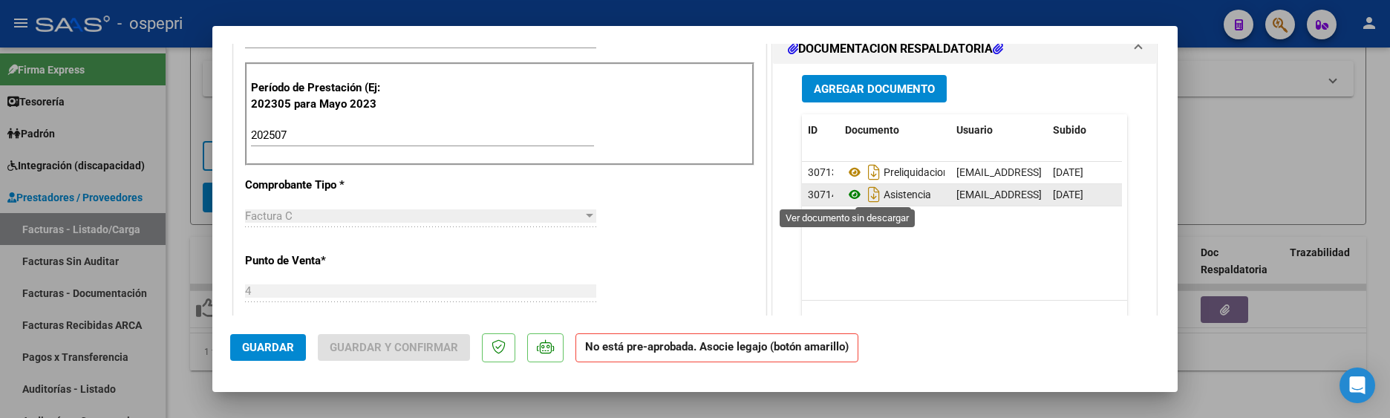
click at [846, 194] on icon at bounding box center [854, 195] width 19 height 18
click at [1231, 167] on div at bounding box center [695, 209] width 1390 height 418
type input "$ 0,00"
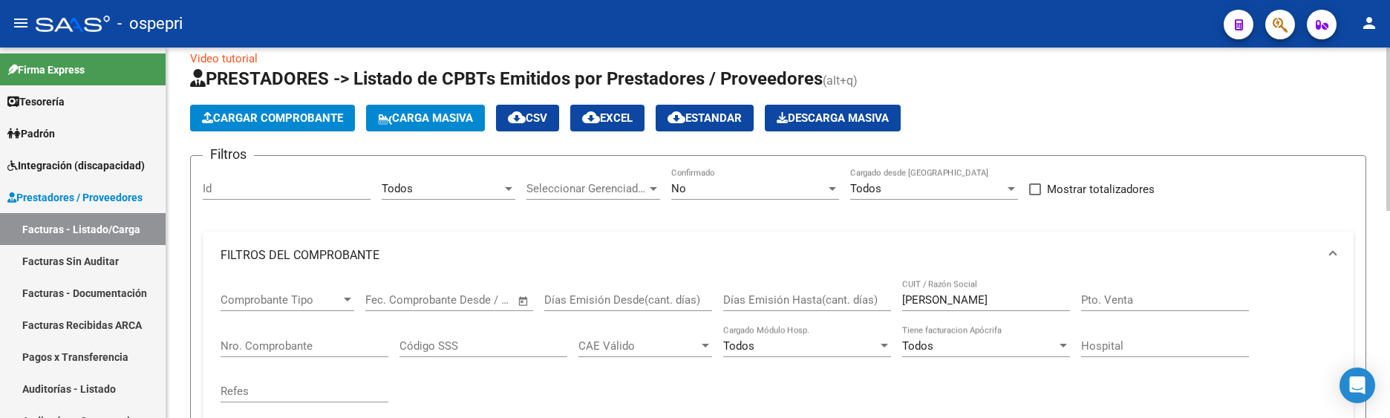
scroll to position [0, 0]
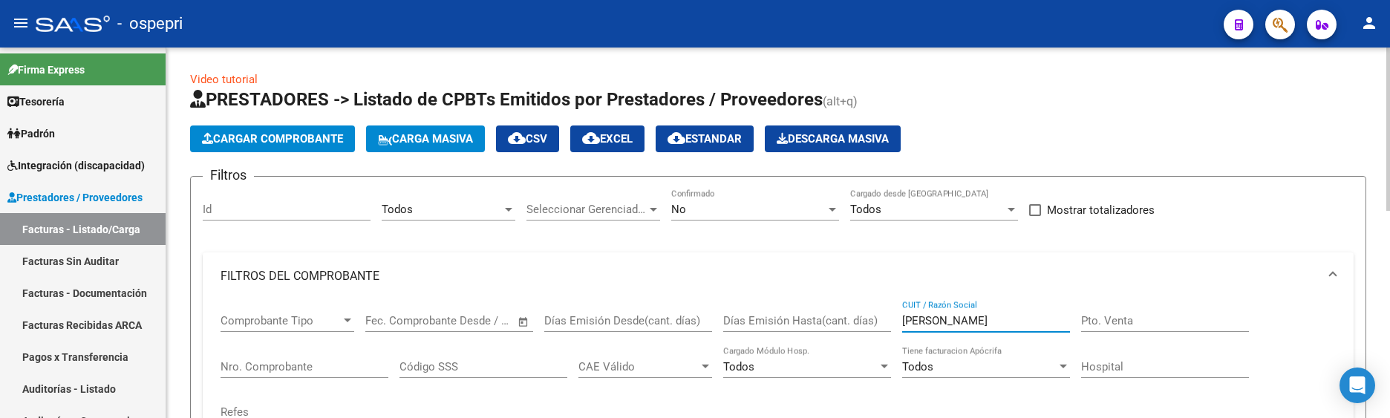
drag, startPoint x: 952, startPoint y: 322, endPoint x: 891, endPoint y: 321, distance: 61.6
click at [891, 321] on div "Comprobante Tipo Comprobante Tipo Start date – End date Fec. Comprobante Desde …" at bounding box center [777, 368] width 1115 height 137
click at [1257, 270] on mat-panel-title "FILTROS DEL COMPROBANTE" at bounding box center [768, 276] width 1097 height 16
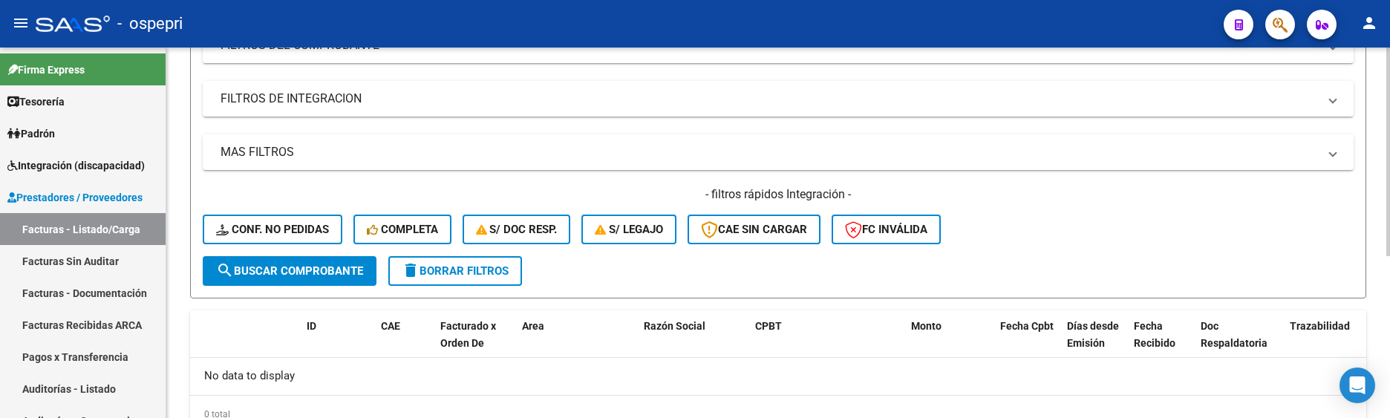
scroll to position [287, 0]
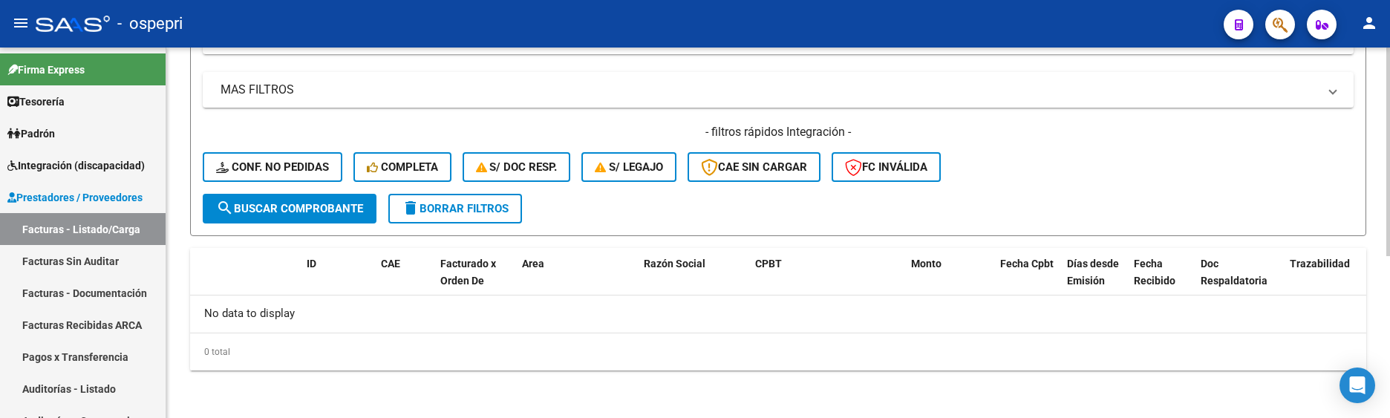
click at [298, 206] on span "search Buscar Comprobante" at bounding box center [289, 208] width 147 height 13
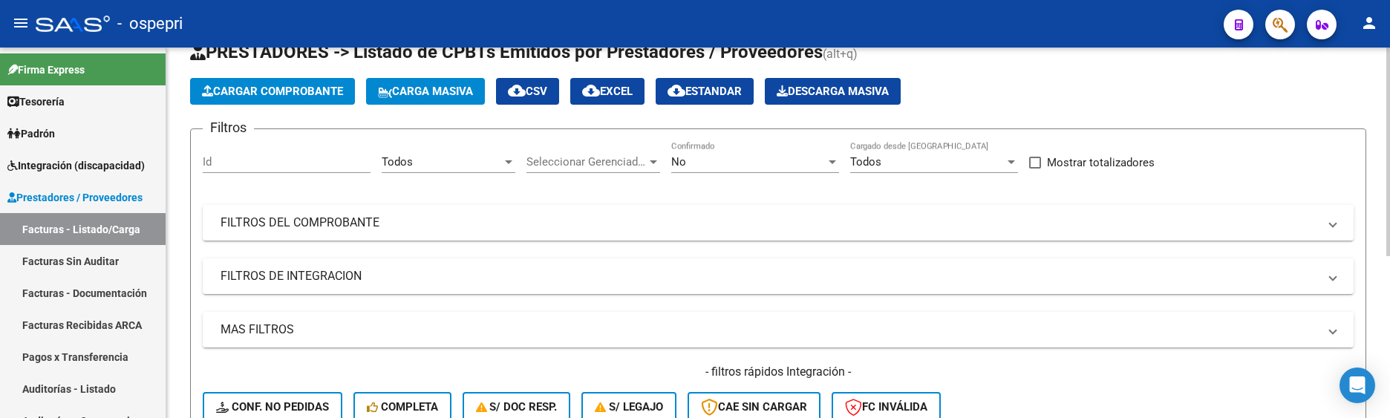
scroll to position [0, 0]
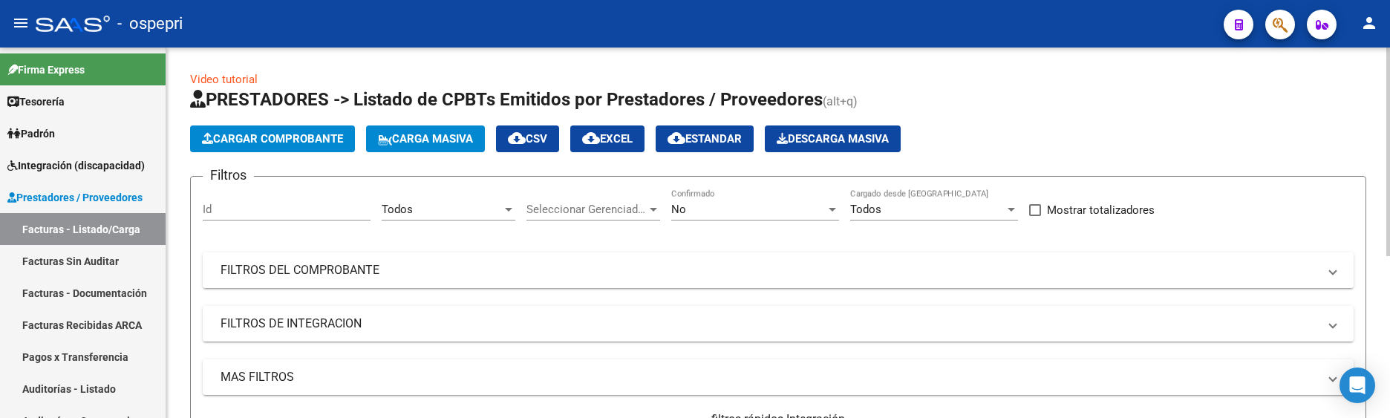
click at [1079, 275] on mat-panel-title "FILTROS DEL COMPROBANTE" at bounding box center [768, 270] width 1097 height 16
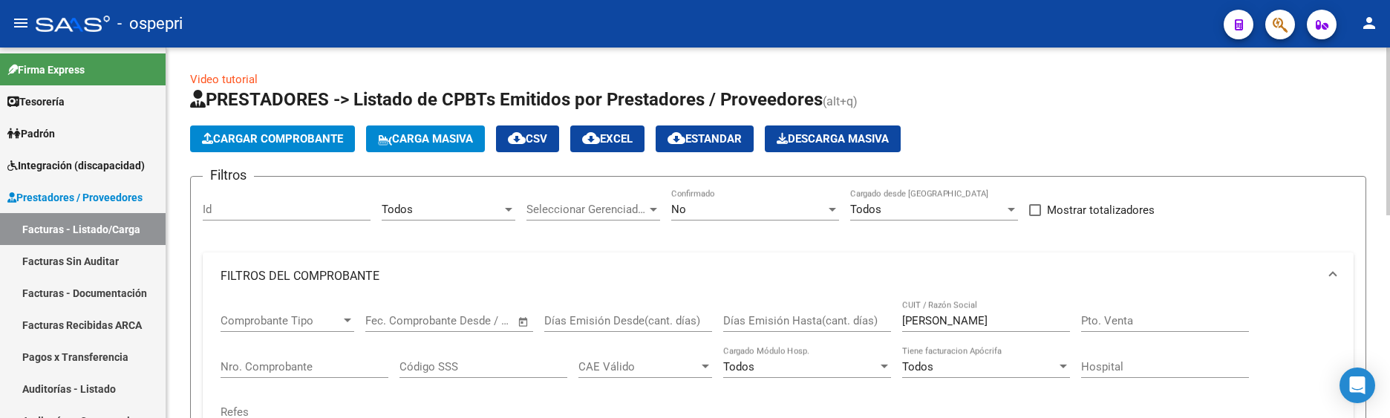
click at [992, 318] on input "garrrido aguilera" at bounding box center [986, 320] width 168 height 13
click at [923, 318] on input "garrrido" at bounding box center [986, 320] width 168 height 13
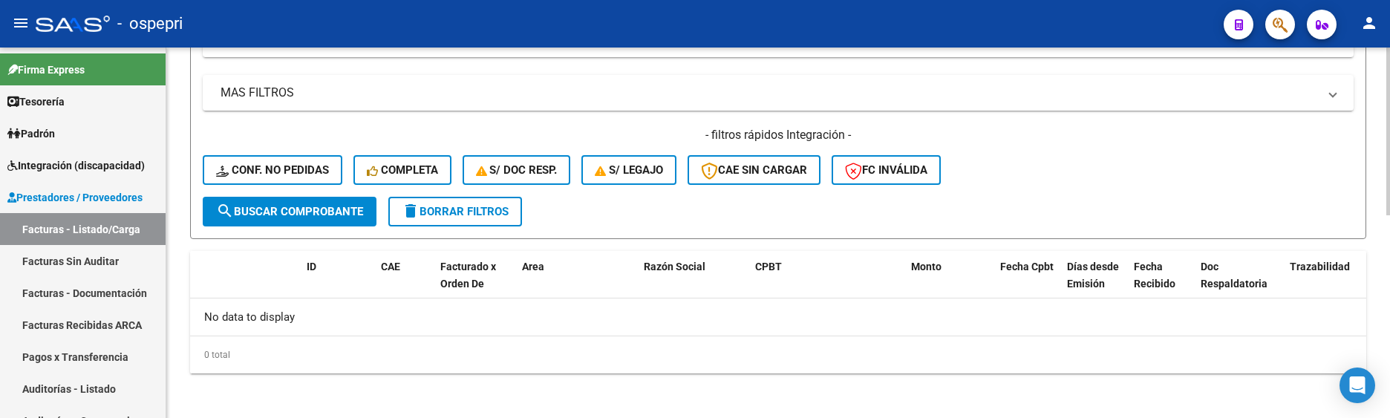
type input "garrido"
click at [310, 210] on span "search Buscar Comprobante" at bounding box center [289, 211] width 147 height 13
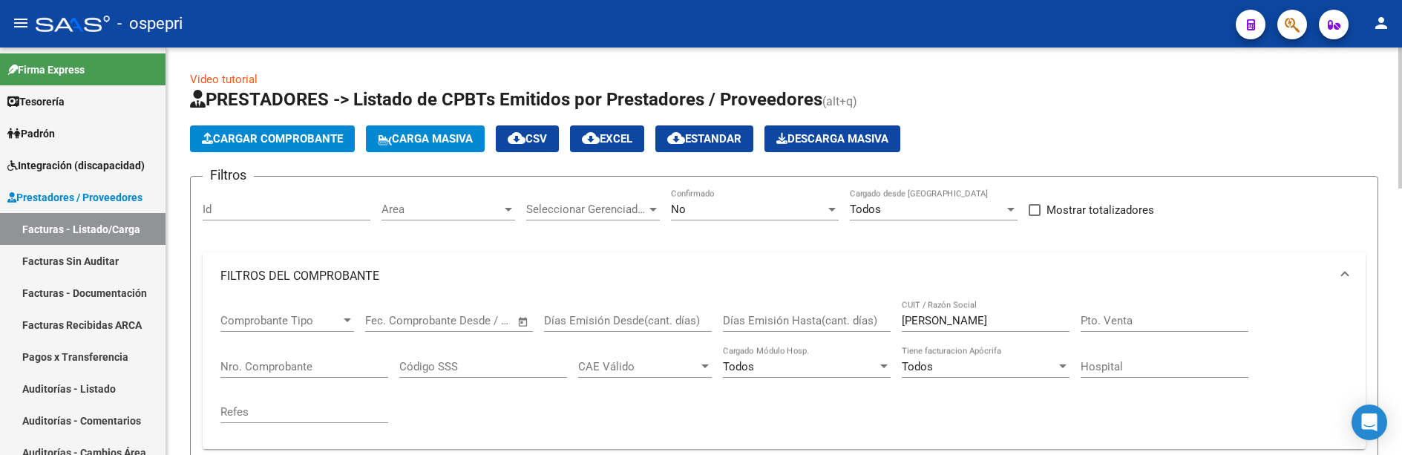
scroll to position [371, 0]
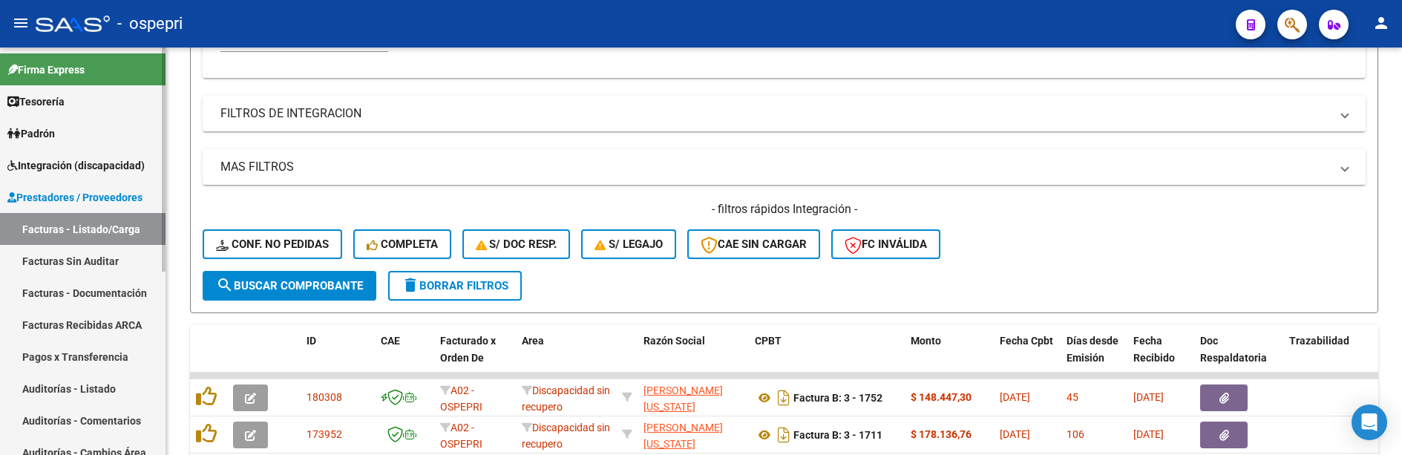
click at [84, 163] on span "Integración (discapacidad)" at bounding box center [75, 165] width 137 height 16
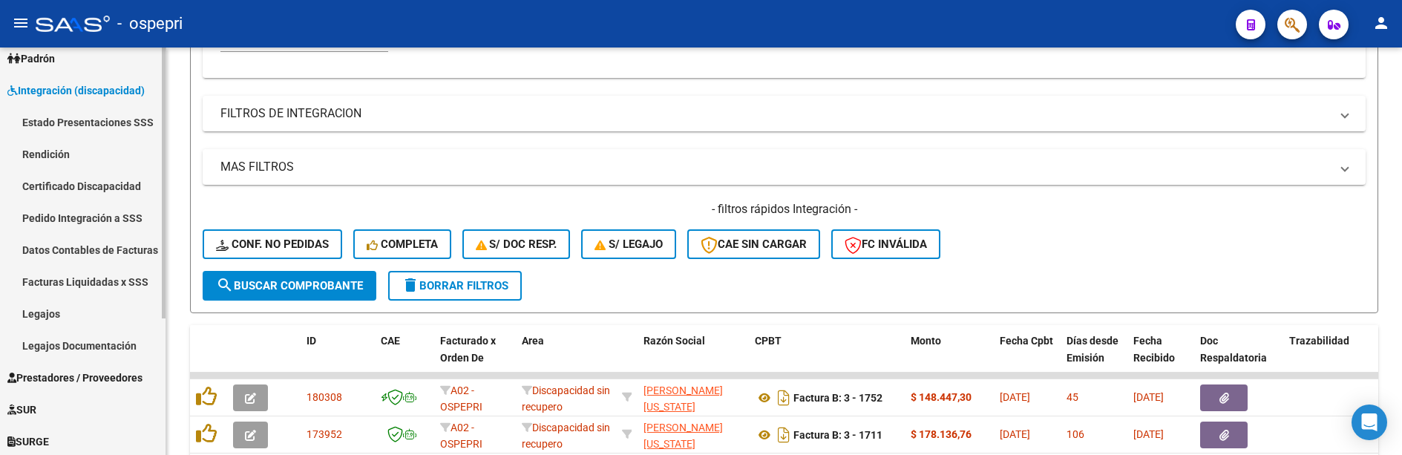
scroll to position [148, 0]
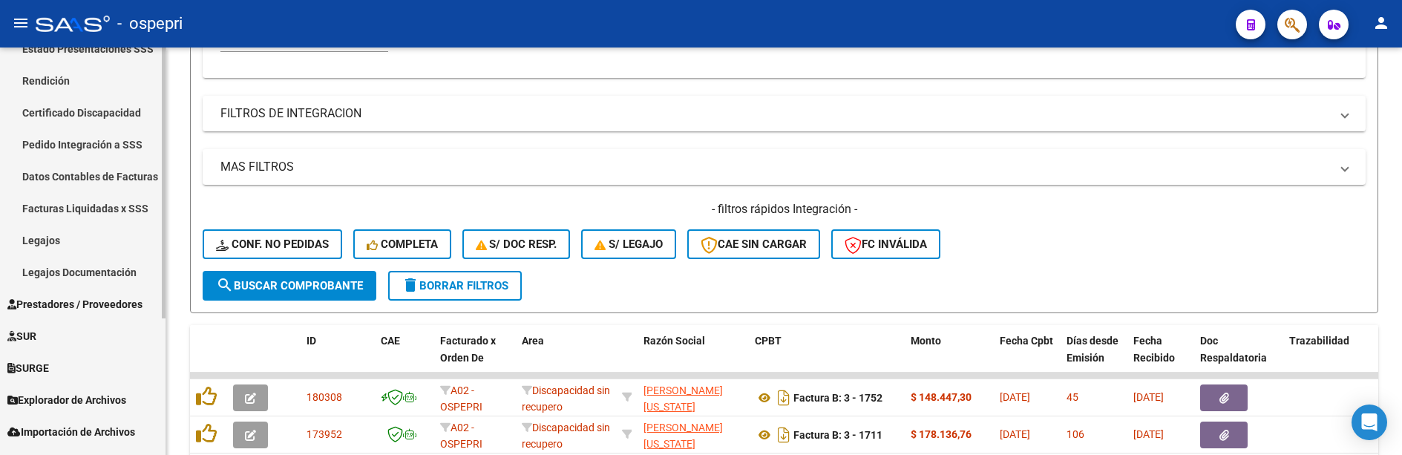
click at [53, 242] on link "Legajos" at bounding box center [83, 240] width 166 height 32
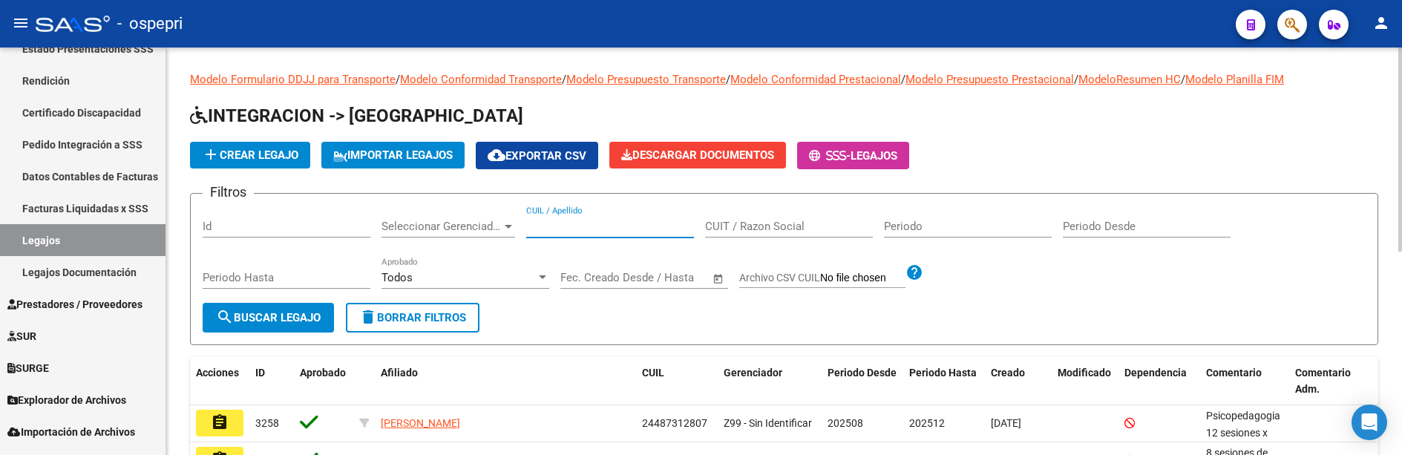
click at [543, 228] on input "CUIL / Apellido" at bounding box center [610, 226] width 168 height 13
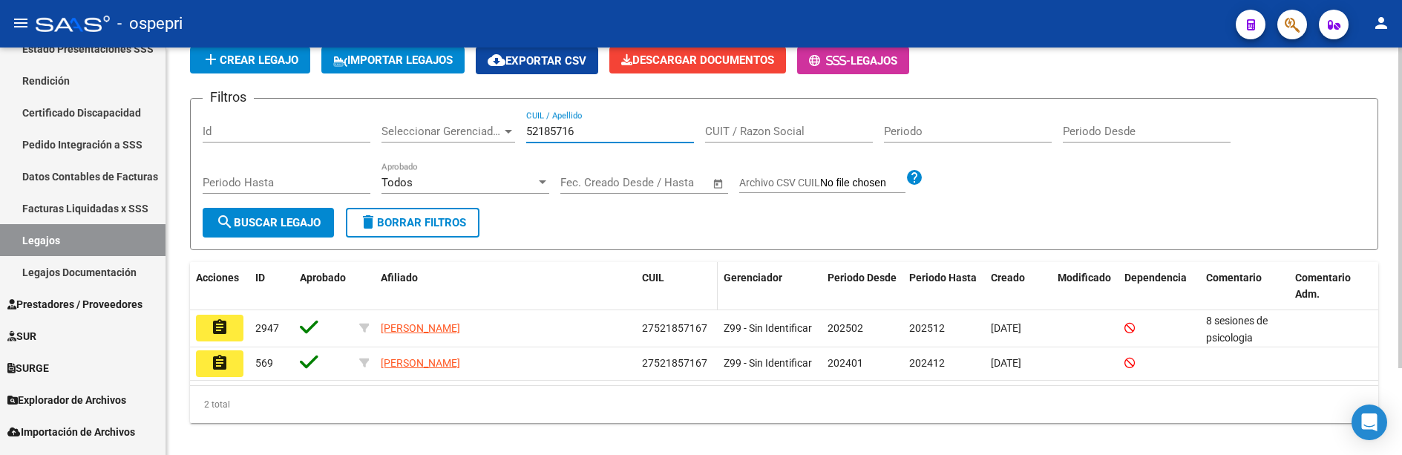
scroll to position [111, 0]
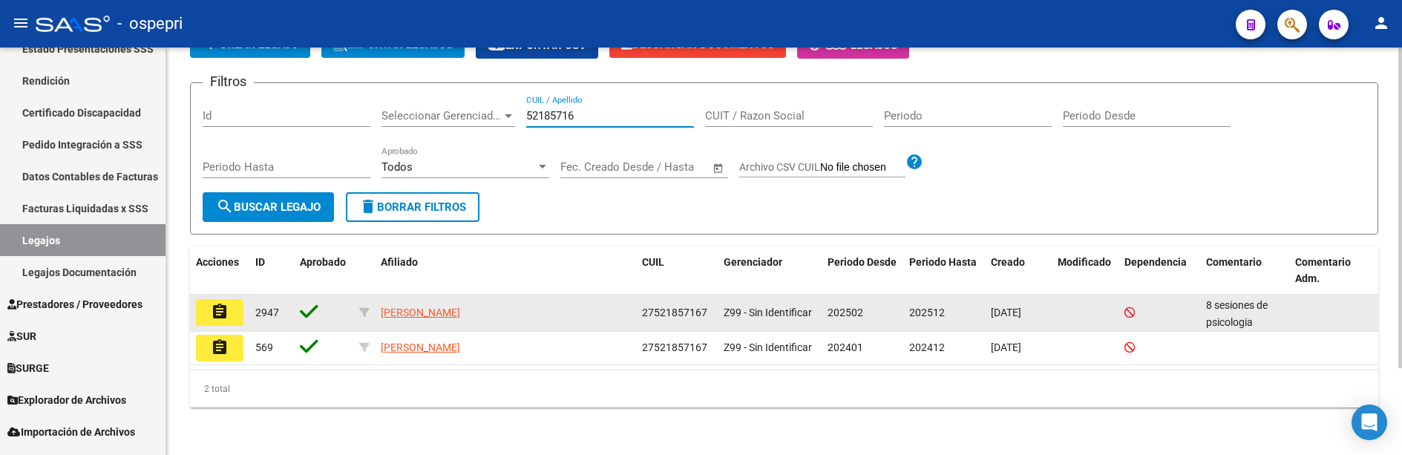
type input "52185716"
click at [212, 312] on mat-icon "assignment" at bounding box center [220, 312] width 18 height 18
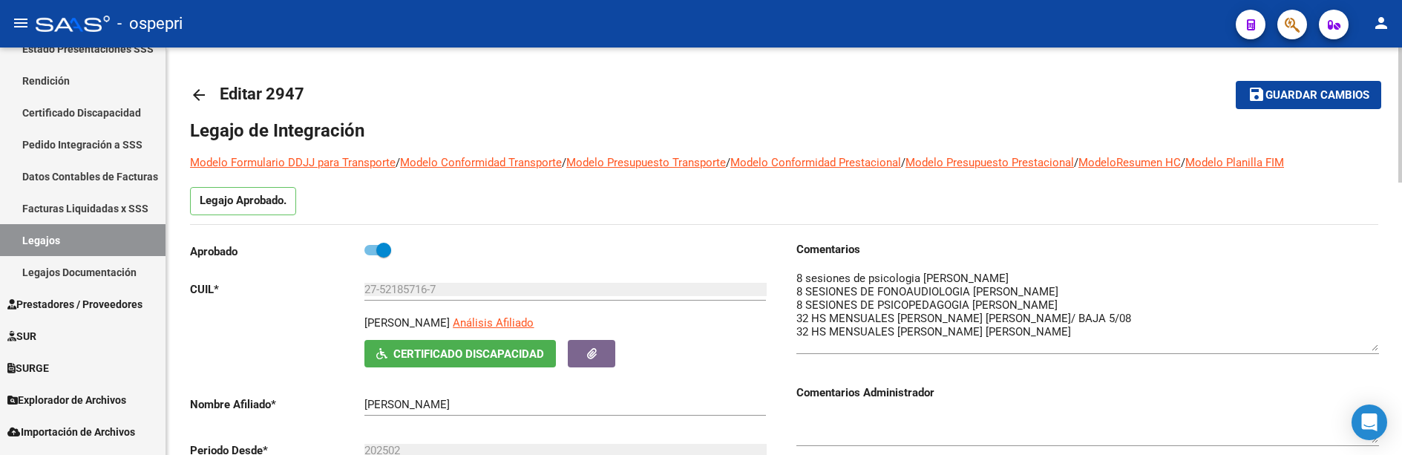
drag, startPoint x: 1373, startPoint y: 298, endPoint x: 1369, endPoint y: 349, distance: 51.4
click at [1369, 349] on textarea at bounding box center [1088, 310] width 583 height 81
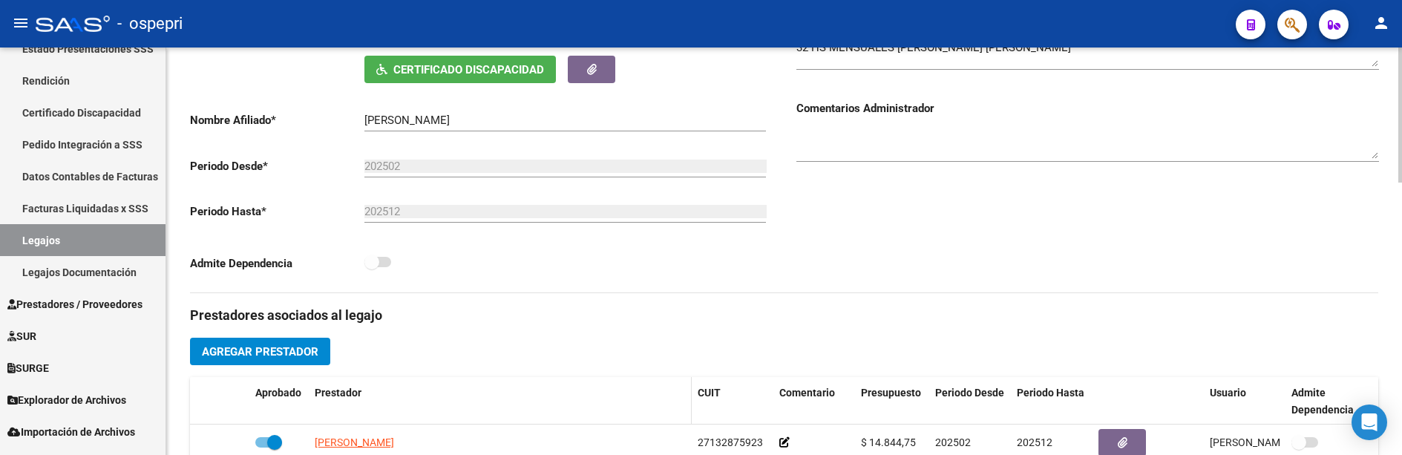
scroll to position [445, 0]
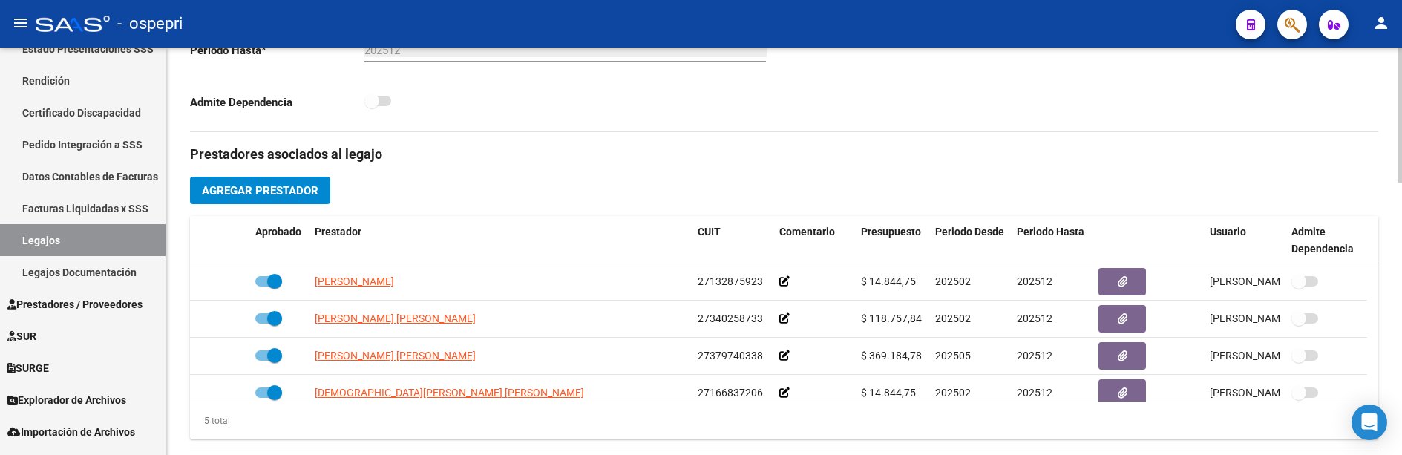
click at [925, 177] on div "Prestadores asociados al legajo Agregar Prestador Aprobado Prestador CUIT Comen…" at bounding box center [784, 463] width 1188 height 663
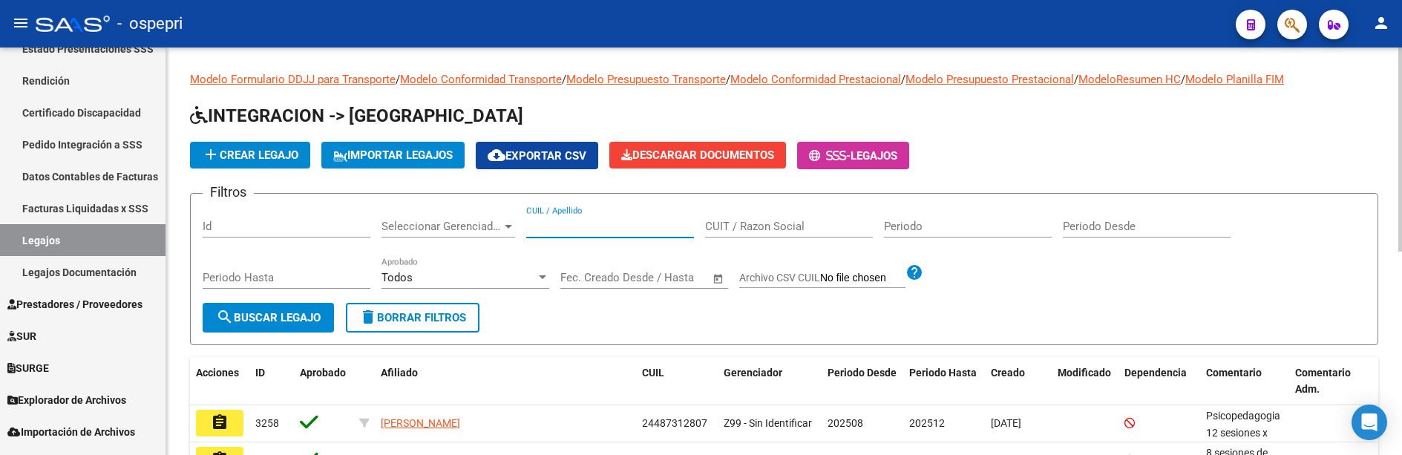
click at [531, 227] on input "CUIL / Apellido" at bounding box center [610, 226] width 168 height 13
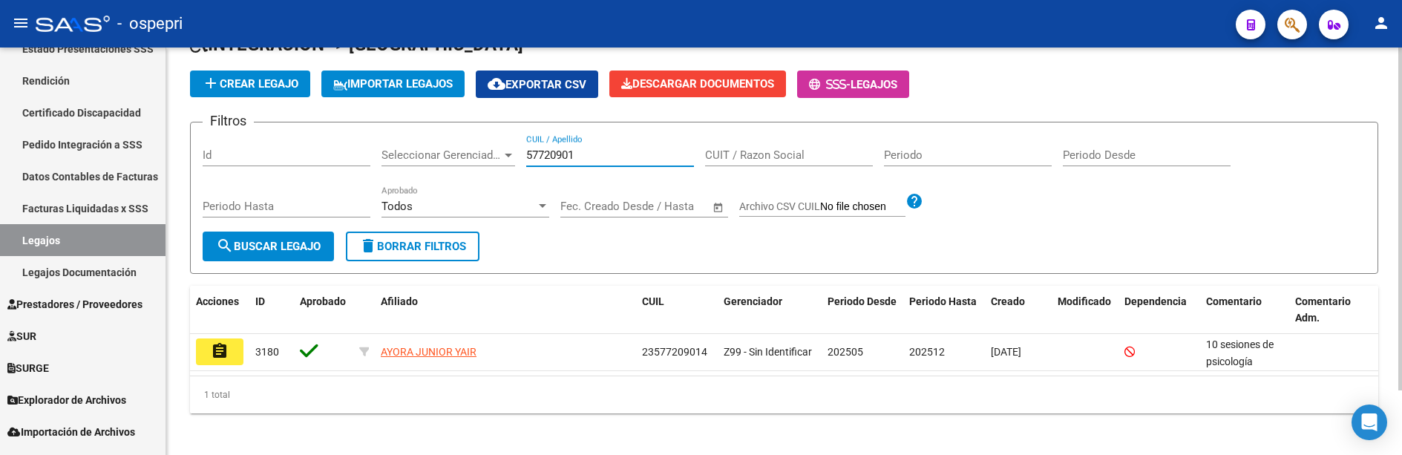
scroll to position [77, 0]
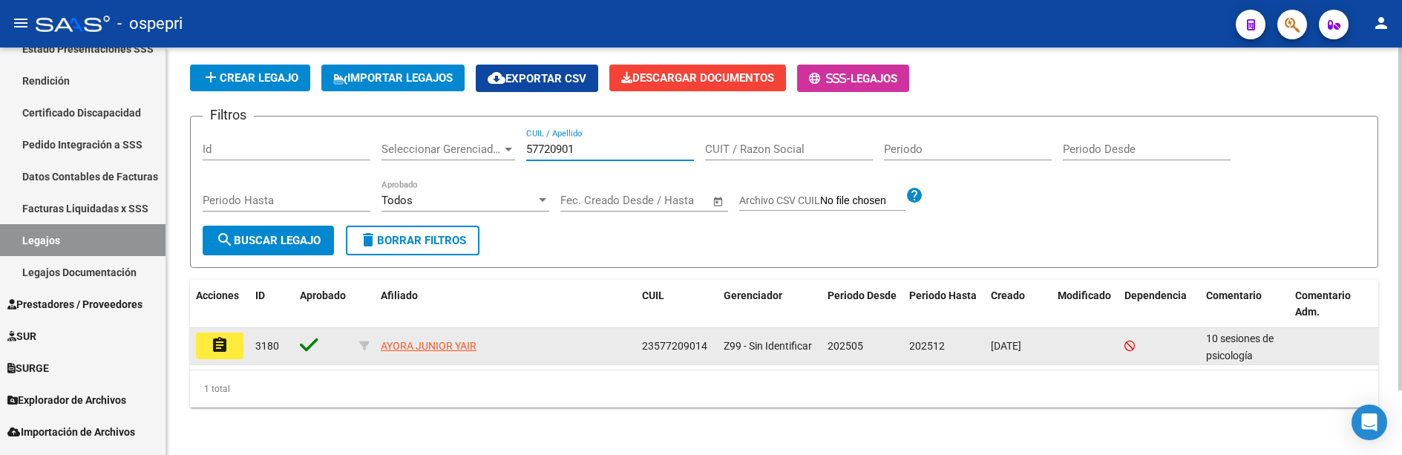
type input "57720901"
click at [220, 342] on mat-icon "assignment" at bounding box center [220, 345] width 18 height 18
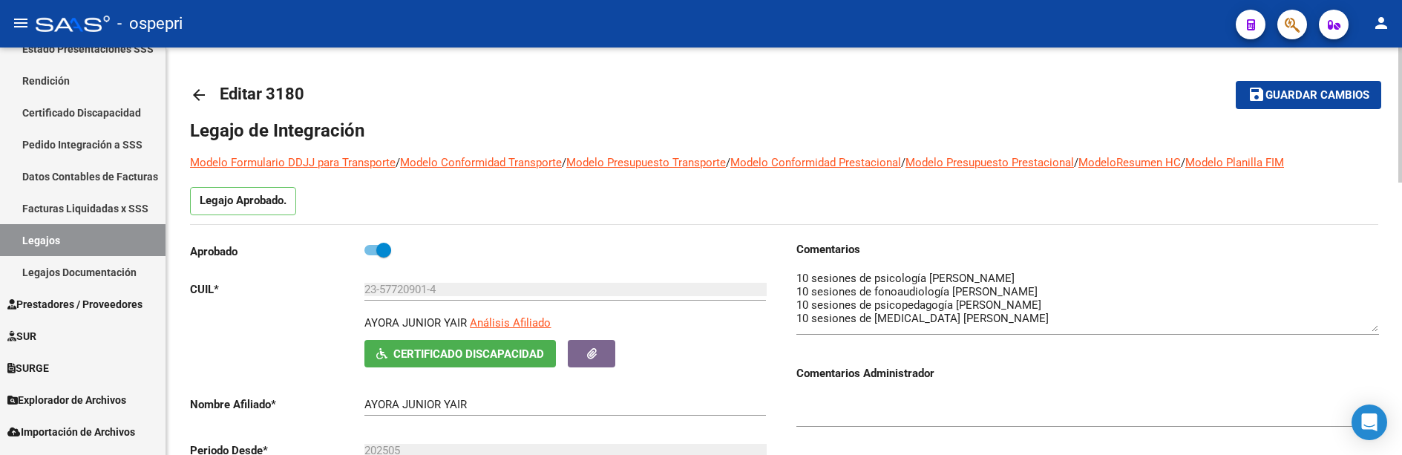
drag, startPoint x: 1374, startPoint y: 299, endPoint x: 1376, endPoint y: 331, distance: 32.0
click at [1376, 331] on textarea at bounding box center [1088, 301] width 583 height 62
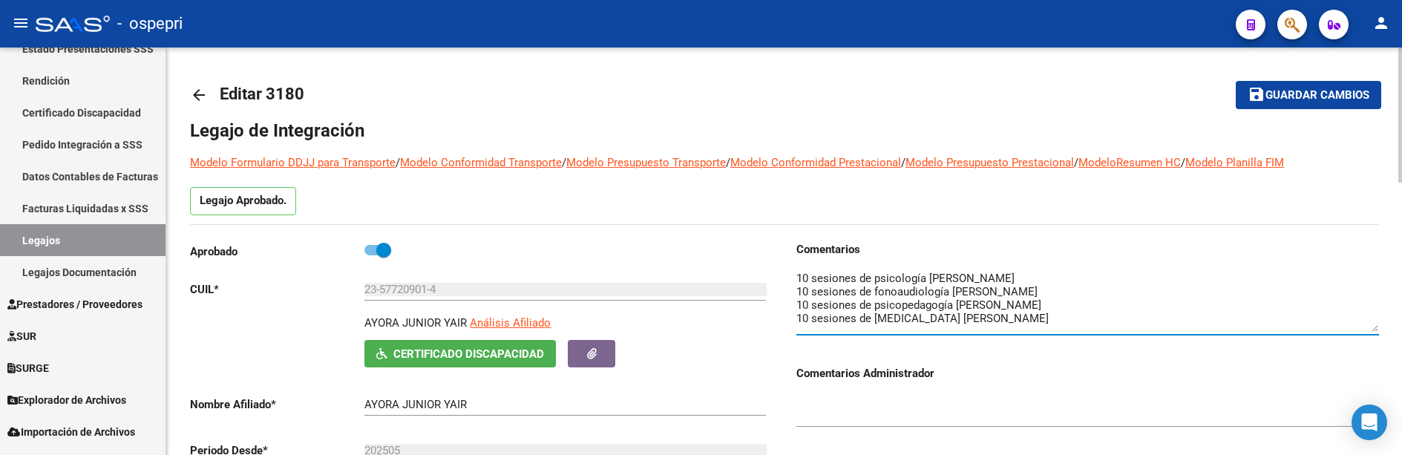
click at [831, 117] on mat-toolbar-row "arrow_back Editar 3180" at bounding box center [653, 95] width 927 height 48
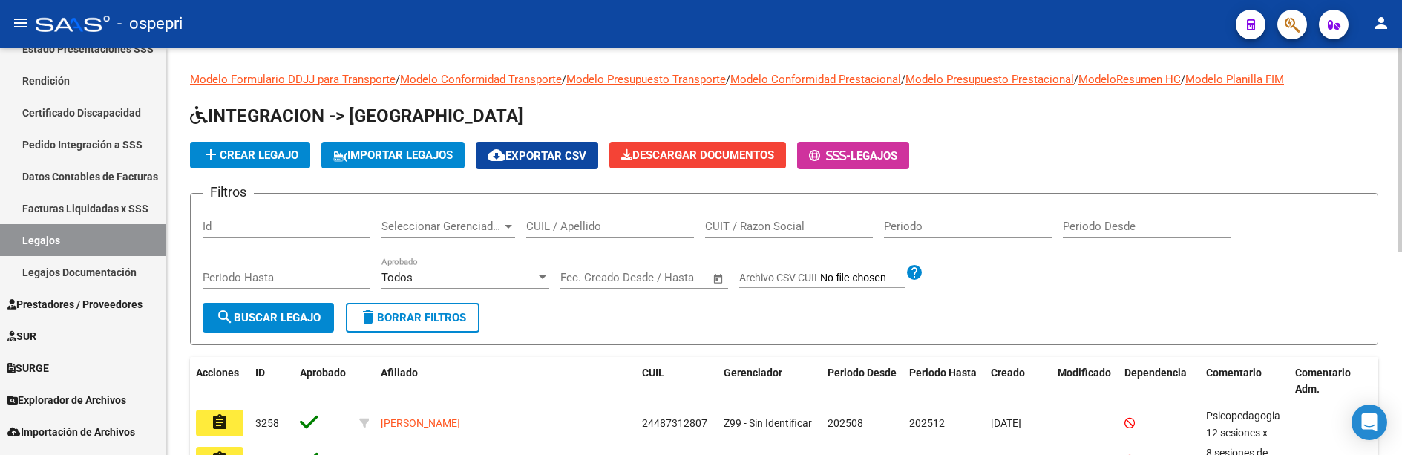
click at [566, 228] on input "CUIL / Apellido" at bounding box center [610, 226] width 168 height 13
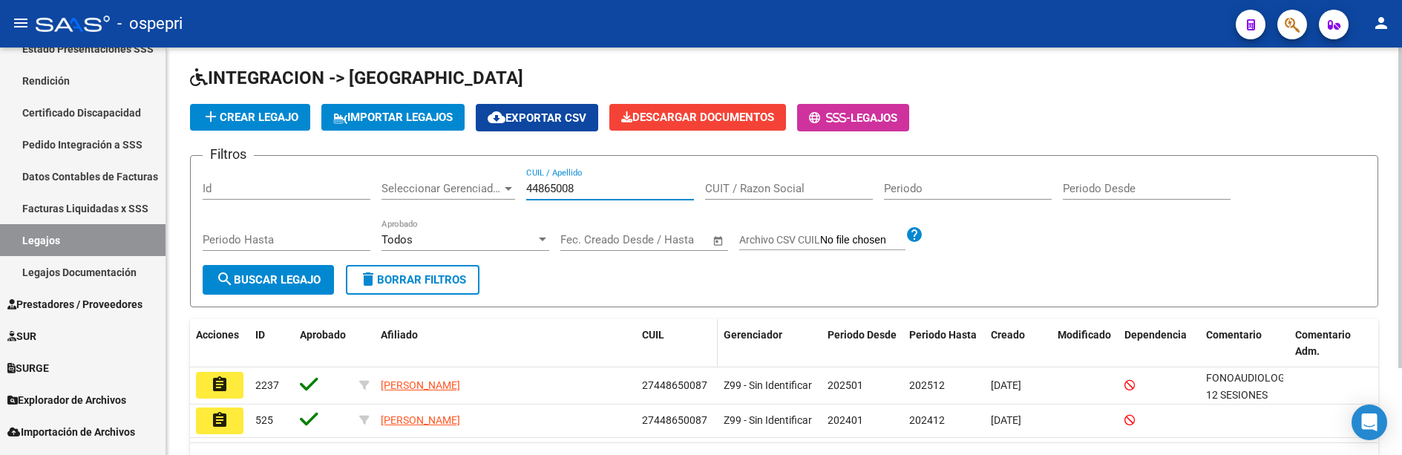
scroll to position [111, 0]
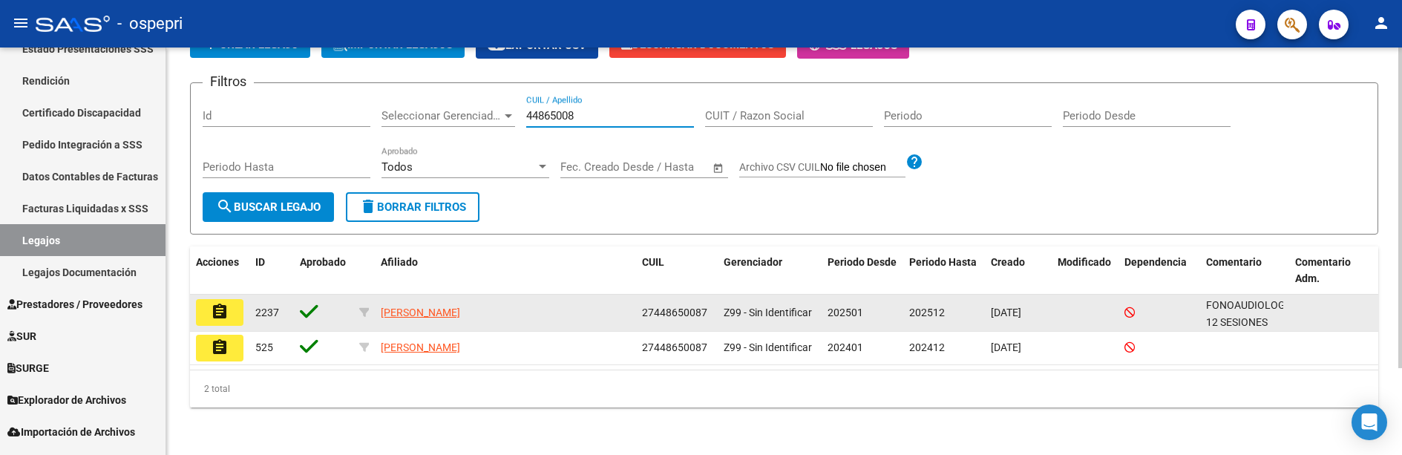
type input "44865008"
click at [222, 316] on mat-icon "assignment" at bounding box center [220, 312] width 18 height 18
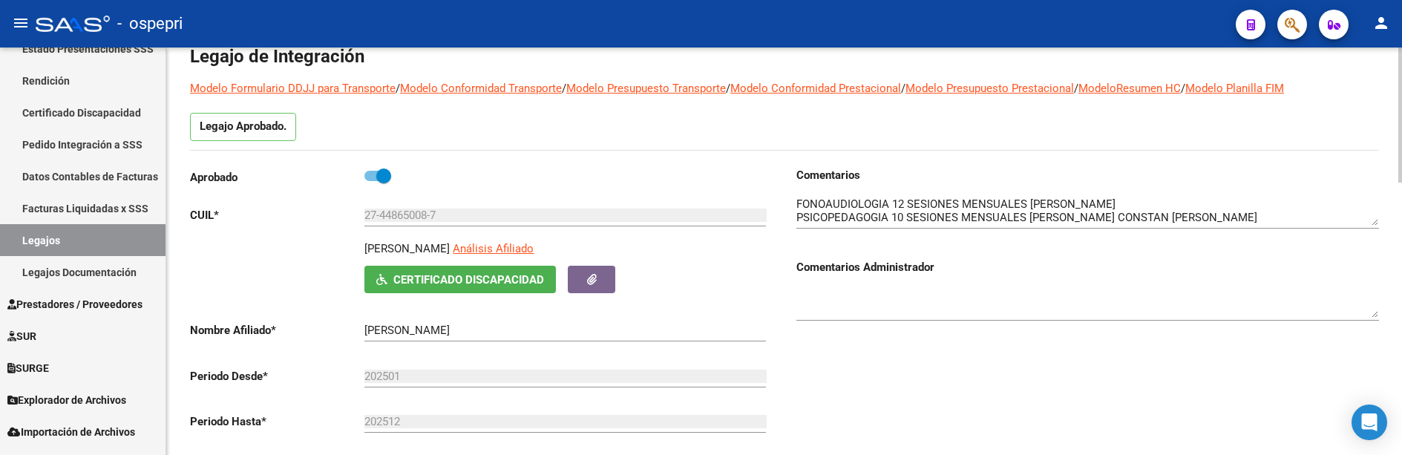
scroll to position [148, 0]
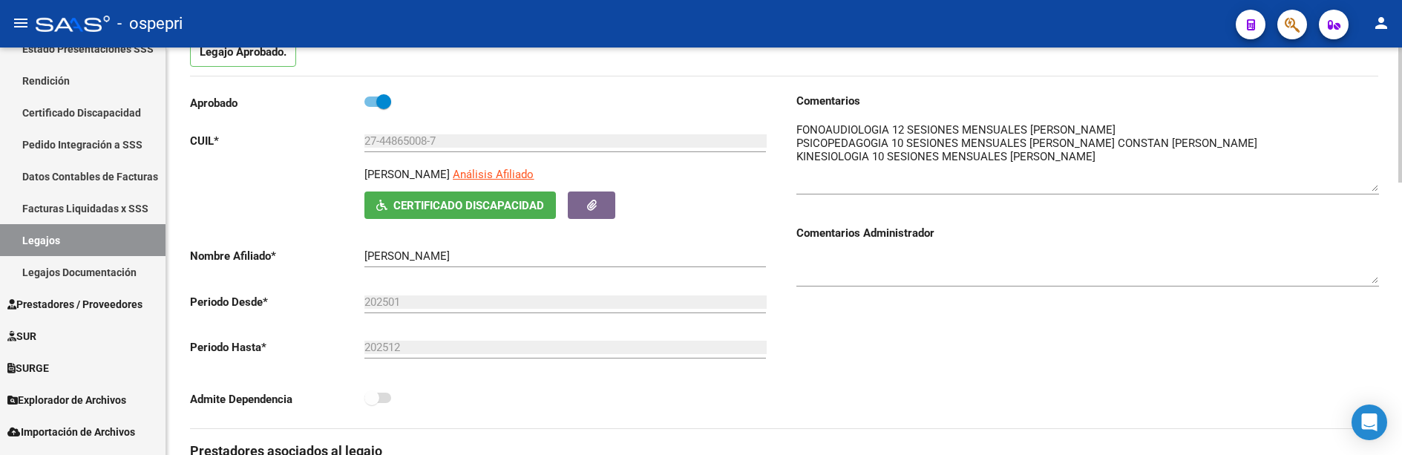
drag, startPoint x: 1374, startPoint y: 148, endPoint x: 1374, endPoint y: 188, distance: 40.1
click at [1374, 188] on textarea at bounding box center [1088, 157] width 583 height 70
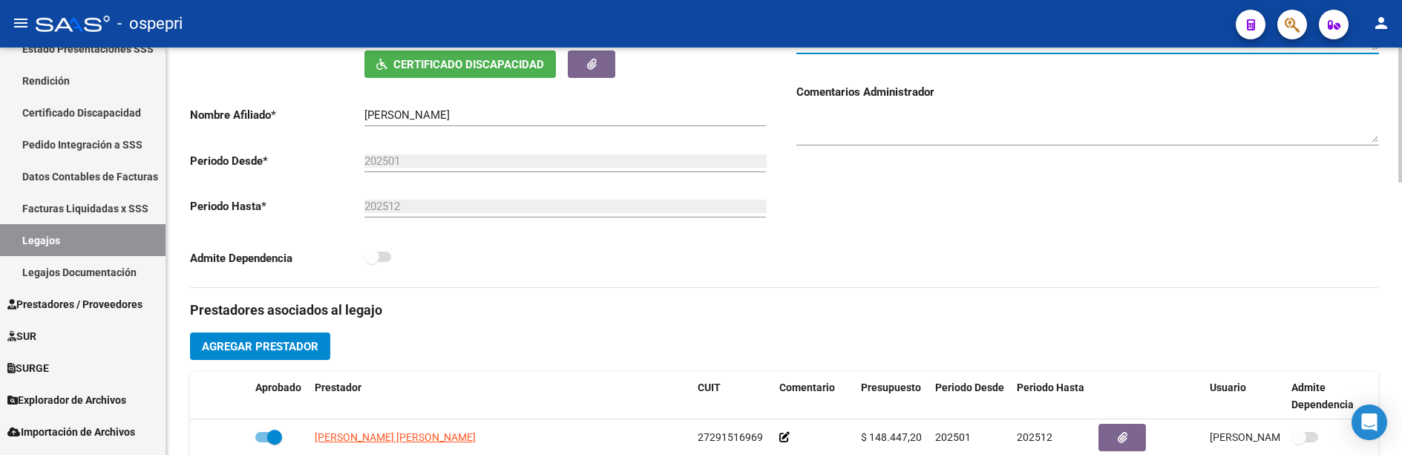
scroll to position [0, 0]
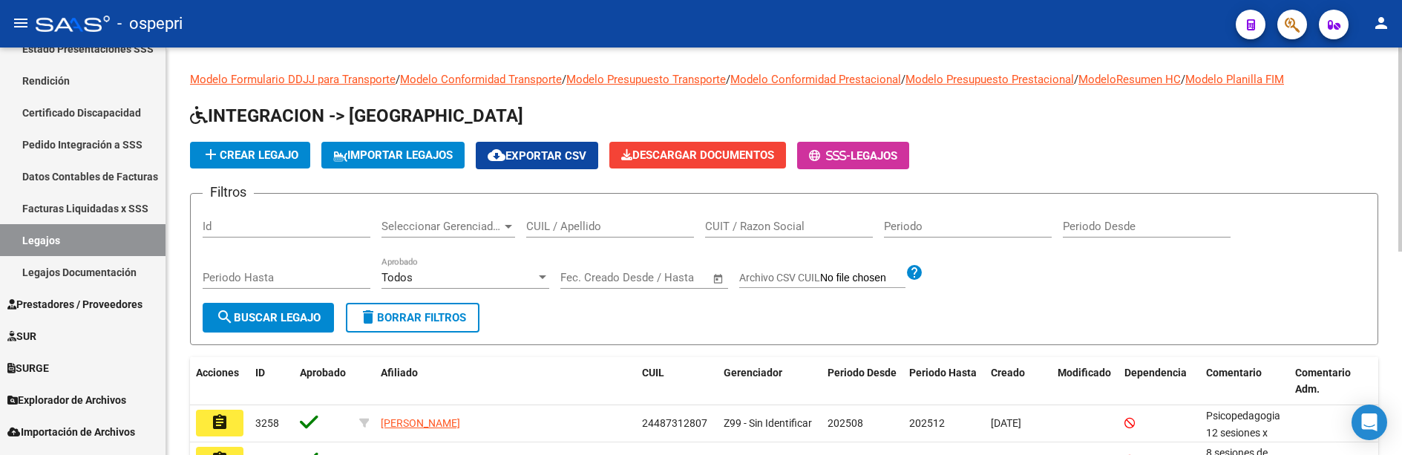
click at [1121, 313] on form "Filtros Id Seleccionar Gerenciador Seleccionar Gerenciador CUIL / Apellido CUIT…" at bounding box center [784, 269] width 1188 height 152
click at [547, 225] on input "CUIL / Apellido" at bounding box center [610, 226] width 168 height 13
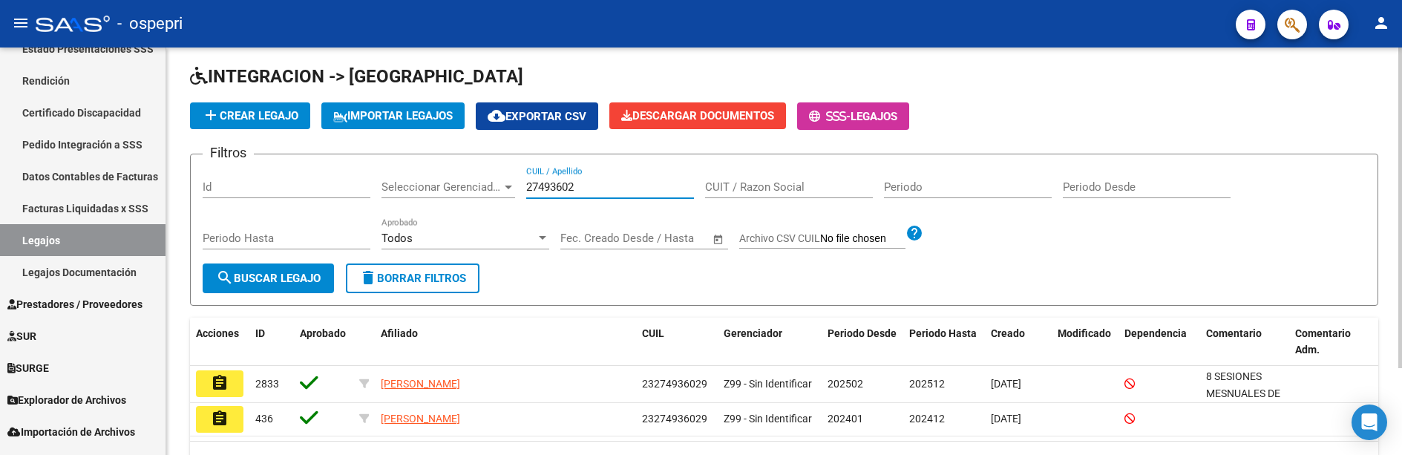
scroll to position [111, 0]
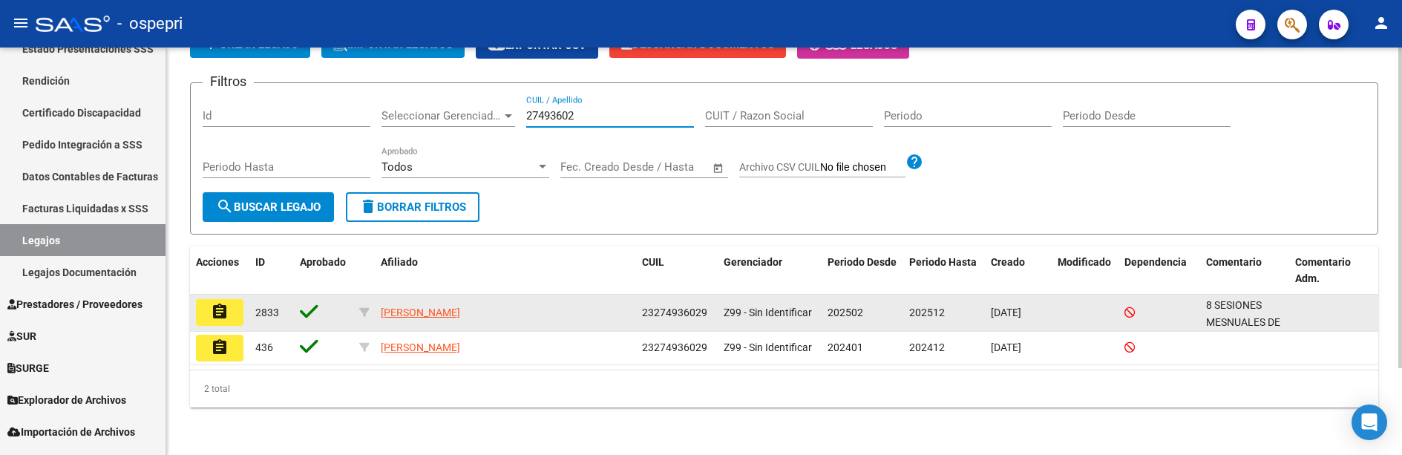
type input "27493602"
click at [222, 314] on mat-icon "assignment" at bounding box center [220, 312] width 18 height 18
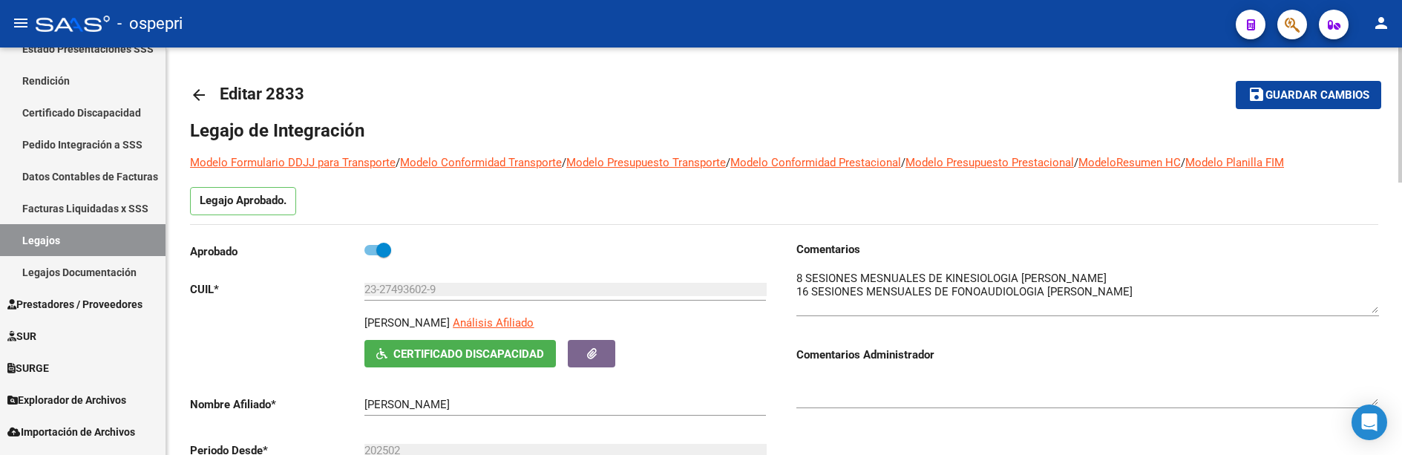
drag, startPoint x: 1377, startPoint y: 298, endPoint x: 1377, endPoint y: 312, distance: 13.4
click at [1377, 312] on textarea at bounding box center [1088, 291] width 583 height 43
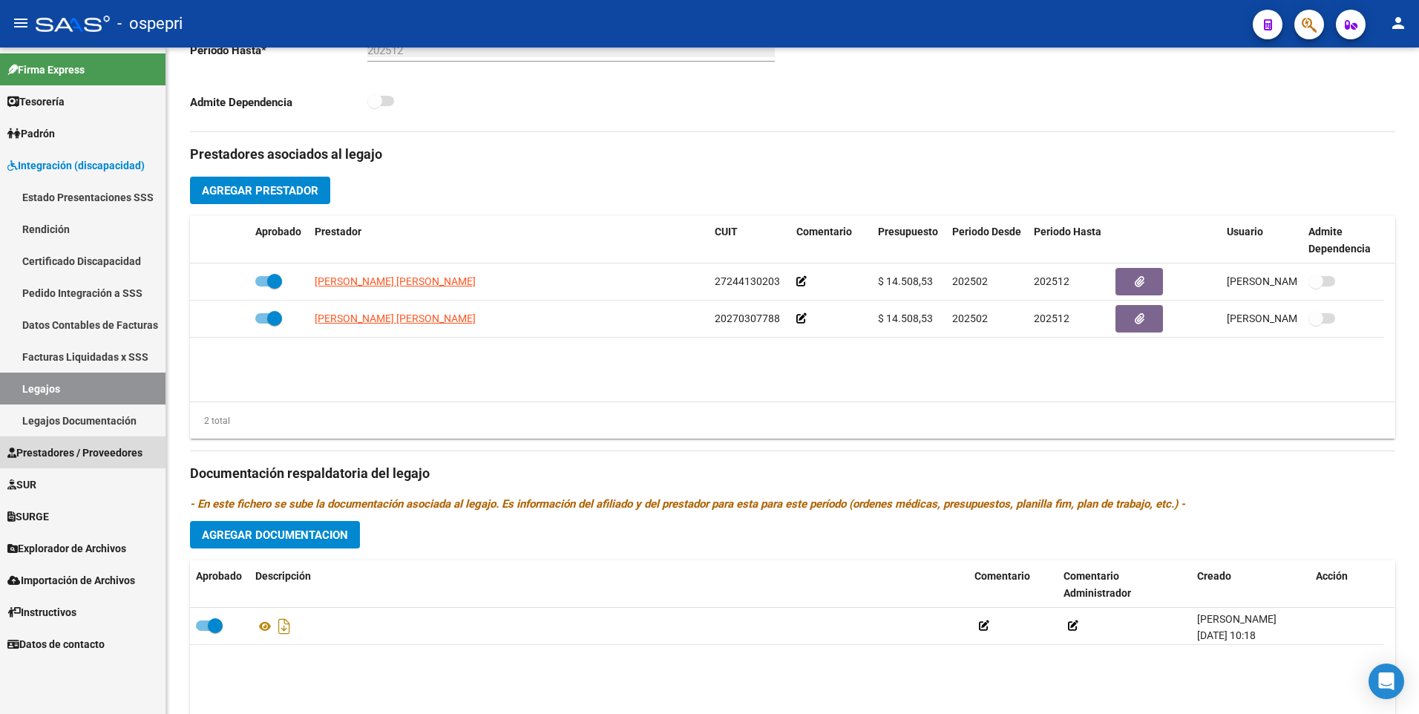
click at [78, 451] on span "Prestadores / Proveedores" at bounding box center [74, 453] width 135 height 16
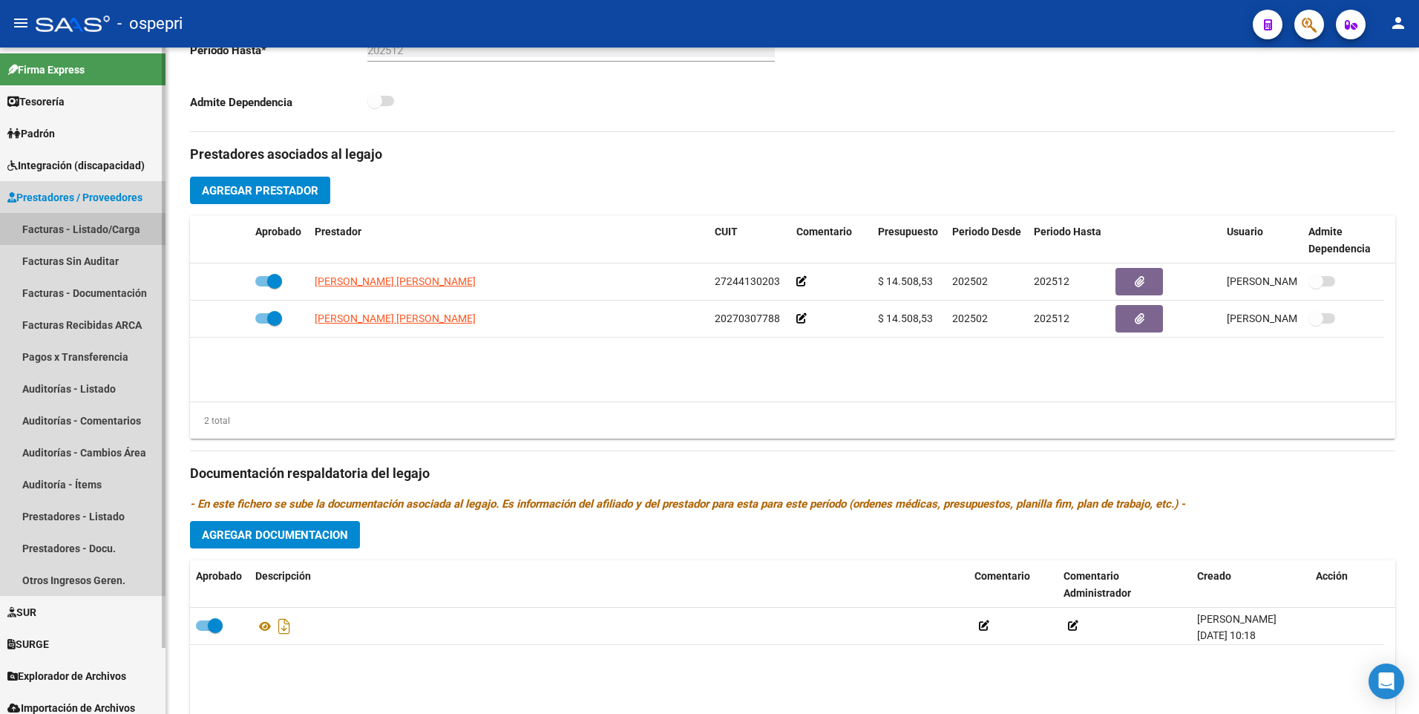
click at [102, 224] on link "Facturas - Listado/Carga" at bounding box center [83, 229] width 166 height 32
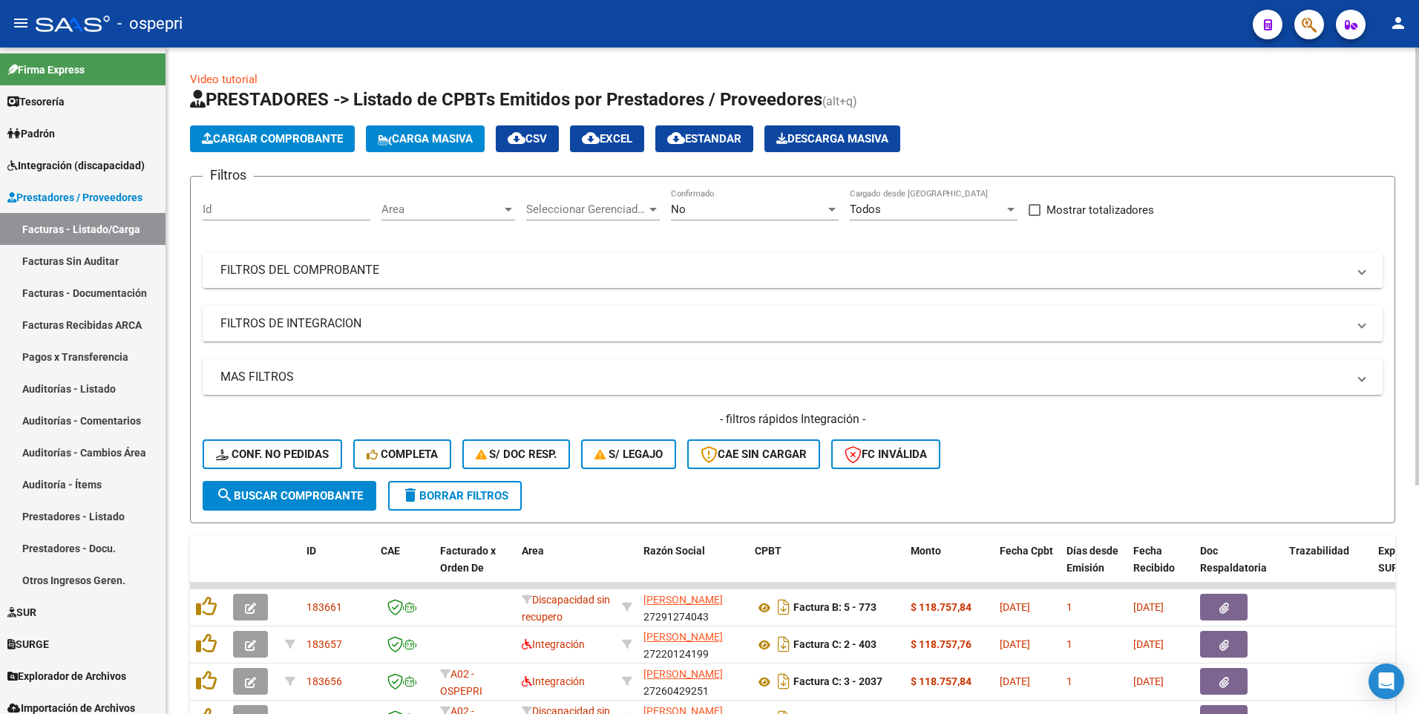
click at [983, 269] on mat-panel-title "FILTROS DEL COMPROBANTE" at bounding box center [783, 270] width 1127 height 16
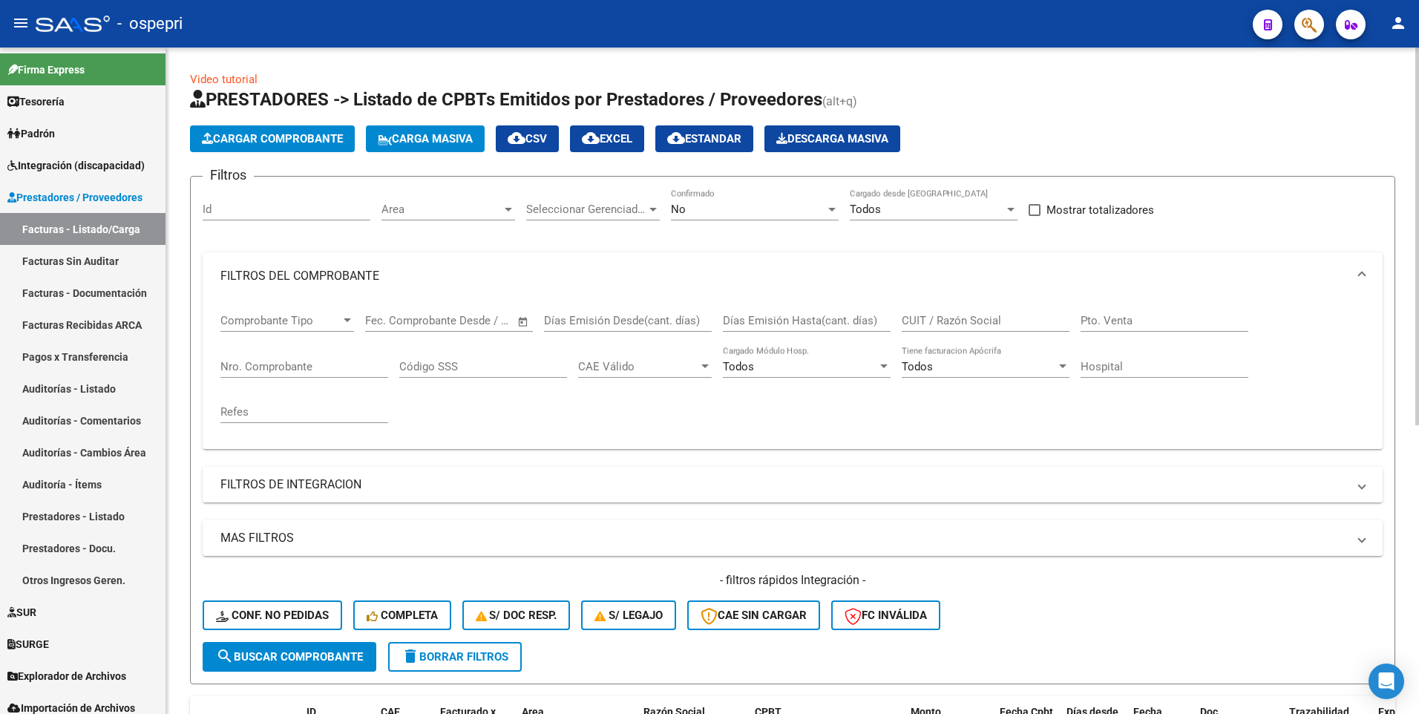
click at [931, 323] on input "CUIT / Razón Social" at bounding box center [986, 320] width 168 height 13
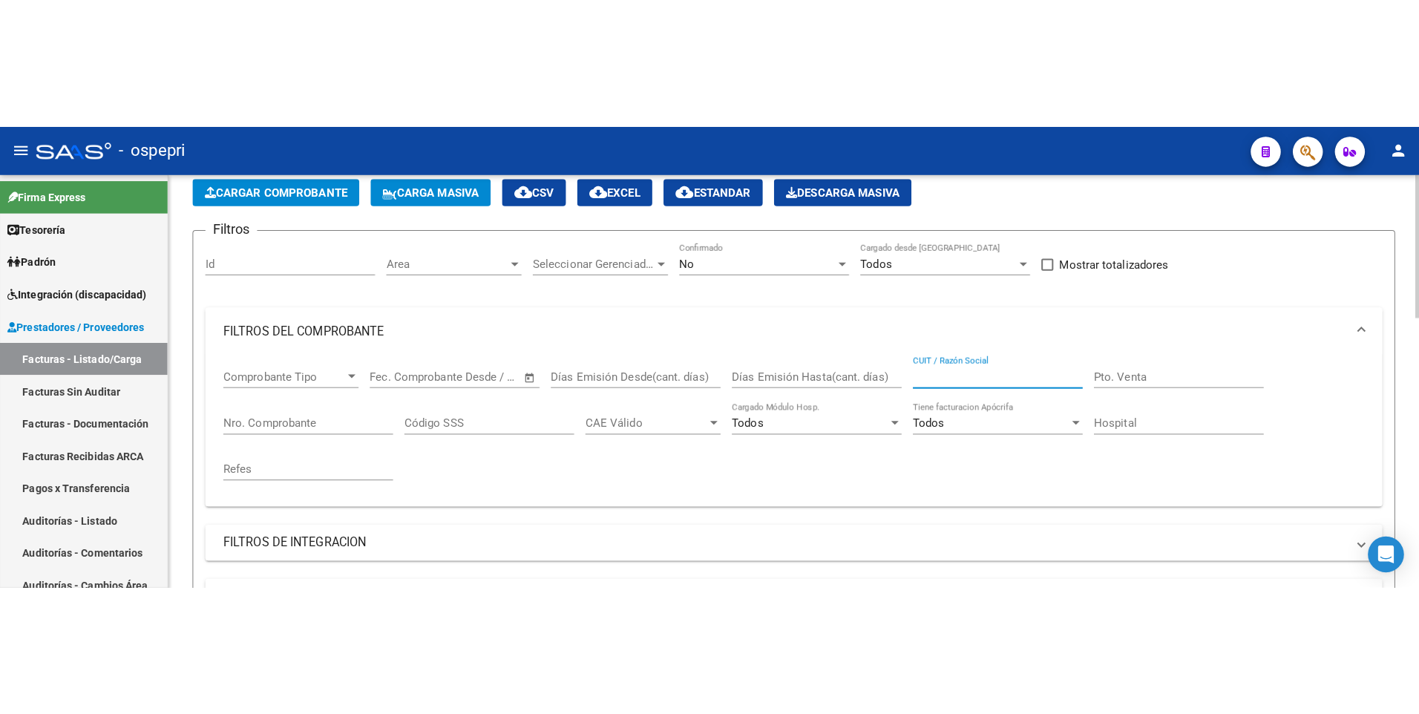
scroll to position [148, 0]
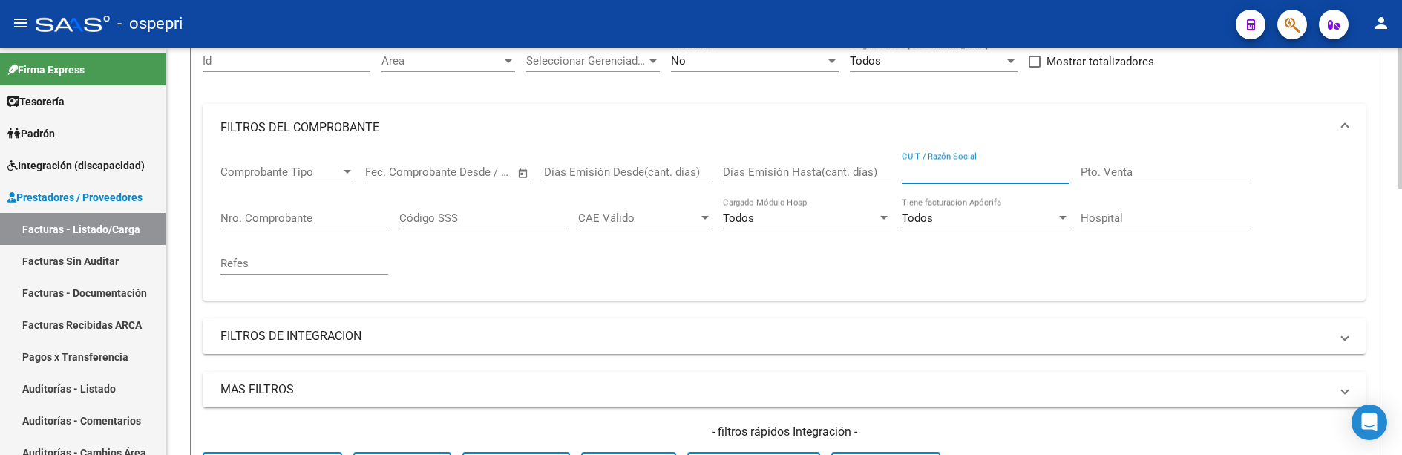
click at [943, 170] on input "CUIT / Razón Social" at bounding box center [986, 172] width 168 height 13
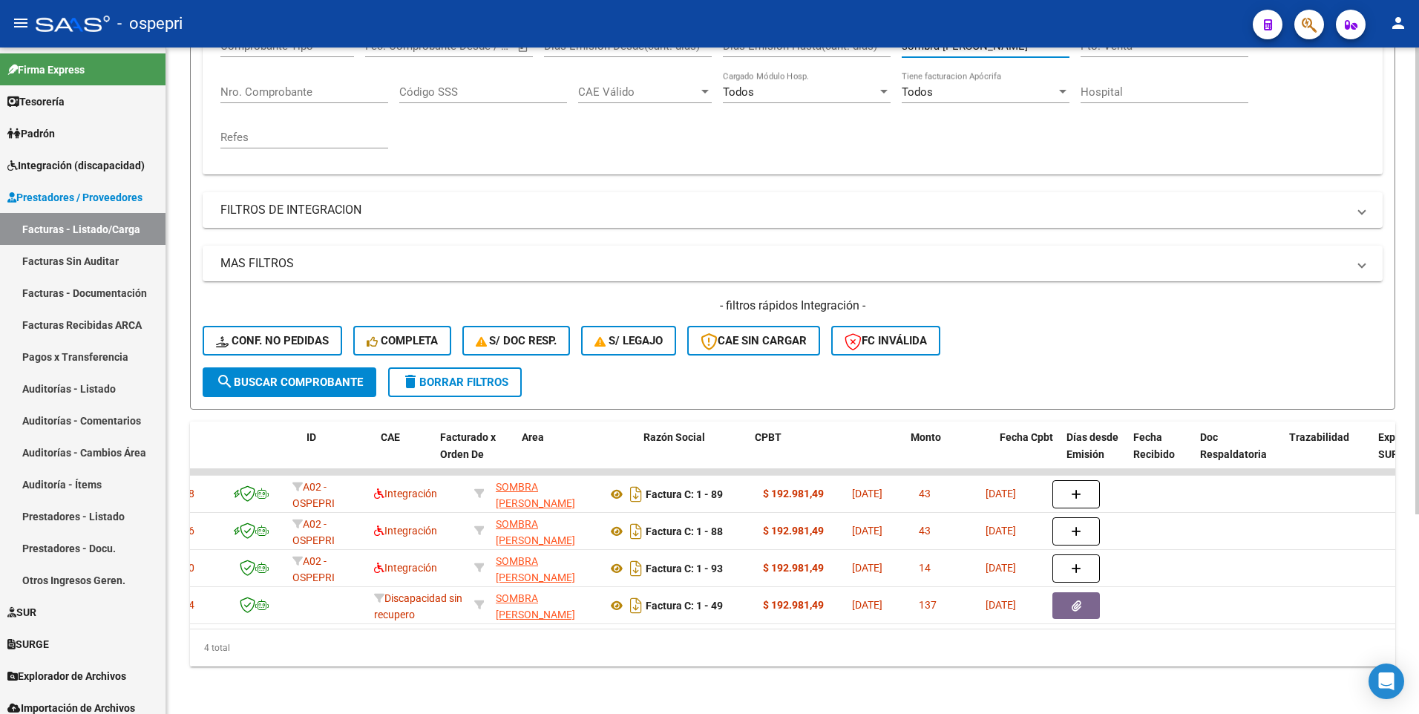
scroll to position [0, 0]
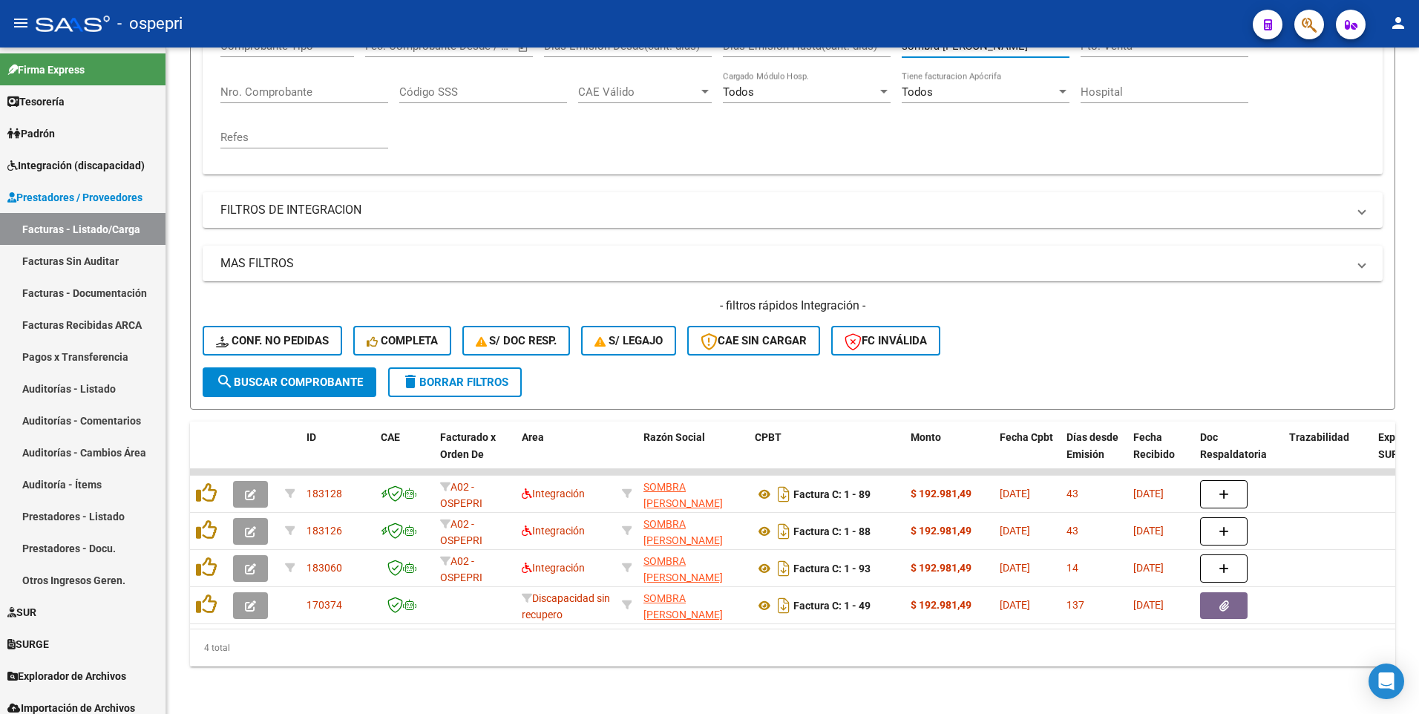
type input "sombra [PERSON_NAME]"
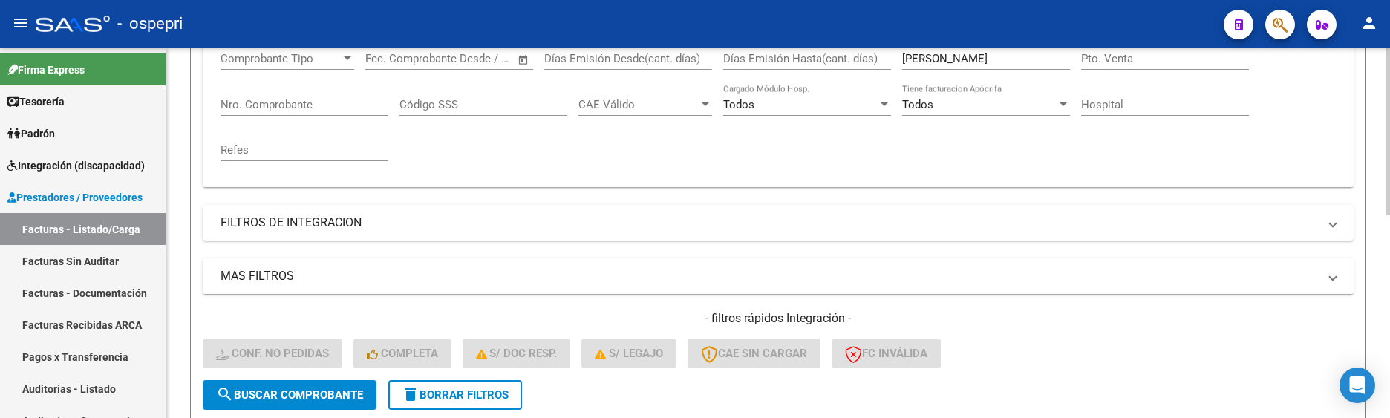
scroll to position [188, 0]
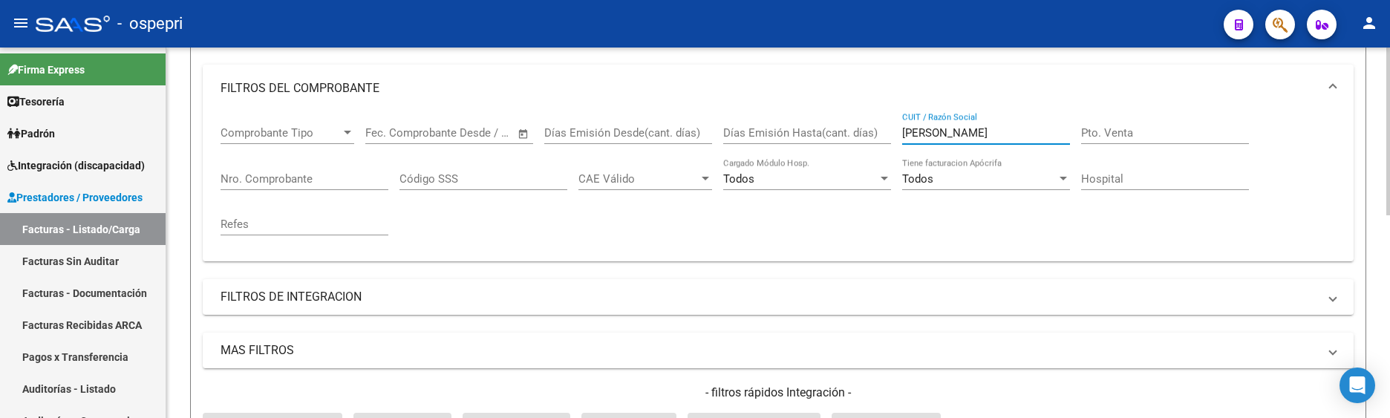
drag, startPoint x: 998, startPoint y: 137, endPoint x: 899, endPoint y: 137, distance: 98.7
click at [899, 137] on div "Comprobante Tipo Comprobante Tipo Start date – End date Fec. Comprobante Desde …" at bounding box center [777, 180] width 1115 height 137
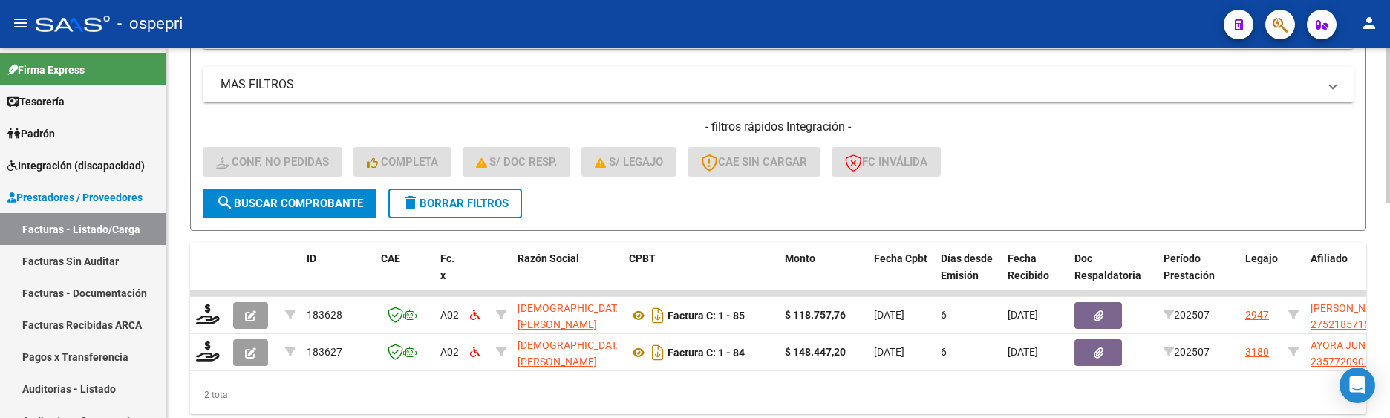
scroll to position [508, 0]
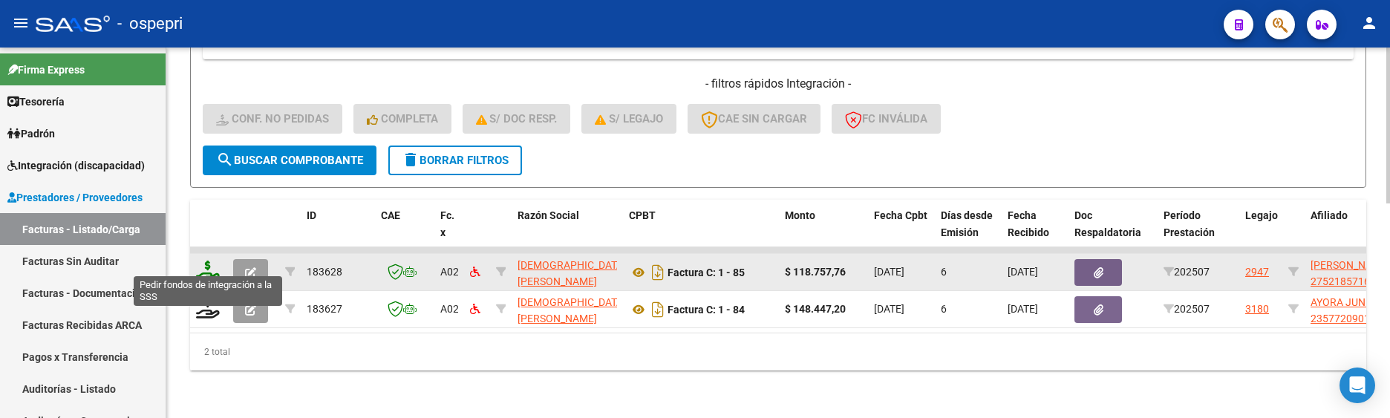
type input "[PERSON_NAME]"
click at [212, 268] on icon at bounding box center [208, 271] width 24 height 21
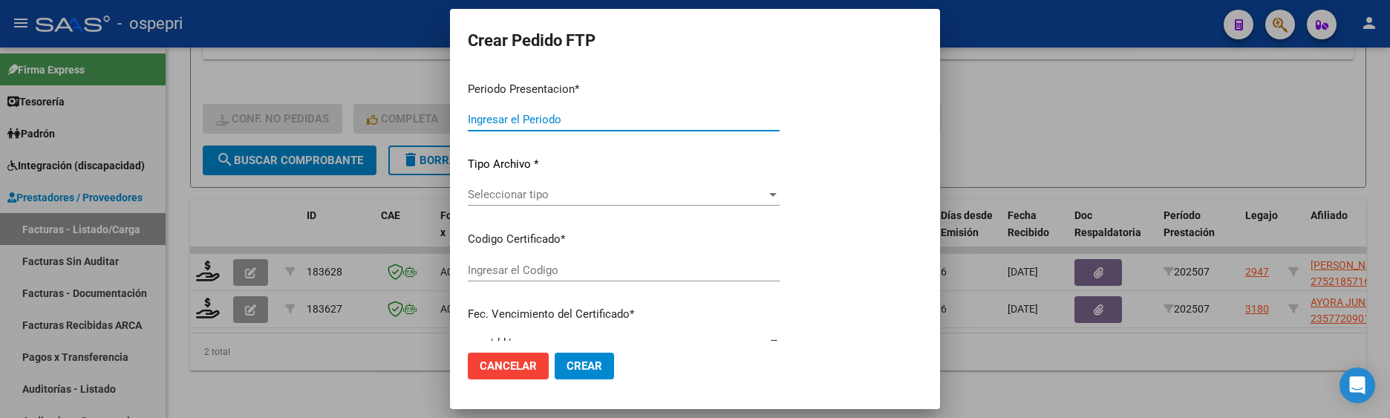
type input "202507"
type input "$ 118.757,76"
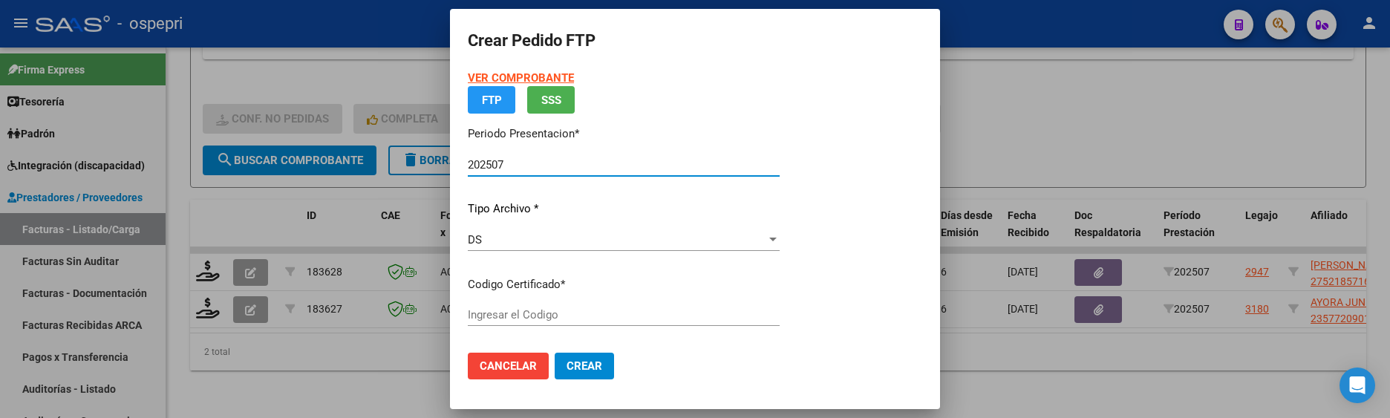
type input "ARG01000521857162023032720280327NQN10083"
type input "[DATE]"
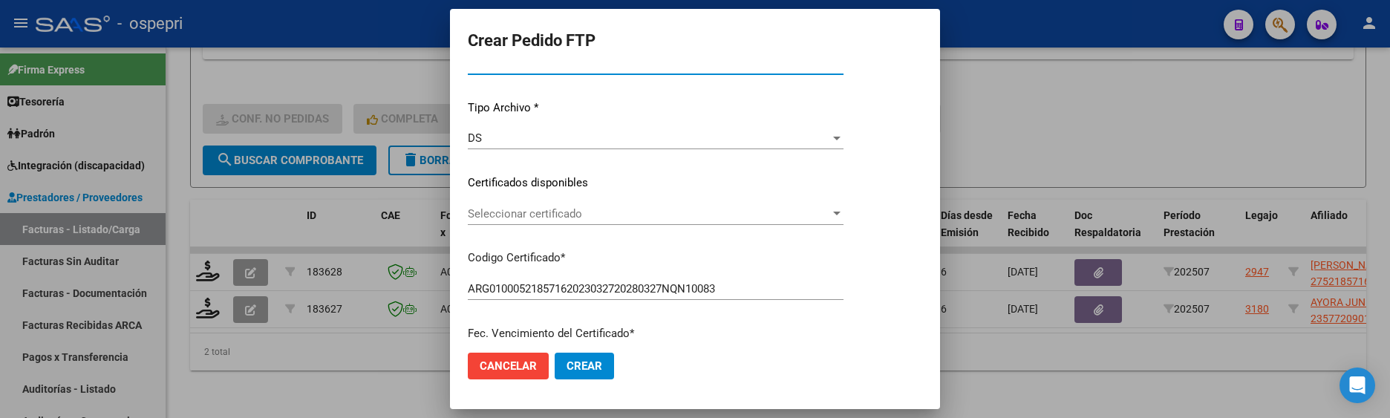
scroll to position [148, 0]
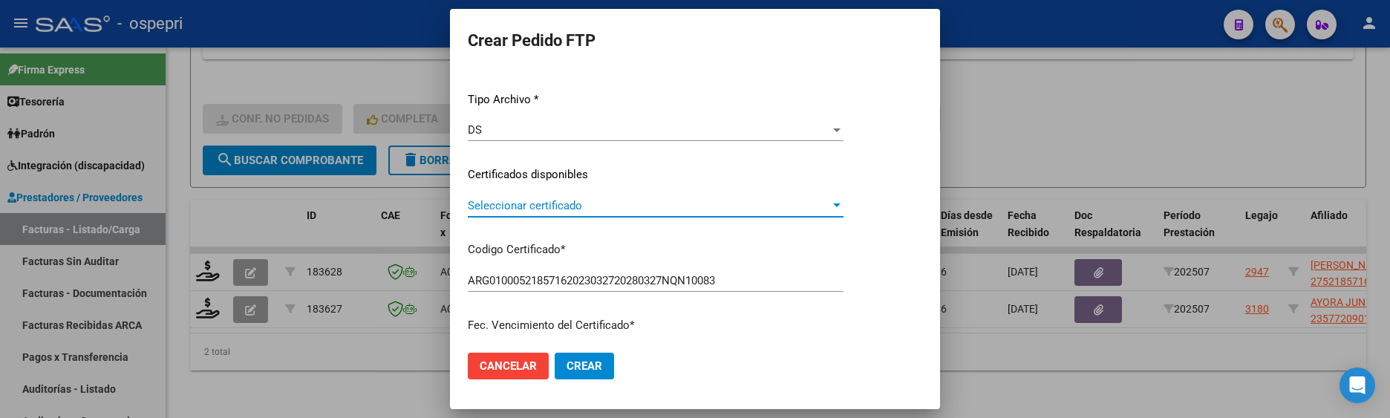
click at [843, 206] on div at bounding box center [836, 206] width 13 height 12
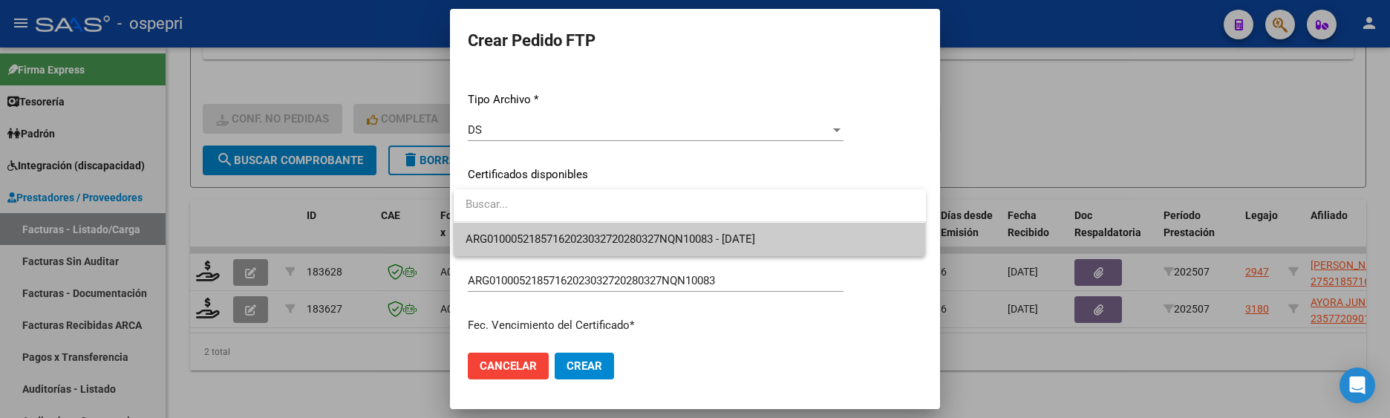
click at [822, 242] on span "ARG01000521857162023032720280327NQN10083 - [DATE]" at bounding box center [689, 239] width 448 height 33
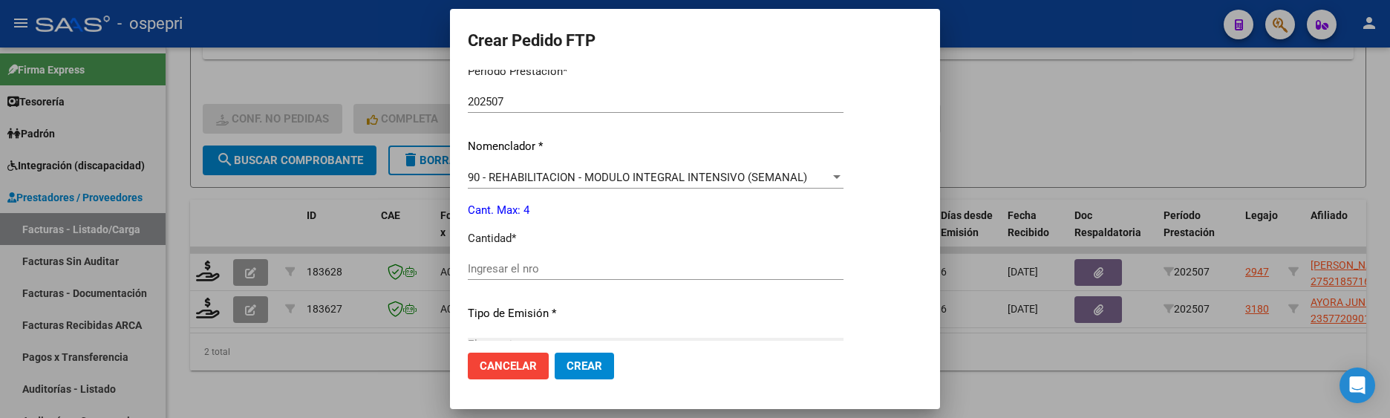
scroll to position [520, 0]
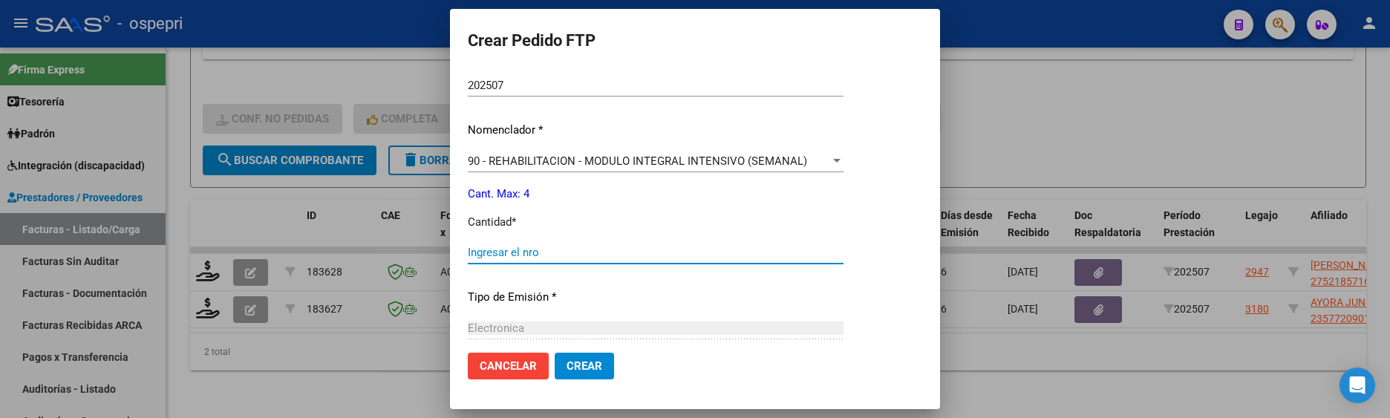
click at [606, 252] on input "Ingresar el nro" at bounding box center [656, 252] width 376 height 13
type input "4"
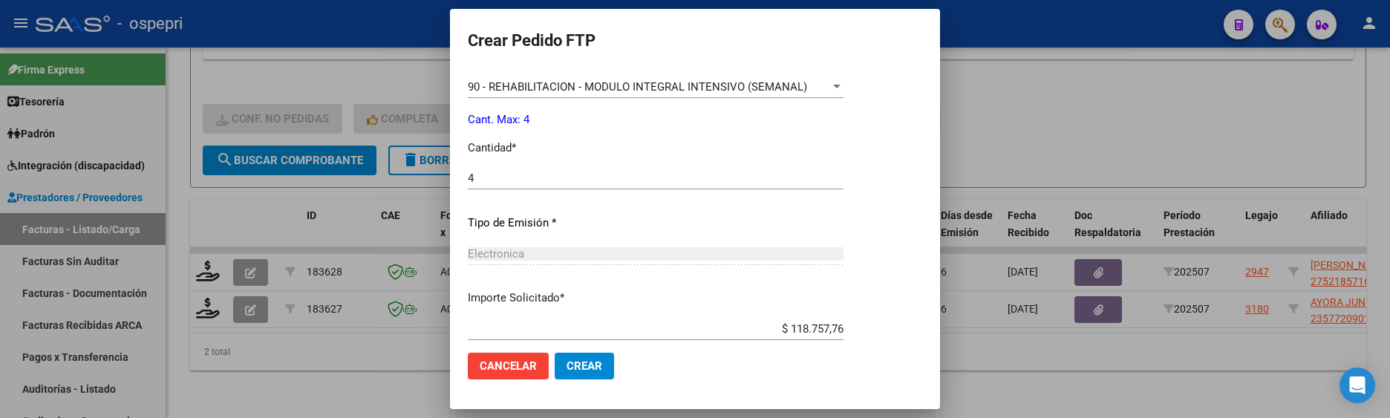
scroll to position [681, 0]
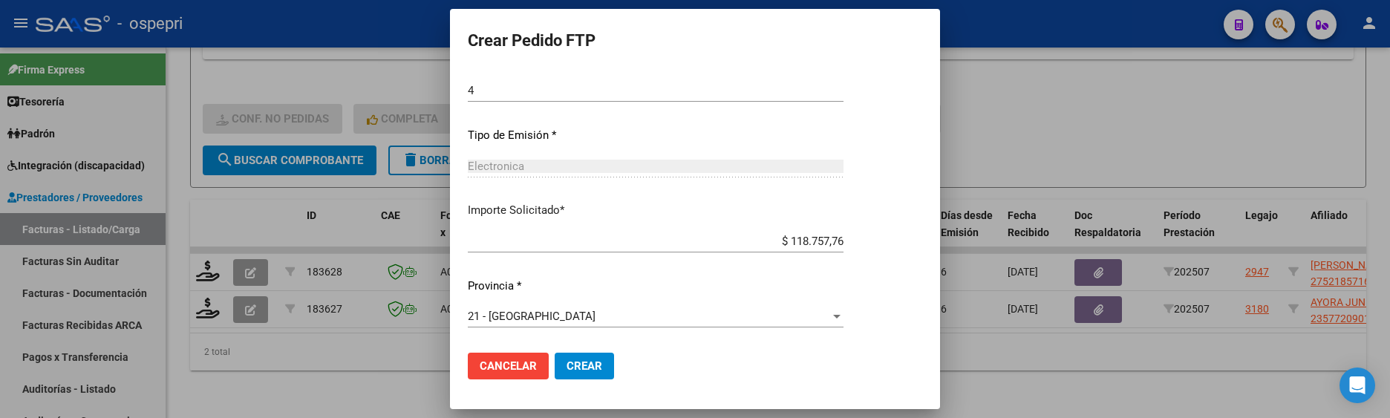
click at [586, 360] on span "Crear" at bounding box center [584, 365] width 36 height 13
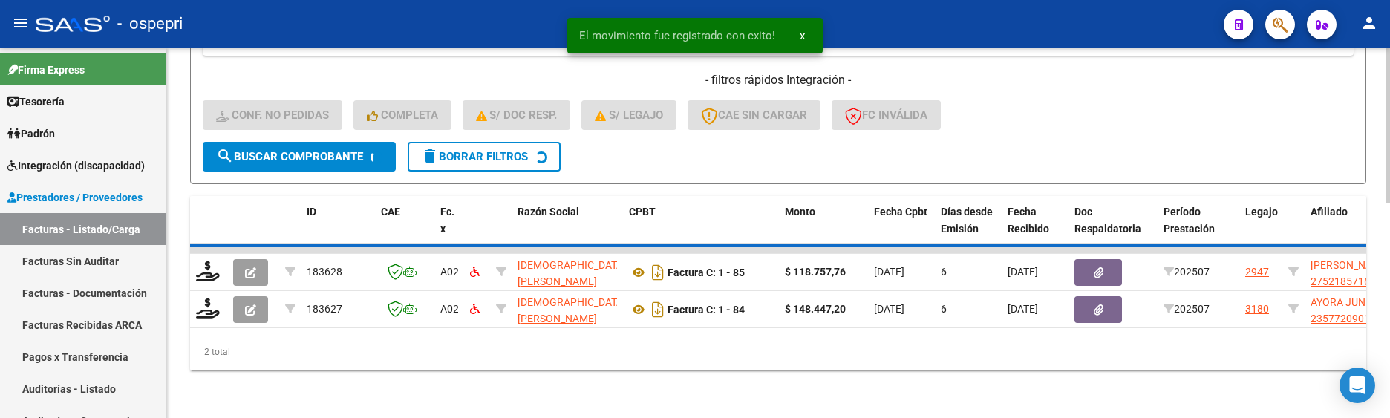
scroll to position [471, 0]
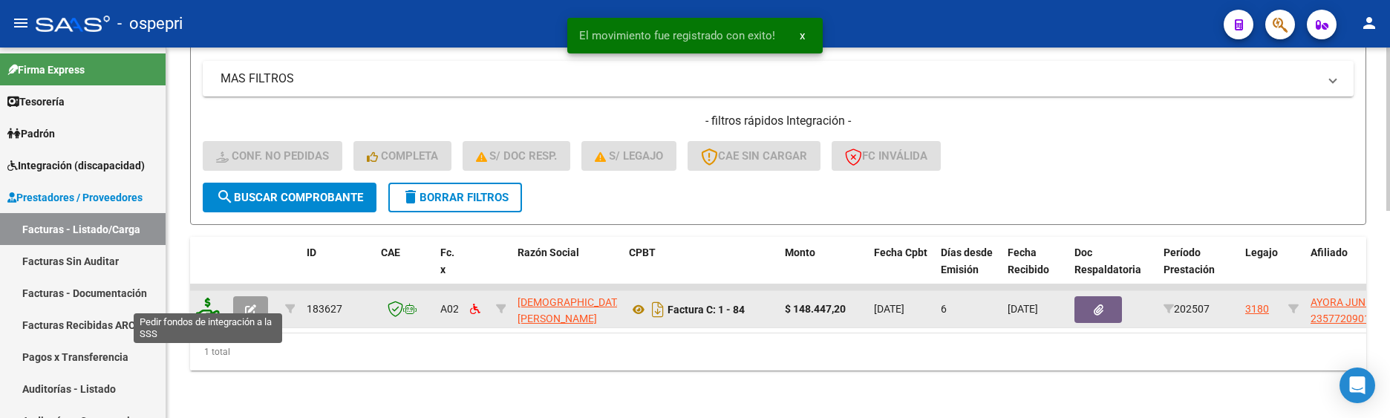
click at [208, 300] on icon at bounding box center [208, 308] width 24 height 21
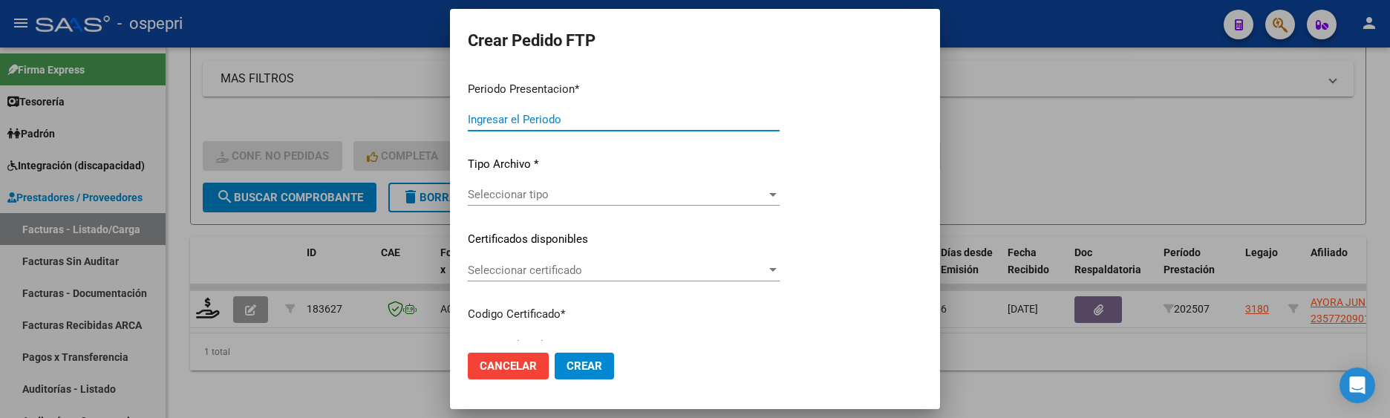
type input "202507"
type input "$ 148.447,20"
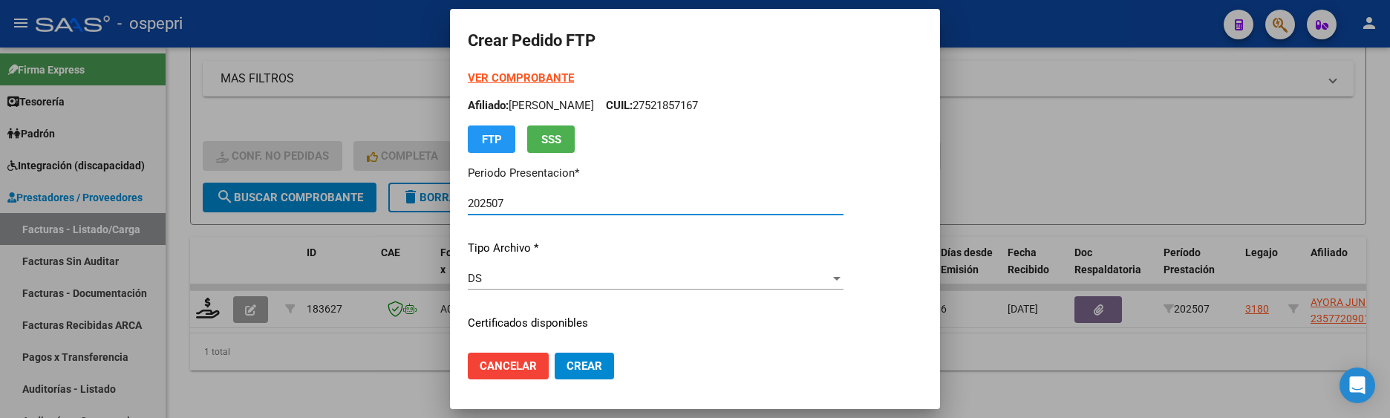
type input "23577209014"
type input "[DATE]"
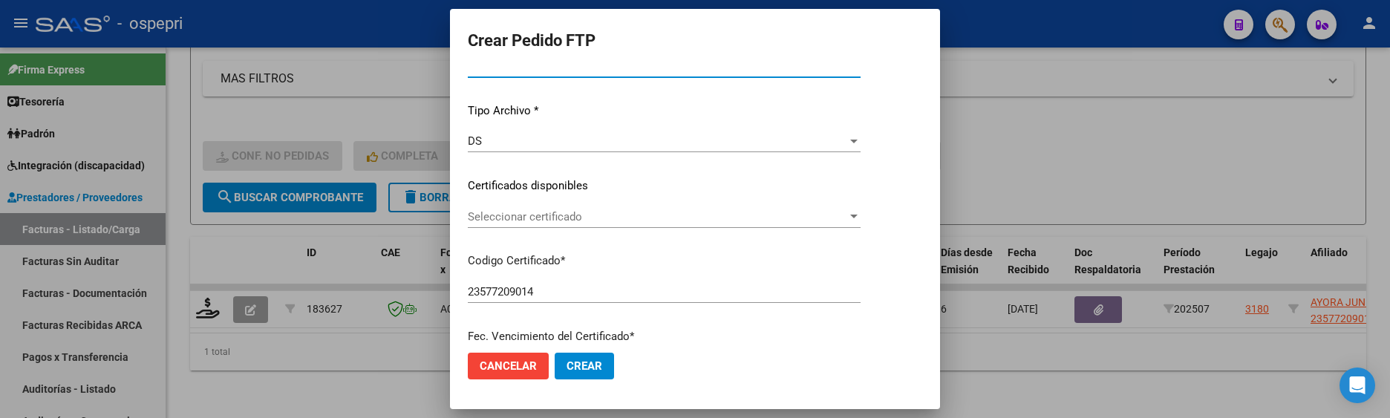
scroll to position [148, 0]
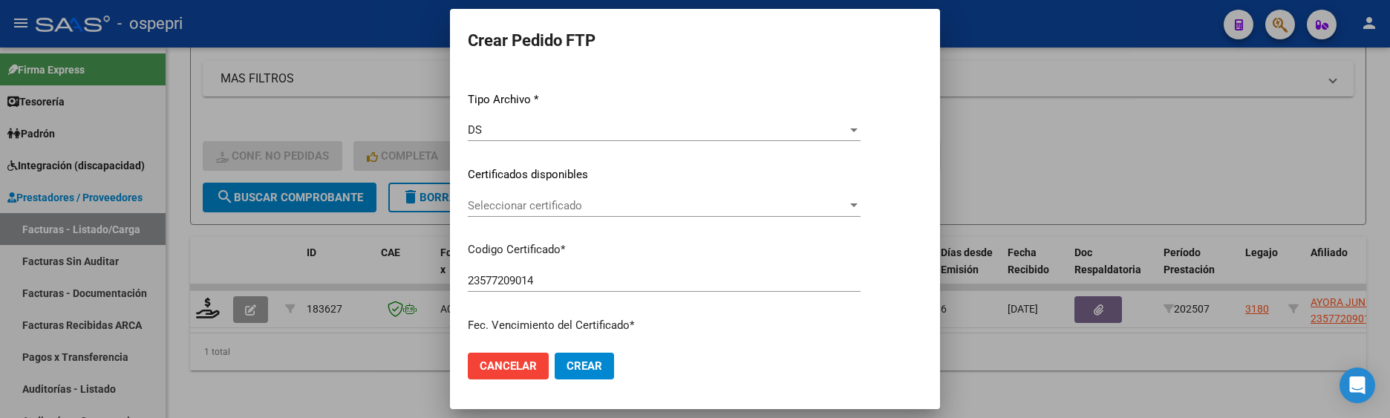
click at [860, 200] on div at bounding box center [853, 206] width 13 height 12
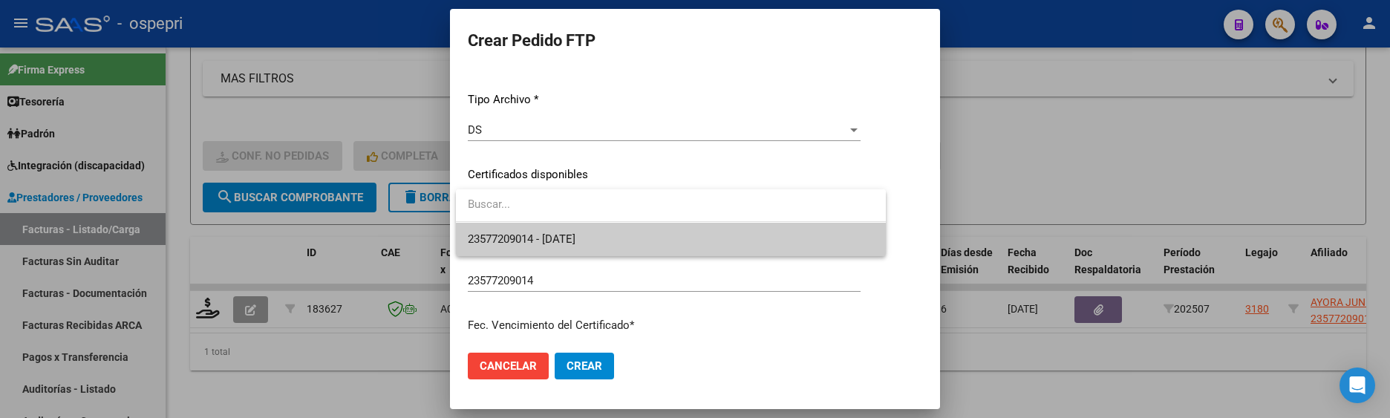
click at [685, 243] on span "23577209014 - [DATE]" at bounding box center [671, 239] width 406 height 33
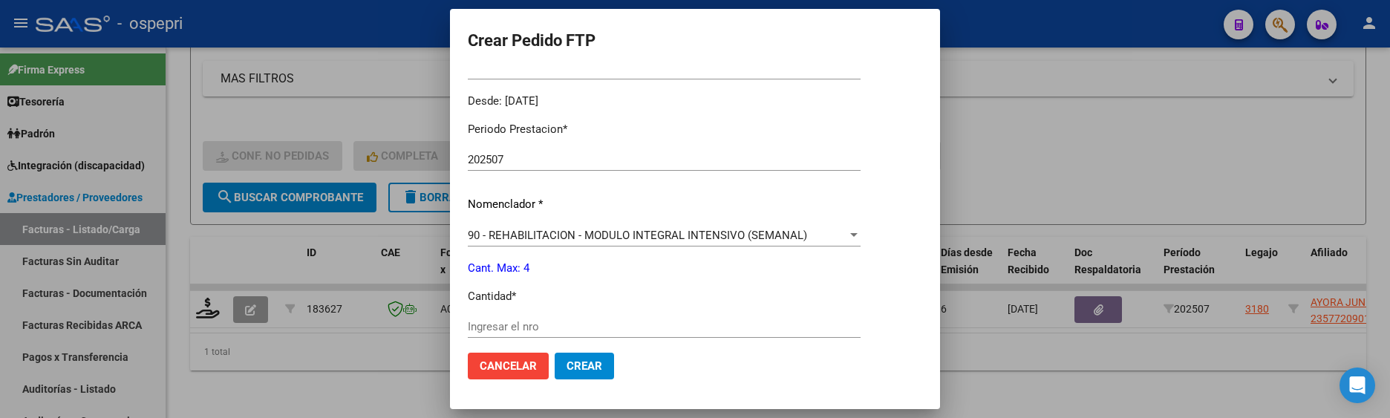
scroll to position [520, 0]
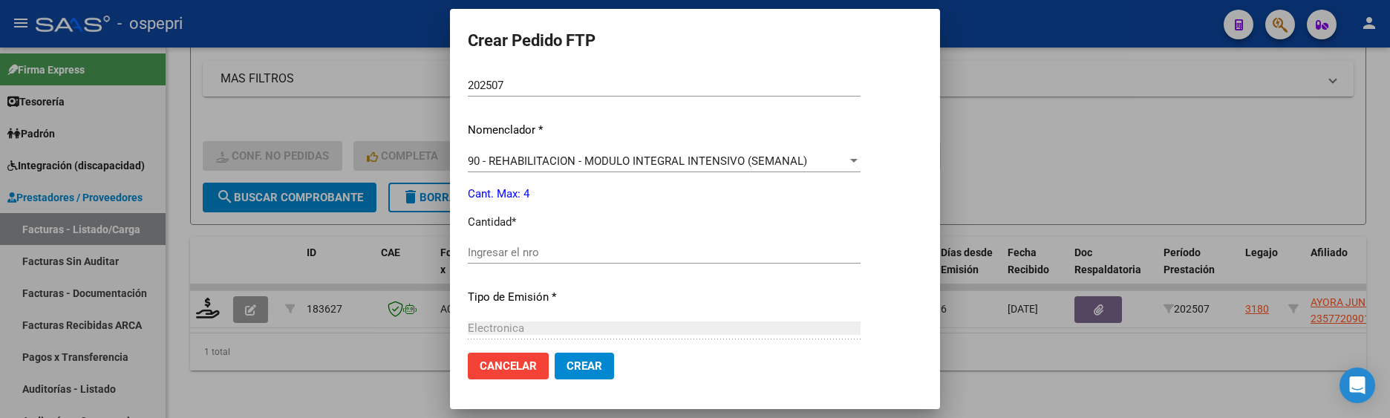
click at [609, 249] on input "Ingresar el nro" at bounding box center [664, 252] width 393 height 13
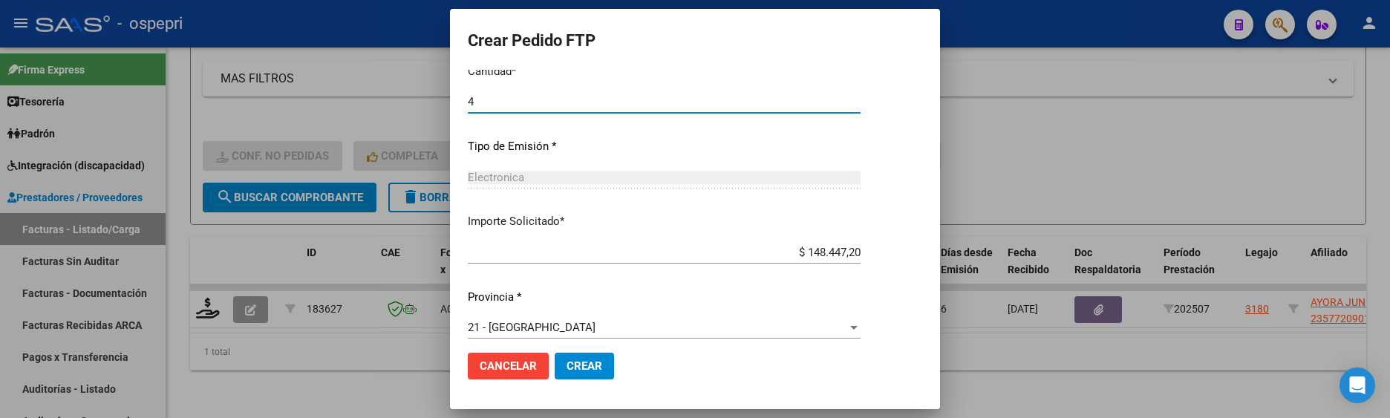
scroll to position [681, 0]
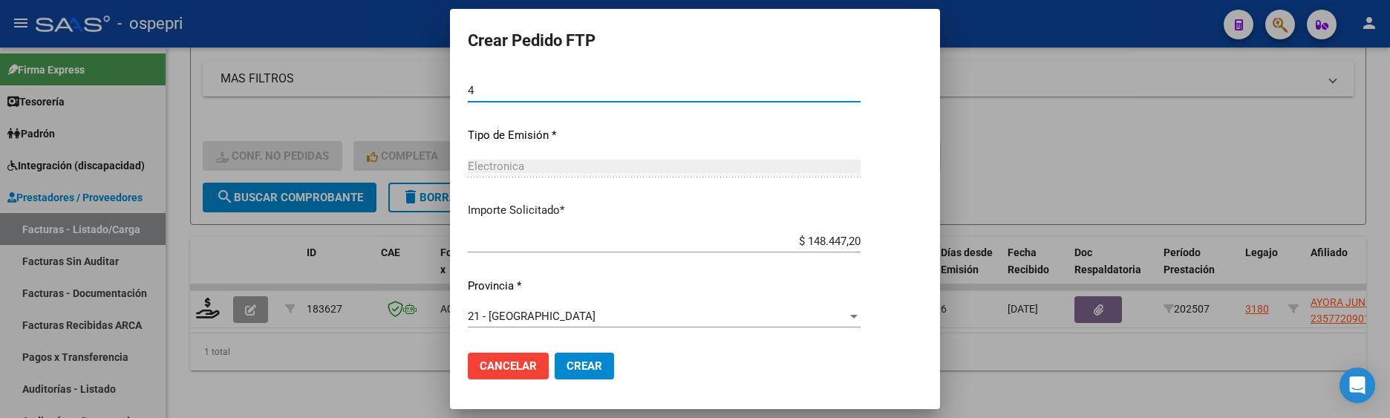
type input "4"
click at [588, 370] on span "Crear" at bounding box center [584, 365] width 36 height 13
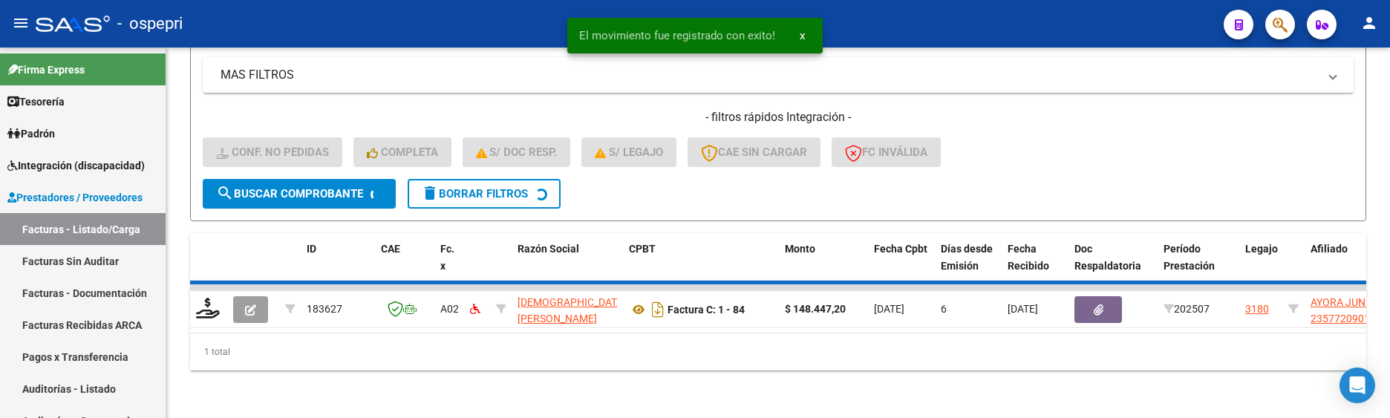
scroll to position [448, 0]
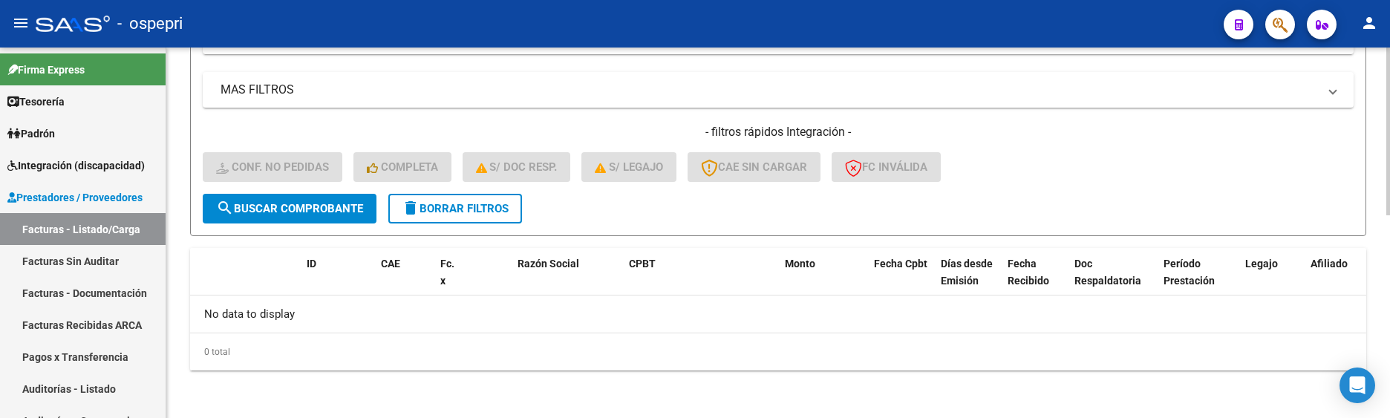
click at [1056, 183] on div "- filtros rápidos Integración - Conf. no pedidas Completa S/ Doc Resp. S/ legaj…" at bounding box center [778, 159] width 1151 height 70
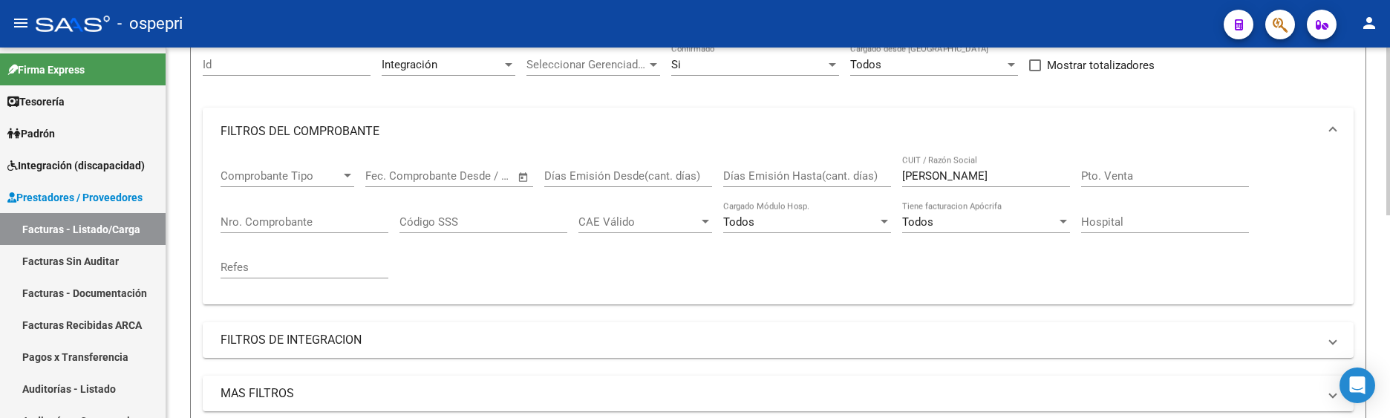
scroll to position [77, 0]
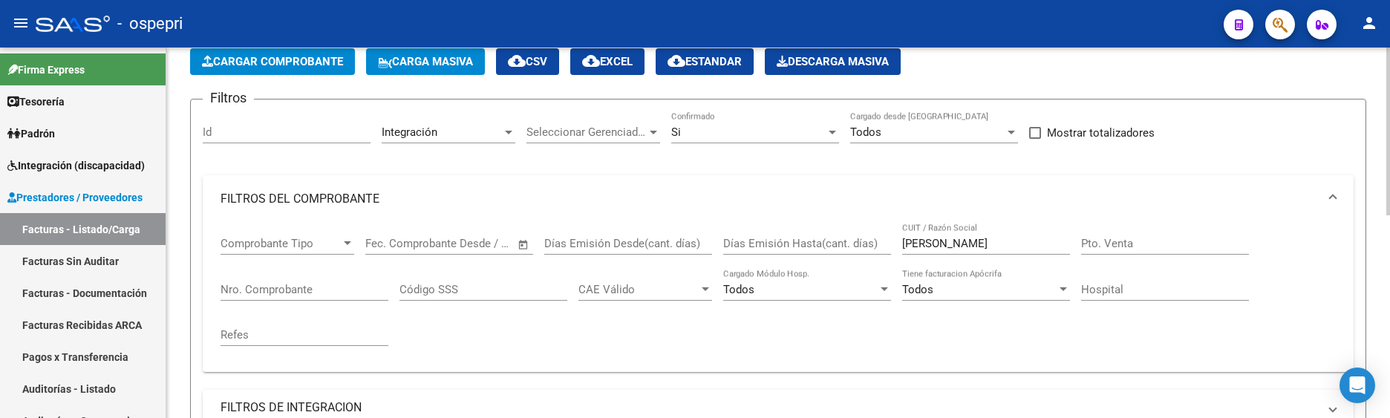
click at [956, 234] on div "grecco CUIT / Razón Social" at bounding box center [986, 239] width 168 height 32
drag, startPoint x: 953, startPoint y: 243, endPoint x: 878, endPoint y: 247, distance: 75.1
click at [878, 247] on div "Comprobante Tipo Comprobante Tipo Start date – End date Fec. Comprobante Desde …" at bounding box center [777, 291] width 1115 height 137
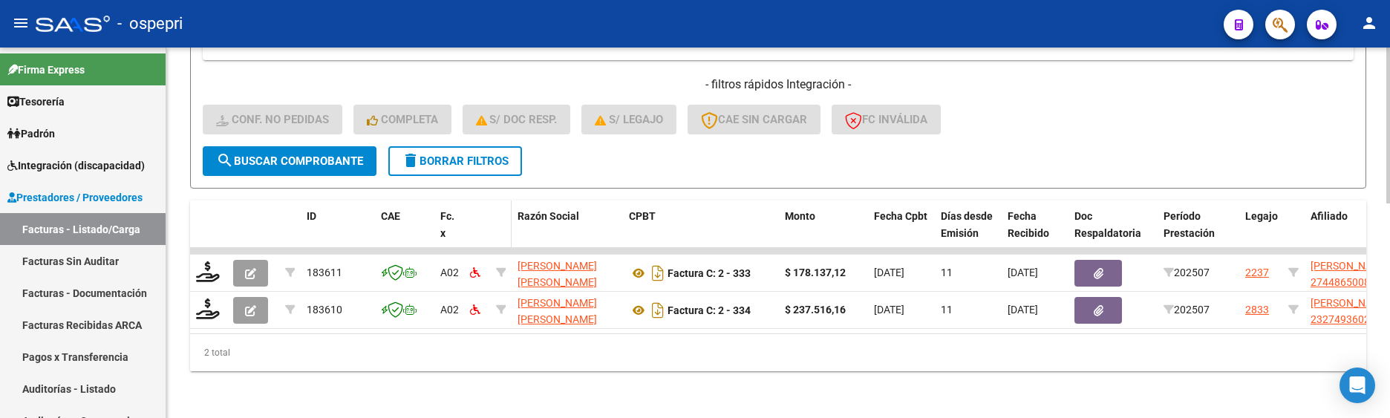
scroll to position [508, 0]
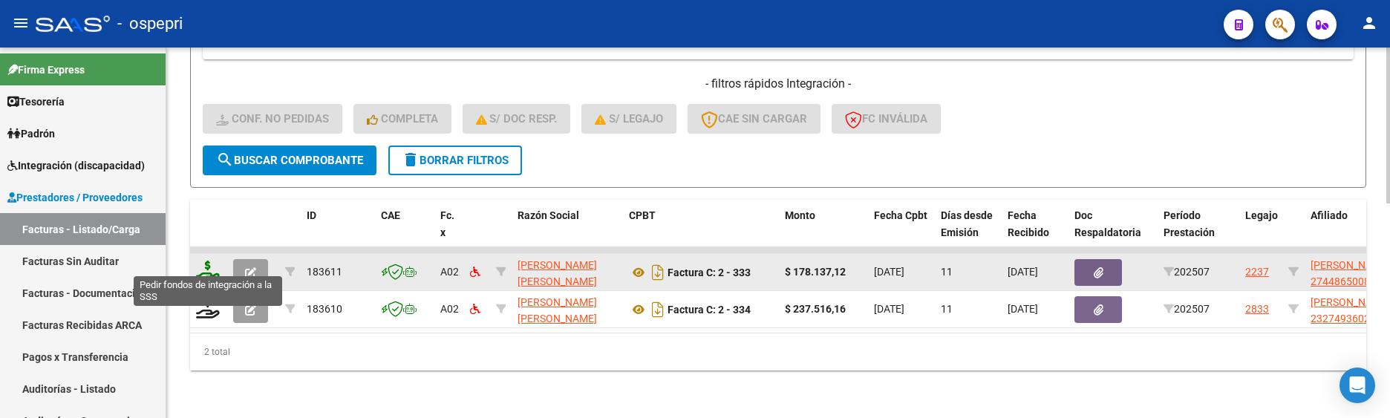
type input "[PERSON_NAME]"
click at [206, 261] on icon at bounding box center [208, 271] width 24 height 21
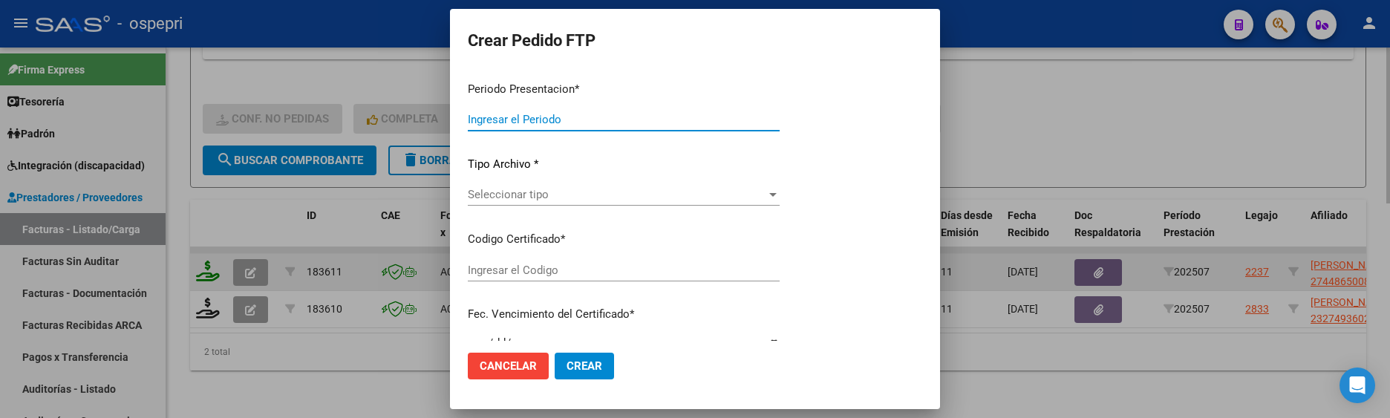
type input "202507"
type input "$ 178.137,12"
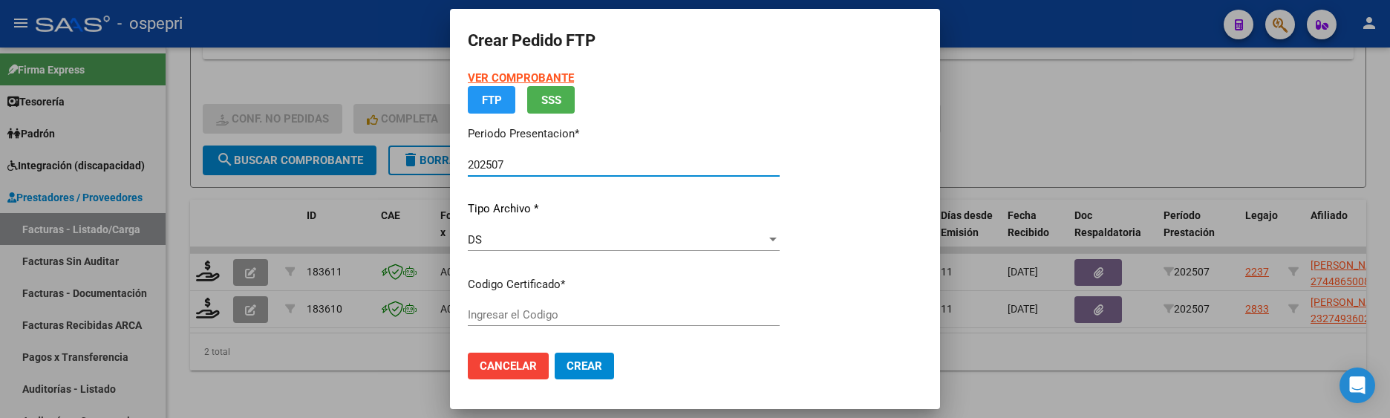
type input "ARG02000448650082018051120280511NQN798"
type input "2028-05-11"
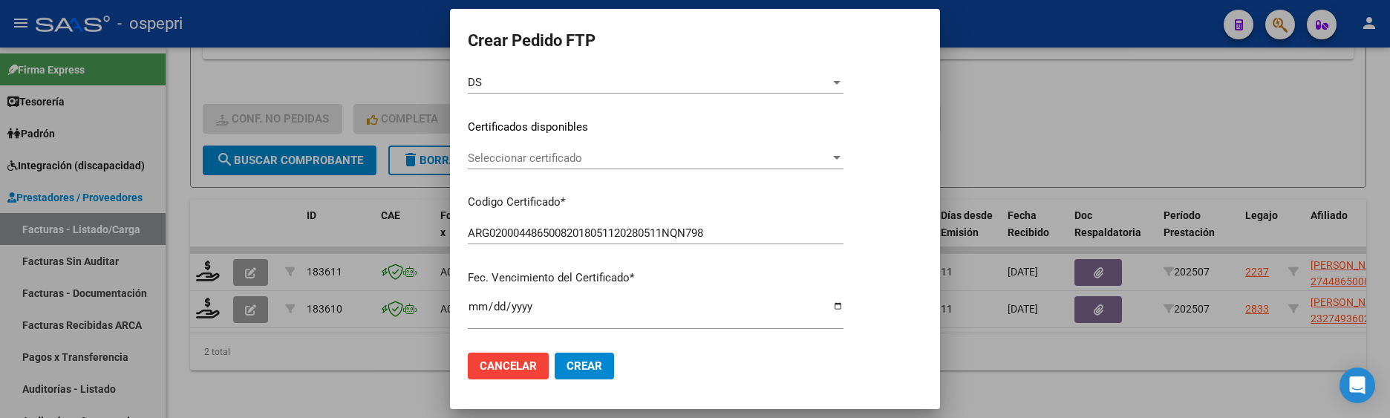
scroll to position [223, 0]
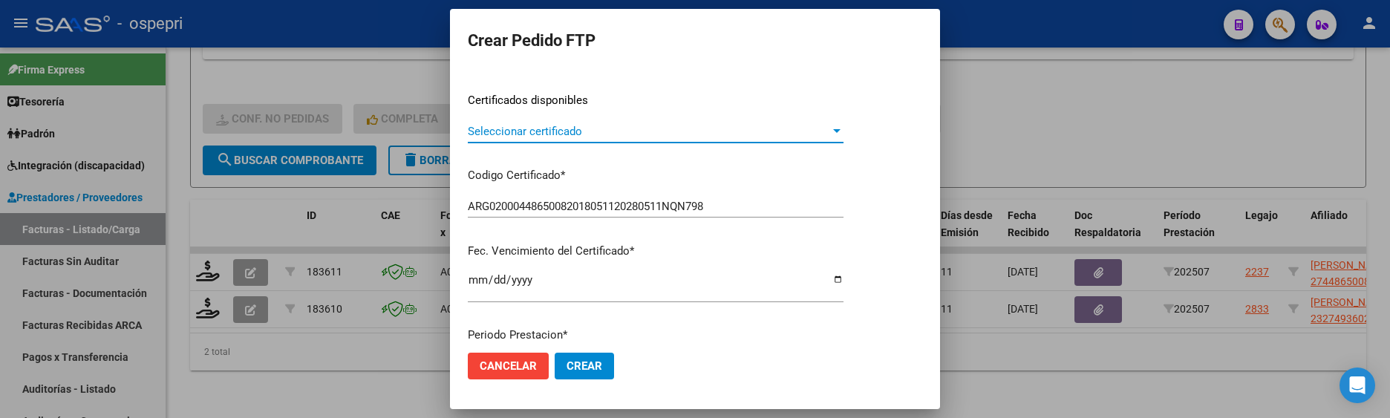
click at [840, 129] on div at bounding box center [836, 131] width 7 height 4
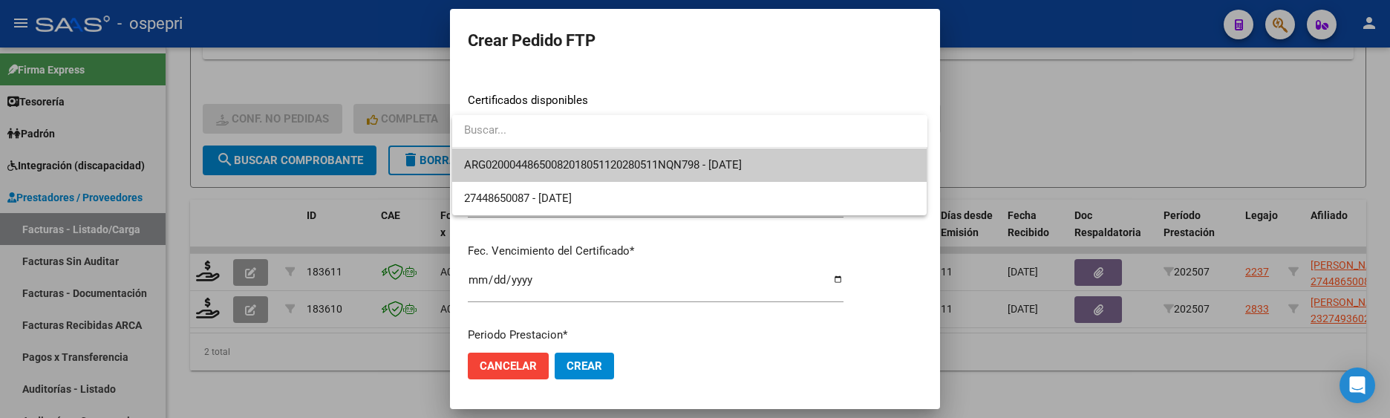
click at [781, 174] on span "ARG02000448650082018051120280511NQN798 - 2028-05-11" at bounding box center [689, 164] width 451 height 33
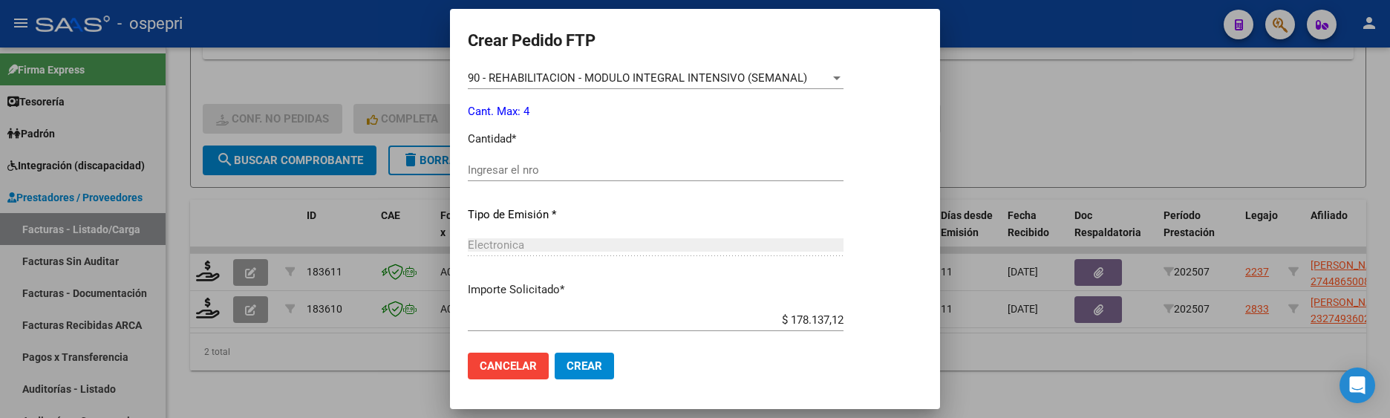
scroll to position [594, 0]
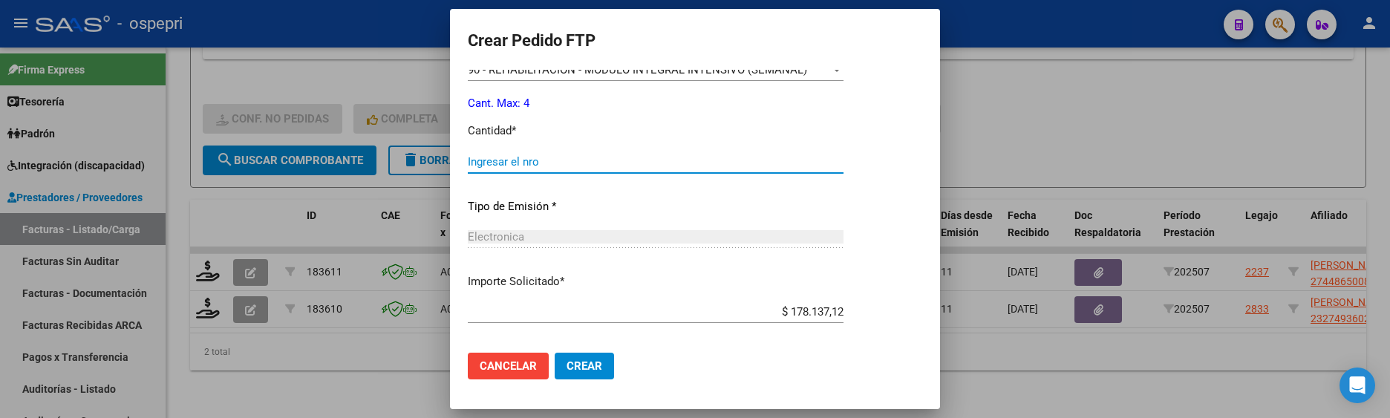
click at [492, 157] on input "Ingresar el nro" at bounding box center [656, 161] width 376 height 13
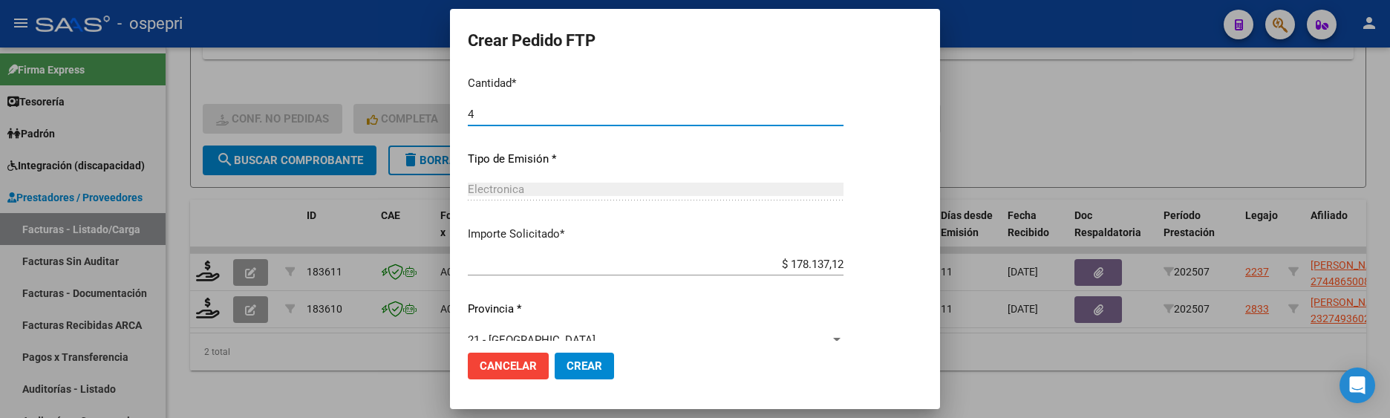
scroll to position [665, 0]
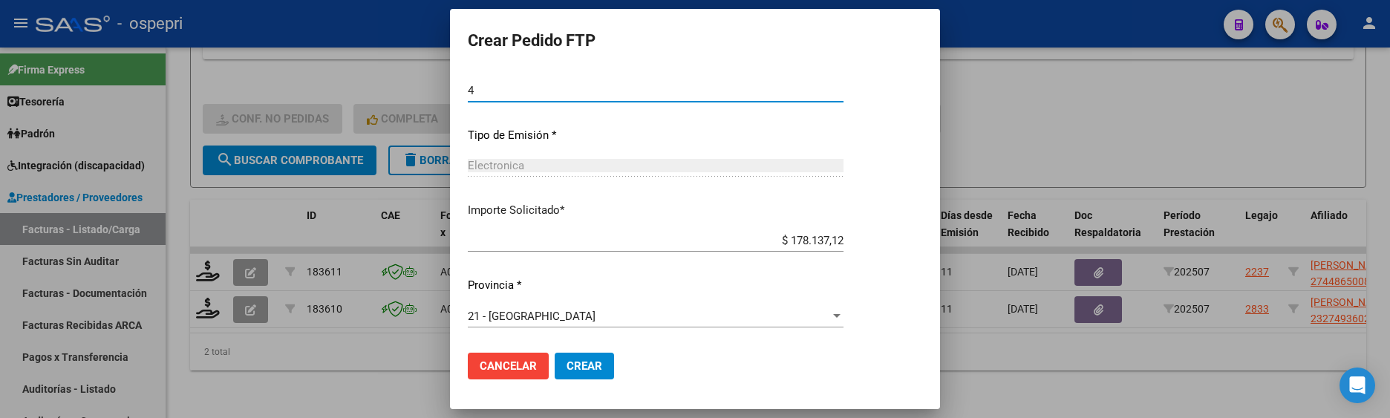
type input "4"
click at [569, 366] on span "Crear" at bounding box center [584, 365] width 36 height 13
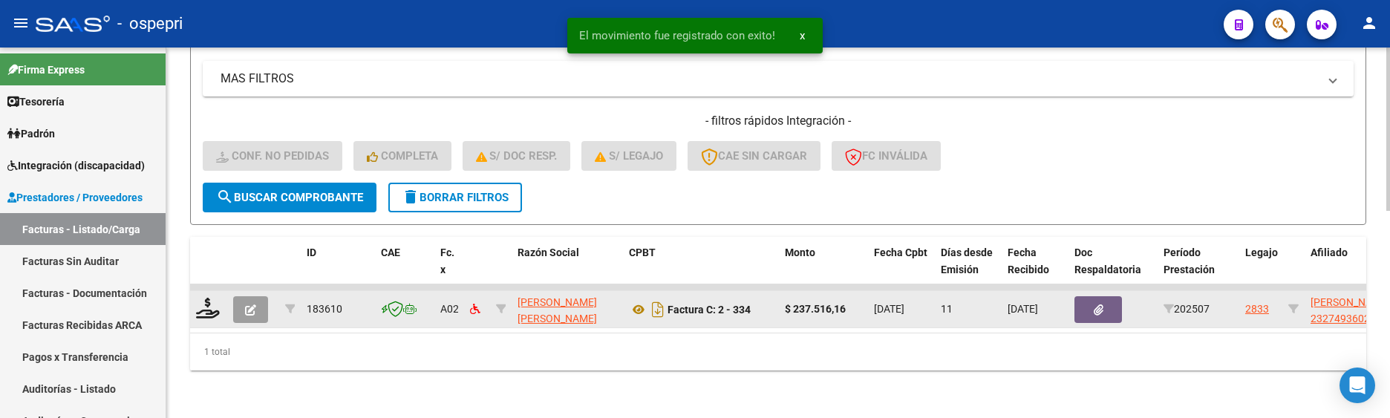
scroll to position [471, 0]
click at [207, 303] on icon at bounding box center [208, 308] width 24 height 21
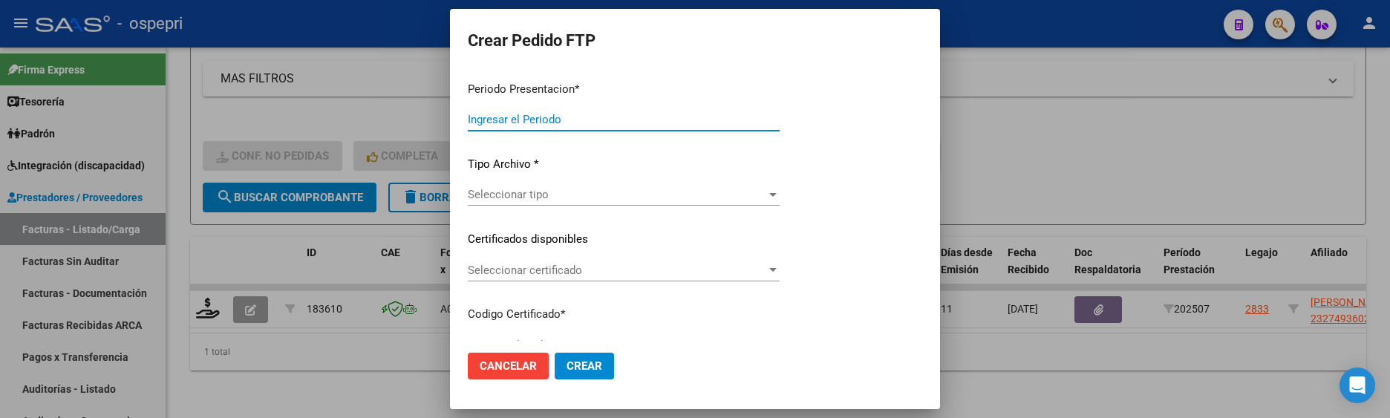
type input "202507"
type input "$ 237.516,16"
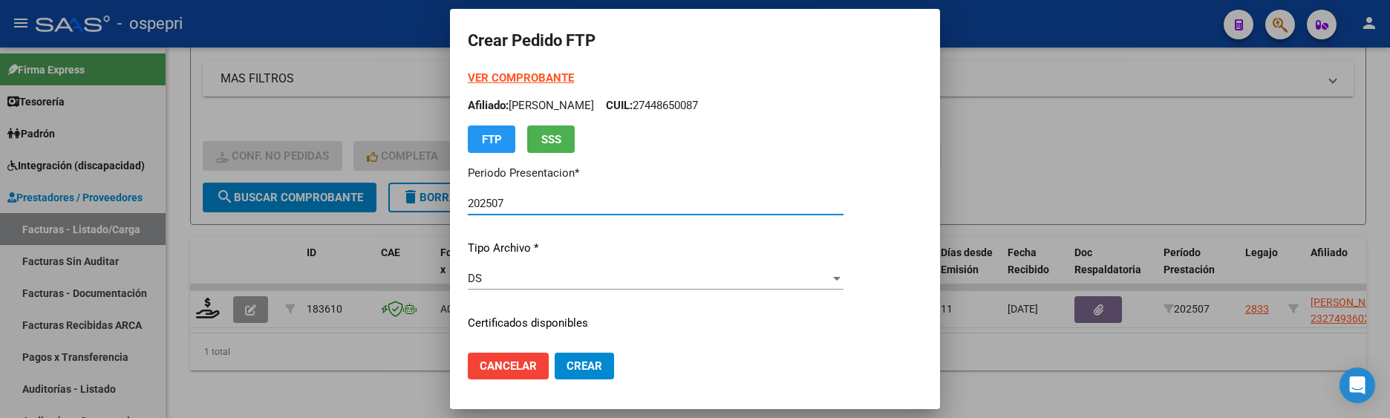
type input "23274936029"
type input "2033-01-05"
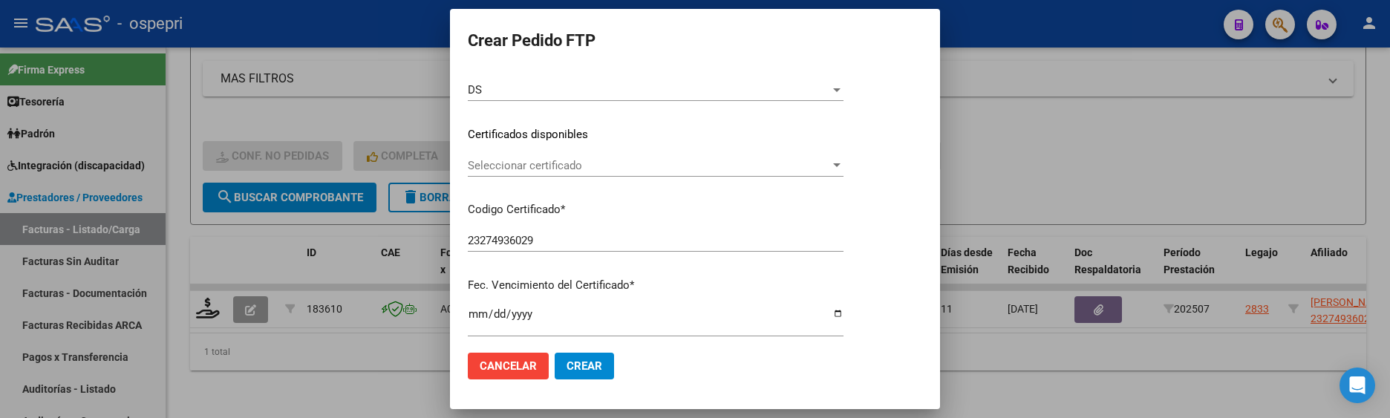
scroll to position [223, 0]
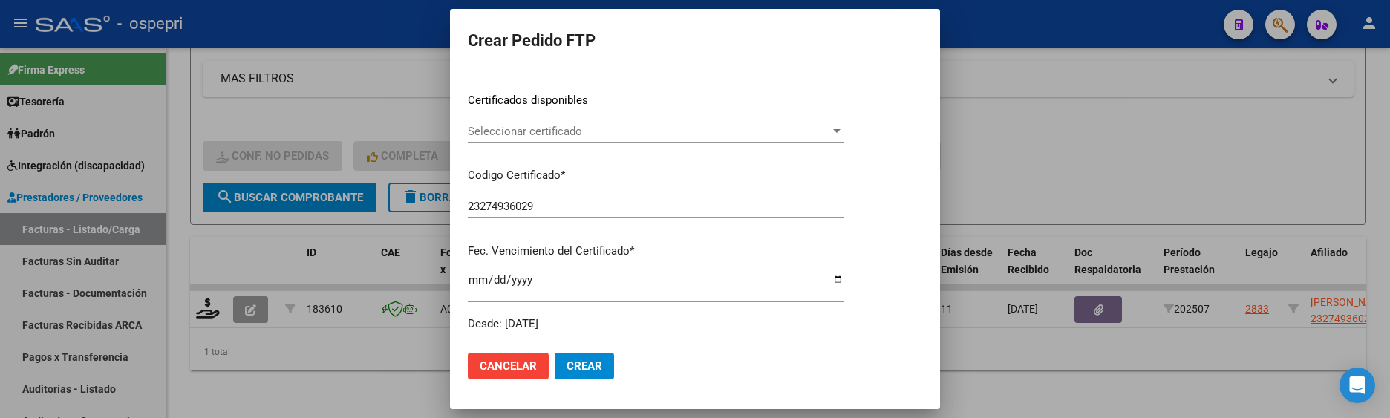
click at [840, 133] on div at bounding box center [836, 131] width 7 height 4
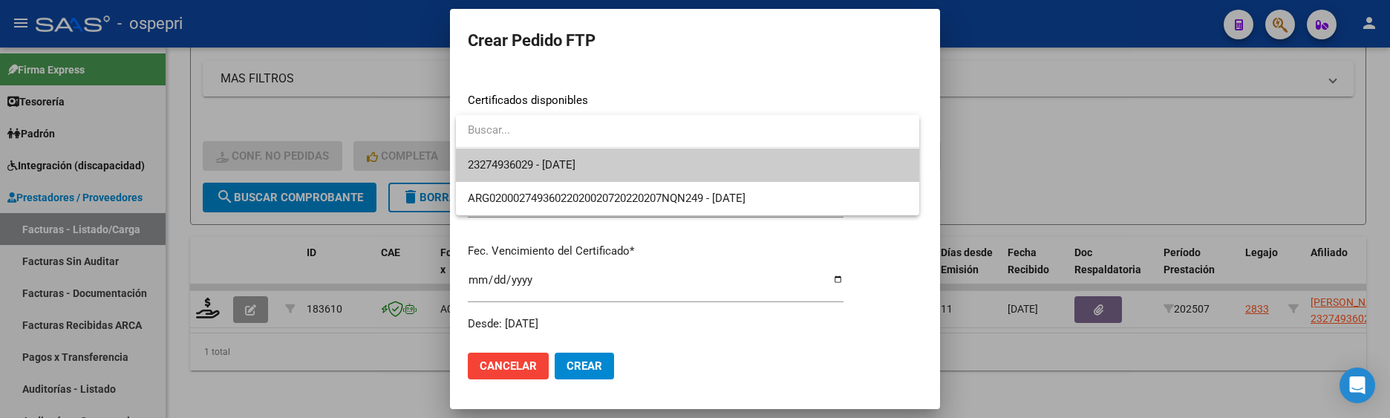
click at [825, 171] on span "23274936029 - 2033-01-05" at bounding box center [687, 164] width 439 height 33
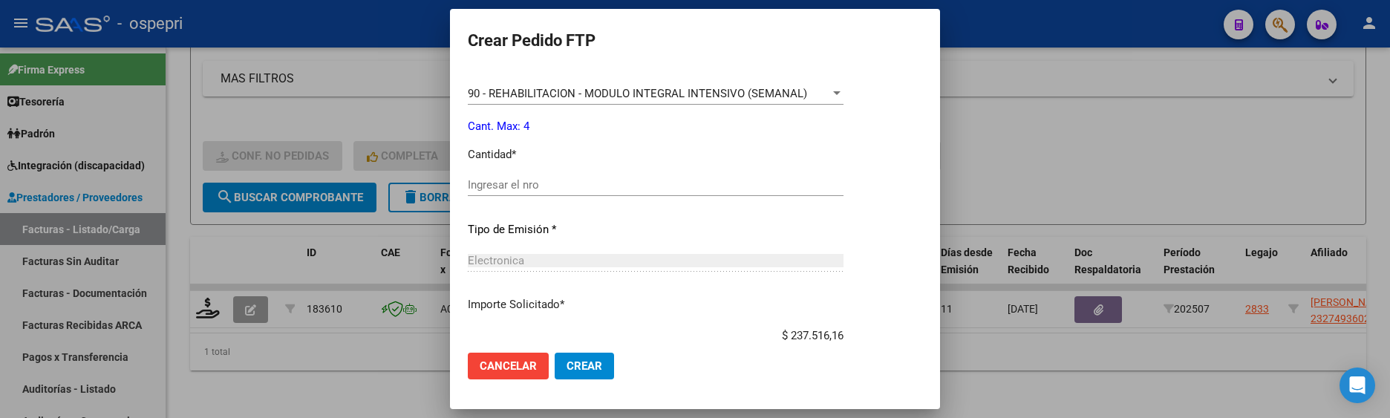
scroll to position [594, 0]
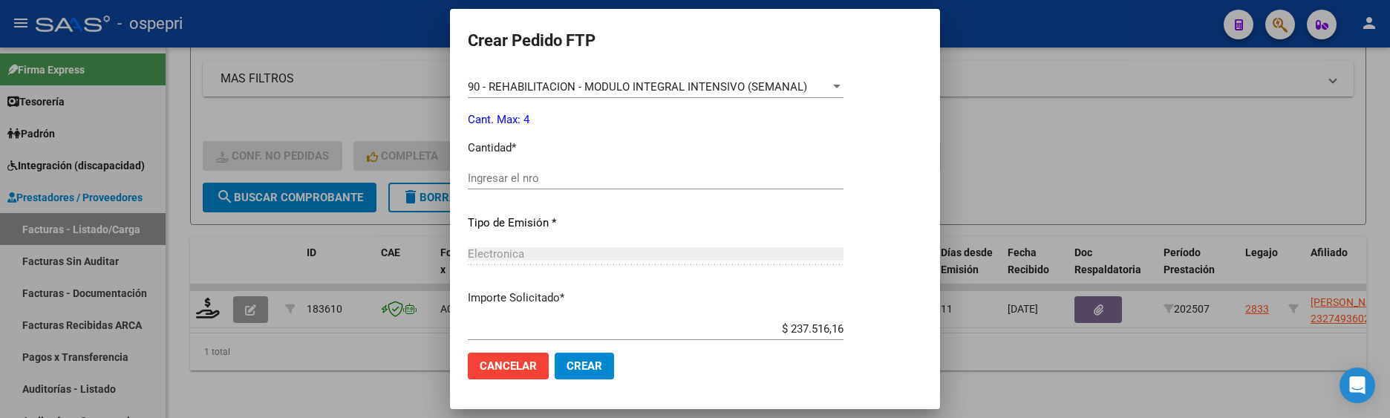
click at [552, 174] on input "Ingresar el nro" at bounding box center [656, 177] width 376 height 13
type input "4"
click at [586, 364] on span "Crear" at bounding box center [584, 365] width 36 height 13
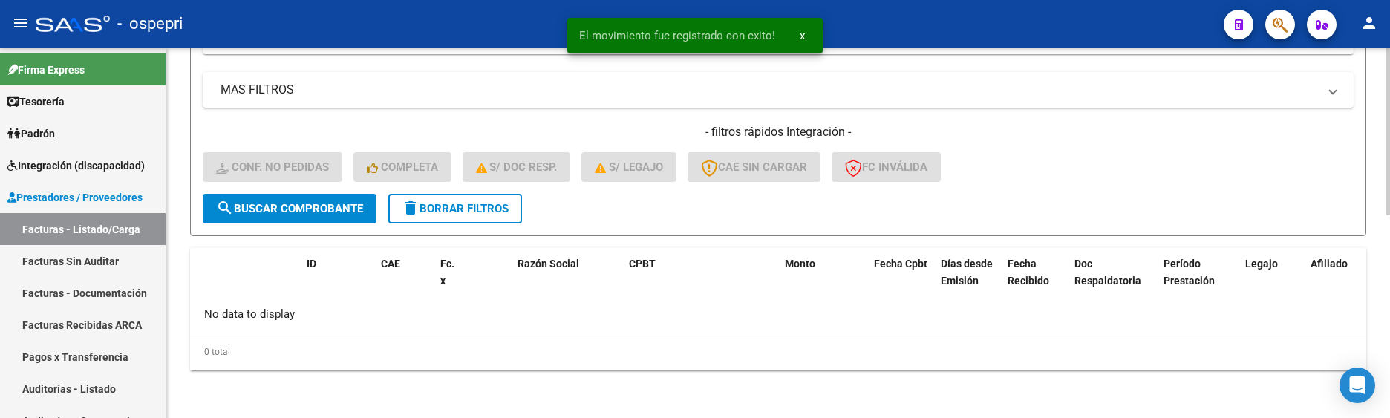
scroll to position [448, 0]
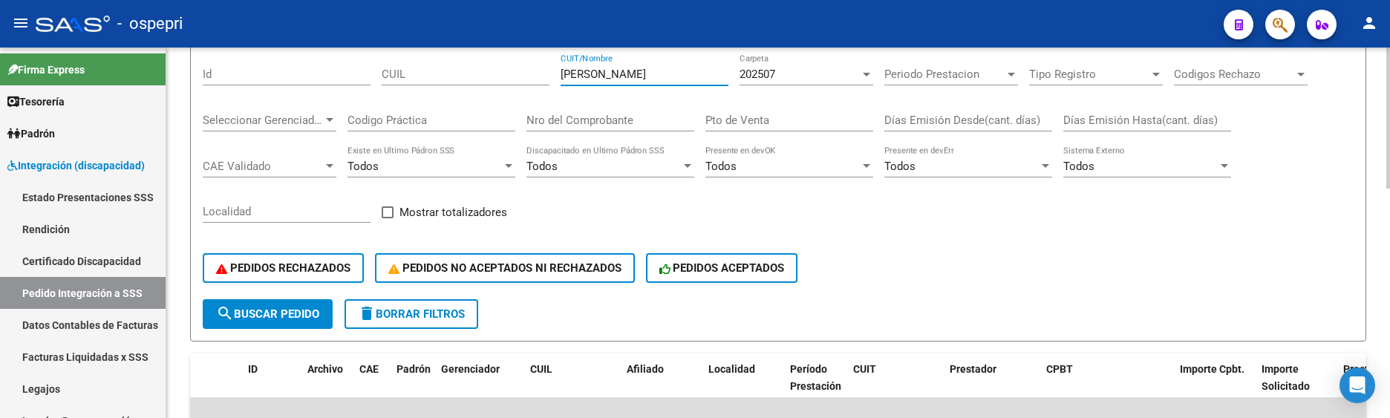
scroll to position [44, 0]
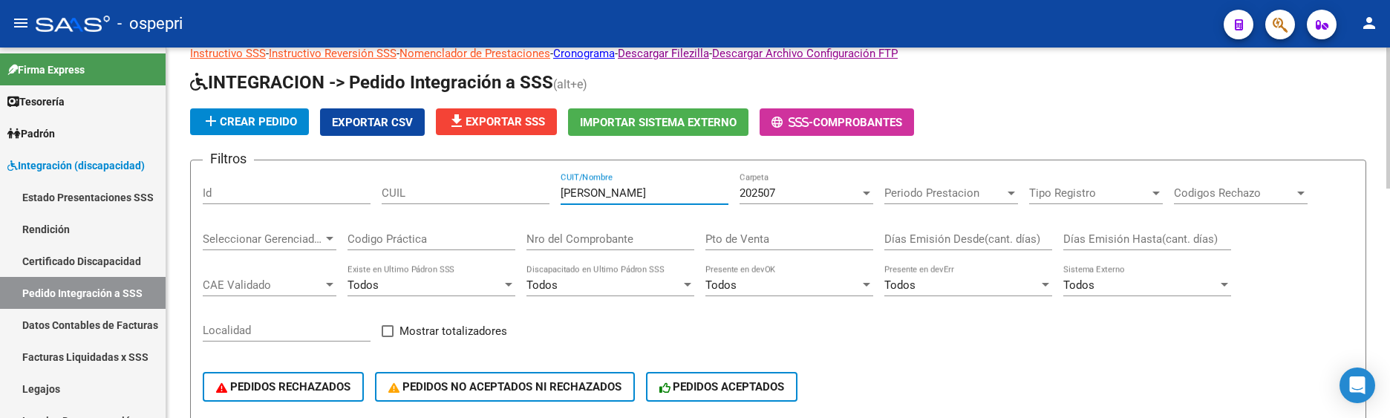
drag, startPoint x: 672, startPoint y: 190, endPoint x: 550, endPoint y: 192, distance: 121.7
click at [550, 192] on div "Filtros Id CUIL [PERSON_NAME] CUIT/Nombre 202507 Carpeta Periodo Prestacion Per…" at bounding box center [778, 295] width 1151 height 246
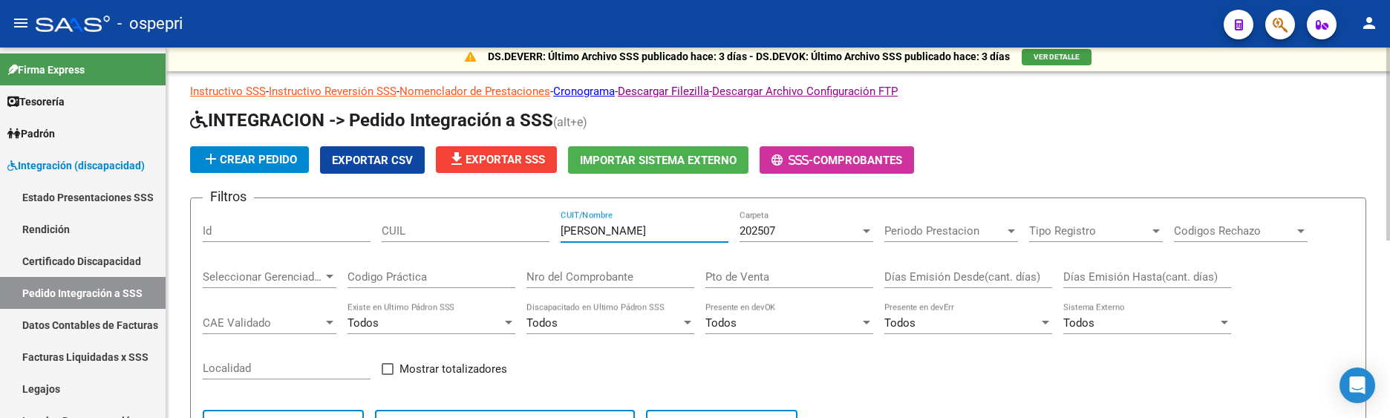
scroll to position [0, 0]
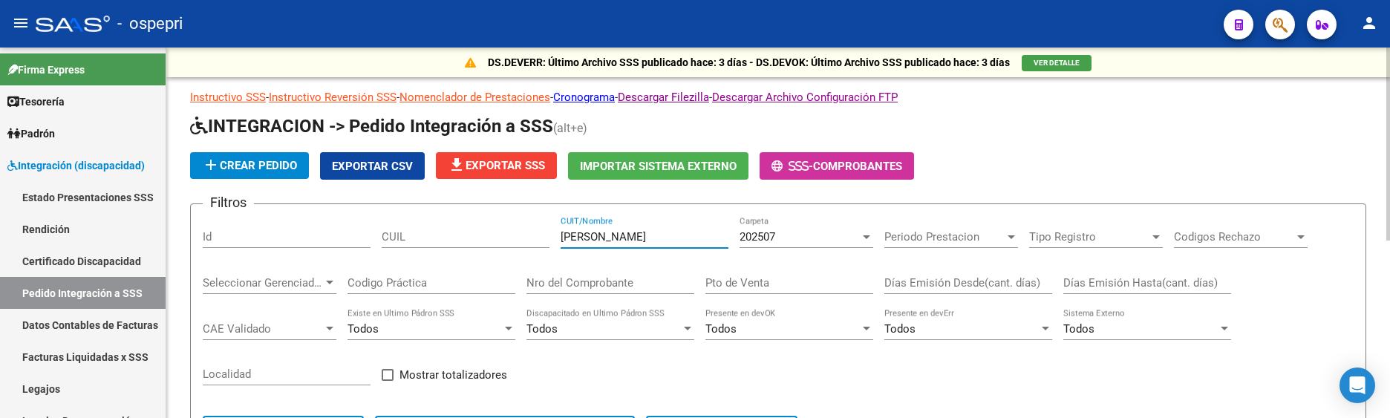
drag, startPoint x: 614, startPoint y: 232, endPoint x: 545, endPoint y: 232, distance: 69.0
click at [545, 232] on div "Filtros Id CUIL [PERSON_NAME] CUIT/Nombre 202507 Carpeta Periodo Prestacion Per…" at bounding box center [778, 339] width 1151 height 246
drag, startPoint x: 634, startPoint y: 239, endPoint x: 546, endPoint y: 240, distance: 88.3
click at [546, 240] on div "Filtros Id CUIL [PERSON_NAME] CUIT/Nombre 202507 Carpeta Periodo Prestacion Per…" at bounding box center [778, 339] width 1151 height 246
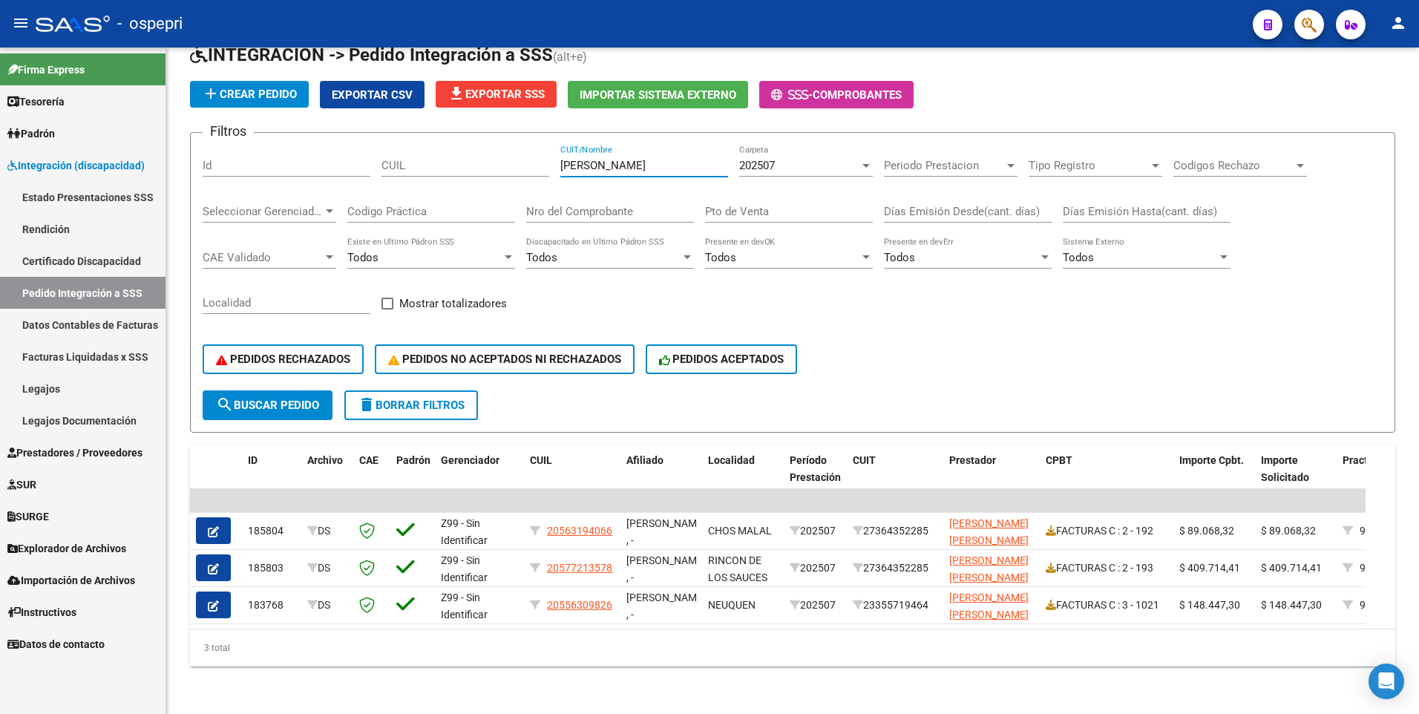
scroll to position [82, 0]
drag, startPoint x: 622, startPoint y: 153, endPoint x: 553, endPoint y: 155, distance: 69.1
click at [554, 155] on div "Filtros Id CUIL [PERSON_NAME] CUIT/Nombre 202507 Carpeta Periodo Prestacion Per…" at bounding box center [793, 268] width 1180 height 246
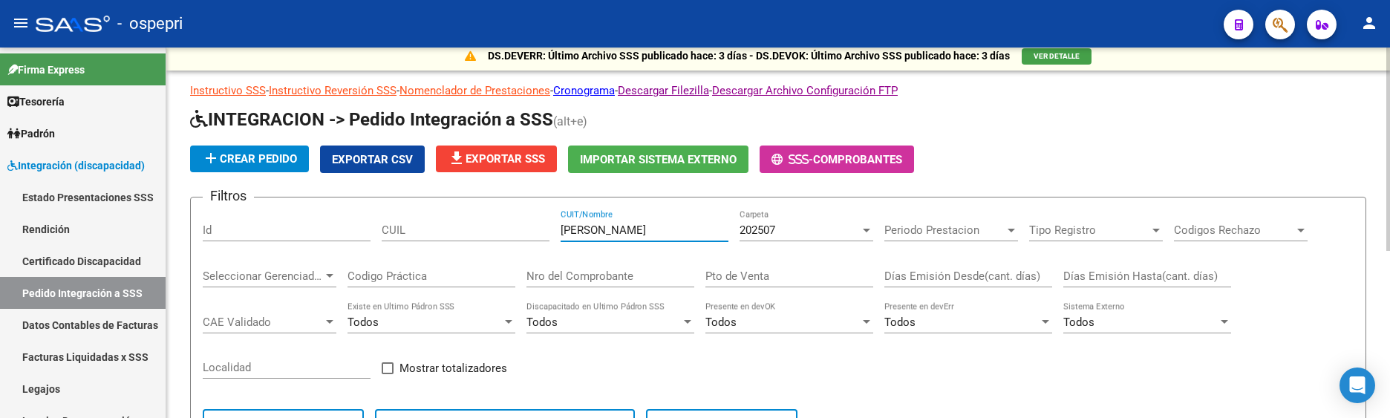
scroll to position [0, 0]
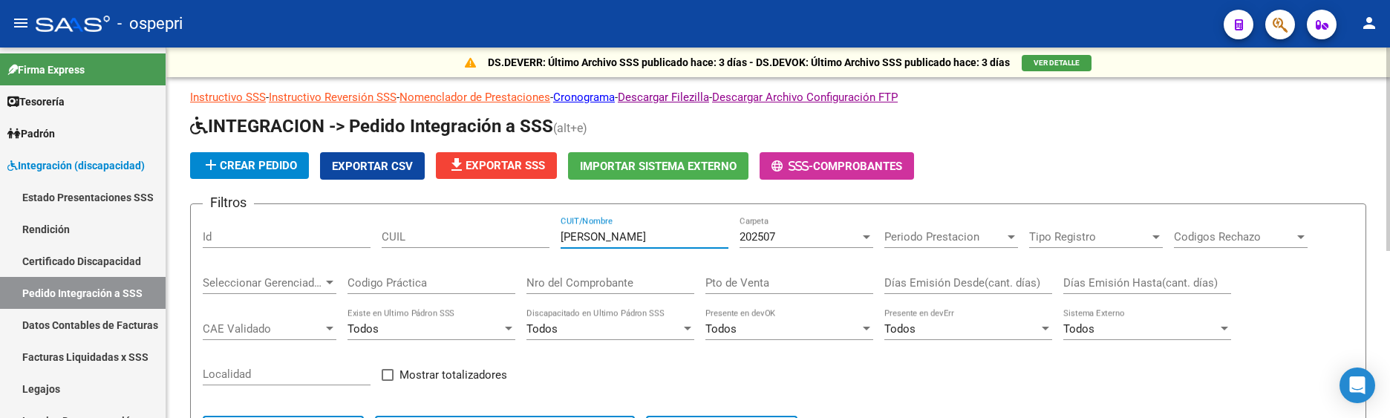
drag, startPoint x: 627, startPoint y: 237, endPoint x: 549, endPoint y: 232, distance: 77.4
click at [549, 232] on div "Filtros Id CUIL [PERSON_NAME] CUIT/Nombre 202507 Carpeta Periodo Prestacion Per…" at bounding box center [778, 339] width 1151 height 246
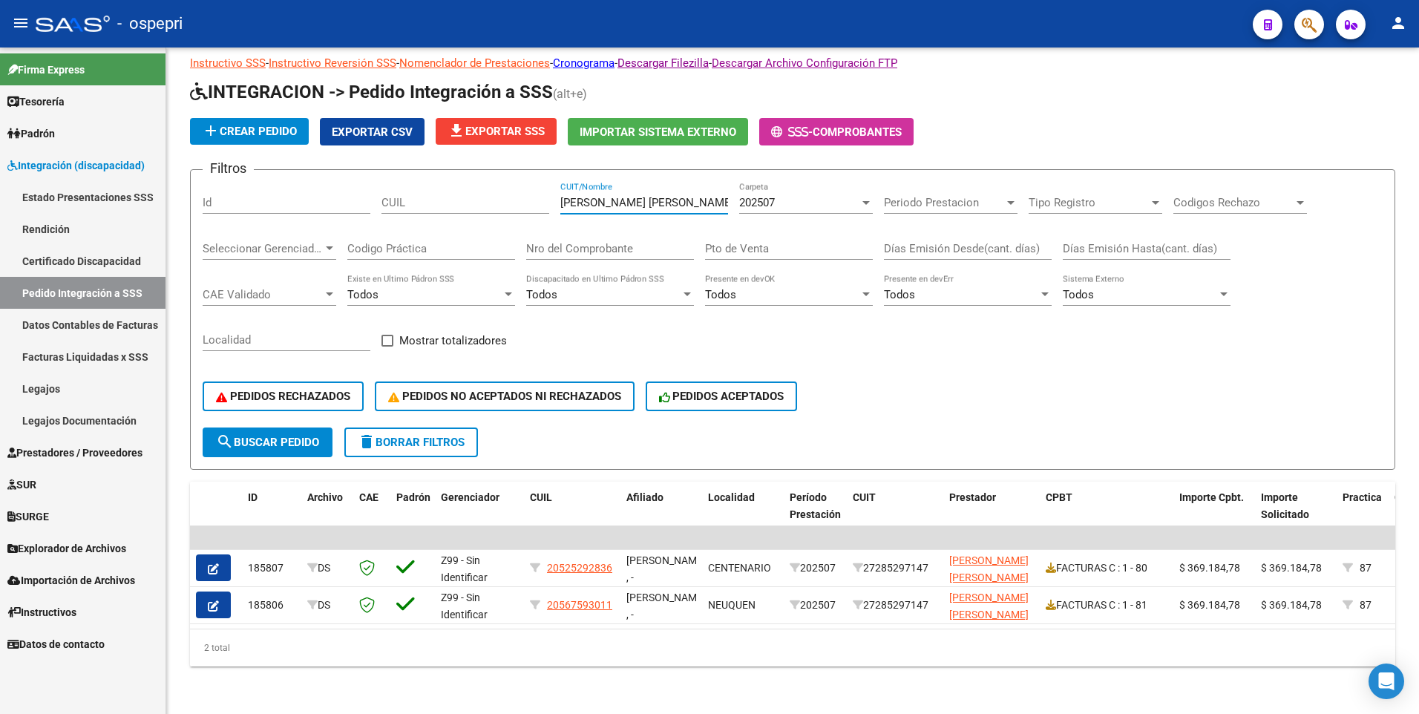
scroll to position [45, 0]
drag, startPoint x: 700, startPoint y: 192, endPoint x: 539, endPoint y: 187, distance: 161.2
click at [539, 187] on div "Filtros Id [PERSON_NAME] [PERSON_NAME] CUIT/Nombre 202507 Carpeta Periodo Prest…" at bounding box center [793, 305] width 1180 height 246
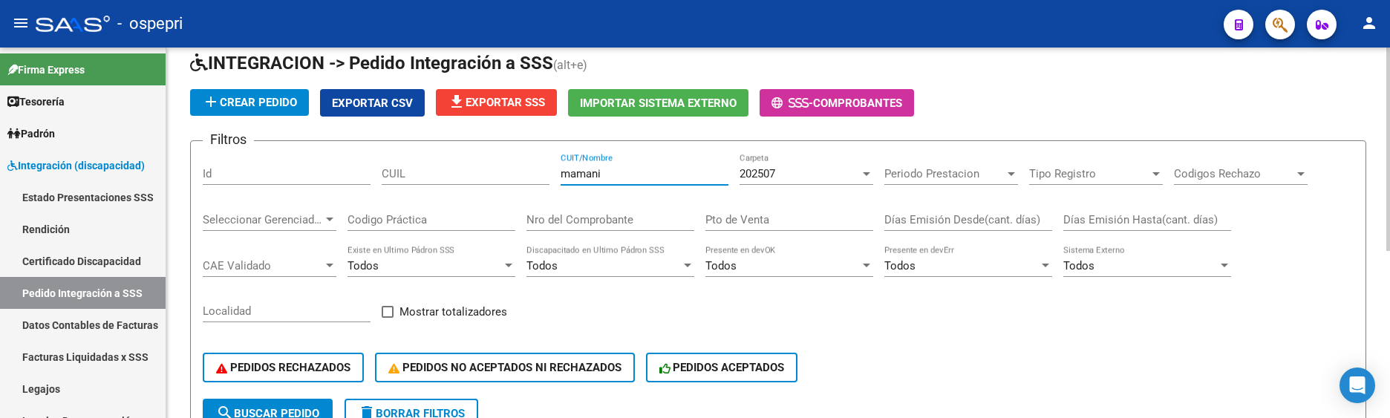
scroll to position [0, 0]
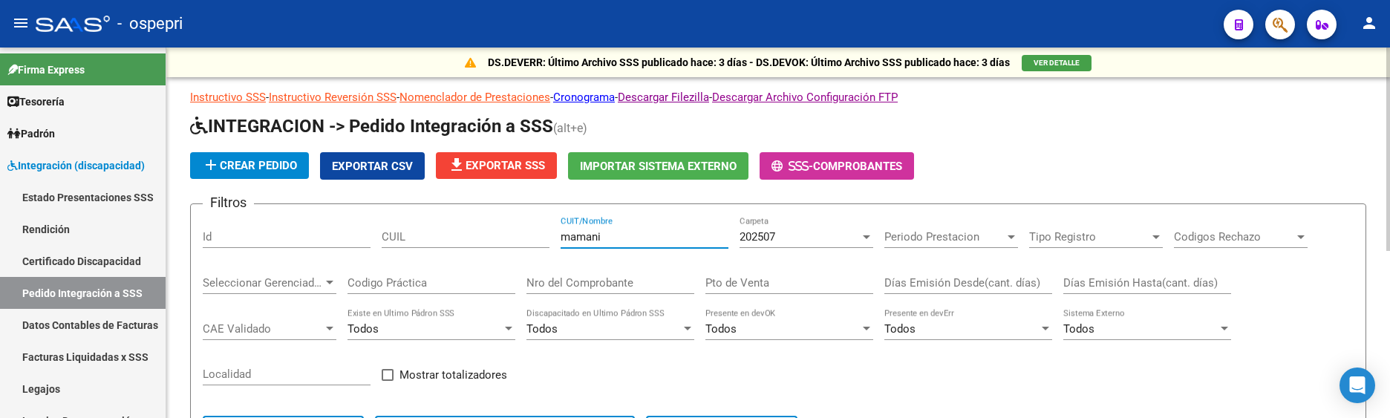
drag, startPoint x: 605, startPoint y: 235, endPoint x: 530, endPoint y: 238, distance: 75.0
click at [530, 238] on div "Filtros Id CUIL [PERSON_NAME] CUIT/Nombre 202507 Carpeta Periodo Prestacion Per…" at bounding box center [778, 339] width 1151 height 246
drag, startPoint x: 629, startPoint y: 232, endPoint x: 534, endPoint y: 238, distance: 95.2
click at [534, 238] on div "Filtros Id CUIL [PERSON_NAME] CUIT/Nombre 202507 Carpeta Periodo Prestacion Per…" at bounding box center [778, 339] width 1151 height 246
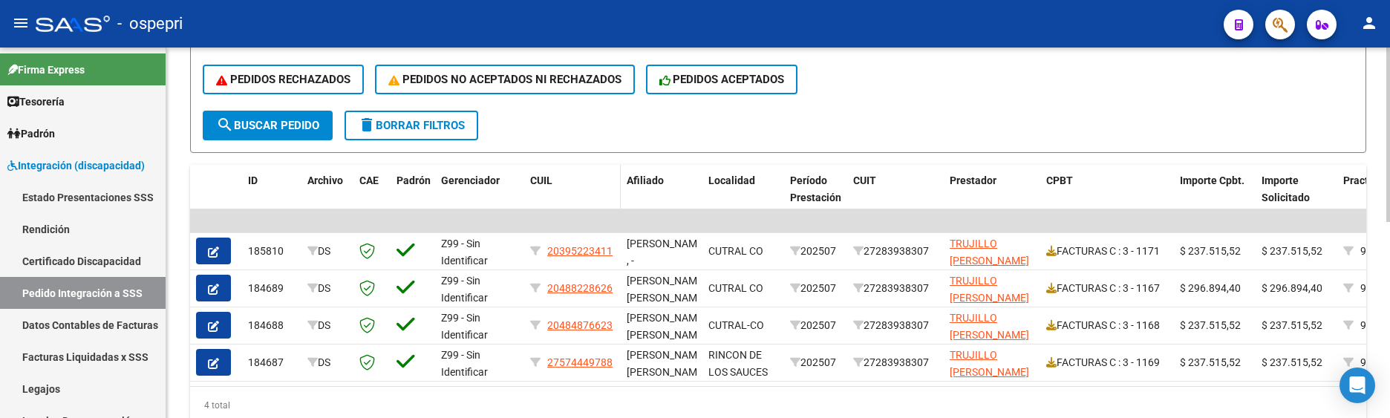
scroll to position [371, 0]
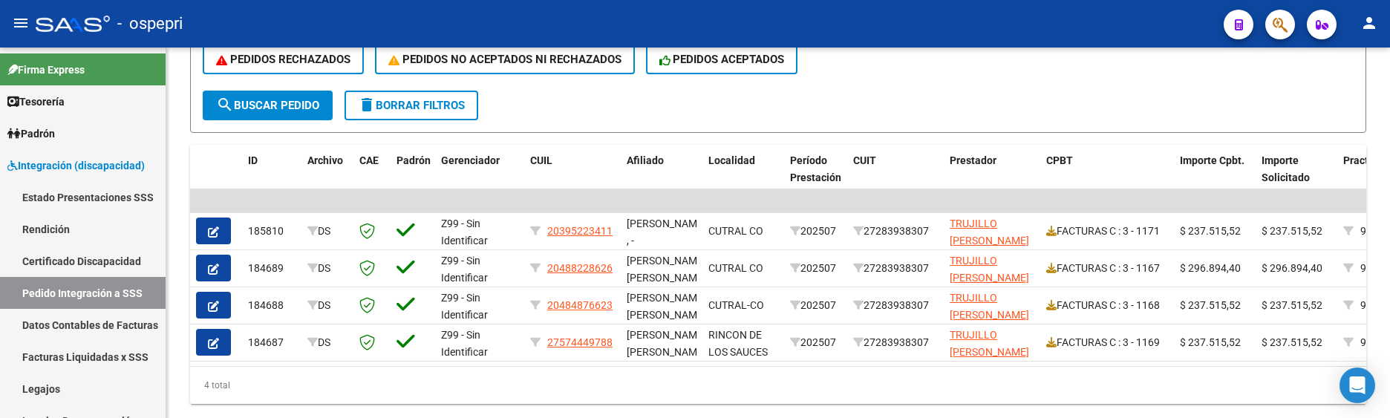
type input "trujillo"
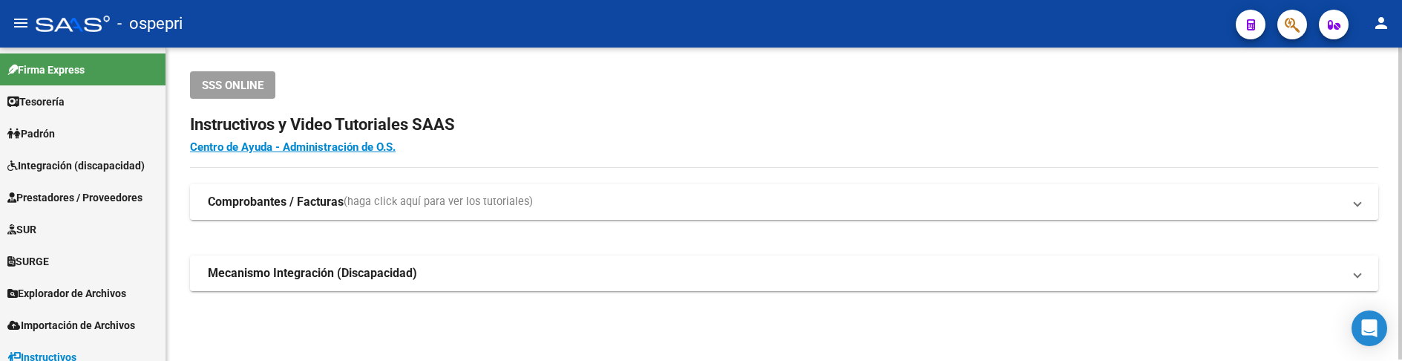
scroll to position [1, 0]
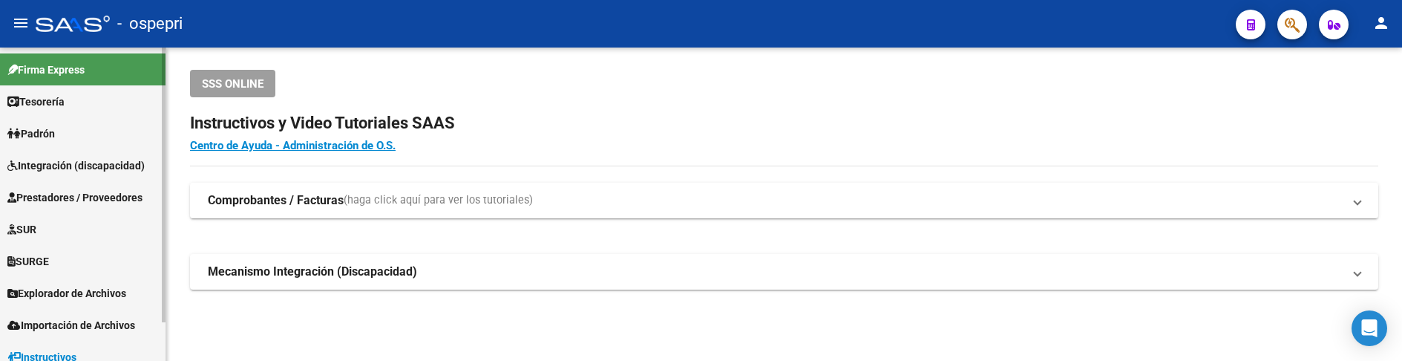
click at [68, 163] on span "Integración (discapacidad)" at bounding box center [75, 165] width 137 height 16
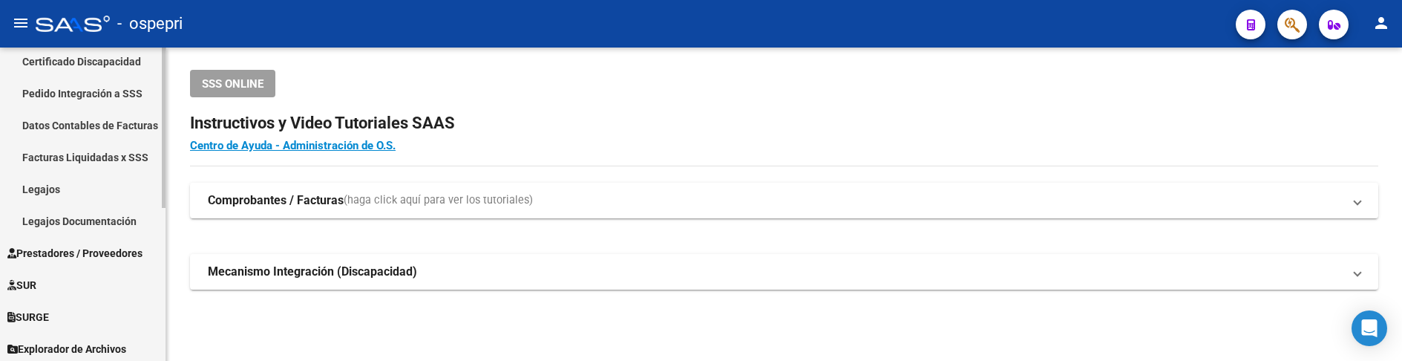
scroll to position [223, 0]
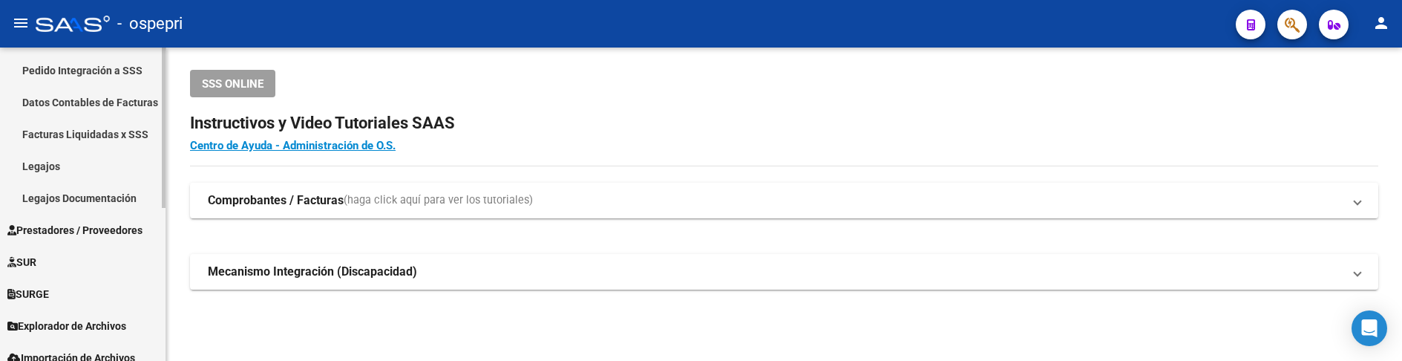
click at [51, 151] on link "Legajos" at bounding box center [83, 166] width 166 height 32
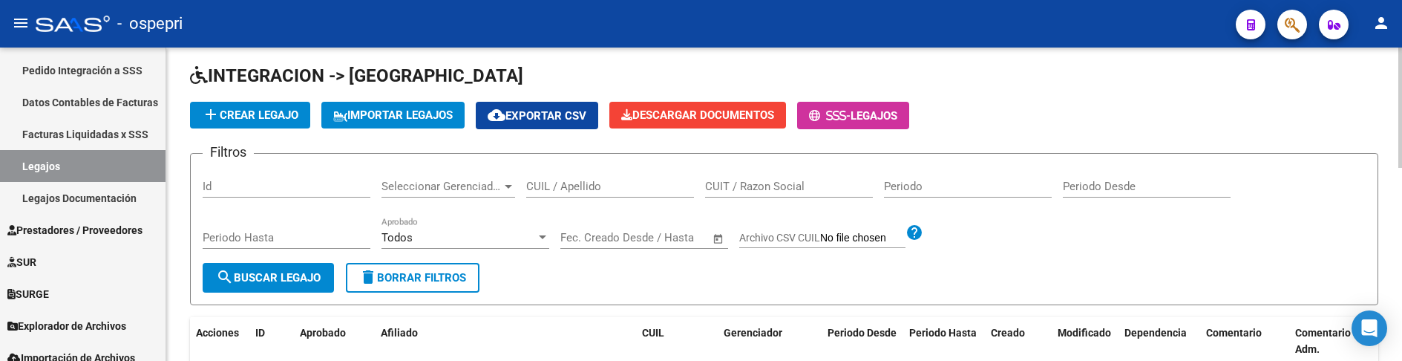
scroll to position [148, 0]
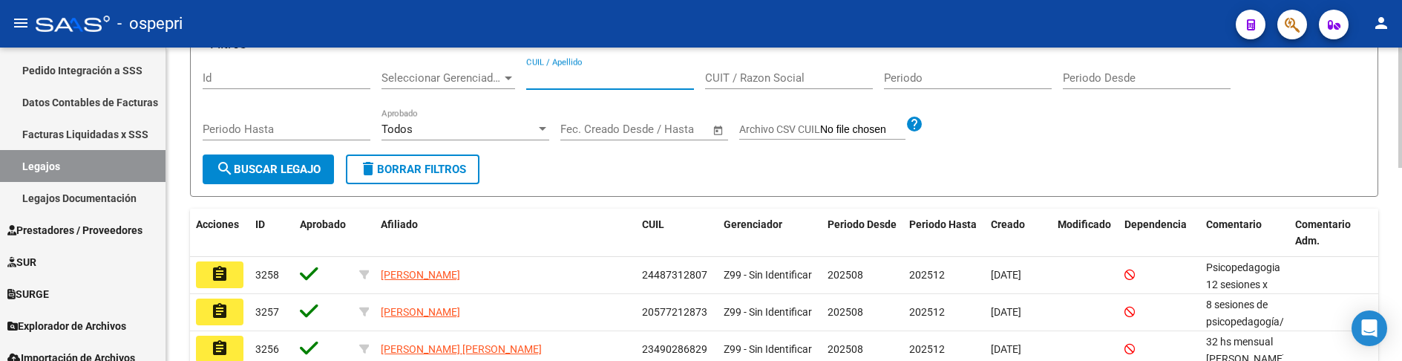
click at [572, 78] on input "CUIL / Apellido" at bounding box center [610, 77] width 168 height 13
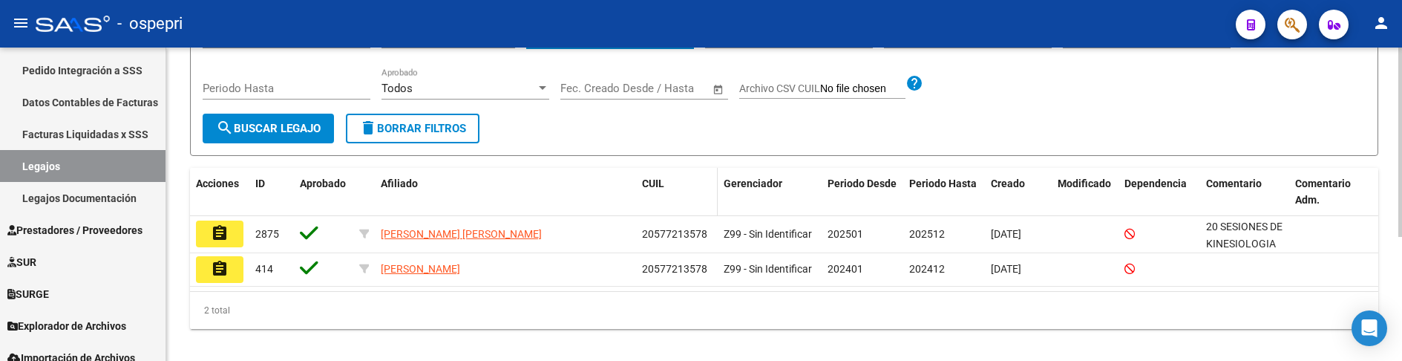
scroll to position [205, 0]
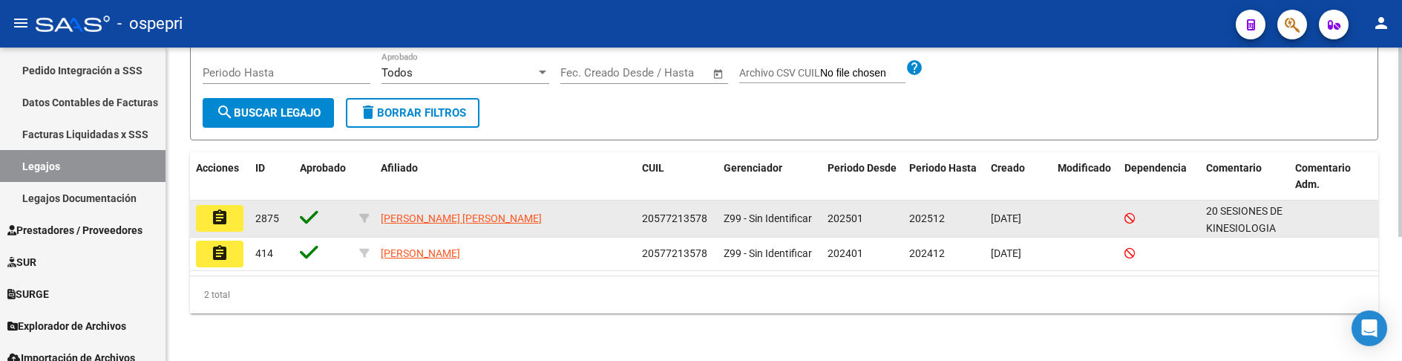
type input "57721357"
click at [233, 226] on button "assignment" at bounding box center [220, 218] width 48 height 27
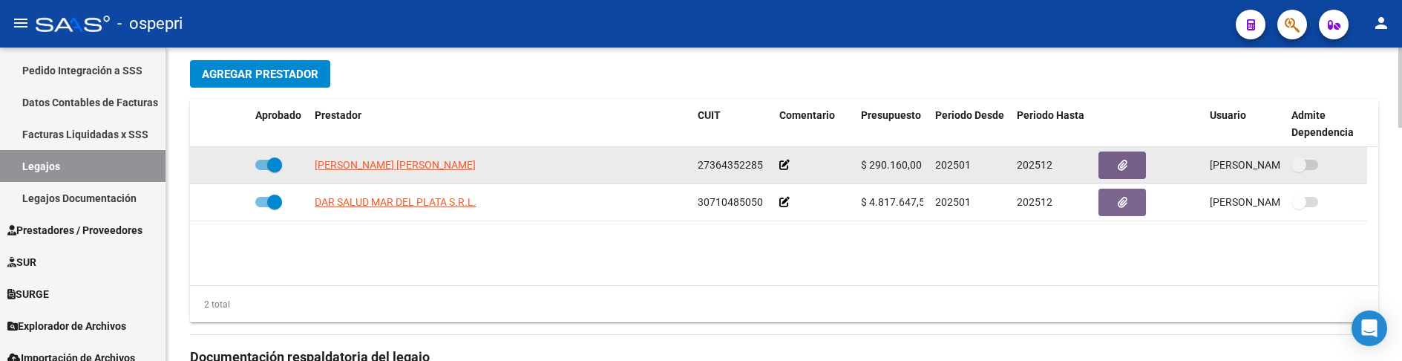
scroll to position [594, 0]
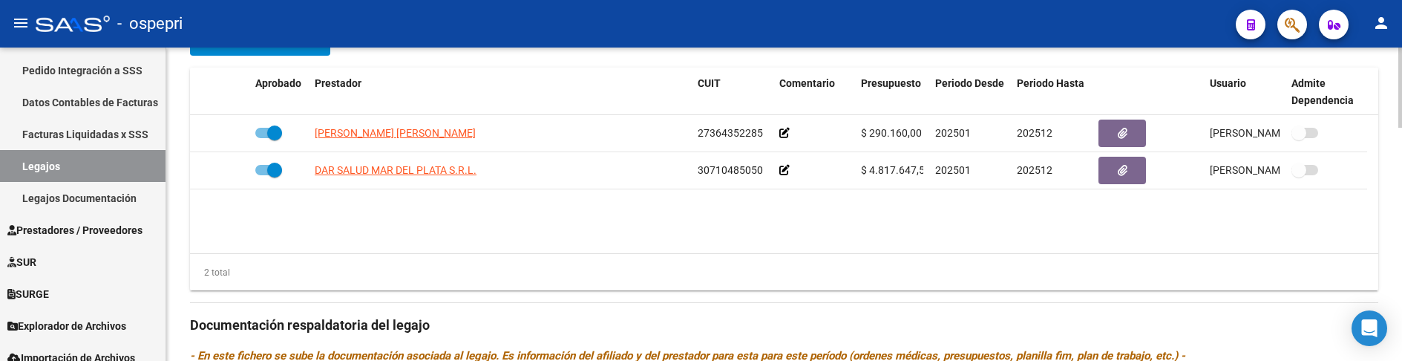
click at [705, 248] on datatable-body "[PERSON_NAME] [PERSON_NAME] 27364352285 $ 290.160,00 202501 202512 [PERSON_NAME…" at bounding box center [784, 184] width 1188 height 138
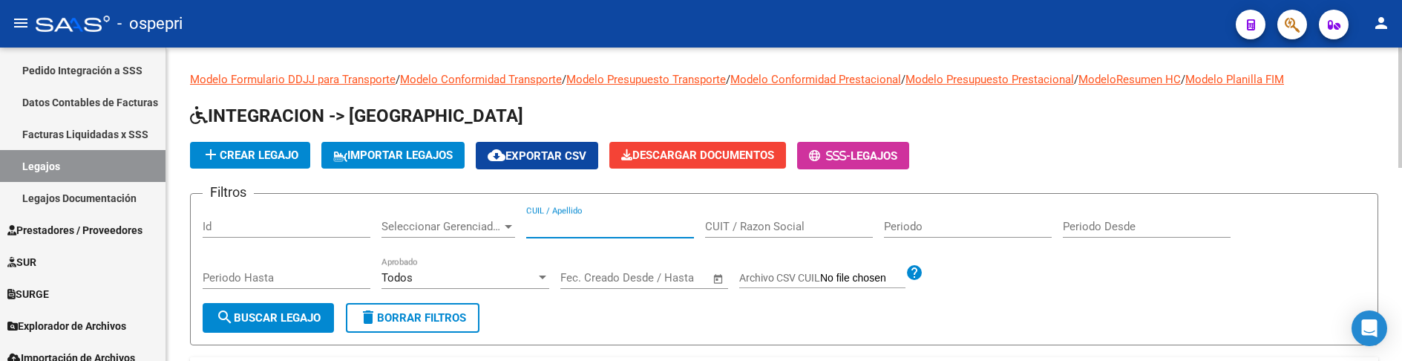
click at [611, 226] on input "CUIL / Apellido" at bounding box center [610, 226] width 168 height 13
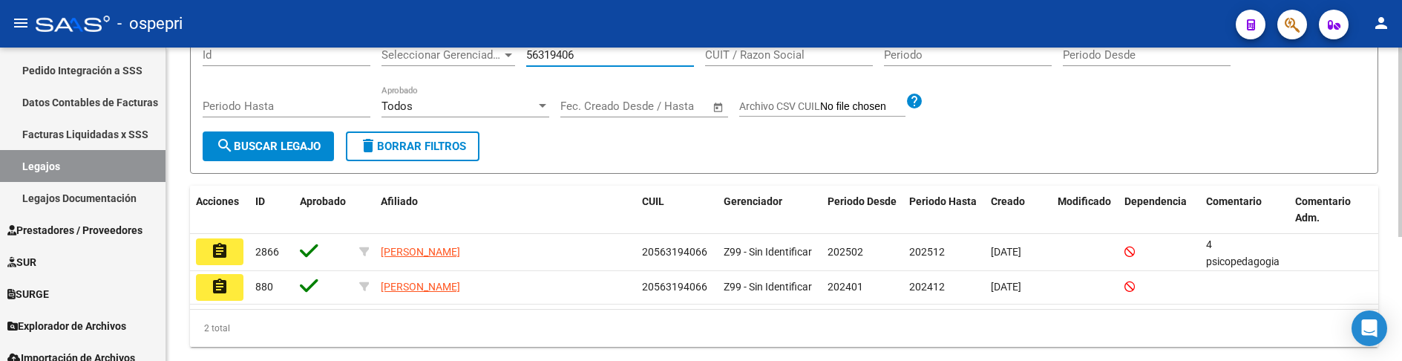
scroll to position [205, 0]
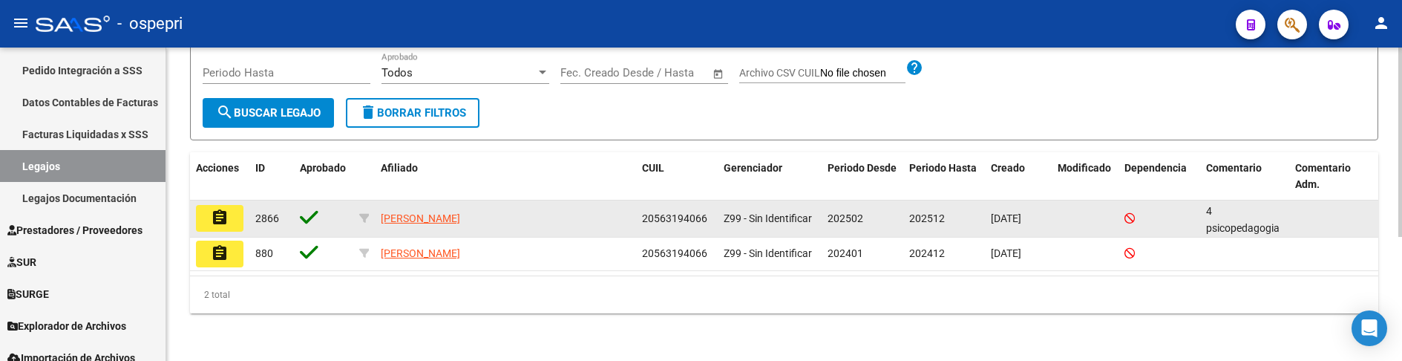
type input "56319406"
click at [233, 211] on button "assignment" at bounding box center [220, 218] width 48 height 27
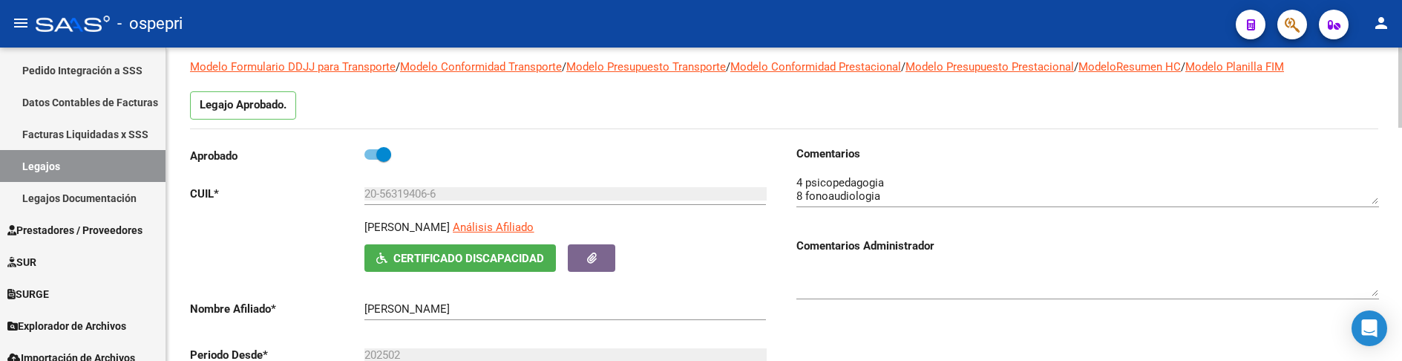
scroll to position [148, 0]
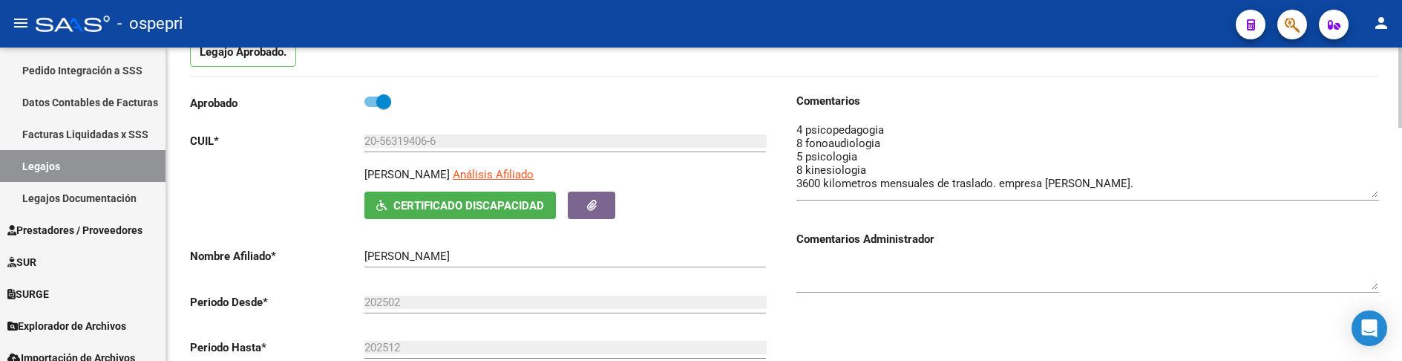
drag, startPoint x: 1374, startPoint y: 150, endPoint x: 1373, endPoint y: 196, distance: 46.0
click at [1373, 196] on textarea at bounding box center [1088, 160] width 583 height 76
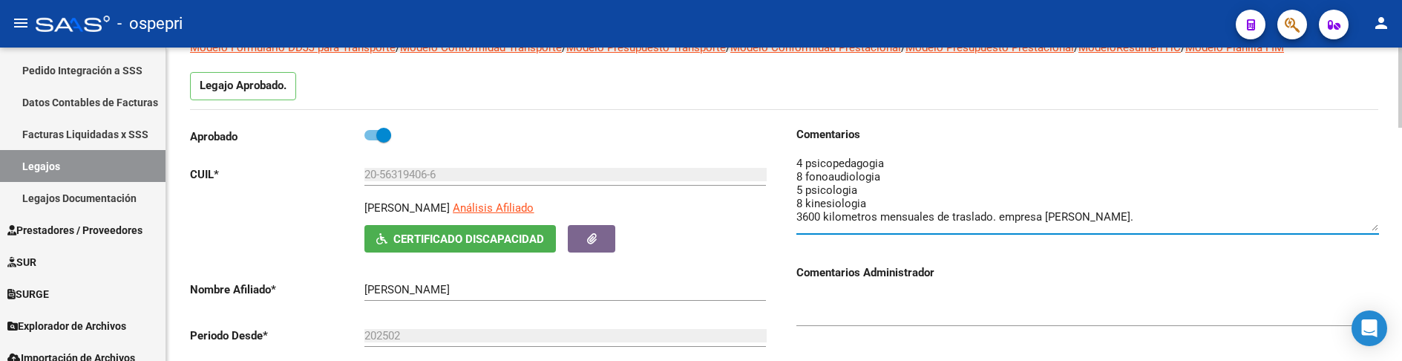
scroll to position [74, 0]
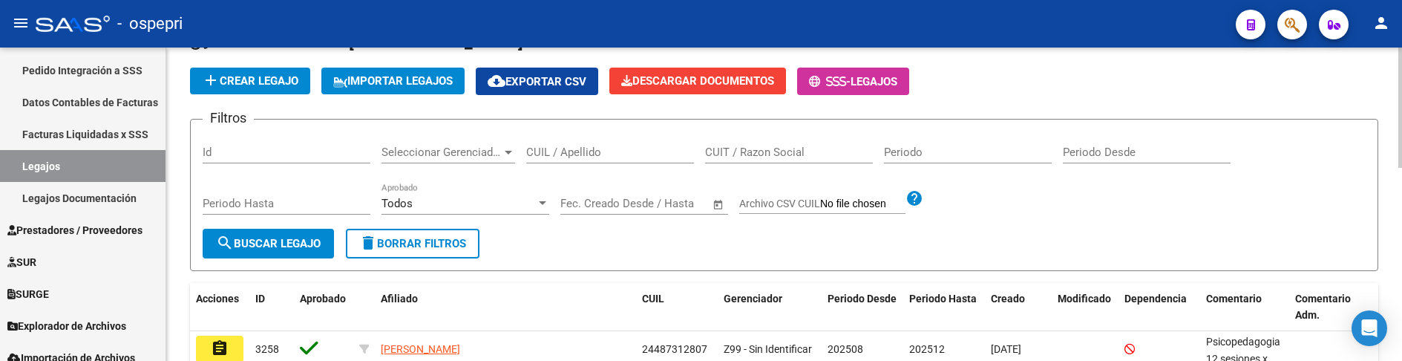
click at [540, 153] on input "CUIL / Apellido" at bounding box center [610, 151] width 168 height 13
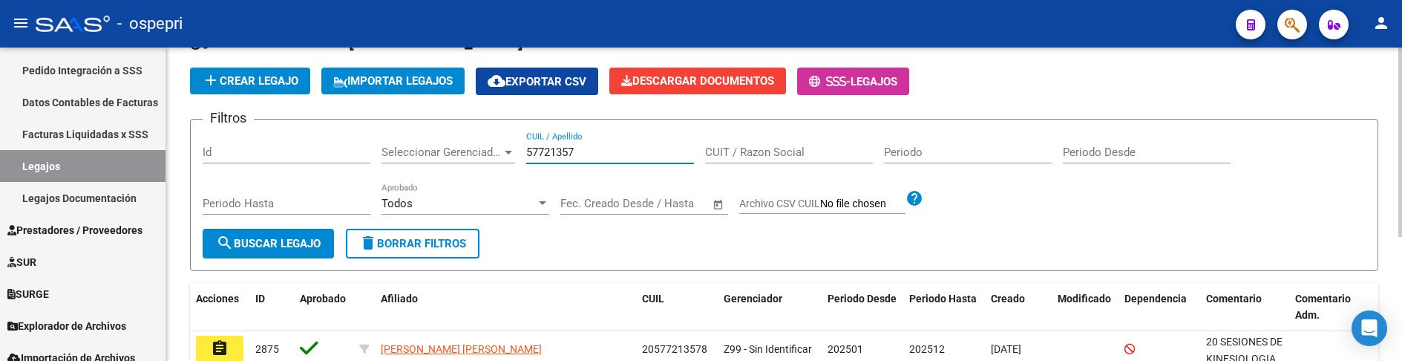
type input "57721357"
click at [1169, 250] on form "Filtros Id Seleccionar Gerenciador Seleccionar Gerenciador 57721357 CUIL / Apel…" at bounding box center [784, 195] width 1188 height 152
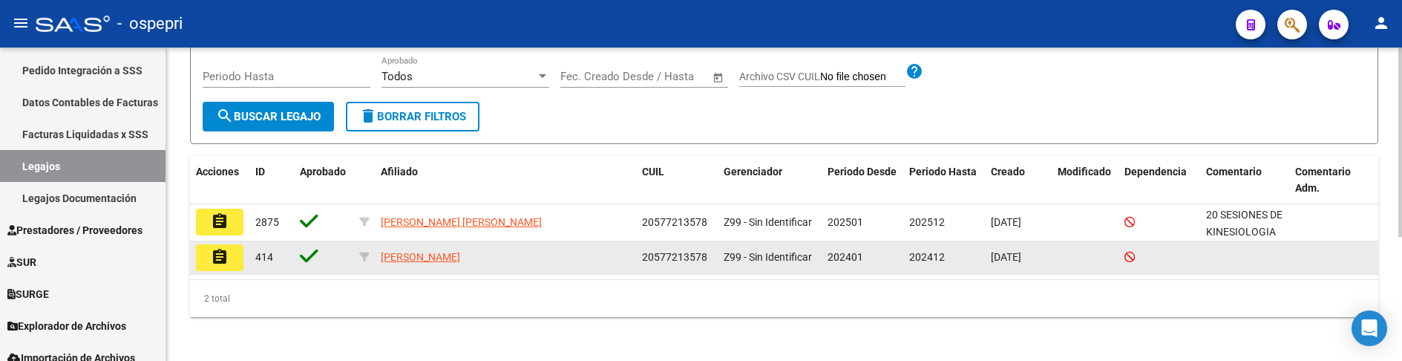
scroll to position [205, 0]
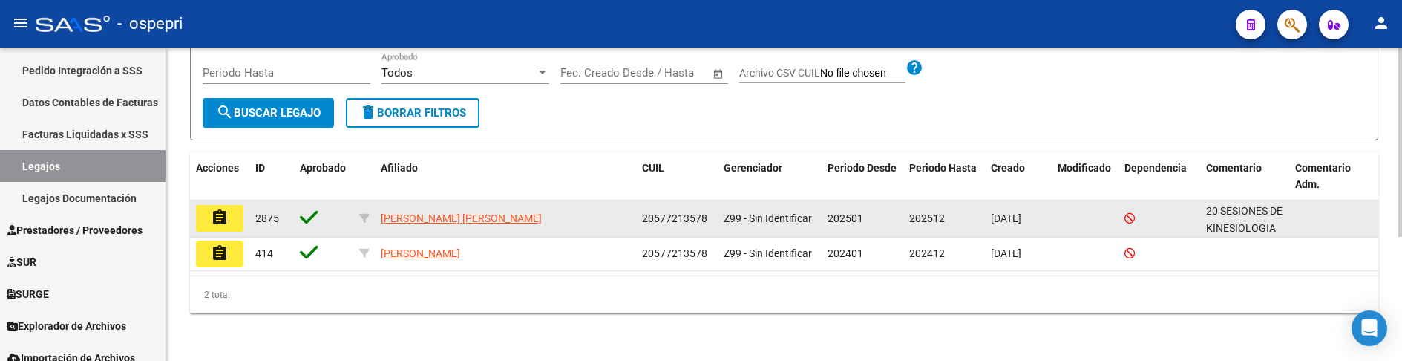
click at [222, 220] on mat-icon "assignment" at bounding box center [220, 218] width 18 height 18
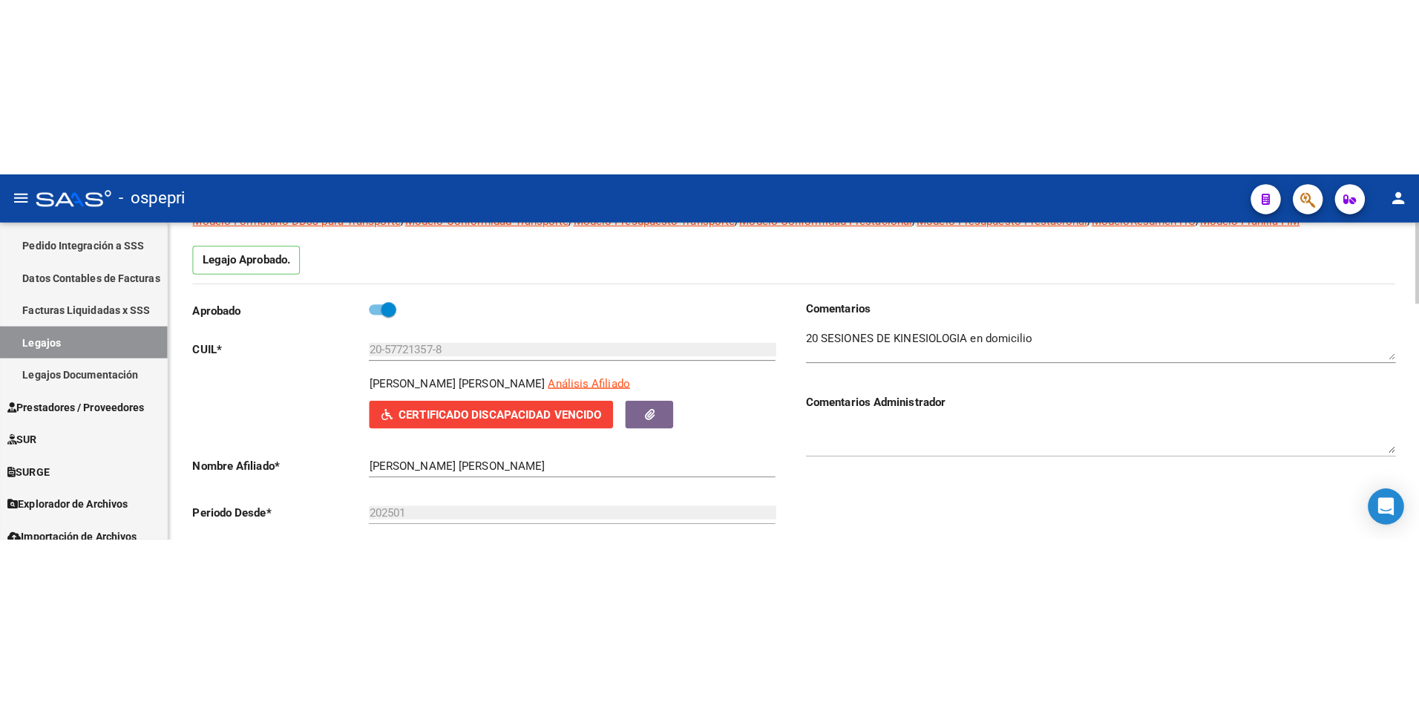
scroll to position [148, 0]
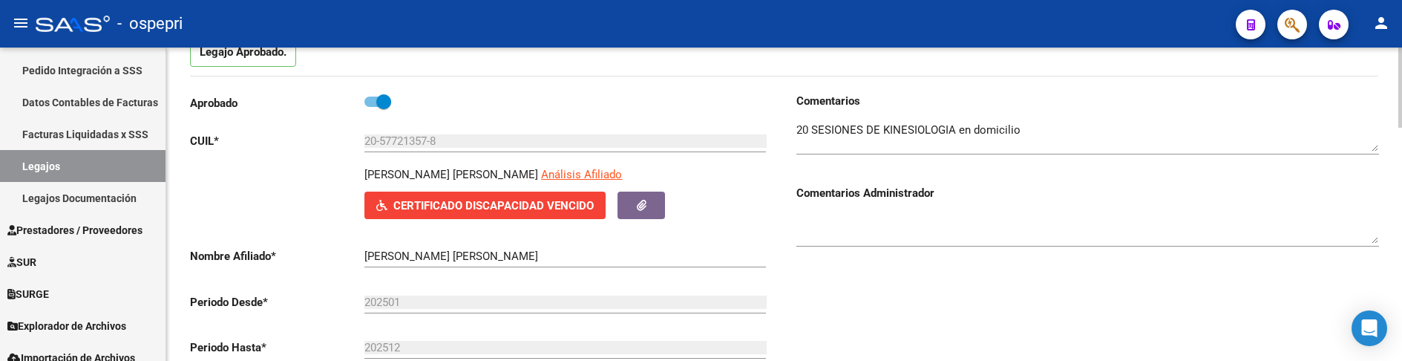
click at [1090, 223] on textarea at bounding box center [1088, 229] width 583 height 30
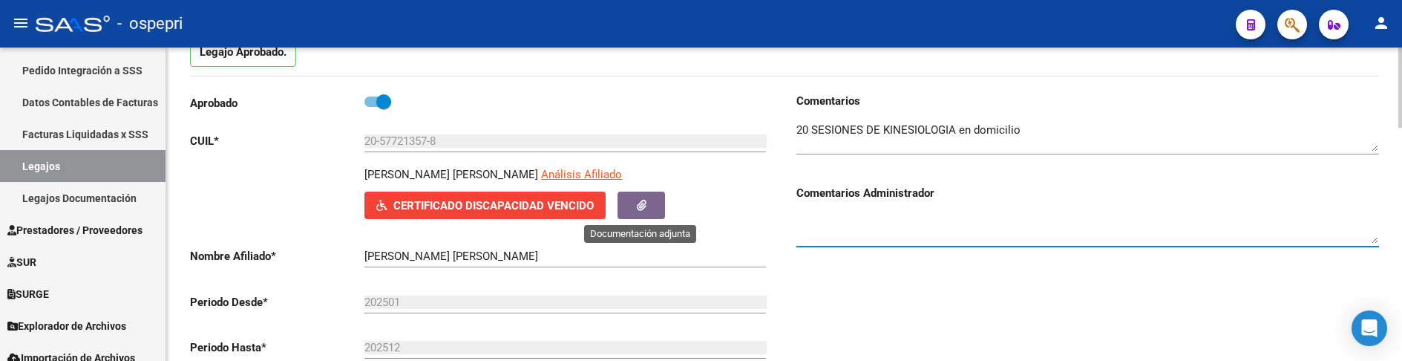
click at [647, 208] on button "button" at bounding box center [642, 205] width 48 height 27
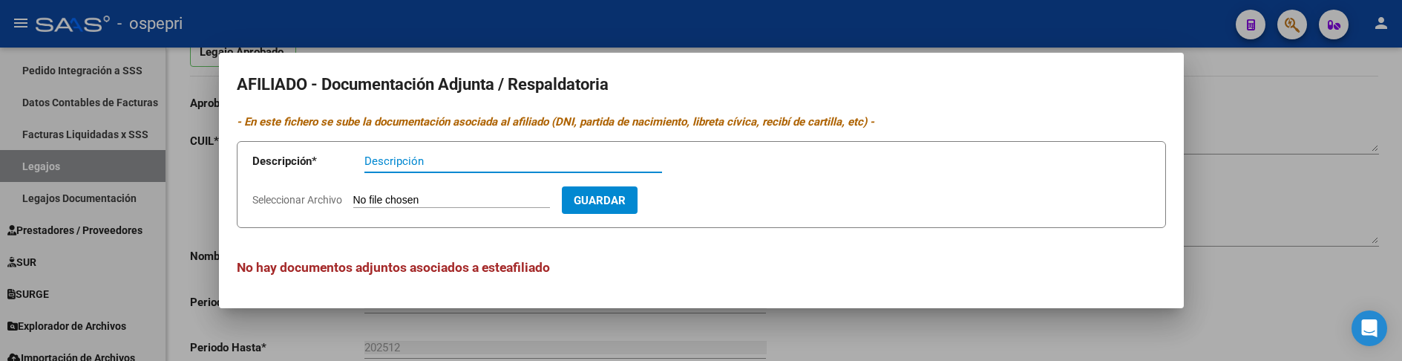
click at [1200, 186] on div at bounding box center [701, 180] width 1402 height 361
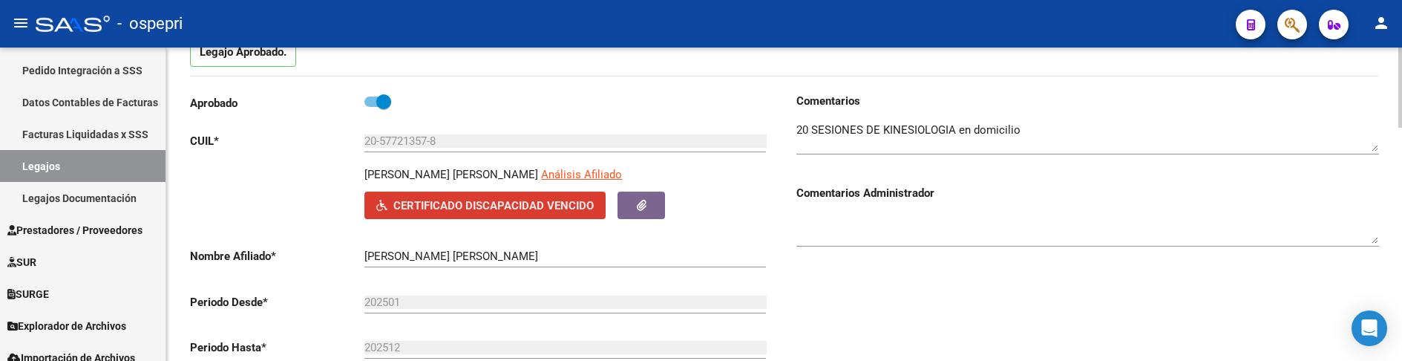
click at [509, 211] on span "Certificado Discapacidad Vencido" at bounding box center [493, 205] width 200 height 13
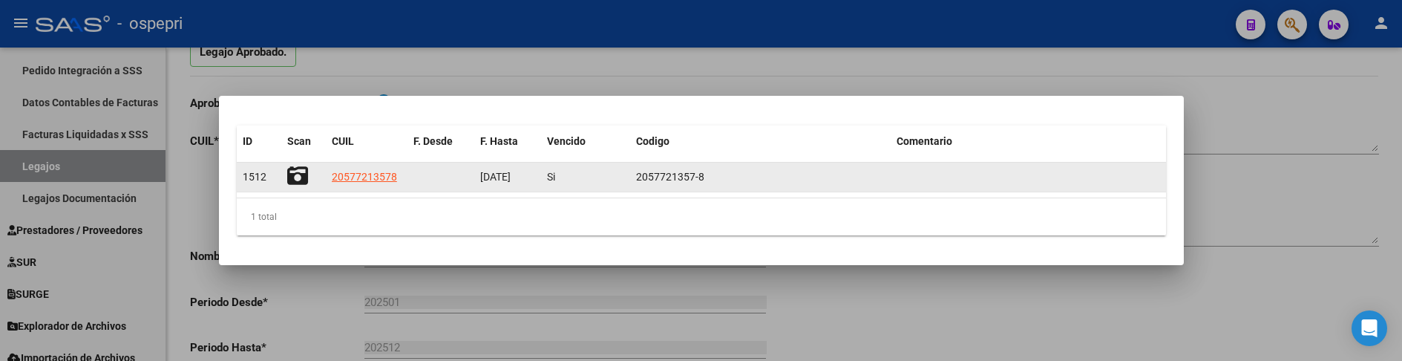
click at [308, 177] on div at bounding box center [303, 177] width 33 height 23
click at [295, 173] on icon at bounding box center [297, 176] width 21 height 21
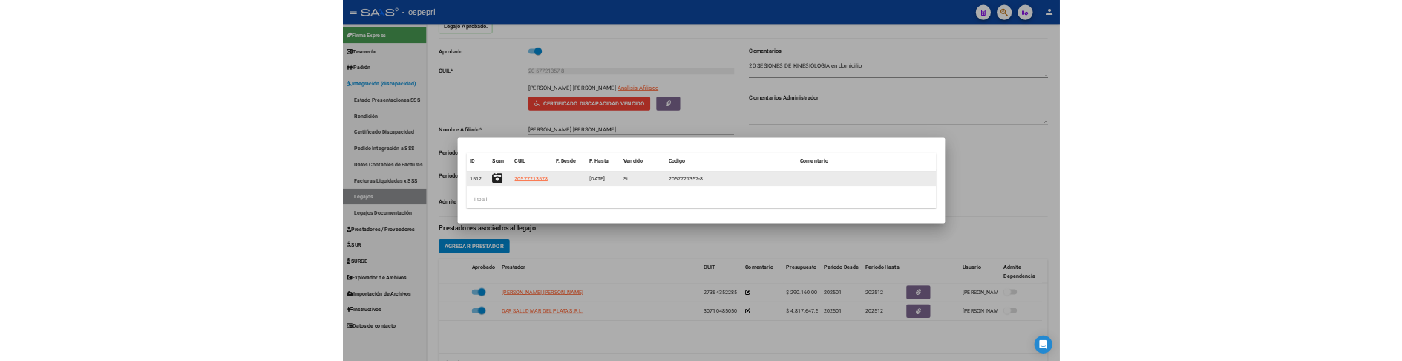
scroll to position [0, 0]
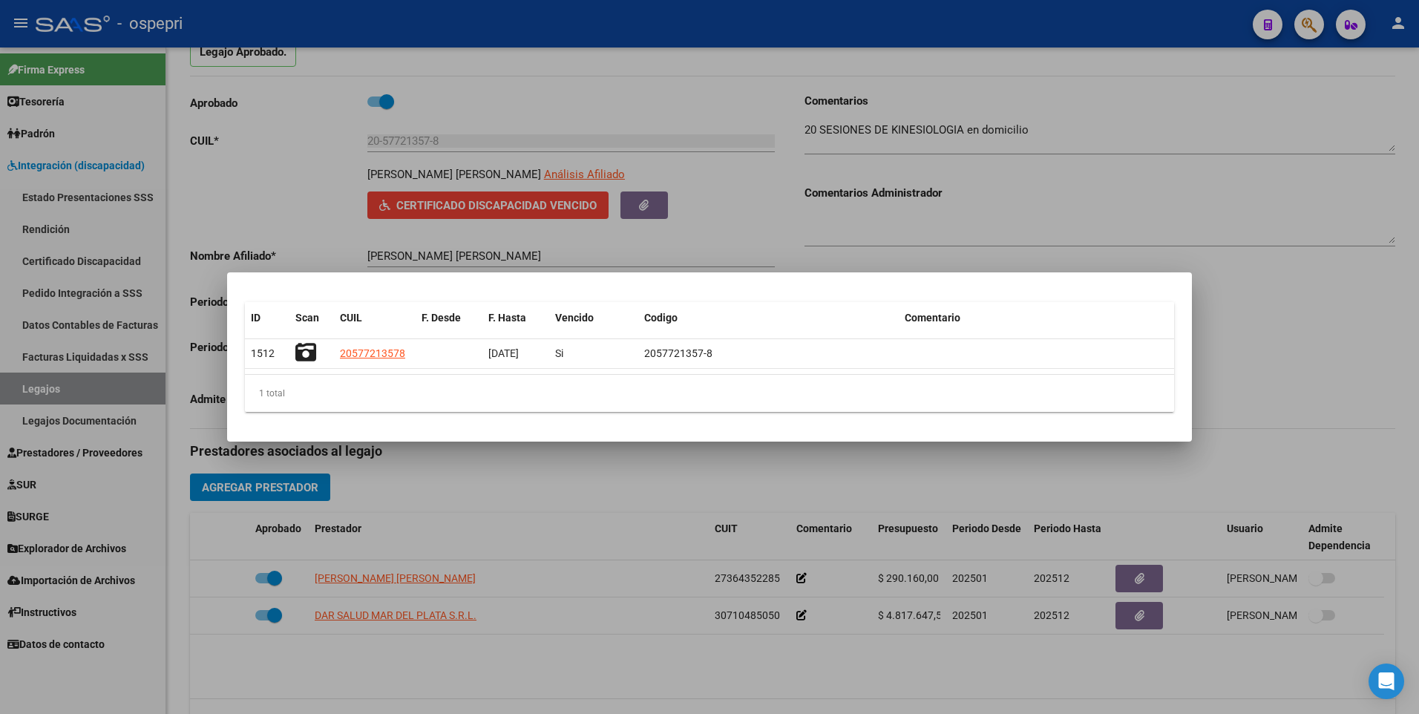
click at [1272, 347] on div at bounding box center [709, 357] width 1419 height 714
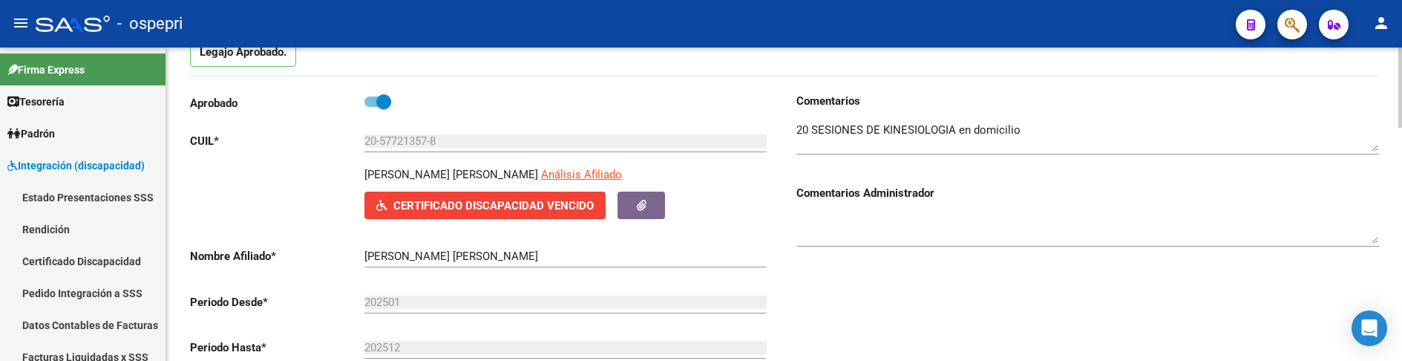
click at [1229, 118] on div at bounding box center [1088, 131] width 583 height 45
click at [1100, 182] on div "Comentarios Administrador" at bounding box center [1088, 215] width 583 height 92
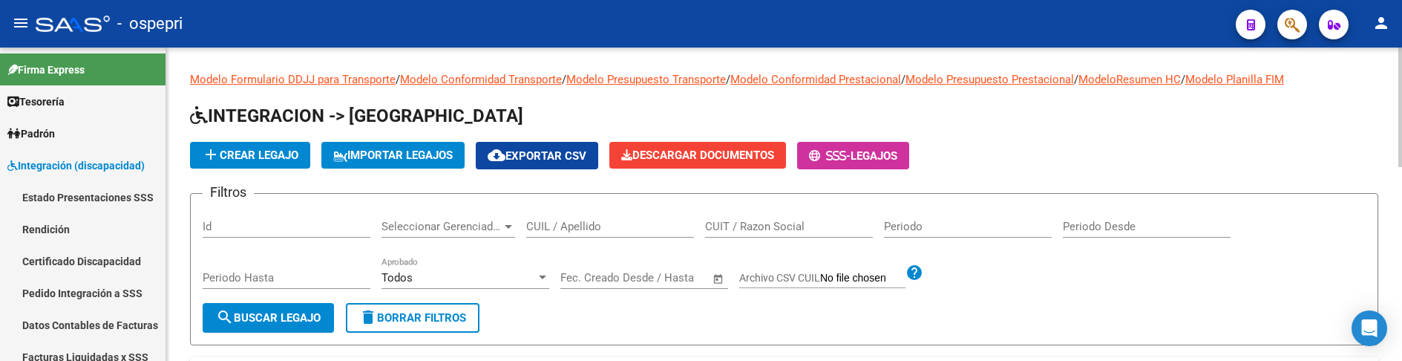
click at [568, 212] on div "CUIL / Apellido" at bounding box center [610, 222] width 168 height 32
click at [566, 222] on input "CUIL / Apellido" at bounding box center [610, 226] width 168 height 13
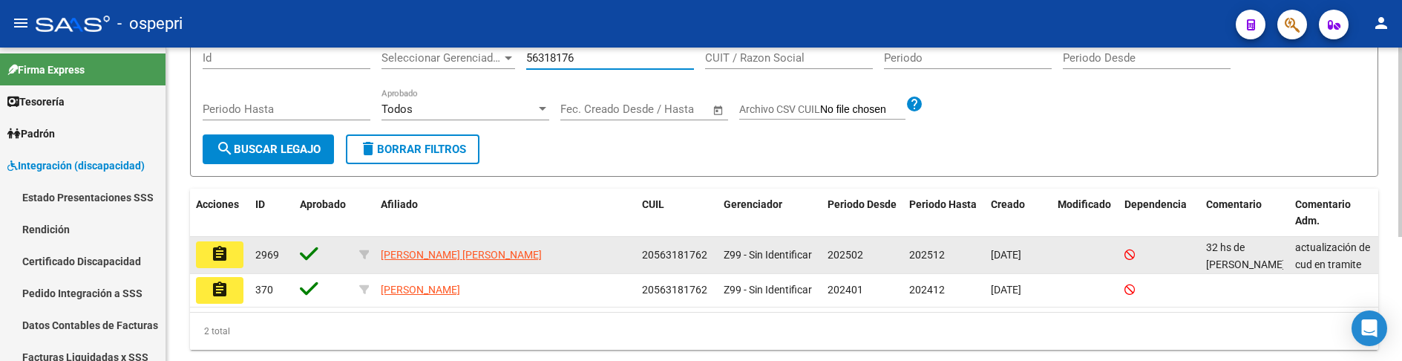
scroll to position [205, 0]
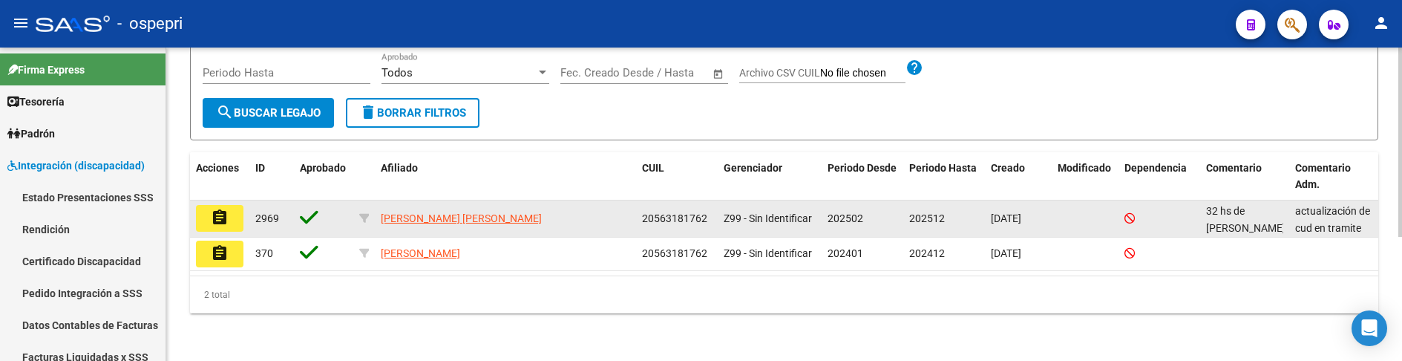
type input "56318176"
click at [229, 220] on button "assignment" at bounding box center [220, 218] width 48 height 27
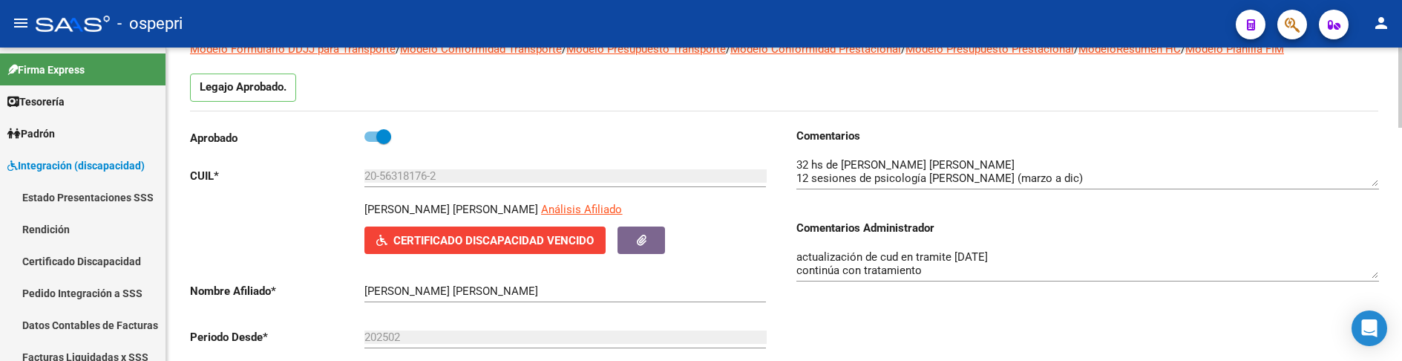
scroll to position [148, 0]
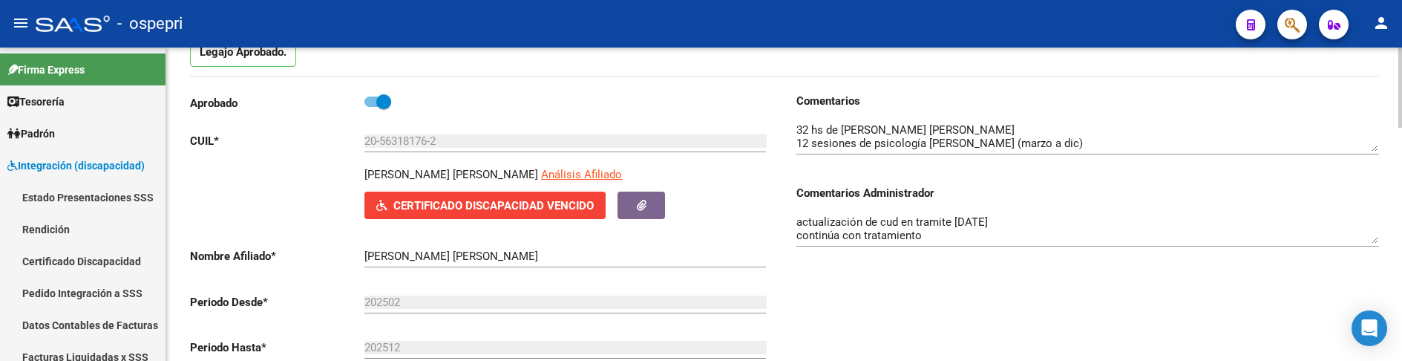
click at [534, 199] on span "Certificado Discapacidad Vencido" at bounding box center [493, 205] width 200 height 13
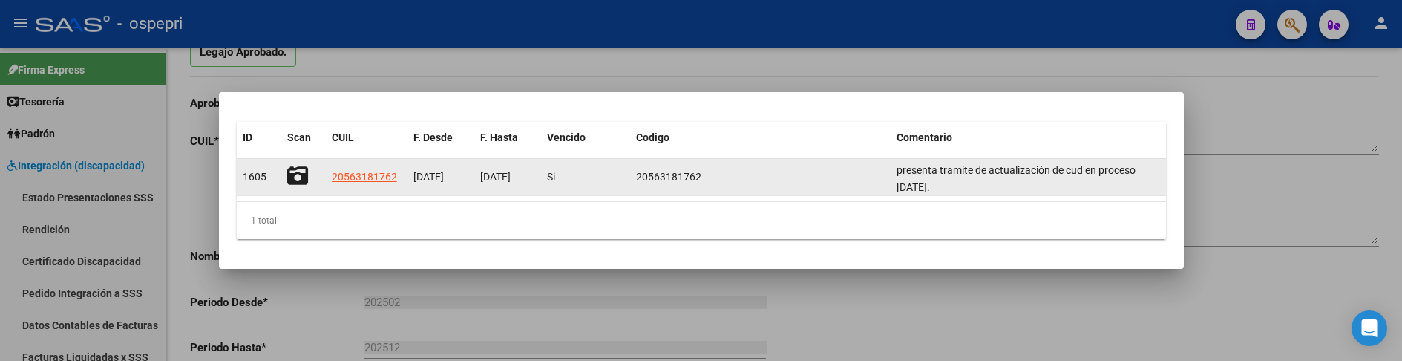
click at [303, 179] on icon at bounding box center [297, 176] width 21 height 21
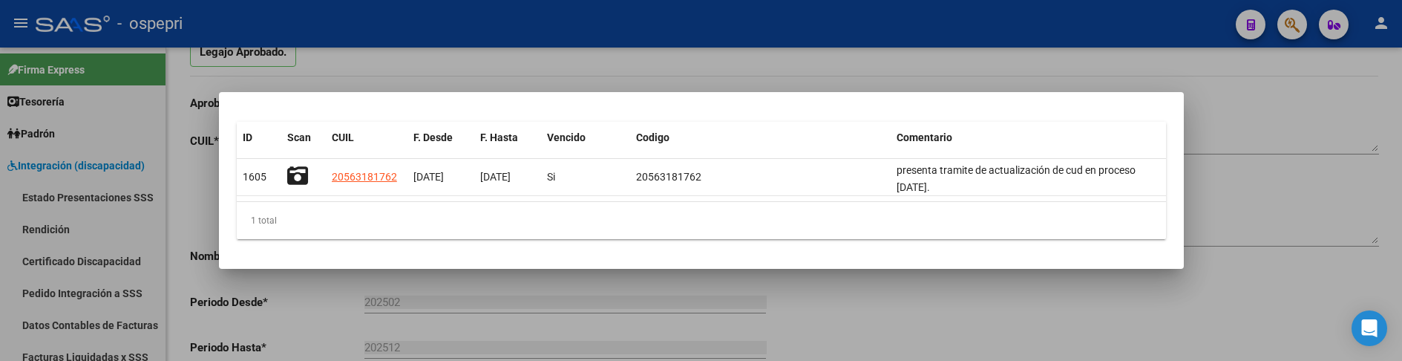
click at [1342, 199] on div at bounding box center [701, 180] width 1402 height 361
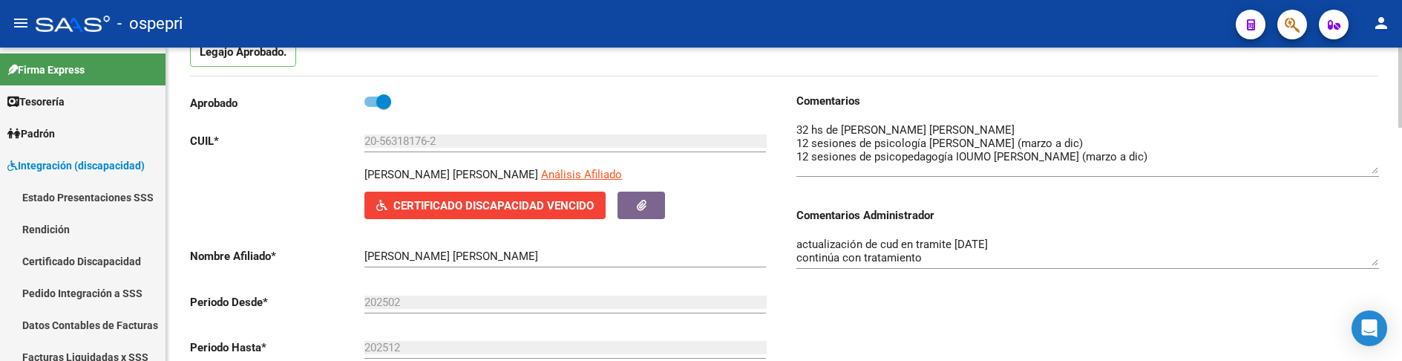
drag, startPoint x: 1375, startPoint y: 151, endPoint x: 1377, endPoint y: 173, distance: 22.4
click at [1377, 173] on textarea at bounding box center [1088, 148] width 583 height 52
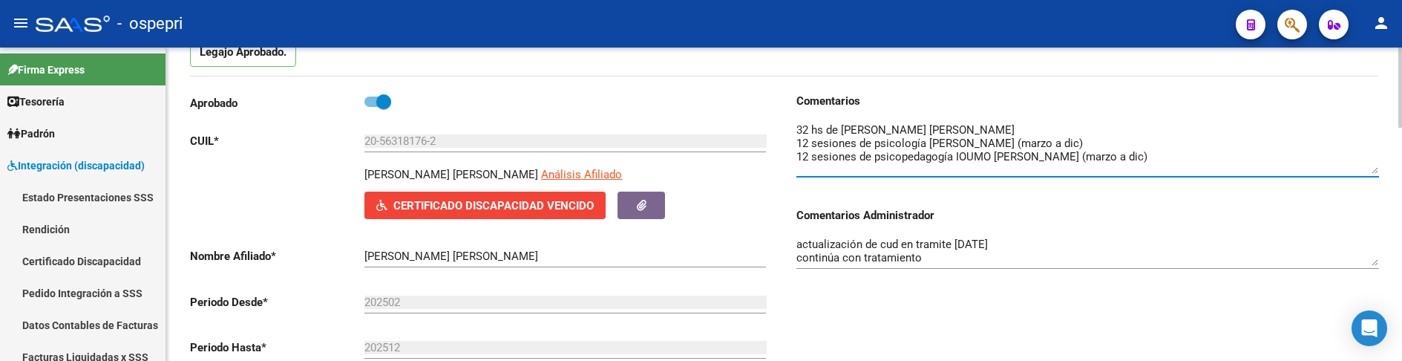
click at [1219, 133] on textarea at bounding box center [1088, 148] width 583 height 52
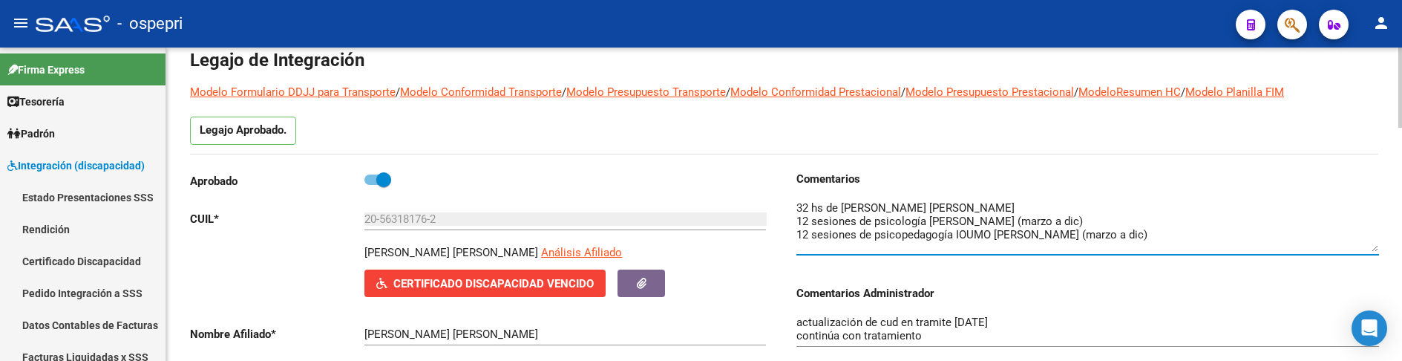
scroll to position [0, 0]
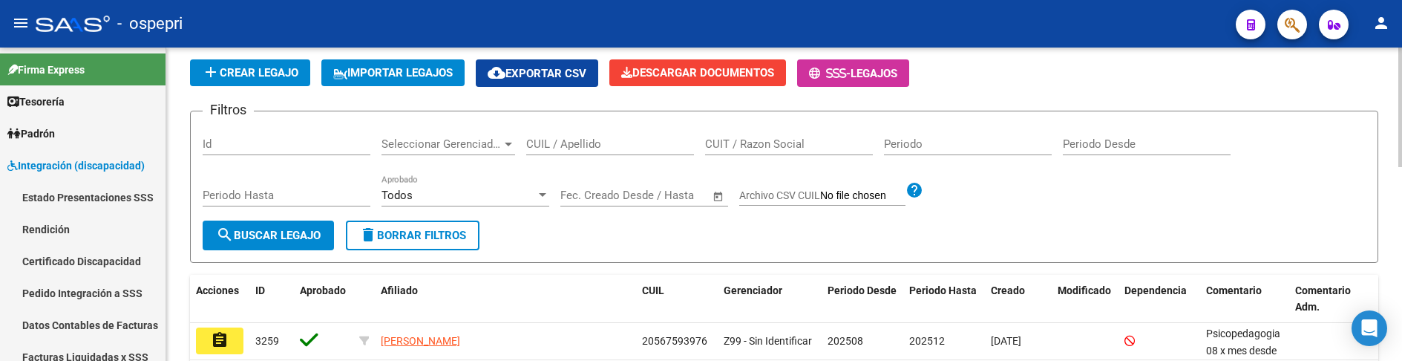
scroll to position [59, 0]
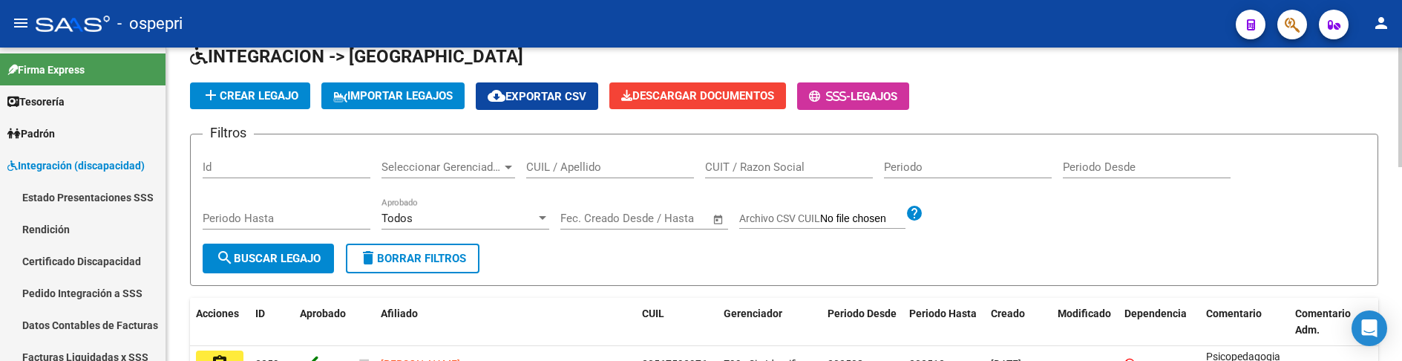
click at [557, 165] on input "CUIL / Apellido" at bounding box center [610, 166] width 168 height 13
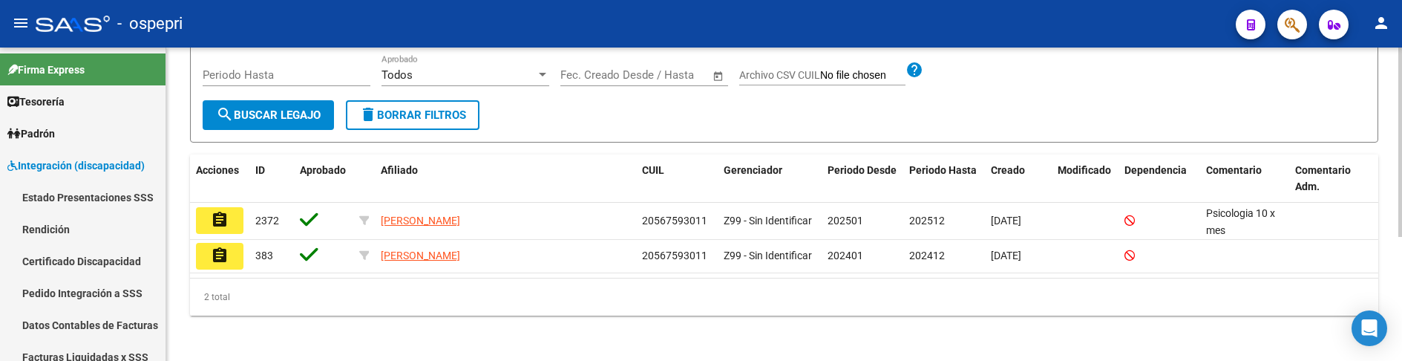
scroll to position [205, 0]
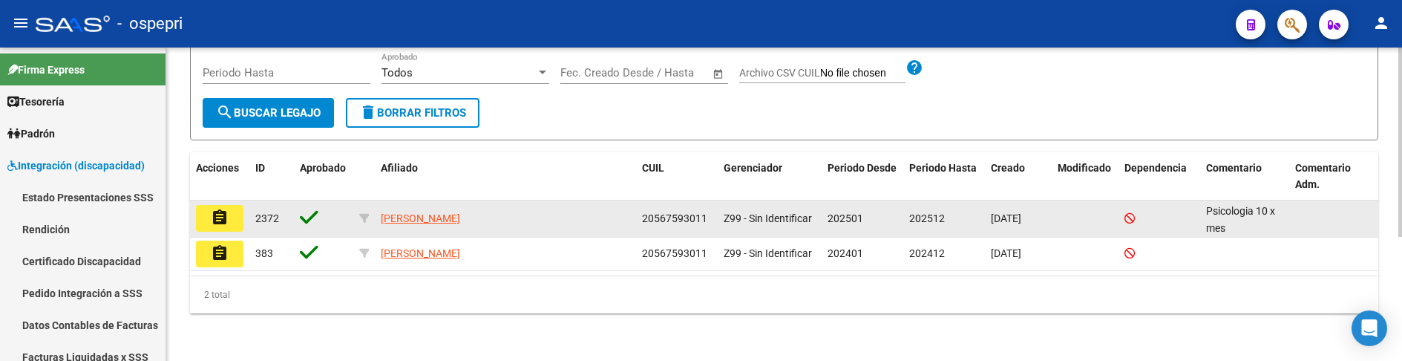
type input "56759301"
click at [219, 219] on mat-icon "assignment" at bounding box center [220, 218] width 18 height 18
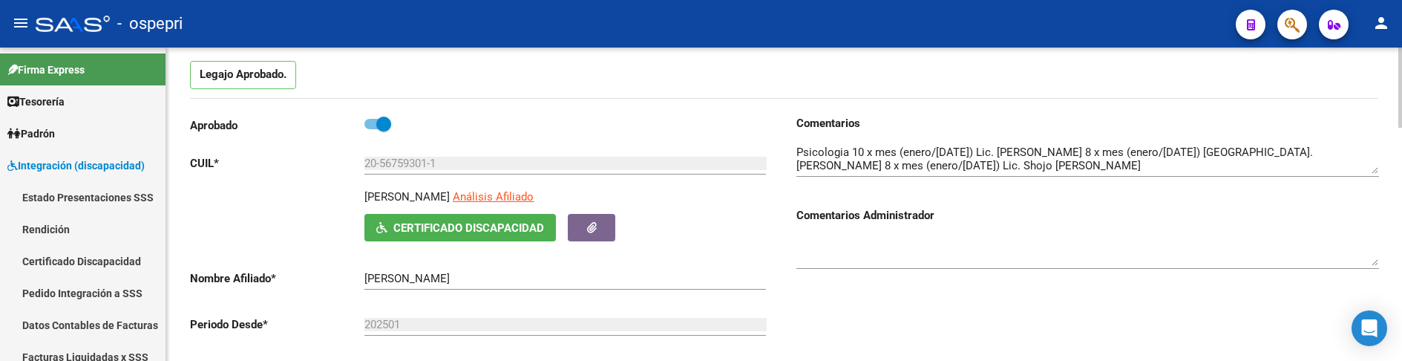
scroll to position [148, 0]
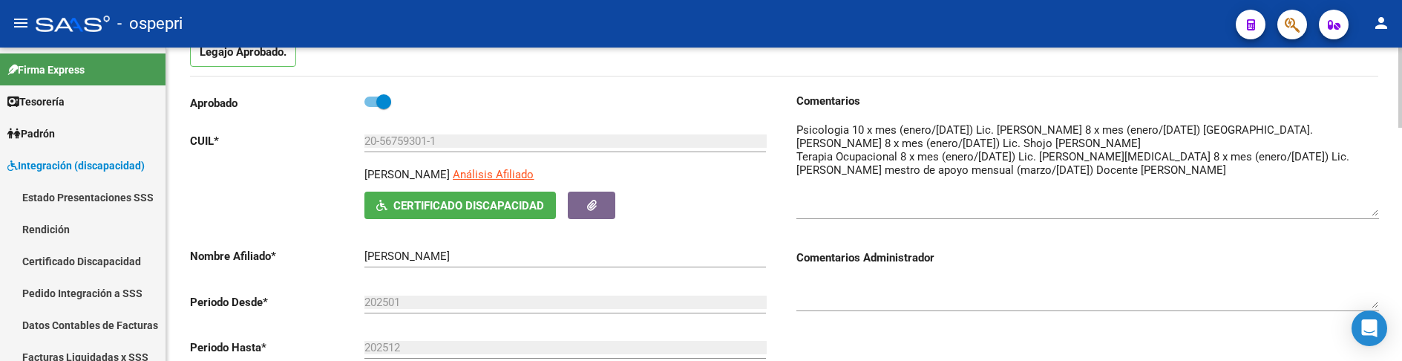
drag, startPoint x: 1374, startPoint y: 149, endPoint x: 1374, endPoint y: 224, distance: 75.0
click at [1374, 216] on textarea at bounding box center [1088, 169] width 583 height 94
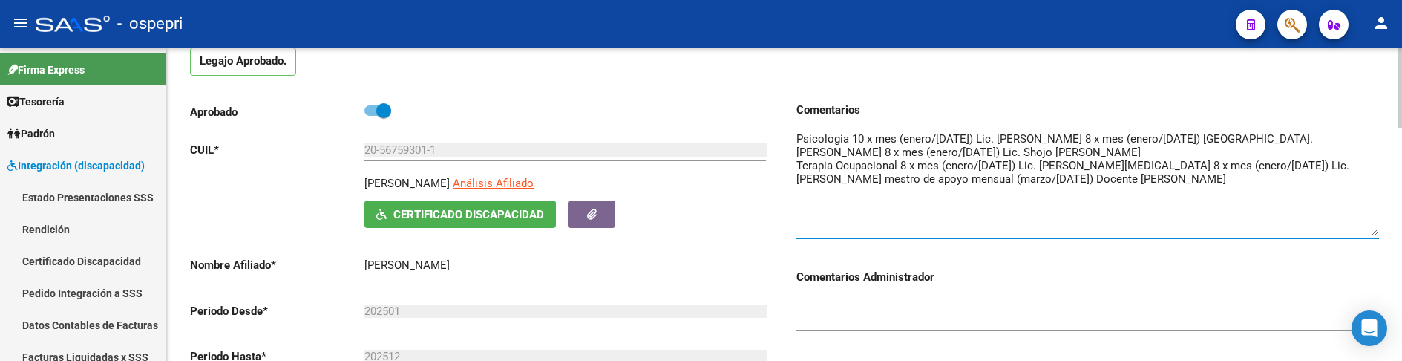
scroll to position [125, 0]
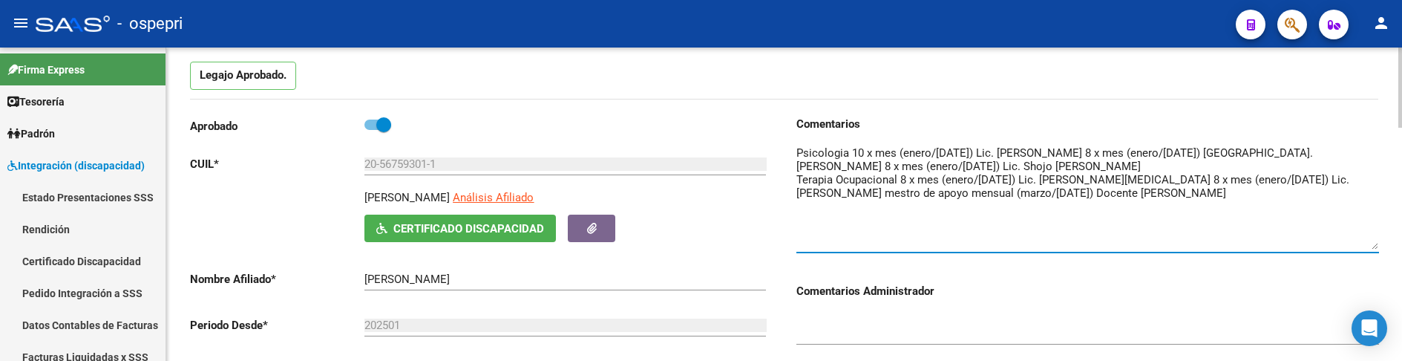
click at [1401, 103] on div at bounding box center [1401, 119] width 4 height 80
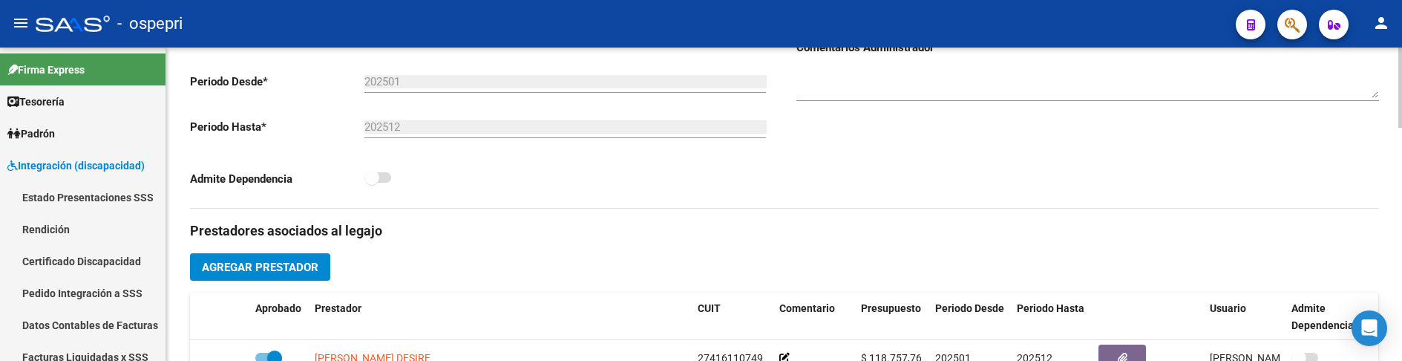
scroll to position [371, 0]
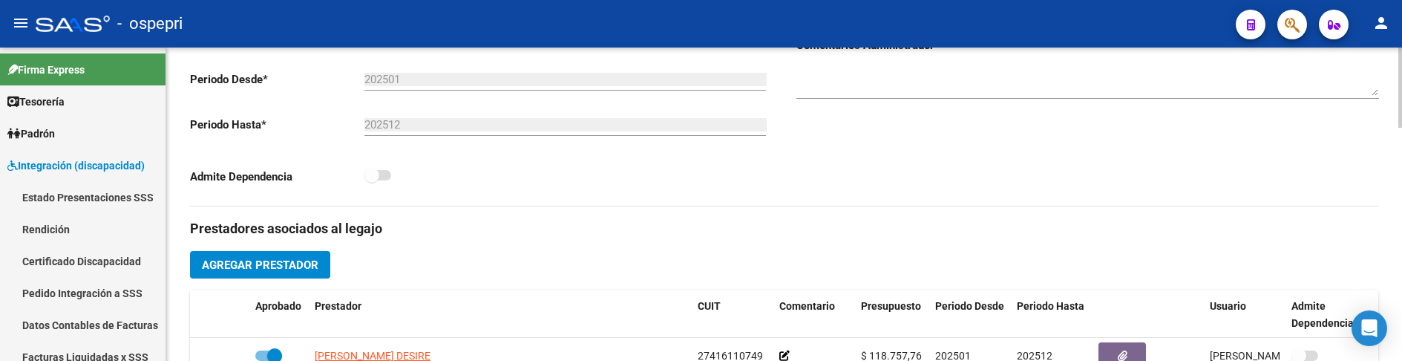
click at [870, 191] on div "Comentarios Comentarios Administrador" at bounding box center [1082, 38] width 595 height 336
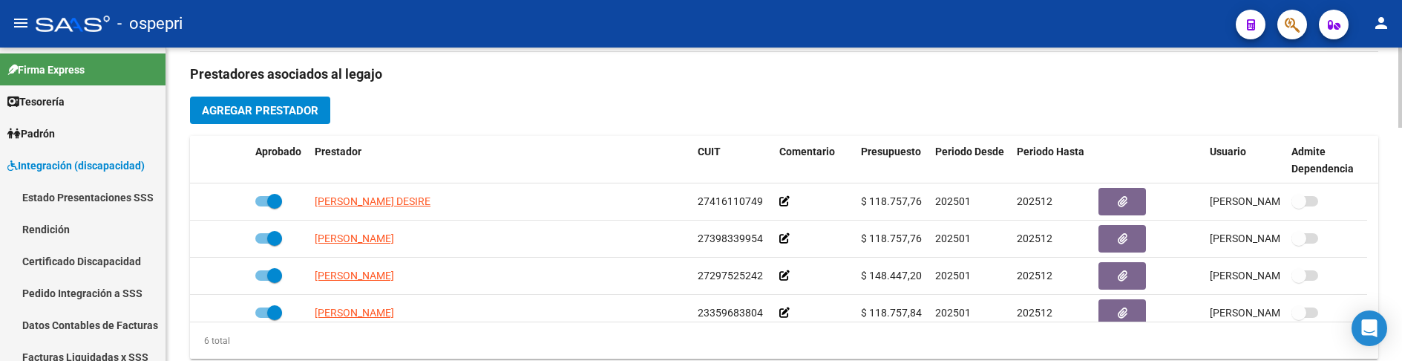
scroll to position [594, 0]
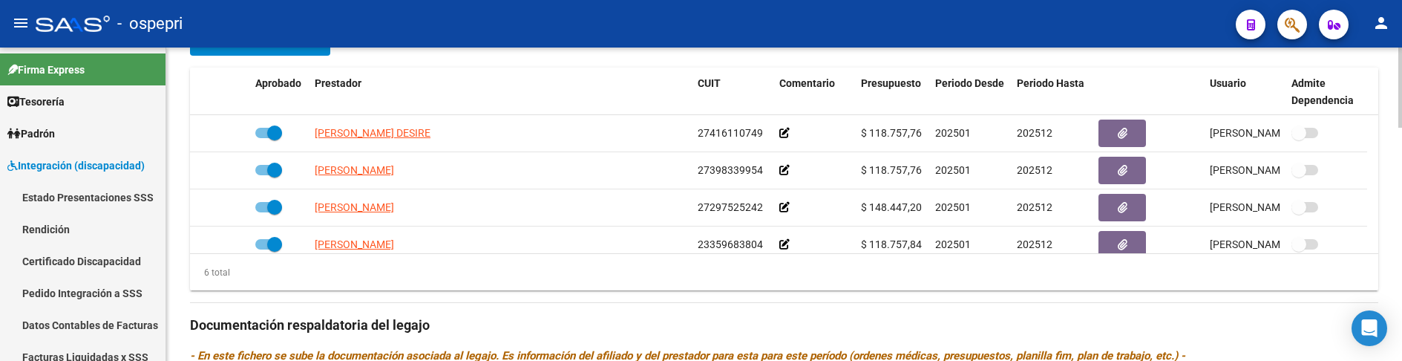
click at [840, 276] on div "6 total" at bounding box center [784, 272] width 1188 height 37
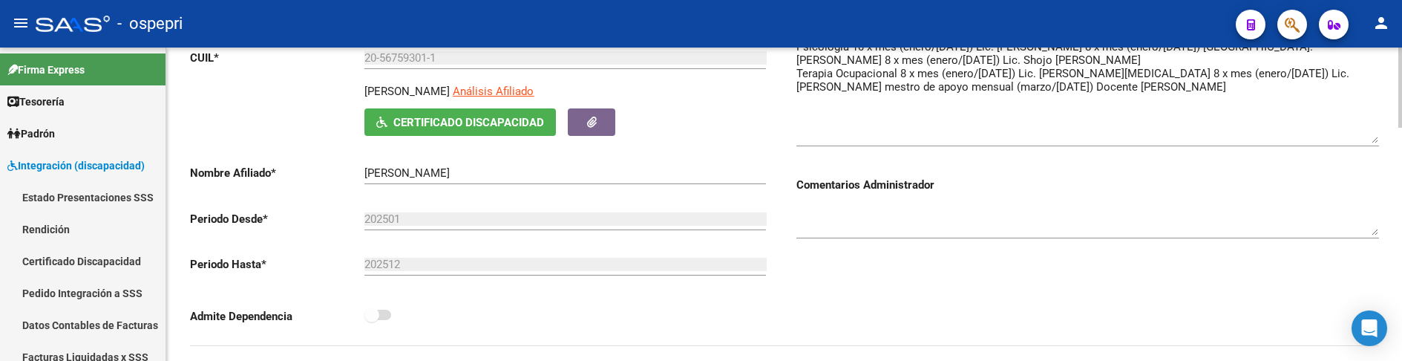
scroll to position [223, 0]
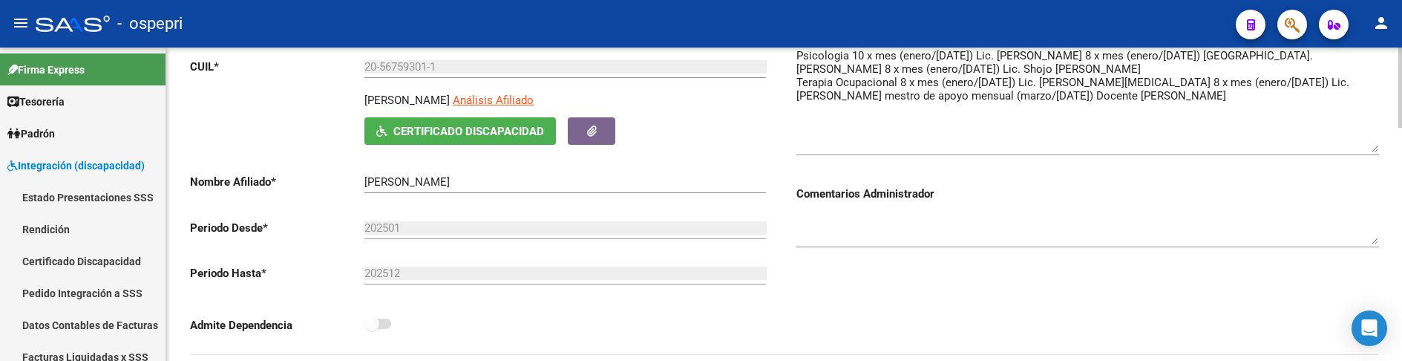
click at [1081, 220] on textarea at bounding box center [1088, 230] width 583 height 30
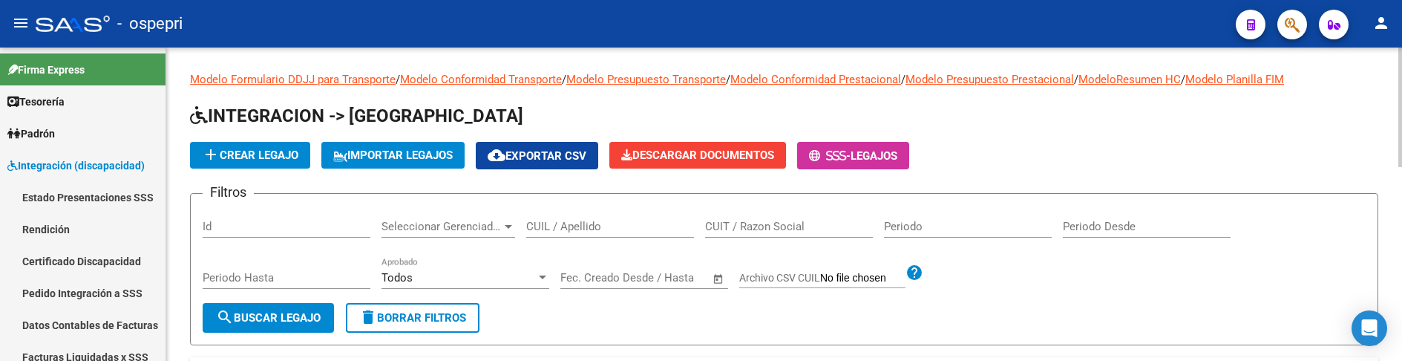
click at [611, 231] on input "CUIL / Apellido" at bounding box center [610, 226] width 168 height 13
click at [1222, 165] on div "add Crear Legajo IMPORTAR LEGAJOS cloud_download Exportar CSV Descargar Documen…" at bounding box center [784, 155] width 1188 height 27
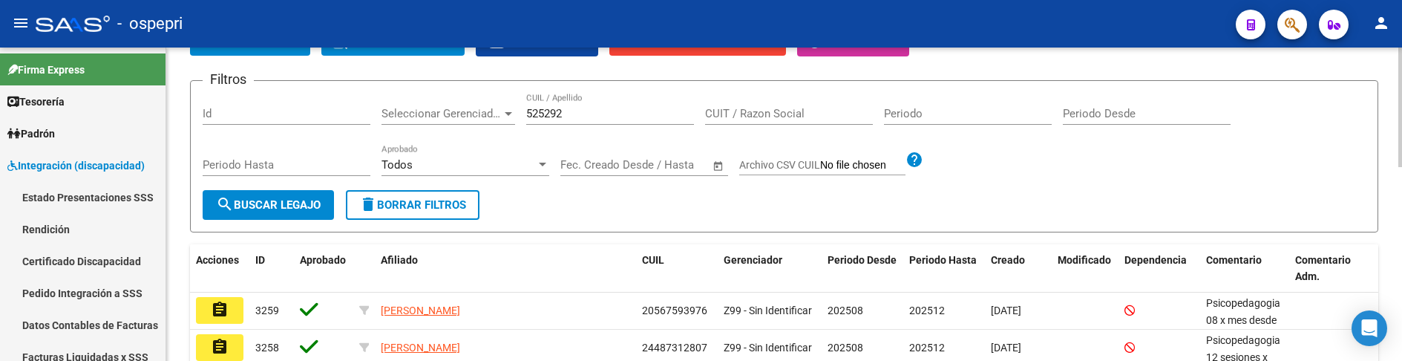
scroll to position [148, 0]
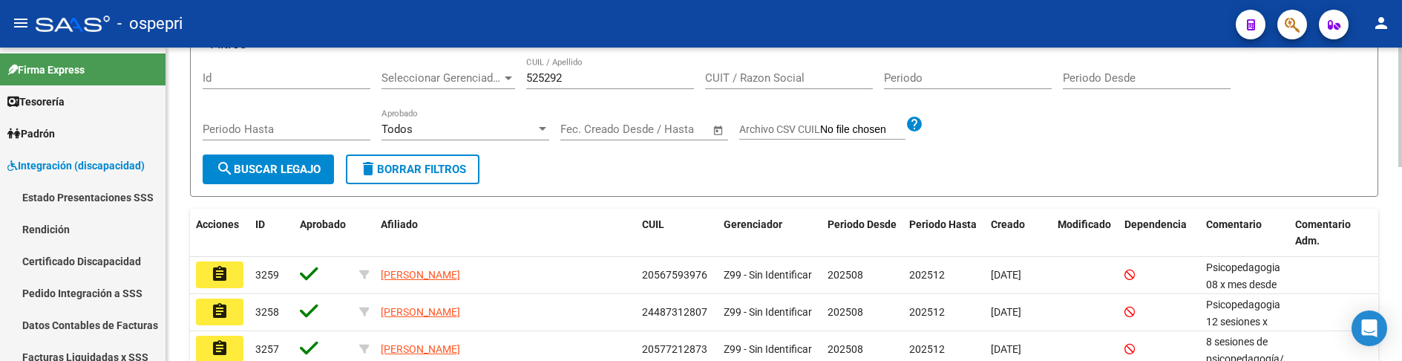
click at [591, 77] on input "525292" at bounding box center [610, 77] width 168 height 13
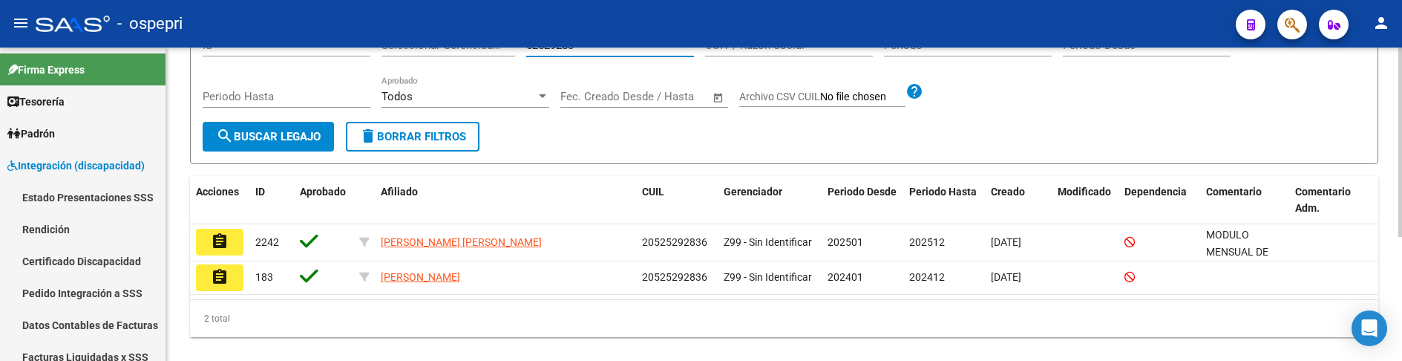
scroll to position [205, 0]
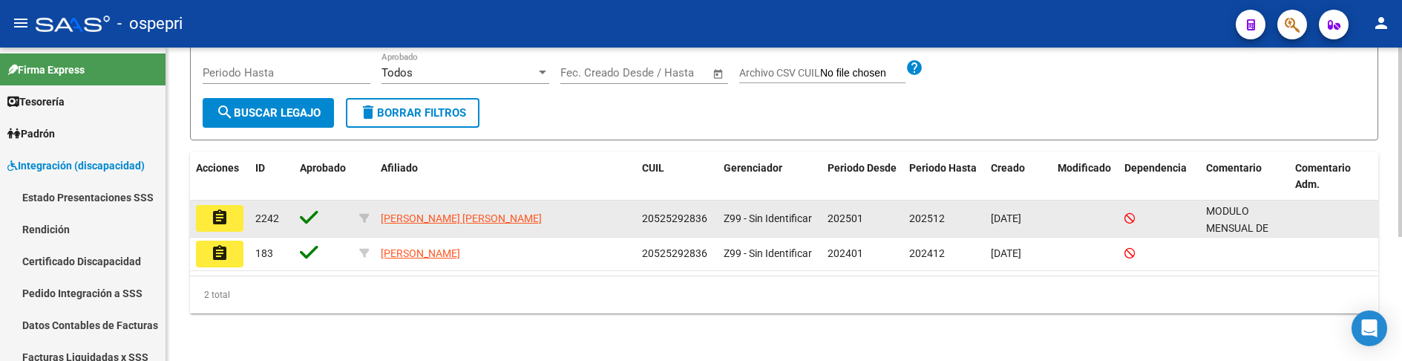
type input "52529283"
click at [217, 222] on mat-icon "assignment" at bounding box center [220, 218] width 18 height 18
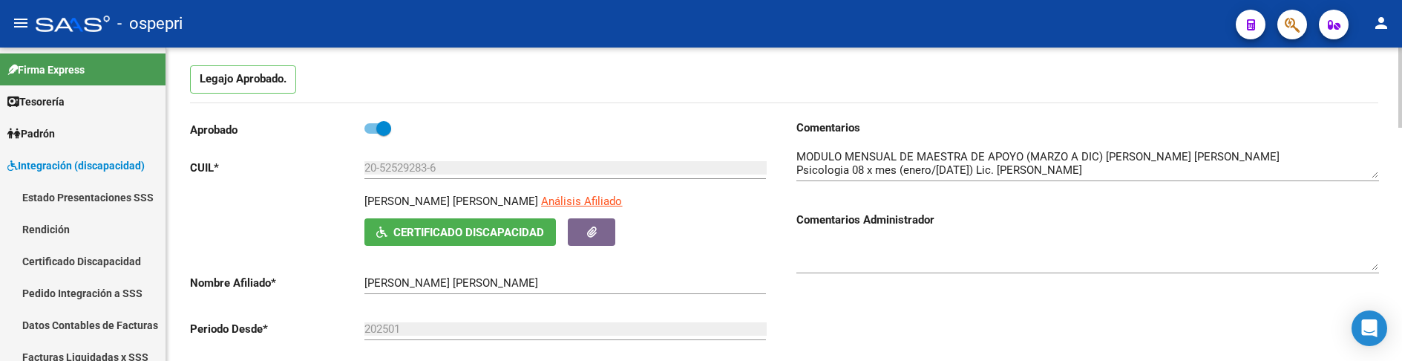
scroll to position [148, 0]
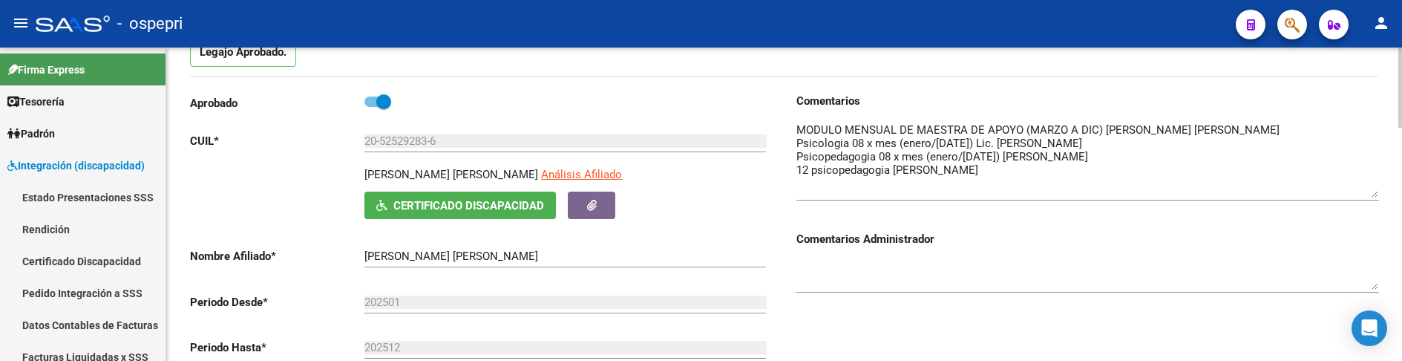
drag, startPoint x: 1373, startPoint y: 151, endPoint x: 1373, endPoint y: 197, distance: 46.0
click at [1373, 197] on textarea at bounding box center [1088, 160] width 583 height 76
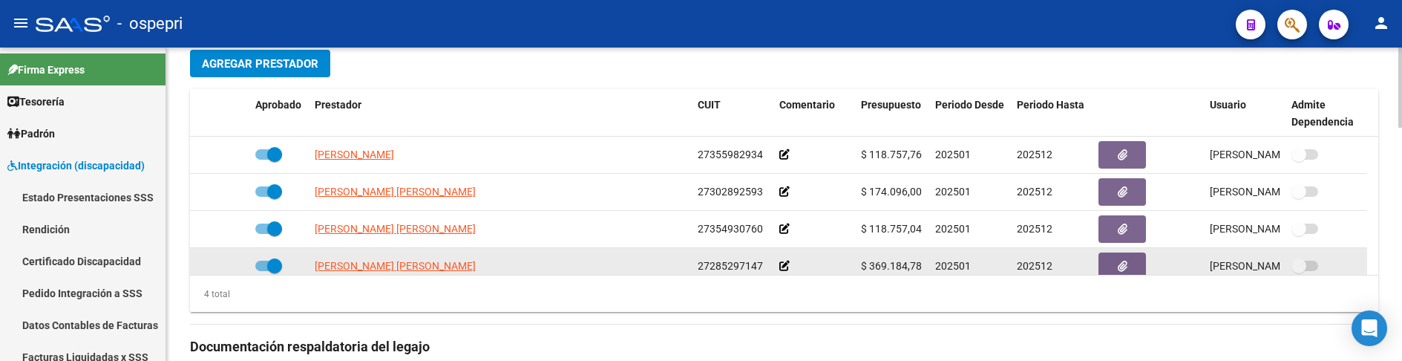
scroll to position [520, 0]
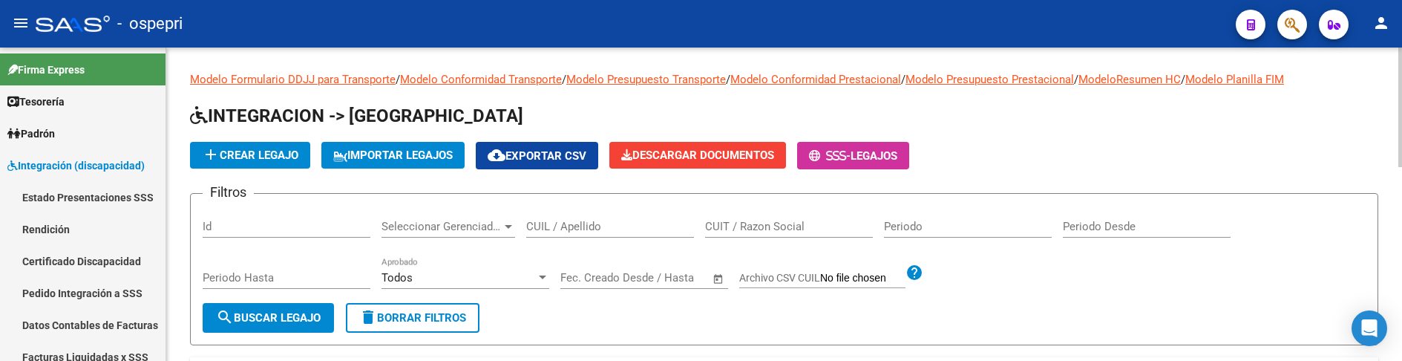
click at [573, 228] on input "CUIL / Apellido" at bounding box center [610, 226] width 168 height 13
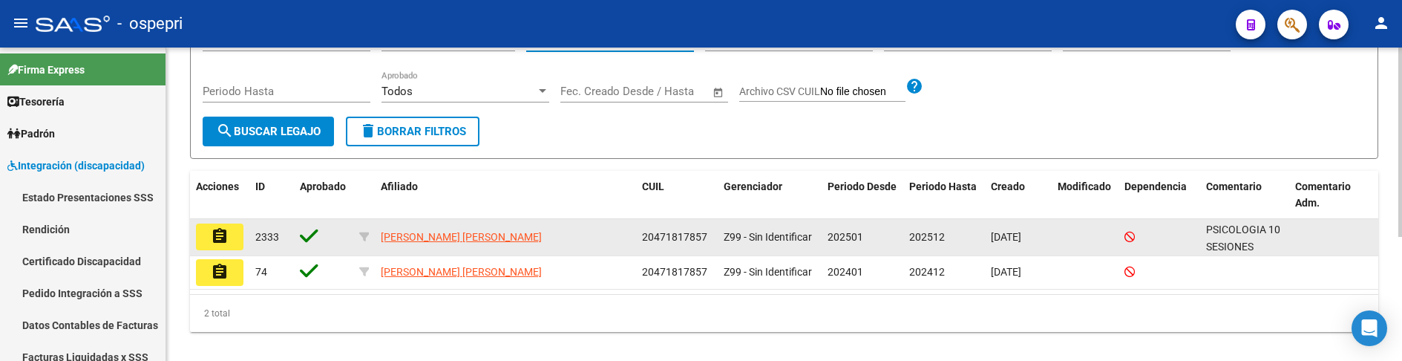
scroll to position [205, 0]
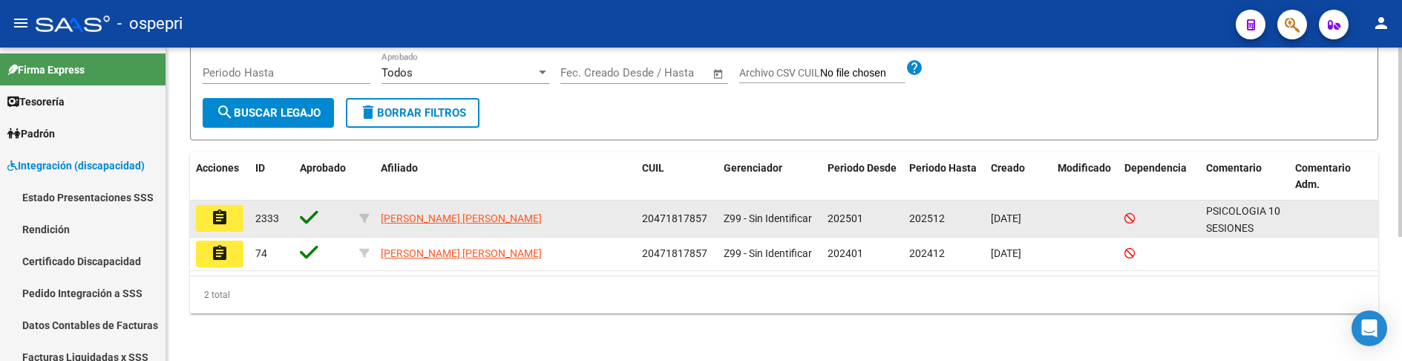
type input "47181785"
click at [224, 230] on button "assignment" at bounding box center [220, 218] width 48 height 27
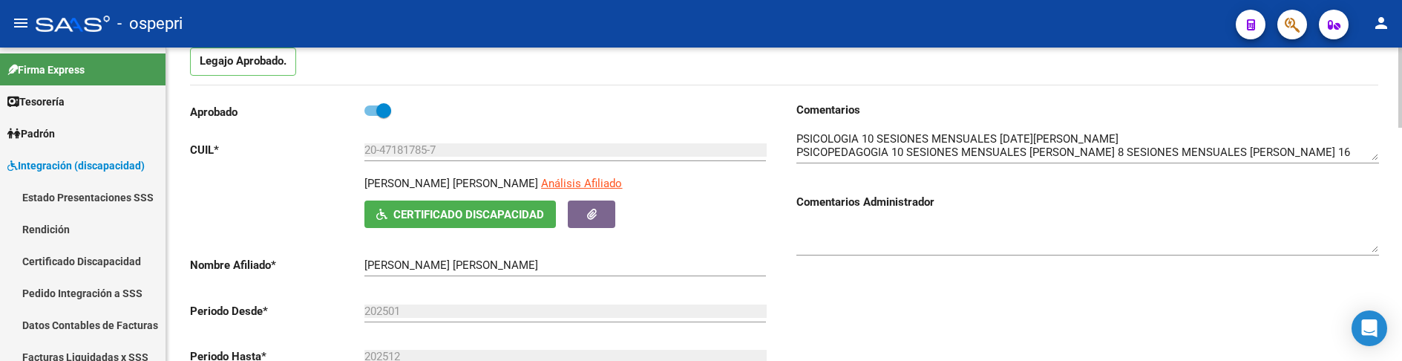
scroll to position [148, 0]
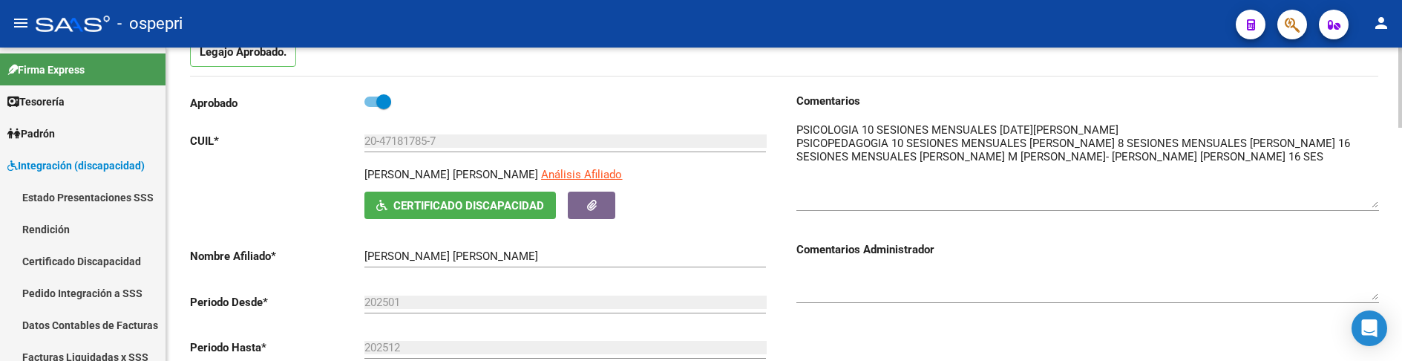
drag, startPoint x: 1374, startPoint y: 148, endPoint x: 1375, endPoint y: 204, distance: 56.4
click at [1375, 204] on textarea at bounding box center [1088, 165] width 583 height 86
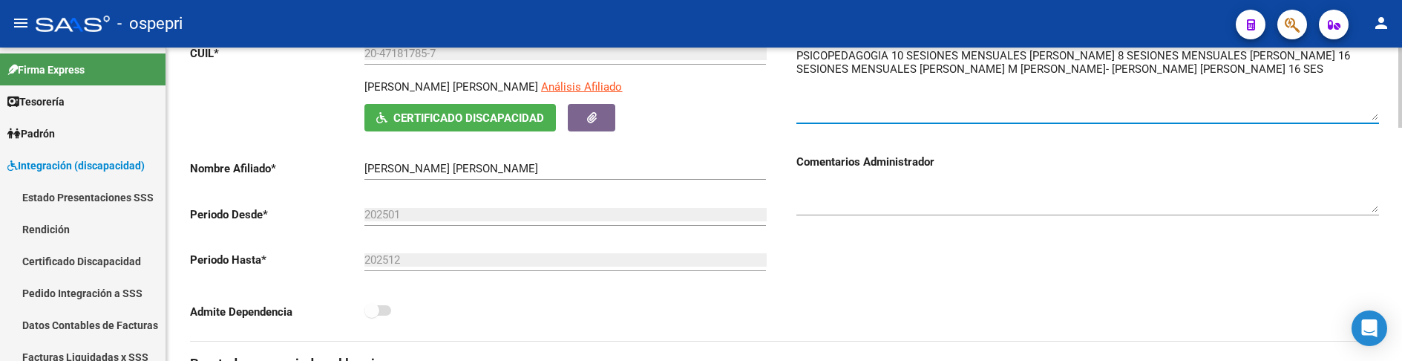
scroll to position [223, 0]
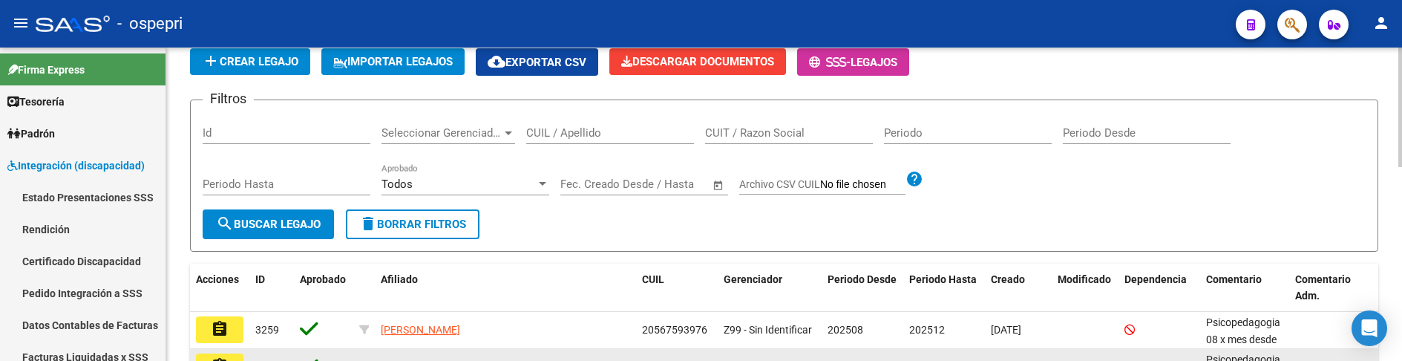
scroll to position [74, 0]
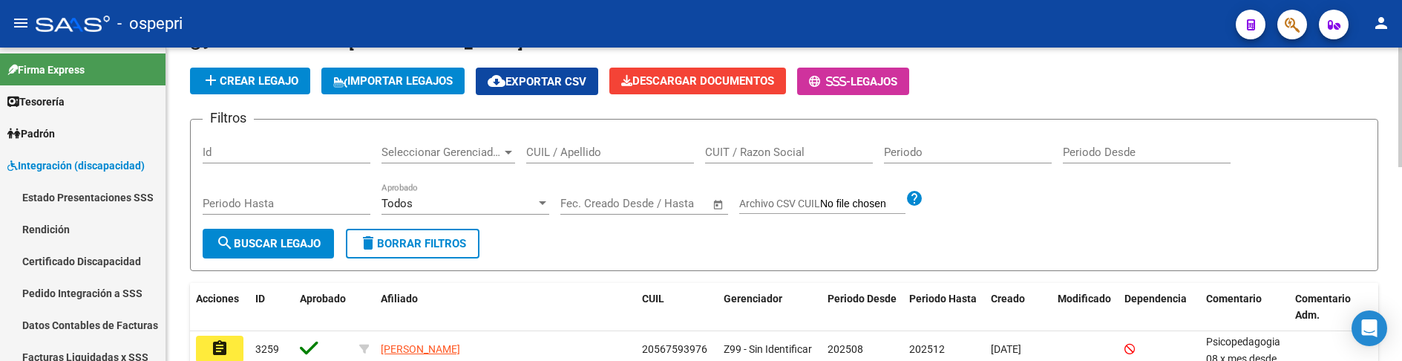
click at [576, 154] on input "CUIL / Apellido" at bounding box center [610, 151] width 168 height 13
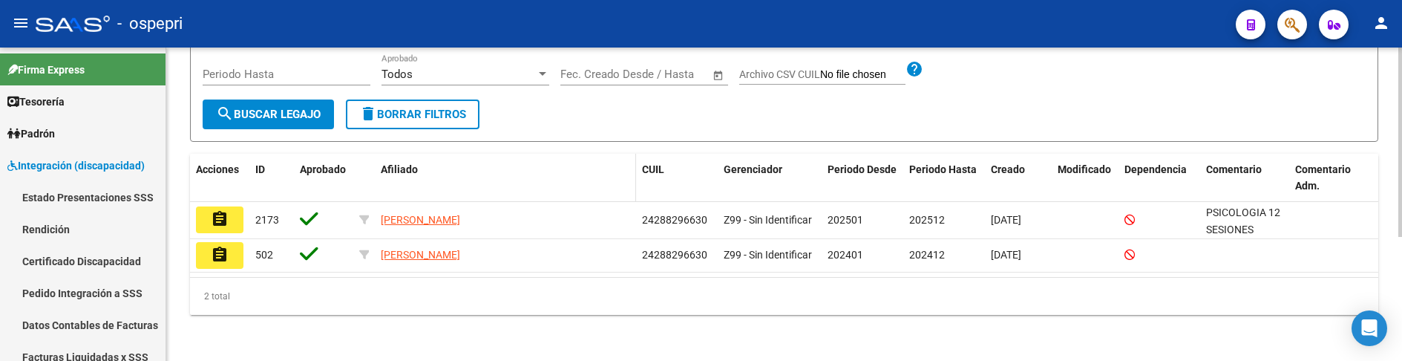
scroll to position [205, 0]
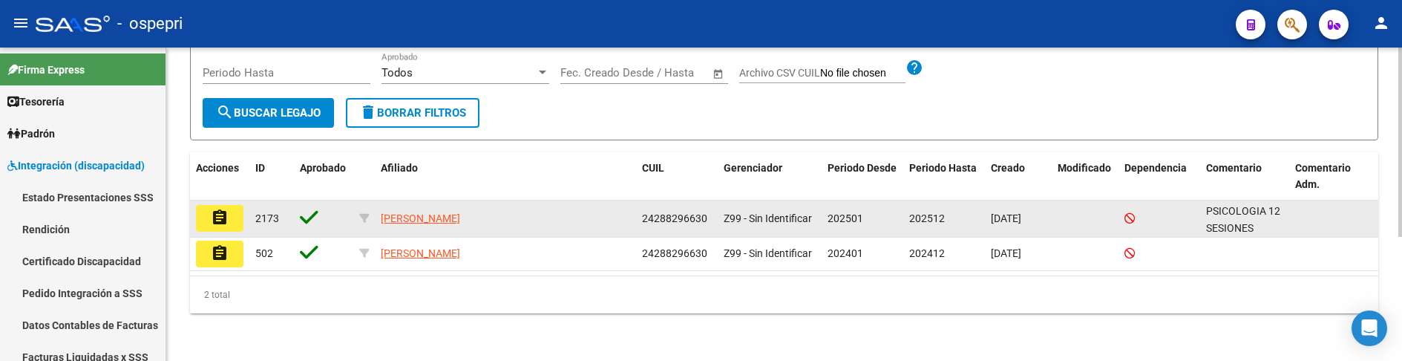
type input "28829663"
click at [229, 215] on button "assignment" at bounding box center [220, 218] width 48 height 27
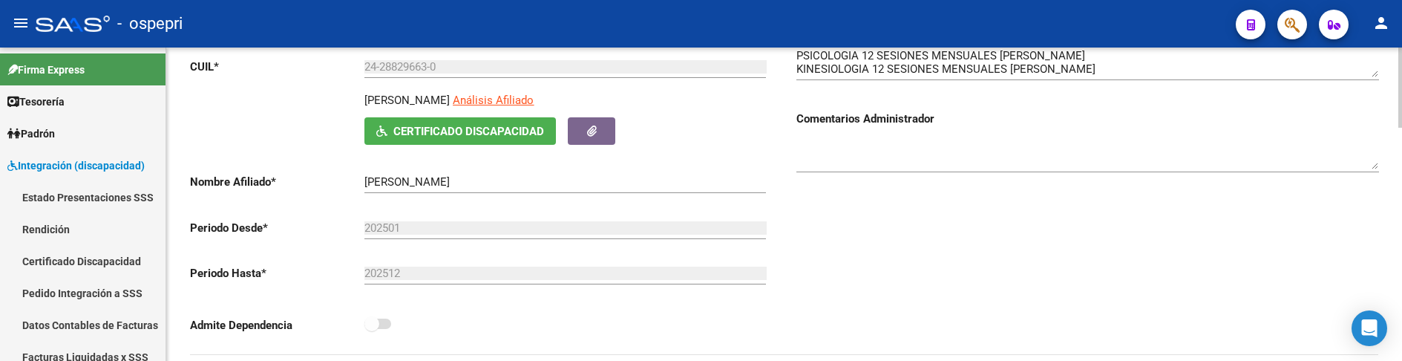
scroll to position [148, 0]
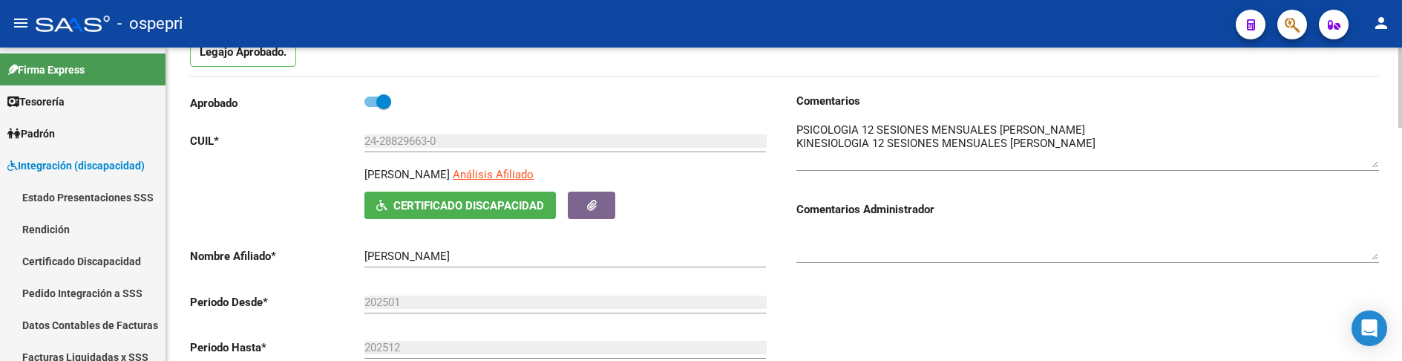
drag, startPoint x: 1376, startPoint y: 148, endPoint x: 1377, endPoint y: 165, distance: 16.4
click at [1377, 165] on textarea at bounding box center [1088, 145] width 583 height 46
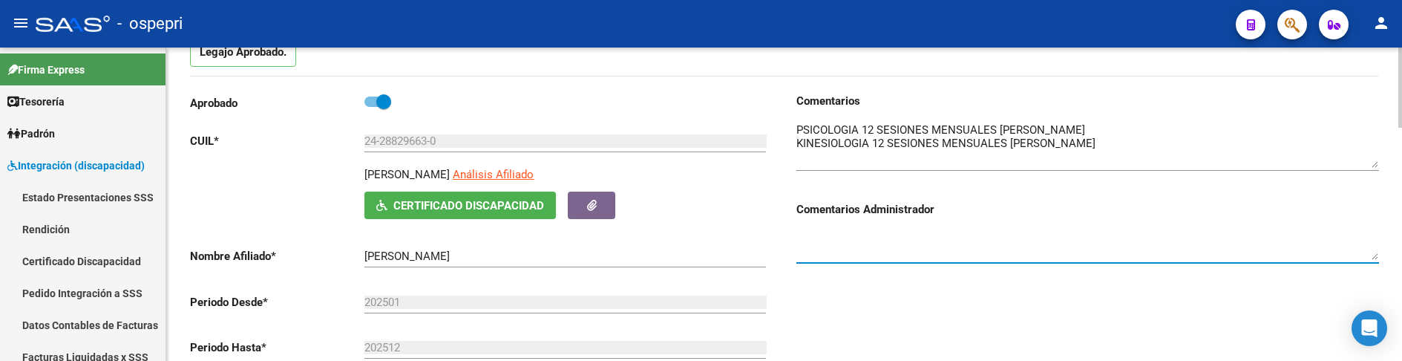
click at [1167, 238] on textarea at bounding box center [1088, 245] width 583 height 30
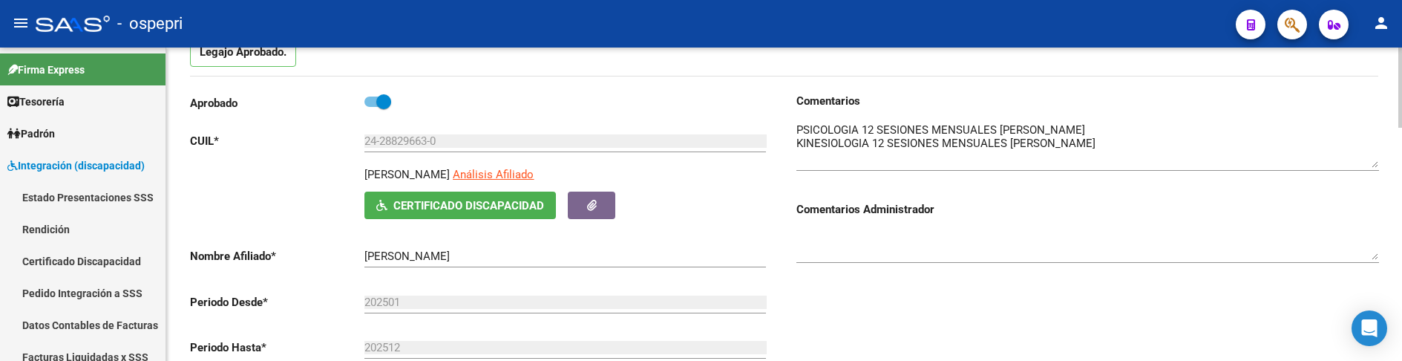
click at [1194, 102] on h3 "Comentarios" at bounding box center [1088, 101] width 583 height 16
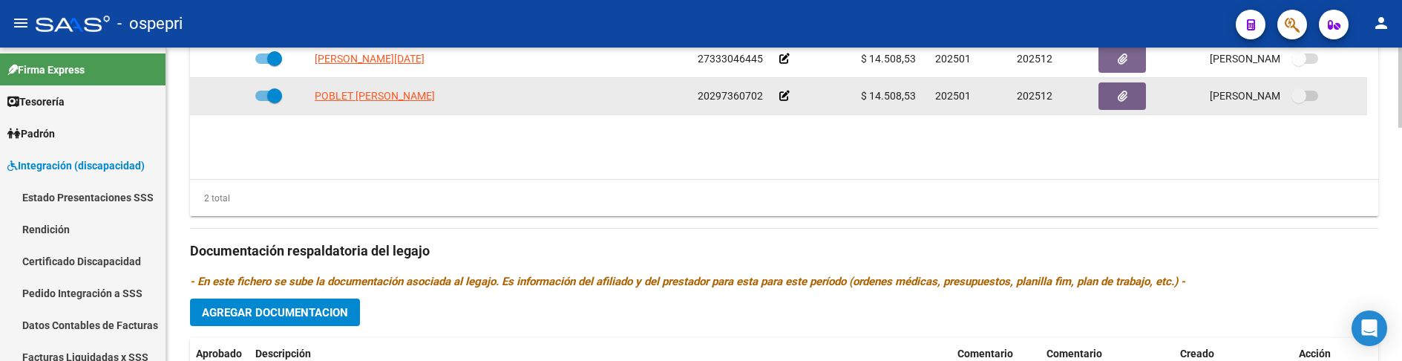
scroll to position [594, 0]
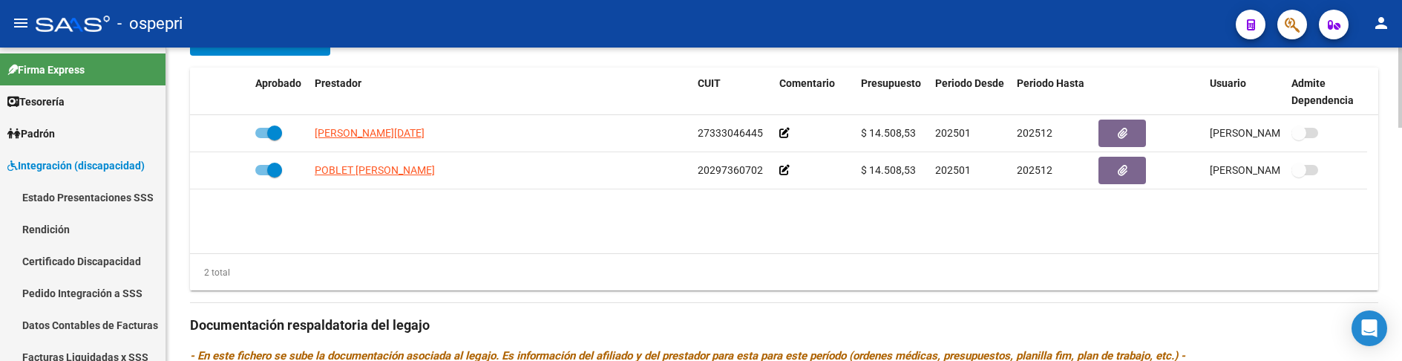
click at [790, 253] on datatable-body "TAVERNINI LUCIA MICAELA 27333046445 $ 14.508,53 202501 202512 Marianela Nuñez 1…" at bounding box center [784, 184] width 1188 height 138
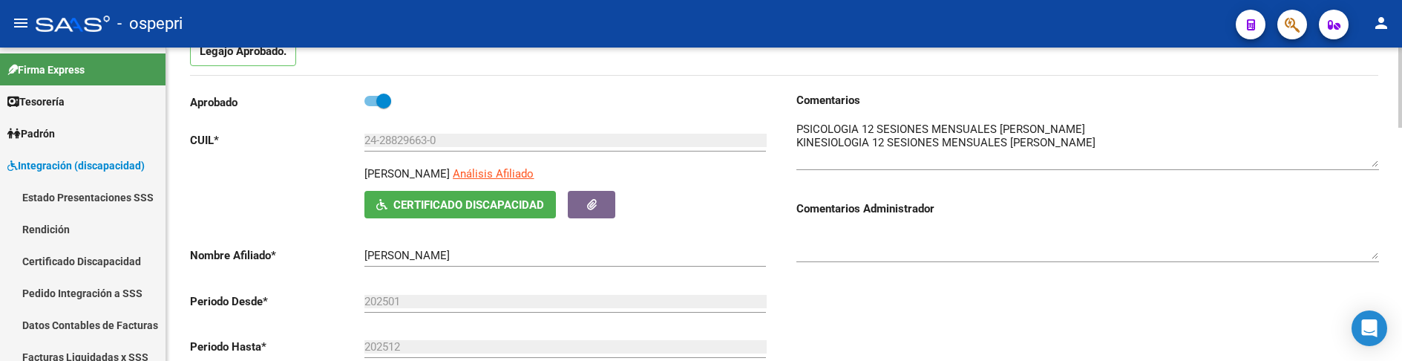
scroll to position [148, 0]
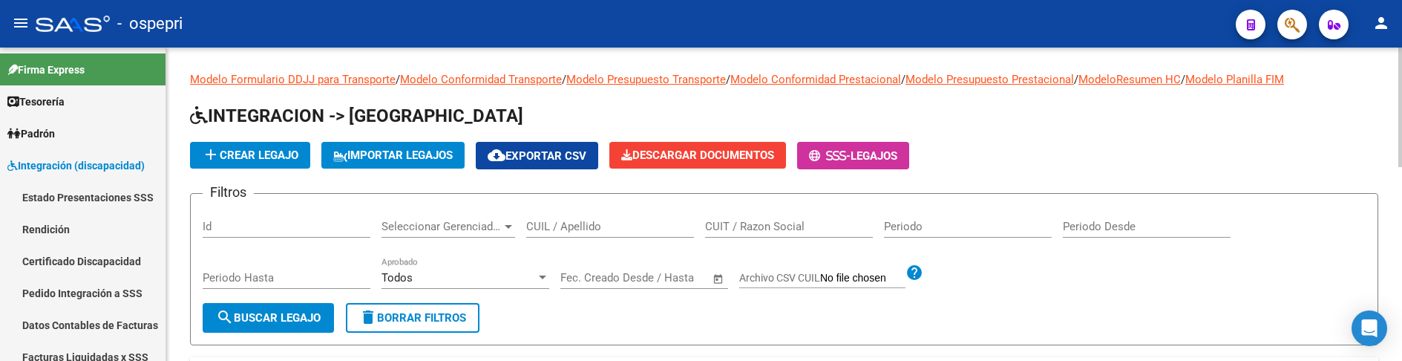
click at [600, 236] on div "CUIL / Apellido" at bounding box center [610, 222] width 168 height 32
click at [600, 228] on input "CUIL / Apellido" at bounding box center [610, 226] width 168 height 13
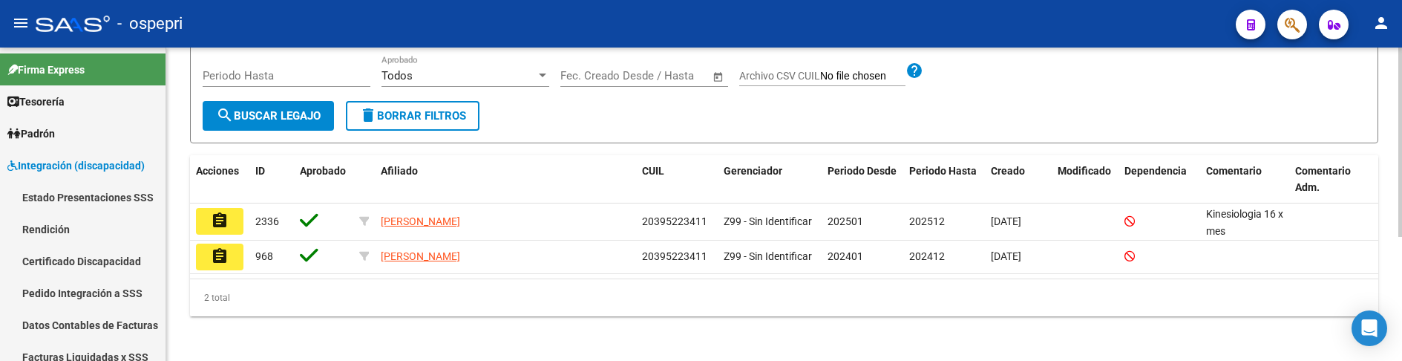
scroll to position [205, 0]
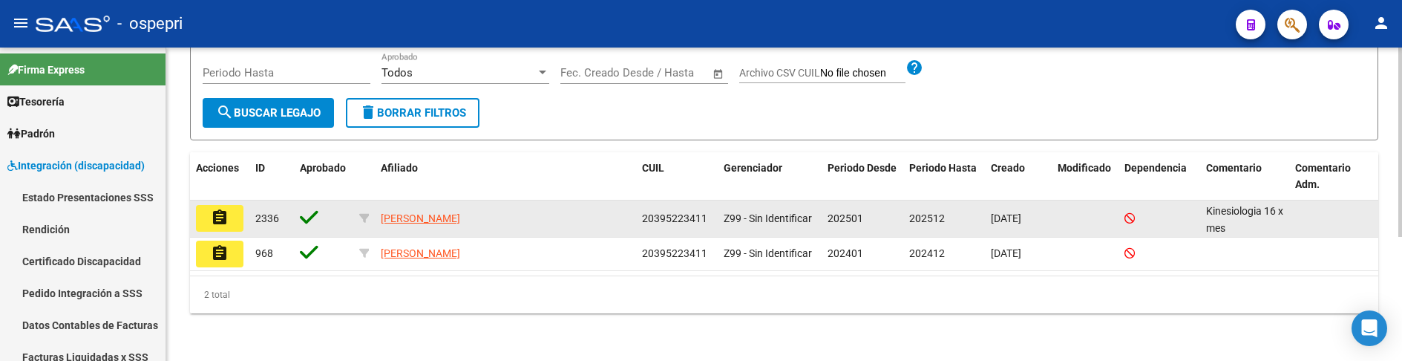
type input "39522341"
click at [219, 217] on mat-icon "assignment" at bounding box center [220, 218] width 18 height 18
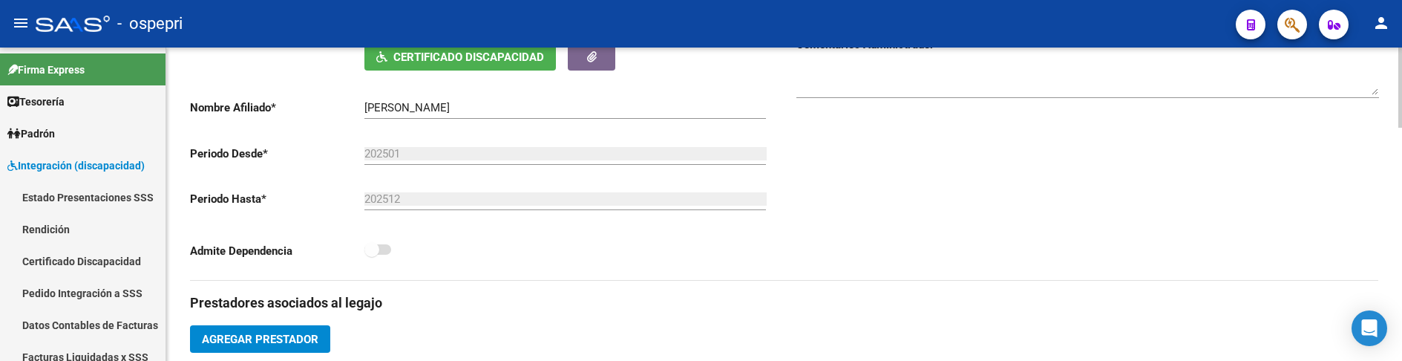
scroll to position [223, 0]
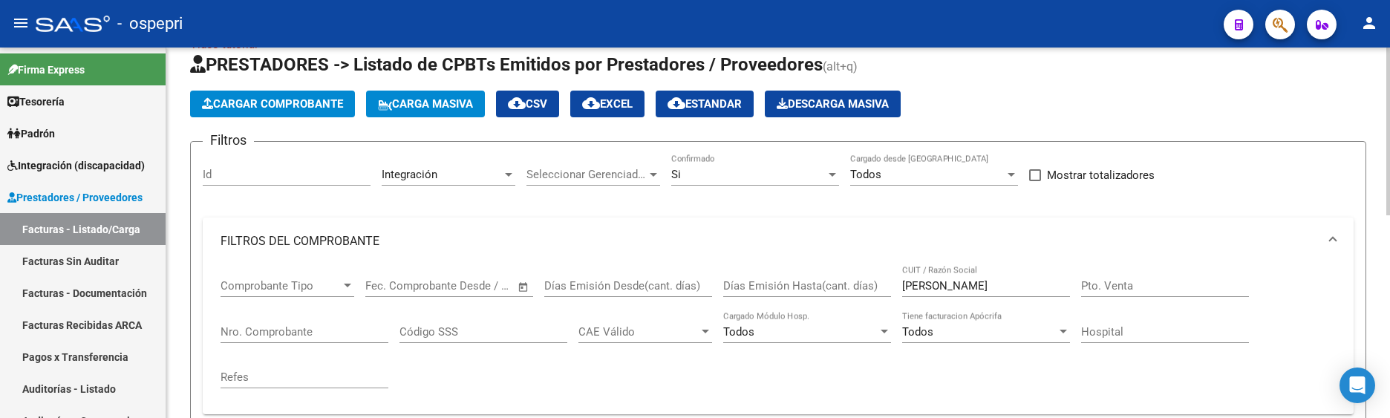
scroll to position [3, 0]
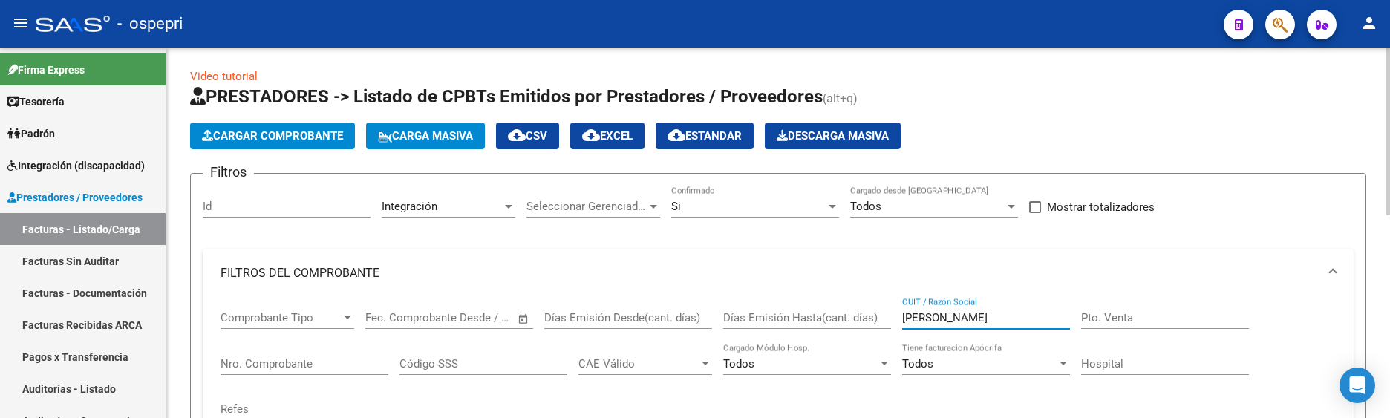
drag, startPoint x: 957, startPoint y: 318, endPoint x: 889, endPoint y: 318, distance: 67.6
click at [889, 318] on div "Comprobante Tipo Comprobante Tipo Start date – End date Fec. Comprobante Desde …" at bounding box center [777, 365] width 1115 height 137
type input "o"
type input "[PERSON_NAME]"
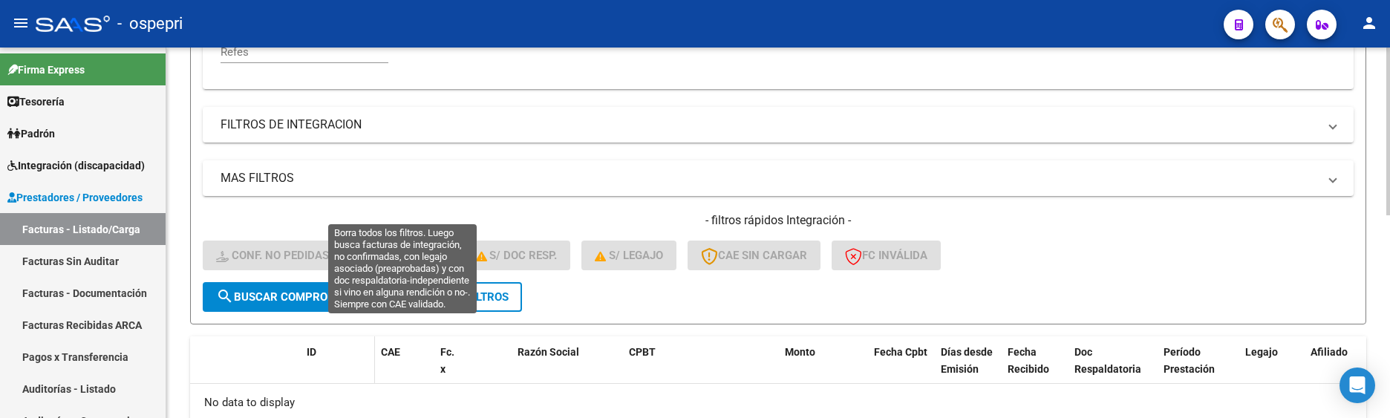
scroll to position [374, 0]
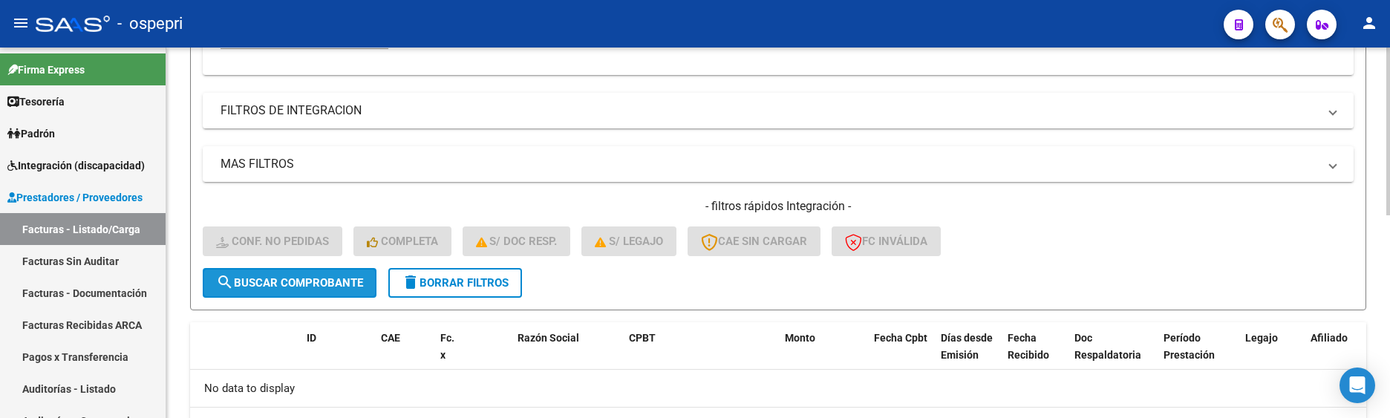
click at [321, 285] on span "search Buscar Comprobante" at bounding box center [289, 282] width 147 height 13
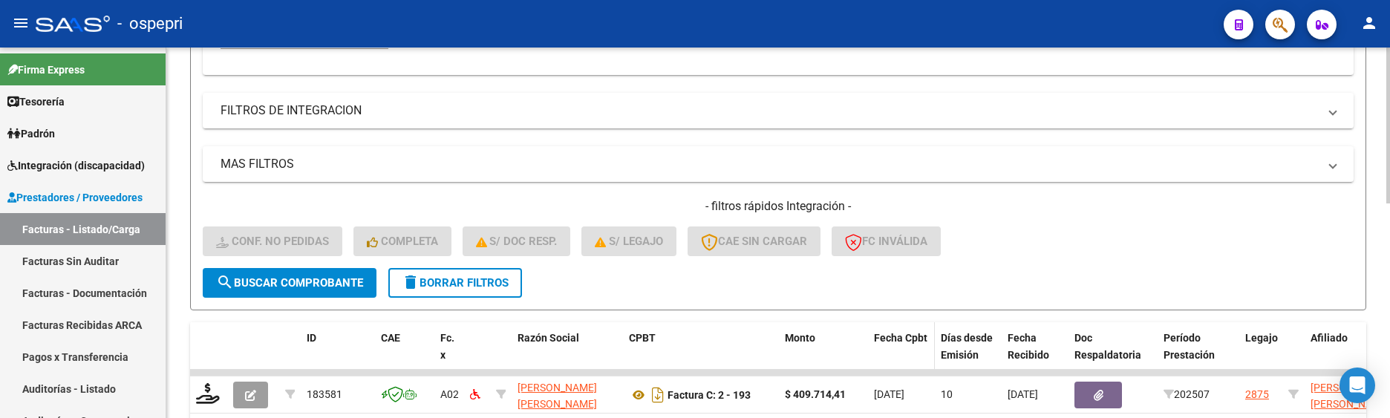
scroll to position [448, 0]
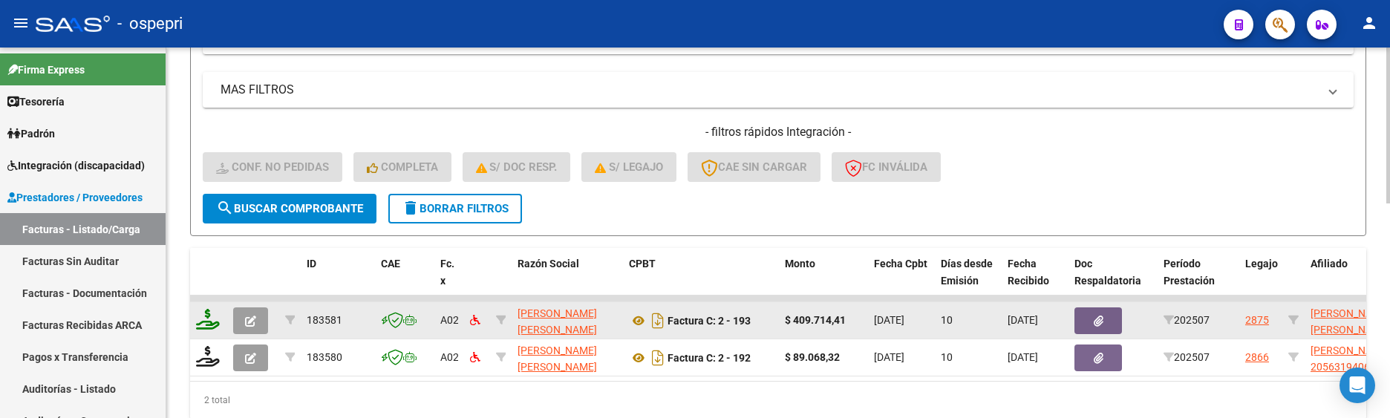
click at [209, 316] on icon at bounding box center [208, 319] width 24 height 21
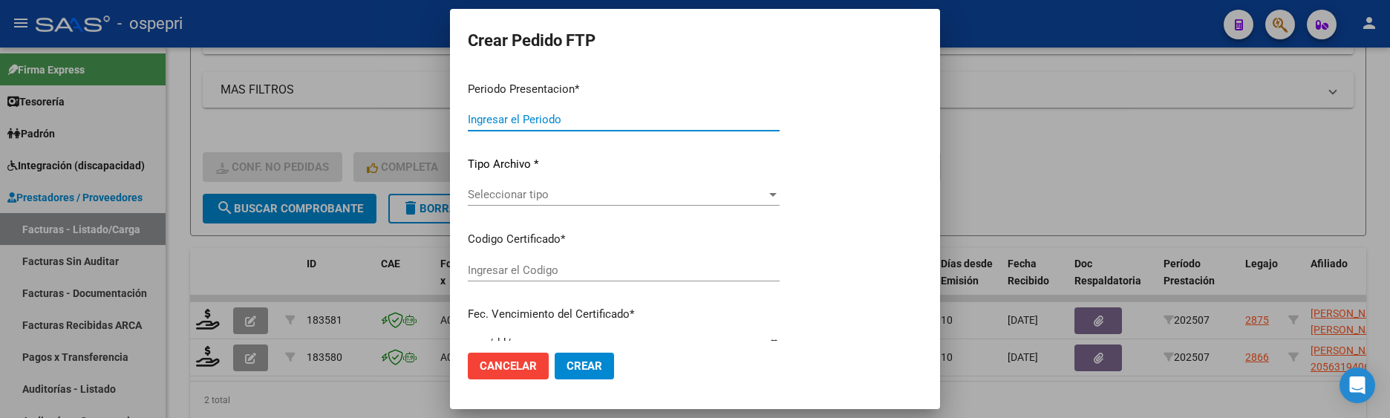
type input "202507"
type input "$ 409.714,41"
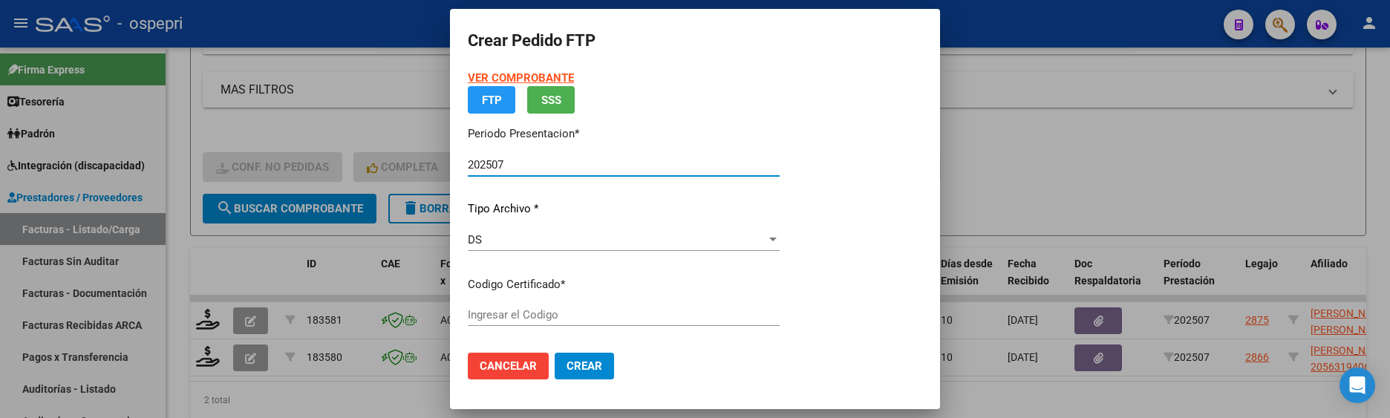
type input "2057721357-8"
type input "[DATE]"
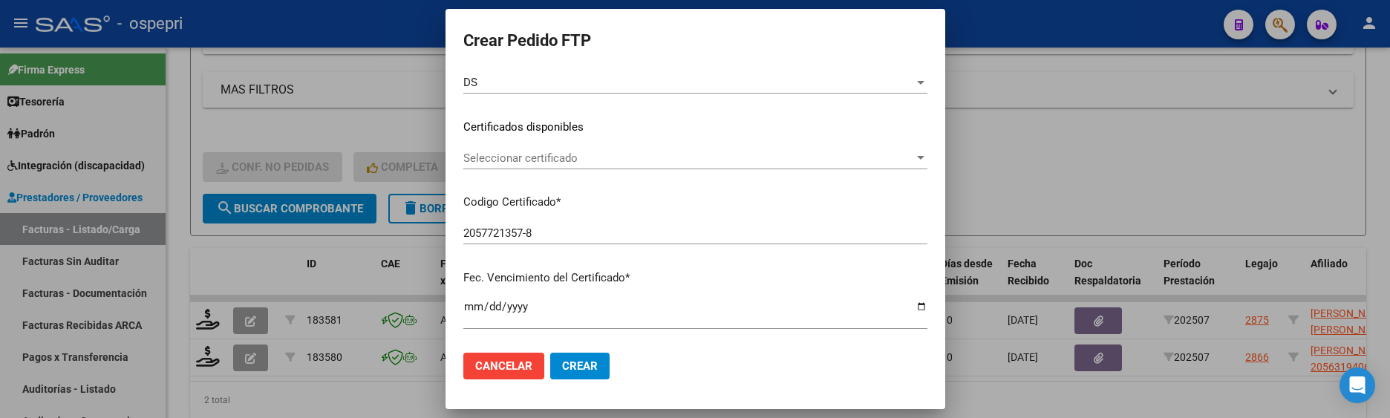
scroll to position [223, 0]
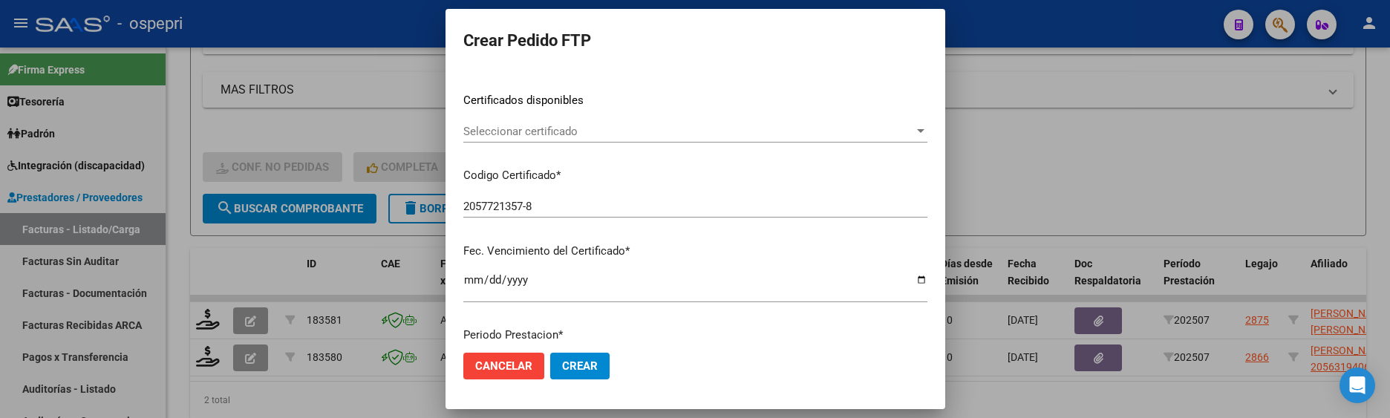
click at [923, 128] on div at bounding box center [920, 131] width 13 height 12
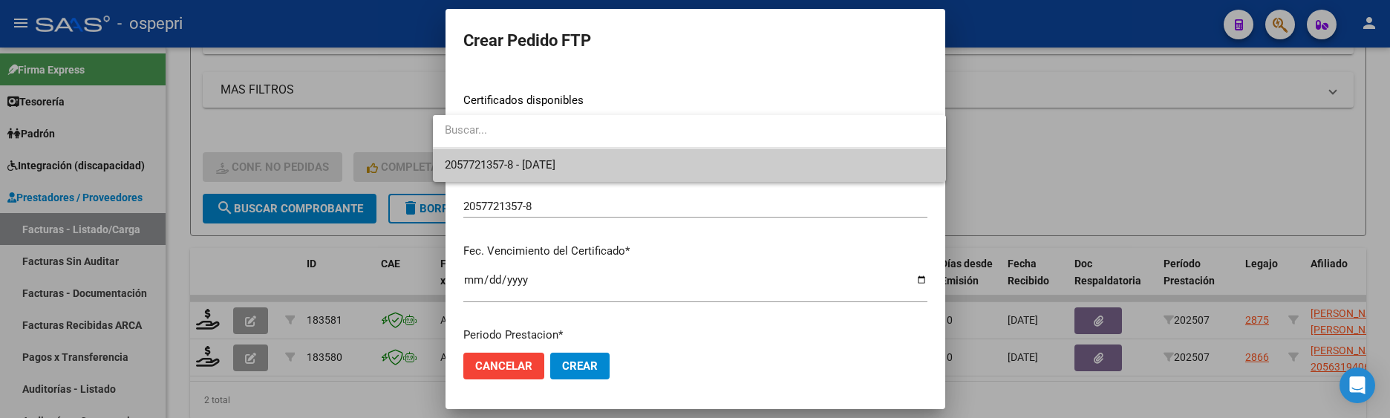
click at [840, 165] on span "2057721357-8 - [DATE]" at bounding box center [689, 164] width 489 height 33
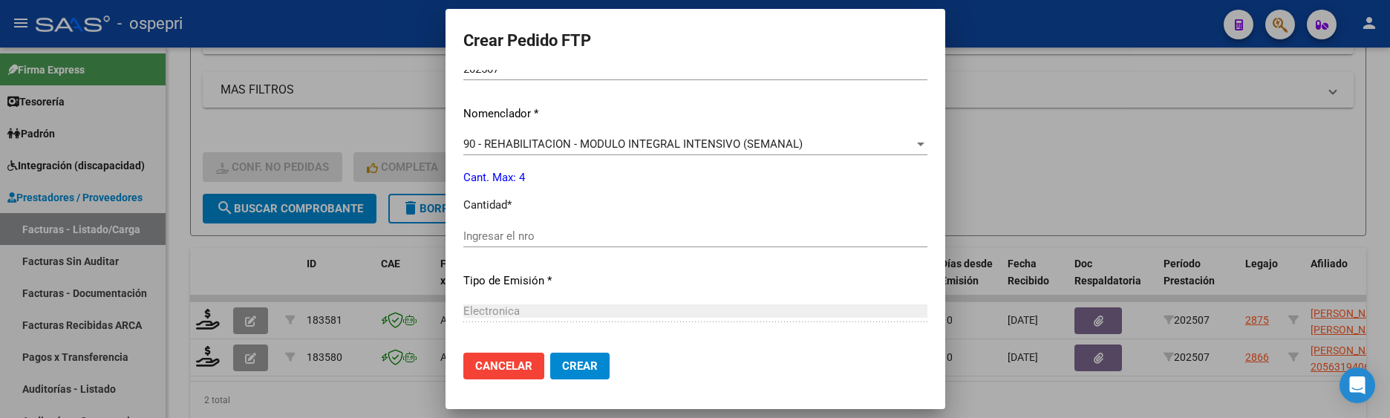
scroll to position [594, 0]
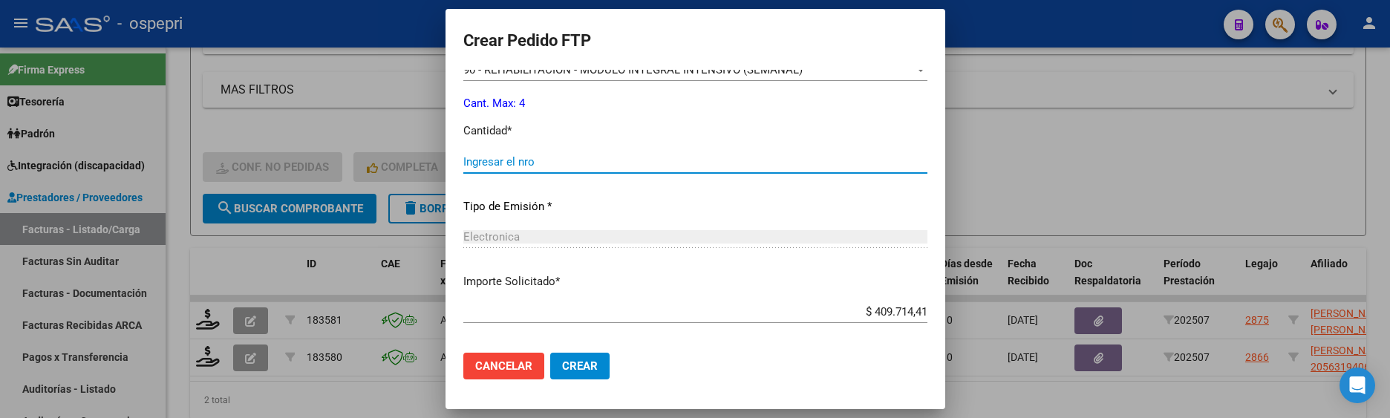
click at [556, 156] on input "Ingresar el nro" at bounding box center [695, 161] width 464 height 13
type input "4"
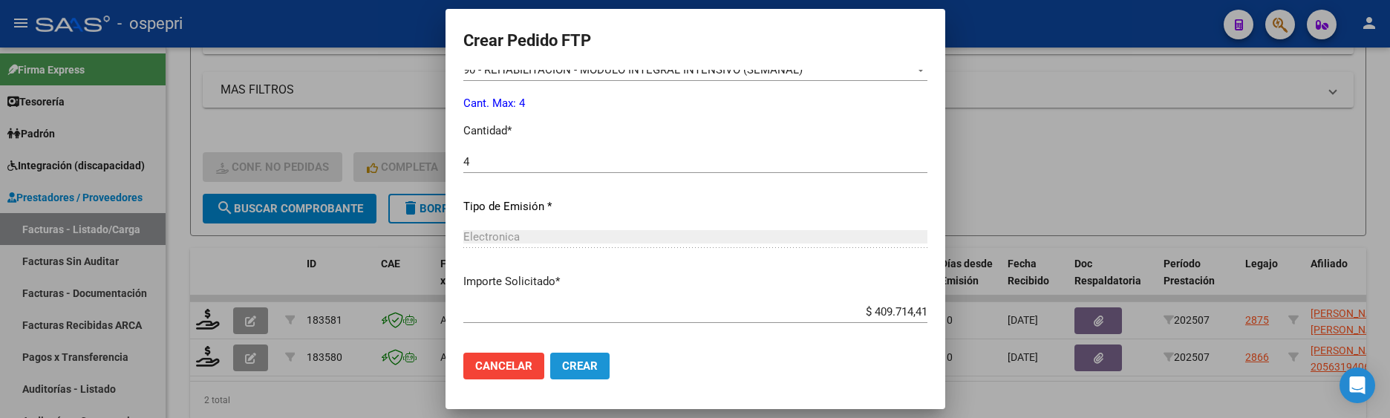
click at [564, 364] on span "Crear" at bounding box center [580, 365] width 36 height 13
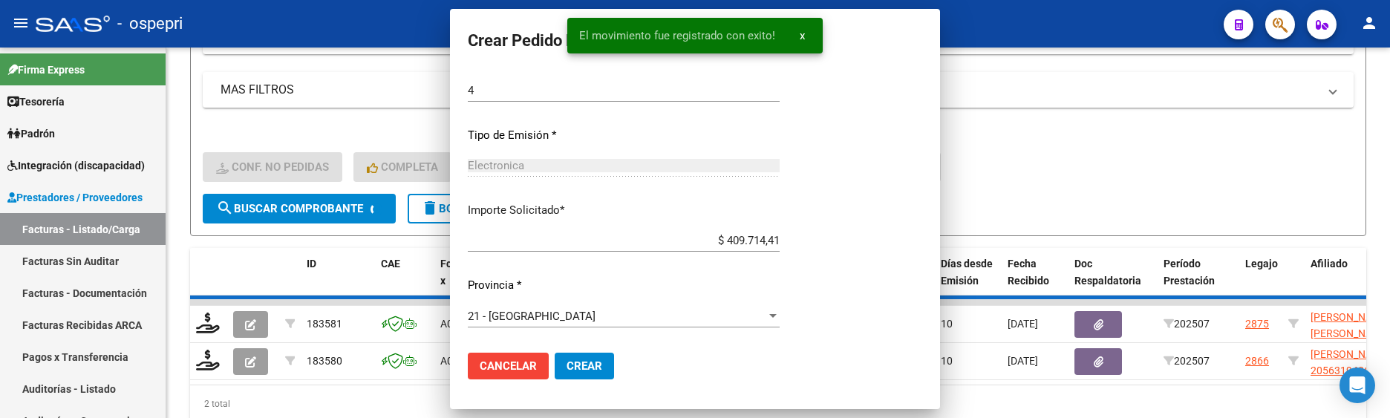
scroll to position [510, 0]
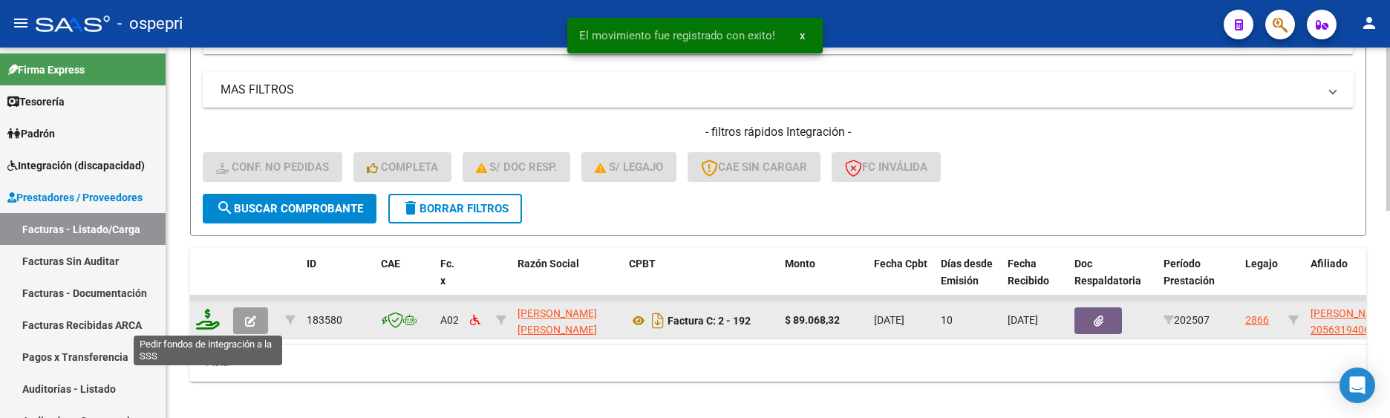
click at [208, 318] on icon at bounding box center [208, 319] width 24 height 21
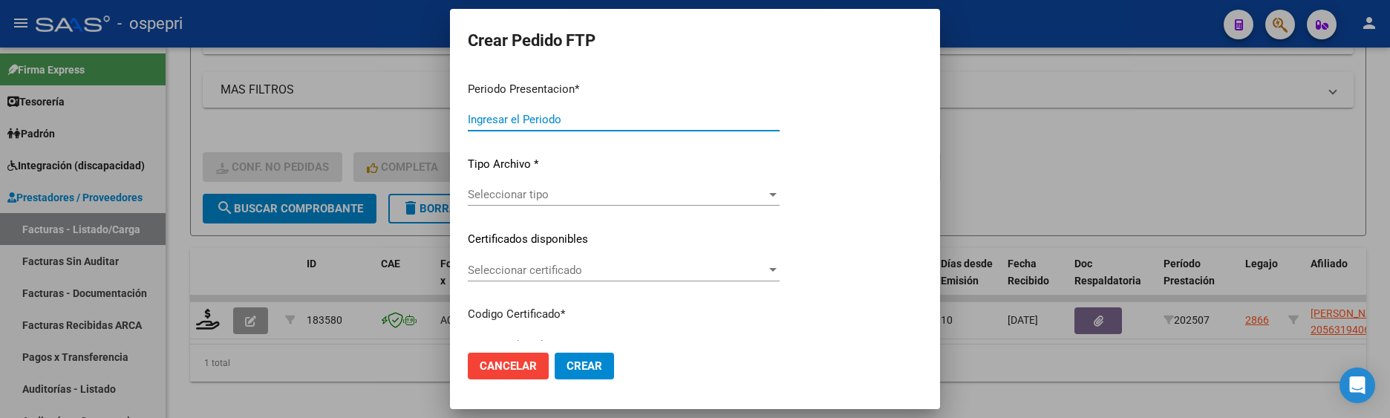
type input "202507"
type input "$ 89.068,32"
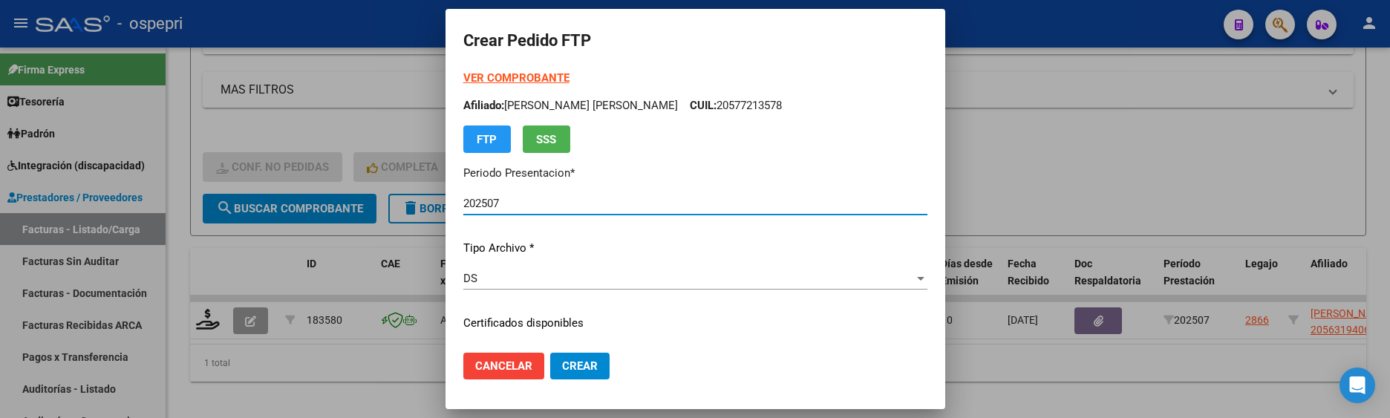
type input "ARG02000563194062018040320230403NQN798"
type input "[DATE]"
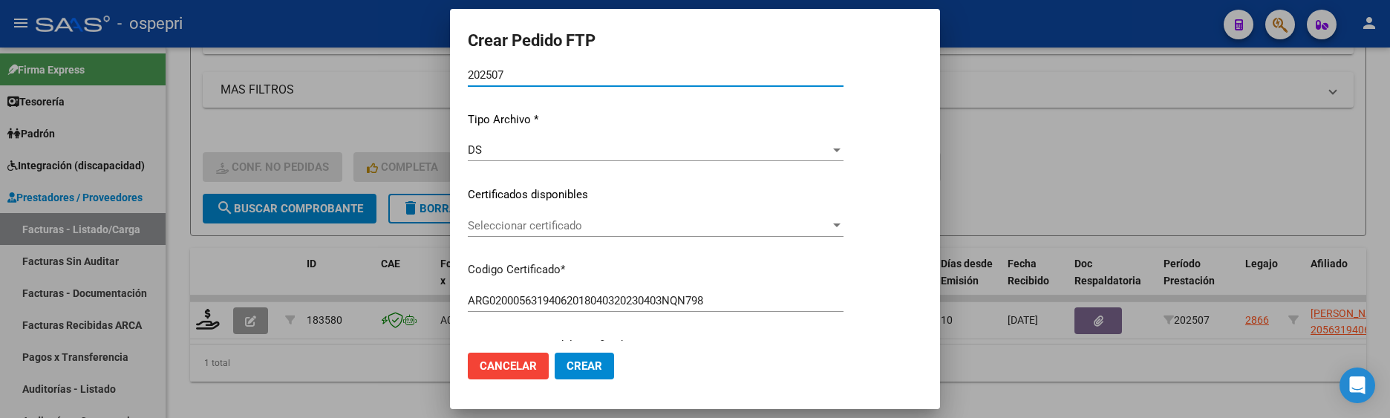
scroll to position [148, 0]
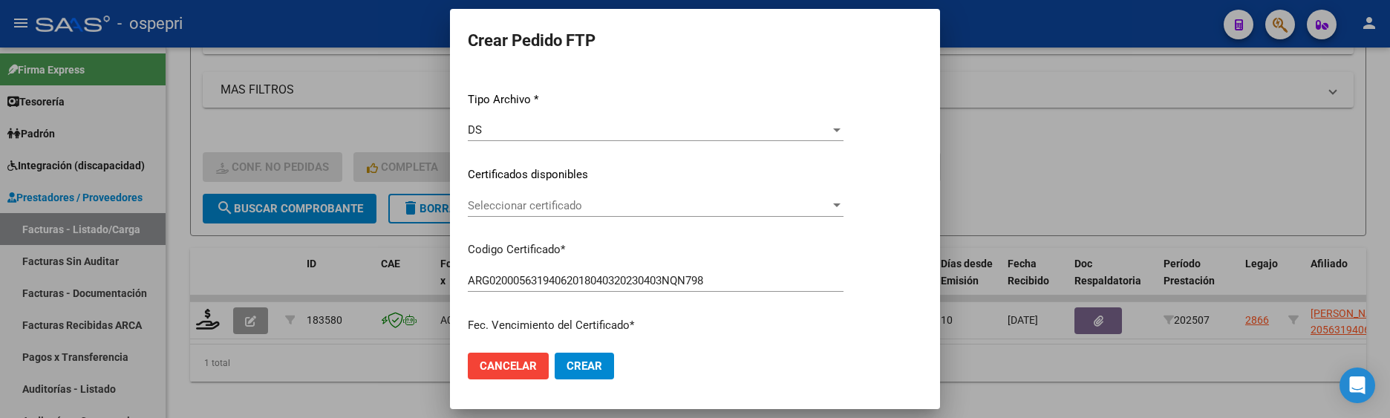
click at [843, 200] on div at bounding box center [836, 206] width 13 height 12
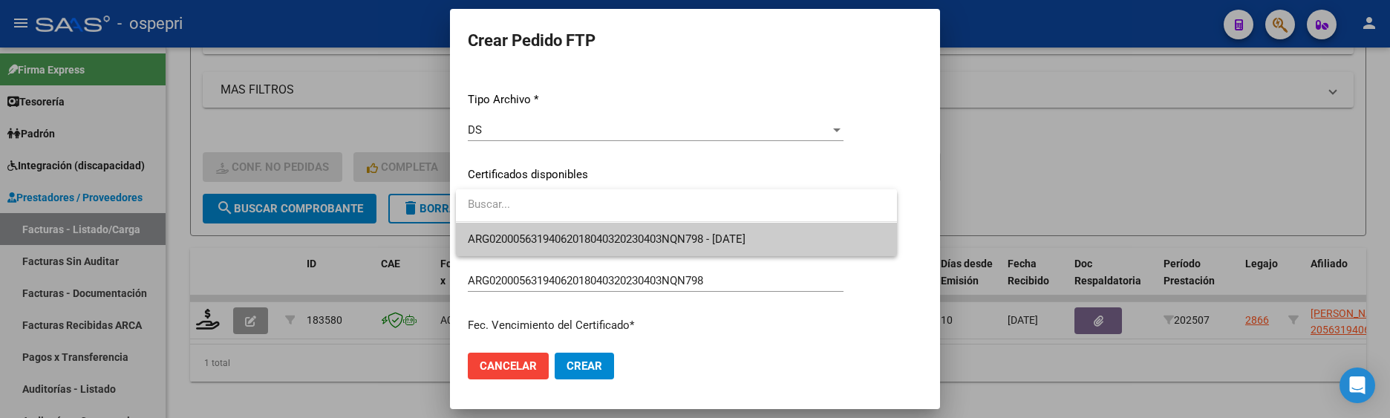
click at [779, 229] on span "ARG02000563194062018040320230403NQN798 - [DATE]" at bounding box center [676, 239] width 417 height 33
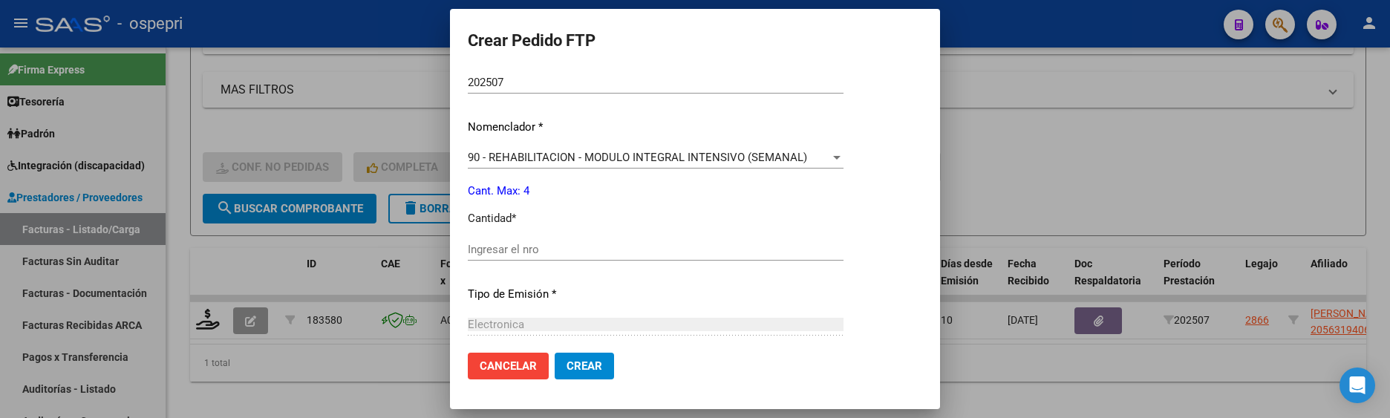
scroll to position [520, 0]
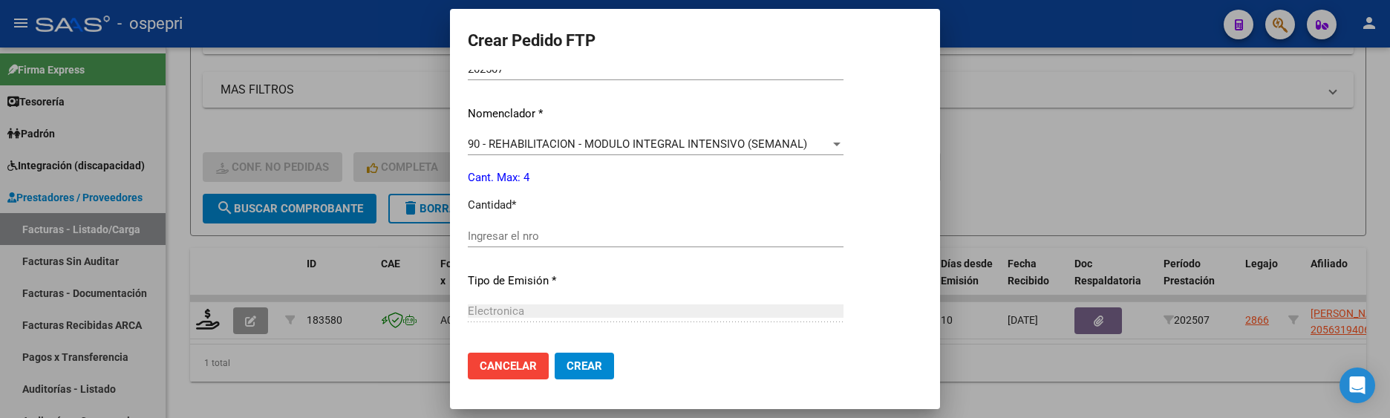
click at [563, 237] on input "Ingresar el nro" at bounding box center [656, 235] width 376 height 13
type input "4"
click at [575, 368] on span "Crear" at bounding box center [584, 365] width 36 height 13
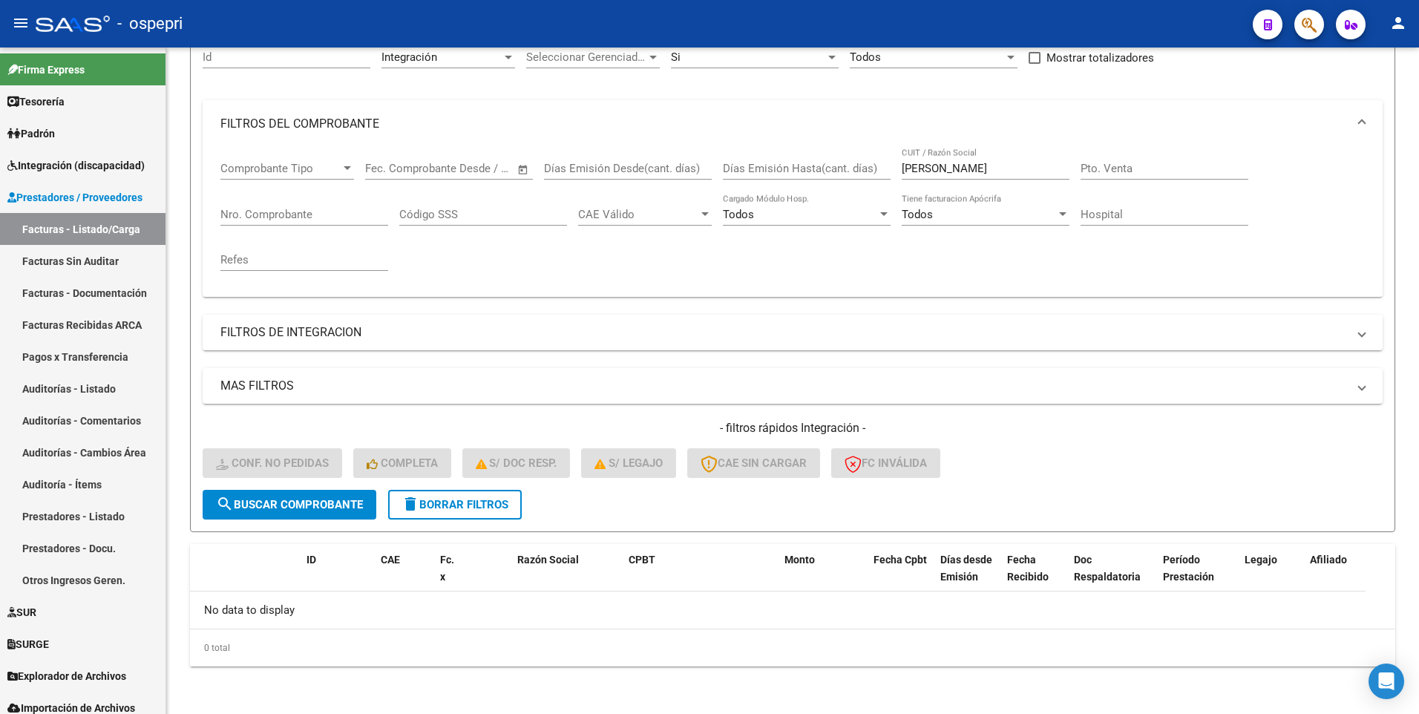
scroll to position [152, 0]
drag, startPoint x: 984, startPoint y: 167, endPoint x: 892, endPoint y: 172, distance: 92.2
click at [892, 172] on div "Comprobante Tipo Comprobante Tipo Start date – End date Fec. Comprobante Desde …" at bounding box center [792, 216] width 1145 height 137
click at [1021, 162] on input "[PERSON_NAME]" at bounding box center [986, 168] width 168 height 13
drag, startPoint x: 897, startPoint y: 169, endPoint x: 909, endPoint y: 169, distance: 11.2
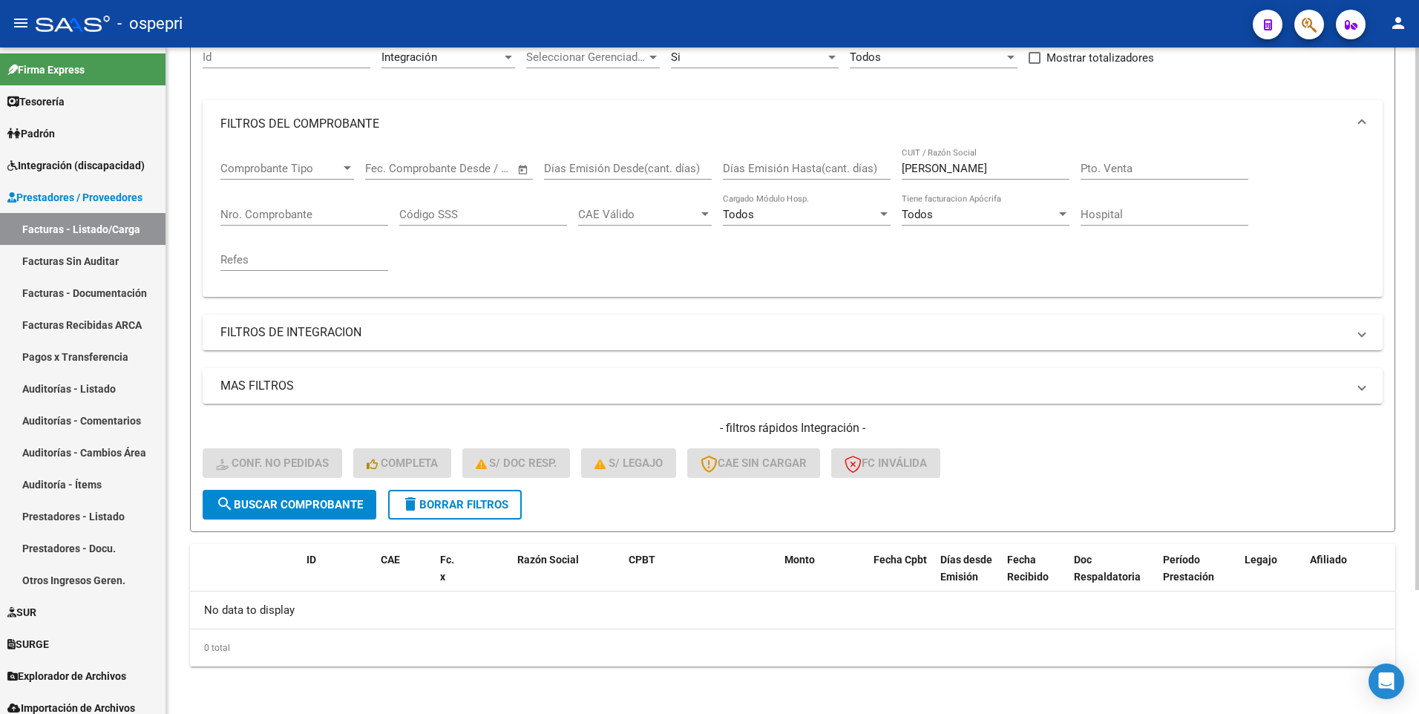
click at [909, 170] on div "Comprobante Tipo Comprobante Tipo Start date – End date Fec. Comprobante Desde …" at bounding box center [792, 216] width 1145 height 137
drag, startPoint x: 901, startPoint y: 167, endPoint x: 926, endPoint y: 169, distance: 24.6
click at [926, 169] on div "Comprobante Tipo Comprobante Tipo Start date – End date Fec. Comprobante Desde …" at bounding box center [792, 216] width 1145 height 137
click at [923, 168] on input "[PERSON_NAME]" at bounding box center [986, 168] width 168 height 13
drag, startPoint x: 993, startPoint y: 167, endPoint x: 908, endPoint y: 167, distance: 85.4
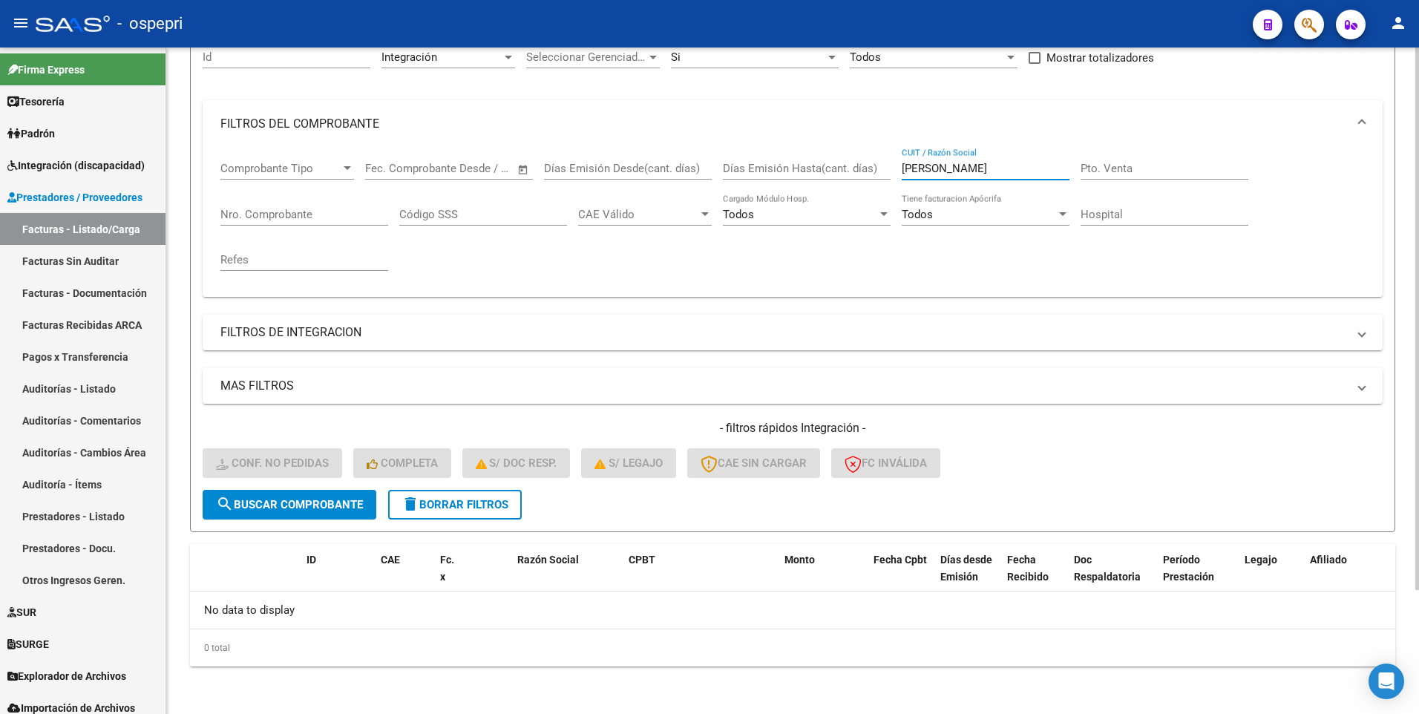
click at [908, 167] on input "[PERSON_NAME]" at bounding box center [986, 168] width 168 height 13
drag, startPoint x: 902, startPoint y: 167, endPoint x: 1001, endPoint y: 169, distance: 98.8
click at [1001, 169] on input "[PERSON_NAME]" at bounding box center [986, 168] width 168 height 13
click at [1028, 152] on div "[PERSON_NAME] / Razón Social" at bounding box center [986, 164] width 168 height 32
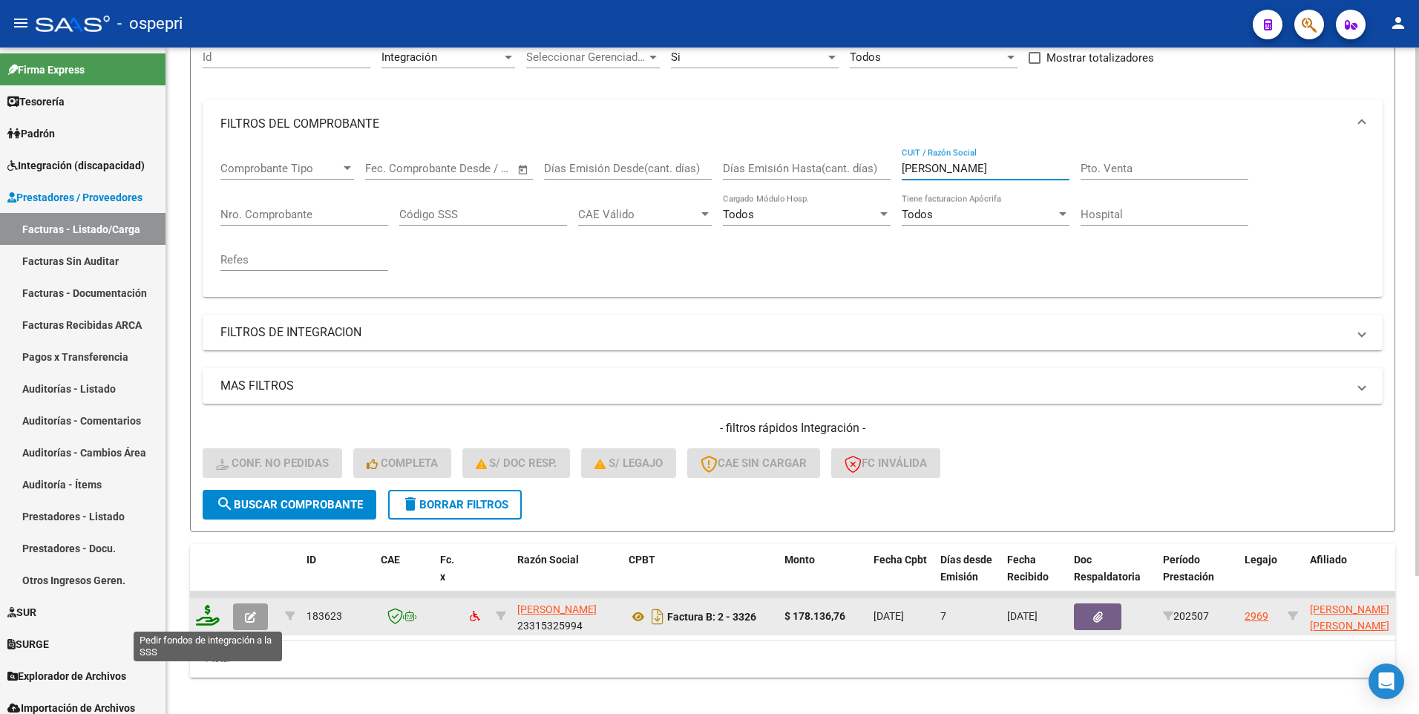
type input "[PERSON_NAME]"
click at [205, 417] on icon at bounding box center [208, 615] width 24 height 21
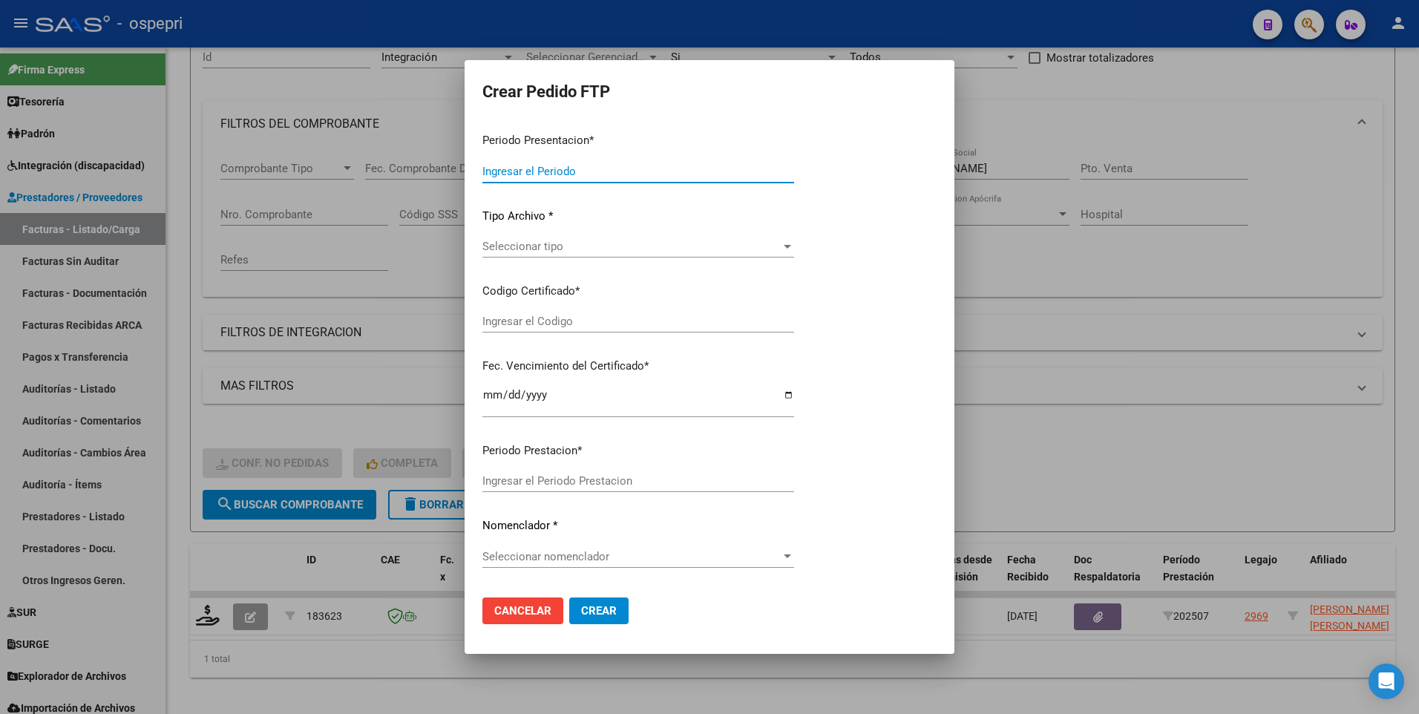
type input "202507"
type input "$ 178.136,76"
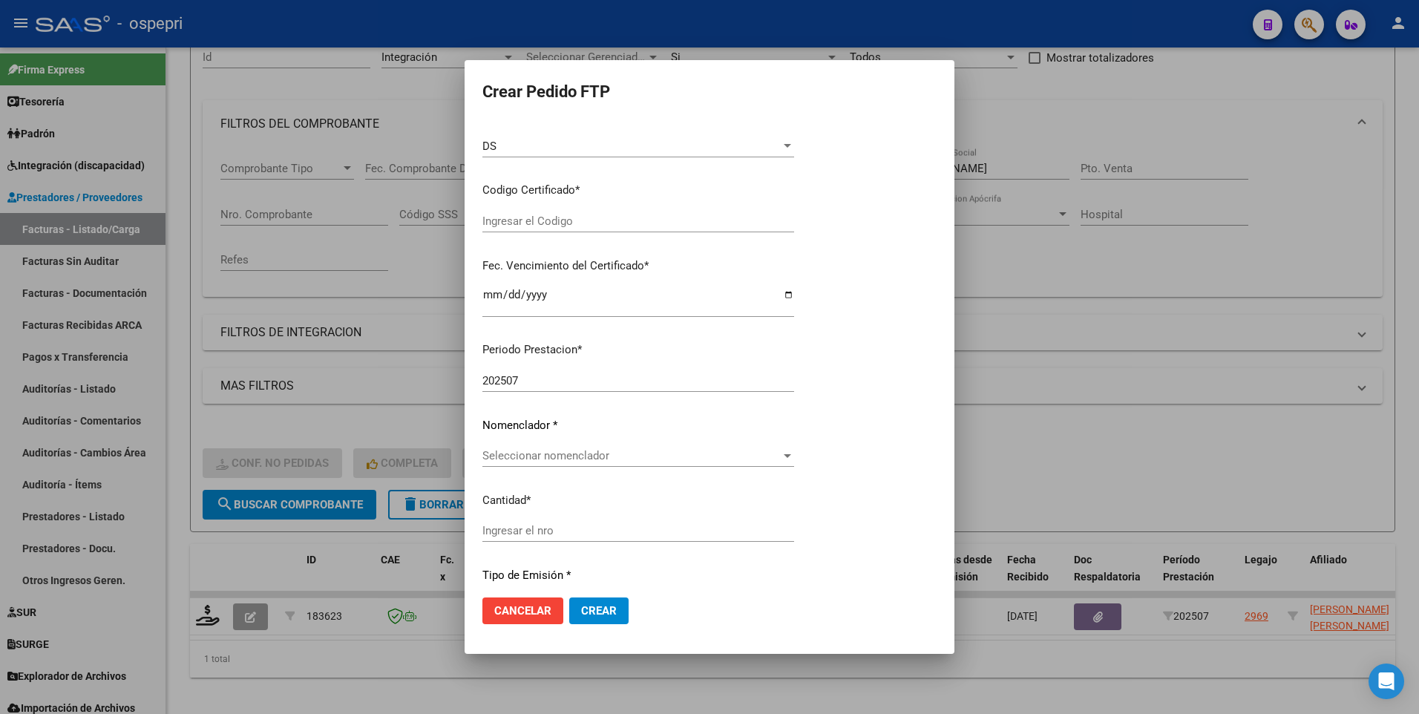
type input "20563181762"
type input "[DATE]"
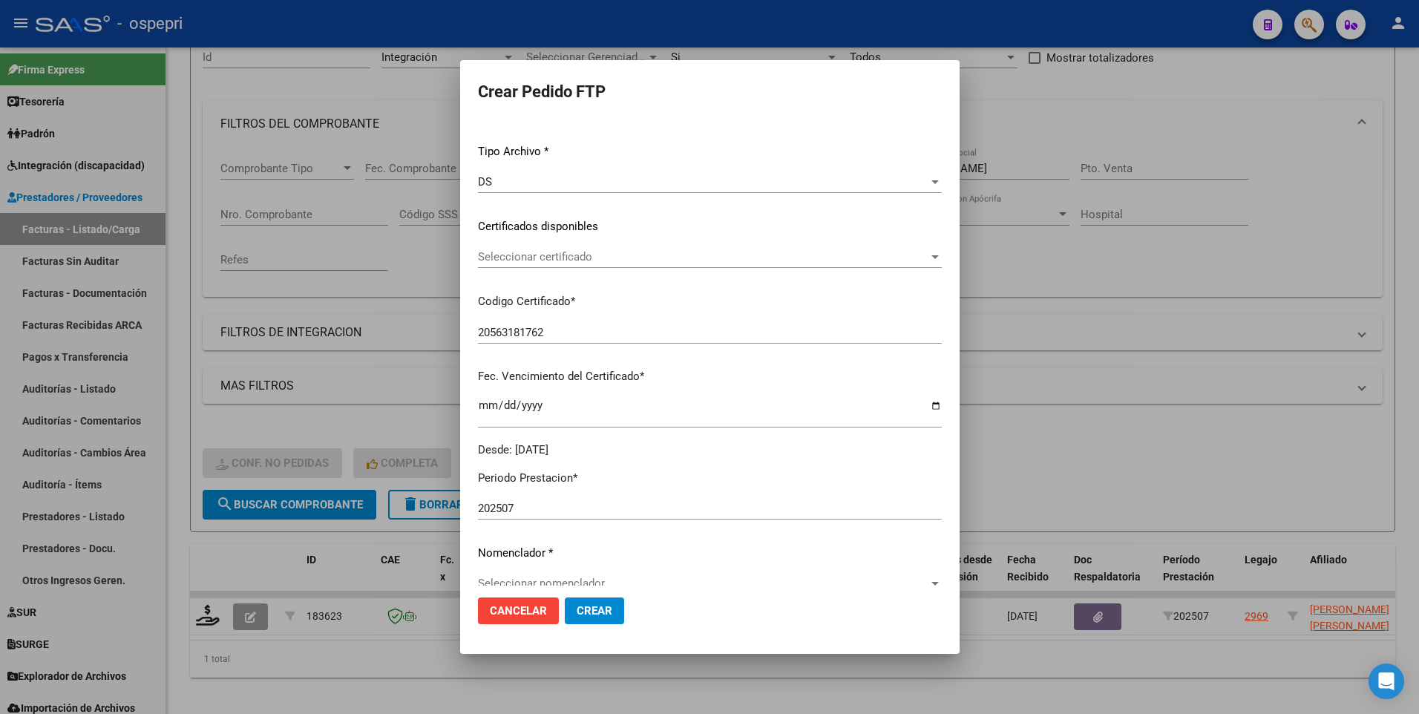
scroll to position [188, 0]
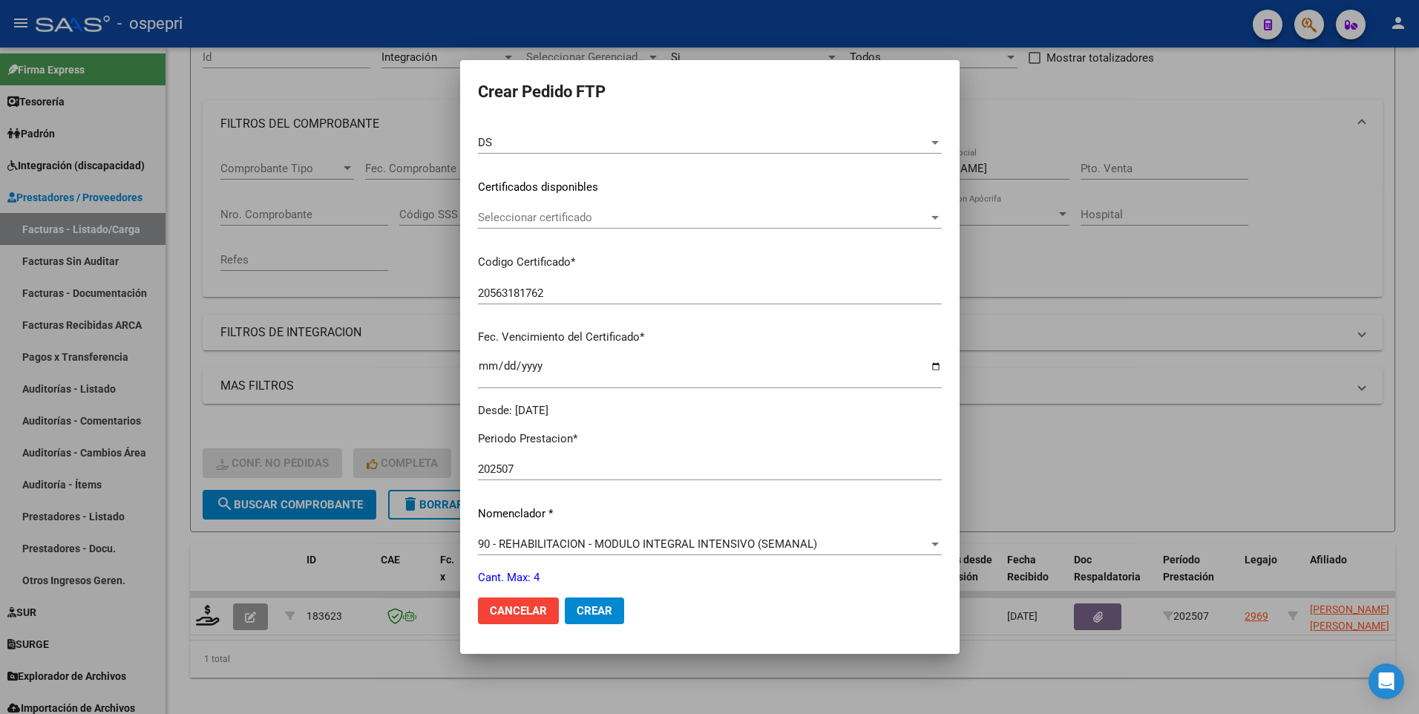
click at [942, 216] on div at bounding box center [935, 218] width 13 height 12
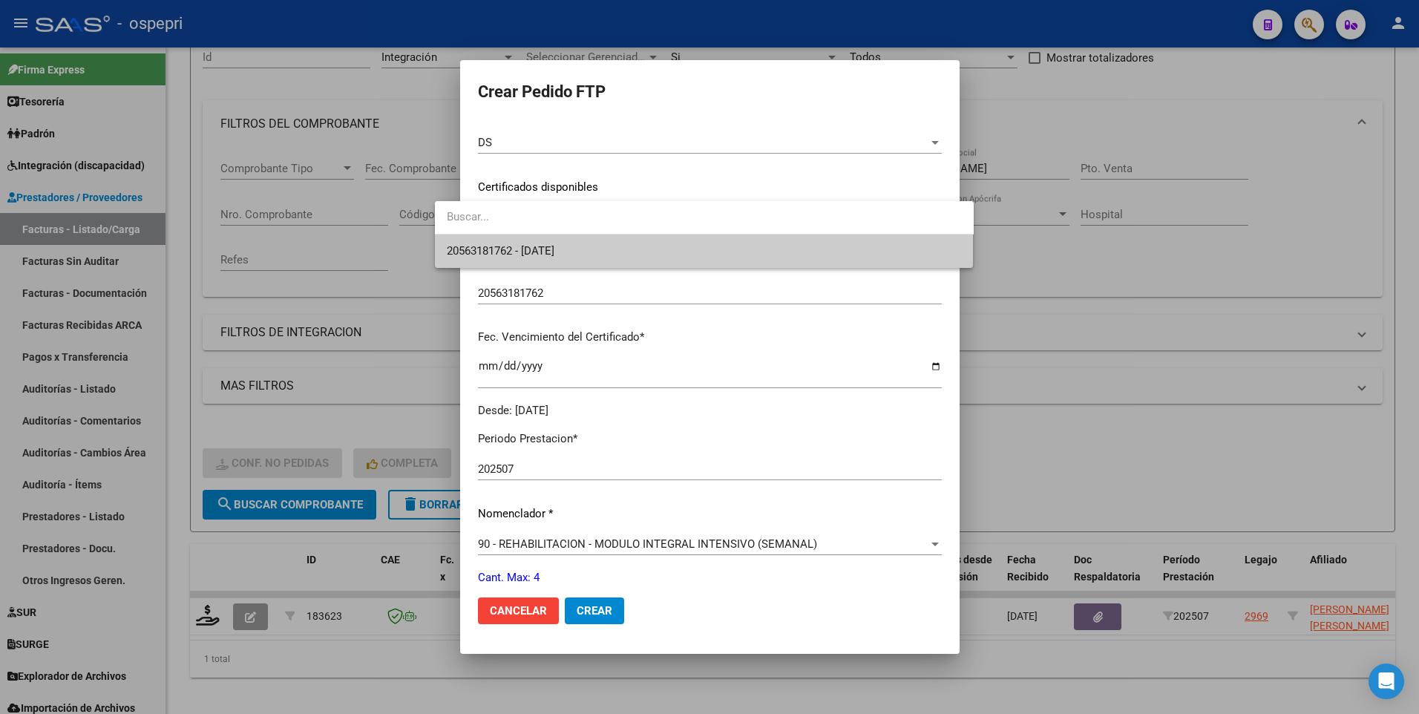
click at [870, 233] on input "dropdown search" at bounding box center [704, 216] width 539 height 33
click at [586, 241] on span "20563181762 - [DATE]" at bounding box center [704, 251] width 515 height 33
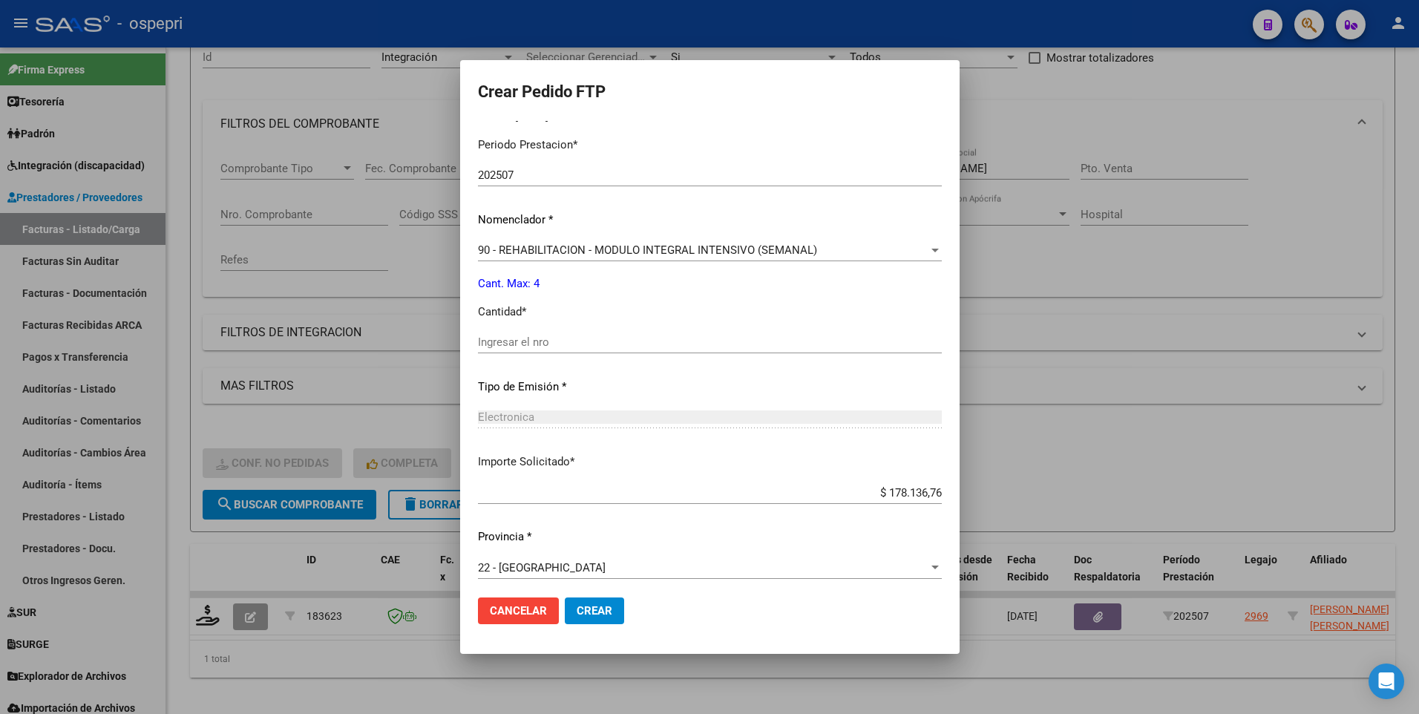
scroll to position [485, 0]
click at [583, 343] on input "Ingresar el nro" at bounding box center [710, 339] width 464 height 13
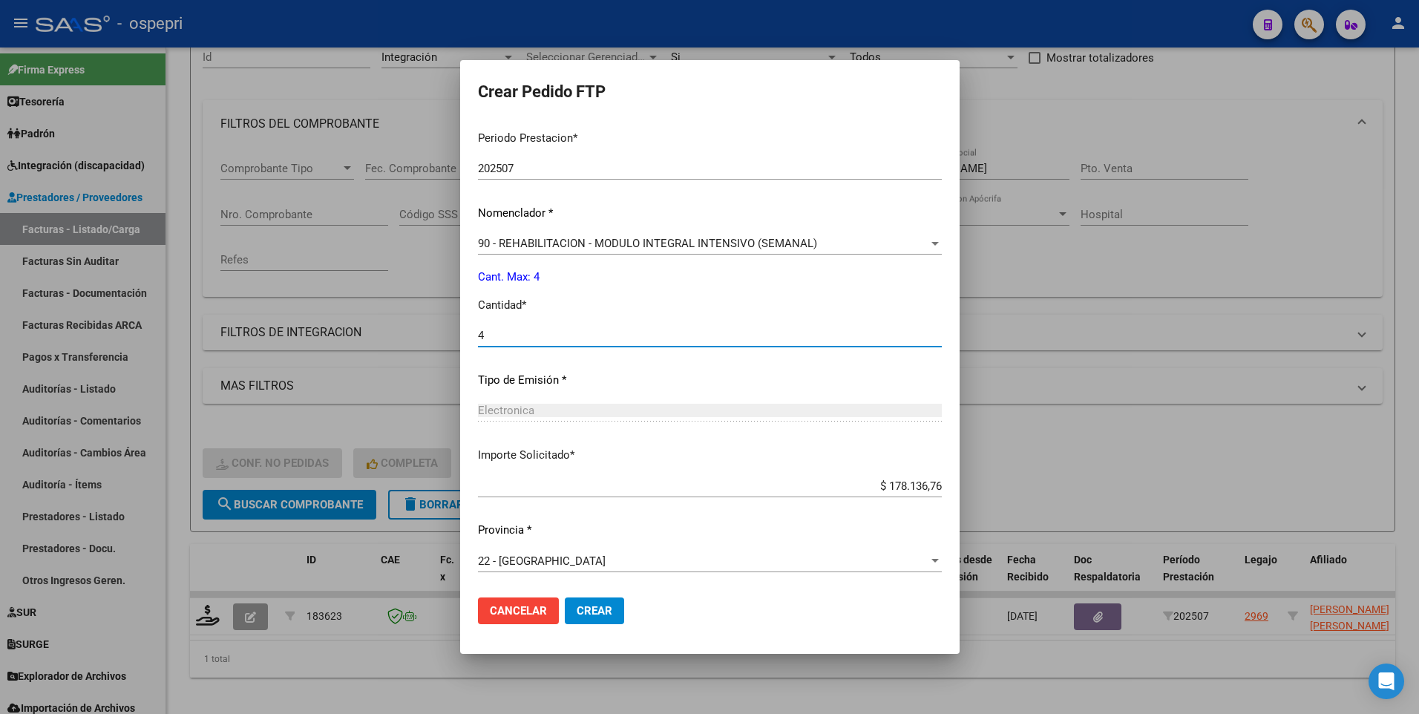
scroll to position [489, 0]
type input "4"
click at [565, 417] on button "Crear" at bounding box center [594, 611] width 59 height 27
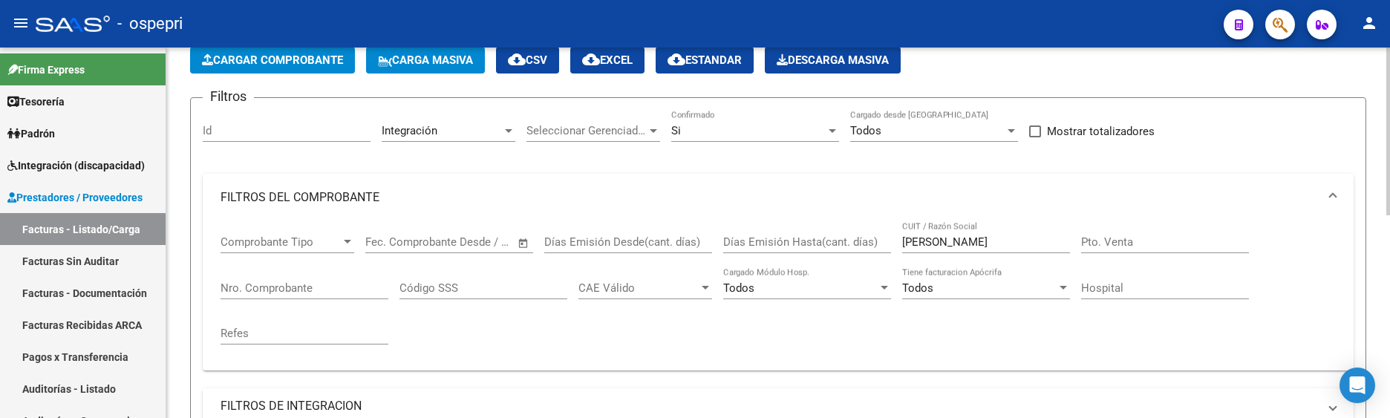
scroll to position [78, 0]
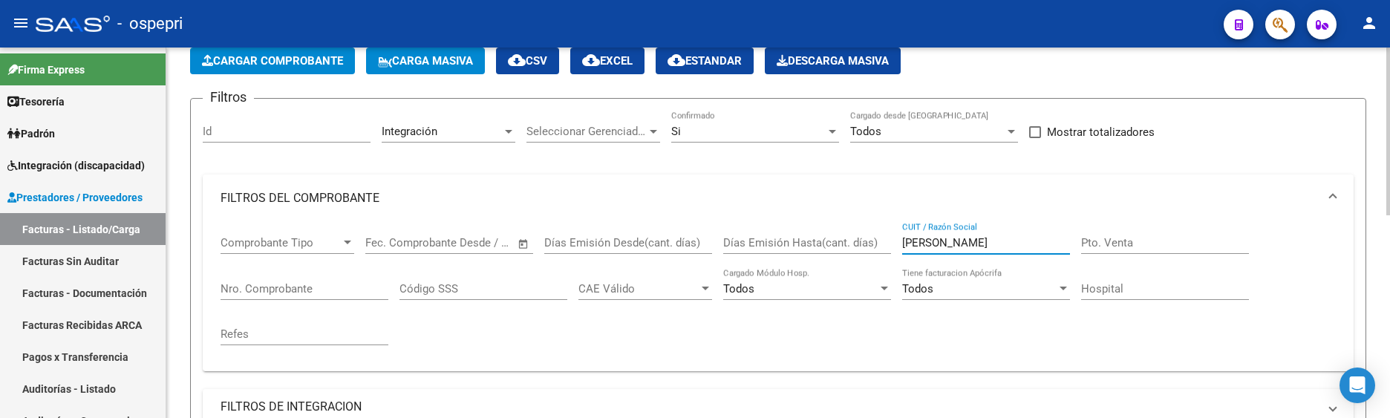
drag, startPoint x: 965, startPoint y: 244, endPoint x: 877, endPoint y: 245, distance: 88.3
click at [877, 245] on div "Comprobante Tipo Comprobante Tipo Start date – End date Fec. Comprobante Desde …" at bounding box center [777, 290] width 1115 height 137
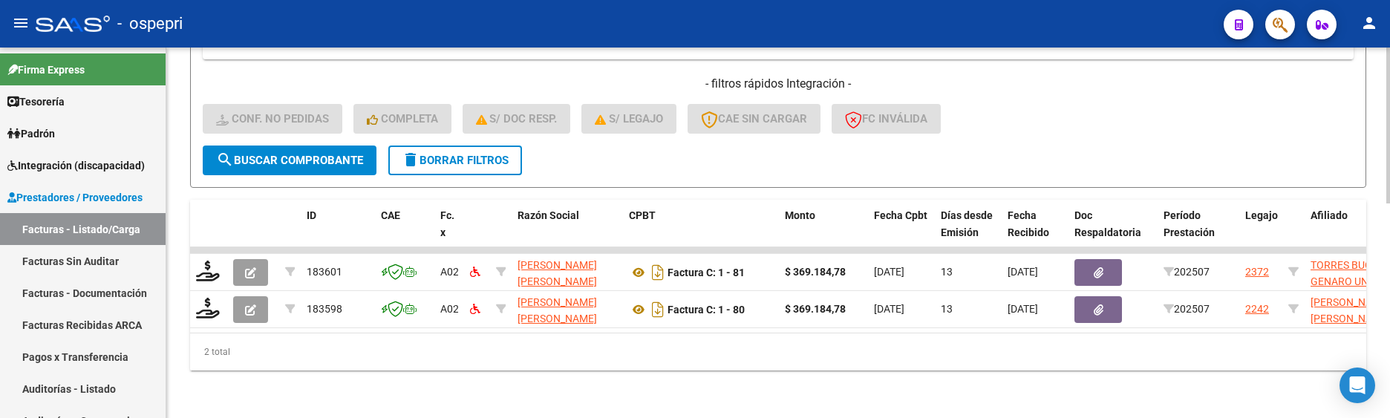
scroll to position [508, 0]
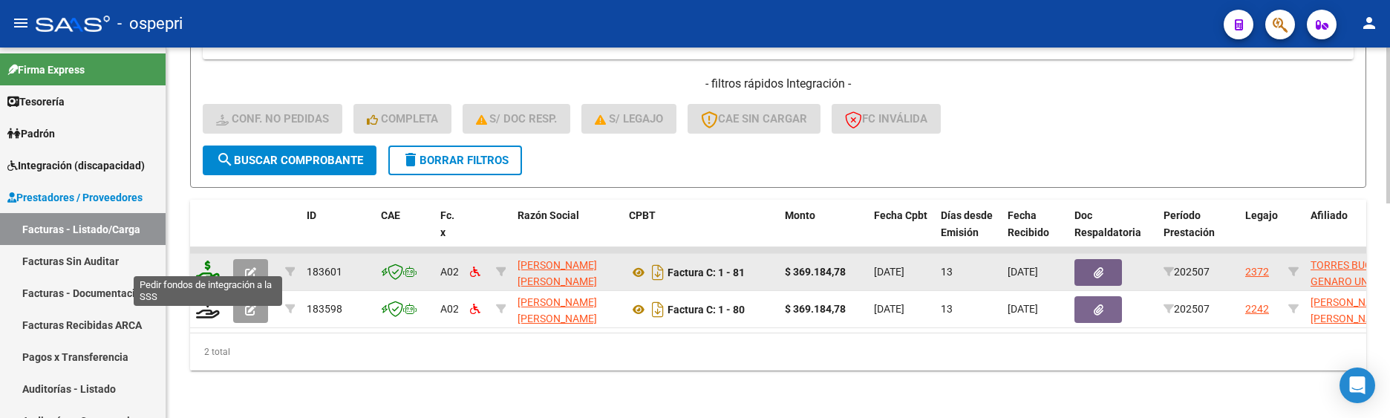
type input "[PERSON_NAME] [PERSON_NAME]"
click at [206, 269] on icon at bounding box center [208, 271] width 24 height 21
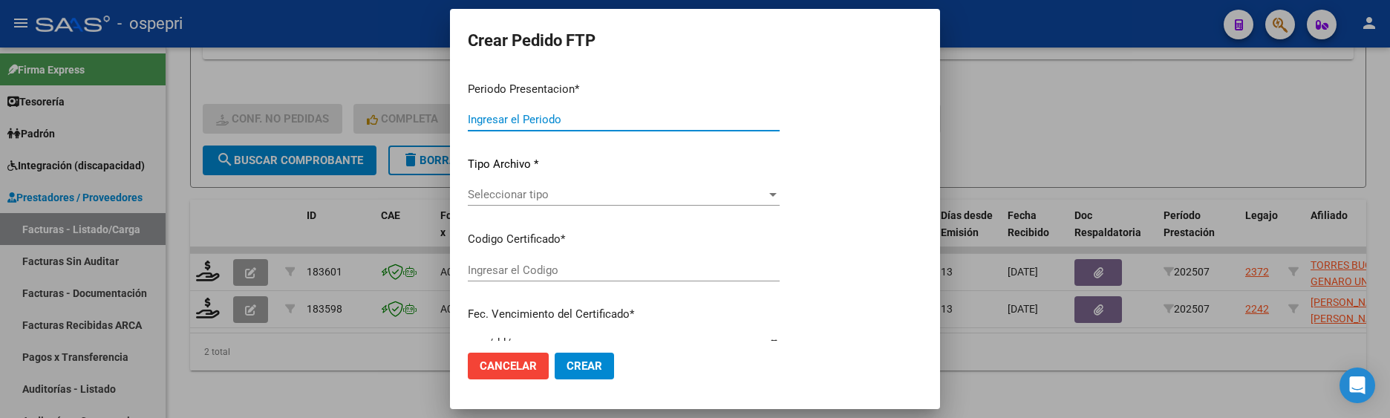
type input "202507"
type input "$ 369.184,78"
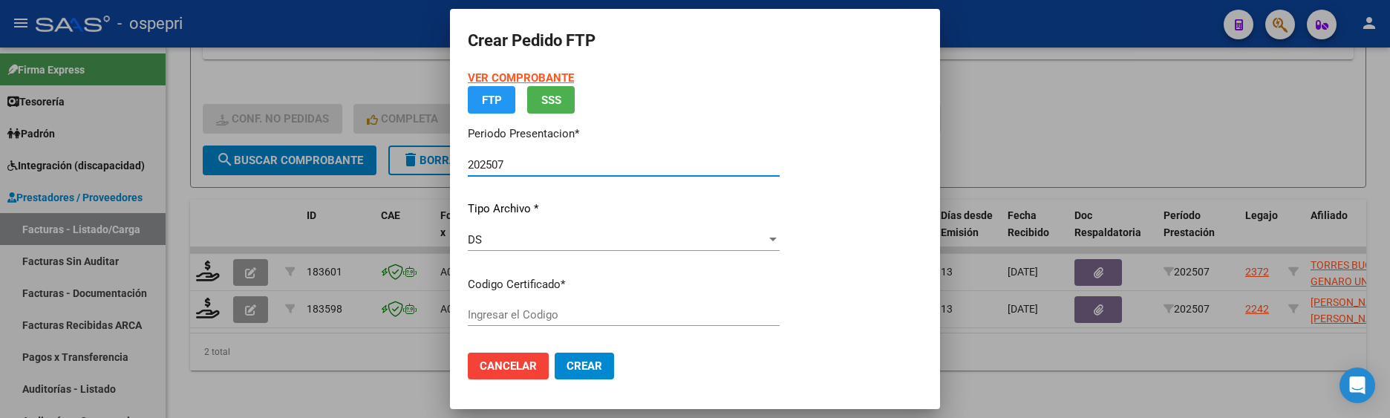
type input "2056759301-1"
type input "[DATE]"
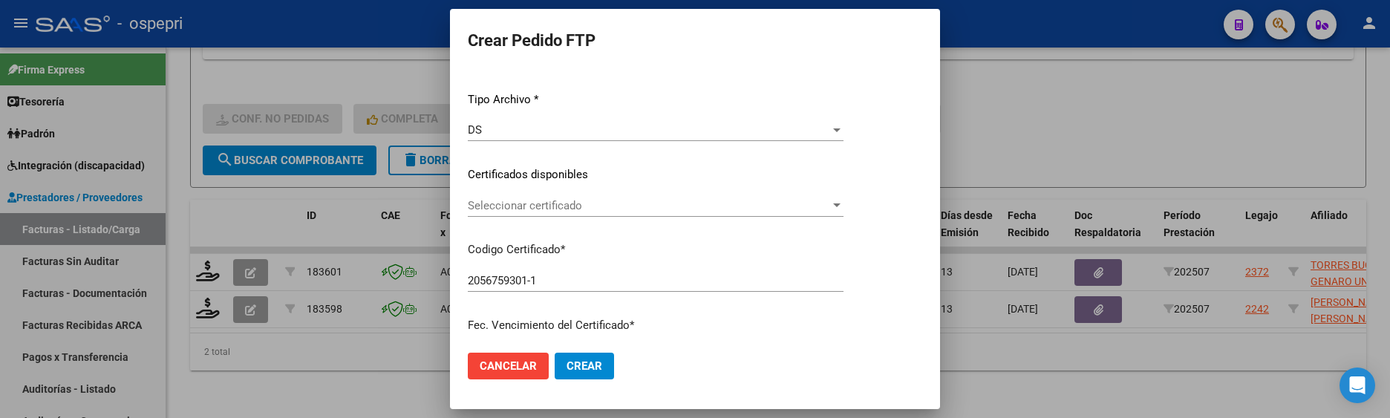
scroll to position [223, 0]
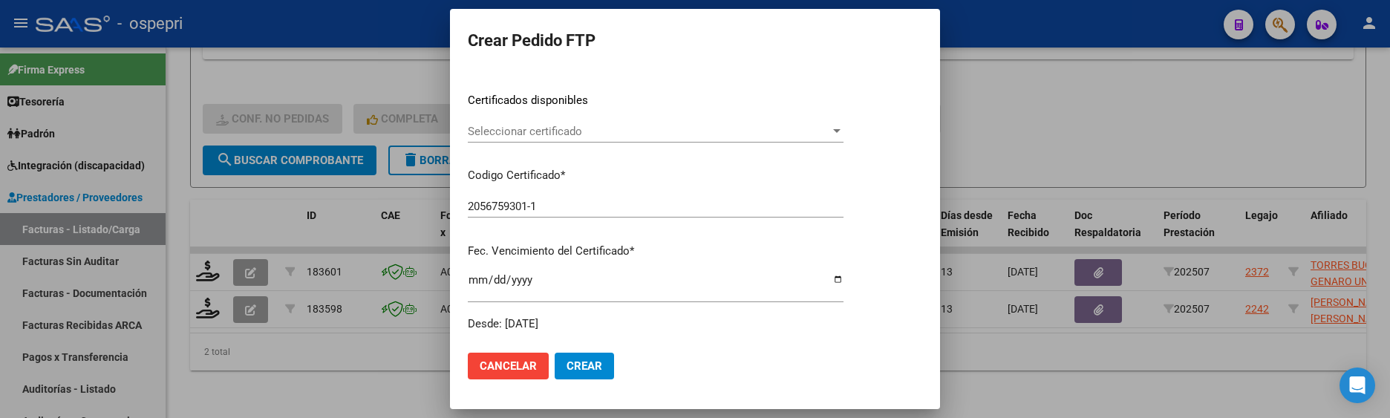
click at [840, 129] on div at bounding box center [836, 131] width 7 height 4
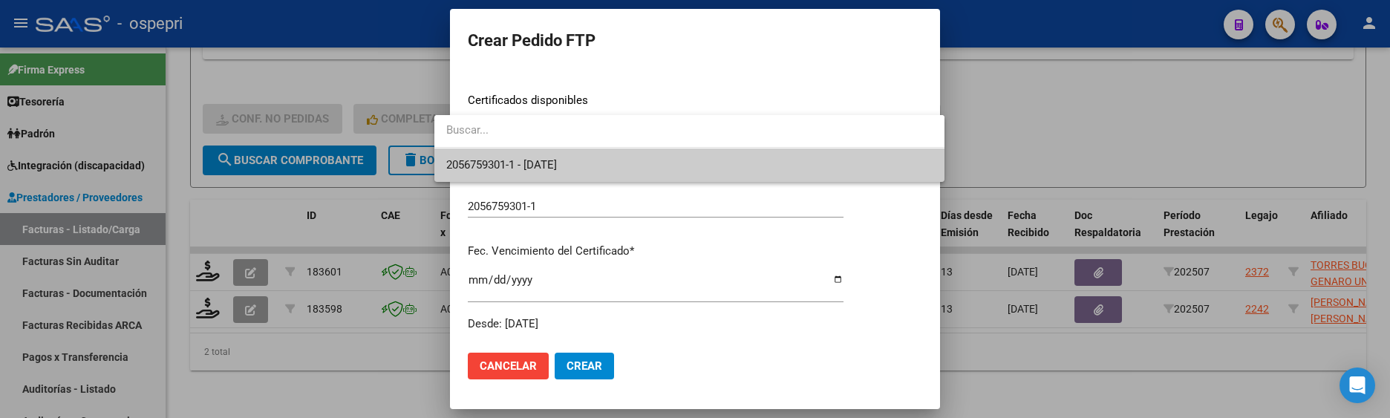
click at [875, 163] on span "2056759301-1 - [DATE]" at bounding box center [689, 164] width 486 height 33
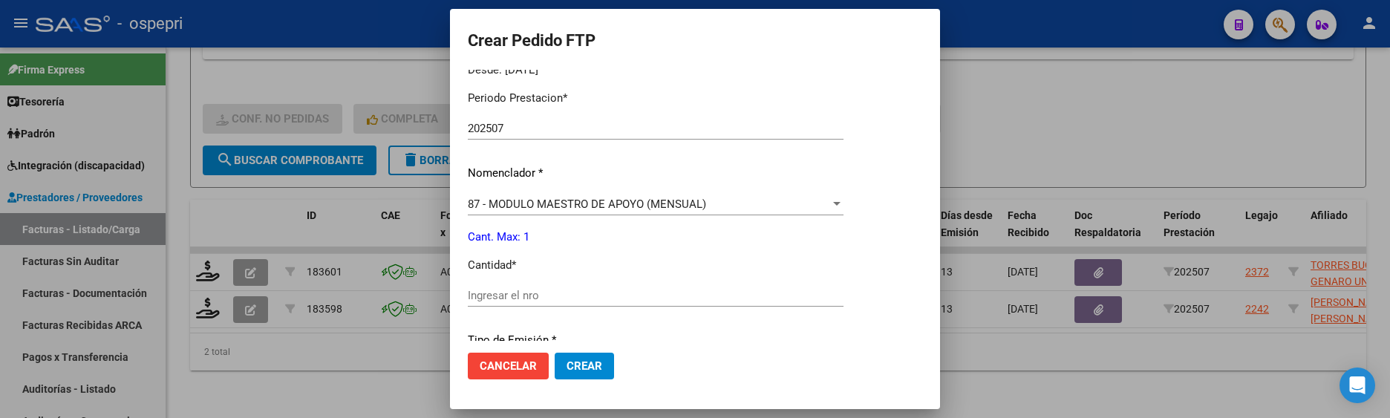
scroll to position [520, 0]
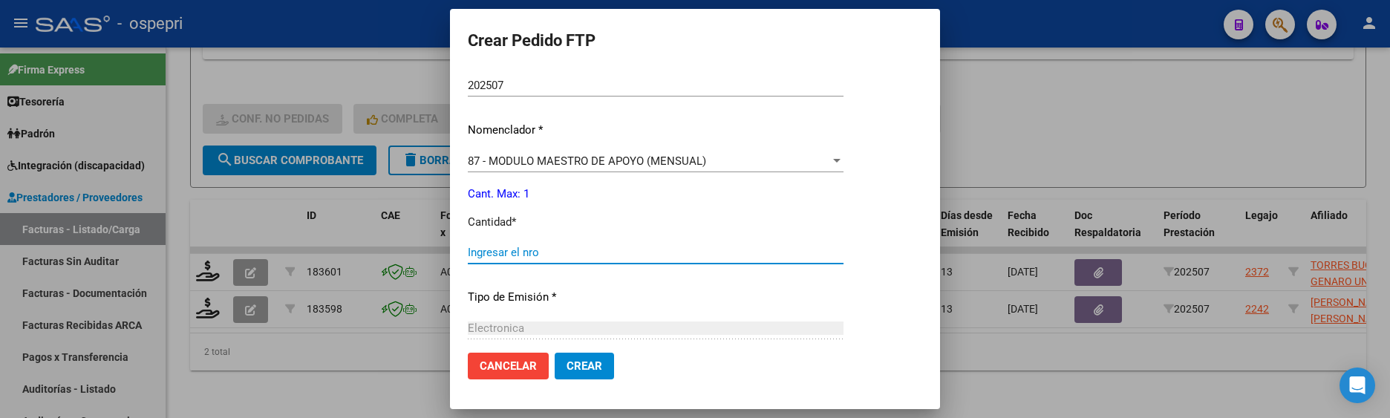
click at [572, 252] on input "Ingresar el nro" at bounding box center [656, 252] width 376 height 13
click at [1085, 345] on div at bounding box center [695, 209] width 1390 height 418
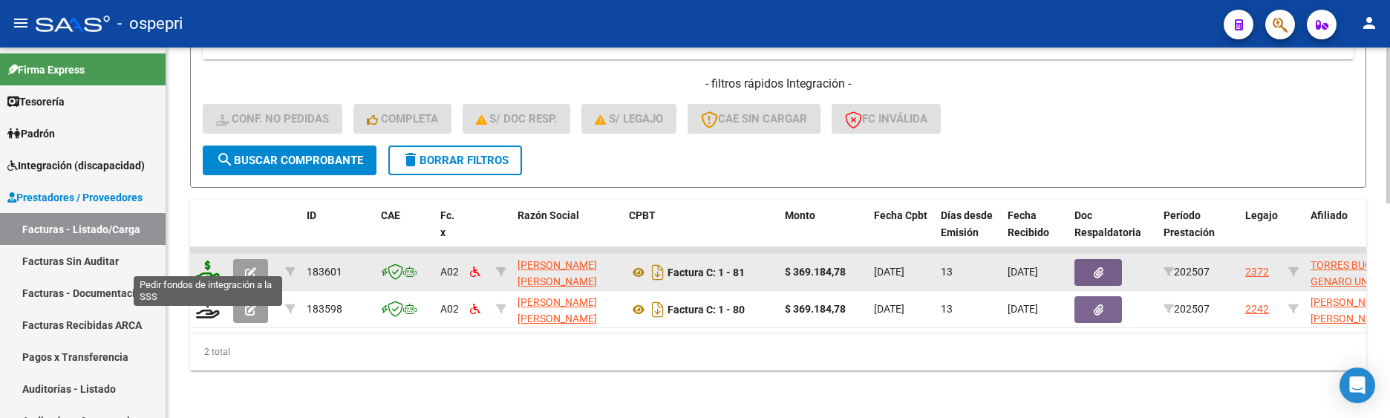
click at [198, 261] on icon at bounding box center [208, 271] width 24 height 21
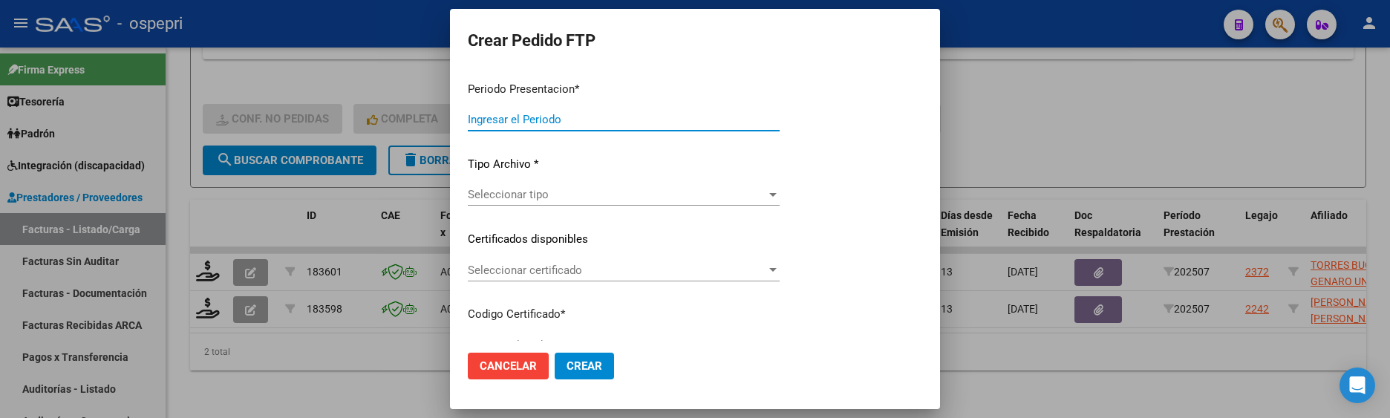
type input "202507"
type input "$ 369.184,78"
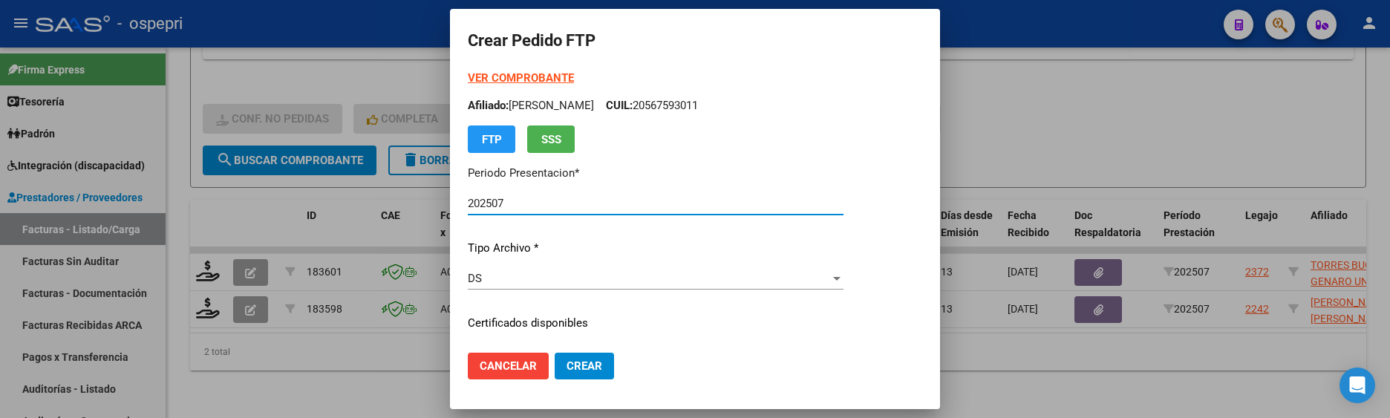
type input "2056759301-1"
type input "[DATE]"
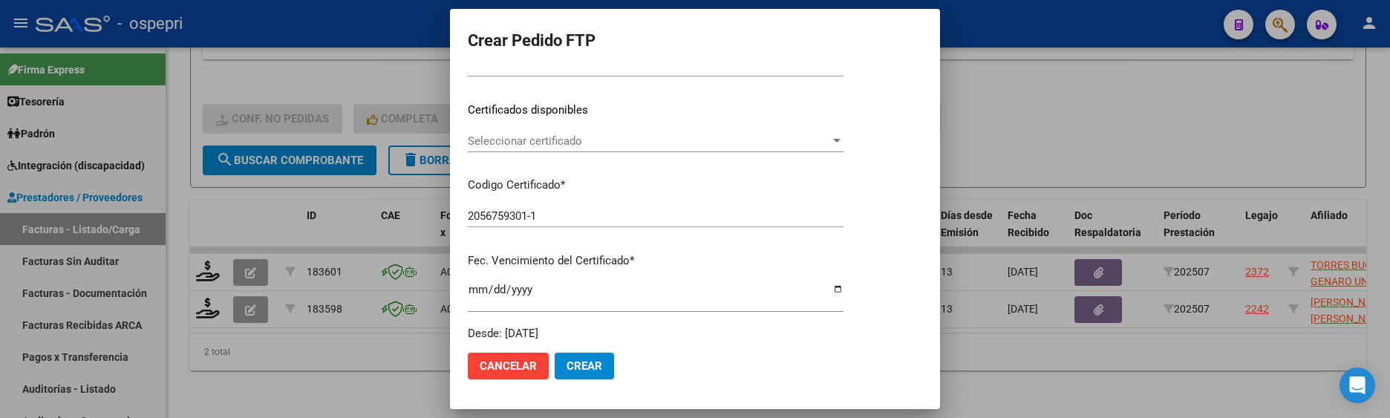
scroll to position [223, 0]
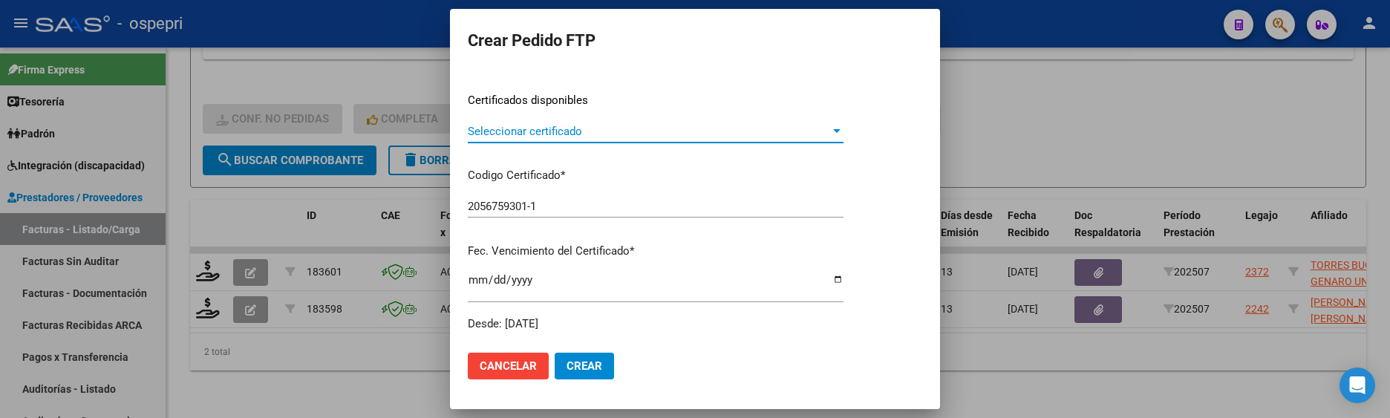
click at [843, 128] on div at bounding box center [836, 131] width 13 height 12
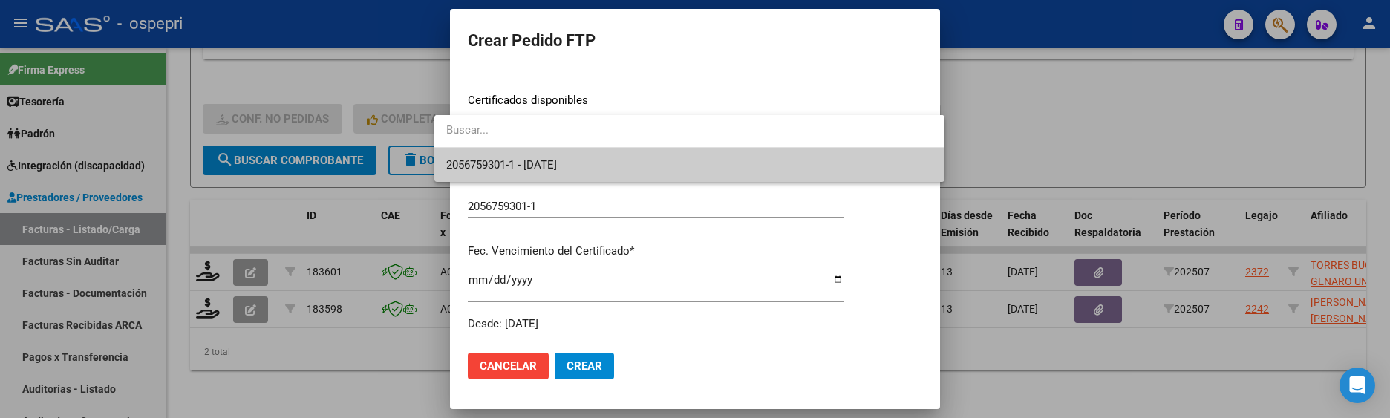
click at [869, 160] on span "2056759301-1 - [DATE]" at bounding box center [689, 164] width 486 height 33
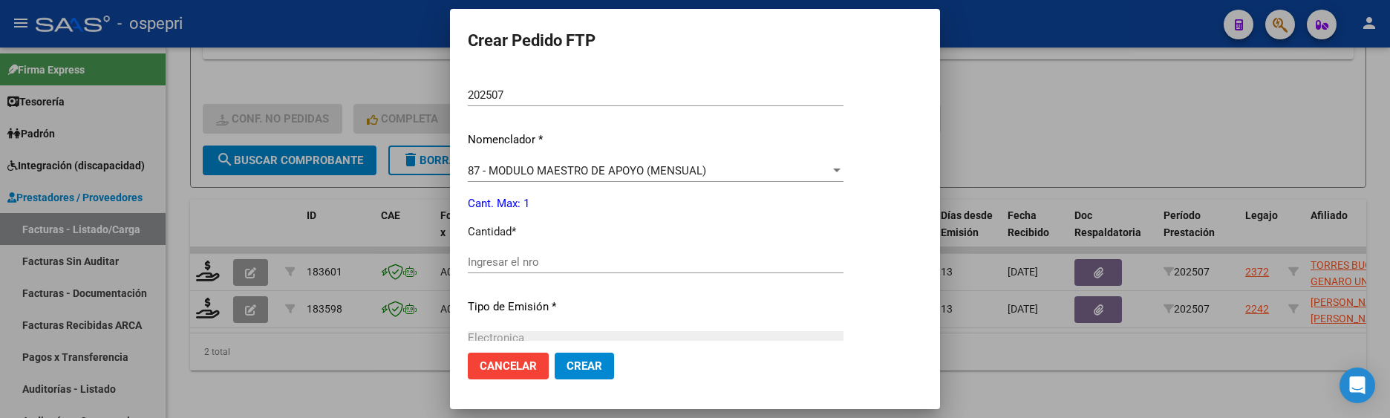
scroll to position [520, 0]
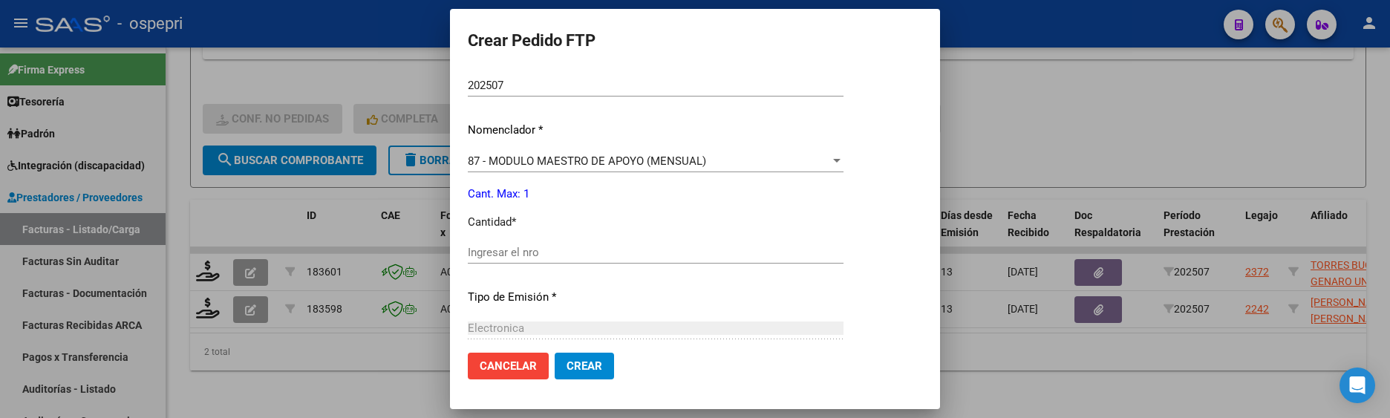
click at [592, 252] on input "Ingresar el nro" at bounding box center [656, 252] width 376 height 13
type input "1"
click at [569, 358] on button "Crear" at bounding box center [584, 366] width 59 height 27
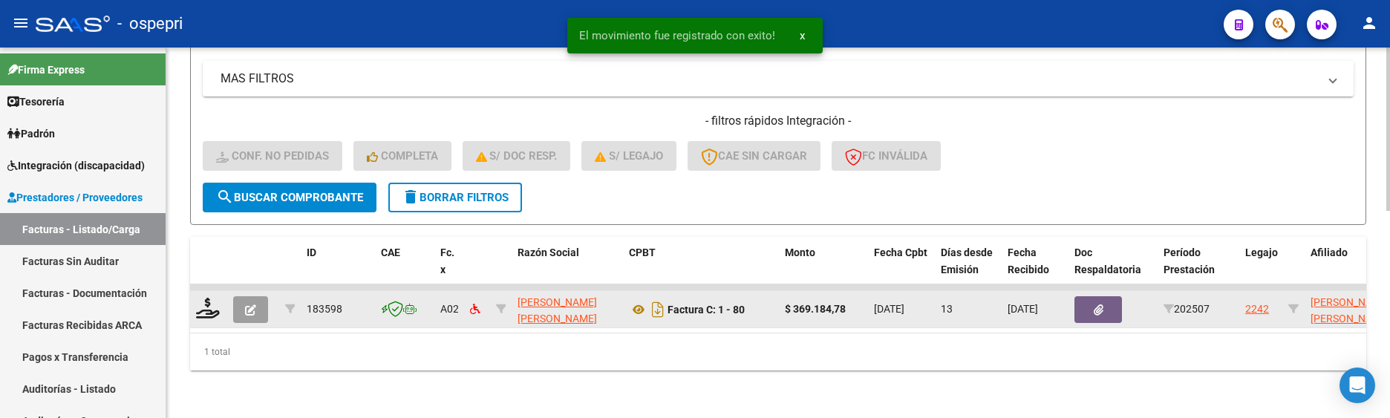
scroll to position [471, 0]
click at [211, 301] on icon at bounding box center [208, 308] width 24 height 21
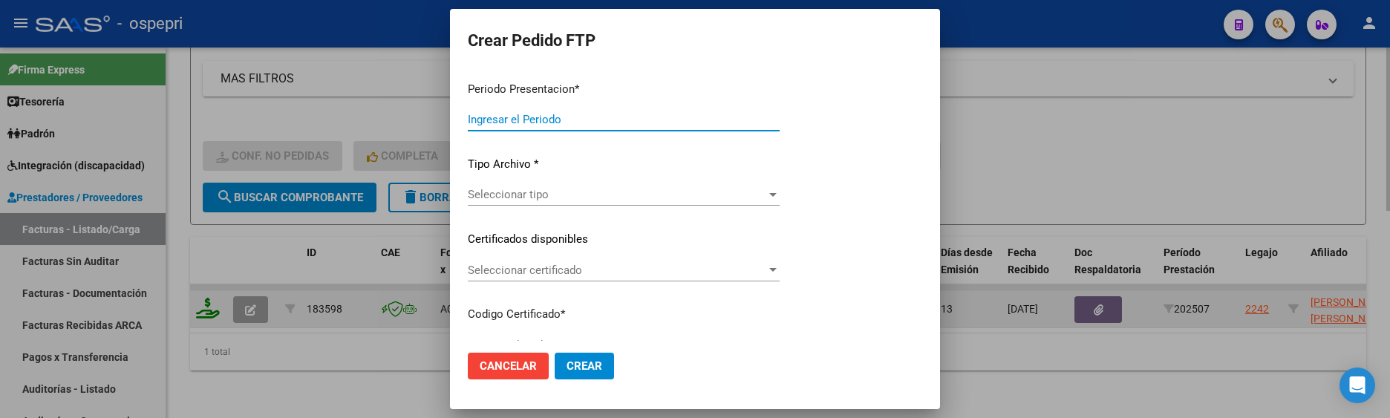
type input "202507"
type input "$ 369.184,78"
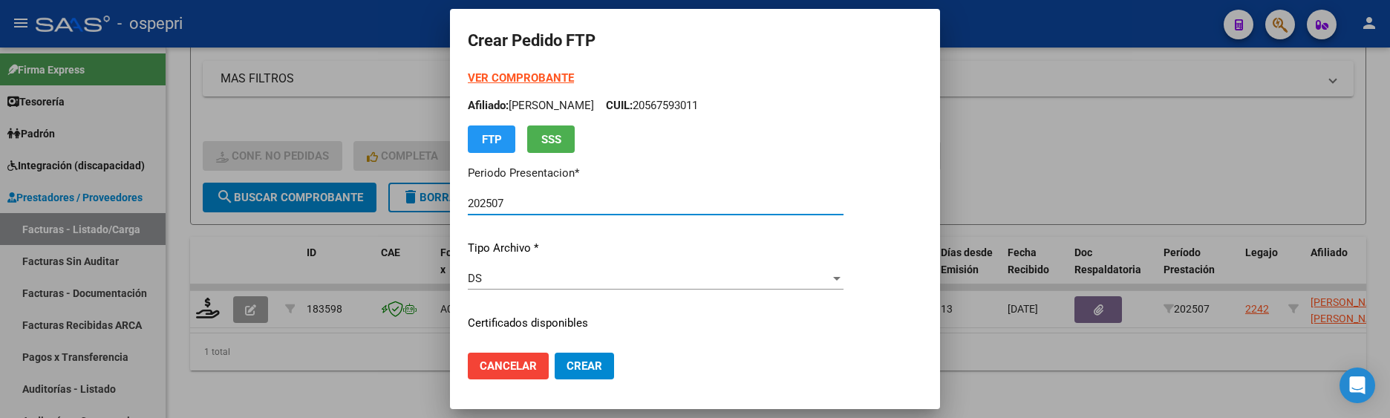
type input "20525292836"
type input "[DATE]"
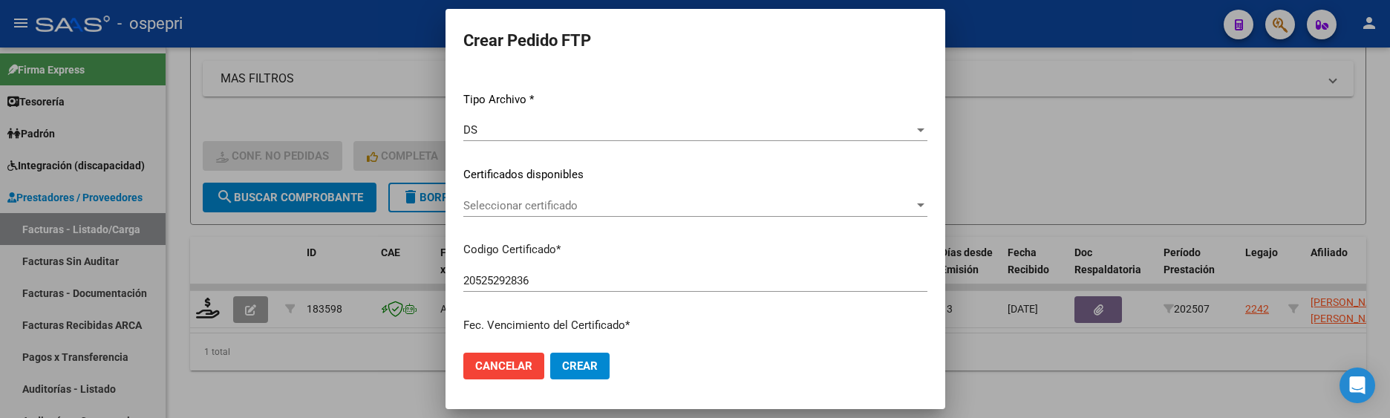
scroll to position [223, 0]
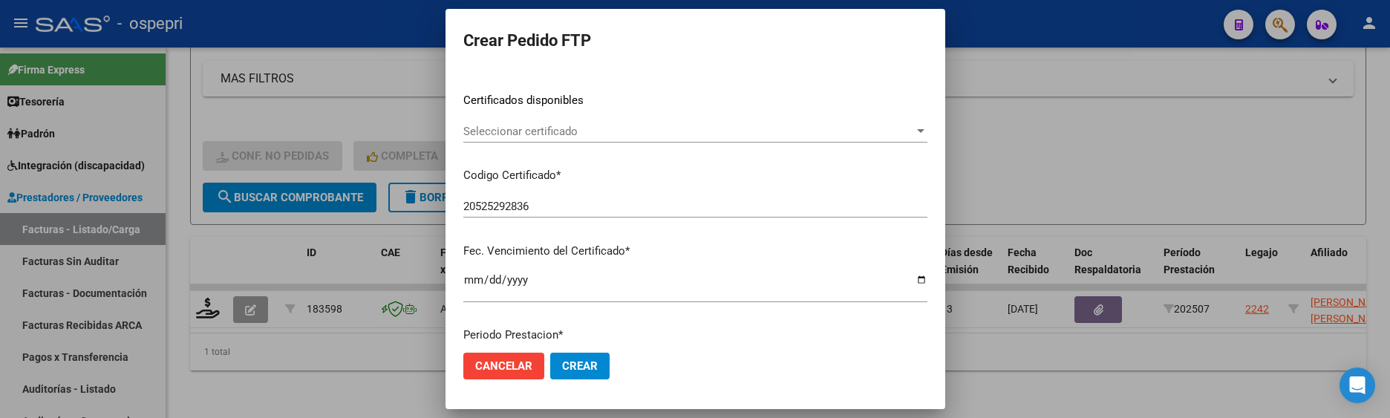
click at [926, 128] on div at bounding box center [920, 131] width 13 height 12
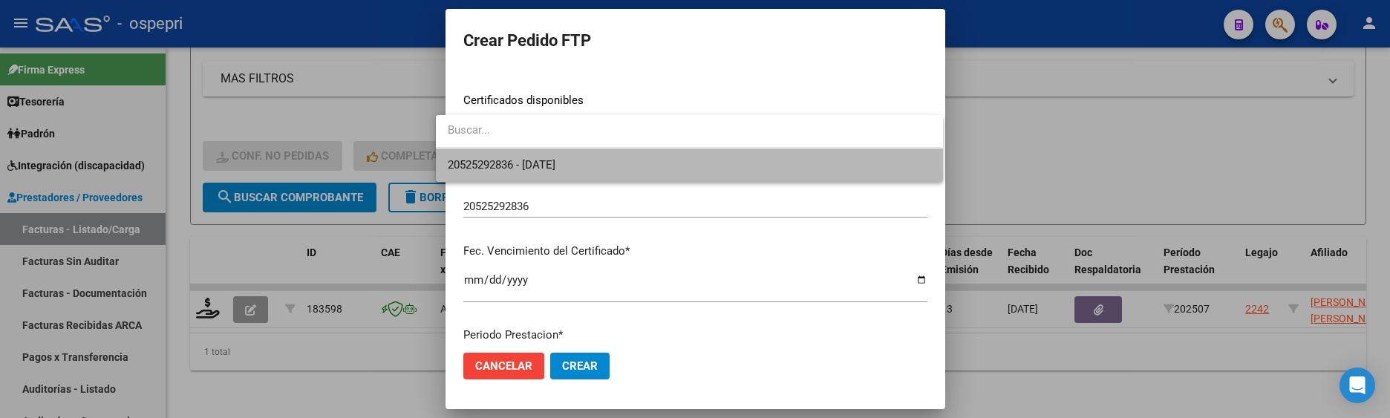
click at [826, 157] on span "20525292836 - [DATE]" at bounding box center [689, 164] width 483 height 33
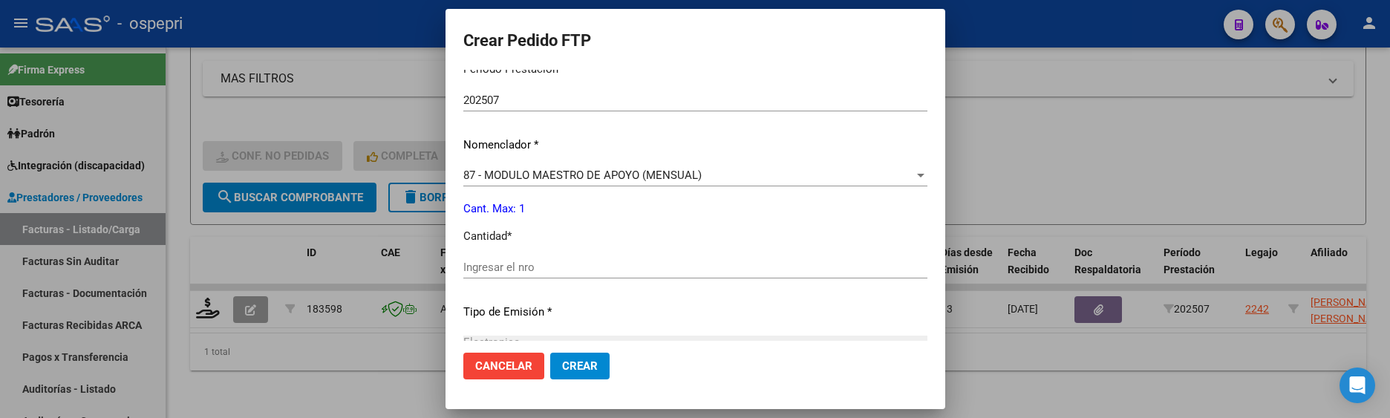
scroll to position [520, 0]
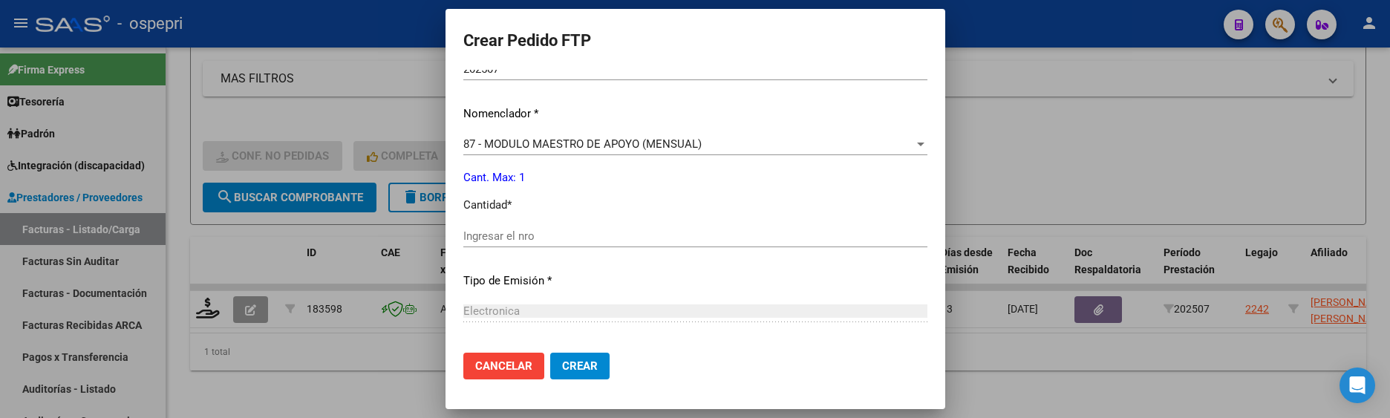
click at [560, 234] on input "Ingresar el nro" at bounding box center [695, 235] width 464 height 13
type input "1"
click at [562, 361] on span "Crear" at bounding box center [580, 365] width 36 height 13
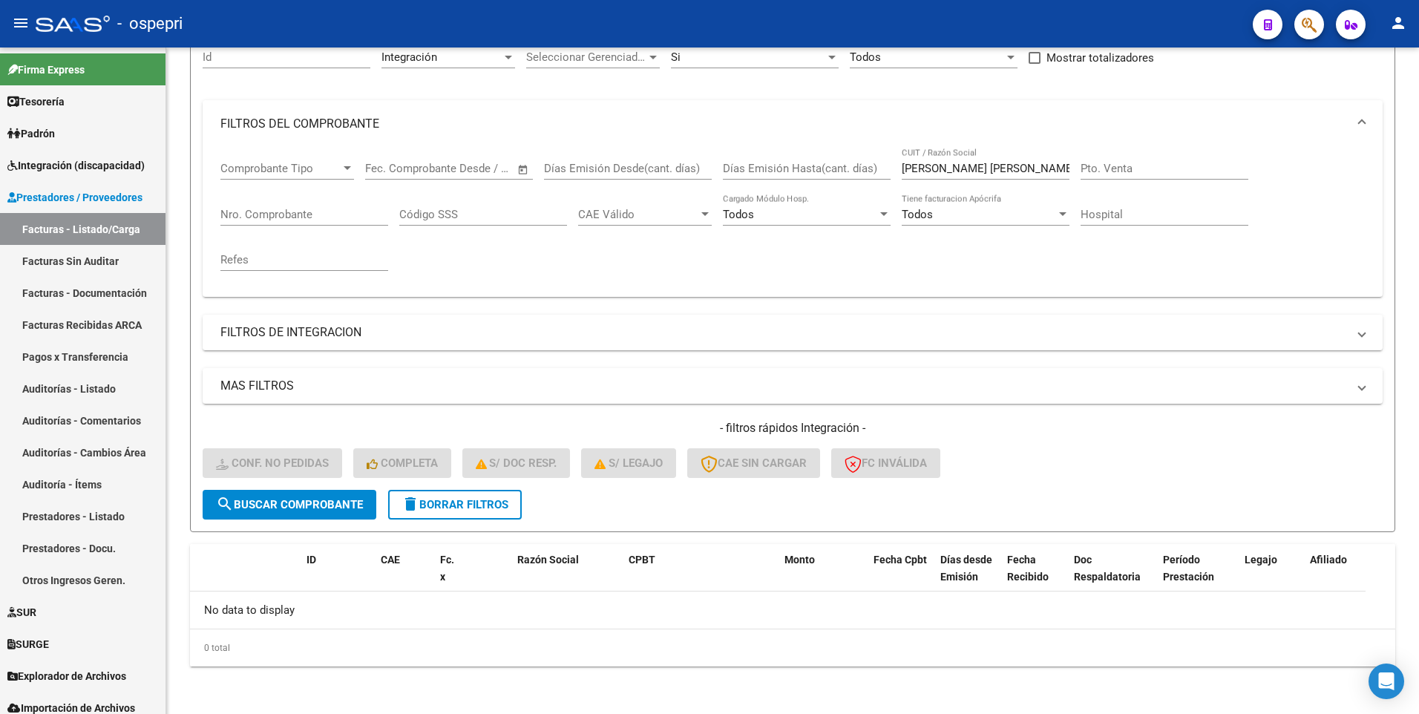
scroll to position [152, 0]
drag, startPoint x: 1021, startPoint y: 165, endPoint x: 894, endPoint y: 167, distance: 127.0
click at [894, 167] on div "Comprobante Tipo Comprobante Tipo Start date – End date Fec. Comprobante Desde …" at bounding box center [792, 216] width 1145 height 137
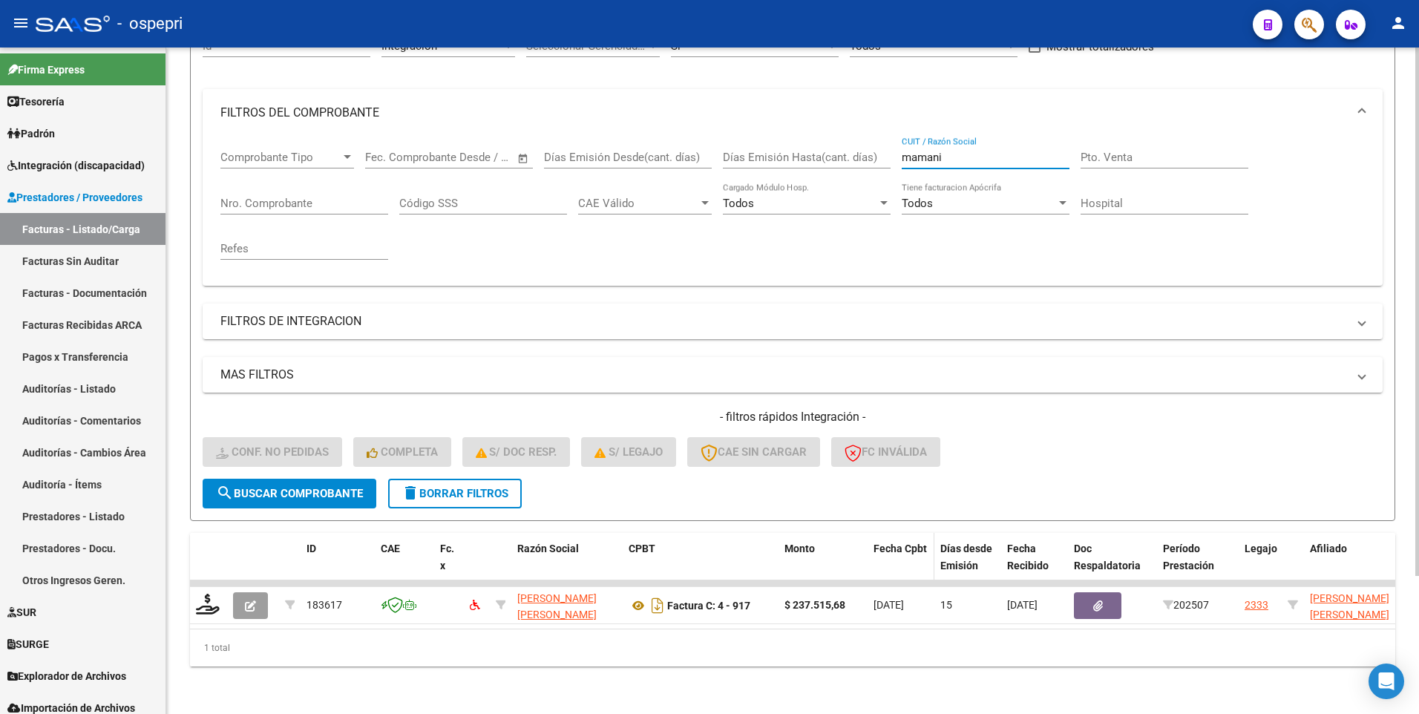
scroll to position [174, 0]
type input "mamani"
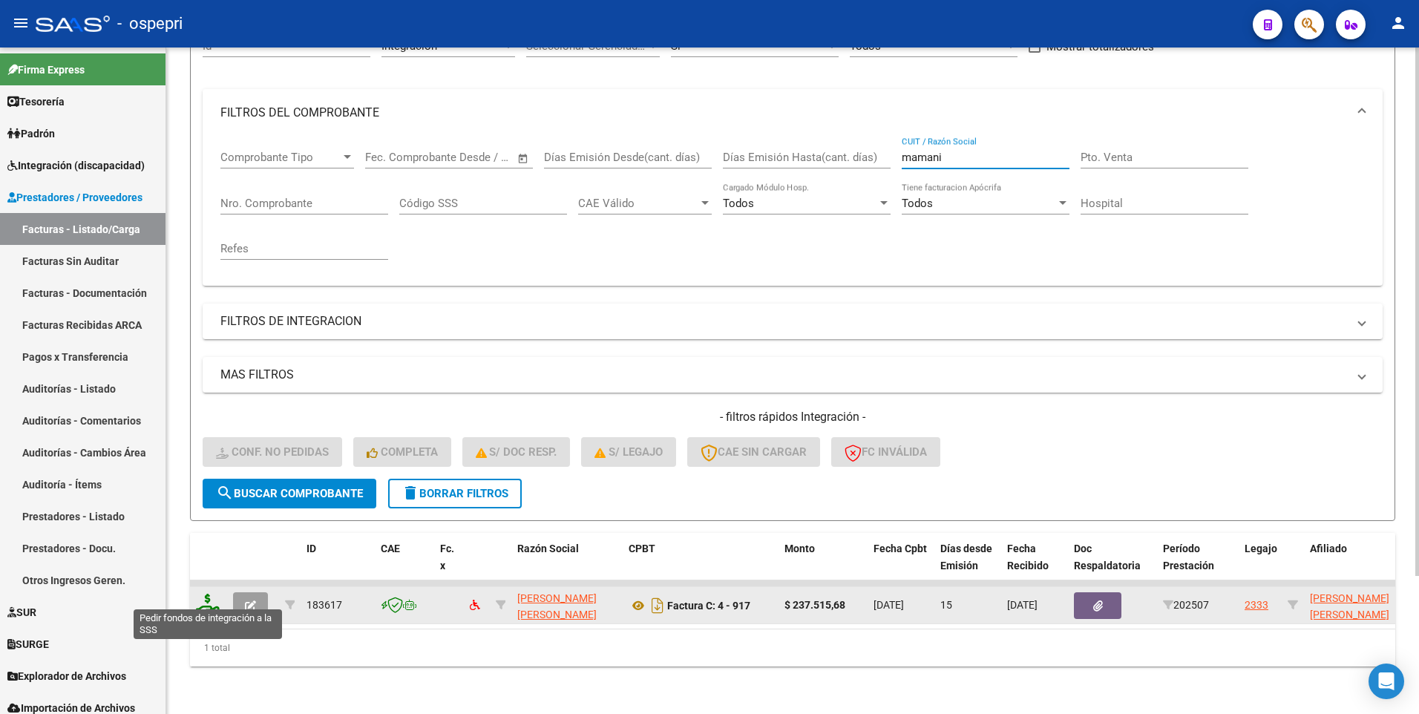
click at [202, 417] on icon at bounding box center [208, 604] width 24 height 21
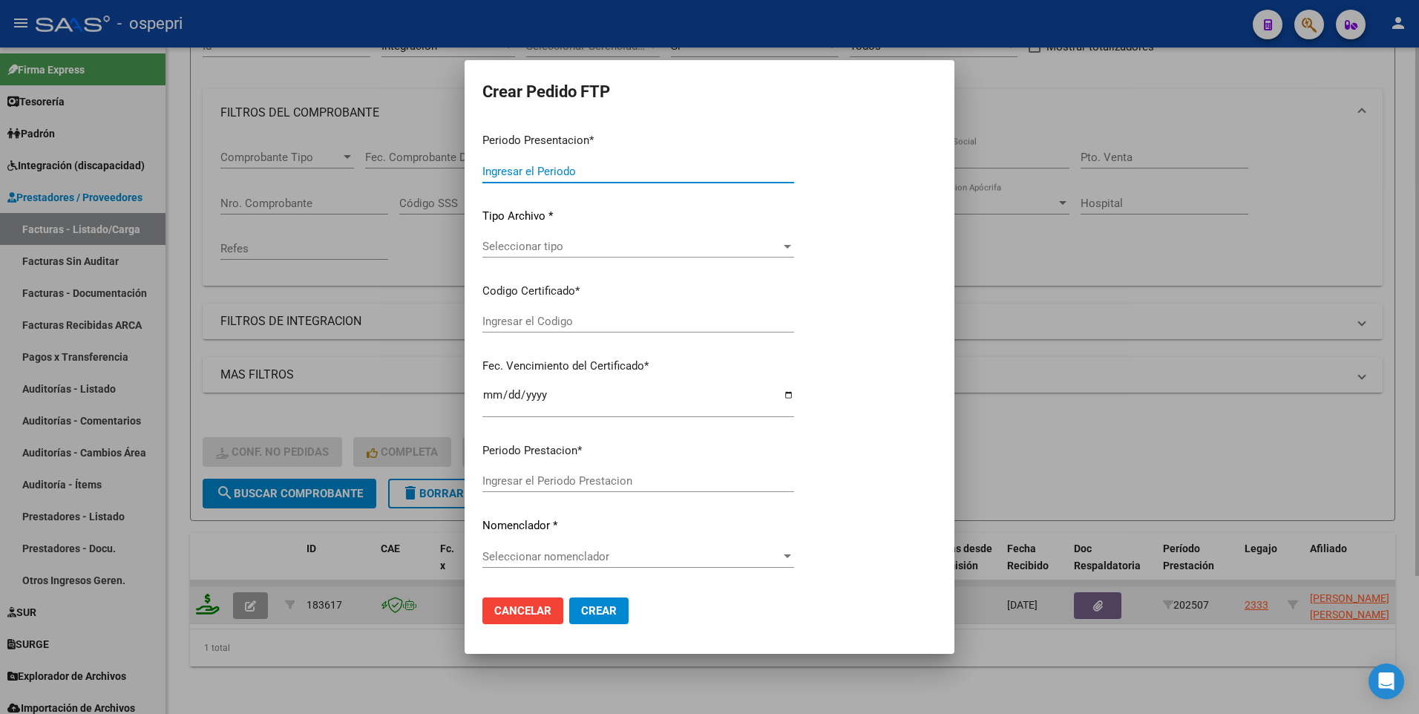
type input "202507"
type input "$ 237.515,68"
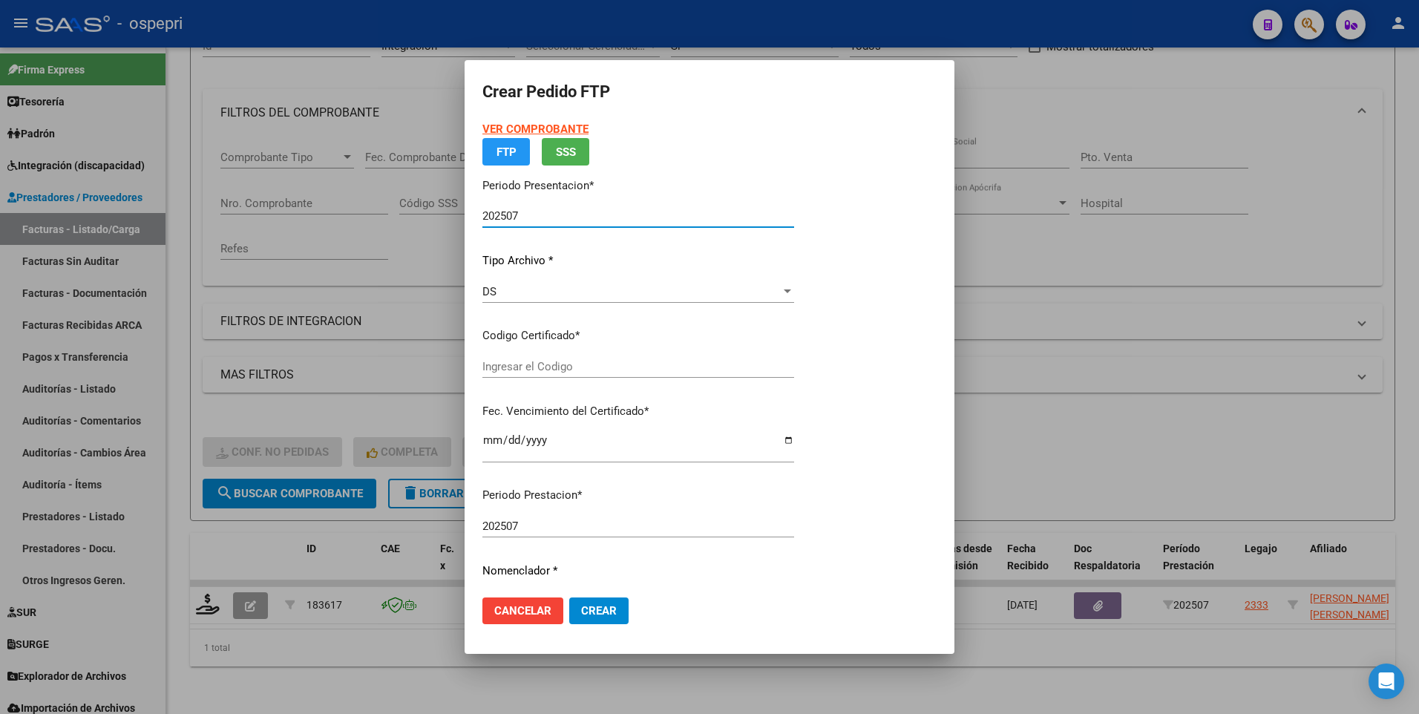
type input "ARG02000471817852018040920280409NQN249"
type input "[DATE]"
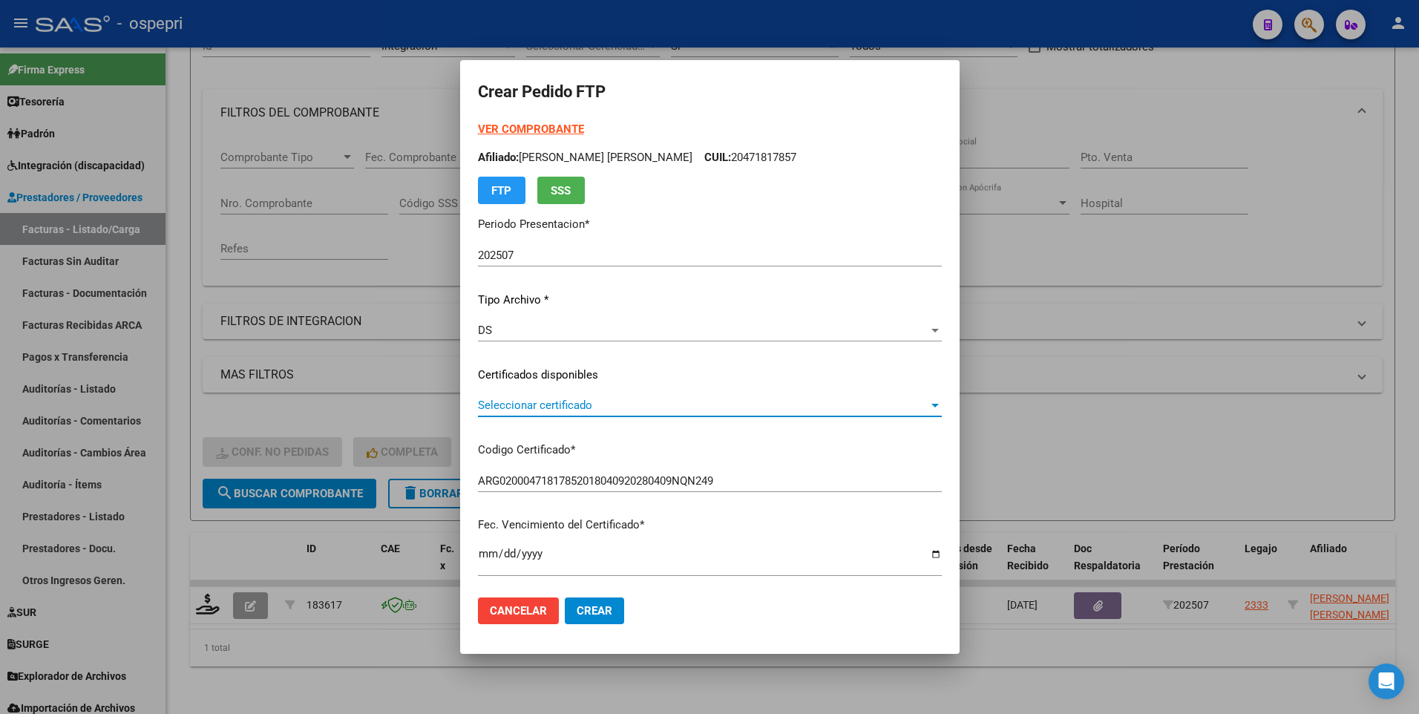
click at [942, 399] on div at bounding box center [935, 405] width 13 height 12
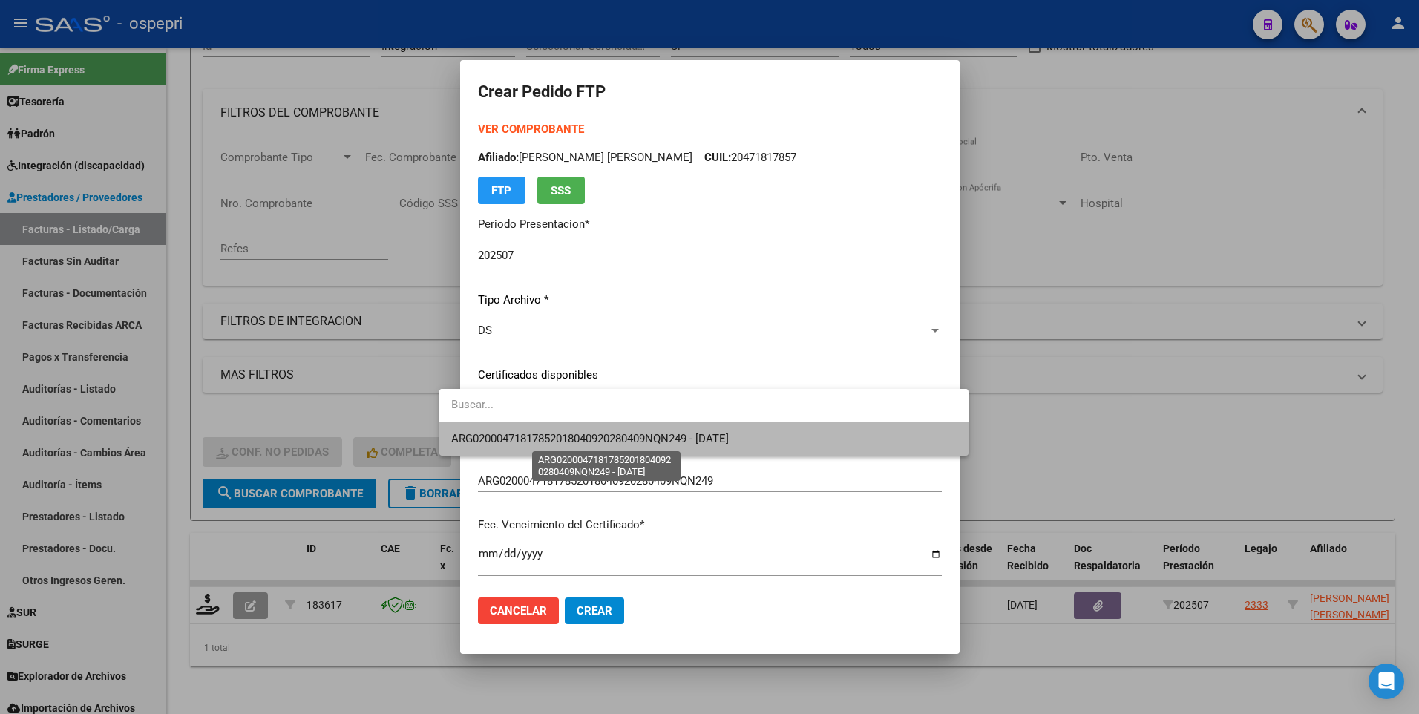
click at [723, 417] on span "ARG02000471817852018040920280409NQN249 - [DATE]" at bounding box center [590, 438] width 278 height 13
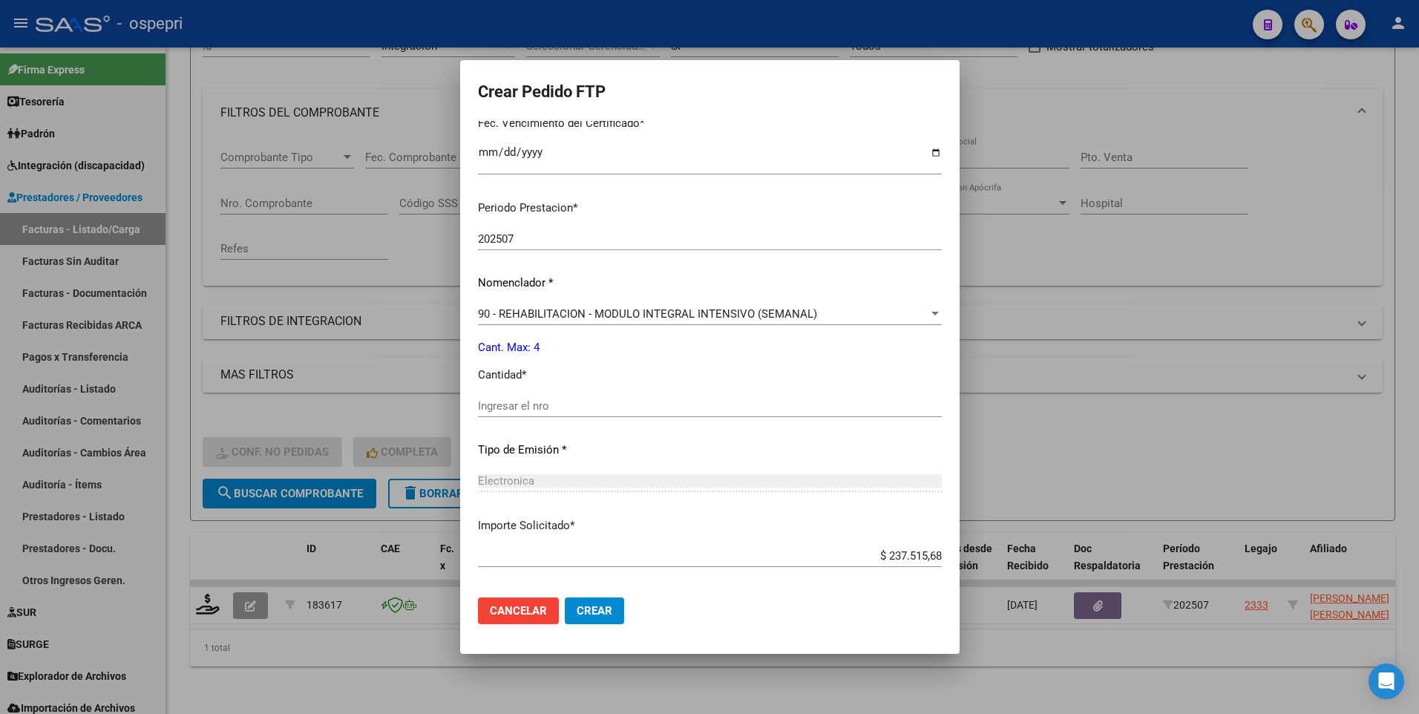
scroll to position [445, 0]
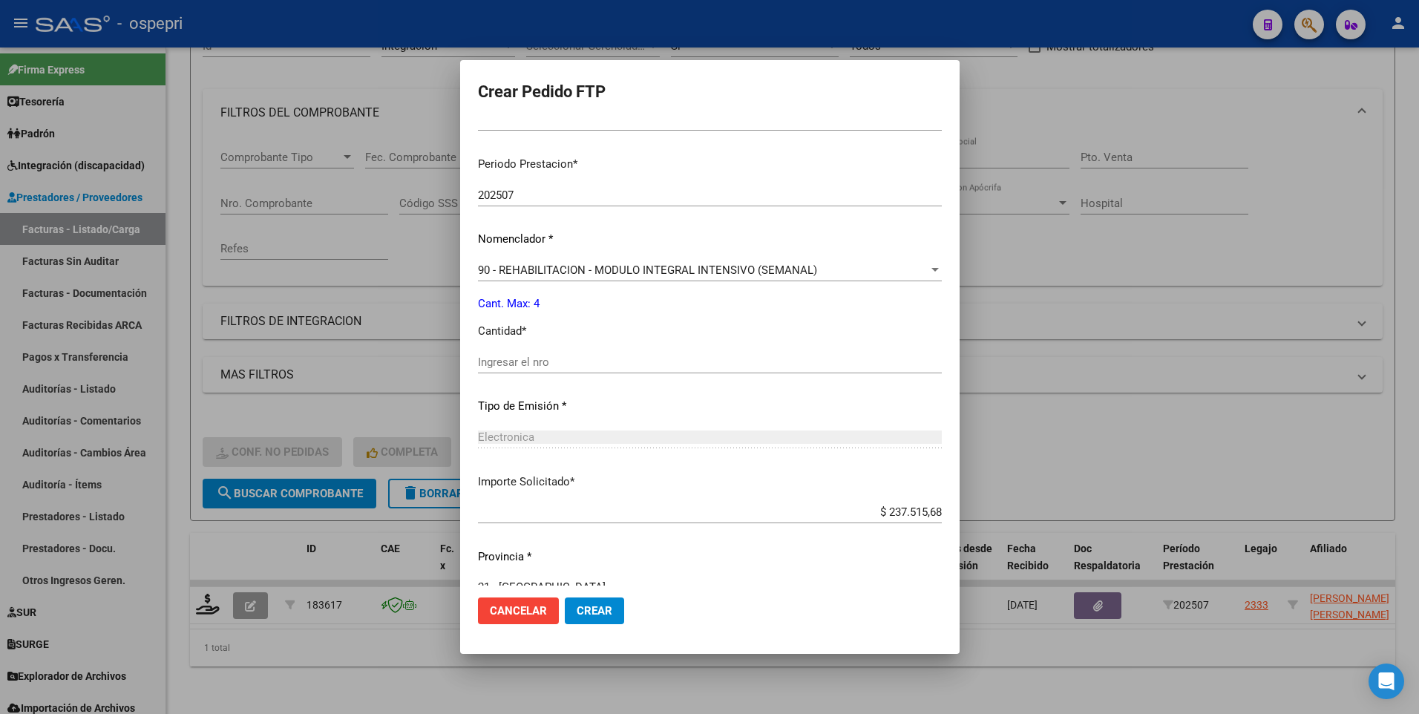
click at [561, 362] on input "Ingresar el nro" at bounding box center [710, 362] width 464 height 13
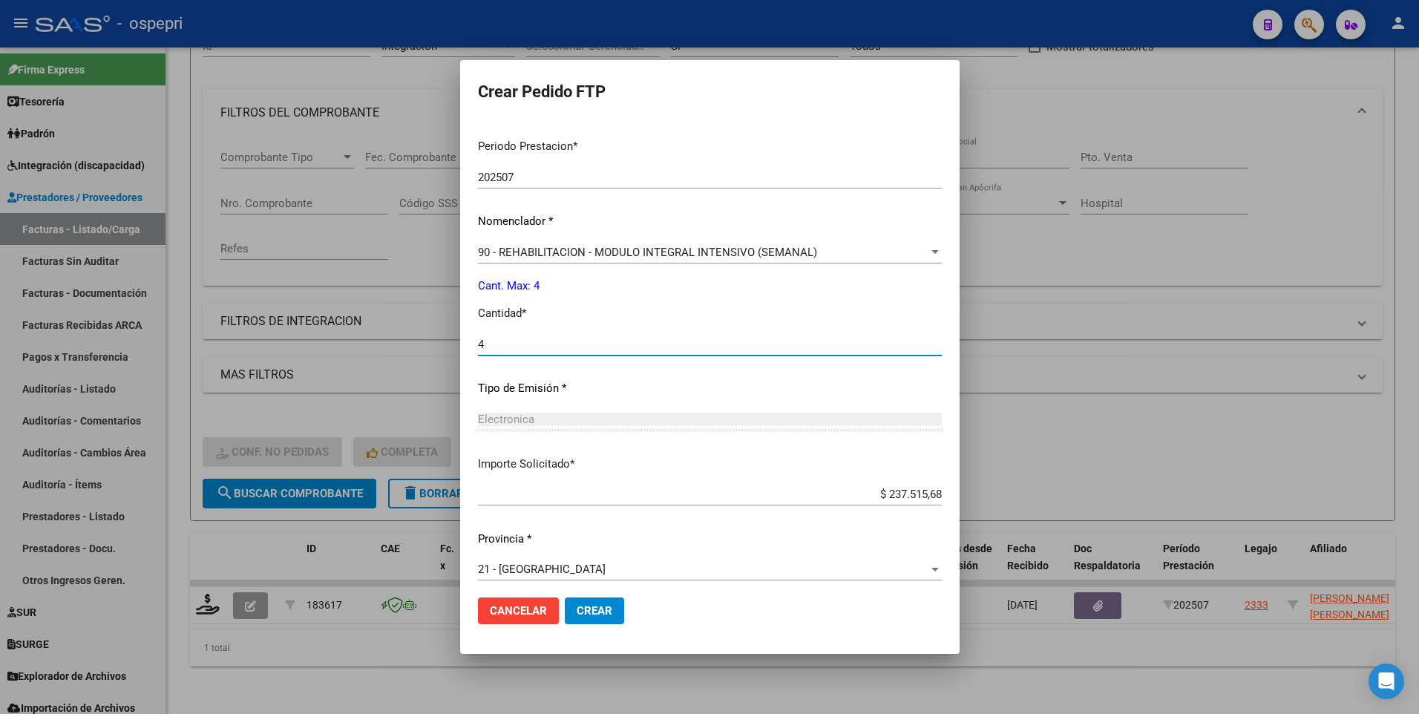
scroll to position [472, 0]
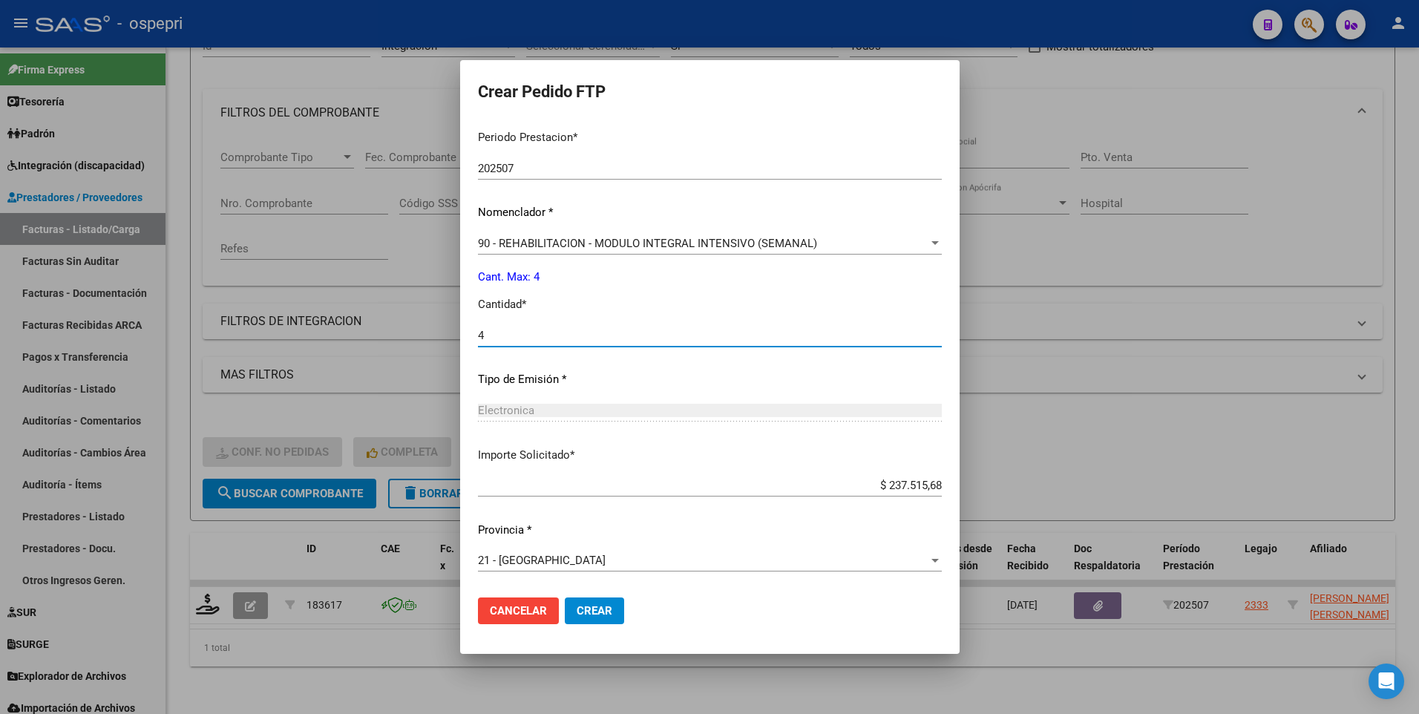
type input "4"
click at [590, 417] on button "Crear" at bounding box center [594, 611] width 59 height 27
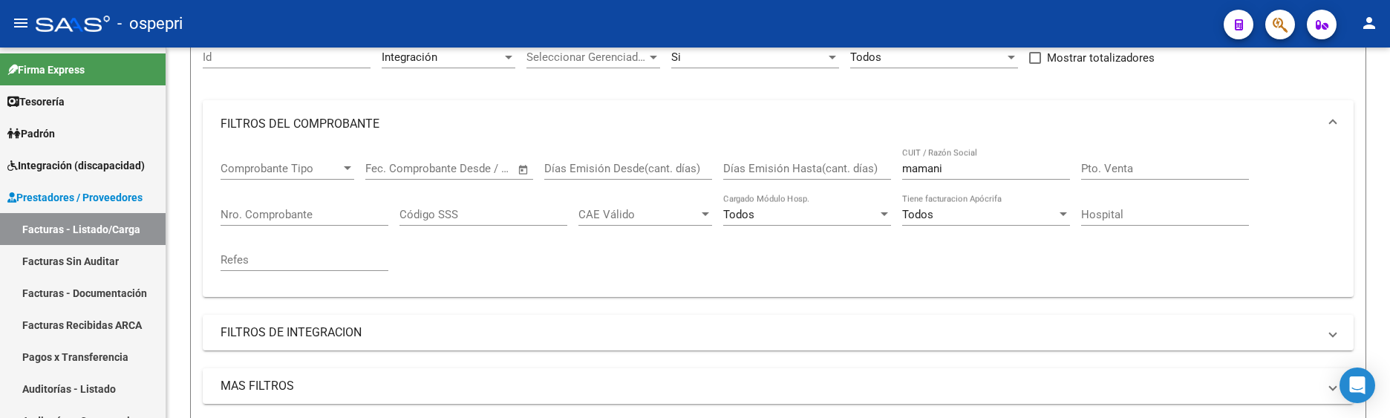
scroll to position [174, 0]
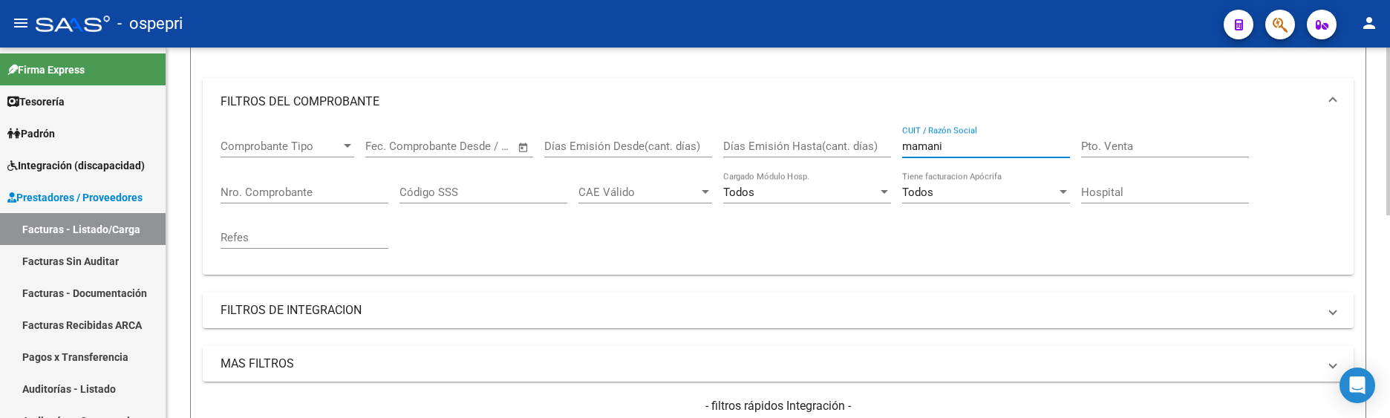
drag, startPoint x: 970, startPoint y: 148, endPoint x: 901, endPoint y: 148, distance: 69.0
click at [901, 148] on div "Comprobante Tipo Comprobante Tipo Start date – End date Fec. Comprobante Desde …" at bounding box center [777, 193] width 1115 height 137
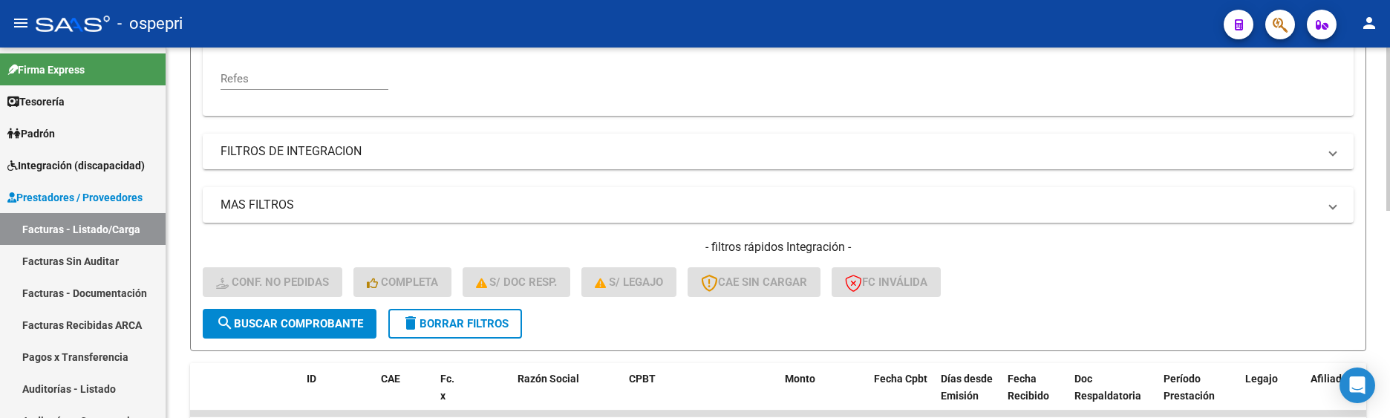
scroll to position [471, 0]
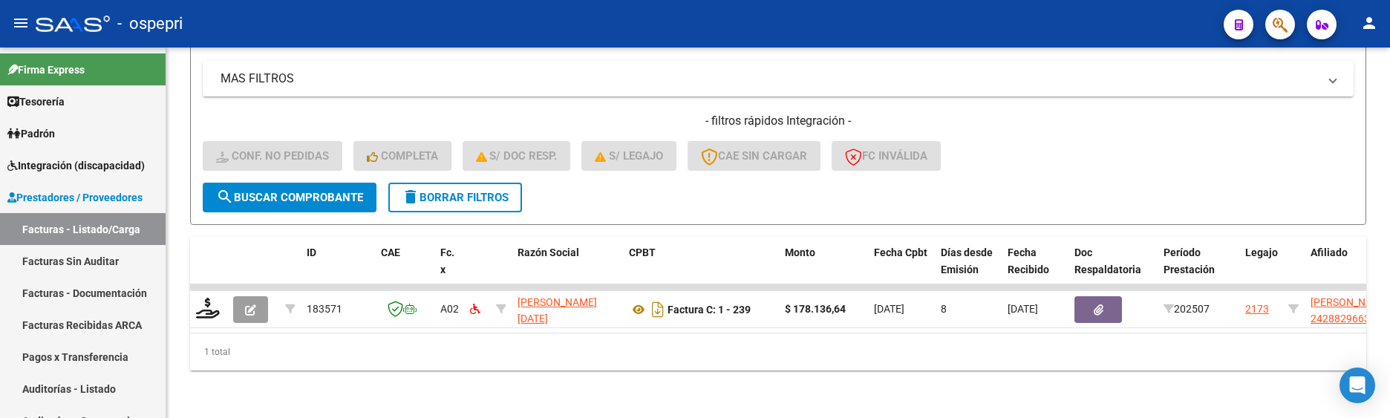
type input "[PERSON_NAME]"
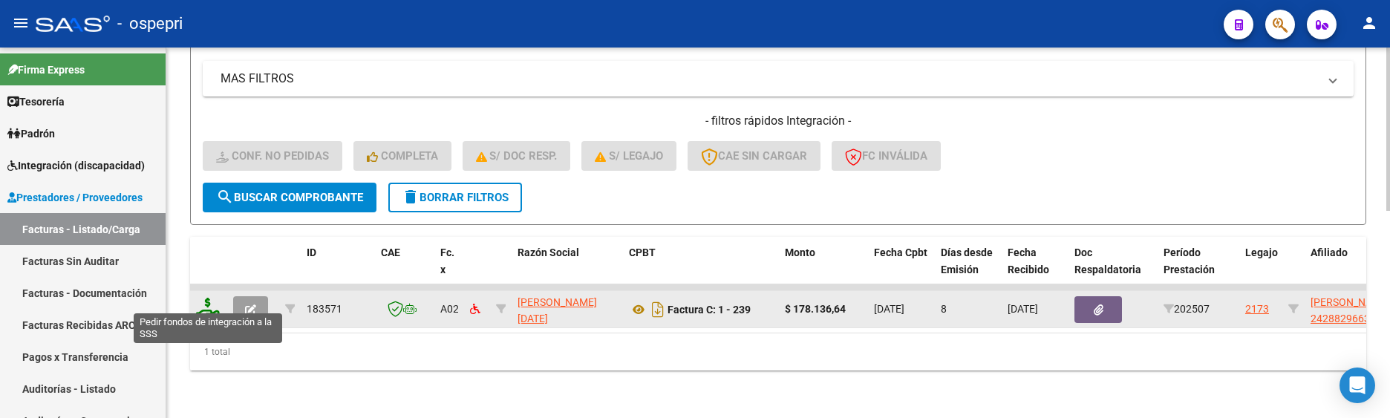
click at [208, 304] on icon at bounding box center [208, 308] width 24 height 21
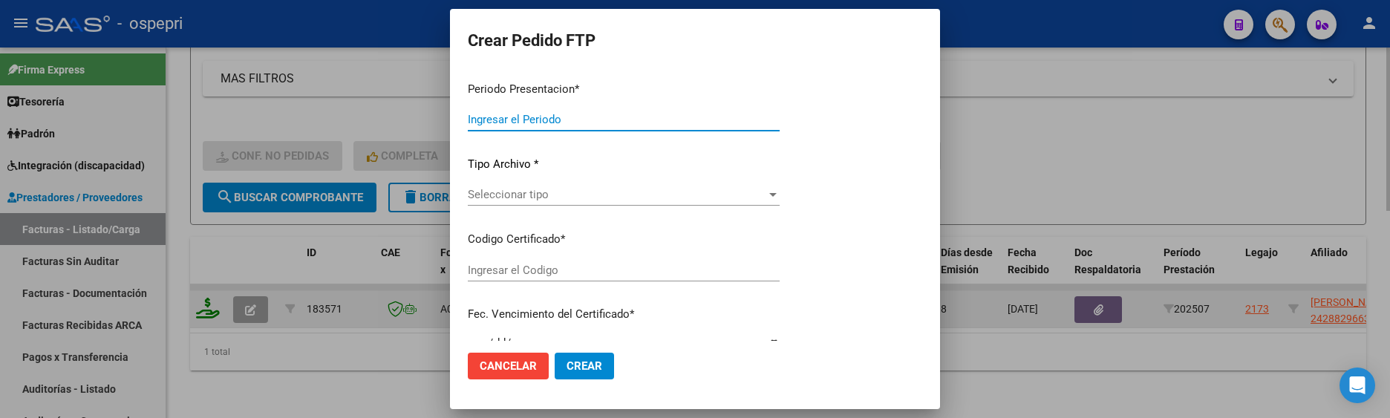
type input "202507"
type input "$ 178.136,64"
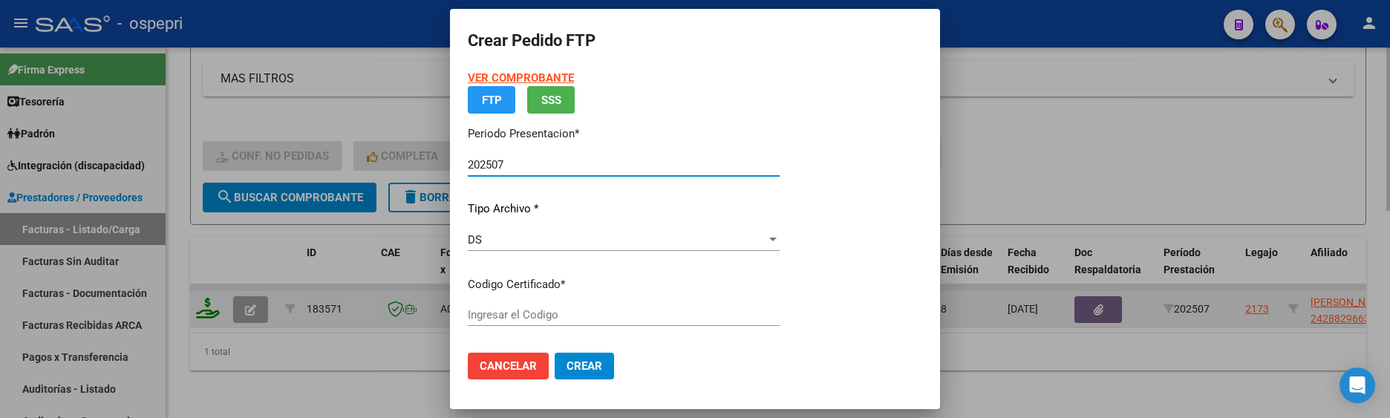
type input "ARG02000288296632018031220210312NQN249"
type input "[DATE]"
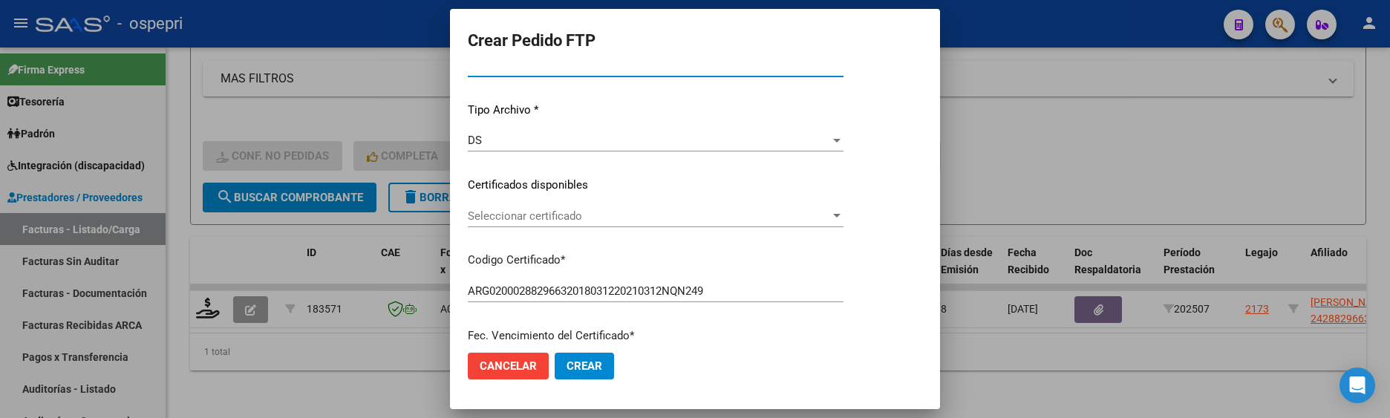
scroll to position [223, 0]
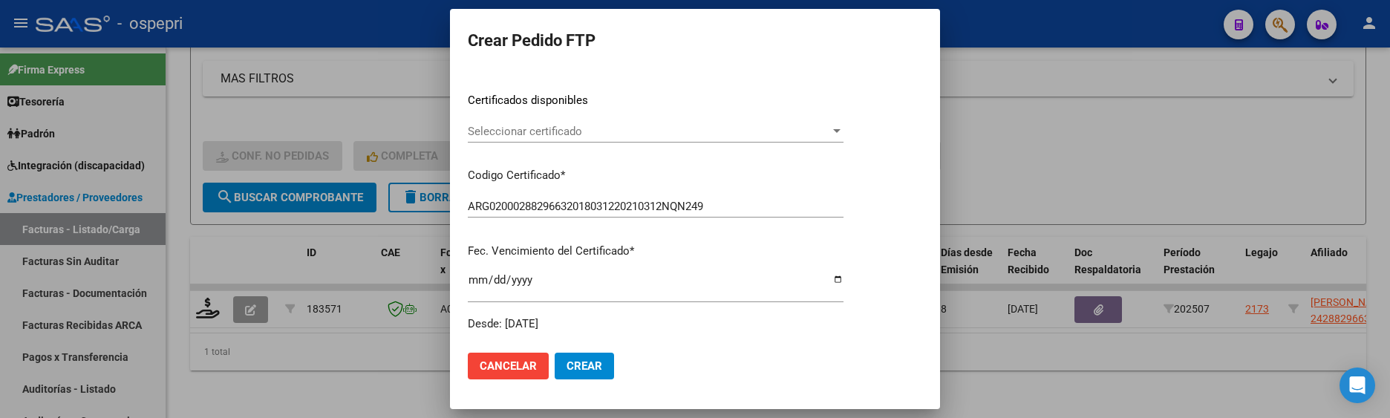
click at [843, 126] on div at bounding box center [836, 131] width 13 height 12
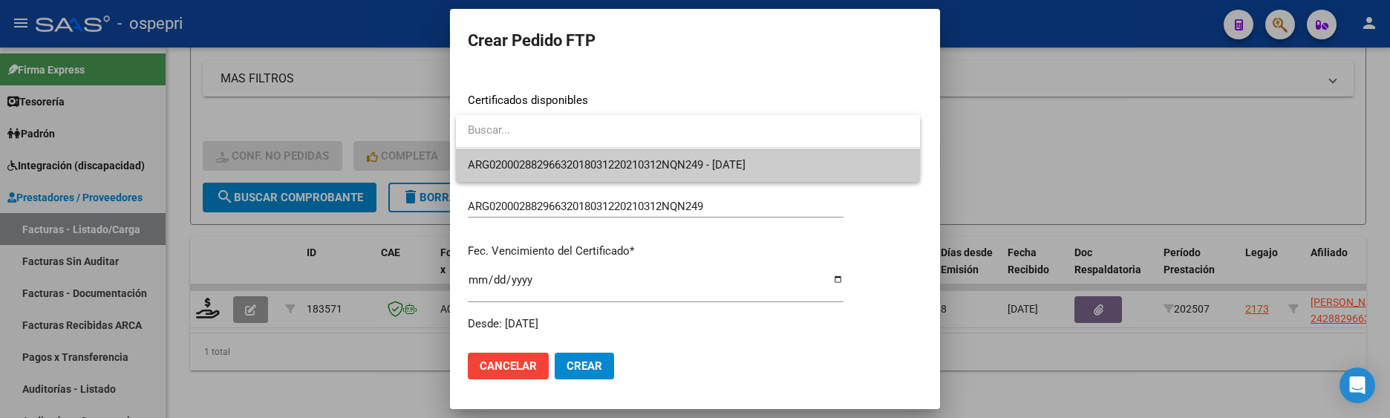
click at [745, 166] on span "ARG02000288296632018031220210312NQN249 - [DATE]" at bounding box center [607, 164] width 278 height 13
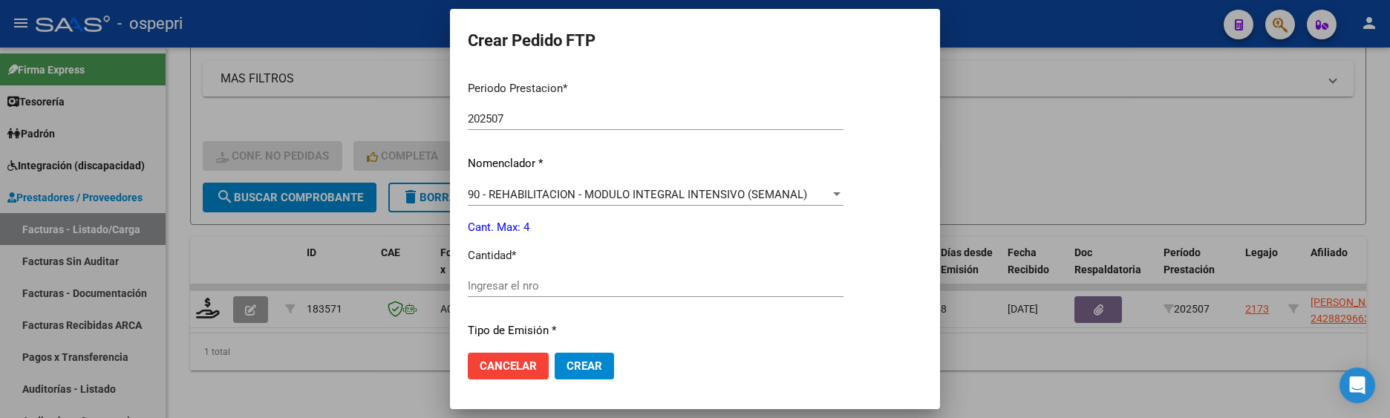
scroll to position [520, 0]
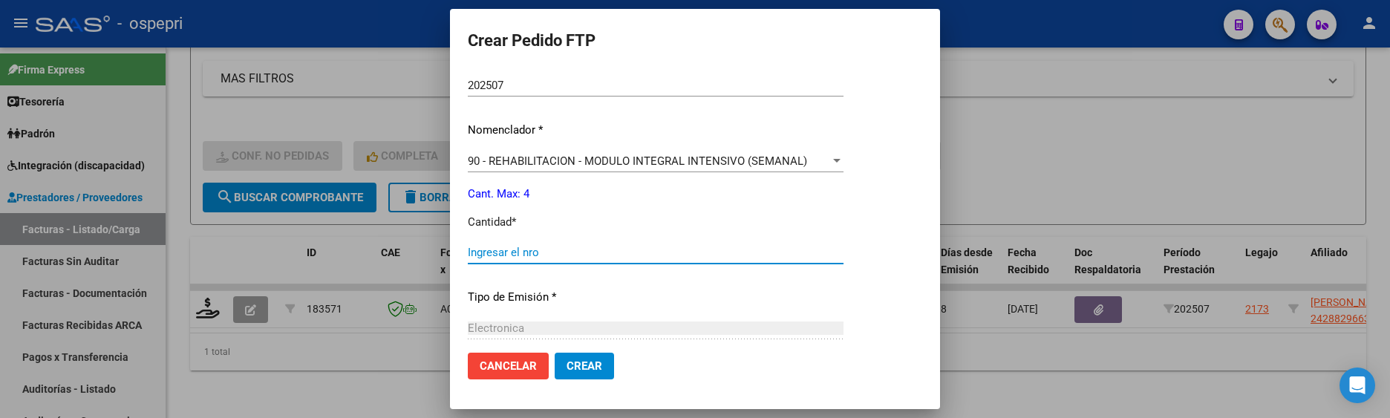
click at [655, 256] on input "Ingresar el nro" at bounding box center [656, 252] width 376 height 13
type input "4"
click at [555, 353] on button "Crear" at bounding box center [584, 366] width 59 height 27
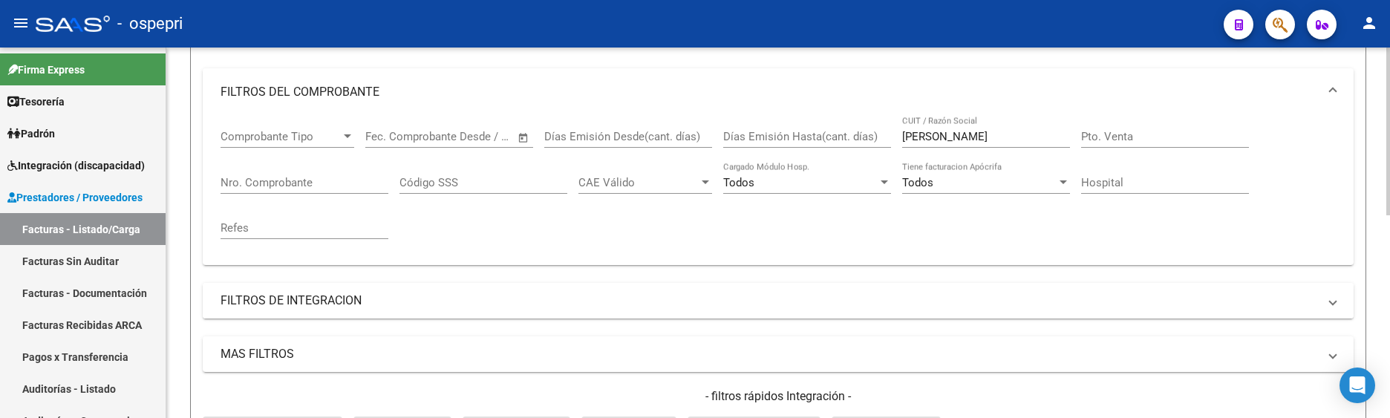
scroll to position [77, 0]
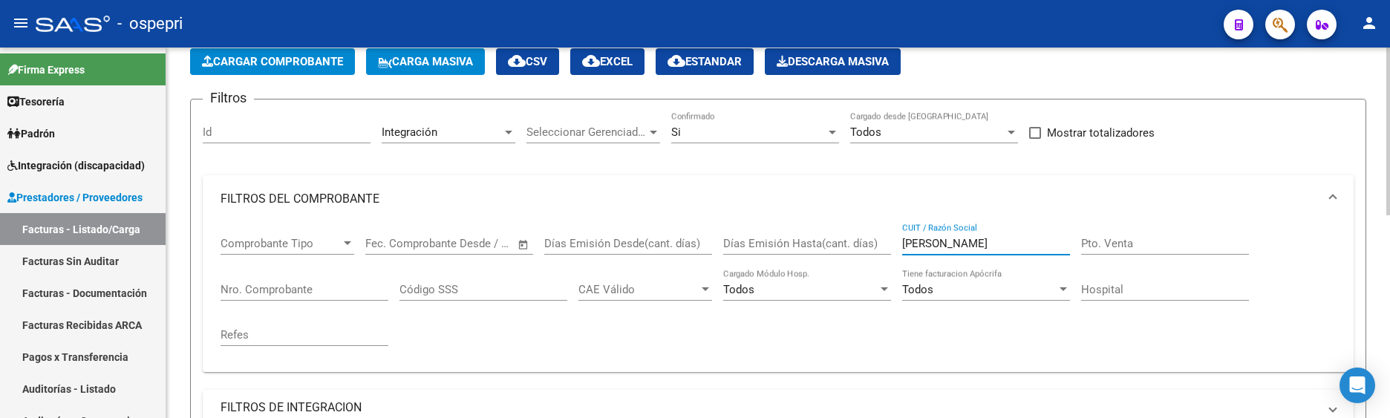
drag, startPoint x: 964, startPoint y: 241, endPoint x: 894, endPoint y: 246, distance: 70.8
click at [894, 246] on div "Comprobante Tipo Comprobante Tipo Start date – End date Fec. Comprobante Desde …" at bounding box center [777, 291] width 1115 height 137
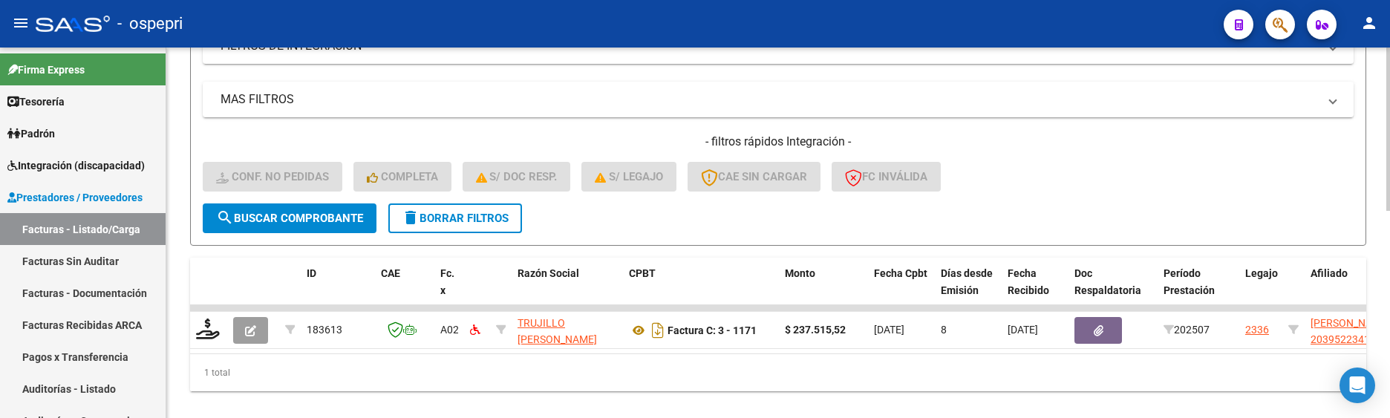
scroll to position [471, 0]
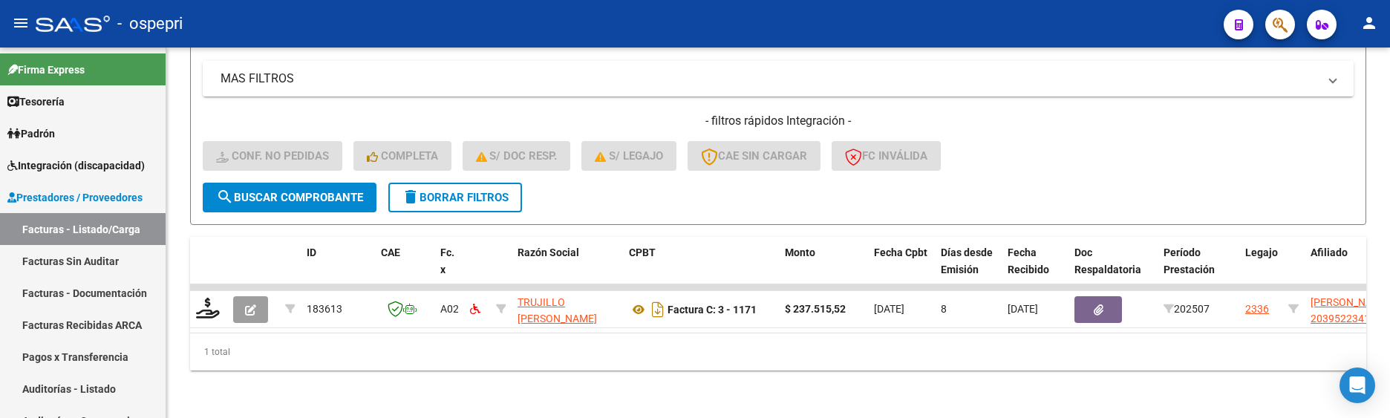
type input "trujillo"
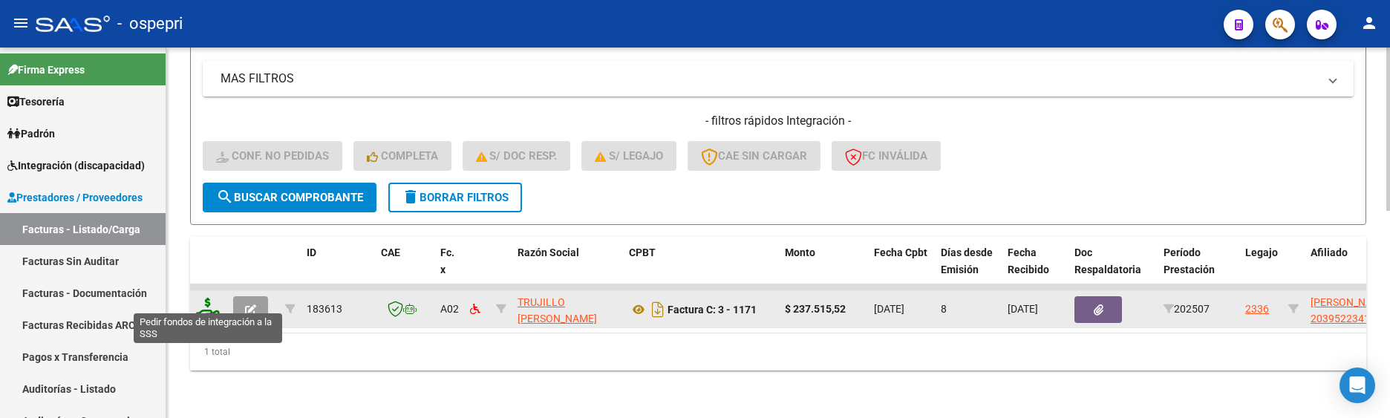
click at [208, 298] on icon at bounding box center [208, 308] width 24 height 21
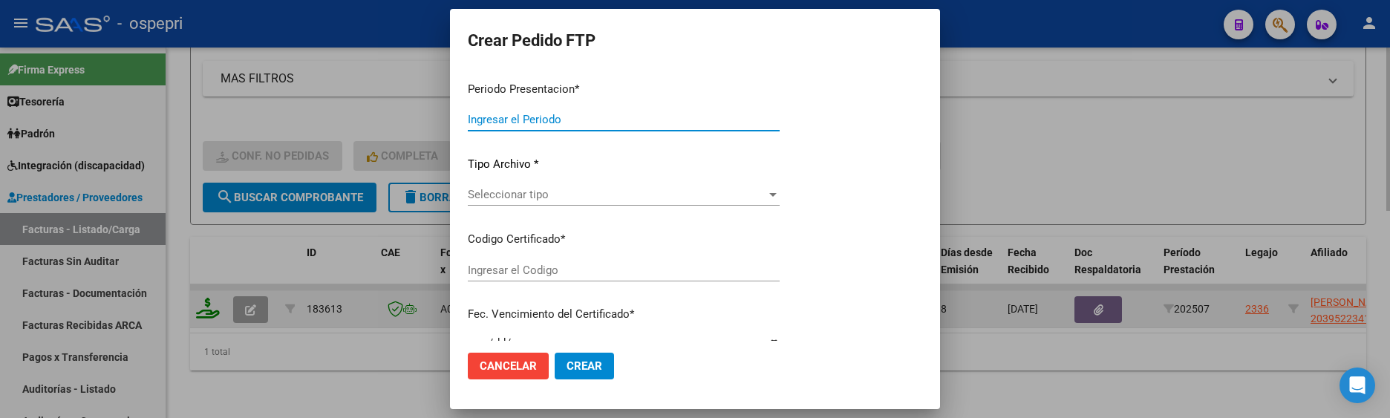
type input "202507"
type input "$ 237.515,52"
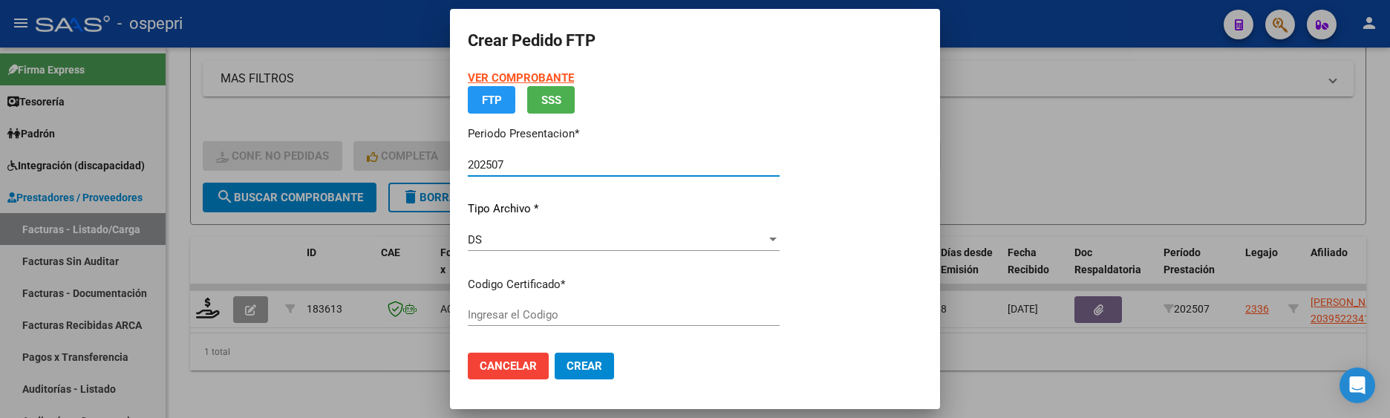
type input "ARG02000395223412019022820290228NQN798"
type input "[DATE]"
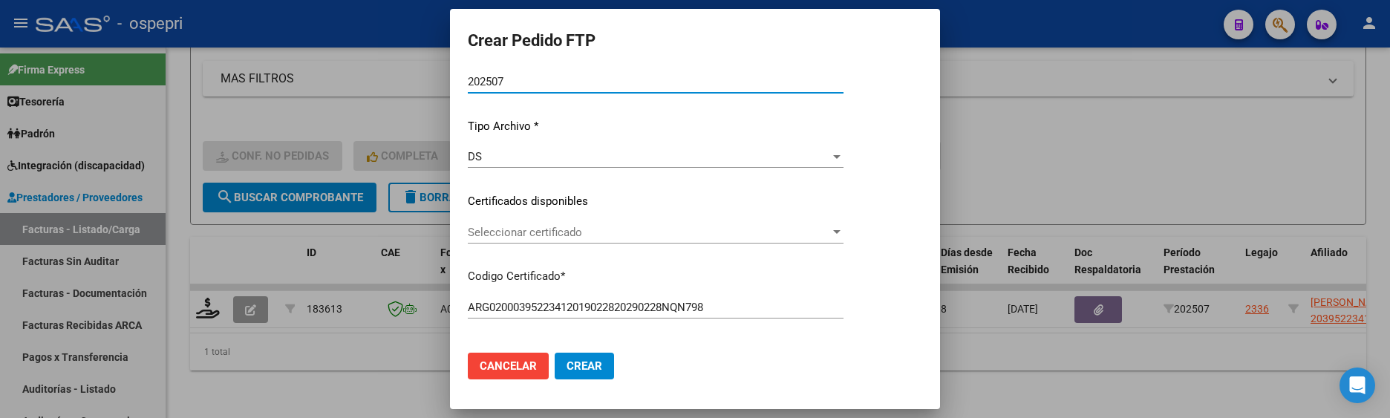
scroll to position [148, 0]
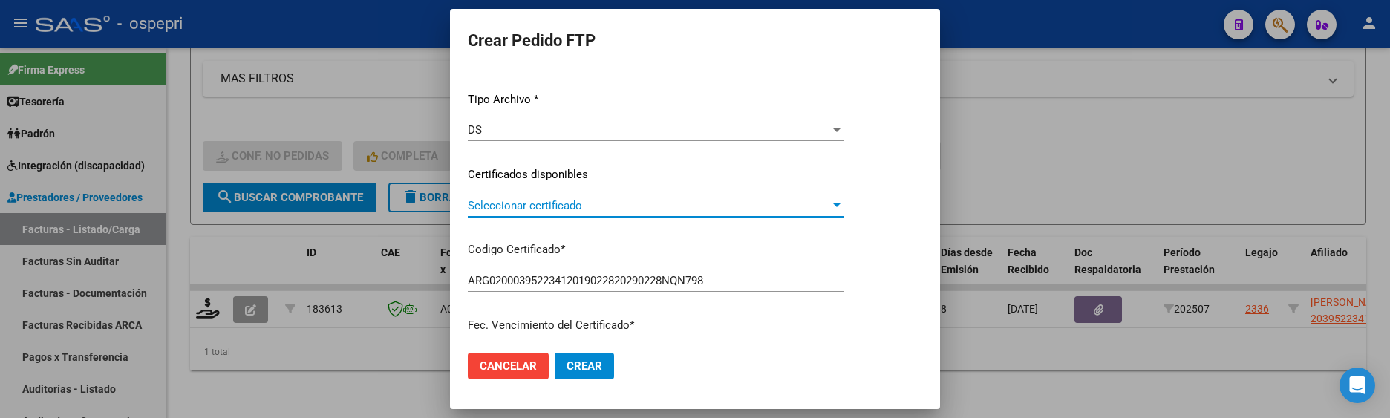
click at [840, 203] on div at bounding box center [836, 205] width 7 height 4
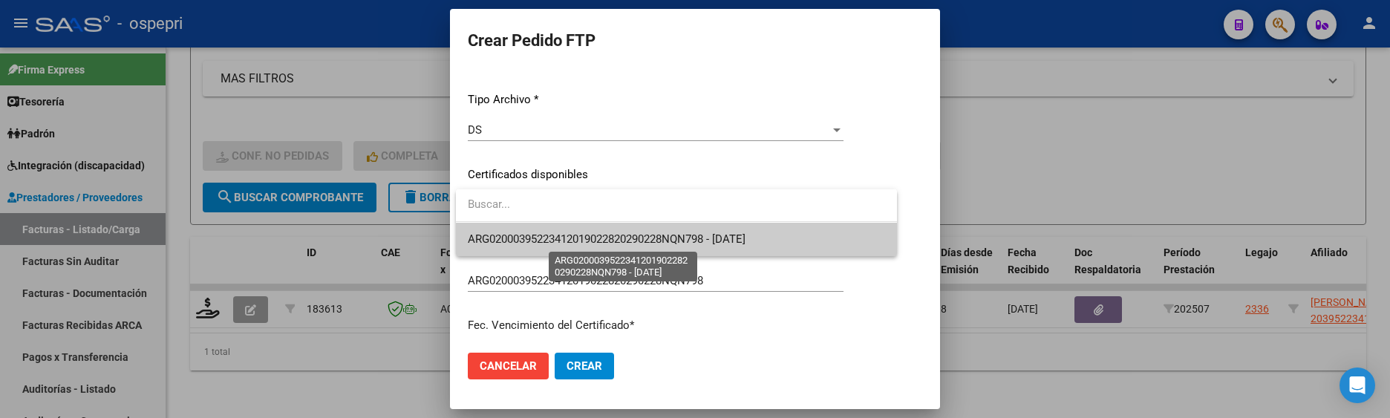
click at [745, 238] on span "ARG02000395223412019022820290228NQN798 - [DATE]" at bounding box center [607, 238] width 278 height 13
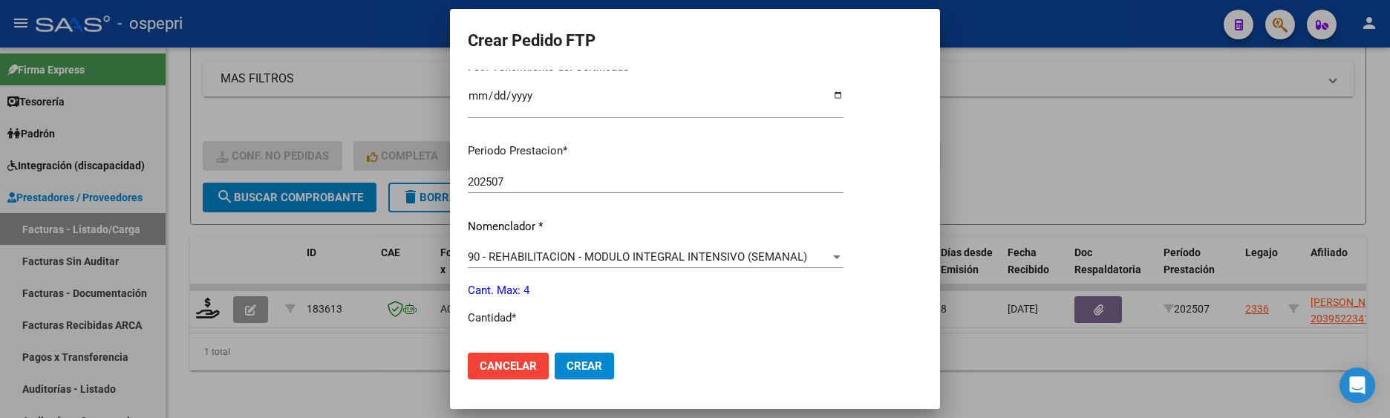
scroll to position [445, 0]
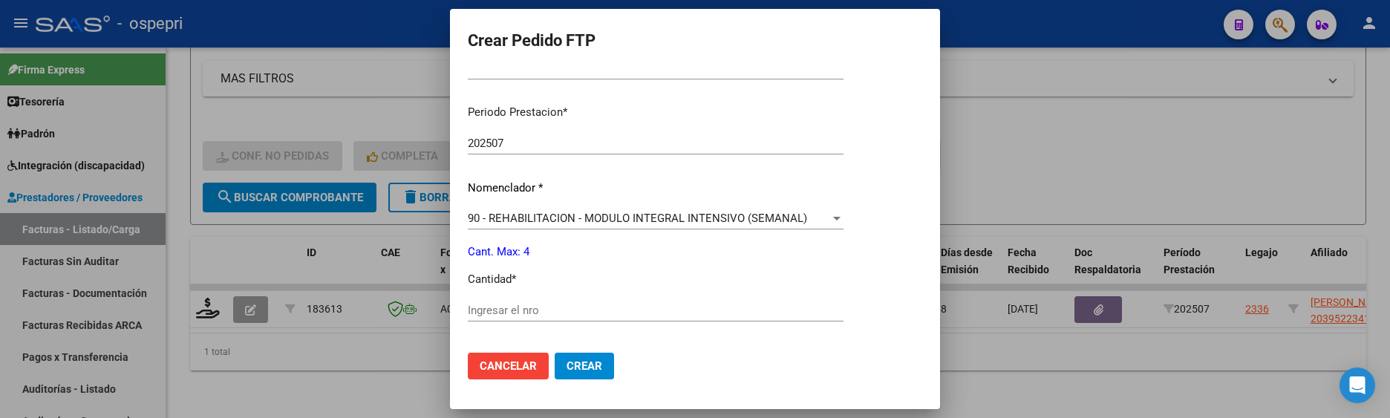
click at [624, 313] on input "Ingresar el nro" at bounding box center [656, 310] width 376 height 13
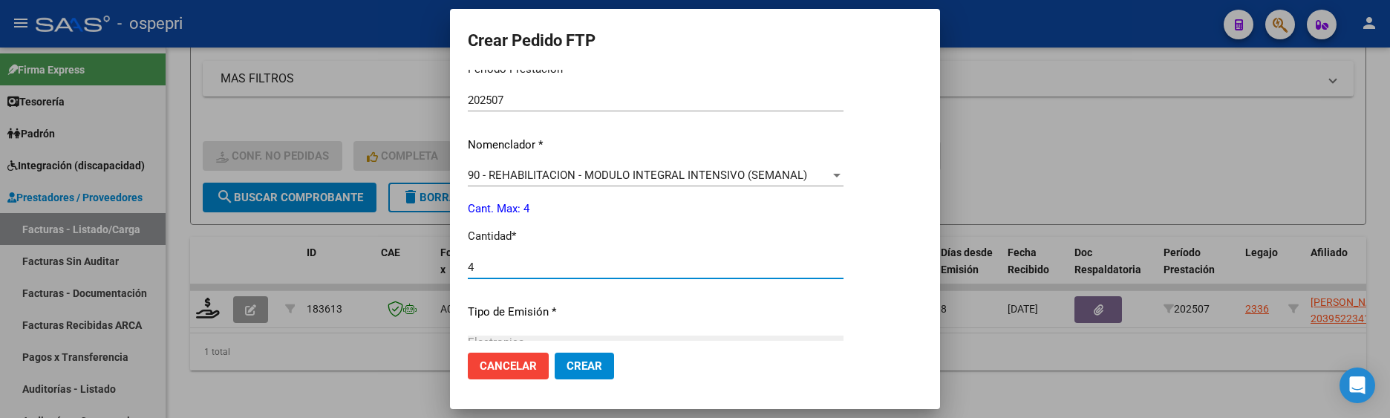
scroll to position [665, 0]
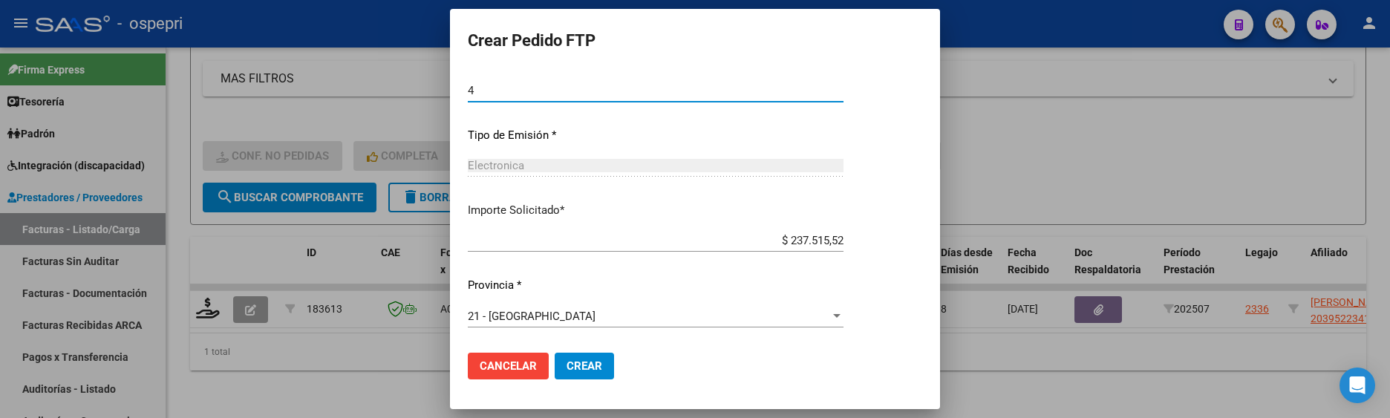
type input "4"
click at [593, 360] on span "Crear" at bounding box center [584, 365] width 36 height 13
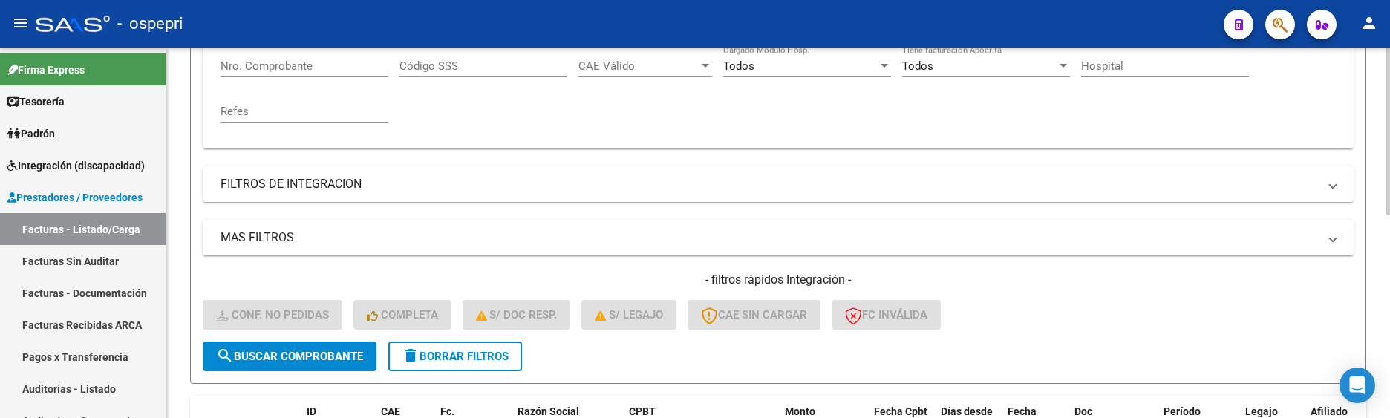
scroll to position [300, 0]
